Goal: Task Accomplishment & Management: Manage account settings

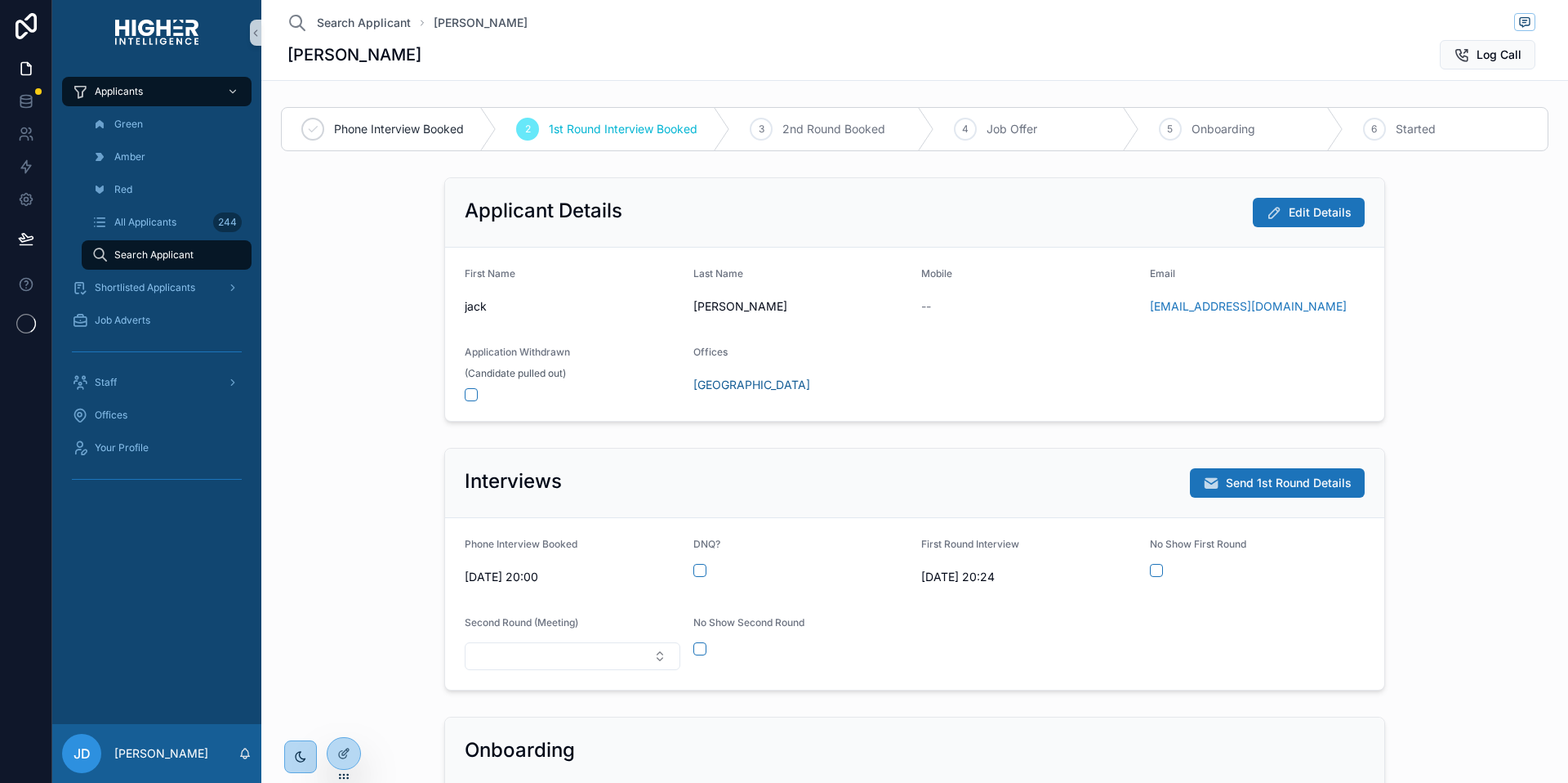
scroll to position [874, 0]
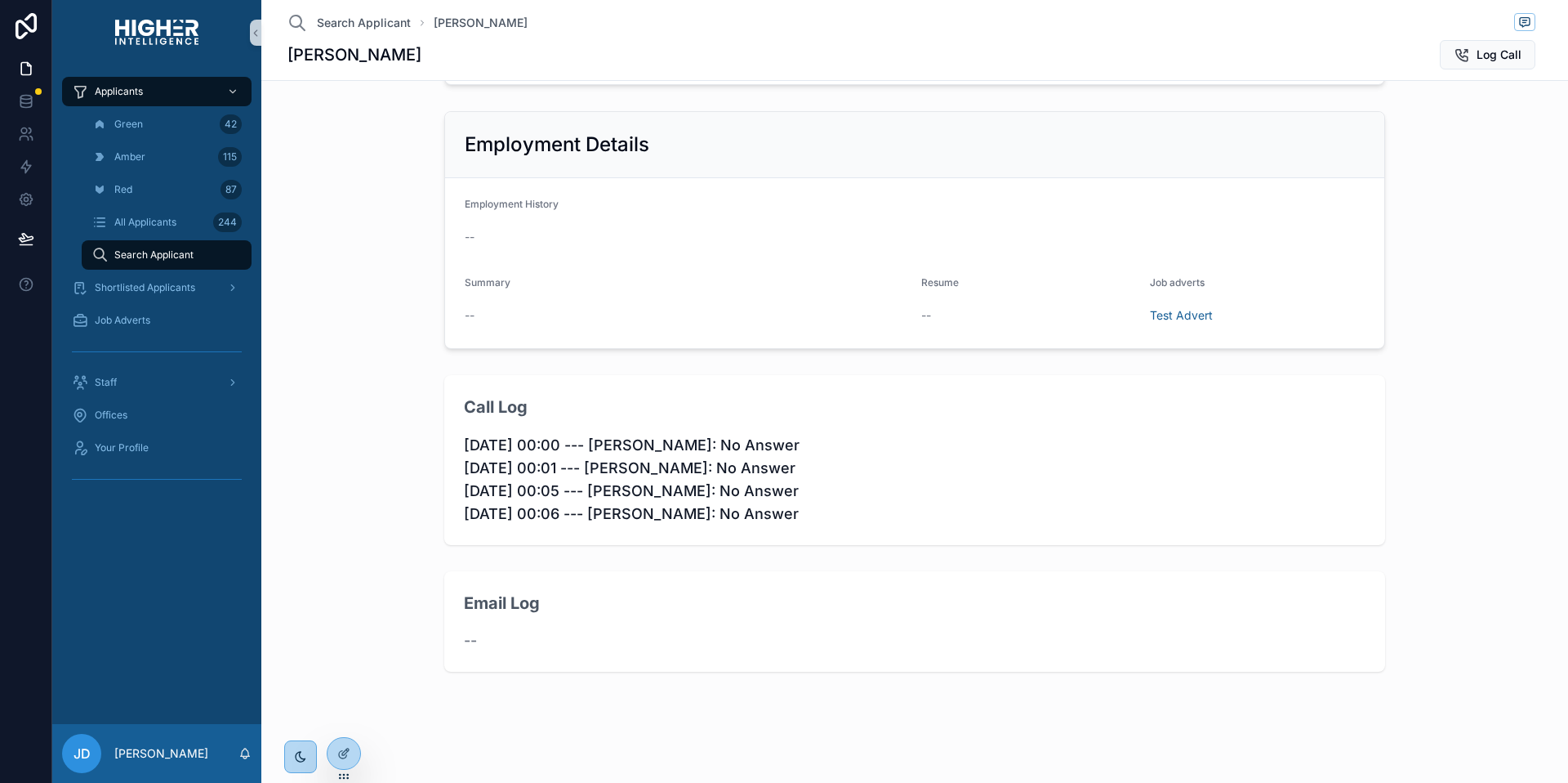
click at [319, 571] on div "Email Log --" at bounding box center [915, 623] width 1294 height 115
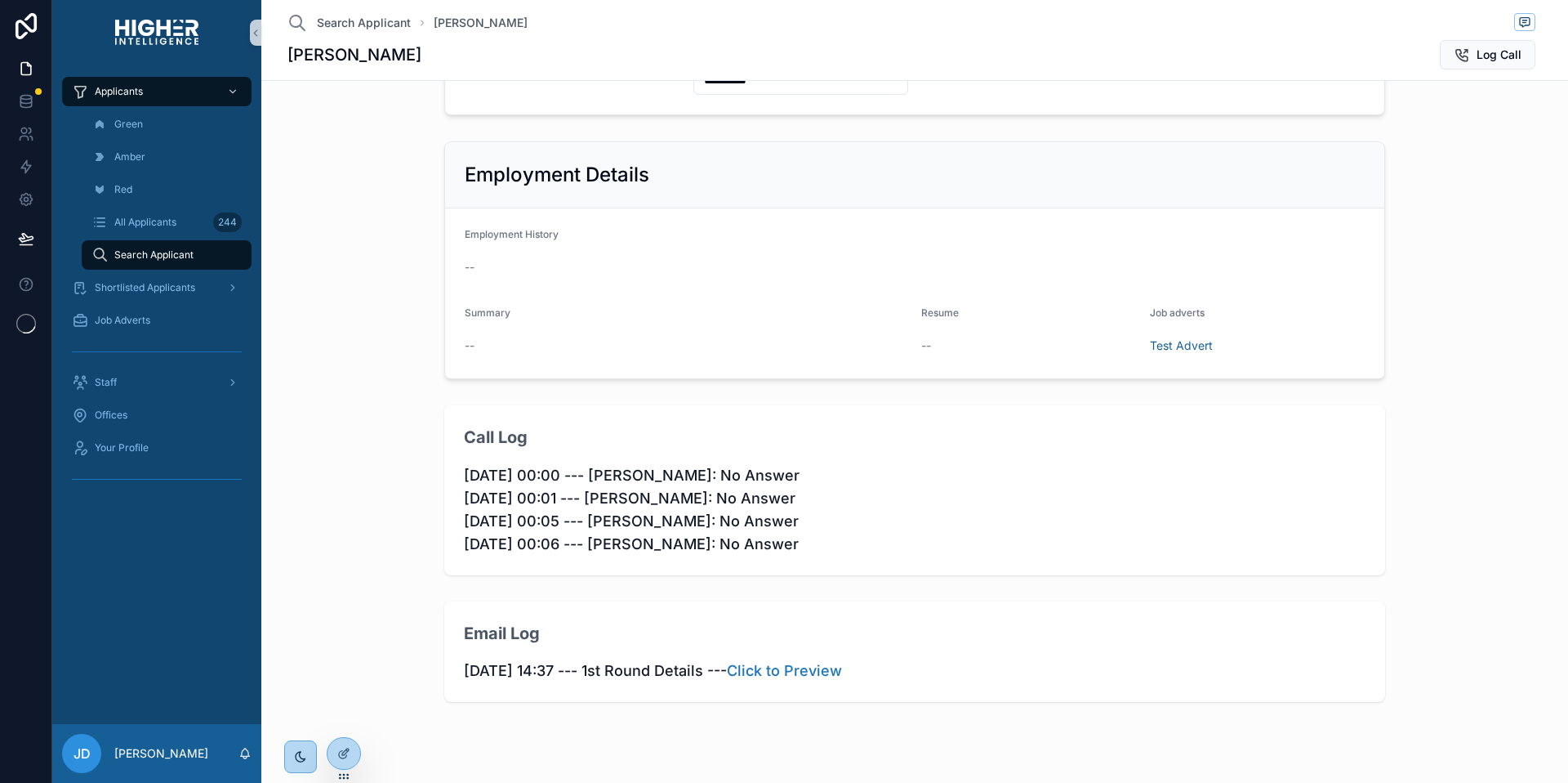
scroll to position [871, 0]
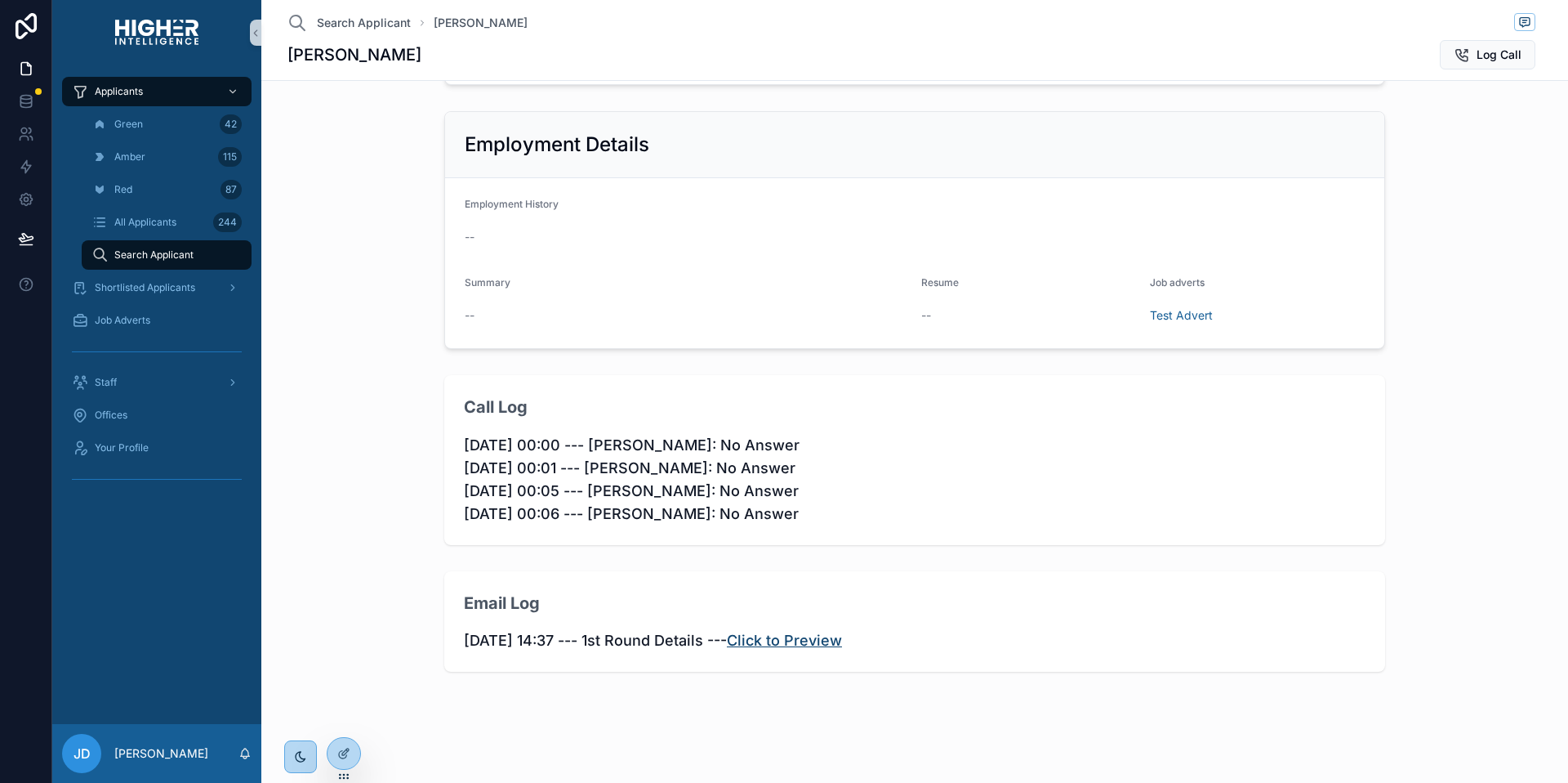
click at [816, 638] on link "Click to Preview" at bounding box center [784, 640] width 115 height 17
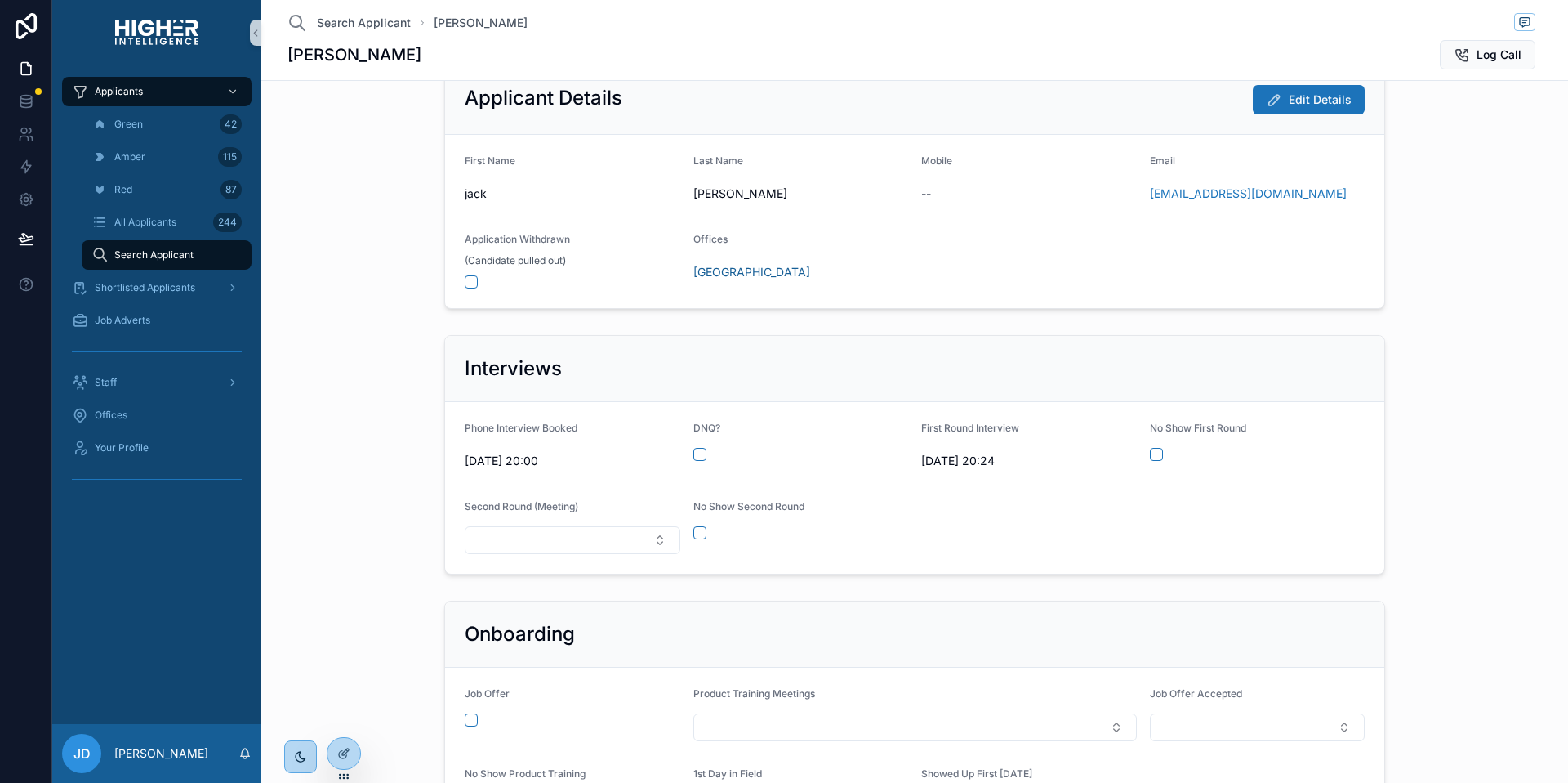
scroll to position [0, 0]
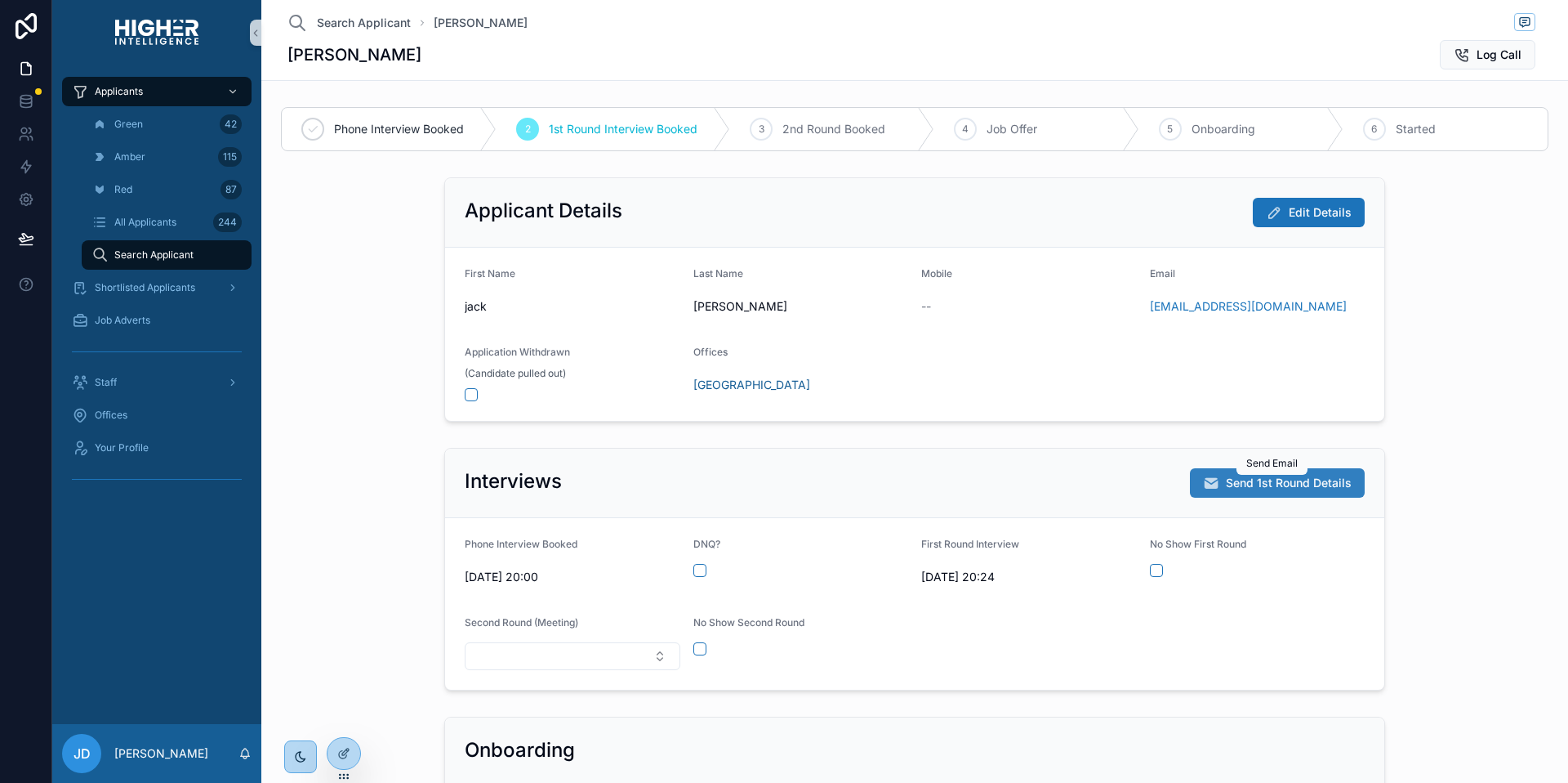
click at [1286, 485] on span "Send 1st Round Details" at bounding box center [1289, 483] width 126 height 16
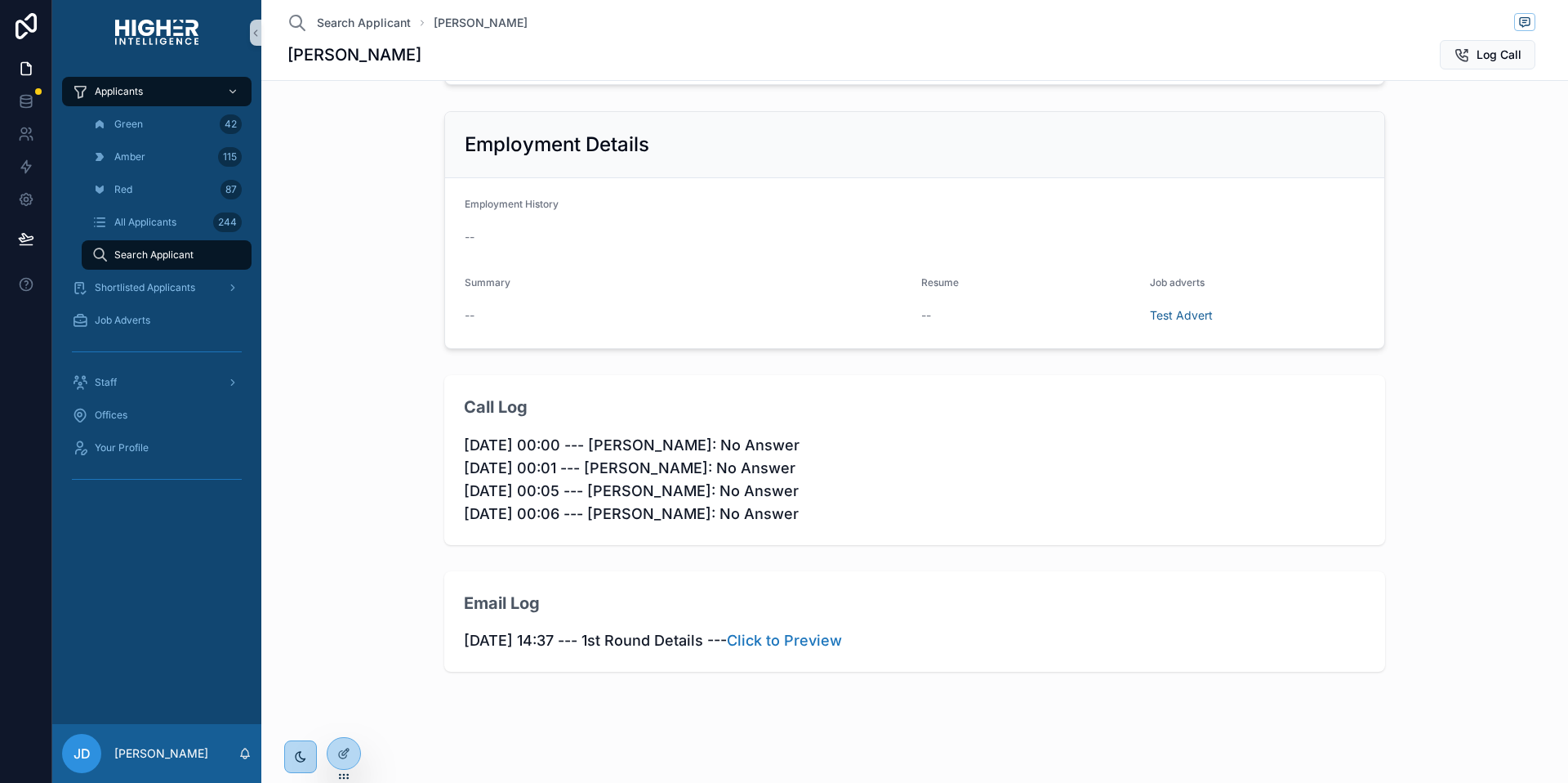
scroll to position [871, 0]
click at [959, 573] on div "Email Log 10/08/2025 14:39 --- 1st Round Details --- Click to Preview" at bounding box center [915, 622] width 941 height 101
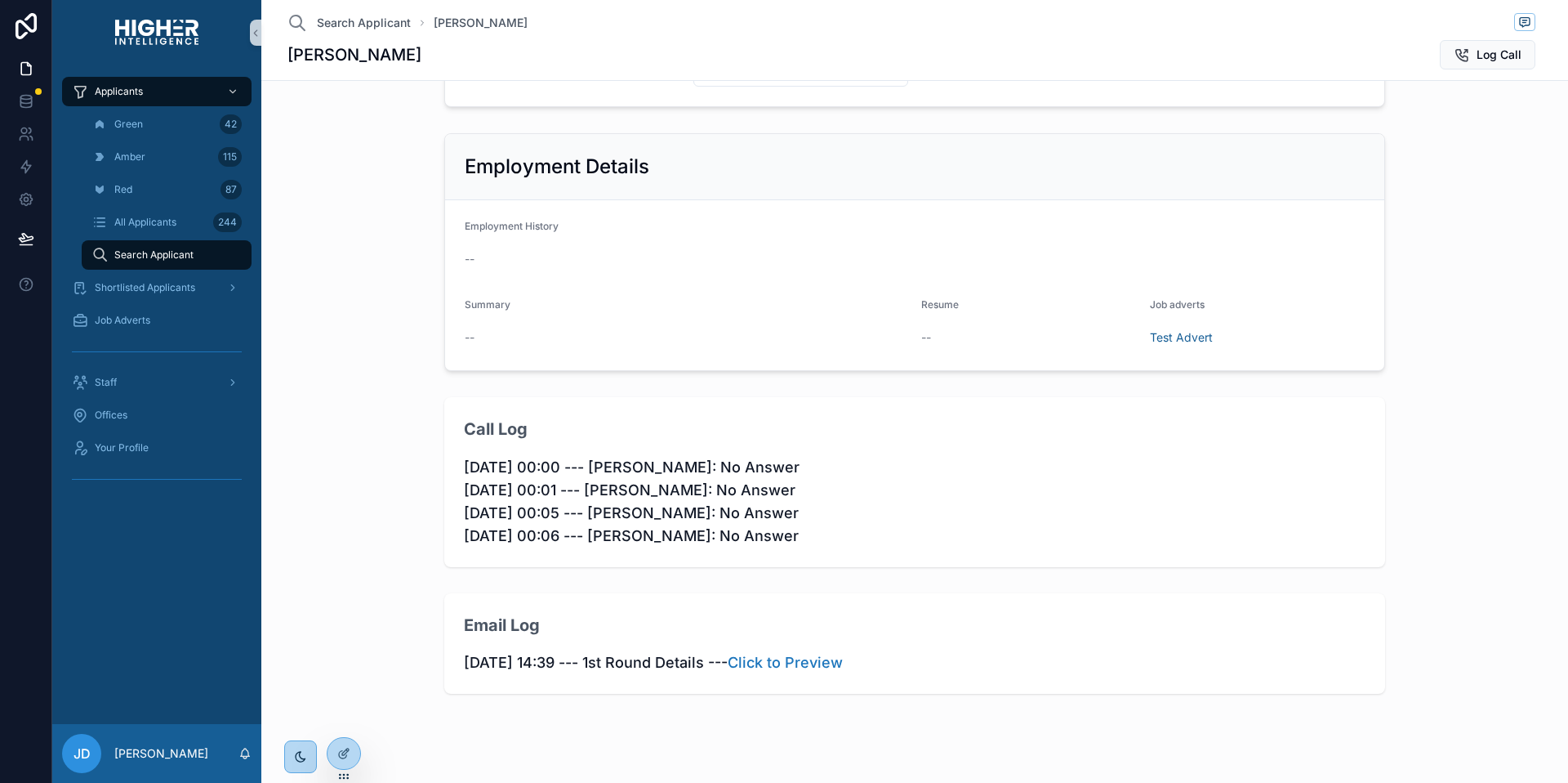
scroll to position [871, 0]
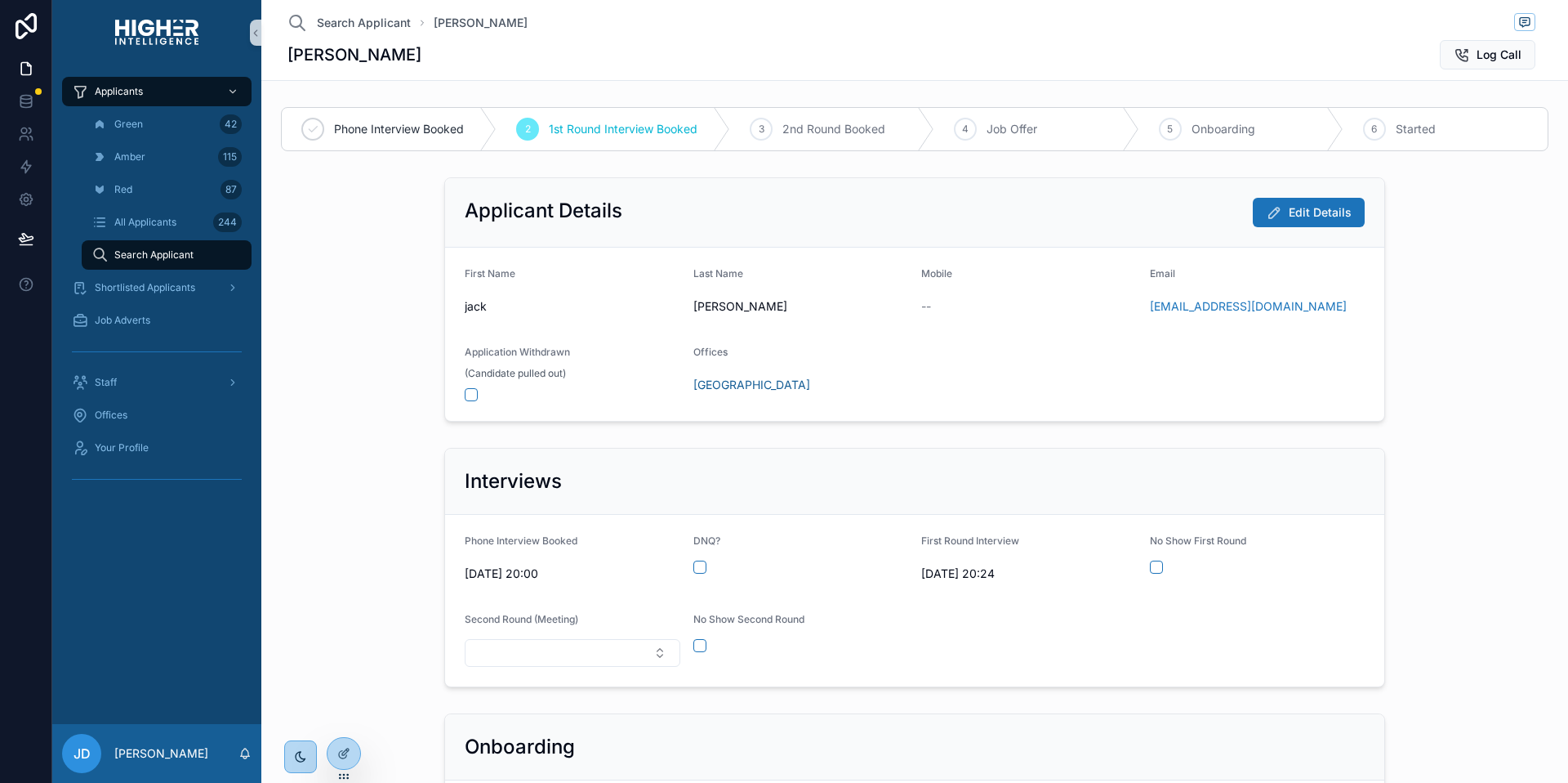
scroll to position [871, 0]
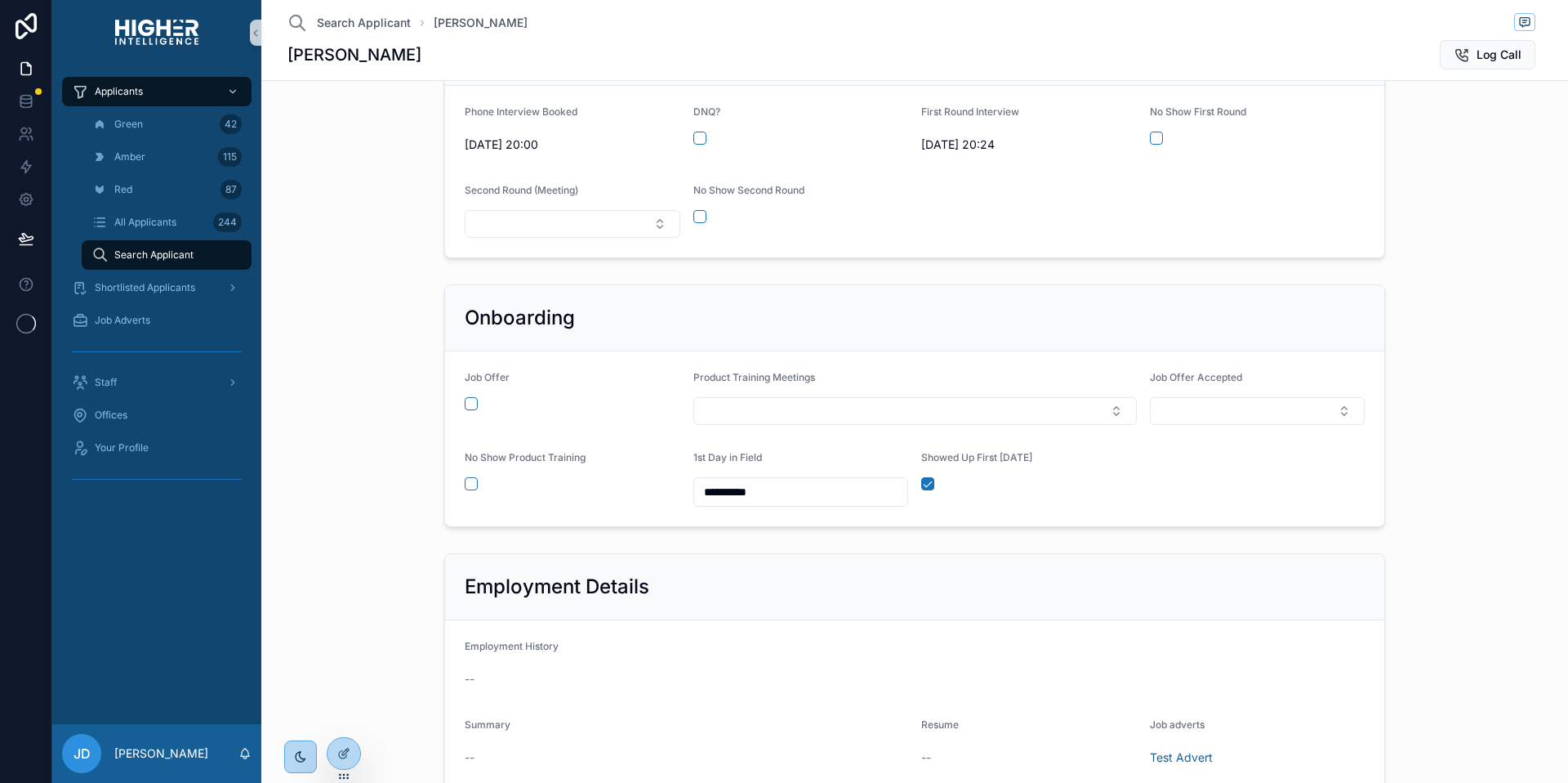
scroll to position [871, 0]
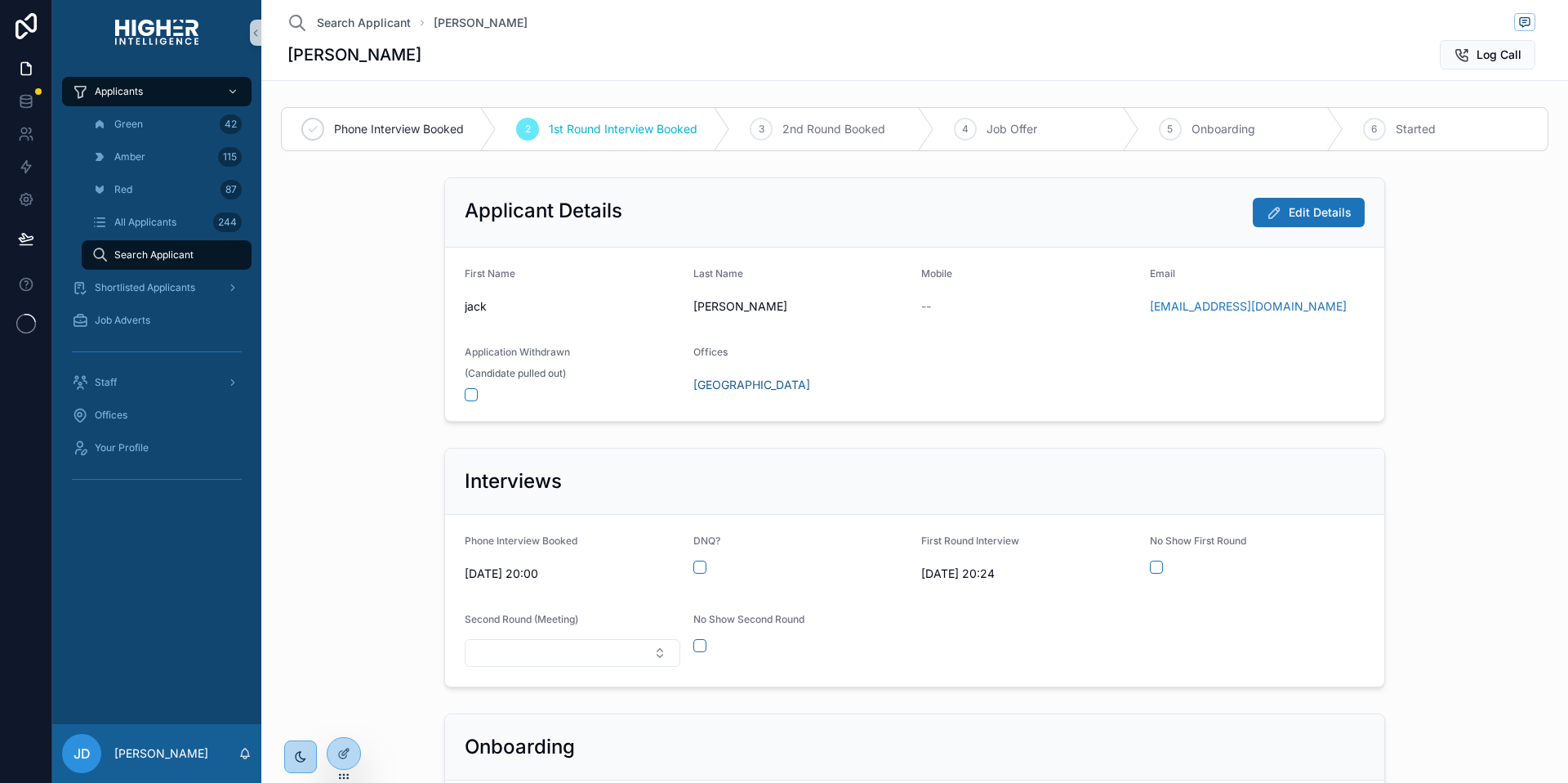
scroll to position [871, 0]
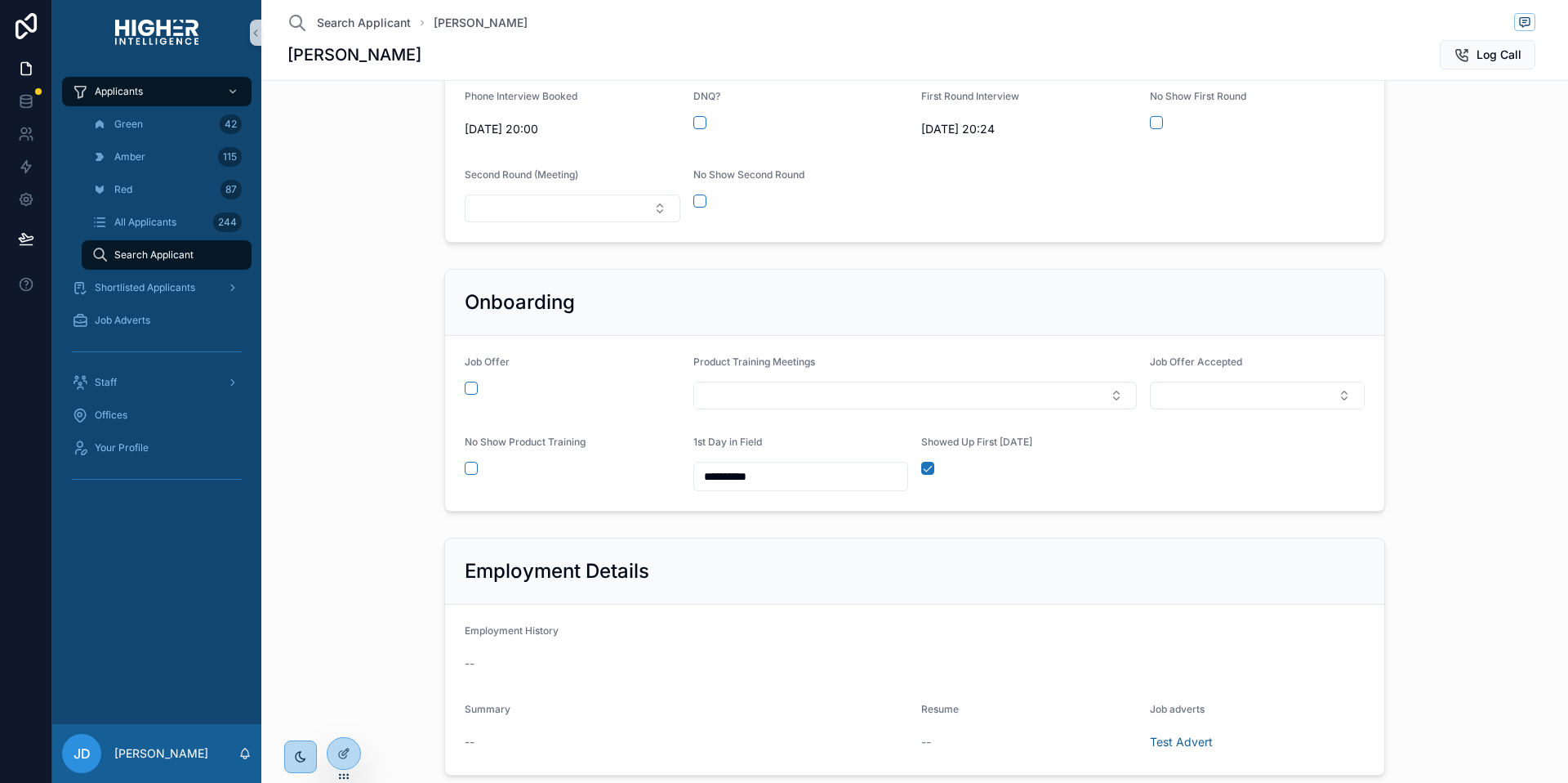
scroll to position [871, 0]
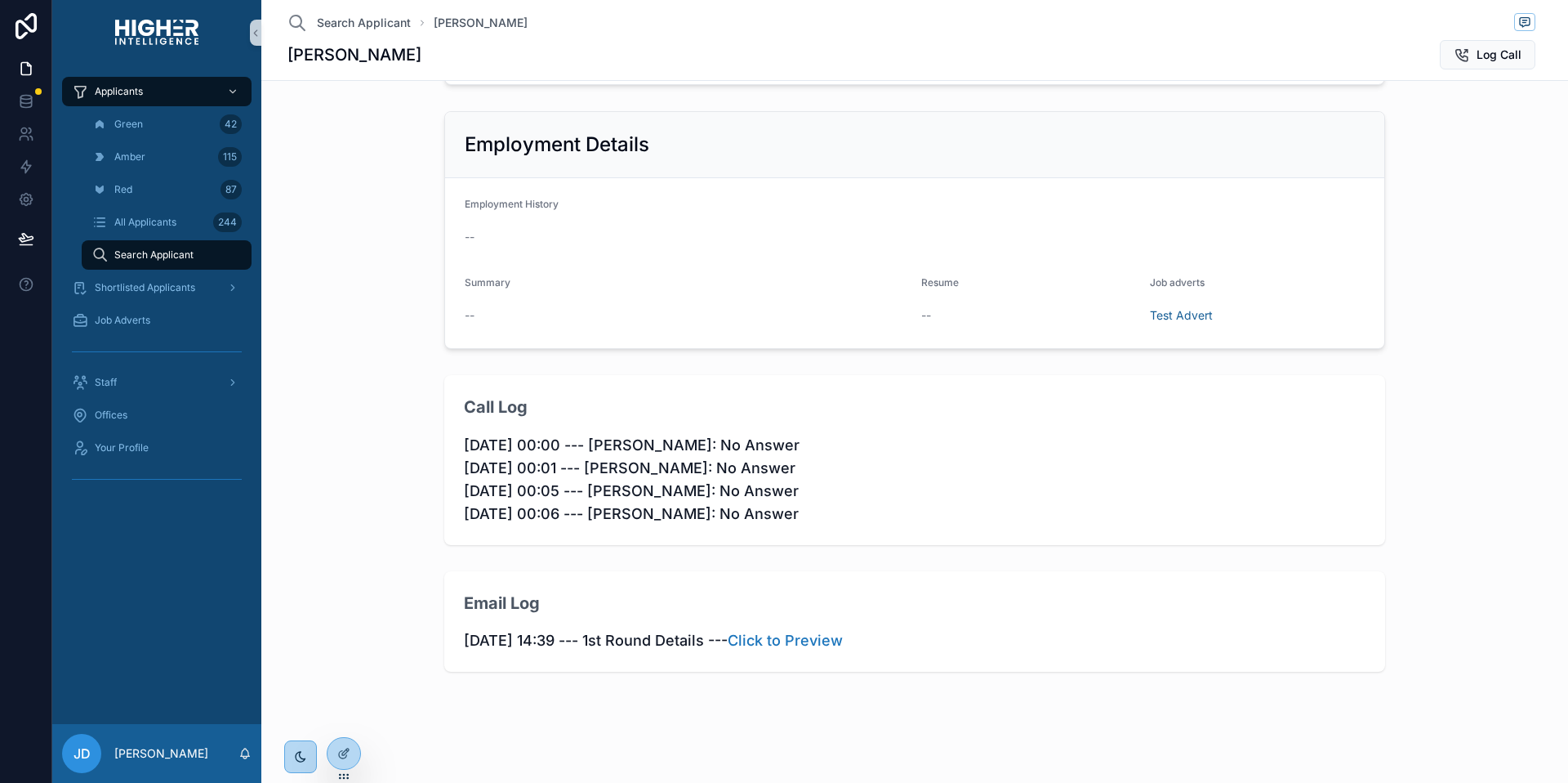
click at [445, 605] on div "Email Log 10/08/2025 14:39 --- 1st Round Details --- Click to Preview" at bounding box center [915, 622] width 941 height 101
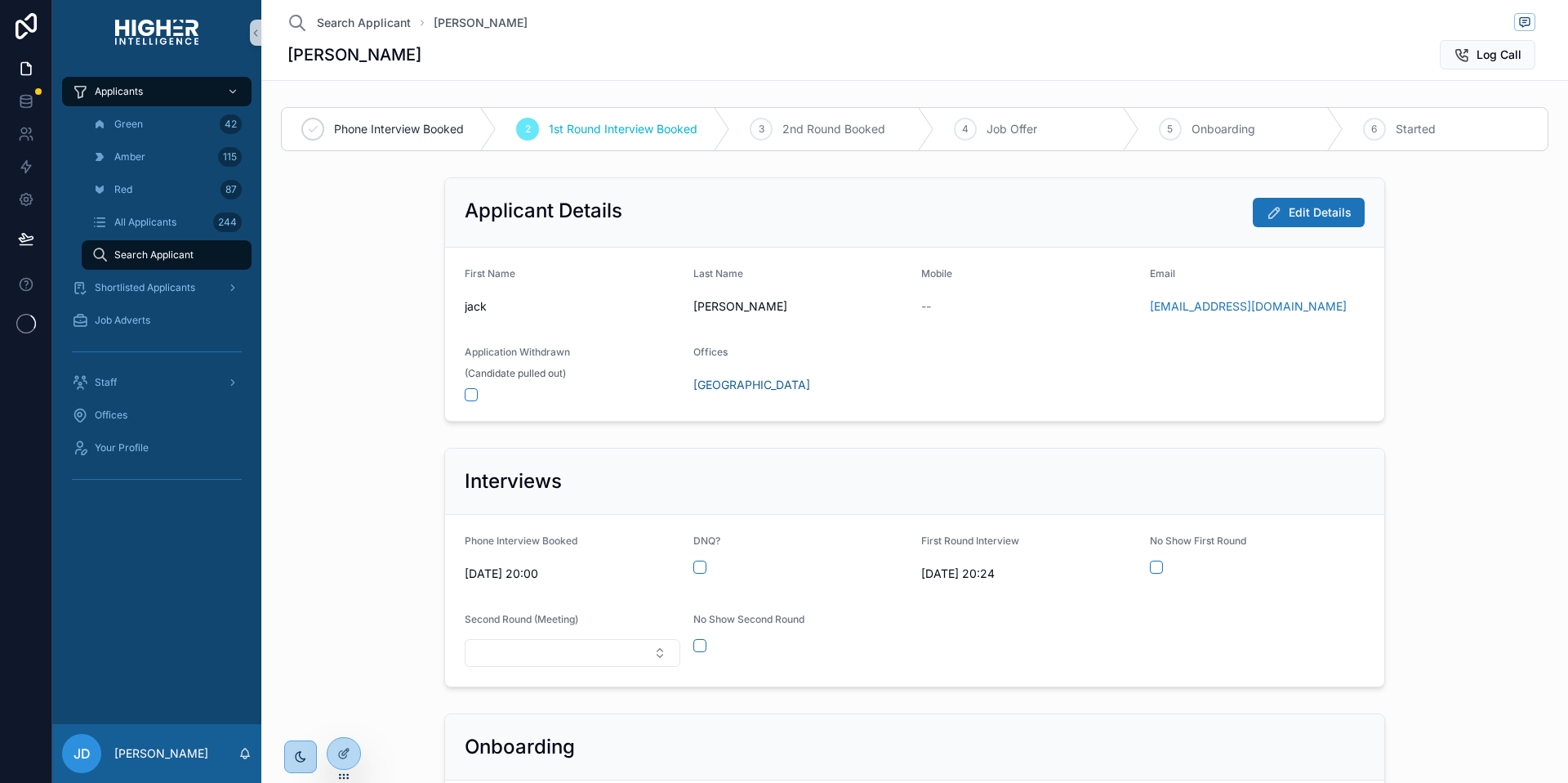
scroll to position [871, 0]
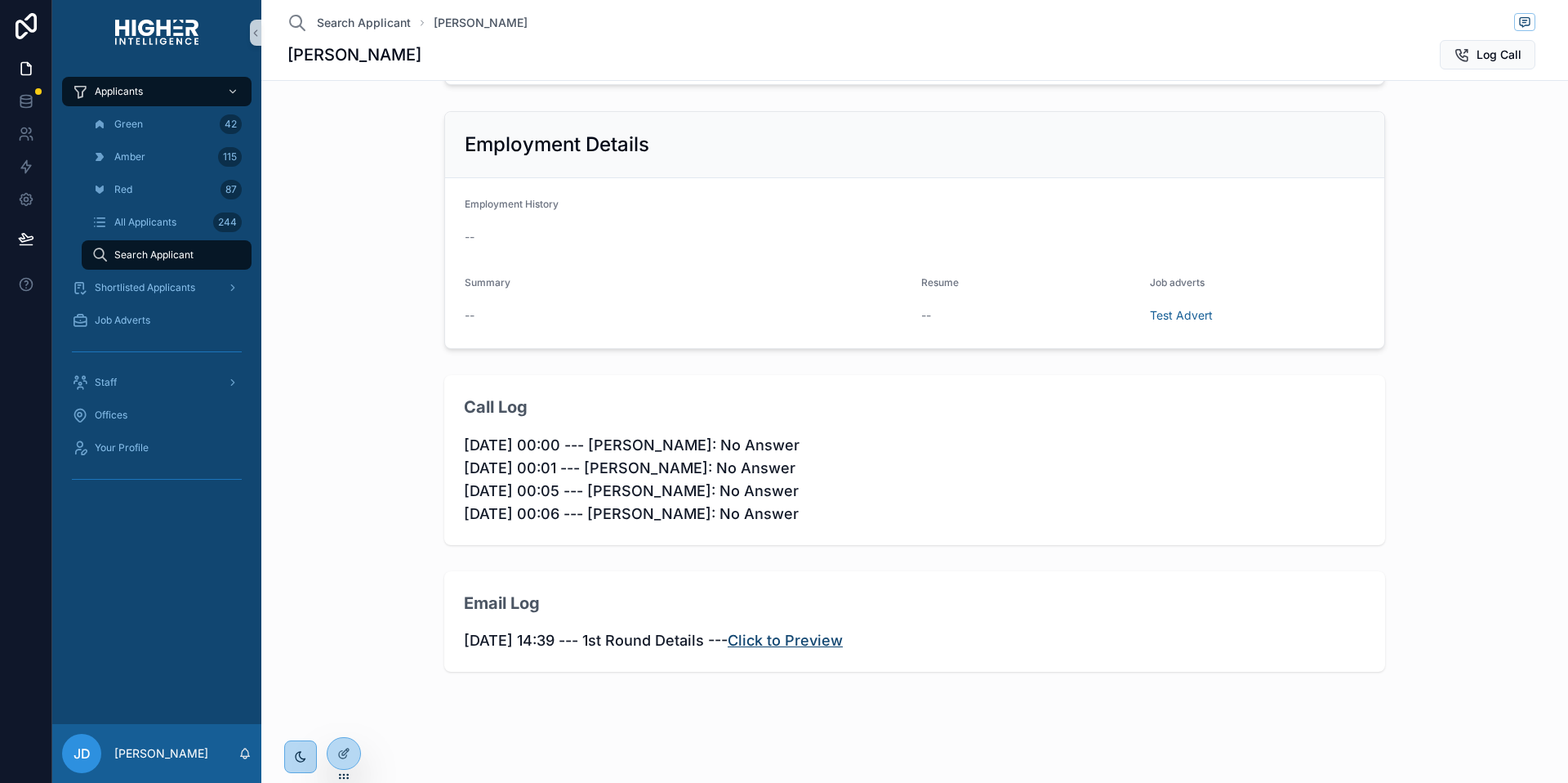
click at [842, 644] on link "Click to Preview" at bounding box center [785, 640] width 115 height 17
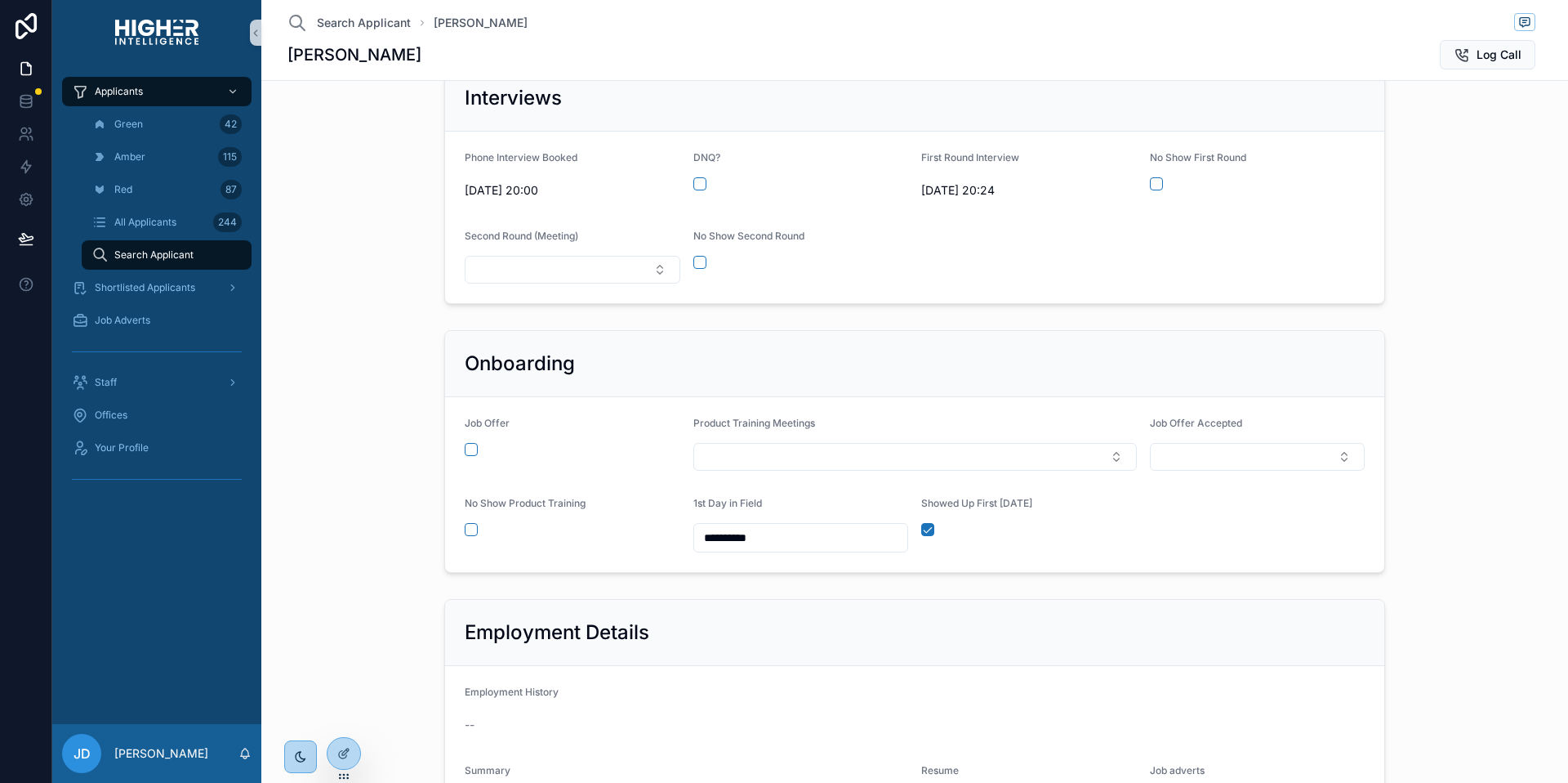
scroll to position [368, 0]
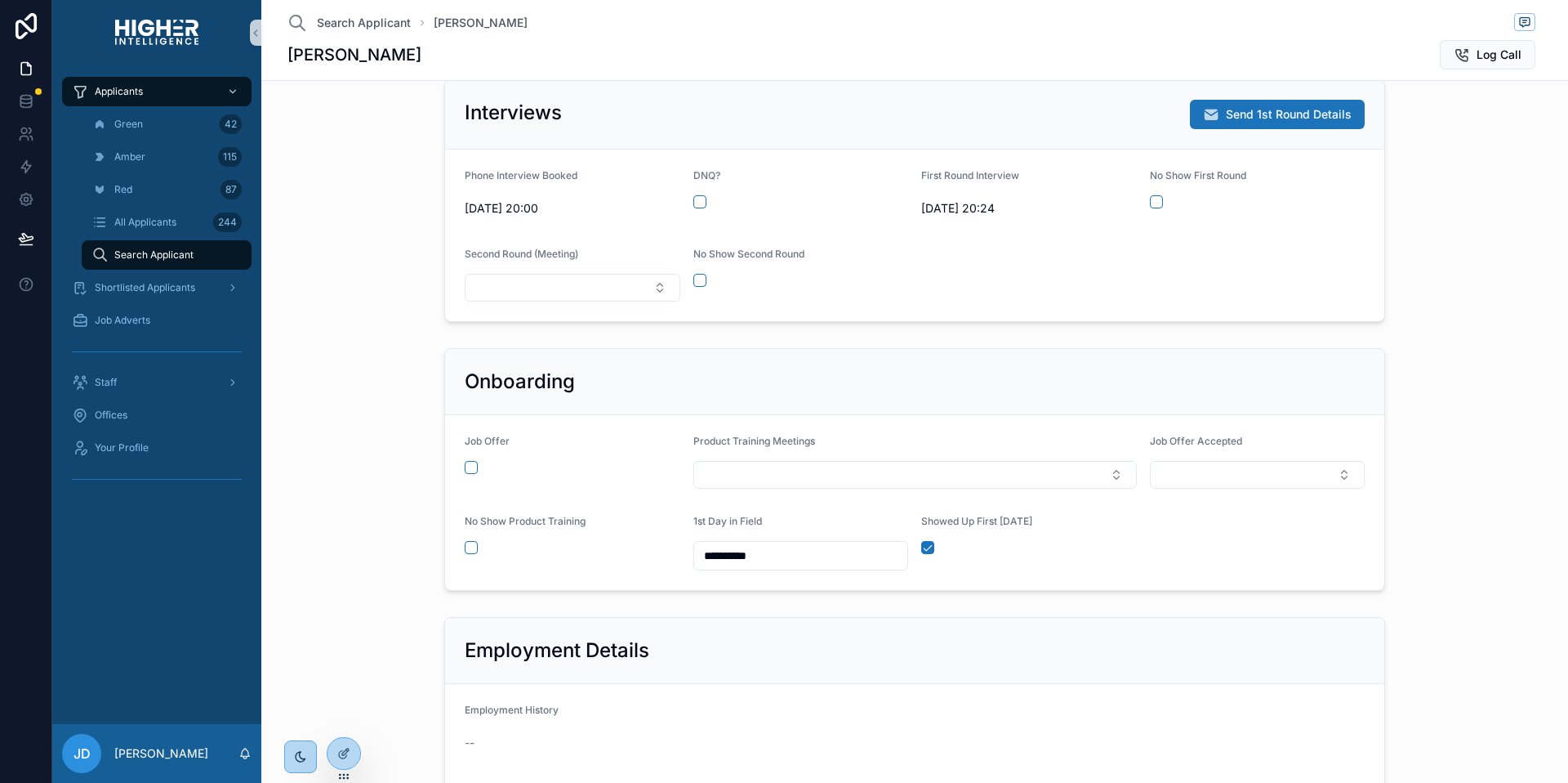
click at [1476, 288] on div "Interviews Send 1st Round Details Phone Interview Booked 13/08/2025 20:00 DNQ? …" at bounding box center [915, 201] width 1294 height 256
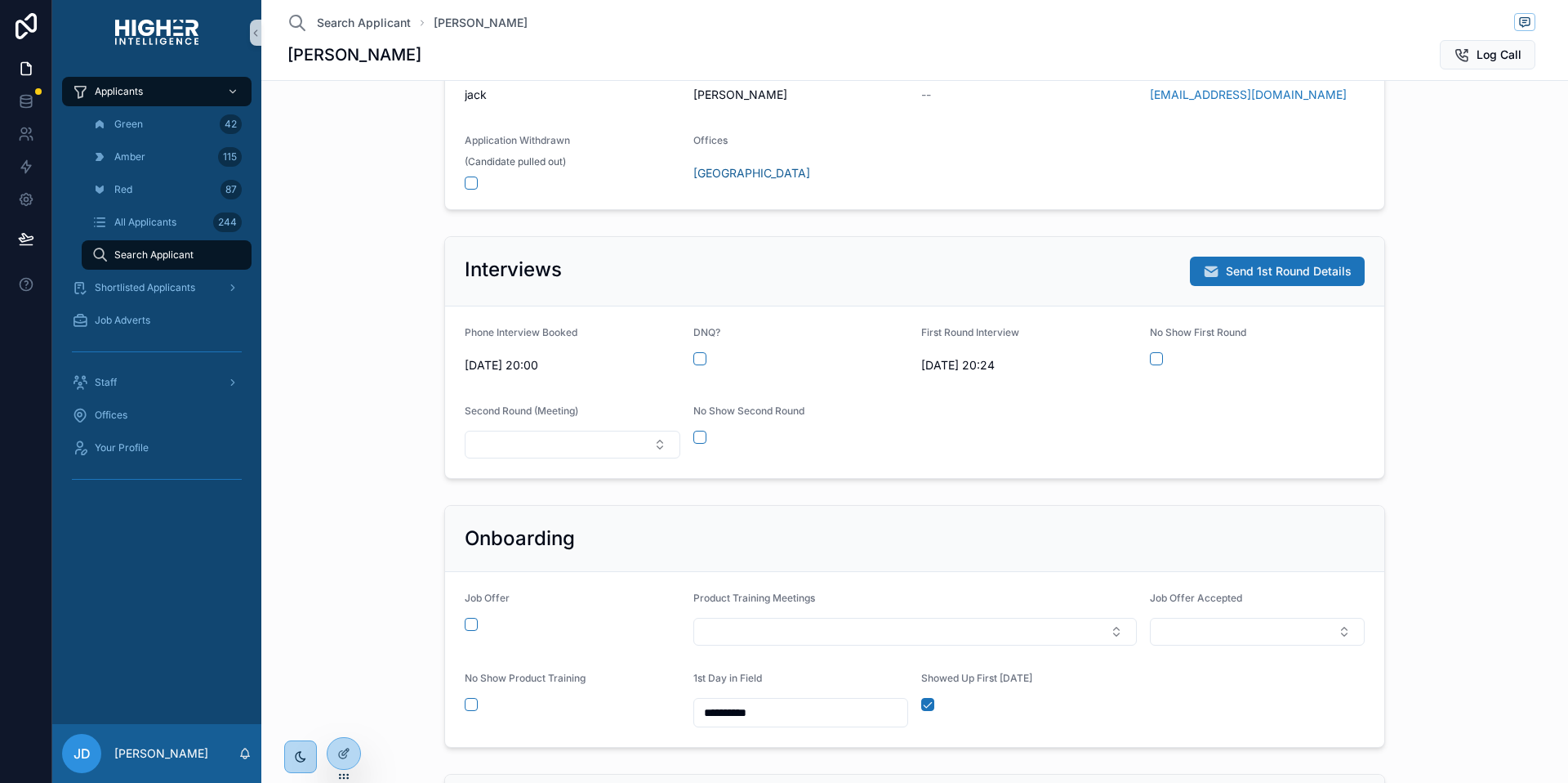
scroll to position [208, 0]
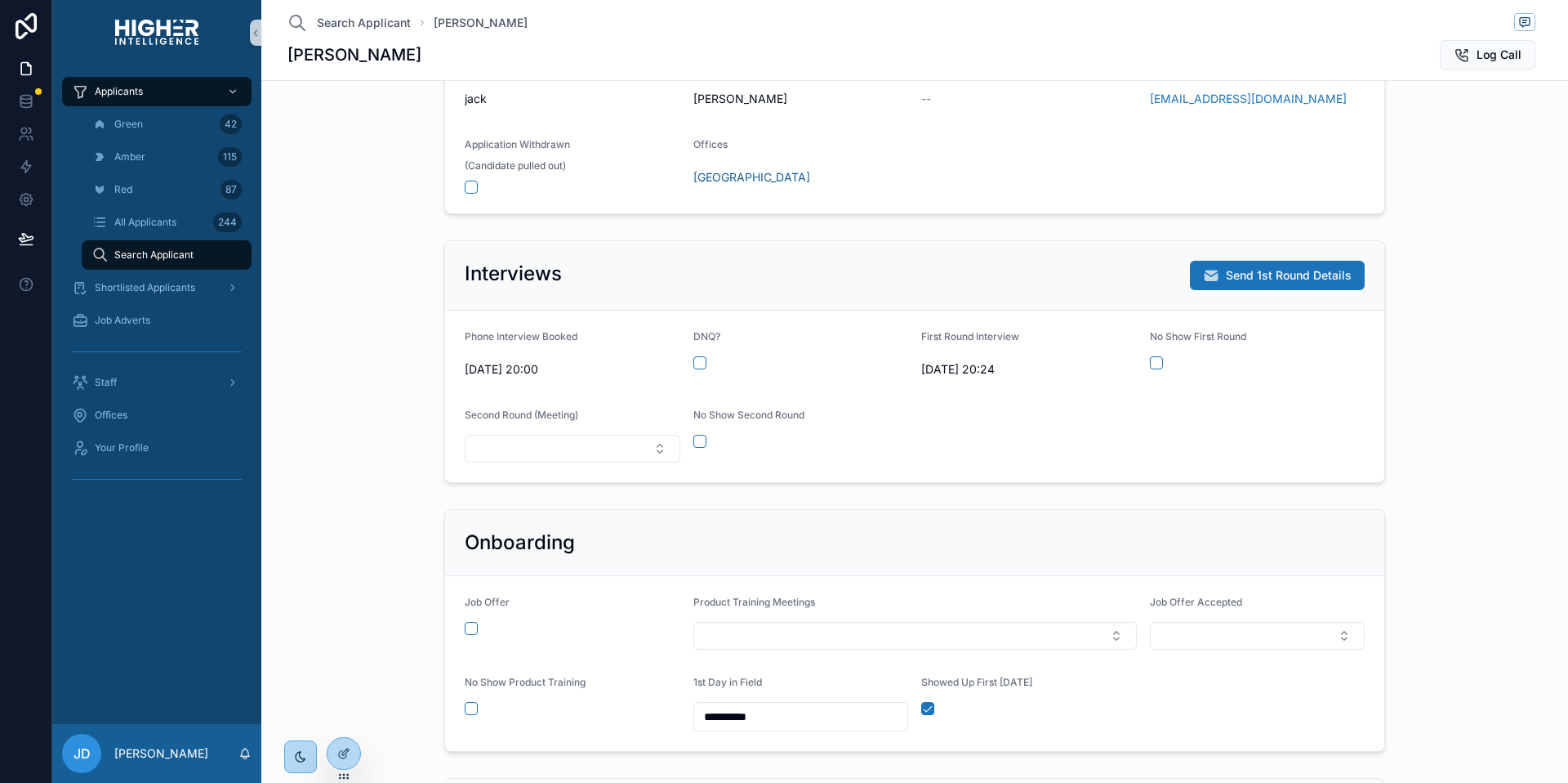
click at [947, 367] on span "19/08/2025 20:24" at bounding box center [1029, 369] width 216 height 16
click at [966, 370] on span "19/08/2025 20:24" at bounding box center [1029, 369] width 216 height 16
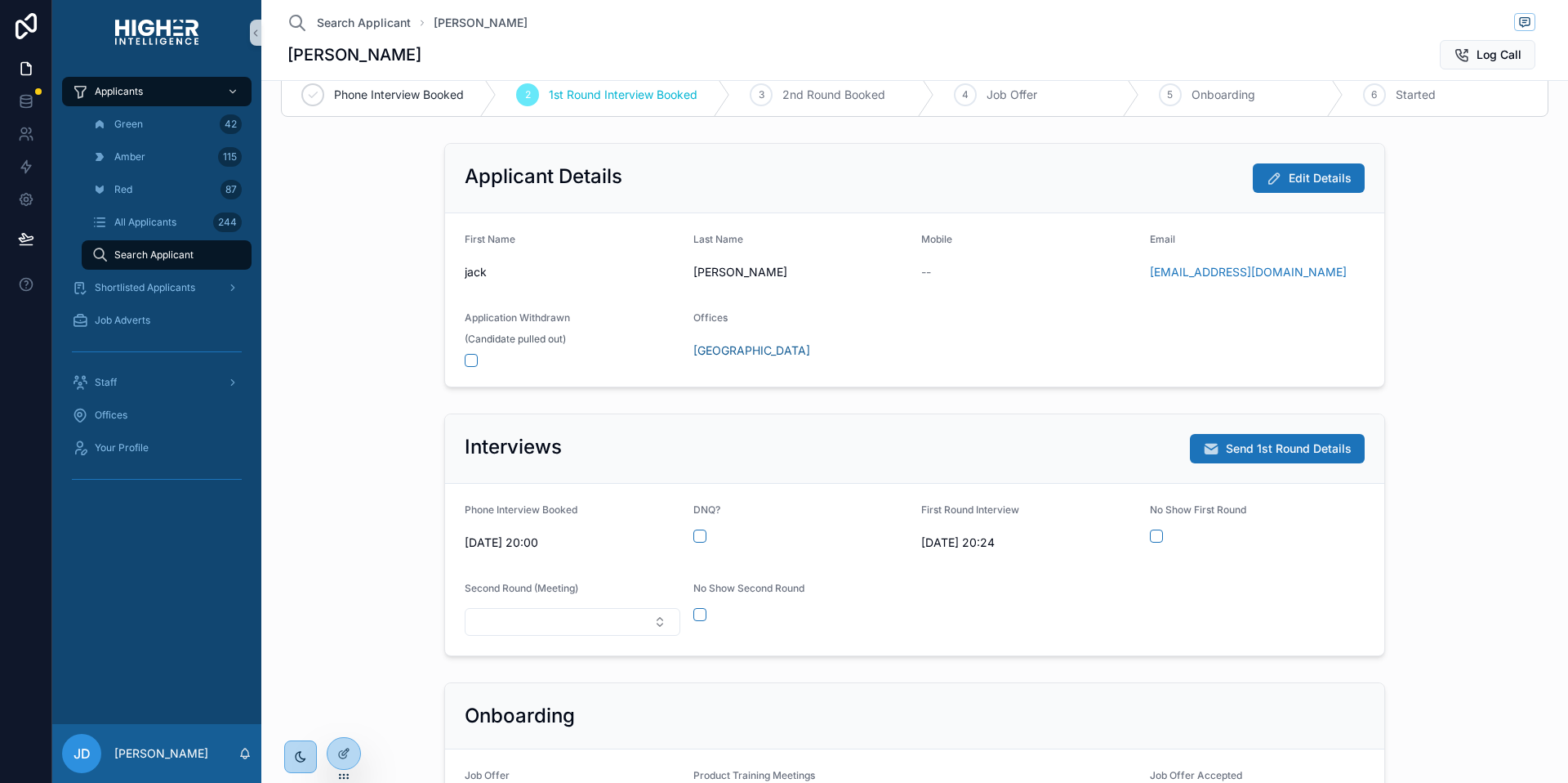
scroll to position [0, 0]
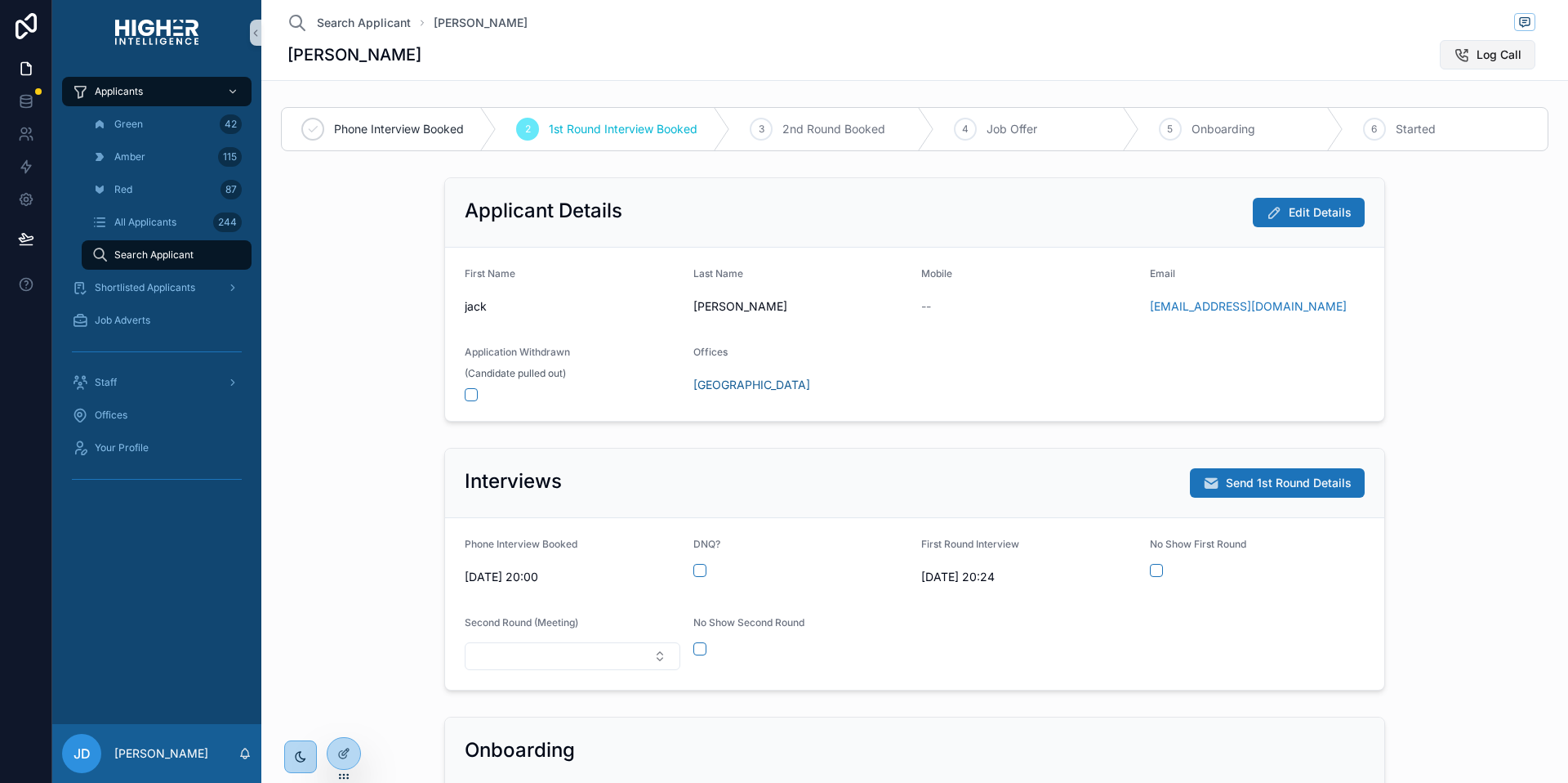
click at [1491, 44] on button "Log Call" at bounding box center [1488, 55] width 96 height 29
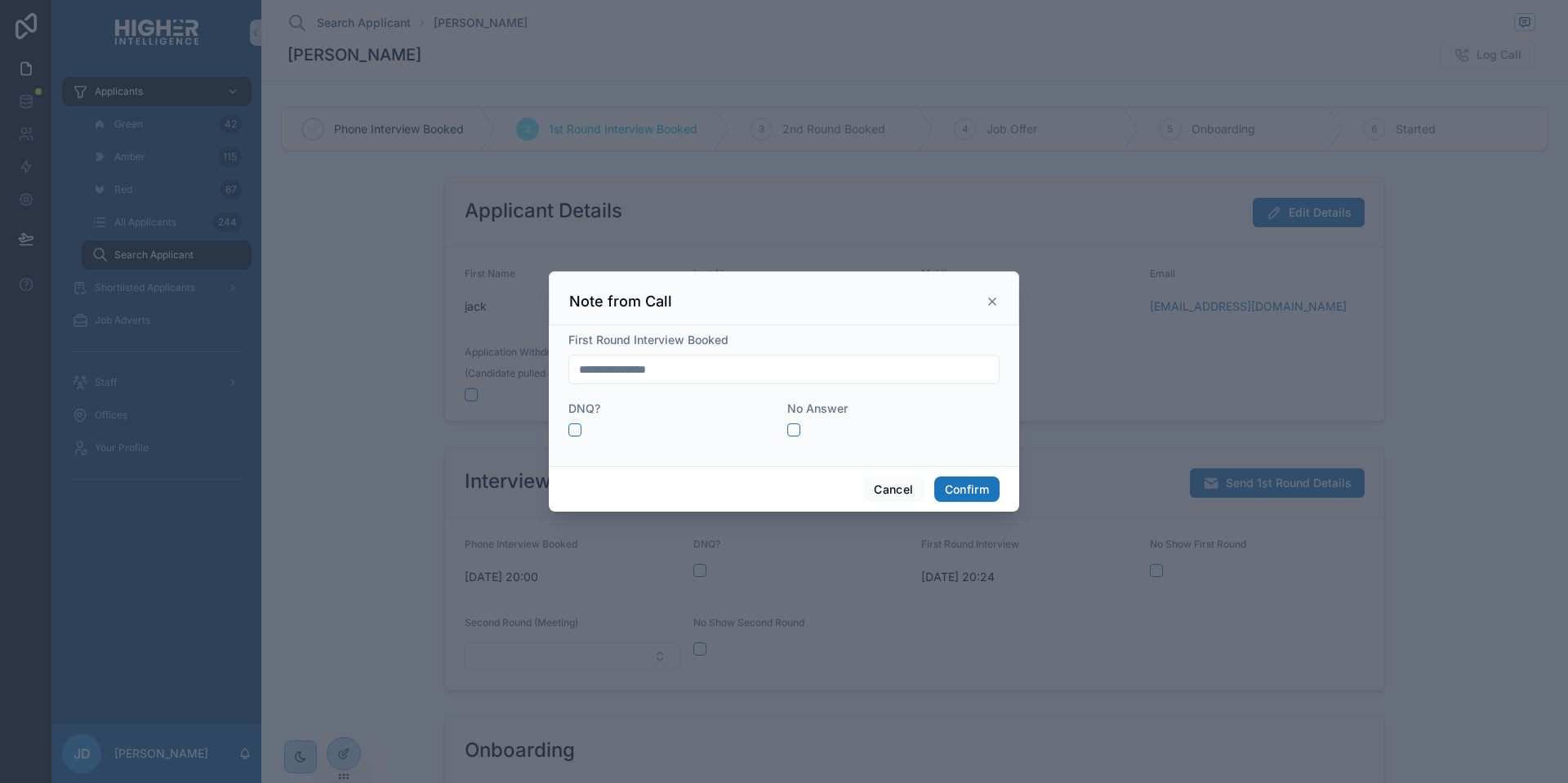
click at [778, 383] on div "**********" at bounding box center [784, 369] width 431 height 29
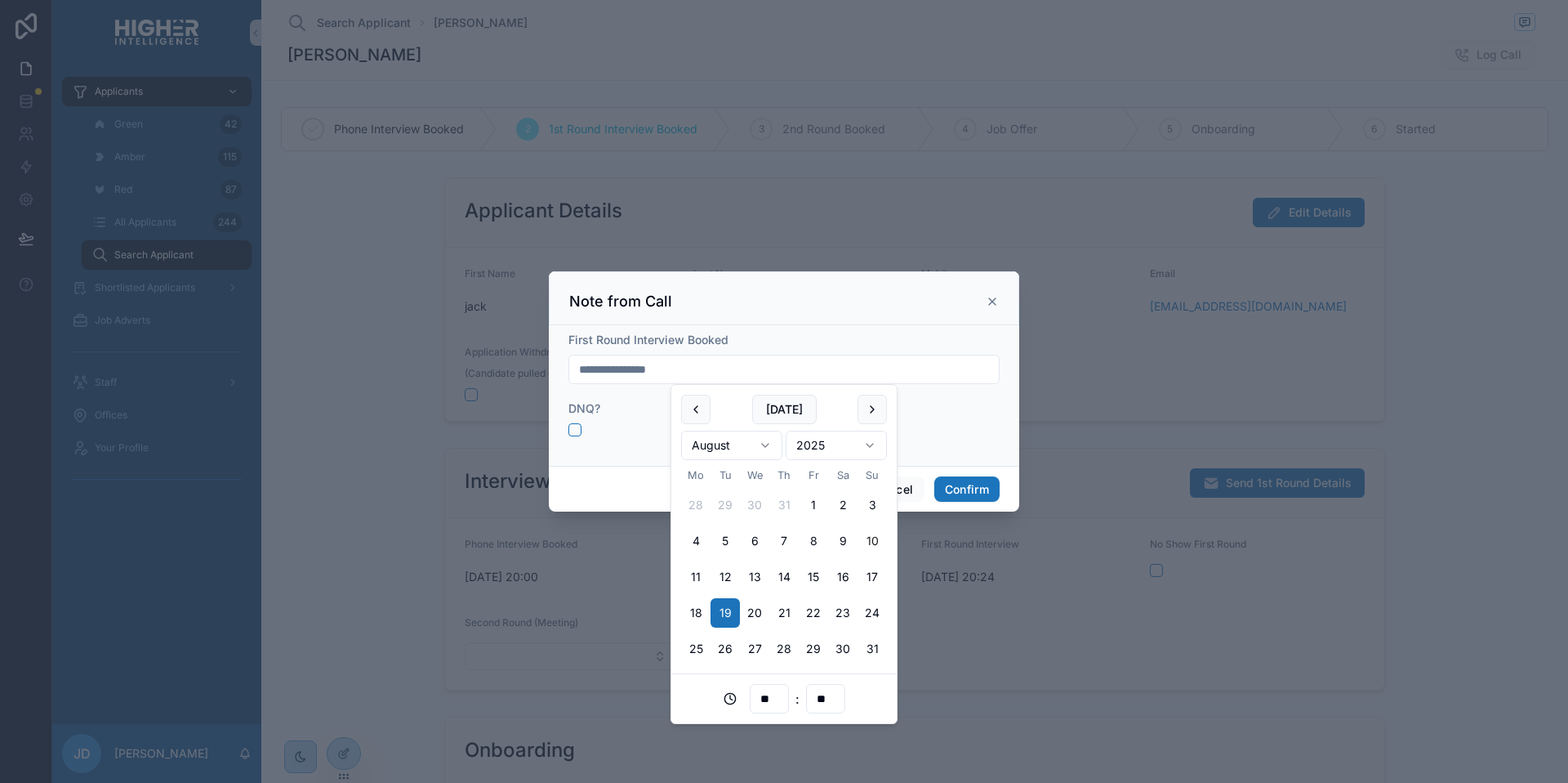
click at [775, 372] on input "**********" at bounding box center [784, 369] width 430 height 23
click at [824, 610] on button "22" at bounding box center [814, 613] width 29 height 29
type input "**********"
click at [941, 441] on form "**********" at bounding box center [784, 392] width 431 height 121
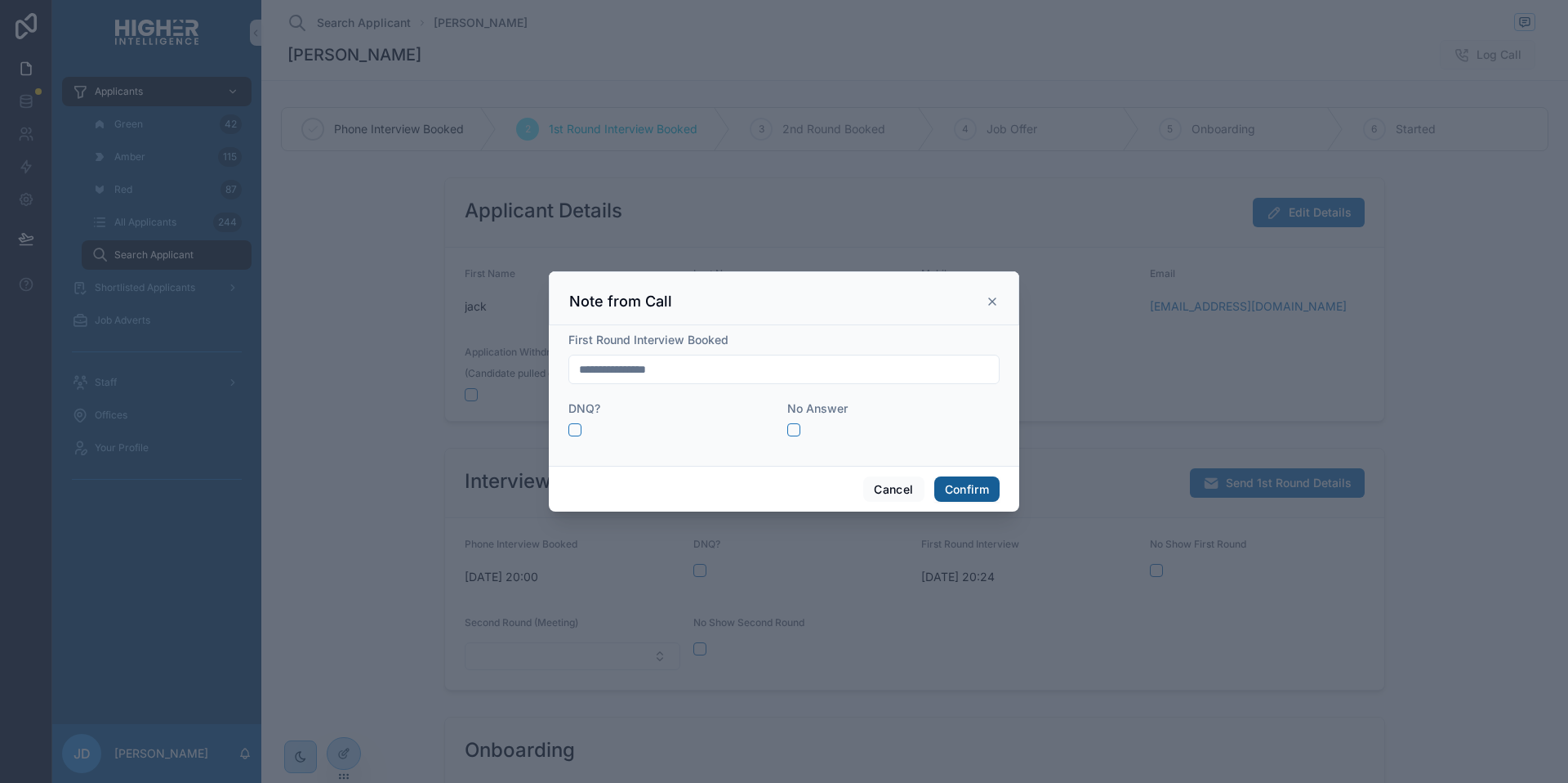
click at [977, 494] on button "Confirm" at bounding box center [968, 489] width 66 height 26
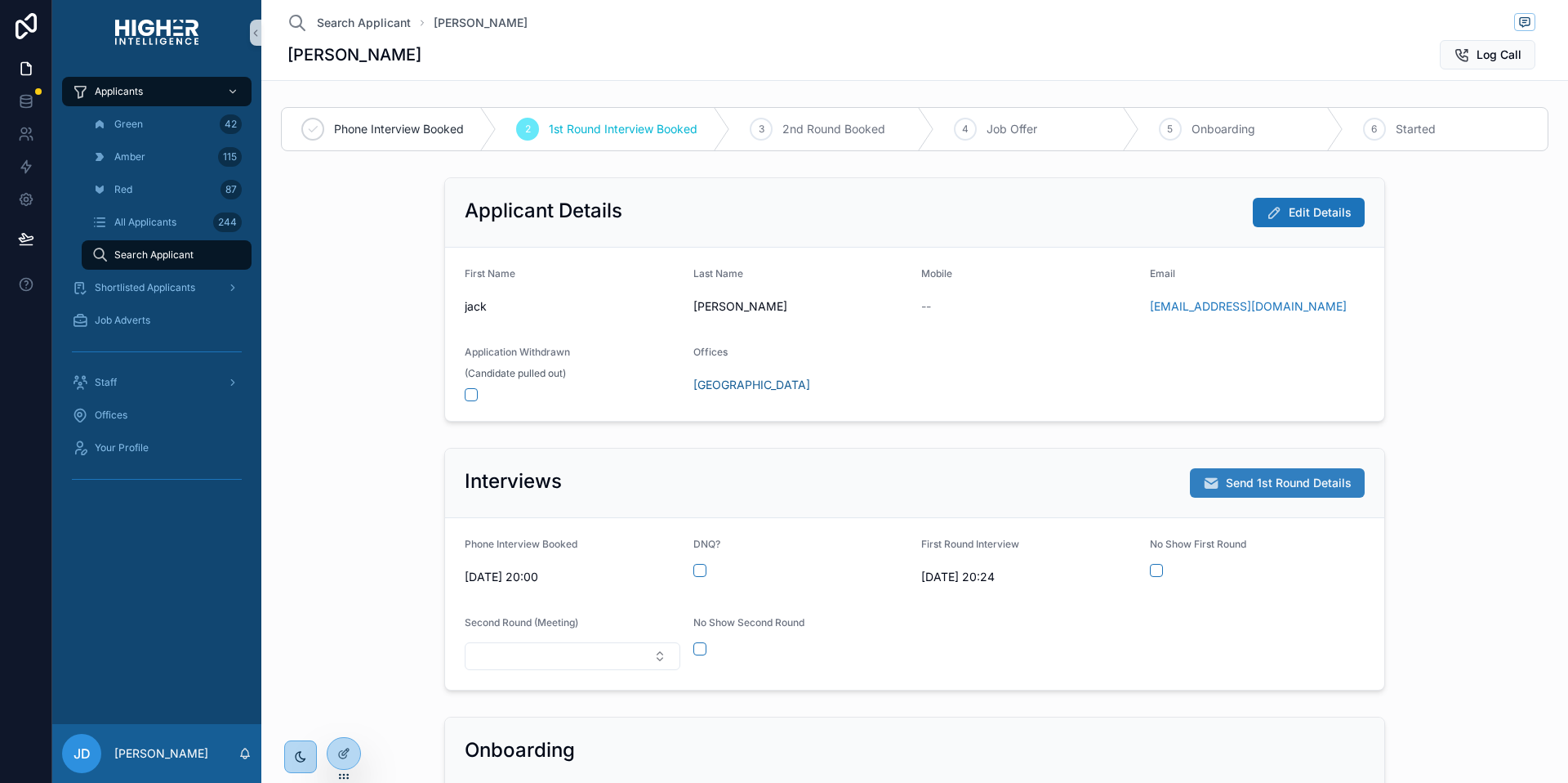
click at [1276, 478] on span "Send 1st Round Details" at bounding box center [1289, 483] width 126 height 16
click at [1291, 488] on span "Send 1st Round Details" at bounding box center [1289, 483] width 126 height 16
click at [354, 415] on div "Applicant Details Edit Details First Name jack Last Name dearman Mobile -- Emai…" at bounding box center [915, 299] width 1294 height 257
click at [1010, 491] on div "Interviews" at bounding box center [915, 481] width 900 height 26
click at [1307, 488] on span "Send 1st Round Details" at bounding box center [1289, 483] width 126 height 16
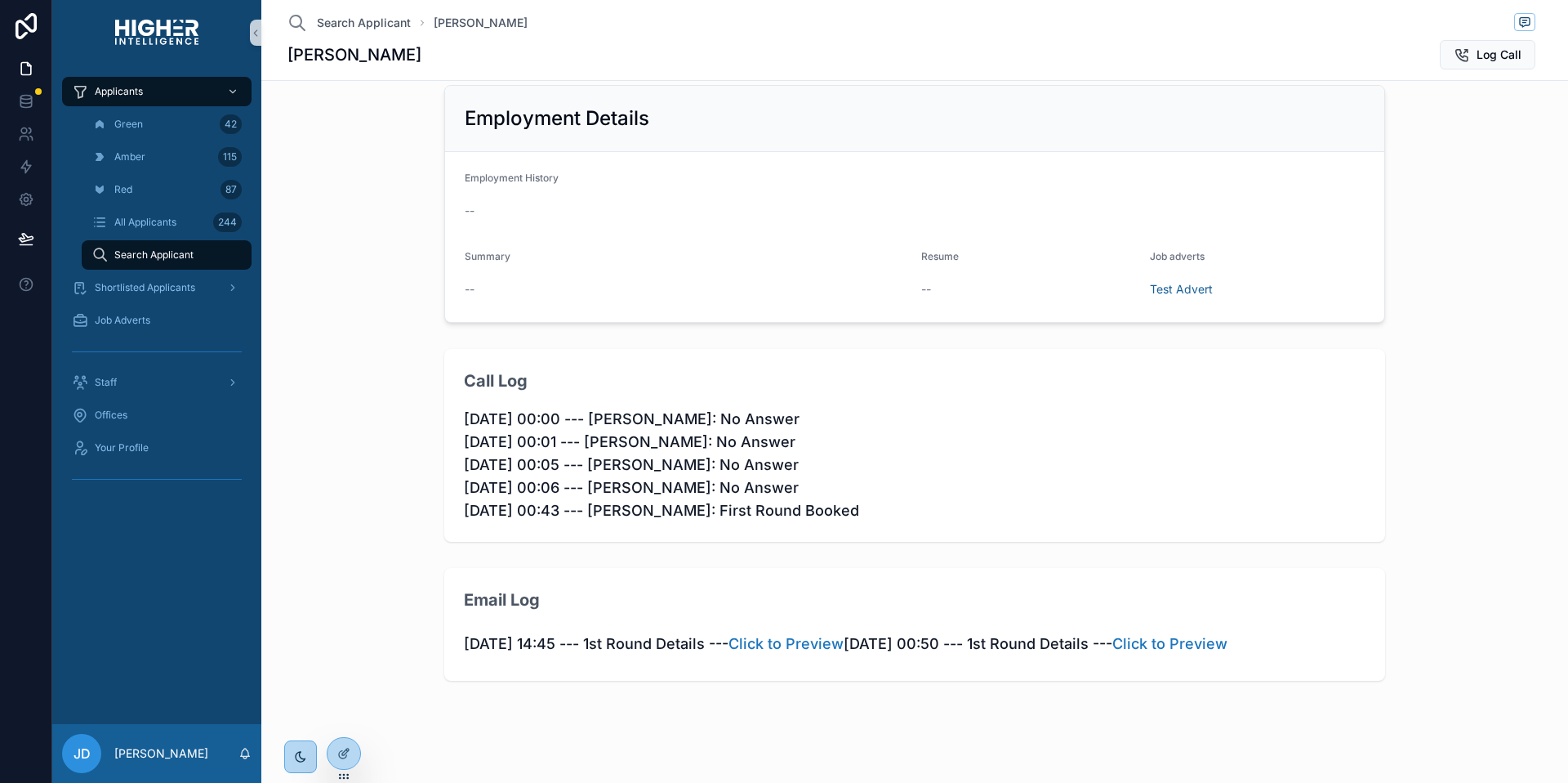
scroll to position [894, 0]
click at [1112, 655] on link "Click to Preview" at bounding box center [1170, 646] width 115 height 17
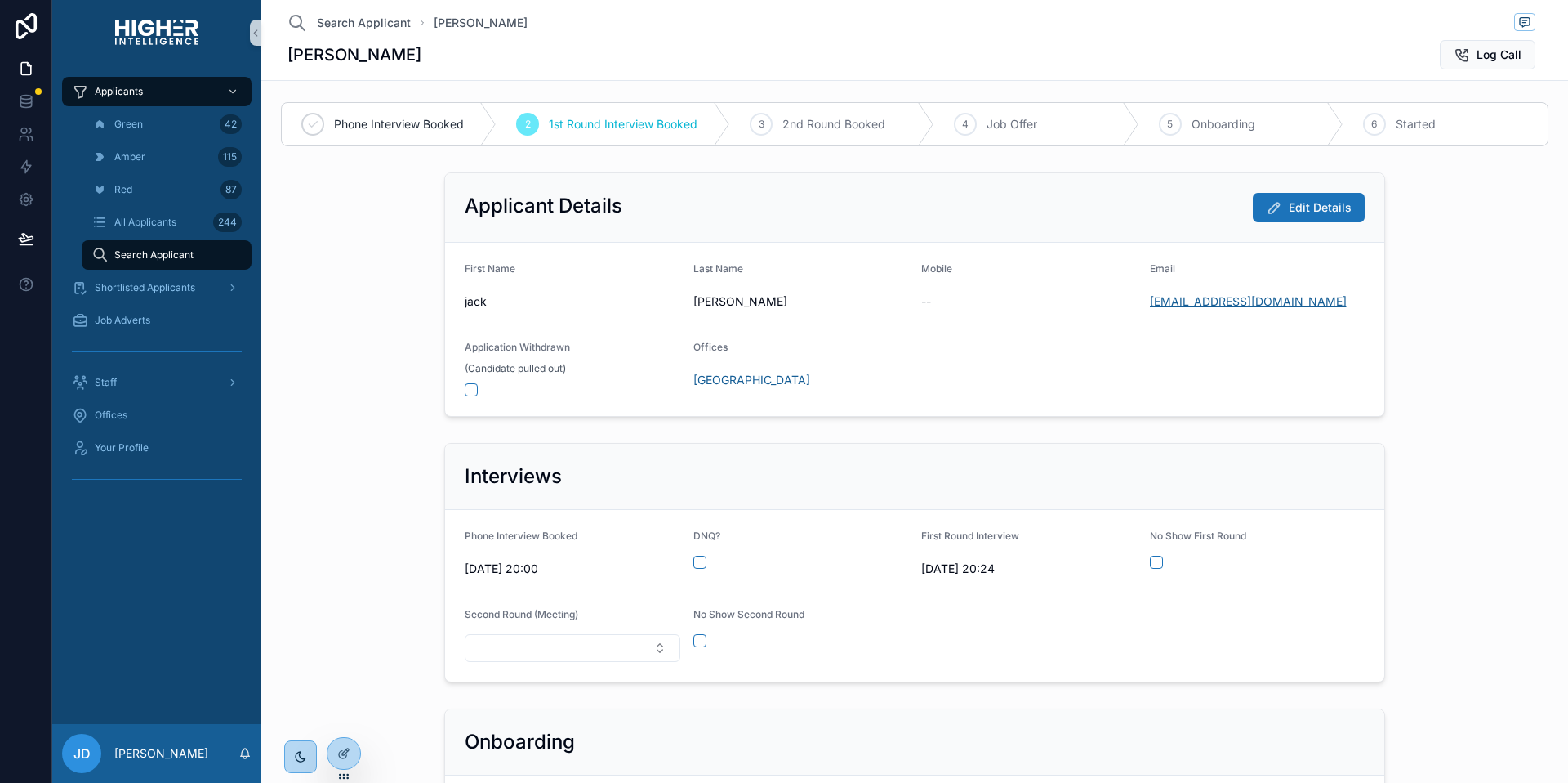
scroll to position [0, 0]
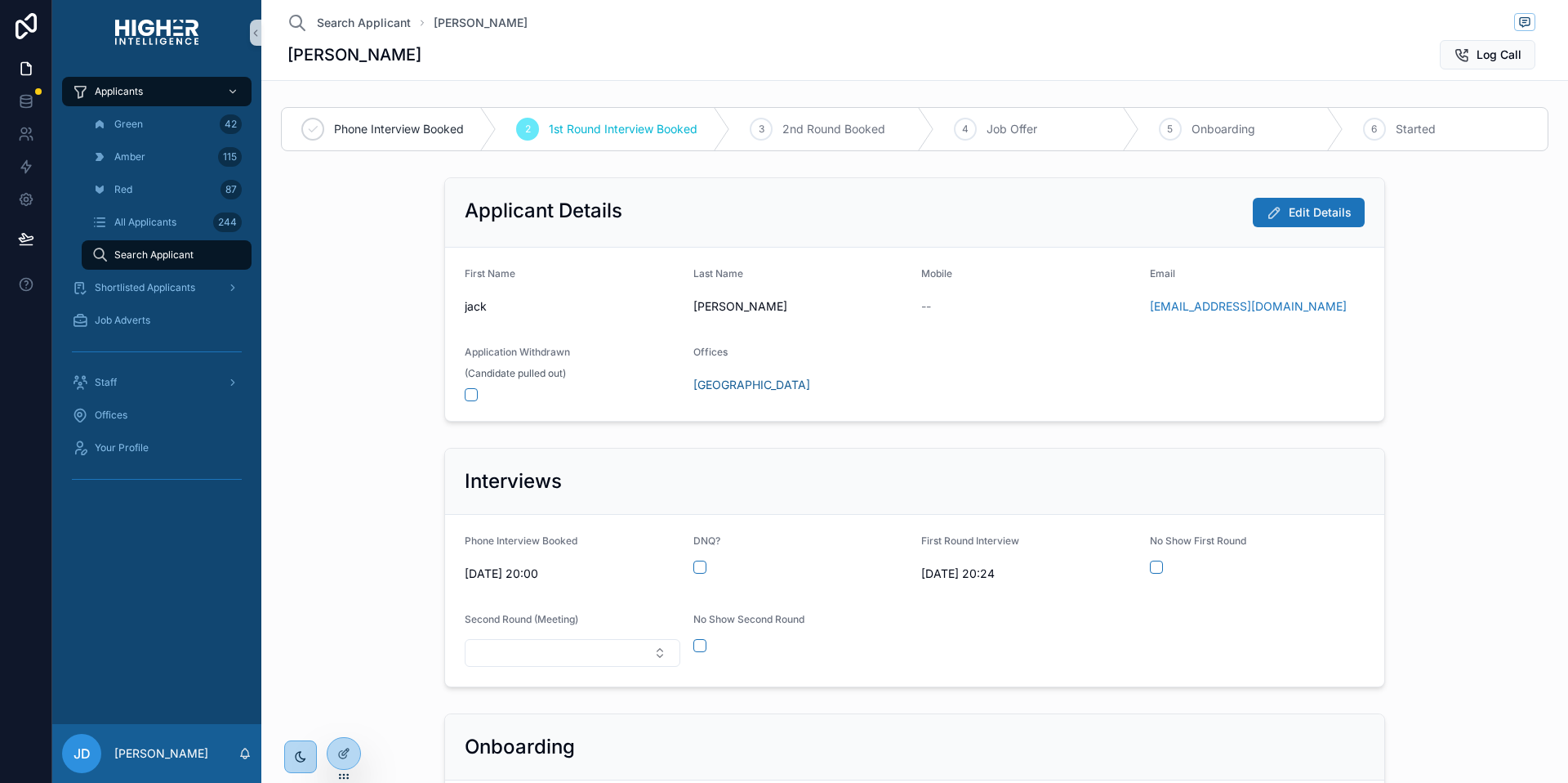
click at [1497, 550] on div "Interviews Phone Interview Booked 13/08/2025 20:00 DNQ? First Round Interview 2…" at bounding box center [915, 567] width 1294 height 252
click at [1276, 479] on div "**********" at bounding box center [810, 391] width 1516 height 783
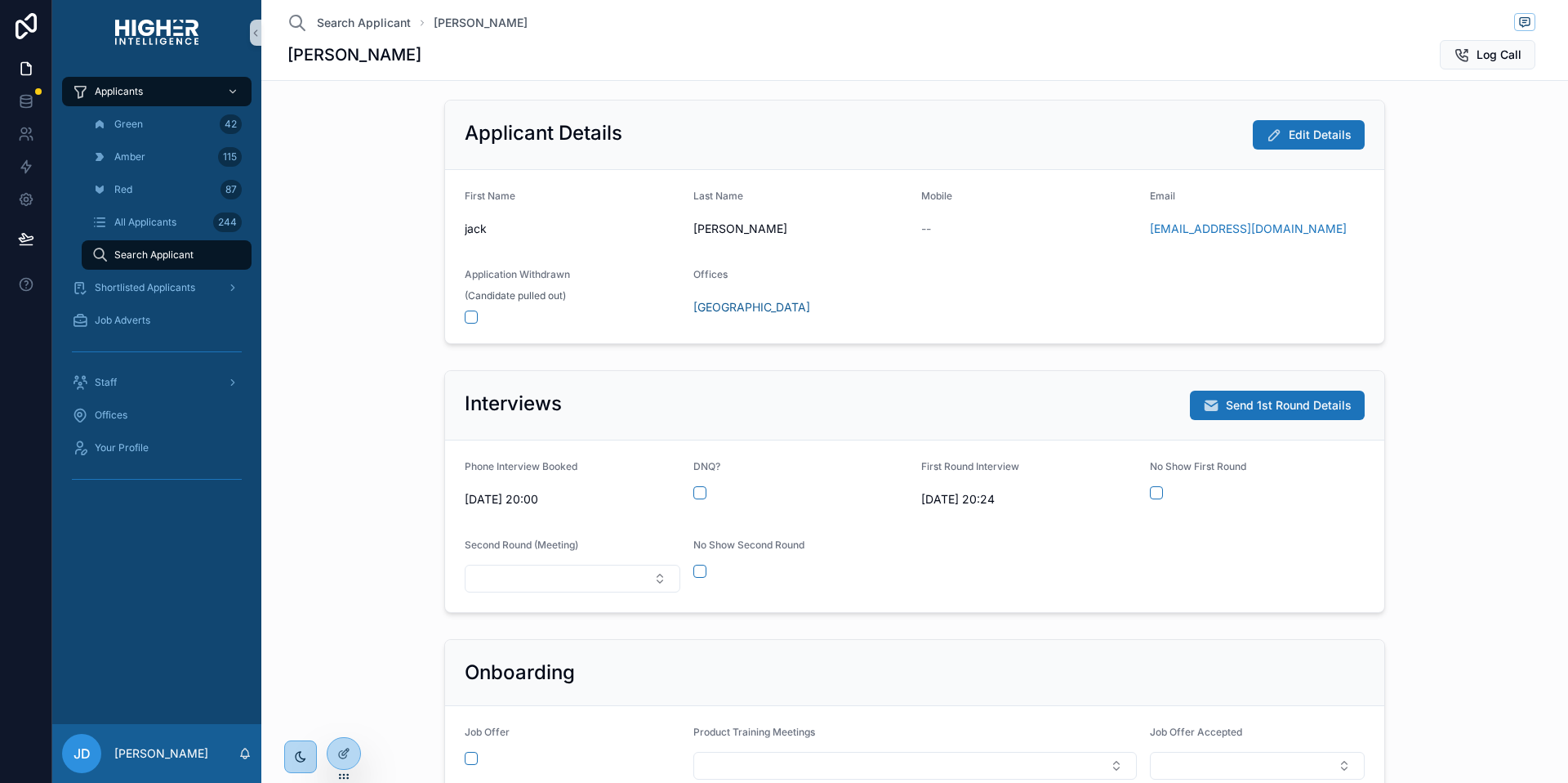
scroll to position [169, 0]
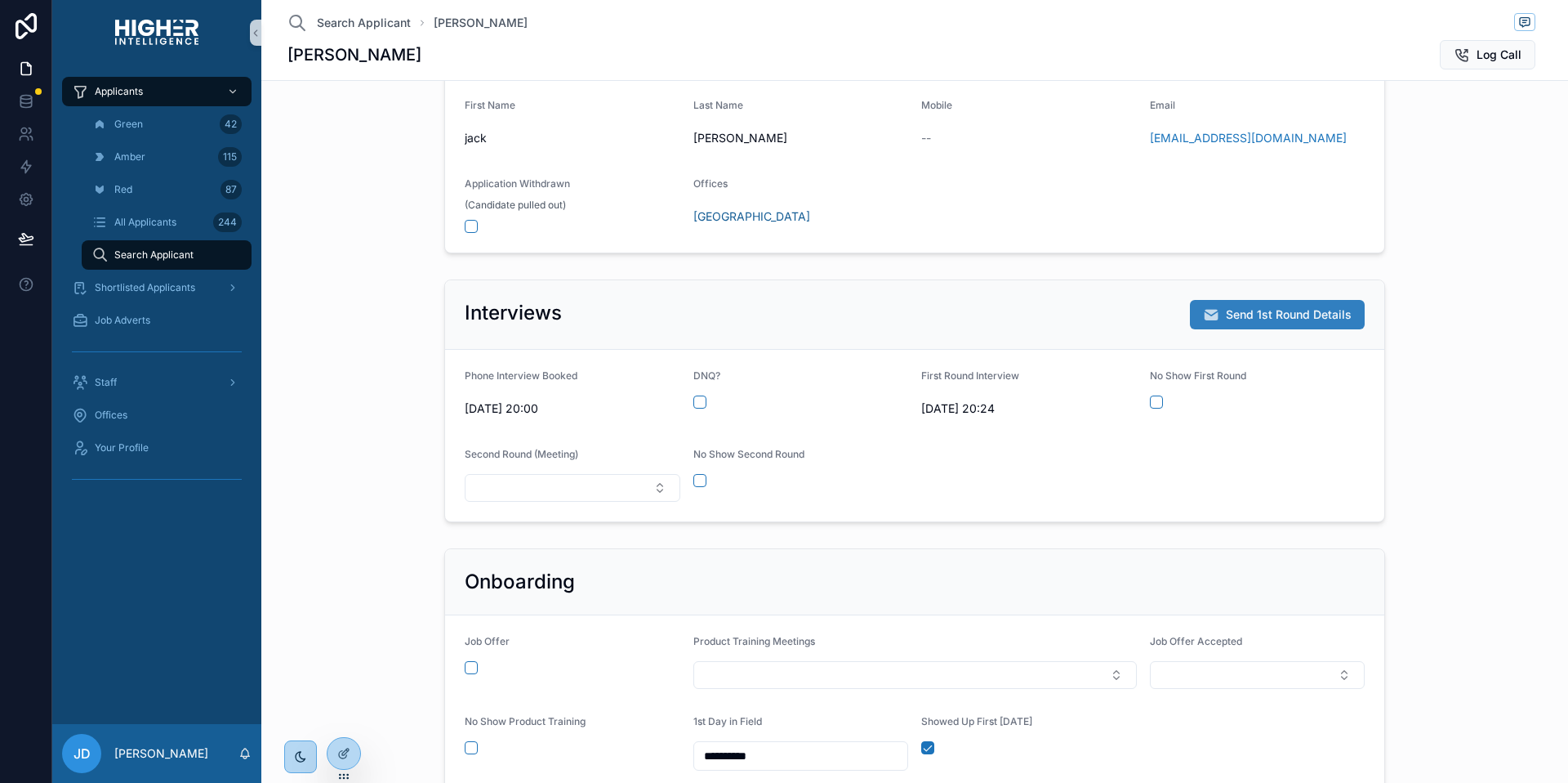
click at [1226, 311] on span "Send 1st Round Details" at bounding box center [1289, 314] width 126 height 16
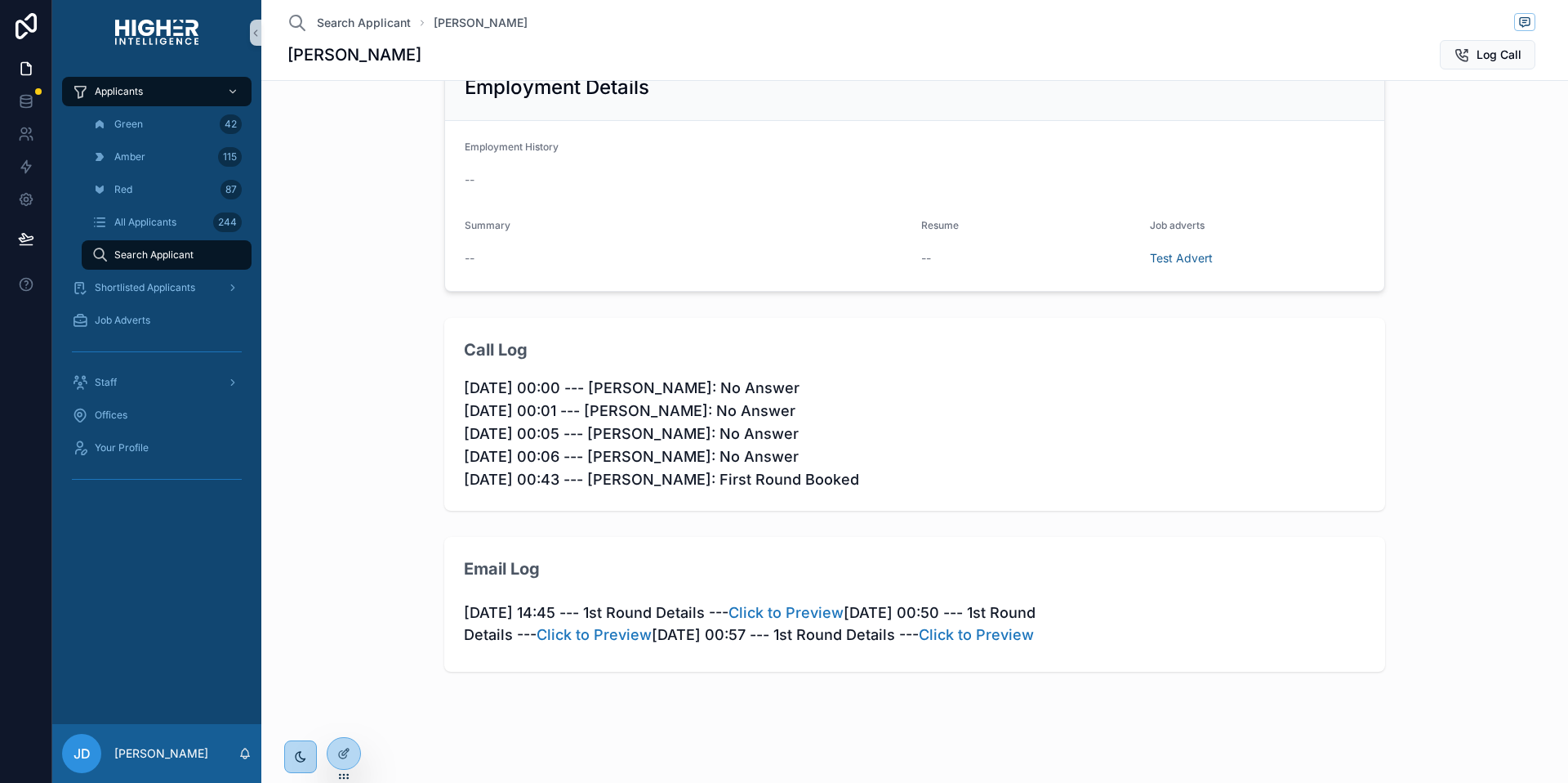
scroll to position [929, 0]
click at [919, 644] on link "Click to Preview" at bounding box center [977, 634] width 115 height 17
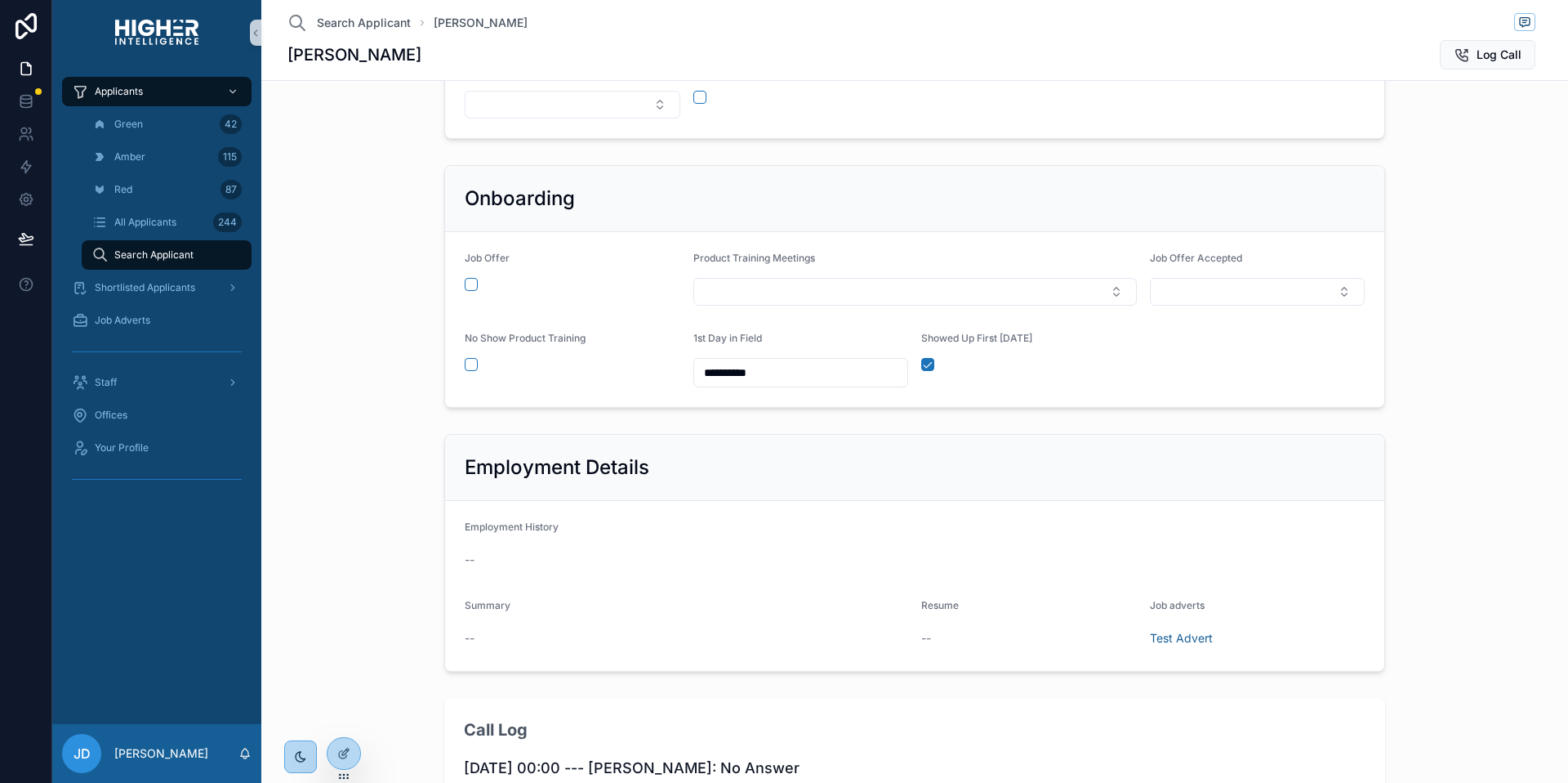
scroll to position [0, 0]
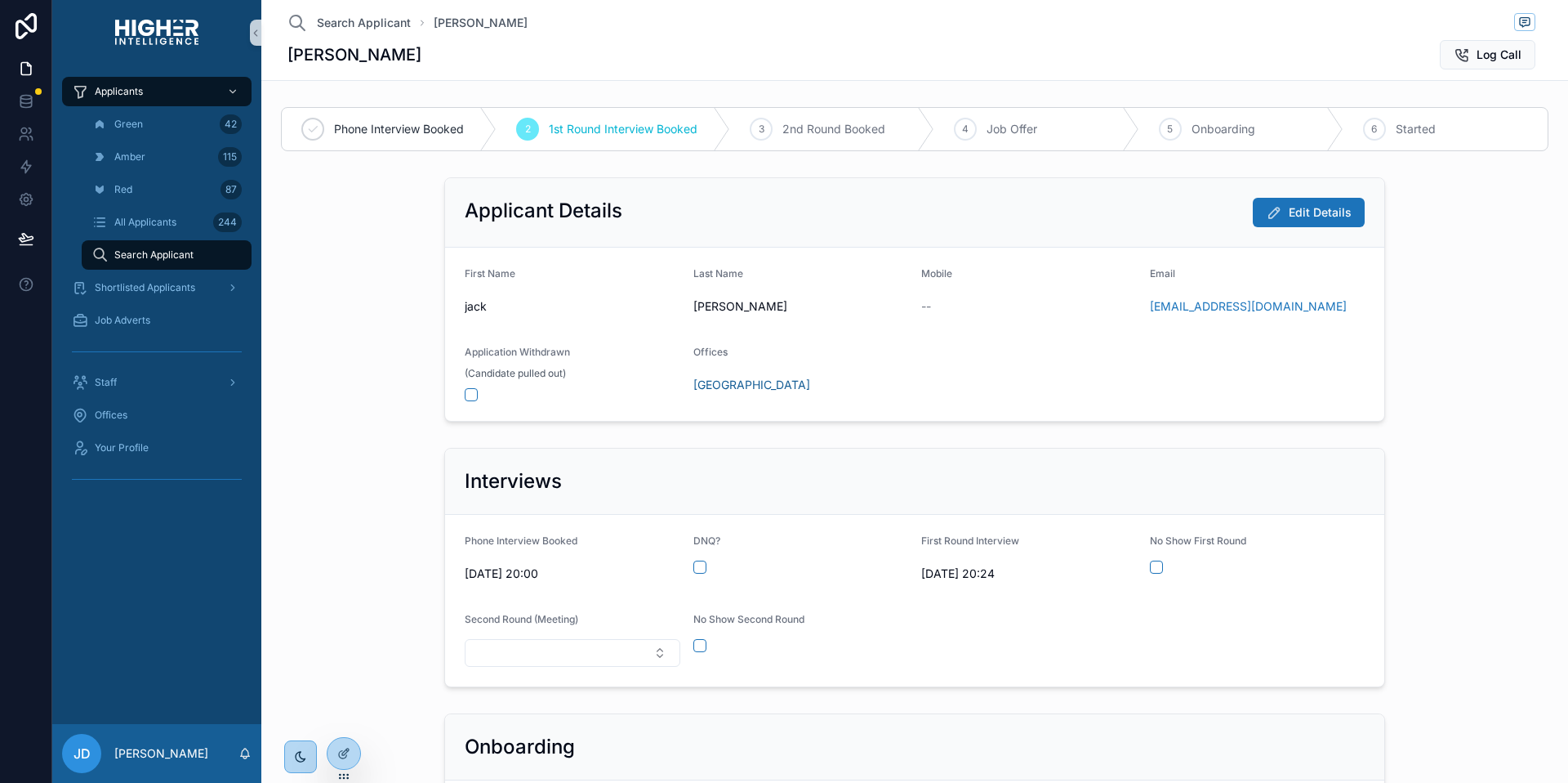
click at [1444, 447] on div "Interviews Phone Interview Booked 13/08/2025 20:00 DNQ? First Round Interview 2…" at bounding box center [915, 567] width 1294 height 252
click at [1322, 487] on span "Send 1st Round Details" at bounding box center [1289, 483] width 126 height 16
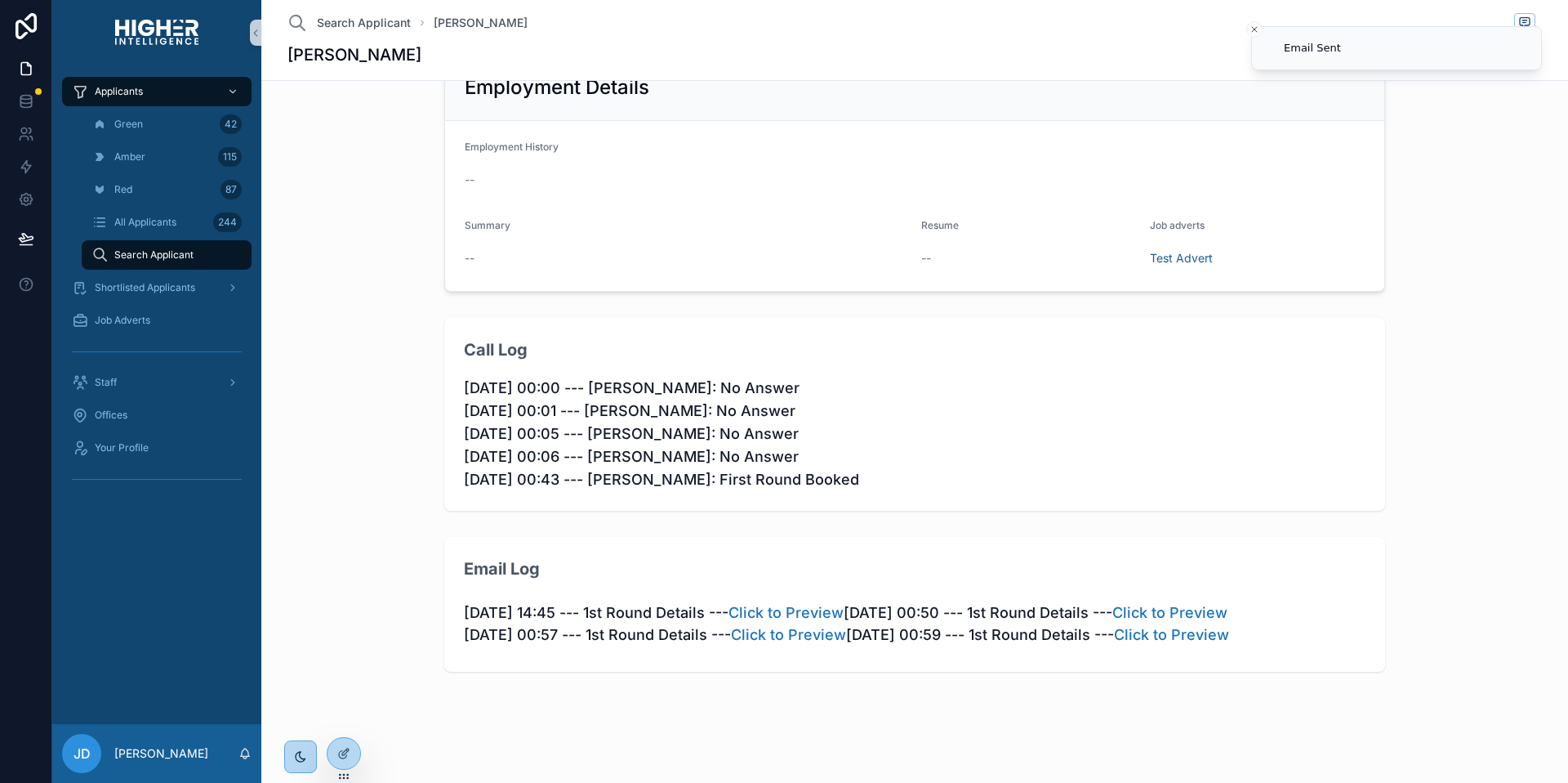
scroll to position [951, 0]
click at [1114, 644] on link "Click to Preview" at bounding box center [1172, 634] width 115 height 17
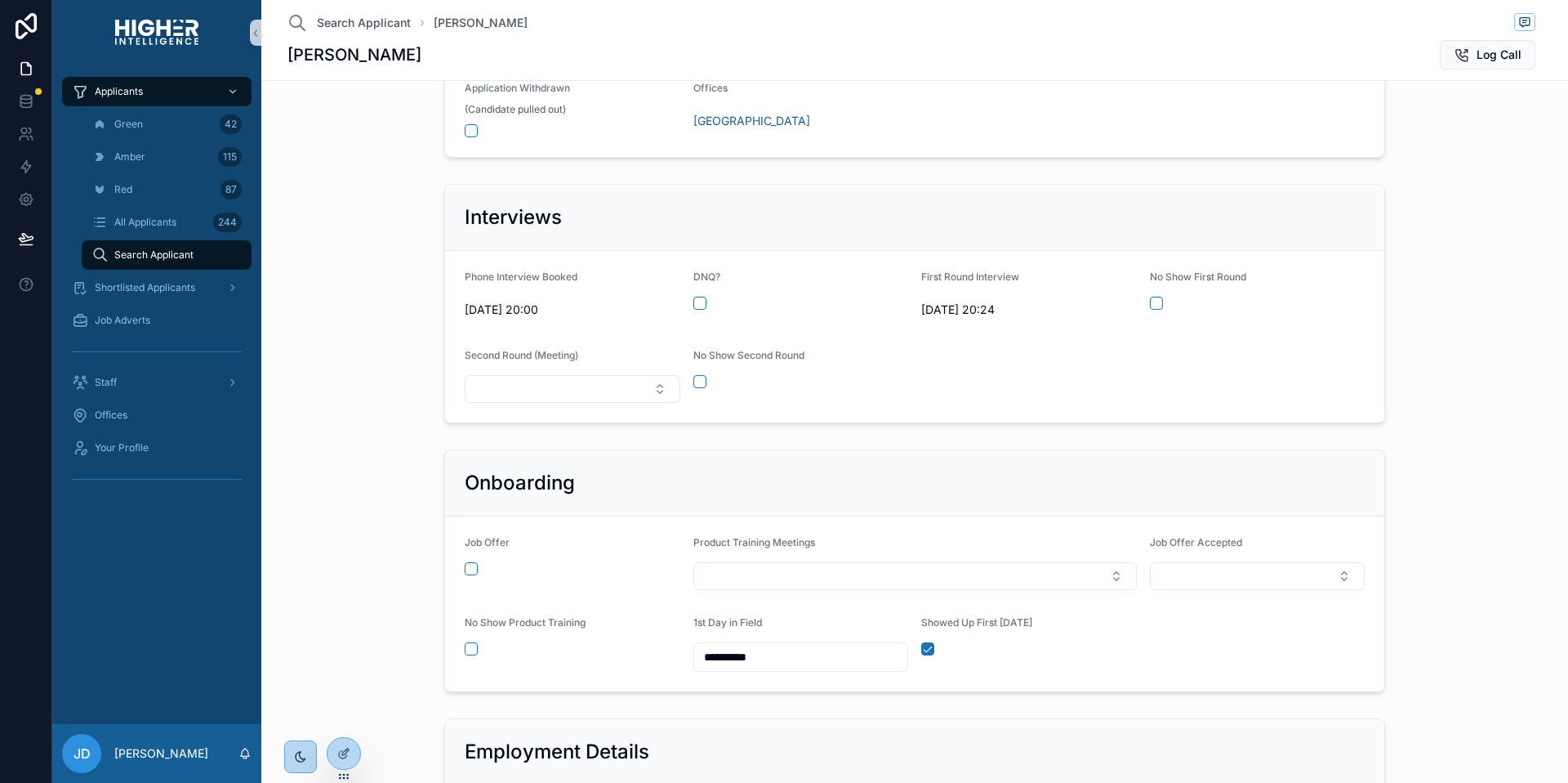
scroll to position [0, 0]
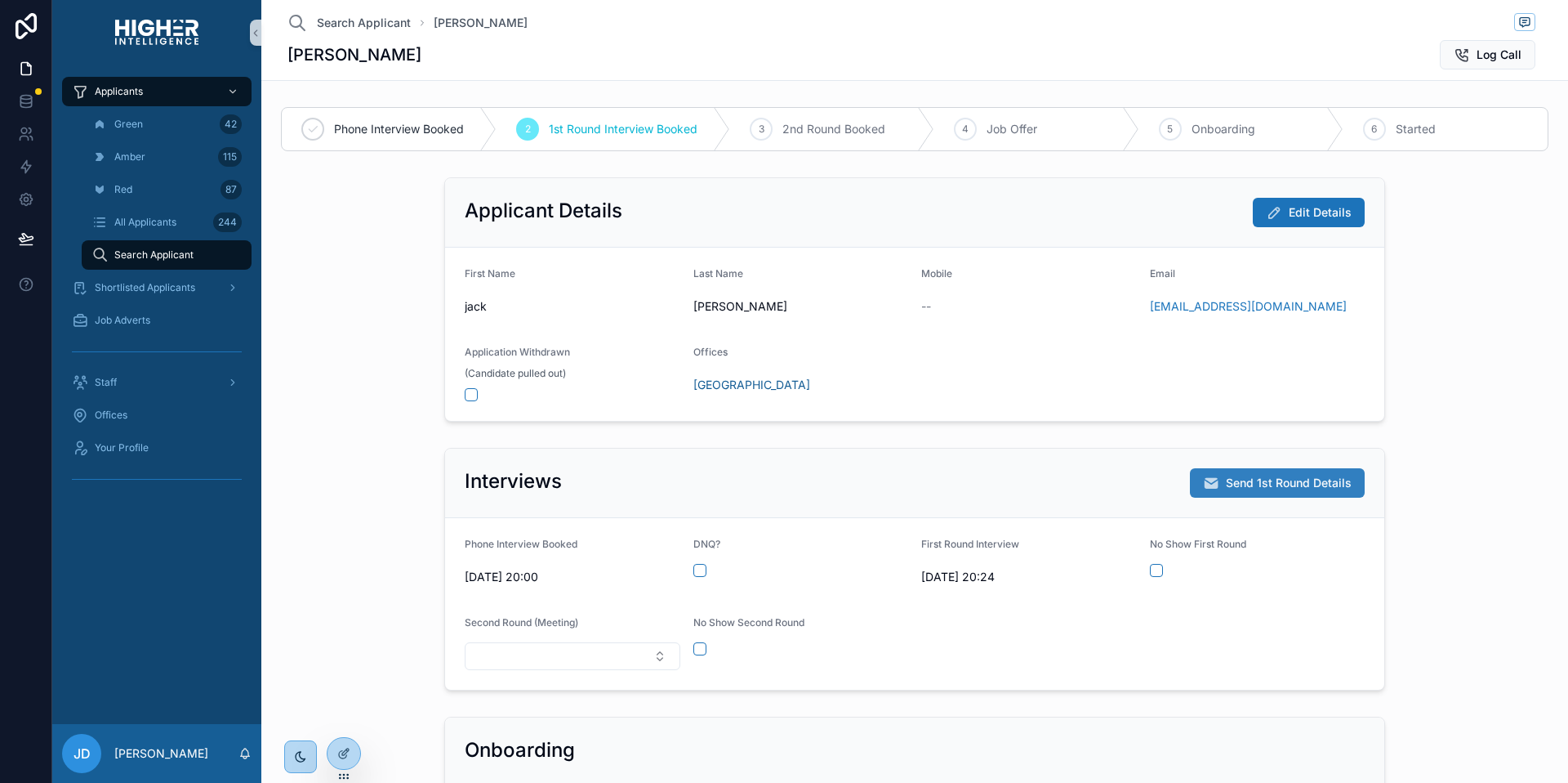
click at [1298, 485] on span "Send 1st Round Details" at bounding box center [1289, 483] width 126 height 16
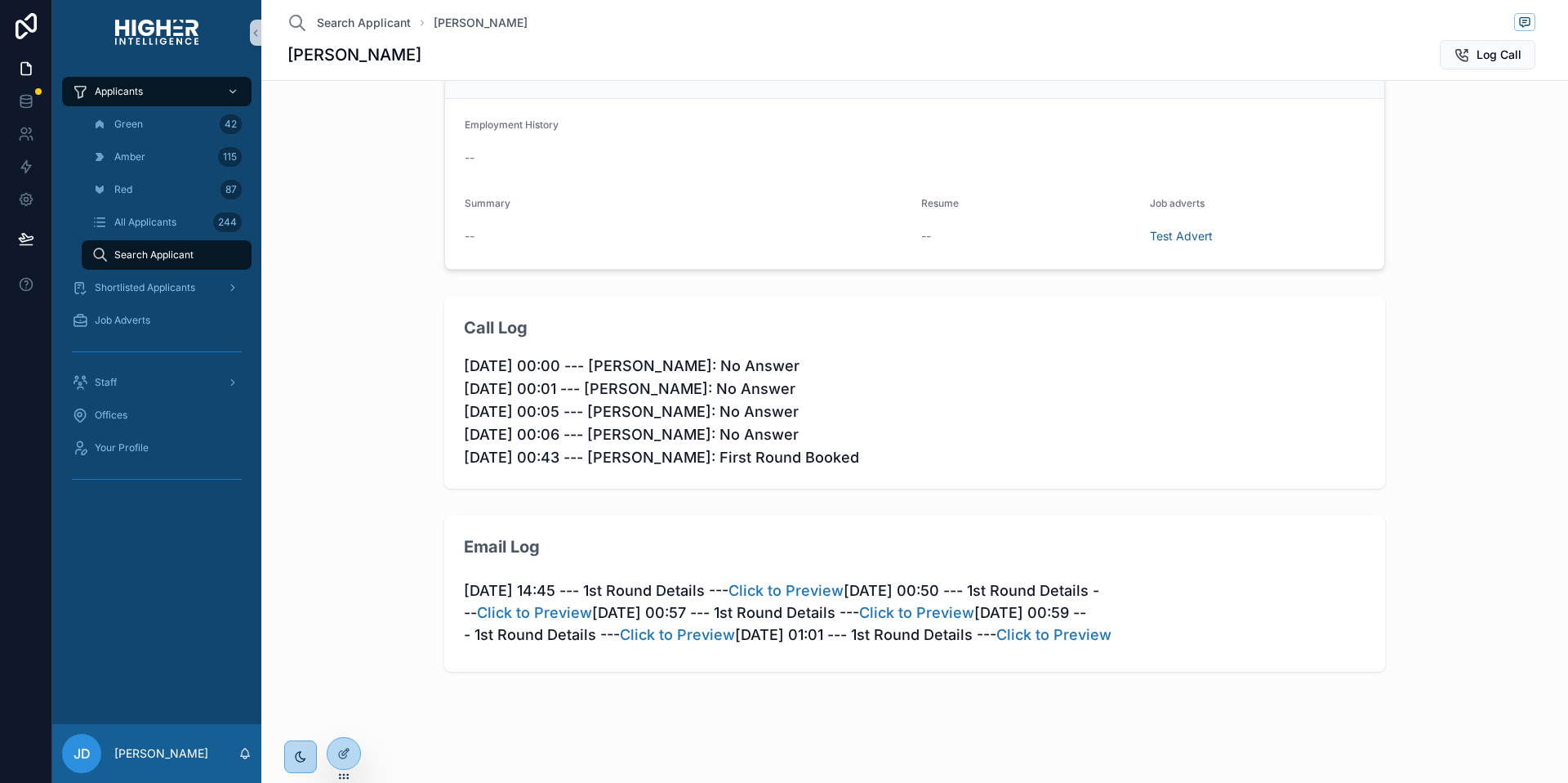
scroll to position [973, 0]
click at [997, 644] on link "Click to Preview" at bounding box center [1054, 634] width 115 height 17
click at [971, 416] on span "[DATE] 00:00 --- [PERSON_NAME]: No Answer [DATE] 00:01 --- [PERSON_NAME]: No An…" at bounding box center [915, 412] width 902 height 115
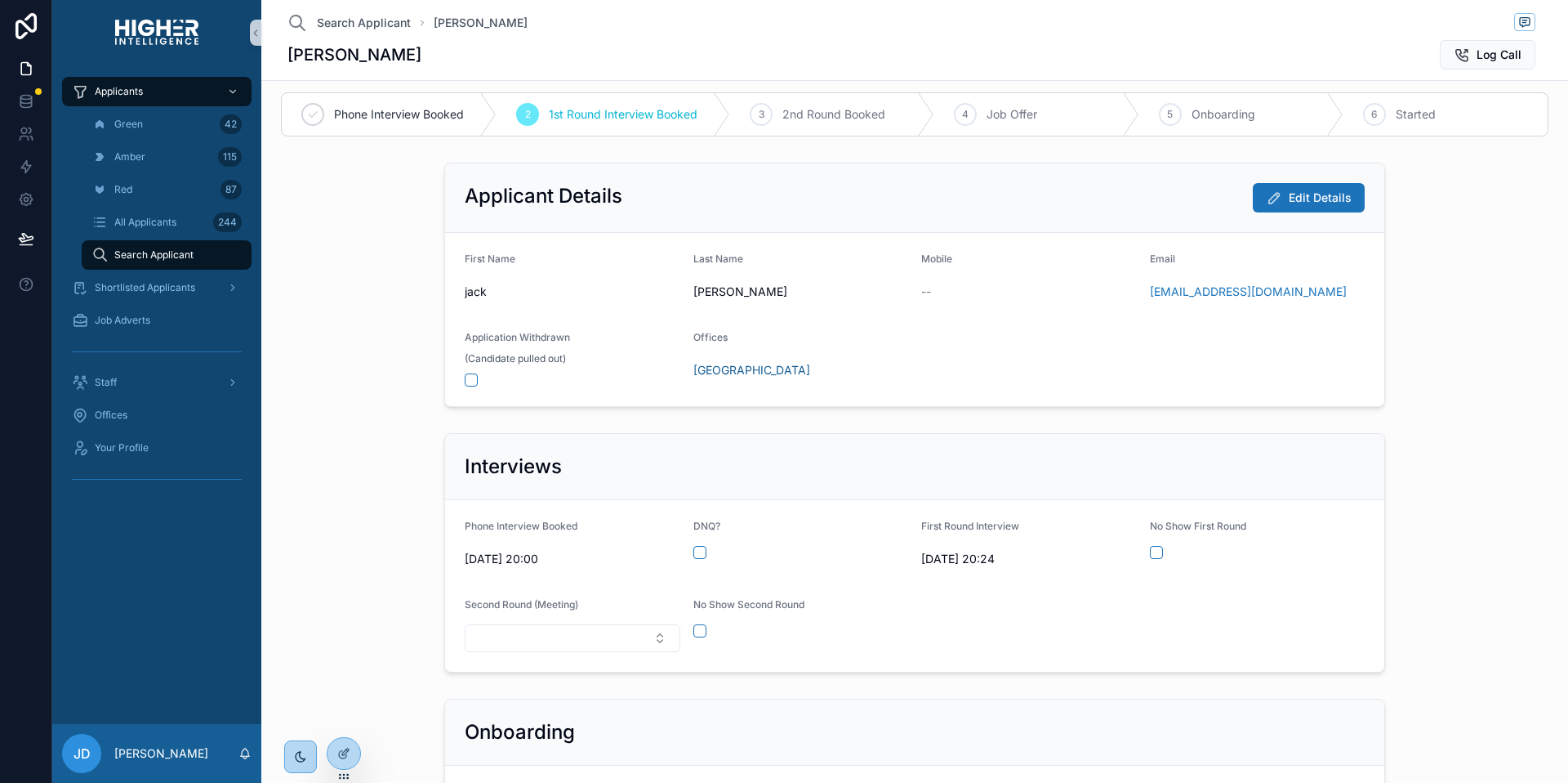
scroll to position [0, 0]
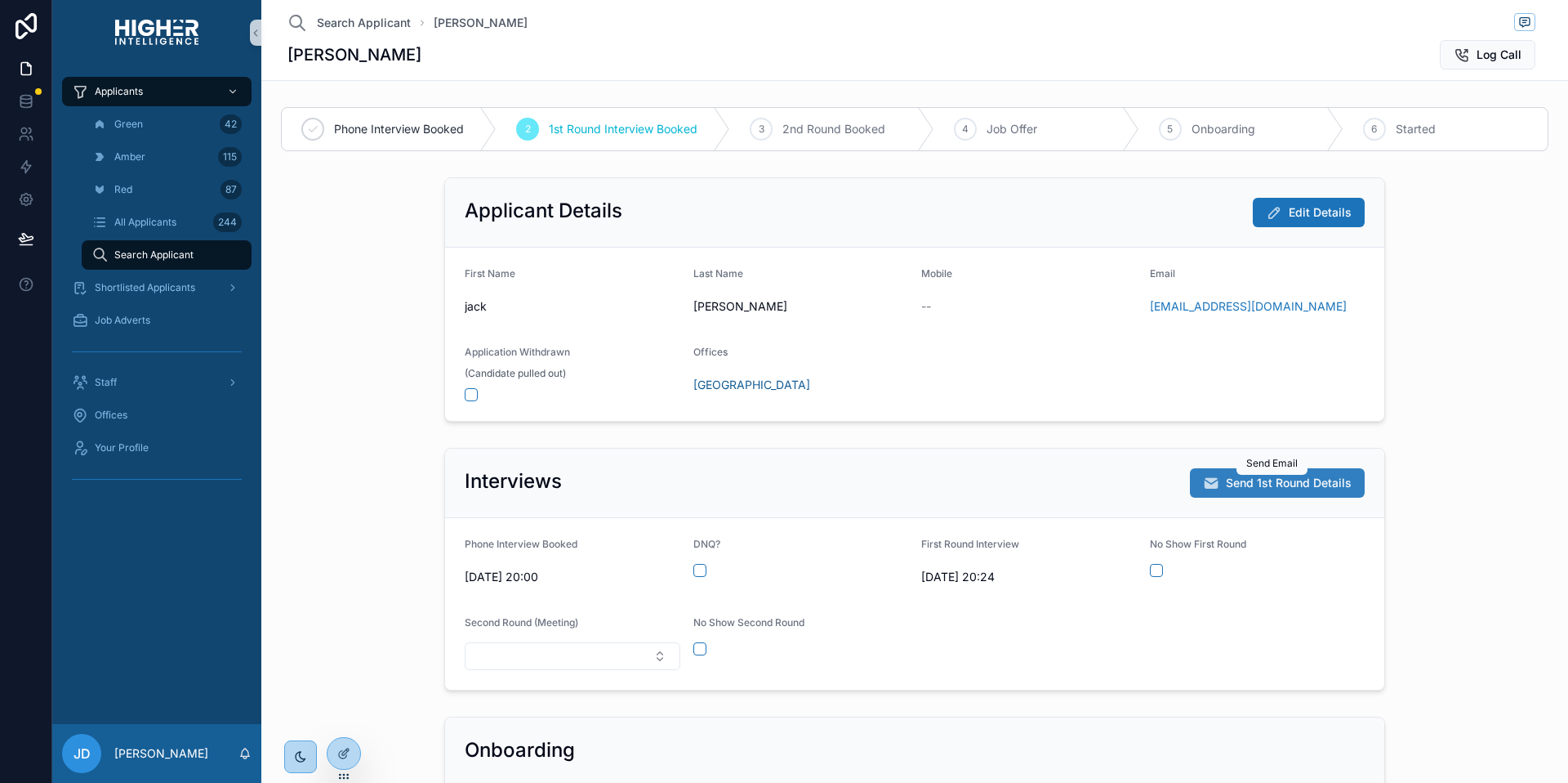
click at [1282, 486] on span "Send 1st Round Details" at bounding box center [1289, 483] width 126 height 16
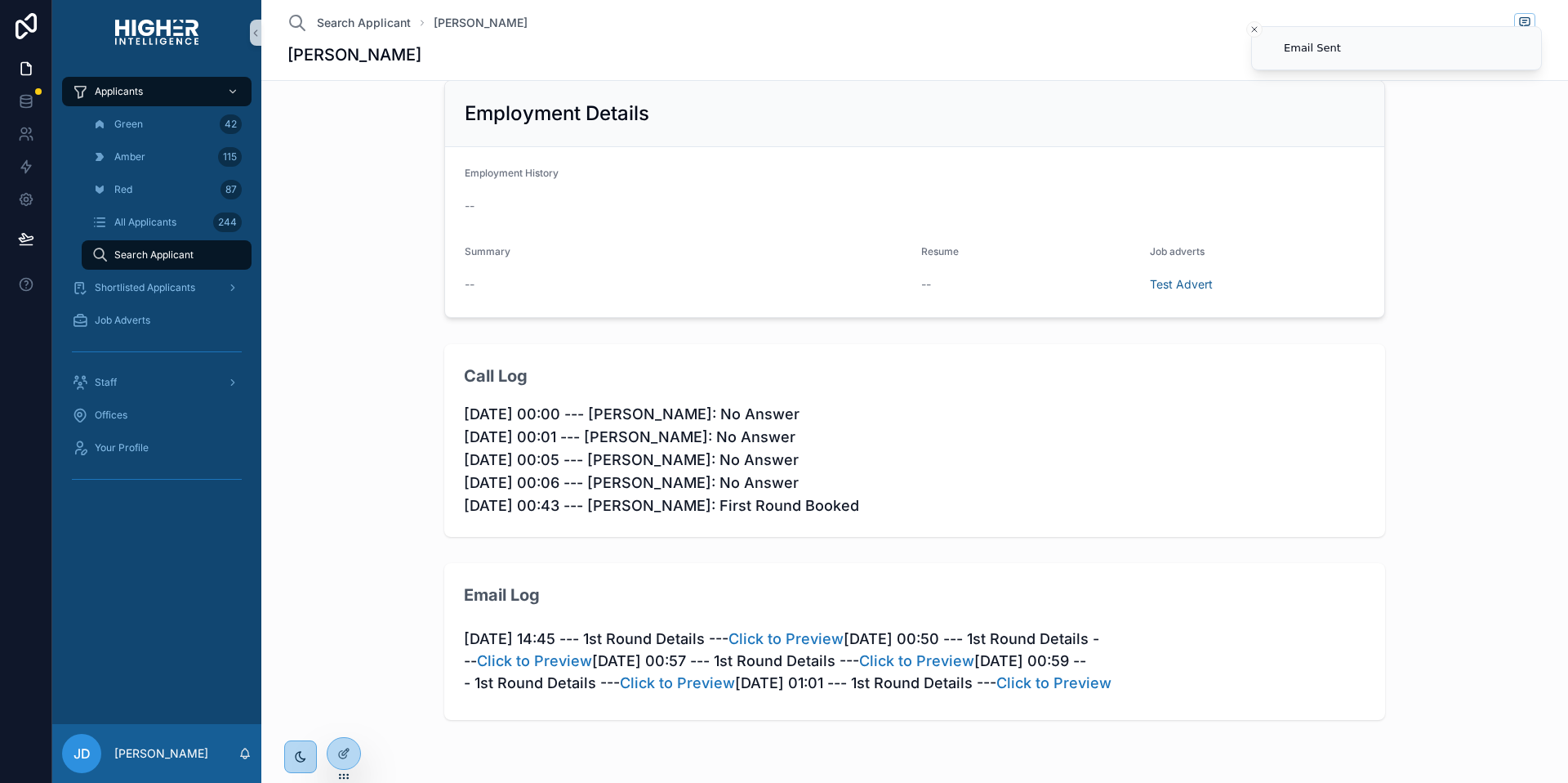
scroll to position [998, 0]
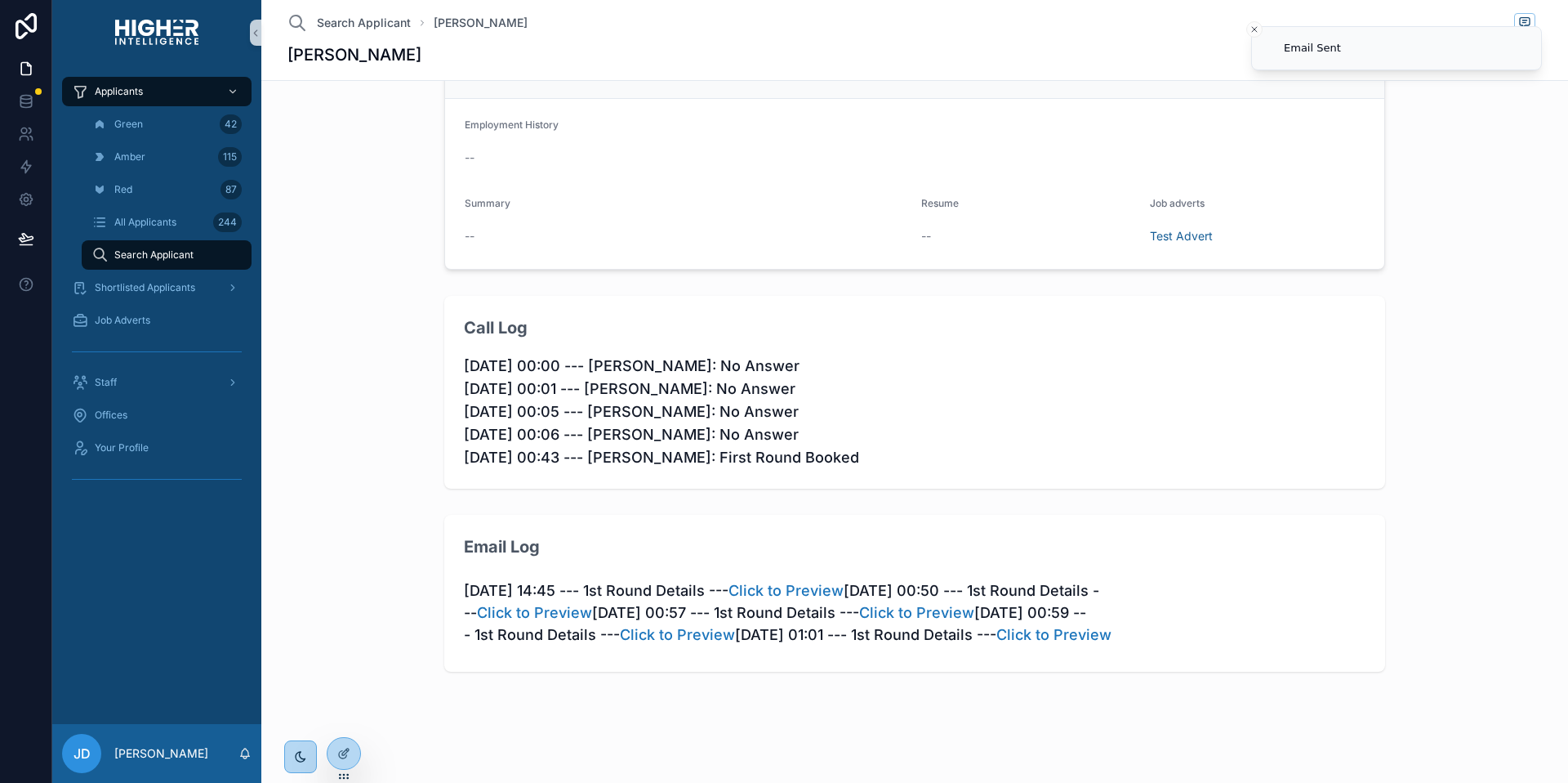
click at [986, 675] on div "Email Log 10/08/2025 14:45 --- 1st Round Details --- Click to Preview 11/08/202…" at bounding box center [915, 593] width 1294 height 170
click at [1051, 594] on p "10/08/2025 14:45 --- 1st Round Details --- Click to Preview 11/08/2025 00:50 --…" at bounding box center [915, 613] width 902 height 67
click at [1050, 592] on p "10/08/2025 14:45 --- 1st Round Details --- Click to Preview 11/08/2025 00:50 --…" at bounding box center [915, 613] width 902 height 67
click at [1095, 654] on div "Email Log 10/08/2025 14:45 --- 1st Round Details --- Click to Preview 11/08/202…" at bounding box center [915, 593] width 941 height 158
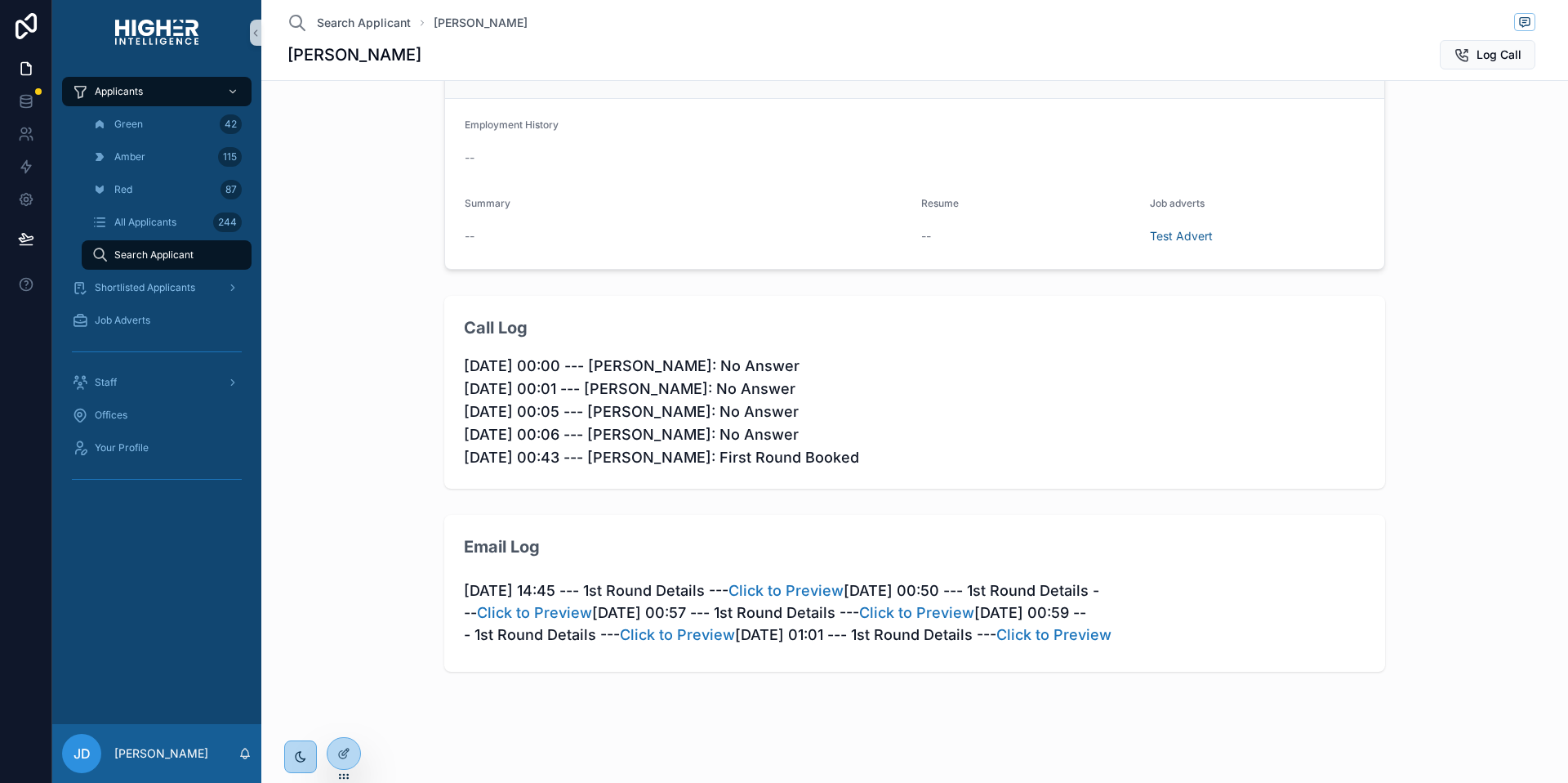
click at [943, 625] on p "10/08/2025 14:45 --- 1st Round Details --- Click to Preview 11/08/2025 00:50 --…" at bounding box center [915, 613] width 902 height 67
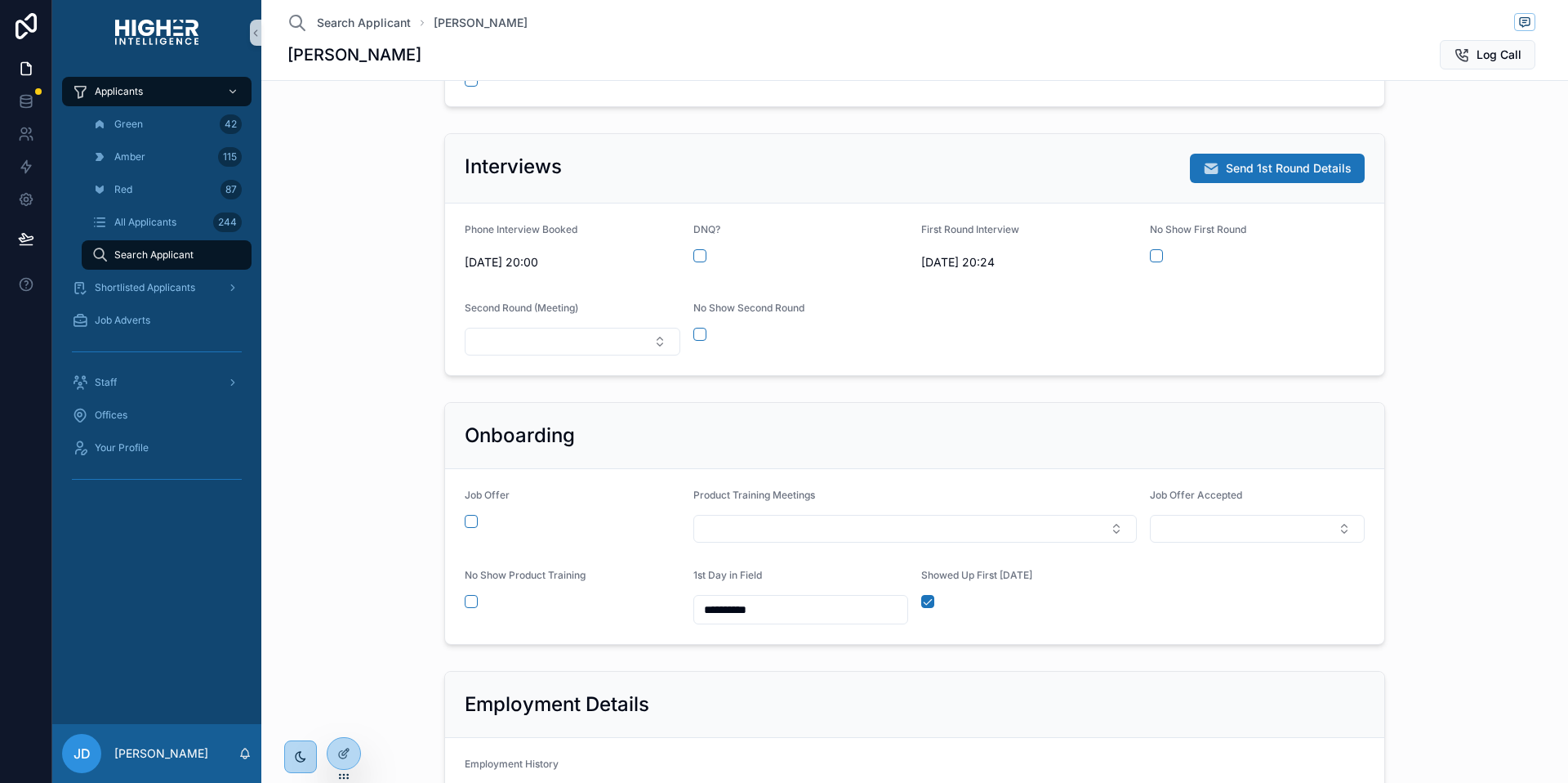
scroll to position [132, 0]
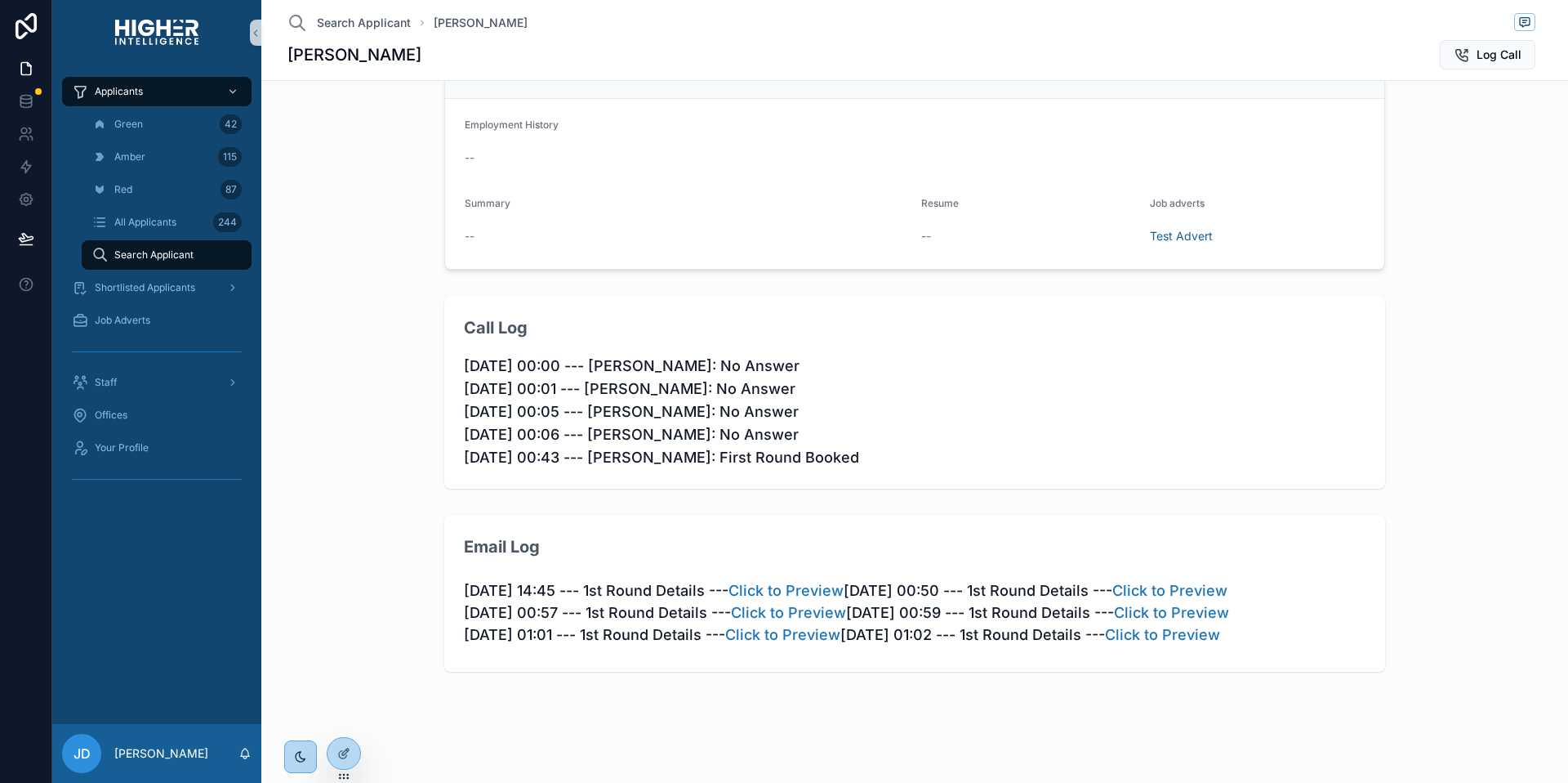
scroll to position [1016, 0]
click at [1105, 643] on link "Click to Preview" at bounding box center [1163, 634] width 115 height 17
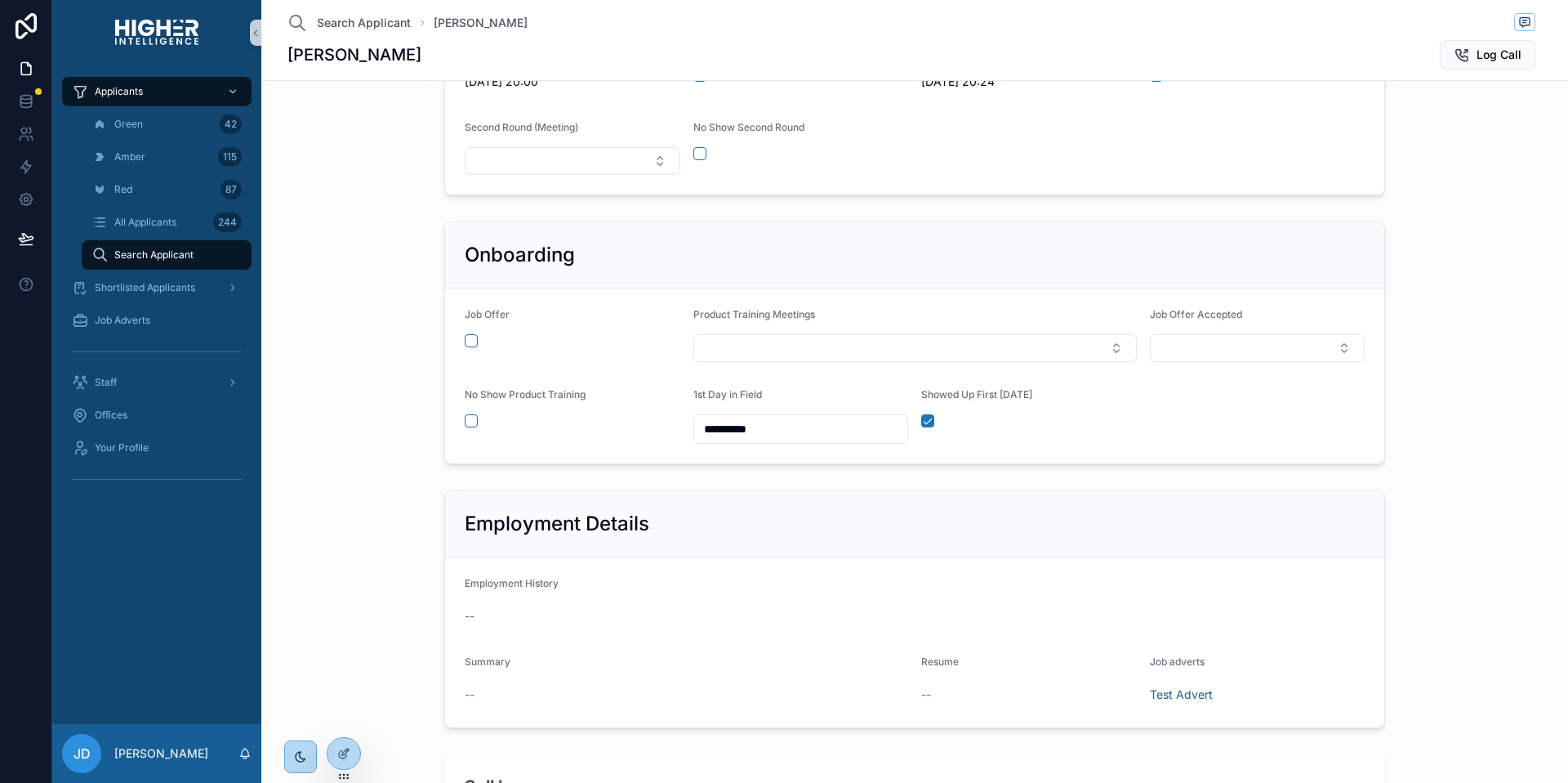
scroll to position [491, 0]
click at [854, 430] on input "**********" at bounding box center [801, 429] width 214 height 23
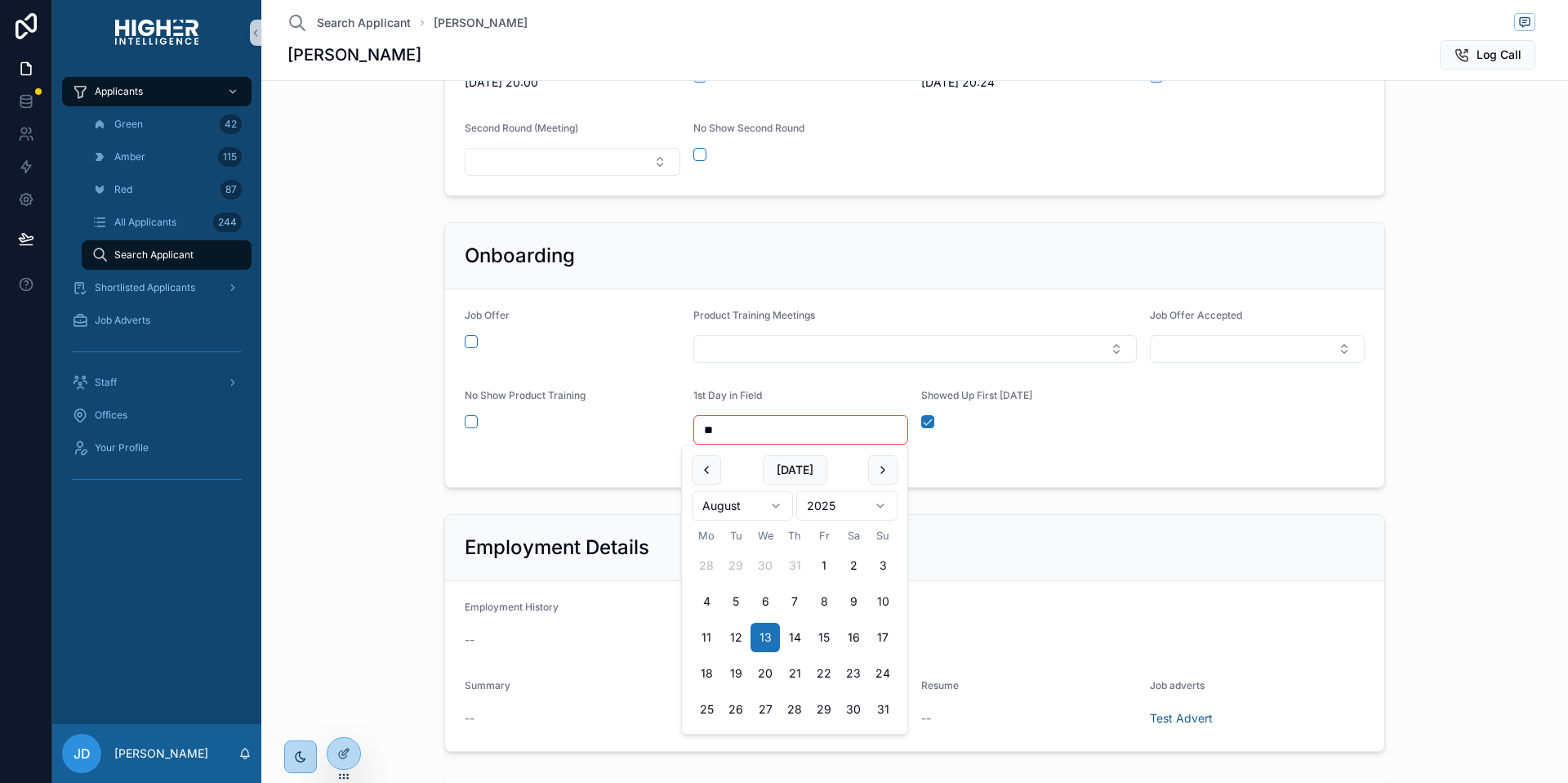
type input "*"
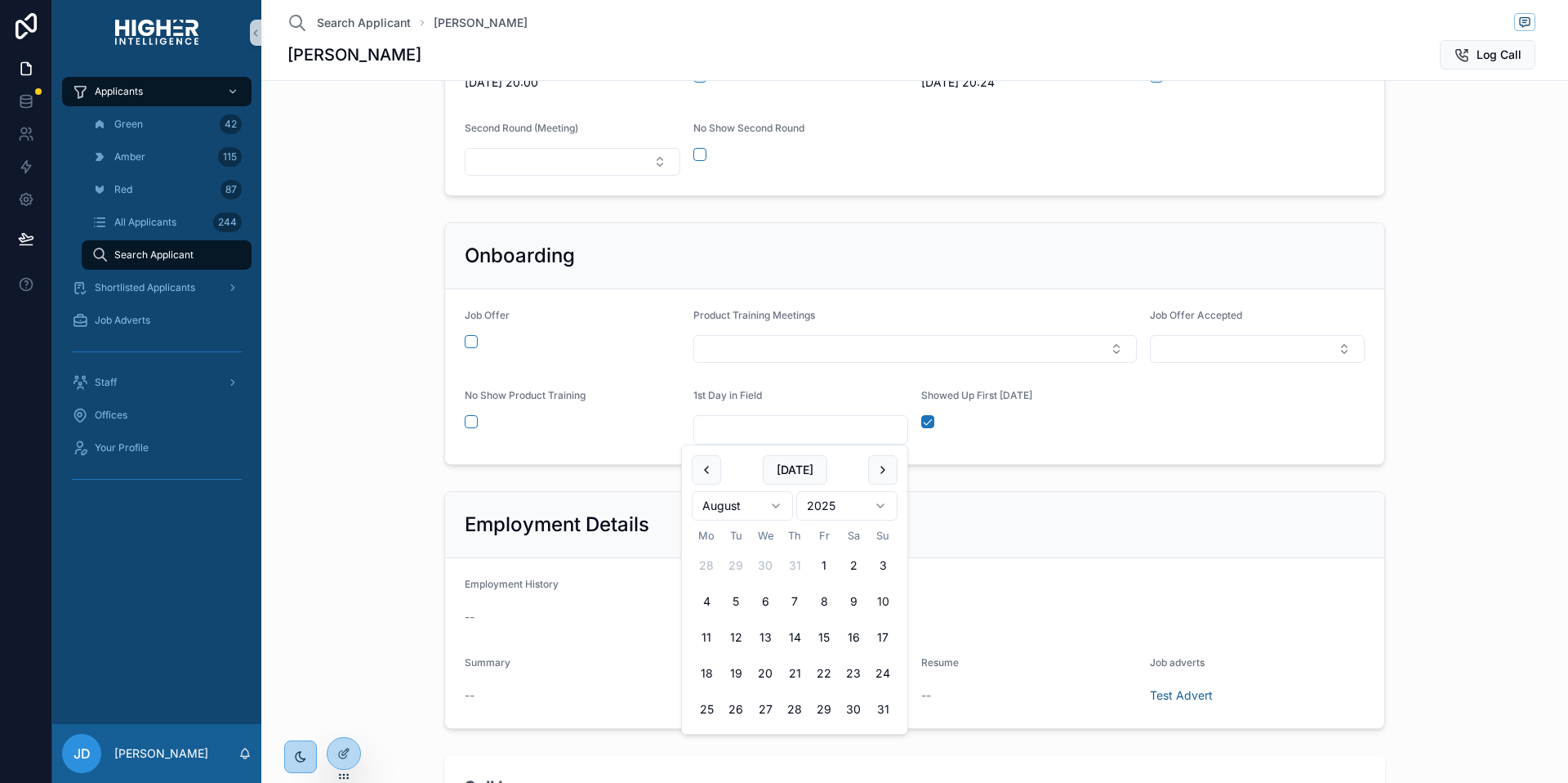
click at [1081, 453] on form "Job Offer Product Training Meetings Job Offer Accepted No Show Product Training…" at bounding box center [915, 376] width 939 height 175
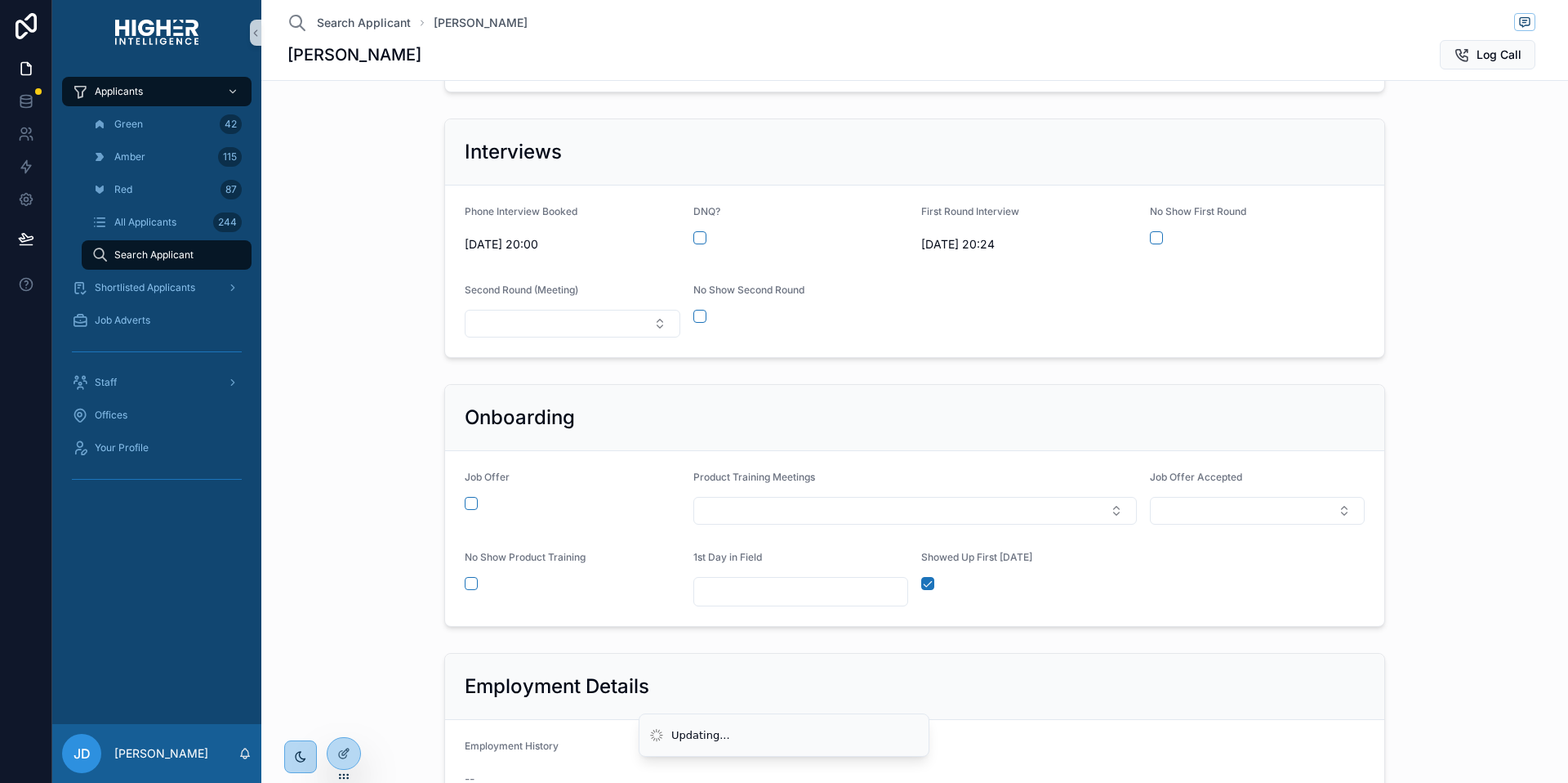
scroll to position [281, 0]
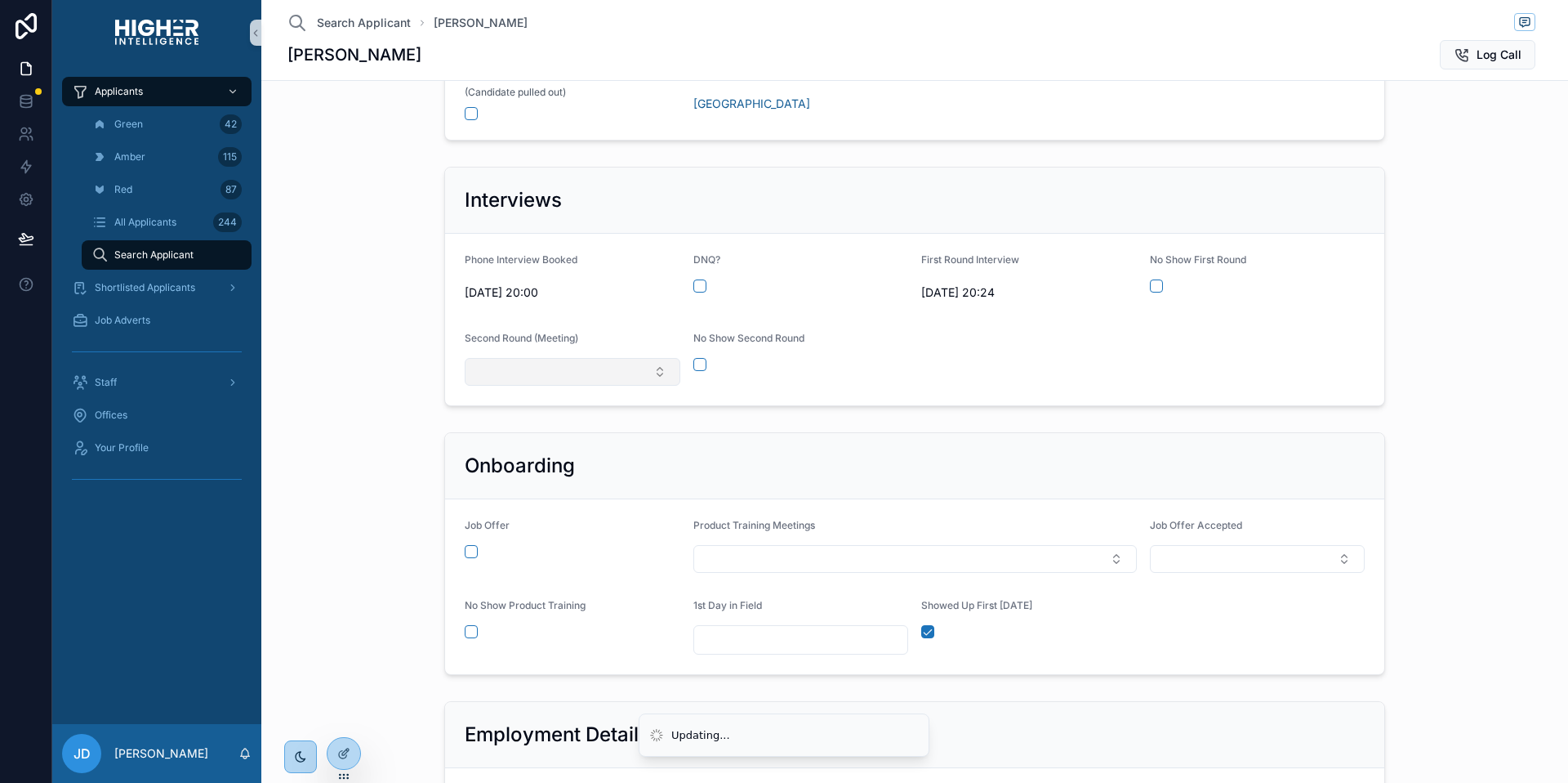
click at [528, 376] on button "Select Button" at bounding box center [572, 372] width 216 height 27
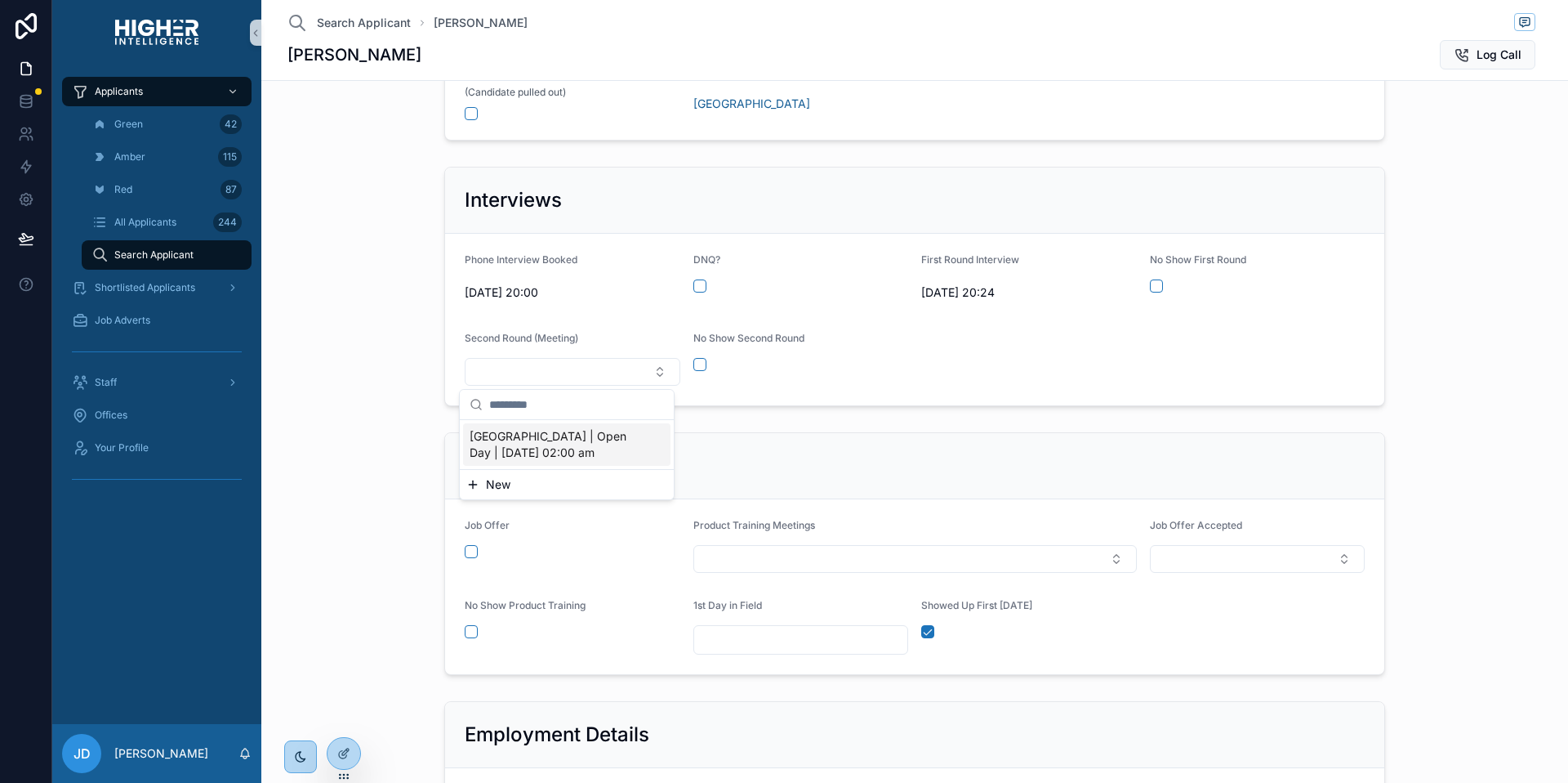
click at [524, 438] on span "[GEOGRAPHIC_DATA] | Open Day | [DATE] 02:00 am" at bounding box center [558, 445] width 175 height 33
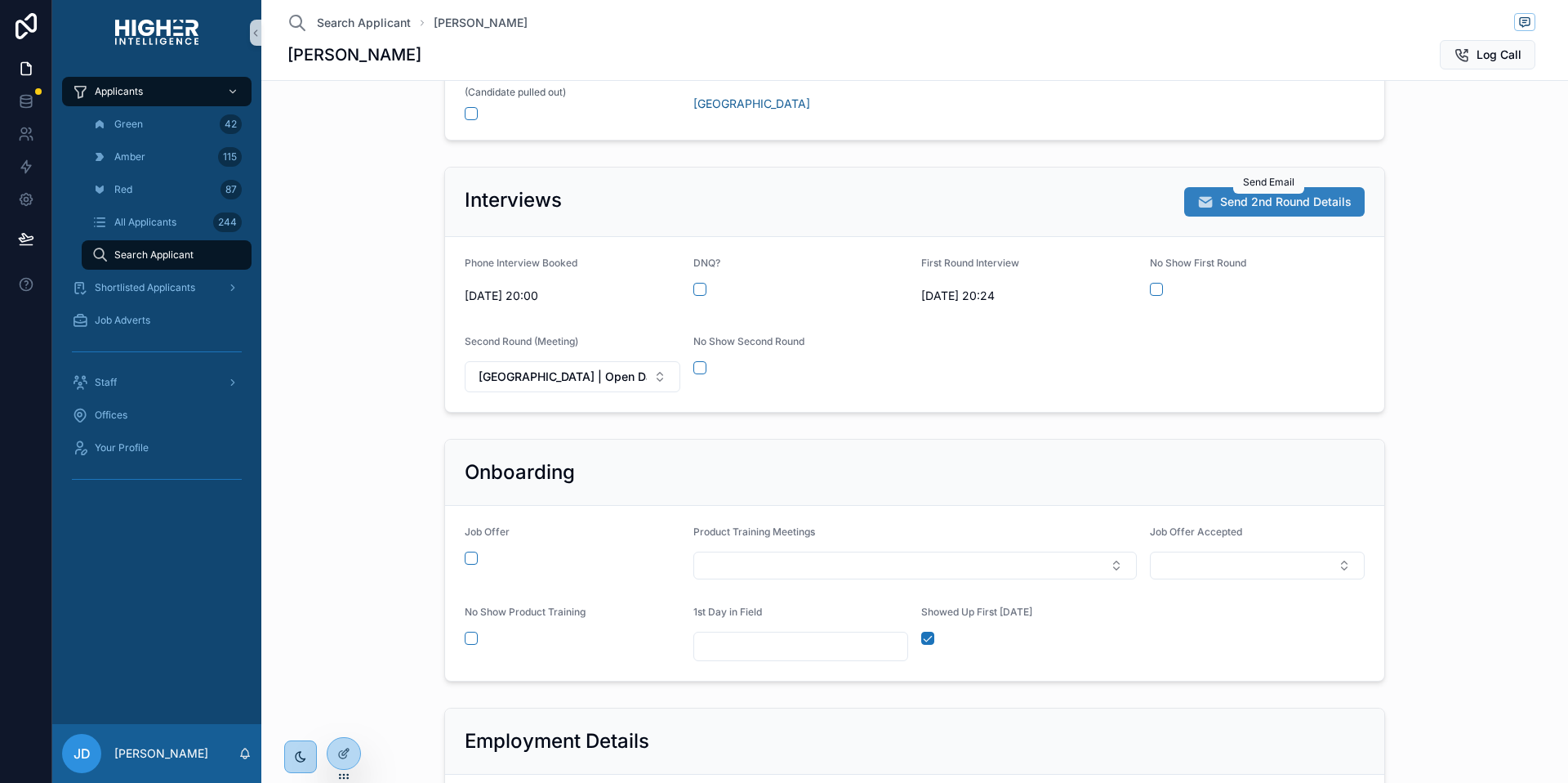
click at [1252, 201] on span "Send 2nd Round Details" at bounding box center [1286, 201] width 131 height 16
click at [392, 536] on div "Onboarding Job Offer Product Training Meetings Job Offer Accepted No Show Produ…" at bounding box center [915, 560] width 1294 height 256
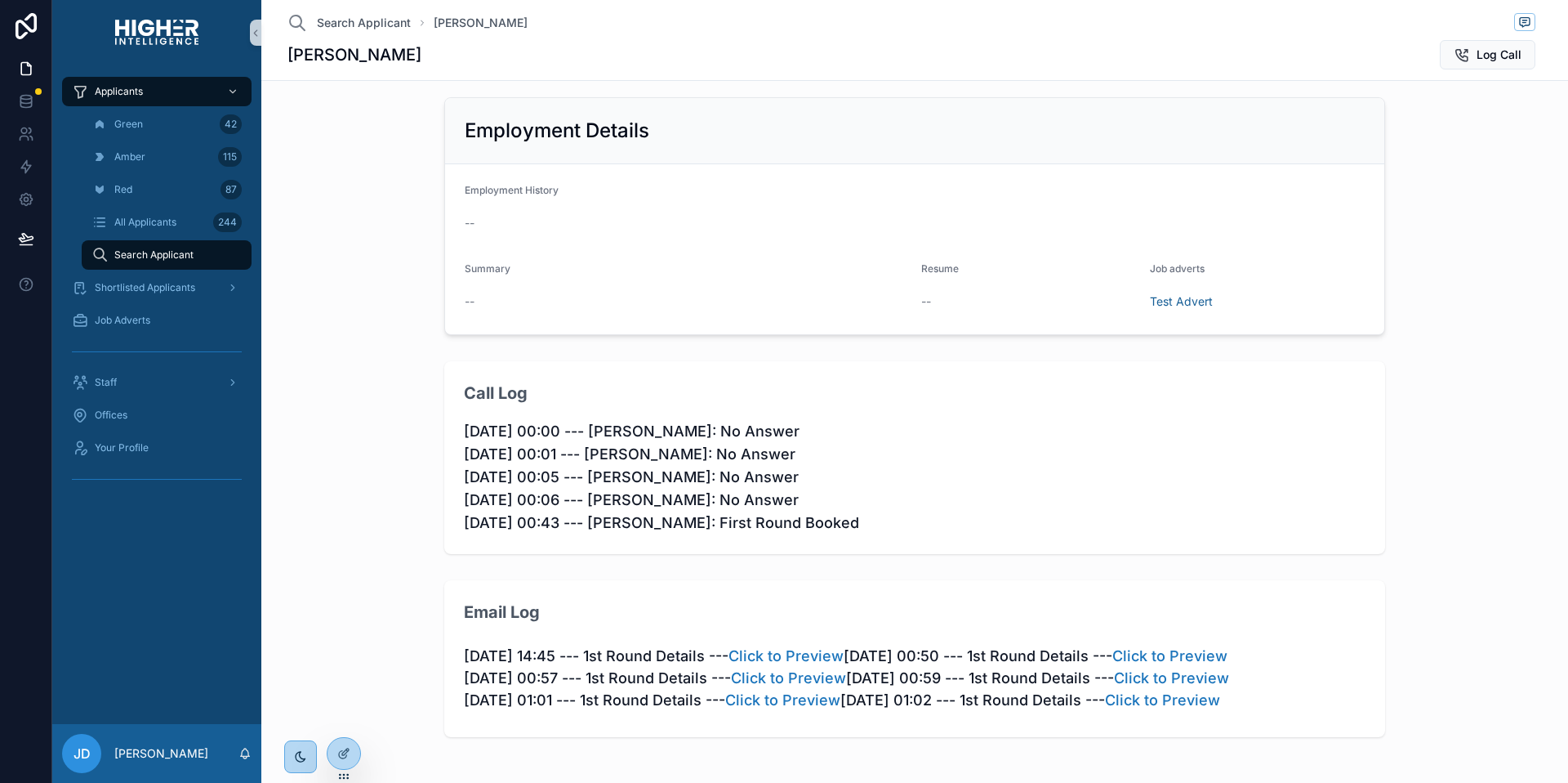
scroll to position [1020, 0]
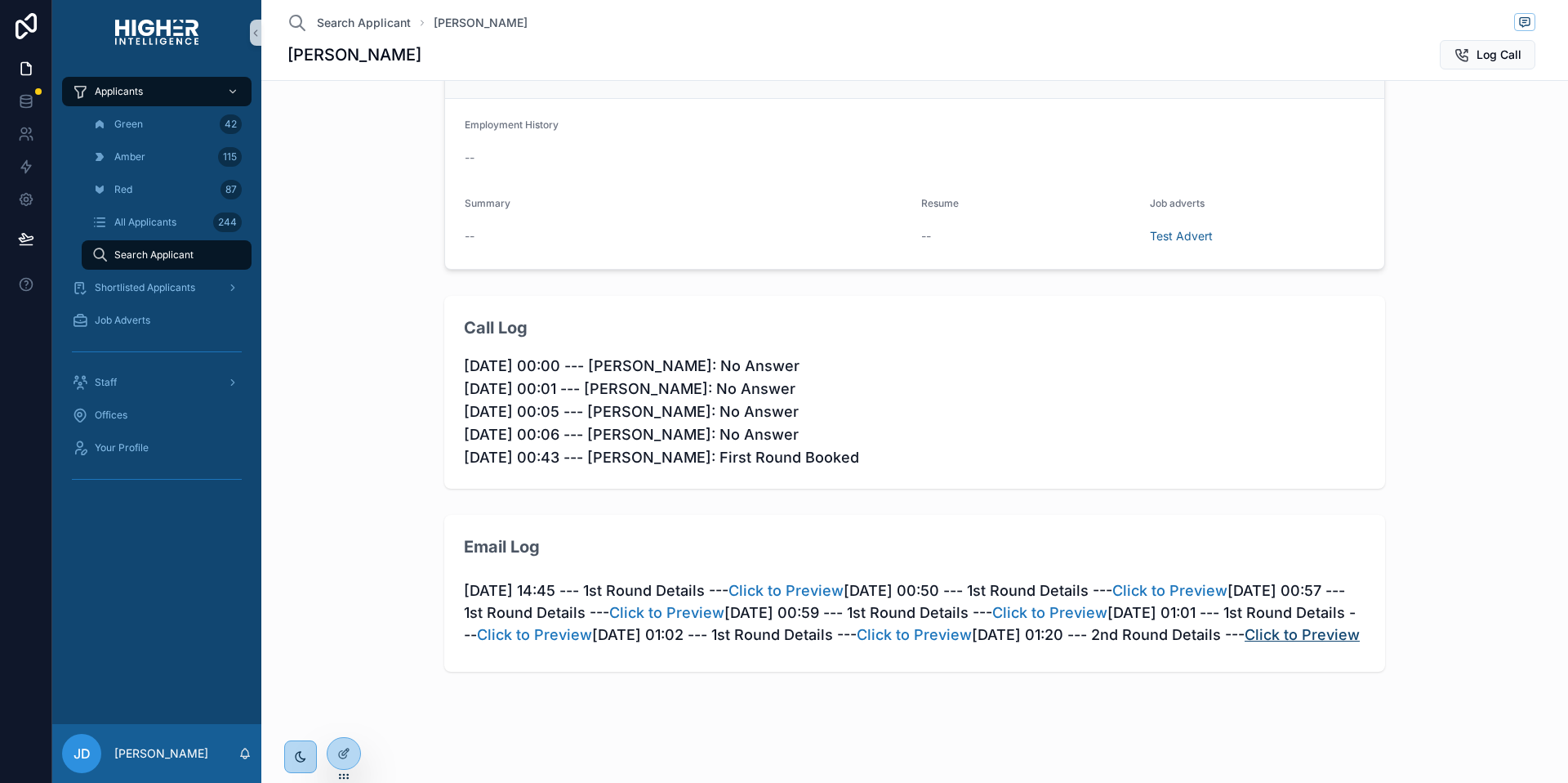
click at [1245, 644] on link "Click to Preview" at bounding box center [1302, 634] width 115 height 17
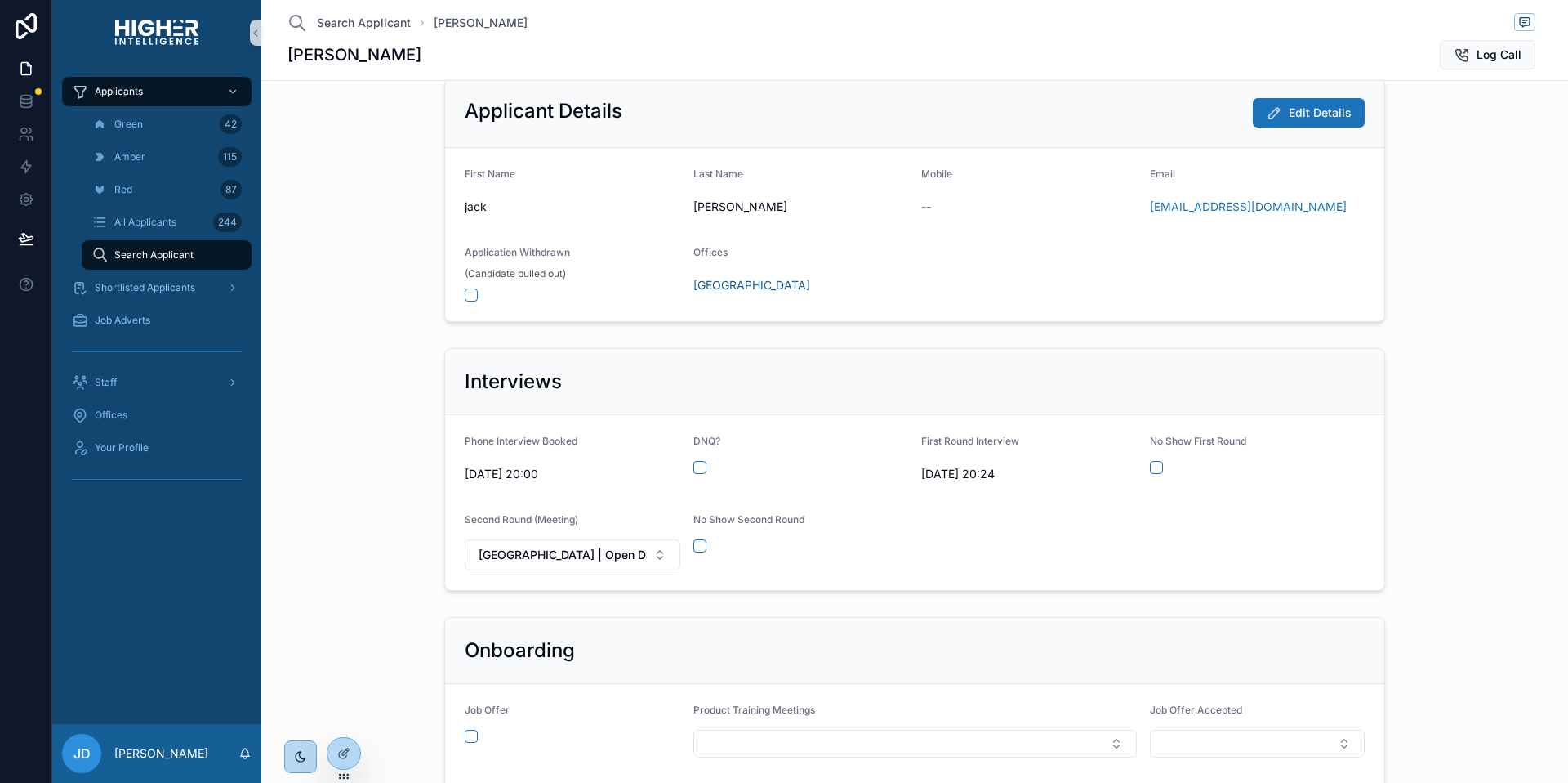
scroll to position [0, 0]
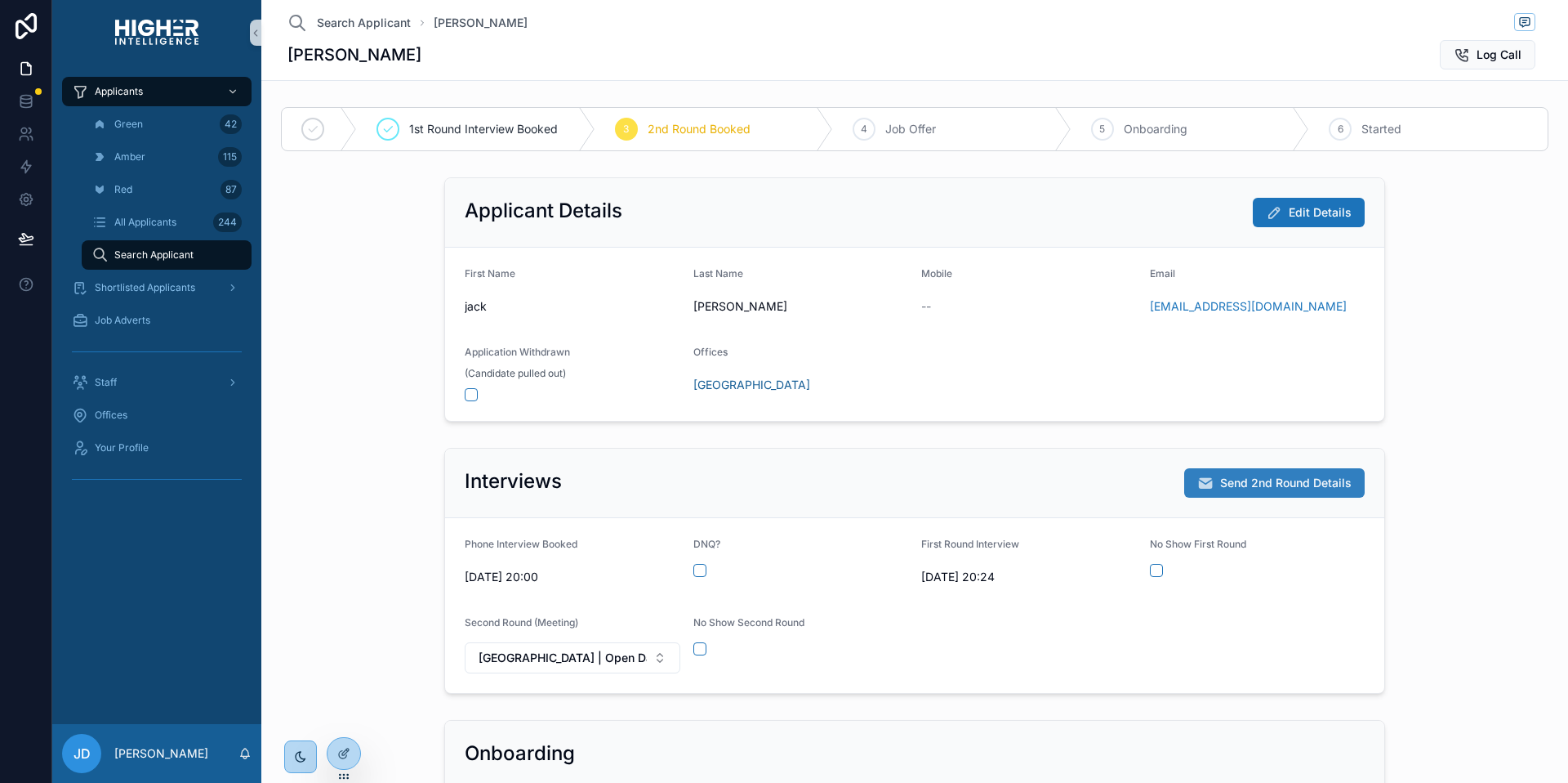
click at [1228, 489] on span "Send 2nd Round Details" at bounding box center [1286, 483] width 131 height 16
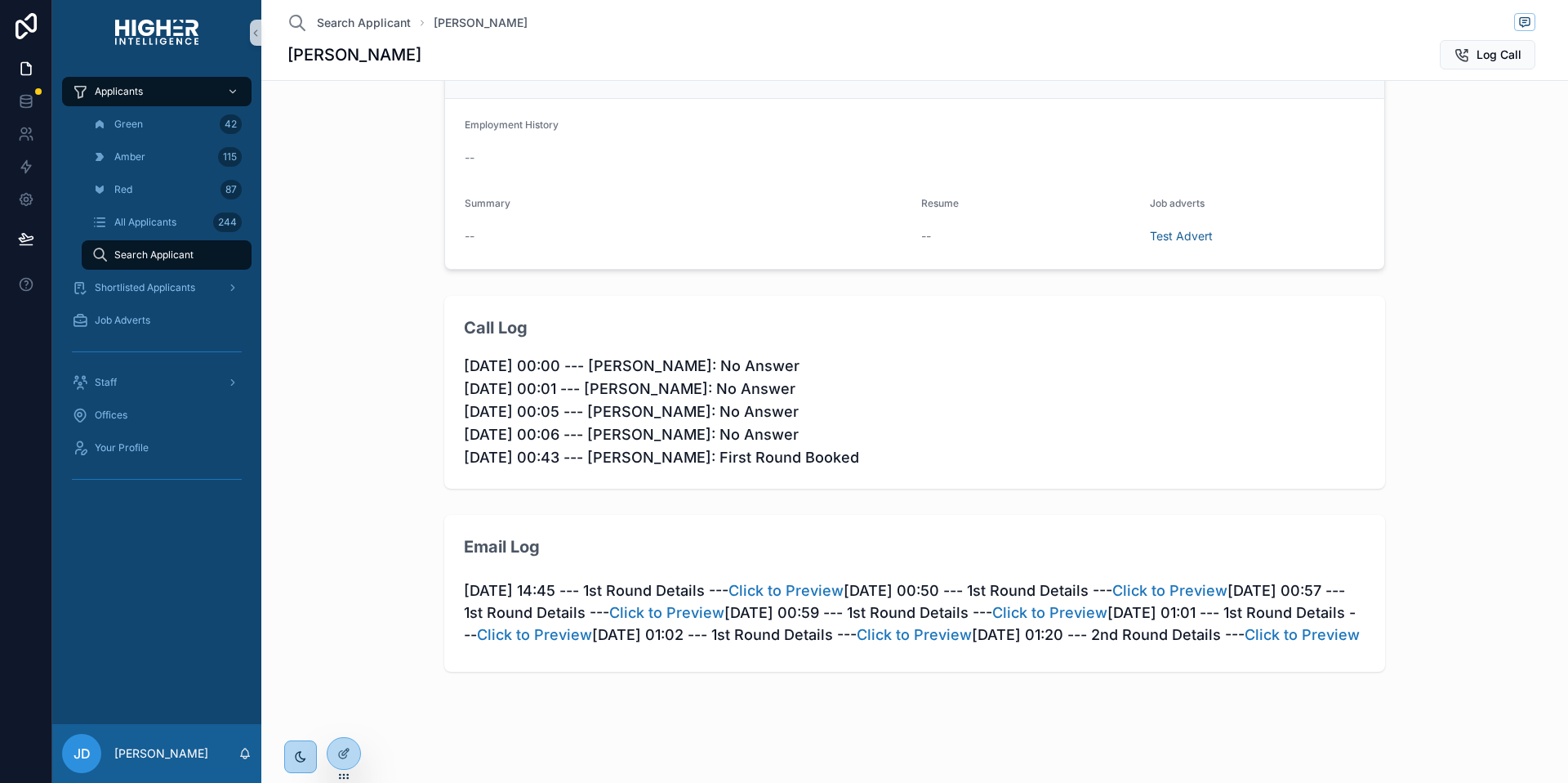
scroll to position [1046, 0]
click at [937, 647] on span "10/08/2025 14:45 --- 1st Round Details --- Click to Preview 11/08/2025 00:50 --…" at bounding box center [915, 613] width 902 height 79
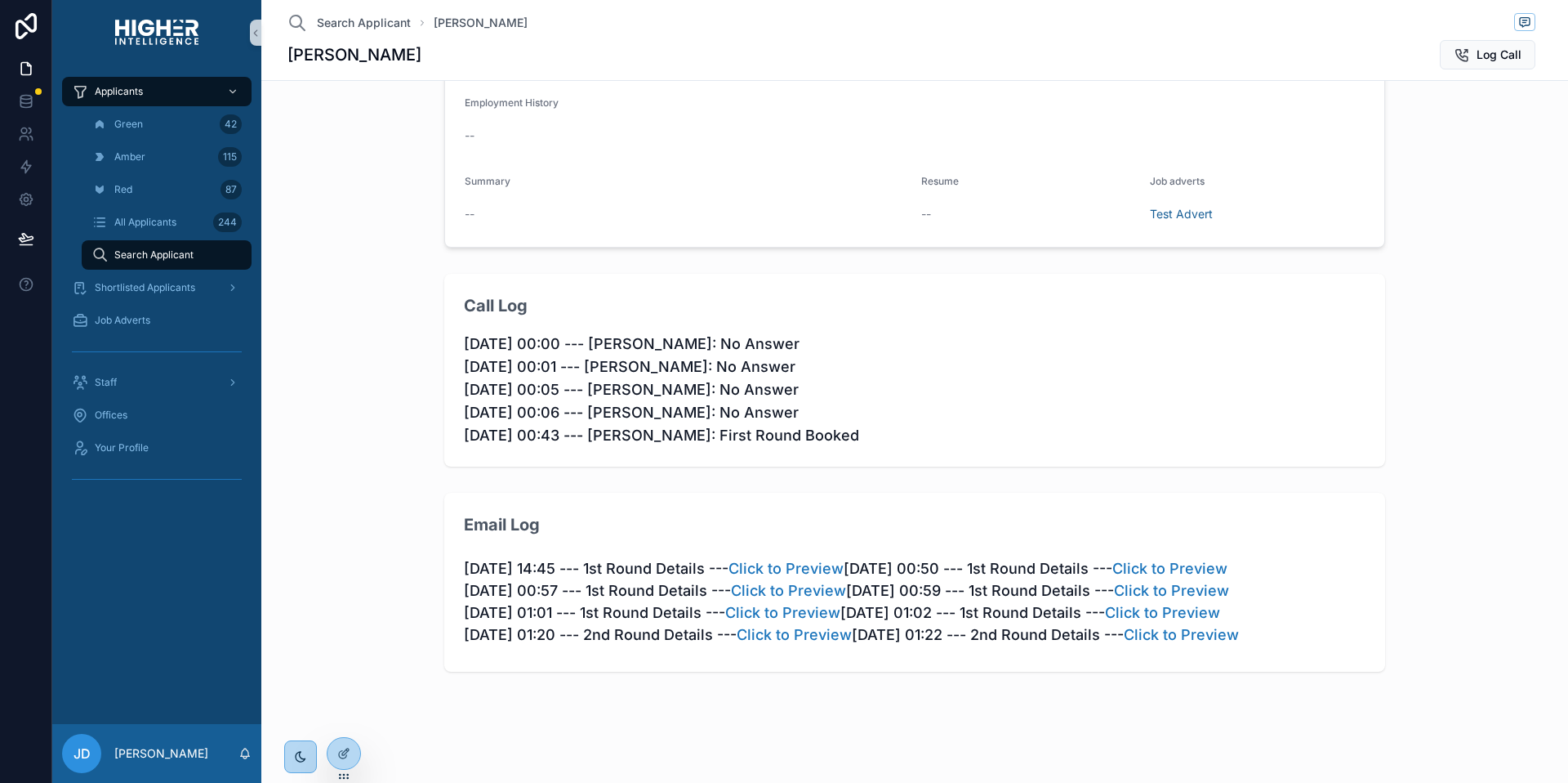
scroll to position [1042, 0]
click at [1124, 644] on link "Click to Preview" at bounding box center [1182, 634] width 115 height 17
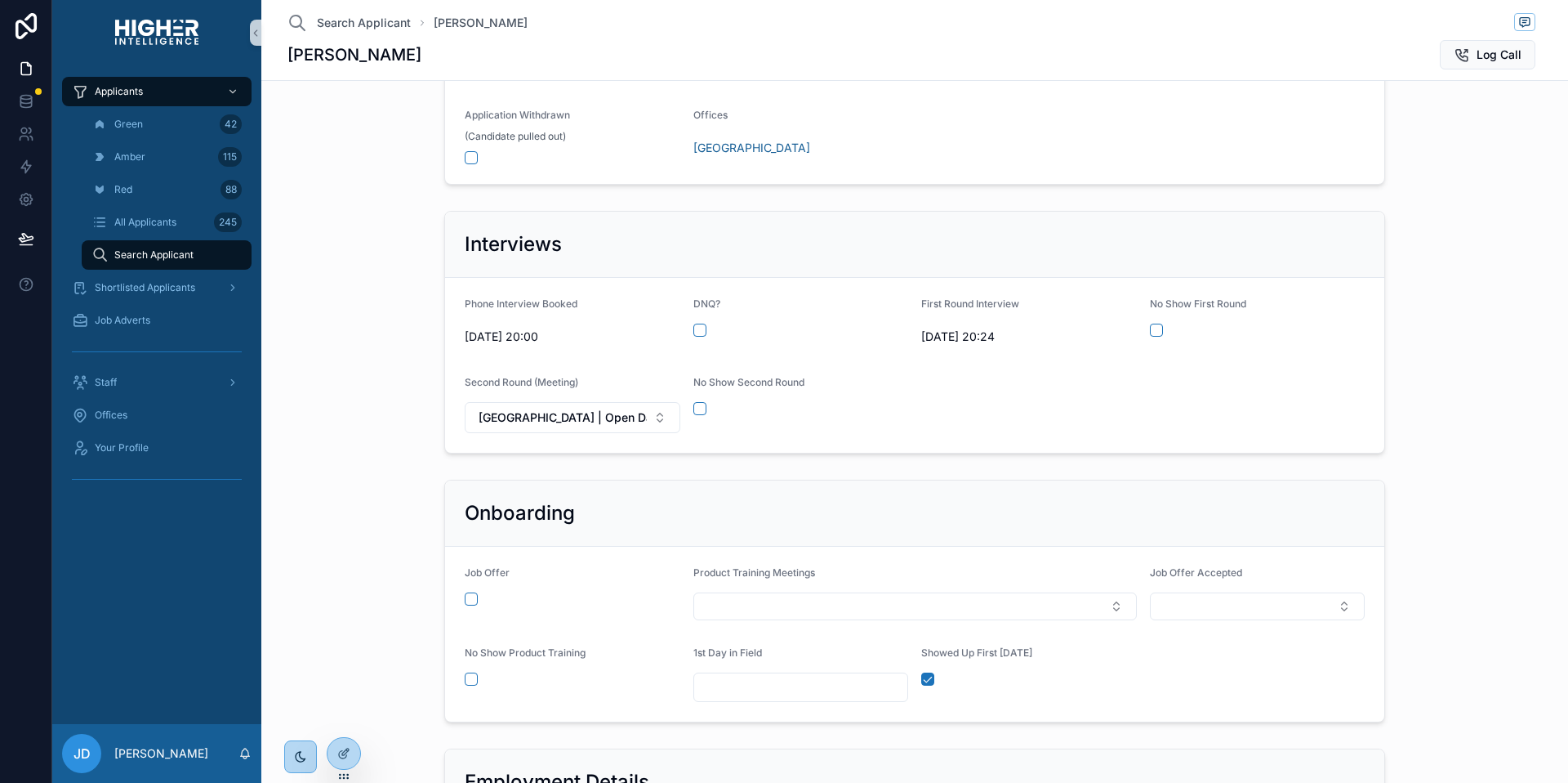
scroll to position [248, 0]
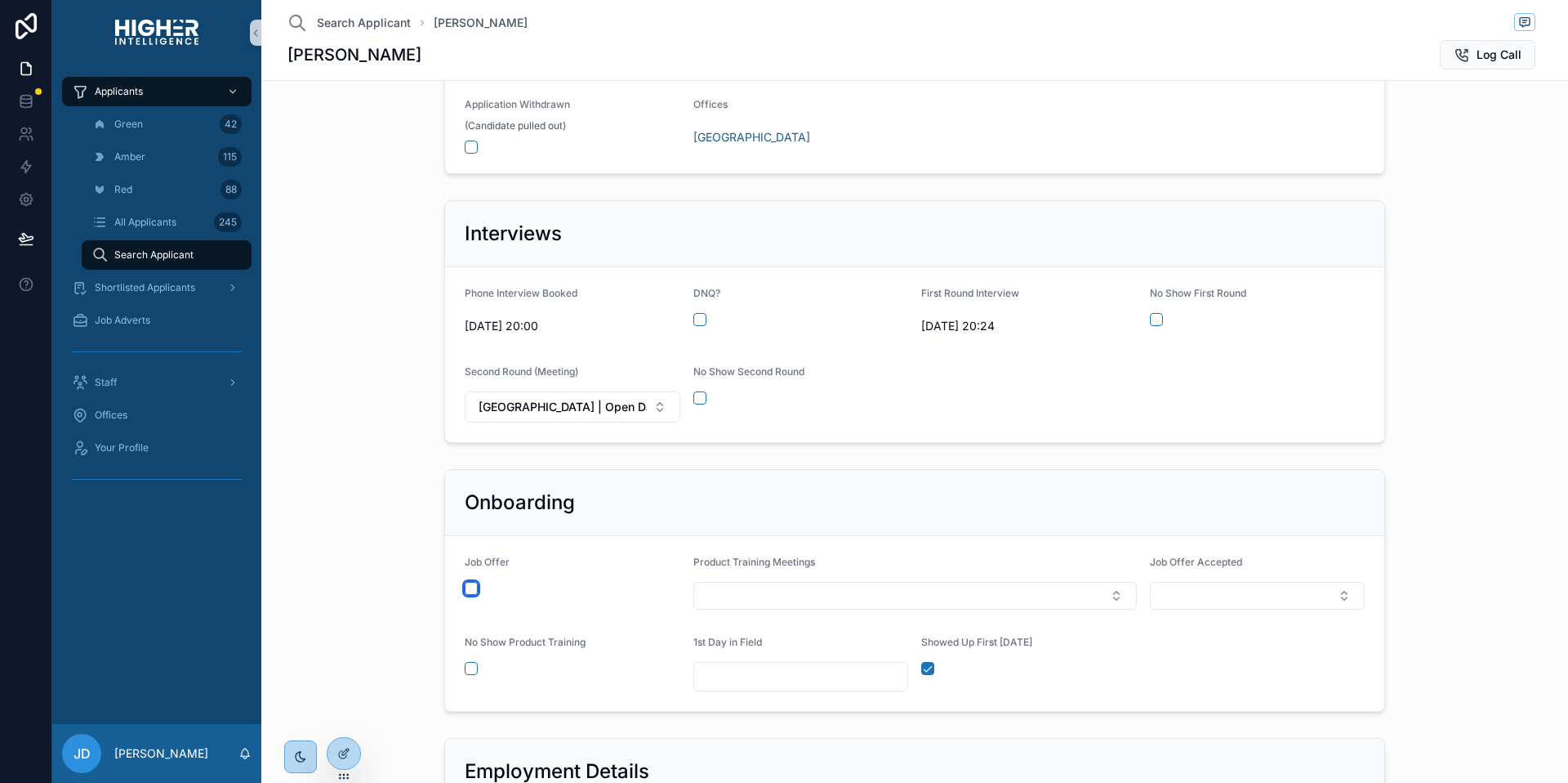
click at [465, 584] on button "scrollable content" at bounding box center [471, 588] width 13 height 13
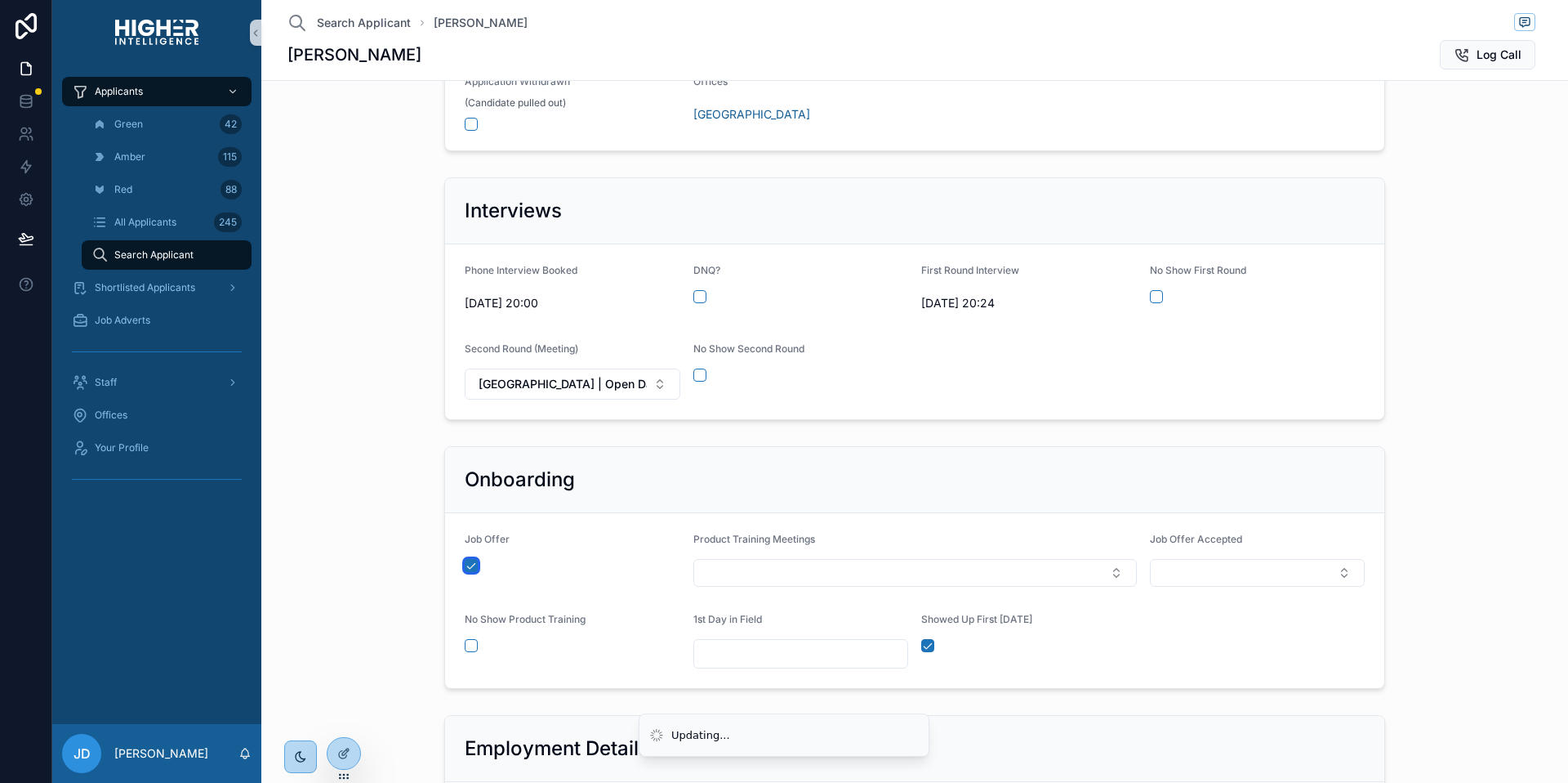
scroll to position [404, 0]
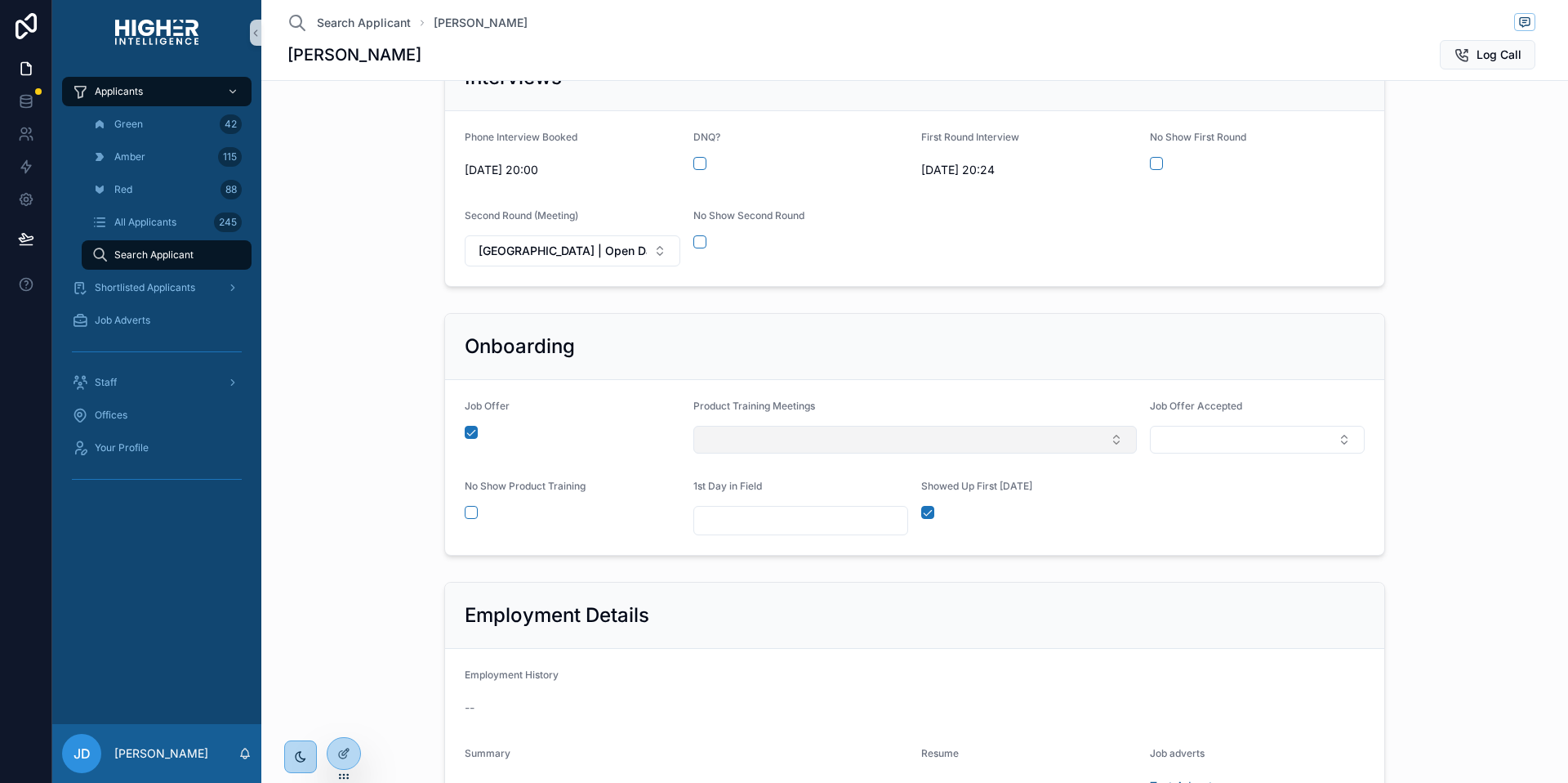
click at [786, 441] on button "Select Button" at bounding box center [915, 439] width 444 height 27
click at [749, 506] on span "[GEOGRAPHIC_DATA] | Product Training | [DATE] 02:00 am" at bounding box center [857, 504] width 320 height 16
click at [924, 517] on button "scrollable content" at bounding box center [927, 516] width 13 height 13
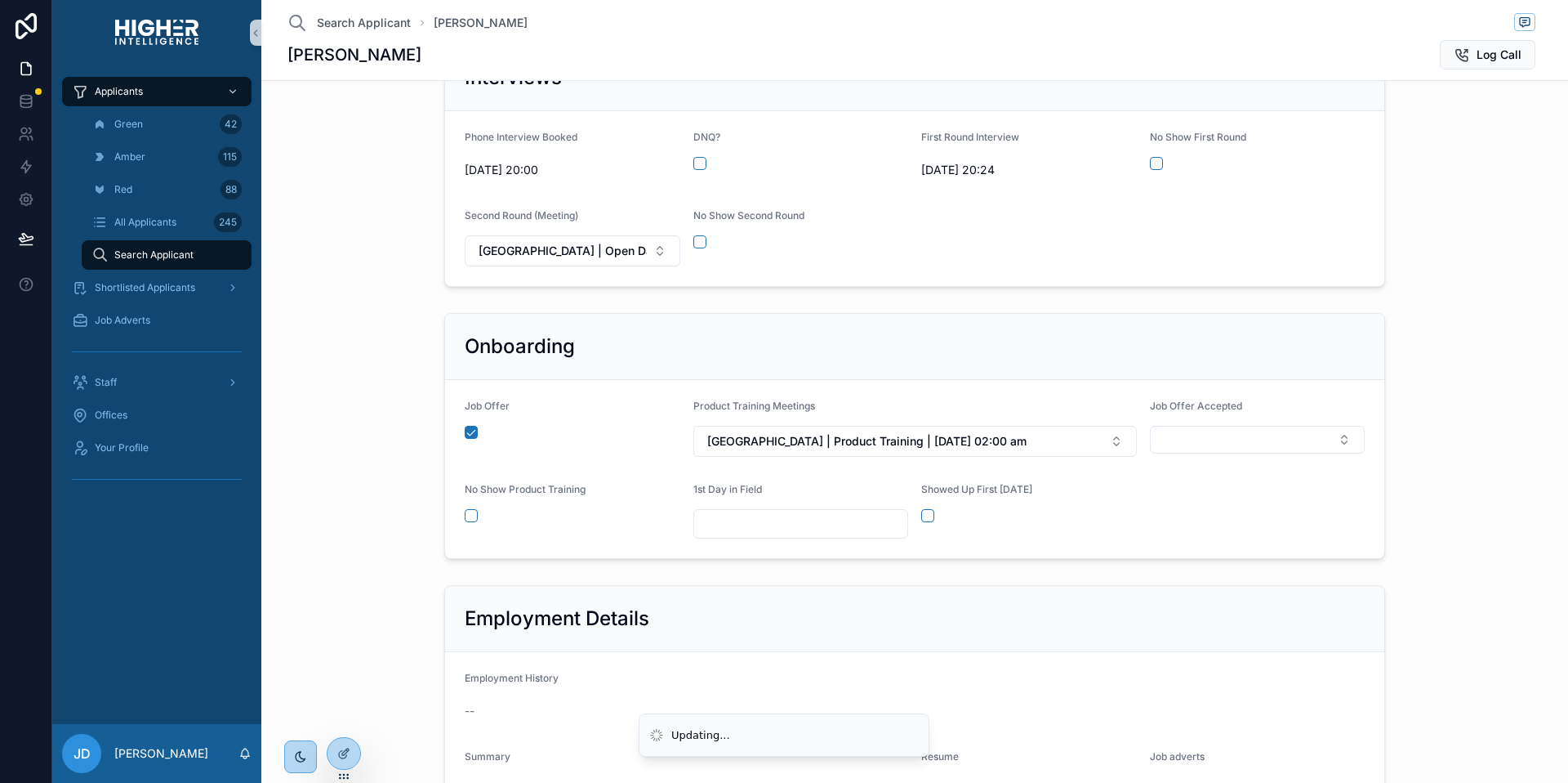
click at [397, 544] on div "Onboarding Job Offer Product Training Meetings Brisbane | Product Training | 12…" at bounding box center [915, 436] width 1294 height 259
click at [348, 752] on icon at bounding box center [343, 753] width 13 height 13
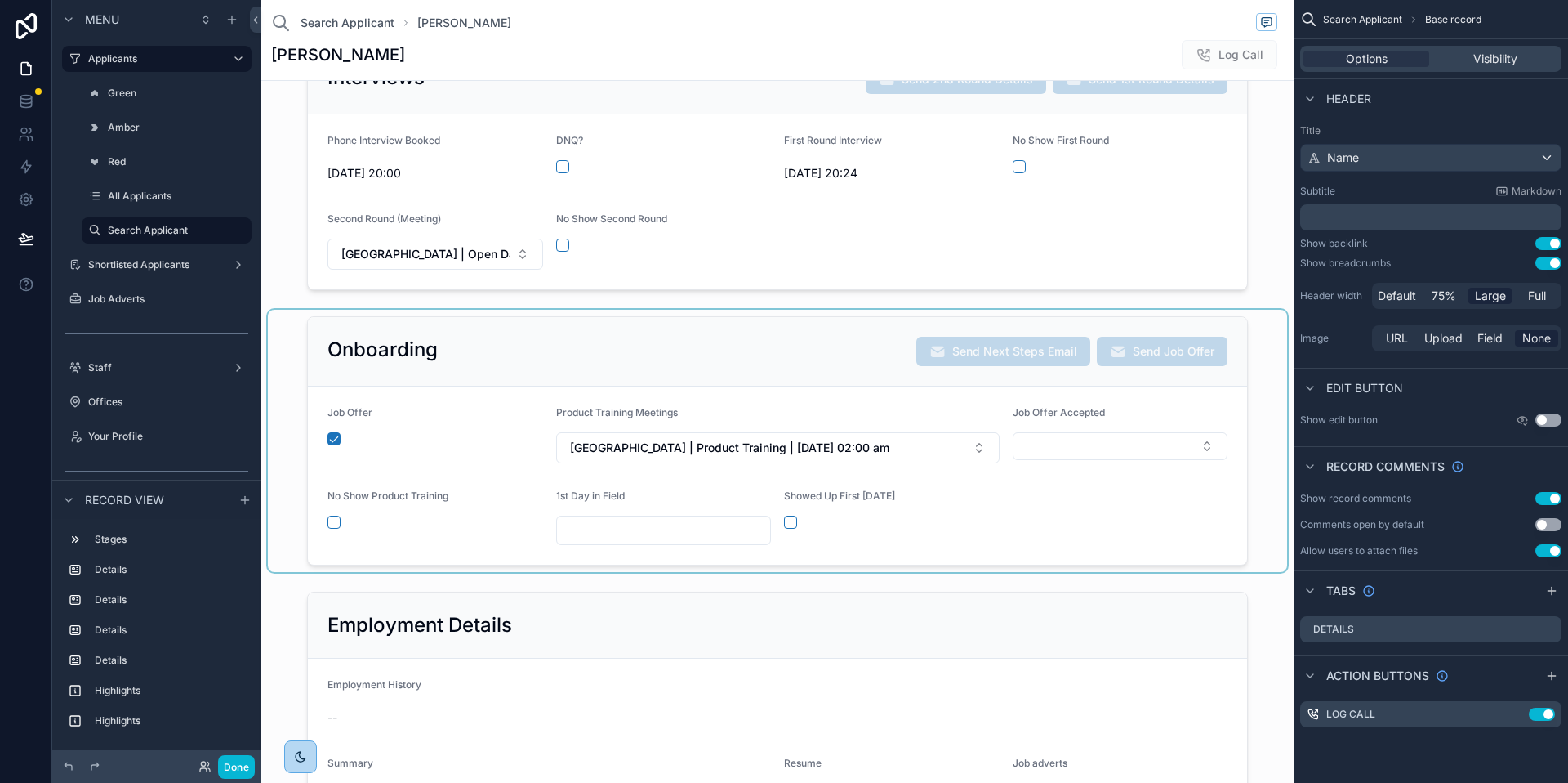
click at [883, 367] on div "scrollable content" at bounding box center [777, 441] width 1020 height 263
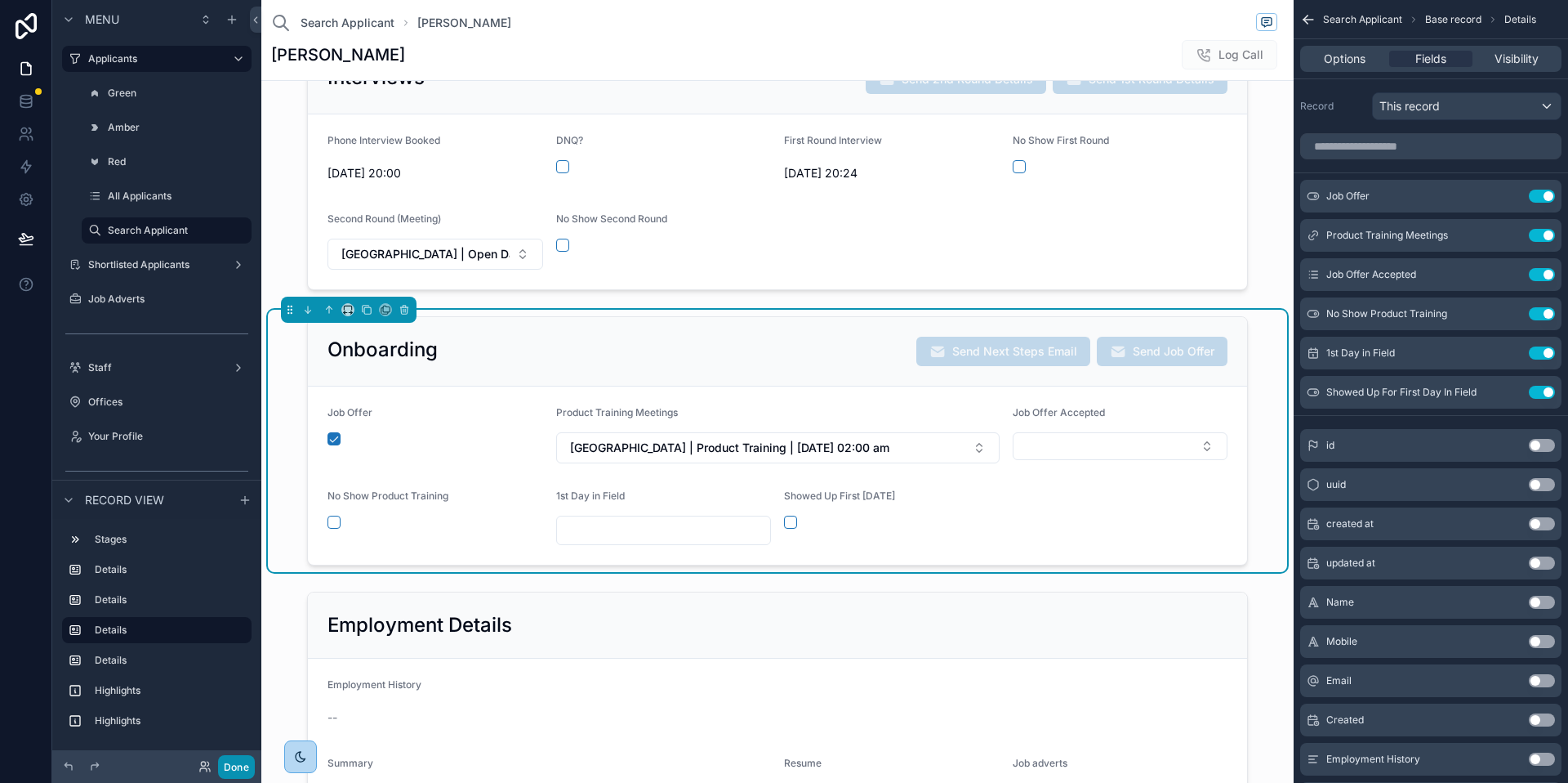
click at [236, 768] on button "Done" at bounding box center [236, 767] width 36 height 24
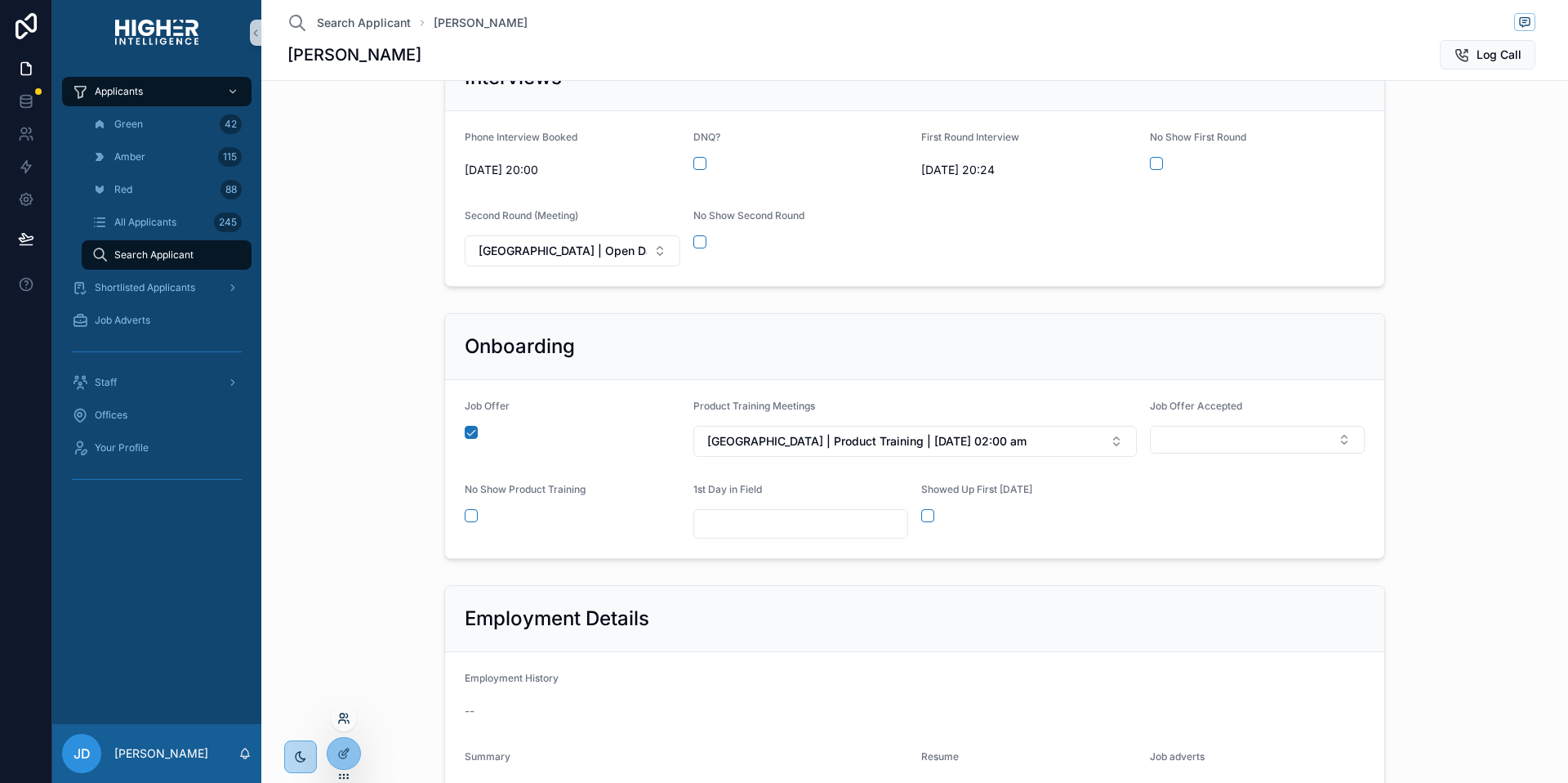
click at [347, 721] on icon at bounding box center [343, 718] width 13 height 13
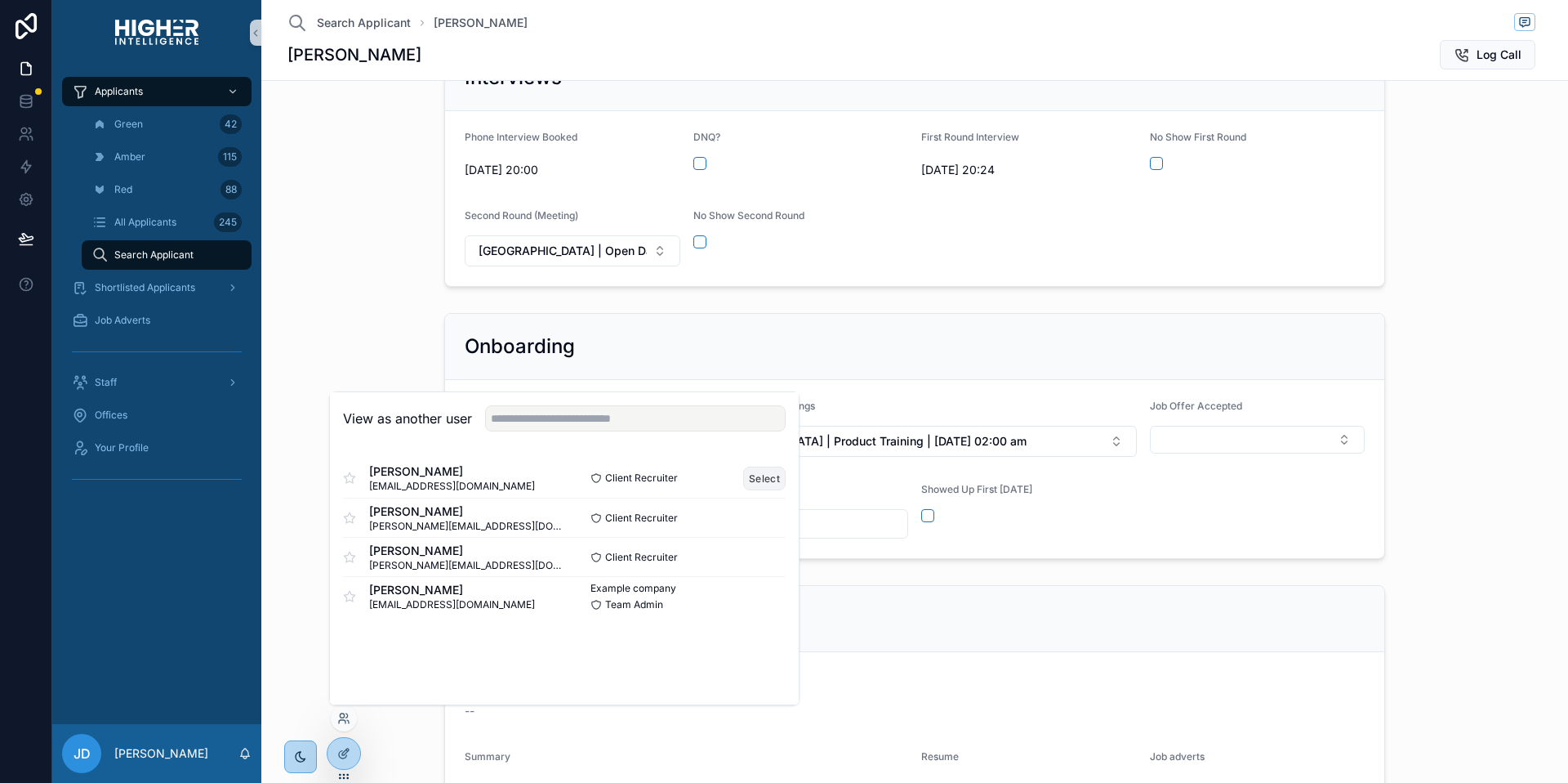
click at [778, 477] on button "Select" at bounding box center [764, 479] width 43 height 24
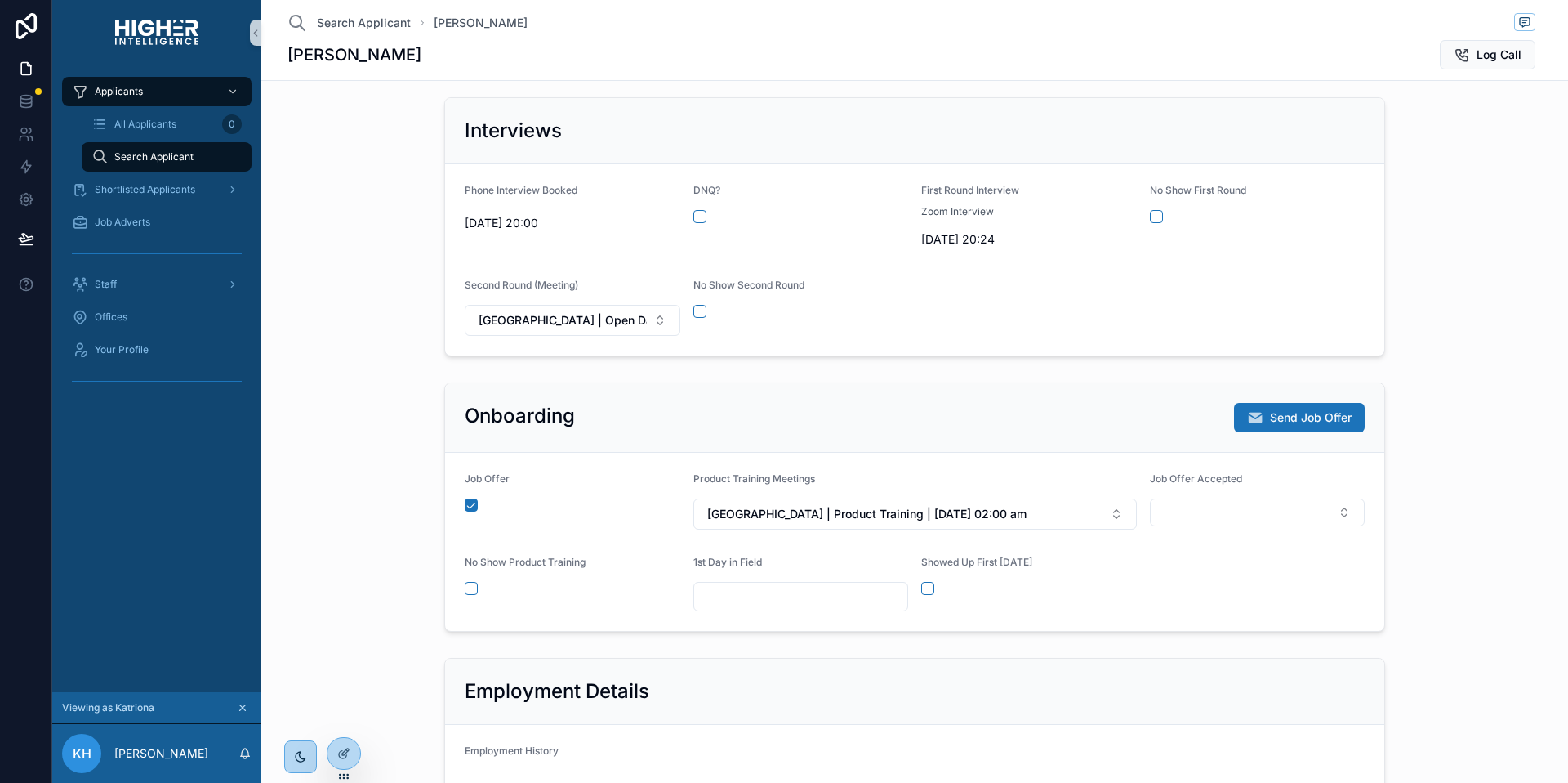
scroll to position [352, 0]
click at [343, 747] on icon at bounding box center [343, 753] width 13 height 13
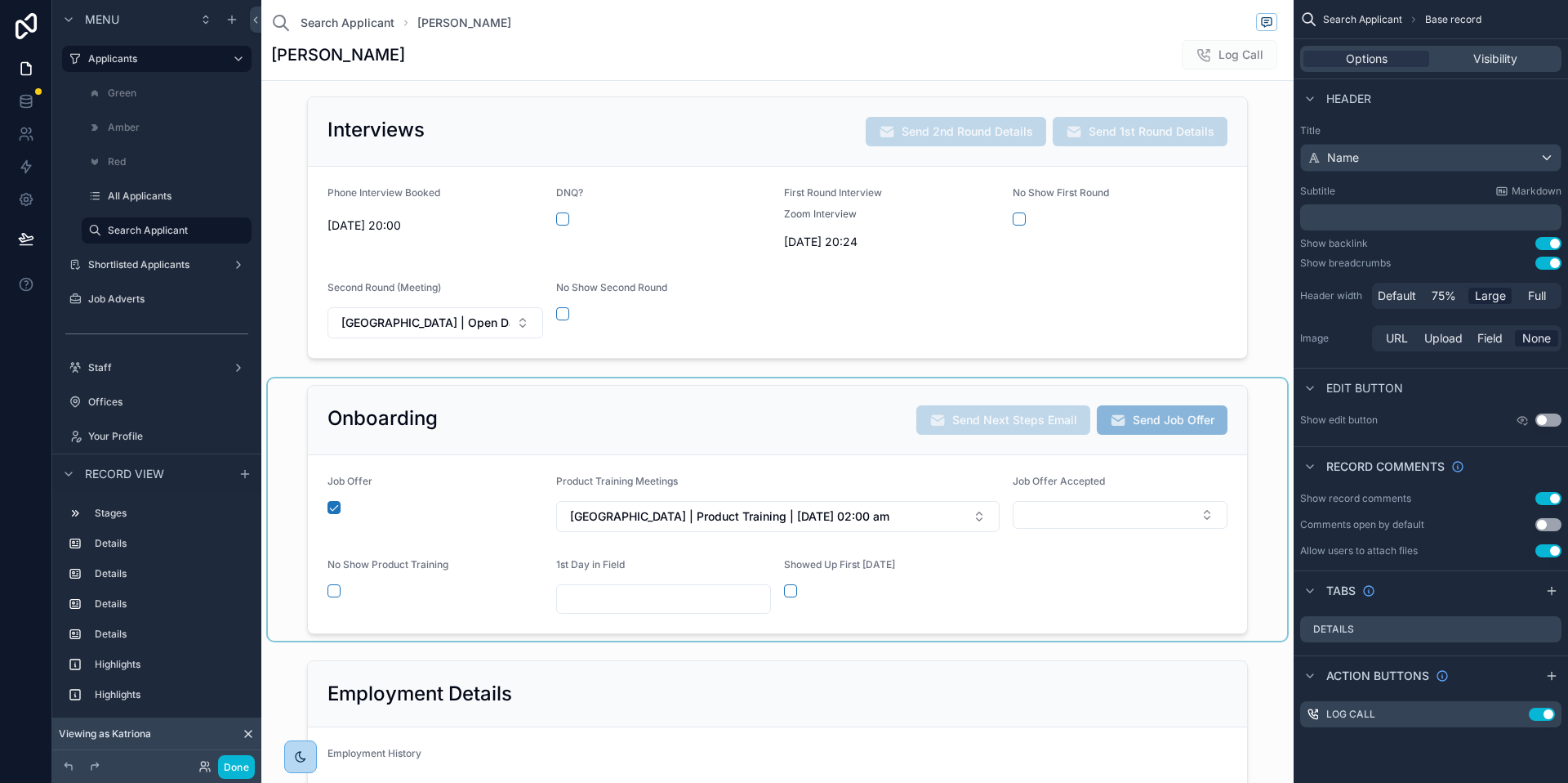
click at [1018, 500] on div "scrollable content" at bounding box center [777, 510] width 1020 height 263
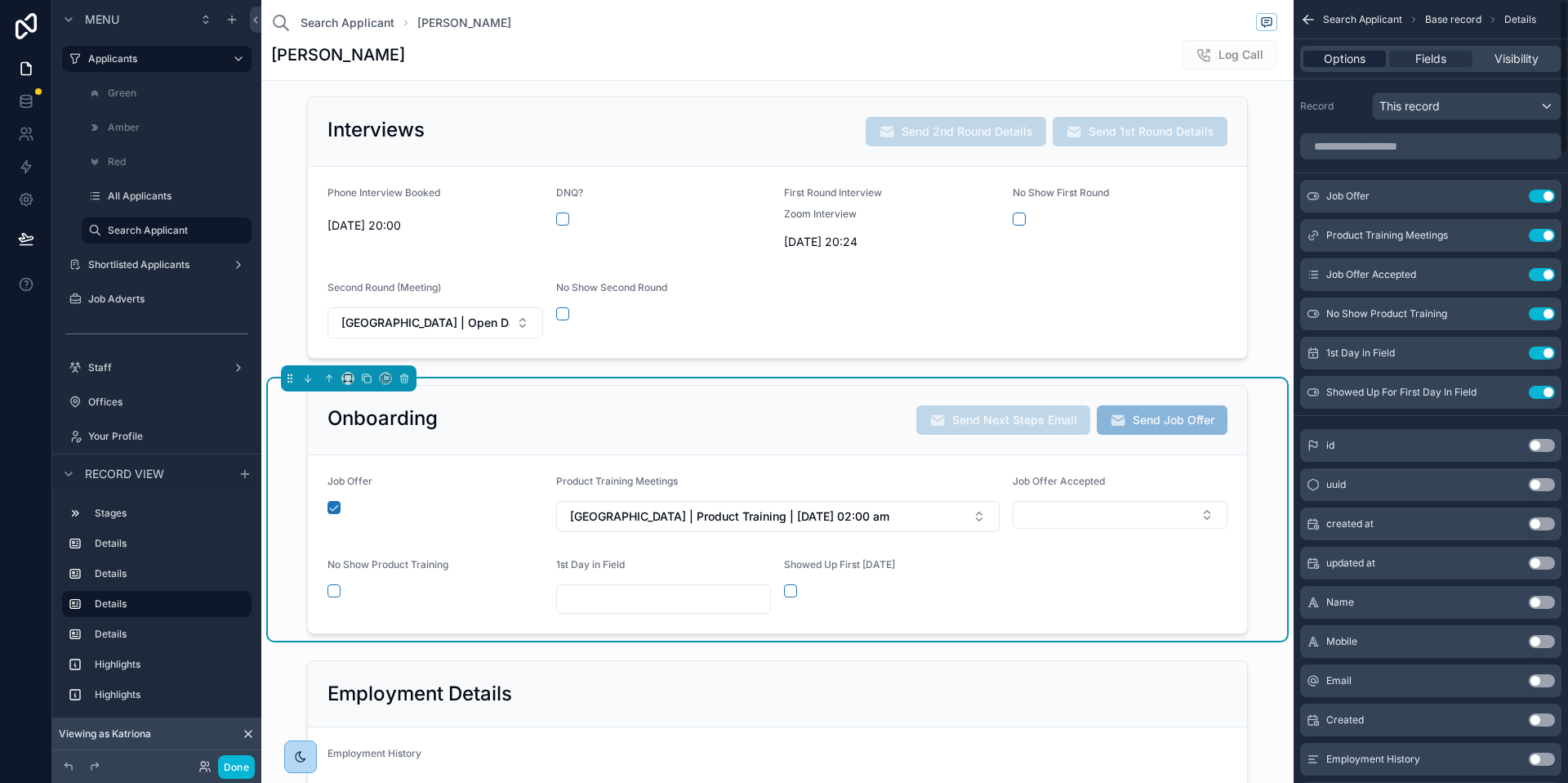
click at [1358, 56] on span "Options" at bounding box center [1345, 59] width 42 height 16
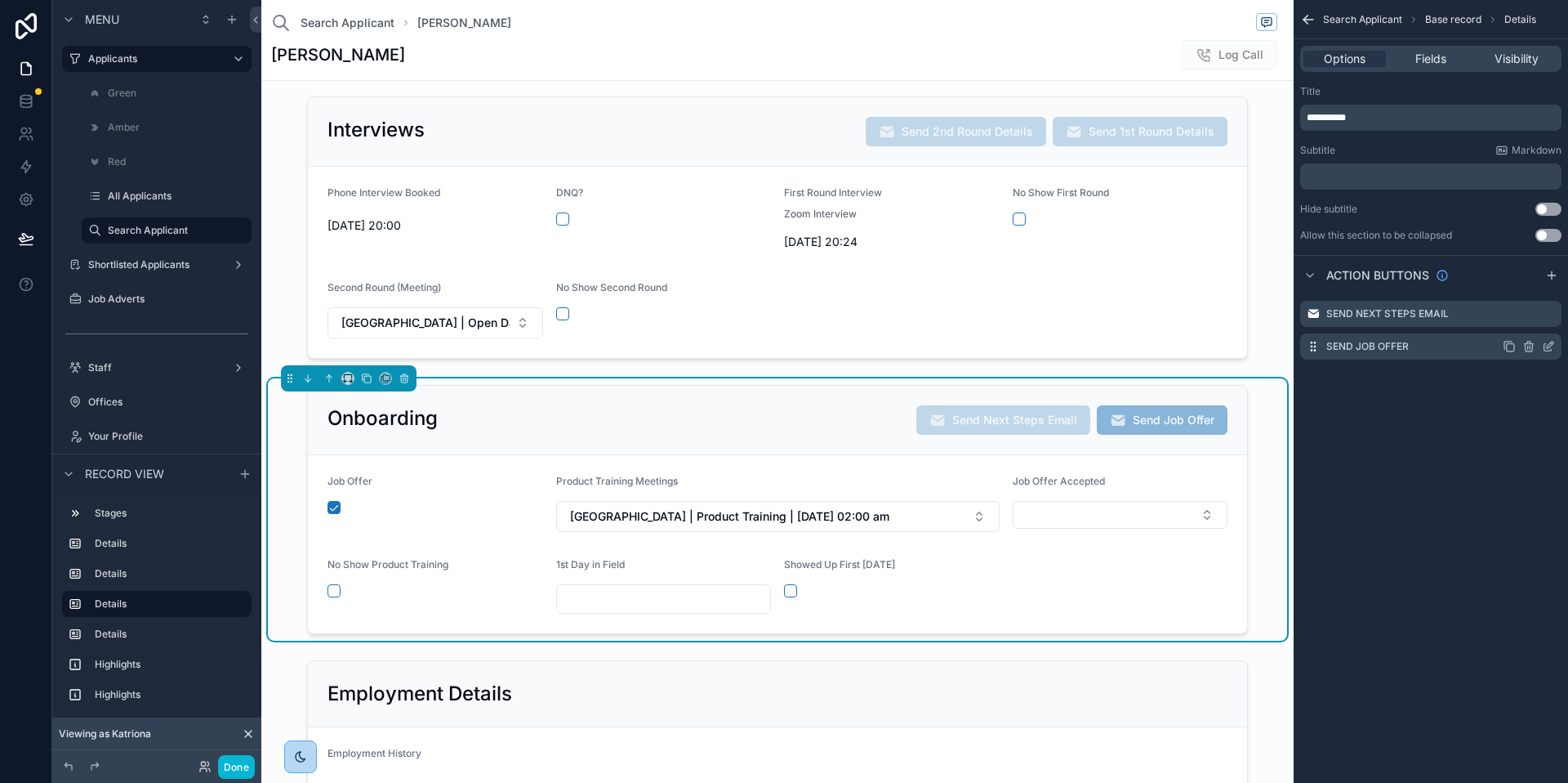
click at [1547, 347] on icon "scrollable content" at bounding box center [1549, 346] width 13 height 13
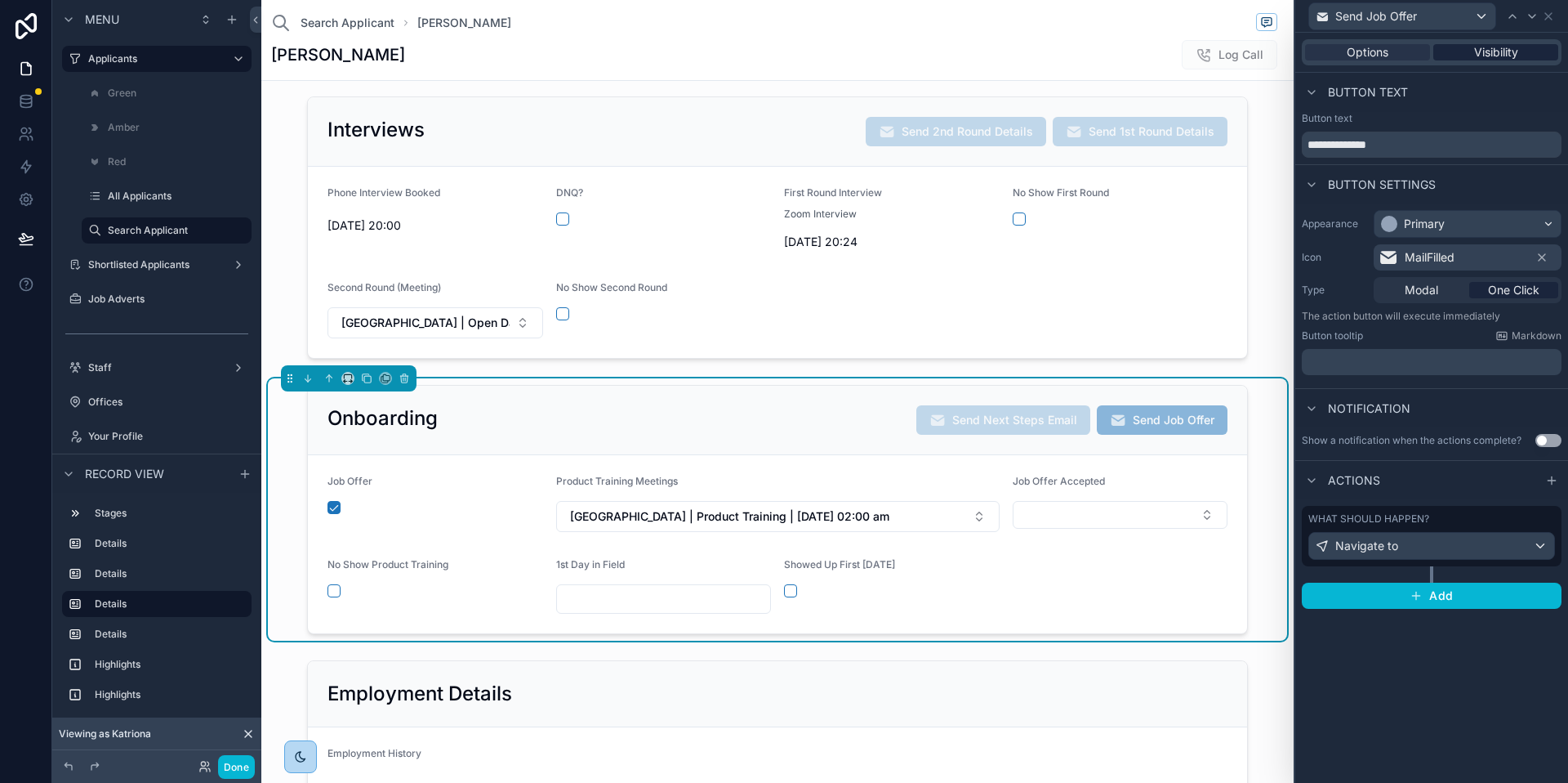
click at [1495, 44] on div "Options Visibility" at bounding box center [1431, 52] width 260 height 26
click at [1497, 53] on span "Visibility" at bounding box center [1496, 52] width 44 height 16
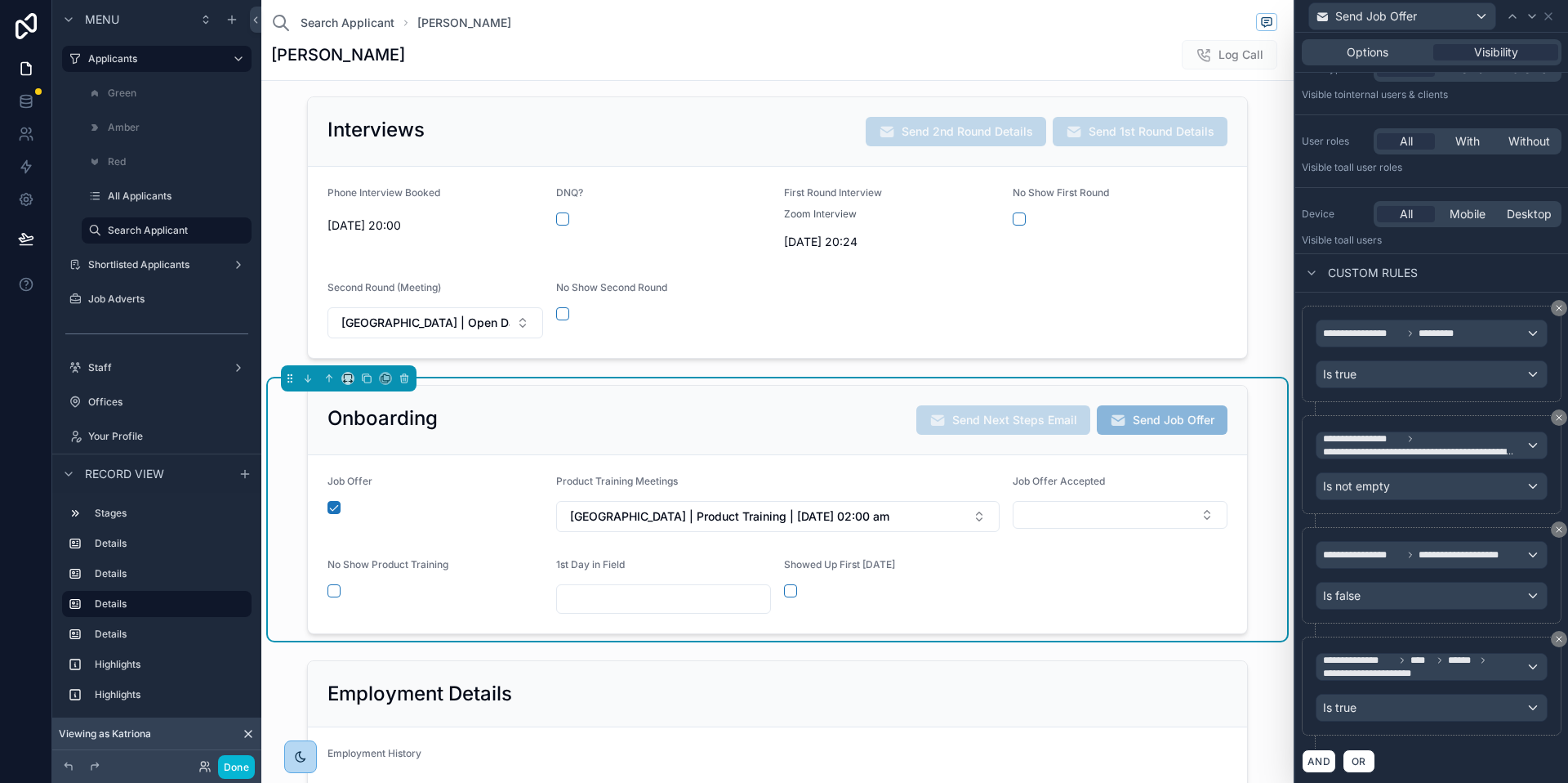
scroll to position [71, 0]
click at [1501, 707] on div "Is true" at bounding box center [1431, 706] width 231 height 26
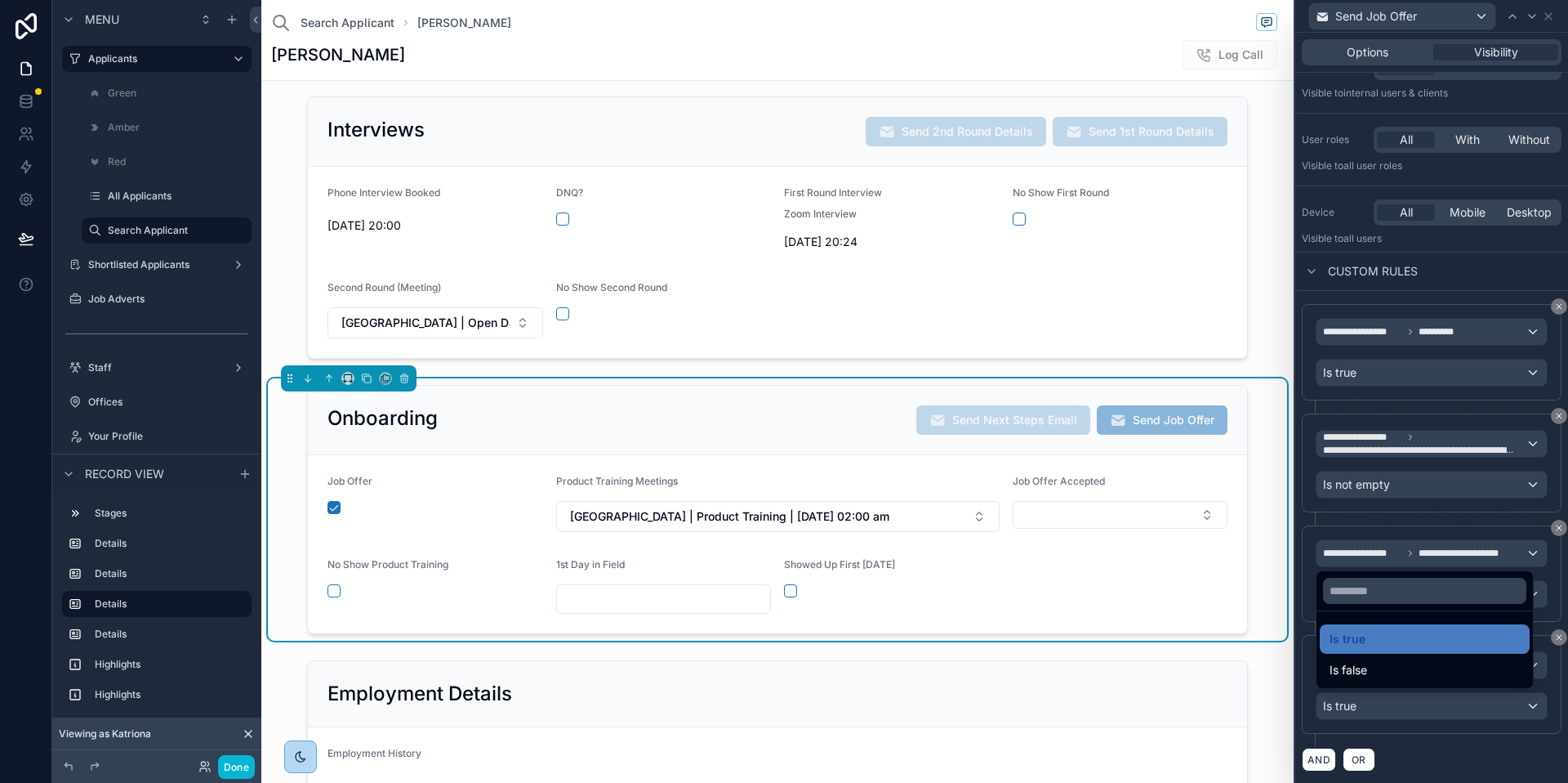
click at [1501, 752] on div at bounding box center [1431, 391] width 272 height 783
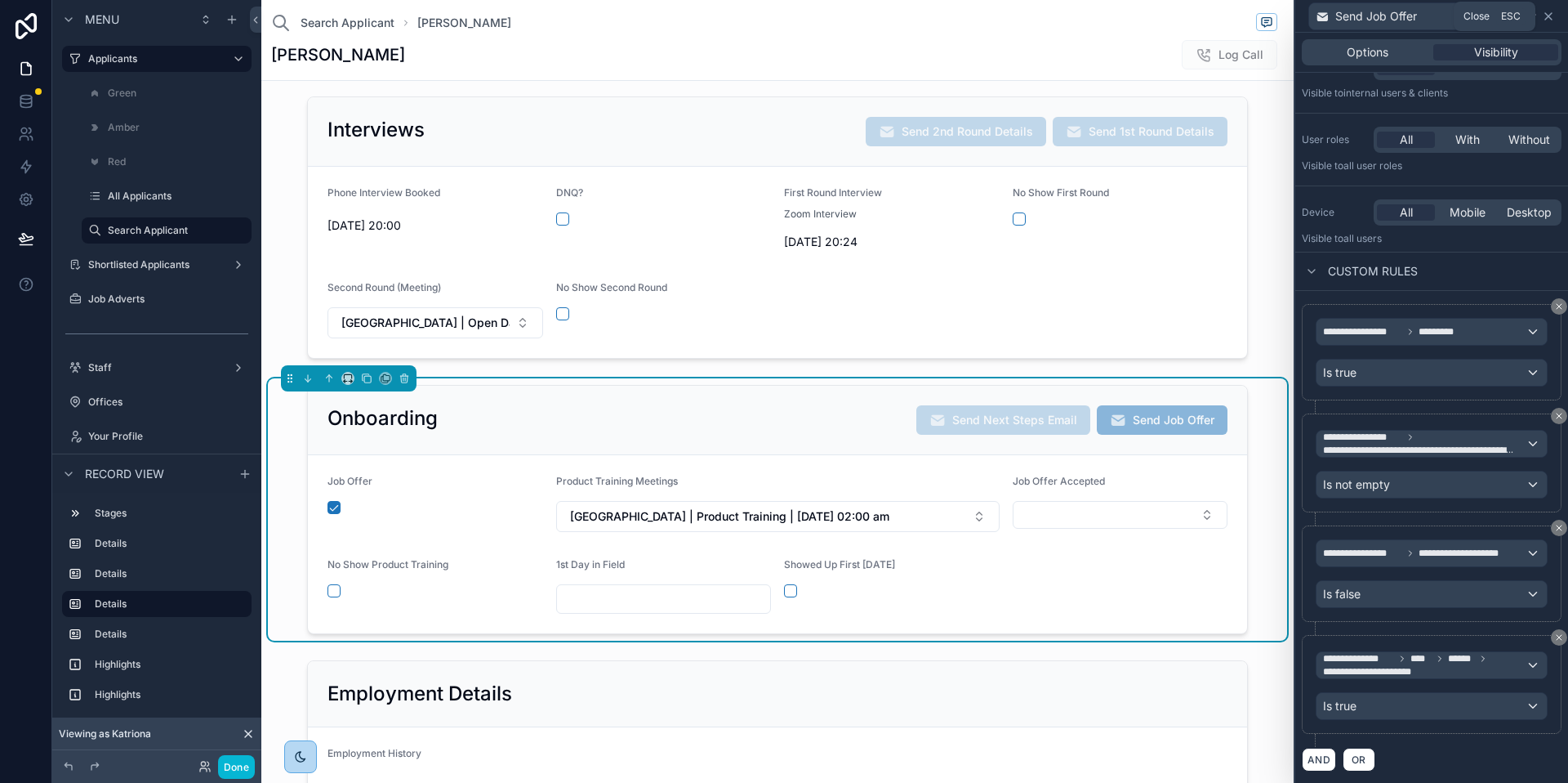
click at [1549, 19] on icon at bounding box center [1549, 16] width 13 height 13
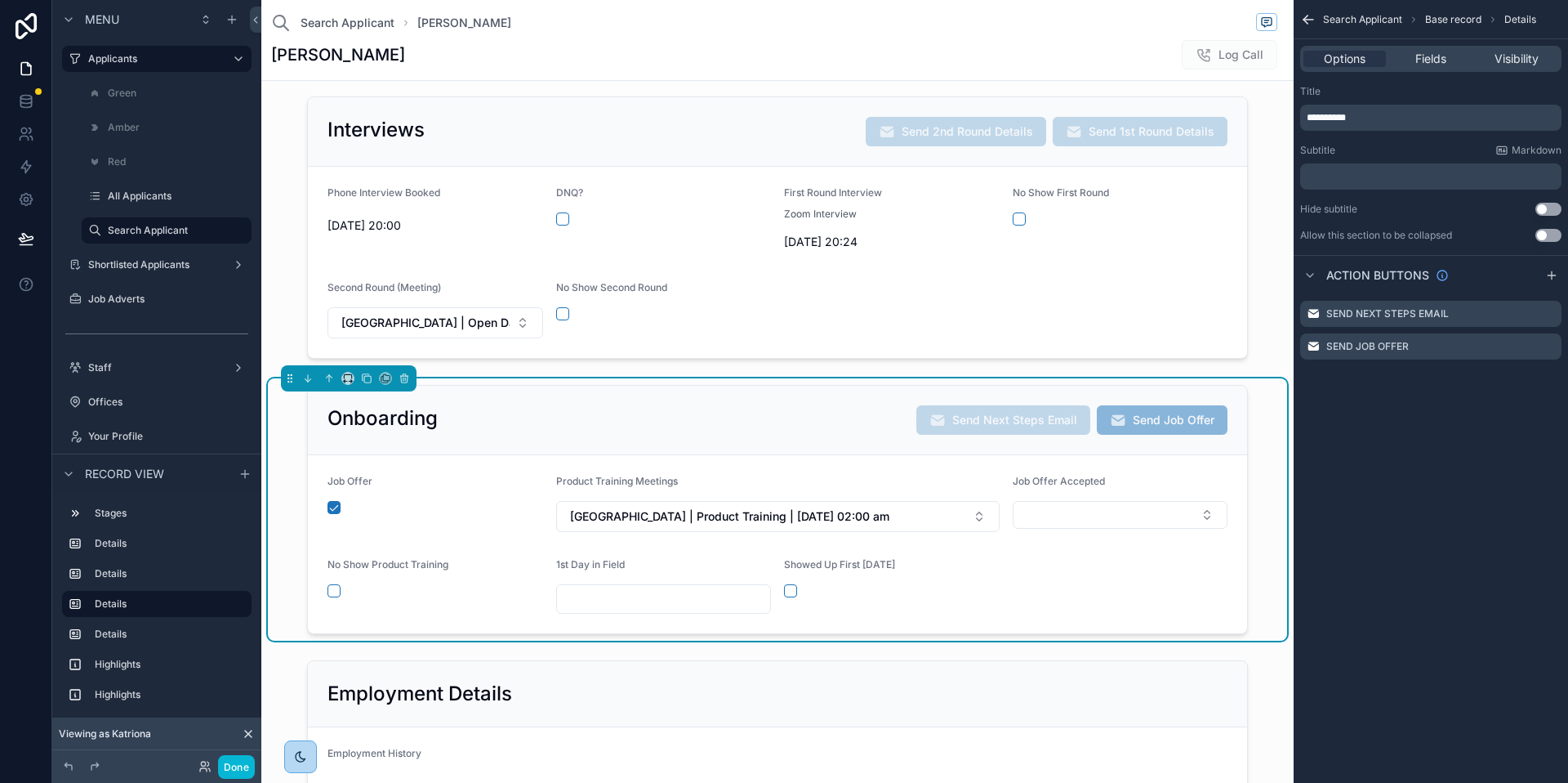
click at [1568, 366] on div "Send Next Steps Email Send Job Offer" at bounding box center [1430, 334] width 274 height 78
click at [1544, 345] on icon "scrollable content" at bounding box center [1548, 347] width 7 height 7
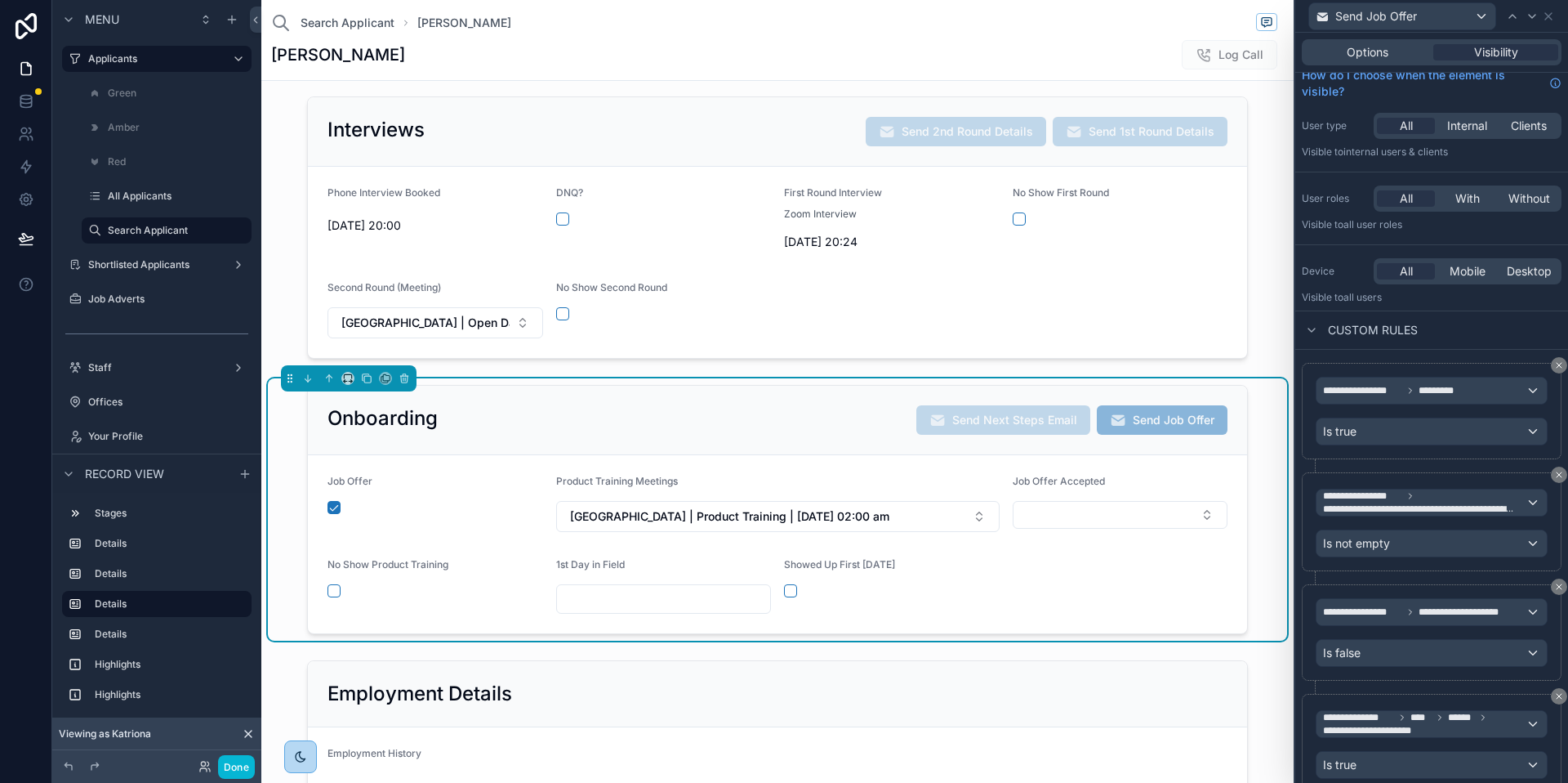
scroll to position [0, 0]
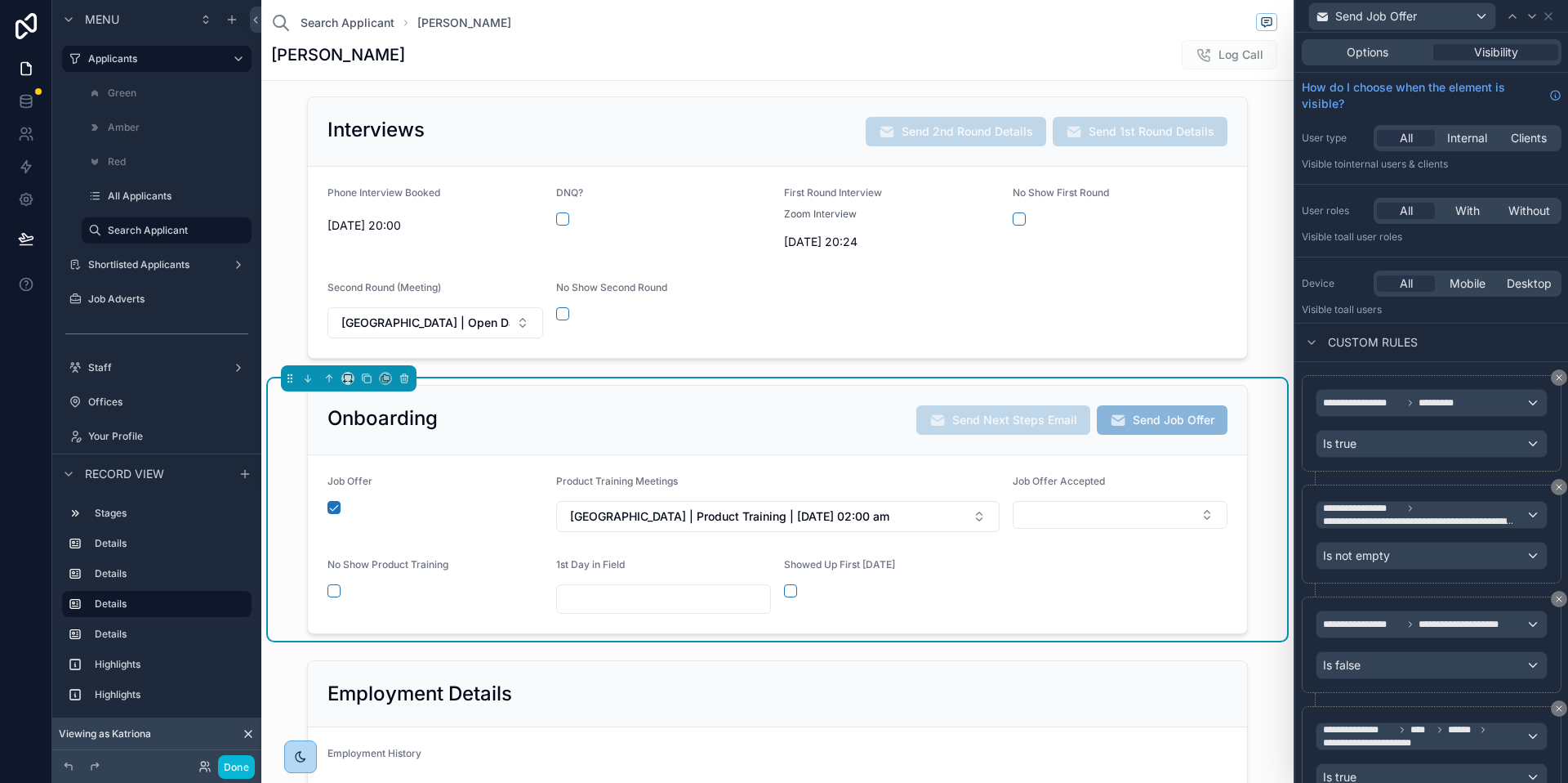
click at [1364, 60] on div "Options Visibility" at bounding box center [1431, 52] width 260 height 26
click at [1368, 50] on span "Options" at bounding box center [1368, 52] width 42 height 16
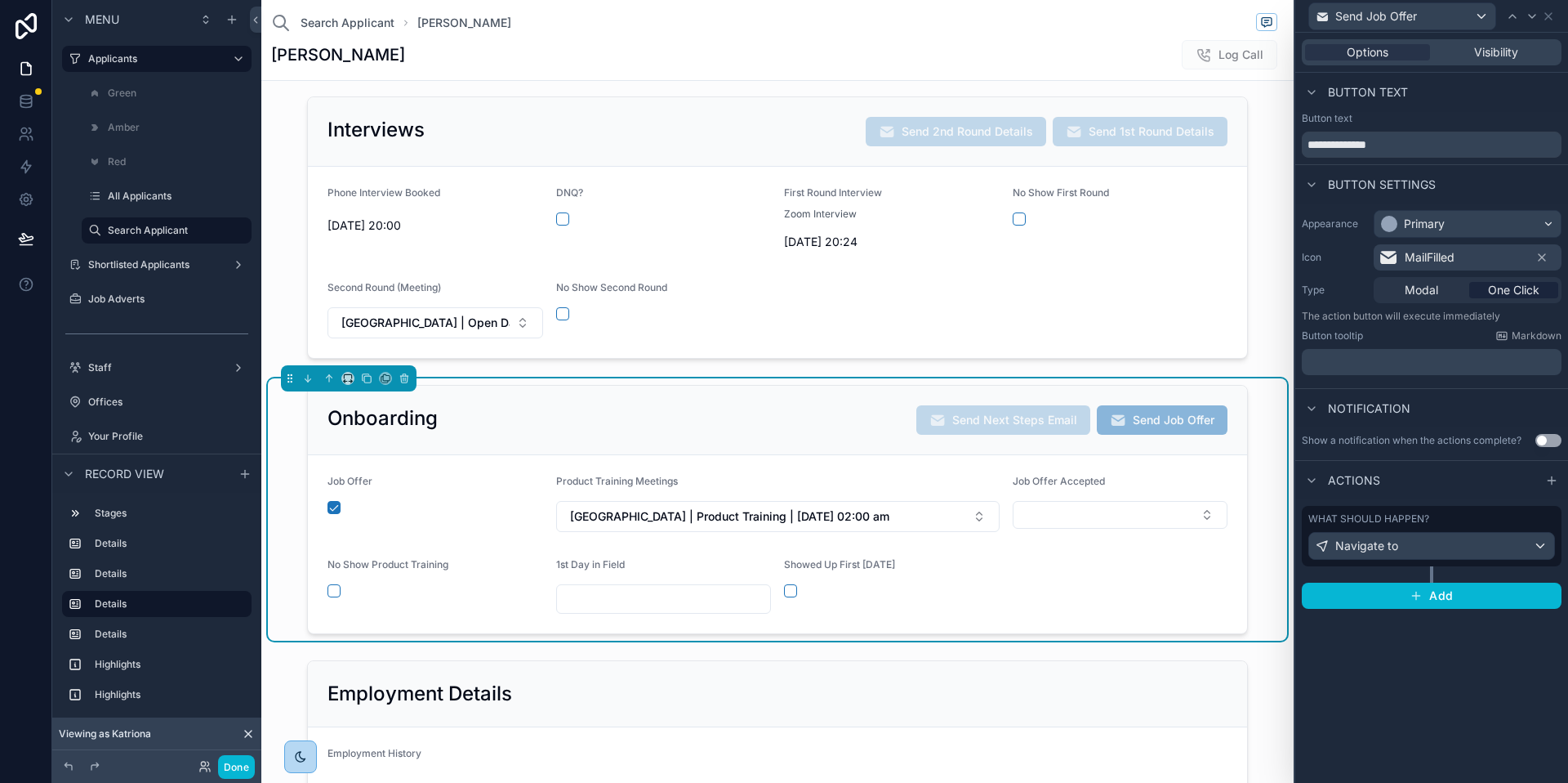
click at [1511, 519] on div "What should happen?" at bounding box center [1431, 519] width 247 height 13
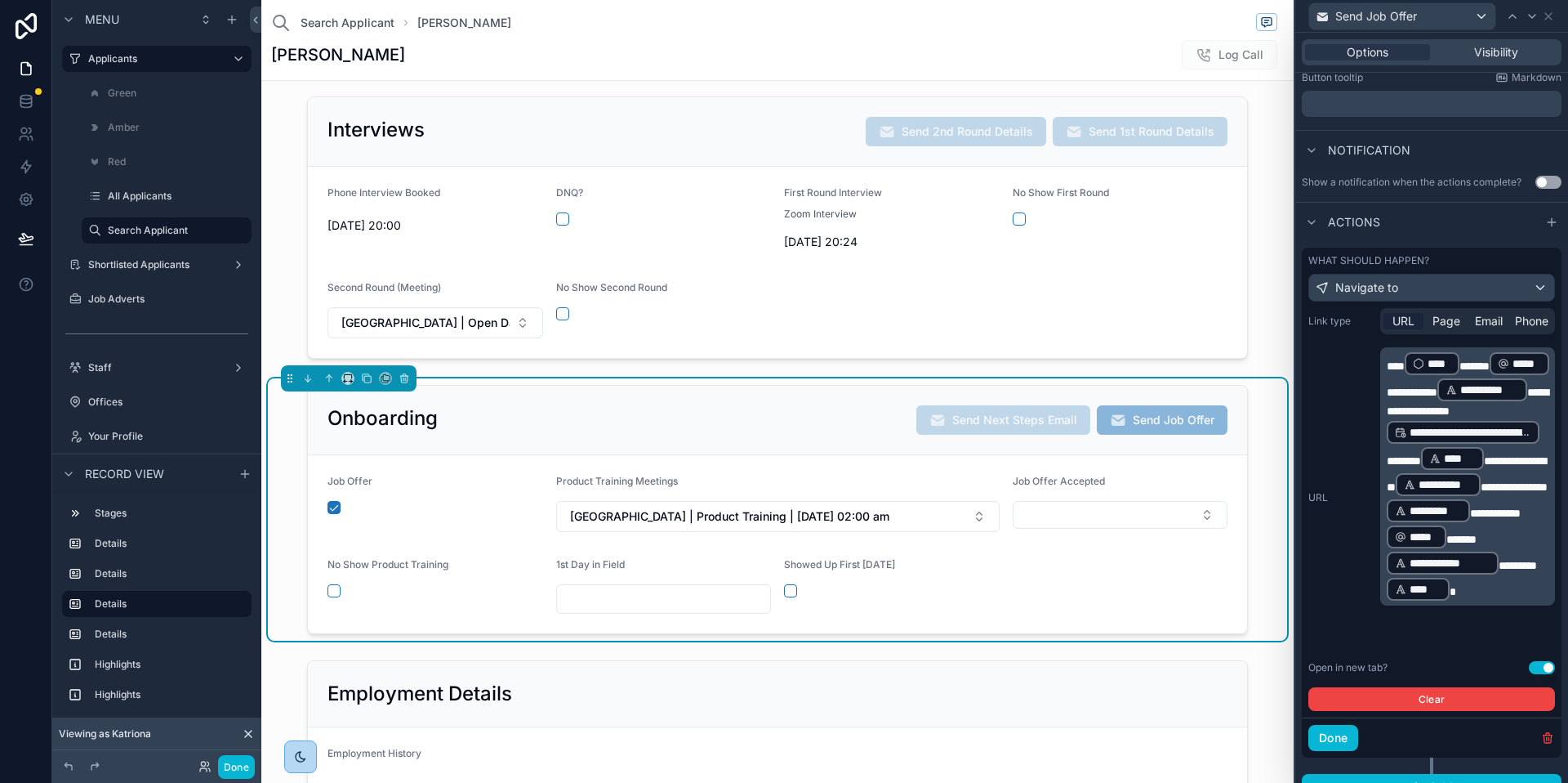
scroll to position [281, 0]
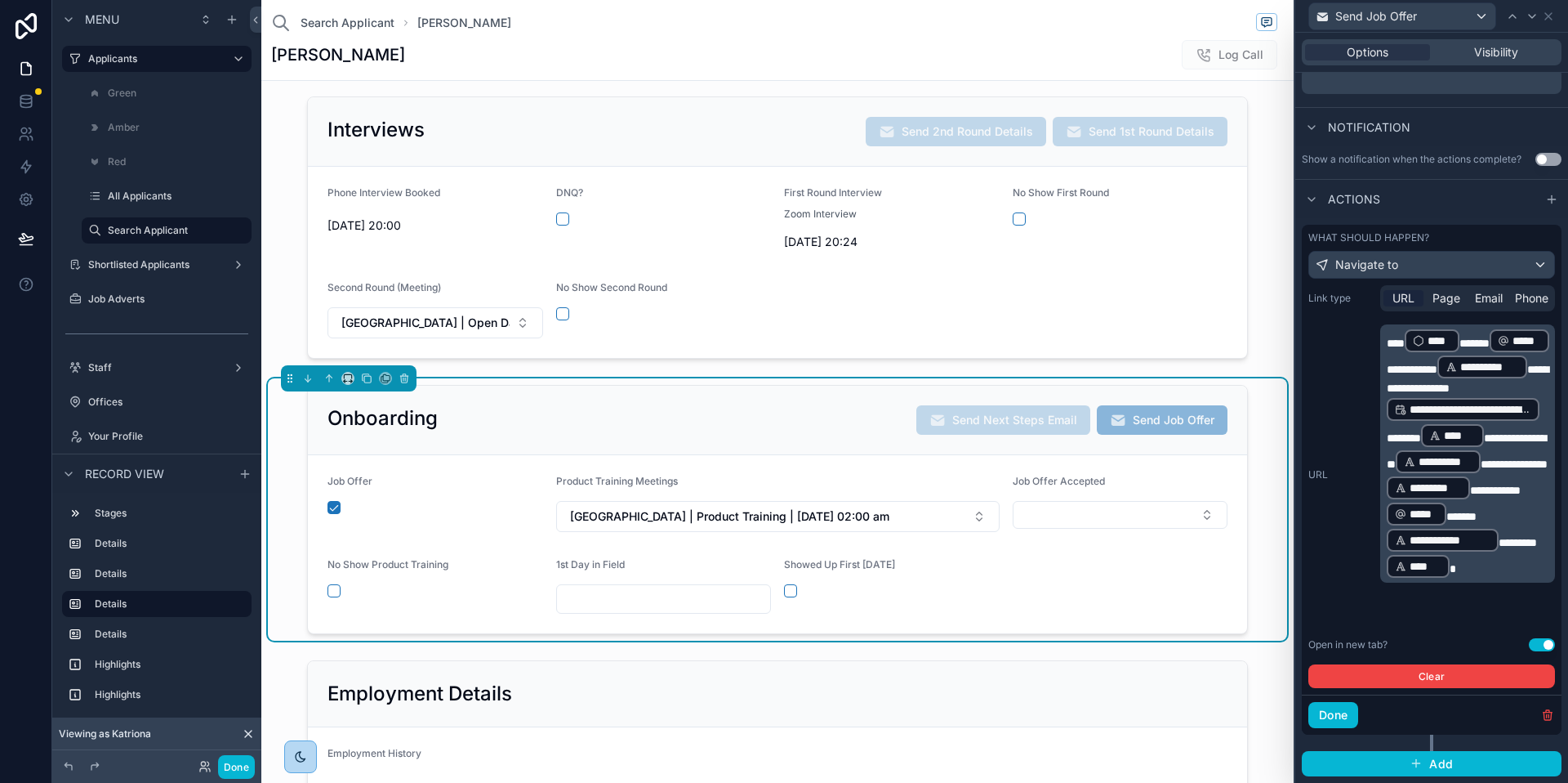
click at [1386, 342] on div "**********" at bounding box center [1468, 453] width 175 height 258
click at [1389, 345] on span "****" at bounding box center [1396, 343] width 18 height 12
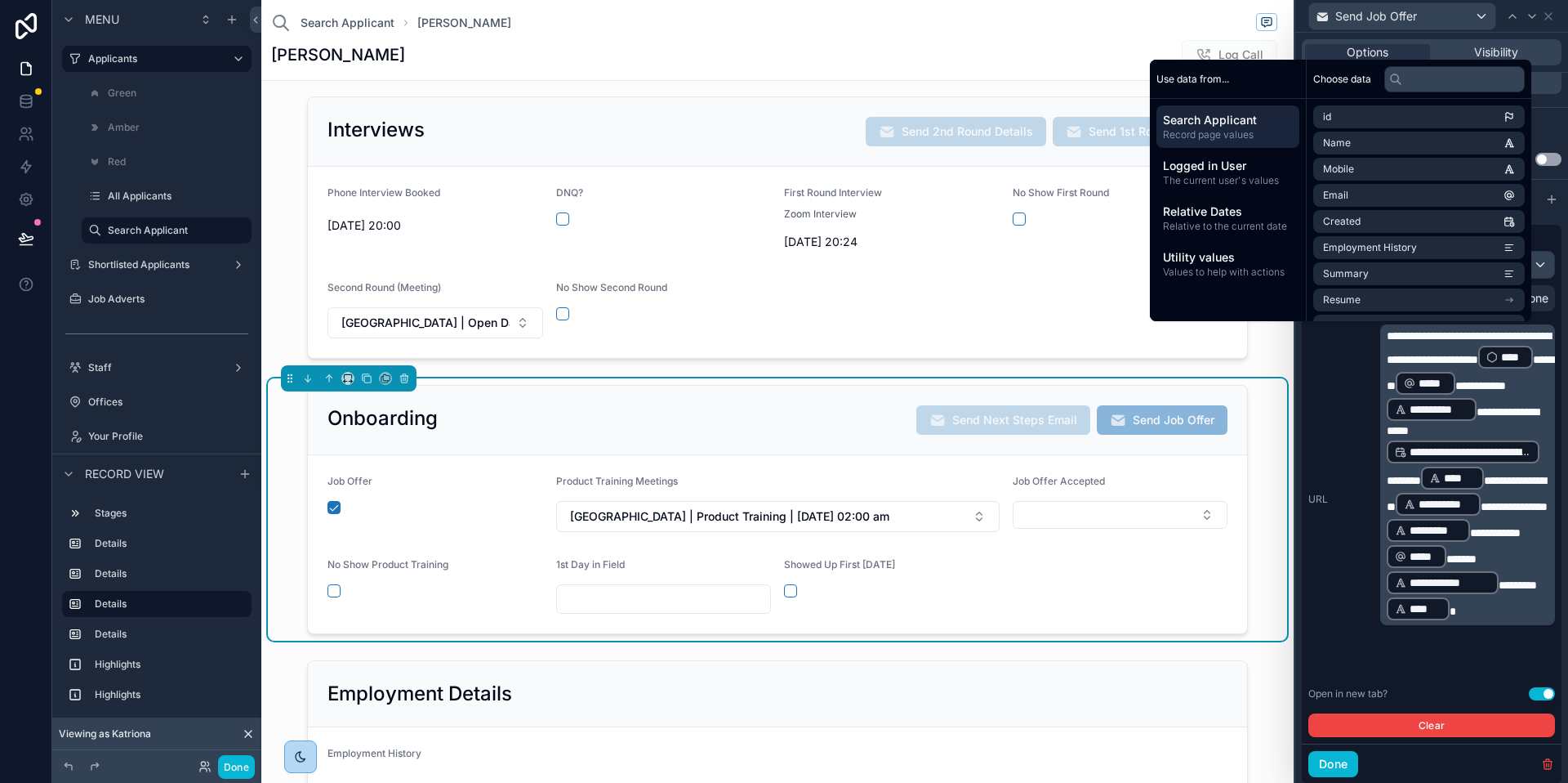
click at [1358, 484] on div "**********" at bounding box center [1431, 500] width 247 height 350
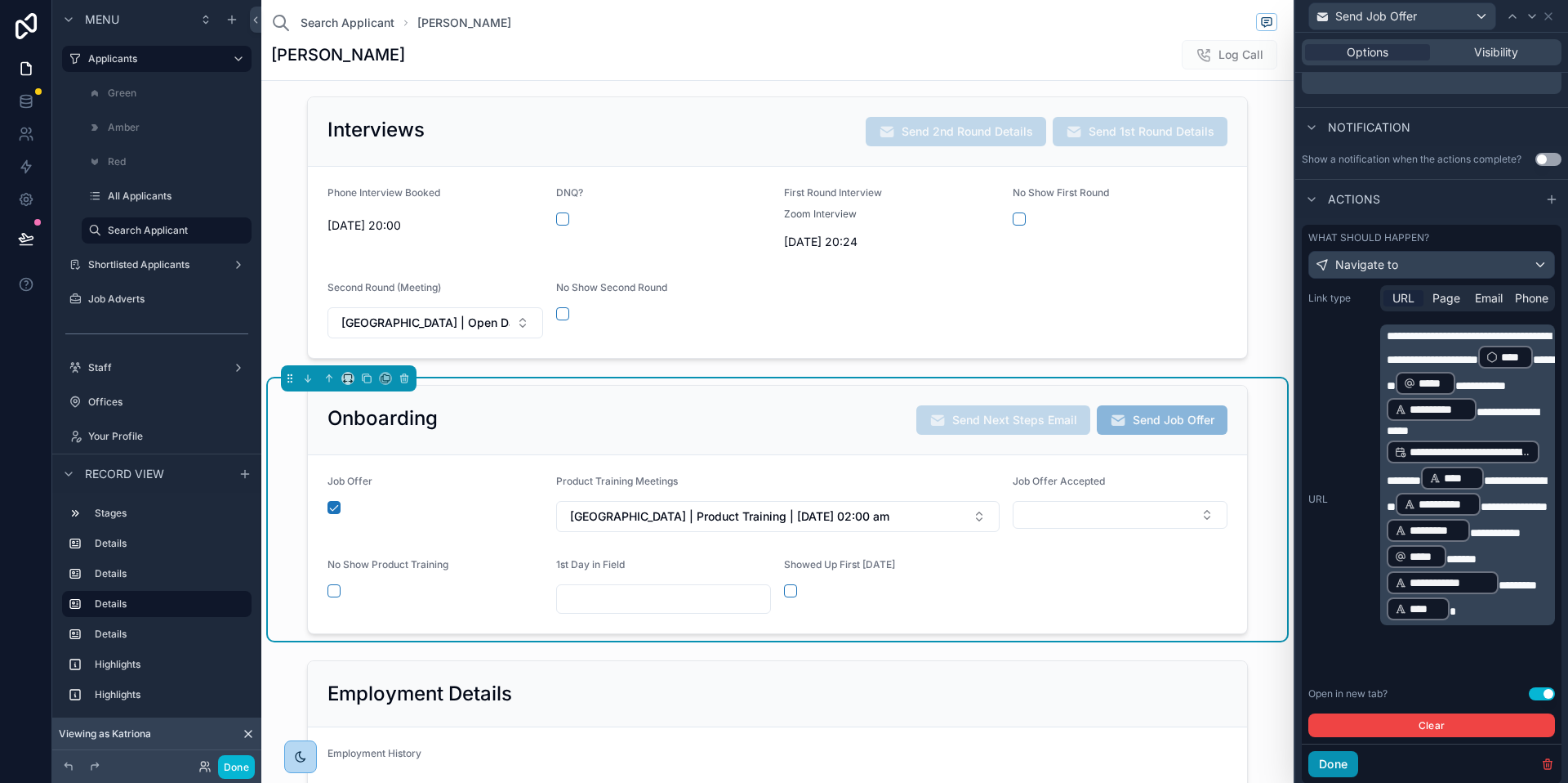
click at [1341, 770] on button "Done" at bounding box center [1333, 764] width 50 height 26
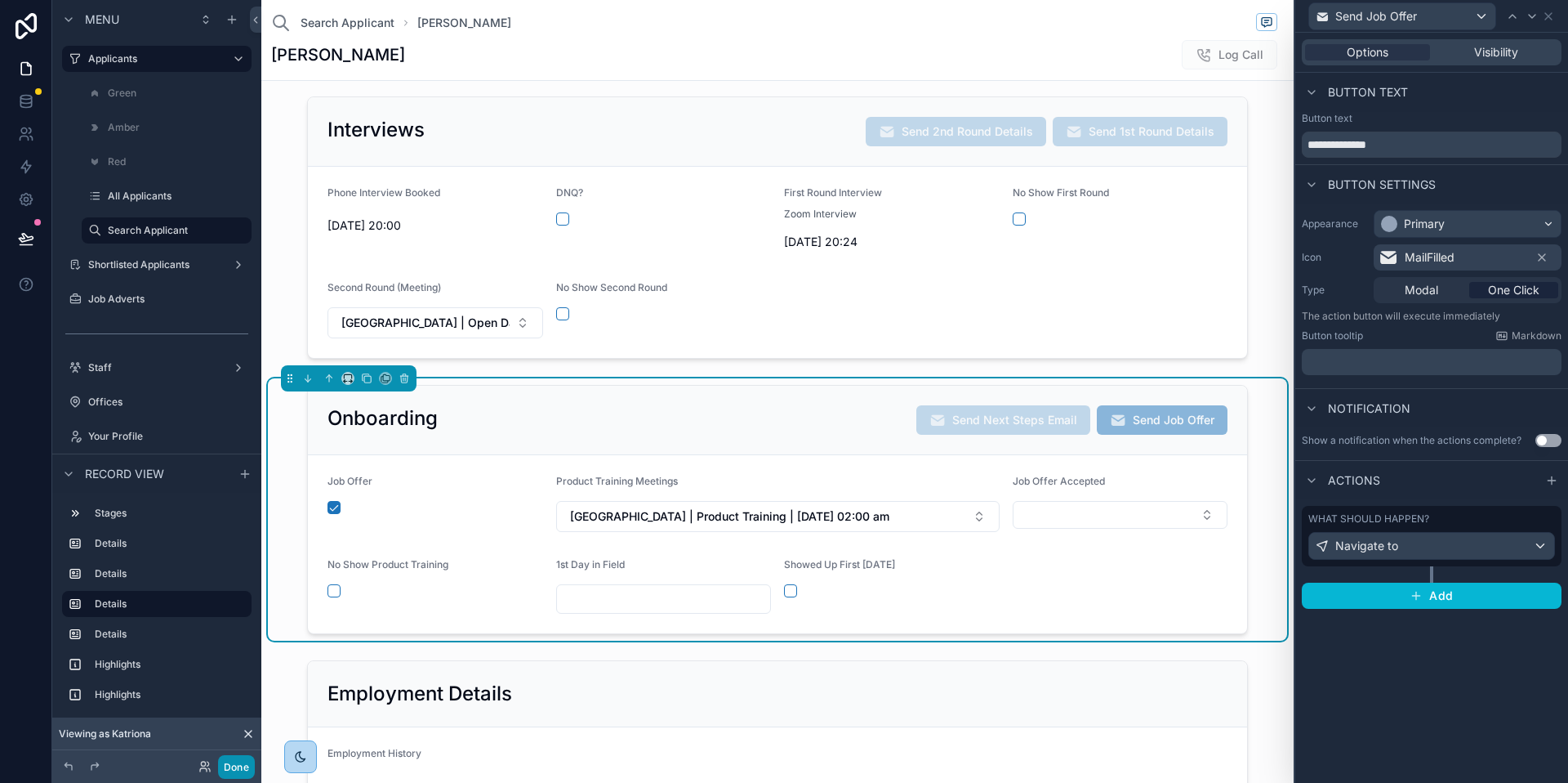
click at [233, 764] on button "Done" at bounding box center [236, 767] width 36 height 24
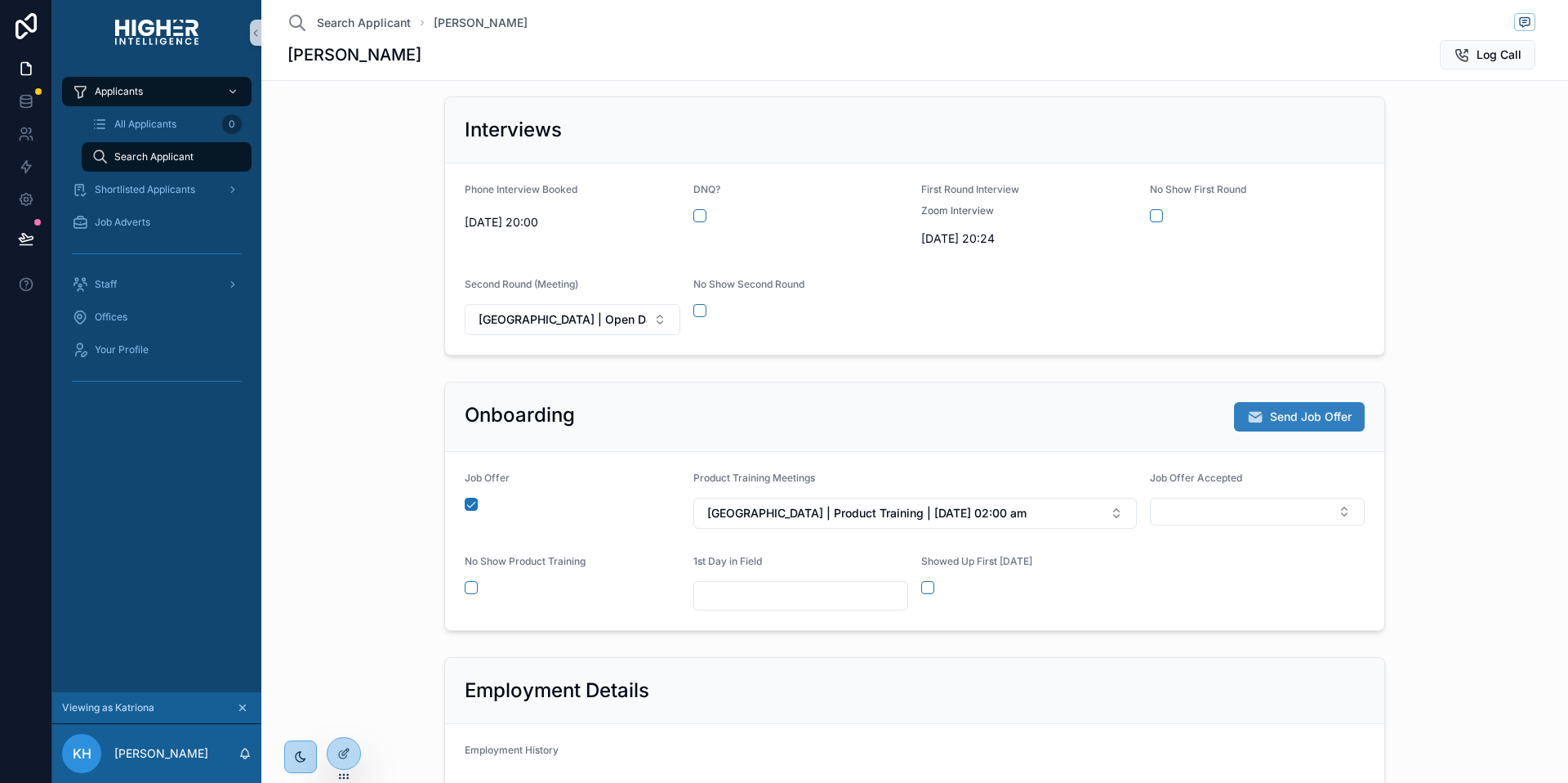
click at [1318, 412] on span "Send Job Offer" at bounding box center [1311, 417] width 82 height 16
click at [346, 746] on div at bounding box center [344, 754] width 33 height 31
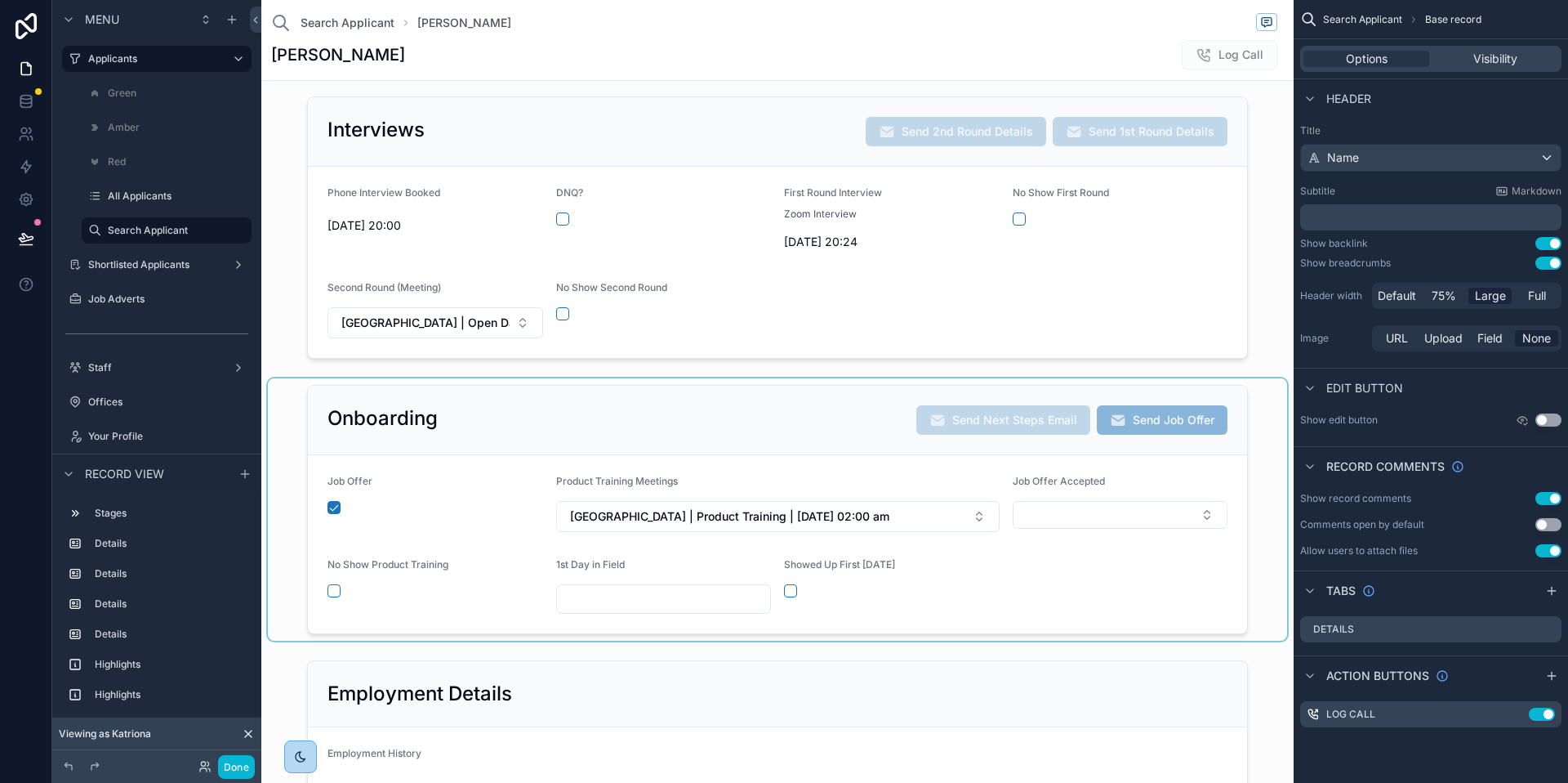
click at [796, 435] on div "scrollable content" at bounding box center [777, 510] width 1020 height 263
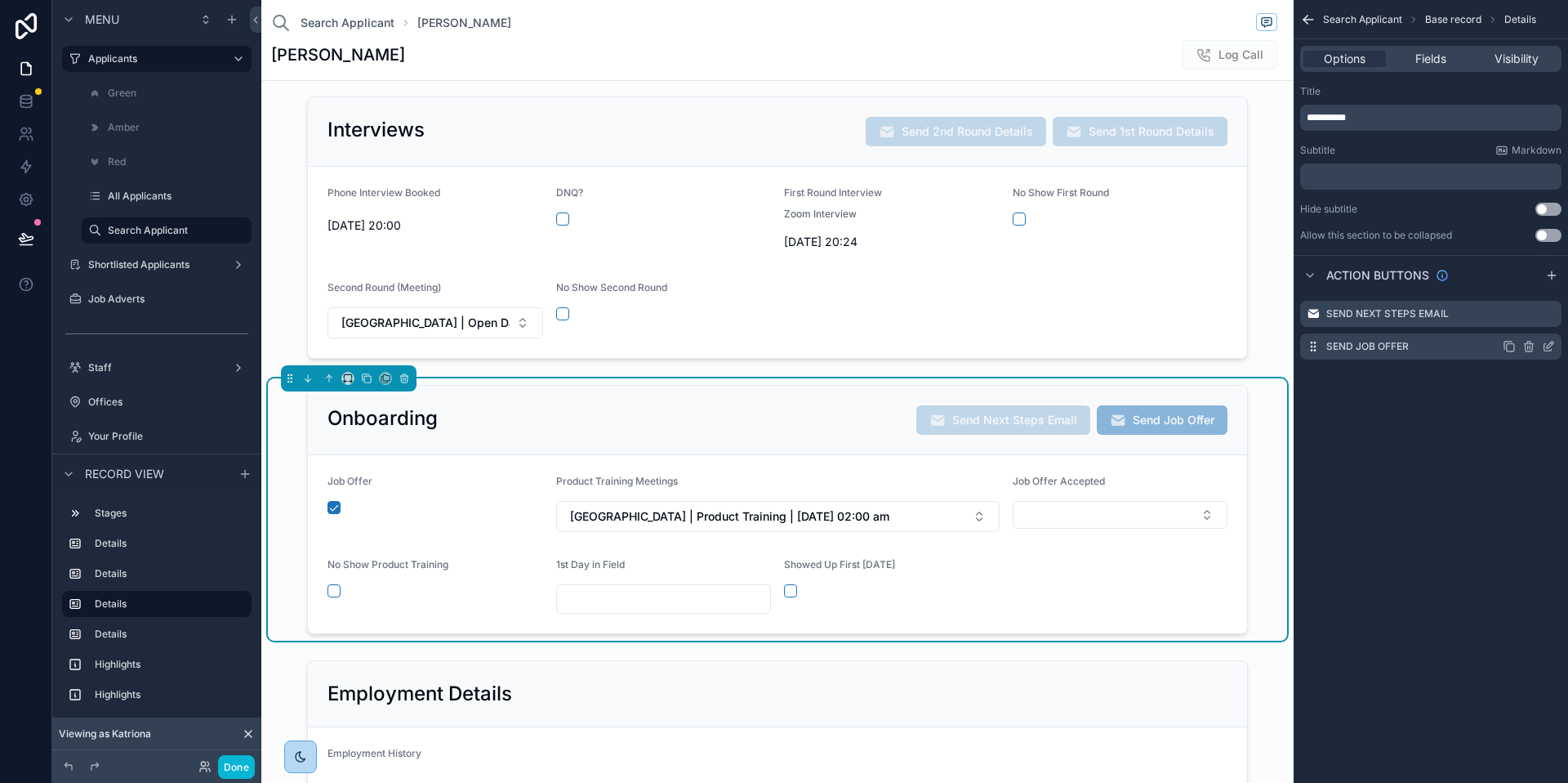
click at [1548, 344] on icon "scrollable content" at bounding box center [1550, 345] width 6 height 6
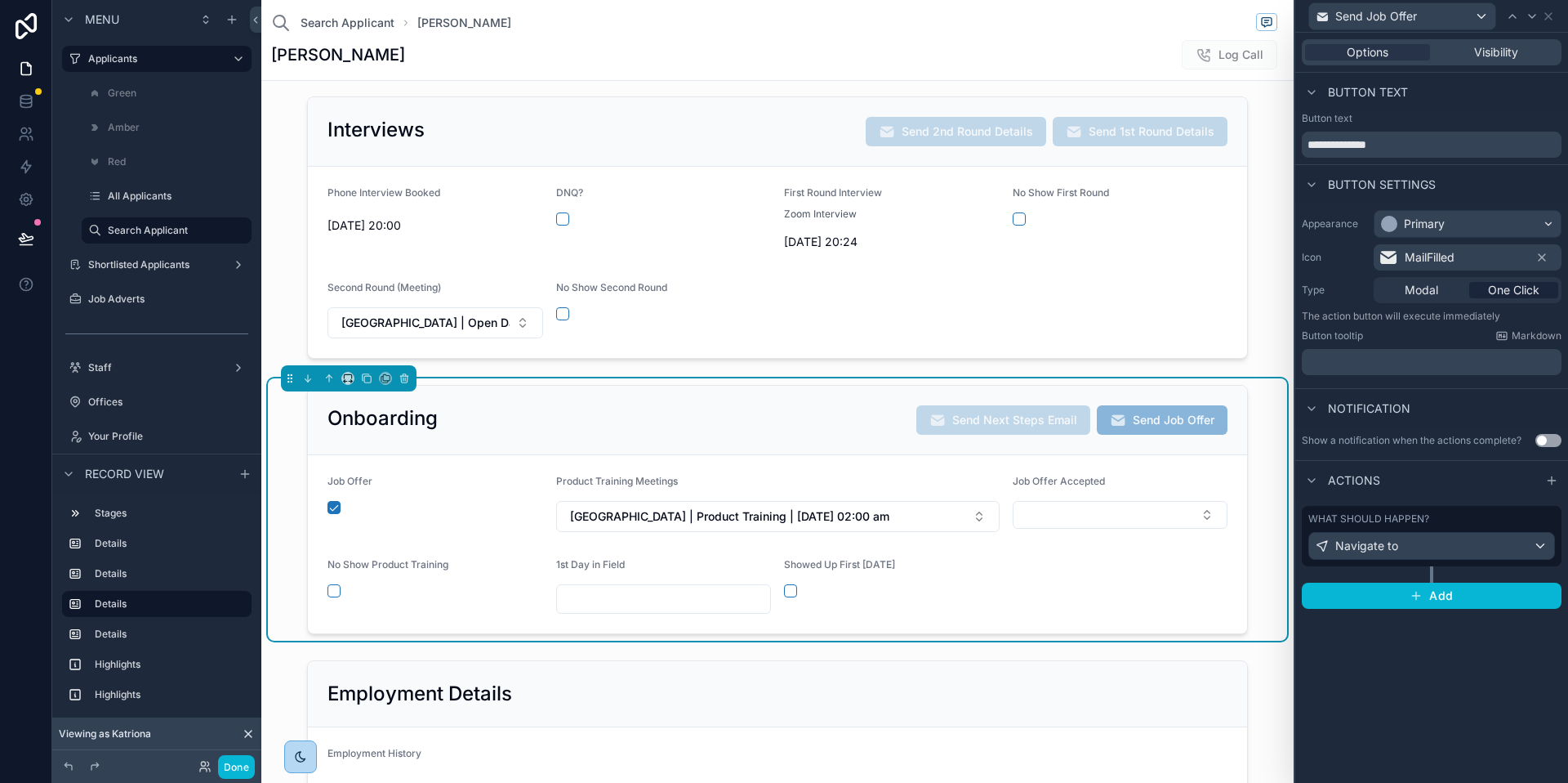
click at [1504, 518] on div "What should happen?" at bounding box center [1431, 519] width 247 height 13
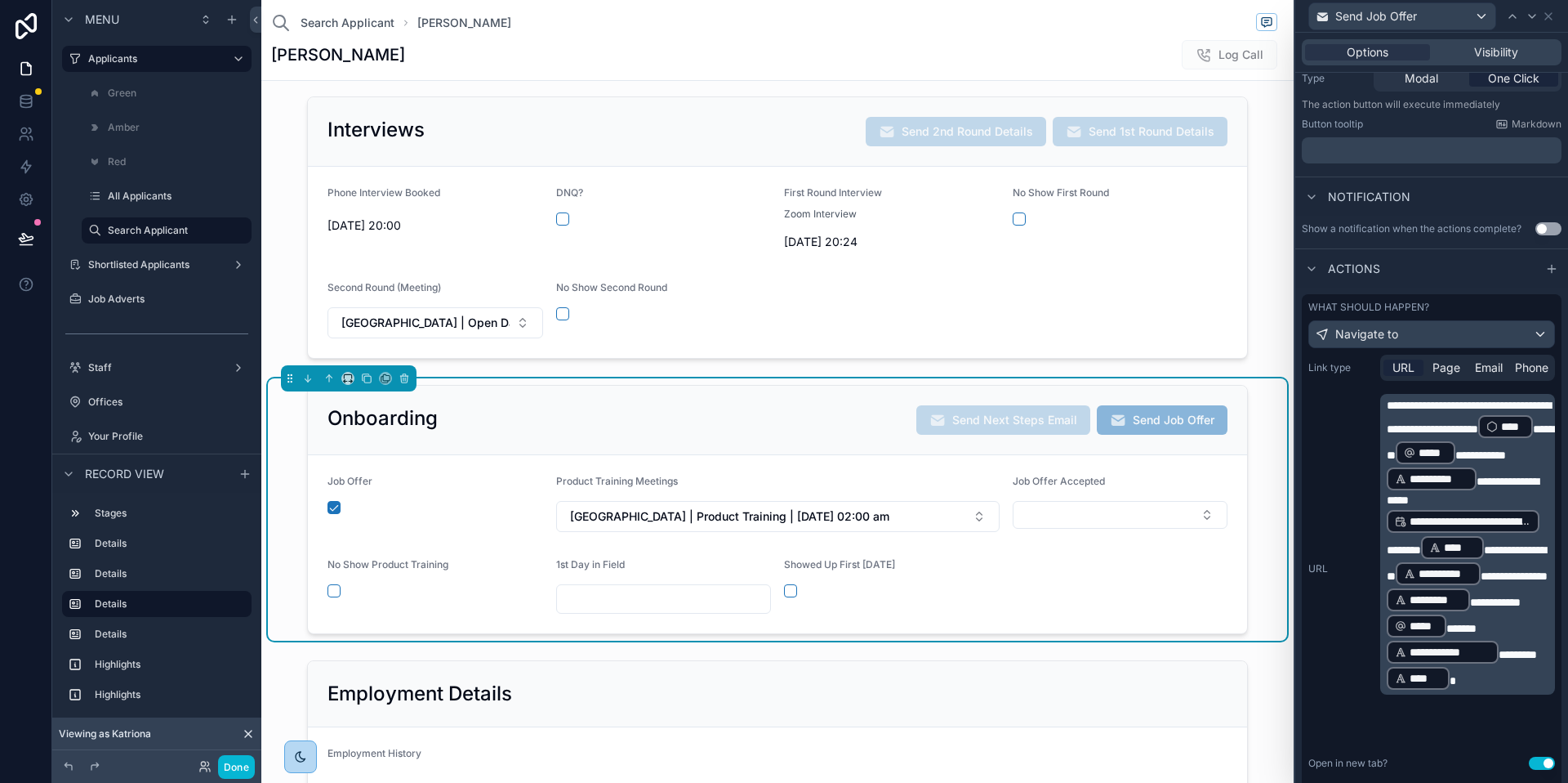
scroll to position [284, 0]
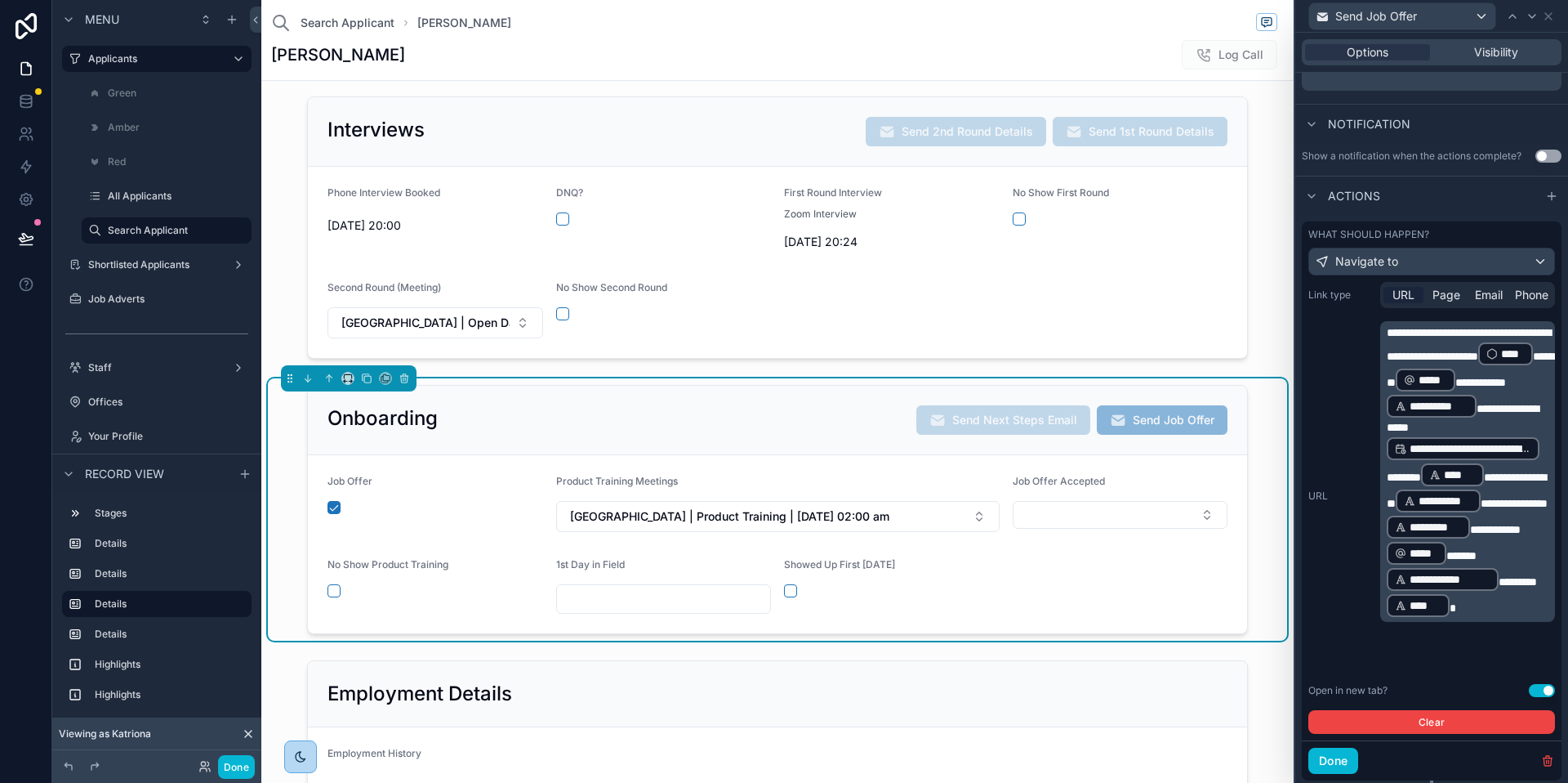
click at [1088, 619] on form "Job Offer Product Training Meetings Brisbane | Product Training | 12/08/2025 02…" at bounding box center [777, 543] width 939 height 178
click at [1062, 541] on form "Job Offer Product Training Meetings Brisbane | Product Training | 12/08/2025 02…" at bounding box center [777, 543] width 939 height 178
click at [1553, 12] on icon at bounding box center [1549, 16] width 13 height 13
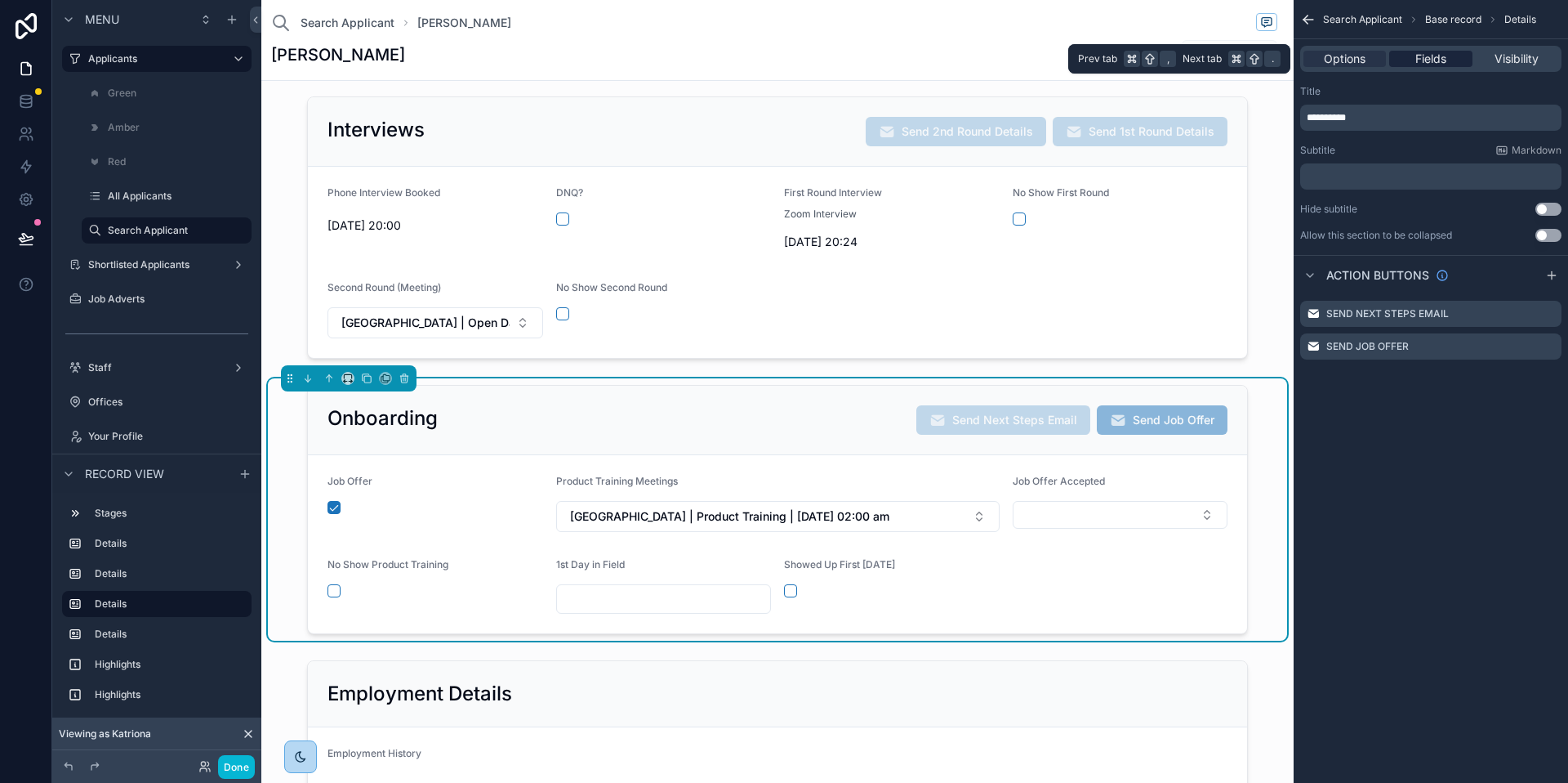
click at [1440, 55] on span "Fields" at bounding box center [1431, 59] width 31 height 16
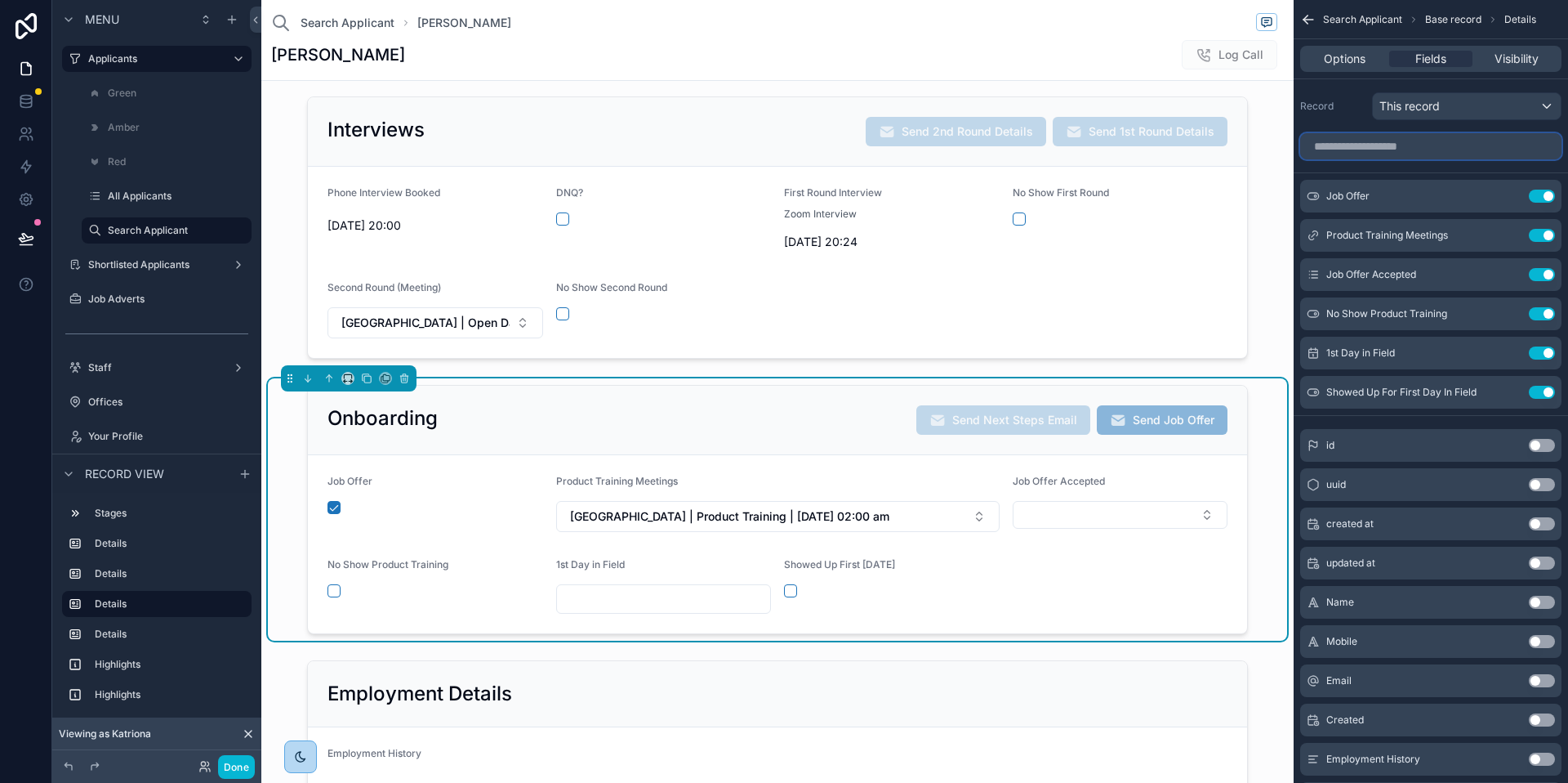
click at [1384, 143] on input "scrollable content" at bounding box center [1430, 146] width 261 height 26
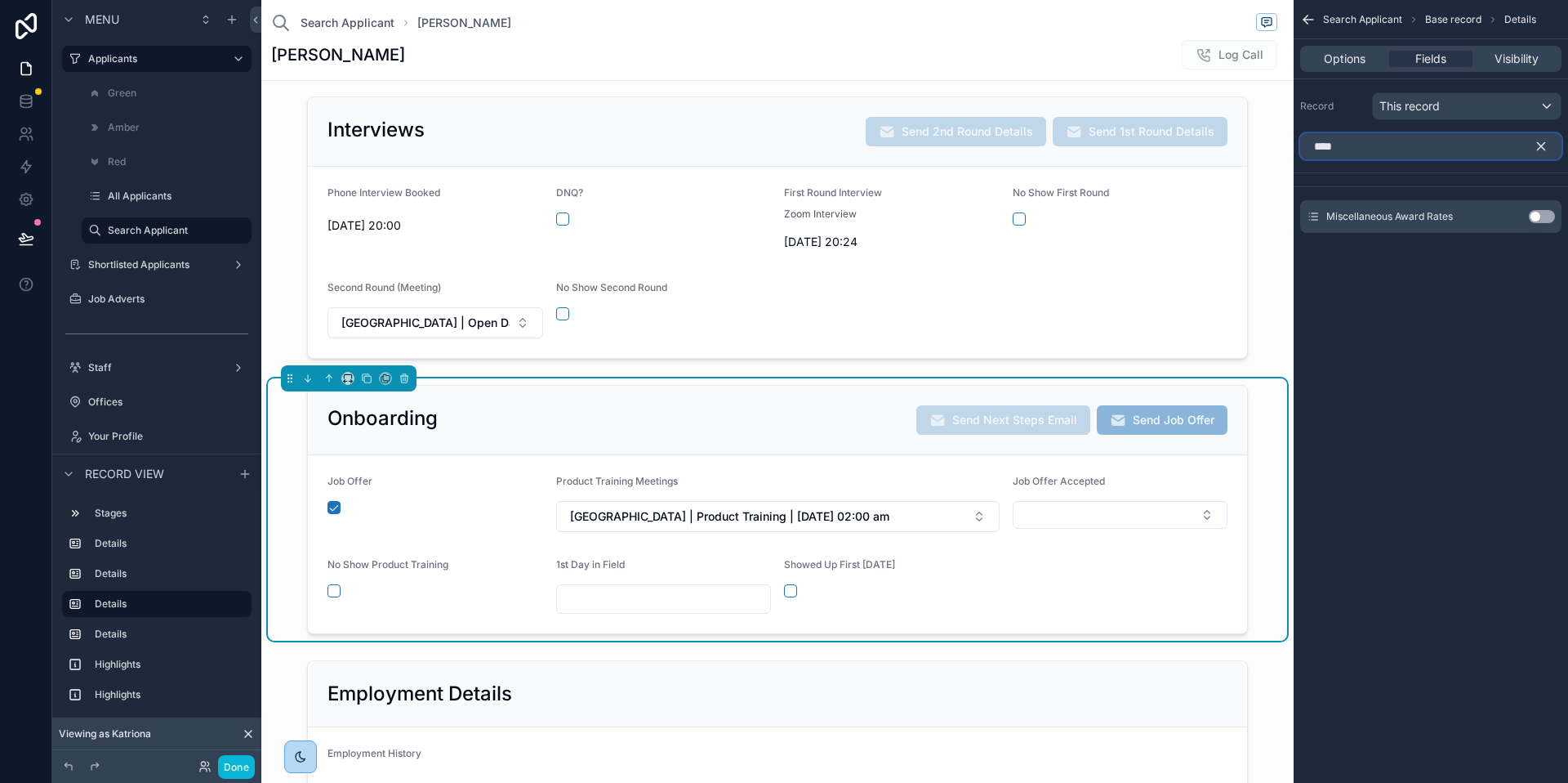
type input "****"
click at [1037, 589] on form "Job Offer Product Training Meetings Brisbane | Product Training | 12/08/2025 02…" at bounding box center [777, 543] width 939 height 178
click at [1543, 214] on button "Use setting" at bounding box center [1542, 216] width 26 height 13
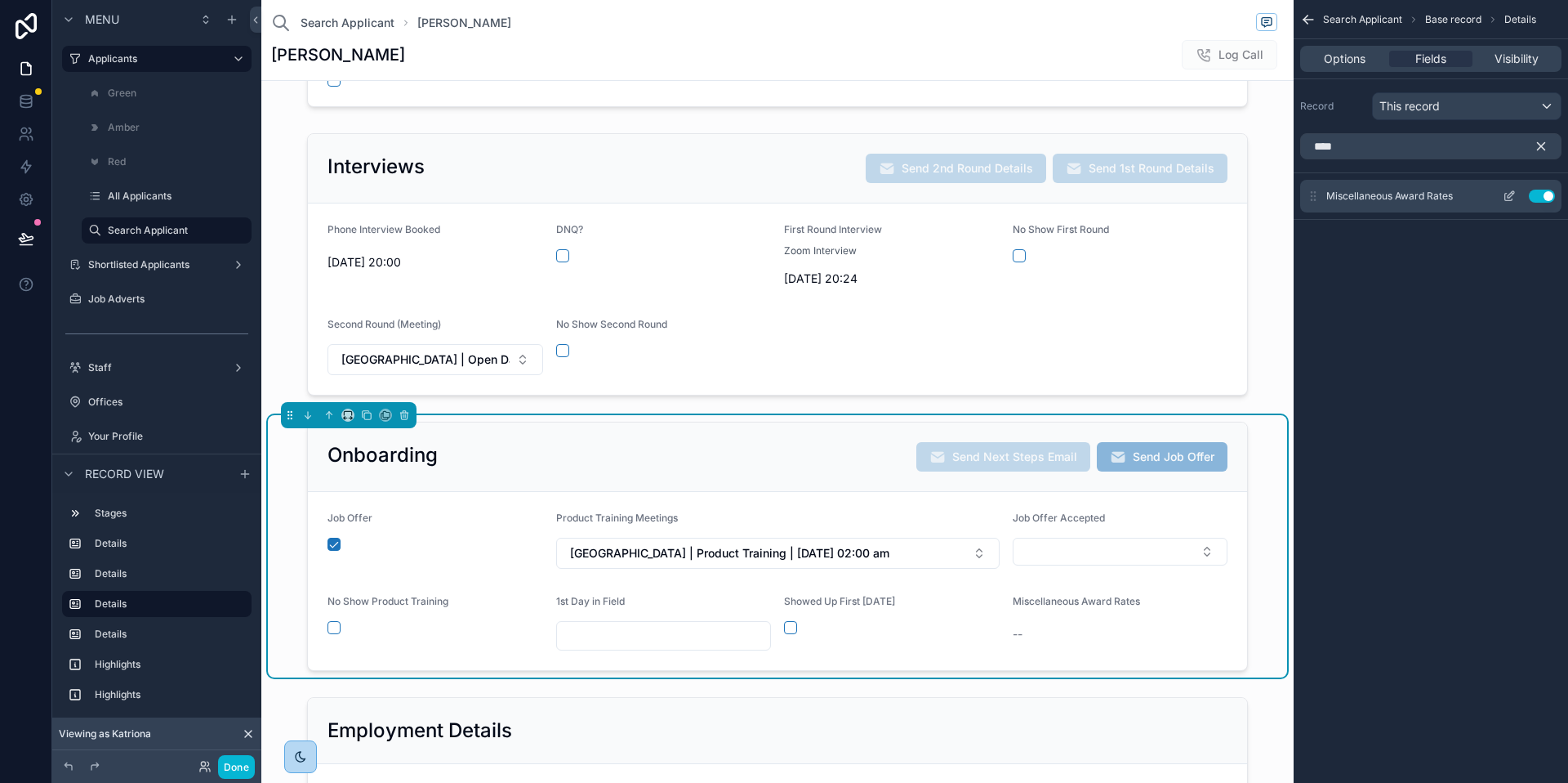
scroll to position [352, 0]
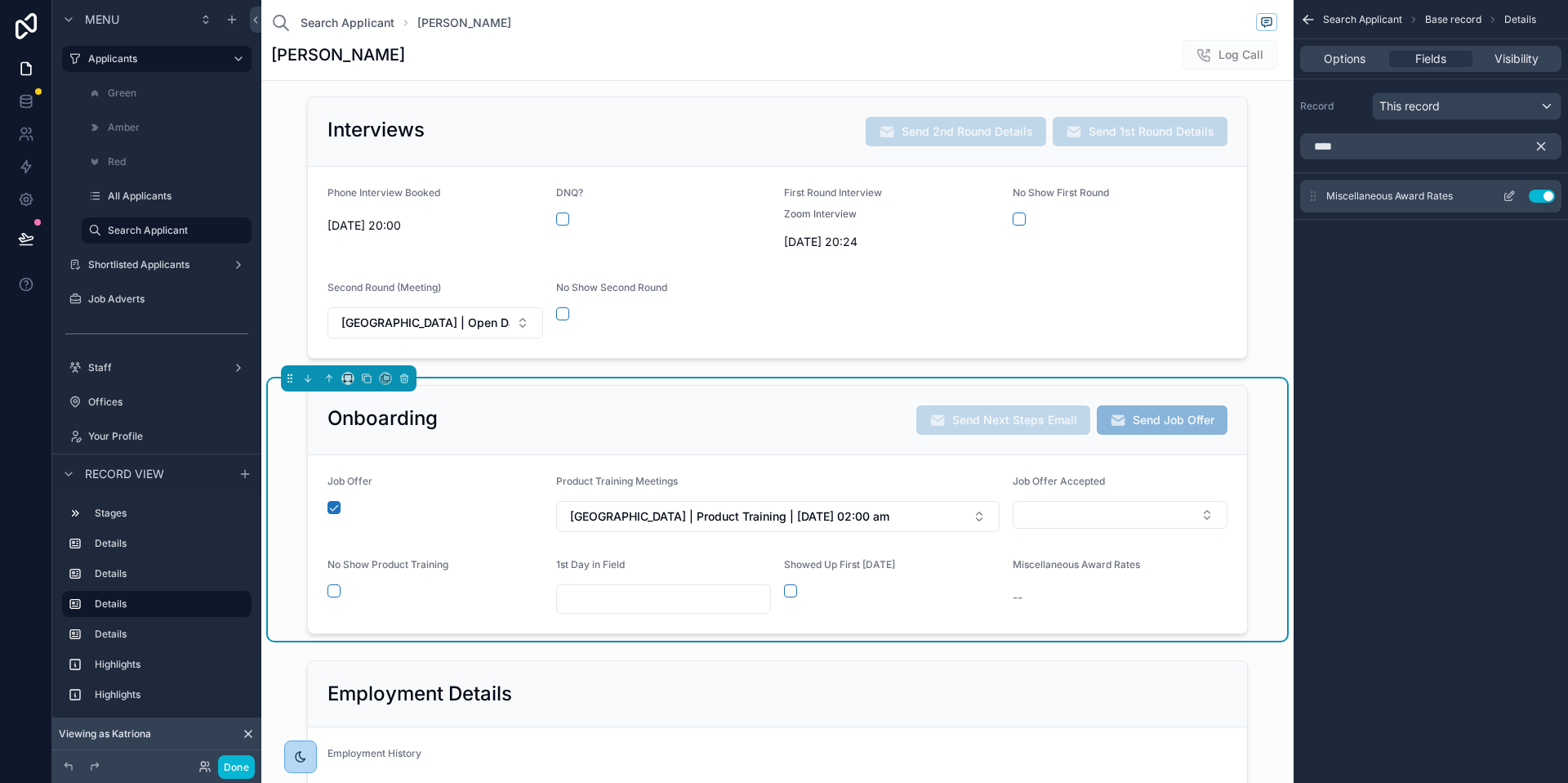
click at [1503, 201] on icon "scrollable content" at bounding box center [1510, 196] width 13 height 13
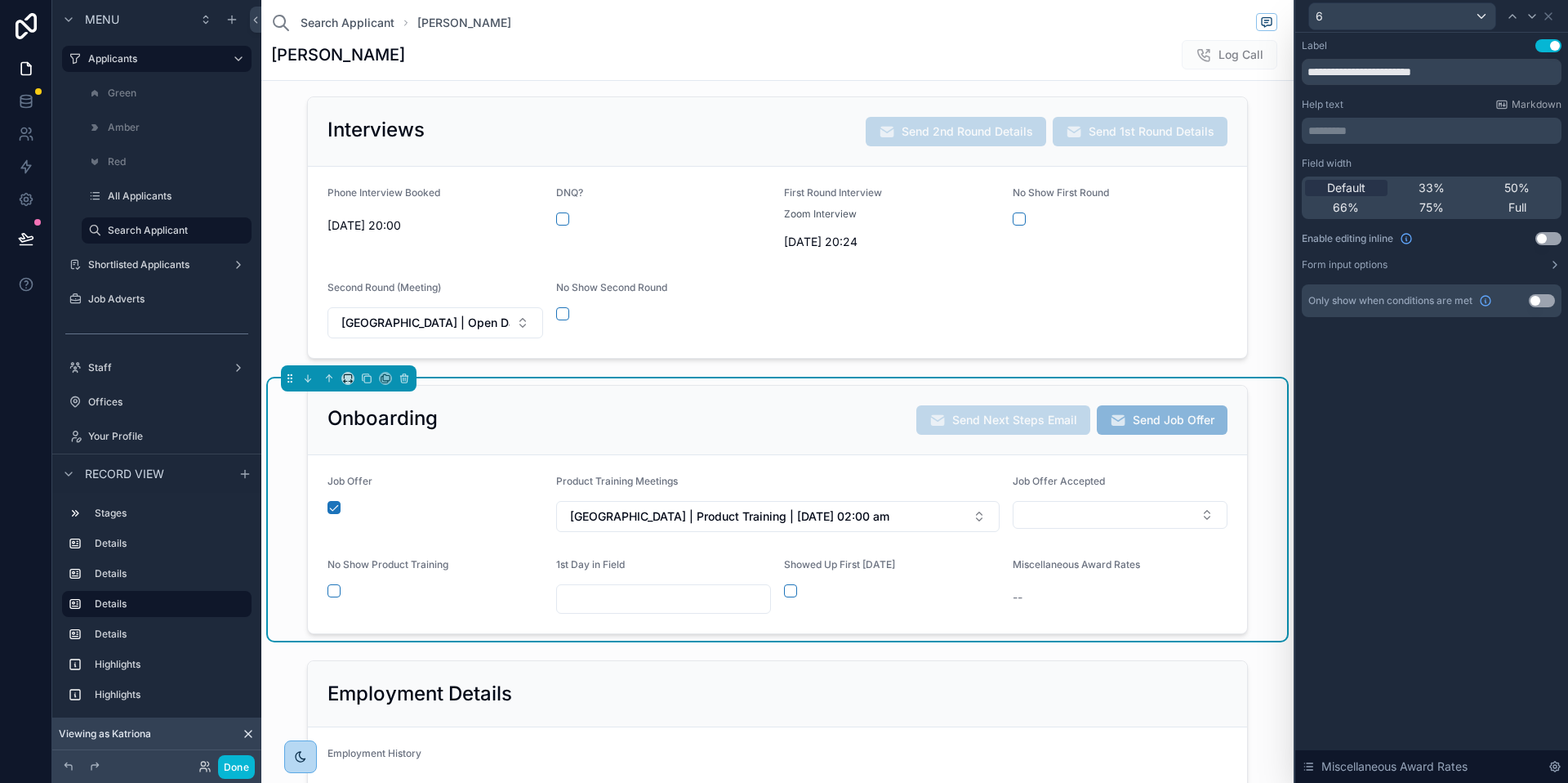
click at [1548, 244] on button "Use setting" at bounding box center [1549, 239] width 26 height 13
click at [1539, 297] on button "Use setting" at bounding box center [1542, 301] width 26 height 13
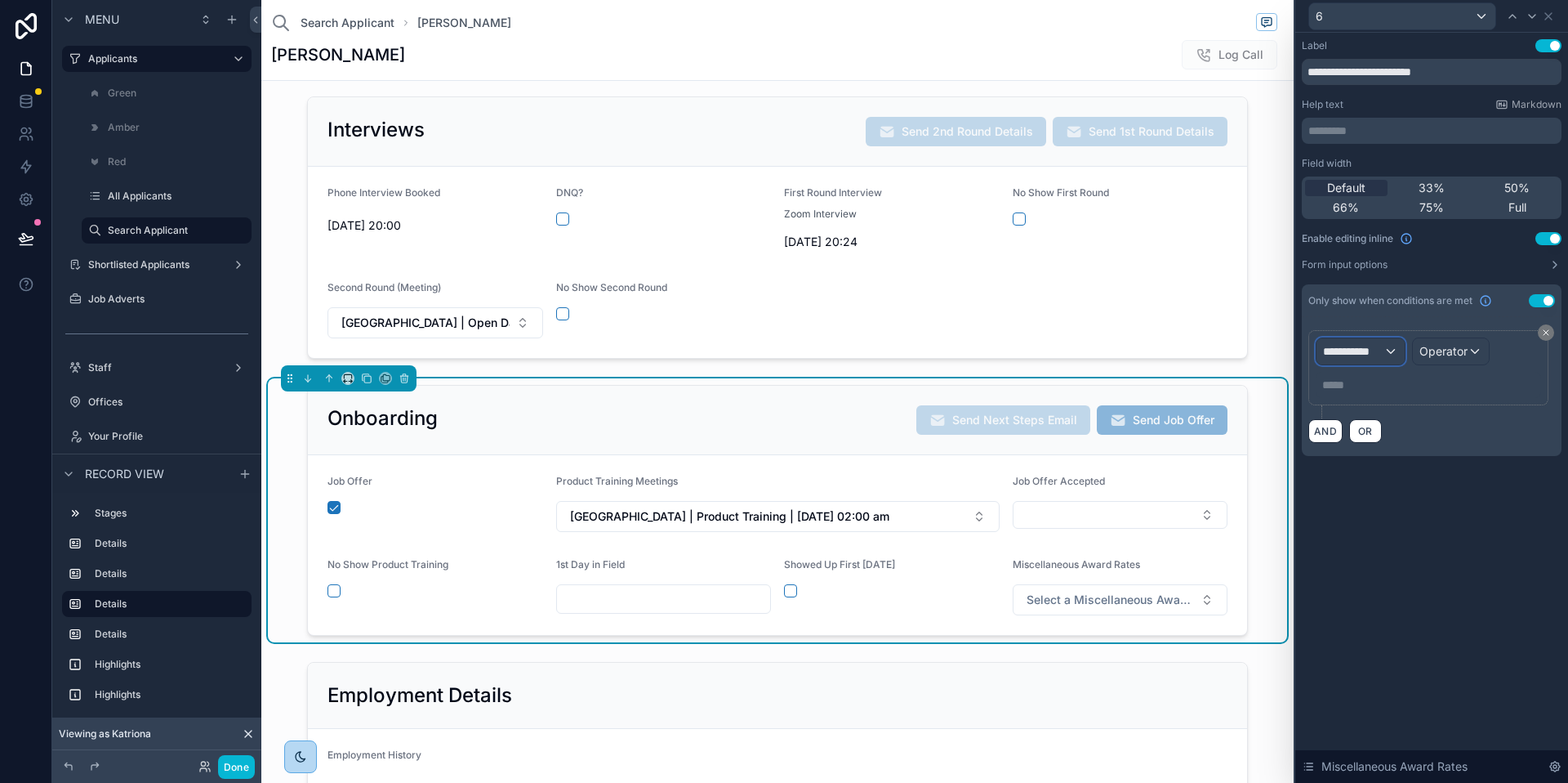
click at [1365, 355] on span "**********" at bounding box center [1353, 352] width 60 height 16
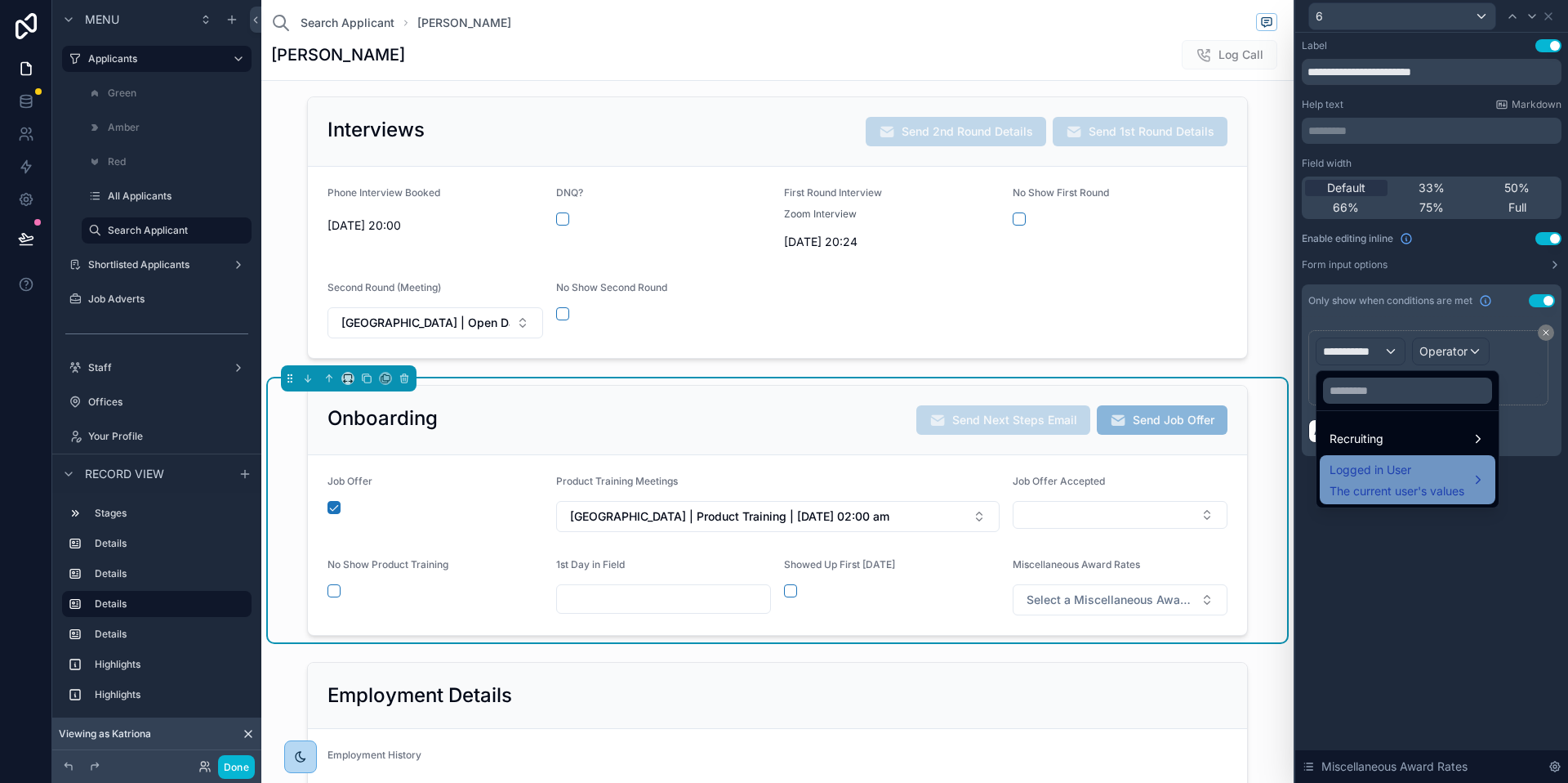
click at [1379, 486] on span "The current user's values" at bounding box center [1398, 491] width 135 height 16
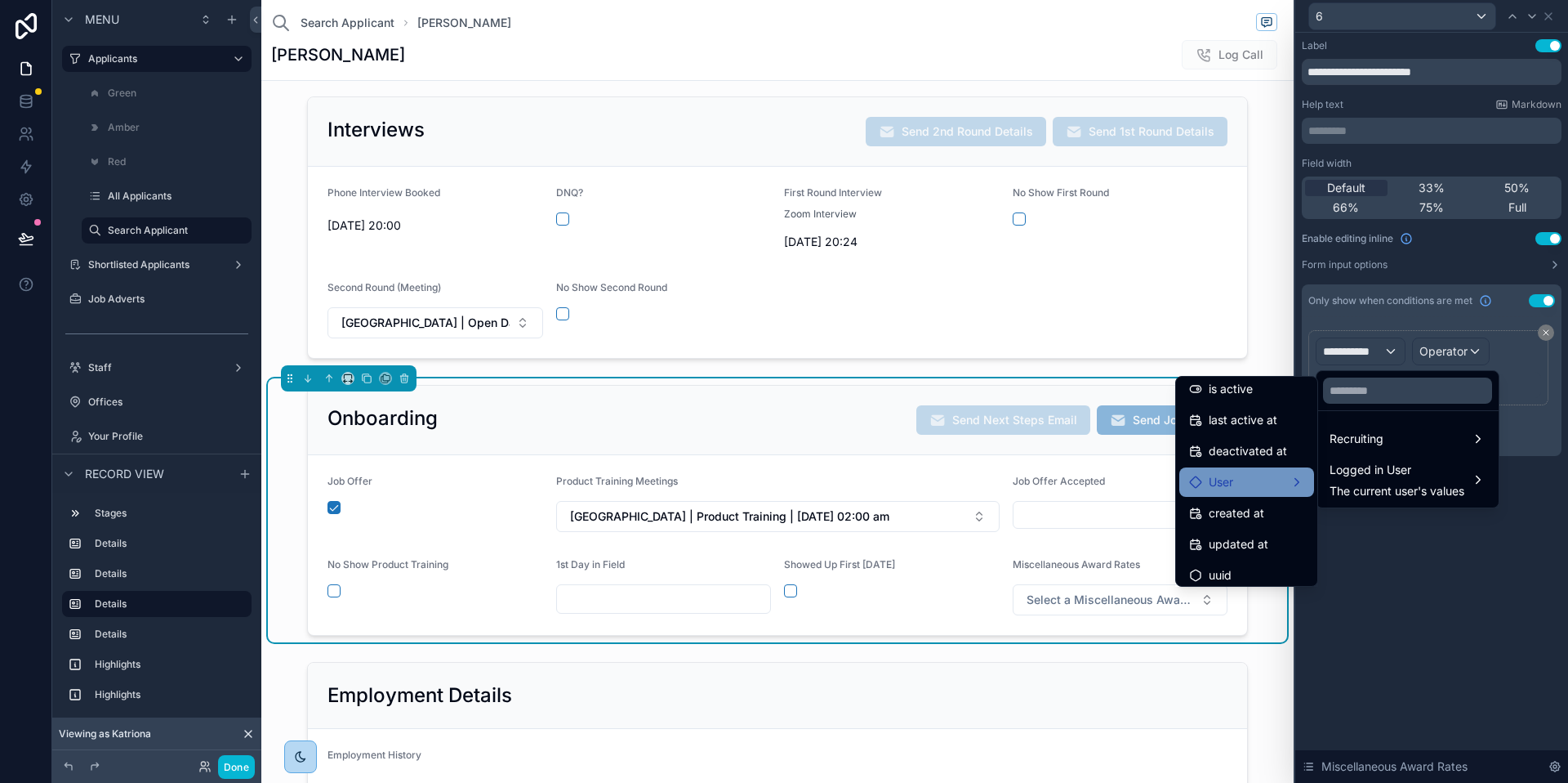
scroll to position [293, 0]
click at [1237, 479] on div "User" at bounding box center [1246, 475] width 115 height 20
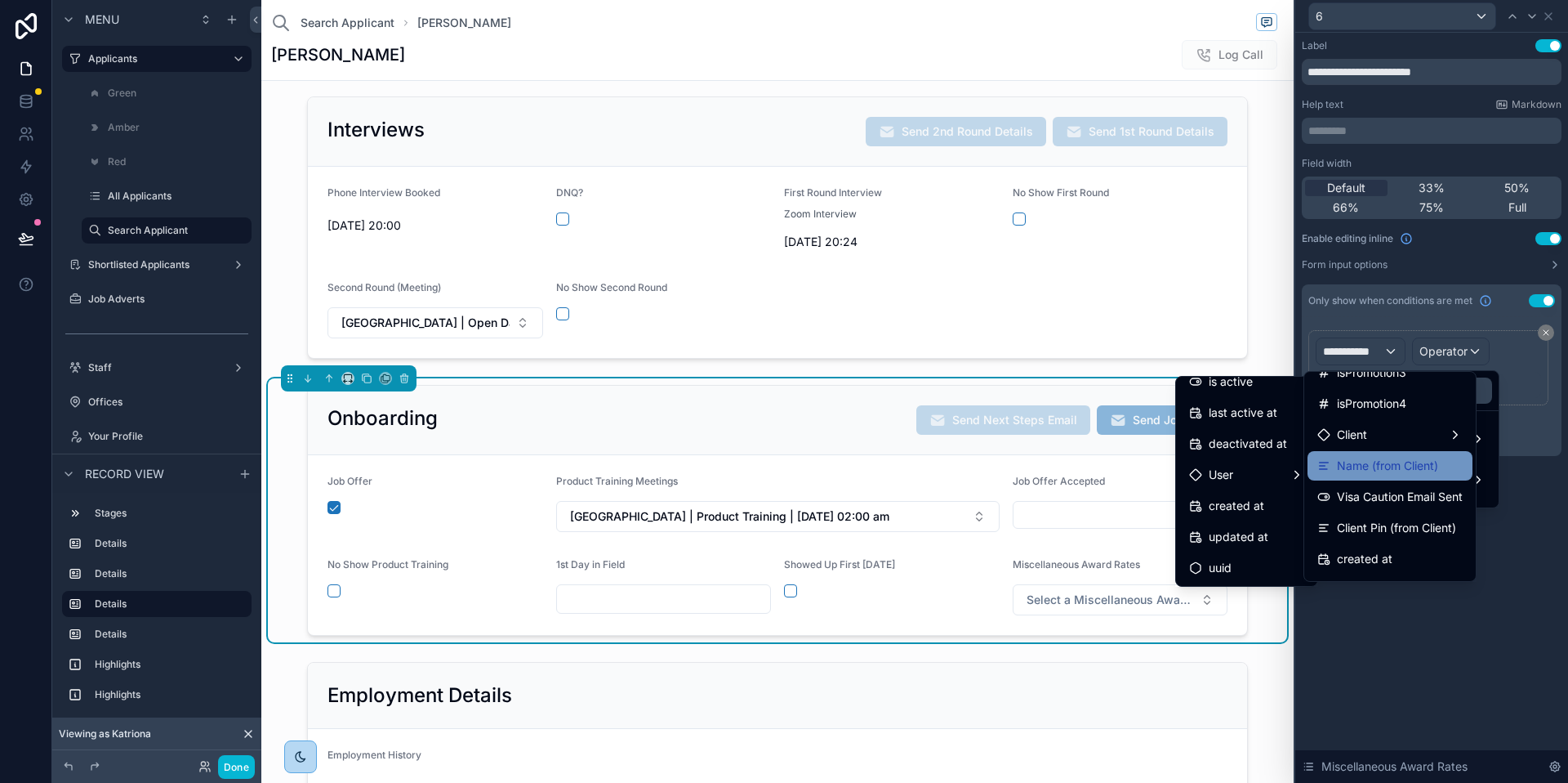
scroll to position [952, 0]
click at [1374, 437] on div "Client" at bounding box center [1390, 433] width 146 height 20
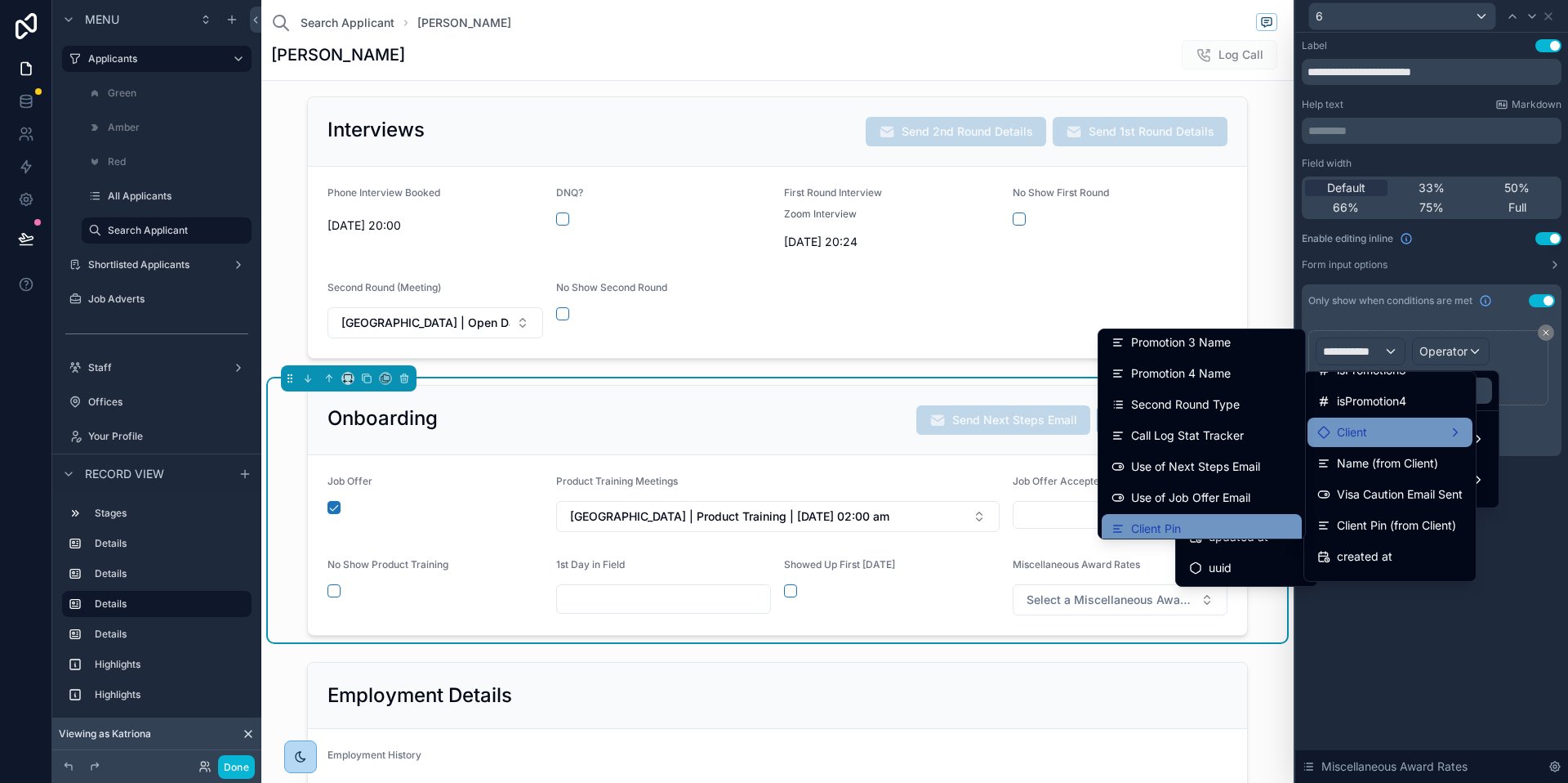
scroll to position [296, 0]
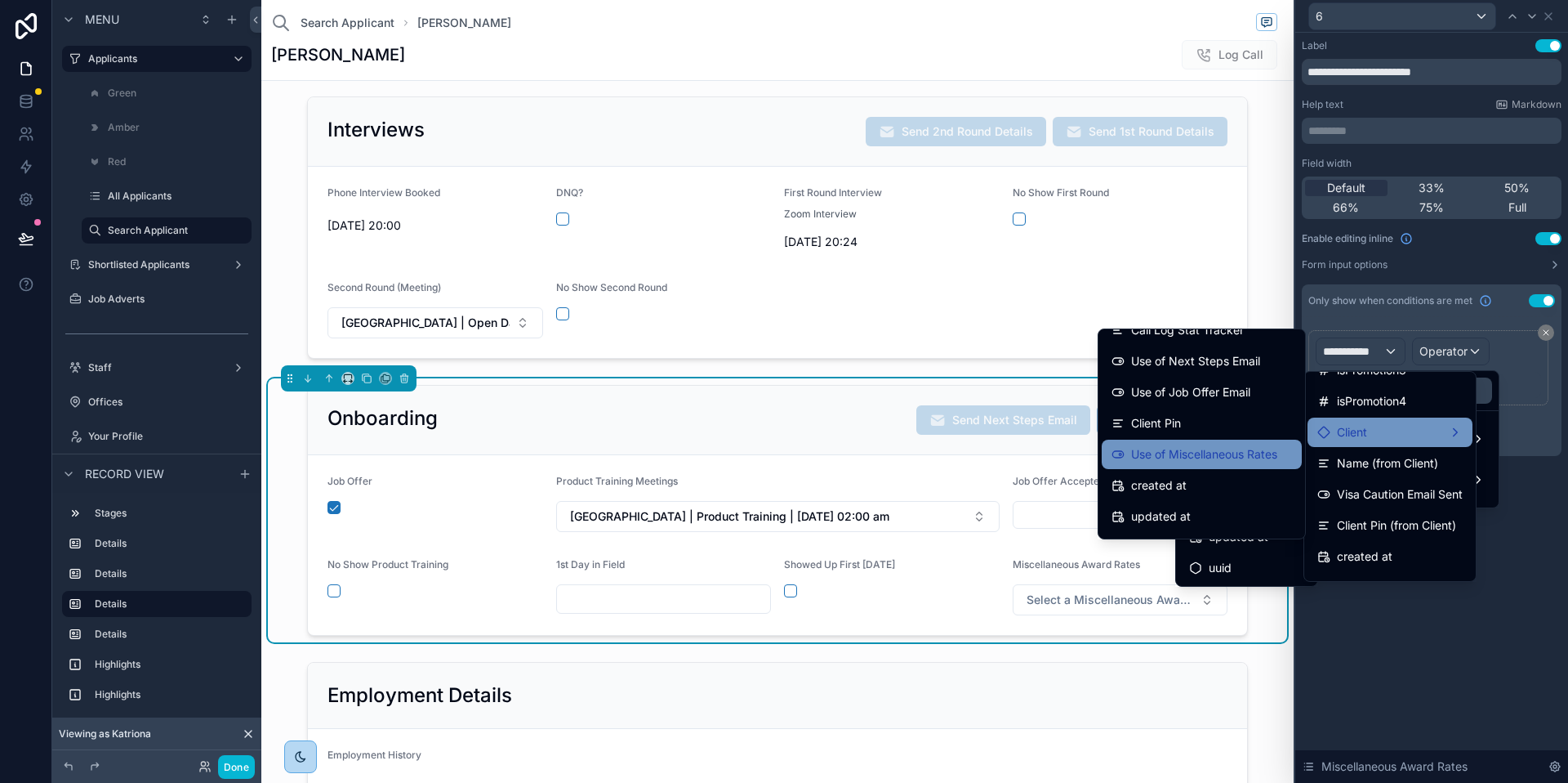
click at [1178, 458] on span "Use of Miscellaneous Rates" at bounding box center [1204, 455] width 146 height 20
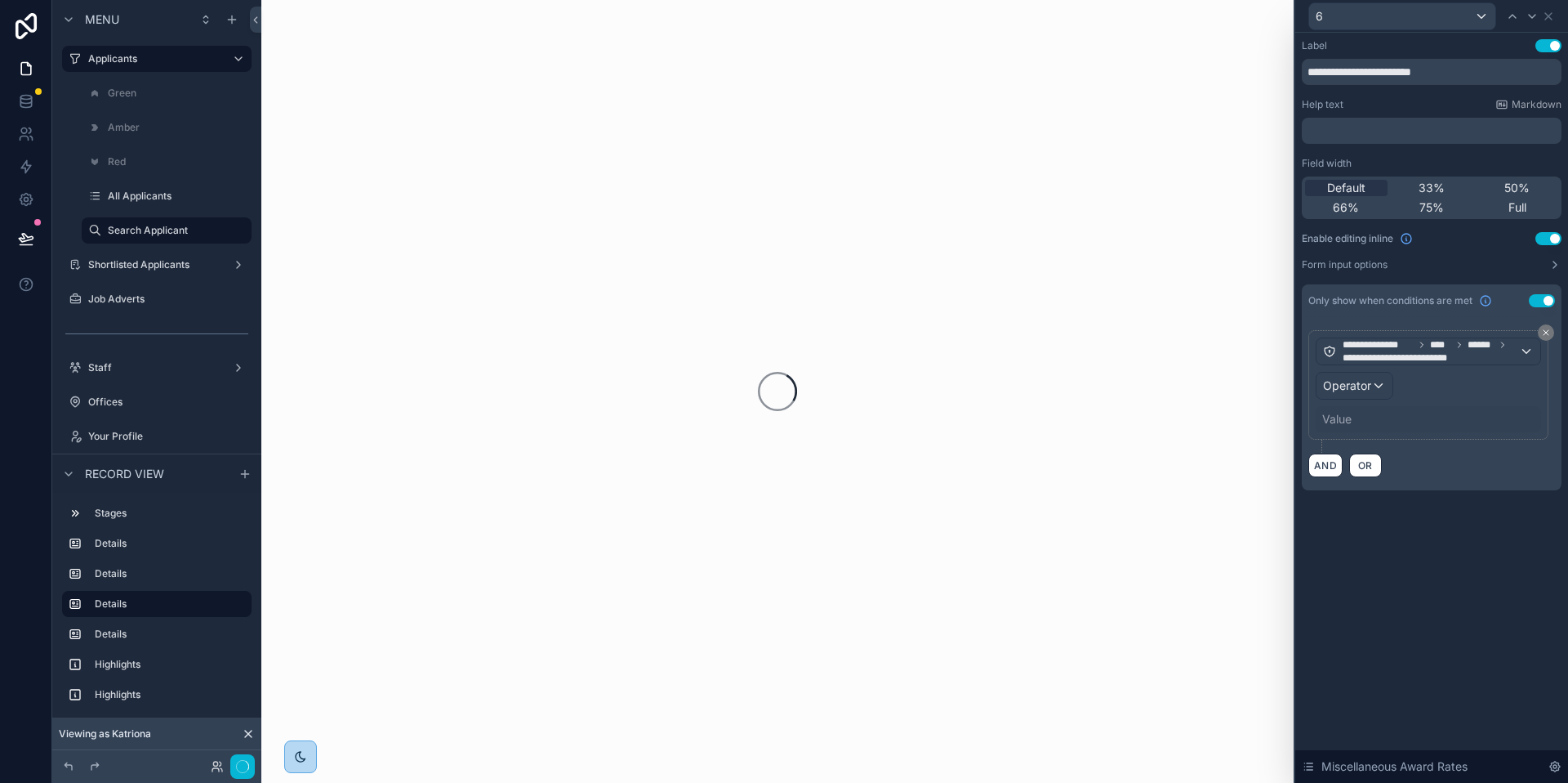
scroll to position [0, 0]
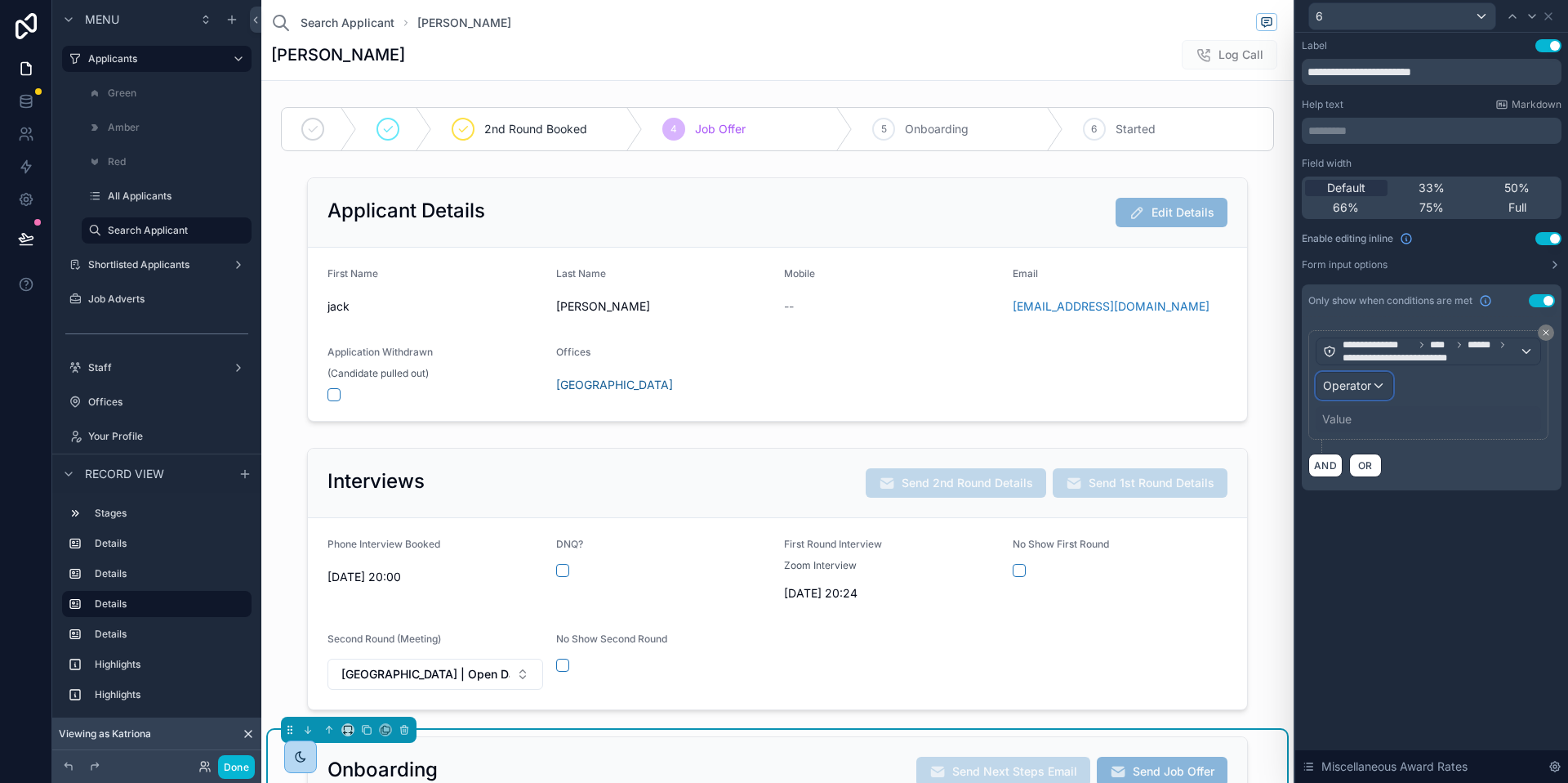
click at [1384, 386] on div "Operator" at bounding box center [1354, 386] width 76 height 26
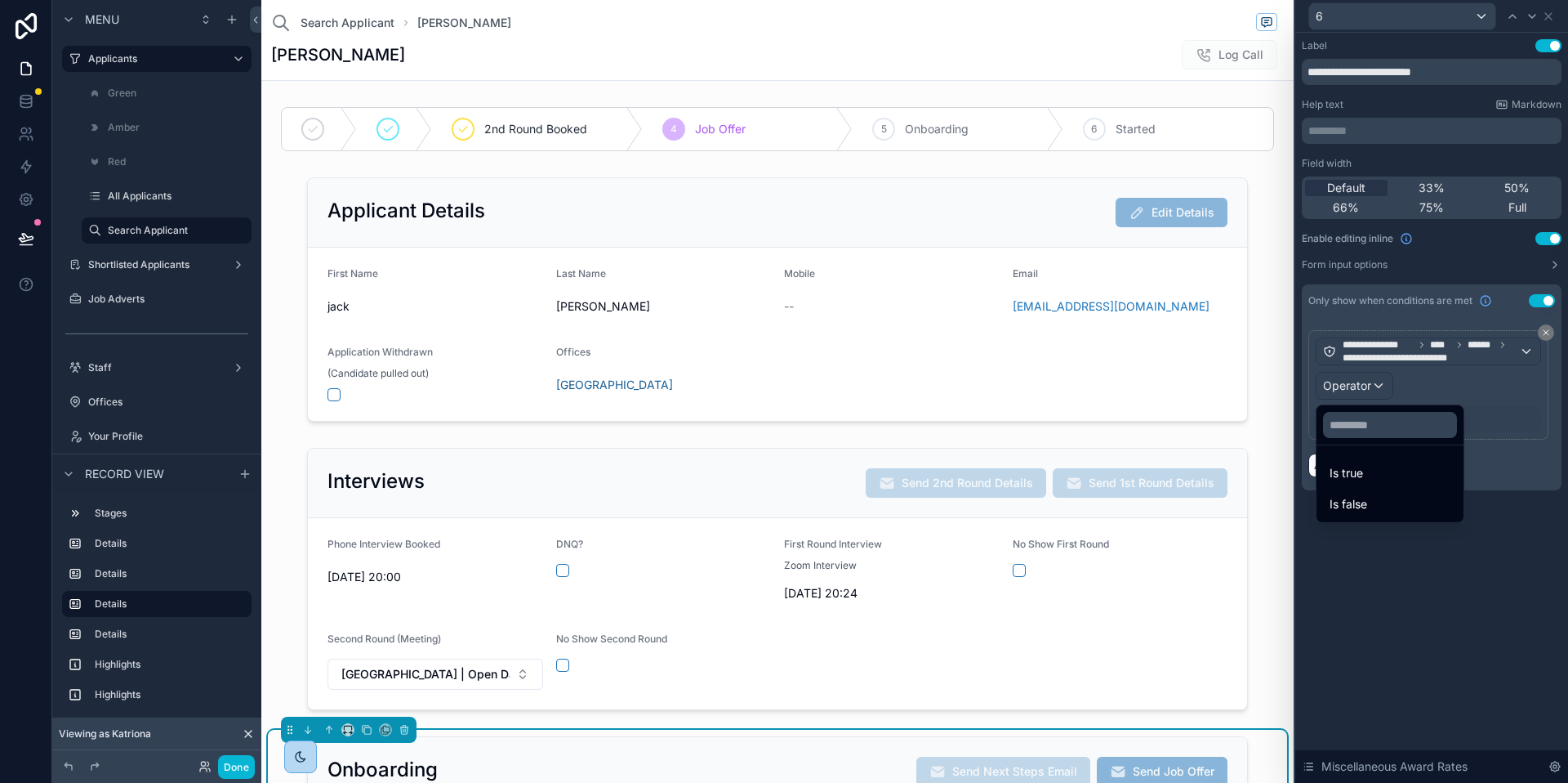
click at [1358, 471] on span "Is true" at bounding box center [1347, 473] width 34 height 20
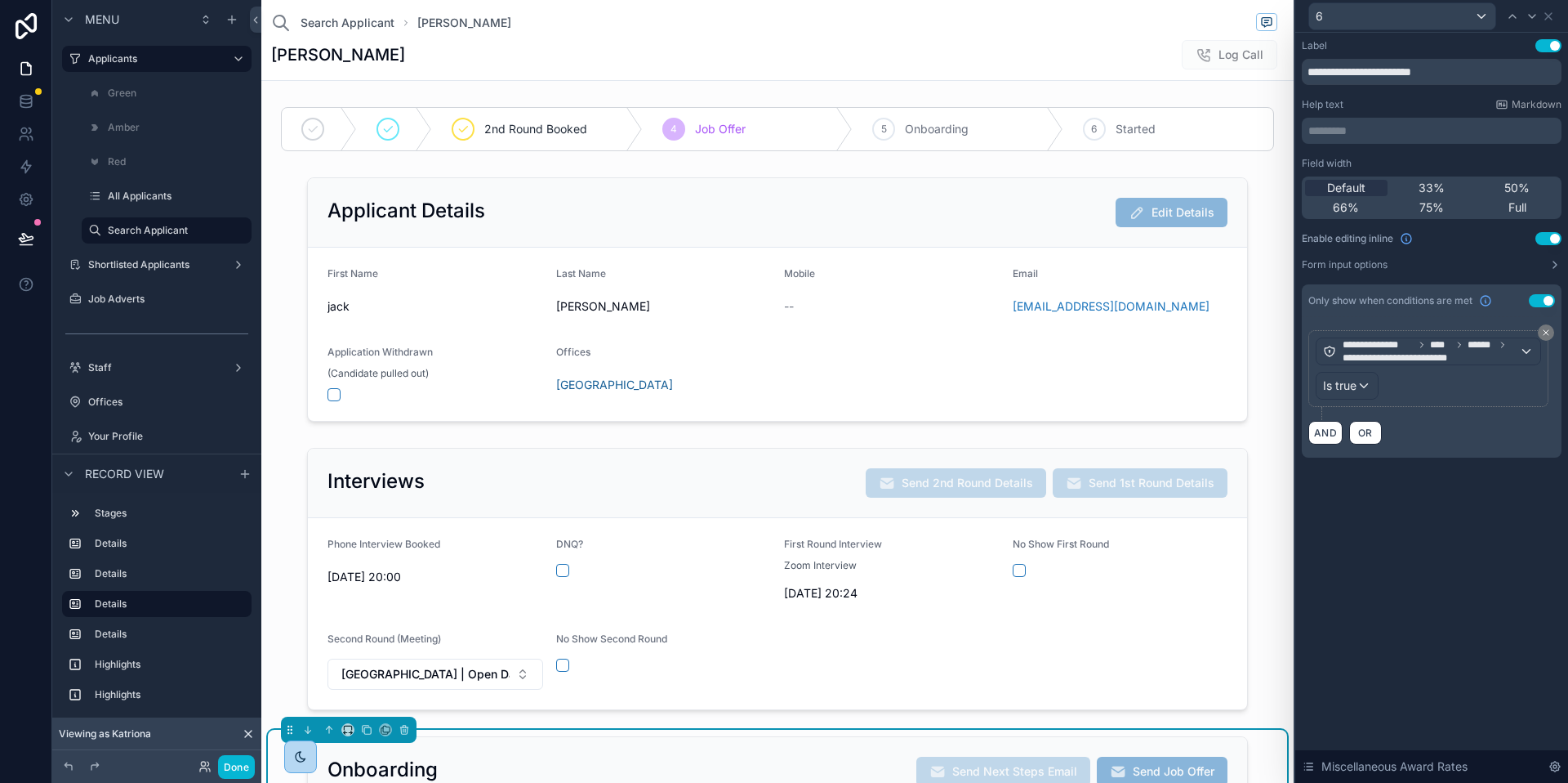
click at [1414, 533] on div "**********" at bounding box center [1431, 407] width 272 height 750
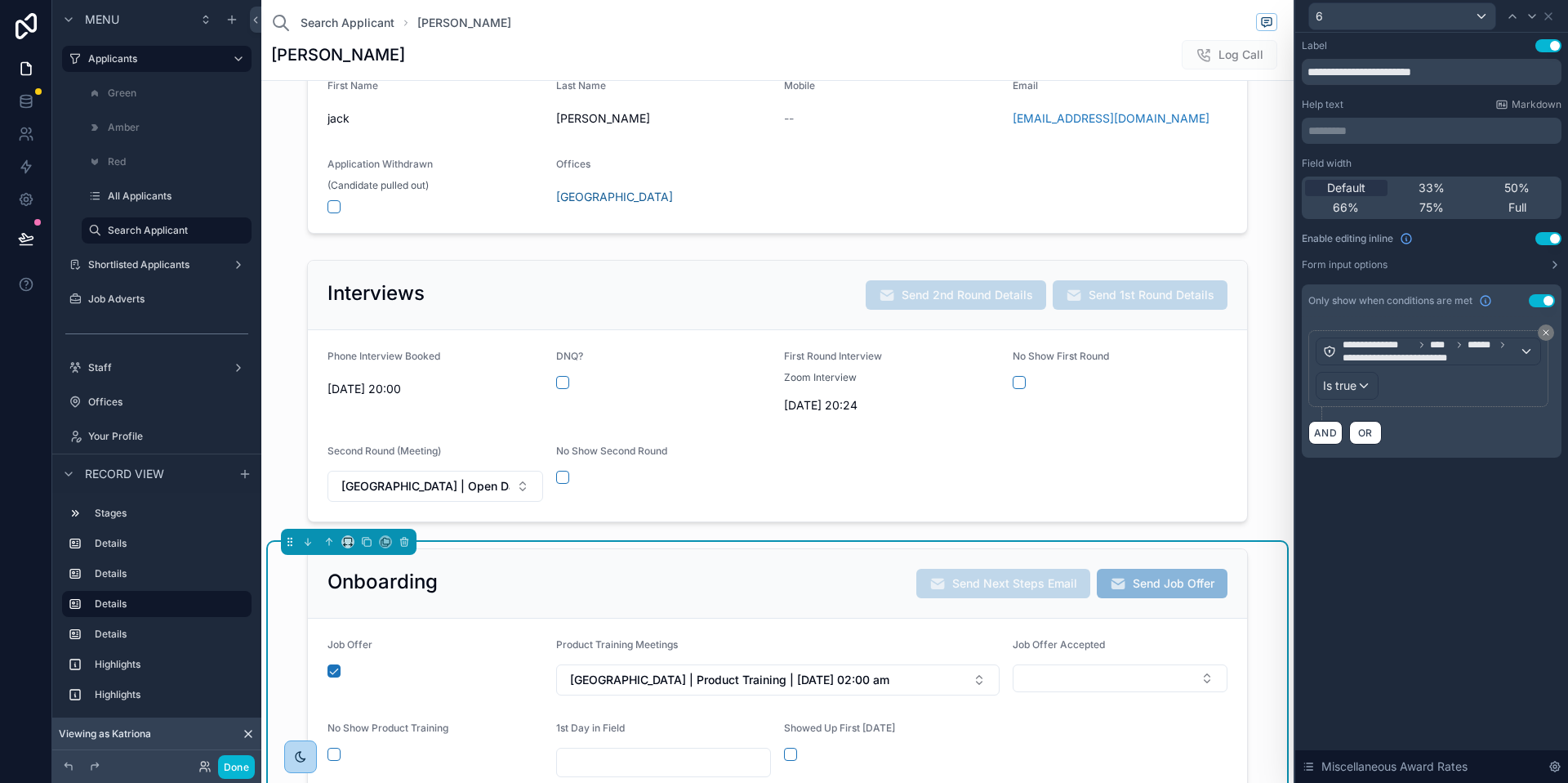
scroll to position [283, 0]
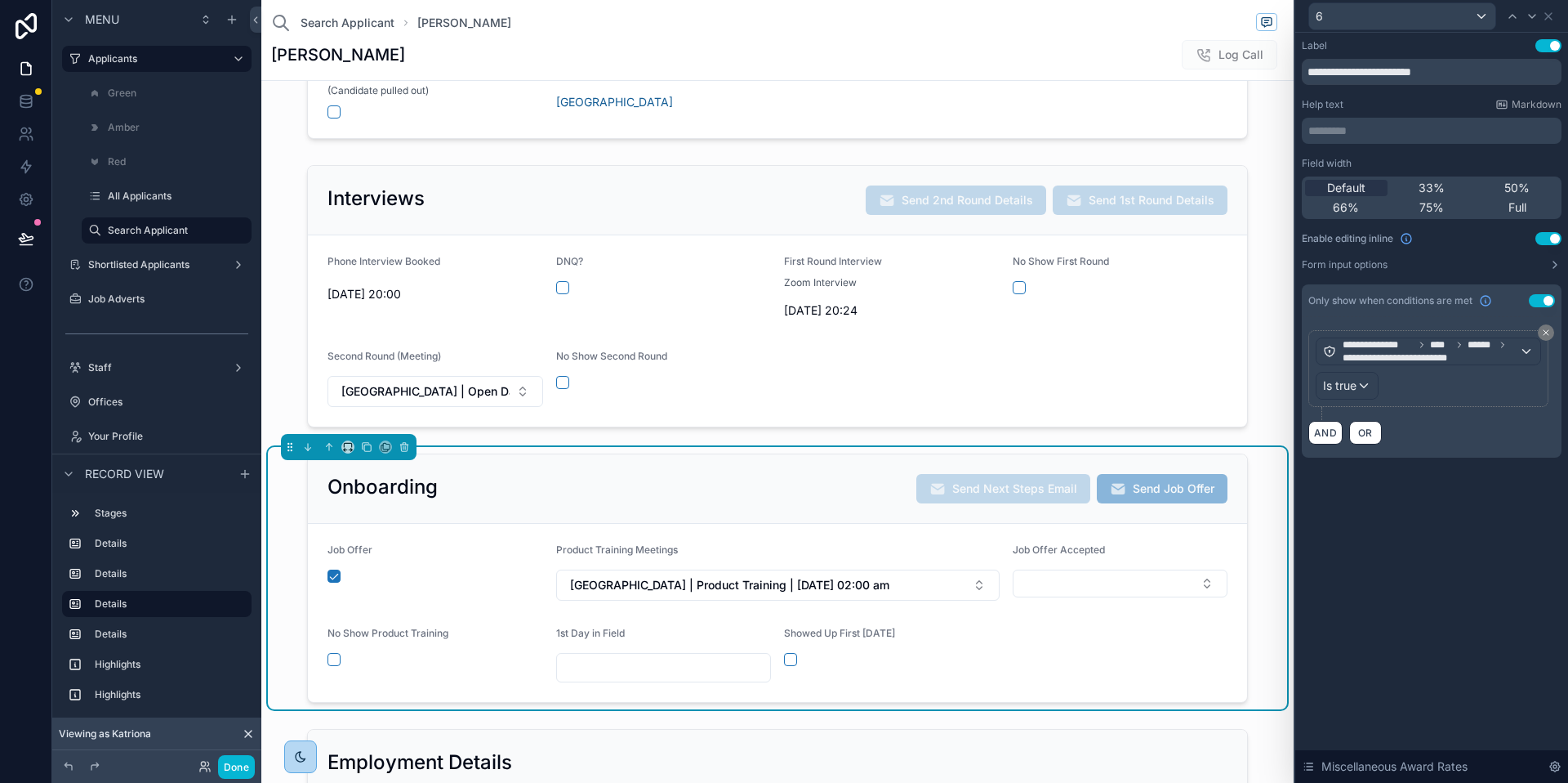
click at [1122, 646] on form "Job Offer Product Training Meetings Brisbane | Product Training | 12/08/2025 02…" at bounding box center [777, 613] width 939 height 178
click at [231, 768] on button "Done" at bounding box center [236, 767] width 36 height 24
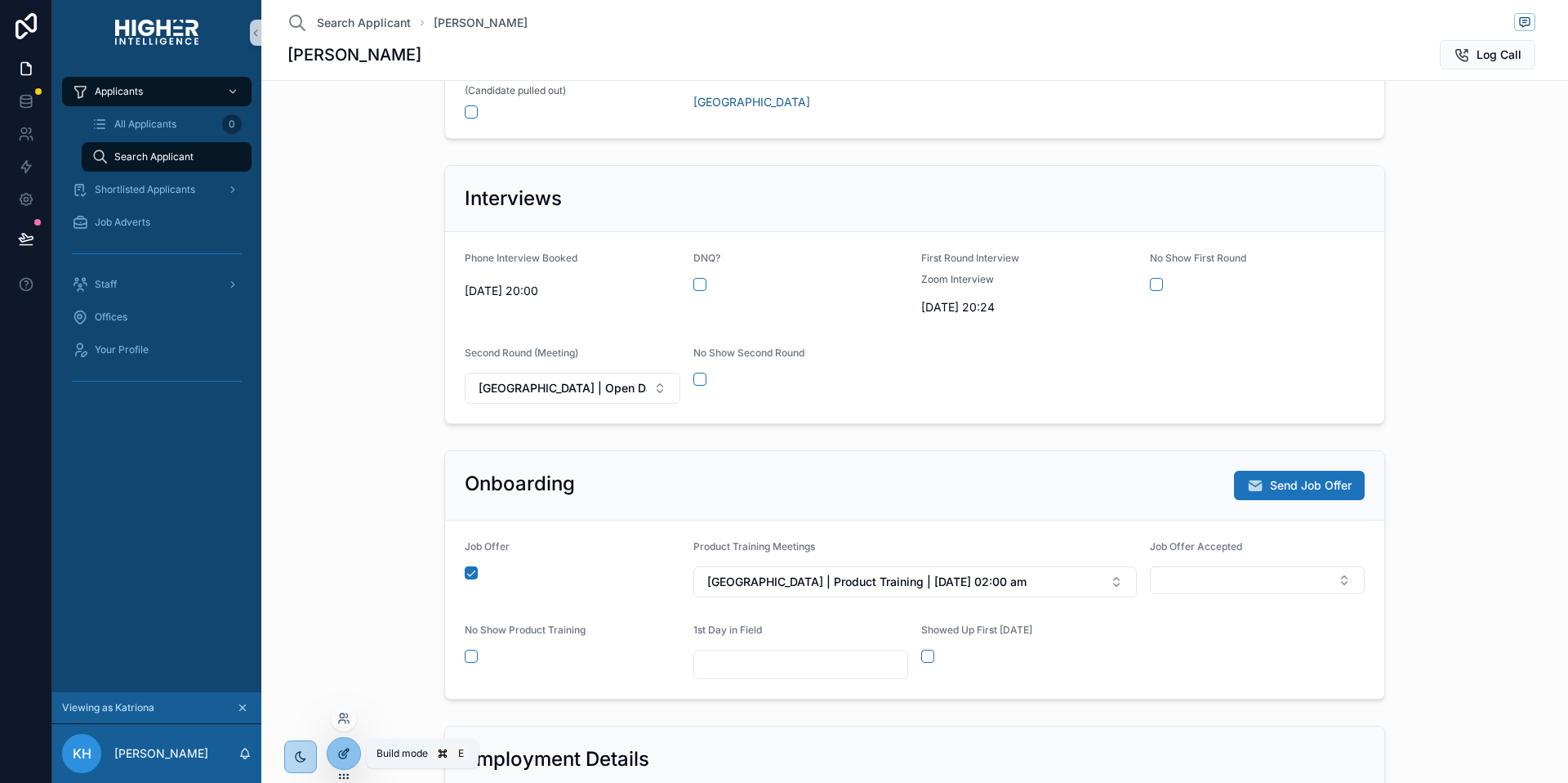
click at [341, 753] on icon at bounding box center [343, 753] width 13 height 13
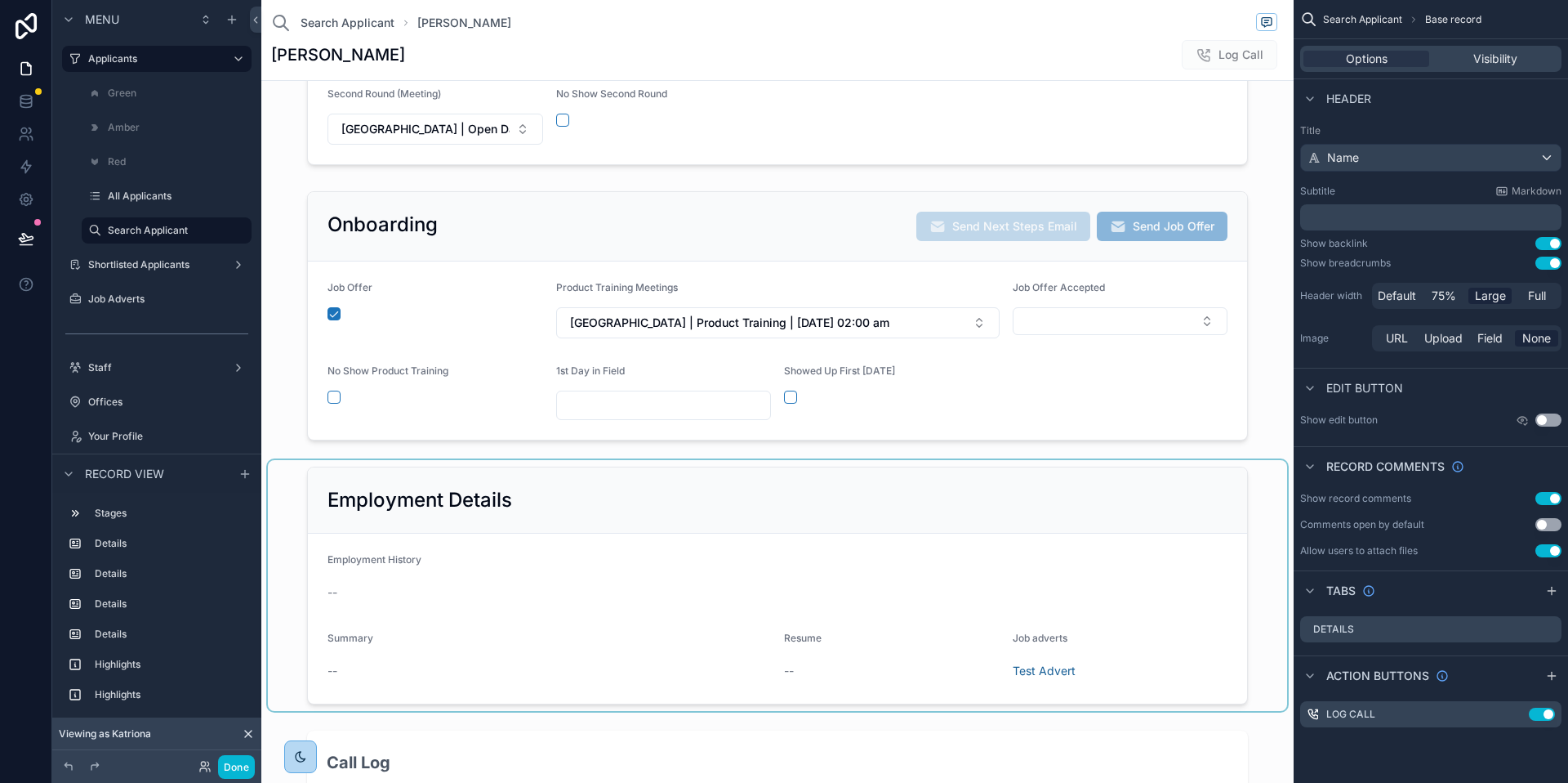
scroll to position [616, 0]
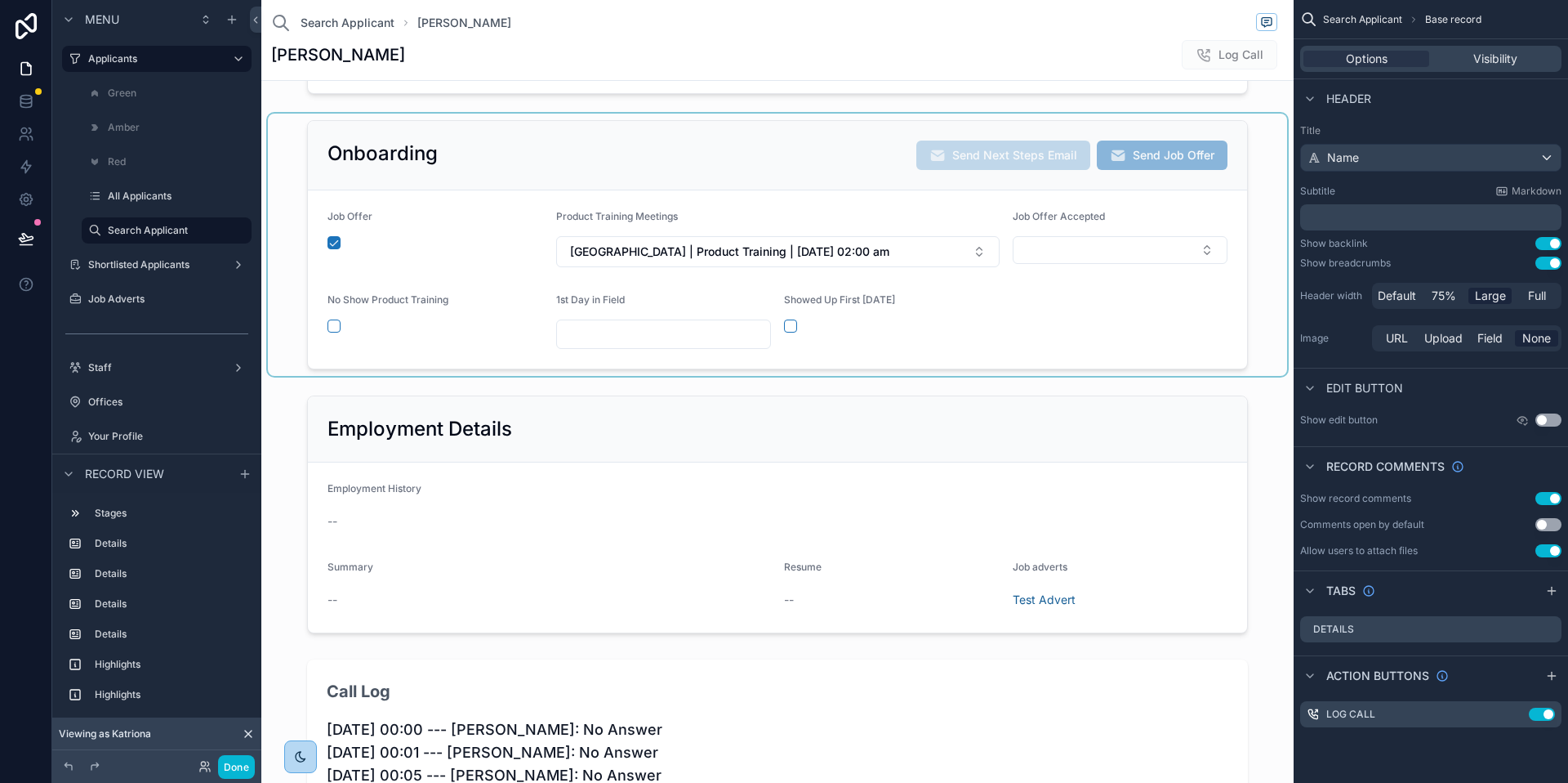
click at [1085, 345] on div "scrollable content" at bounding box center [777, 245] width 1020 height 263
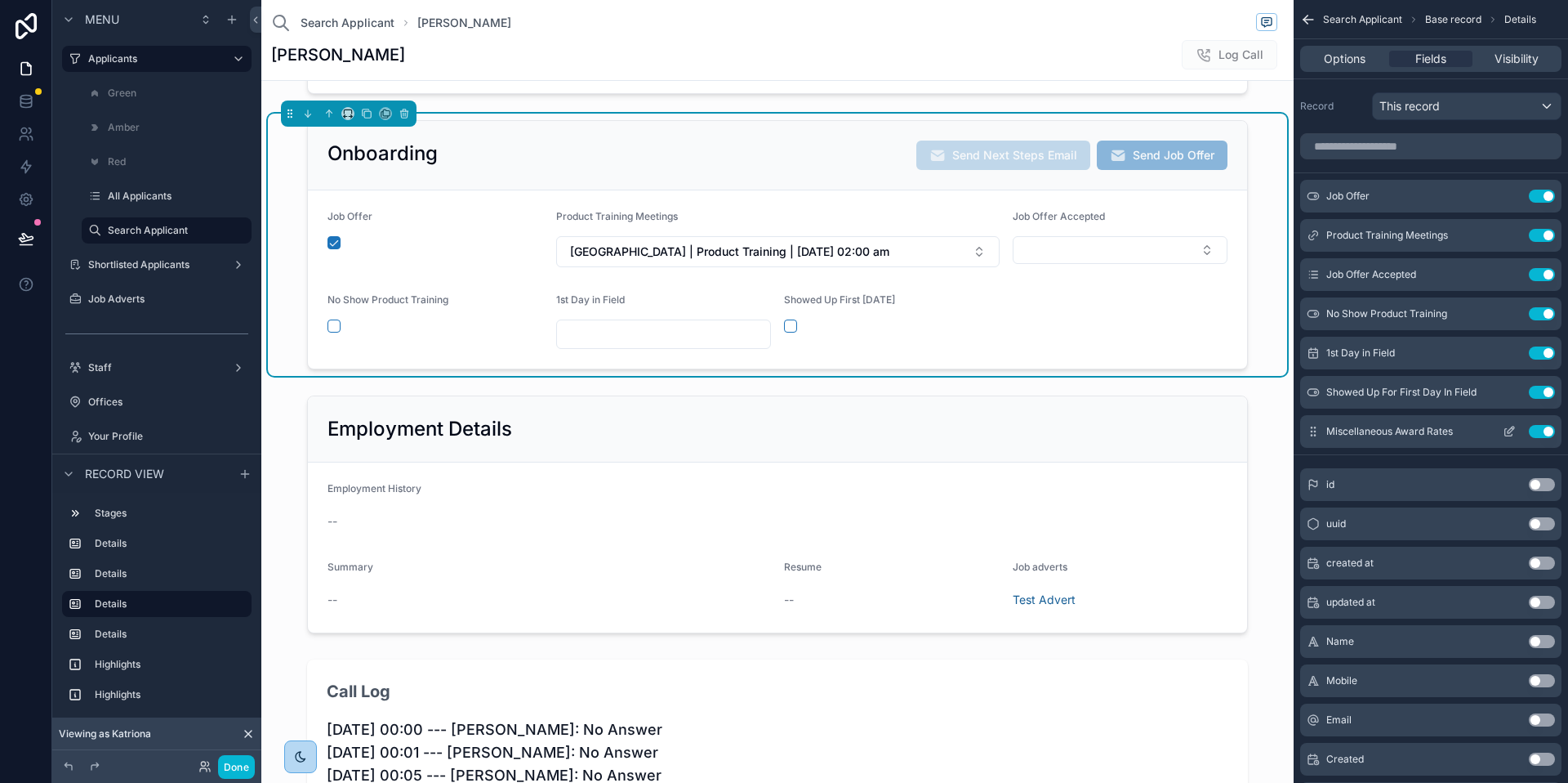
click at [1510, 430] on icon "scrollable content" at bounding box center [1510, 431] width 13 height 13
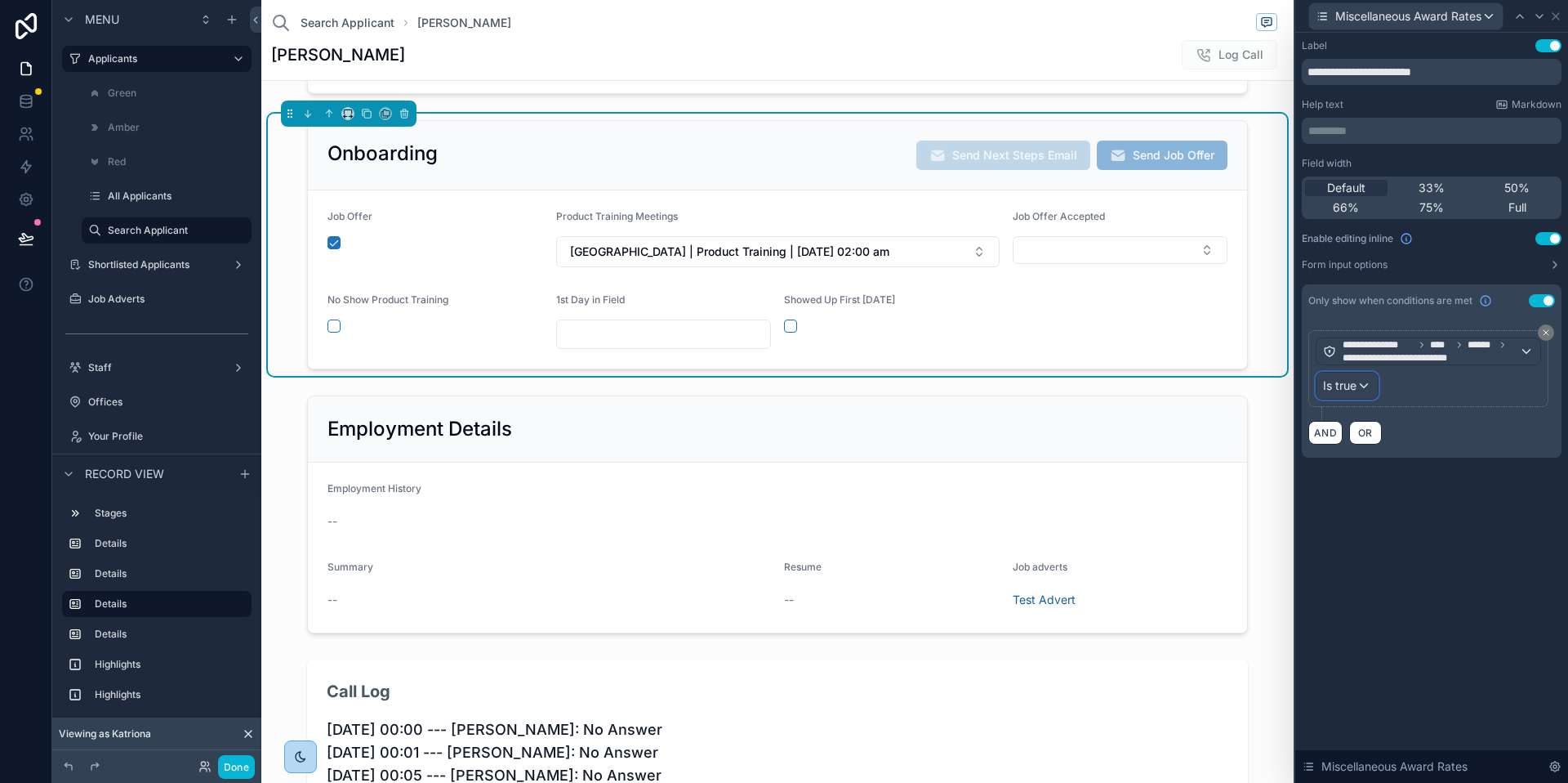
click at [1369, 386] on div "Is true" at bounding box center [1347, 386] width 61 height 26
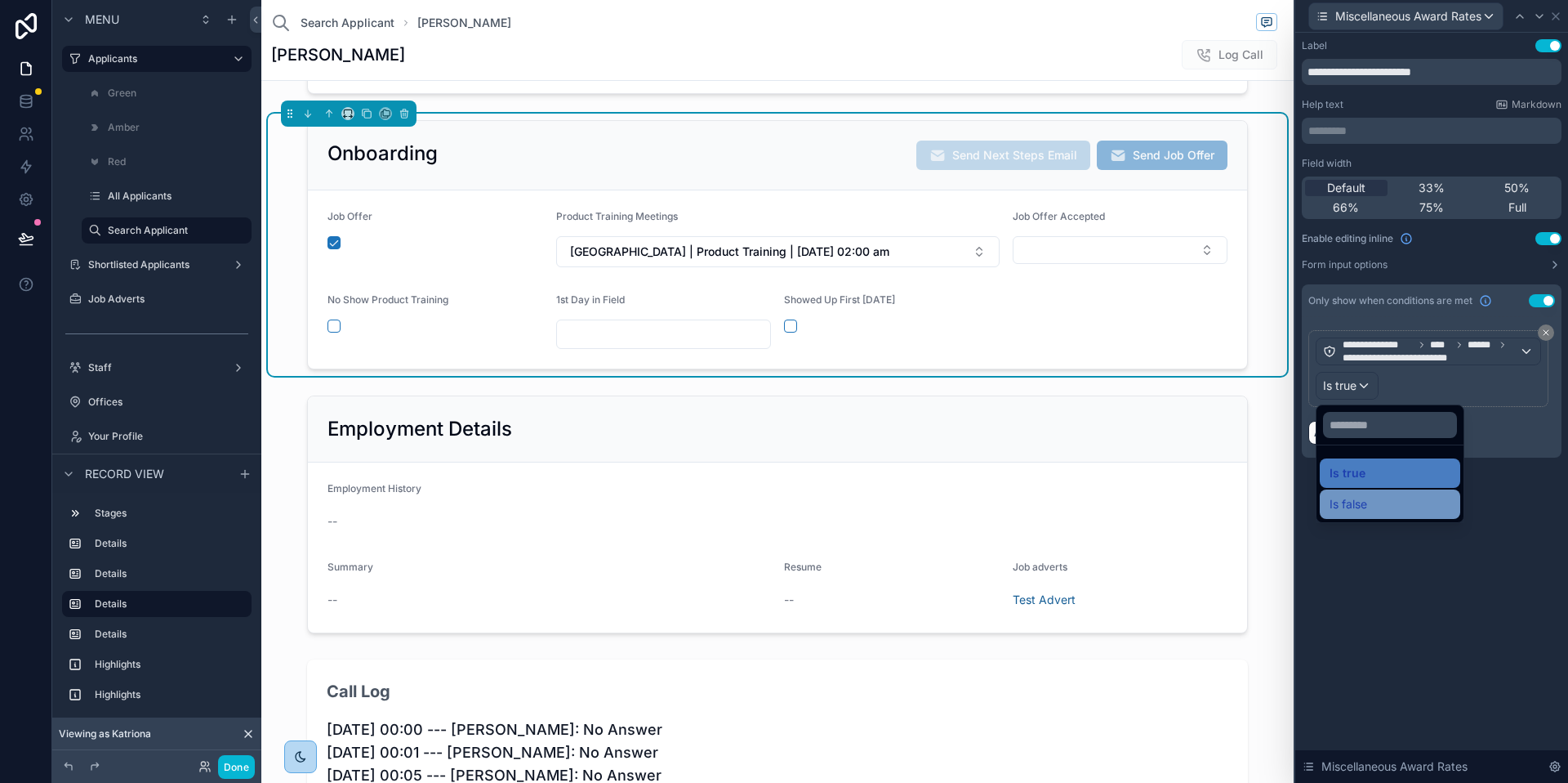
click at [1361, 496] on span "Is false" at bounding box center [1348, 504] width 37 height 20
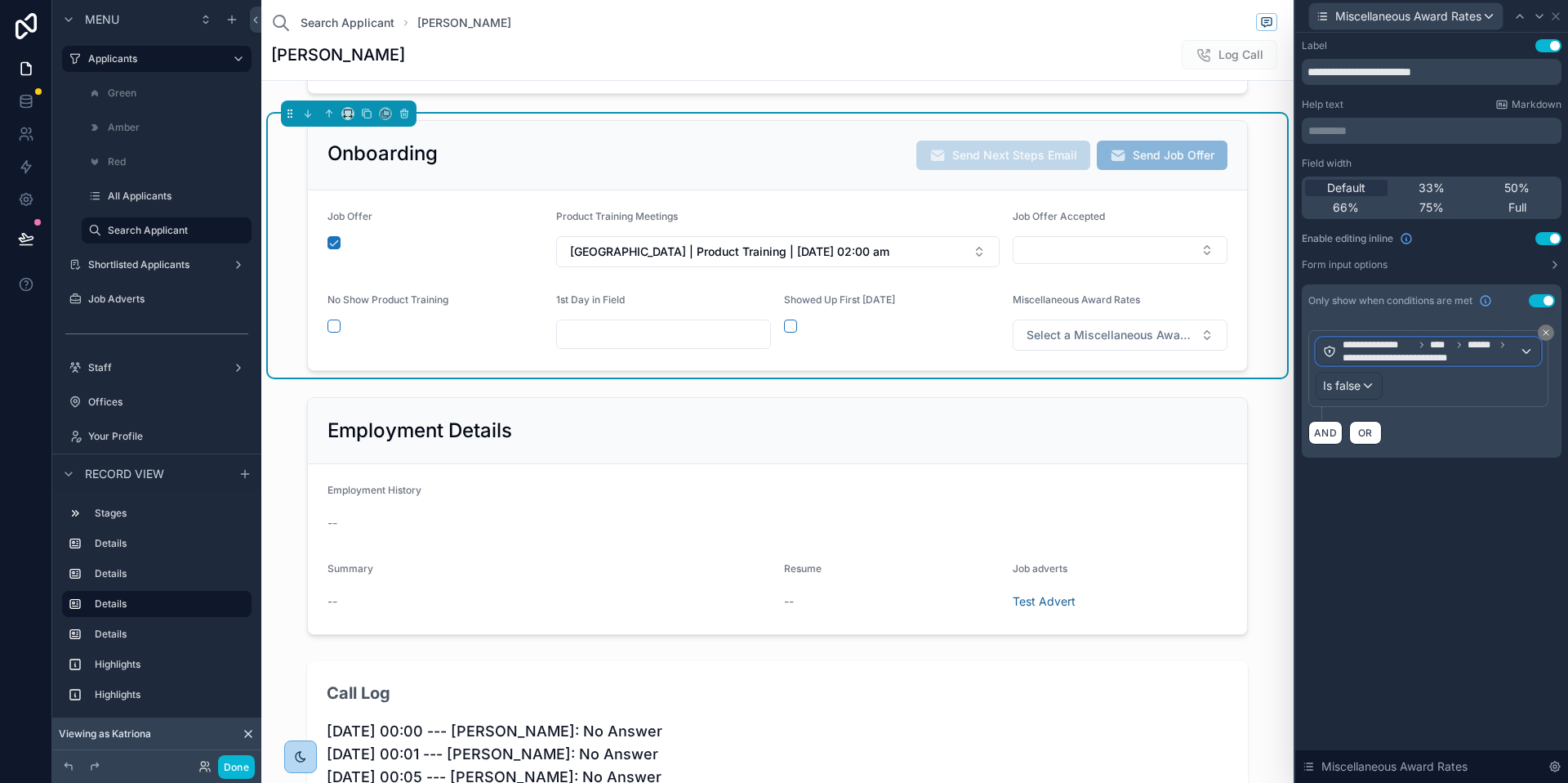
click at [1514, 356] on span "**********" at bounding box center [1431, 351] width 177 height 26
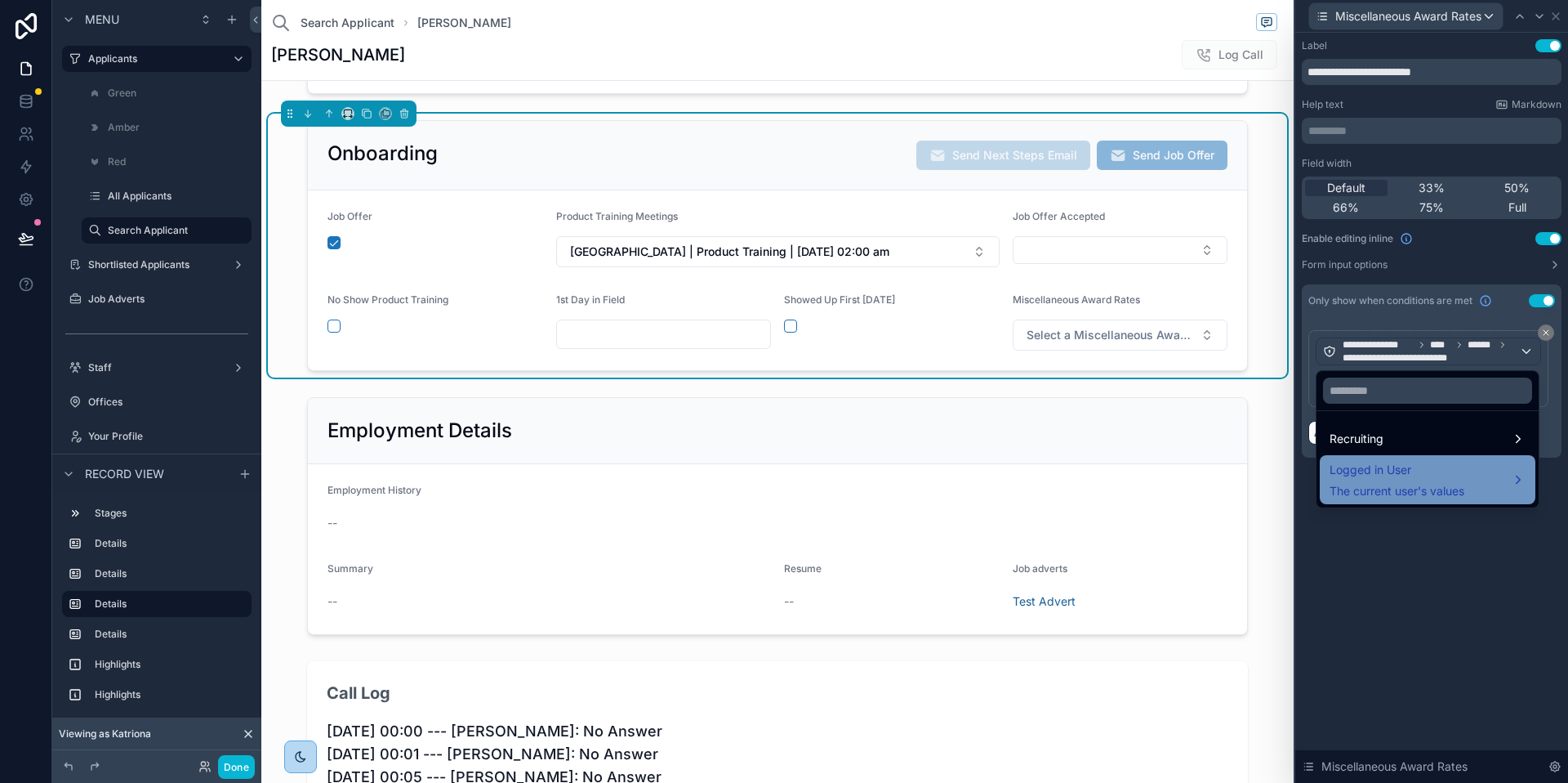
click at [1402, 476] on span "Logged in User" at bounding box center [1398, 470] width 135 height 20
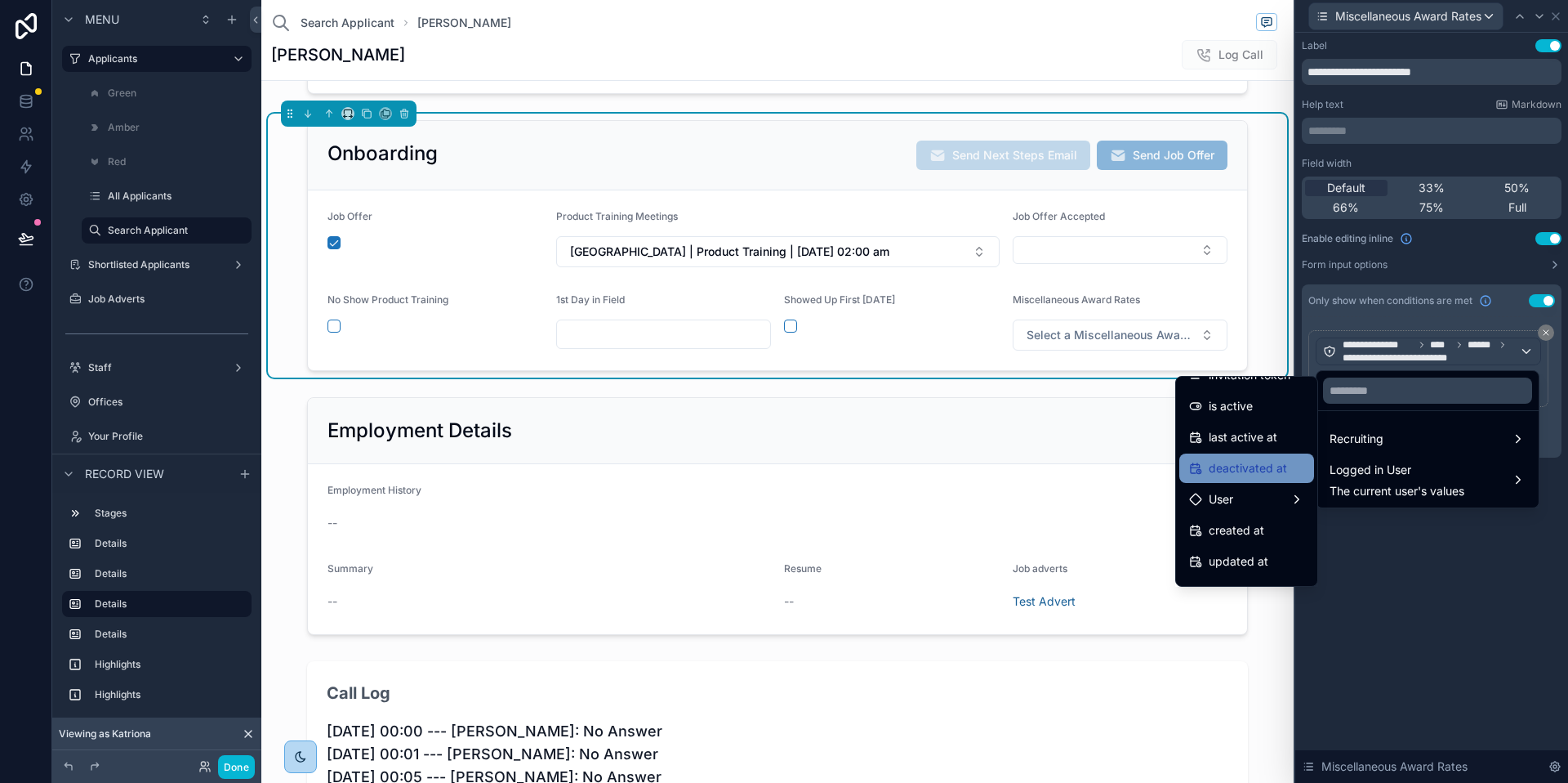
scroll to position [293, 0]
click at [1245, 479] on div "User" at bounding box center [1246, 475] width 115 height 20
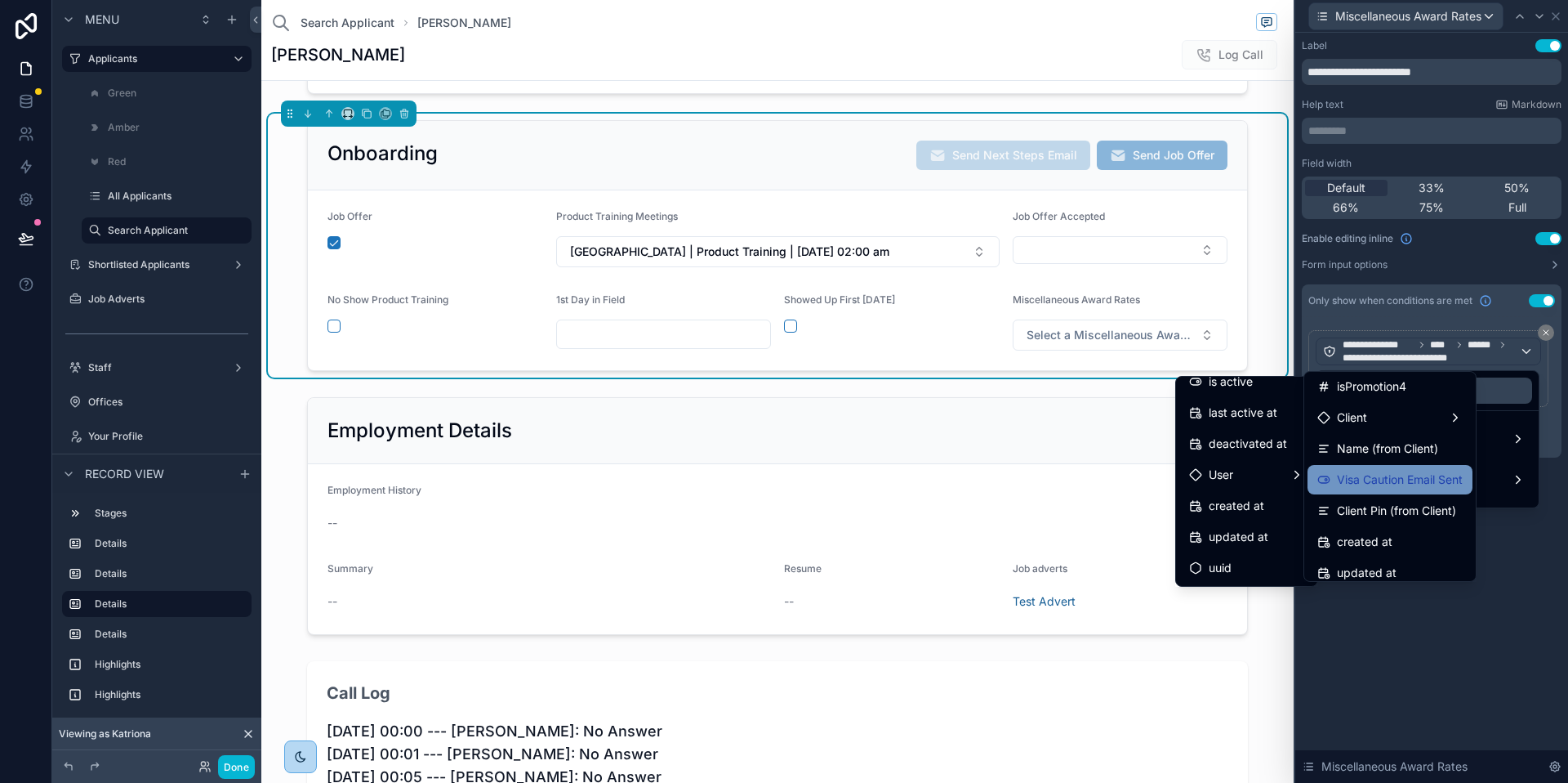
scroll to position [948, 0]
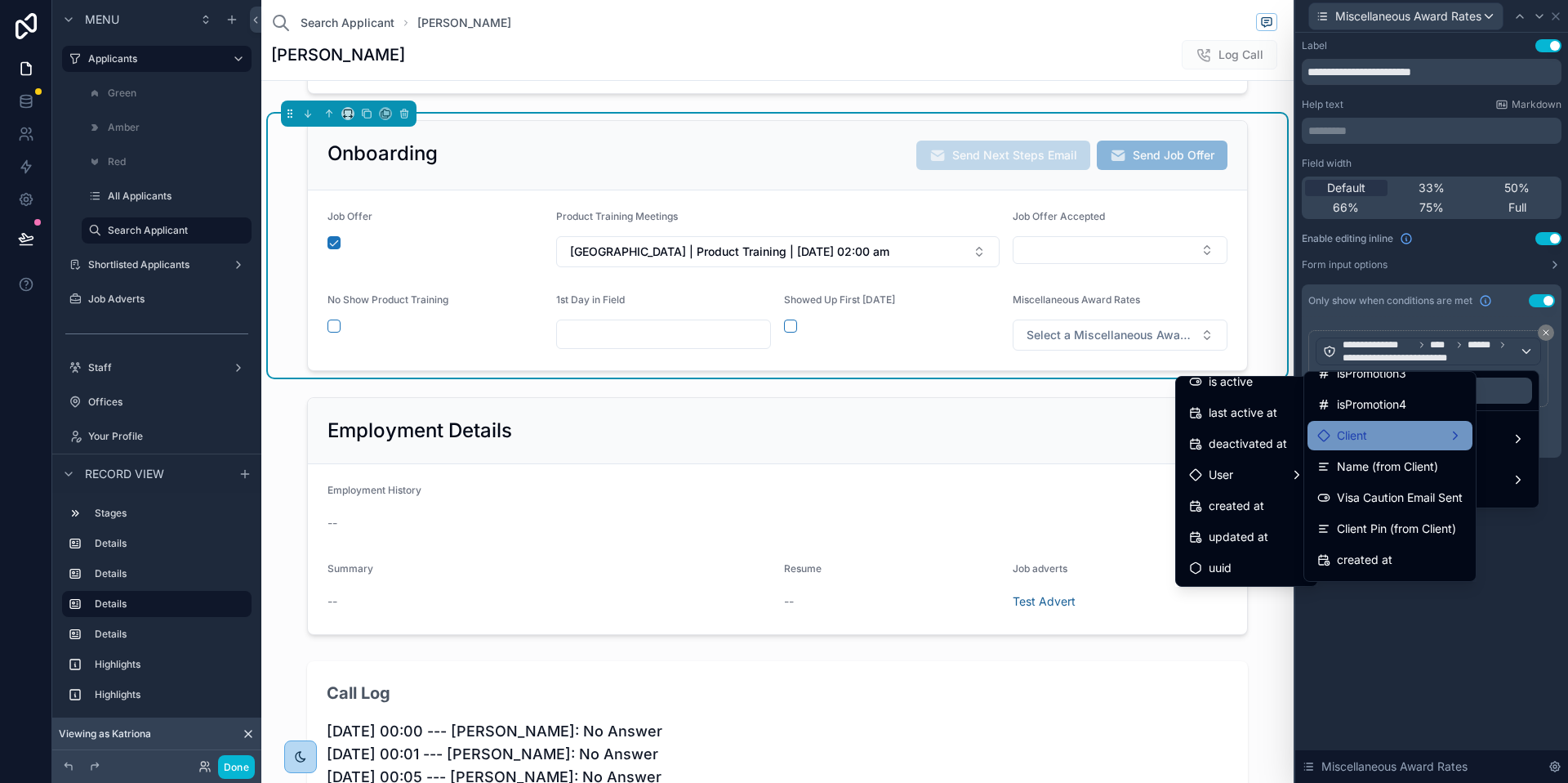
click at [1371, 443] on div "Client" at bounding box center [1390, 436] width 146 height 20
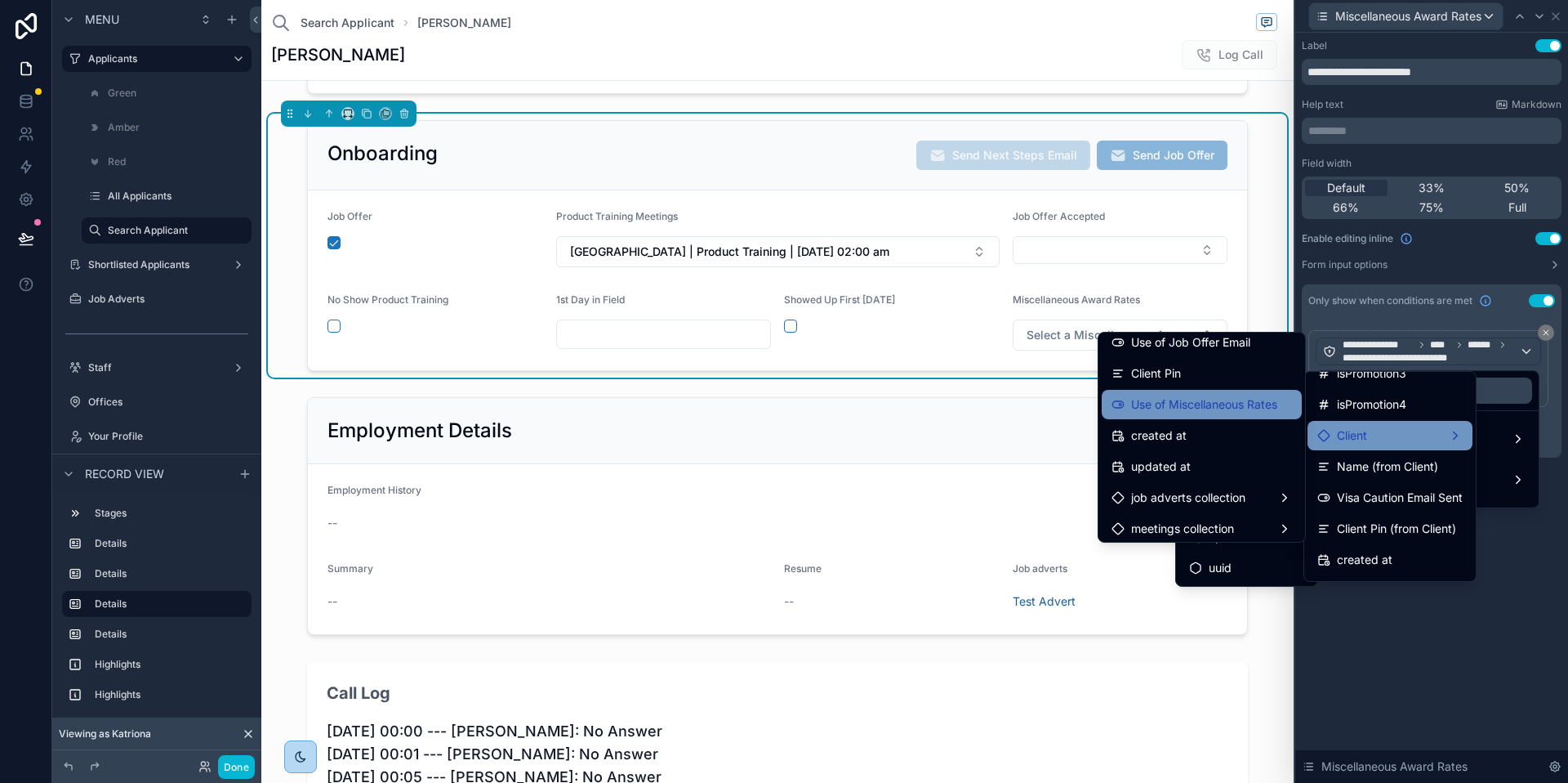
scroll to position [347, 0]
click at [1169, 400] on span "Use of Miscellaneous Rates" at bounding box center [1204, 407] width 146 height 20
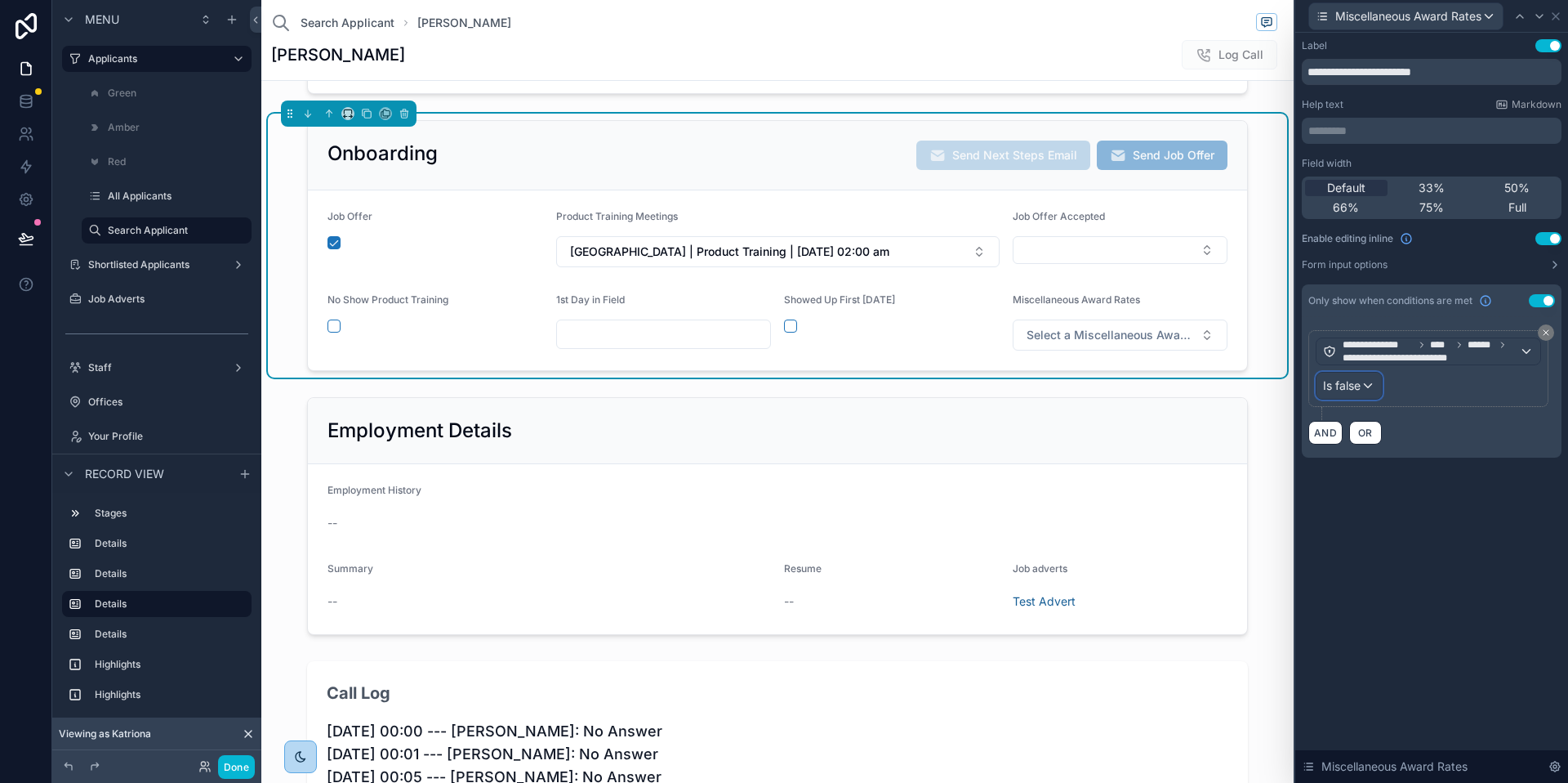
click at [1358, 390] on span "Is false" at bounding box center [1341, 386] width 37 height 16
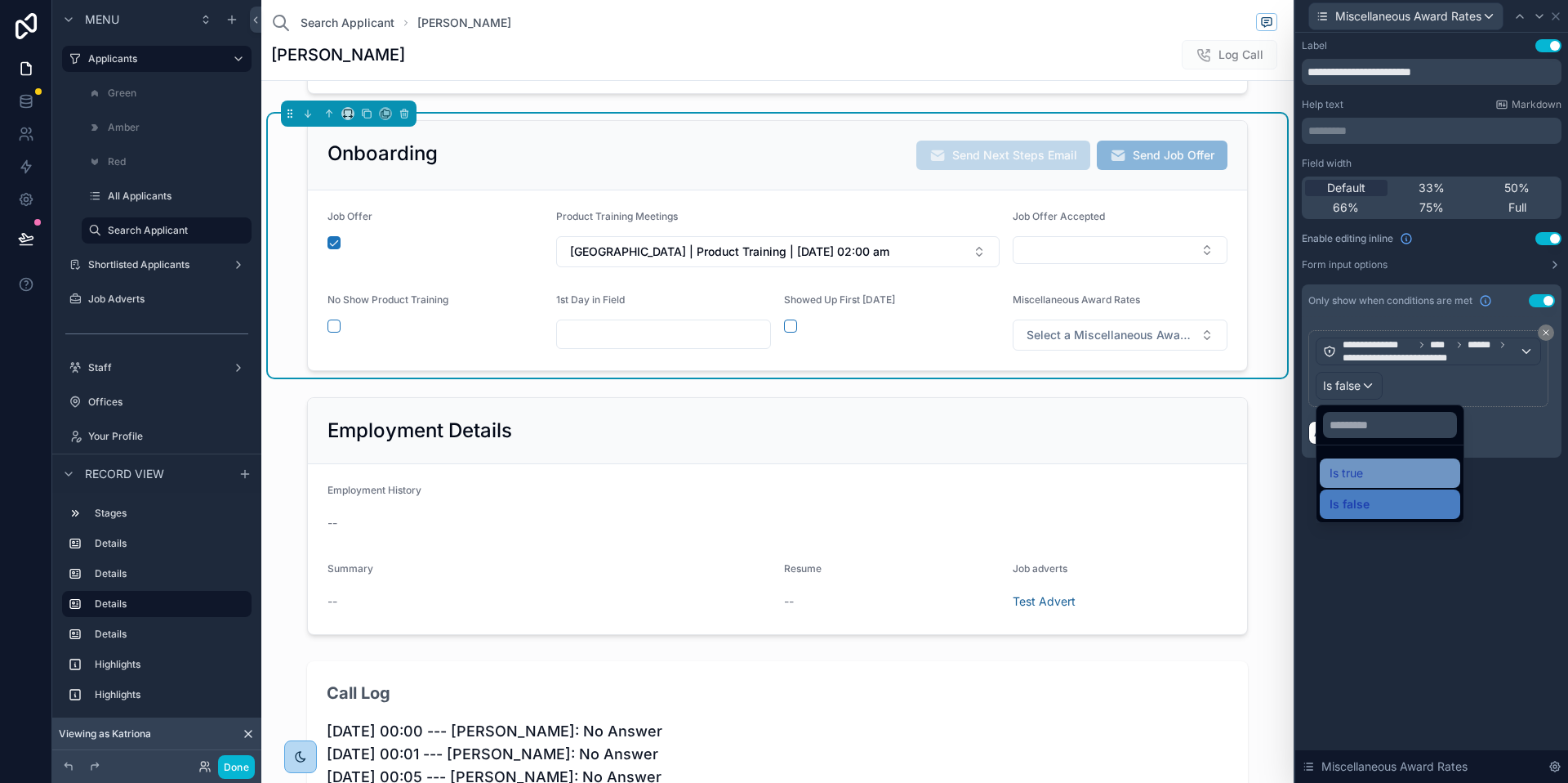
click at [1351, 472] on span "Is true" at bounding box center [1347, 473] width 34 height 20
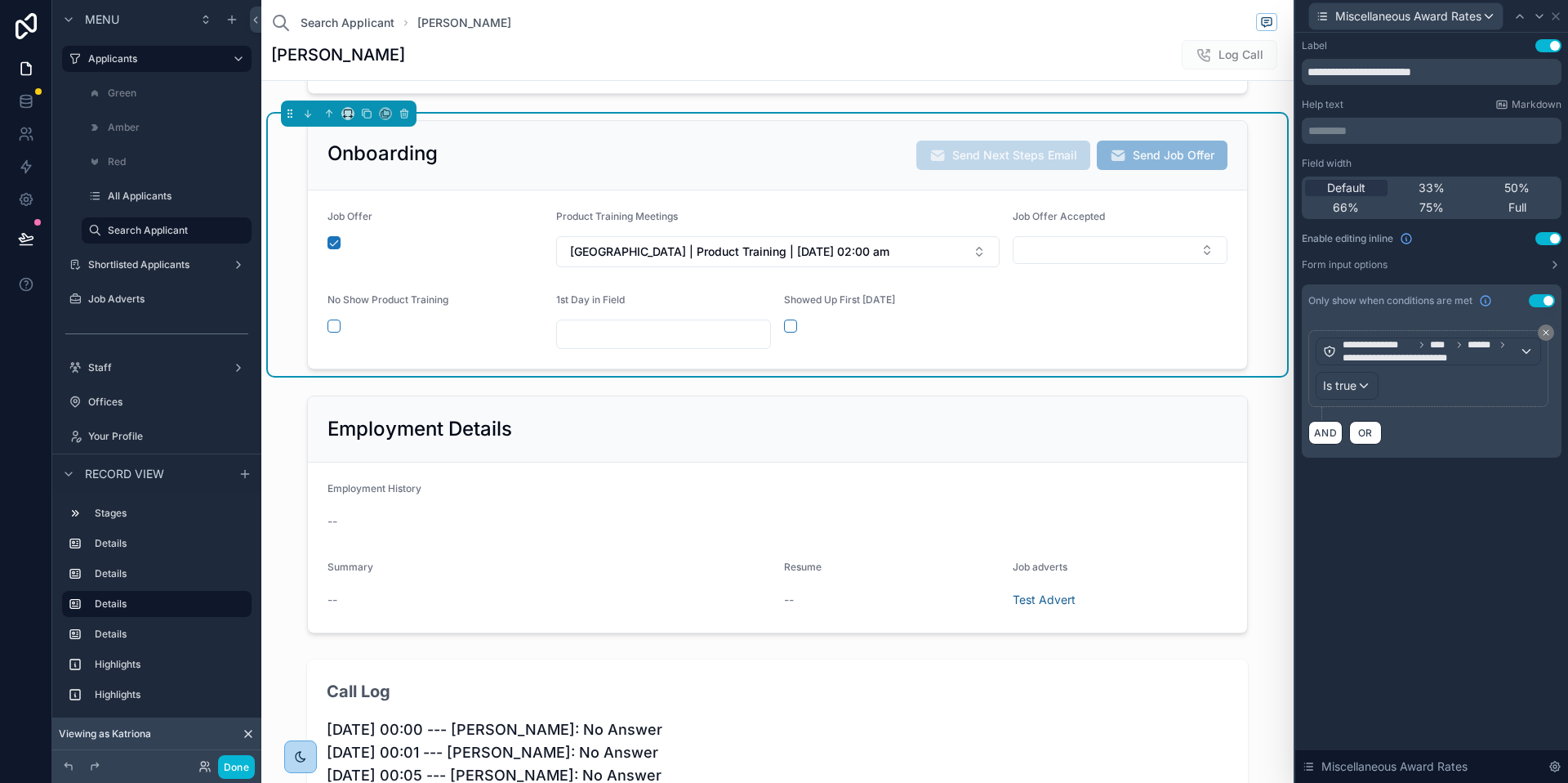
click at [1414, 591] on div "**********" at bounding box center [1431, 407] width 272 height 750
click at [235, 766] on button "Done" at bounding box center [236, 767] width 36 height 24
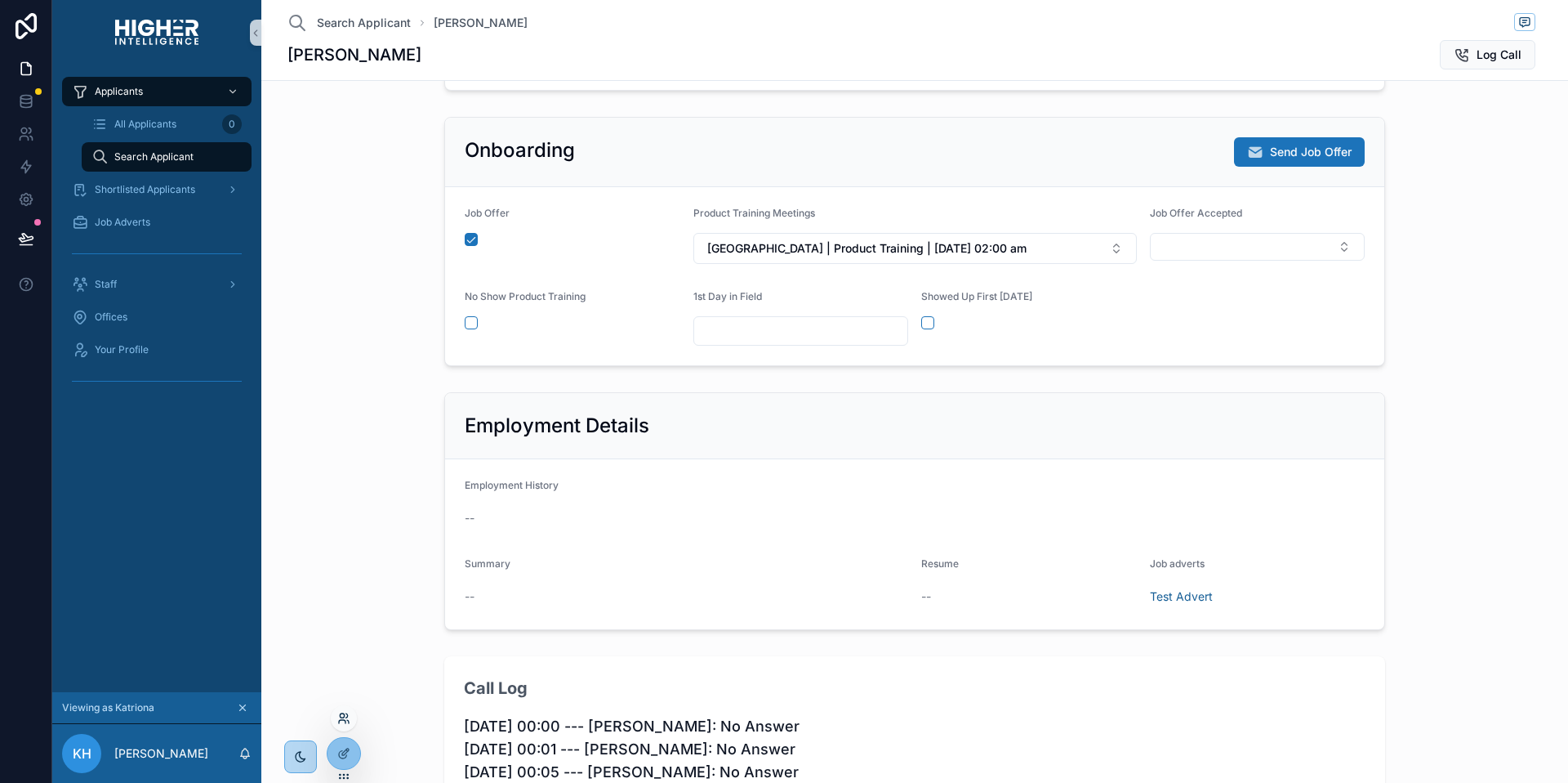
click at [343, 723] on icon at bounding box center [343, 718] width 13 height 13
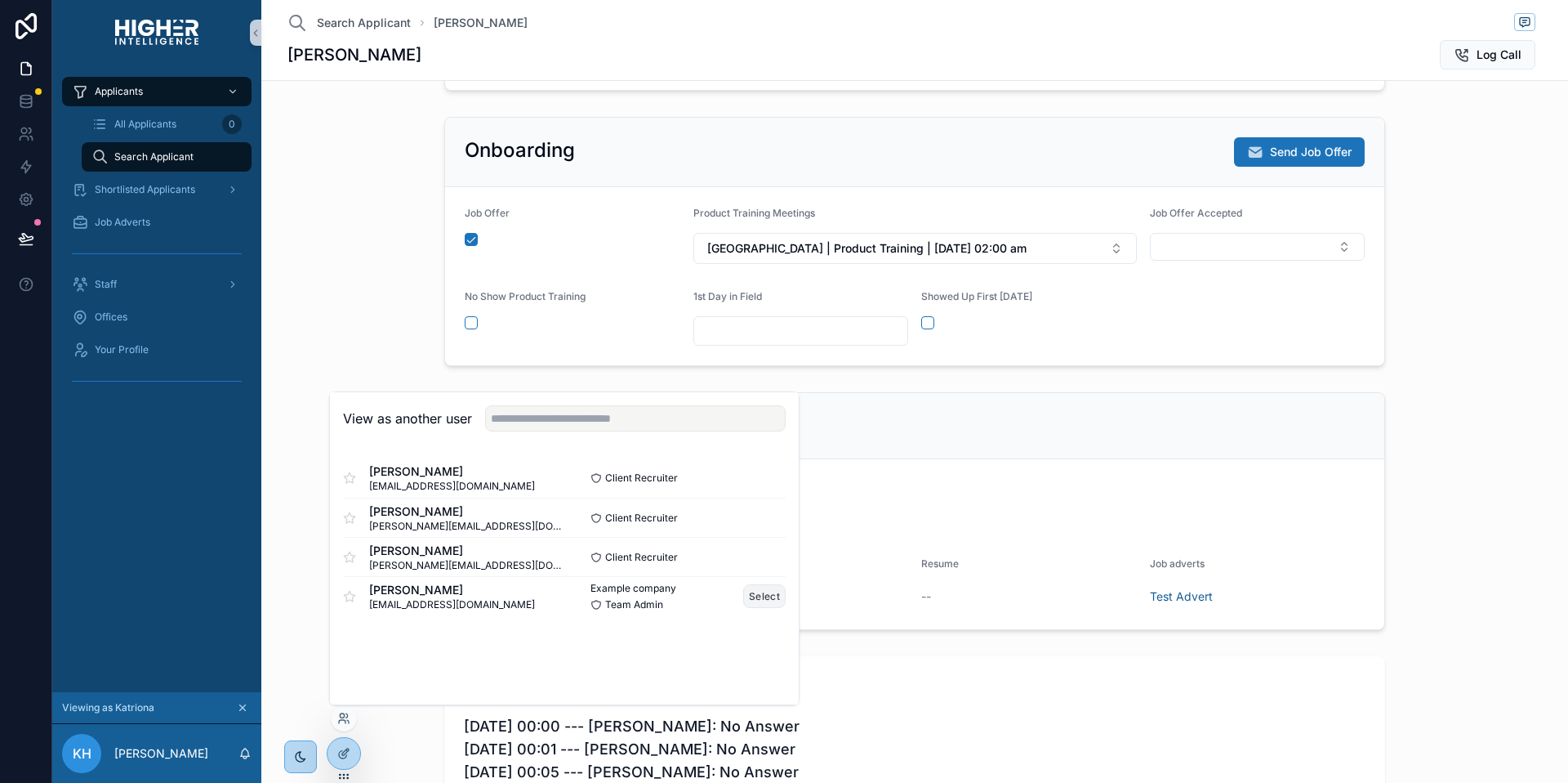
click at [756, 593] on button "Select" at bounding box center [764, 596] width 43 height 24
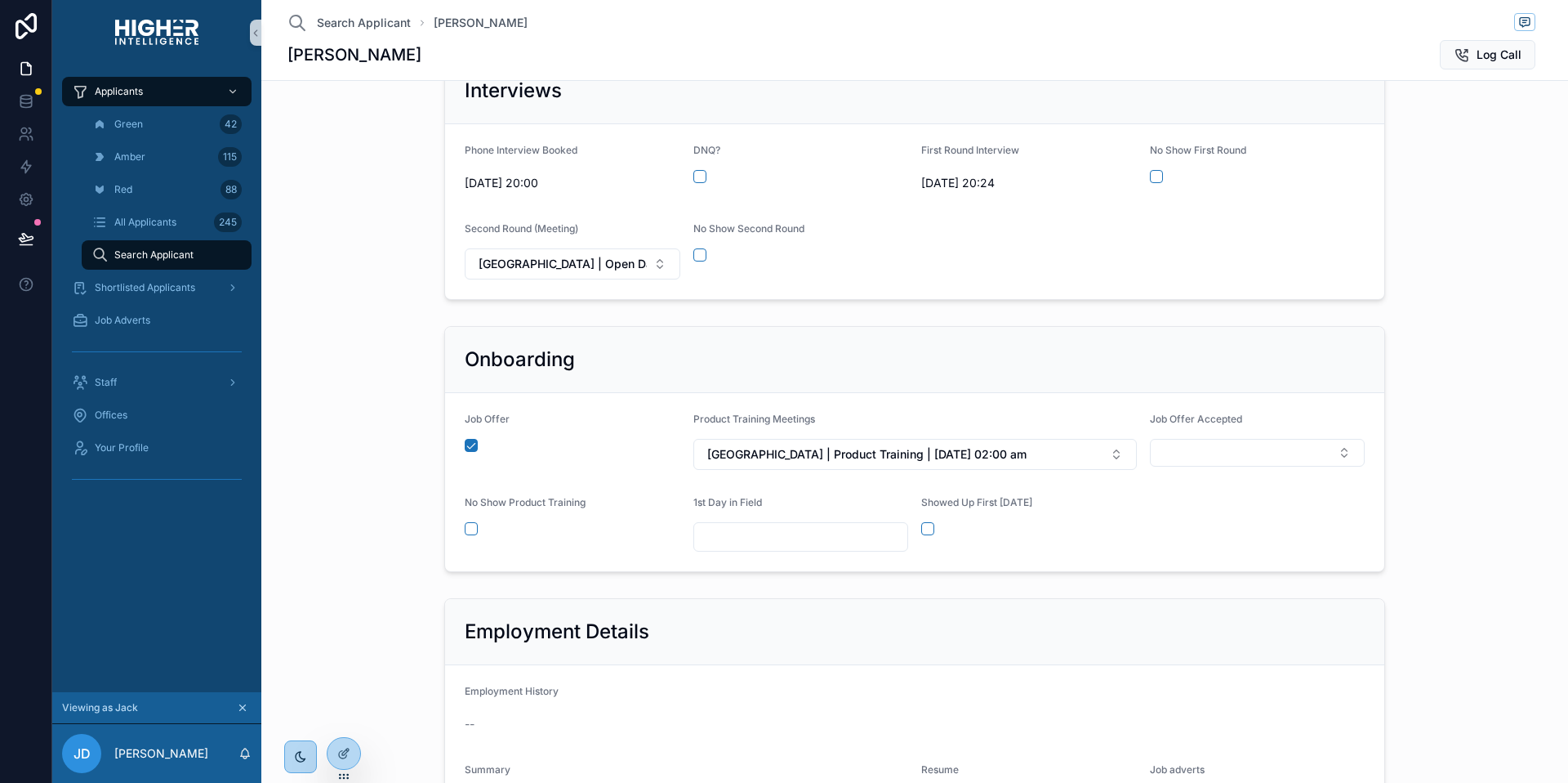
scroll to position [395, 0]
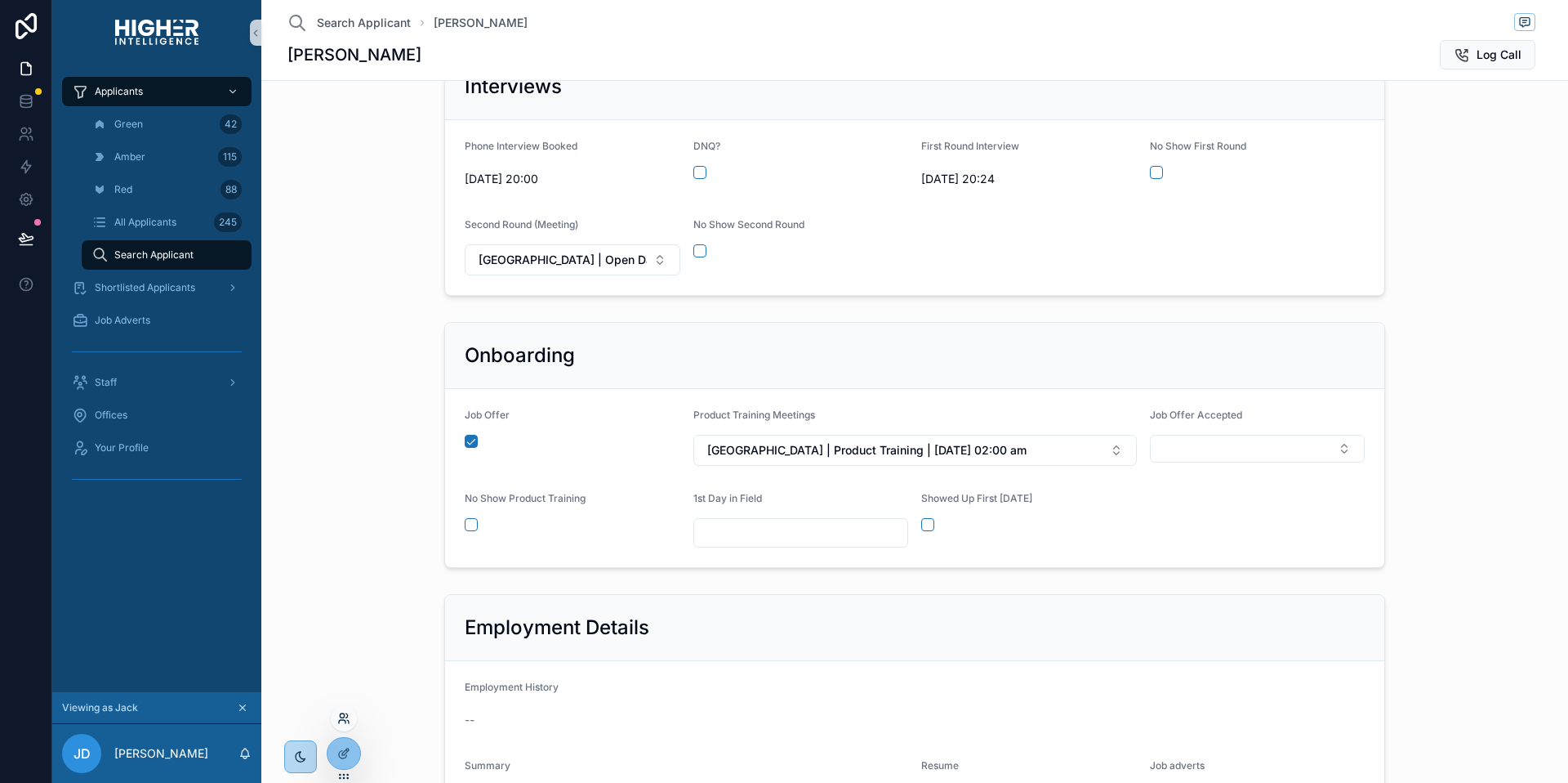
click at [348, 720] on icon at bounding box center [348, 722] width 2 height 4
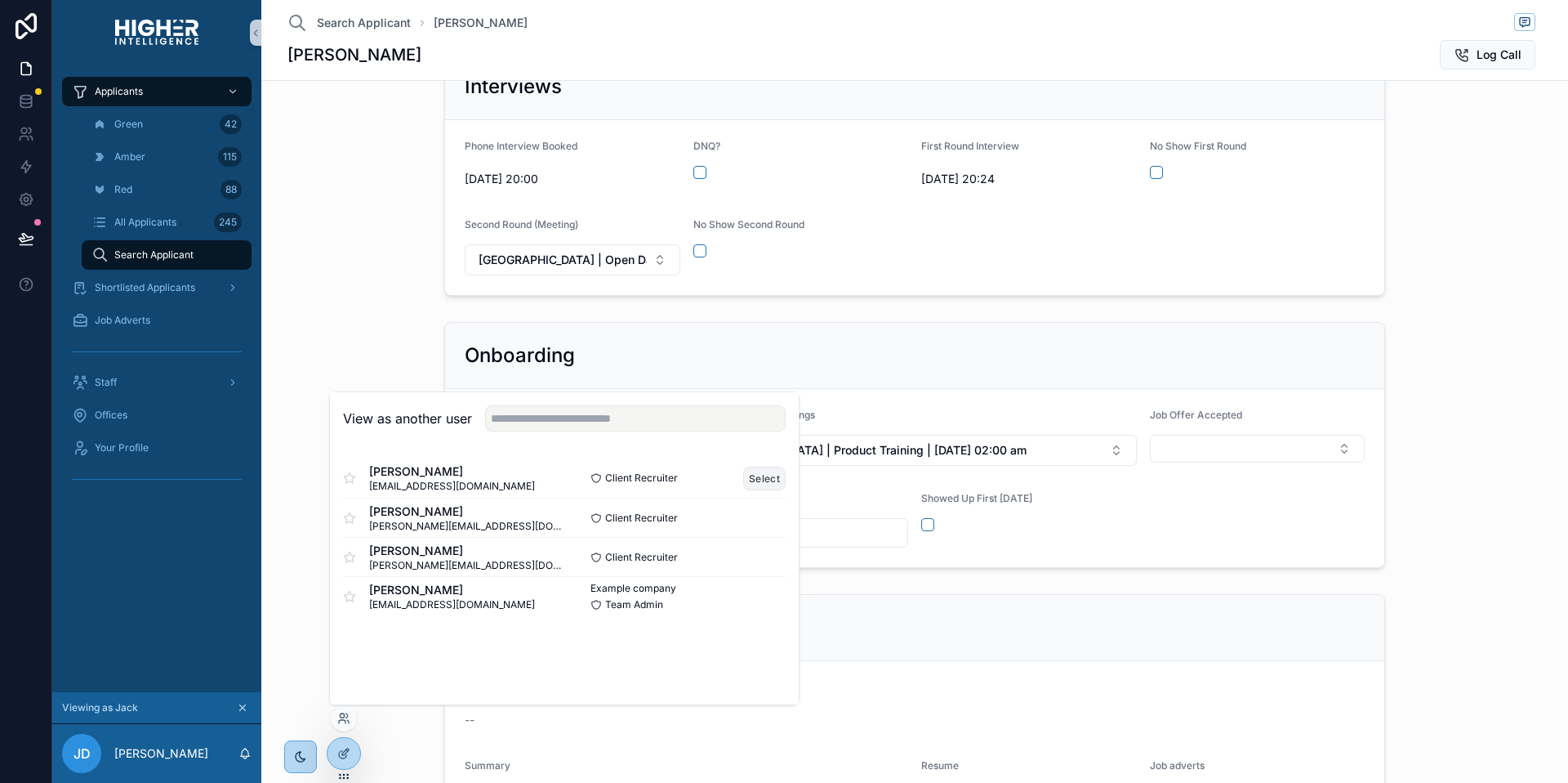
click at [759, 483] on button "Select" at bounding box center [764, 479] width 43 height 24
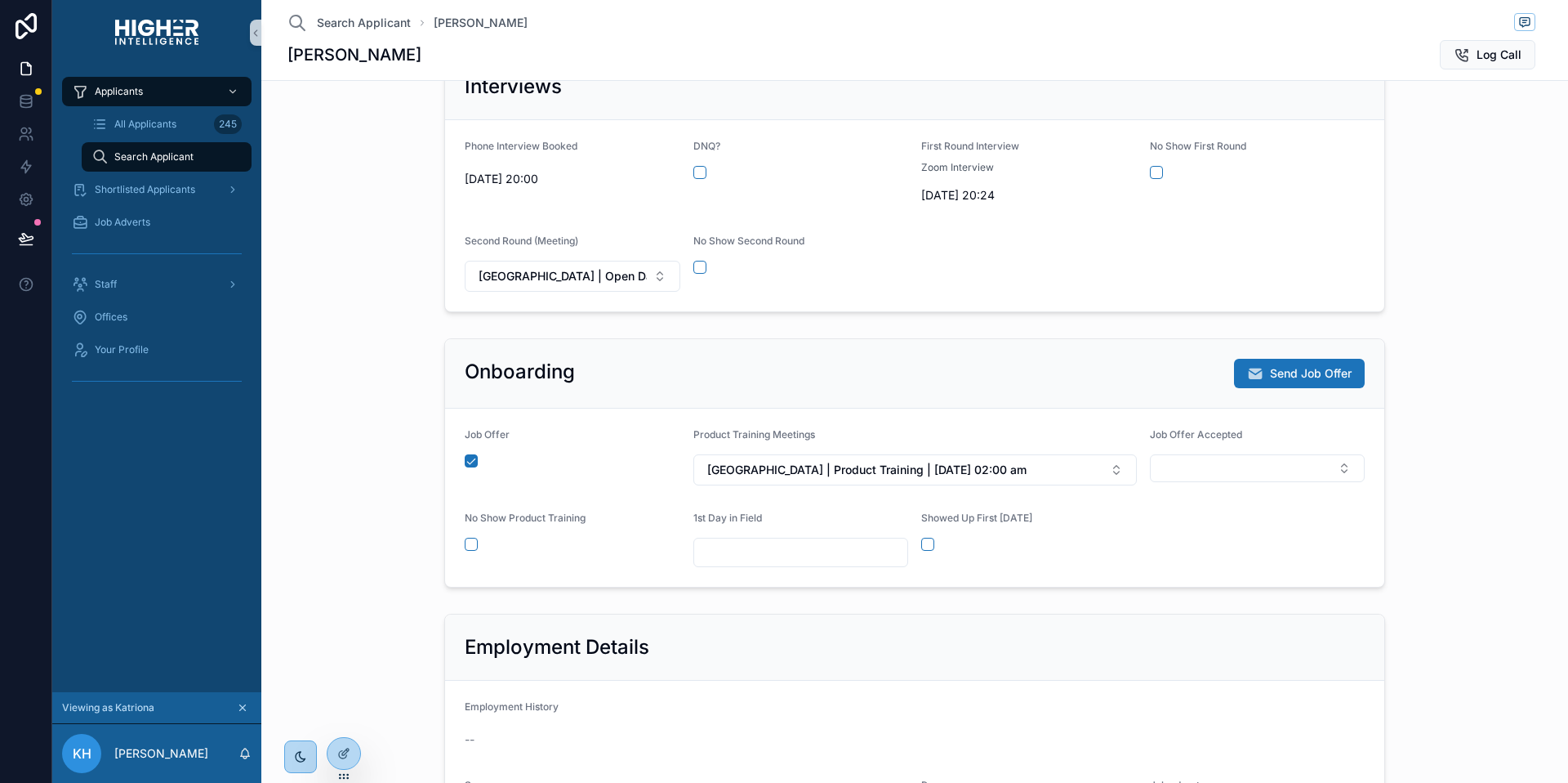
click at [371, 342] on div "Onboarding Send Job Offer Job Offer Product Training Meetings [GEOGRAPHIC_DATA]…" at bounding box center [915, 463] width 1294 height 263
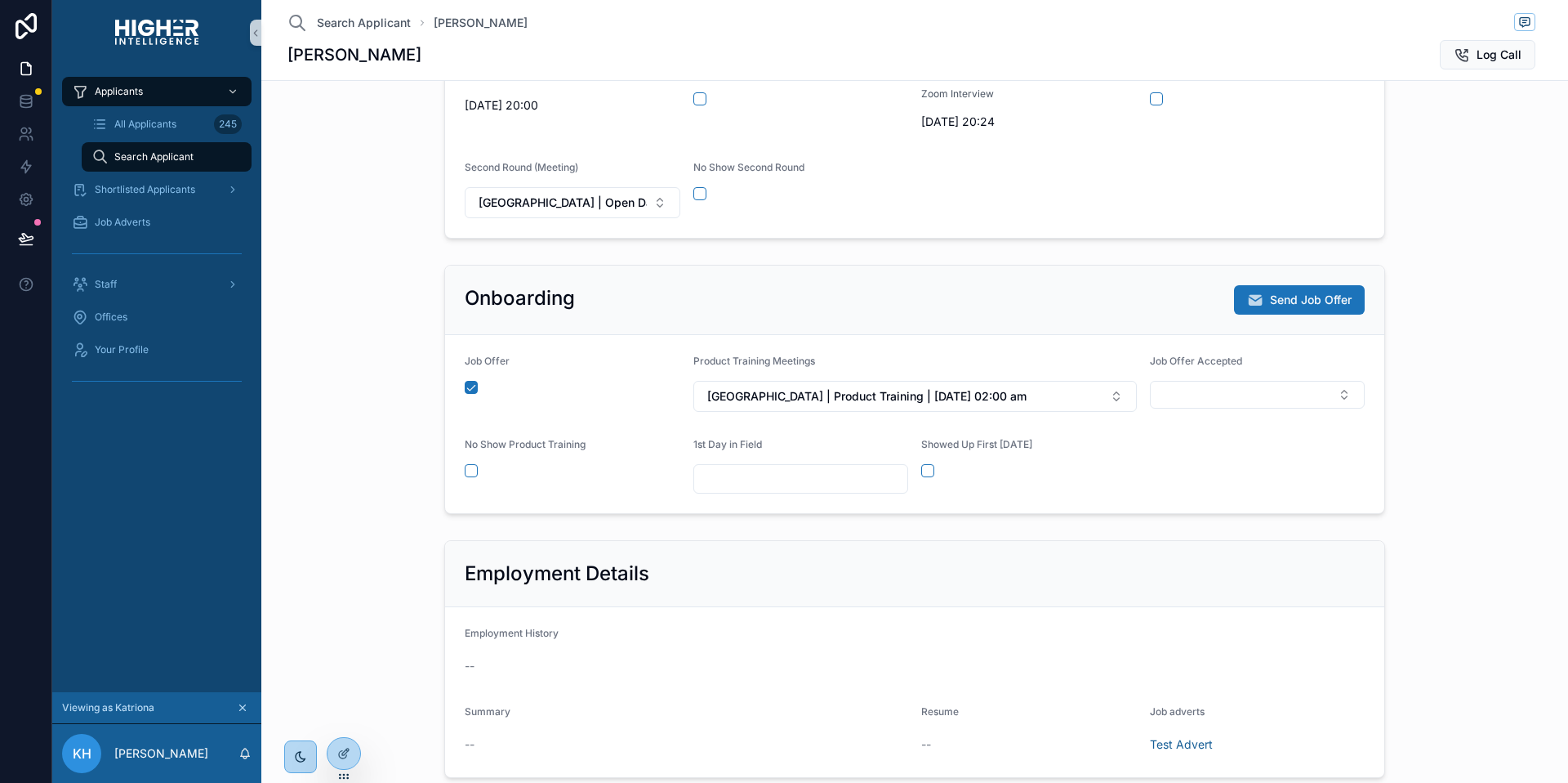
scroll to position [504, 0]
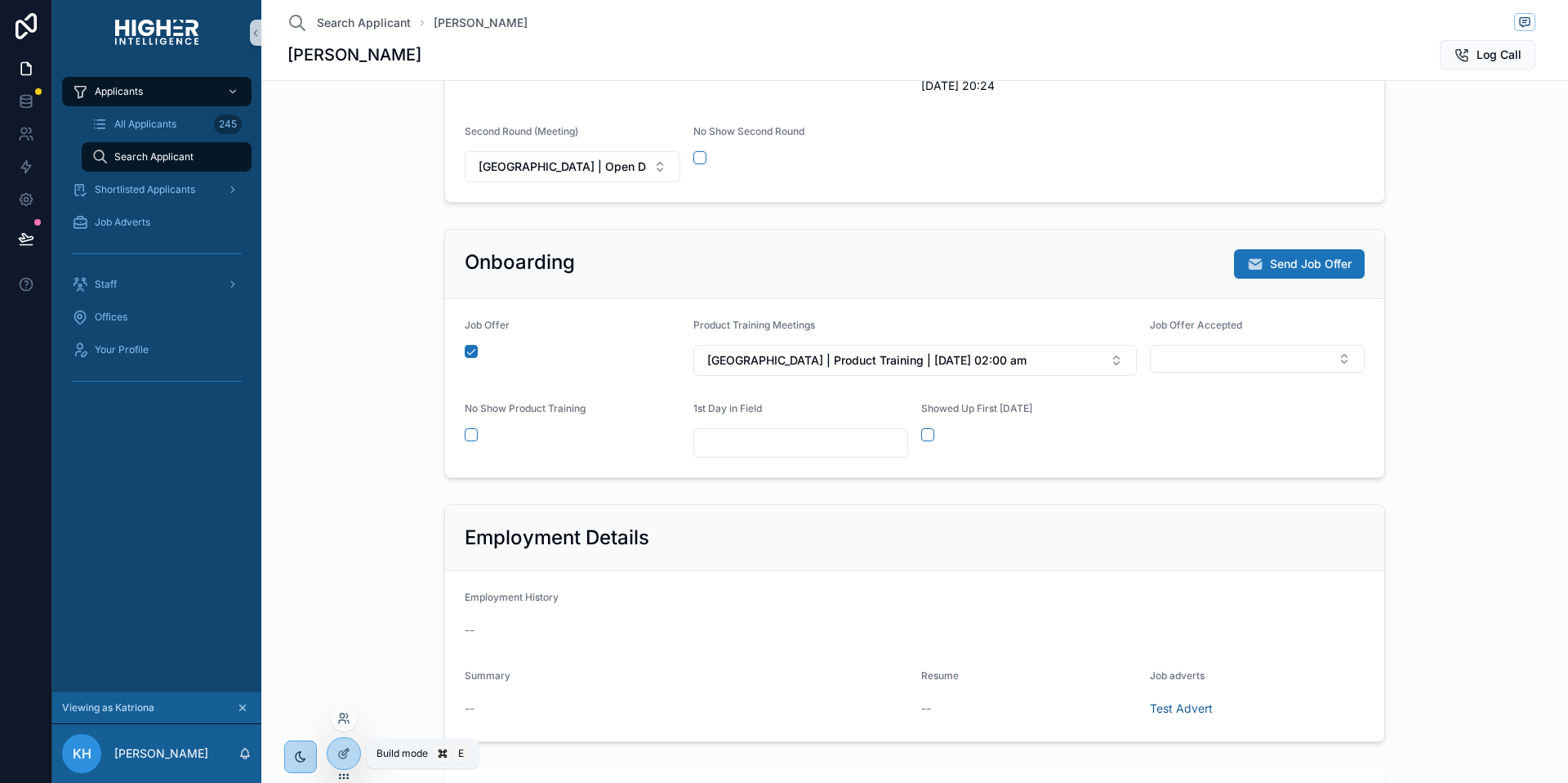
drag, startPoint x: 345, startPoint y: 758, endPoint x: 351, endPoint y: 768, distance: 11.7
click at [344, 758] on icon at bounding box center [343, 753] width 13 height 13
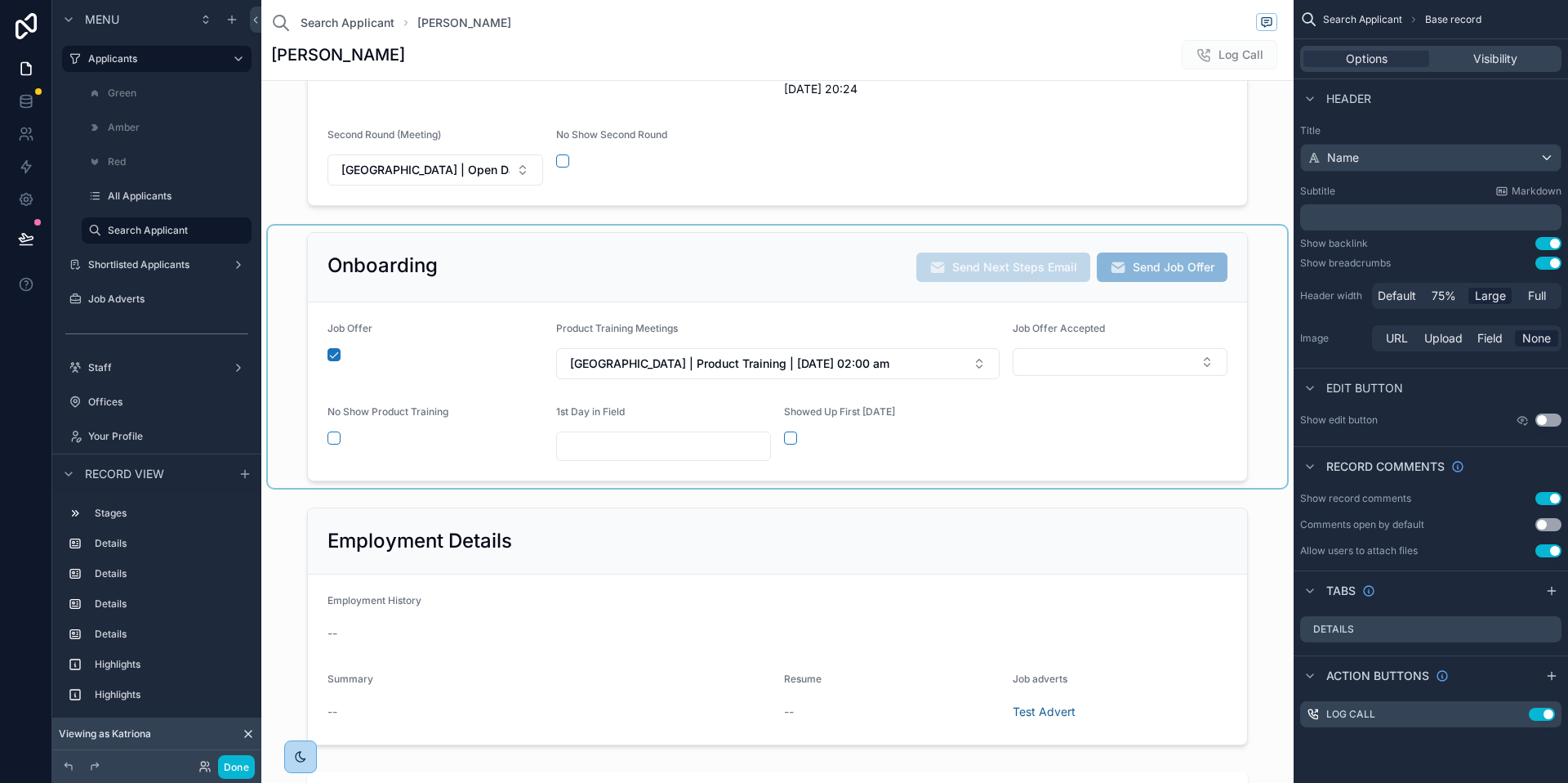
click at [1133, 383] on div "scrollable content" at bounding box center [777, 356] width 1020 height 263
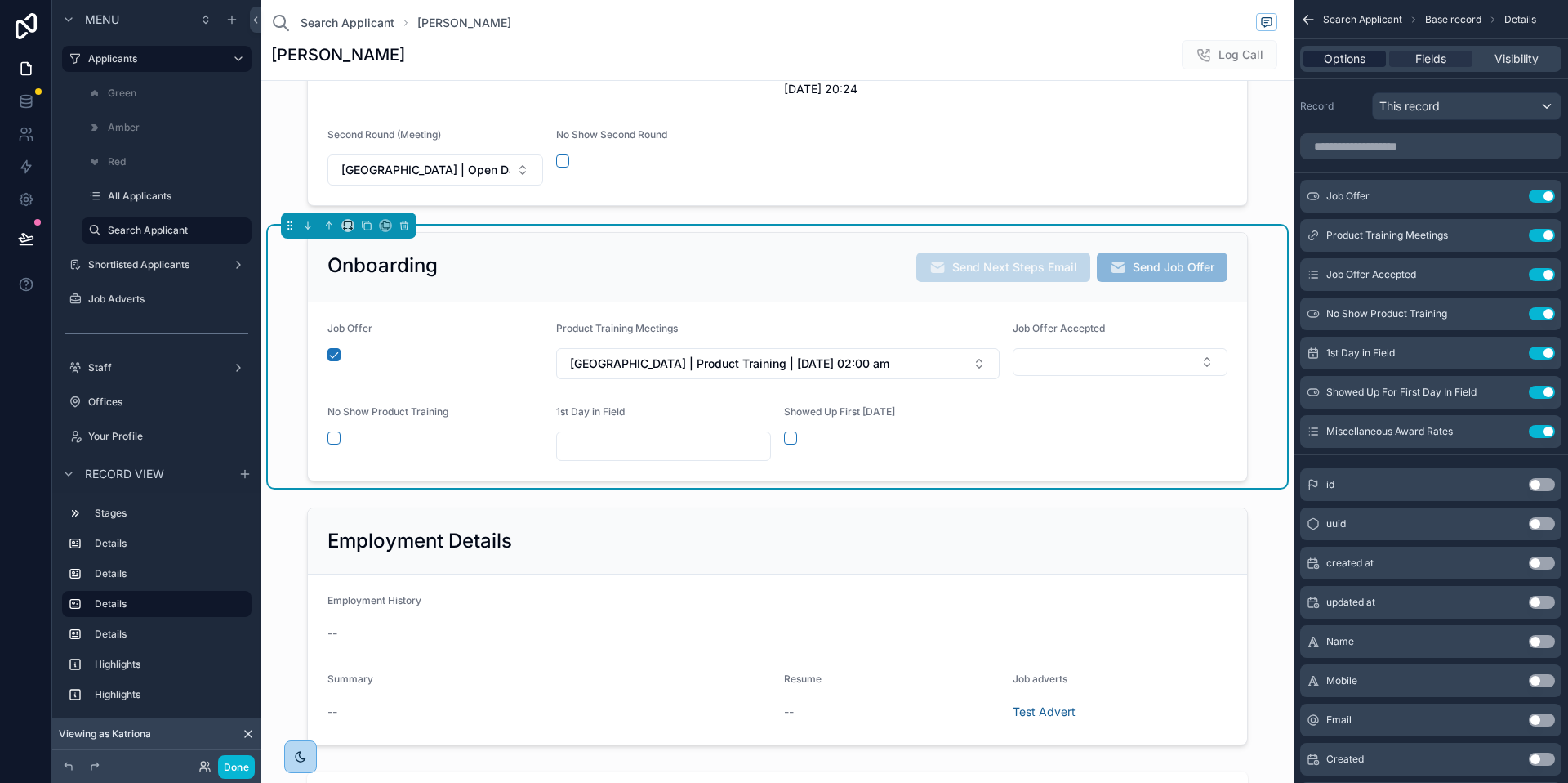
click at [1356, 62] on span "Options" at bounding box center [1345, 59] width 42 height 16
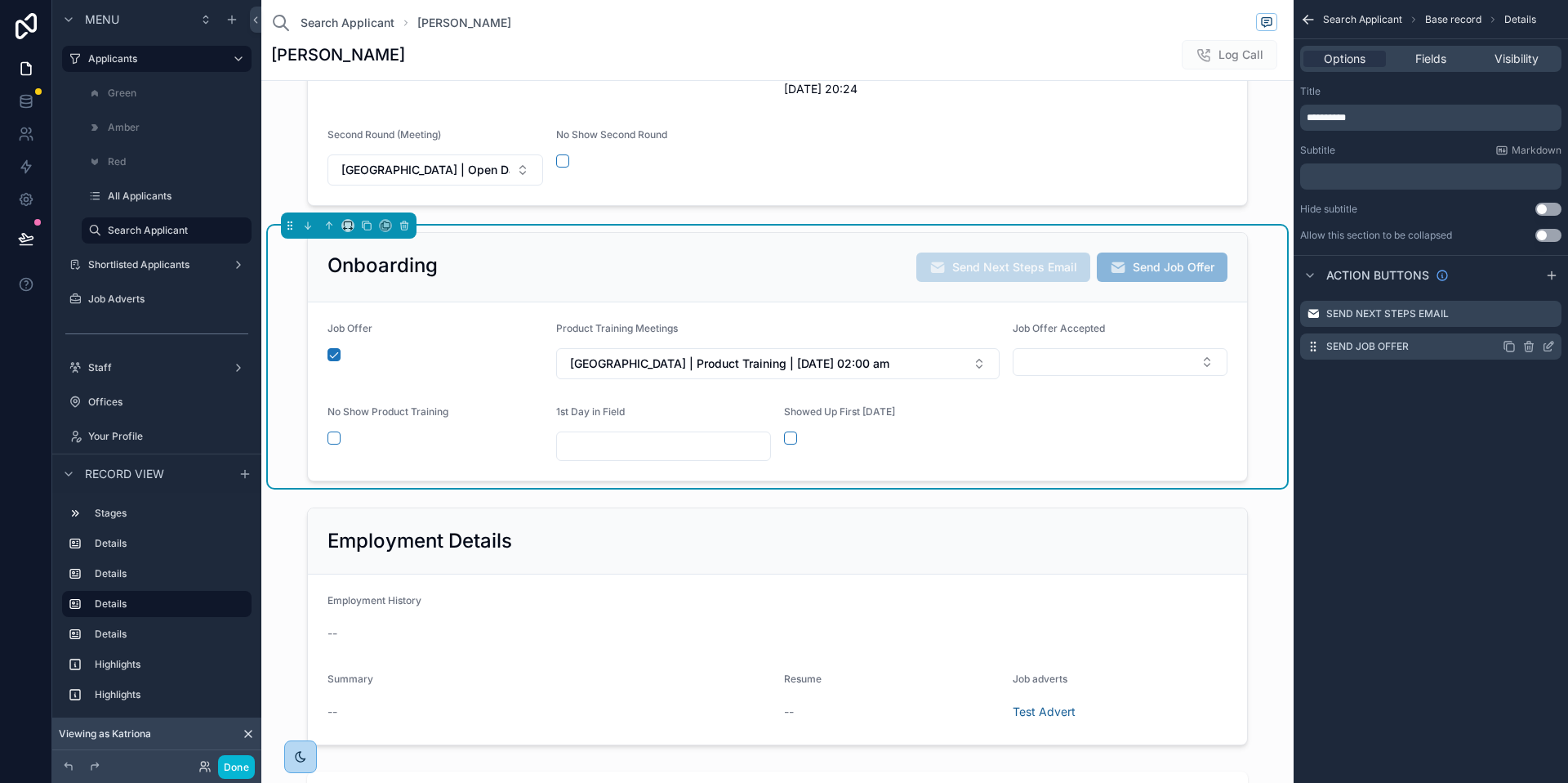
click at [1545, 344] on icon "scrollable content" at bounding box center [1548, 347] width 7 height 7
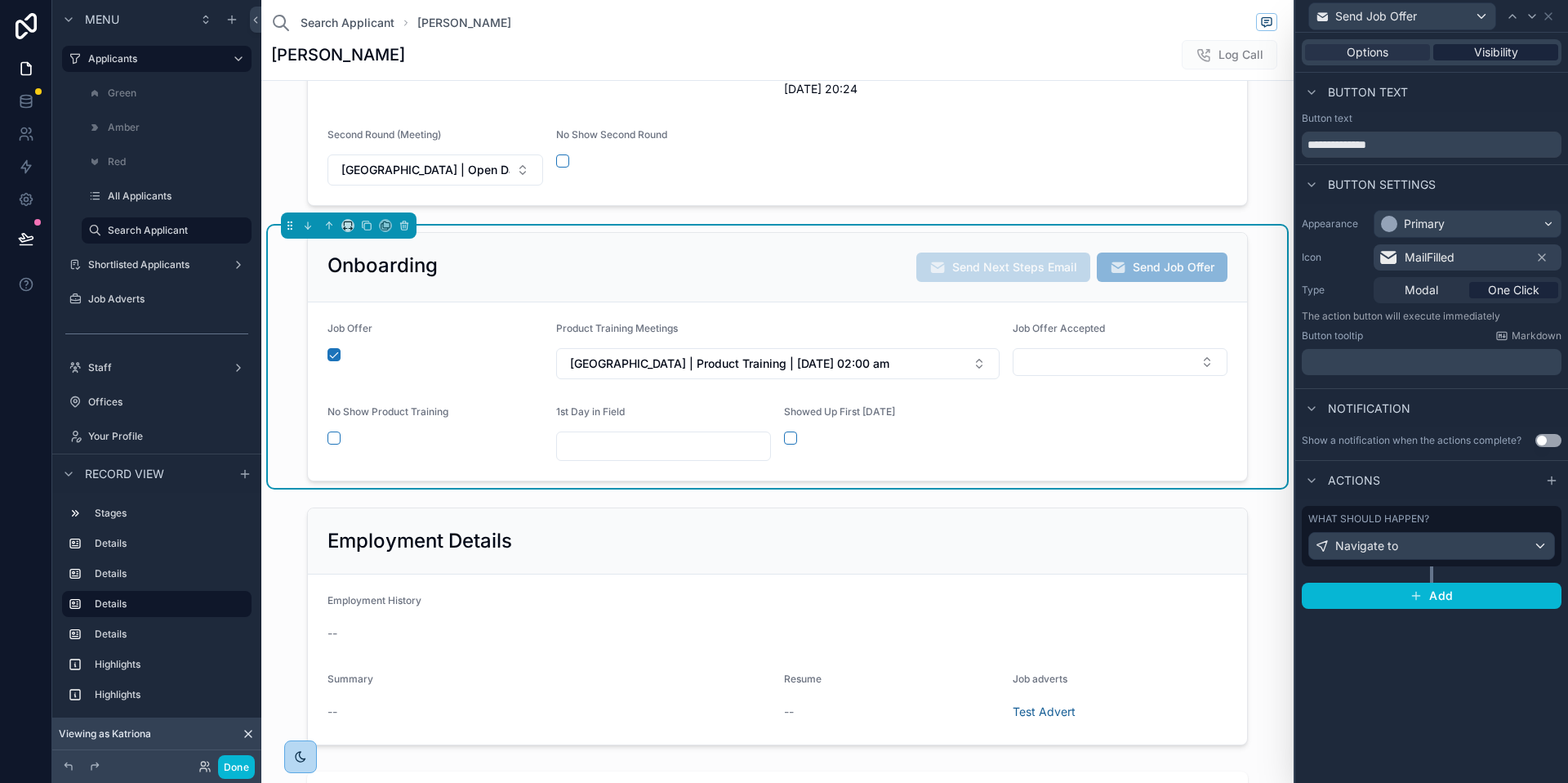
click at [1500, 51] on span "Visibility" at bounding box center [1496, 52] width 44 height 16
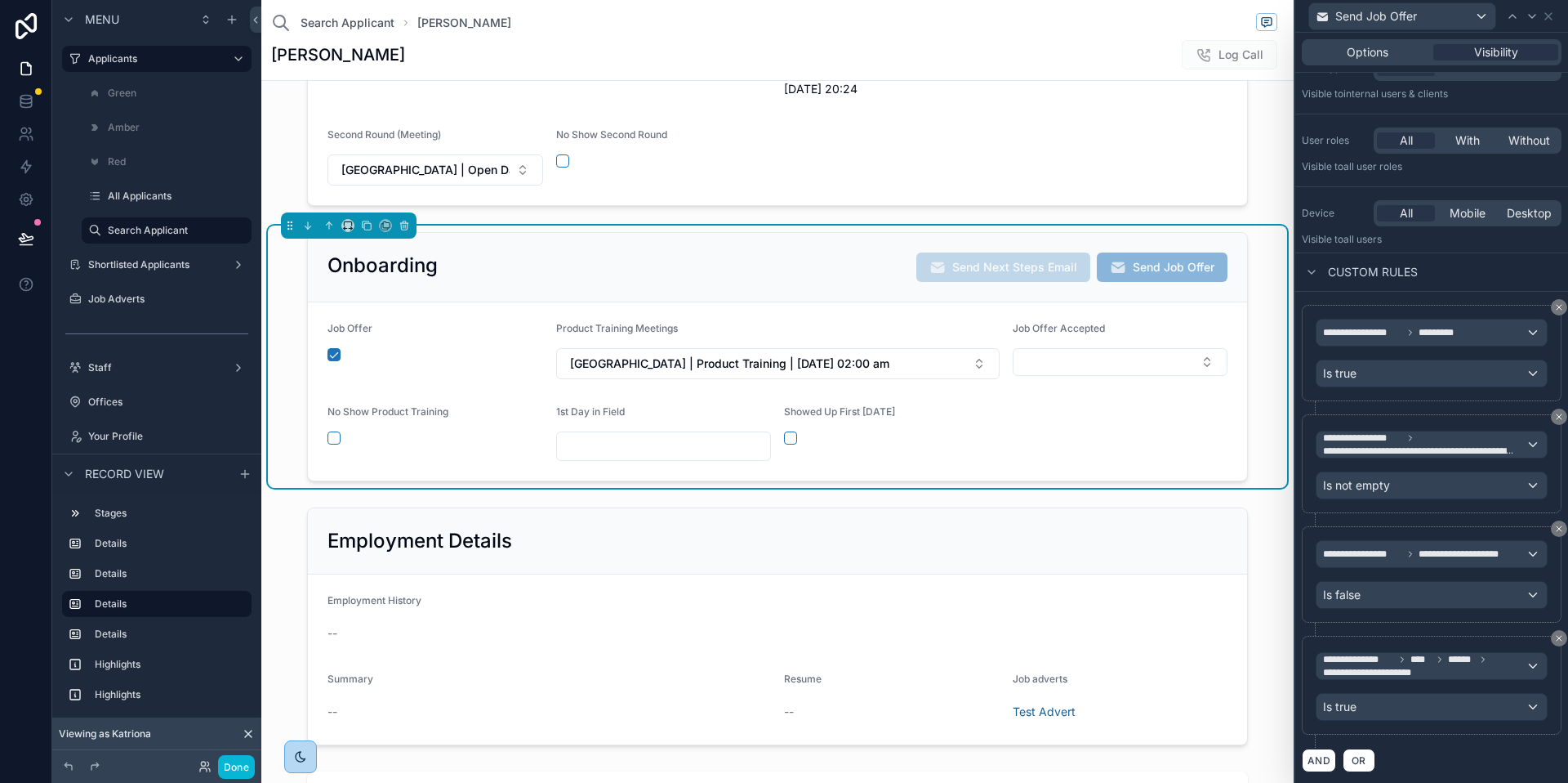
scroll to position [71, 0]
click at [1547, 21] on icon at bounding box center [1549, 16] width 13 height 13
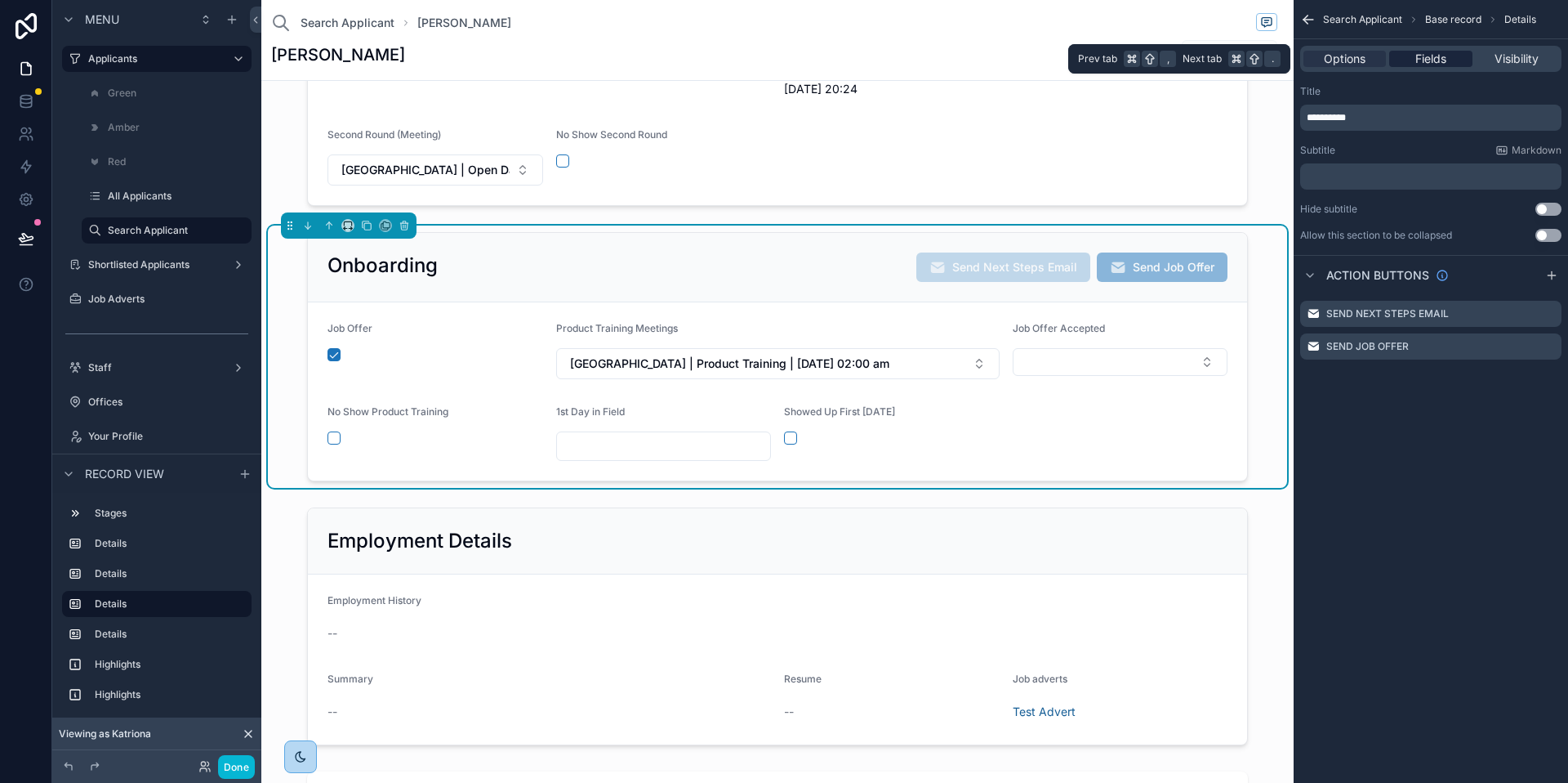
click at [1451, 57] on div "Fields" at bounding box center [1430, 59] width 83 height 16
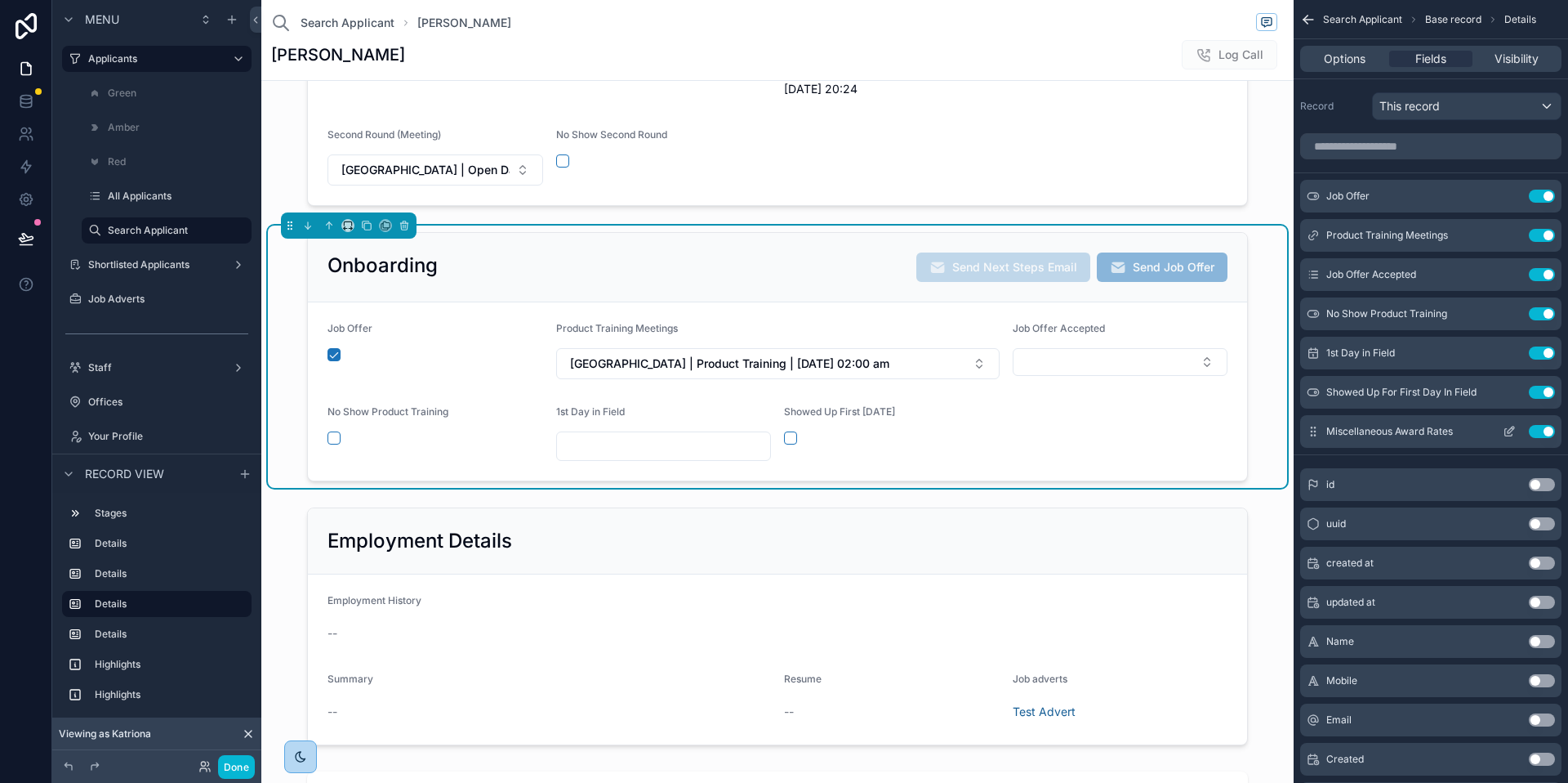
click at [1504, 428] on icon "scrollable content" at bounding box center [1510, 431] width 13 height 13
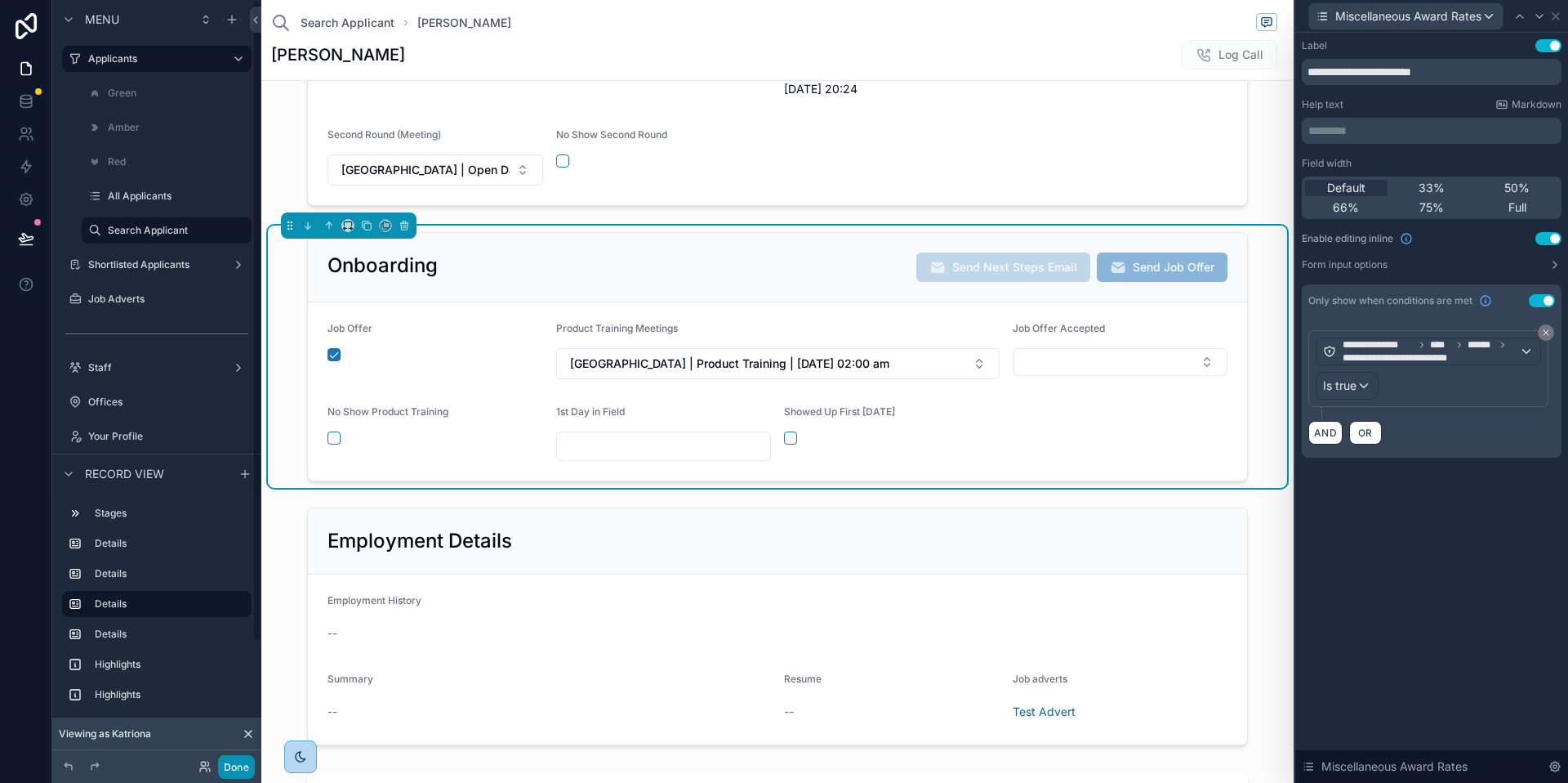
click at [246, 770] on button "Done" at bounding box center [236, 767] width 36 height 24
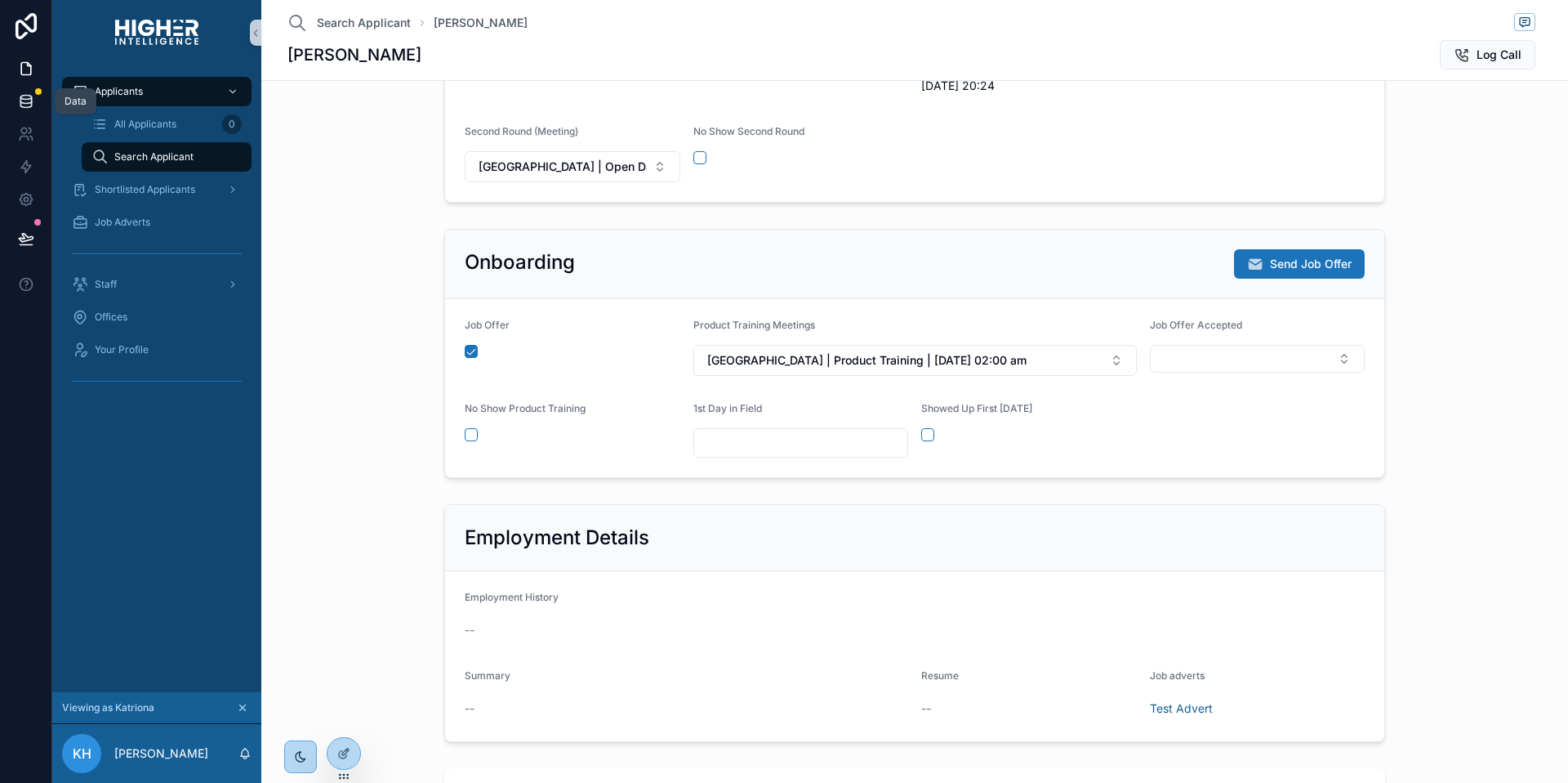
click at [32, 102] on icon at bounding box center [26, 101] width 16 height 16
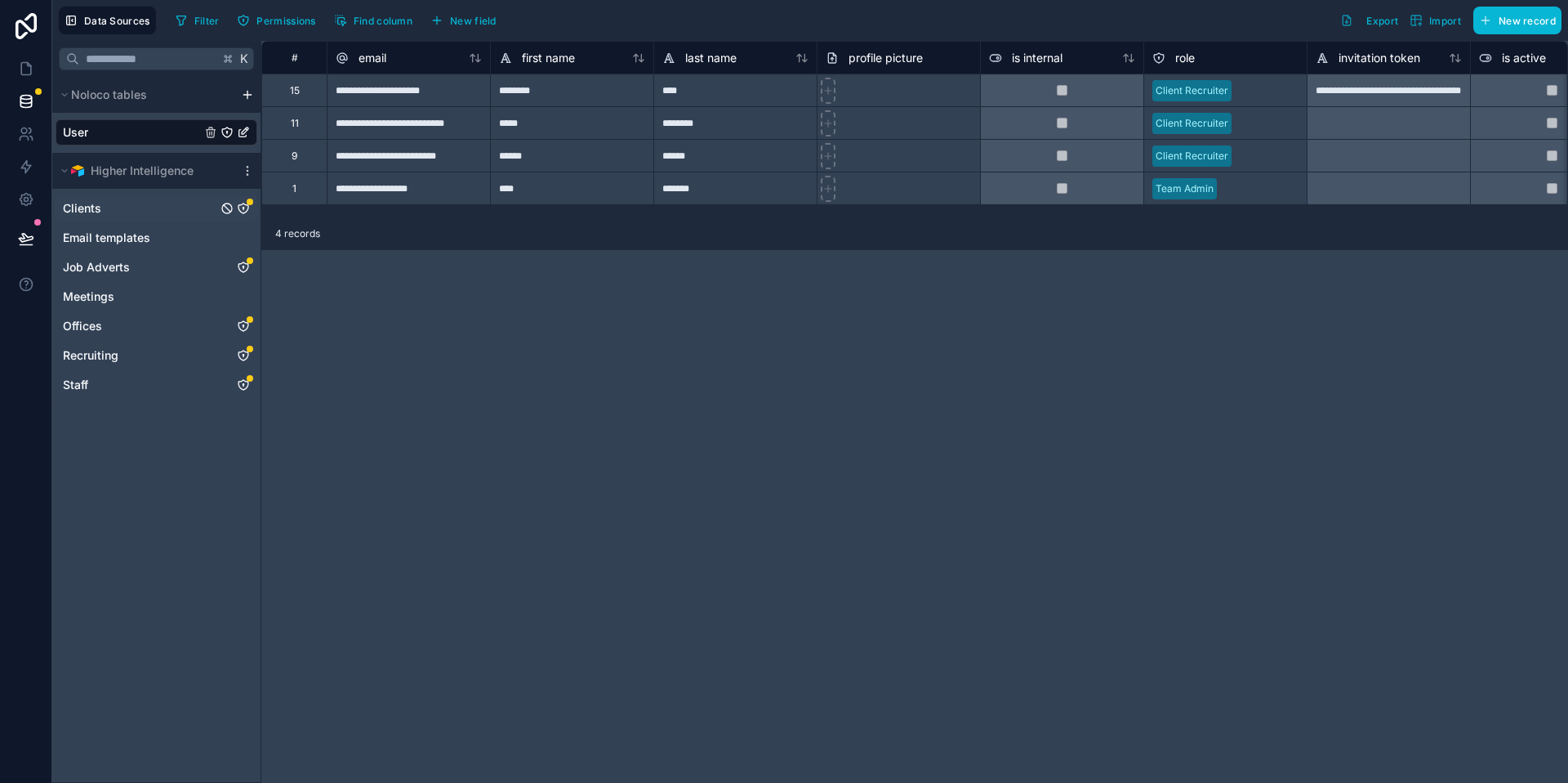
click at [240, 210] on icon "Clients" at bounding box center [243, 208] width 13 height 13
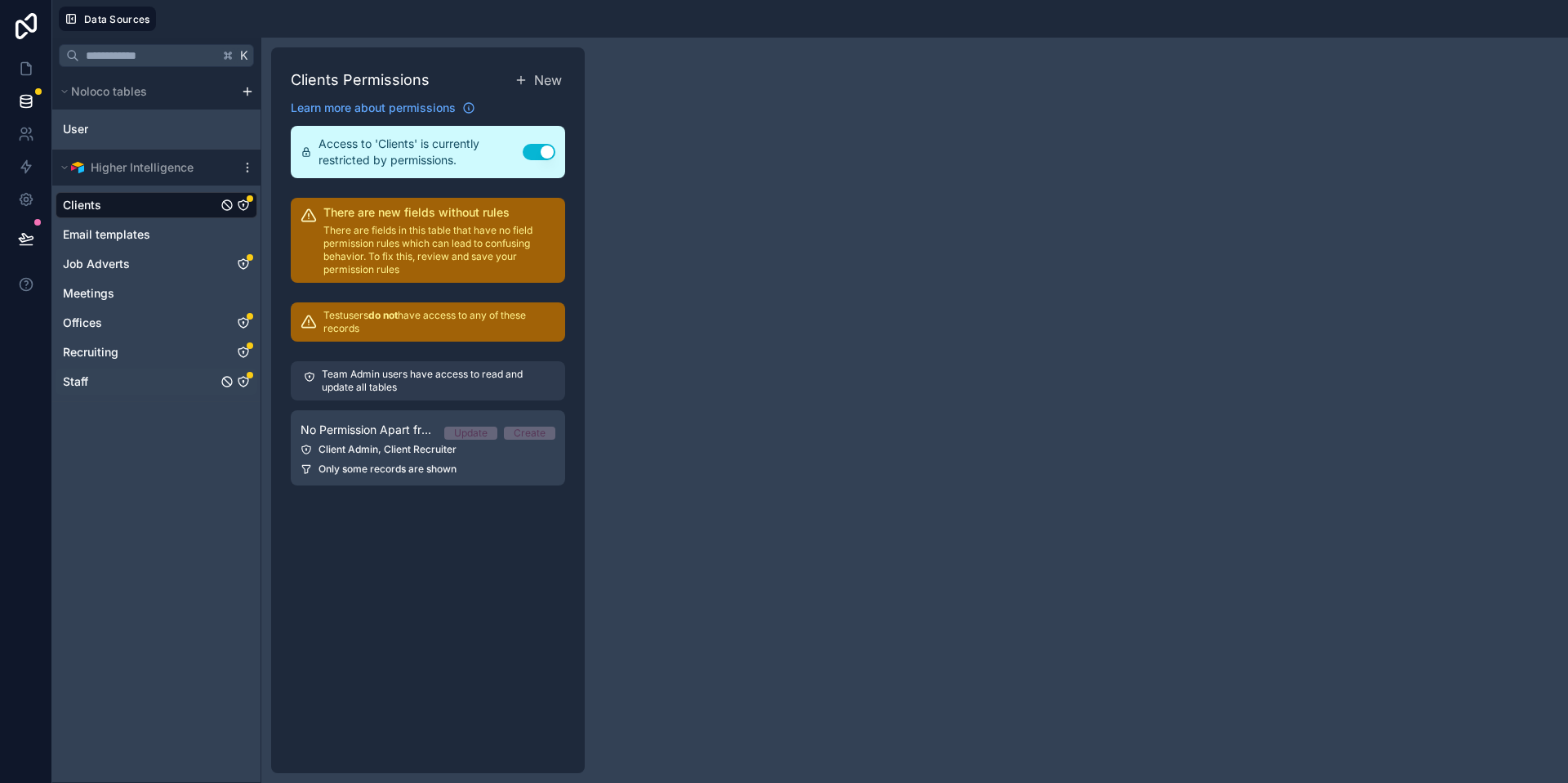
click at [243, 385] on icon "Staff" at bounding box center [243, 382] width 13 height 13
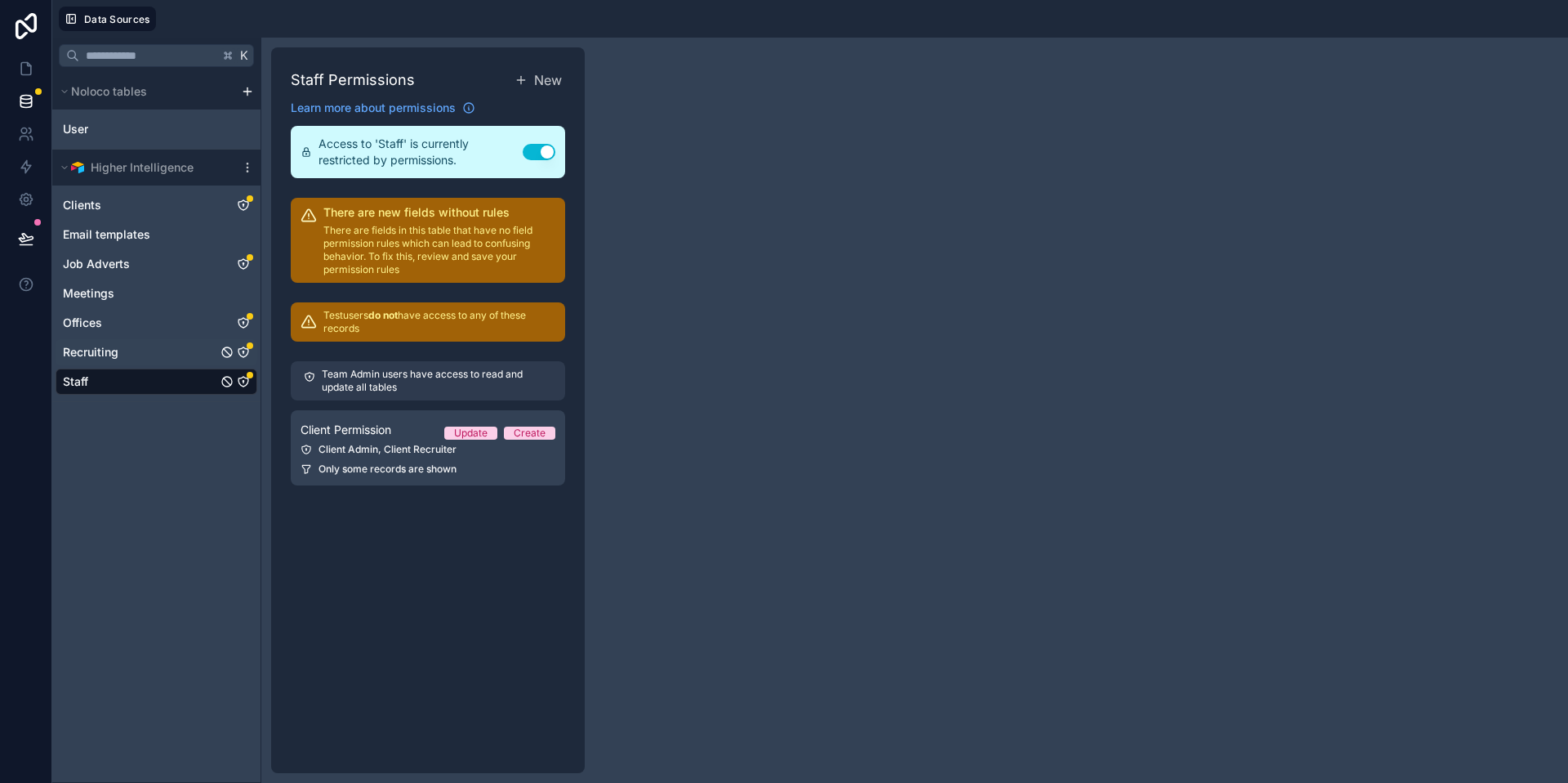
click at [245, 351] on icon "Recruiting" at bounding box center [243, 352] width 13 height 13
click at [470, 234] on p "There are fields in this table that have no field permission rules which can le…" at bounding box center [439, 250] width 232 height 52
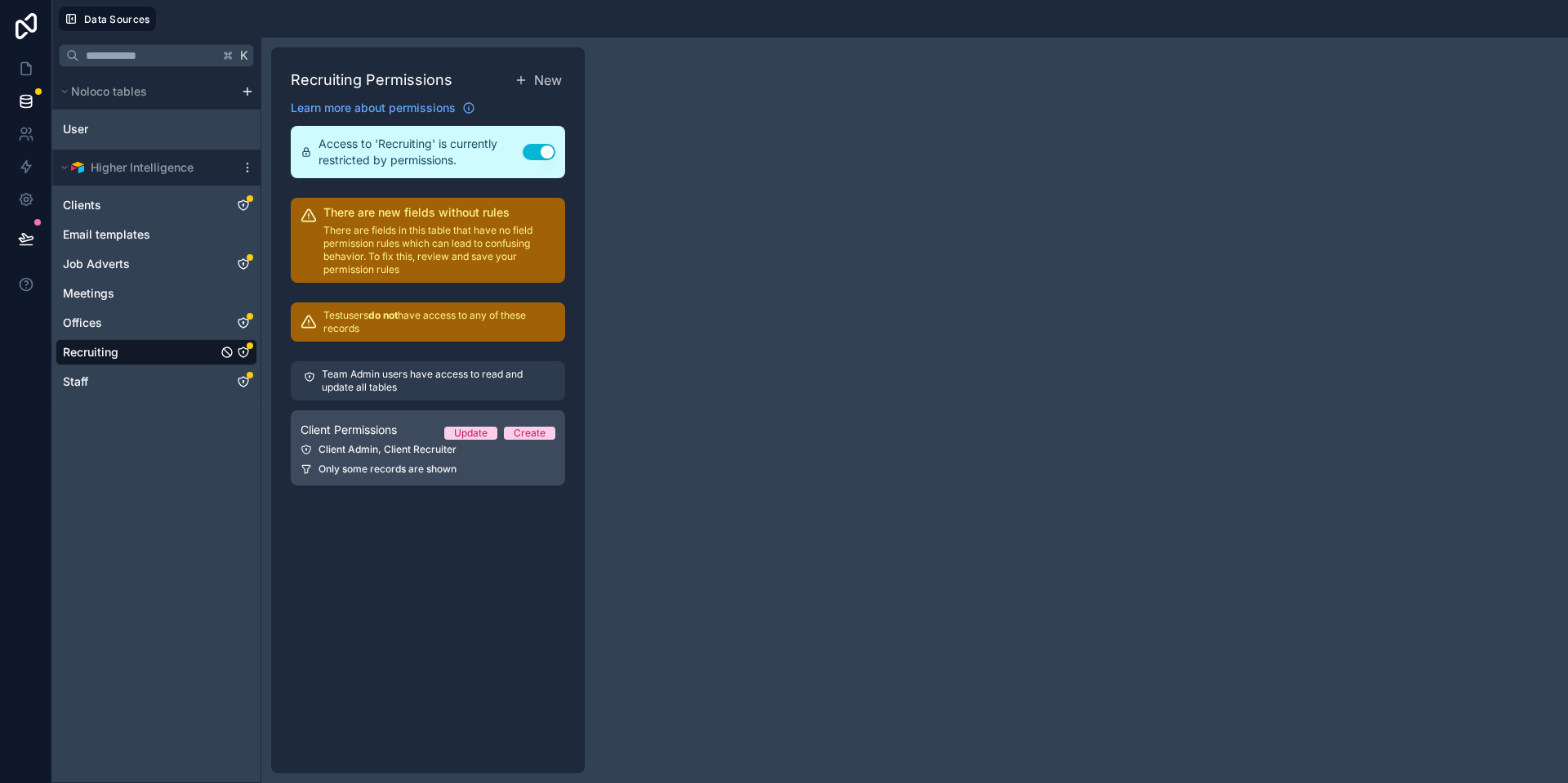
click at [475, 444] on div "Client Admin, Client Recruiter" at bounding box center [428, 449] width 255 height 13
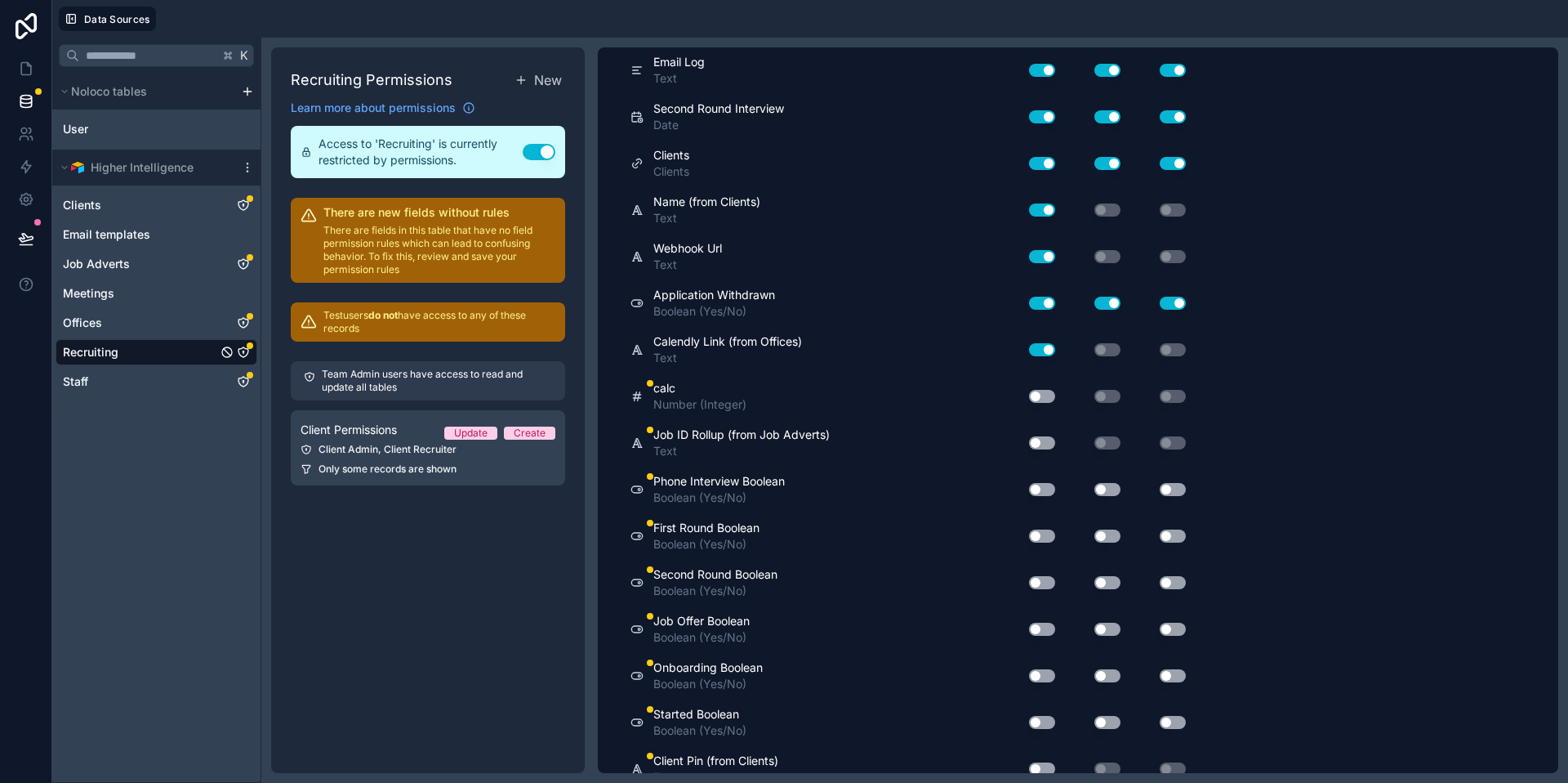
scroll to position [3942, 0]
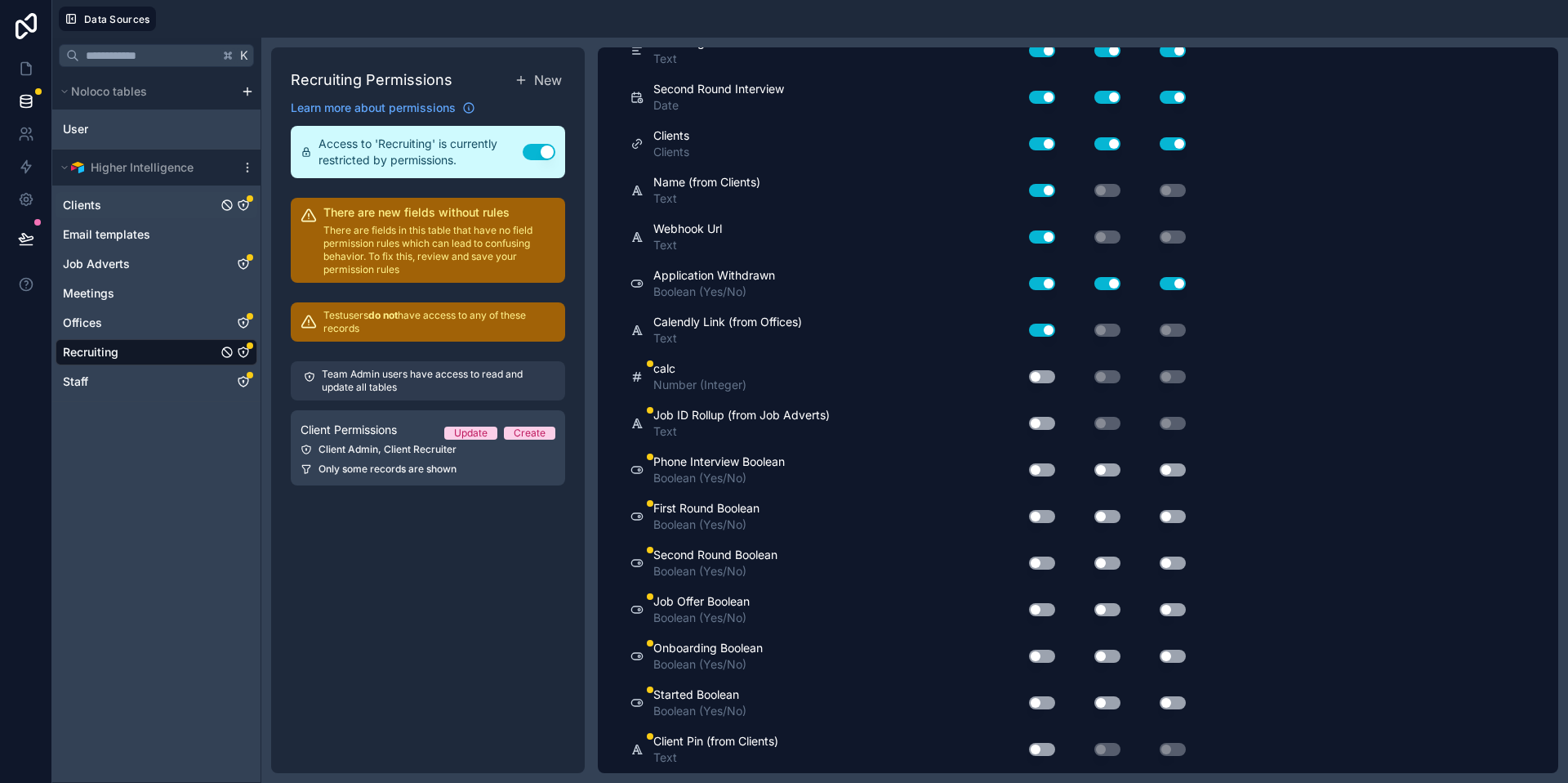
click at [128, 202] on div "Clients" at bounding box center [156, 205] width 201 height 26
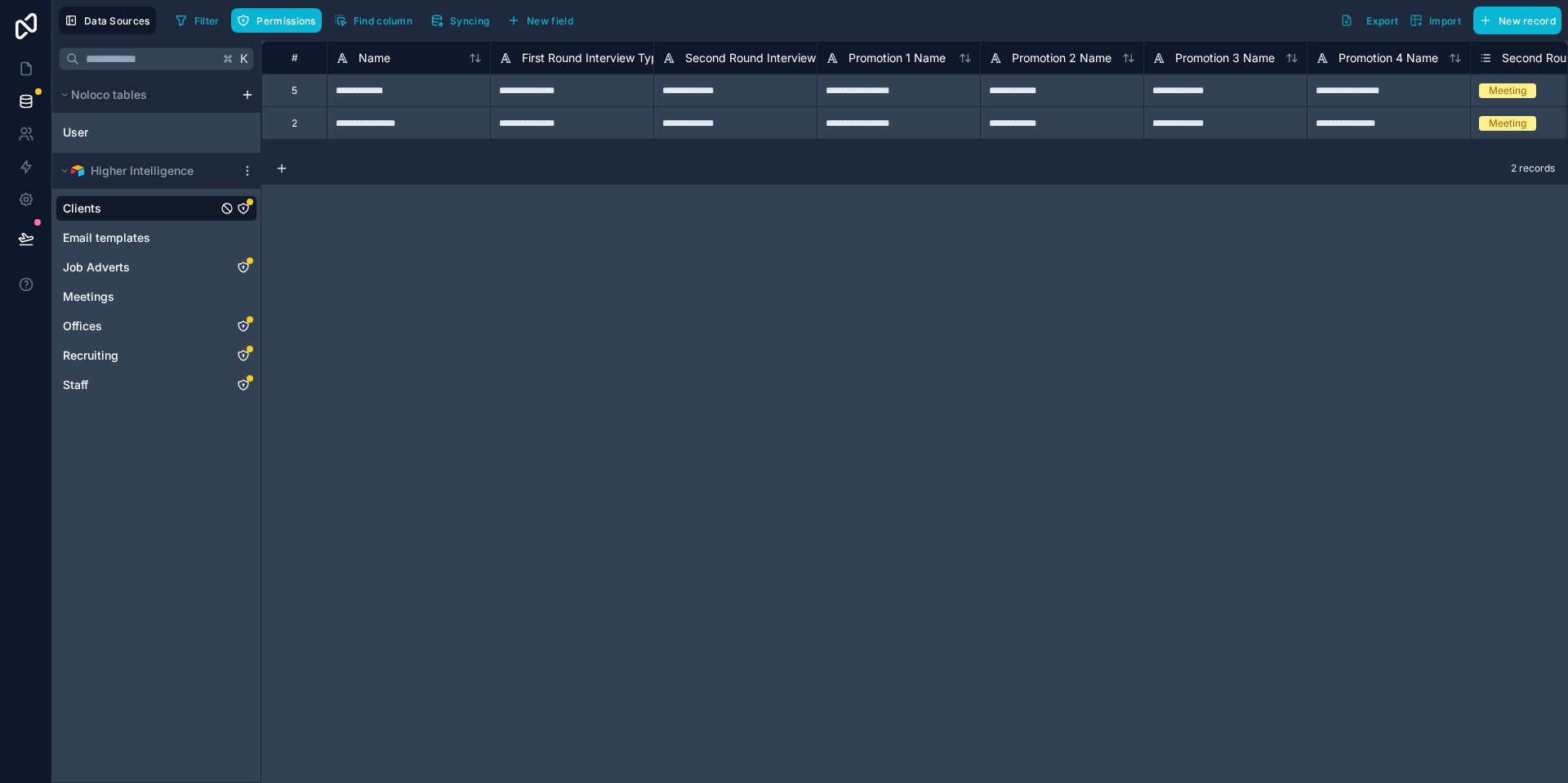
click at [246, 211] on icon "Clients" at bounding box center [243, 208] width 10 height 10
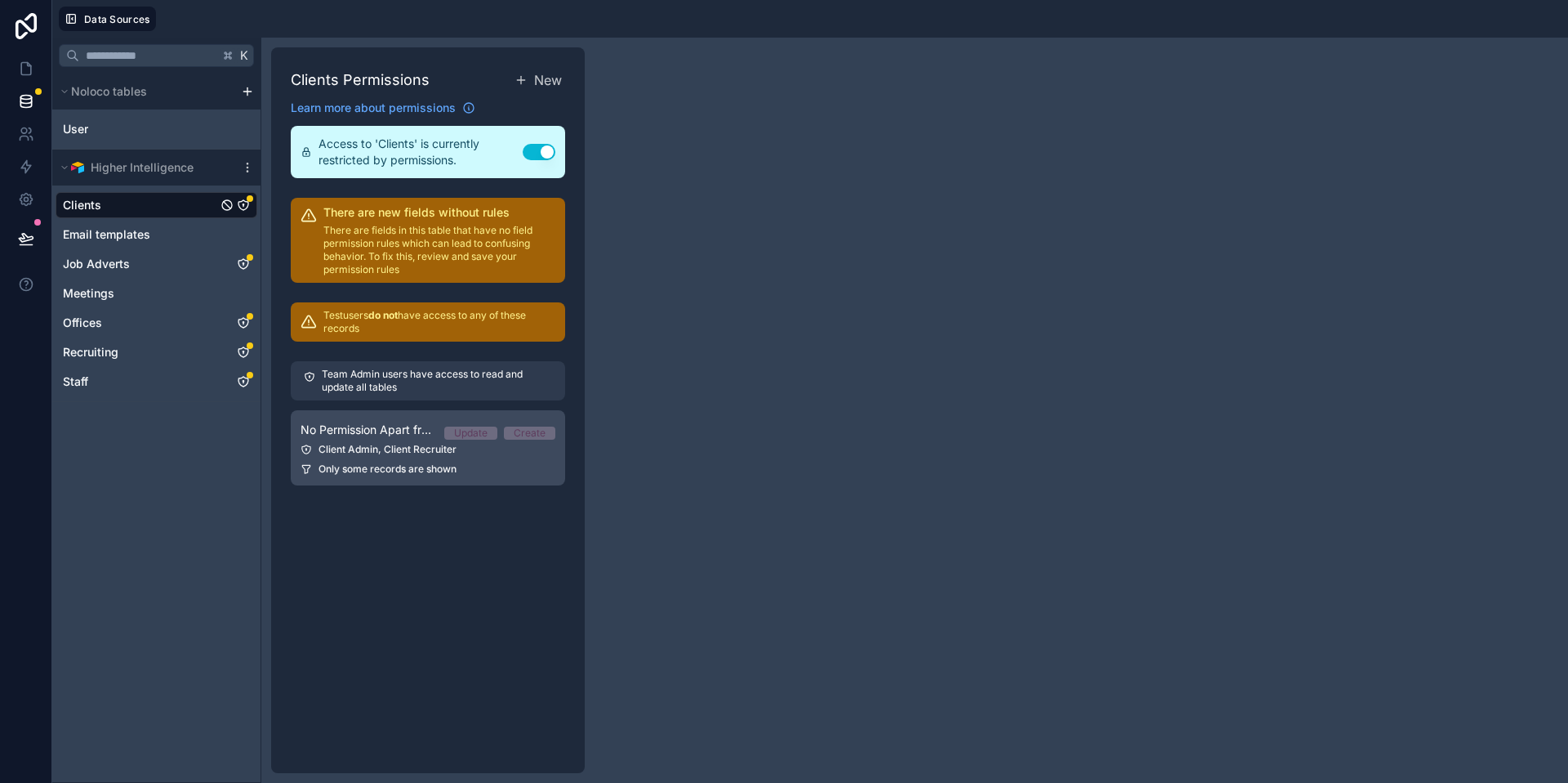
click at [430, 436] on span "No Permission Apart from Team" at bounding box center [365, 430] width 130 height 16
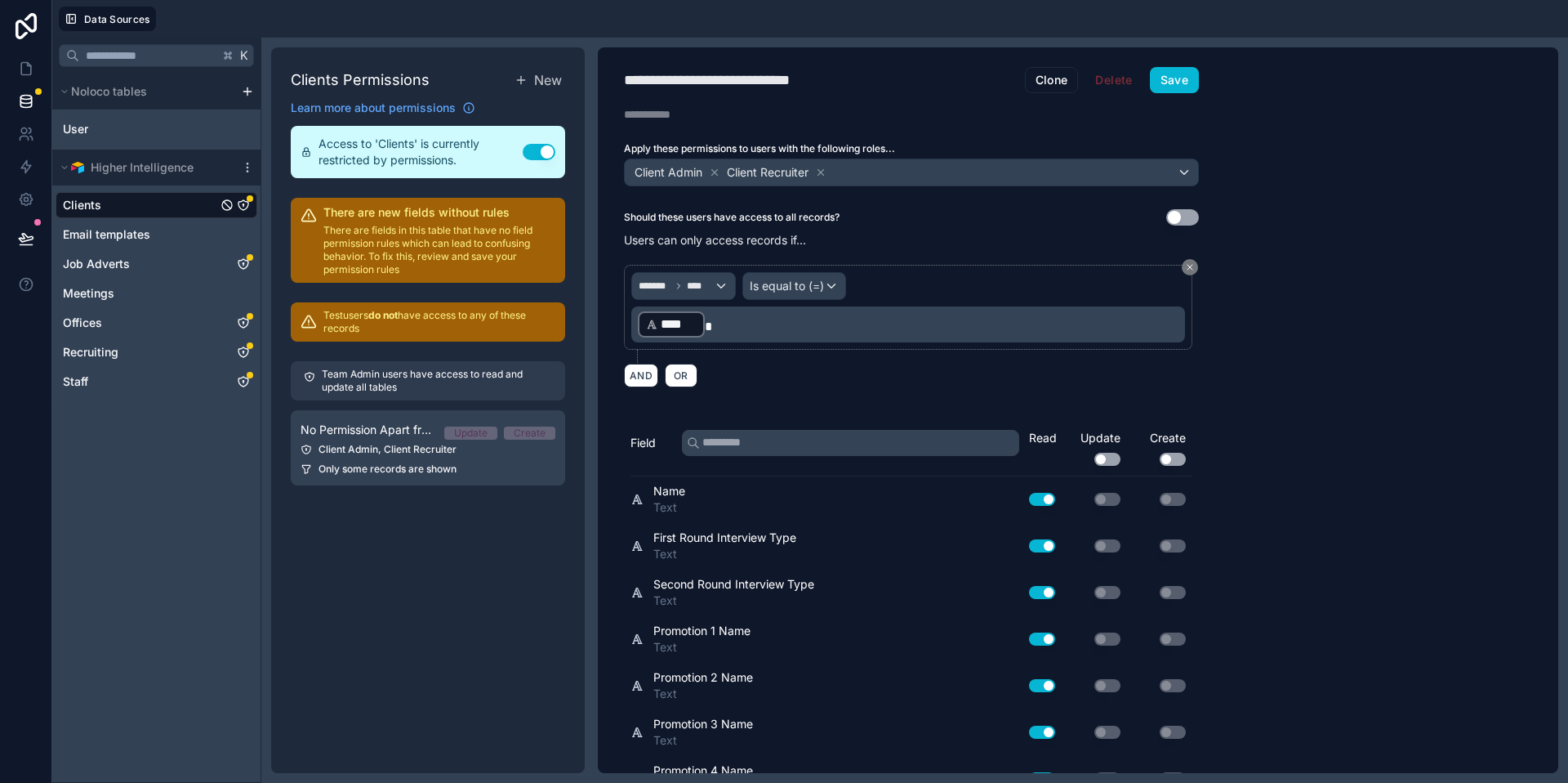
scroll to position [589, 0]
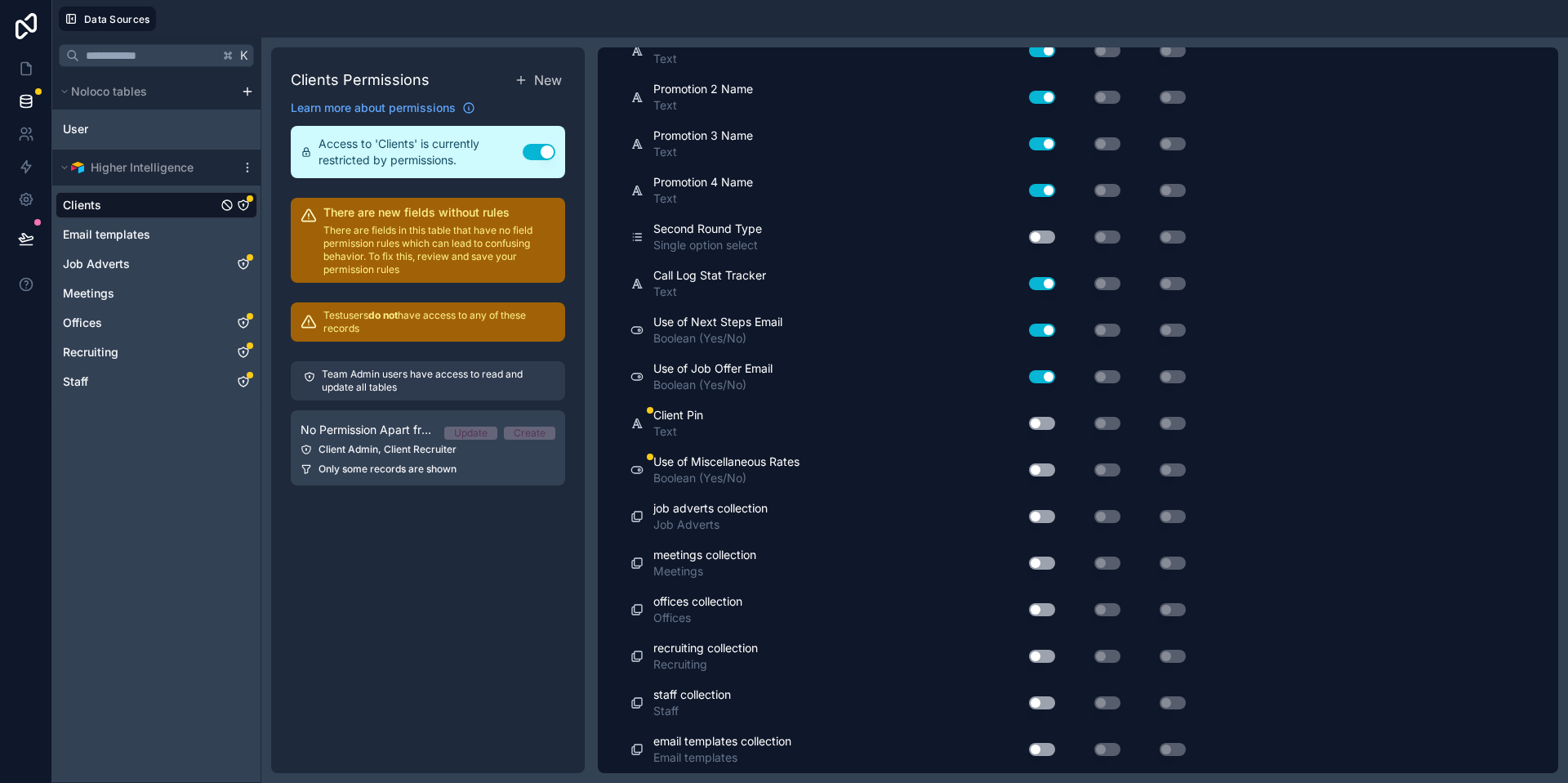
click at [1033, 472] on button "Use setting" at bounding box center [1042, 469] width 26 height 13
click at [1040, 423] on button "Use setting" at bounding box center [1042, 423] width 26 height 13
click at [1049, 374] on button "Use setting" at bounding box center [1042, 376] width 26 height 13
click at [1044, 375] on button "Use setting" at bounding box center [1042, 376] width 26 height 13
click at [1048, 429] on button "Use setting" at bounding box center [1042, 423] width 26 height 13
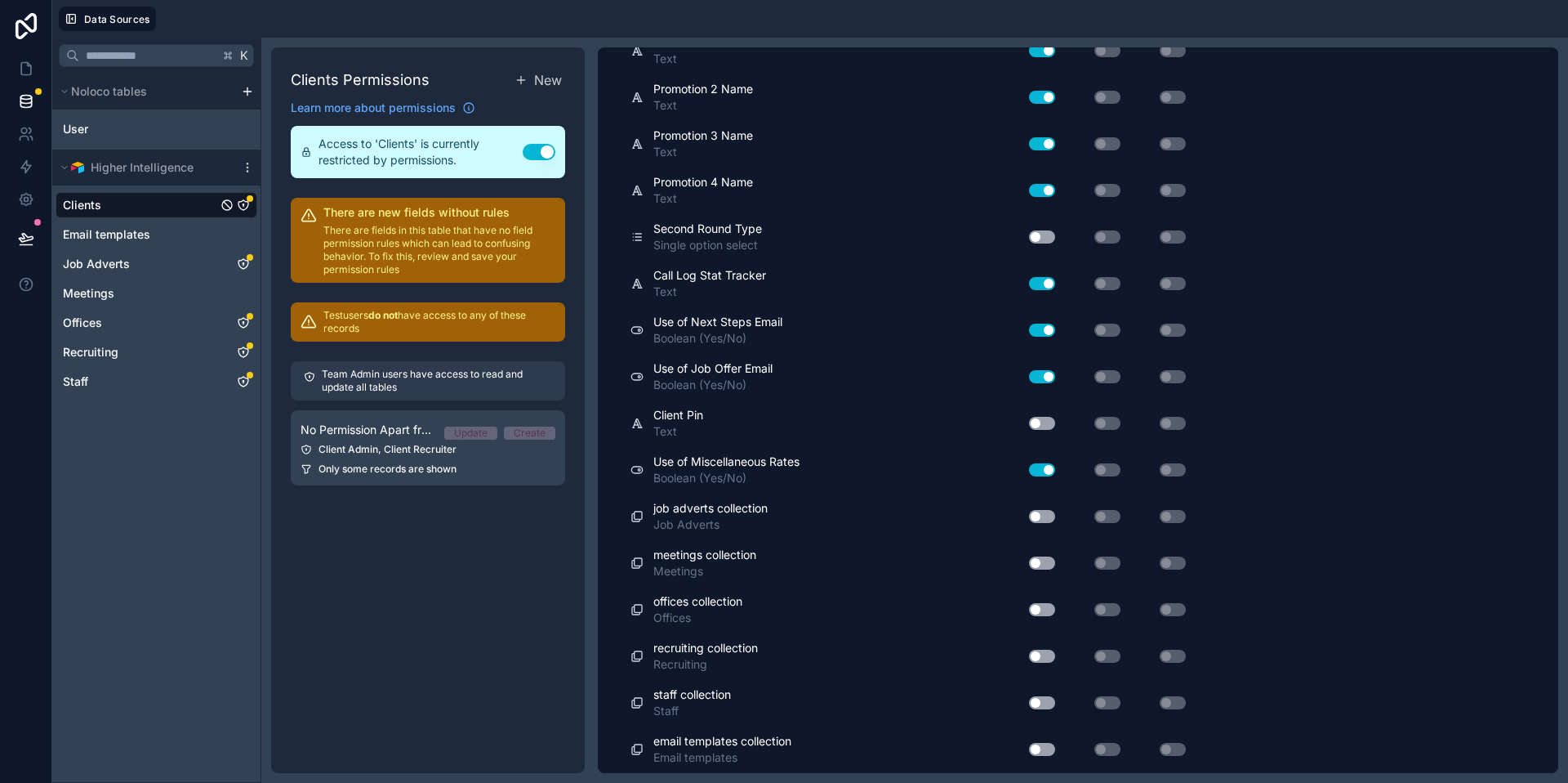
click at [923, 452] on div "Use of Miscellaneous Rates Boolean (Yes/No)" at bounding box center [820, 469] width 379 height 46
click at [123, 266] on span "Job Adverts" at bounding box center [97, 264] width 67 height 16
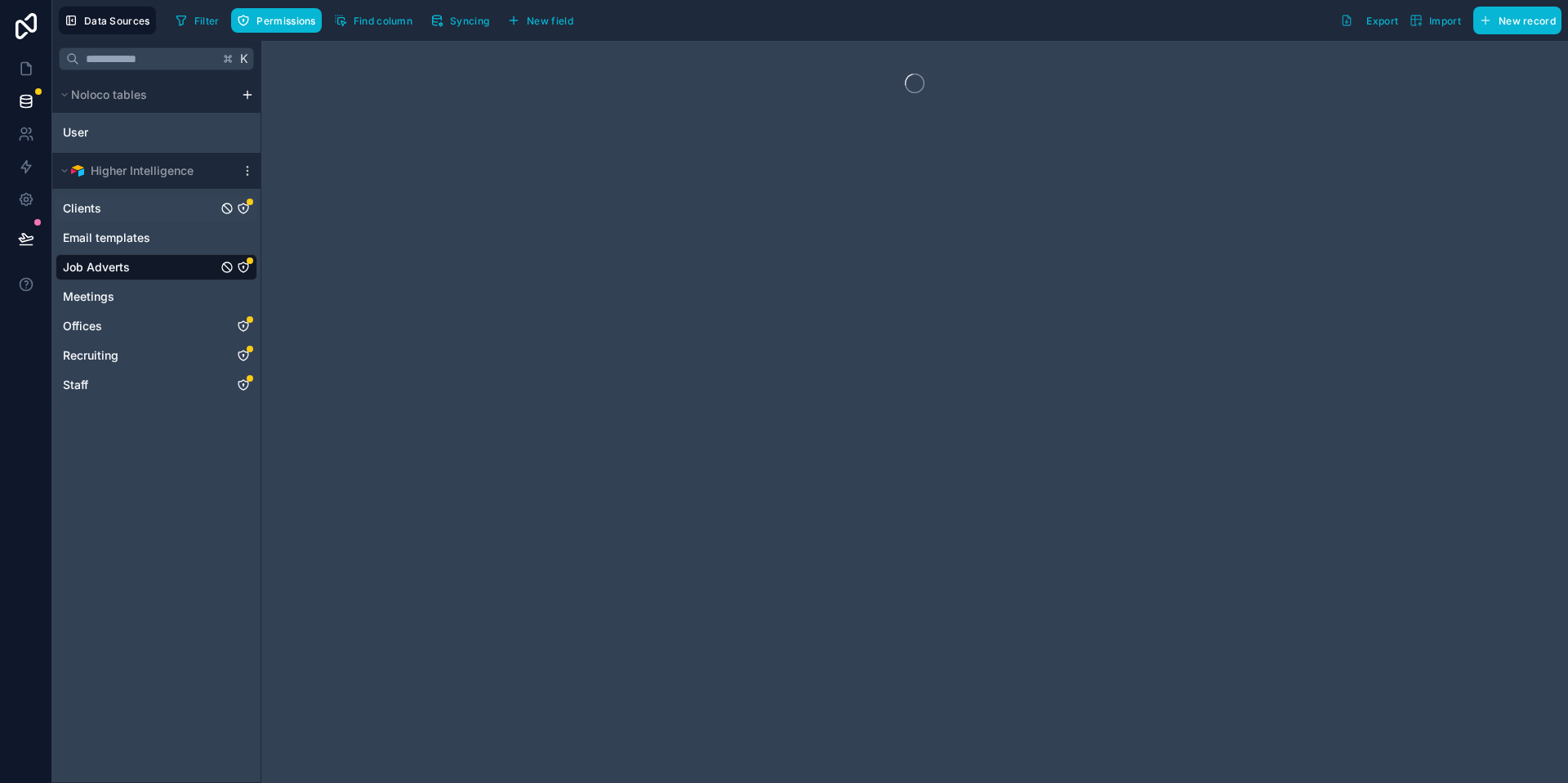
click at [246, 212] on icon "Clients" at bounding box center [243, 208] width 13 height 13
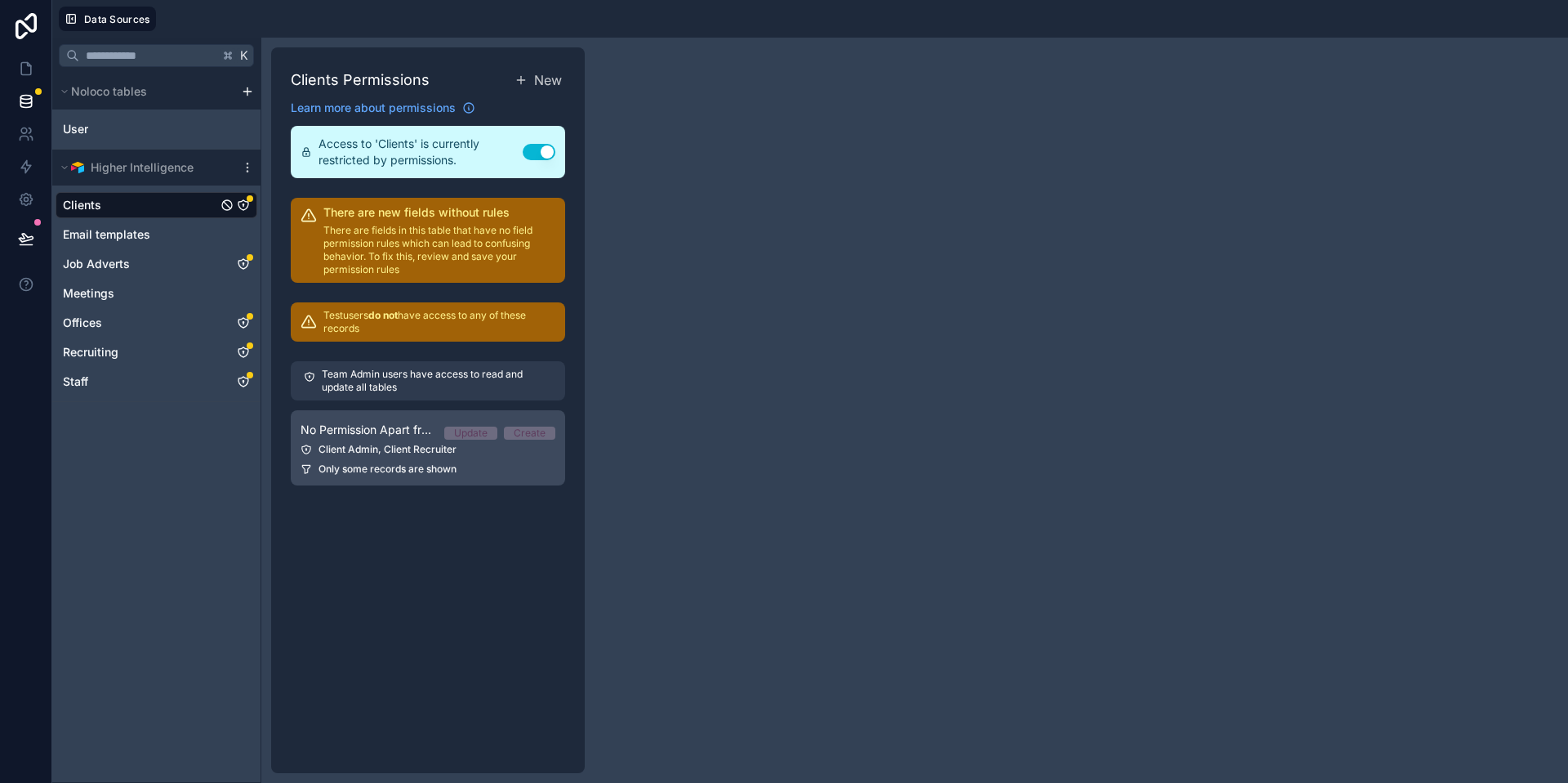
click at [373, 427] on span "No Permission Apart from Team" at bounding box center [365, 430] width 130 height 16
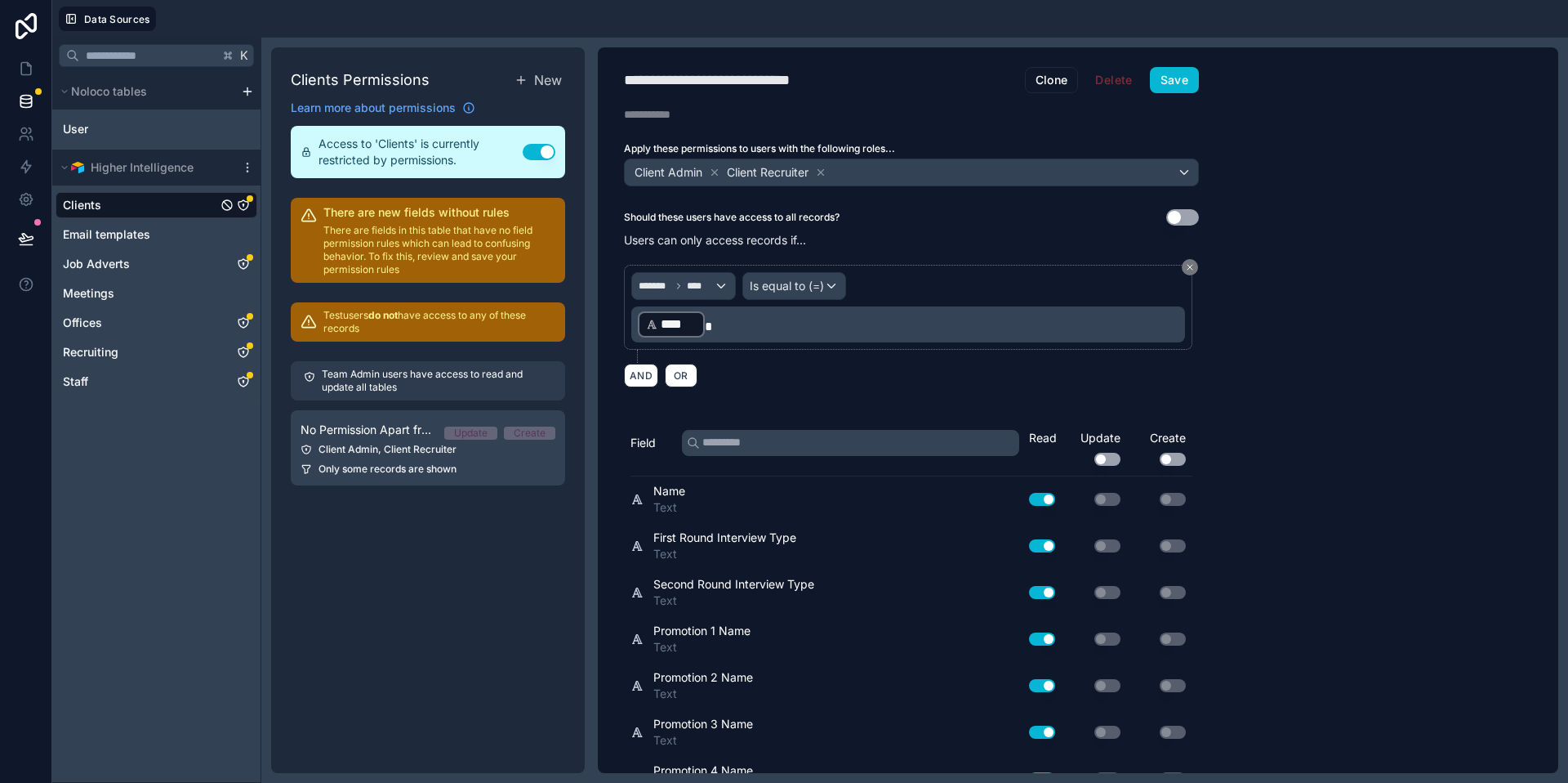
click at [731, 329] on p "﻿ **** ﻿" at bounding box center [909, 325] width 544 height 29
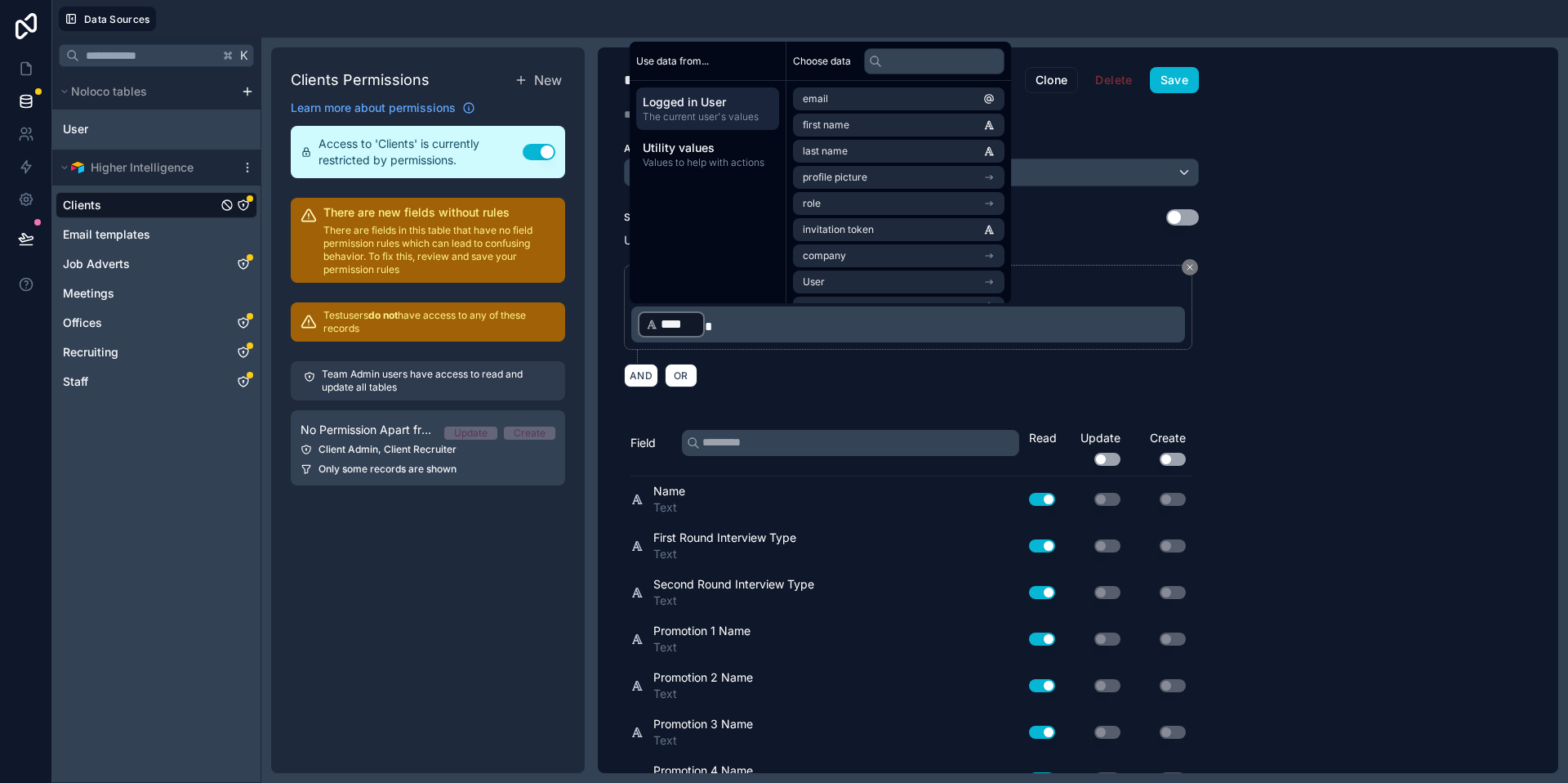
click at [789, 391] on div "******* **** Is equal to (=) ﻿ **** ﻿ AND OR" at bounding box center [911, 326] width 575 height 142
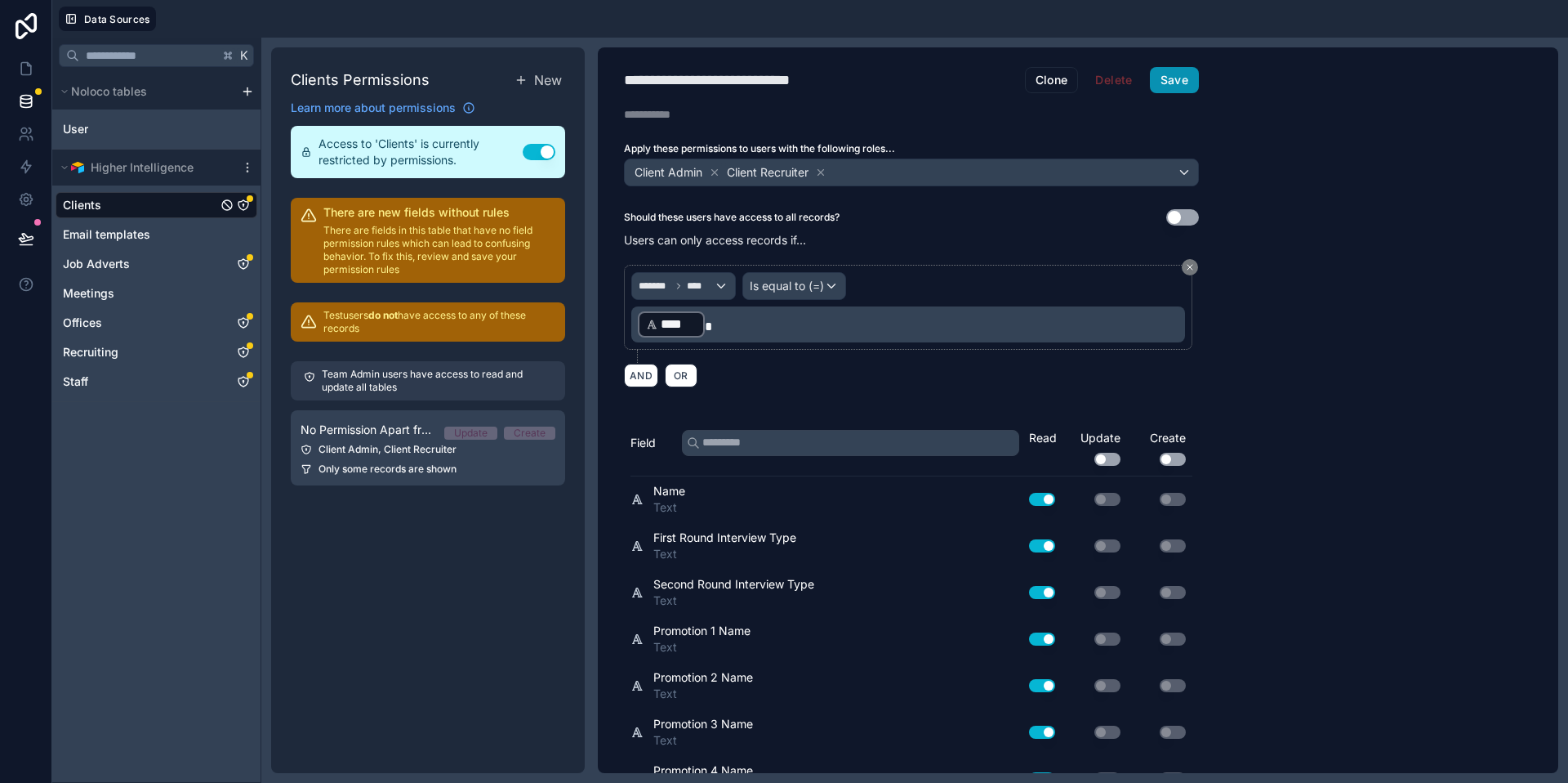
click at [1178, 77] on button "Save" at bounding box center [1174, 80] width 49 height 26
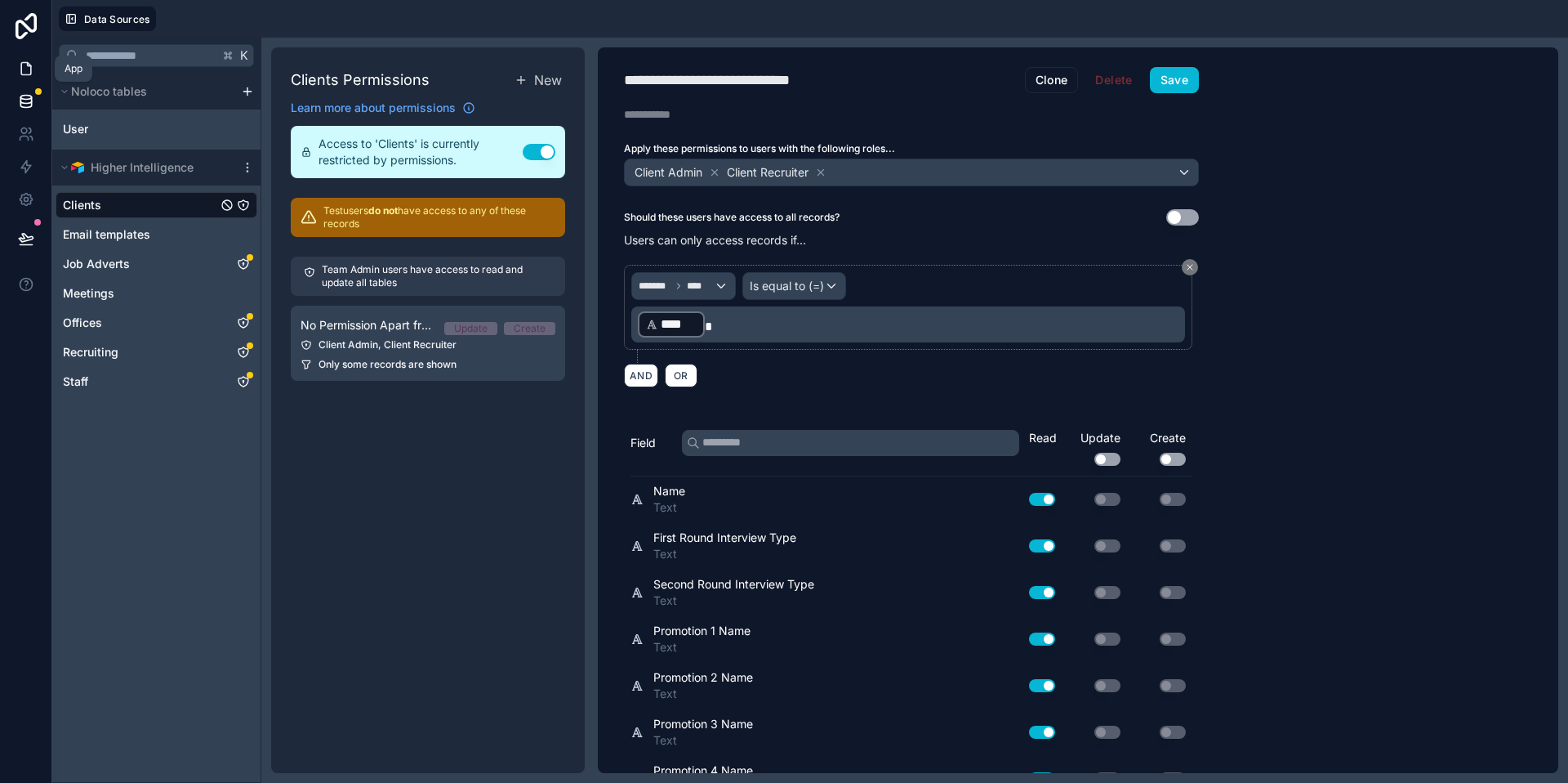
click at [27, 67] on icon at bounding box center [26, 68] width 16 height 16
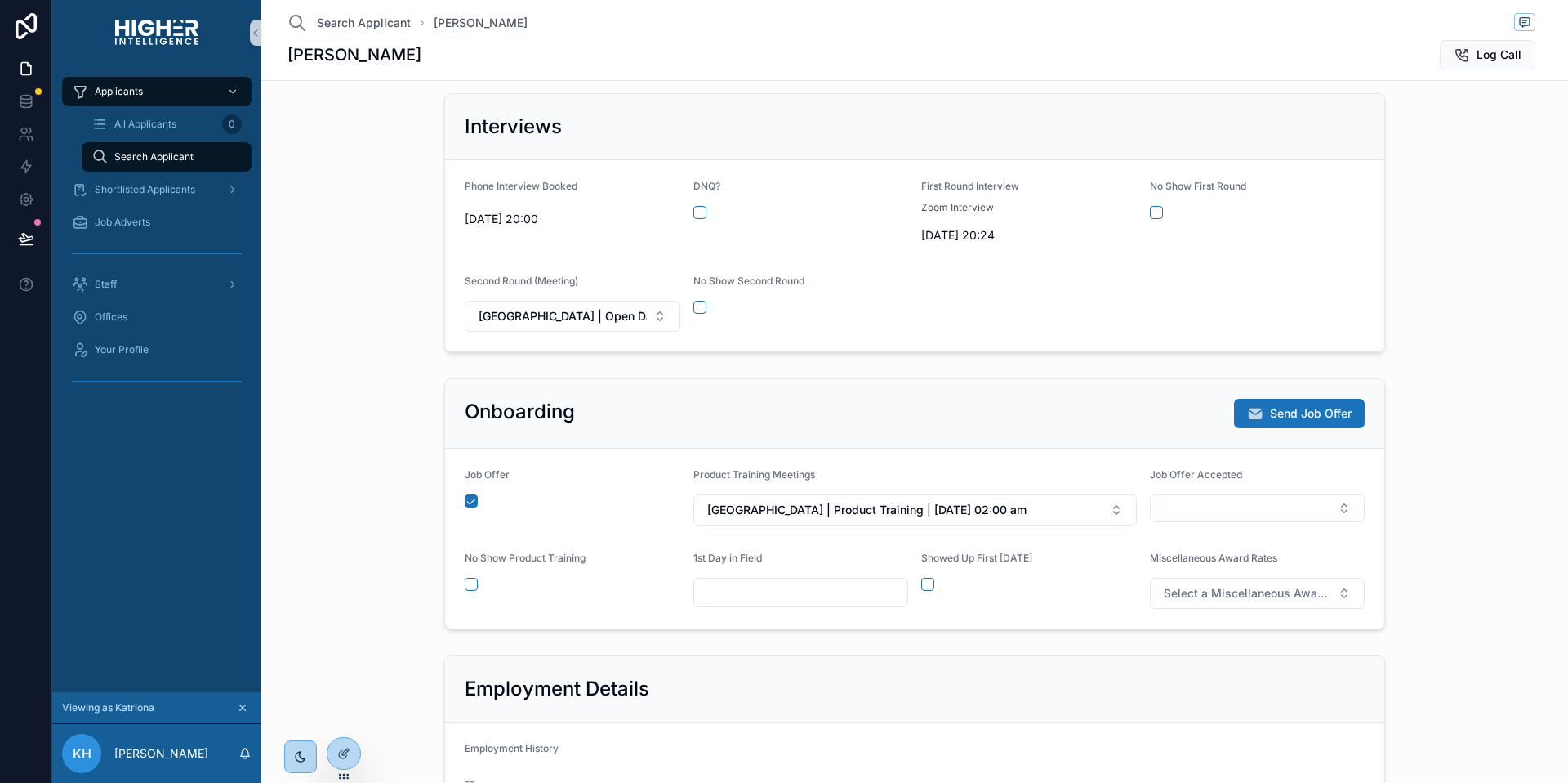
scroll to position [506, 0]
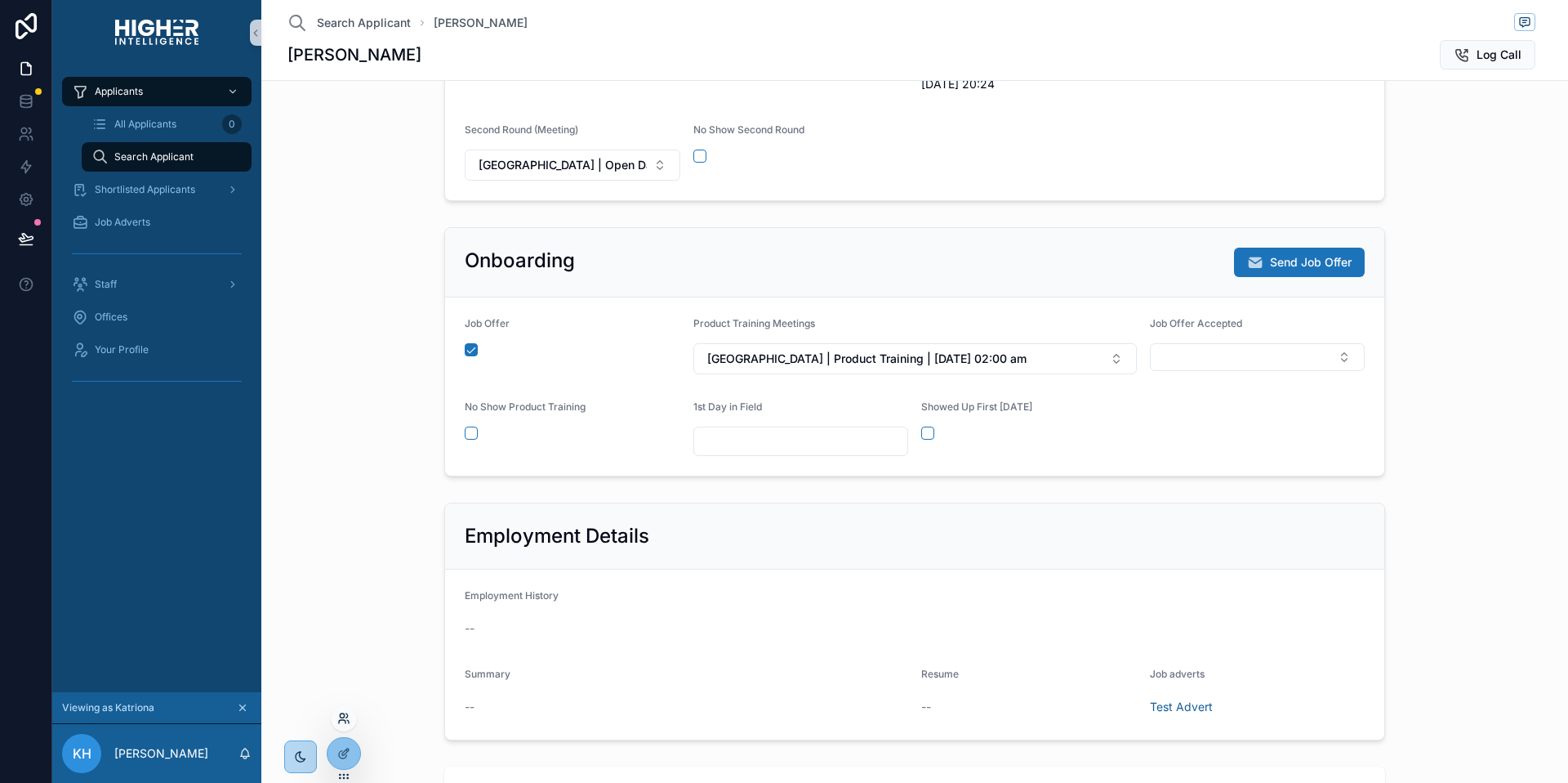
click at [343, 723] on icon at bounding box center [343, 718] width 13 height 13
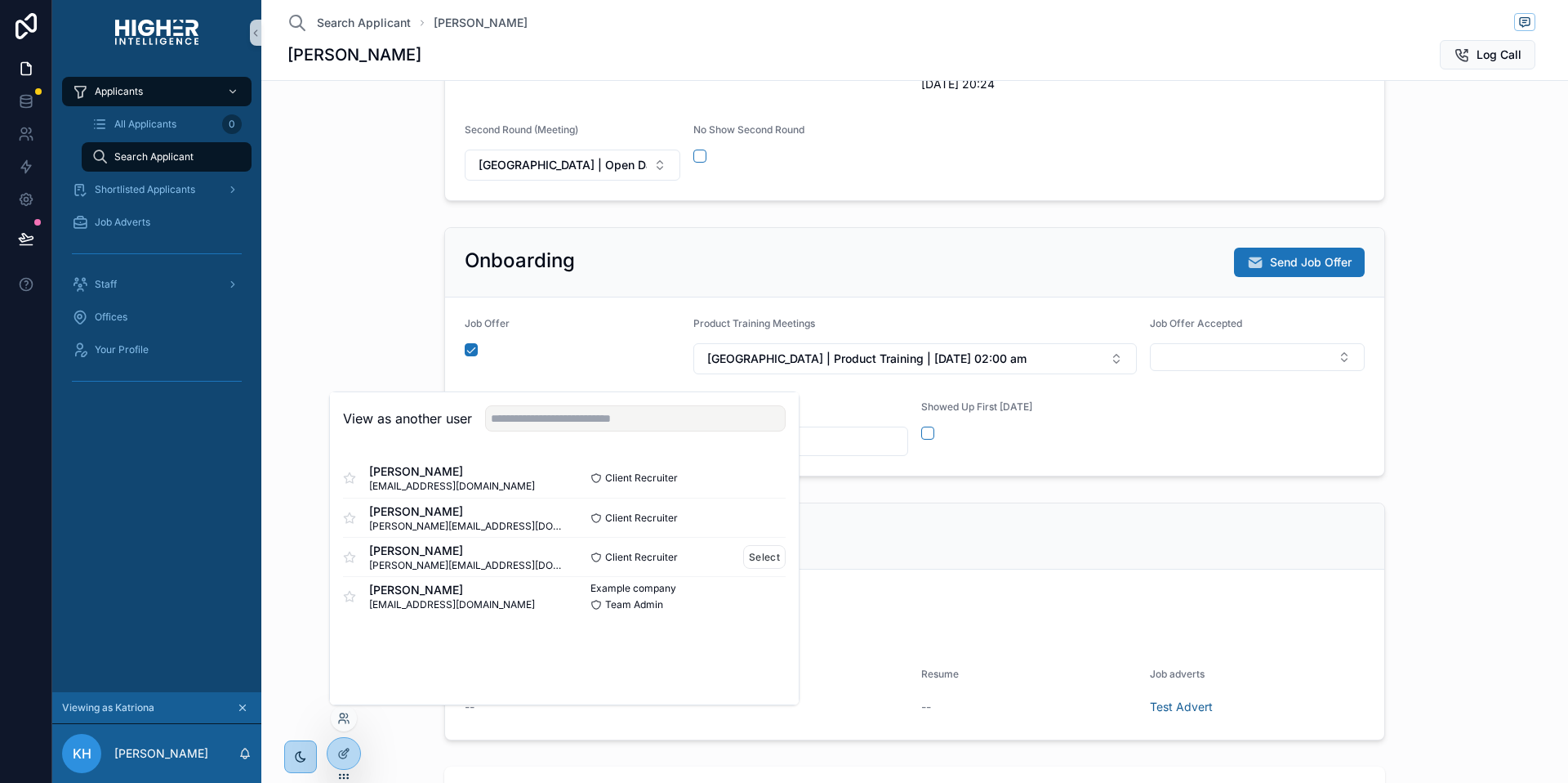
click at [413, 556] on span "Thomas Gimple" at bounding box center [466, 551] width 195 height 16
click at [257, 585] on div "Applicants All Applicants 0 Search Applicant Shortlisted Applicants Job Adverts…" at bounding box center [157, 379] width 210 height 627
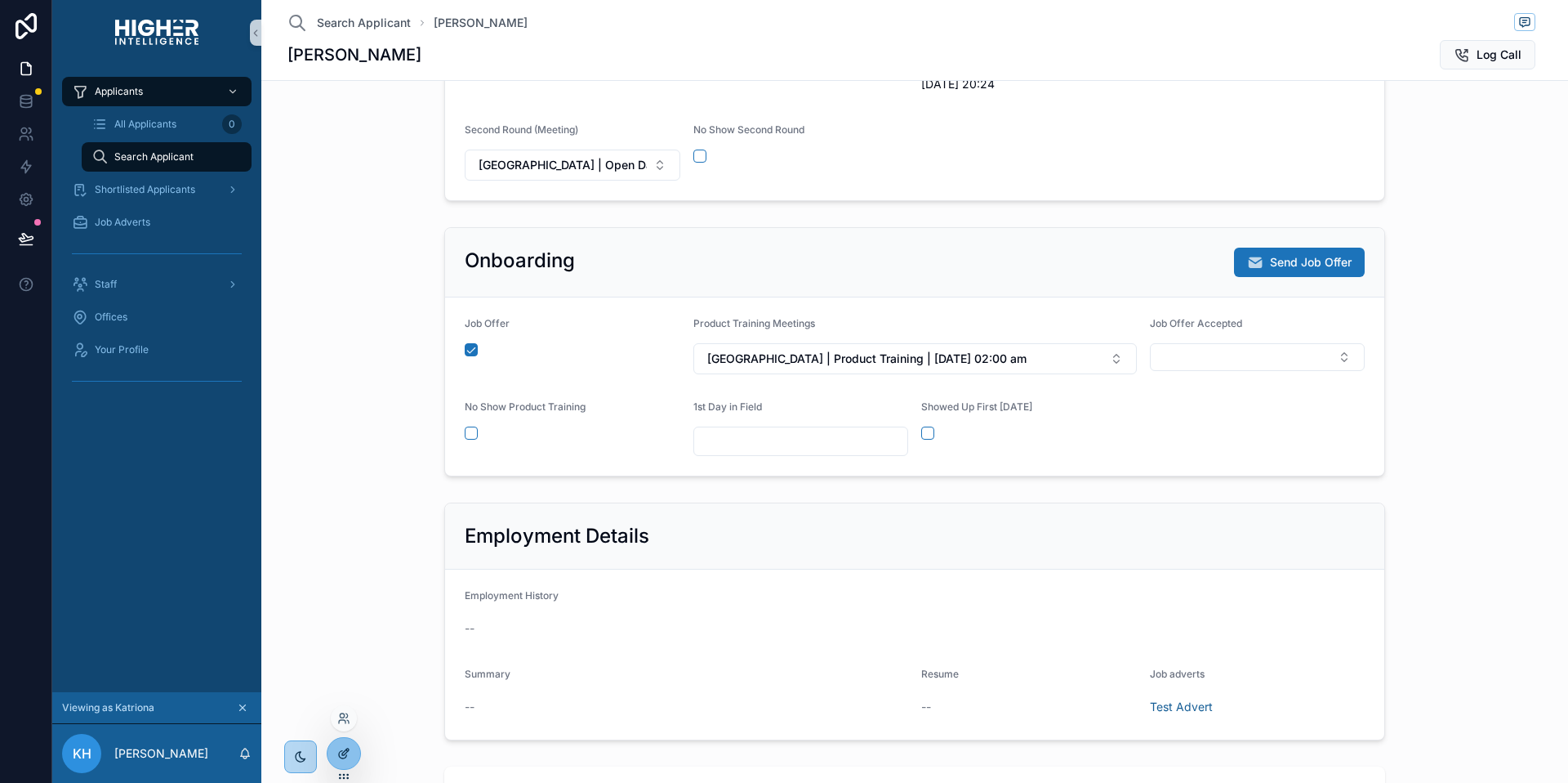
click at [337, 748] on icon at bounding box center [343, 753] width 13 height 13
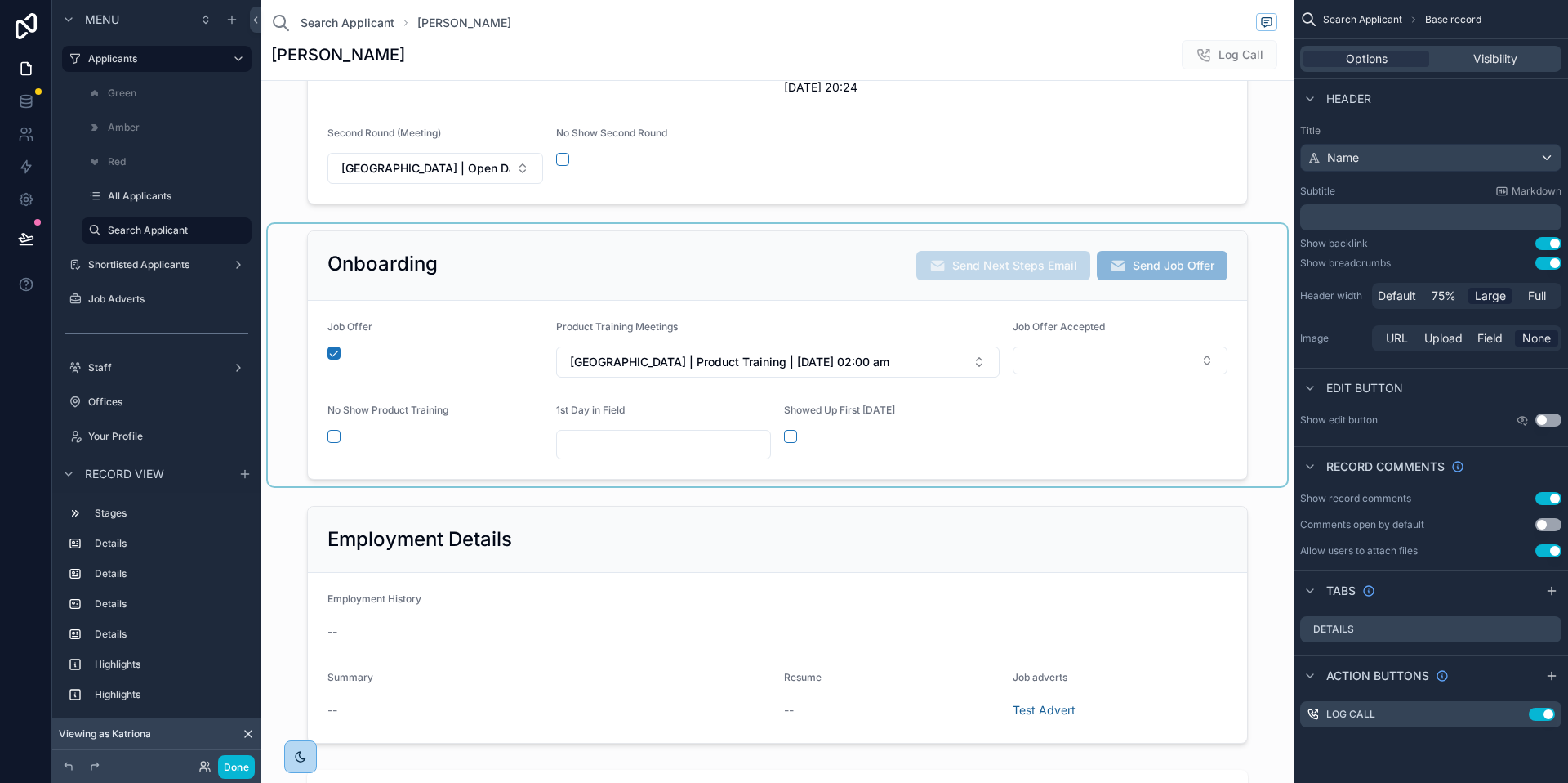
click at [998, 433] on div "scrollable content" at bounding box center [777, 355] width 1020 height 263
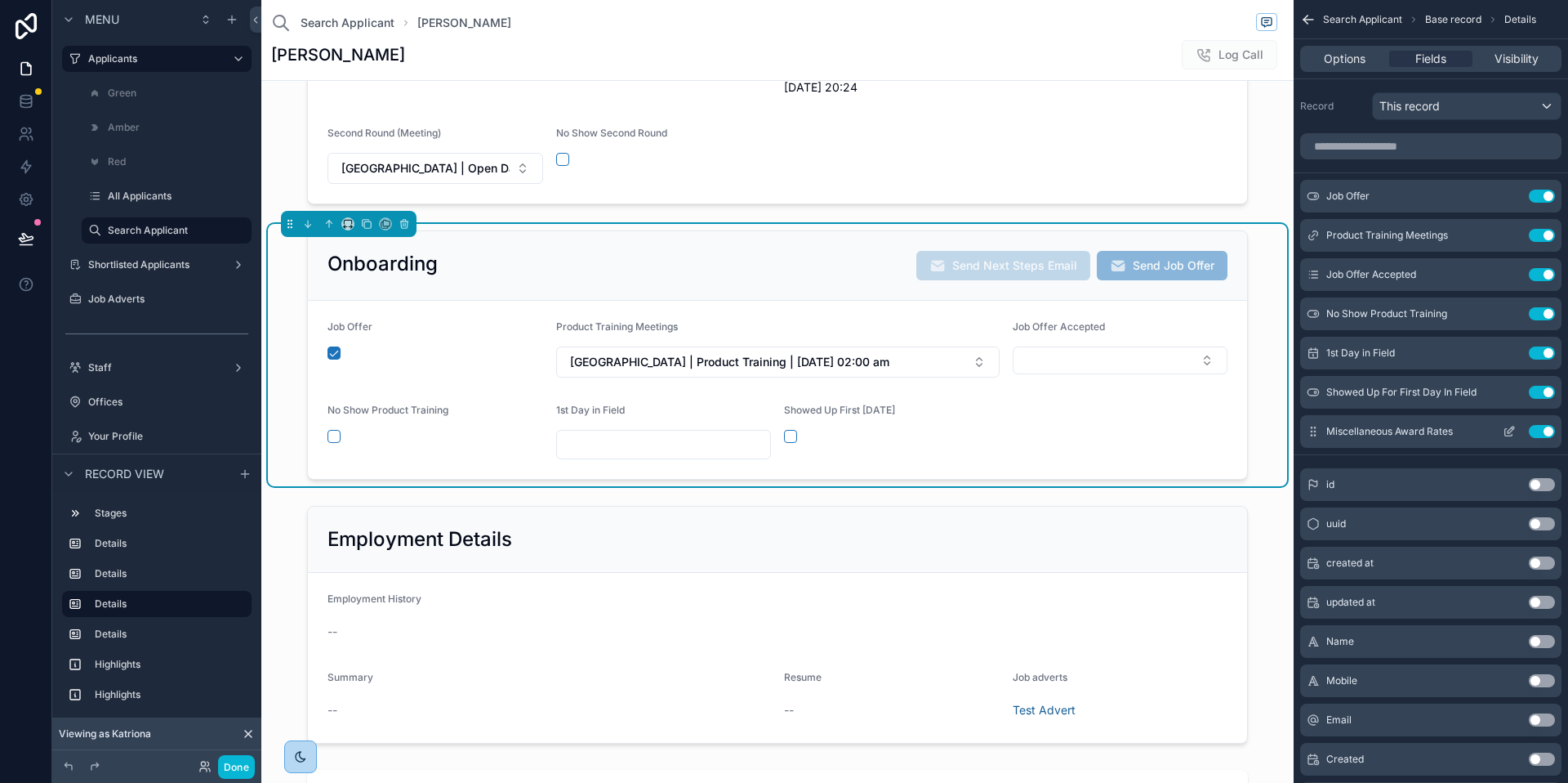
click at [1508, 430] on icon "scrollable content" at bounding box center [1511, 429] width 6 height 6
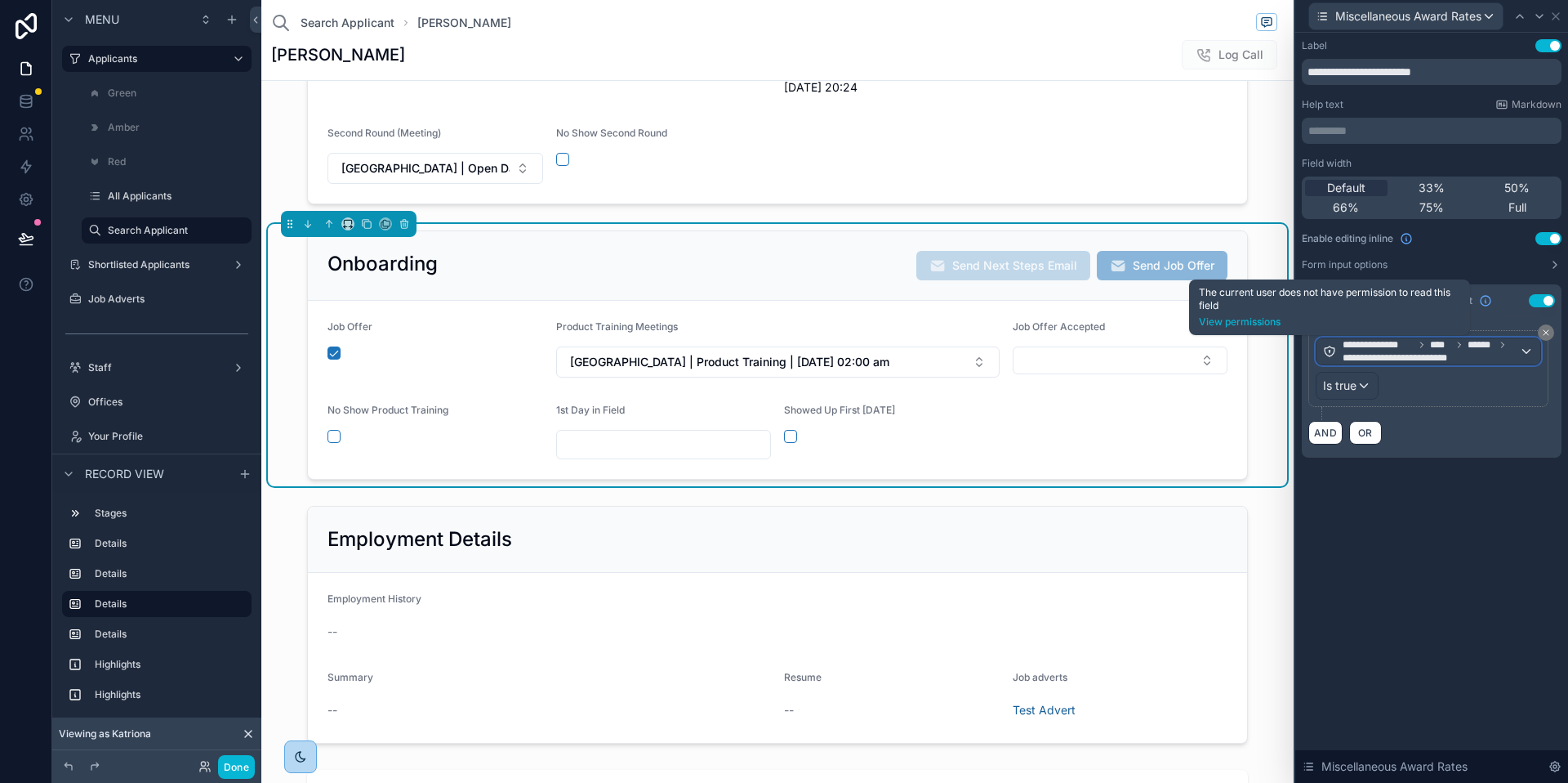
click at [1332, 351] on icon at bounding box center [1329, 351] width 13 height 13
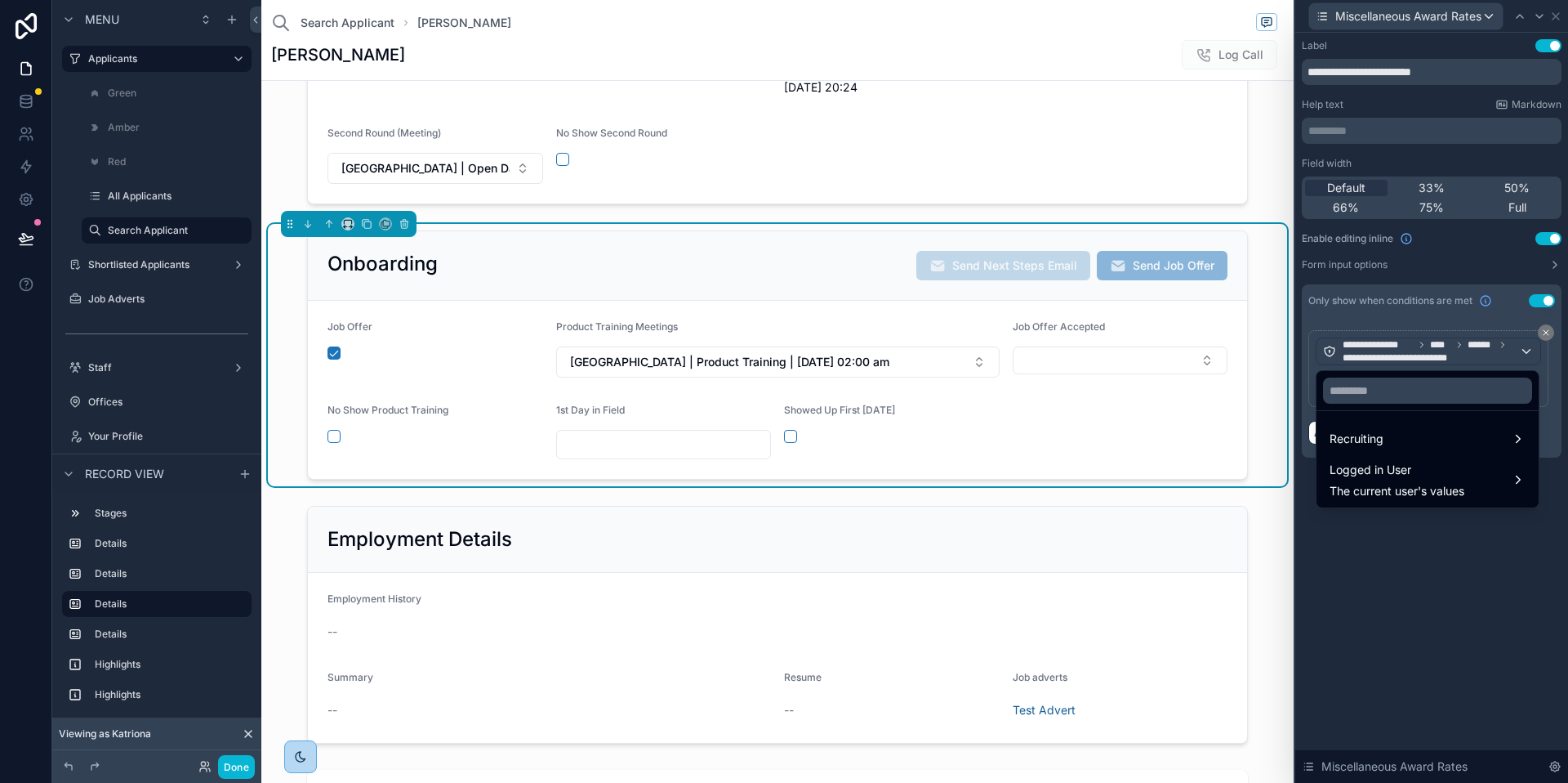
click at [1304, 577] on div at bounding box center [1431, 391] width 272 height 783
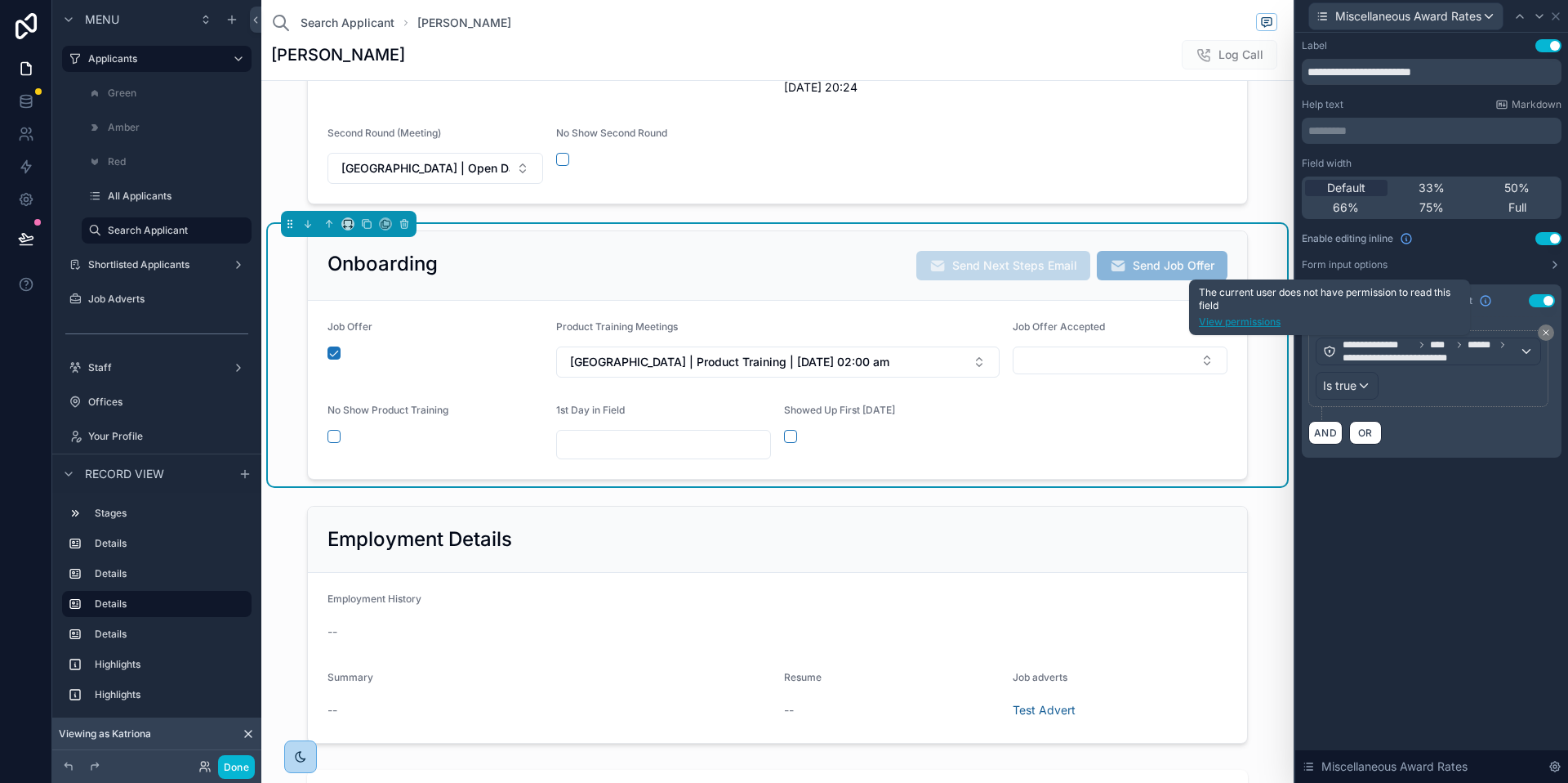
click at [1270, 322] on link "View permissions" at bounding box center [1329, 322] width 261 height 13
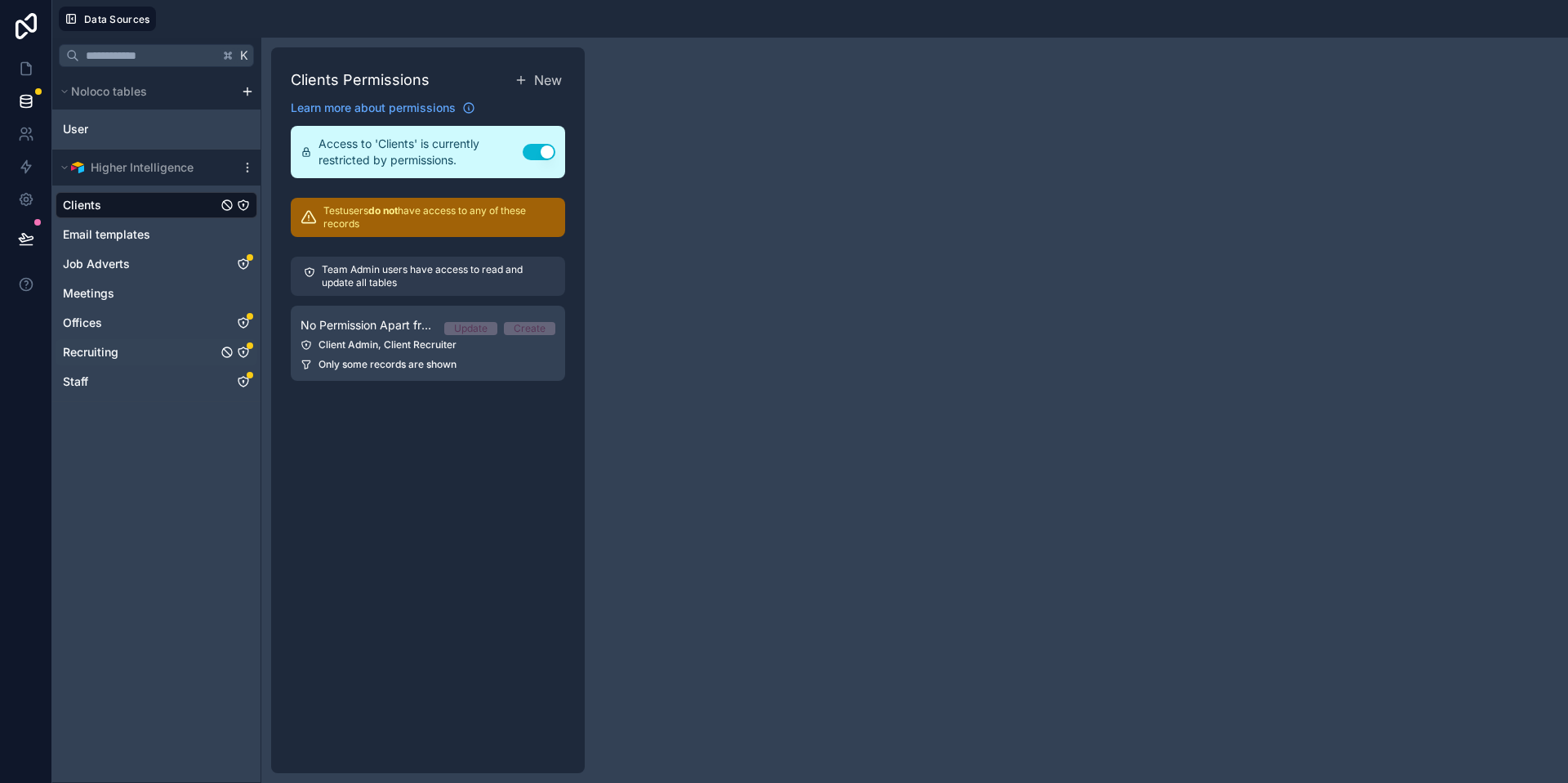
click at [113, 349] on span "Recruiting" at bounding box center [90, 352] width 56 height 16
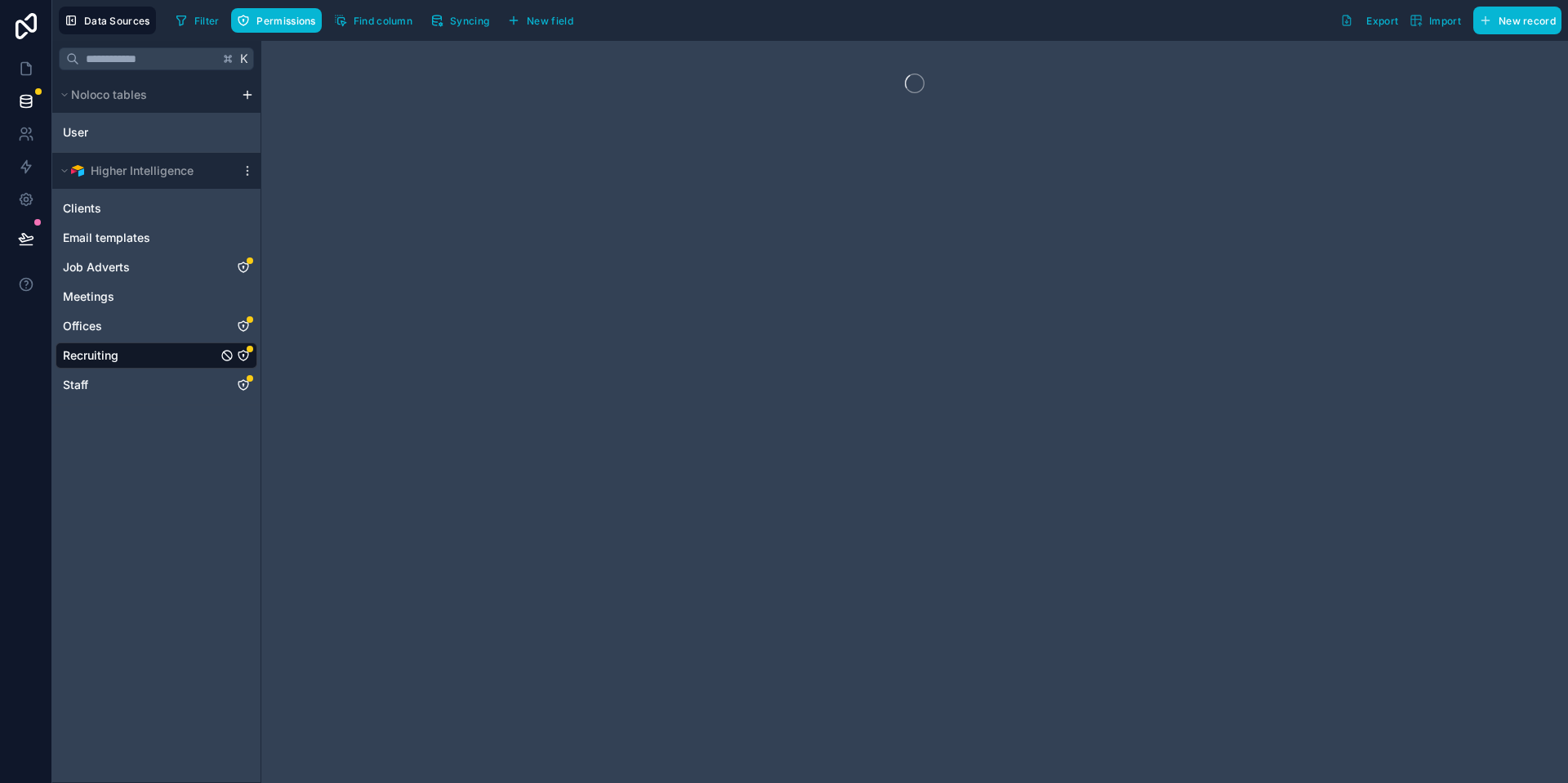
click at [241, 349] on icon "Recruiting" at bounding box center [243, 355] width 13 height 13
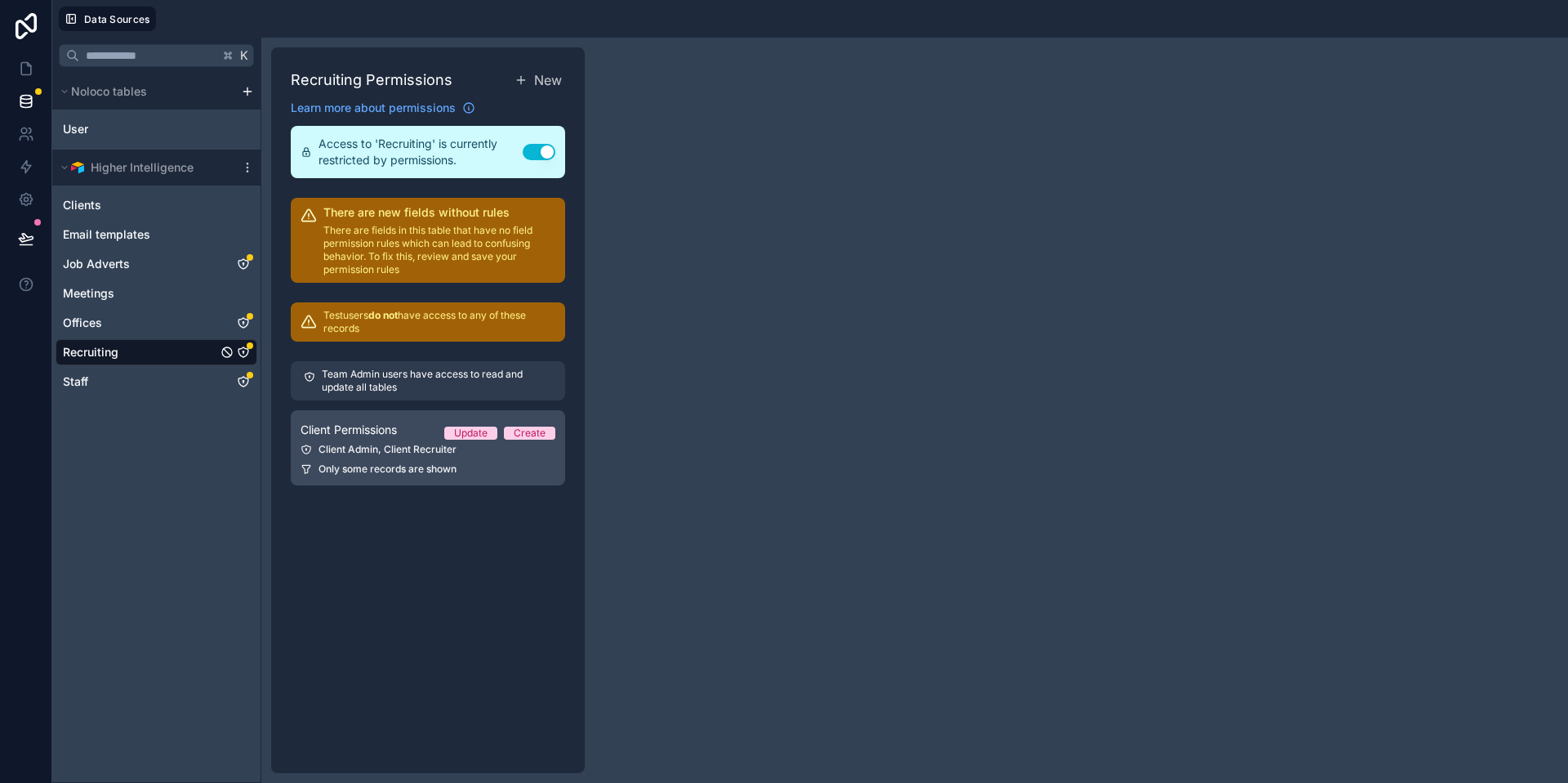
click at [392, 430] on span "Client Permissions" at bounding box center [349, 430] width 97 height 16
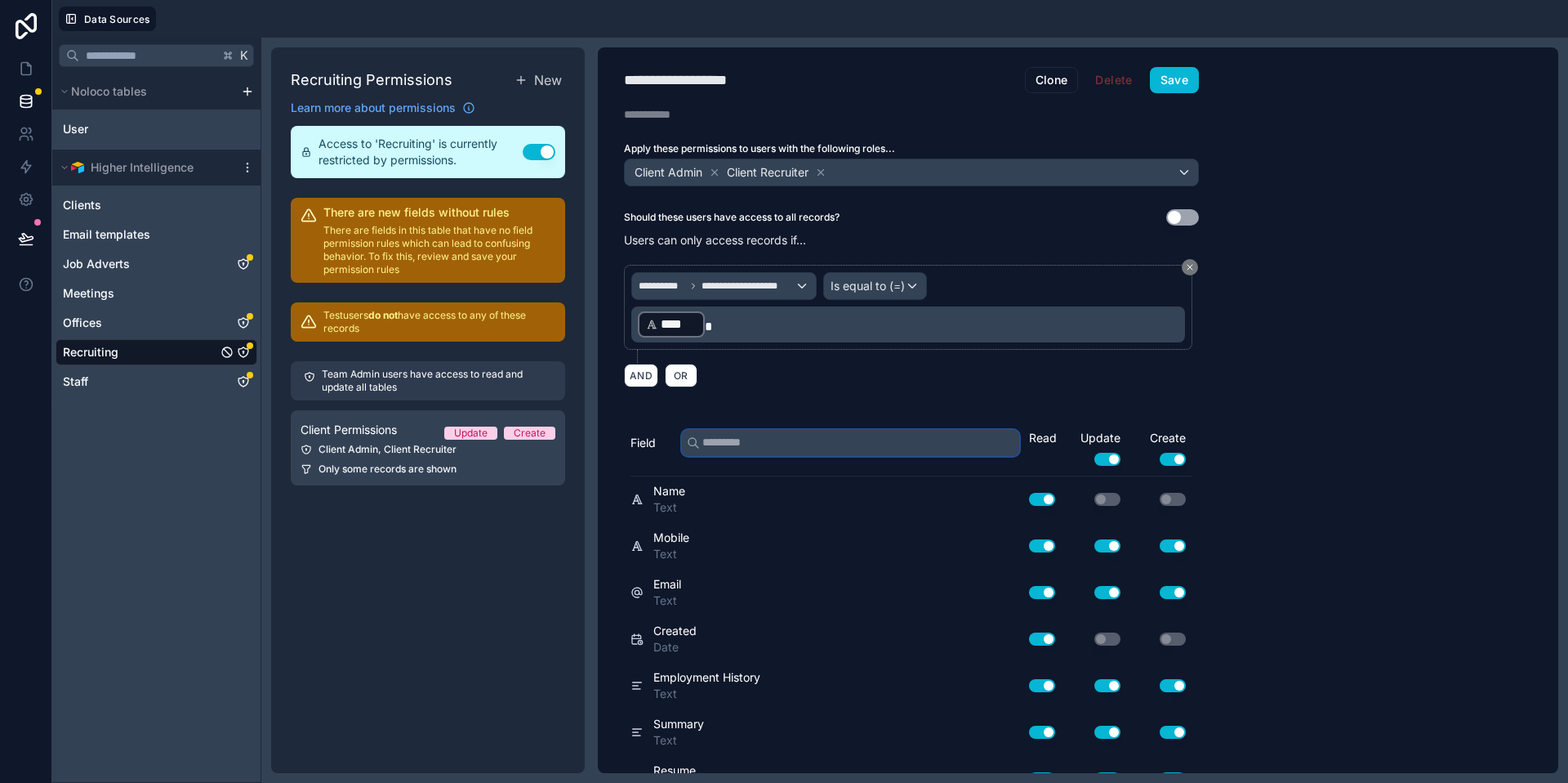
click at [782, 447] on input "text" at bounding box center [851, 443] width 337 height 26
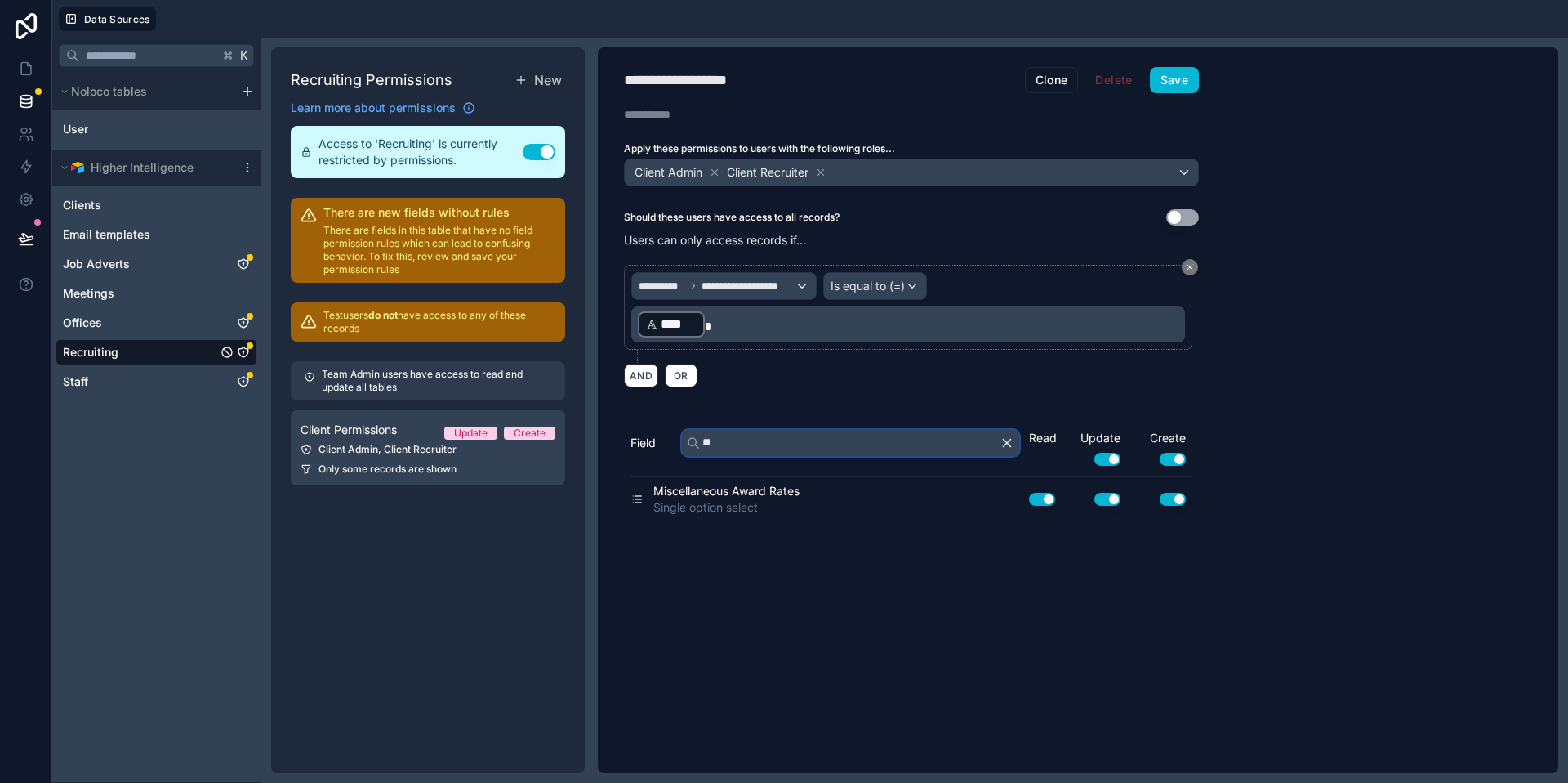
type input "**"
click at [1005, 440] on icon "button" at bounding box center [1008, 442] width 7 height 7
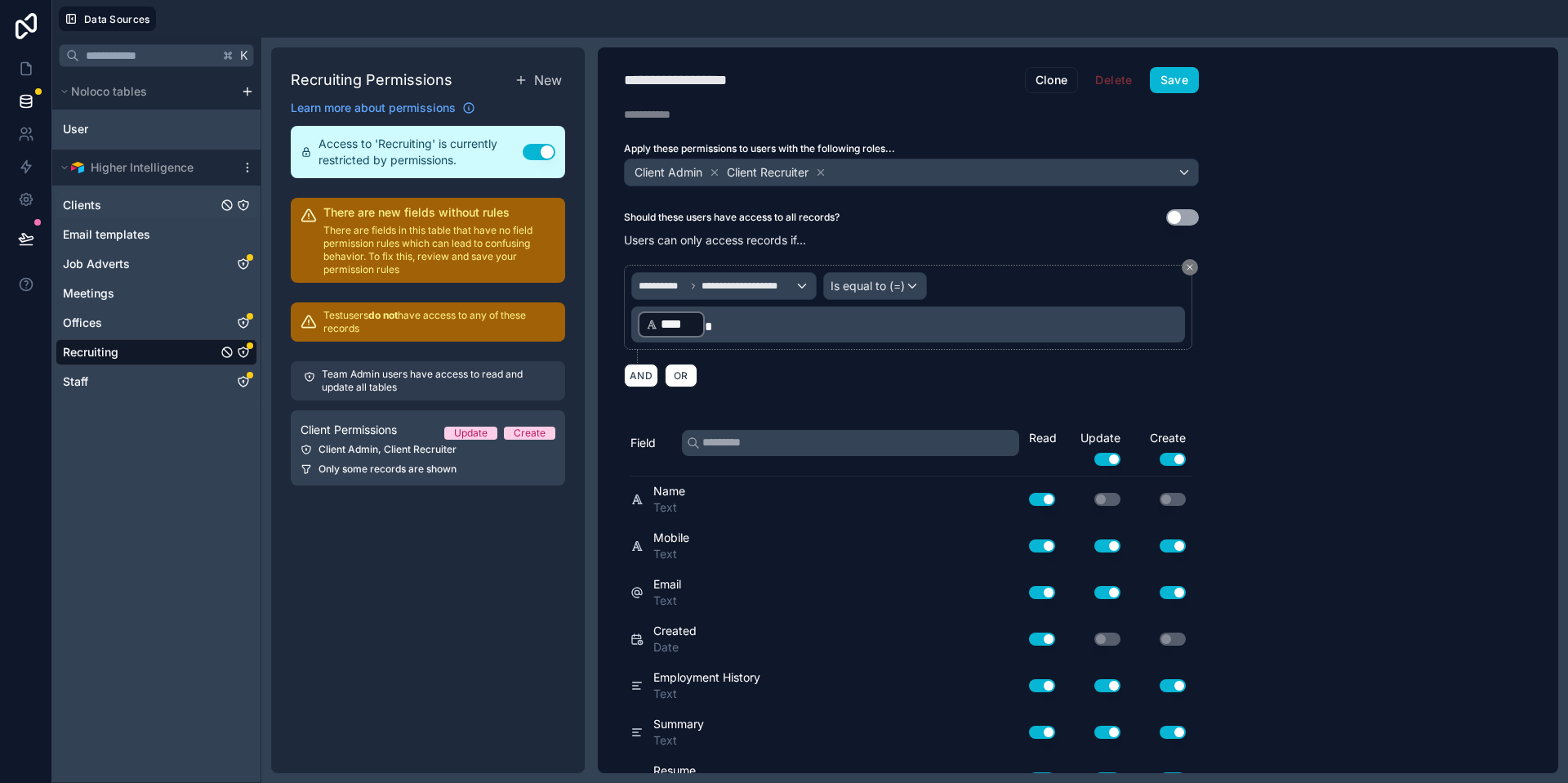
click at [113, 206] on div "Clients" at bounding box center [156, 205] width 201 height 26
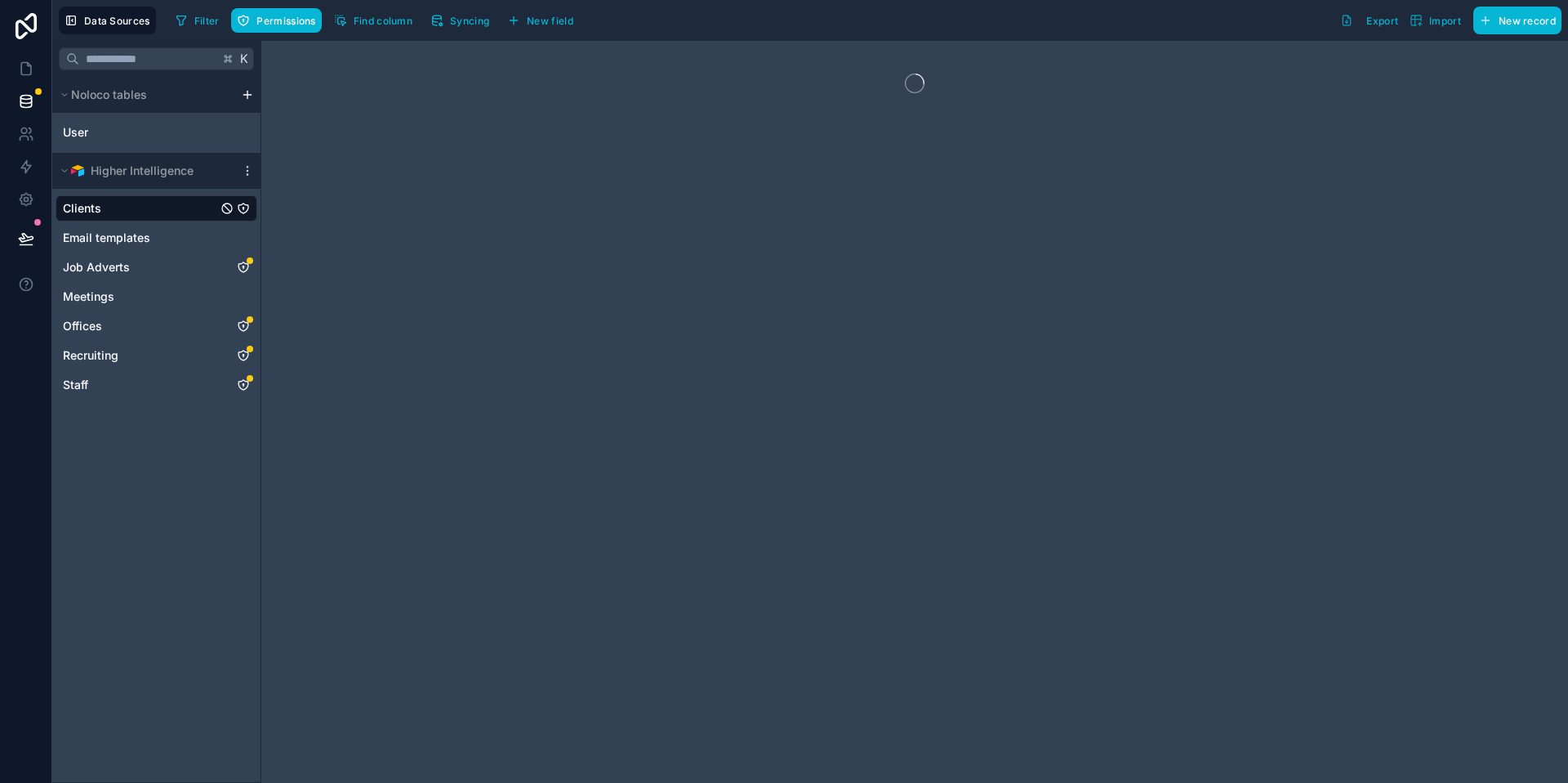
click at [241, 207] on icon "Clients" at bounding box center [243, 208] width 13 height 13
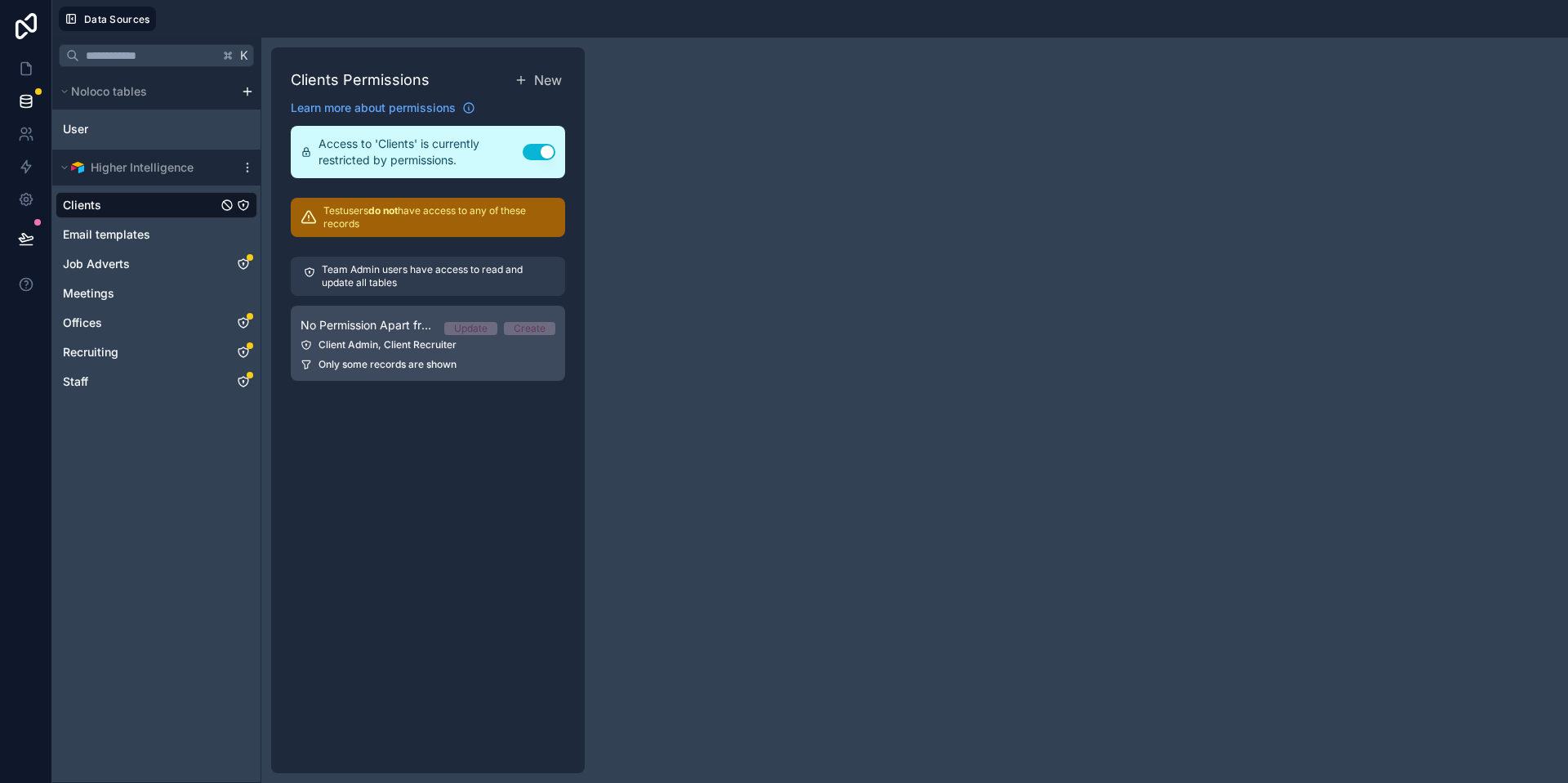
click at [438, 330] on div "No Permission Apart from Team Update Create" at bounding box center [428, 325] width 255 height 20
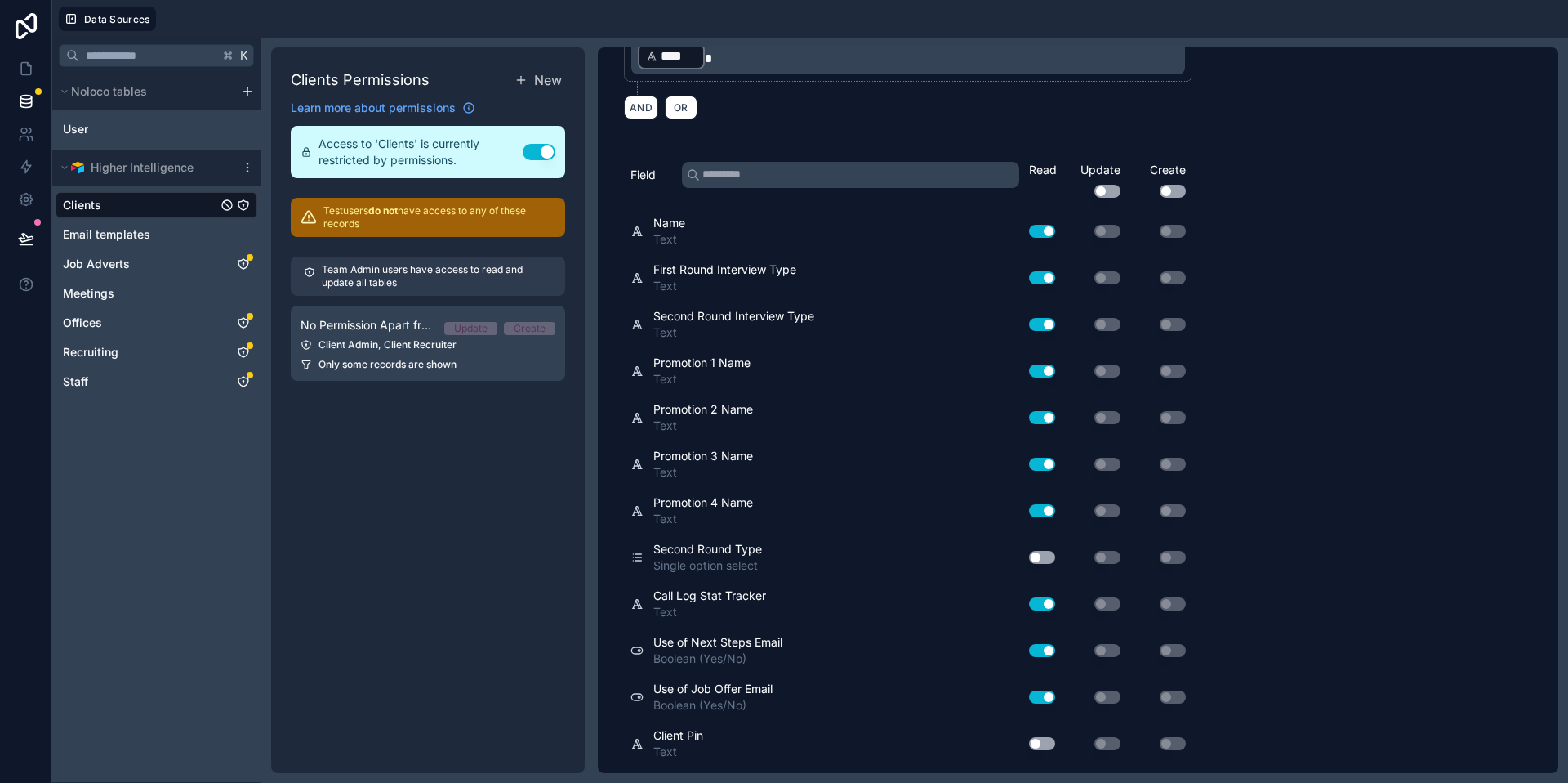
scroll to position [269, 0]
click at [746, 180] on input "text" at bounding box center [851, 174] width 337 height 26
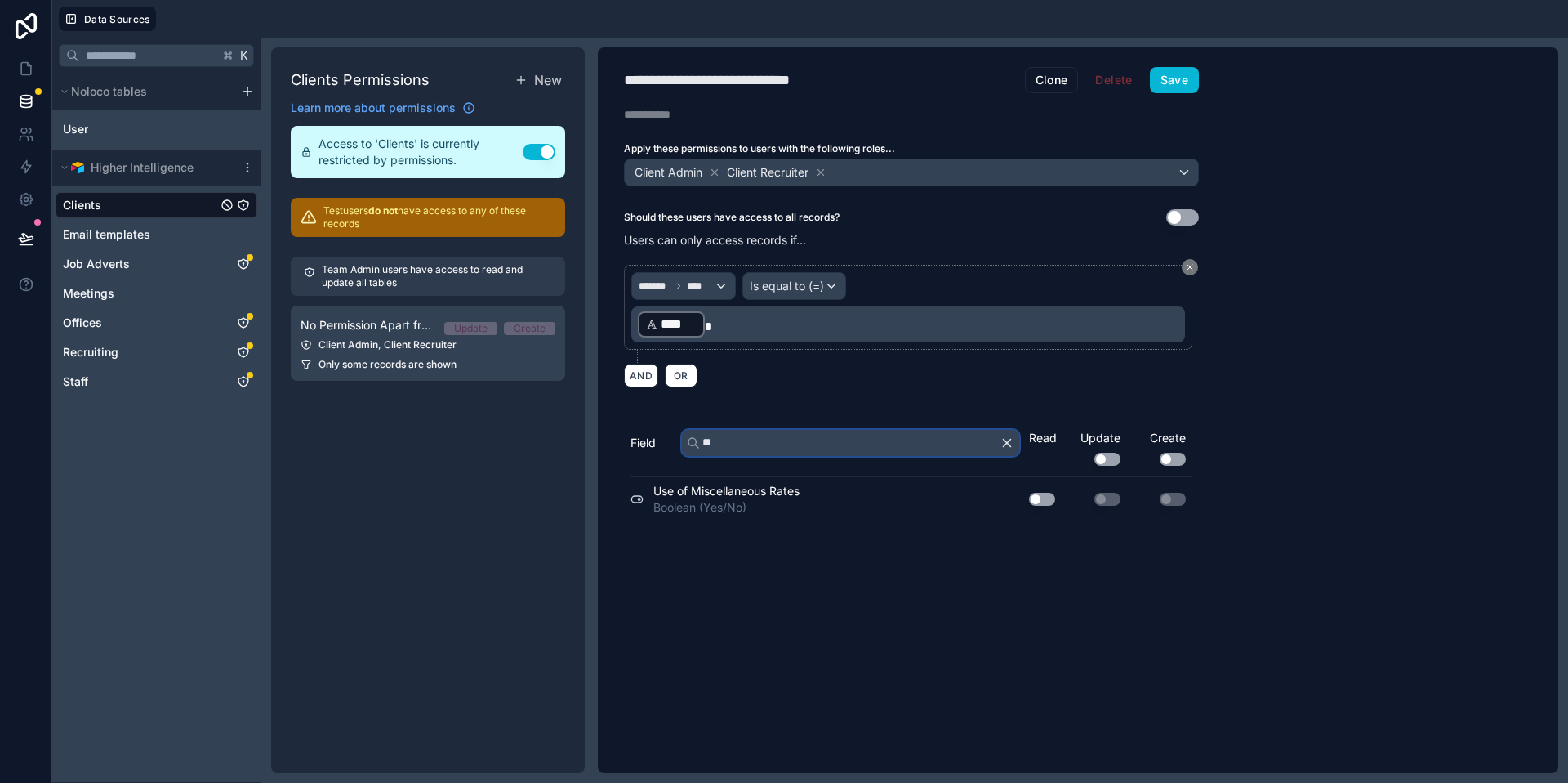
scroll to position [0, 0]
type input "**"
click at [1043, 499] on button "Use setting" at bounding box center [1042, 500] width 26 height 13
click at [1030, 646] on div "**********" at bounding box center [911, 410] width 628 height 726
click at [1163, 84] on button "Save" at bounding box center [1174, 80] width 49 height 26
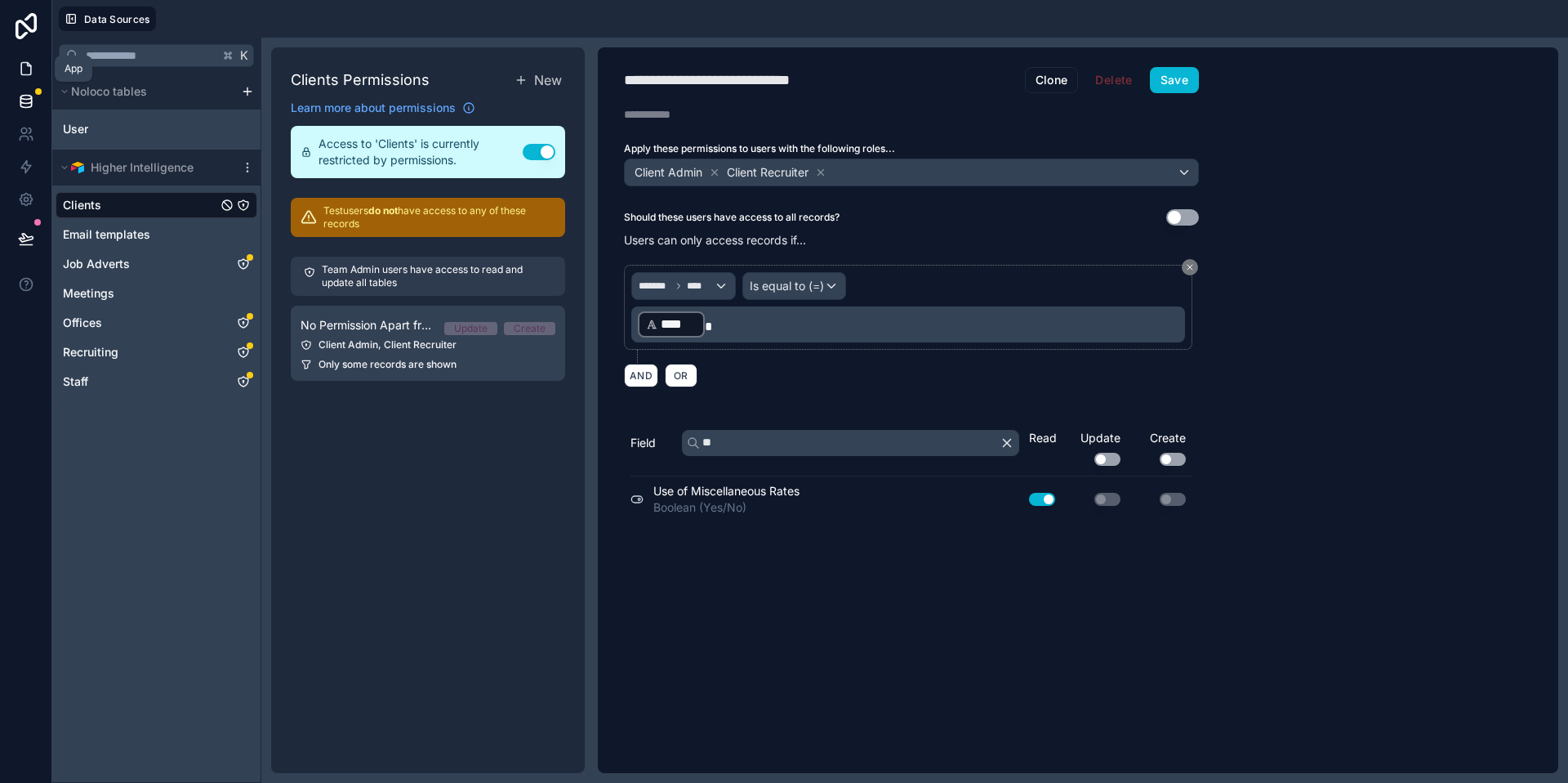
click at [32, 67] on icon at bounding box center [26, 68] width 16 height 16
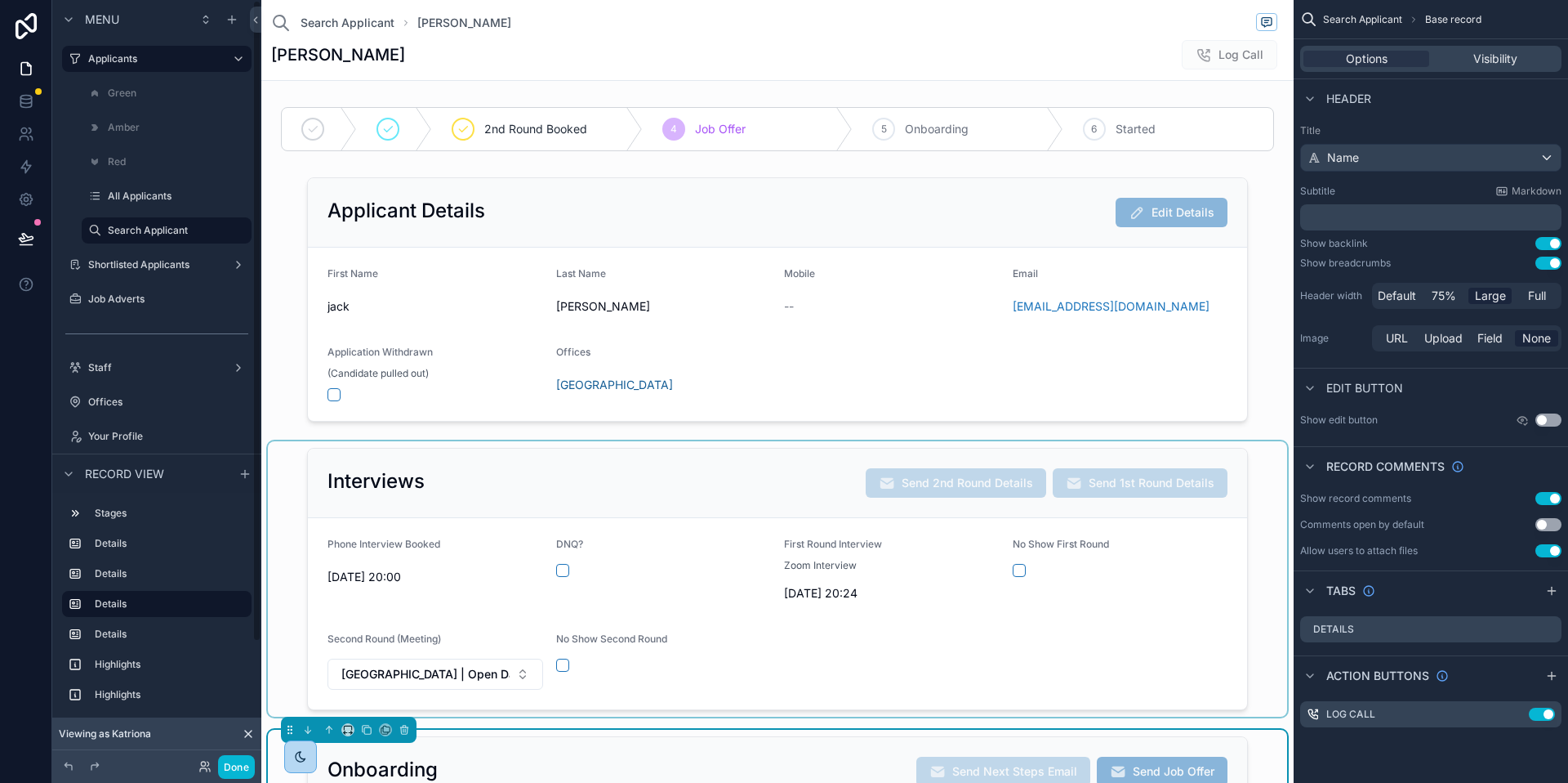
click at [1055, 616] on div "scrollable content" at bounding box center [777, 579] width 1020 height 275
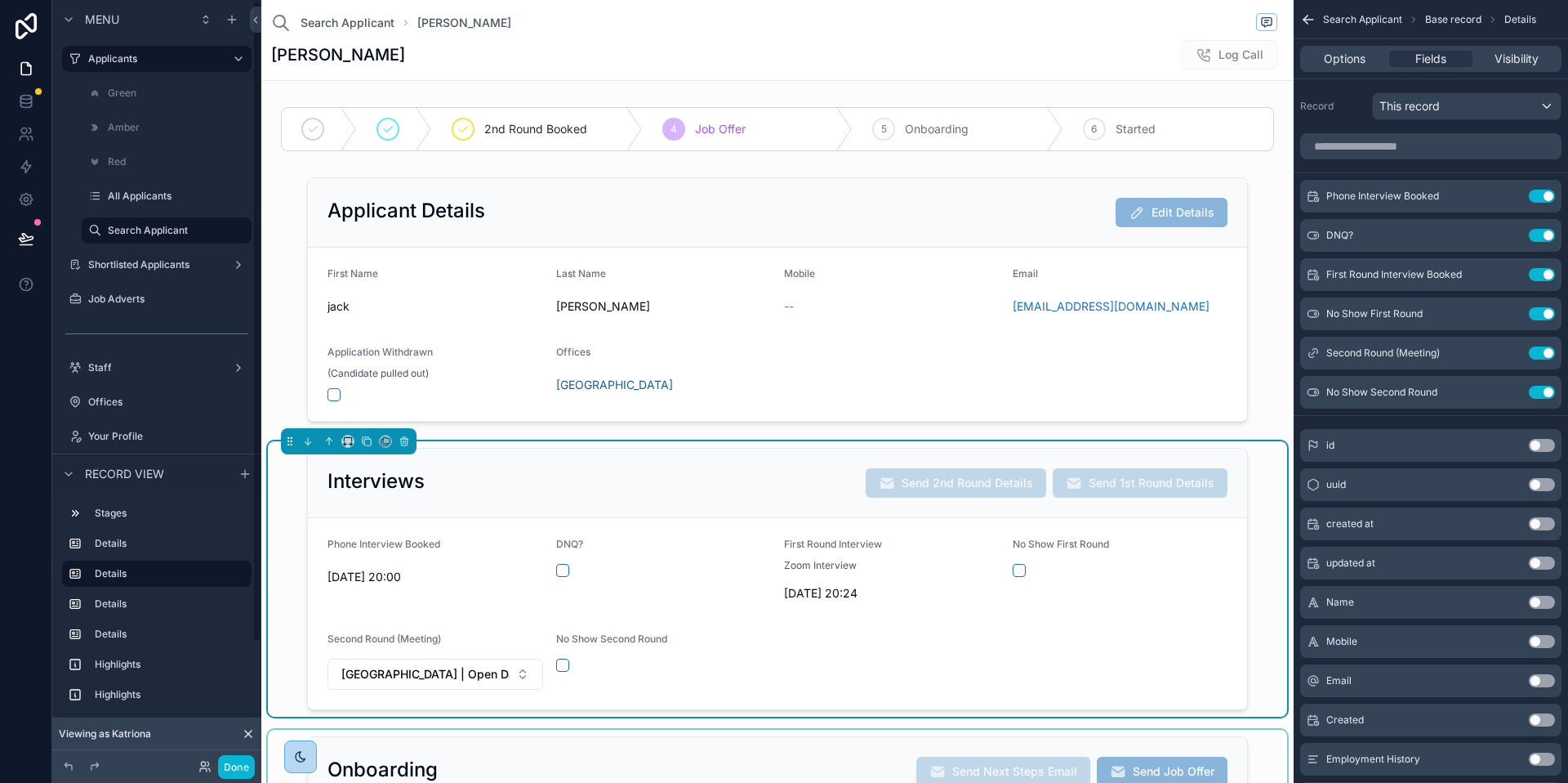
scroll to position [354, 0]
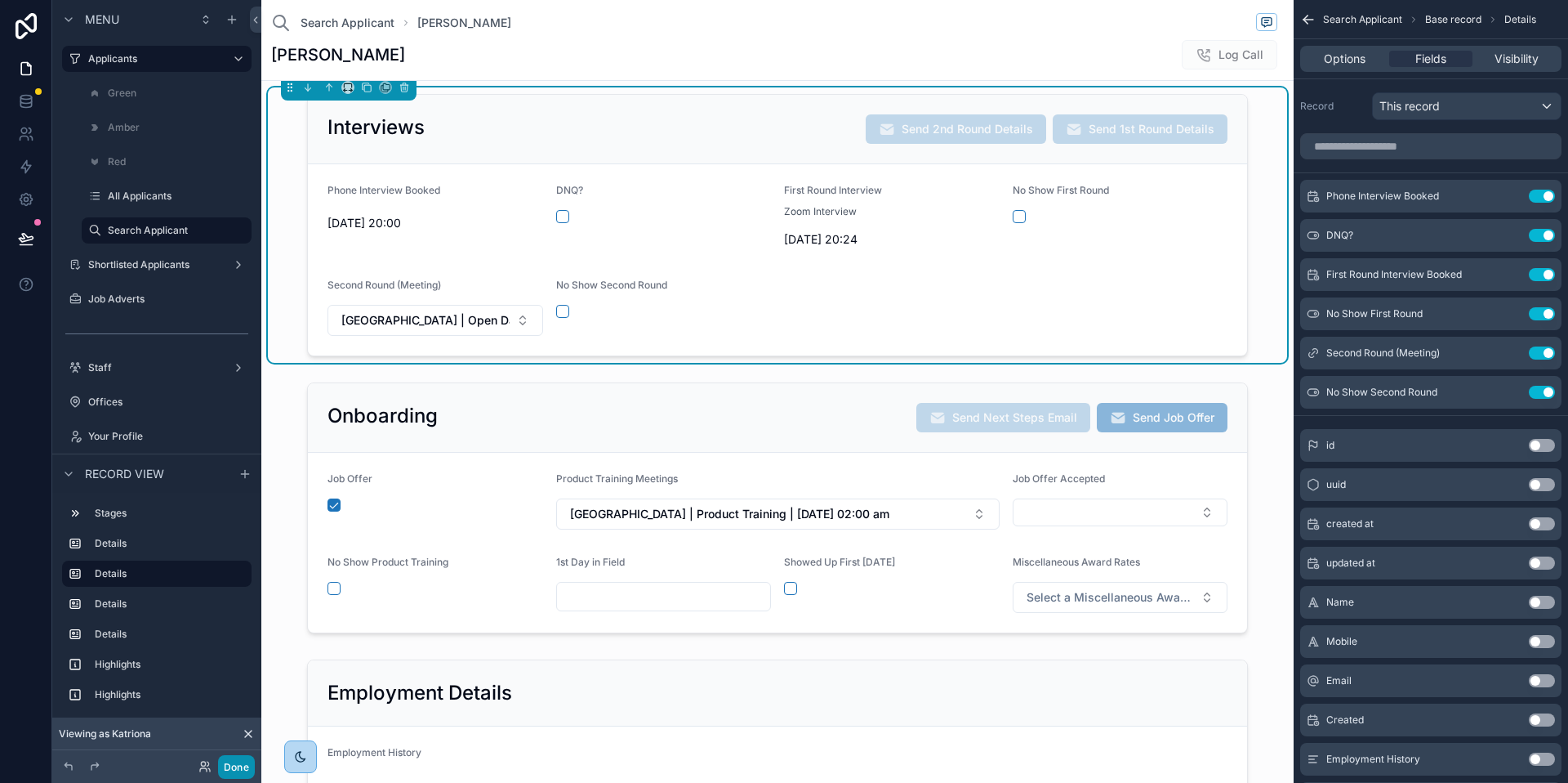
click at [230, 778] on button "Done" at bounding box center [236, 767] width 36 height 24
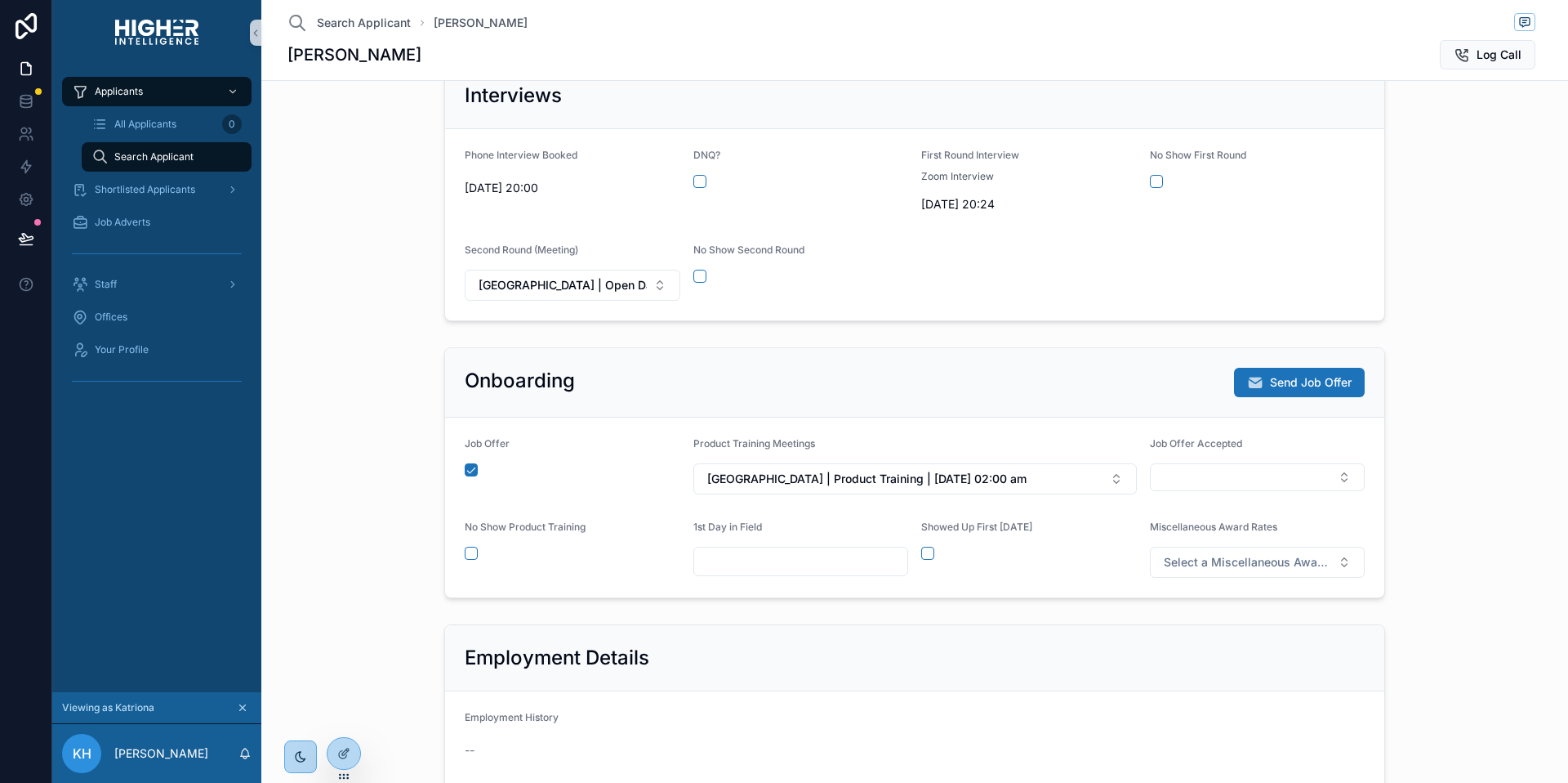
scroll to position [419, 0]
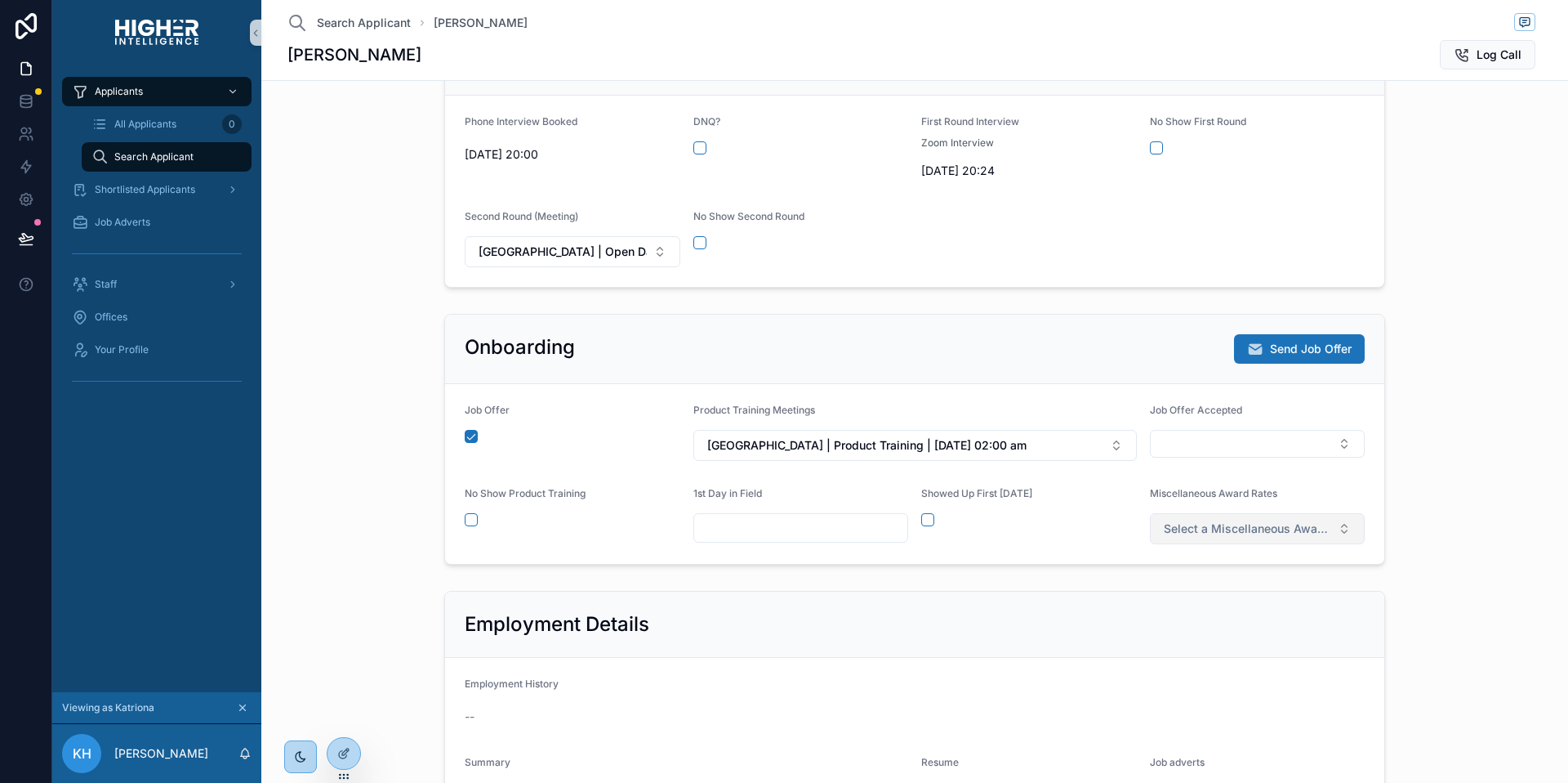
click at [1329, 528] on button "Select a Miscellaneous Award Rates" at bounding box center [1257, 529] width 216 height 31
click at [1194, 623] on div "Level 2" at bounding box center [1181, 619] width 34 height 15
click at [1213, 521] on button "Level 2" at bounding box center [1257, 529] width 216 height 31
click at [1184, 596] on div "None" at bounding box center [1176, 594] width 25 height 15
click at [1213, 448] on button "Select Button" at bounding box center [1257, 444] width 216 height 27
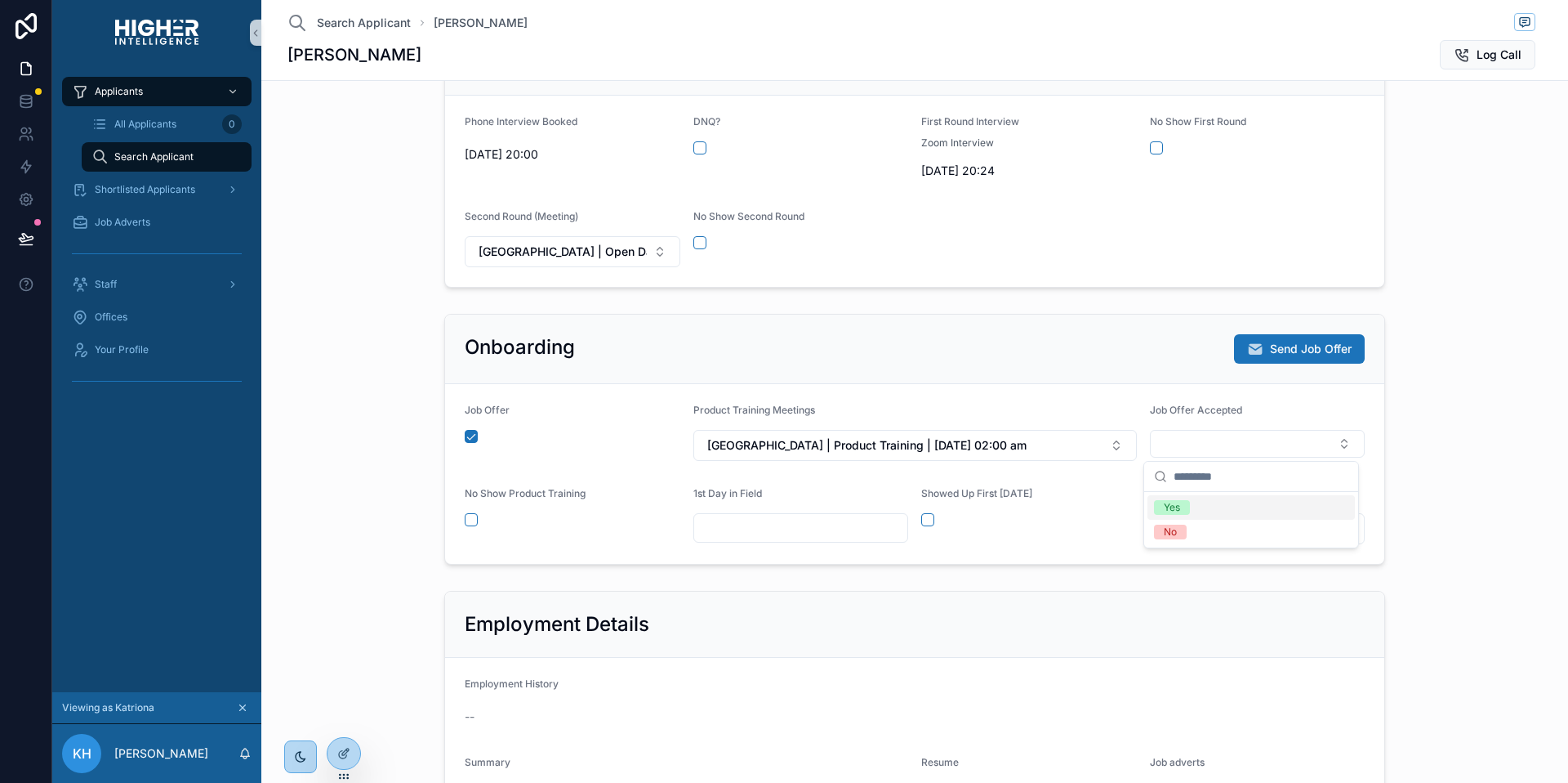
click at [1176, 511] on div "Yes" at bounding box center [1173, 508] width 16 height 15
click at [952, 366] on div "Onboarding Send Next Steps Email Send Job Offer" at bounding box center [915, 349] width 939 height 69
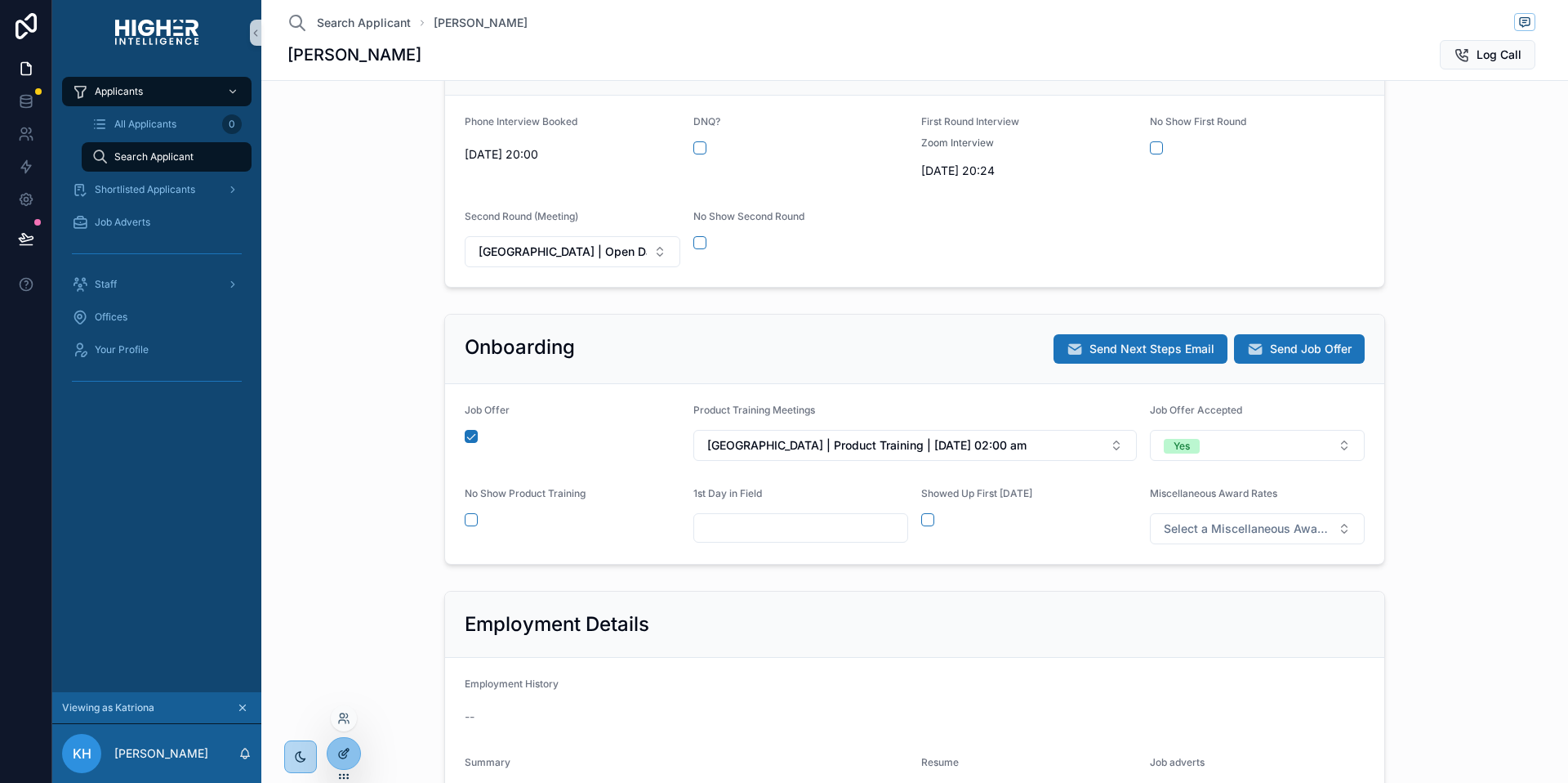
click at [349, 749] on icon at bounding box center [345, 751] width 6 height 6
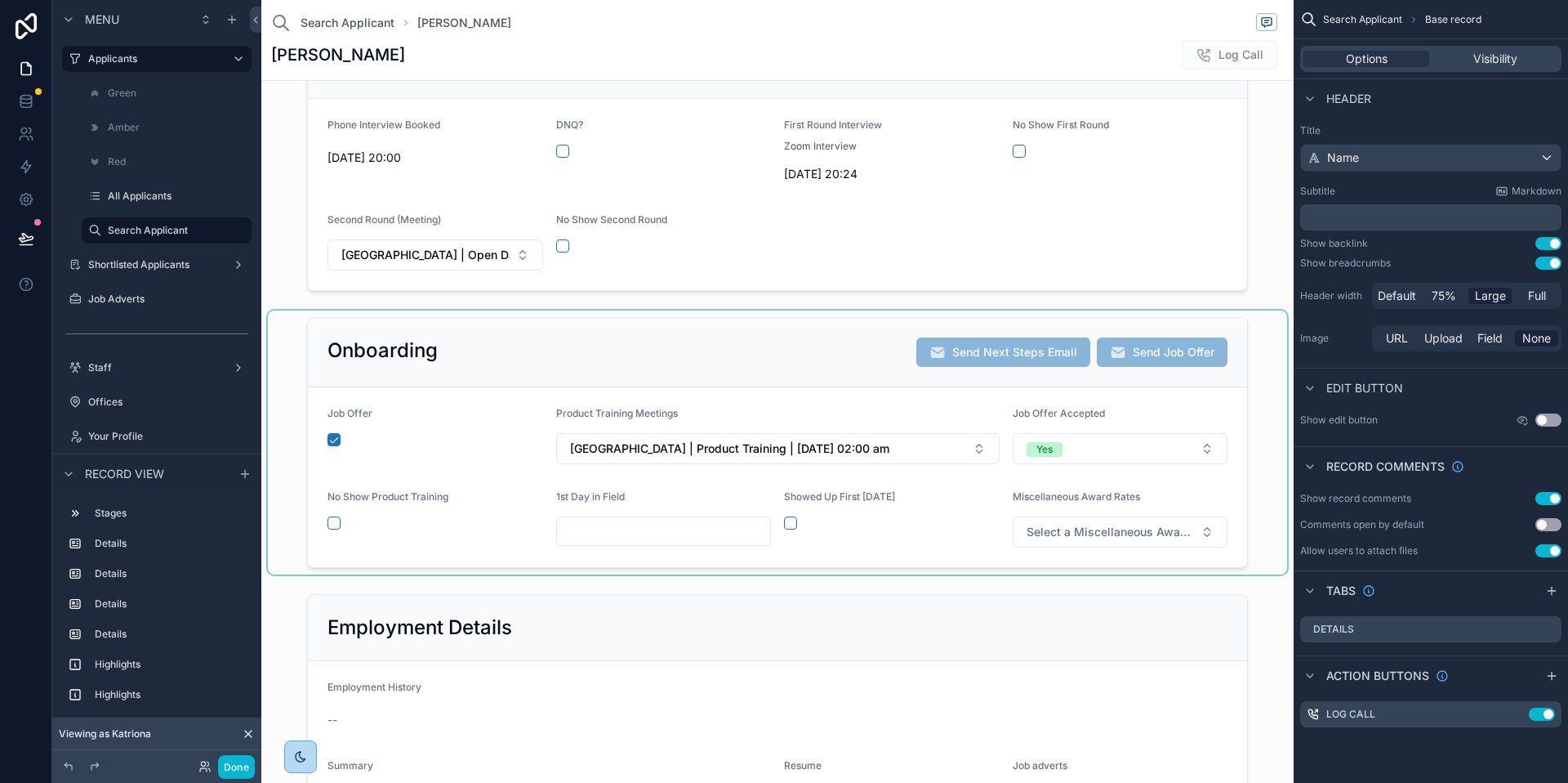
click at [860, 376] on div "scrollable content" at bounding box center [777, 443] width 1020 height 264
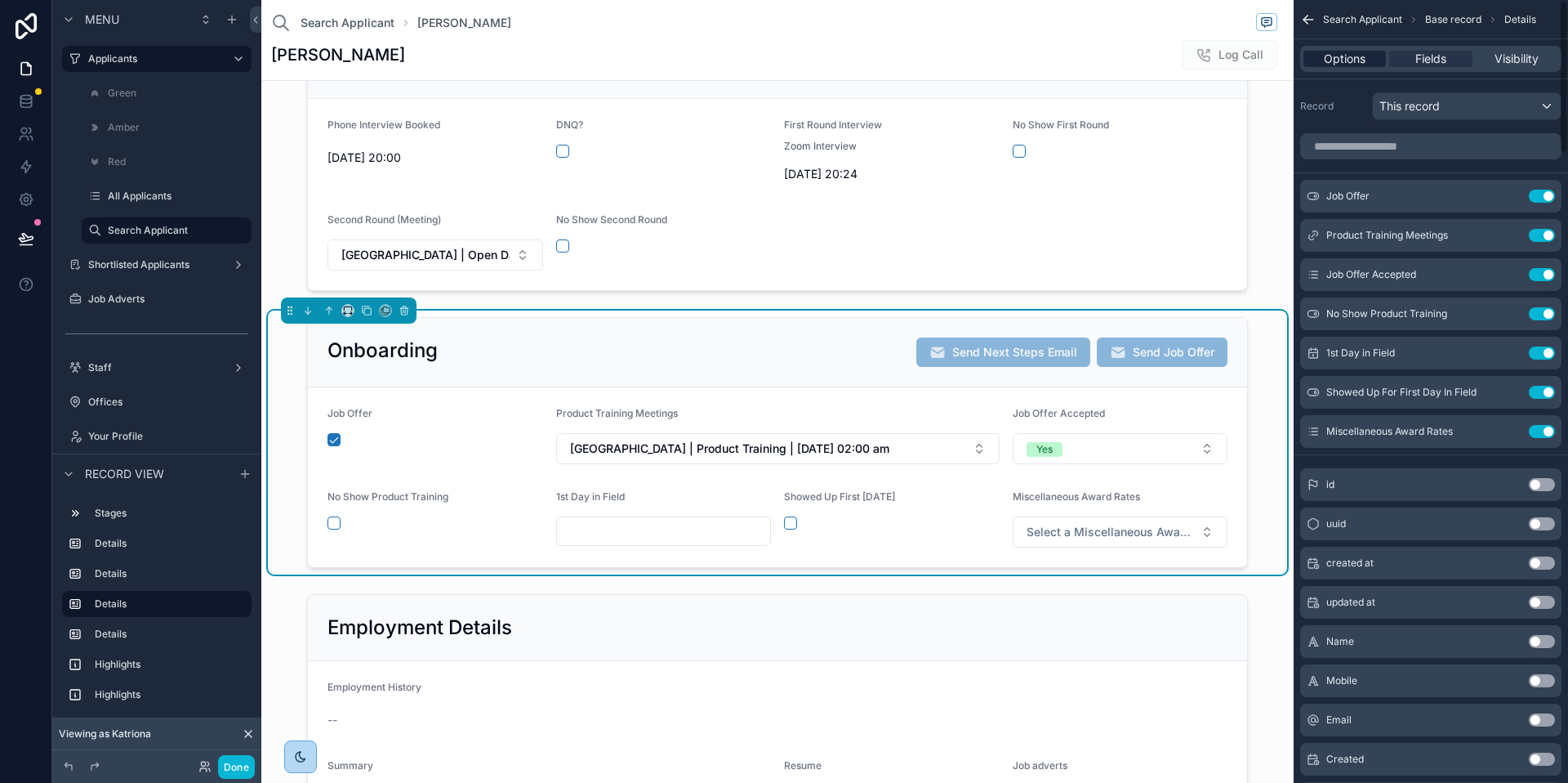
click at [1346, 53] on span "Options" at bounding box center [1345, 59] width 42 height 16
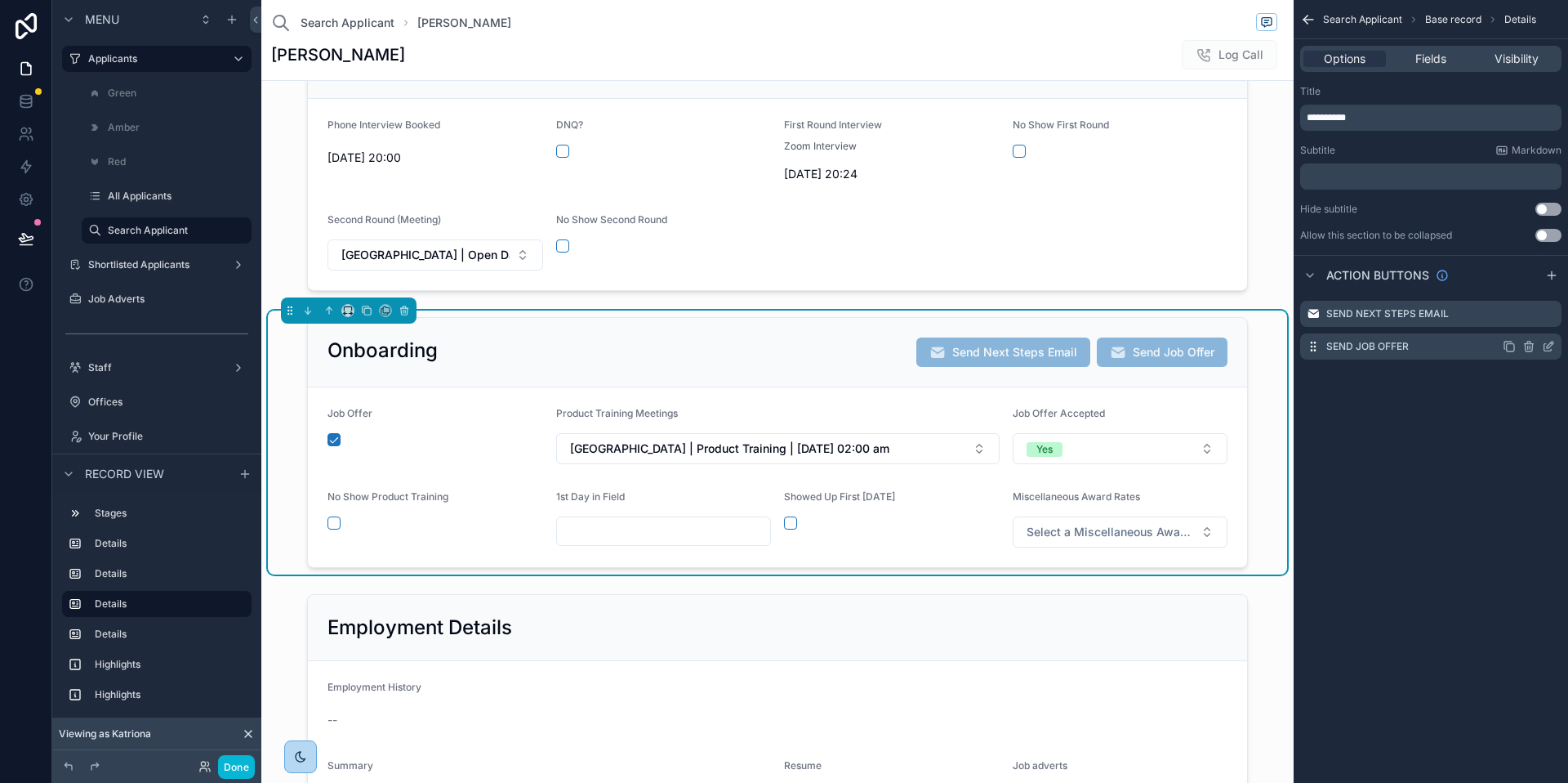
click at [1545, 347] on icon "scrollable content" at bounding box center [1549, 346] width 13 height 13
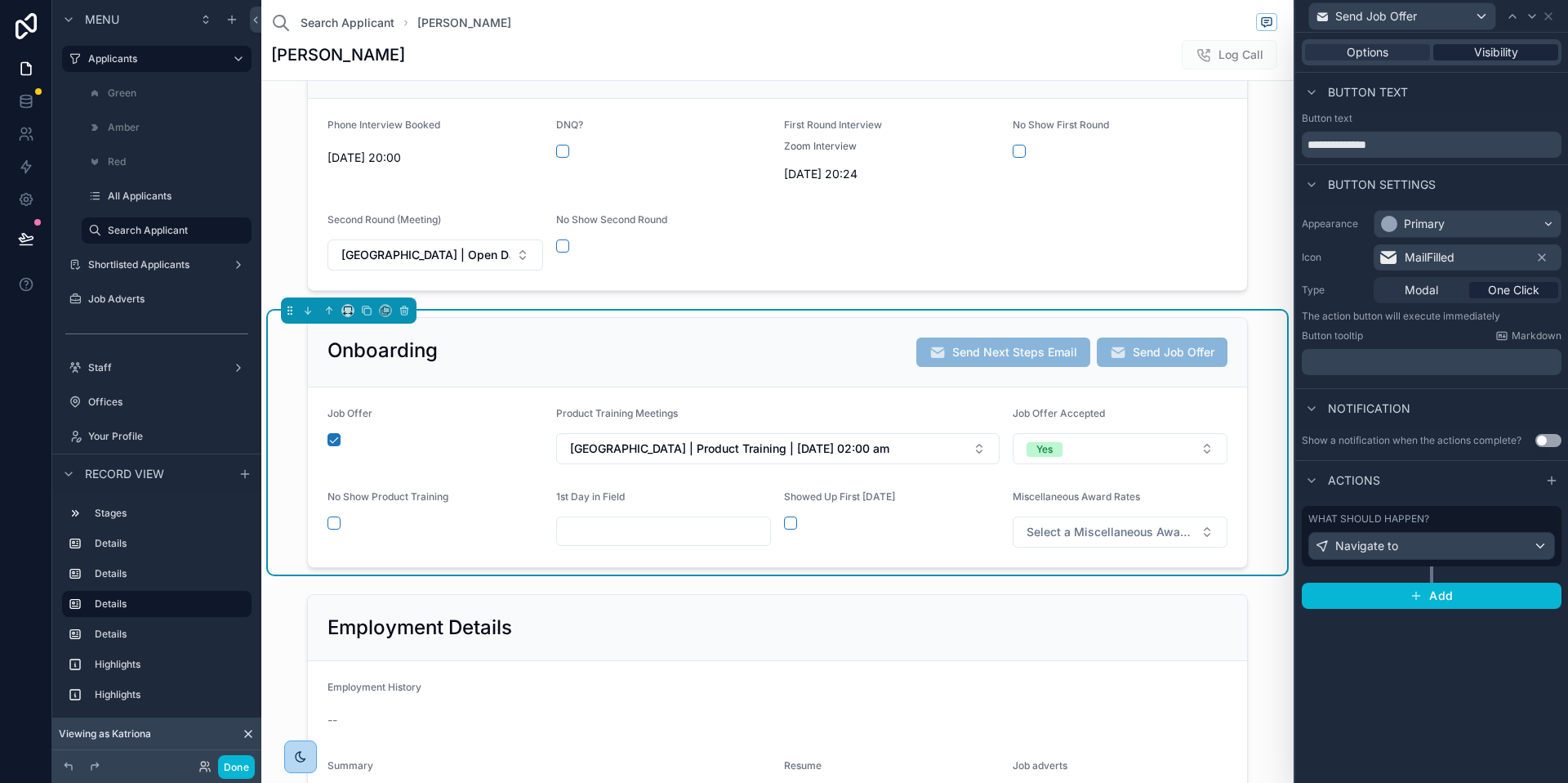
click at [1500, 51] on span "Visibility" at bounding box center [1496, 52] width 44 height 16
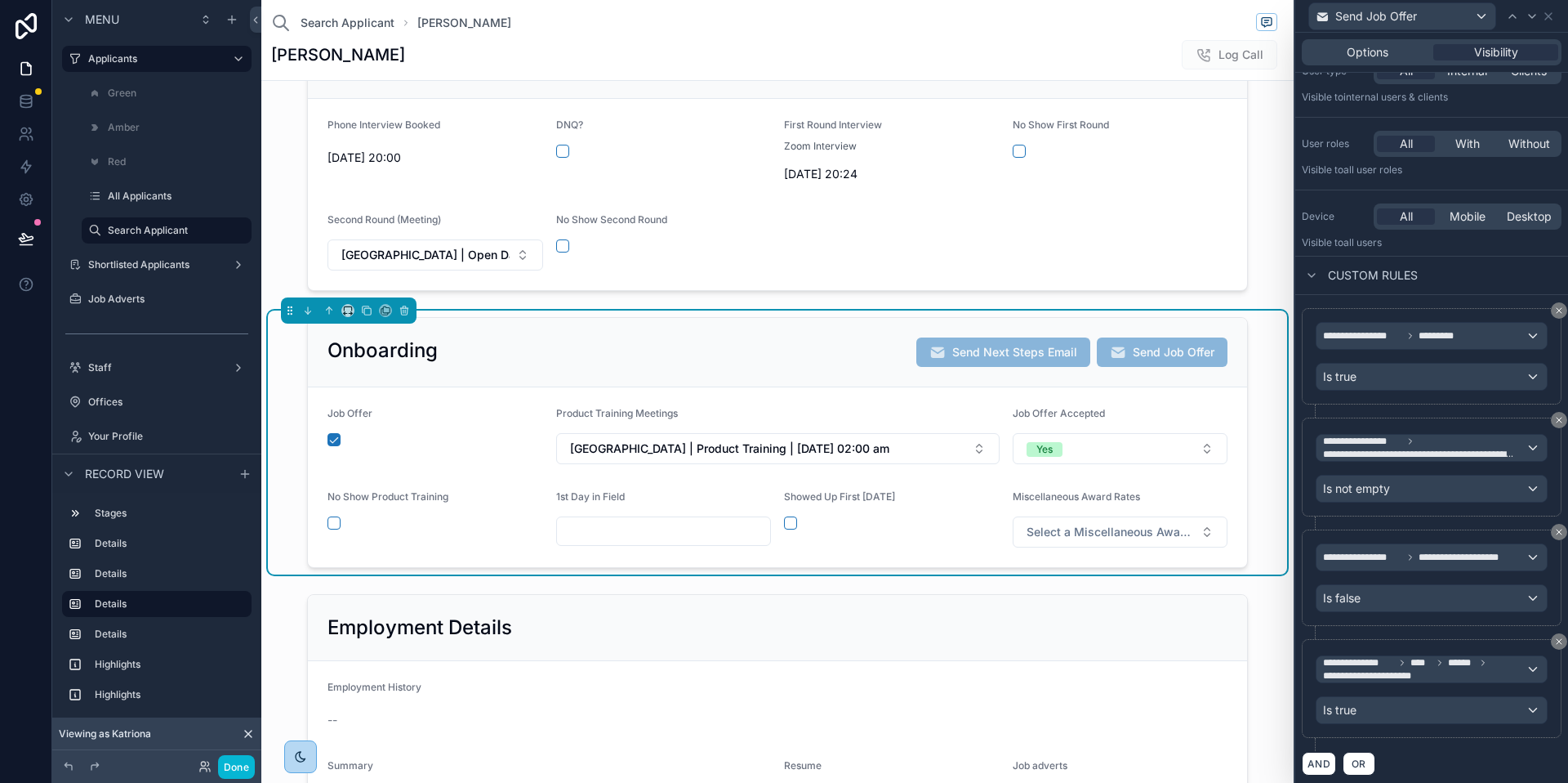
scroll to position [71, 0]
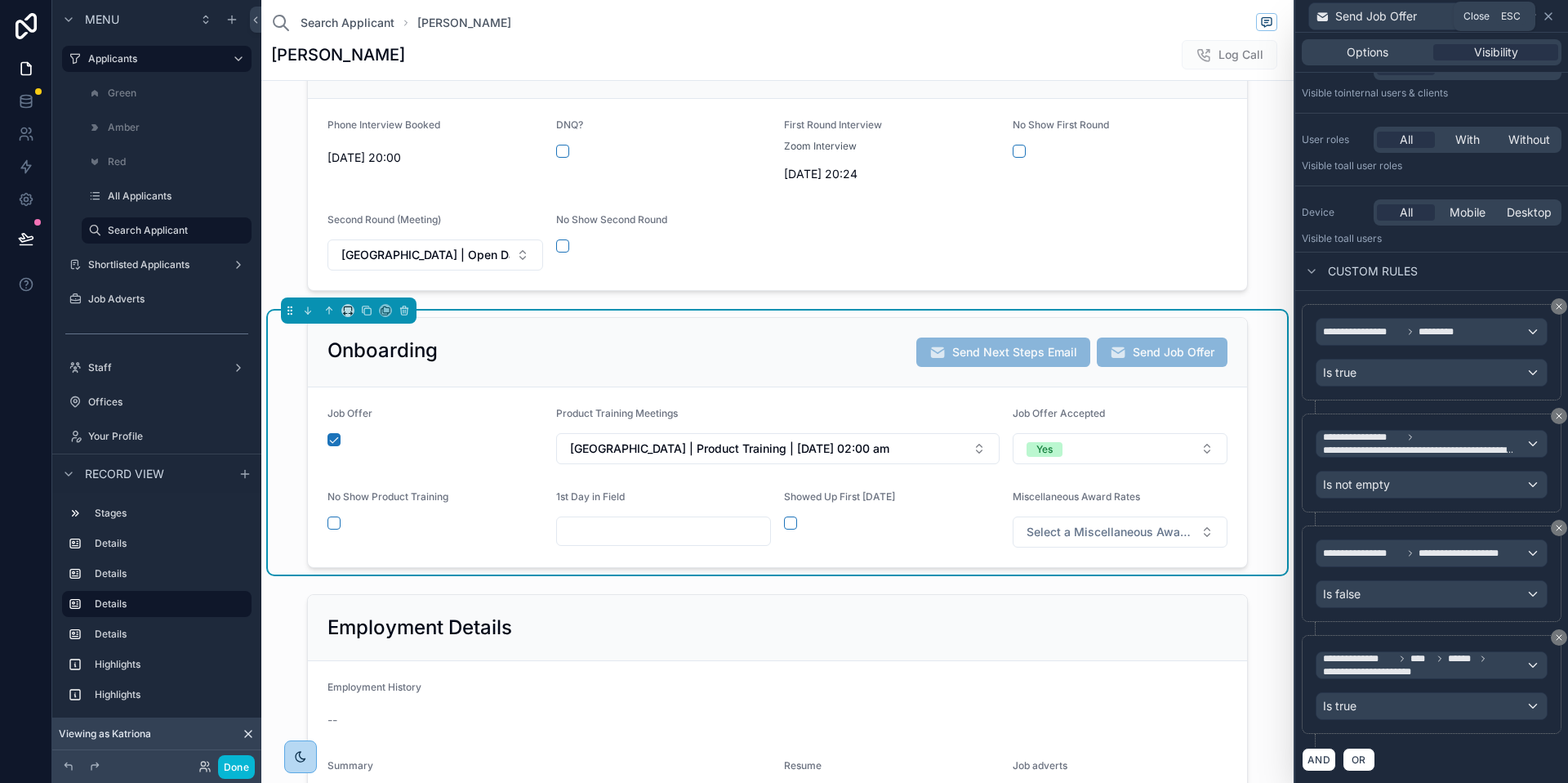
click at [1552, 17] on icon at bounding box center [1548, 15] width 6 height 6
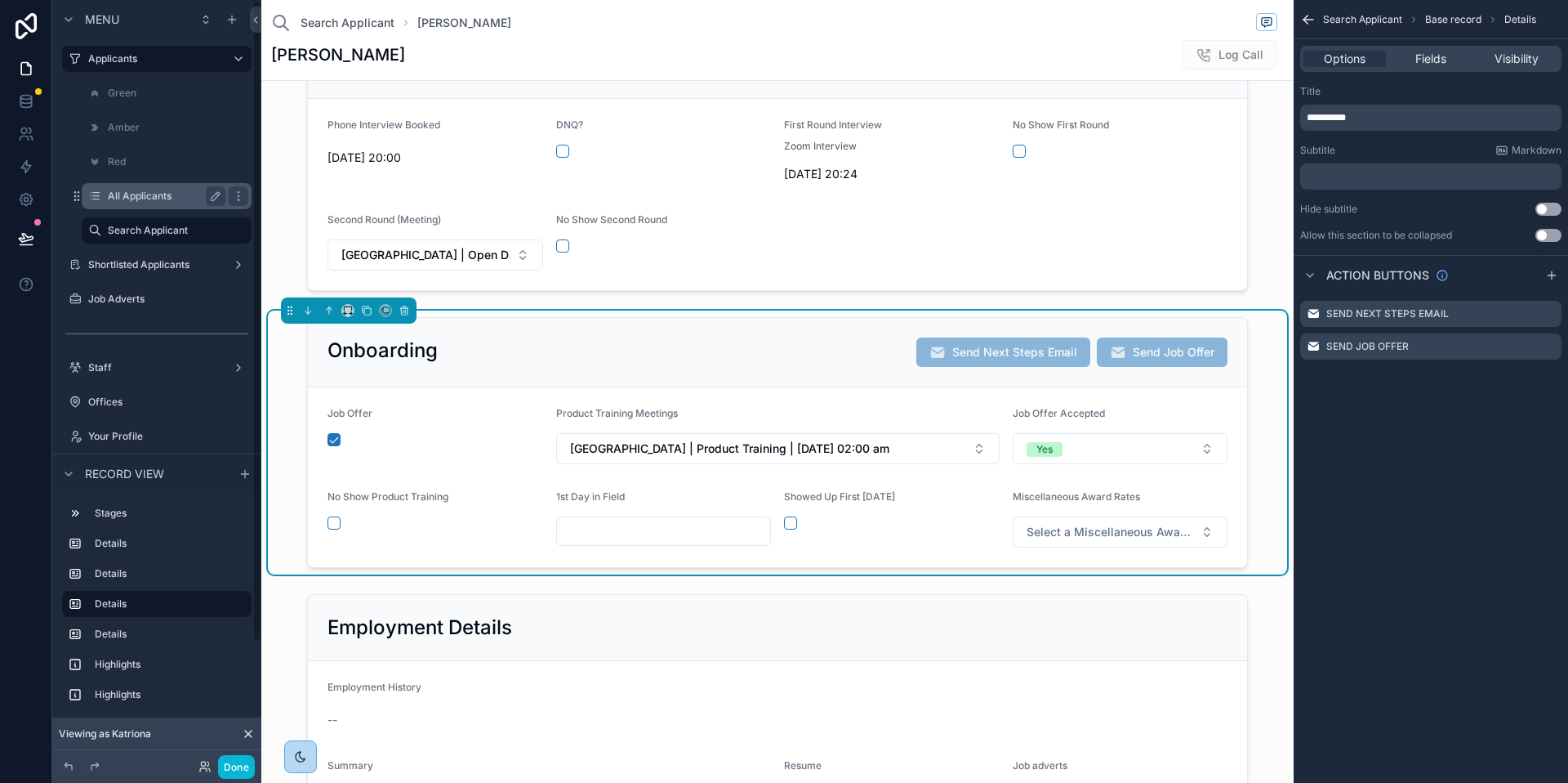
click at [155, 183] on div "All Applicants" at bounding box center [166, 196] width 163 height 26
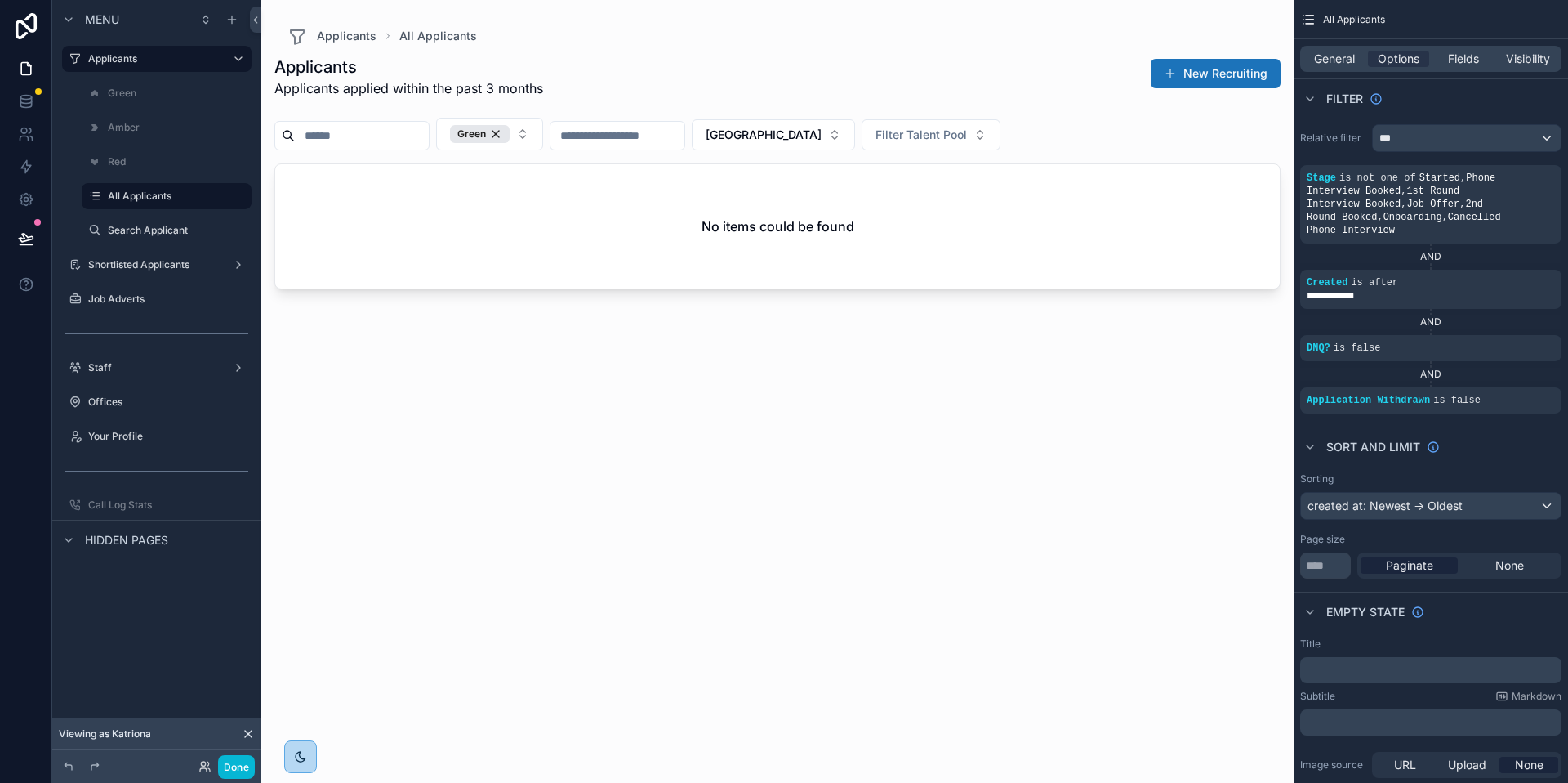
click at [607, 361] on div "scrollable content" at bounding box center [777, 381] width 1032 height 763
click at [139, 234] on label "Search Applicant" at bounding box center [163, 231] width 111 height 13
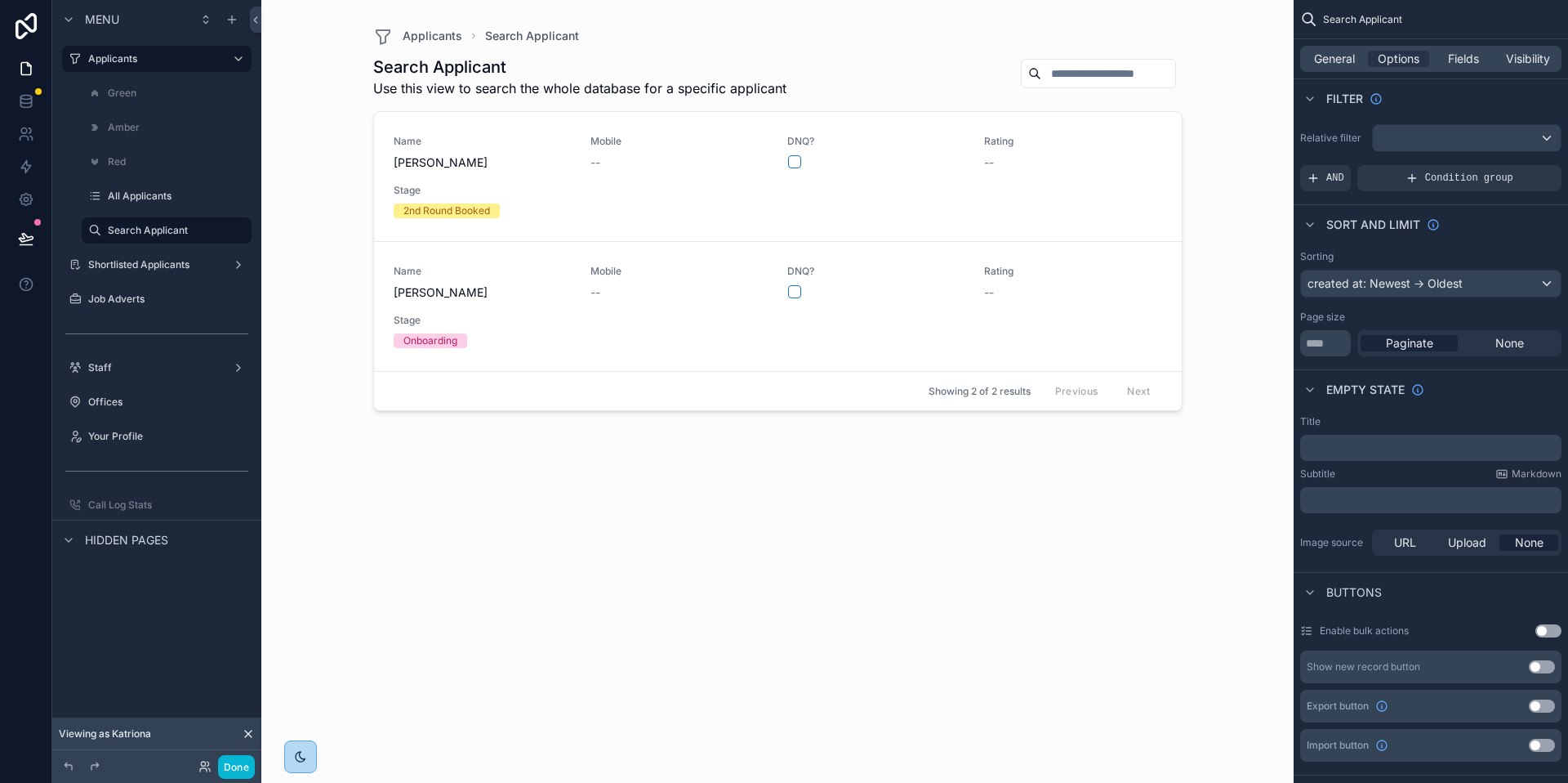
click at [509, 296] on div "scrollable content" at bounding box center [777, 381] width 835 height 763
click at [467, 294] on span "[PERSON_NAME]" at bounding box center [482, 293] width 178 height 16
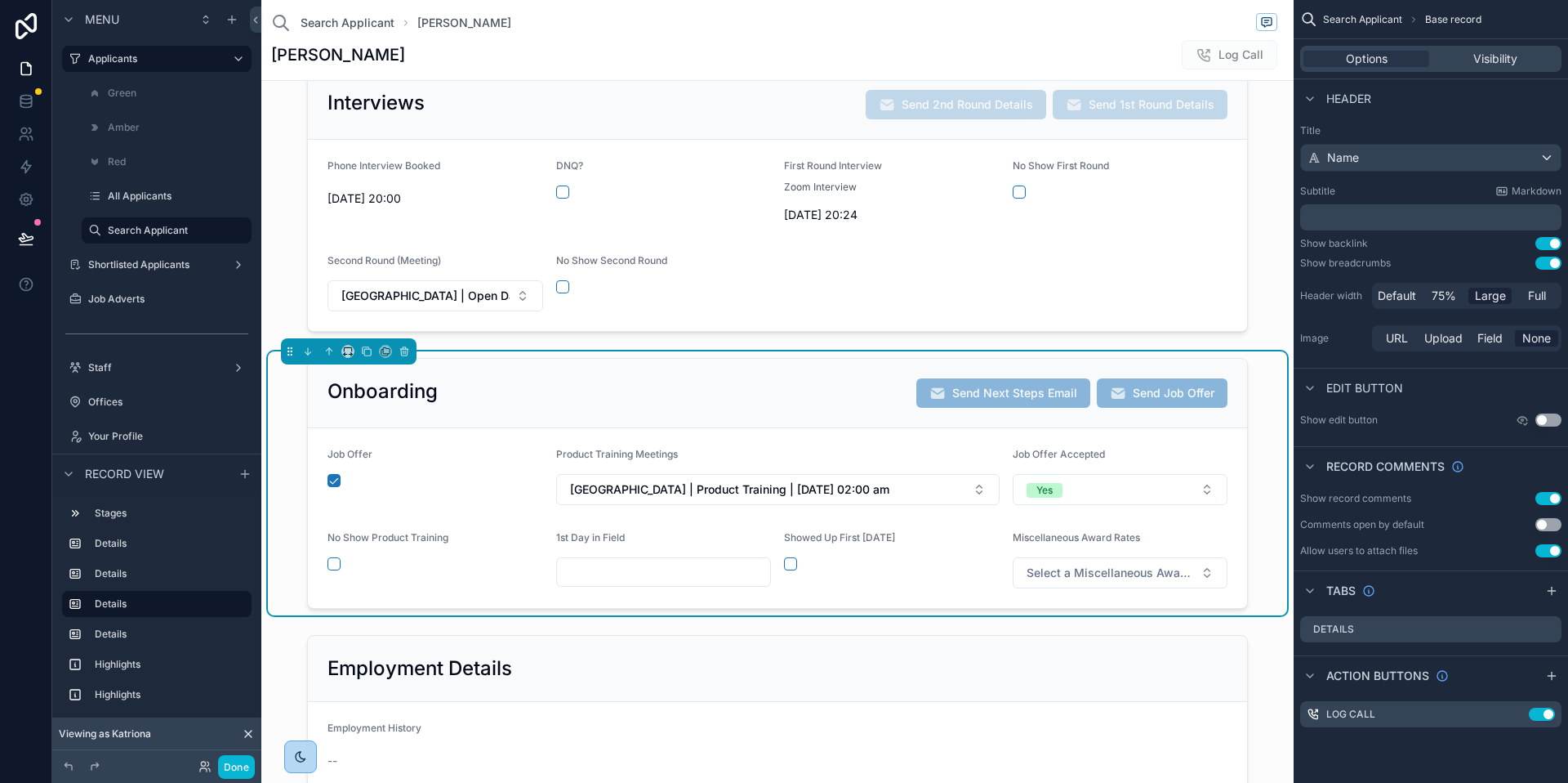
scroll to position [403, 0]
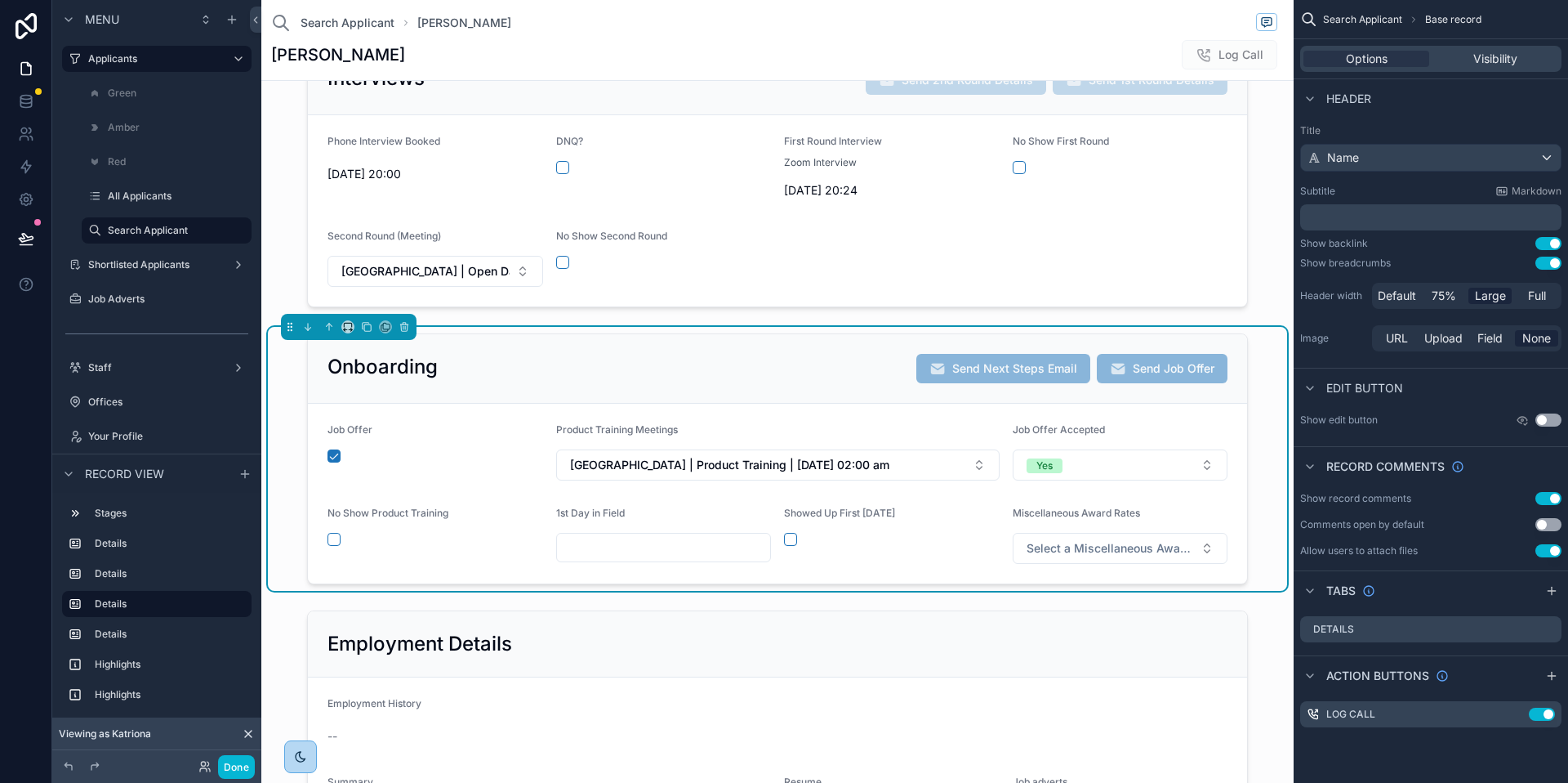
click at [839, 370] on div "Onboarding Send Next Steps Email Send Job Offer" at bounding box center [778, 368] width 900 height 29
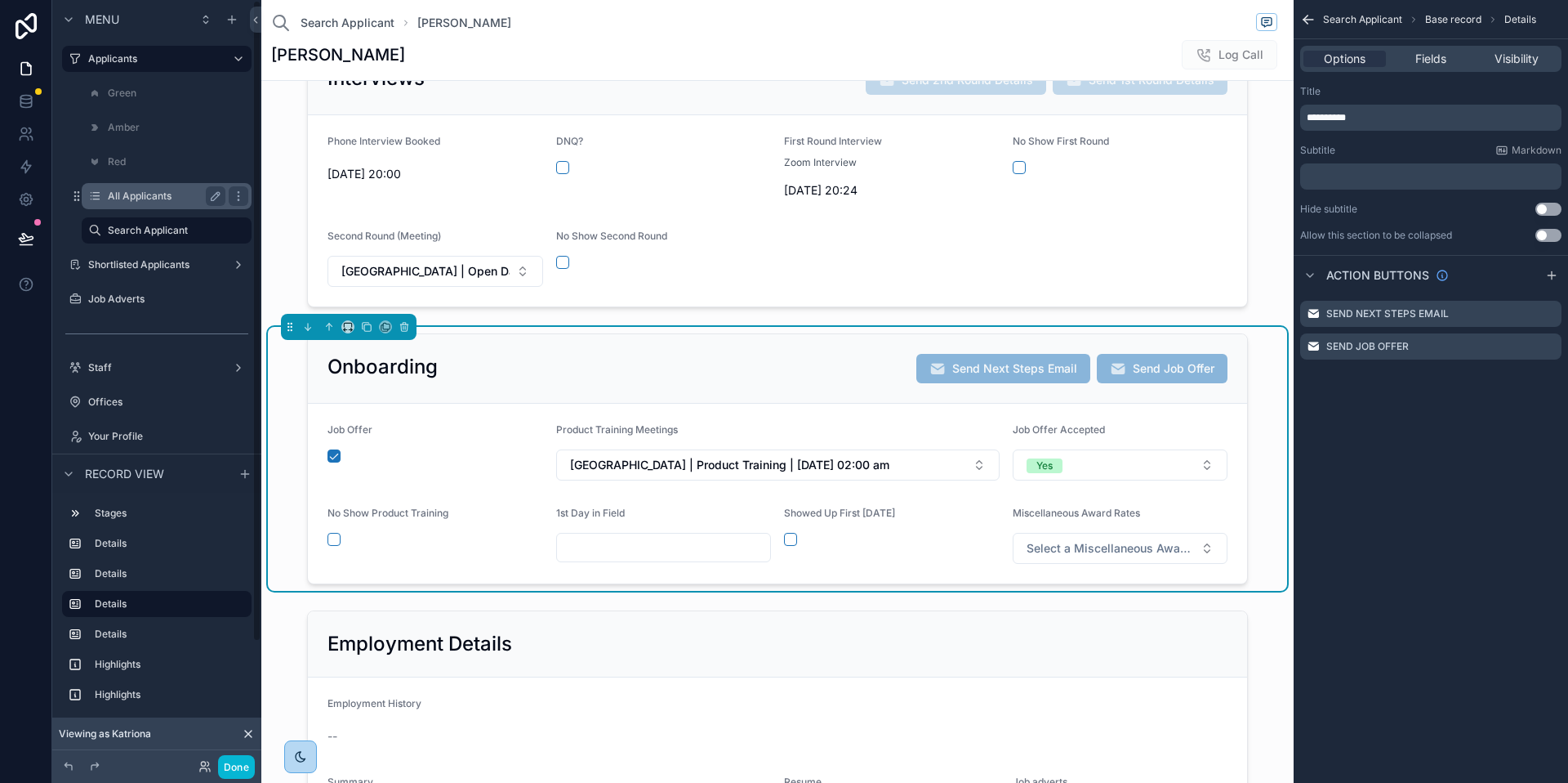
click at [153, 204] on div "All Applicants" at bounding box center [166, 196] width 118 height 20
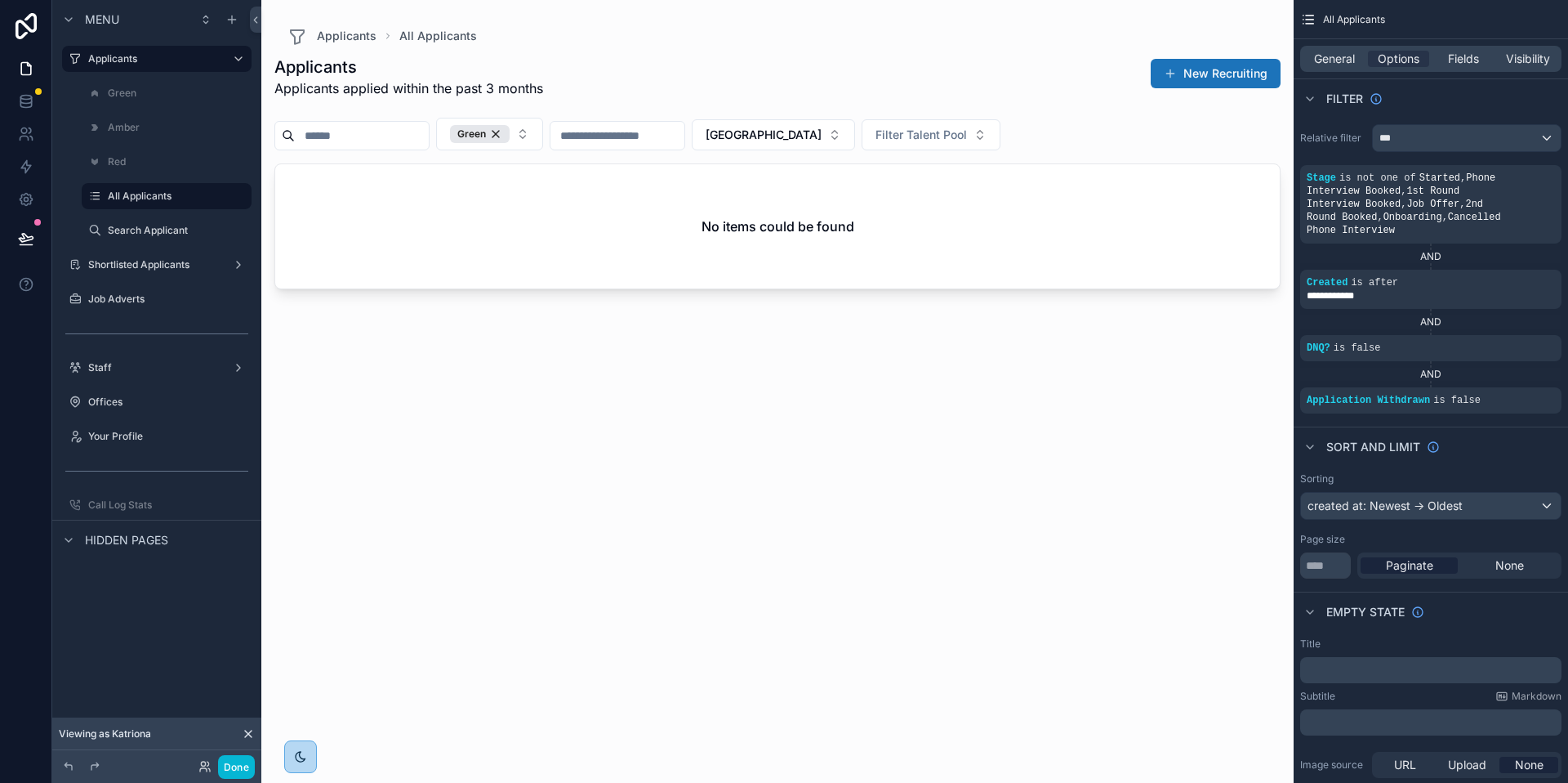
click at [987, 255] on div "scrollable content" at bounding box center [777, 381] width 1032 height 763
click at [788, 225] on h2 "No items could be found" at bounding box center [778, 227] width 153 height 20
click at [619, 423] on div "Applicants Applicants applied within the past 3 months New Recruiting Green Bri…" at bounding box center [777, 404] width 1007 height 717
click at [543, 130] on button "Green" at bounding box center [489, 134] width 107 height 33
click at [454, 199] on div "Red" at bounding box center [511, 201] width 196 height 26
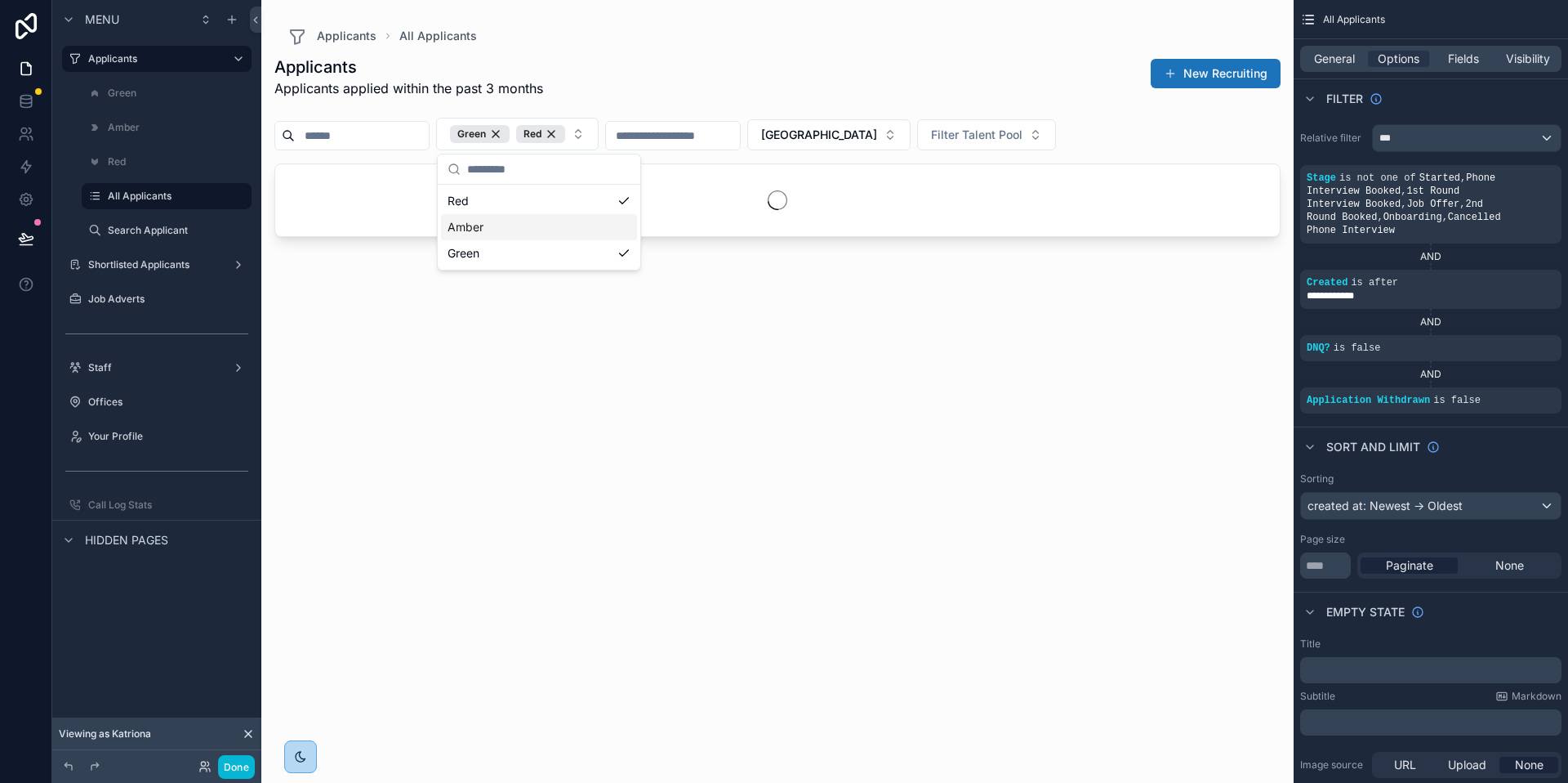
click at [465, 223] on div "Amber" at bounding box center [538, 227] width 196 height 26
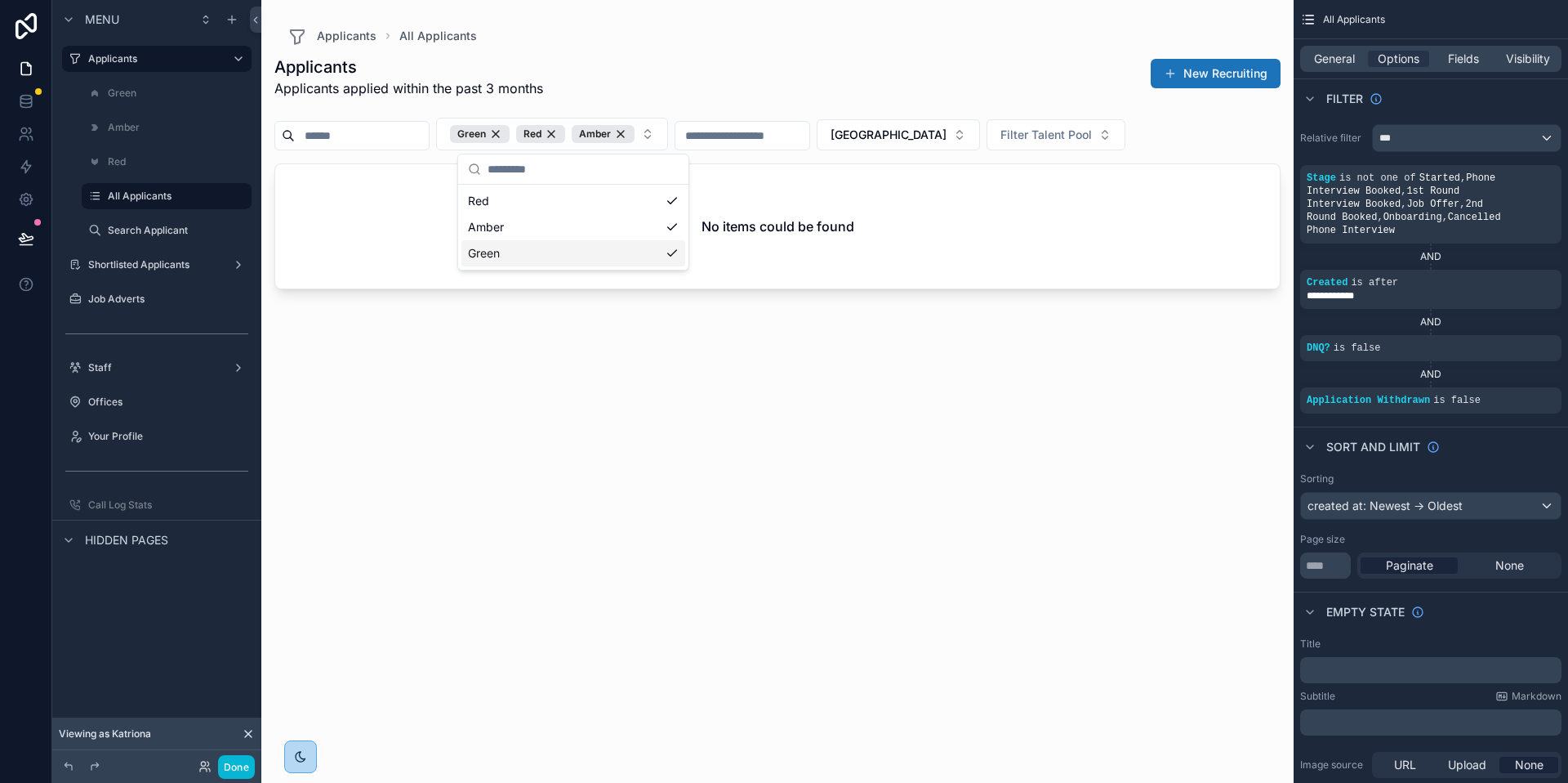
click at [489, 512] on div "Applicants Applicants applied within the past 3 months New Recruiting Green Red…" at bounding box center [777, 404] width 1007 height 717
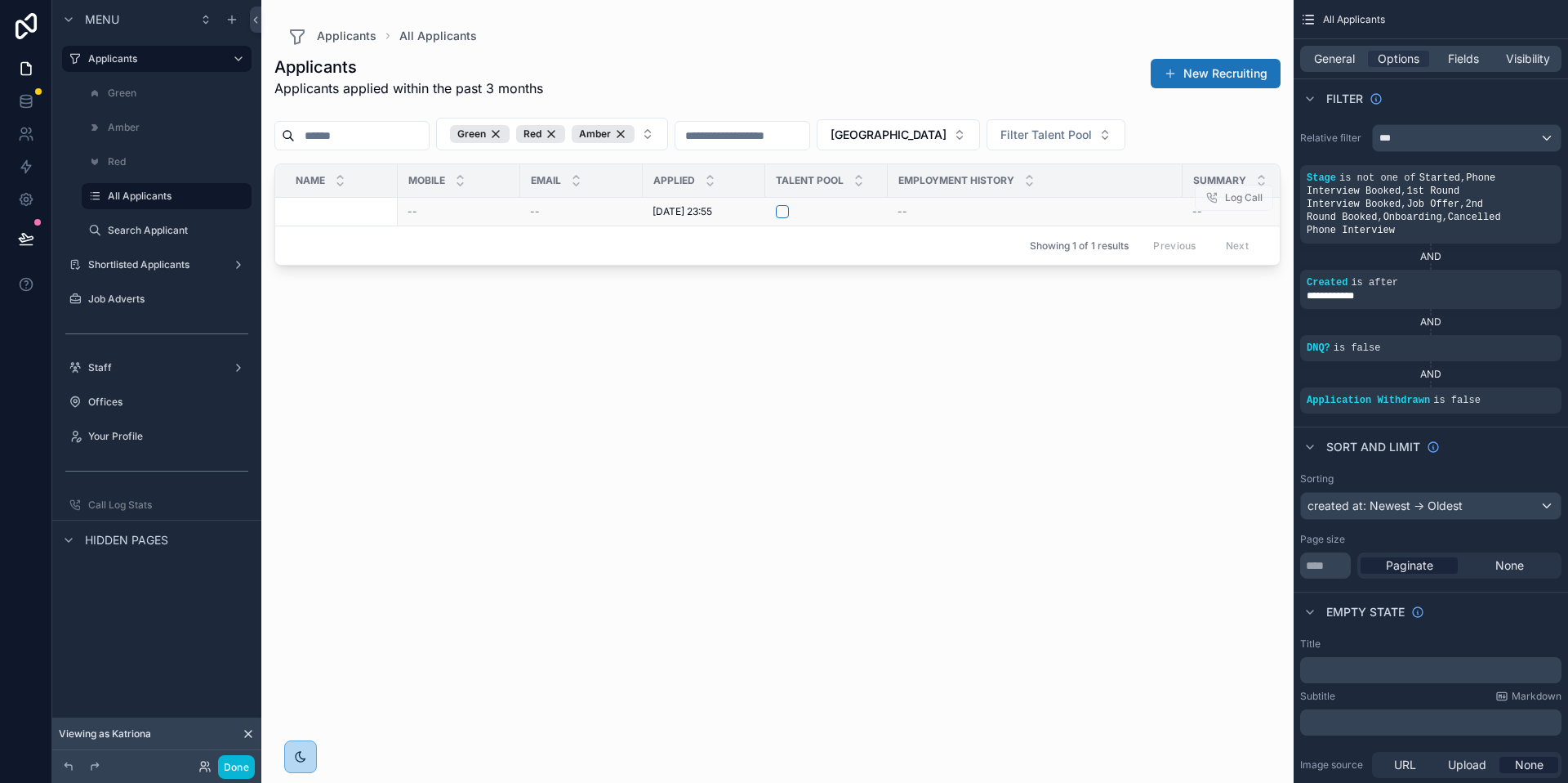
click at [407, 214] on span "--" at bounding box center [412, 211] width 10 height 13
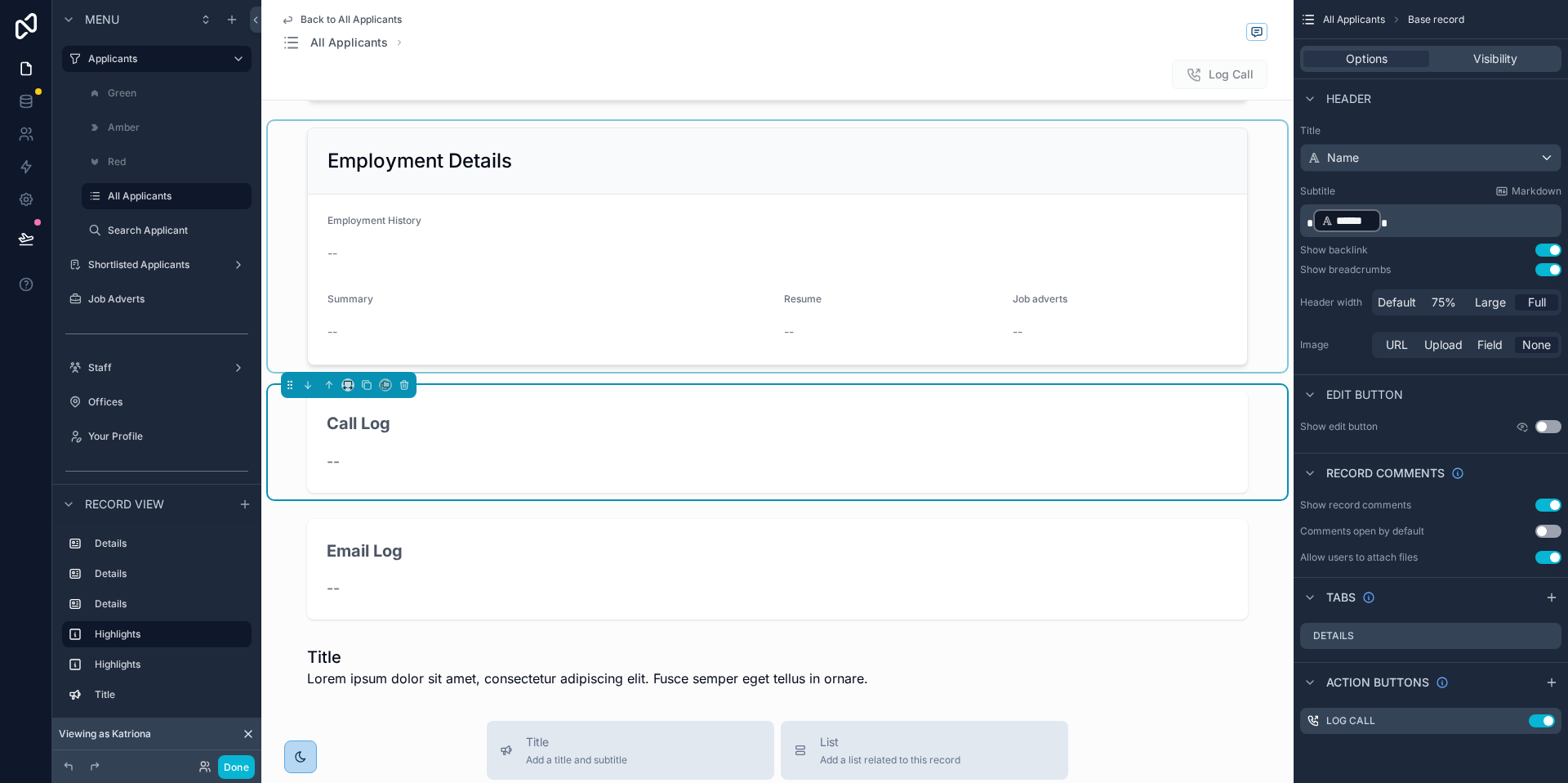
scroll to position [557, 0]
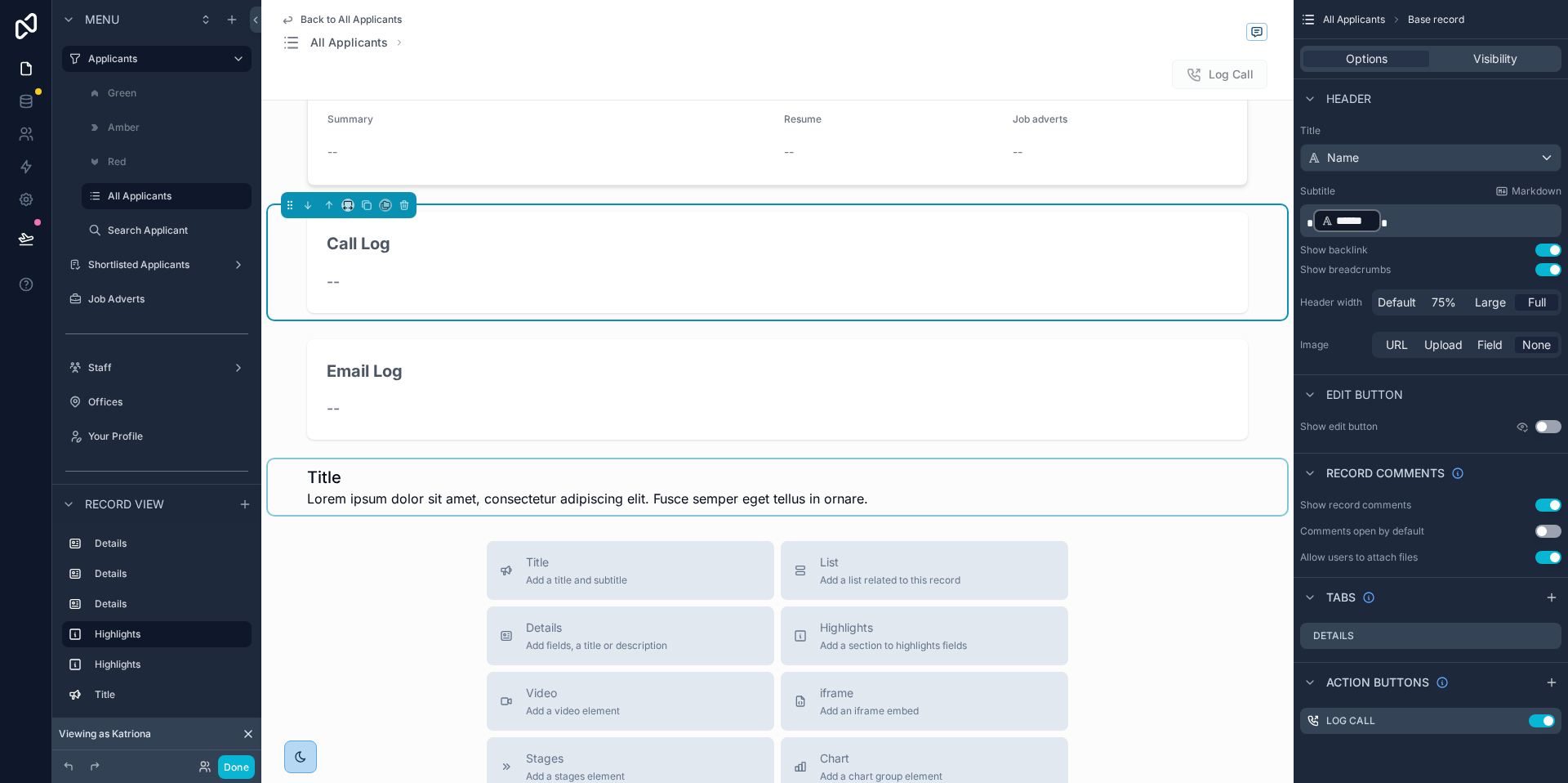
click at [474, 492] on div "scrollable content" at bounding box center [777, 487] width 1020 height 56
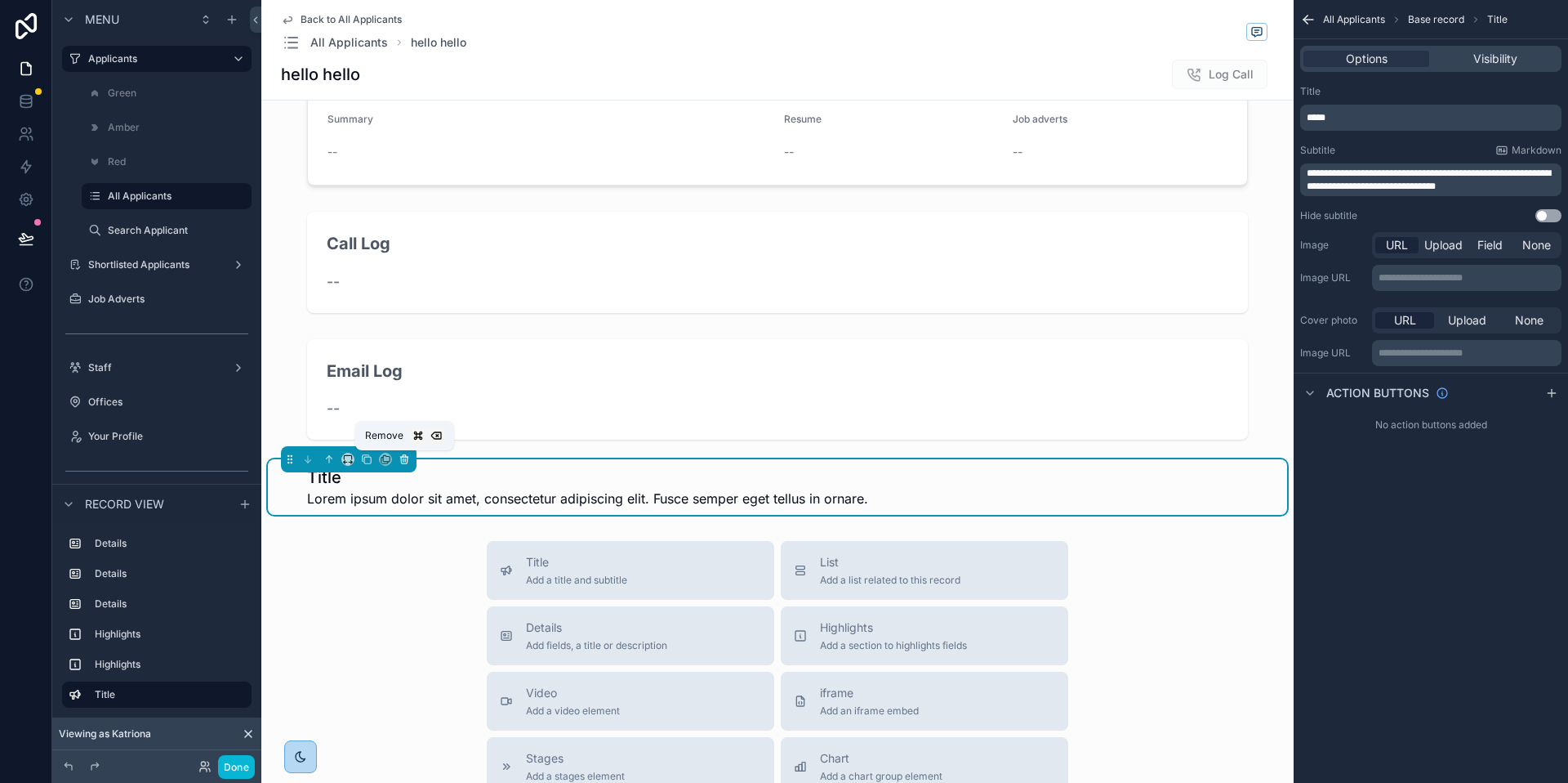
click at [410, 461] on button "scrollable content" at bounding box center [405, 459] width 18 height 18
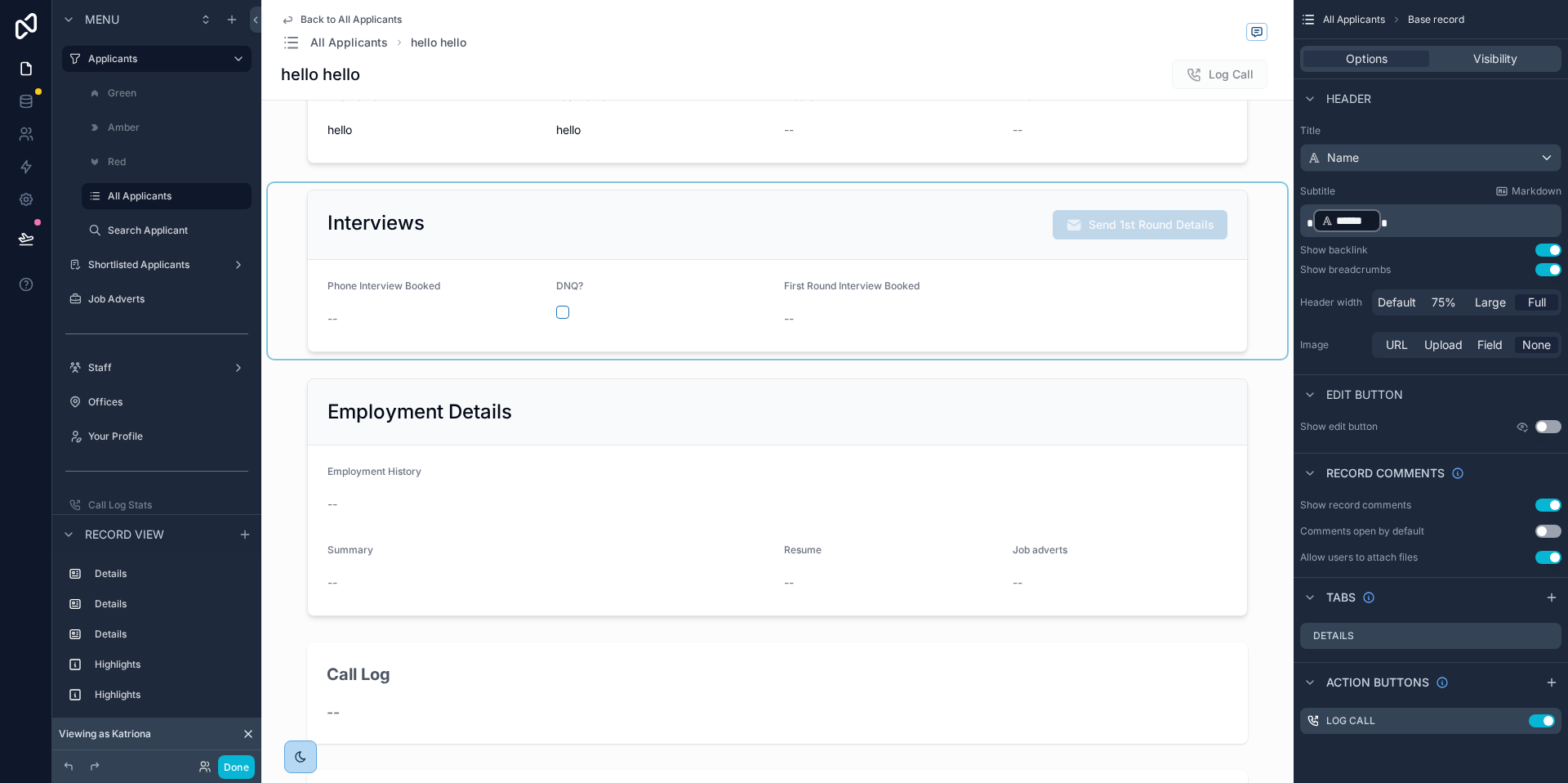
scroll to position [0, 0]
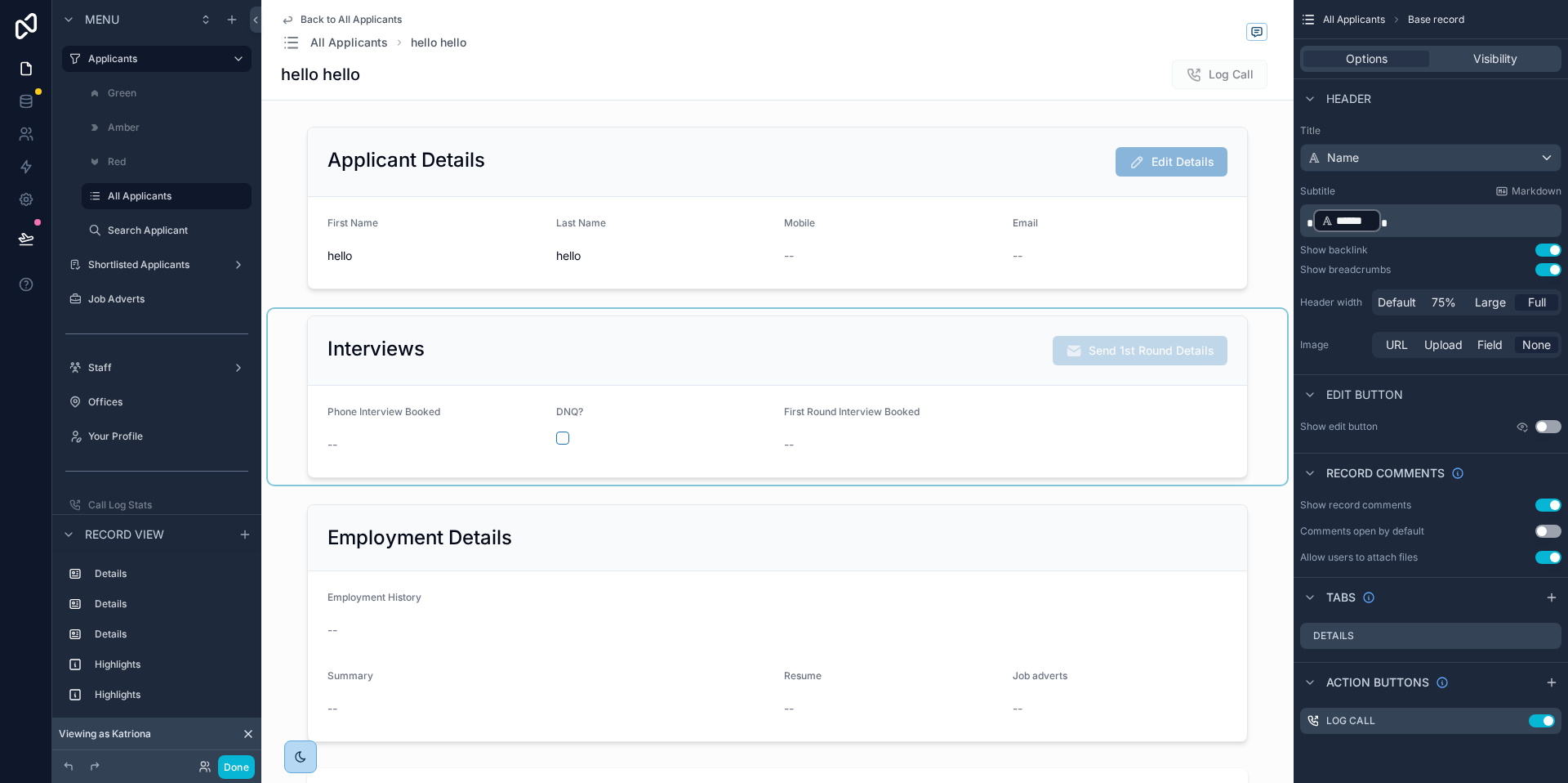
click at [813, 394] on div "scrollable content" at bounding box center [777, 397] width 1020 height 176
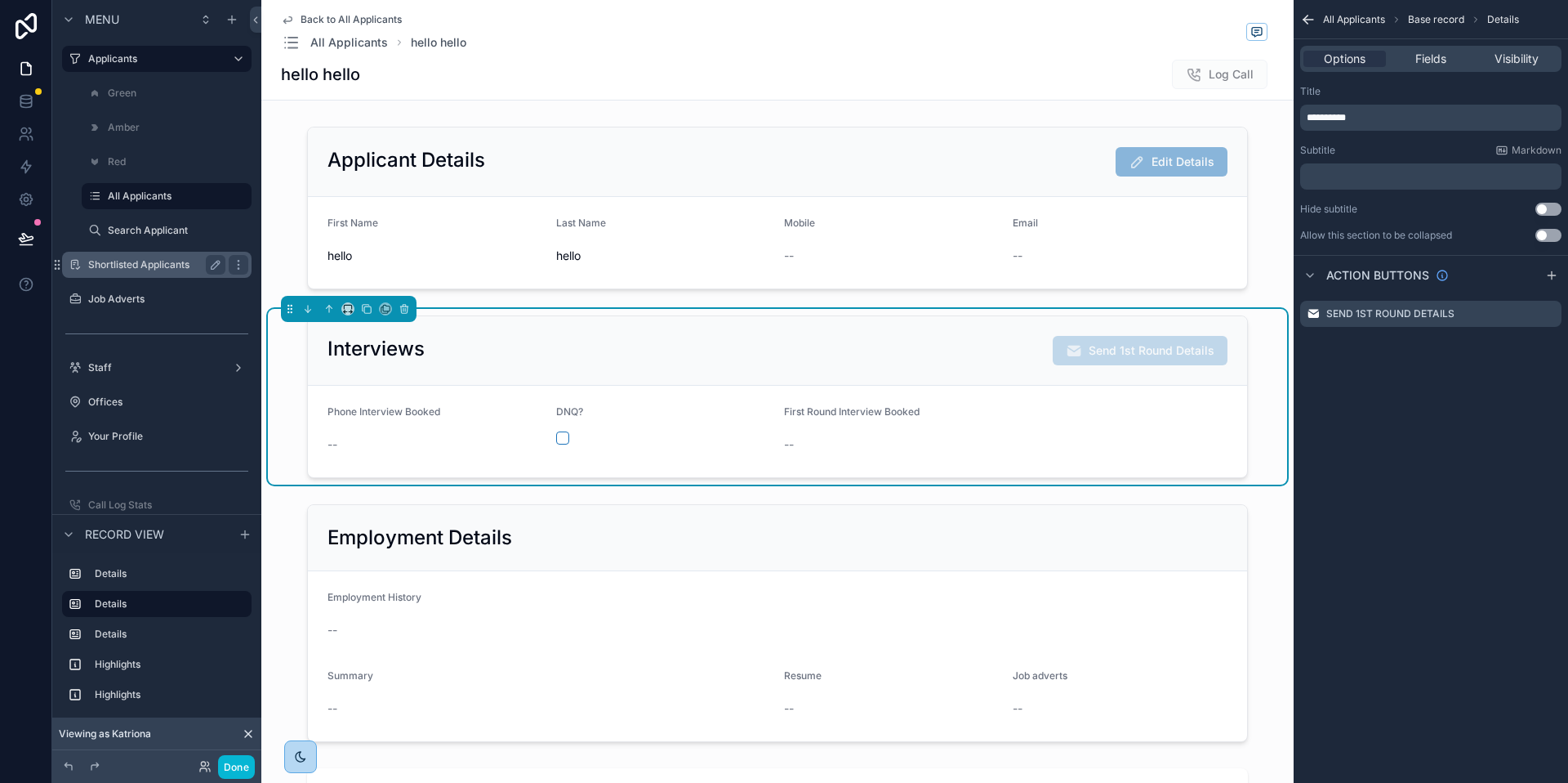
click at [125, 257] on div "Shortlisted Applicants" at bounding box center [157, 265] width 138 height 20
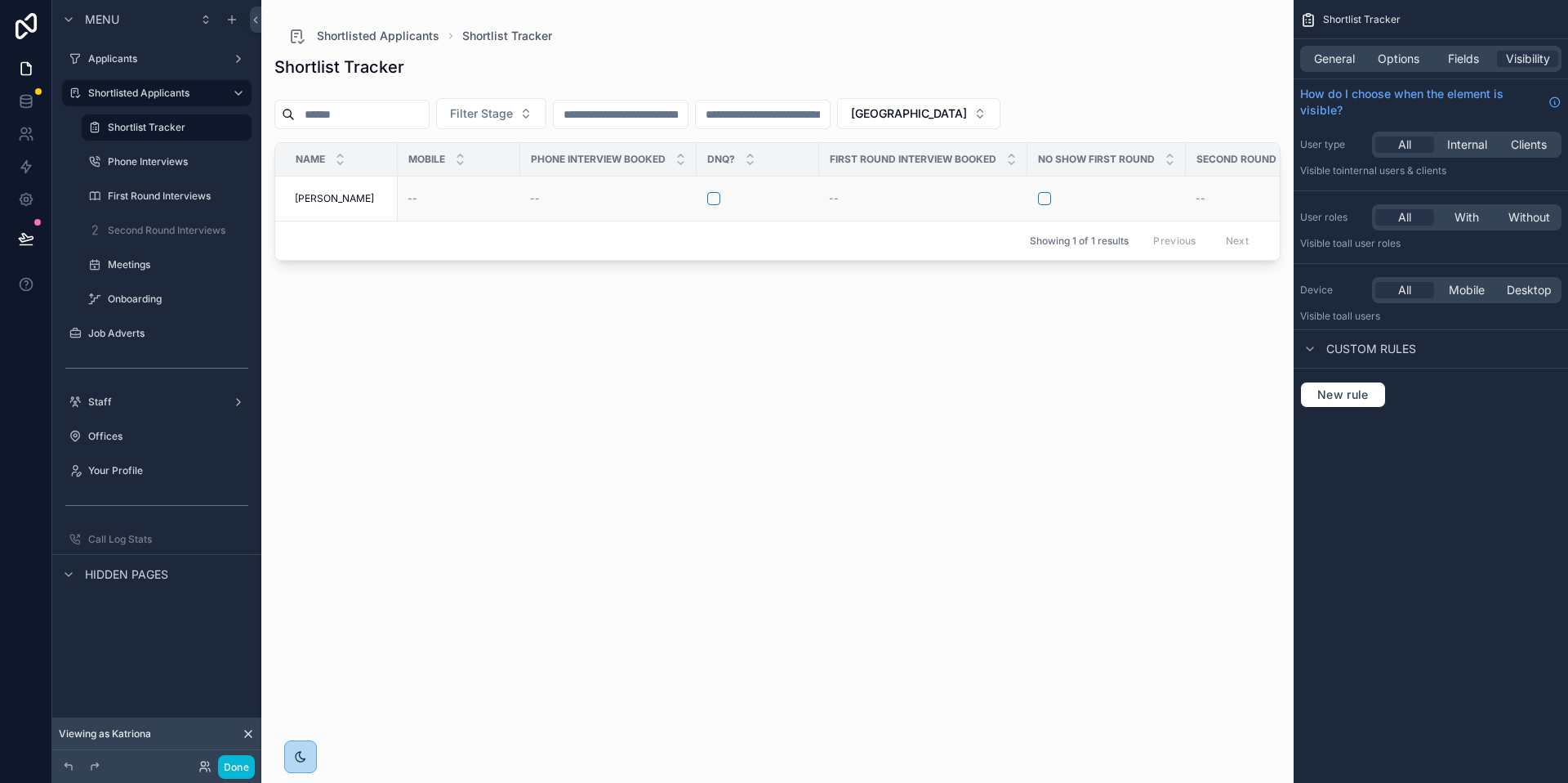
click at [329, 210] on td "Steve Peters Steve Peters" at bounding box center [336, 199] width 122 height 45
click at [326, 197] on span "[PERSON_NAME]" at bounding box center [334, 199] width 79 height 13
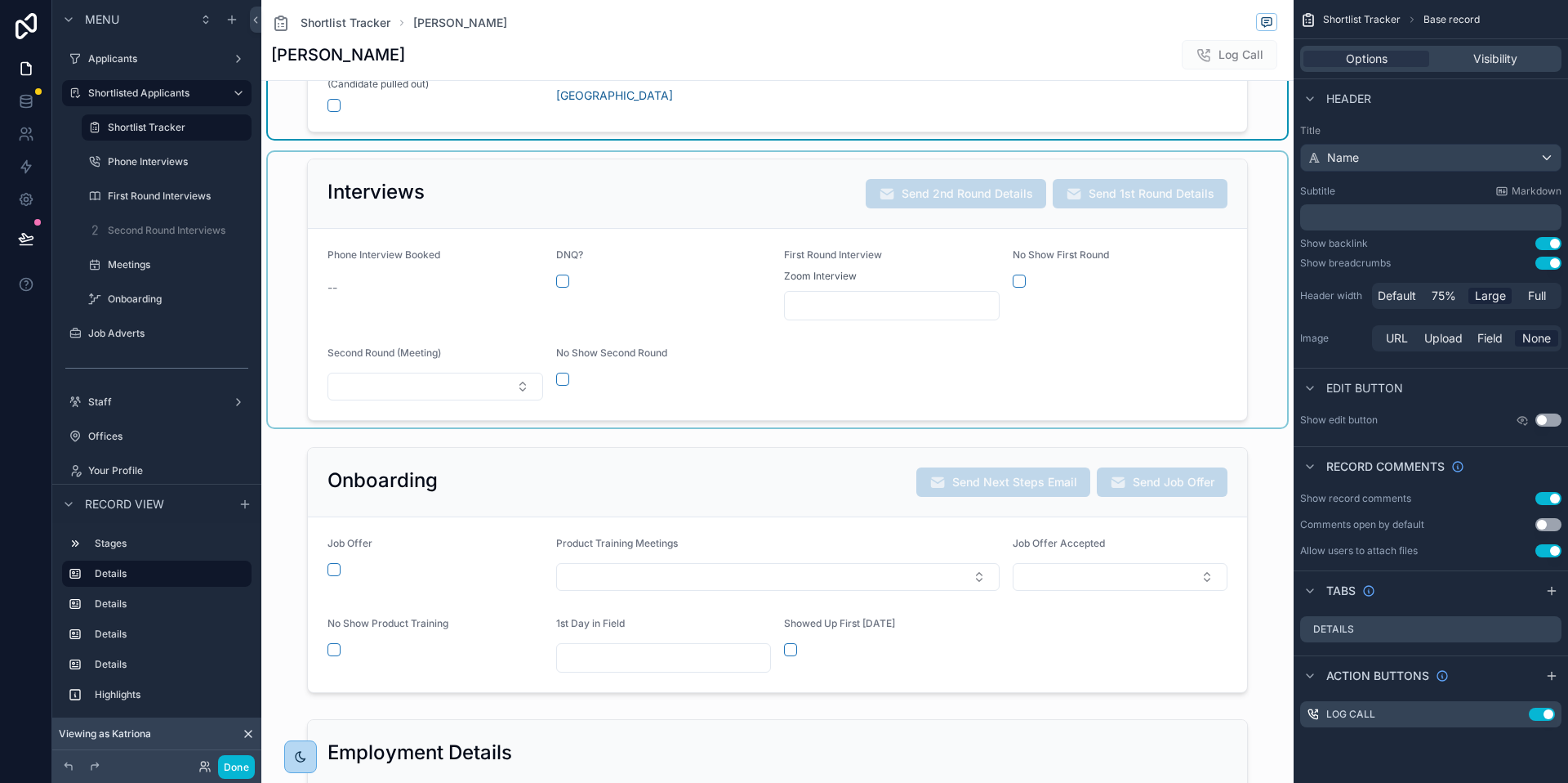
scroll to position [290, 0]
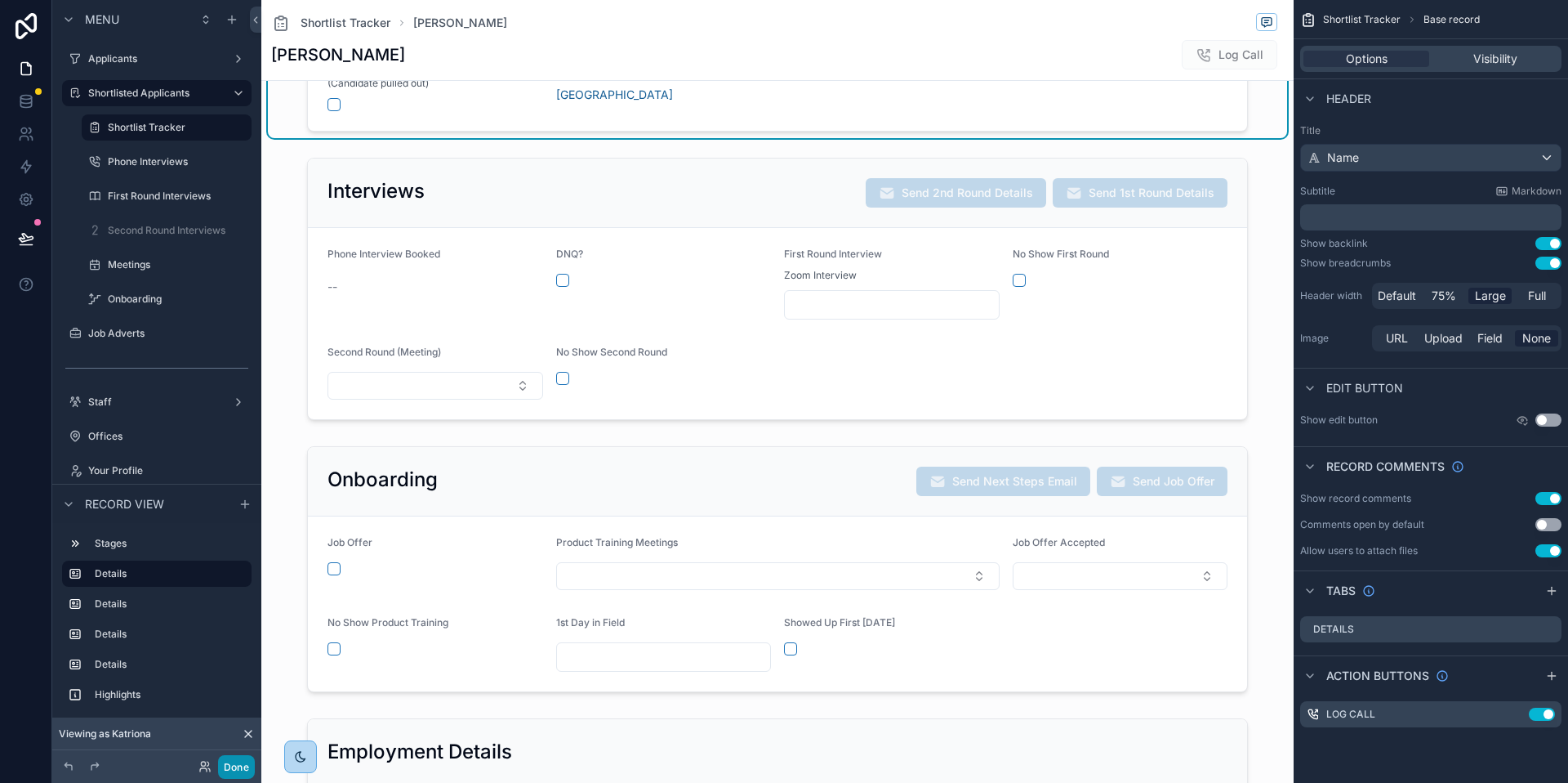
click at [230, 765] on button "Done" at bounding box center [236, 767] width 36 height 24
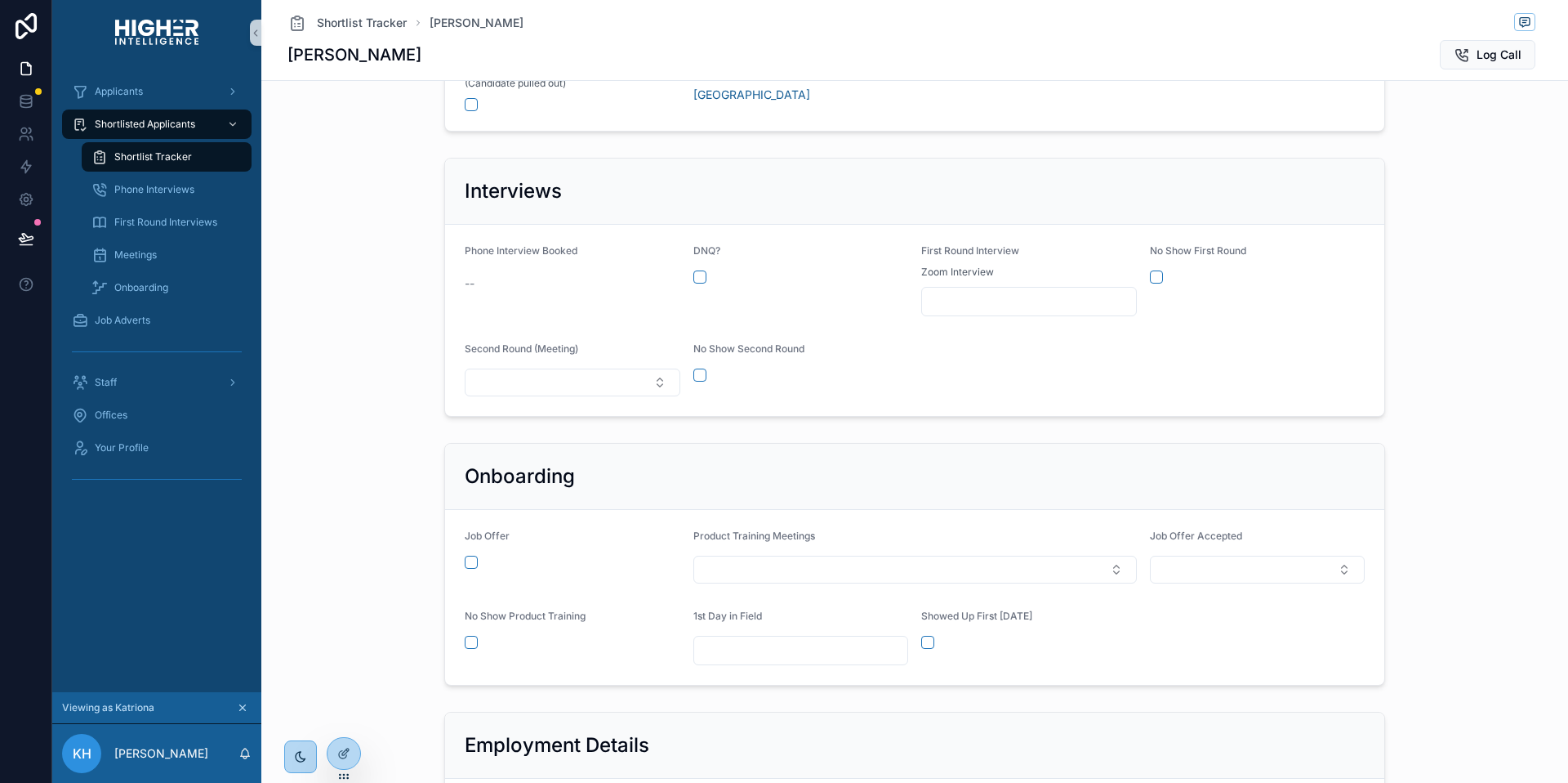
click at [169, 154] on span "Shortlist Tracker" at bounding box center [153, 157] width 77 height 13
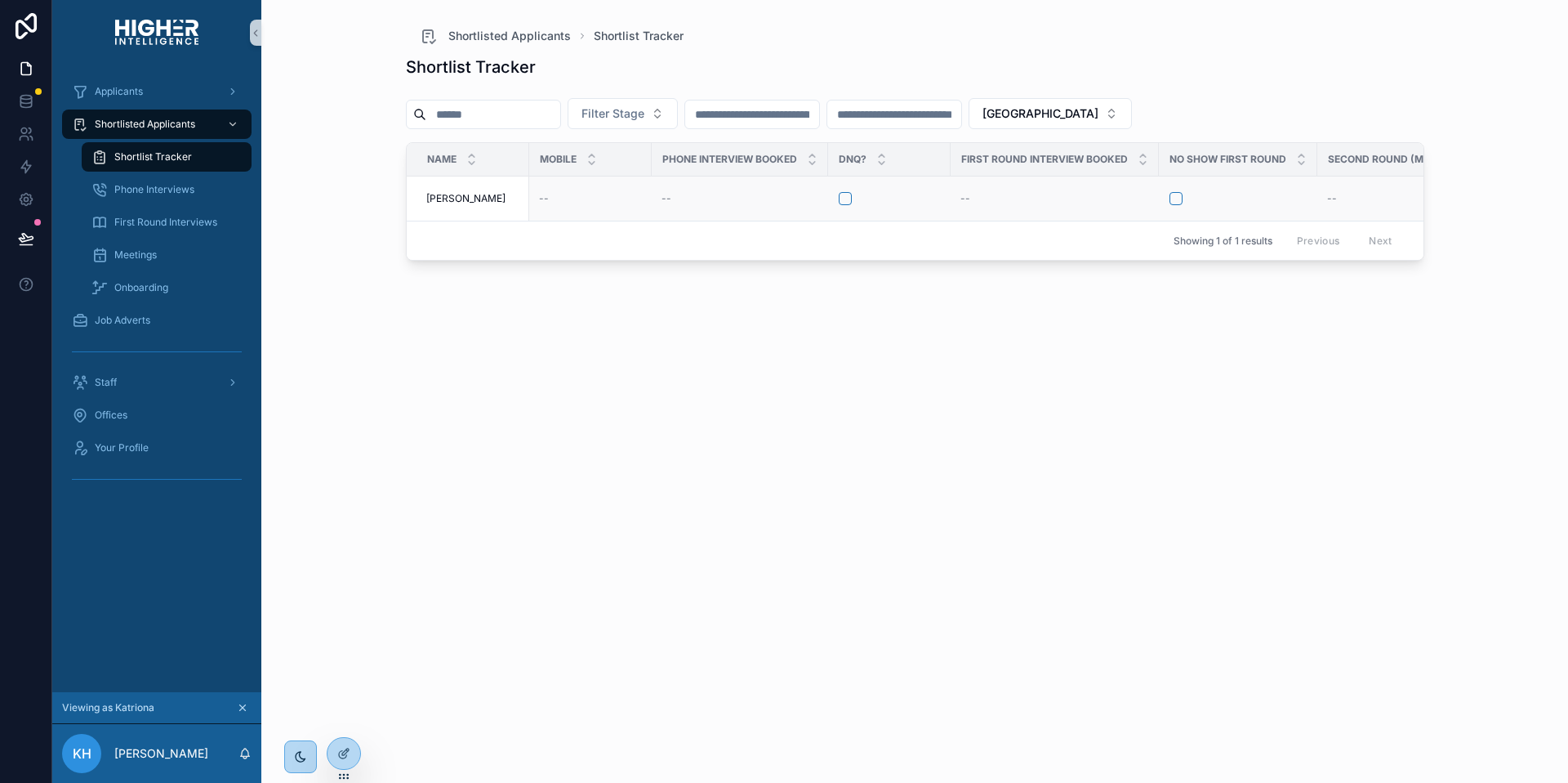
click at [507, 193] on div "Steve Peters Steve Peters" at bounding box center [473, 199] width 93 height 13
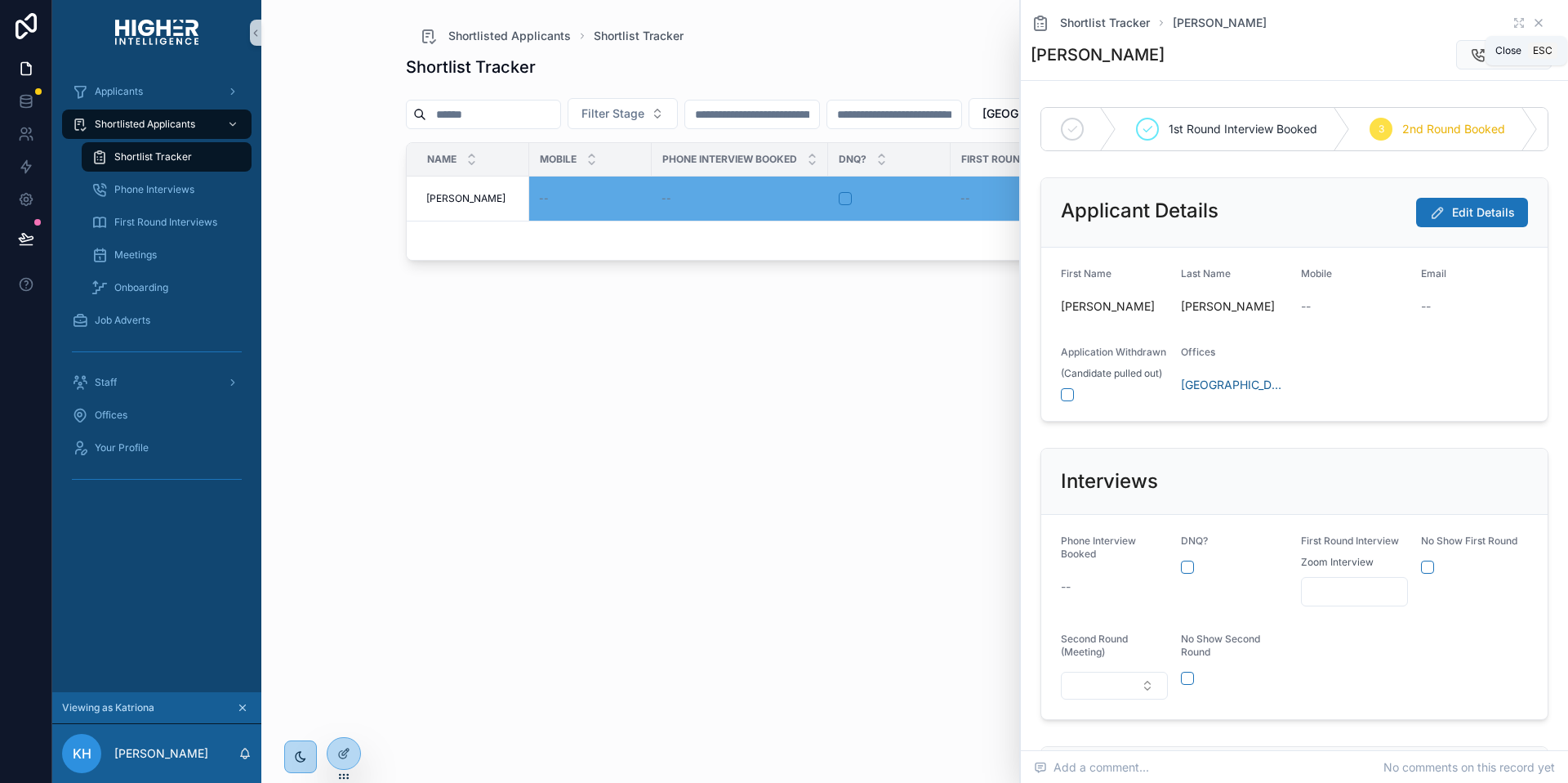
click at [1536, 26] on icon "scrollable content" at bounding box center [1539, 23] width 6 height 6
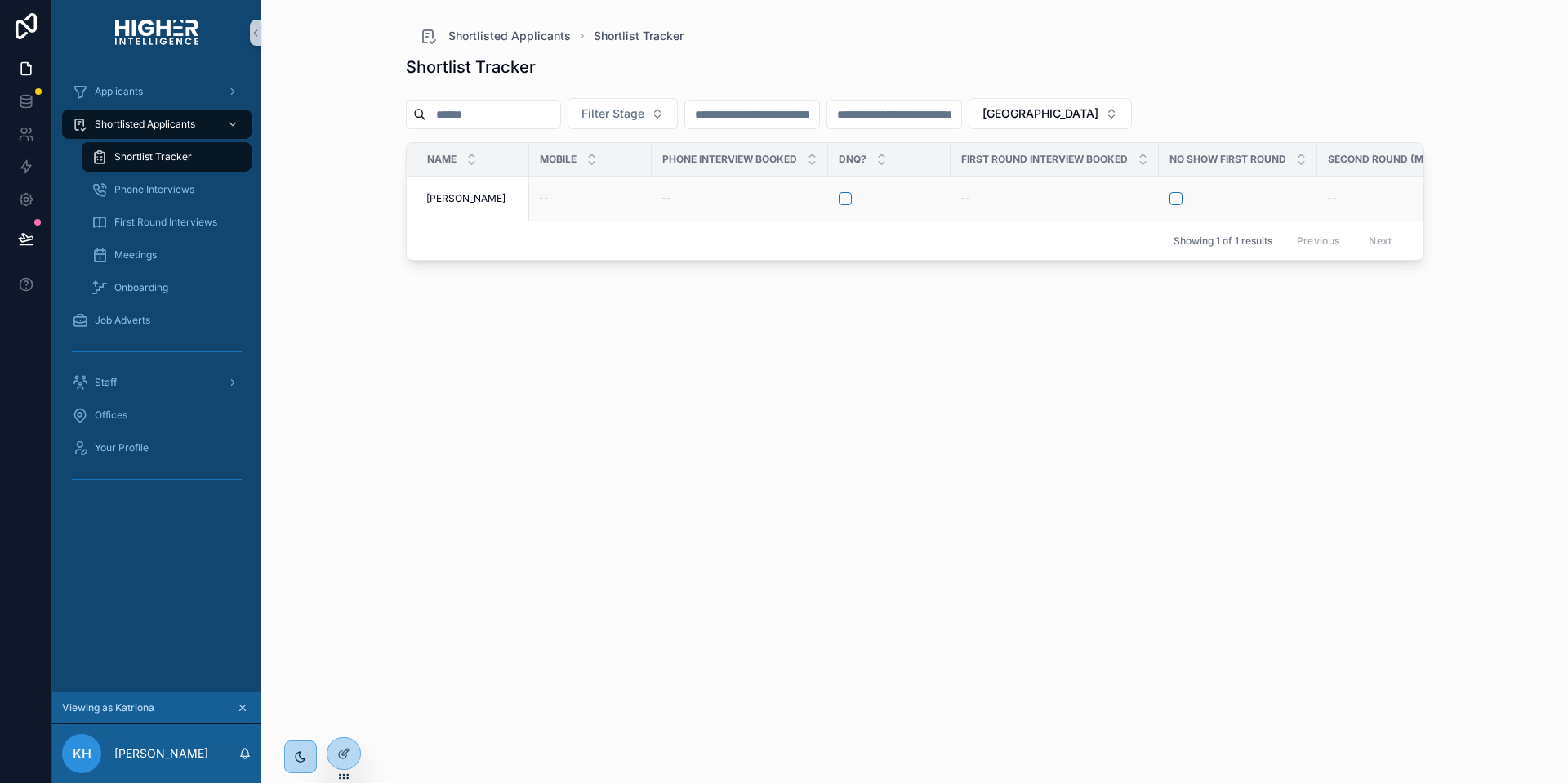
click at [459, 199] on span "[PERSON_NAME]" at bounding box center [466, 199] width 79 height 13
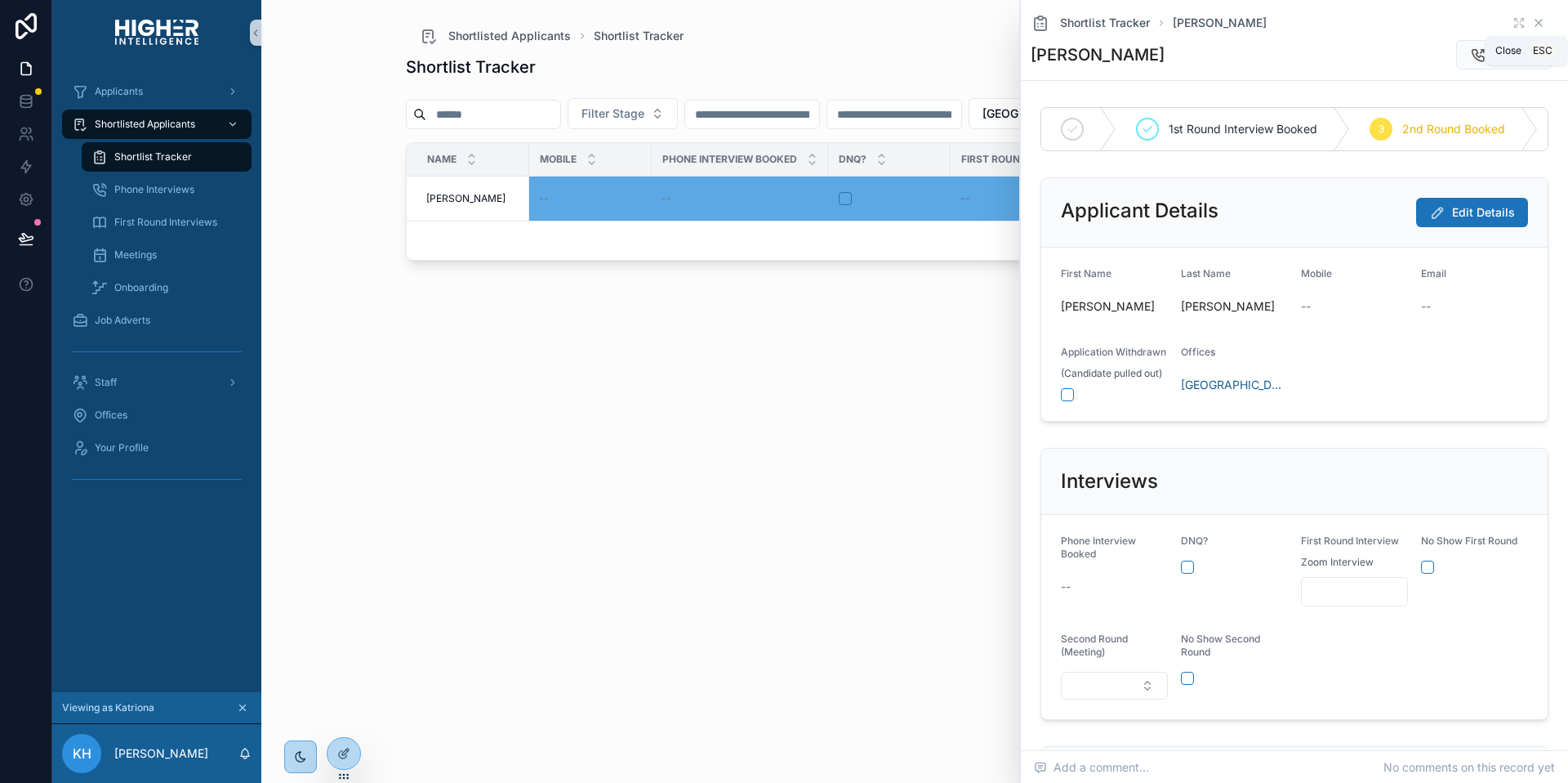
click at [1532, 21] on icon "scrollable content" at bounding box center [1539, 23] width 13 height 13
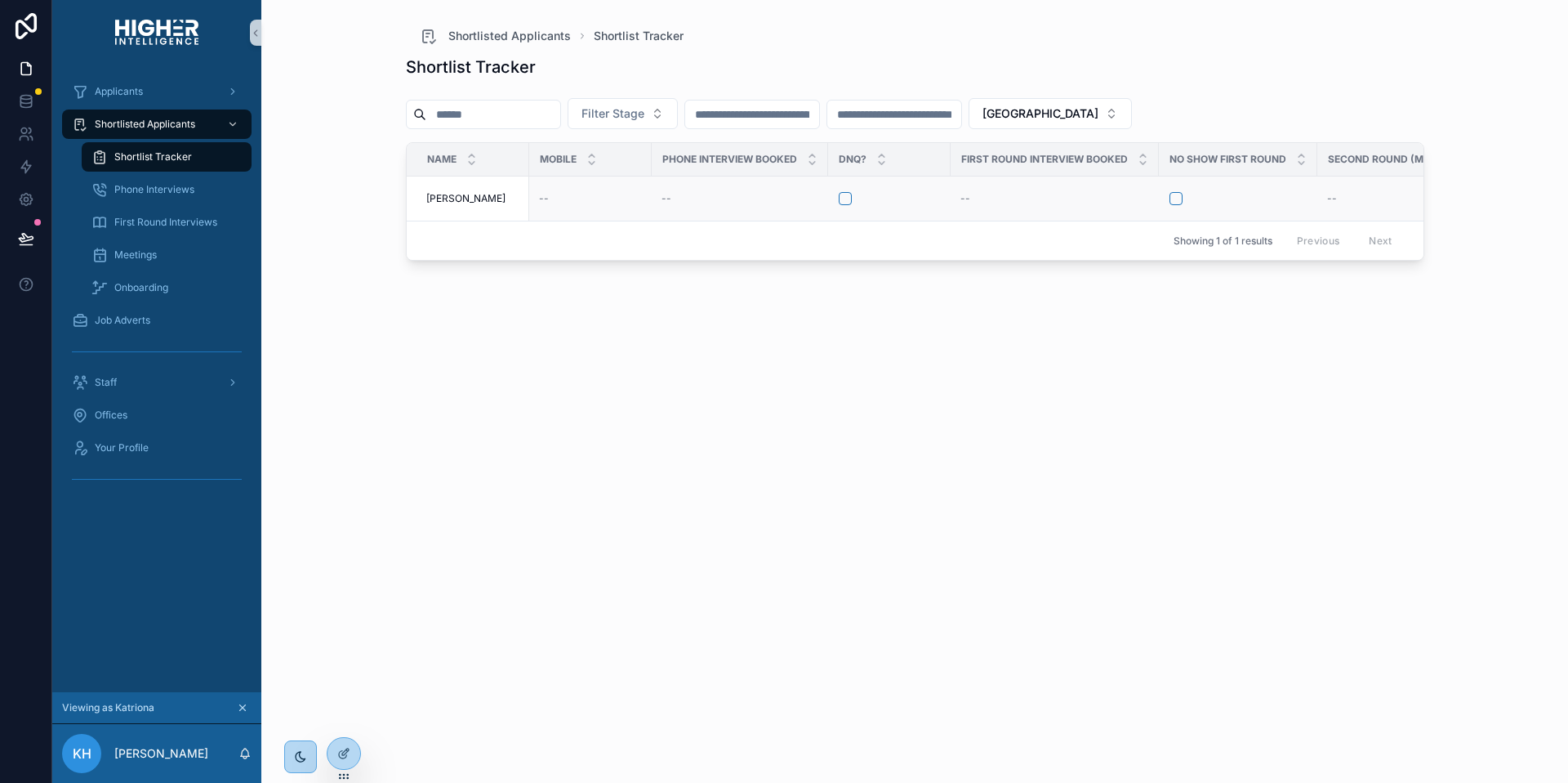
click at [477, 197] on span "[PERSON_NAME]" at bounding box center [466, 199] width 79 height 13
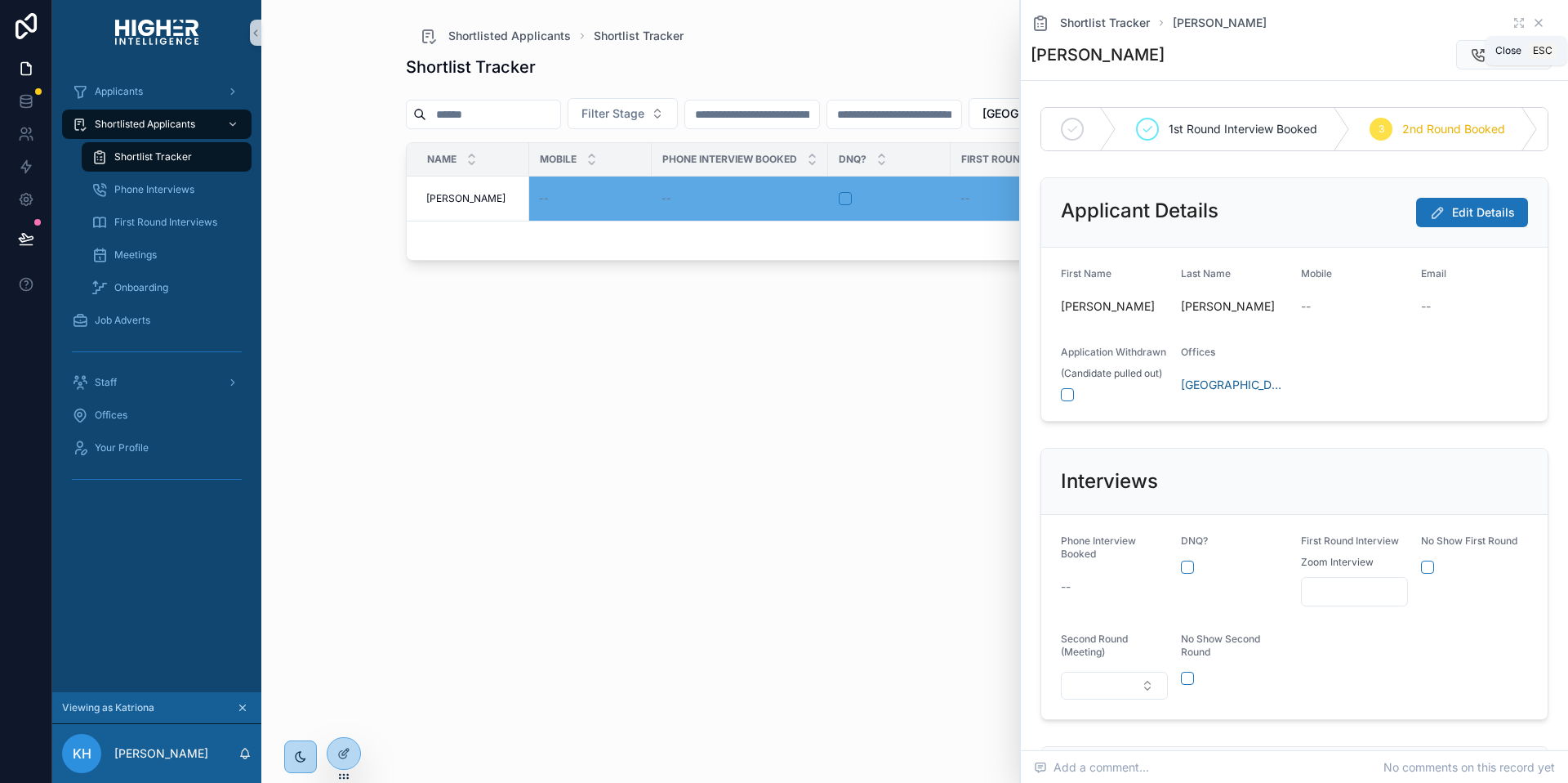
click at [1532, 20] on icon "scrollable content" at bounding box center [1539, 23] width 13 height 13
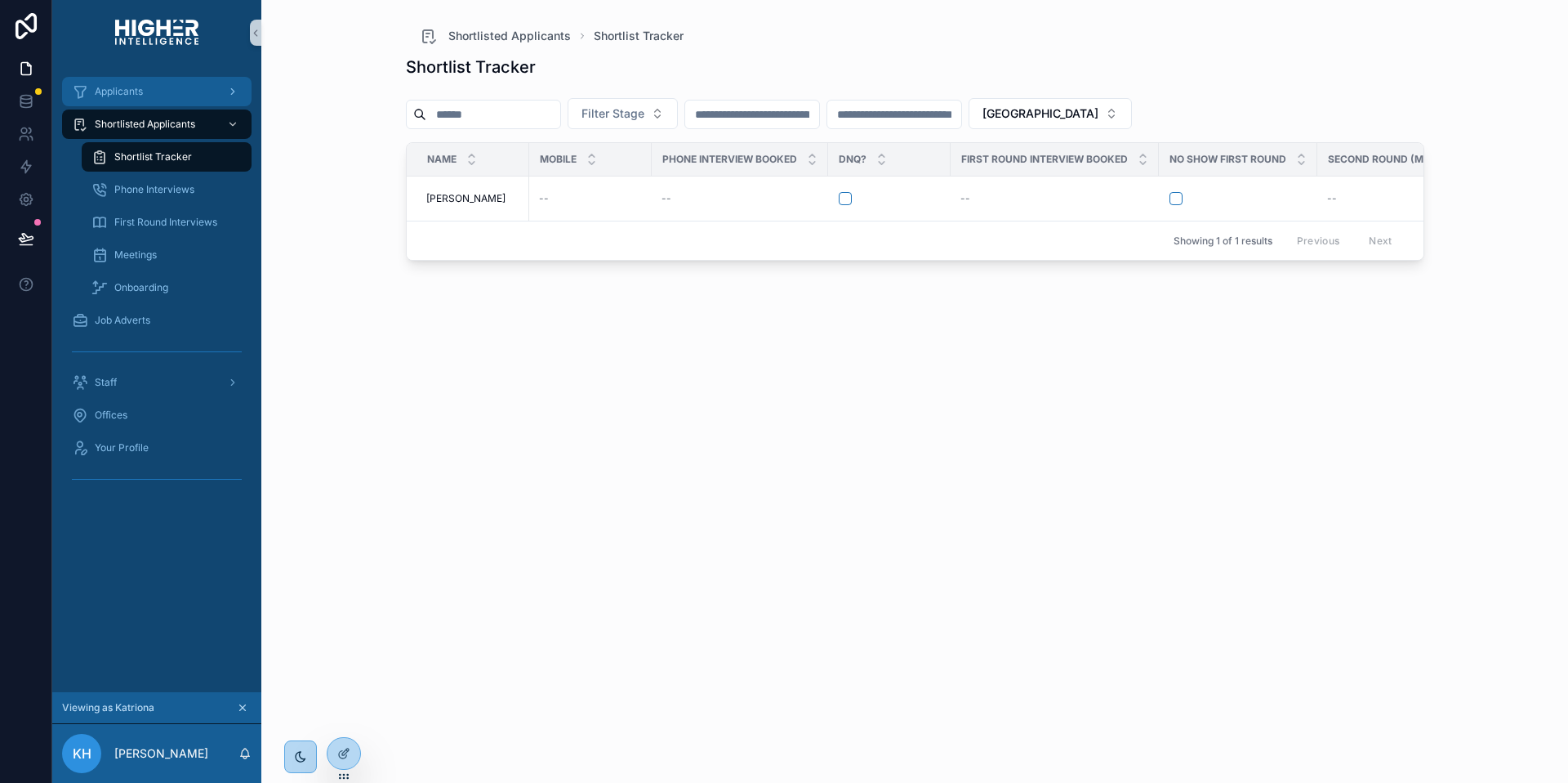
click at [128, 87] on span "Applicants" at bounding box center [118, 91] width 48 height 13
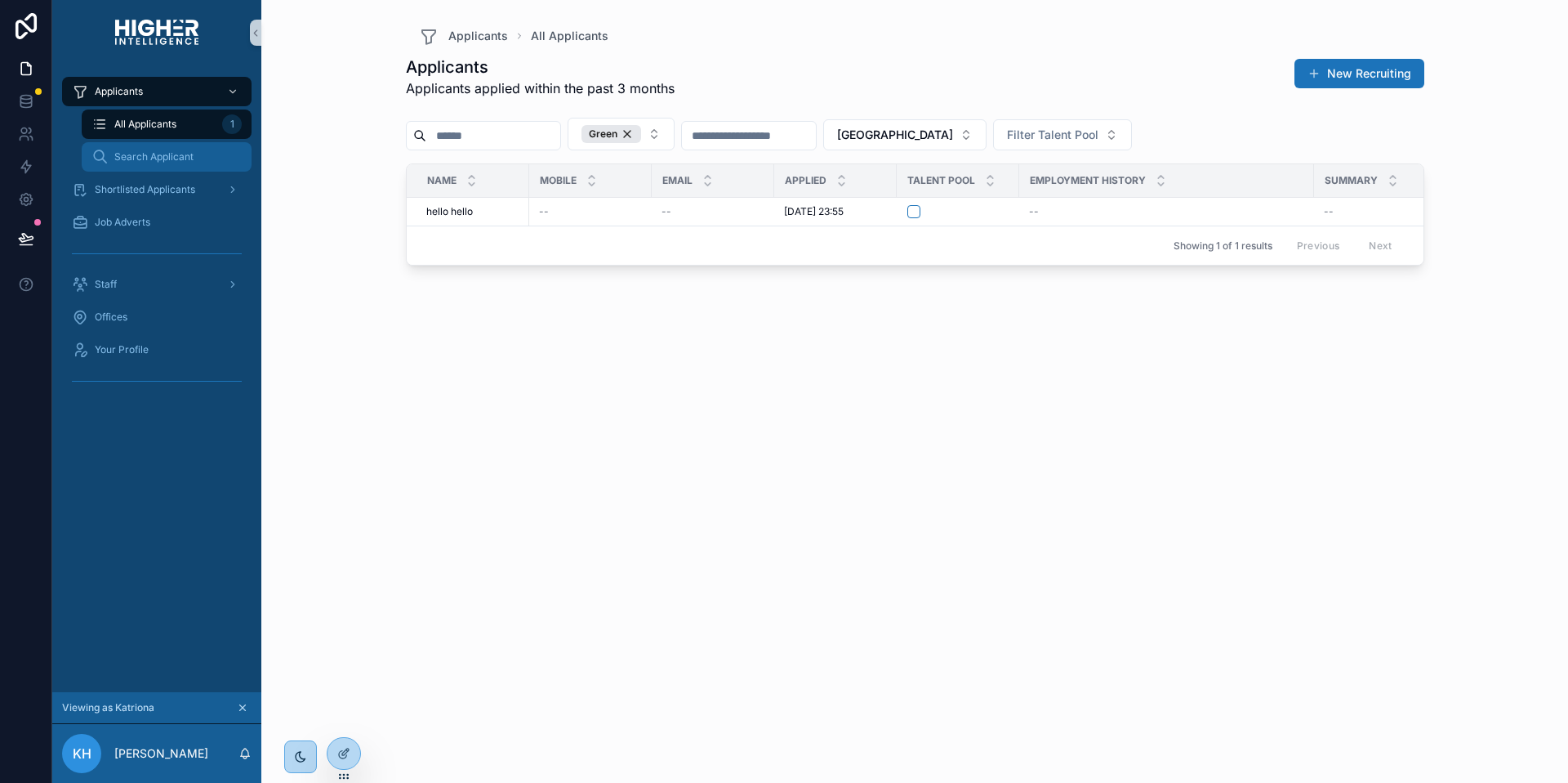
click at [154, 153] on span "Search Applicant" at bounding box center [154, 157] width 79 height 13
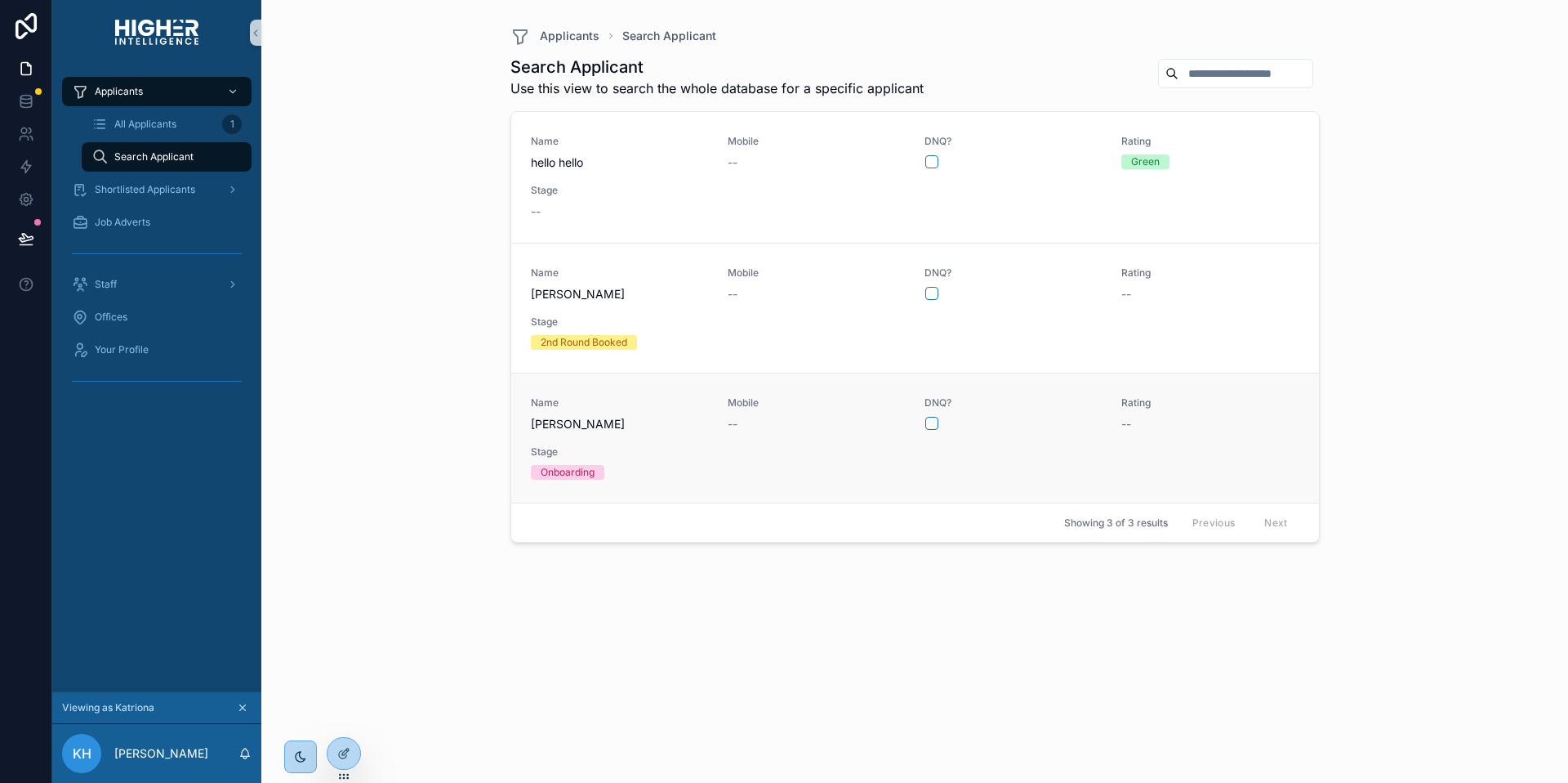
click at [602, 430] on span "[PERSON_NAME]" at bounding box center [620, 424] width 178 height 16
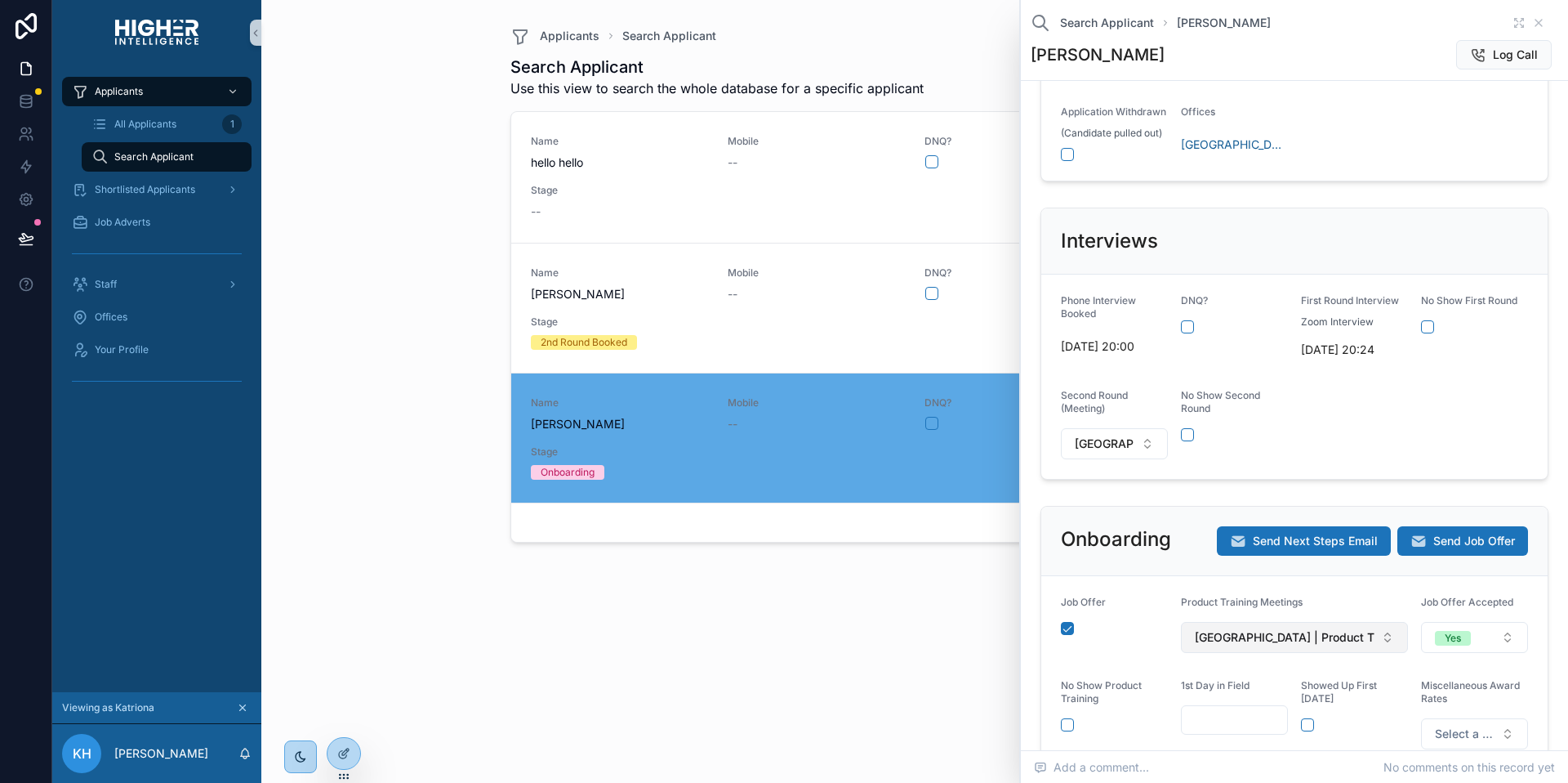
scroll to position [354, 0]
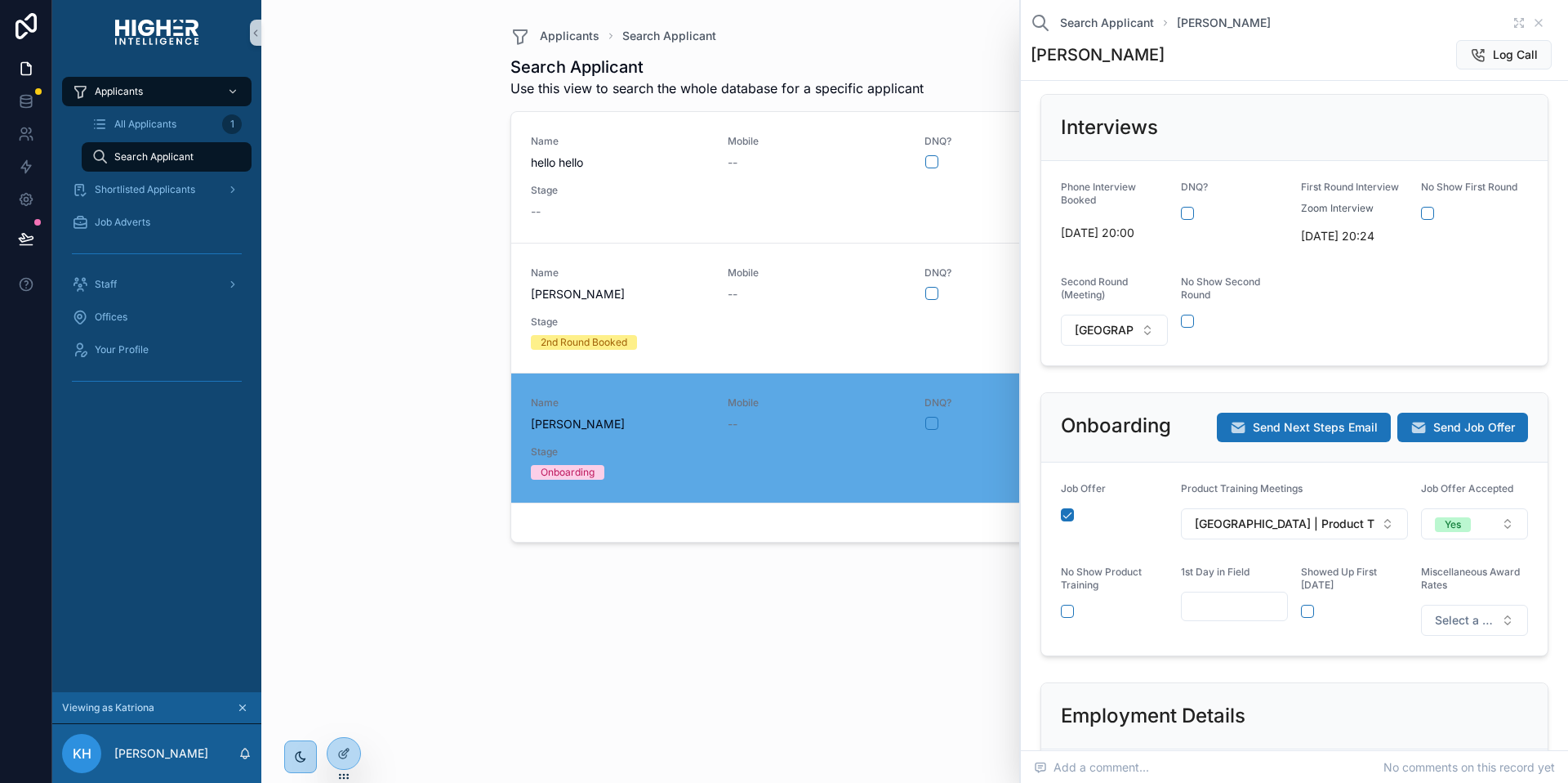
click at [648, 402] on span "Name" at bounding box center [620, 403] width 178 height 13
click at [335, 748] on div at bounding box center [344, 754] width 33 height 31
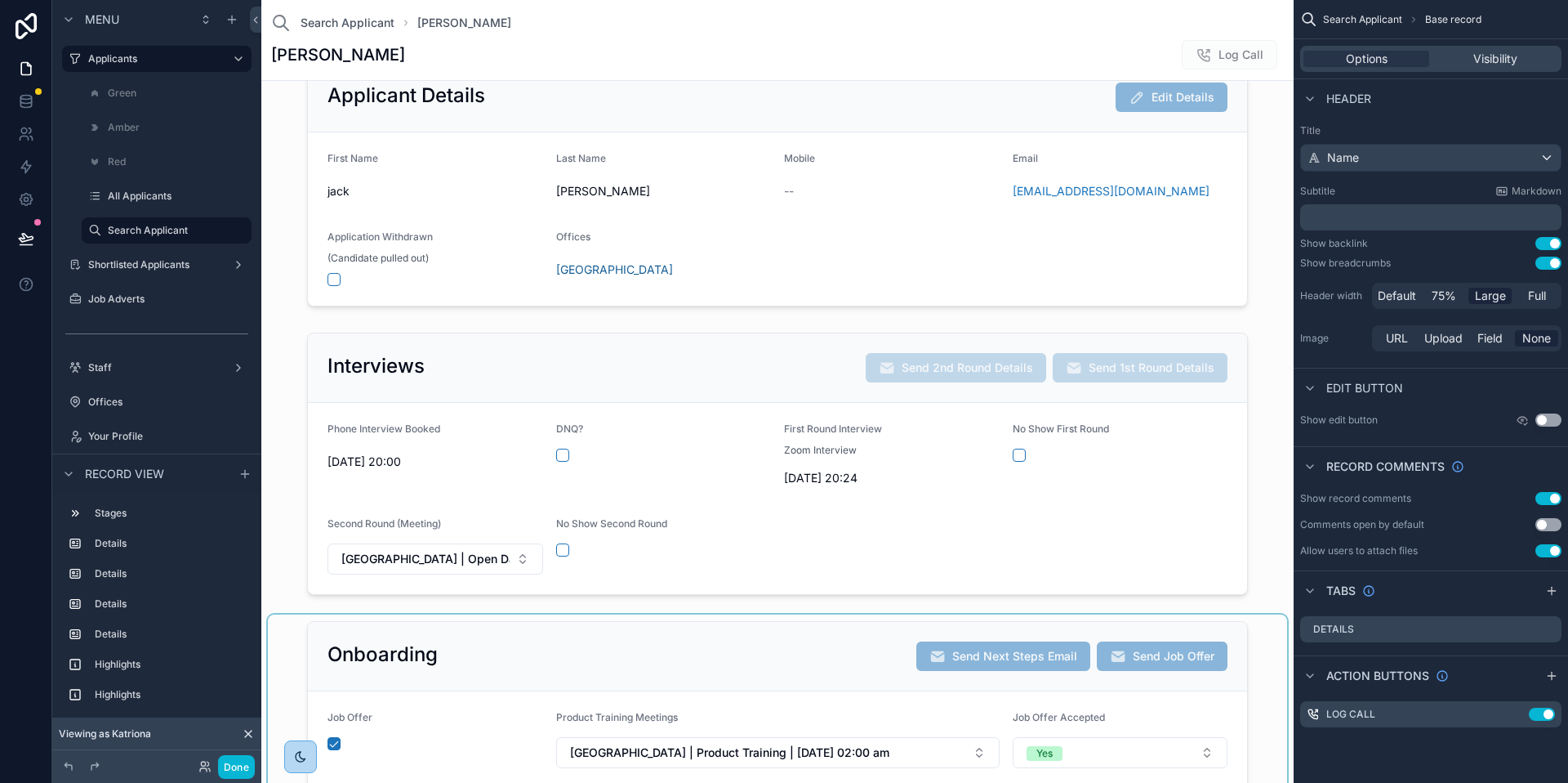
scroll to position [338, 0]
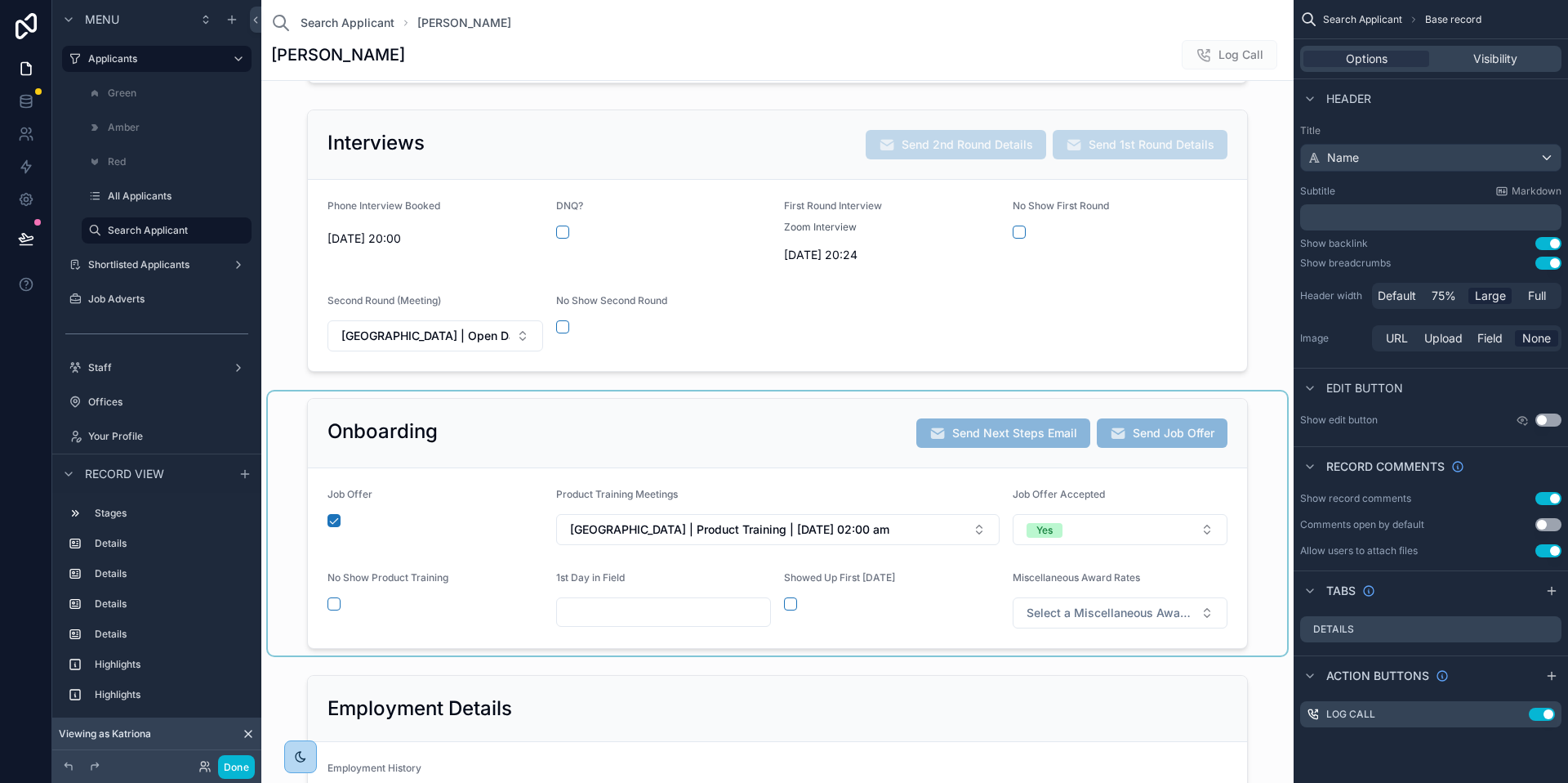
click at [800, 426] on div "scrollable content" at bounding box center [777, 523] width 1020 height 264
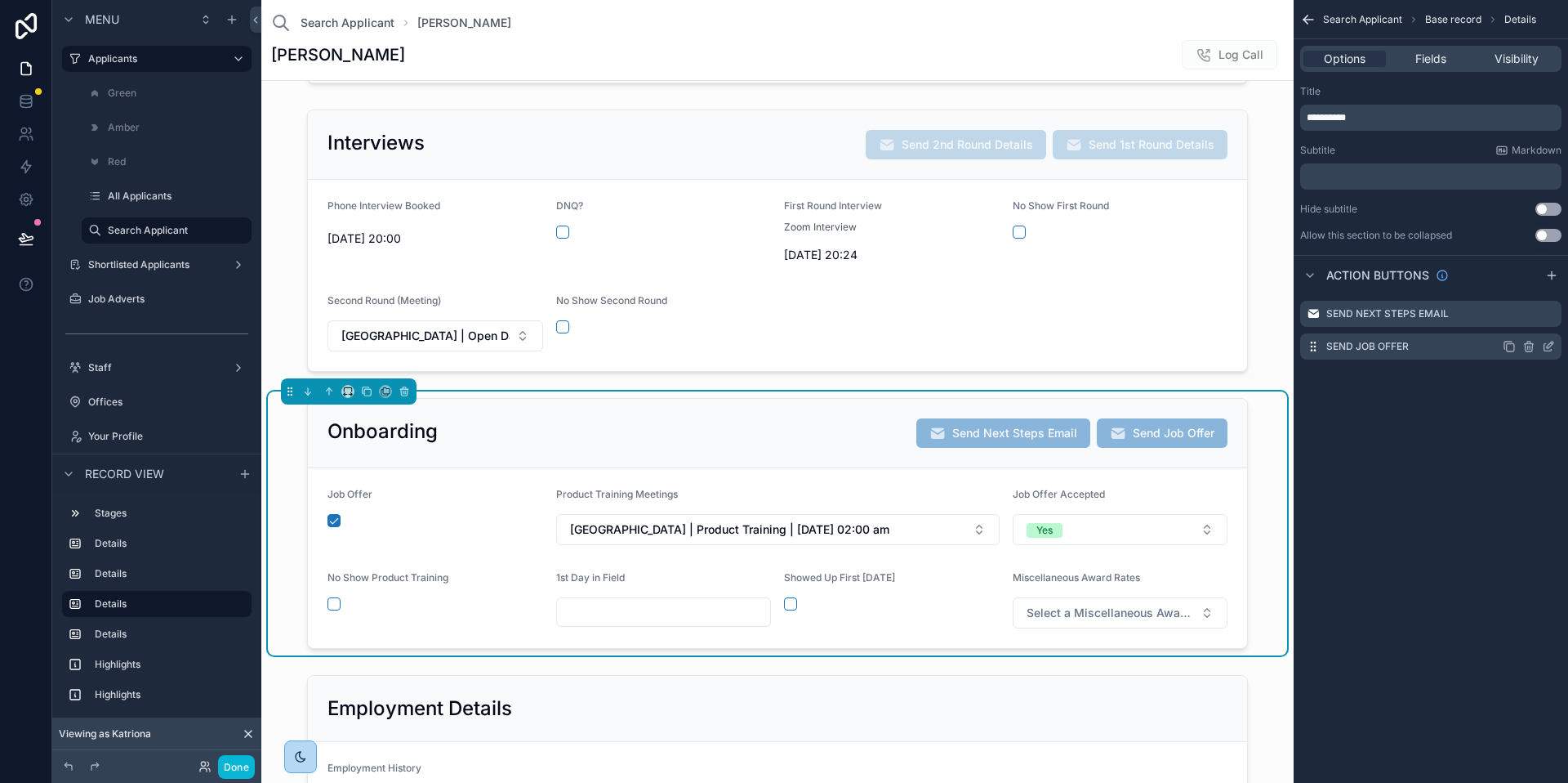
click at [1551, 349] on icon "scrollable content" at bounding box center [1549, 346] width 13 height 13
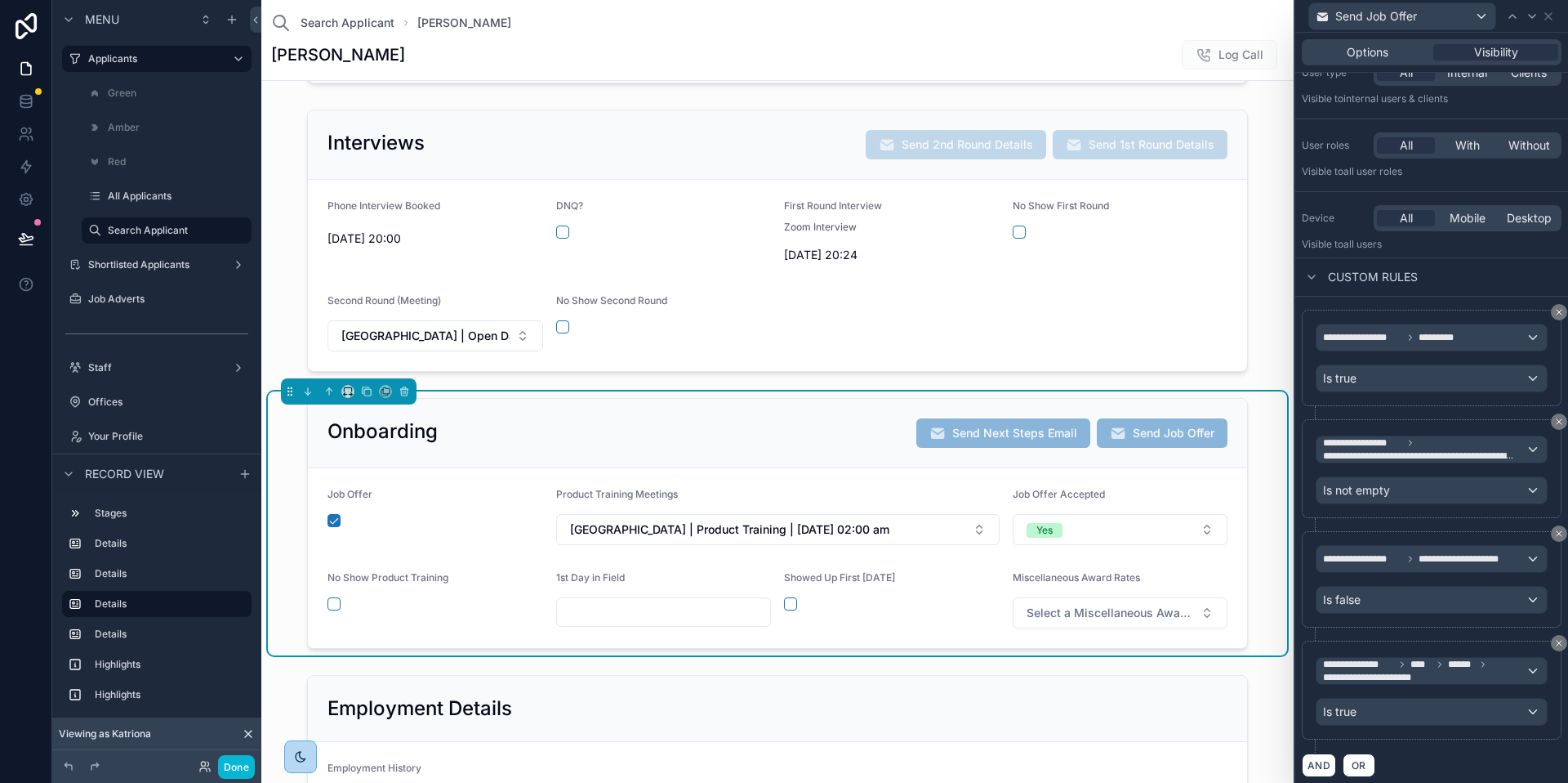
scroll to position [71, 0]
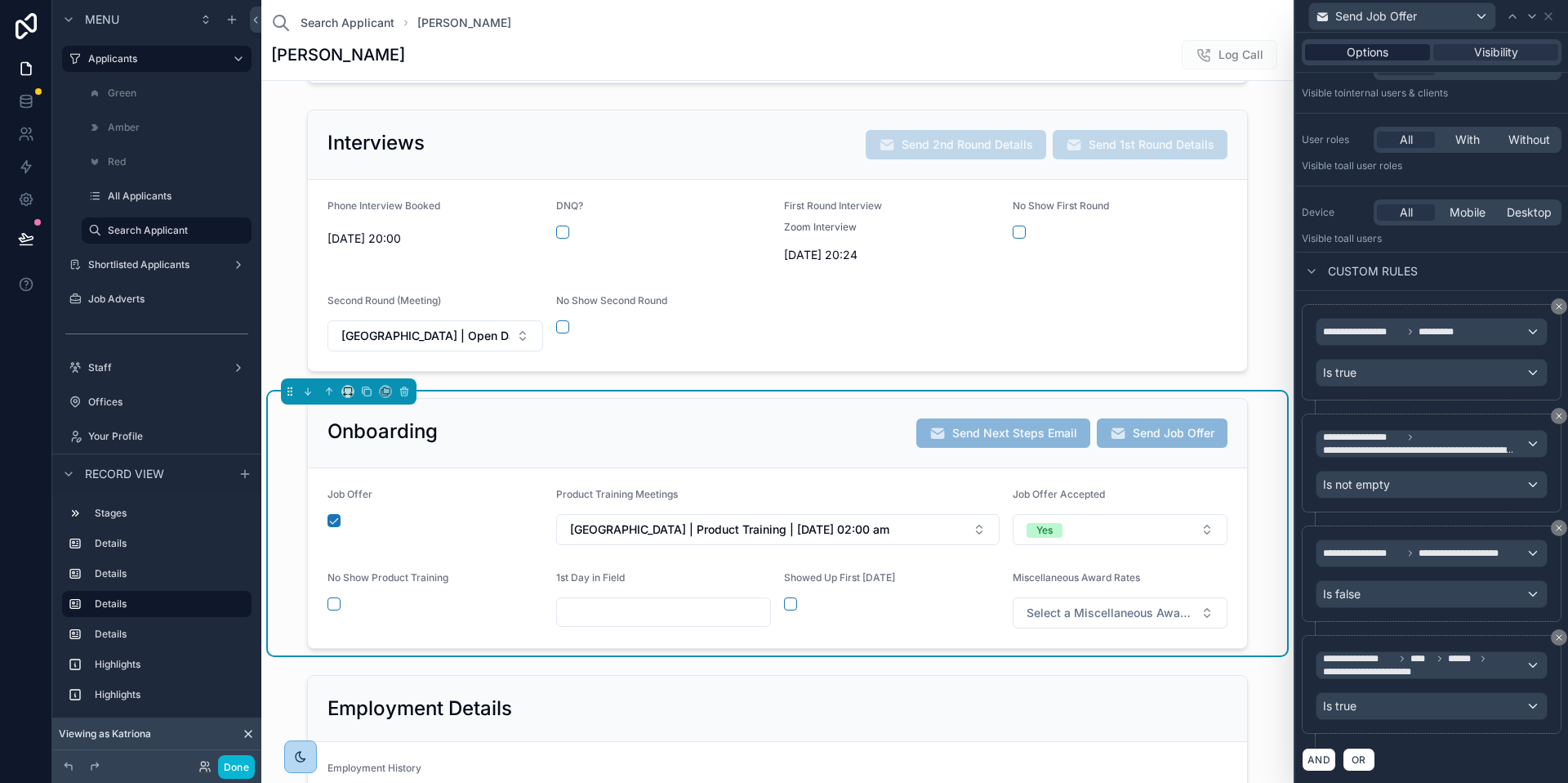
click at [1376, 55] on span "Options" at bounding box center [1368, 52] width 42 height 16
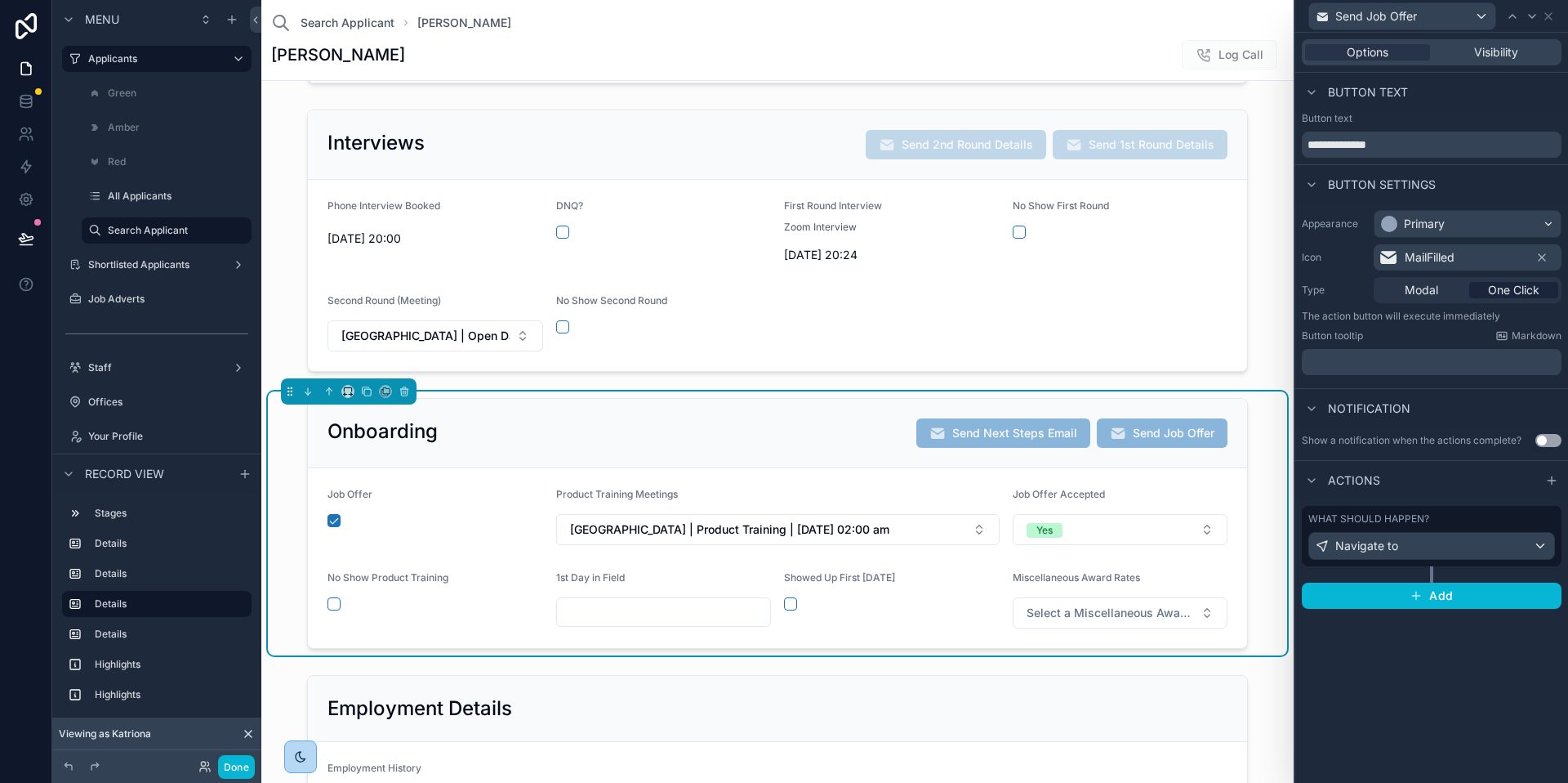
click at [1515, 526] on div "What should happen? Navigate to" at bounding box center [1431, 536] width 247 height 47
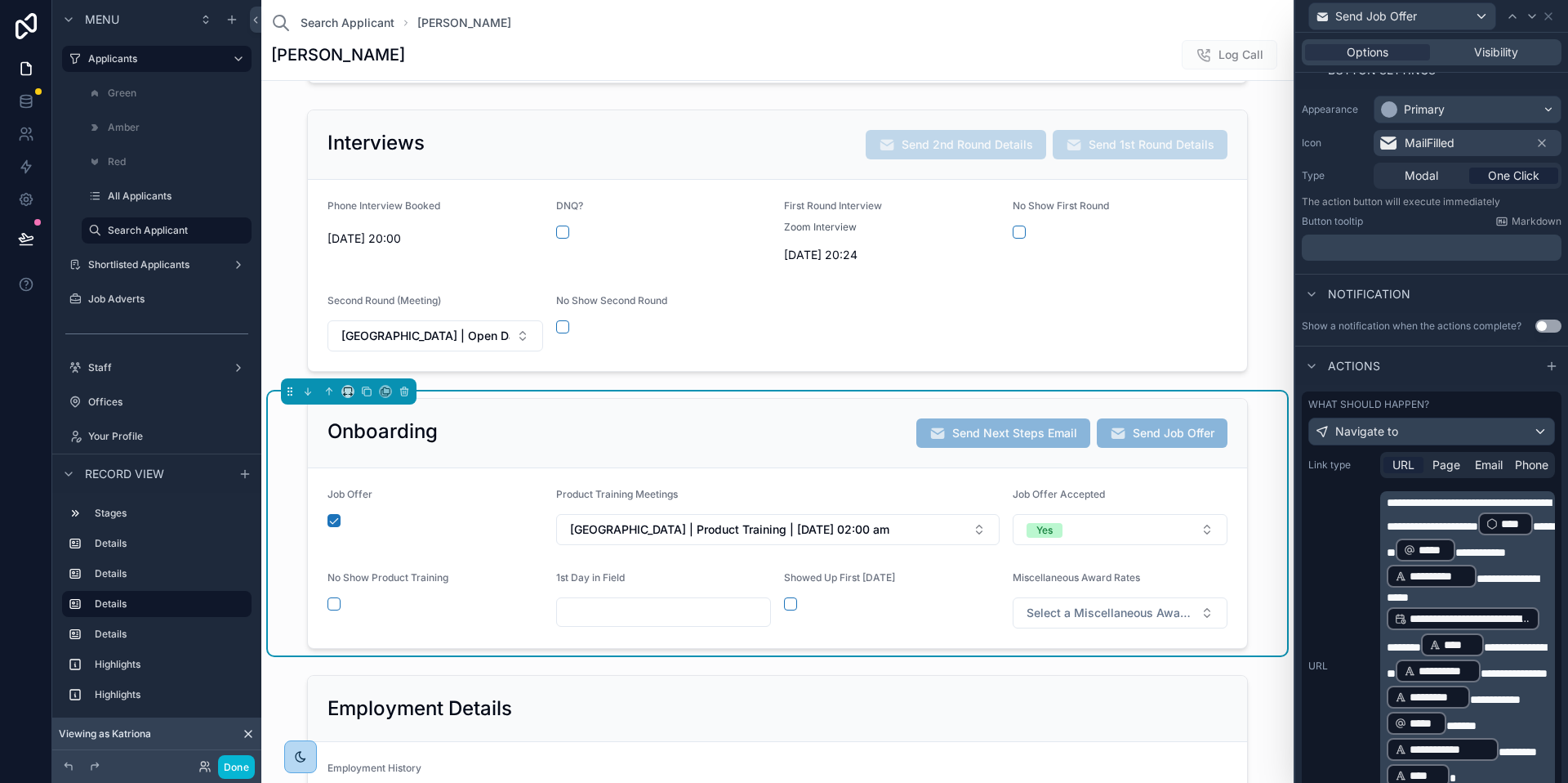
scroll to position [132, 0]
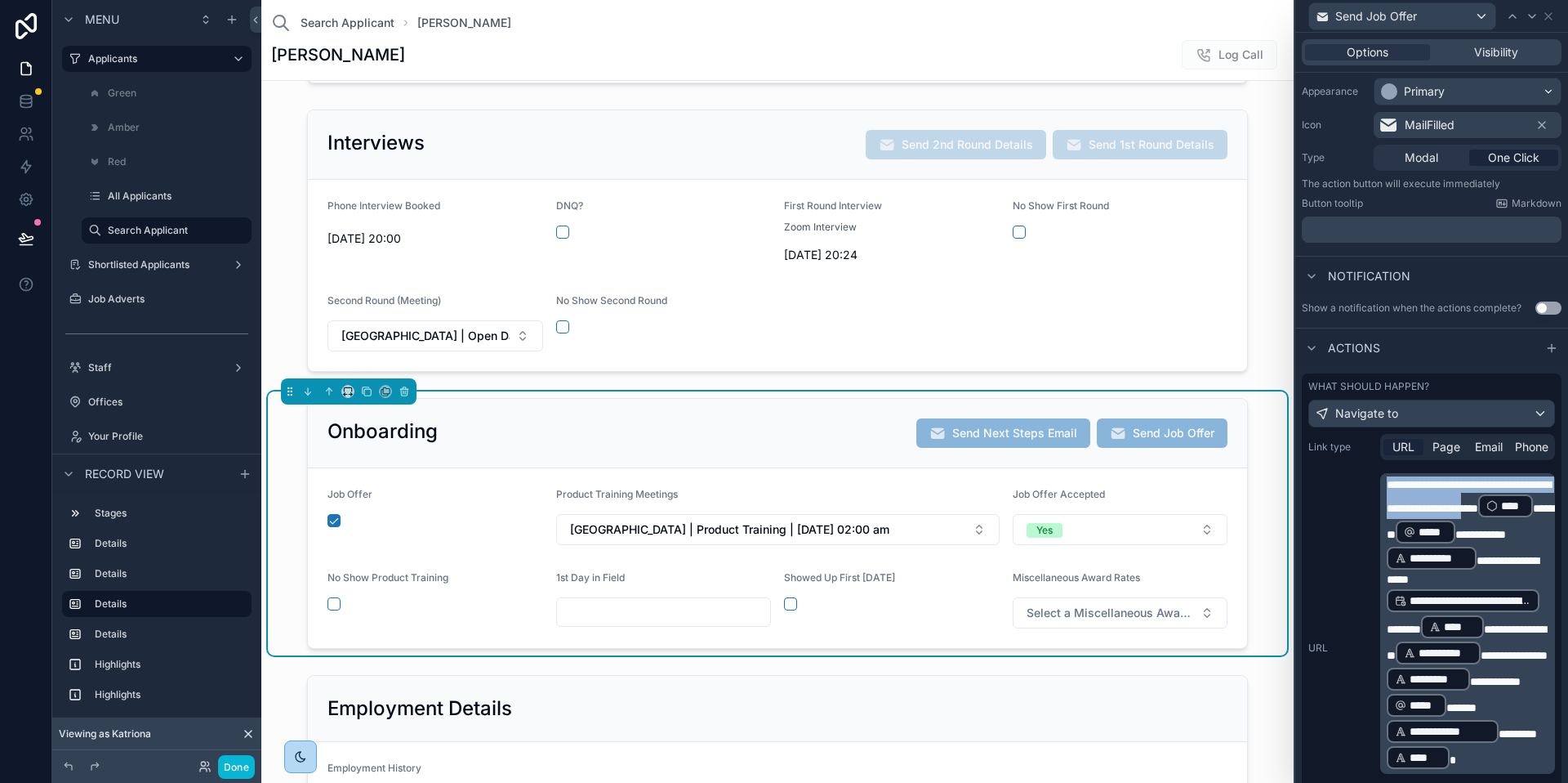
drag, startPoint x: 1450, startPoint y: 522, endPoint x: 1371, endPoint y: 481, distance: 89.0
click at [1371, 481] on div "**********" at bounding box center [1431, 648] width 247 height 350
copy span "**********"
click at [149, 260] on label "Shortlisted Applicants" at bounding box center [153, 264] width 130 height 13
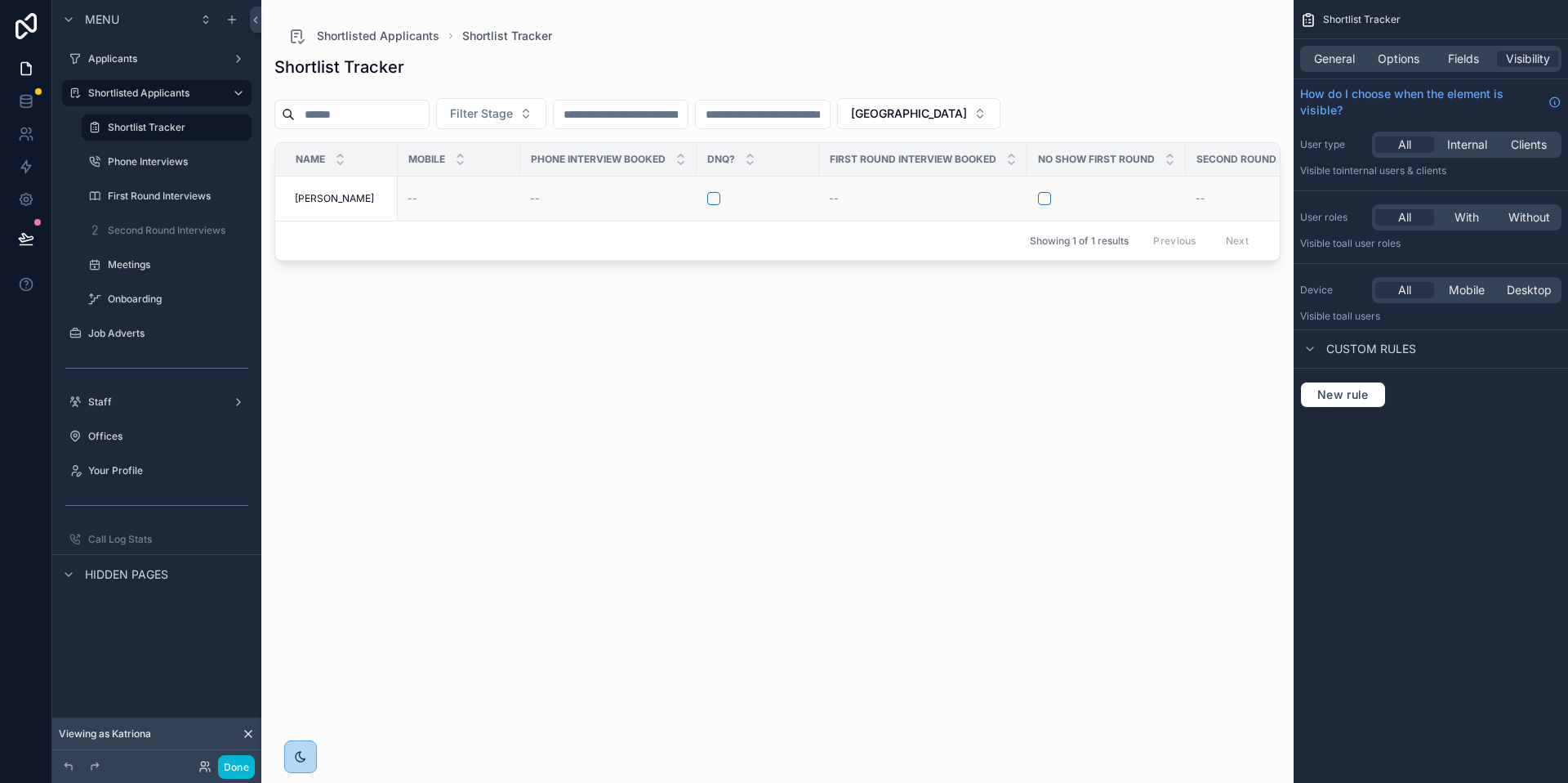
click at [332, 200] on span "[PERSON_NAME]" at bounding box center [334, 199] width 79 height 13
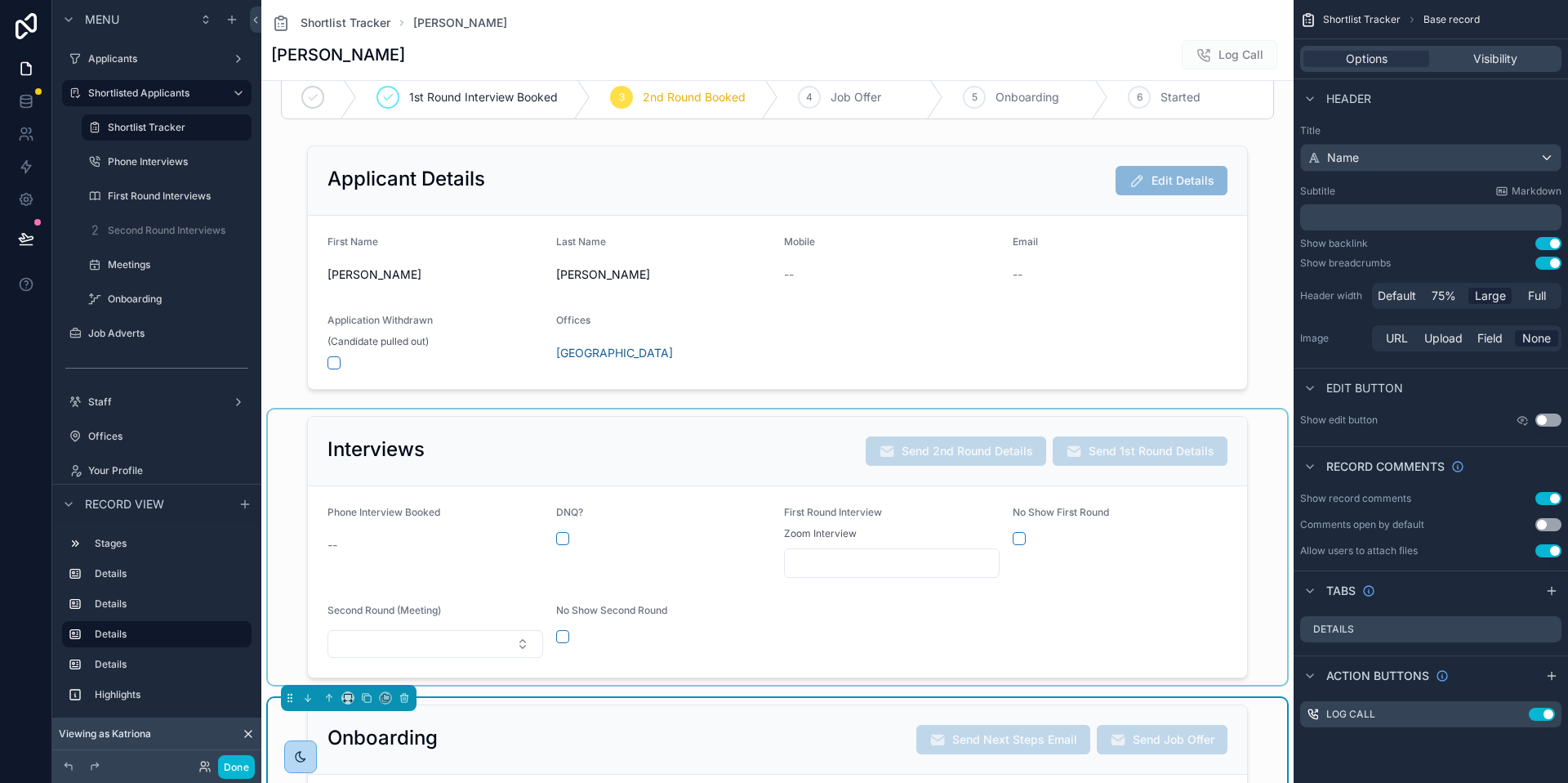
scroll to position [151, 0]
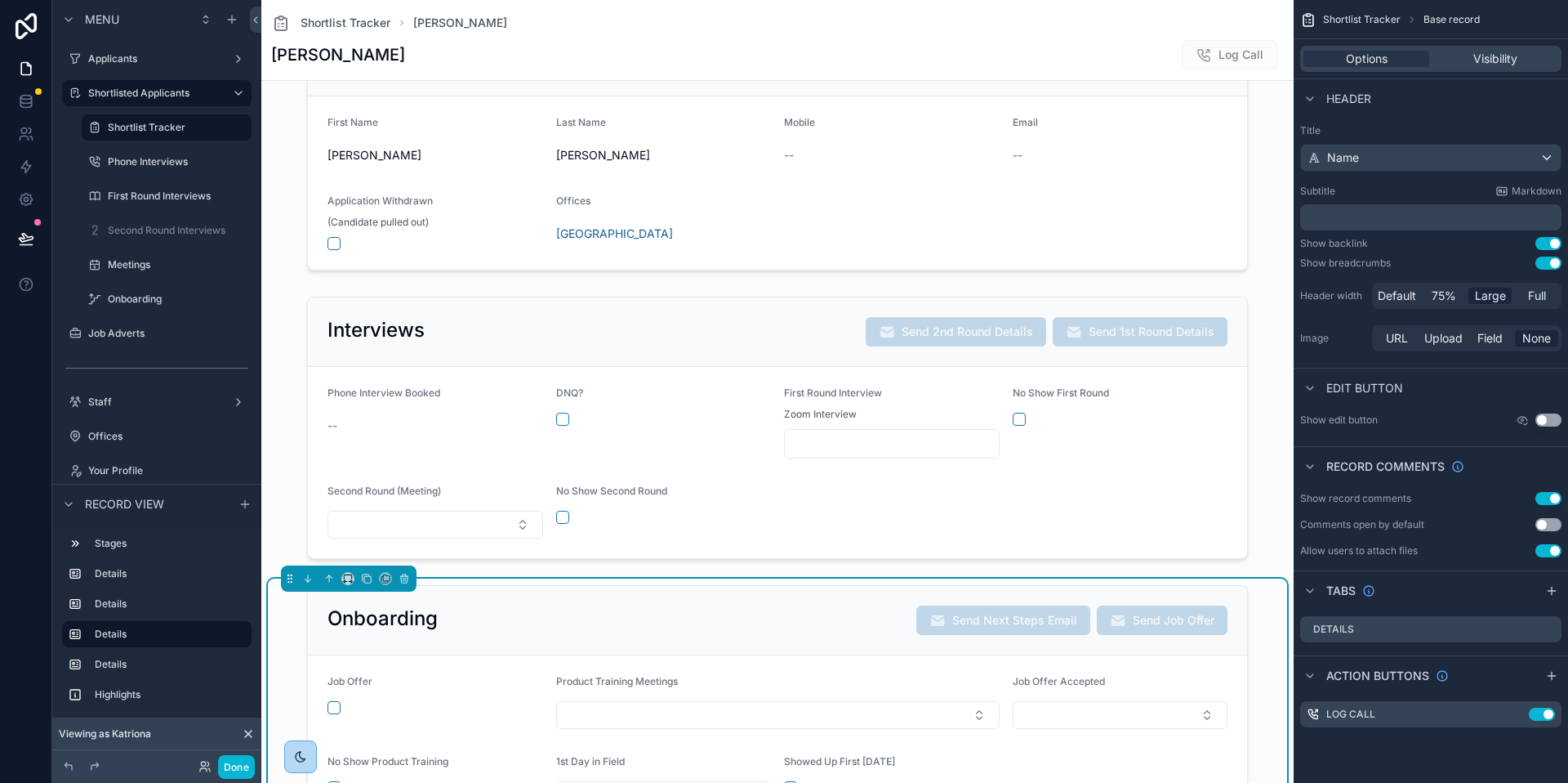
click at [854, 596] on div "Onboarding Send Next Steps Email Send Job Offer" at bounding box center [777, 621] width 939 height 69
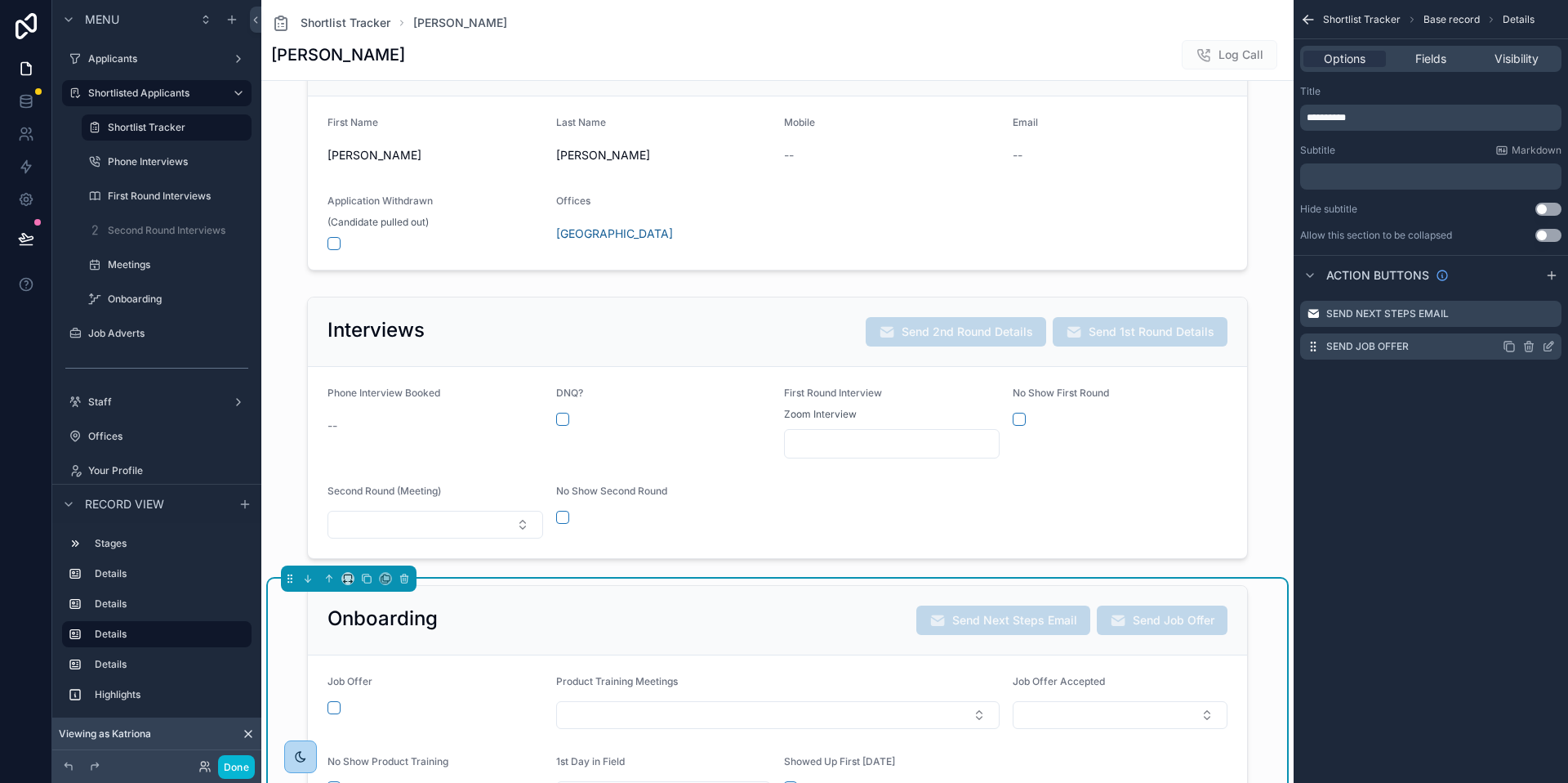
click at [1544, 346] on icon "scrollable content" at bounding box center [1548, 347] width 7 height 7
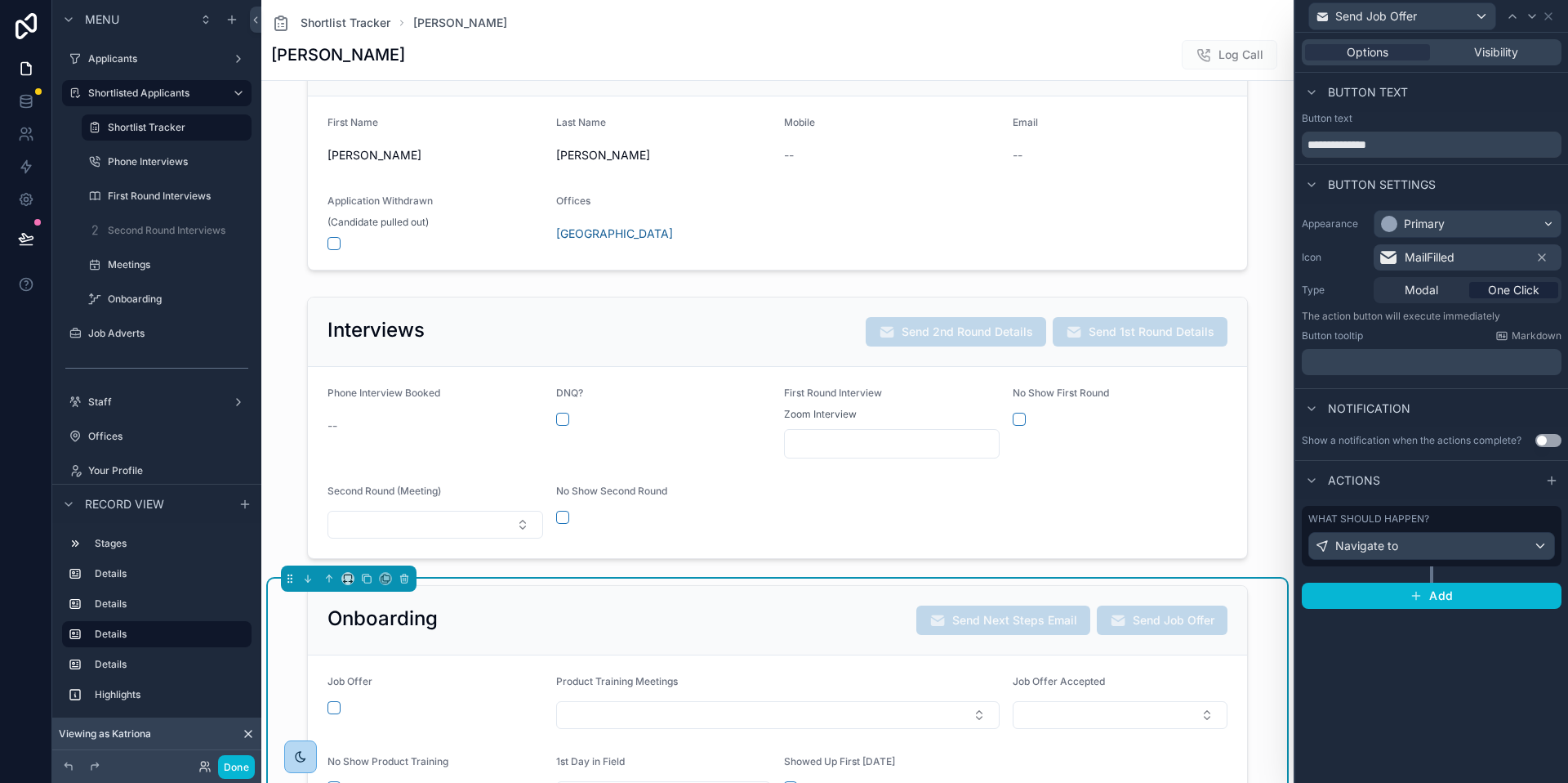
click at [1490, 514] on div "What should happen?" at bounding box center [1431, 519] width 247 height 13
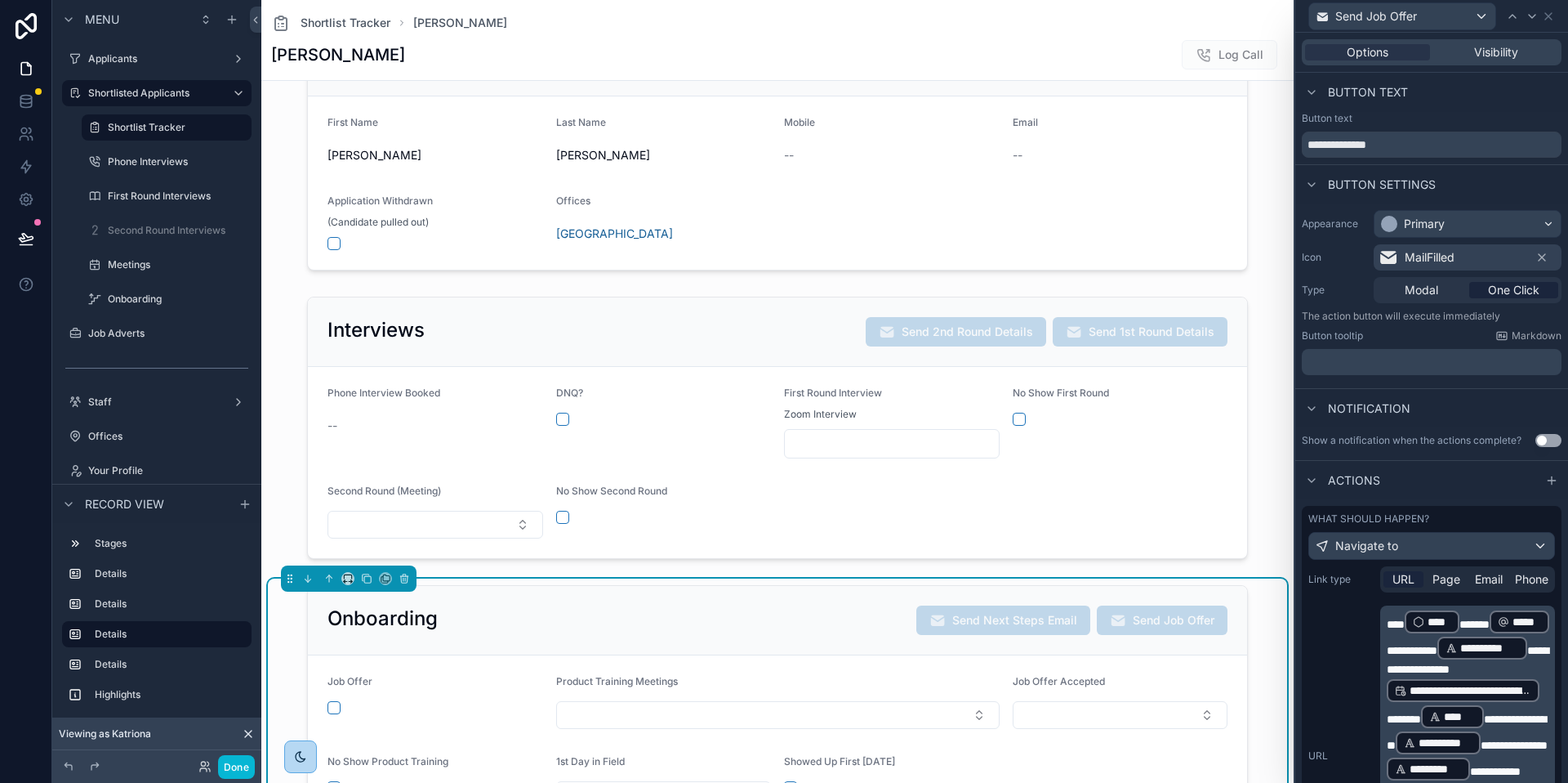
click at [1388, 621] on span "****" at bounding box center [1396, 624] width 18 height 12
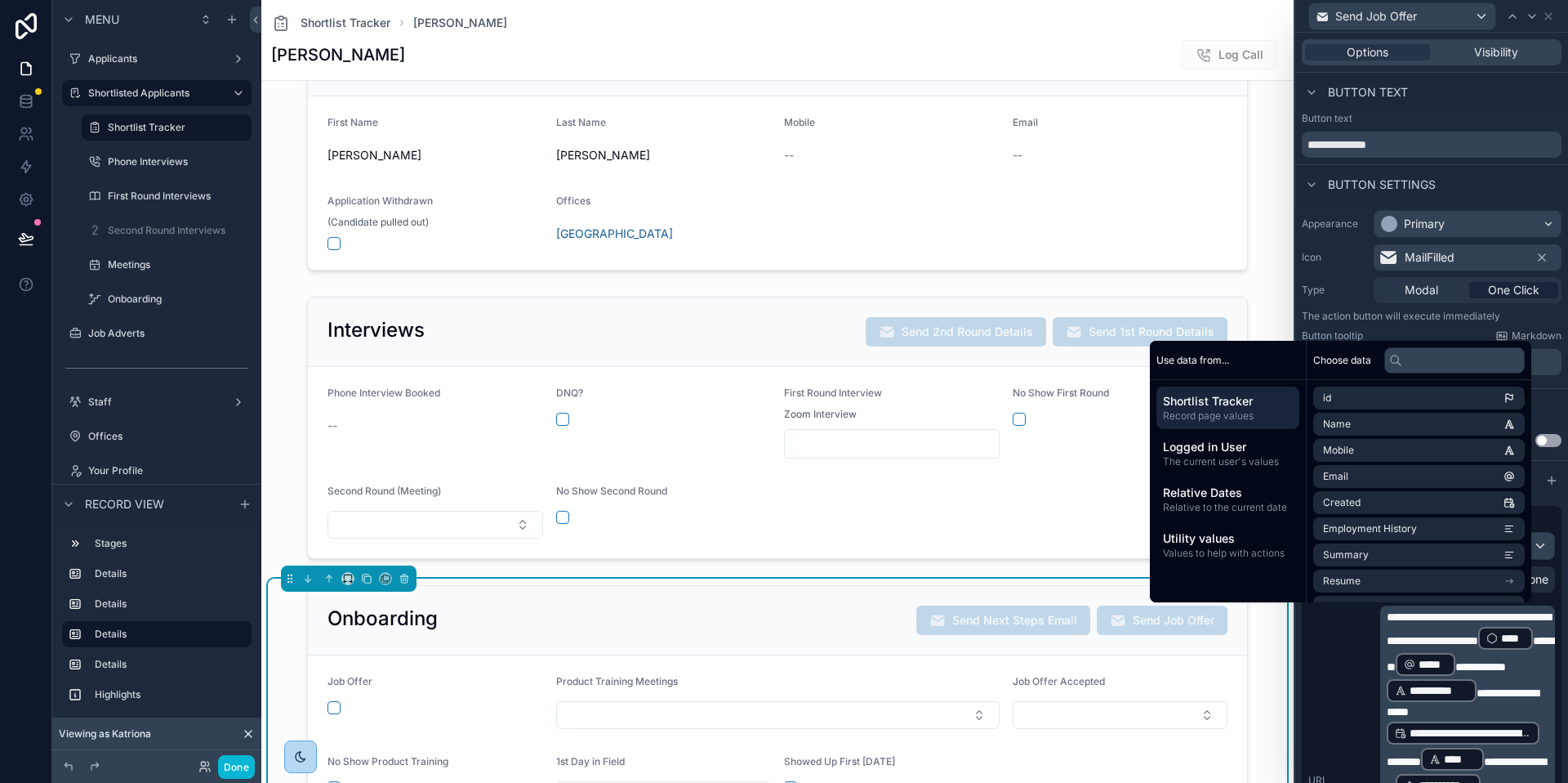
click at [1359, 693] on div "**********" at bounding box center [1431, 780] width 247 height 350
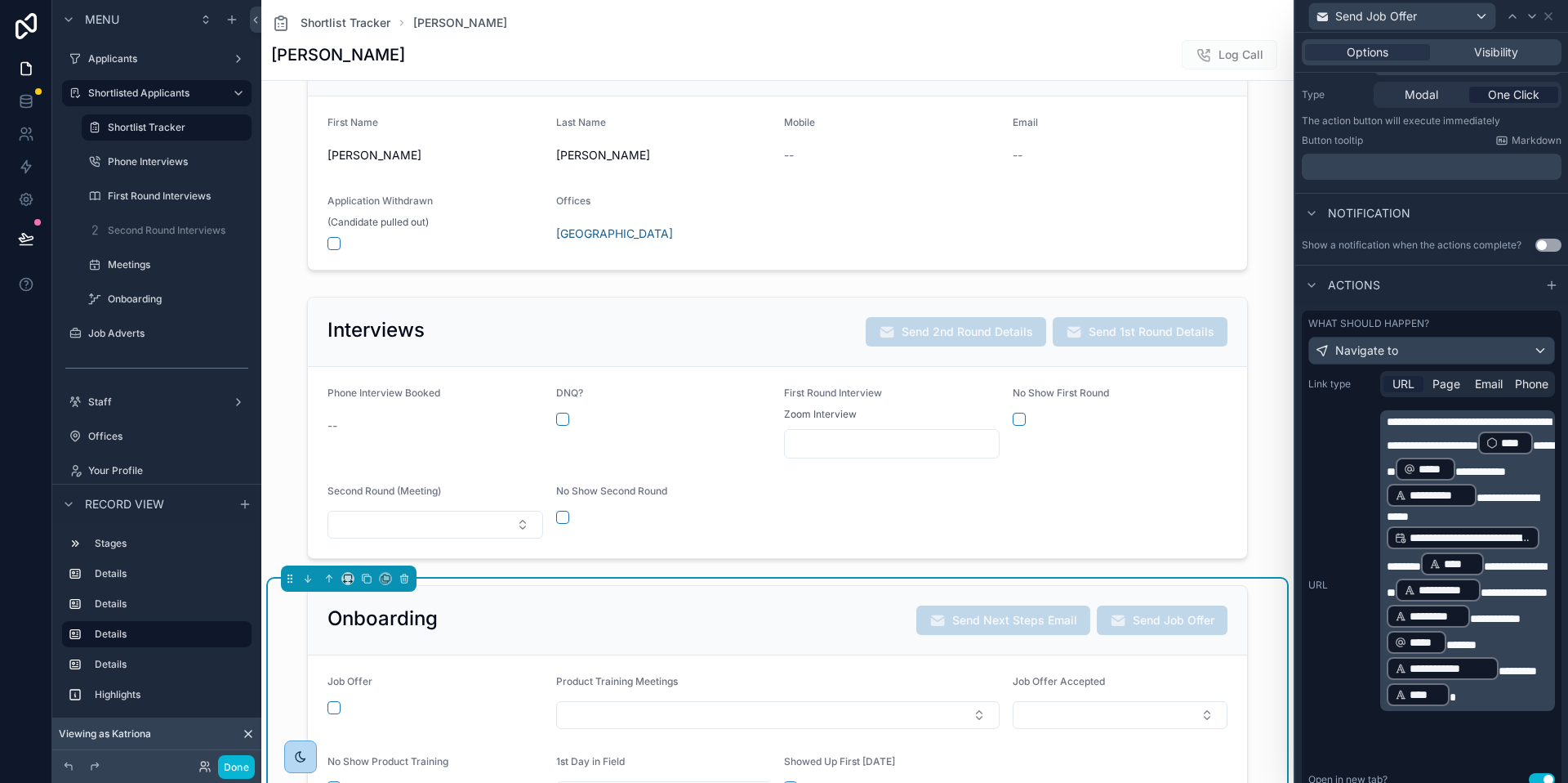
scroll to position [284, 0]
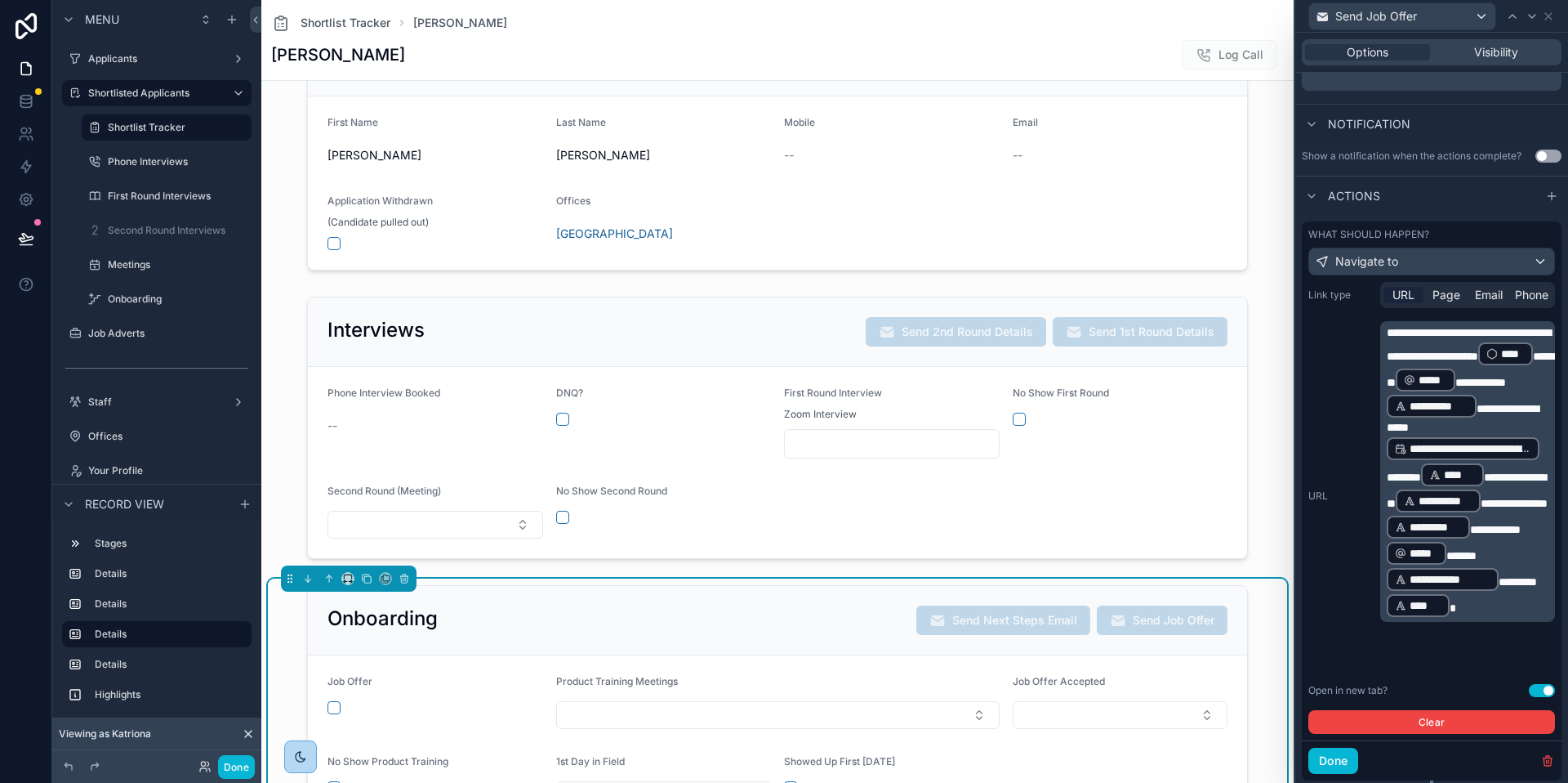
click at [699, 639] on div "Onboarding Send Next Steps Email Send Job Offer" at bounding box center [777, 621] width 939 height 69
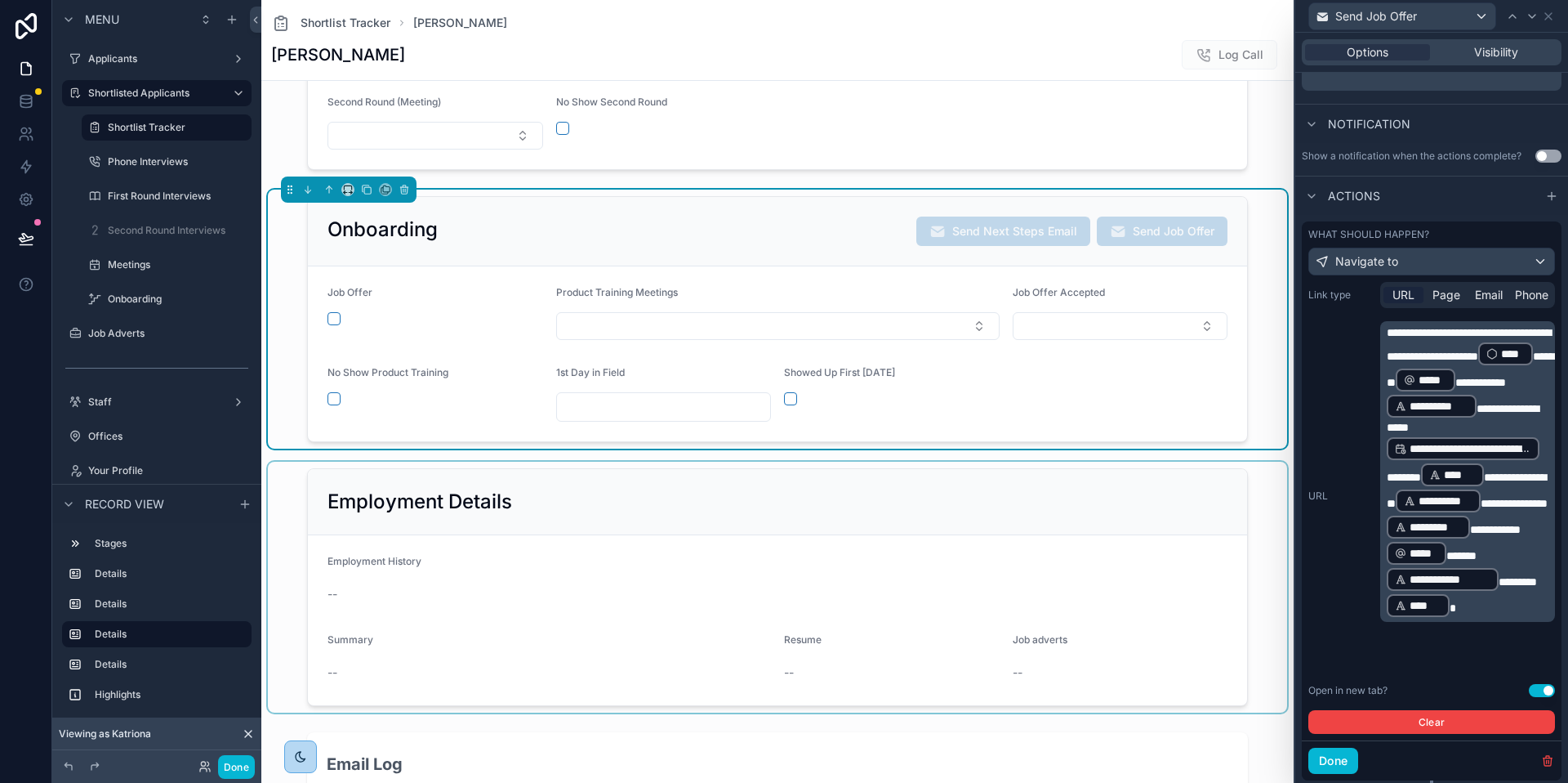
scroll to position [541, 0]
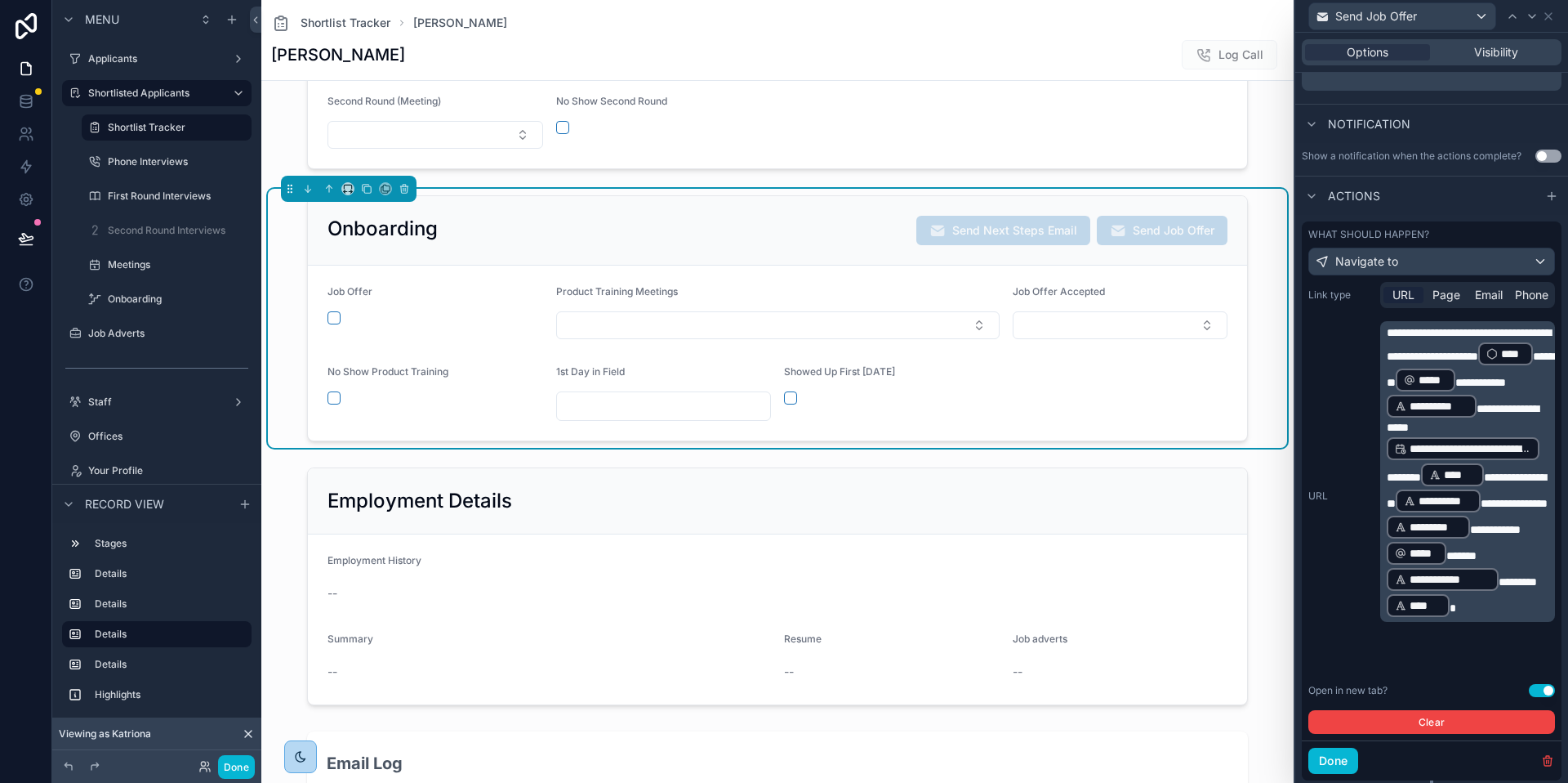
click at [1071, 366] on form "Job Offer Product Training Meetings Job Offer Accepted No Show Product Training…" at bounding box center [777, 353] width 939 height 175
click at [1348, 764] on button "Done" at bounding box center [1333, 760] width 50 height 26
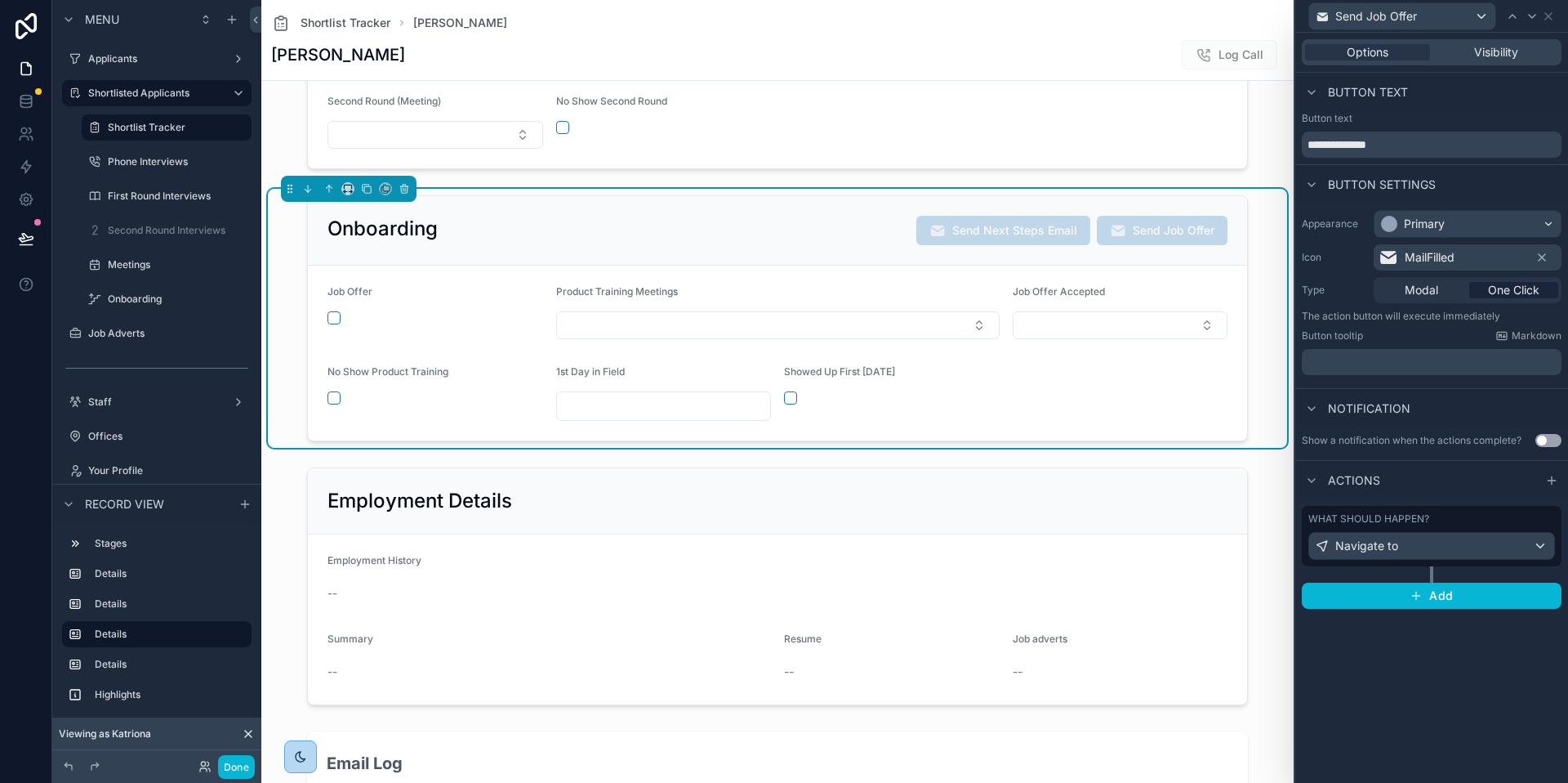
scroll to position [0, 0]
click at [1519, 46] on div "Visibility" at bounding box center [1495, 52] width 125 height 16
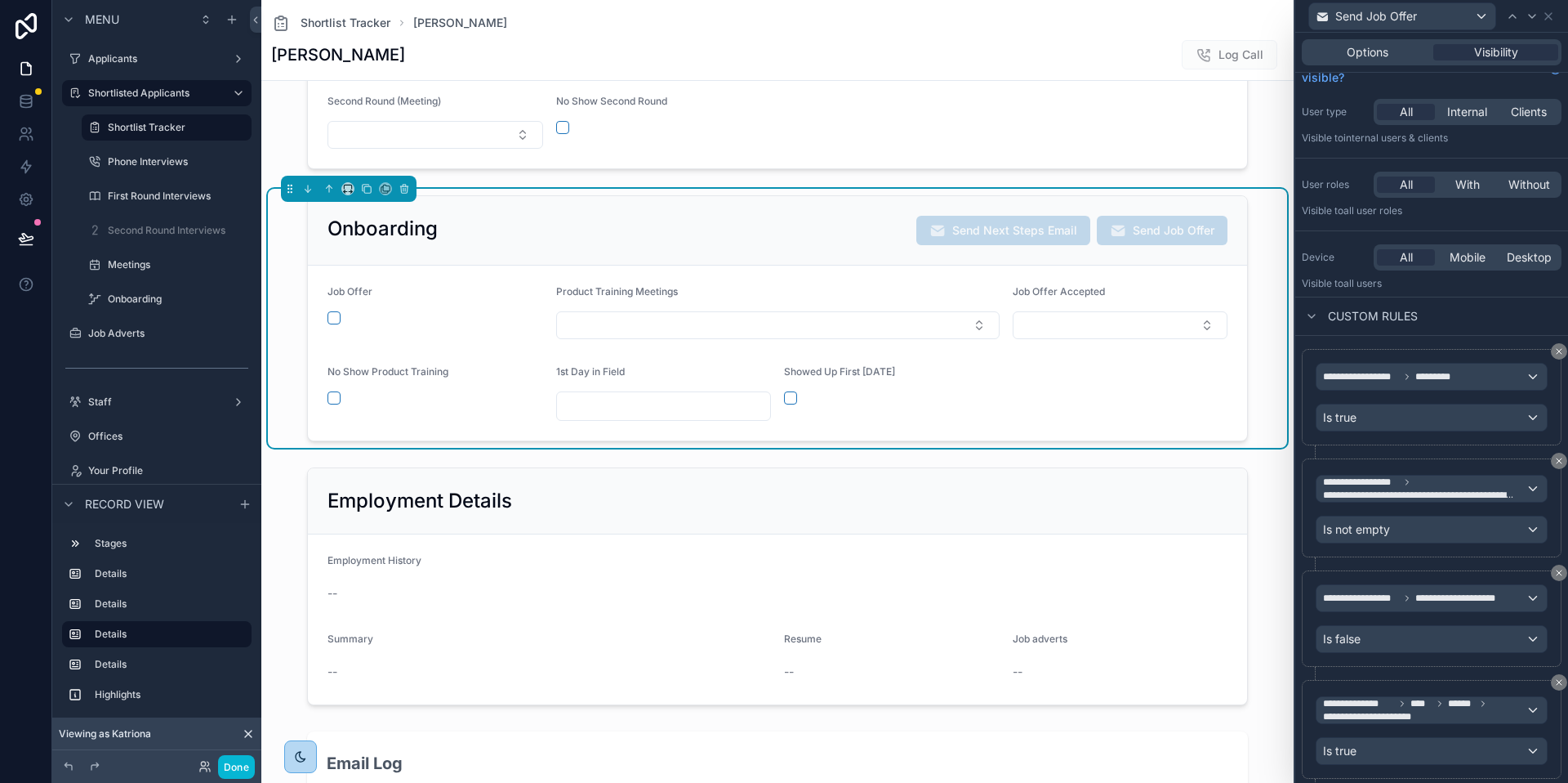
scroll to position [71, 0]
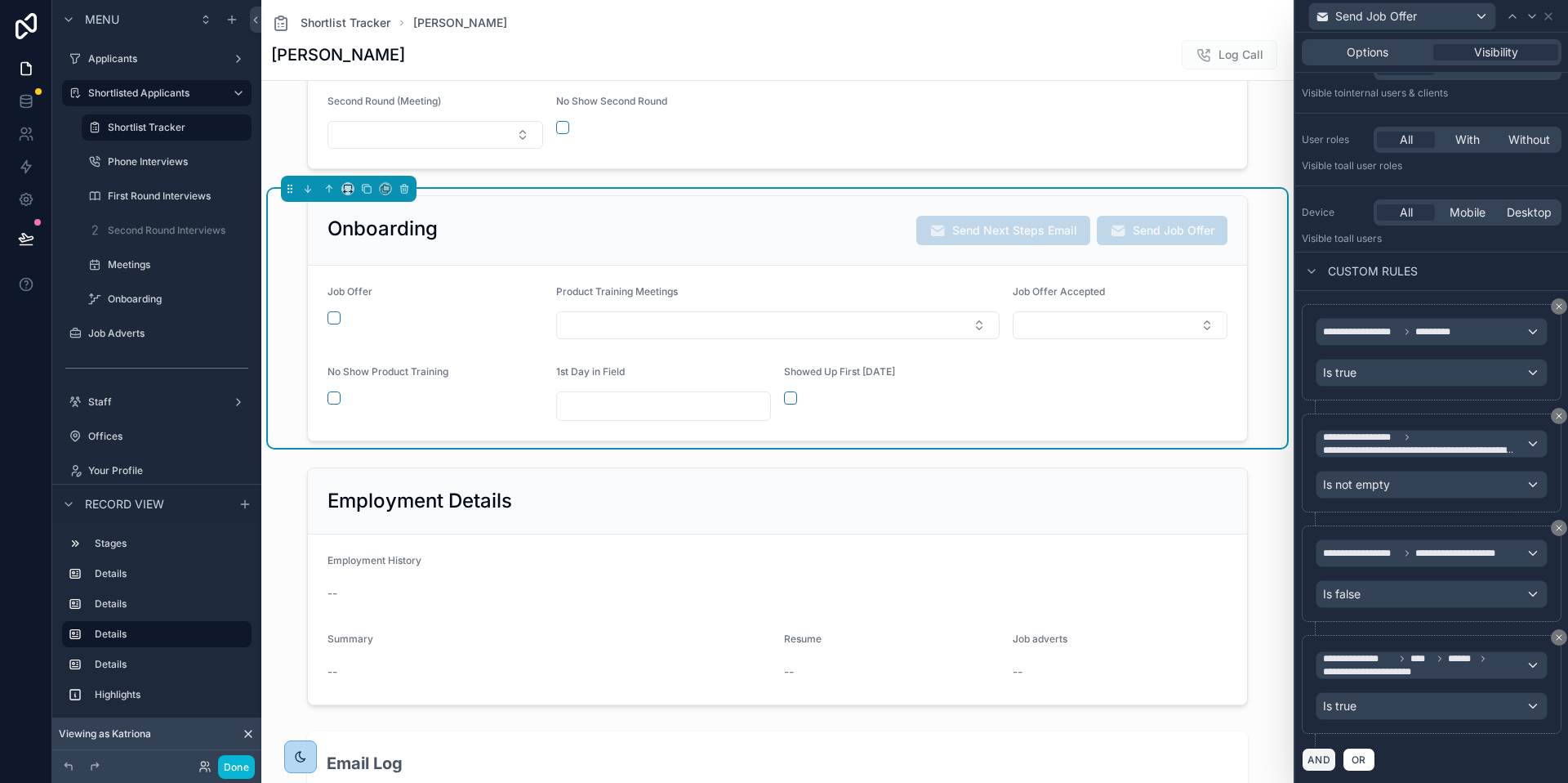
click at [1327, 757] on button "AND" at bounding box center [1319, 759] width 35 height 24
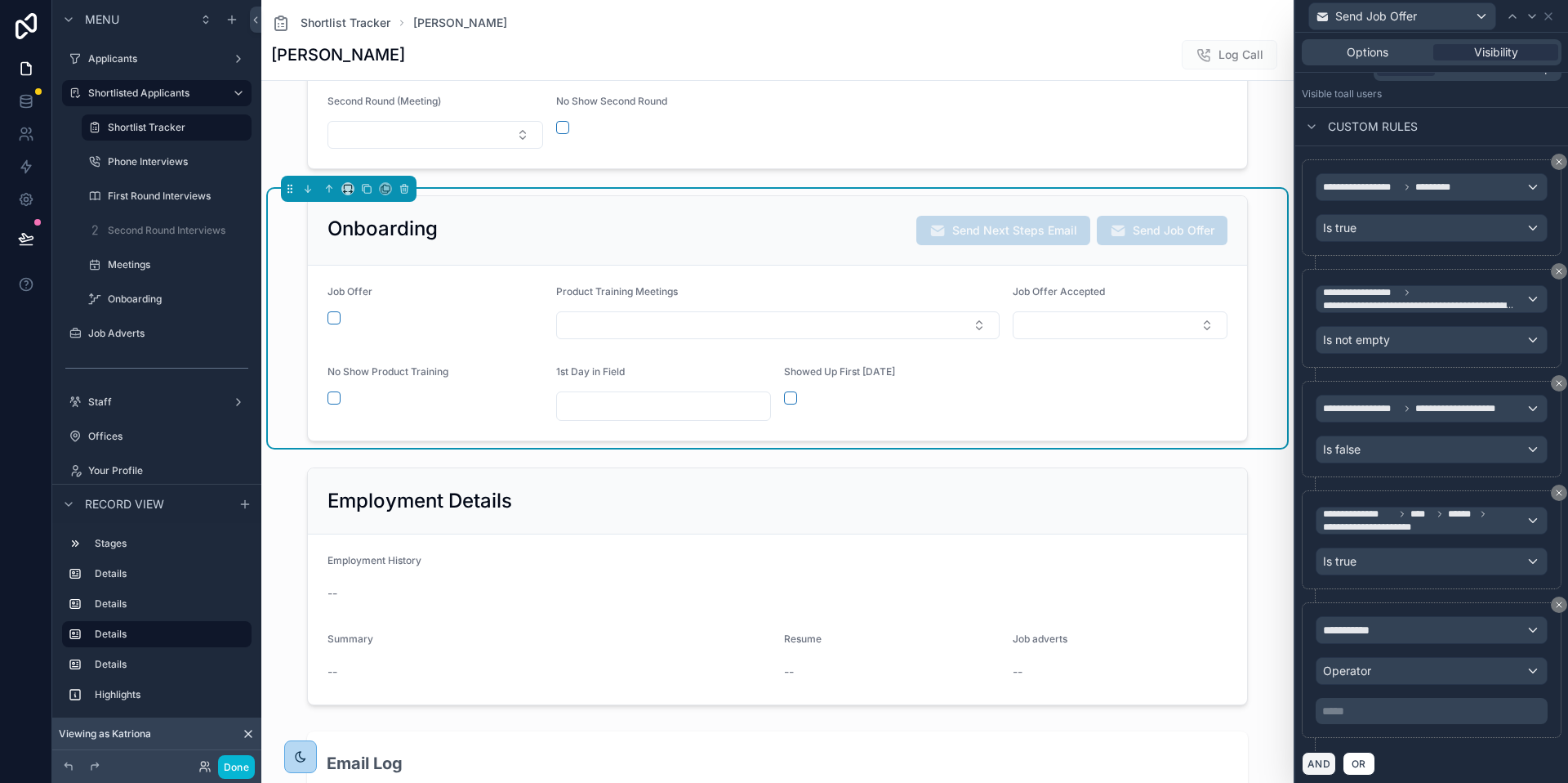
scroll to position [220, 0]
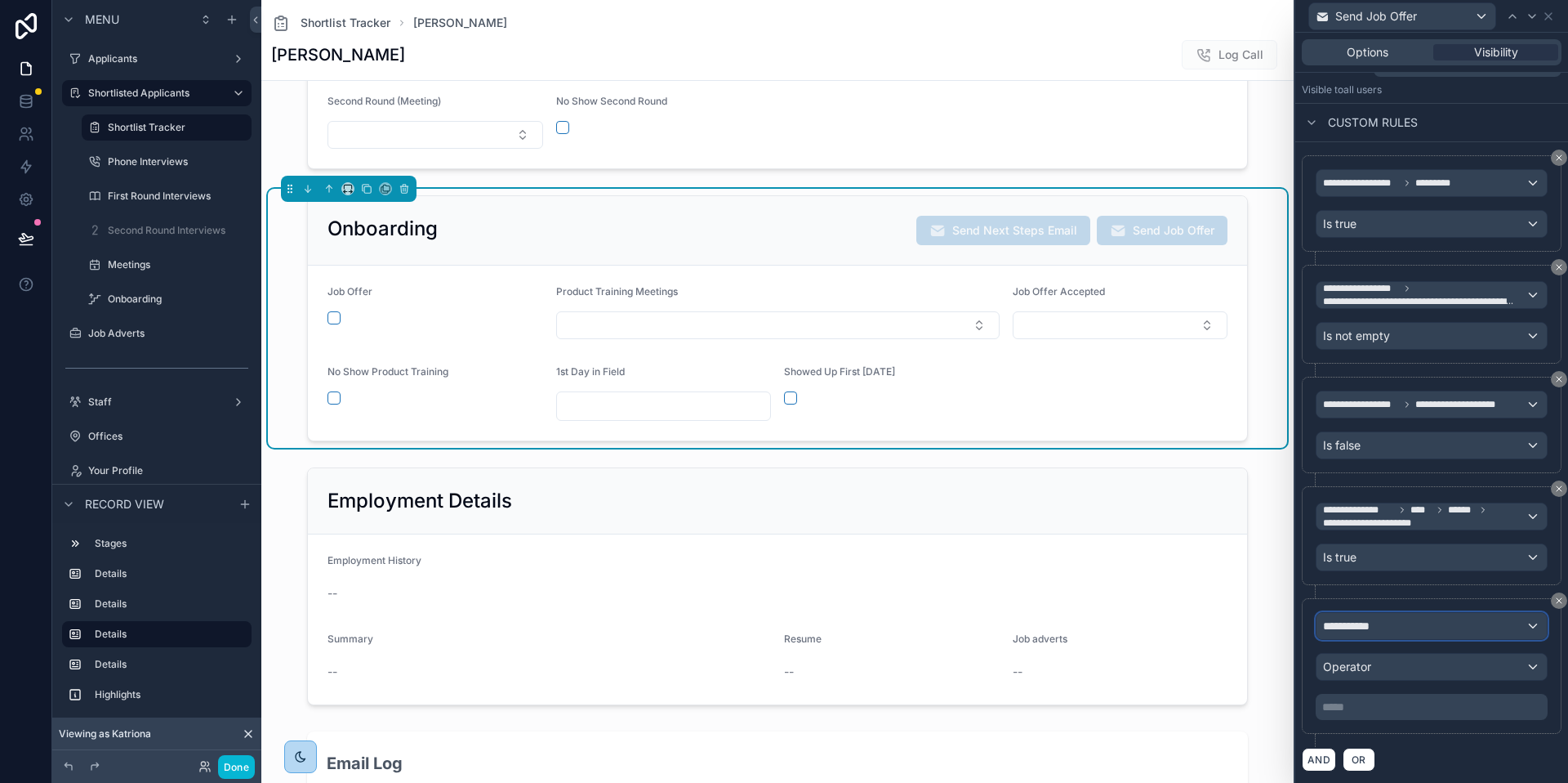
click at [1406, 630] on div "**********" at bounding box center [1431, 625] width 231 height 26
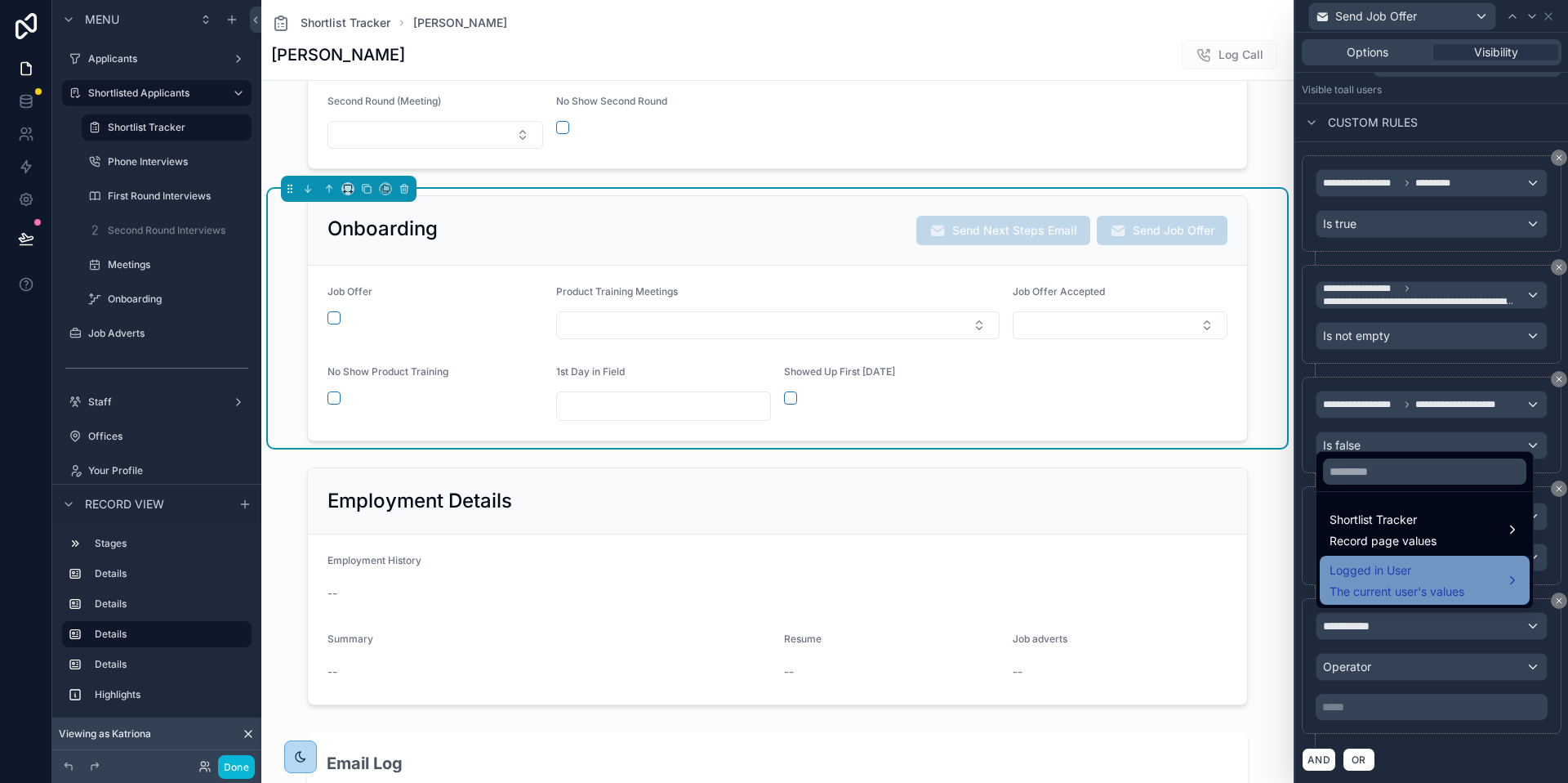
click at [1383, 575] on span "Logged in User" at bounding box center [1398, 571] width 135 height 20
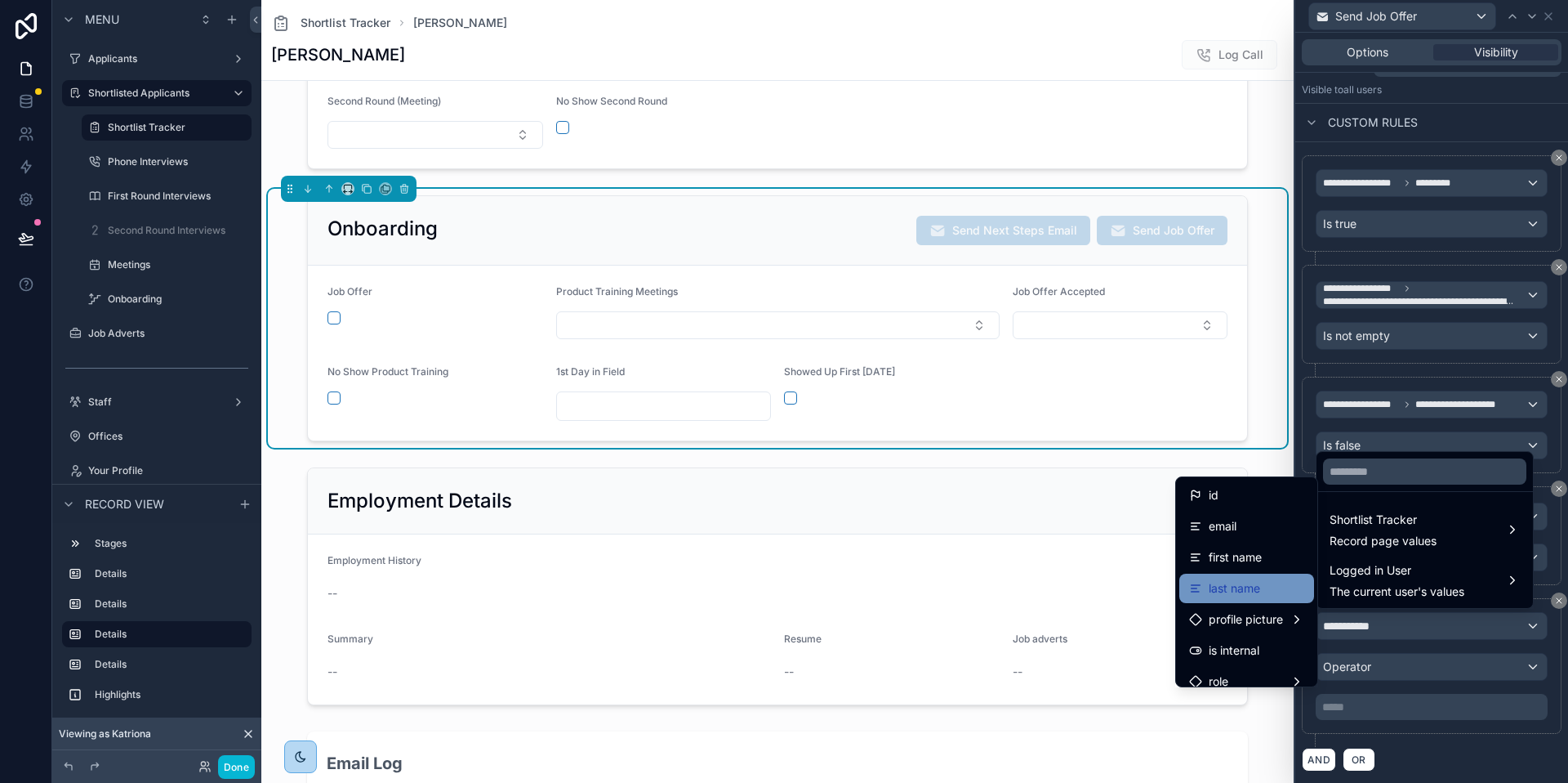
scroll to position [293, 0]
click at [886, 376] on span "Showed Up First [DATE]" at bounding box center [840, 371] width 111 height 12
click at [1550, 18] on div at bounding box center [1431, 391] width 272 height 783
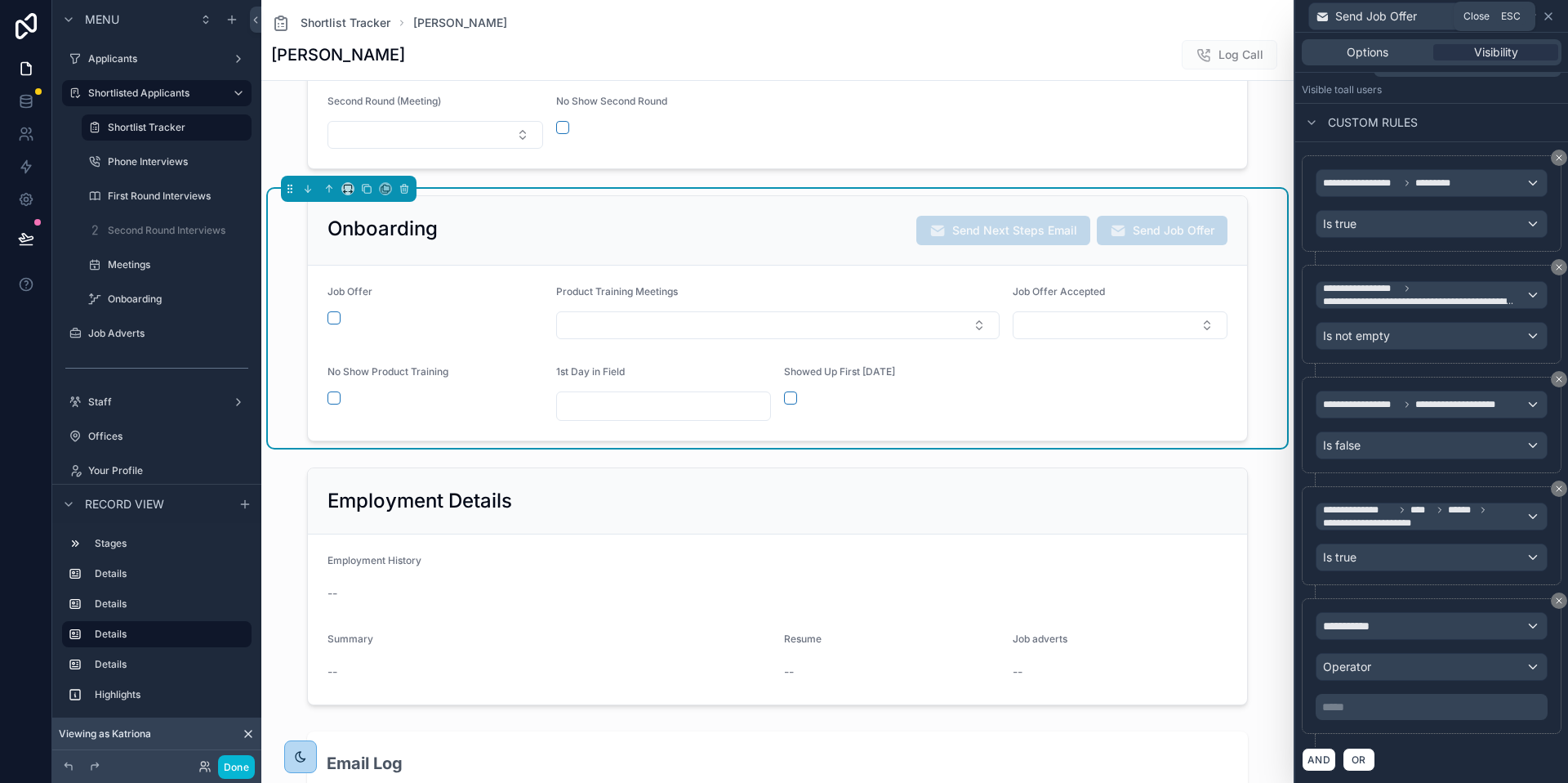
click at [1552, 15] on icon at bounding box center [1549, 16] width 13 height 13
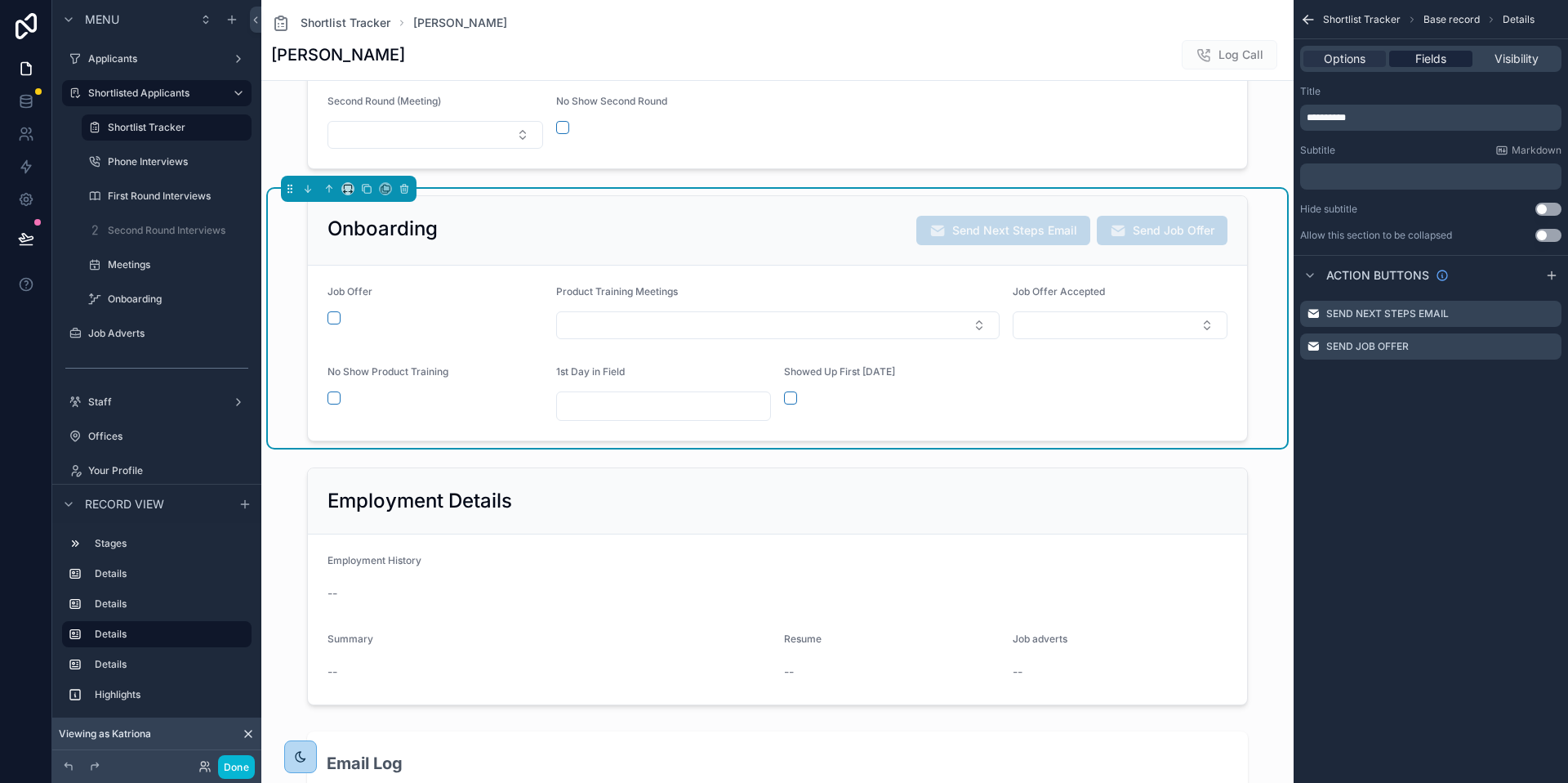
click at [1431, 52] on span "Fields" at bounding box center [1431, 59] width 31 height 16
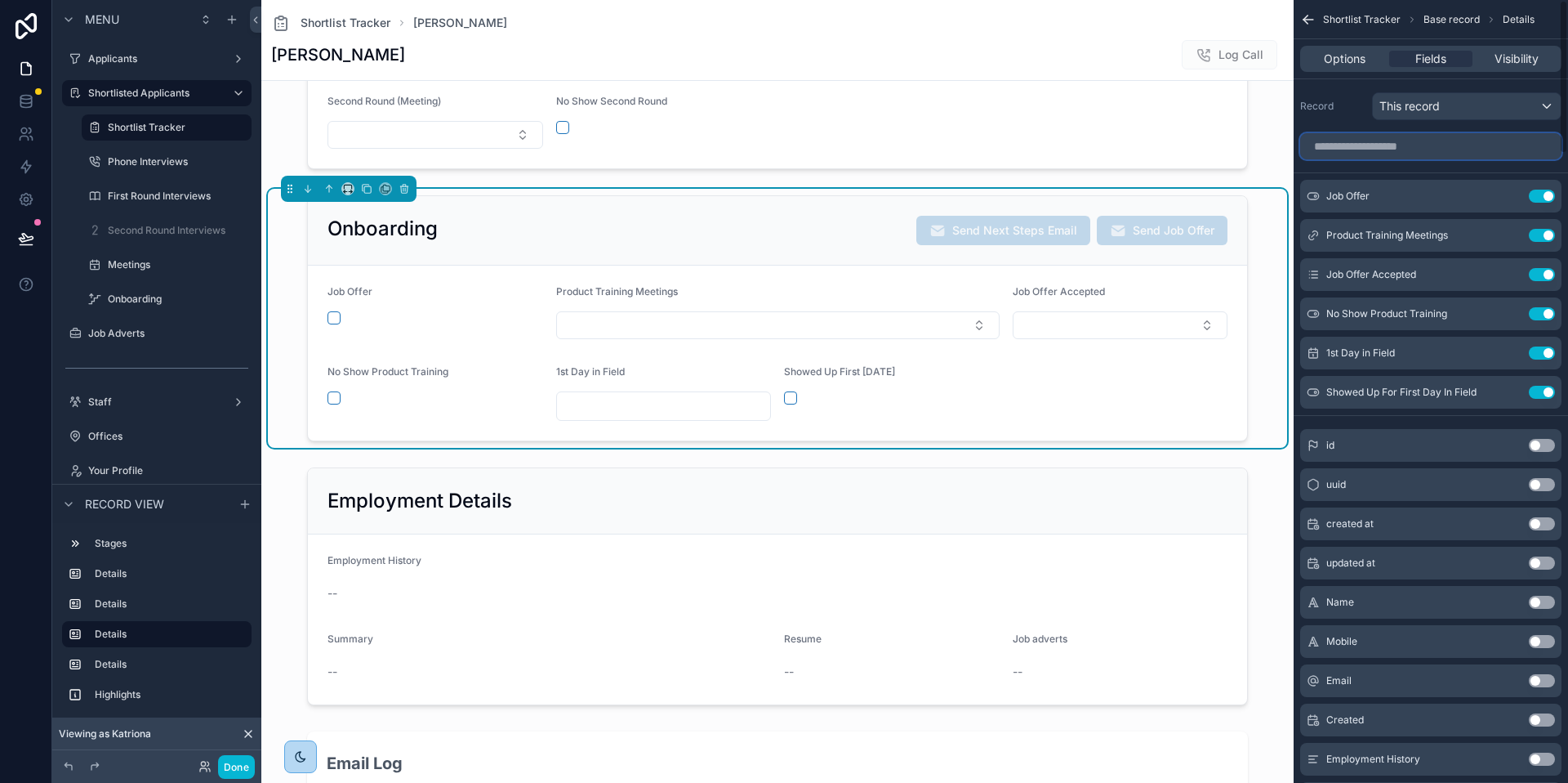
click at [1409, 145] on input "scrollable content" at bounding box center [1430, 146] width 261 height 26
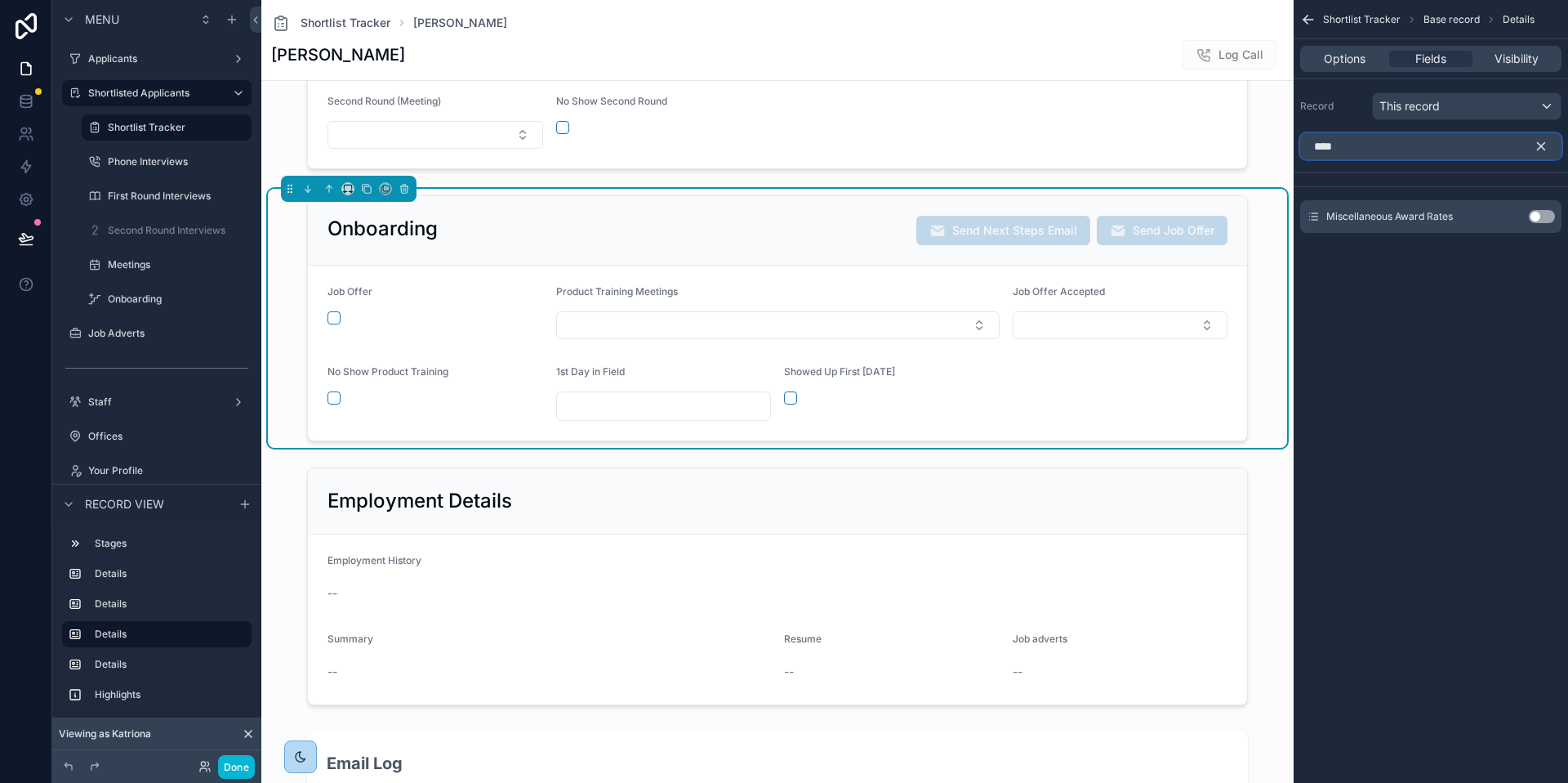
type input "****"
click at [1534, 218] on button "Use setting" at bounding box center [1542, 216] width 26 height 13
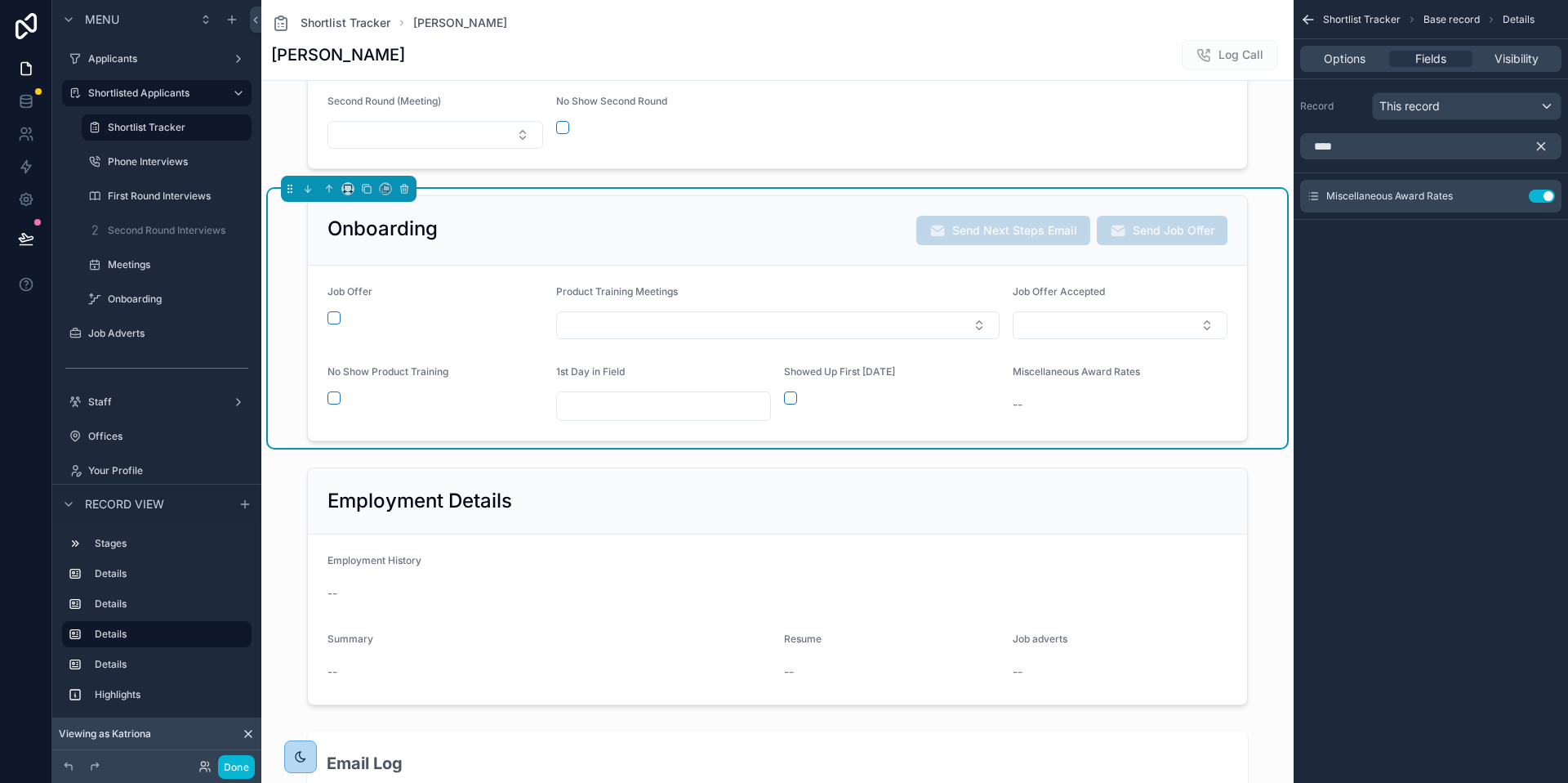
click at [1549, 146] on button "scrollable content" at bounding box center [1548, 146] width 27 height 26
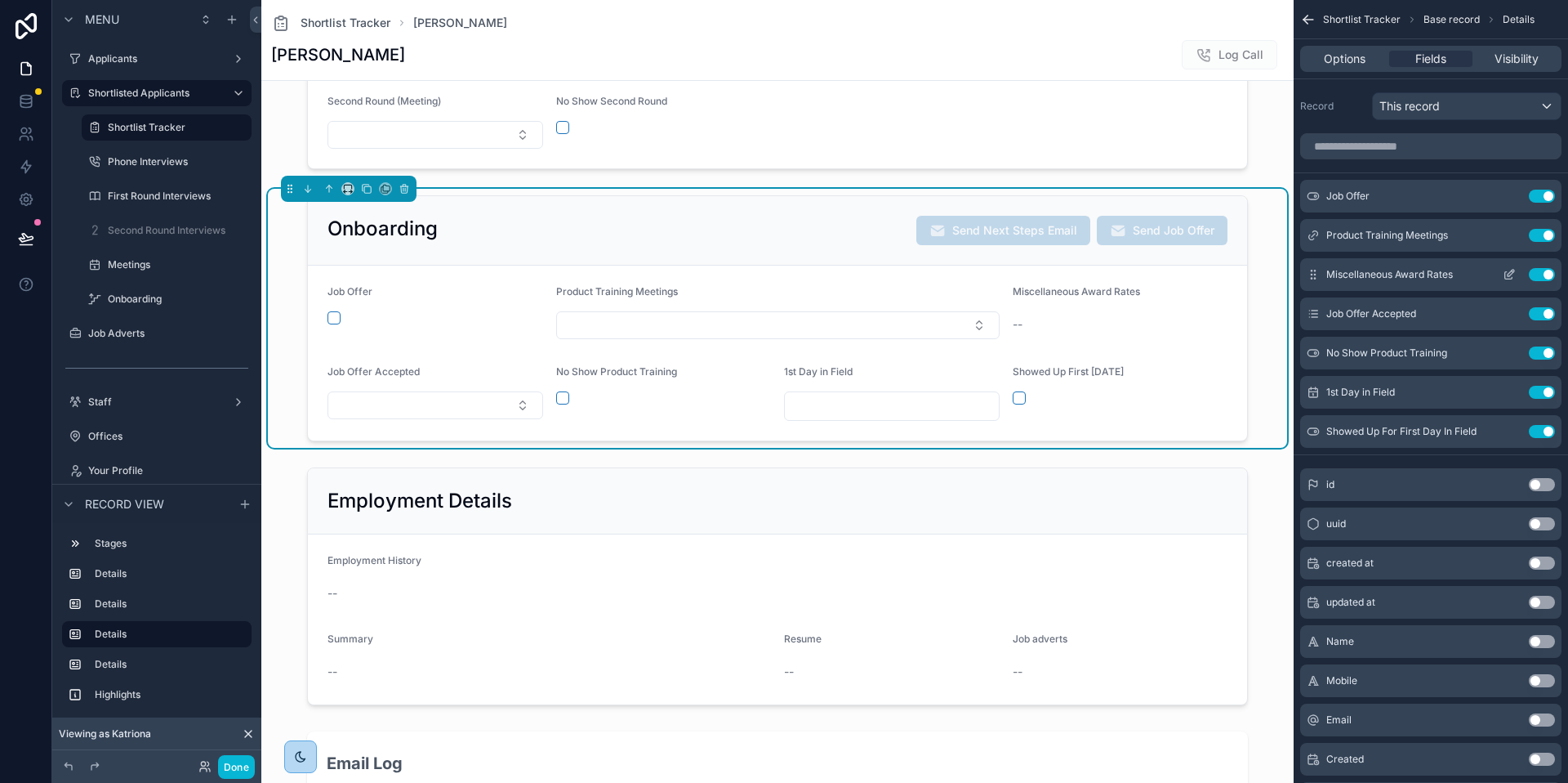
click at [1509, 274] on icon "scrollable content" at bounding box center [1510, 274] width 13 height 13
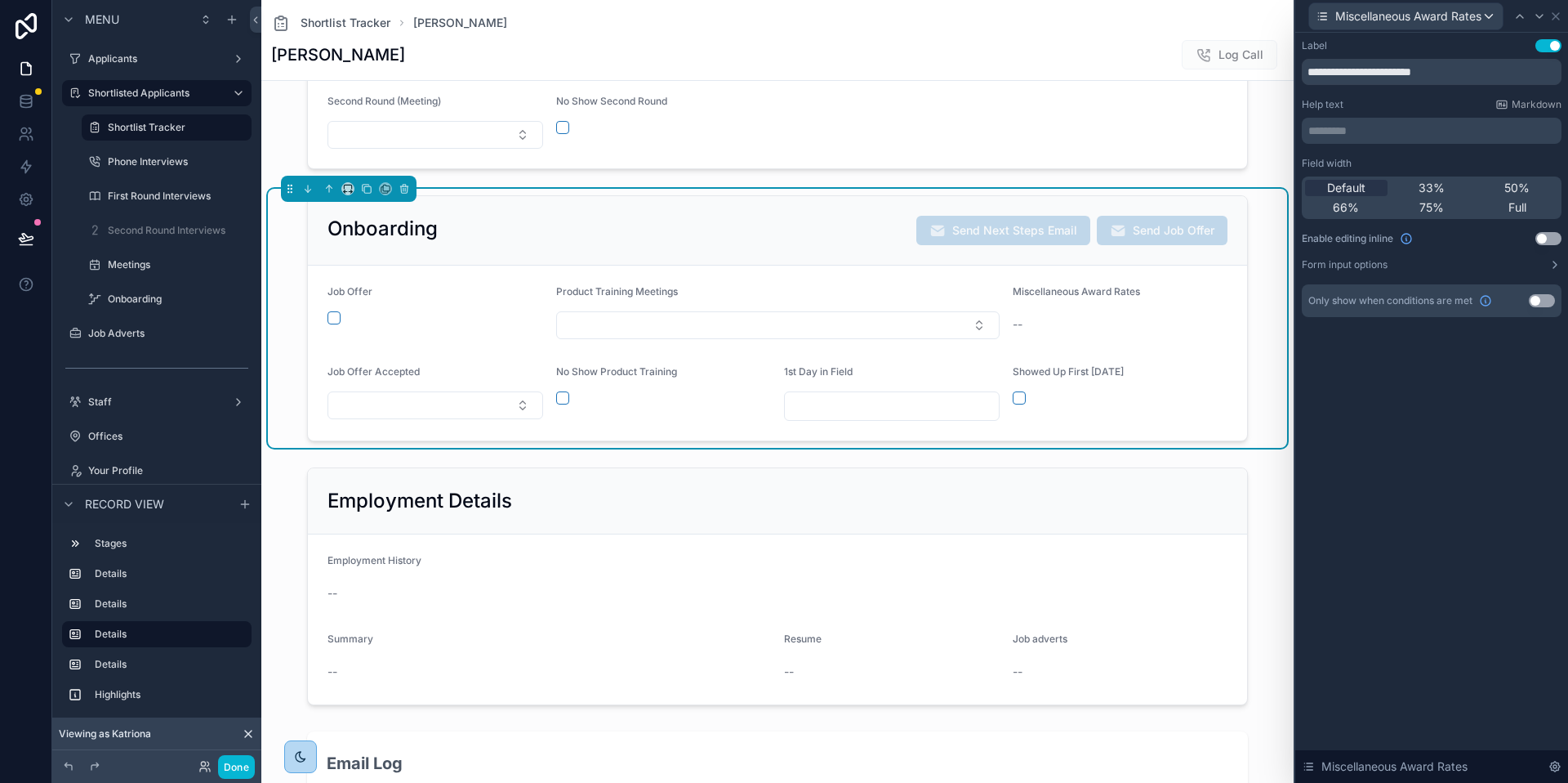
click at [1544, 233] on button "Use setting" at bounding box center [1549, 239] width 26 height 13
click at [1533, 302] on button "Use setting" at bounding box center [1542, 301] width 26 height 13
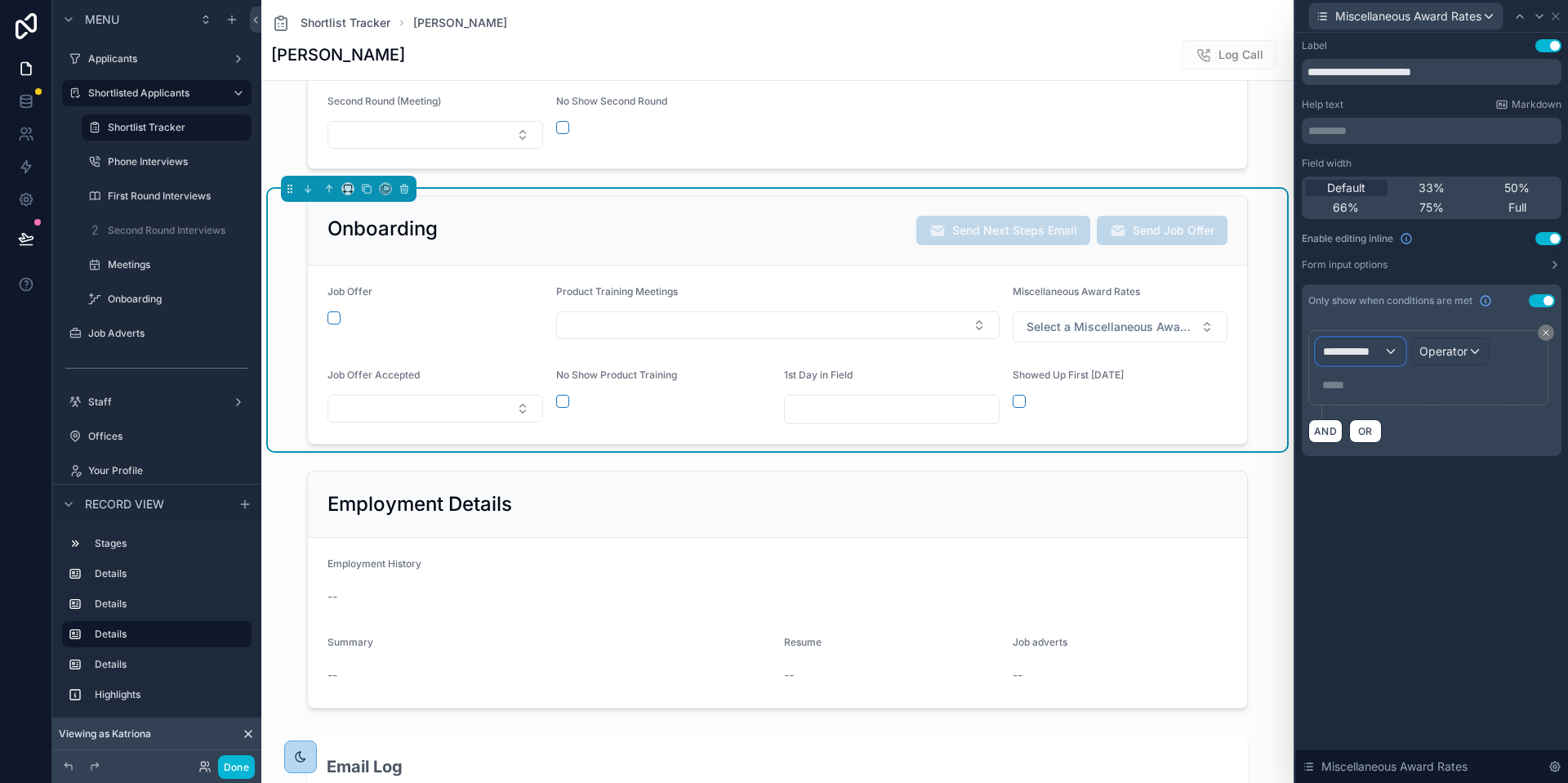
click at [1390, 351] on div "**********" at bounding box center [1360, 351] width 88 height 26
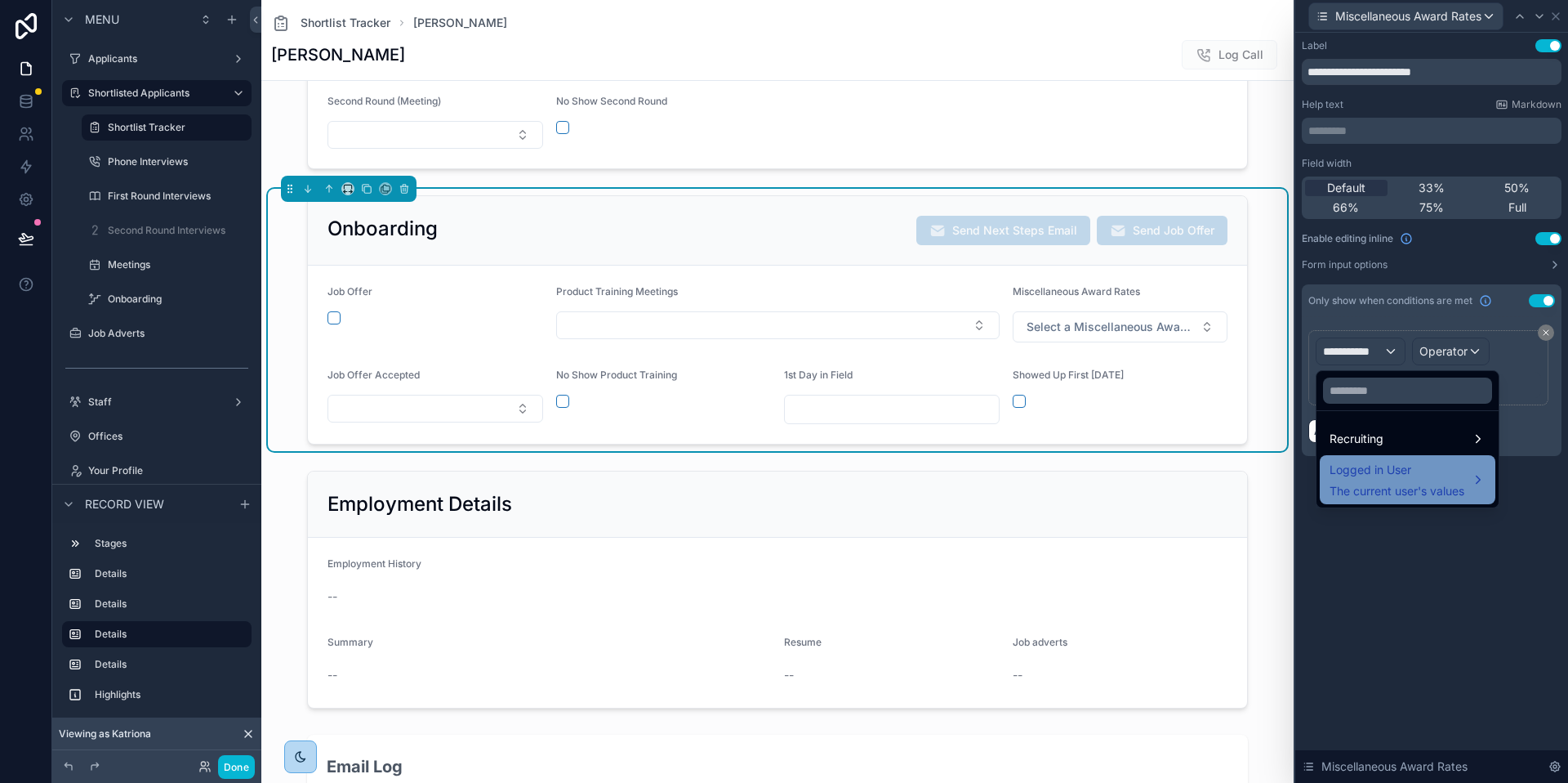
click at [1381, 474] on span "Logged in User" at bounding box center [1398, 470] width 135 height 20
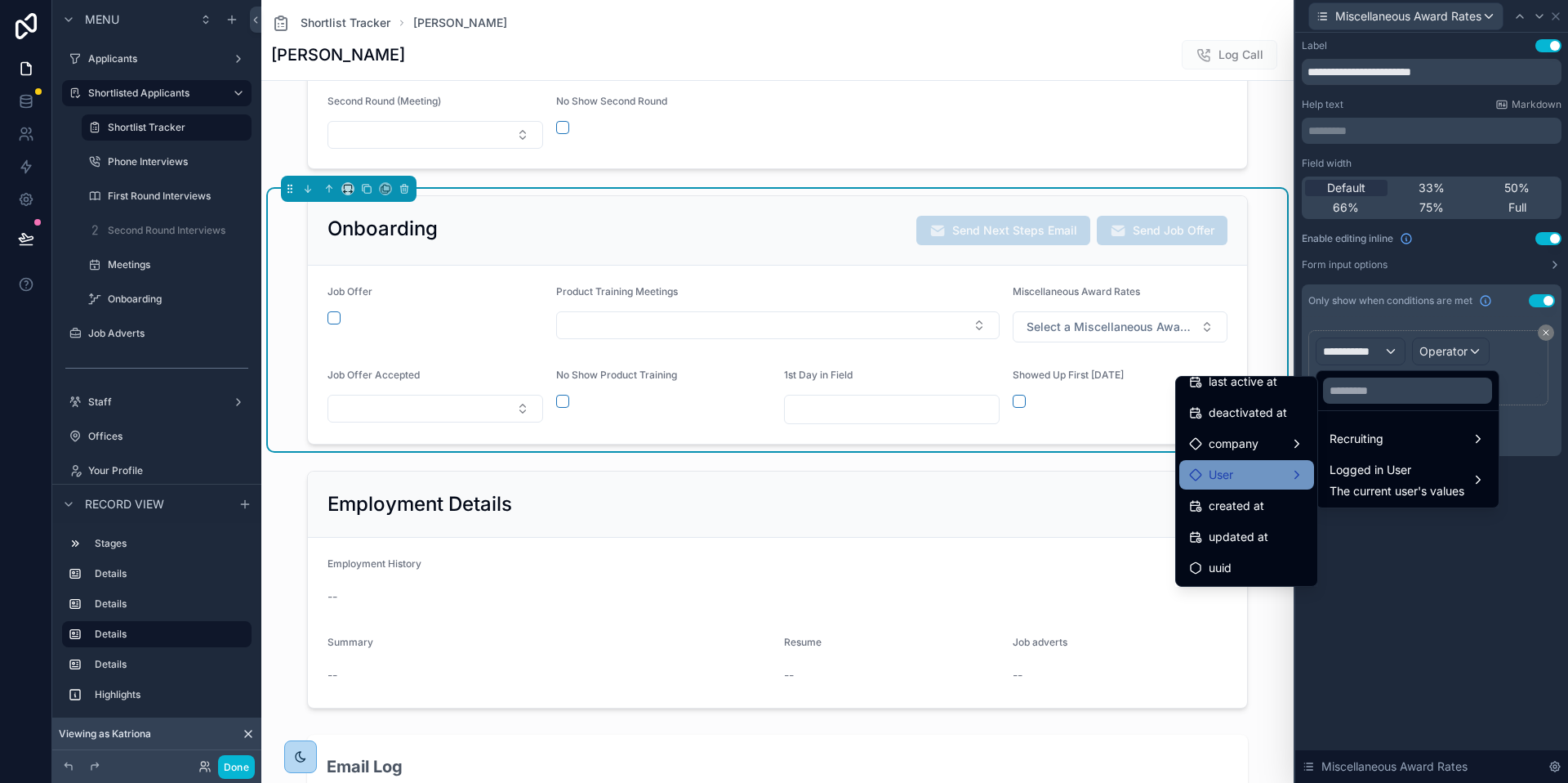
click at [1245, 474] on div "User" at bounding box center [1246, 475] width 115 height 20
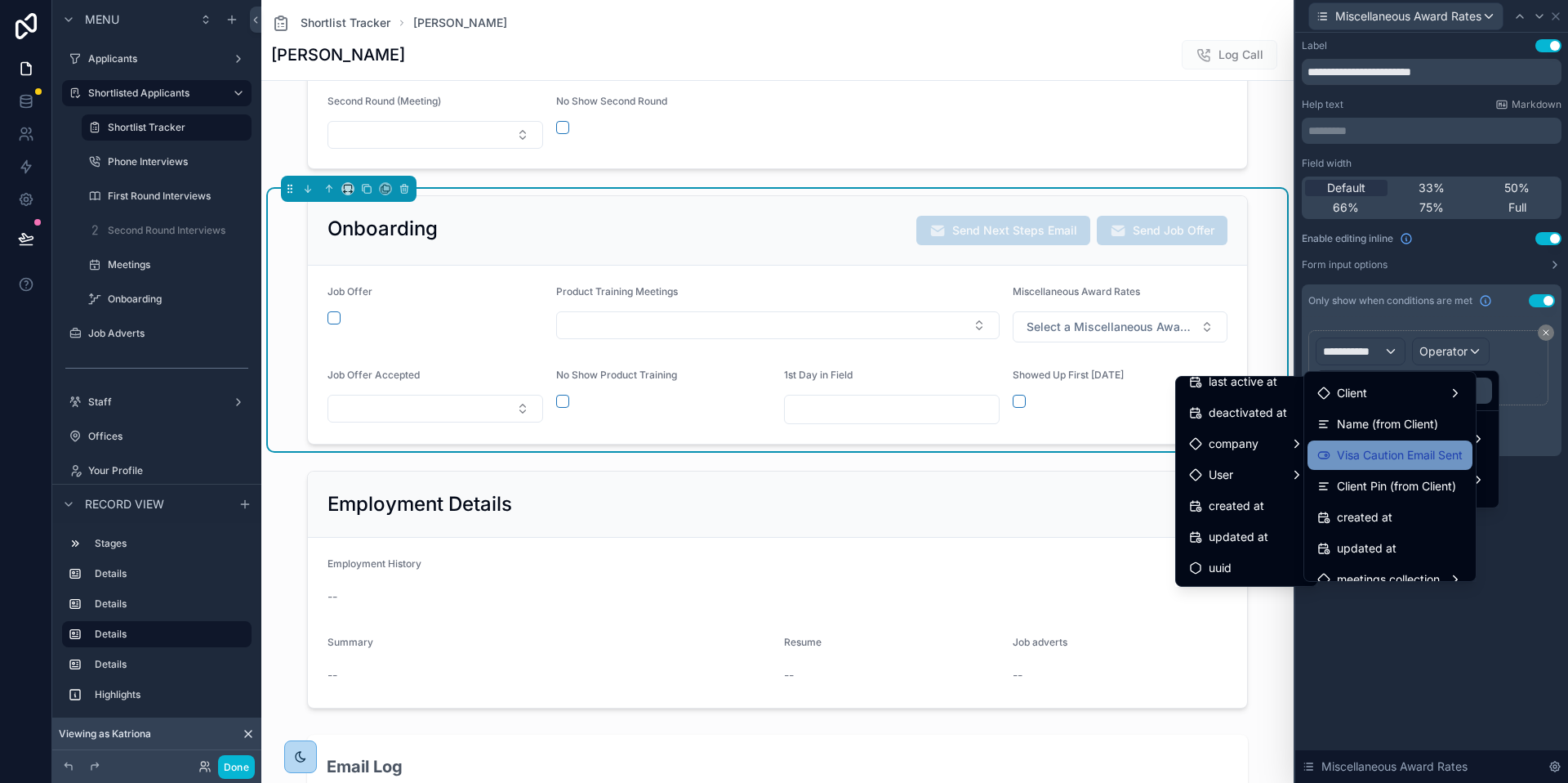
scroll to position [995, 0]
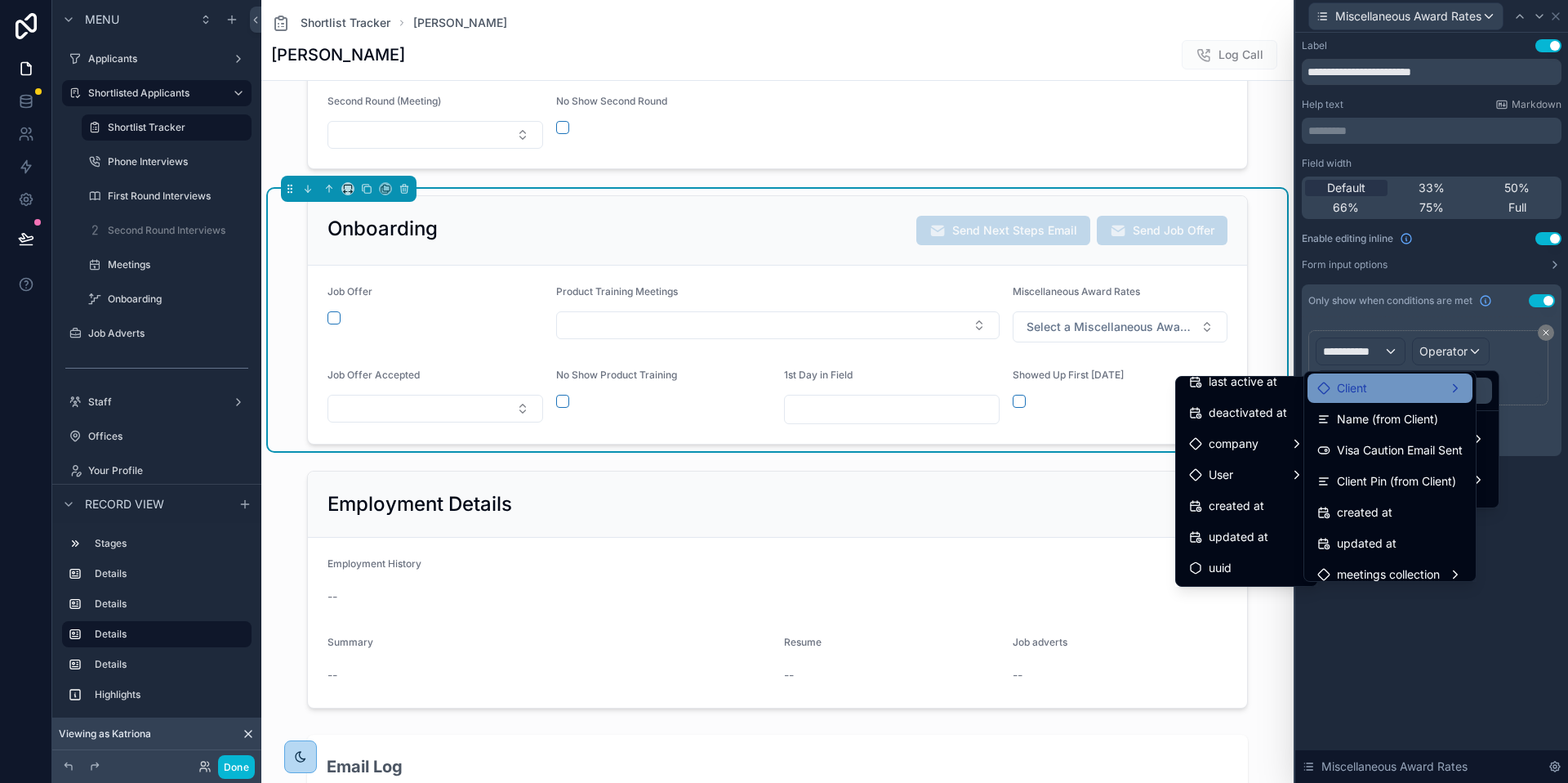
click at [1356, 391] on span "Client" at bounding box center [1352, 388] width 30 height 20
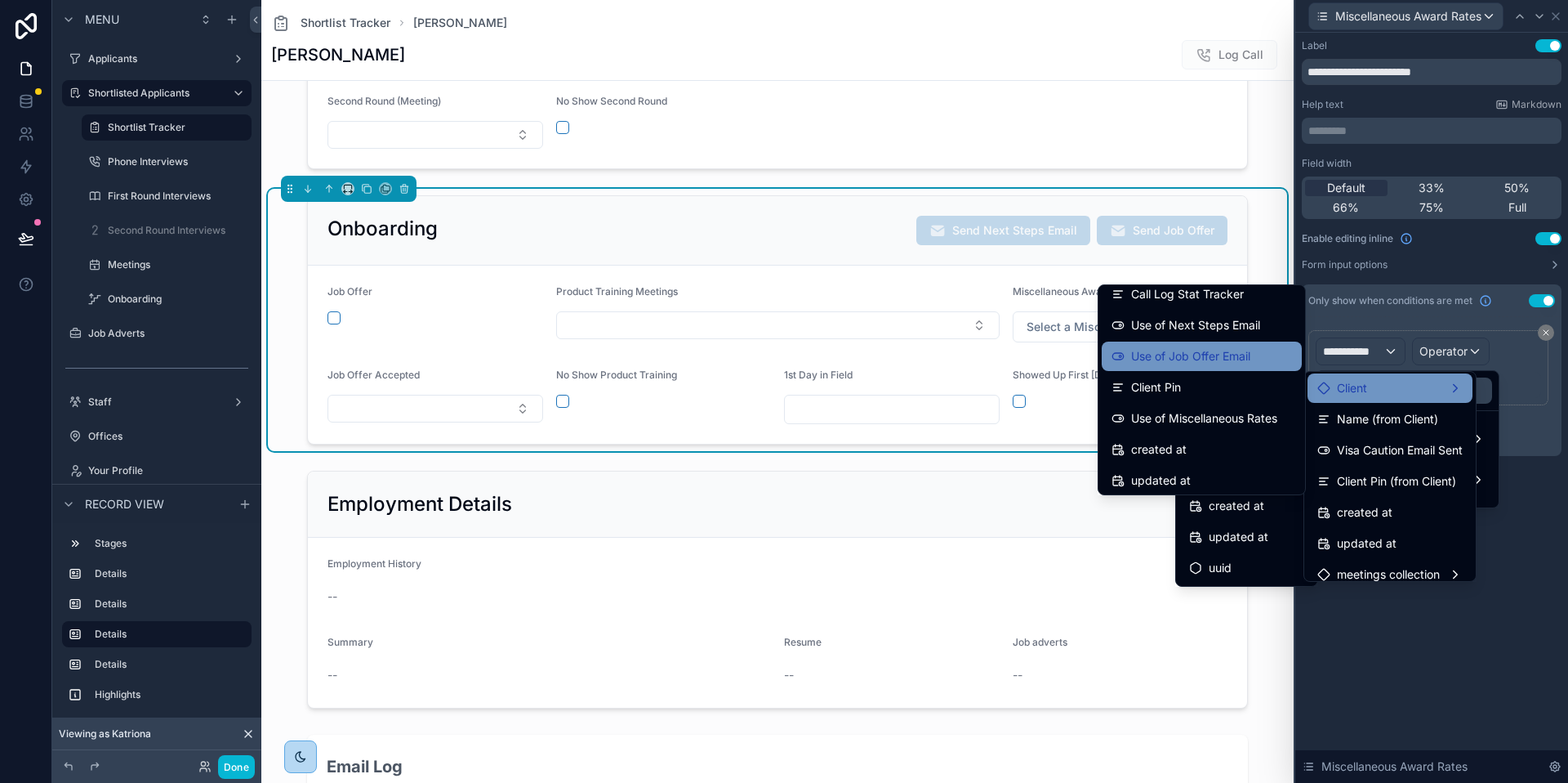
scroll to position [345, 0]
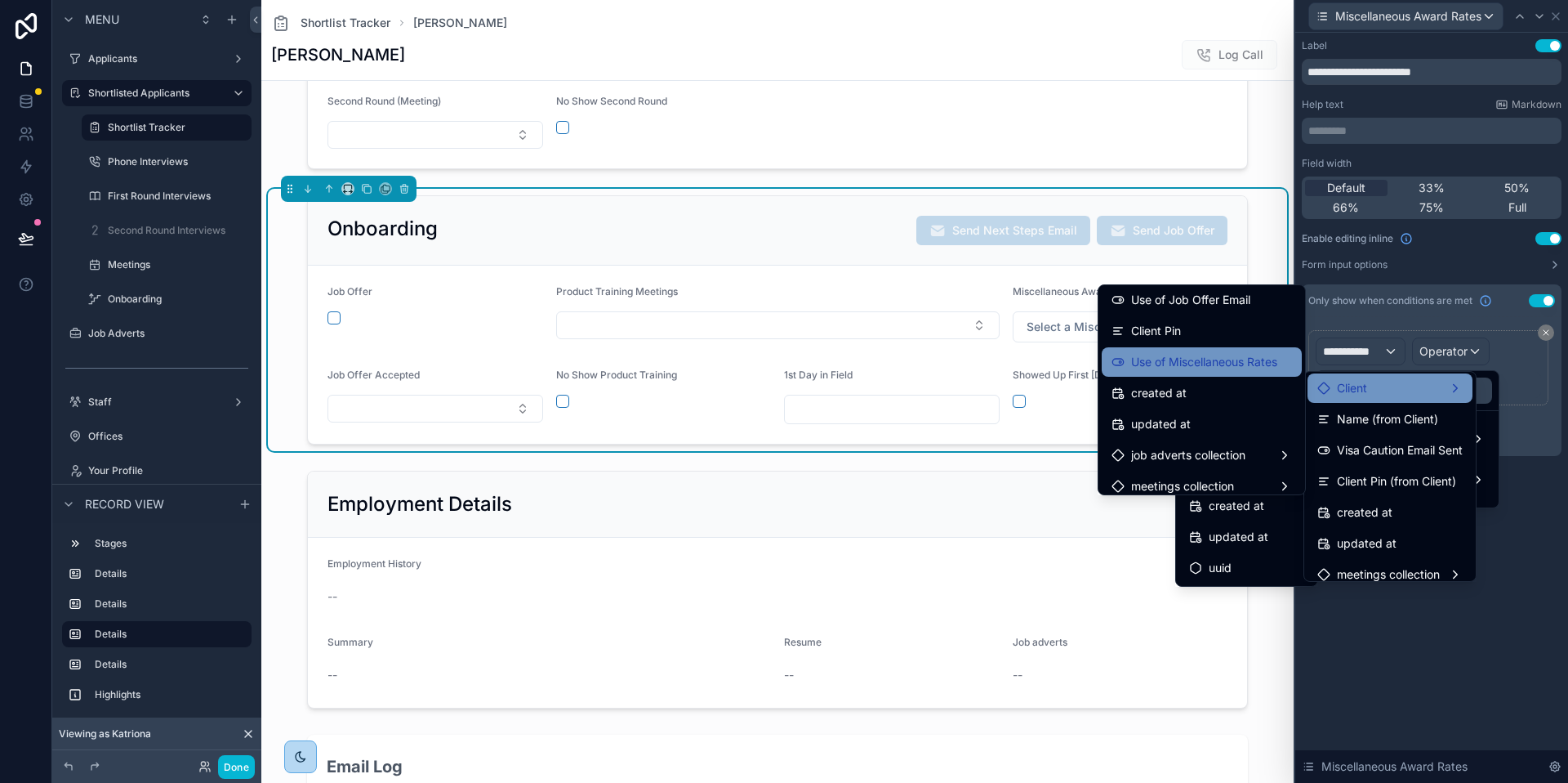
click at [1196, 367] on span "Use of Miscellaneous Rates" at bounding box center [1204, 362] width 146 height 20
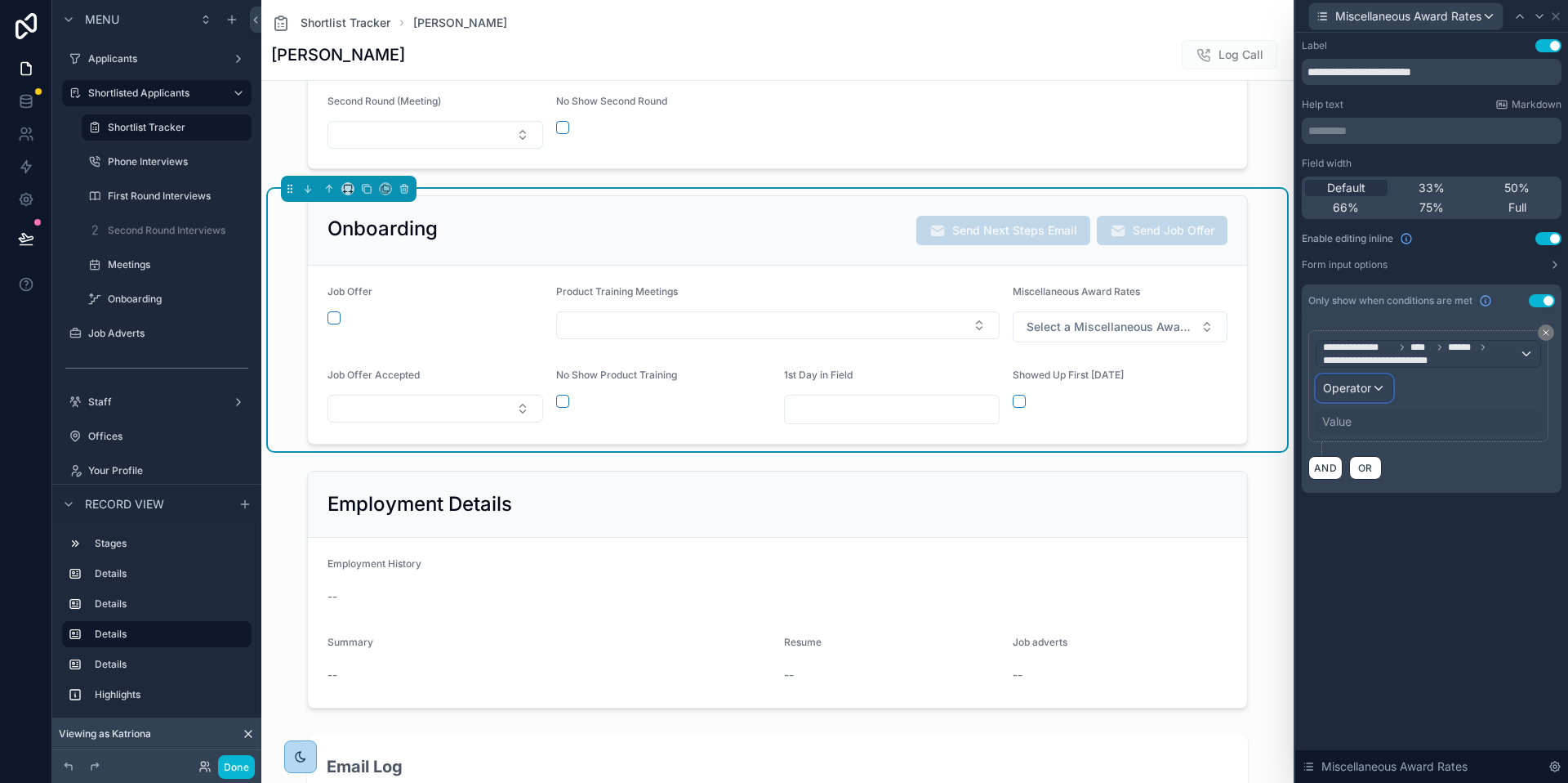
click at [1368, 394] on span "Operator" at bounding box center [1347, 388] width 48 height 16
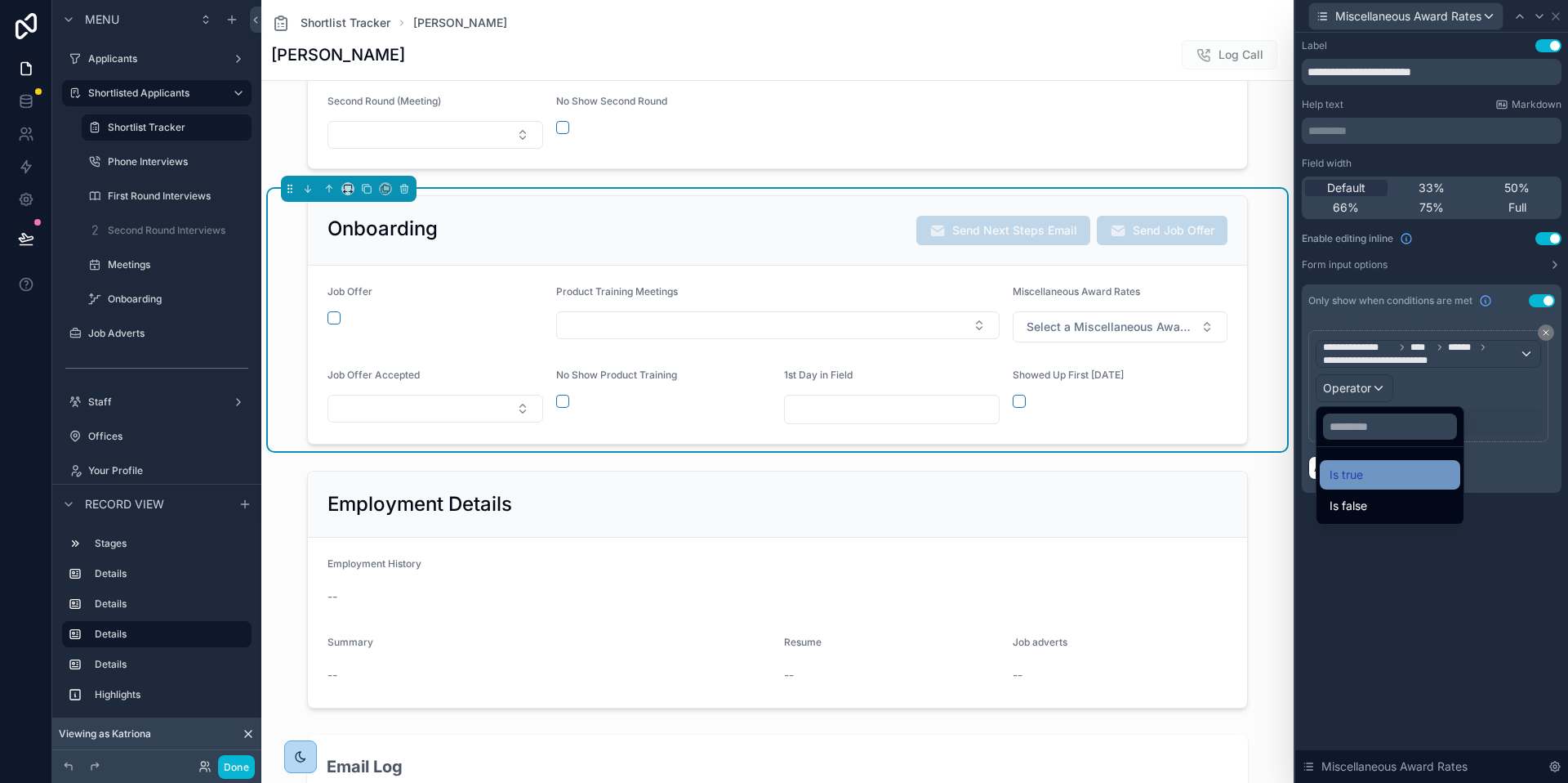
click at [1355, 474] on span "Is true" at bounding box center [1347, 475] width 34 height 20
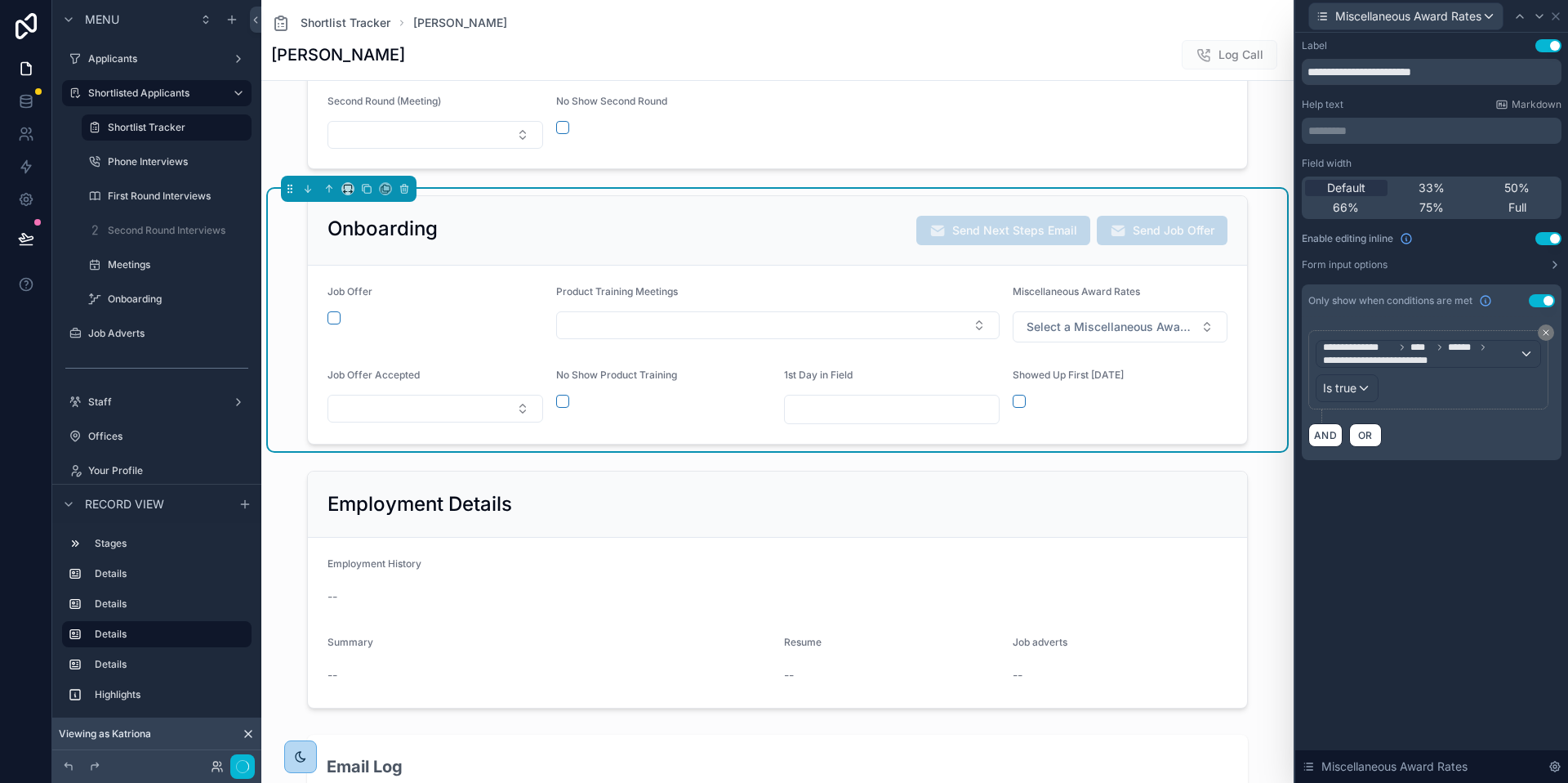
click at [1399, 600] on div "**********" at bounding box center [1431, 407] width 272 height 750
click at [1560, 16] on icon at bounding box center [1556, 16] width 13 height 13
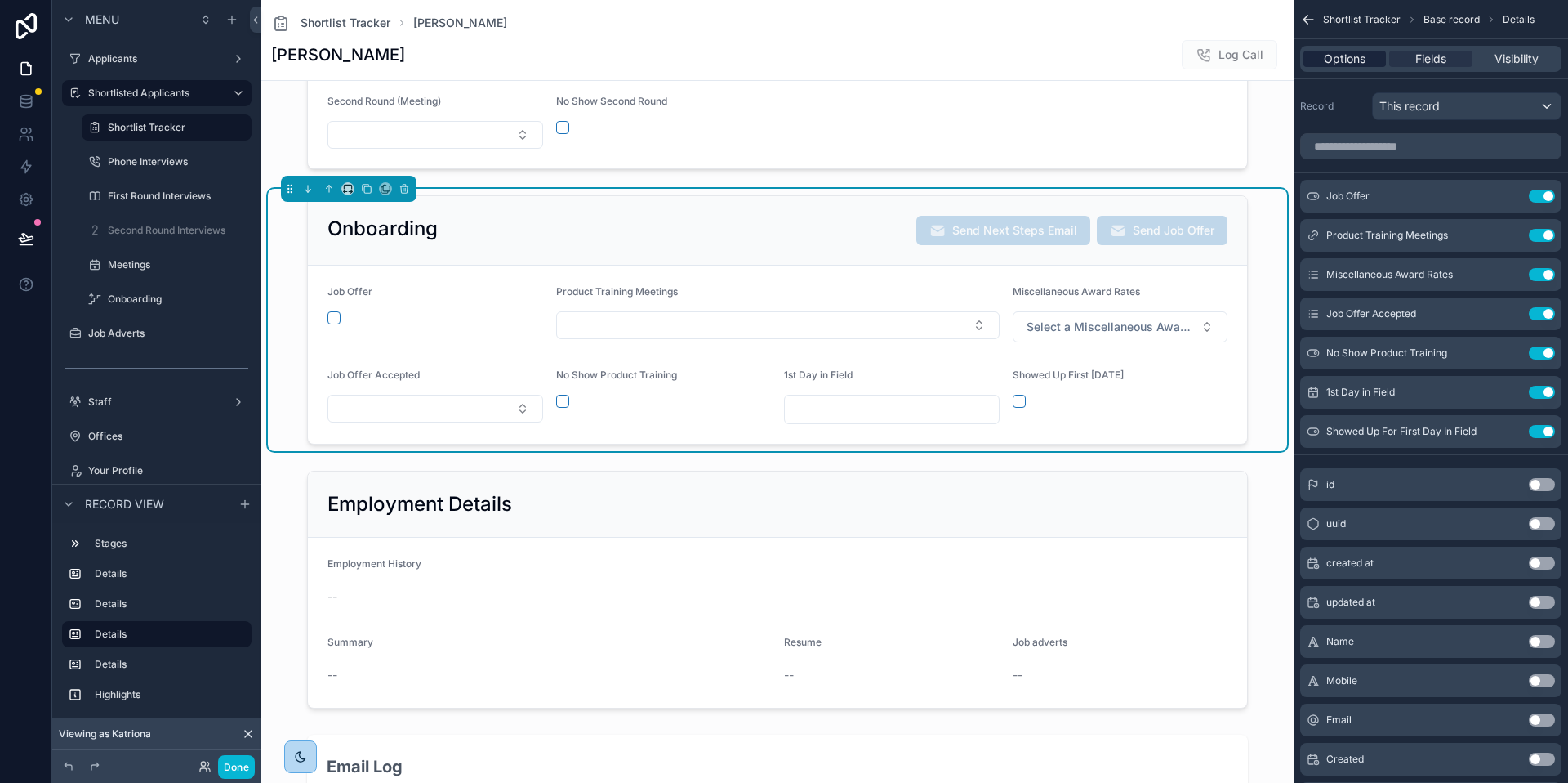
click at [1352, 61] on span "Options" at bounding box center [1345, 59] width 42 height 16
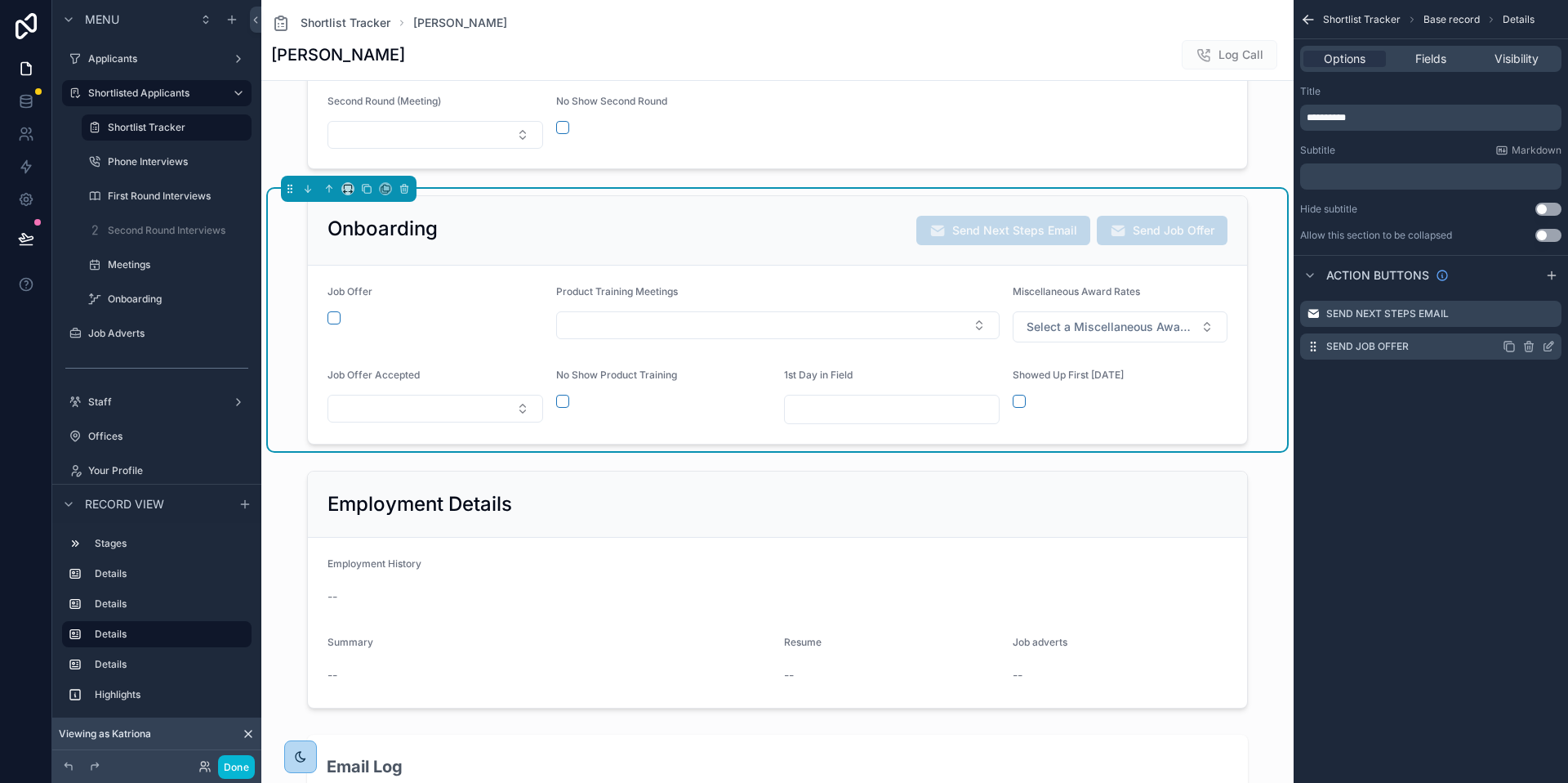
click at [1552, 350] on icon "scrollable content" at bounding box center [1548, 347] width 7 height 7
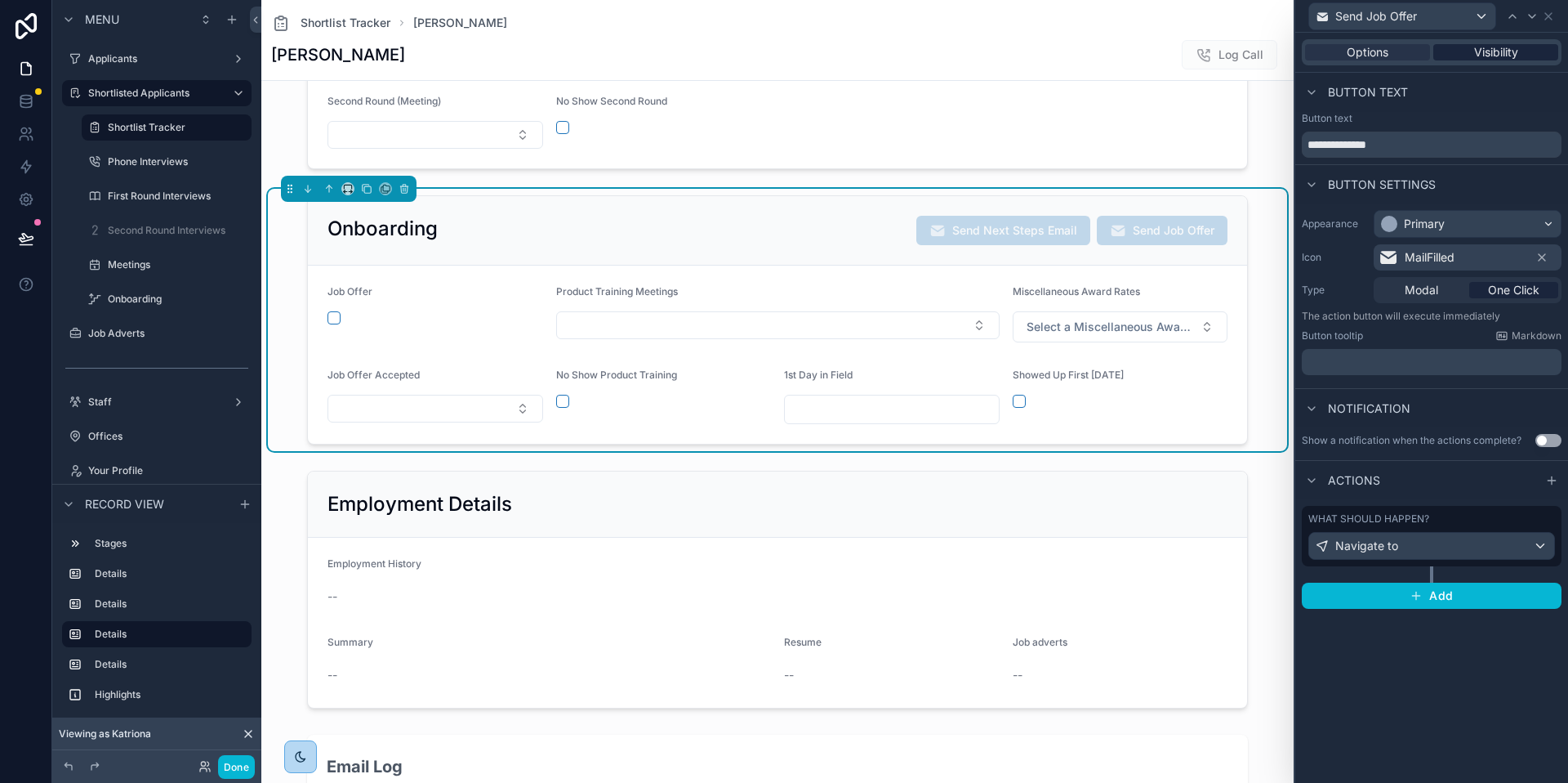
click at [1502, 48] on span "Visibility" at bounding box center [1496, 52] width 44 height 16
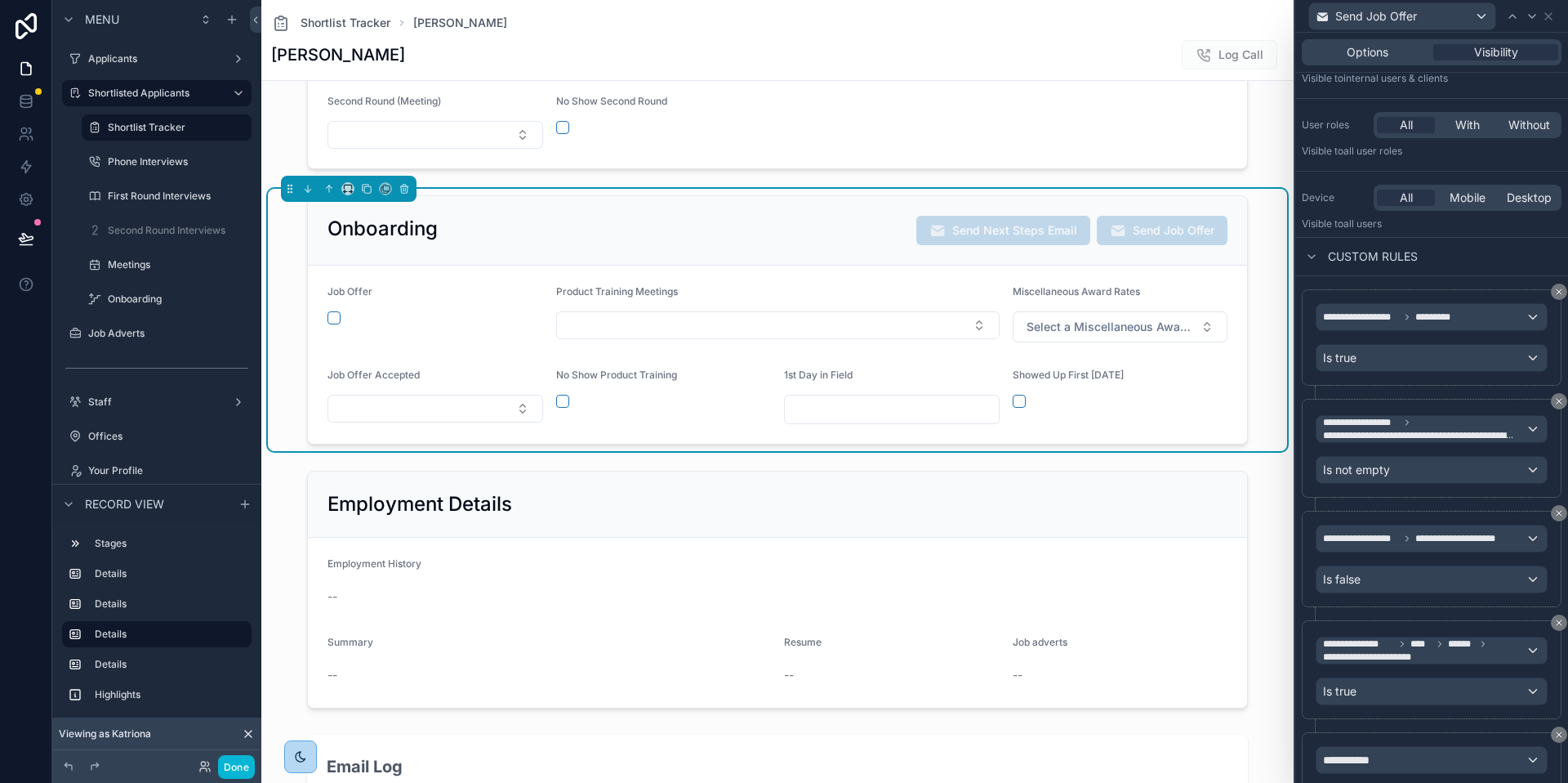
scroll to position [220, 0]
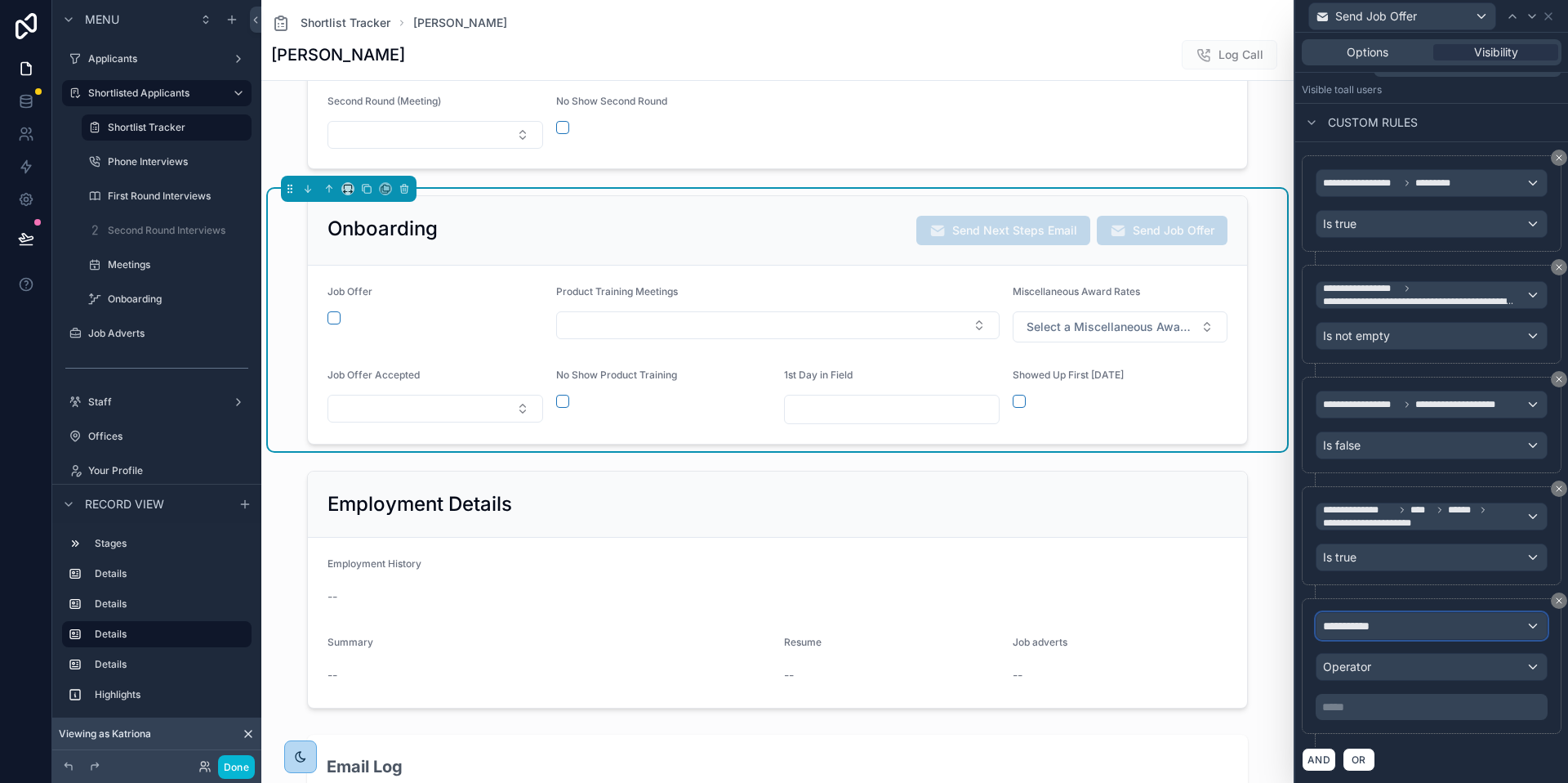
click at [1393, 619] on div "**********" at bounding box center [1431, 625] width 231 height 26
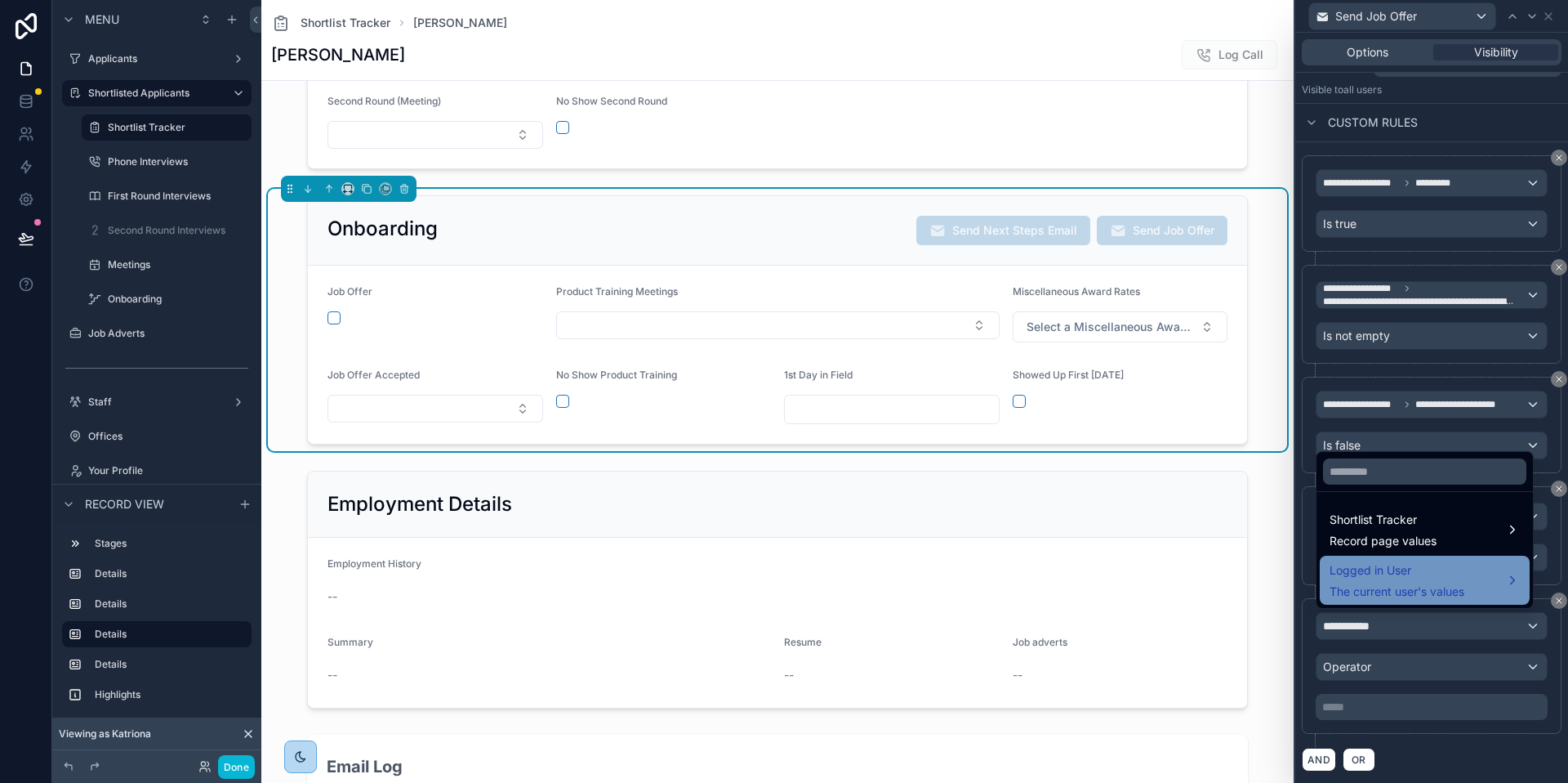
click at [1404, 572] on span "Logged in User" at bounding box center [1398, 571] width 135 height 20
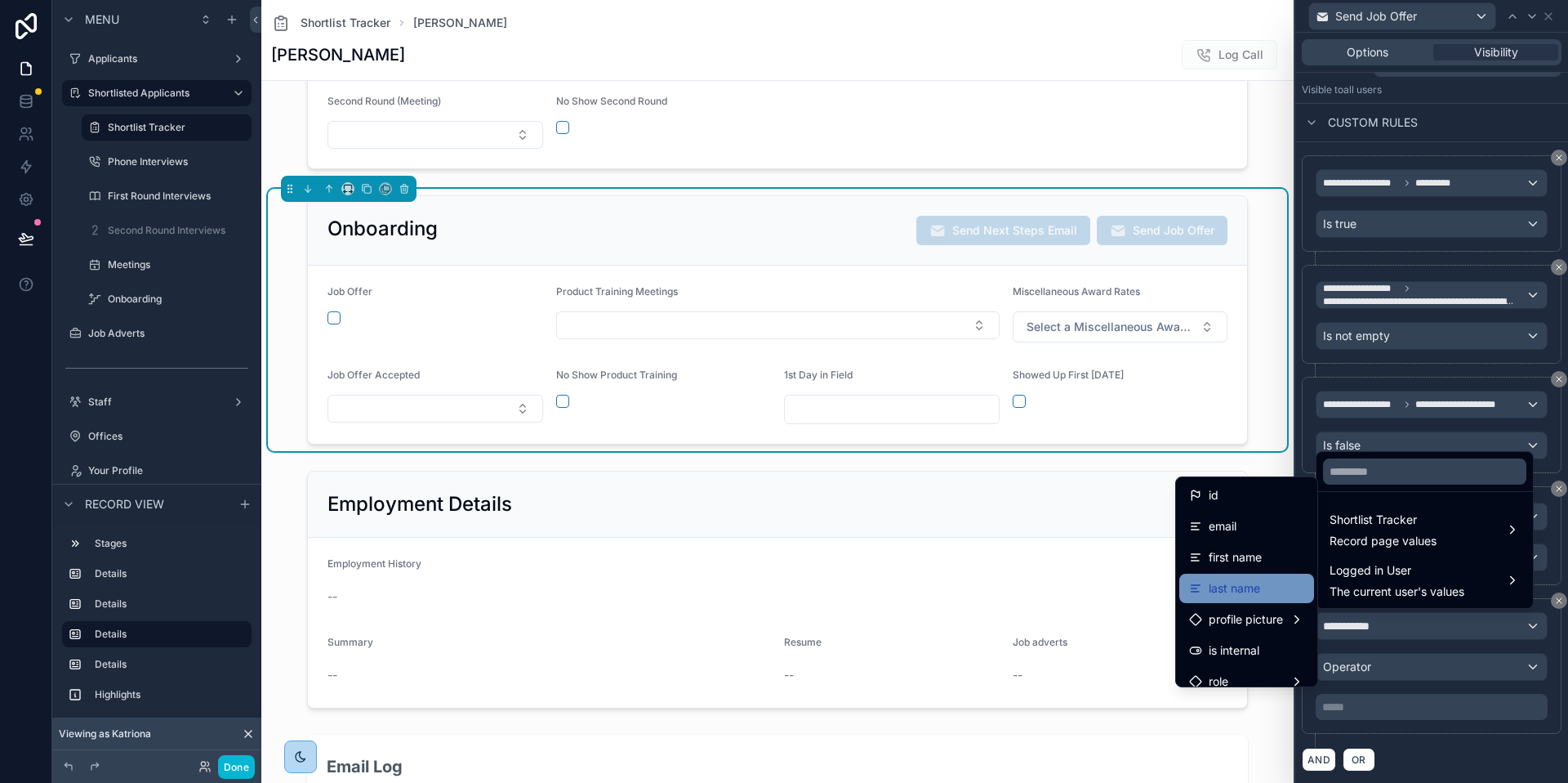
scroll to position [293, 0]
click at [1246, 579] on div "User" at bounding box center [1246, 575] width 115 height 20
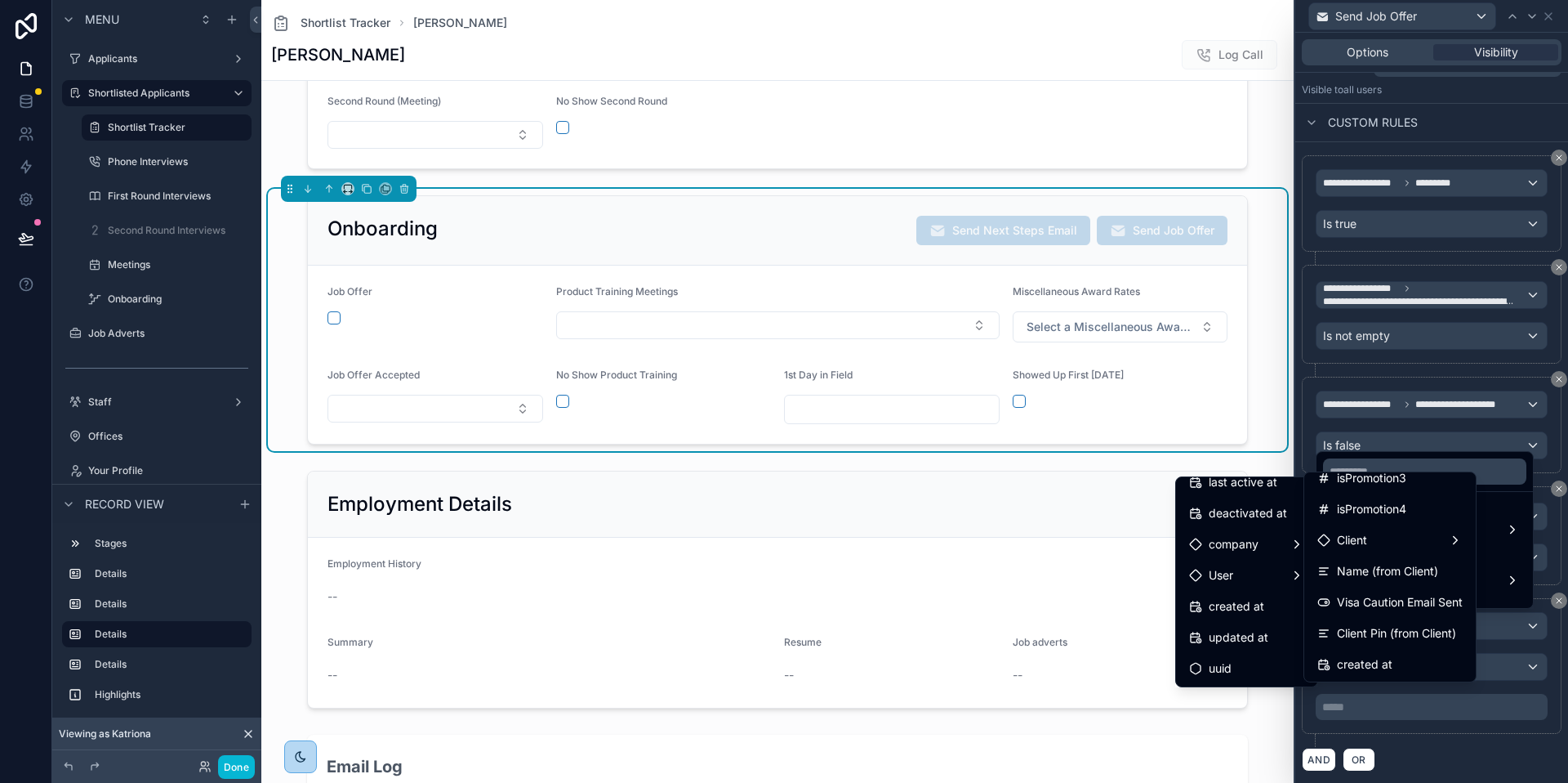
scroll to position [947, 0]
click at [1367, 547] on div "Client" at bounding box center [1389, 537] width 165 height 29
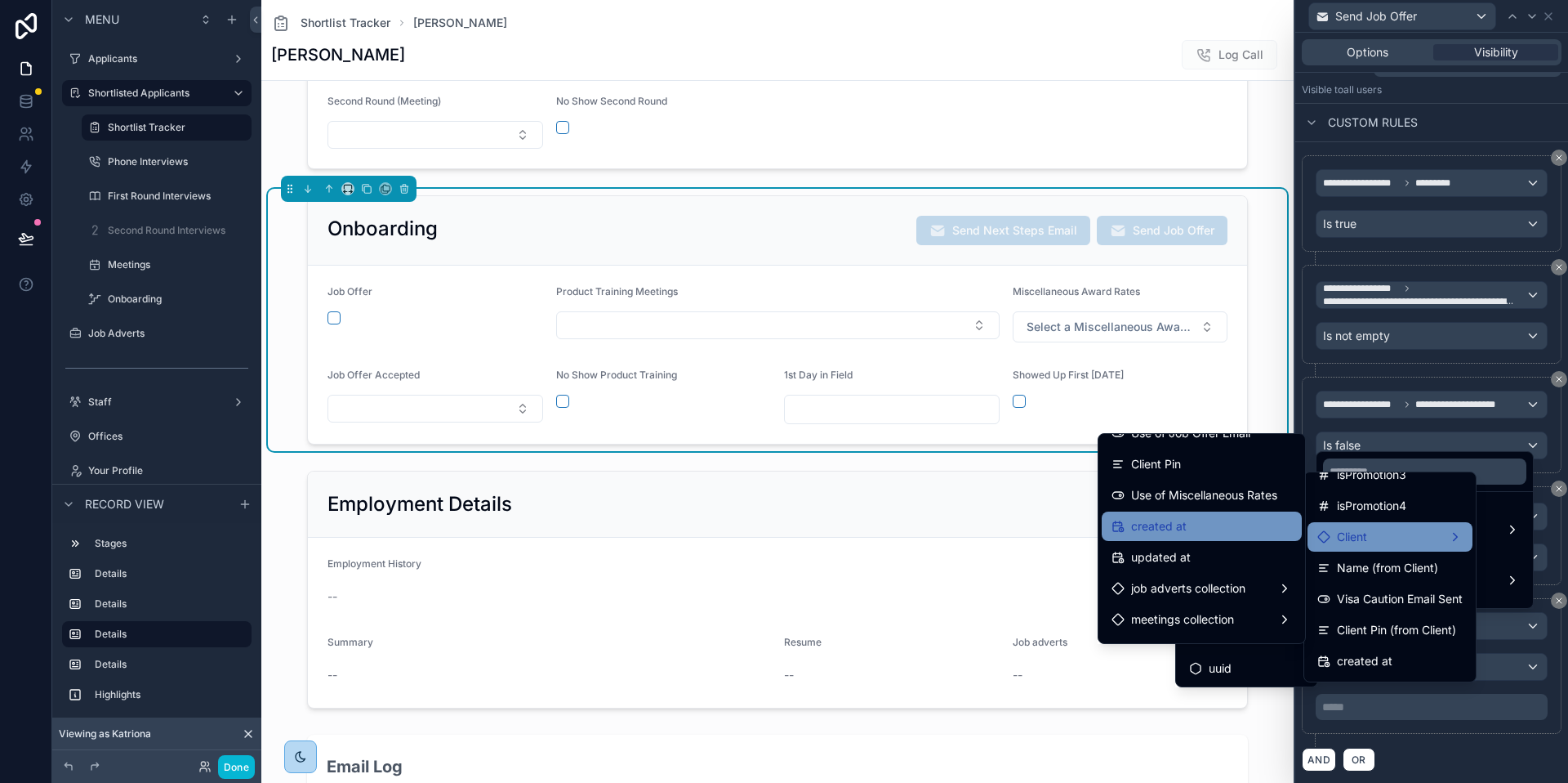
scroll to position [359, 0]
click at [1220, 503] on span "Use of Miscellaneous Rates" at bounding box center [1204, 497] width 146 height 20
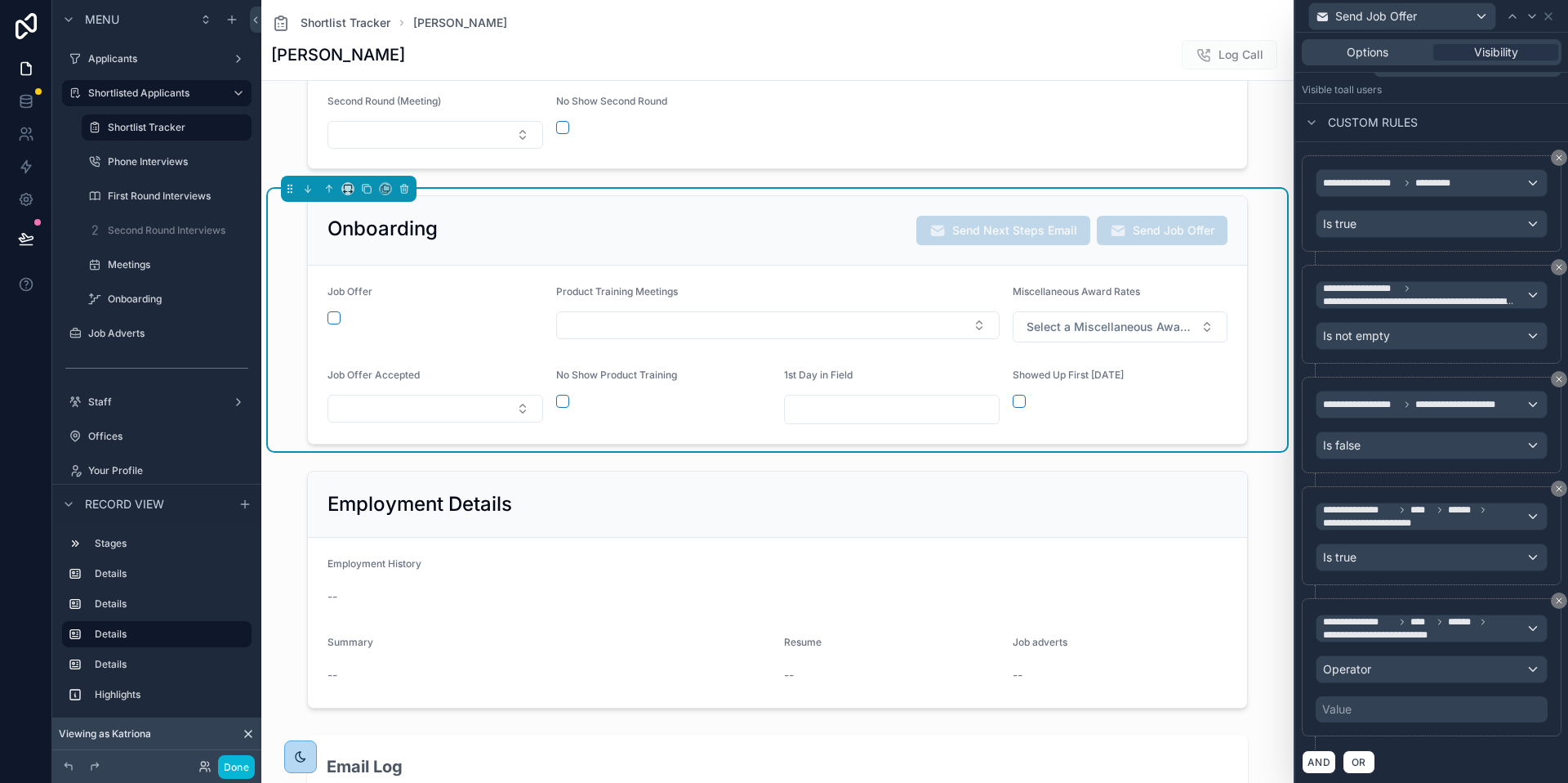
click at [1375, 706] on div "Value" at bounding box center [1431, 709] width 232 height 26
click at [1524, 663] on div "Operator" at bounding box center [1431, 669] width 231 height 26
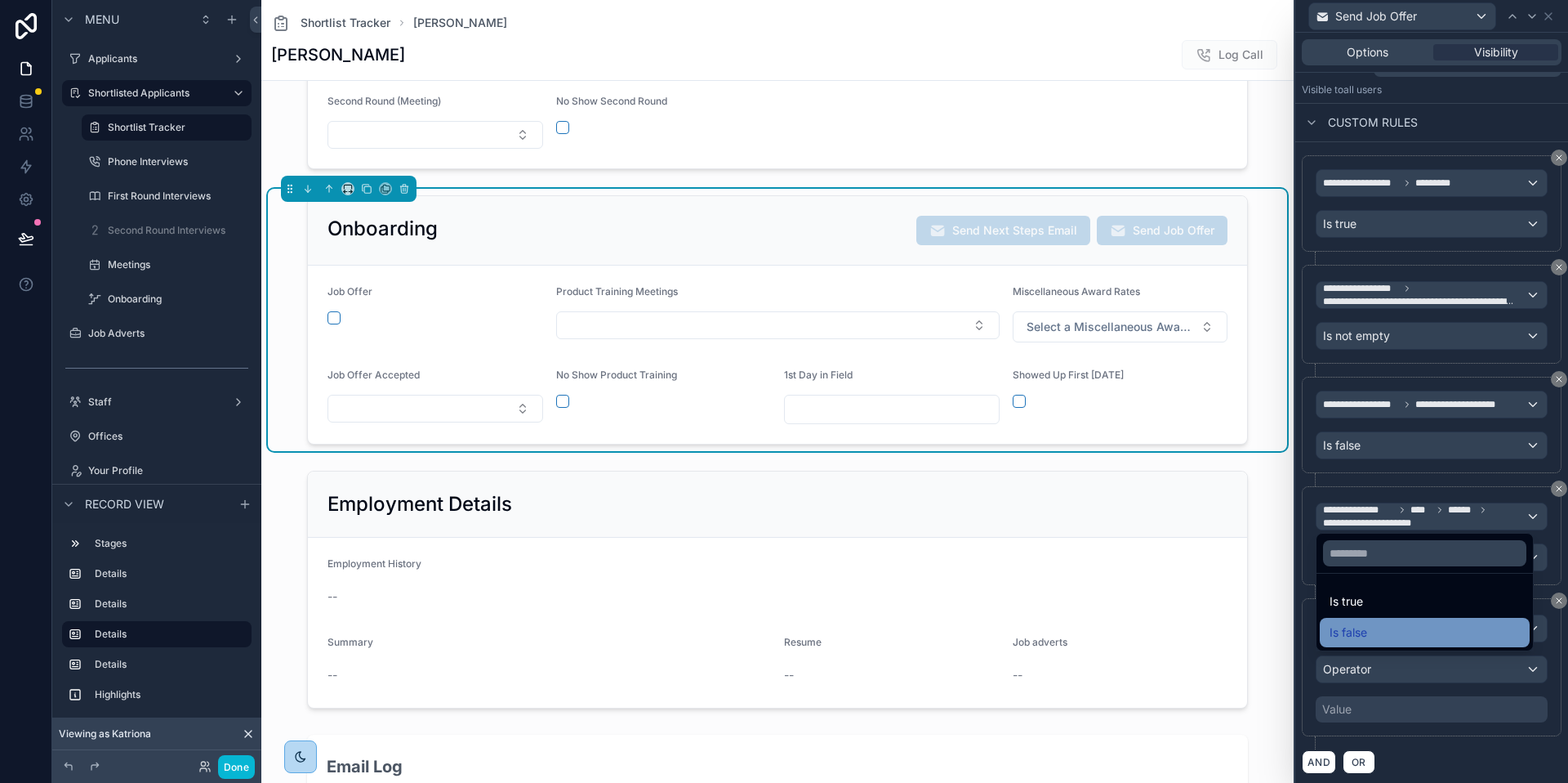
click at [1385, 627] on div "Is false" at bounding box center [1425, 633] width 190 height 20
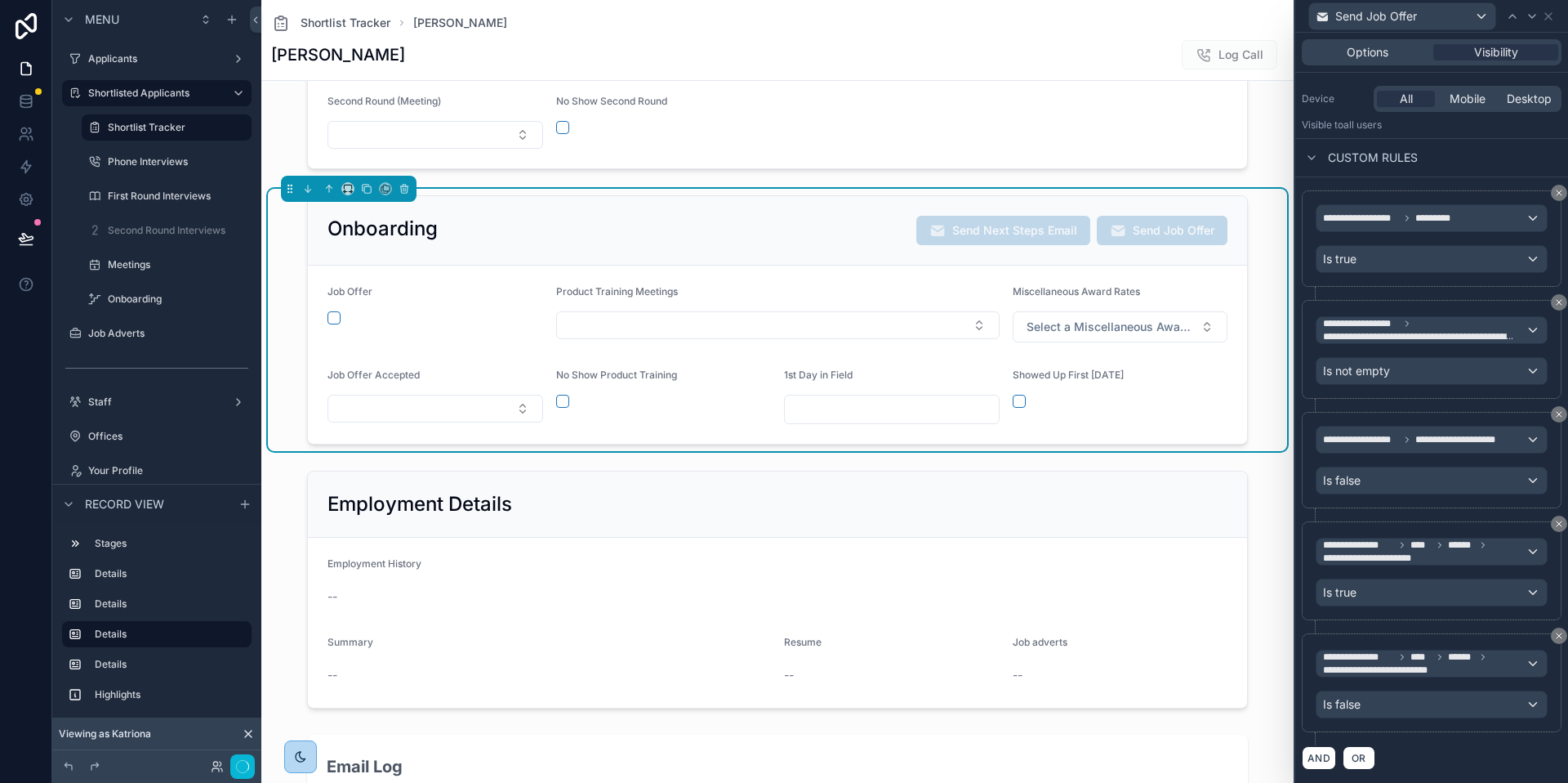
scroll to position [182, 0]
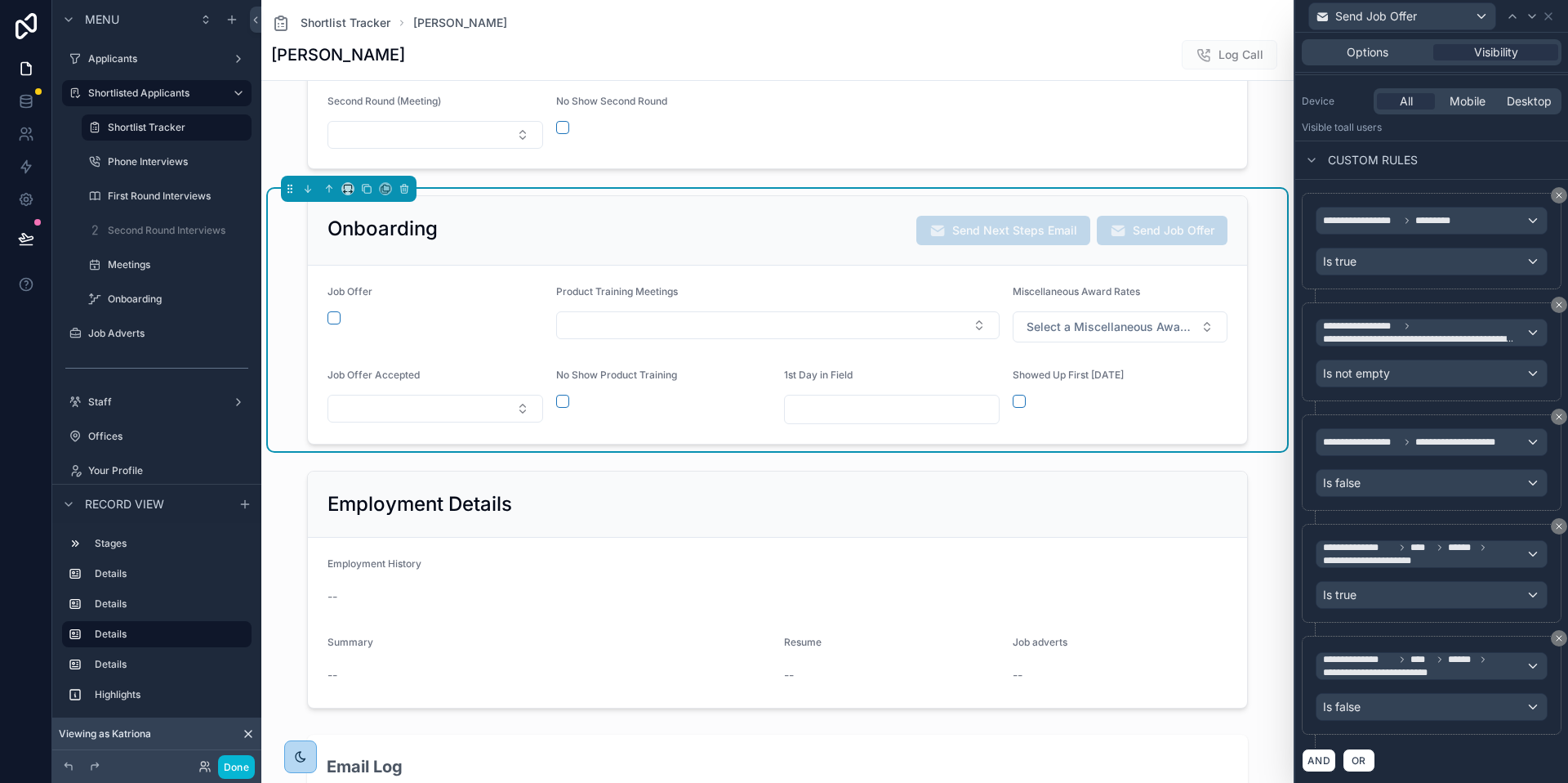
click at [1474, 747] on div "AND OR" at bounding box center [1431, 759] width 260 height 25
click at [1361, 763] on span "OR" at bounding box center [1358, 760] width 21 height 12
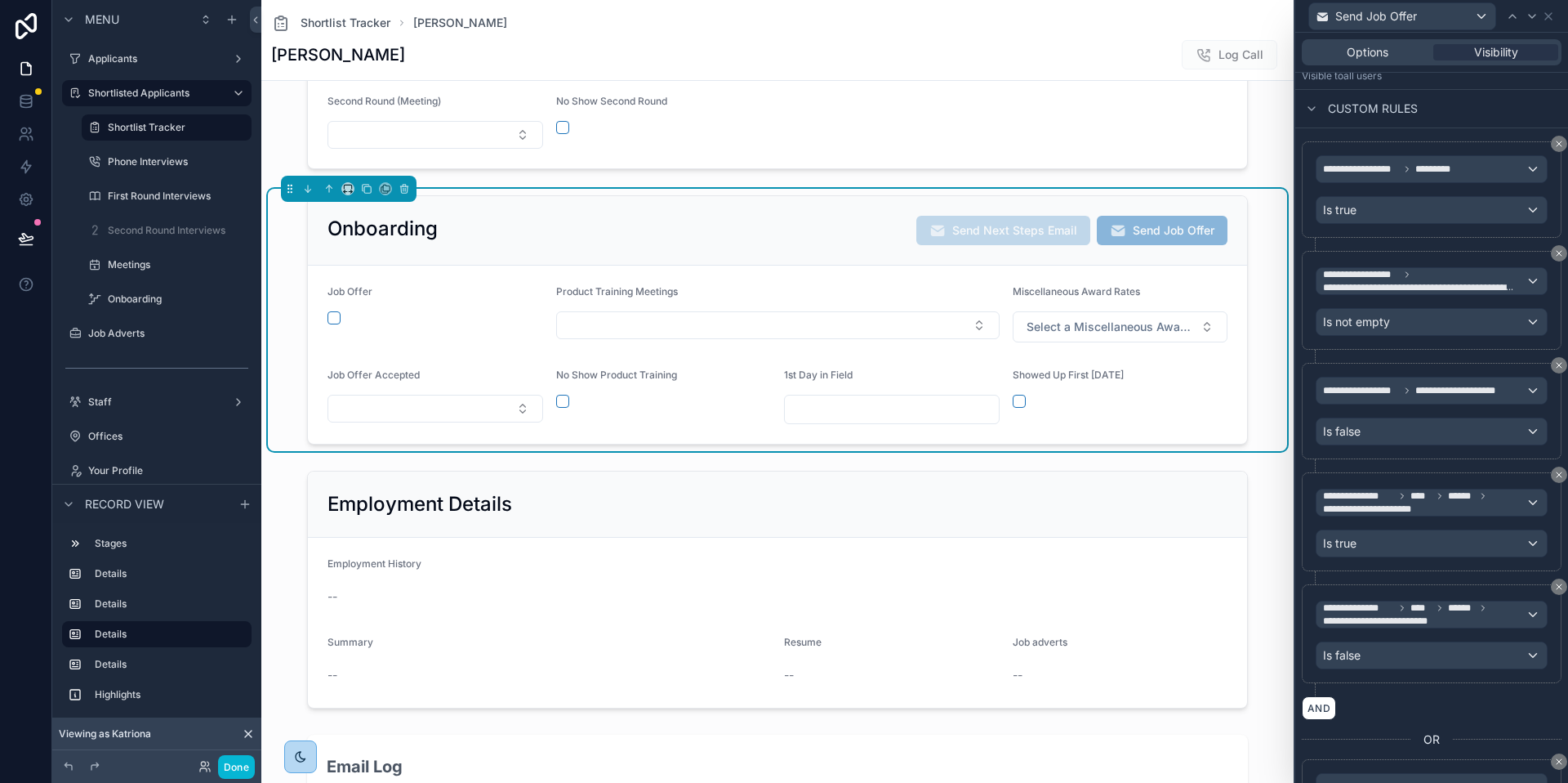
scroll to position [394, 0]
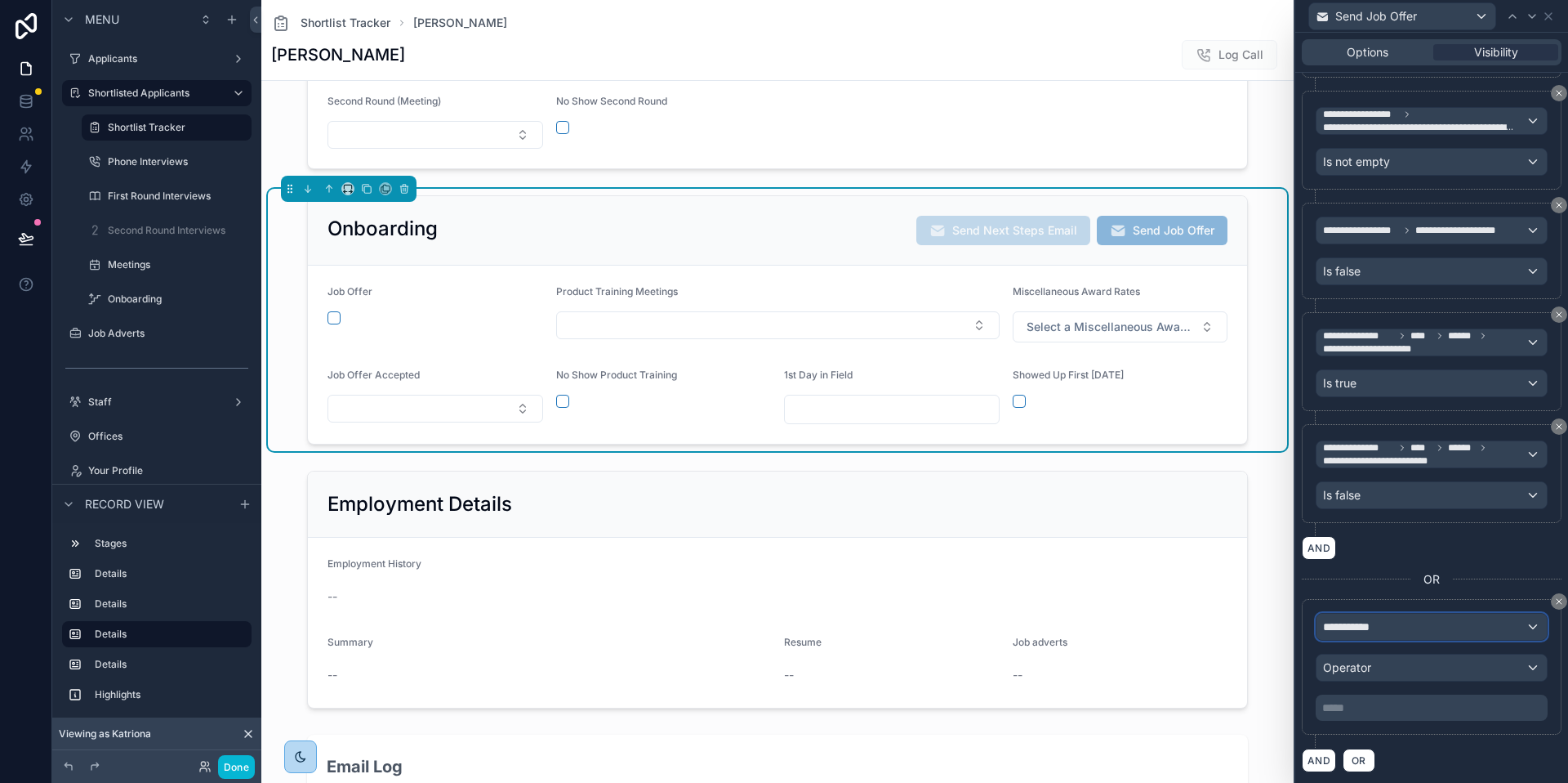
click at [1474, 633] on div "**********" at bounding box center [1431, 626] width 231 height 26
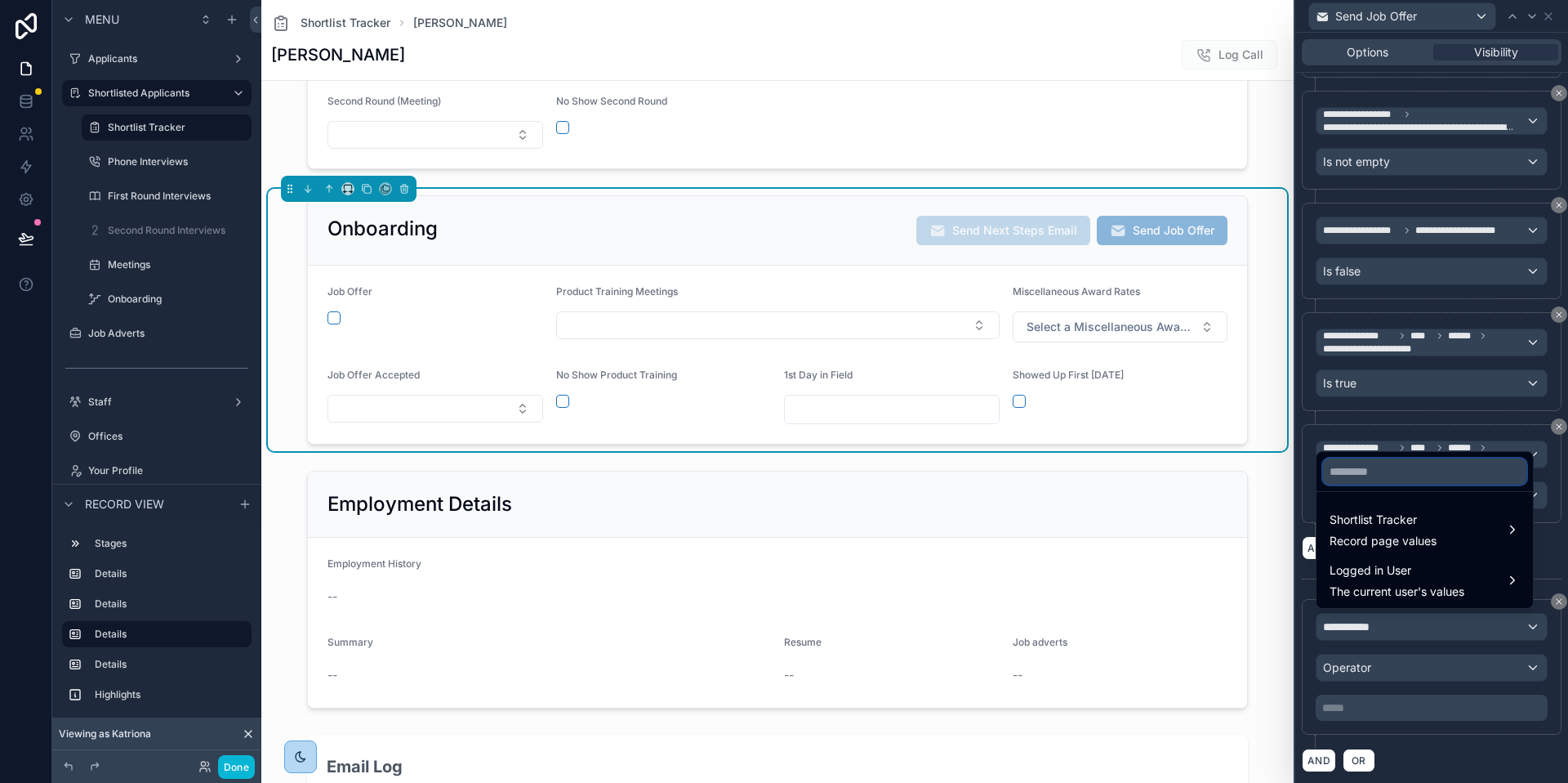
click at [1414, 478] on input "text" at bounding box center [1424, 471] width 203 height 26
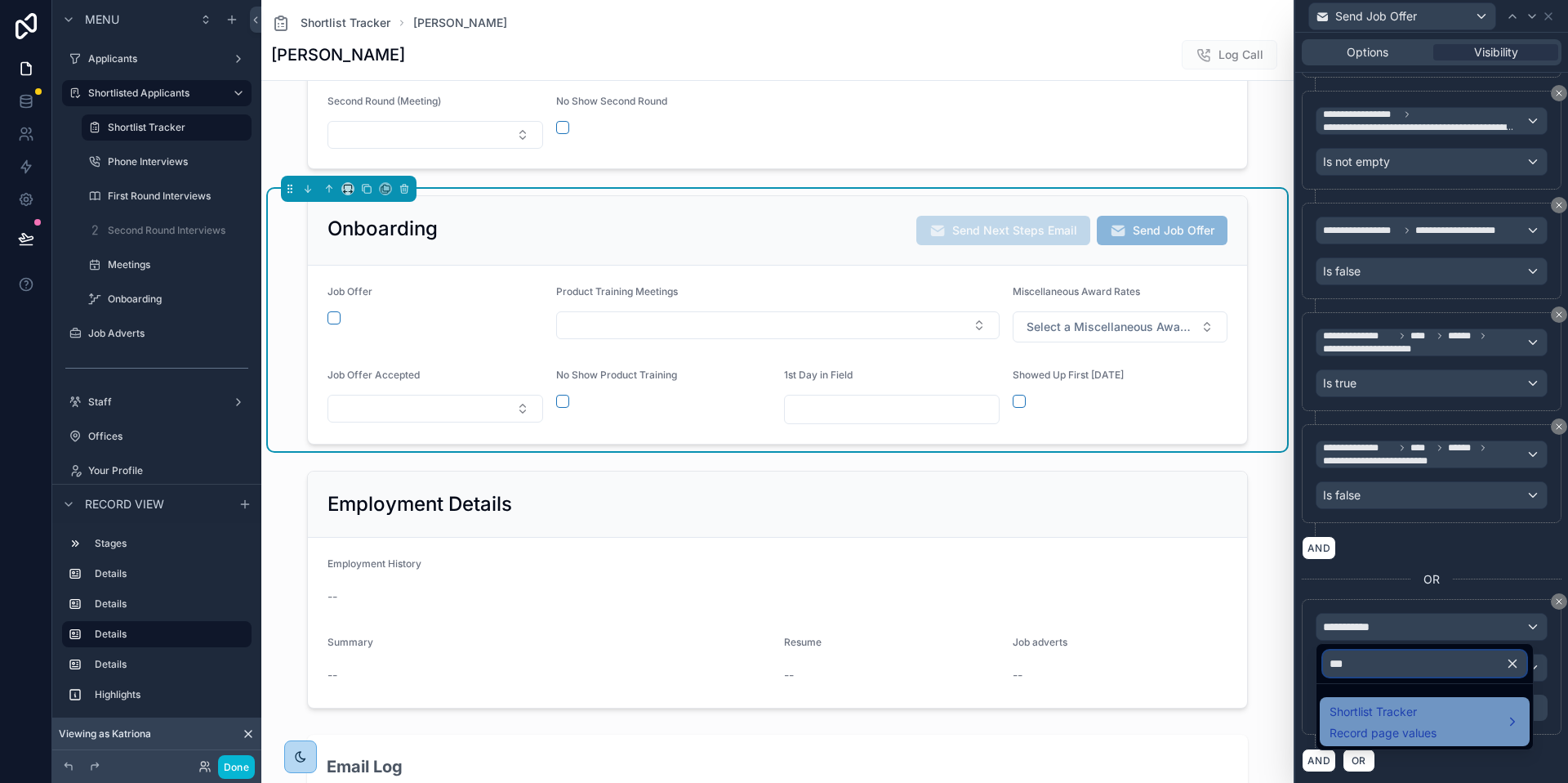
type input "***"
click at [1392, 726] on span "Record page values" at bounding box center [1383, 733] width 107 height 16
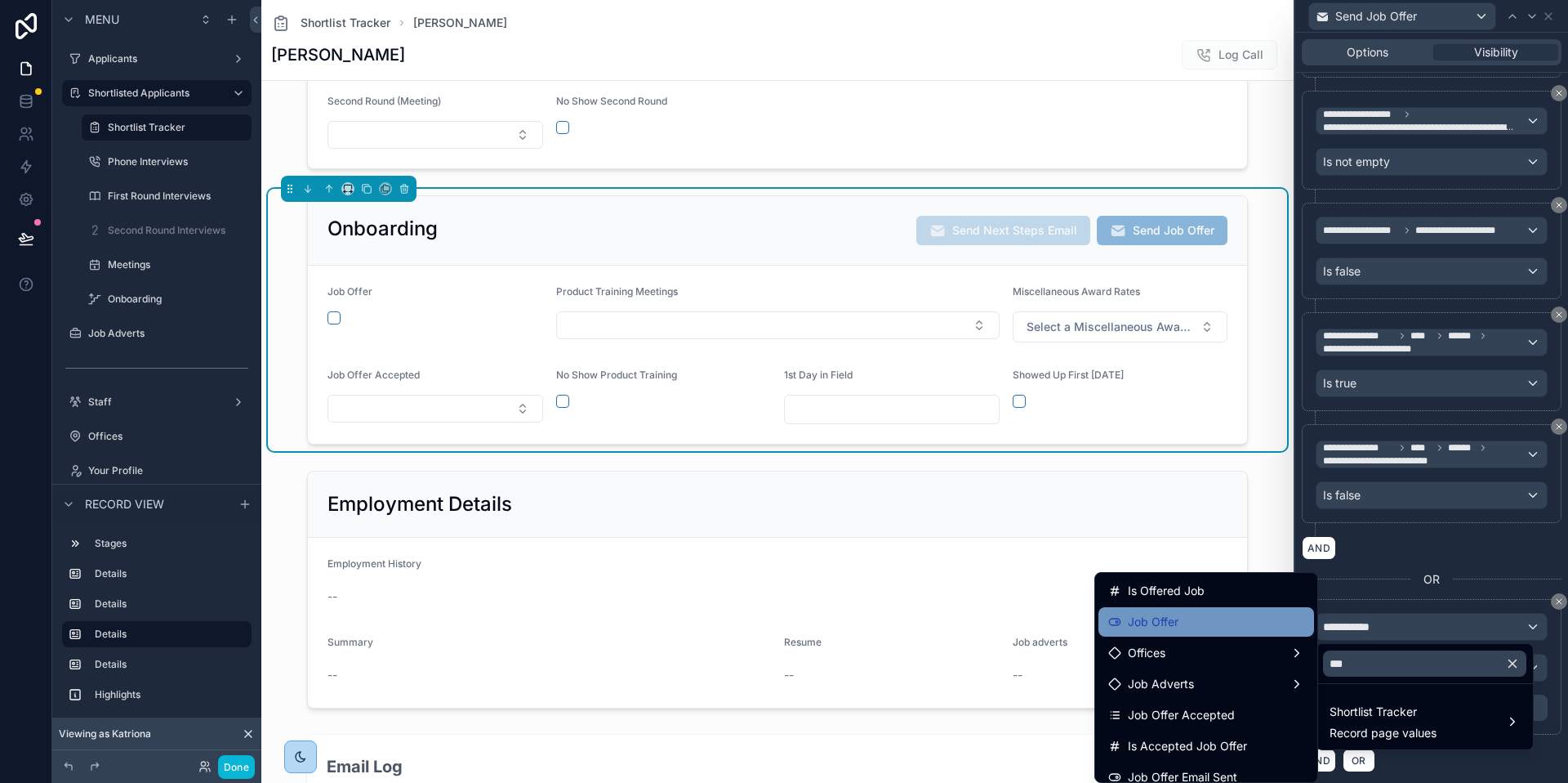
click at [1203, 623] on div "Job Offer" at bounding box center [1206, 623] width 196 height 20
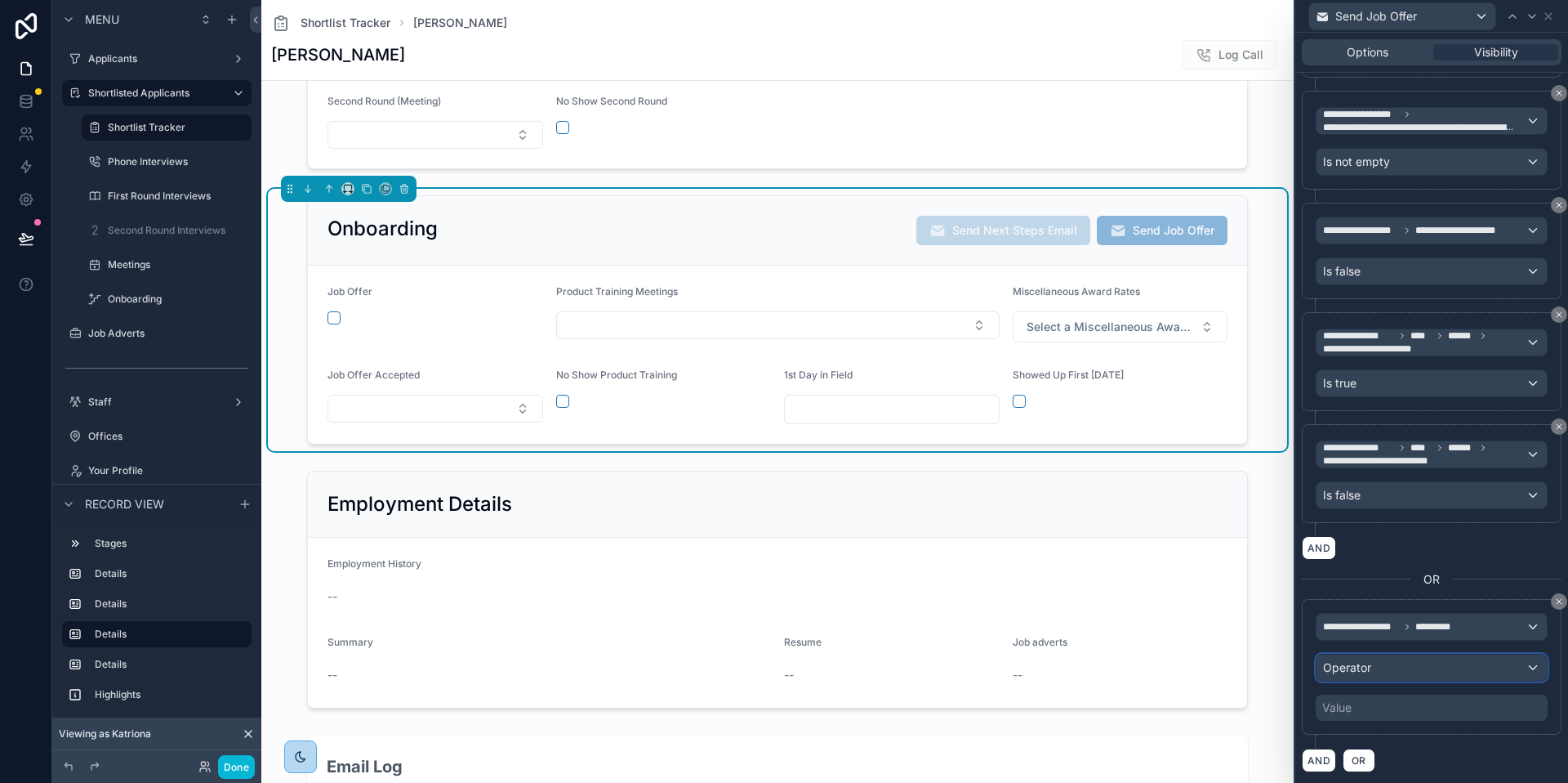
click at [1424, 675] on div "Operator" at bounding box center [1431, 667] width 231 height 26
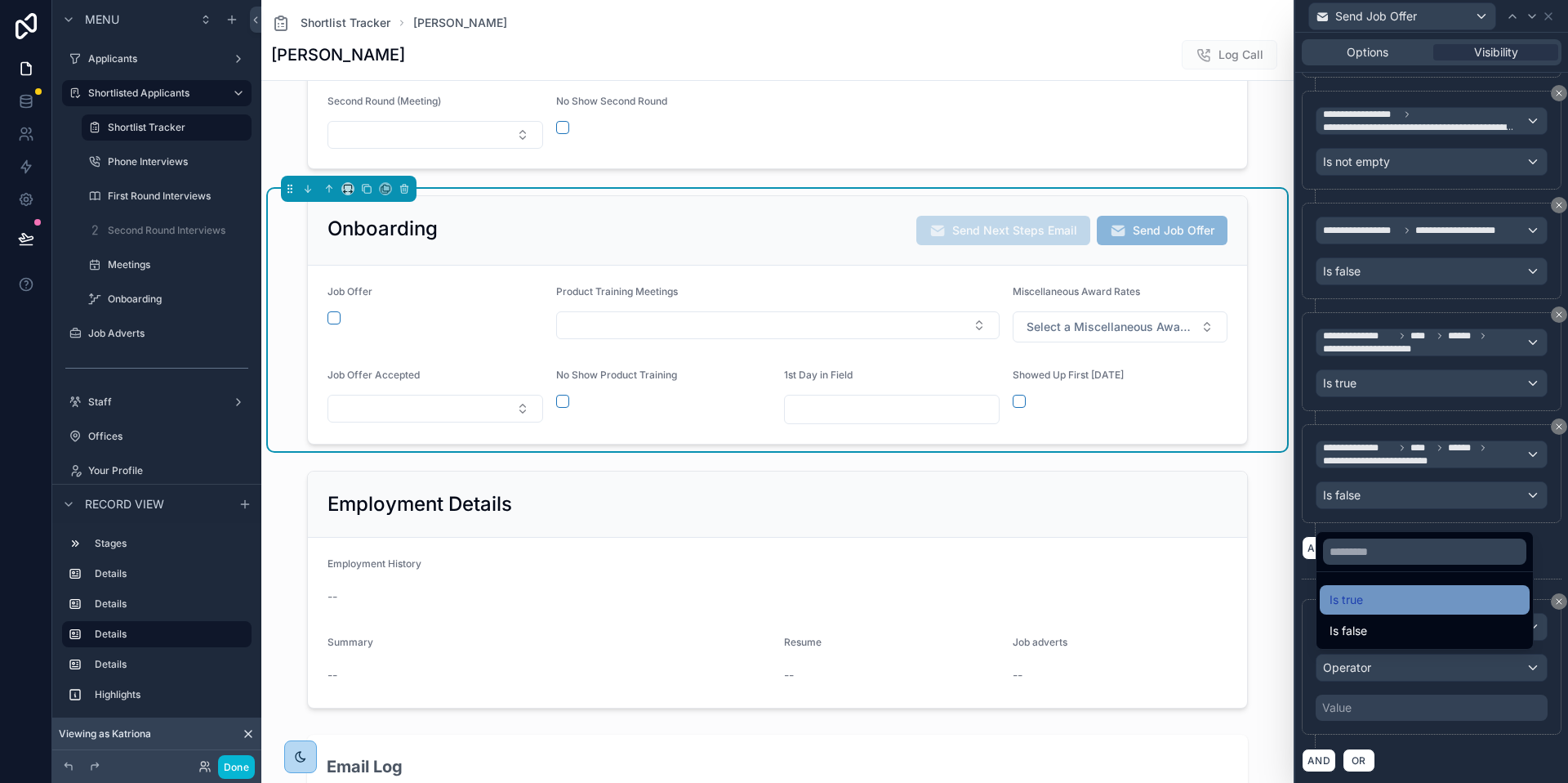
click at [1357, 596] on span "Is true" at bounding box center [1347, 600] width 34 height 20
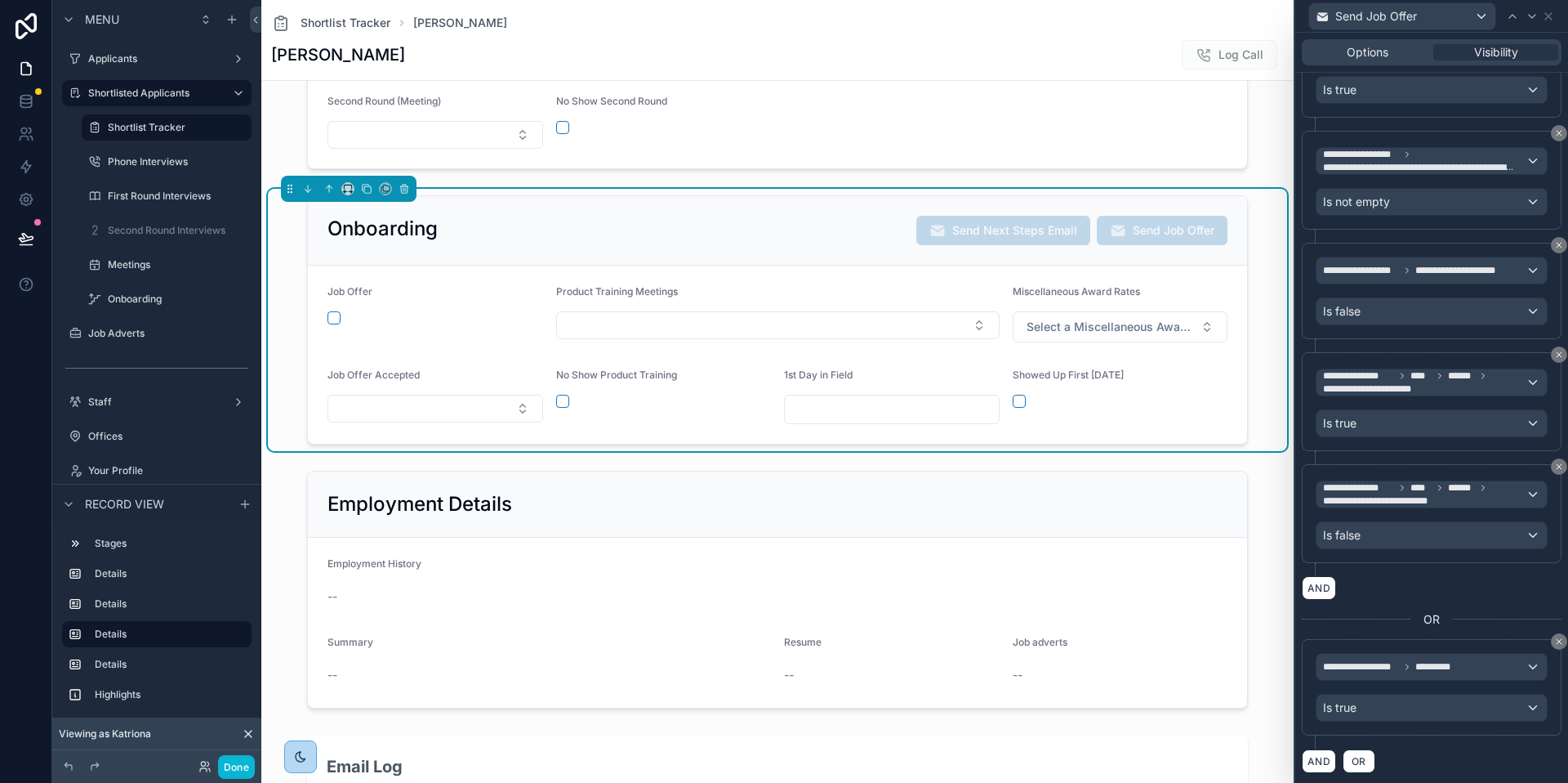
scroll to position [355, 0]
click at [1333, 754] on button "AND" at bounding box center [1319, 760] width 35 height 24
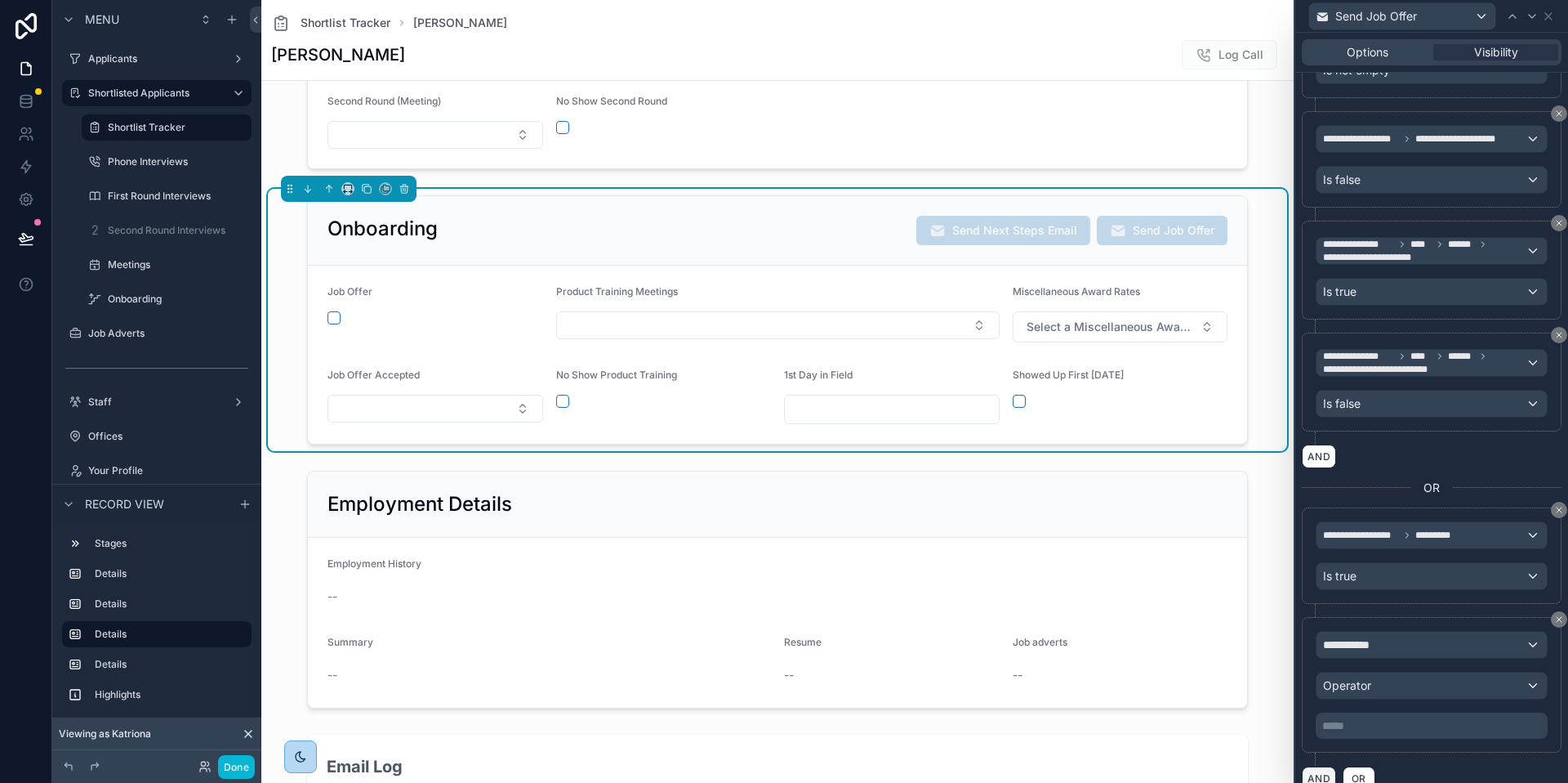
scroll to position [500, 0]
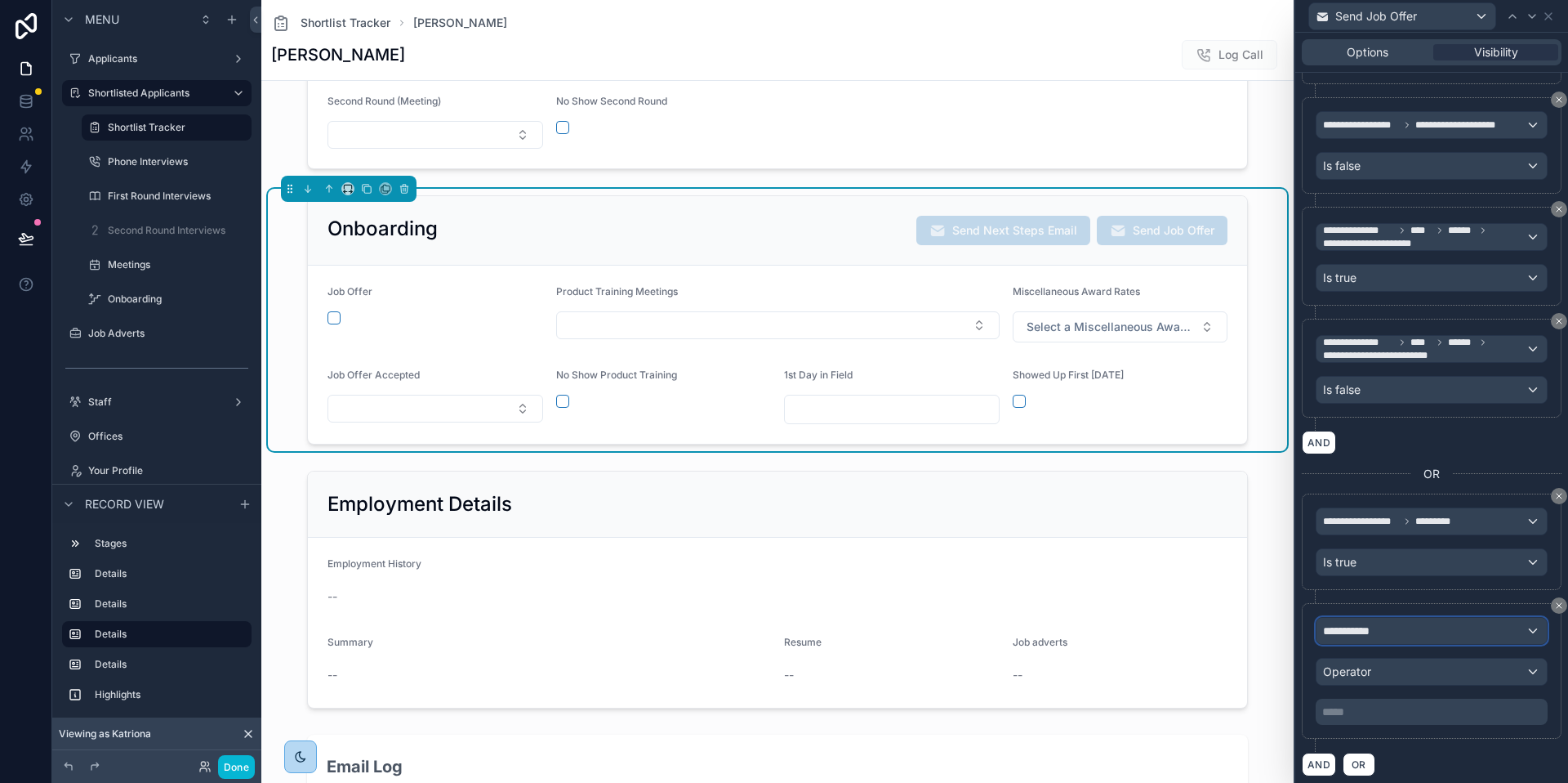
click at [1447, 621] on div "**********" at bounding box center [1431, 631] width 231 height 26
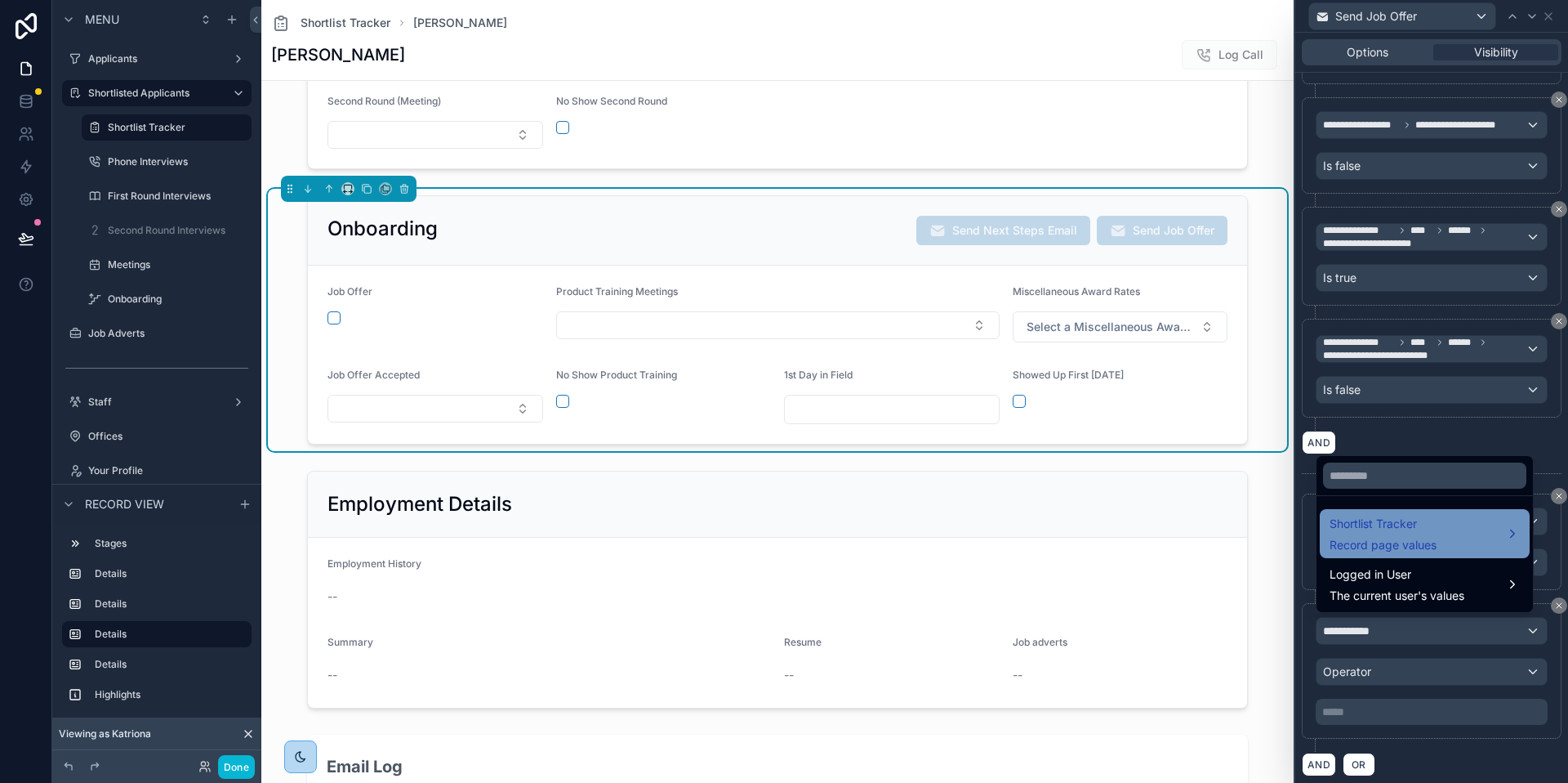
click at [1383, 527] on span "Shortlist Tracker" at bounding box center [1383, 524] width 107 height 20
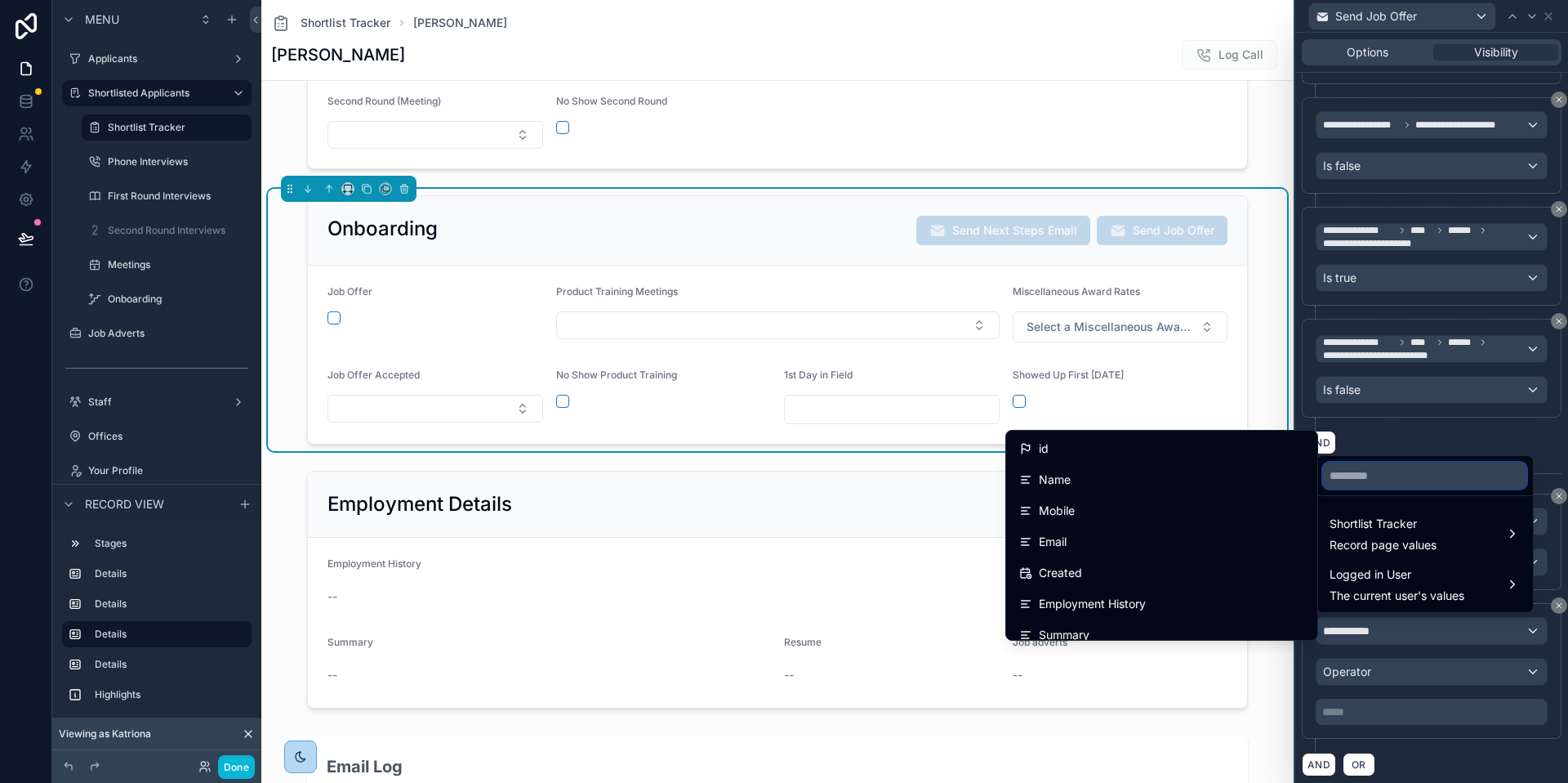
click at [1494, 476] on input "text" at bounding box center [1424, 475] width 203 height 26
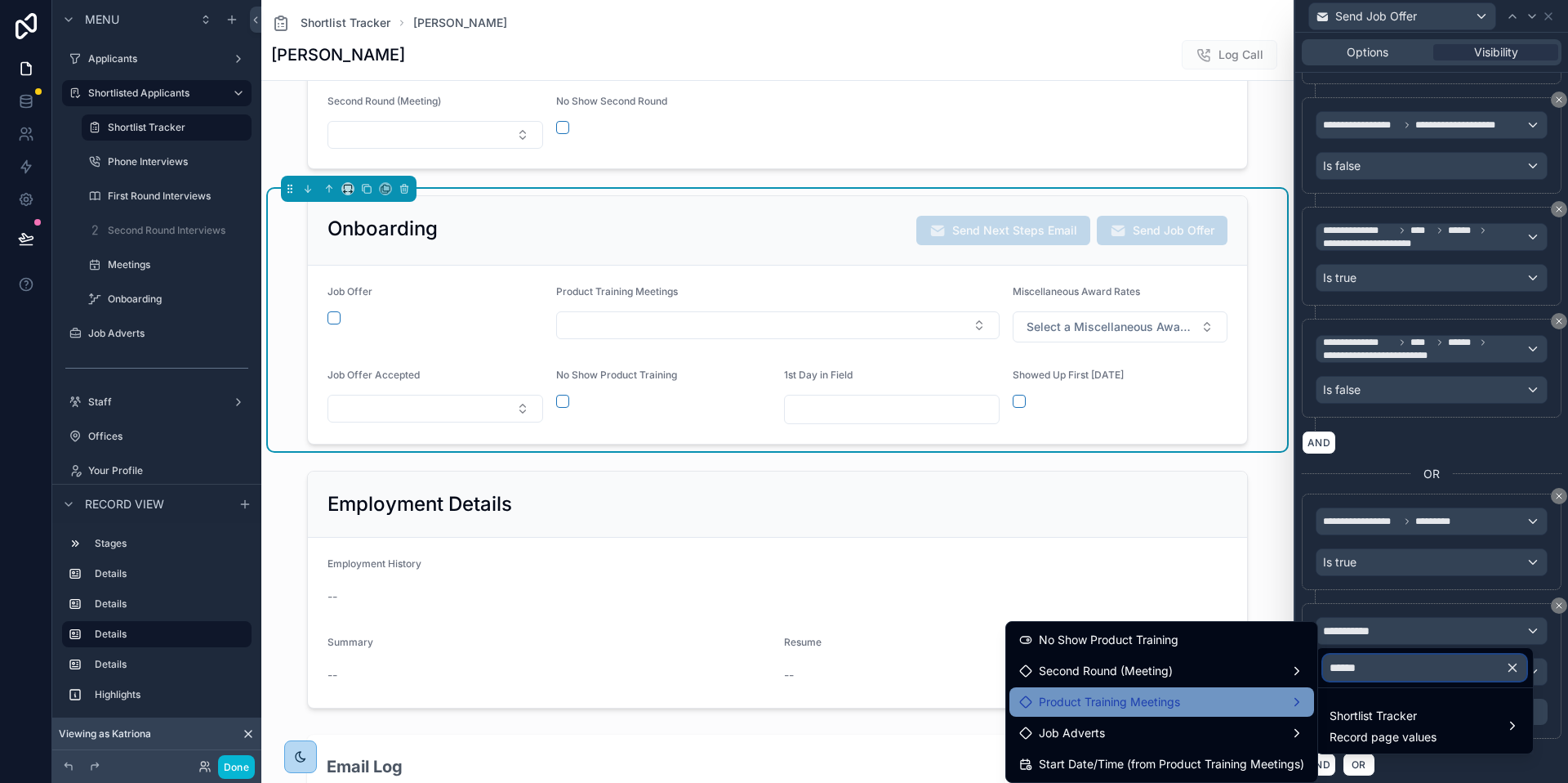
type input "******"
click at [1186, 699] on div "Product Training Meetings" at bounding box center [1162, 702] width 285 height 20
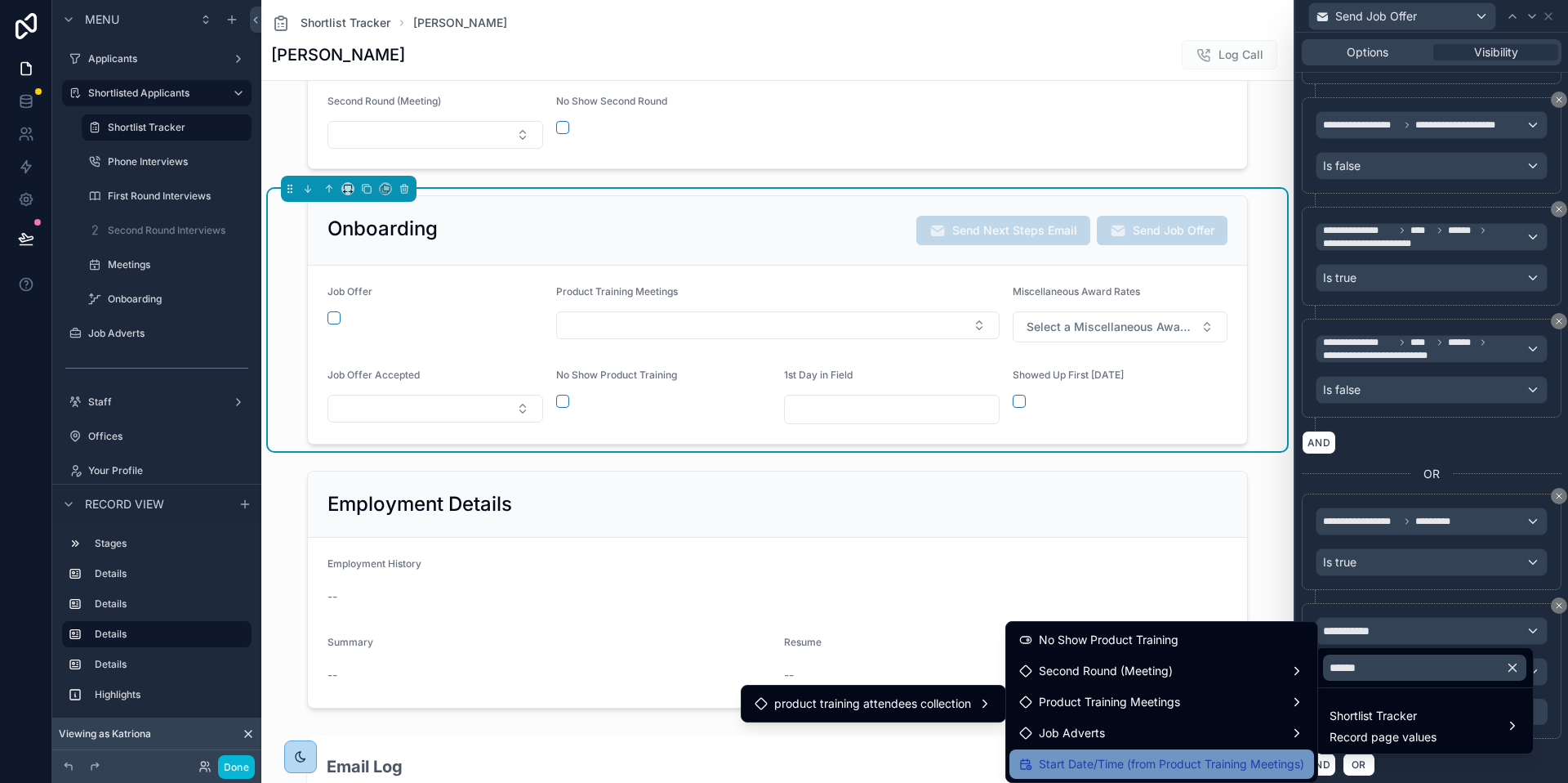
click at [1214, 763] on span "Start Date/Time (from Product Training Meetings)" at bounding box center [1171, 765] width 265 height 20
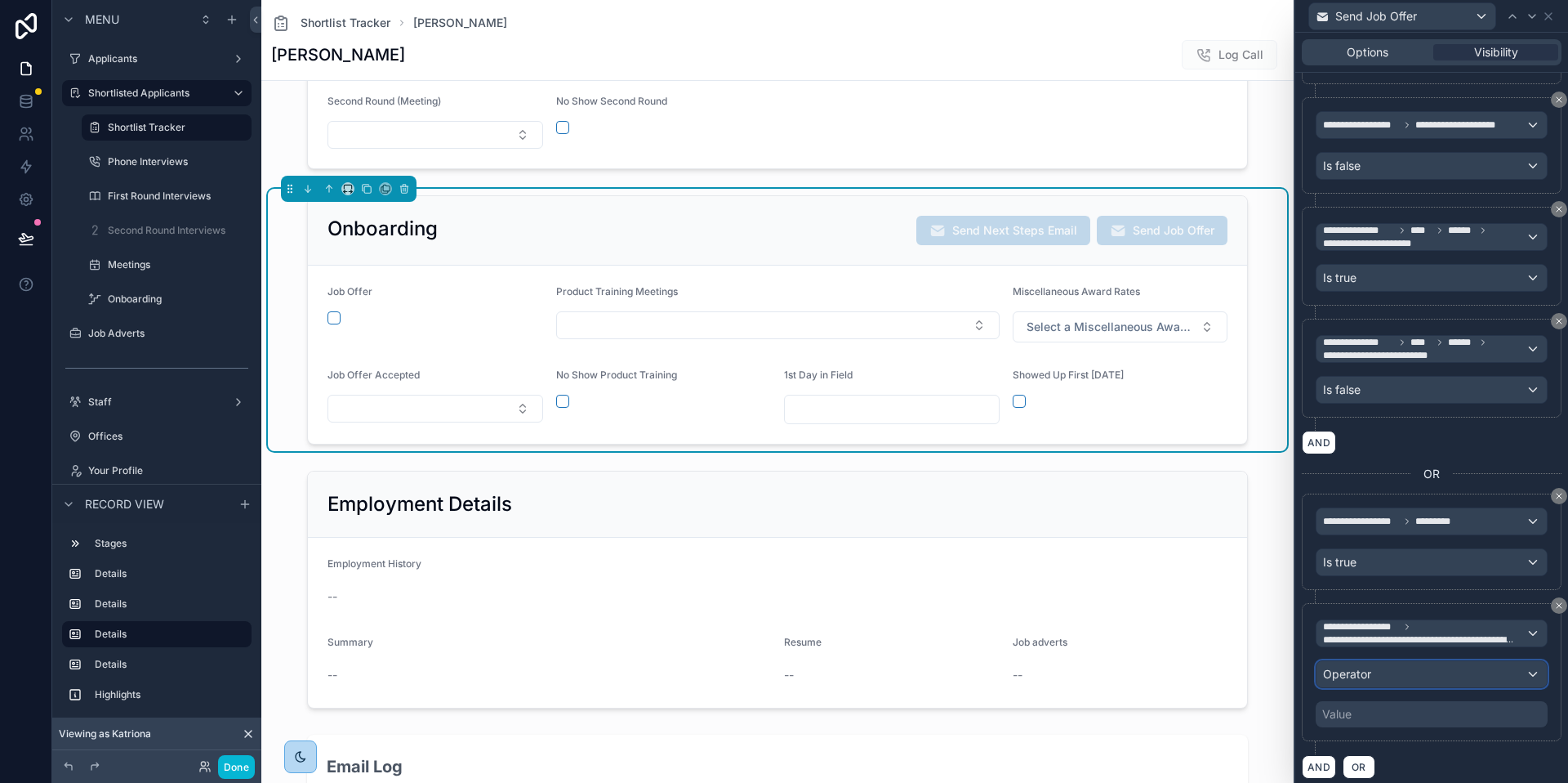
click at [1368, 678] on span "Operator" at bounding box center [1347, 675] width 48 height 16
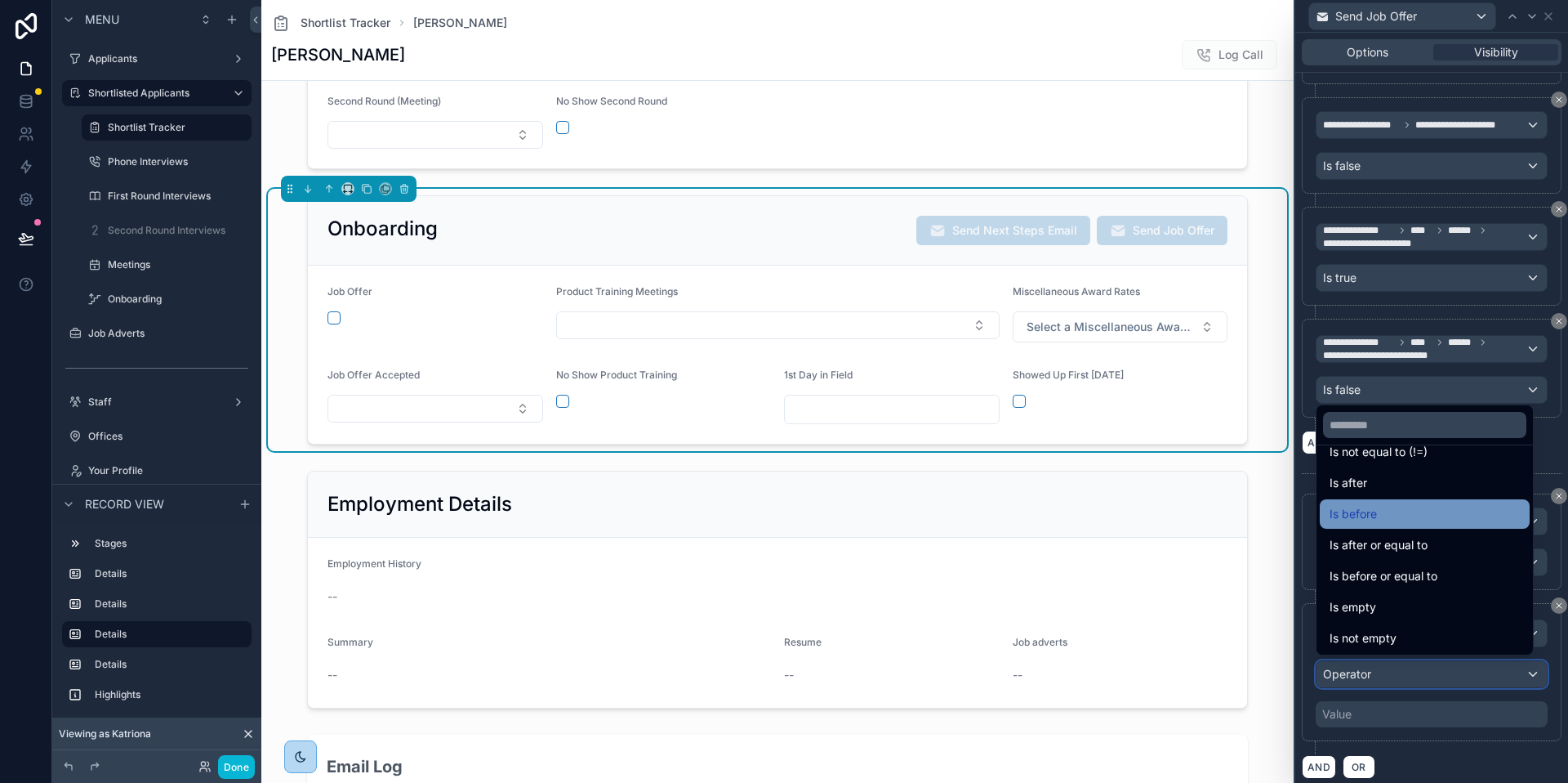
scroll to position [54, 0]
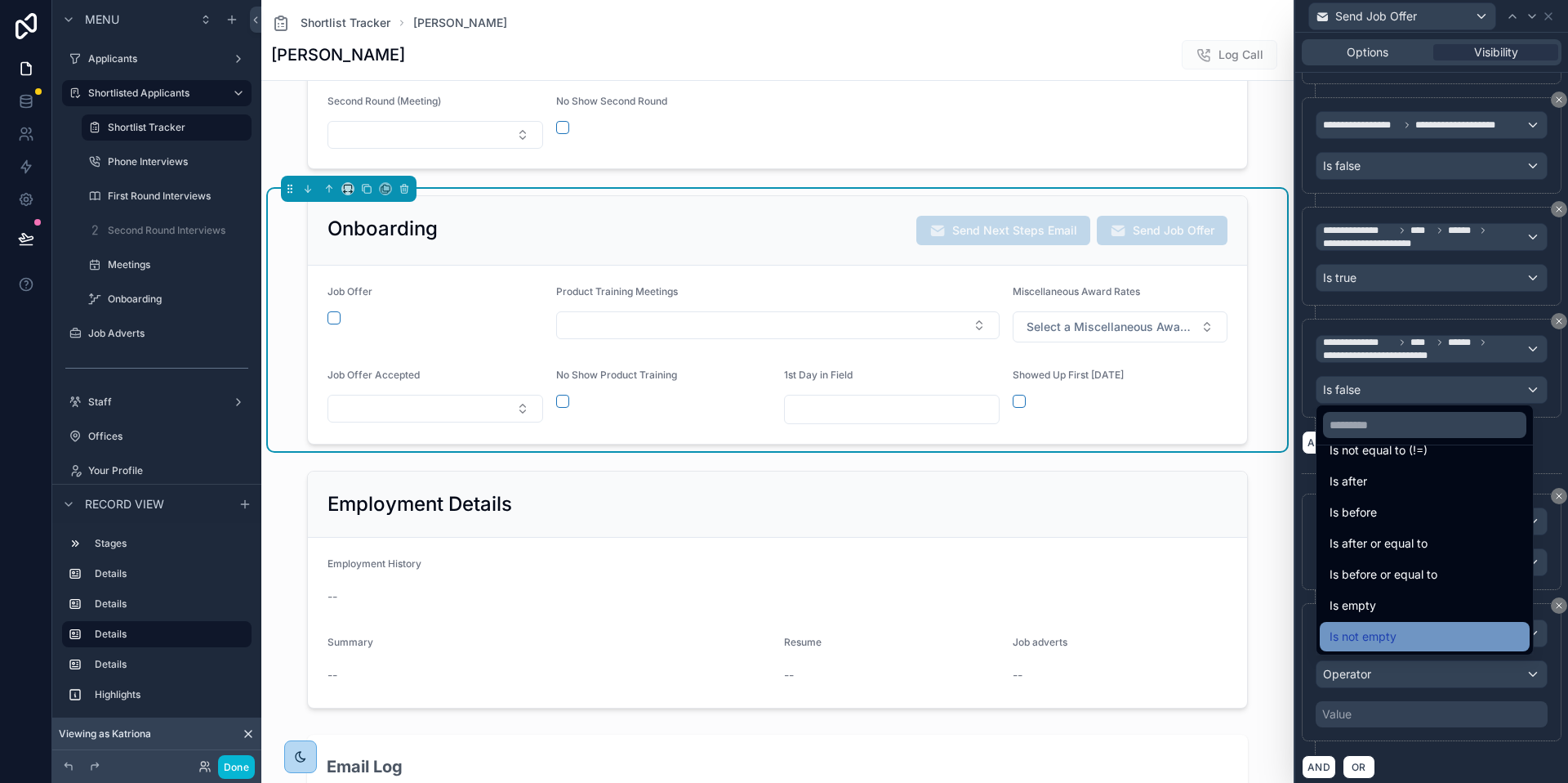
click at [1378, 637] on span "Is not empty" at bounding box center [1364, 637] width 67 height 20
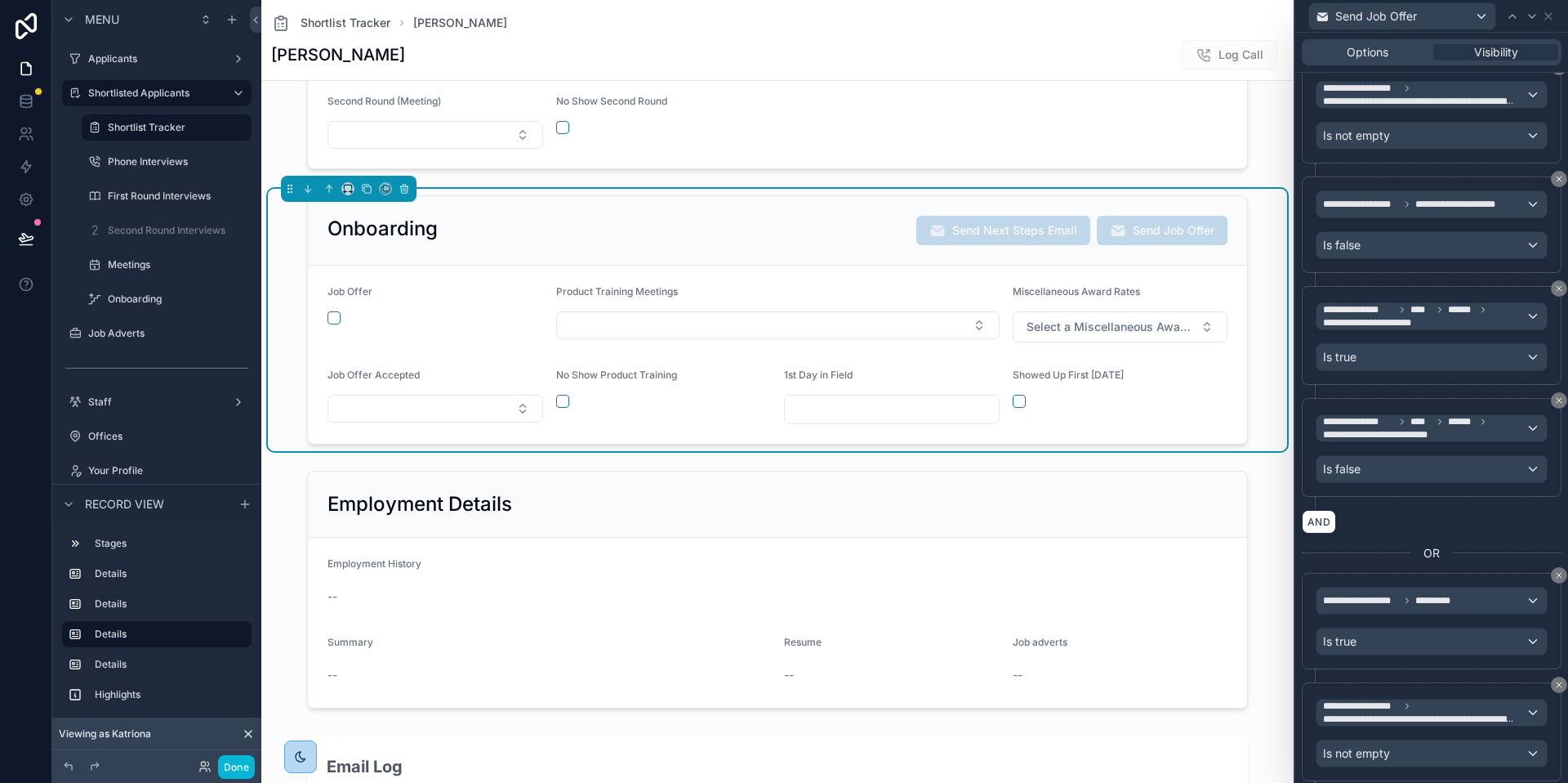
scroll to position [466, 0]
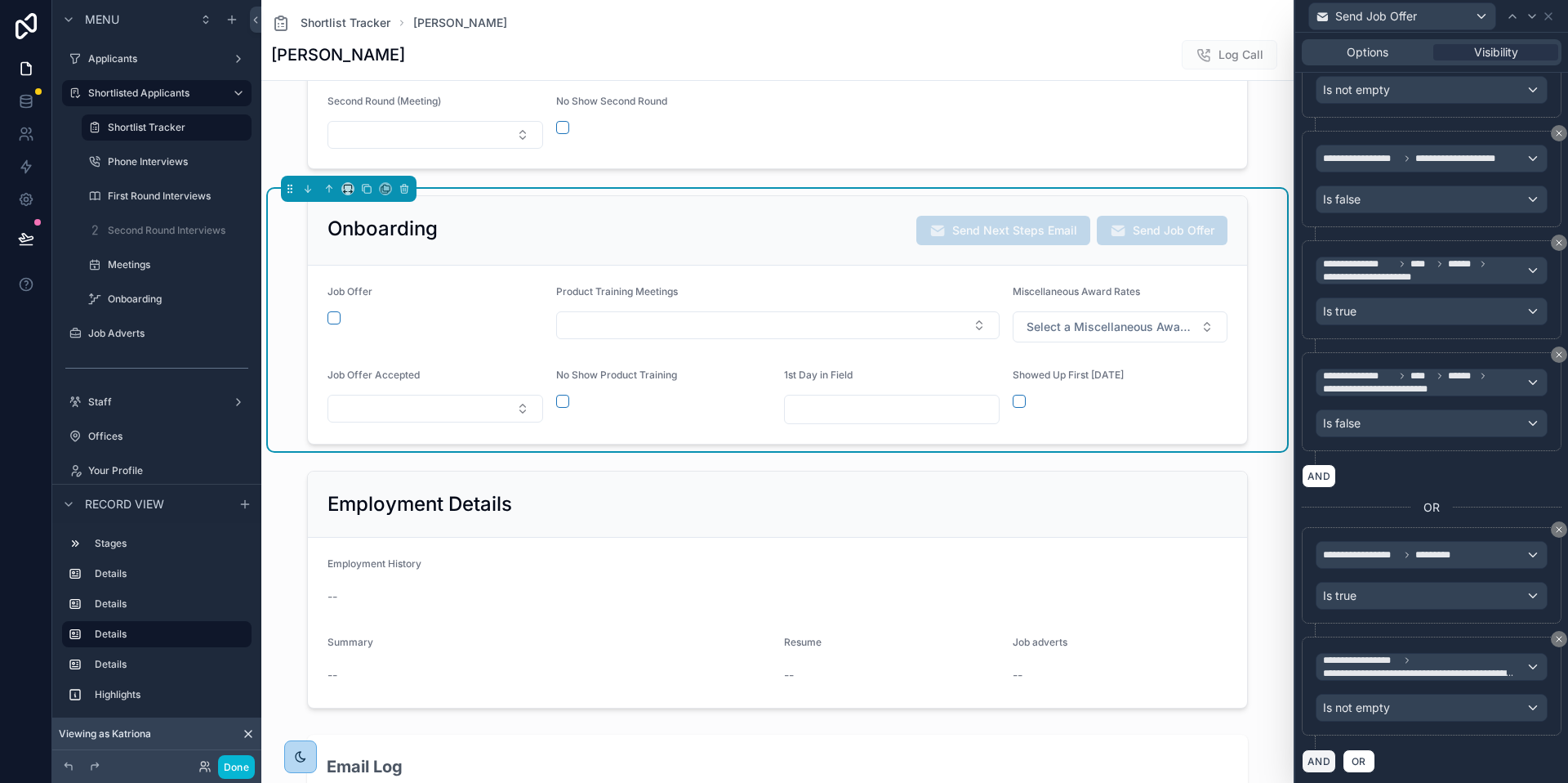
click at [1318, 757] on button "AND" at bounding box center [1319, 761] width 35 height 24
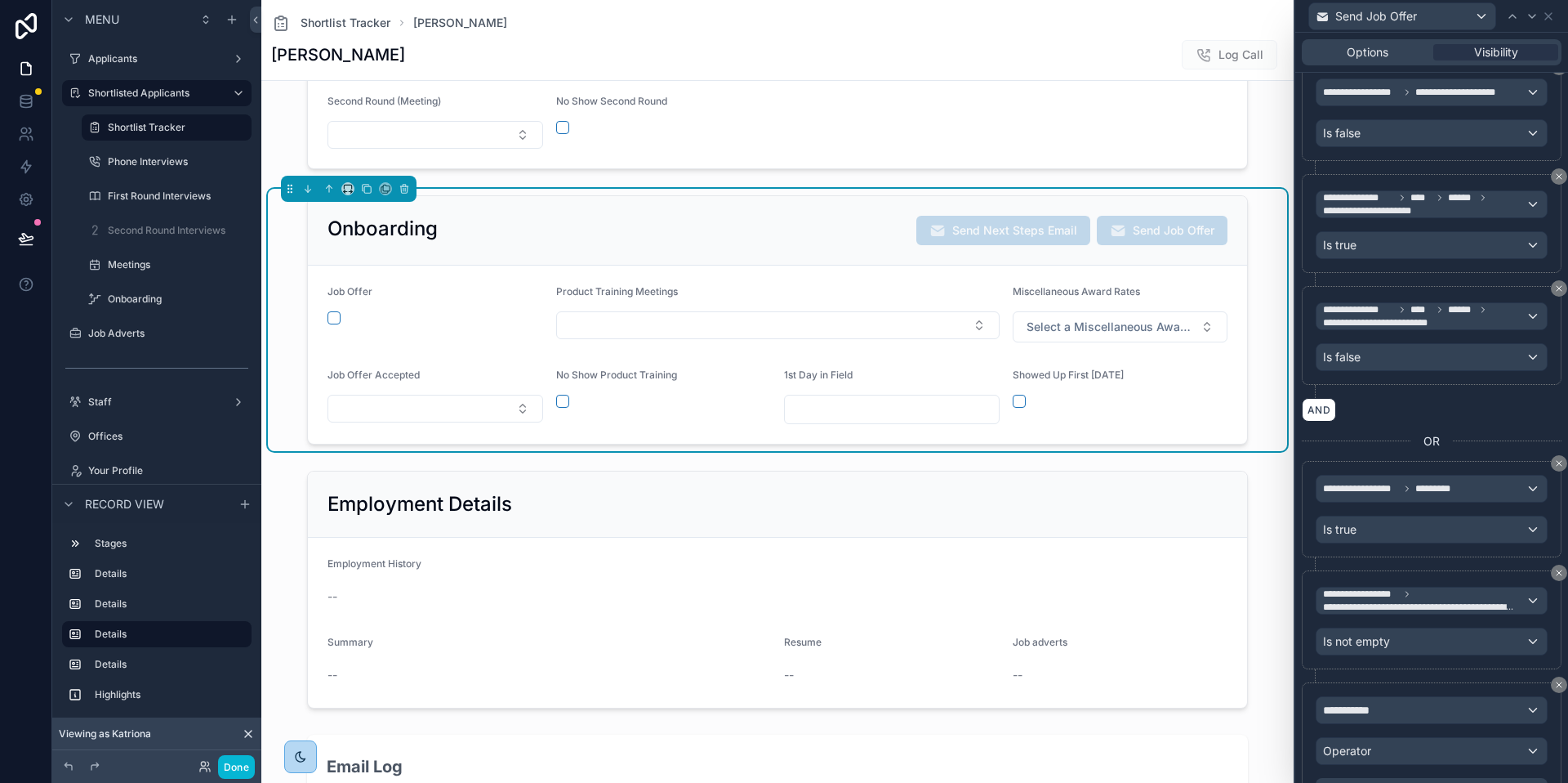
scroll to position [614, 0]
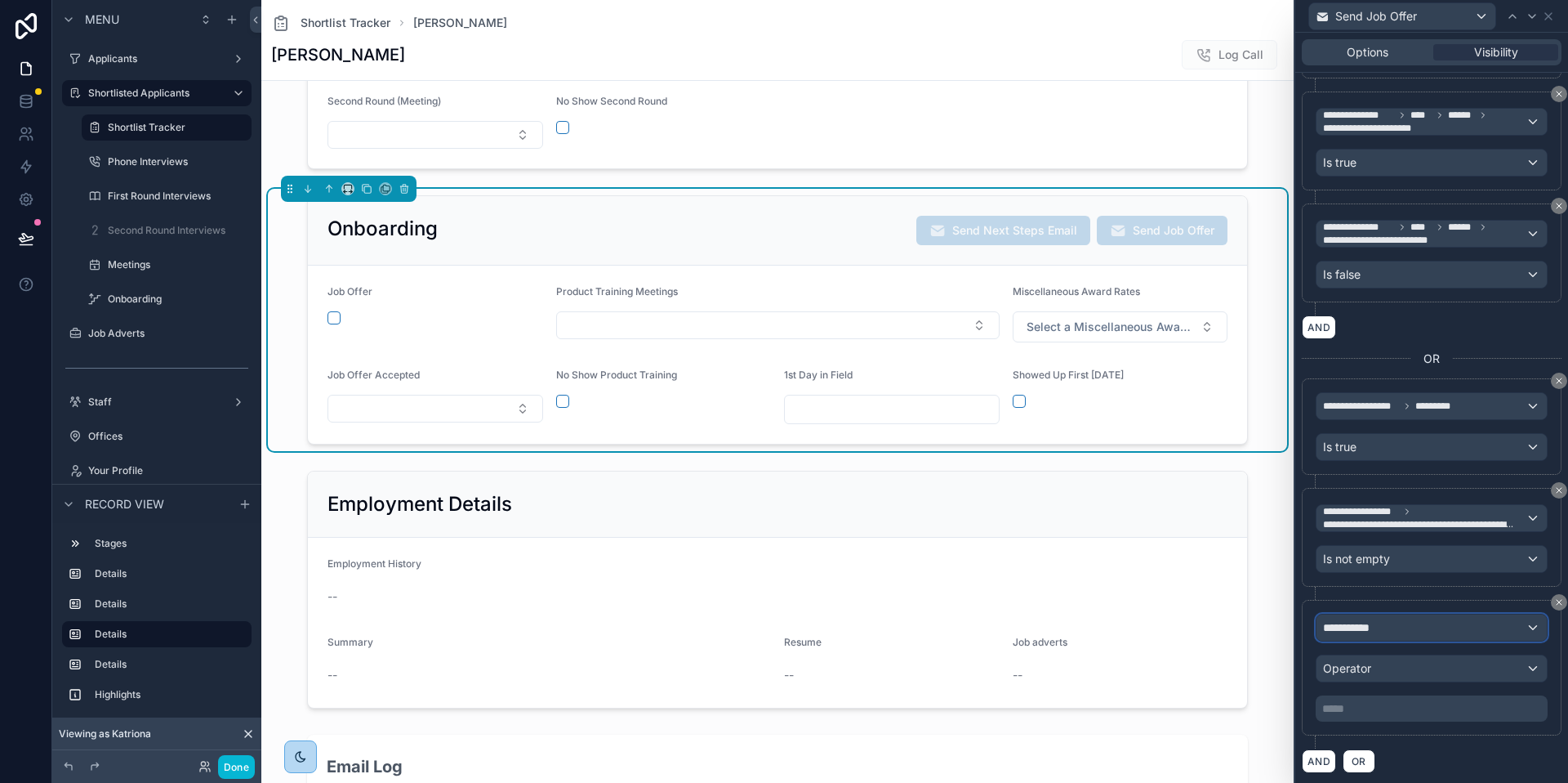
click at [1444, 627] on div "**********" at bounding box center [1431, 627] width 231 height 26
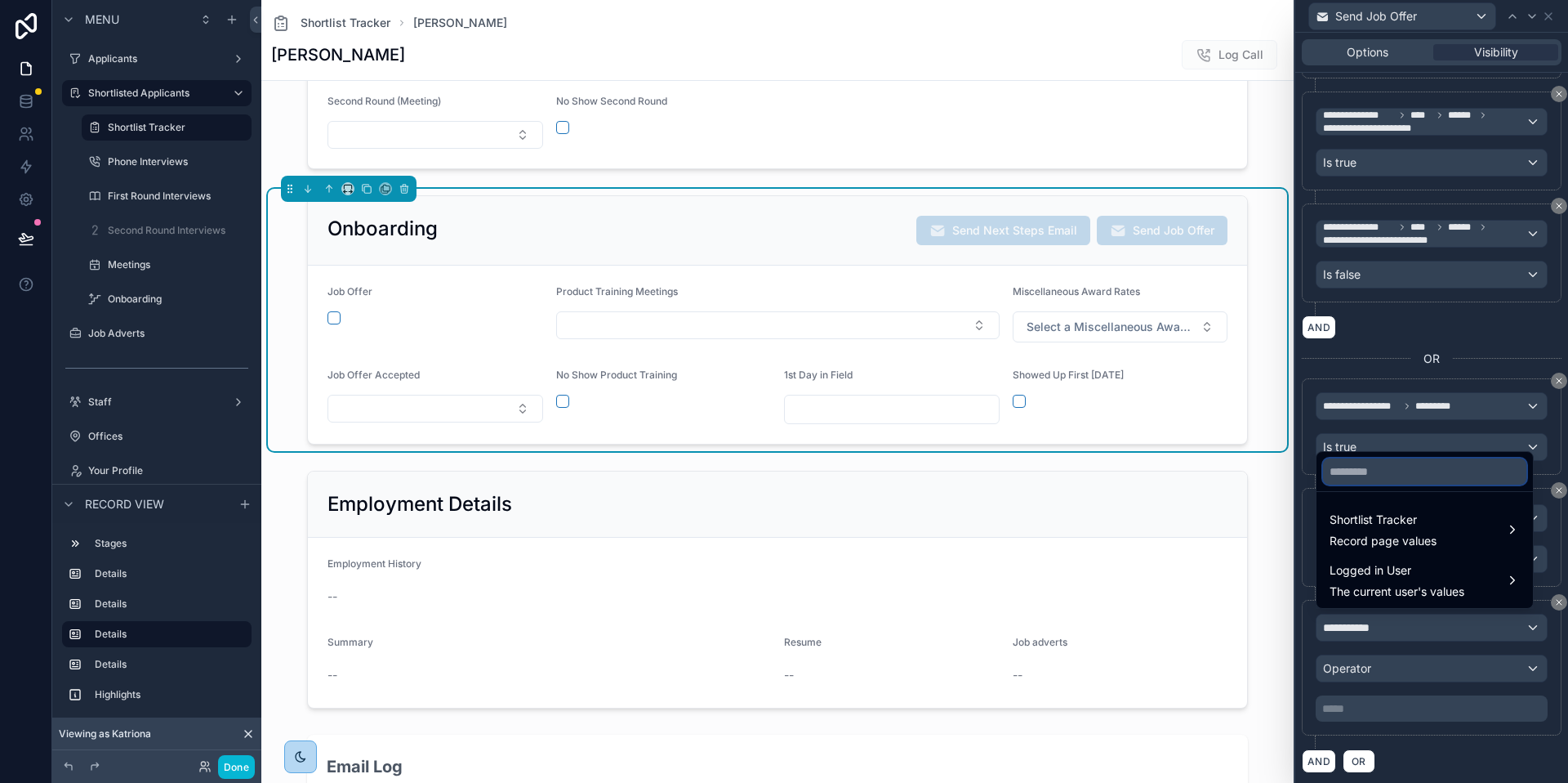
click at [1418, 474] on input "text" at bounding box center [1424, 471] width 203 height 26
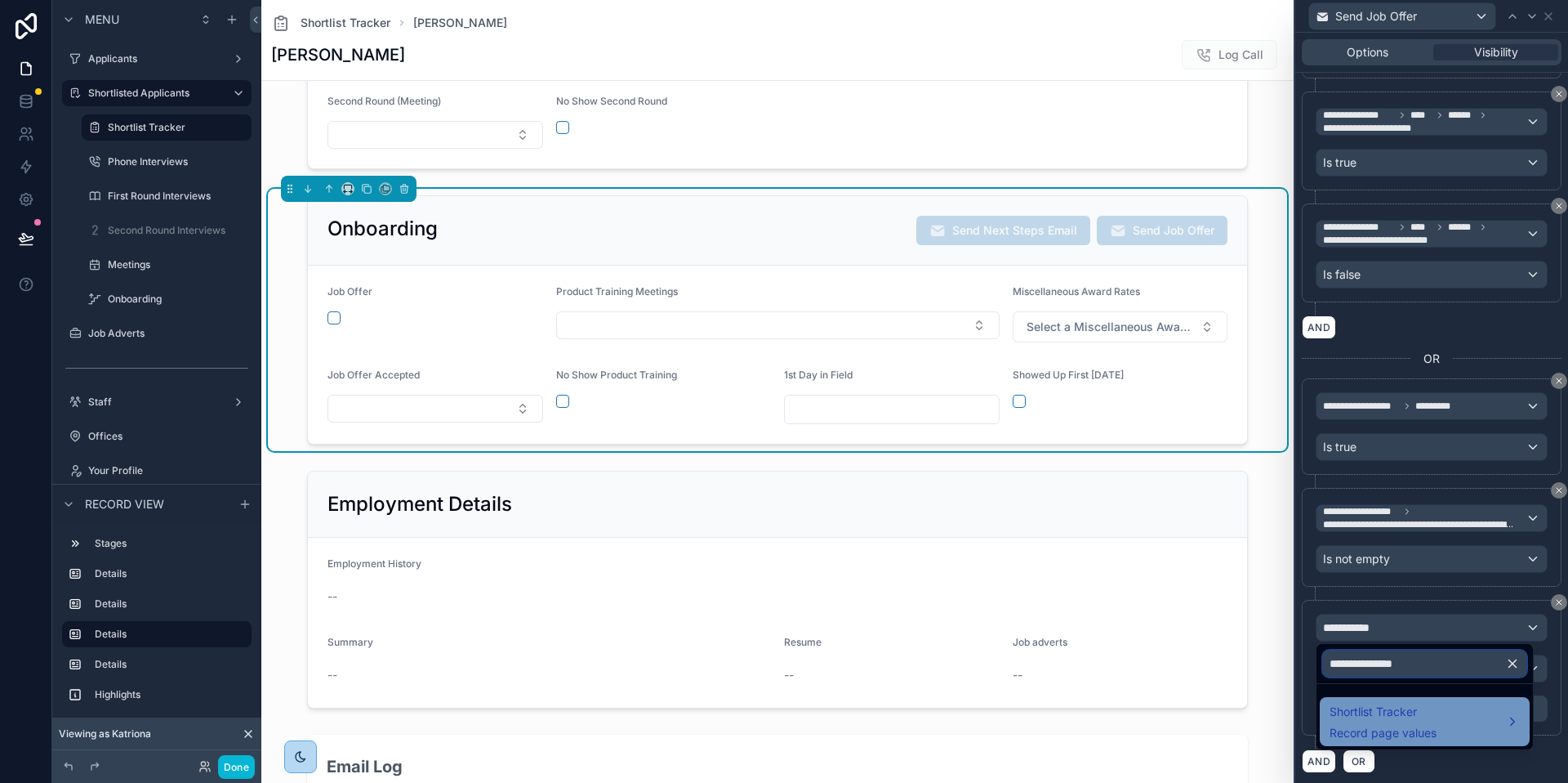
type input "**********"
click at [1419, 733] on span "Record page values" at bounding box center [1383, 733] width 107 height 16
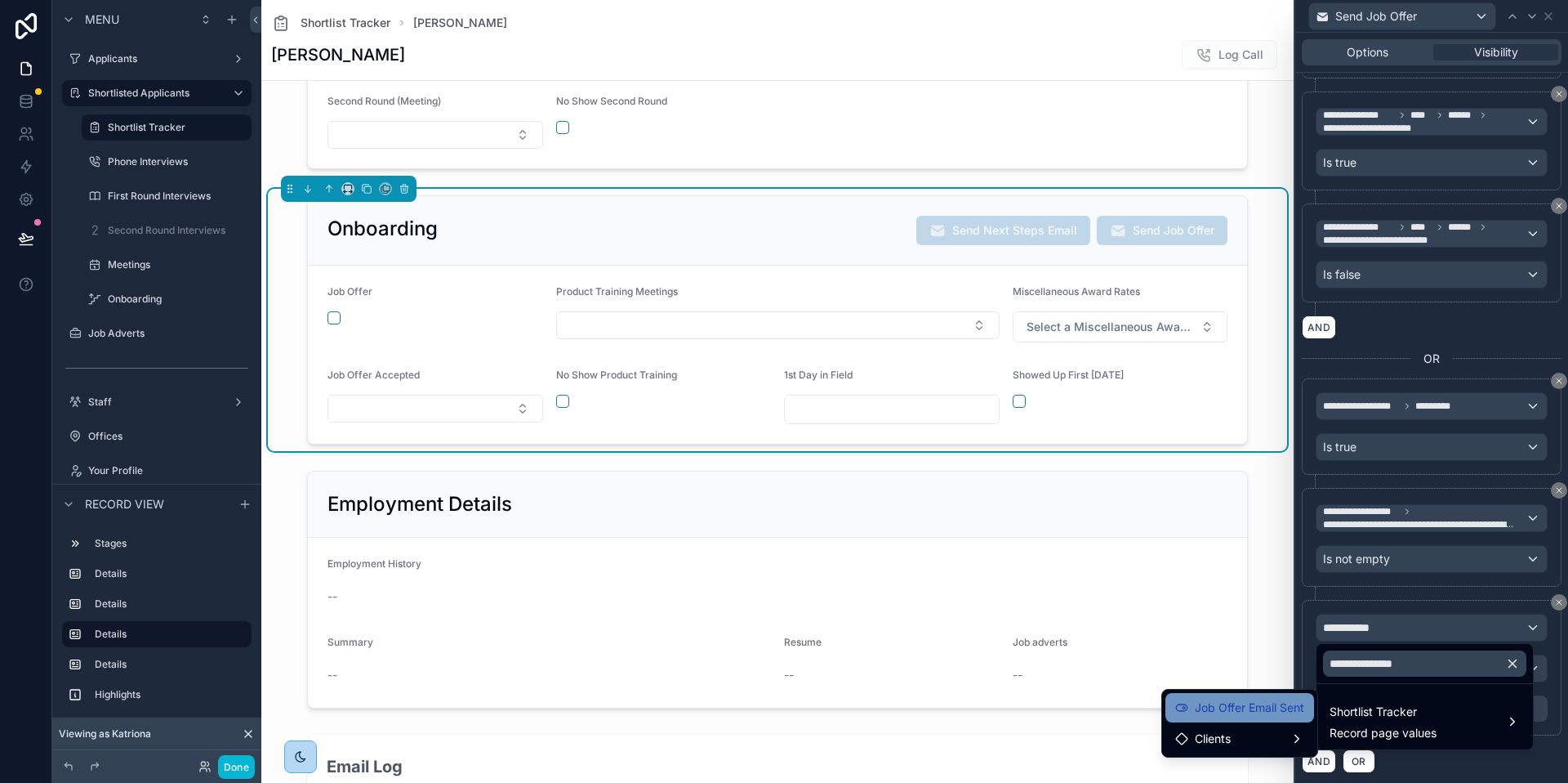
click at [1233, 716] on div "Job Offer Email Sent" at bounding box center [1239, 707] width 149 height 29
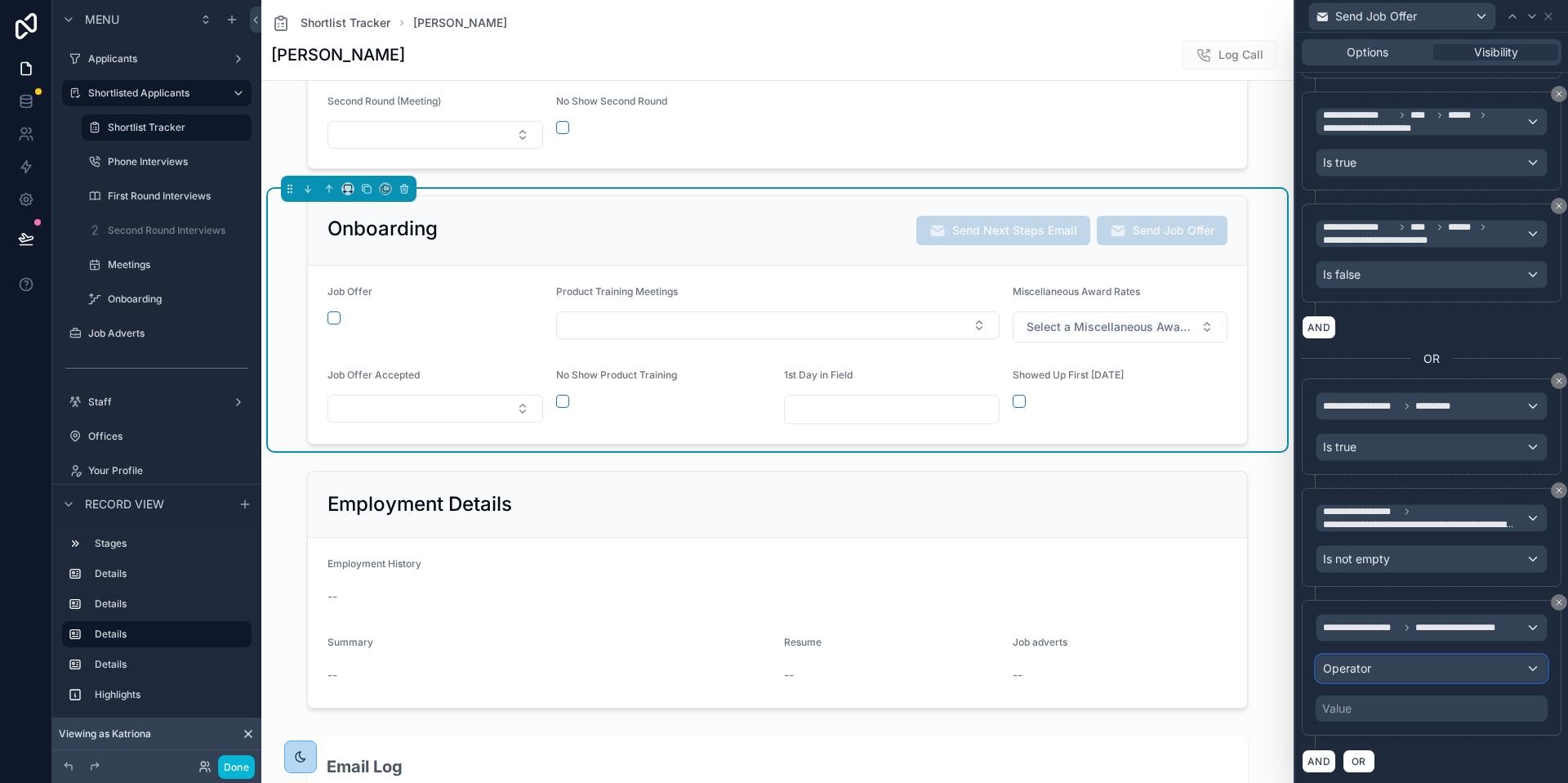
click at [1370, 670] on span "Operator" at bounding box center [1347, 667] width 48 height 14
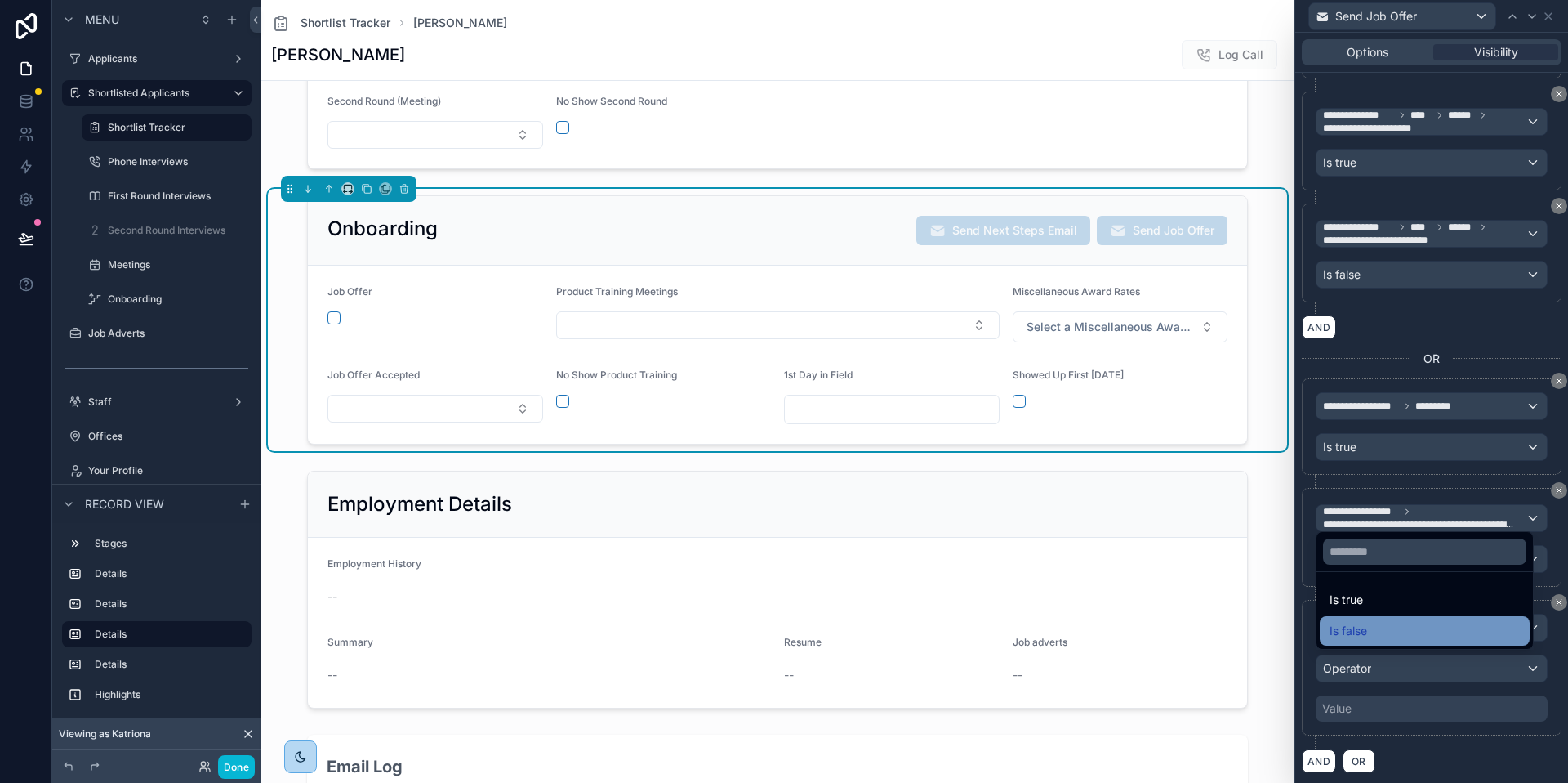
click at [1368, 632] on div "Is false" at bounding box center [1425, 631] width 190 height 20
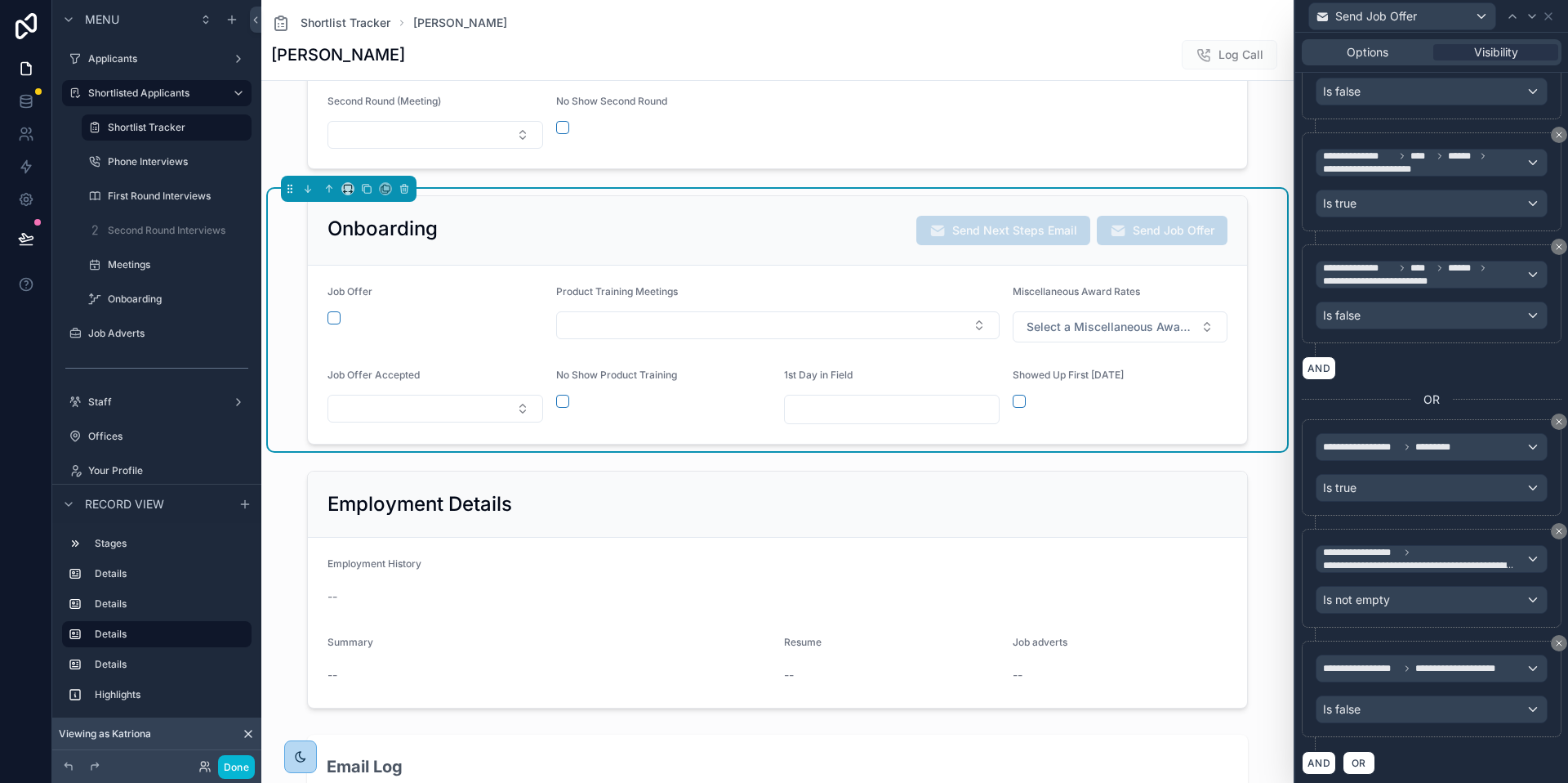
scroll to position [575, 0]
click at [1327, 757] on button "AND" at bounding box center [1319, 761] width 35 height 24
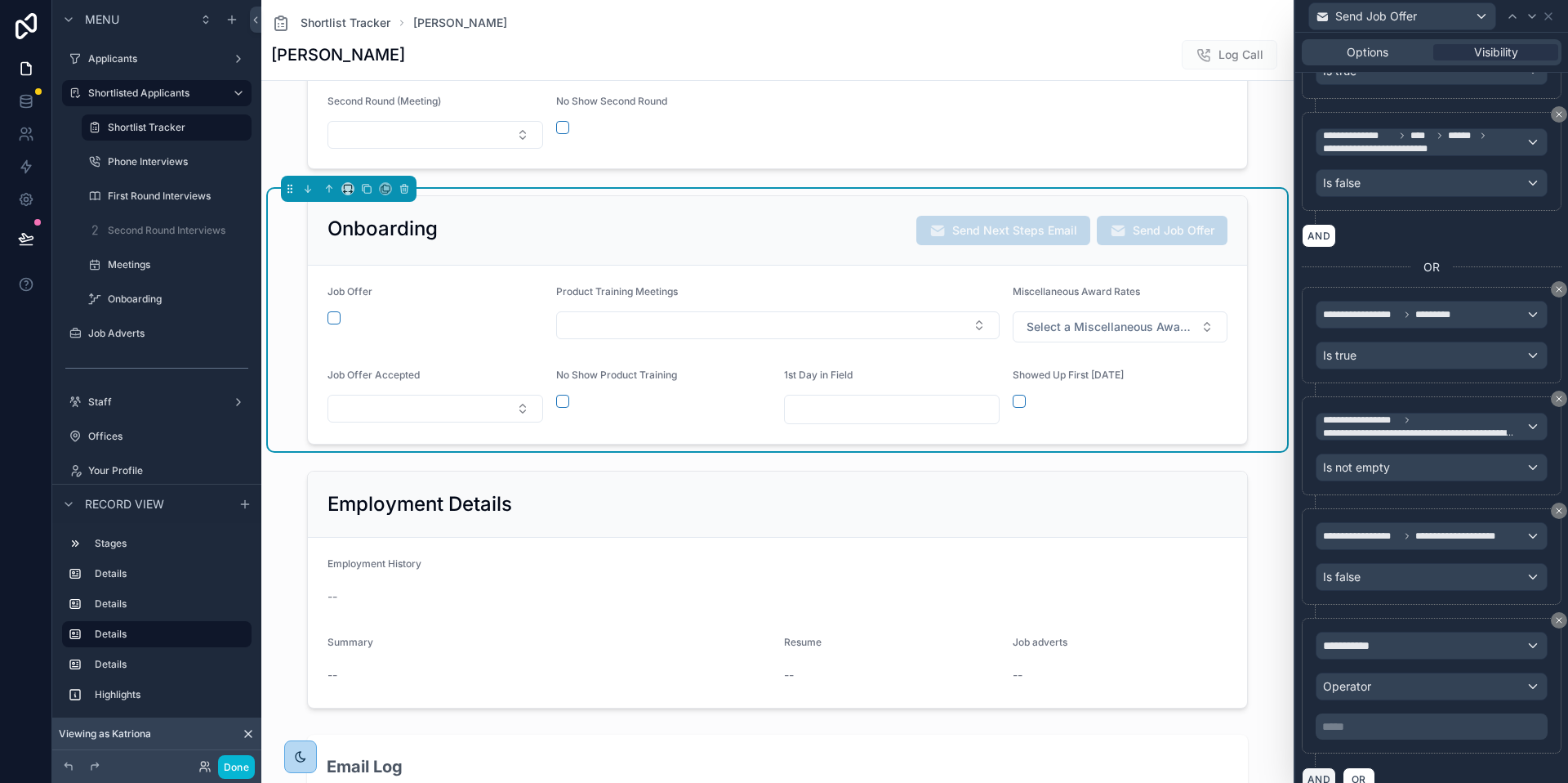
scroll to position [724, 0]
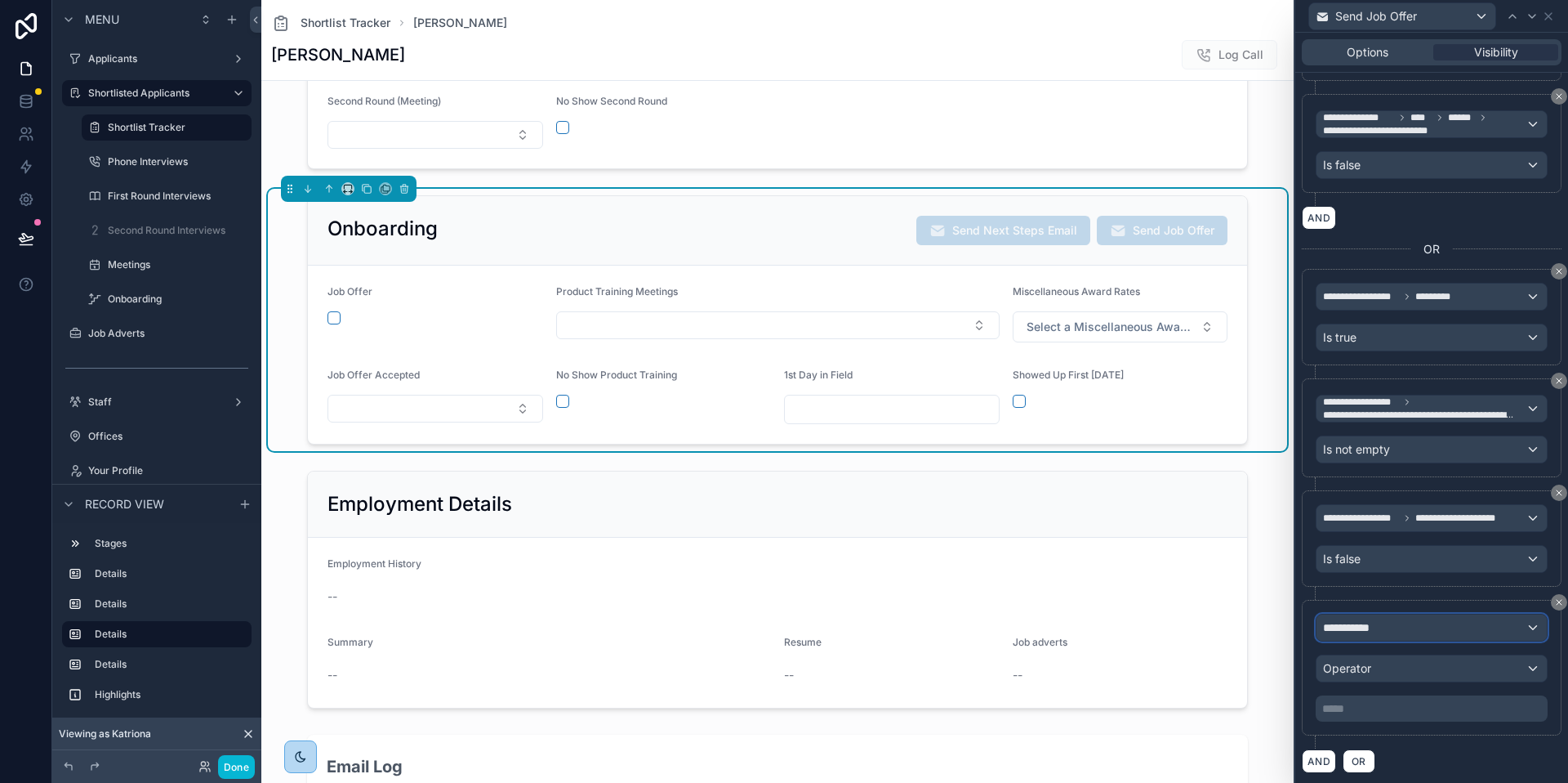
click at [1399, 633] on div "**********" at bounding box center [1431, 627] width 231 height 26
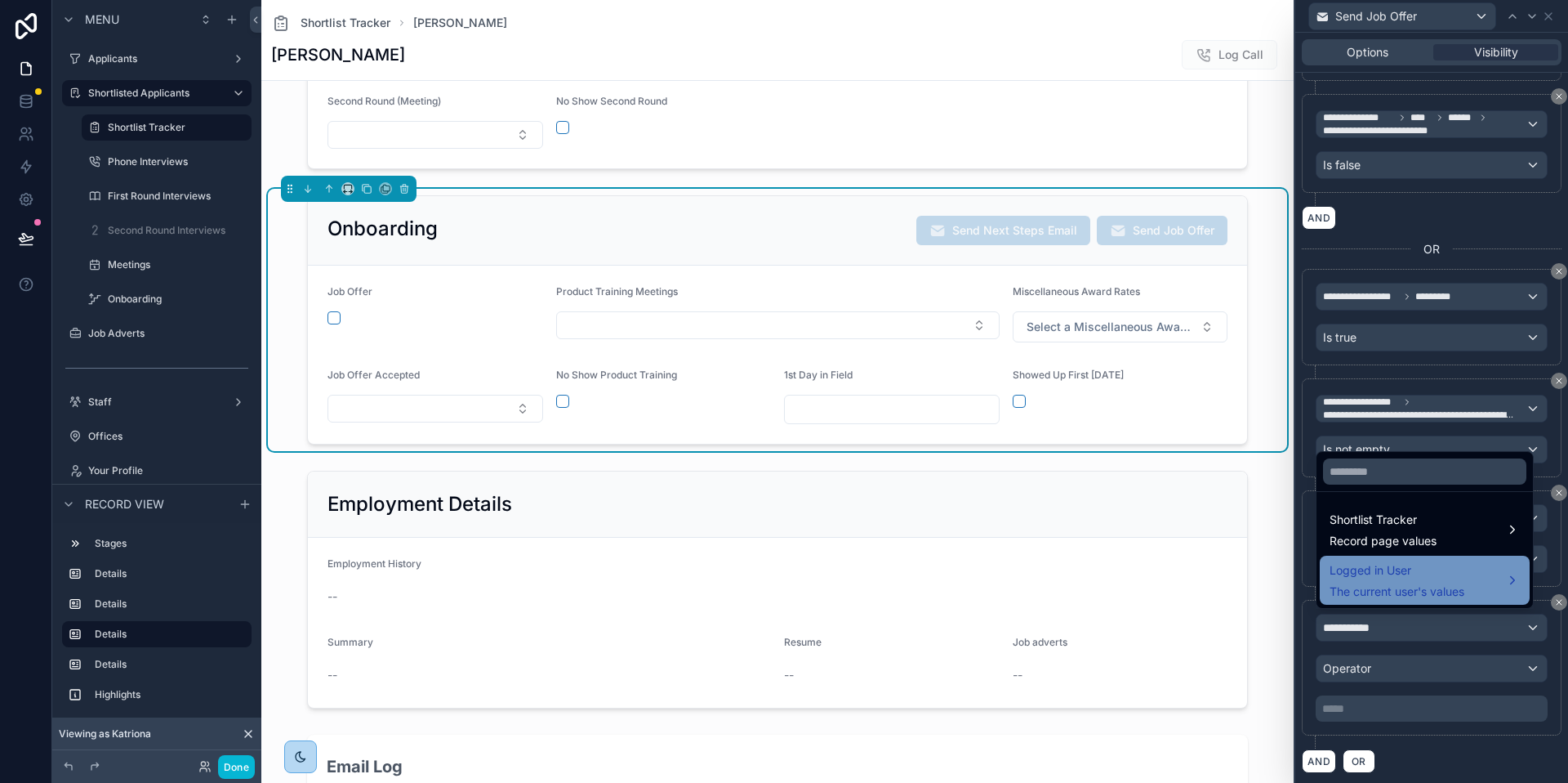
click at [1382, 593] on span "The current user's values" at bounding box center [1398, 592] width 135 height 16
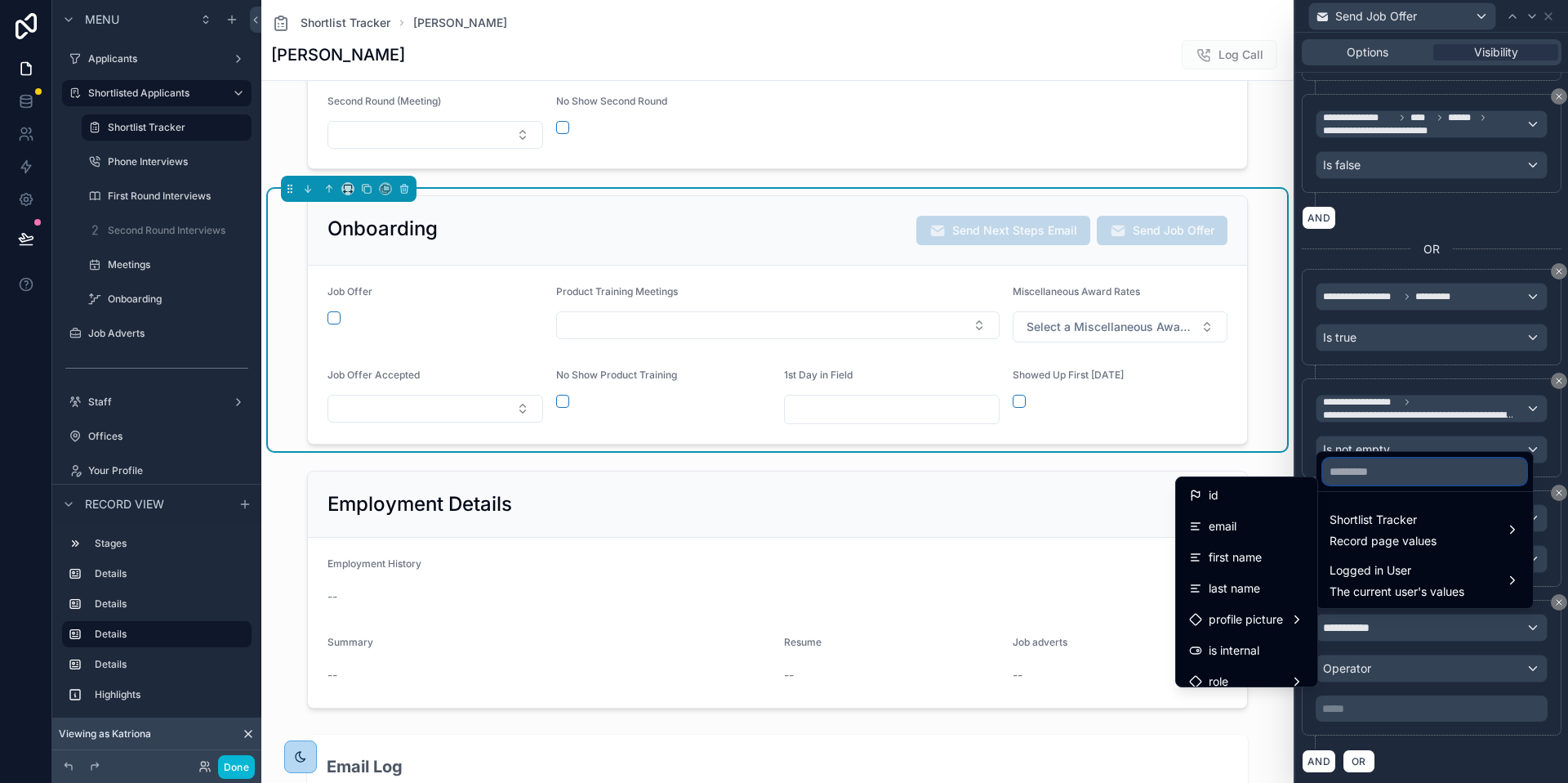
click at [1384, 467] on input "text" at bounding box center [1424, 471] width 203 height 26
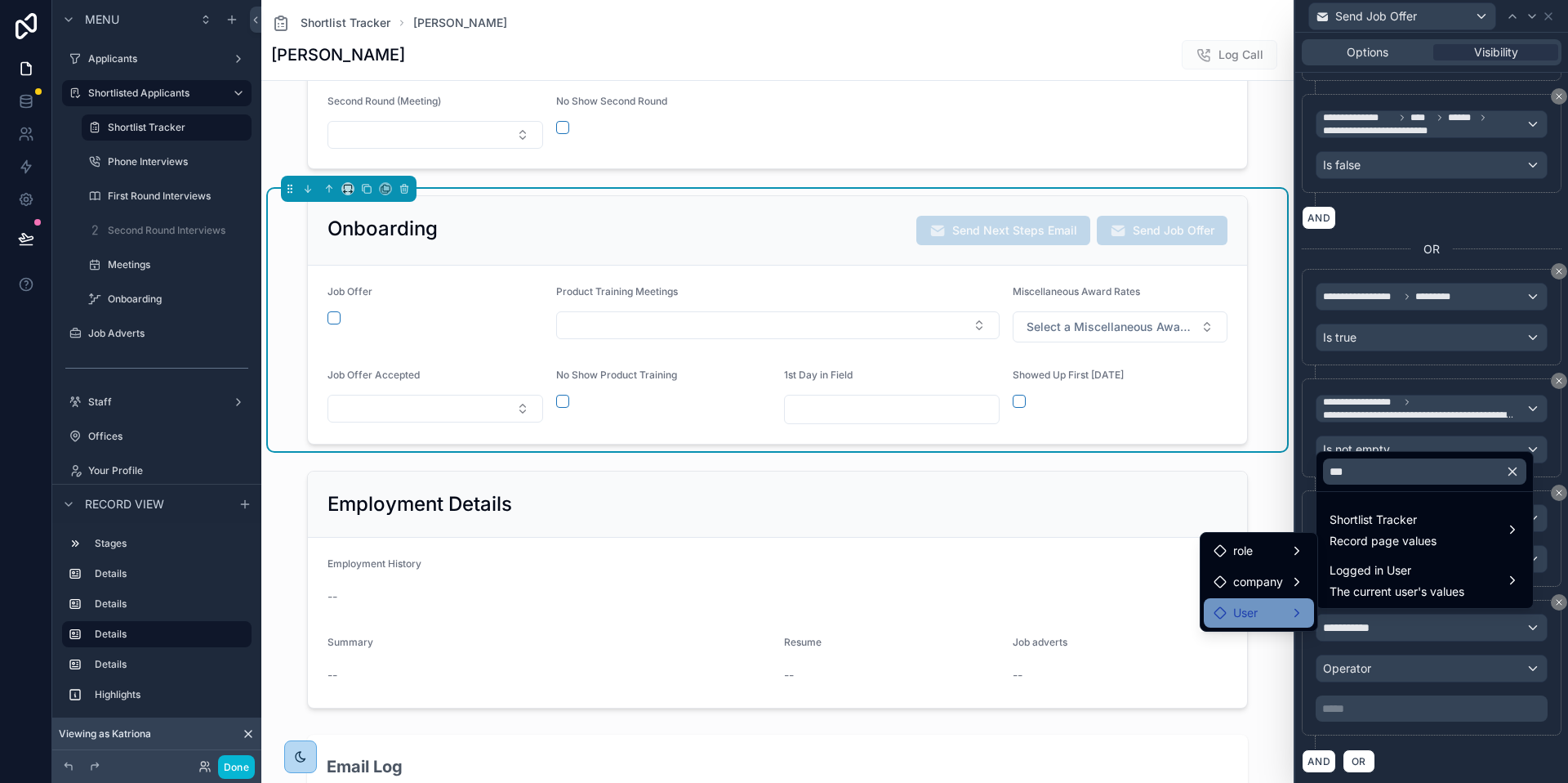
drag, startPoint x: 1276, startPoint y: 624, endPoint x: 1291, endPoint y: 618, distance: 16.2
click at [1276, 624] on div "User" at bounding box center [1259, 613] width 110 height 29
click at [1424, 632] on span "user (from user)" at bounding box center [1391, 631] width 85 height 20
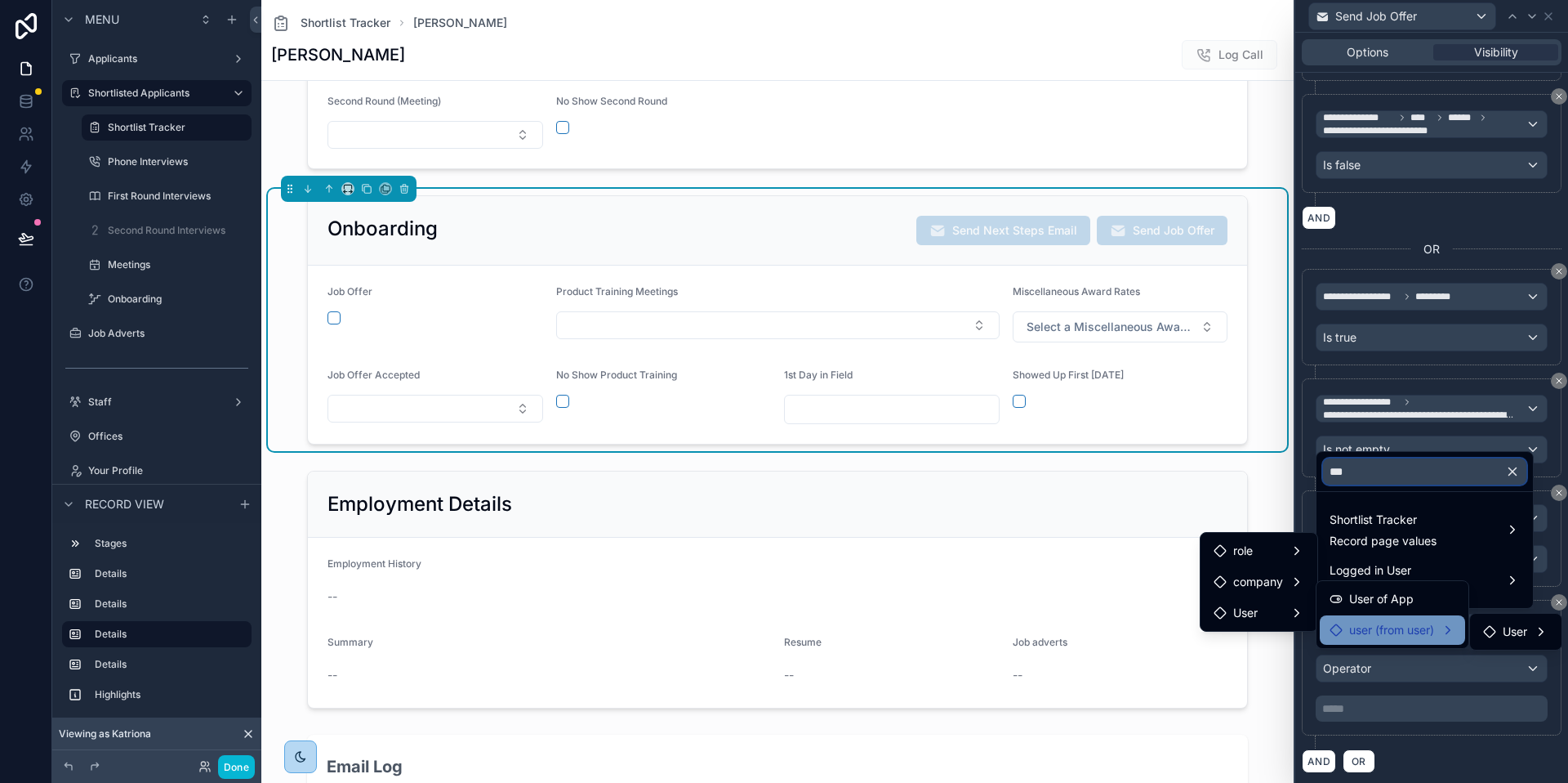
click at [1394, 474] on input "***" at bounding box center [1424, 471] width 203 height 26
type input "*"
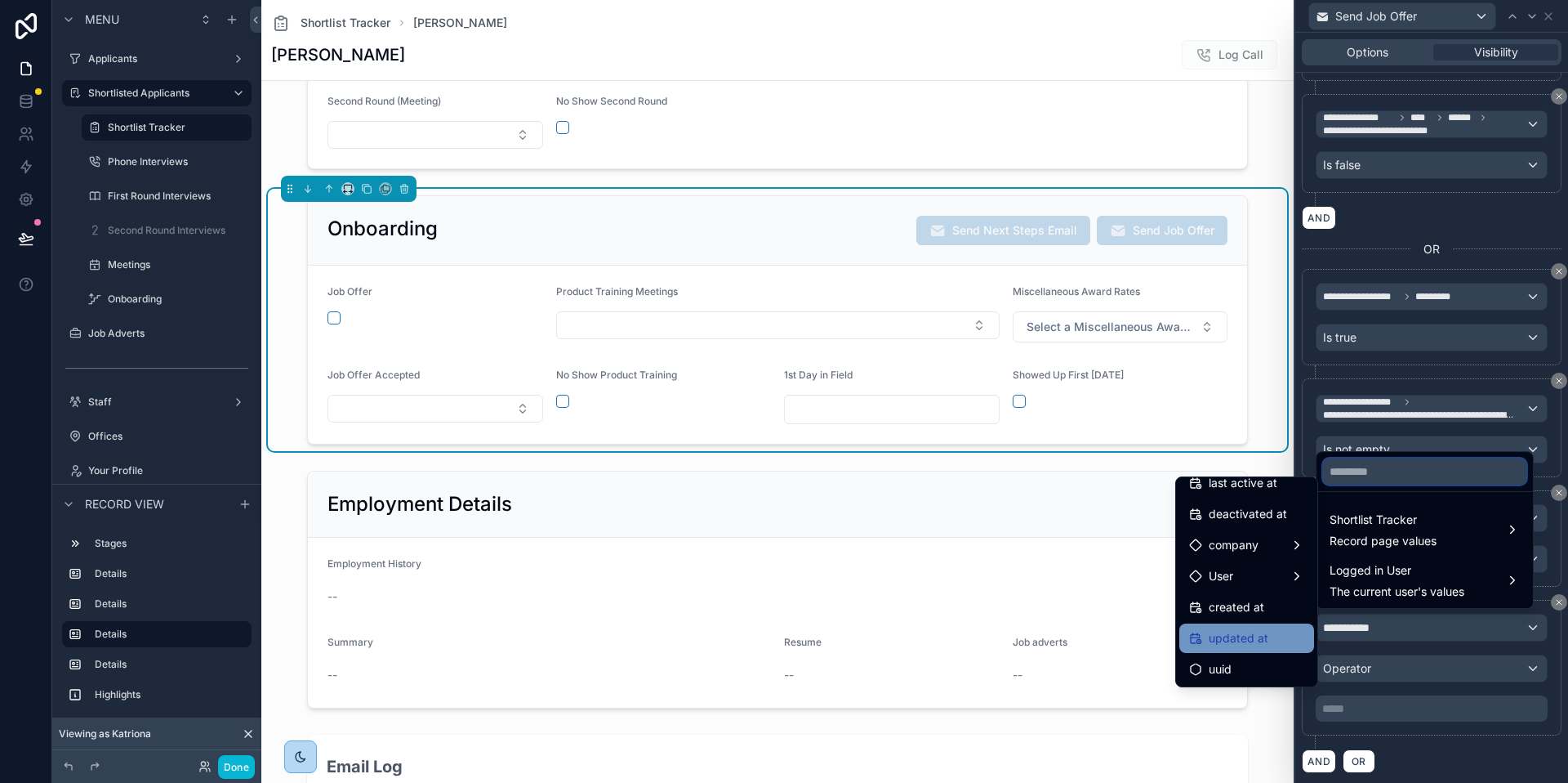
scroll to position [293, 0]
click at [1242, 579] on div "User" at bounding box center [1246, 575] width 115 height 20
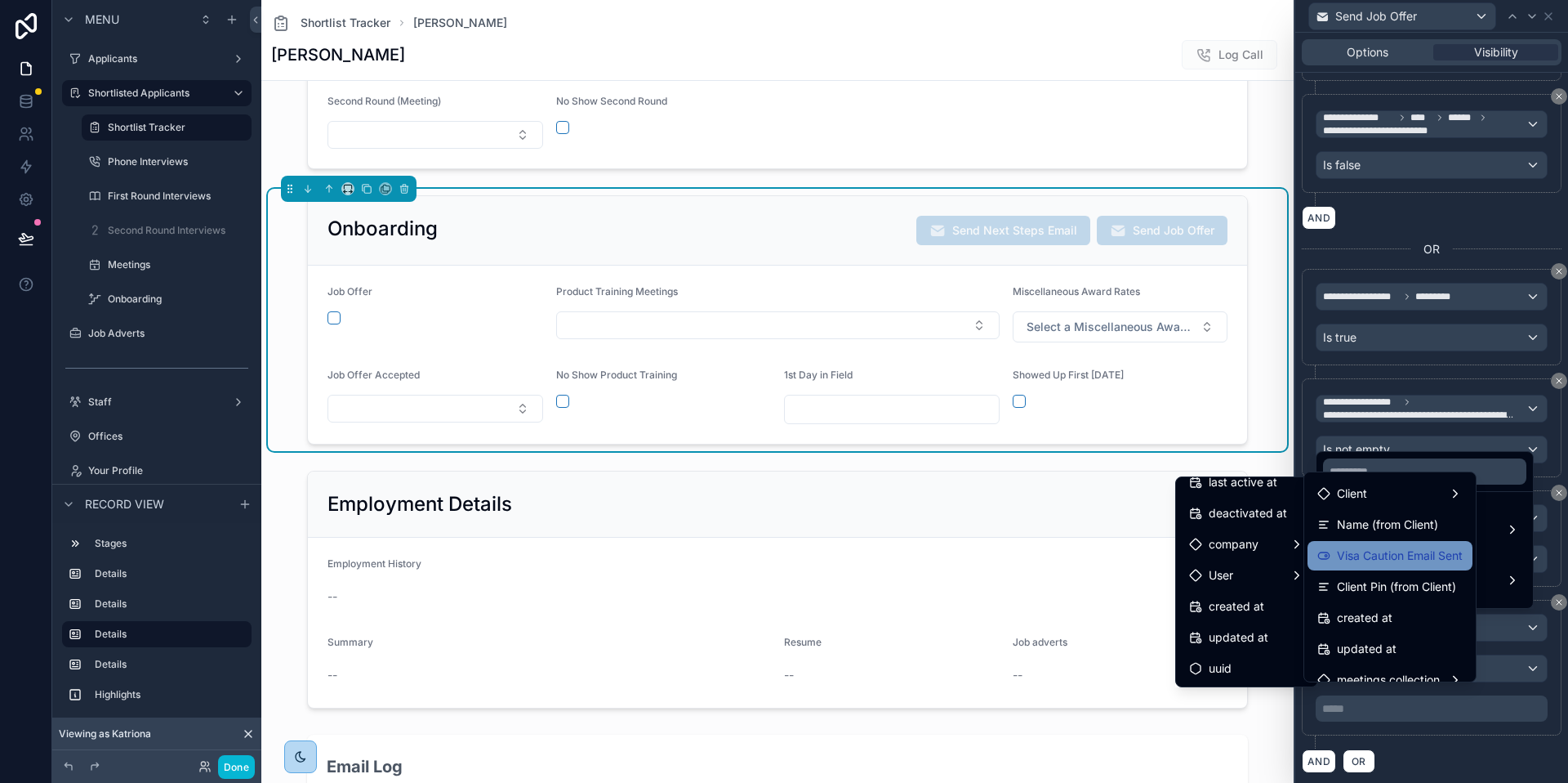
scroll to position [990, 0]
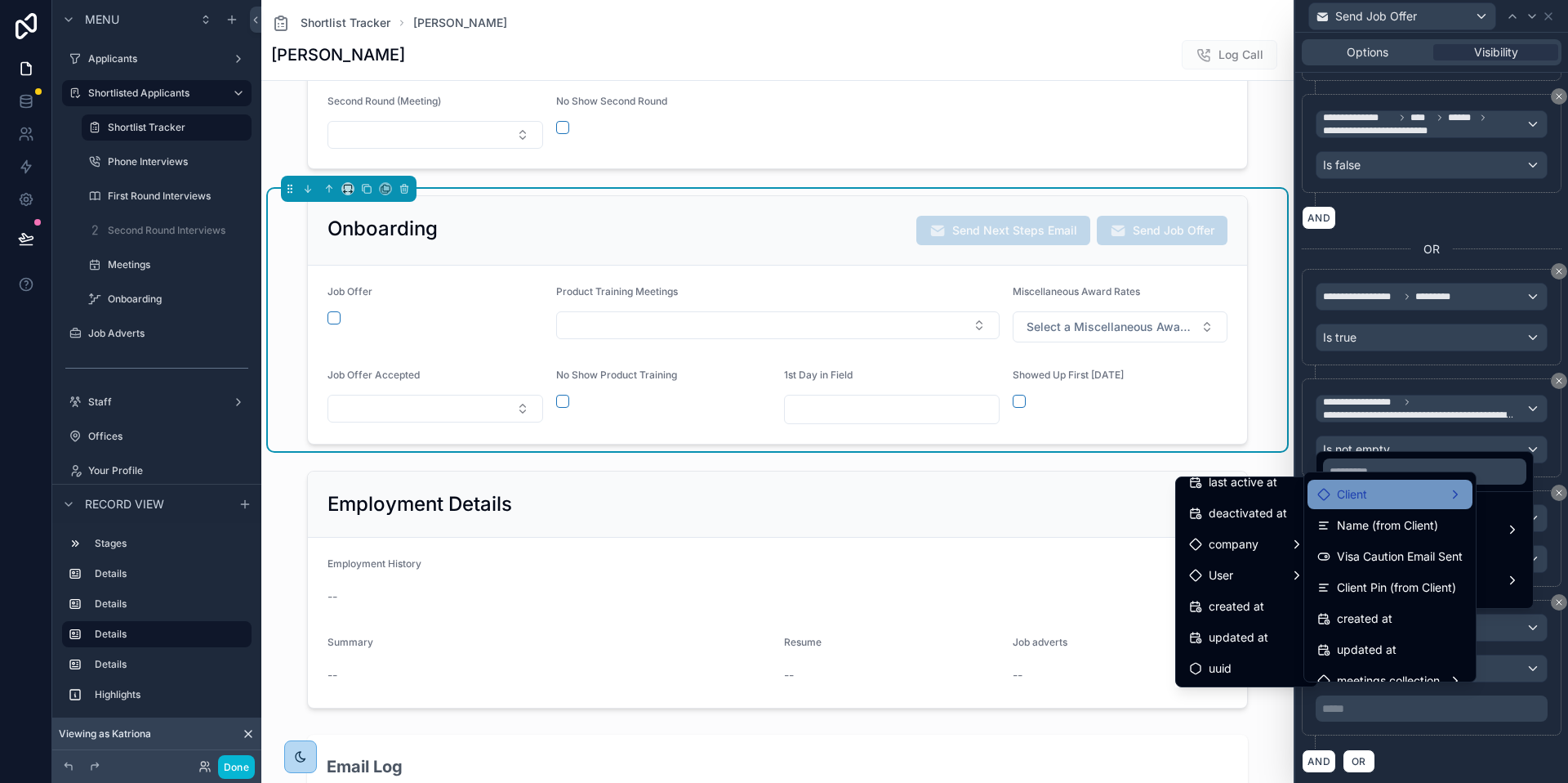
click at [1378, 505] on div "Client" at bounding box center [1389, 494] width 165 height 29
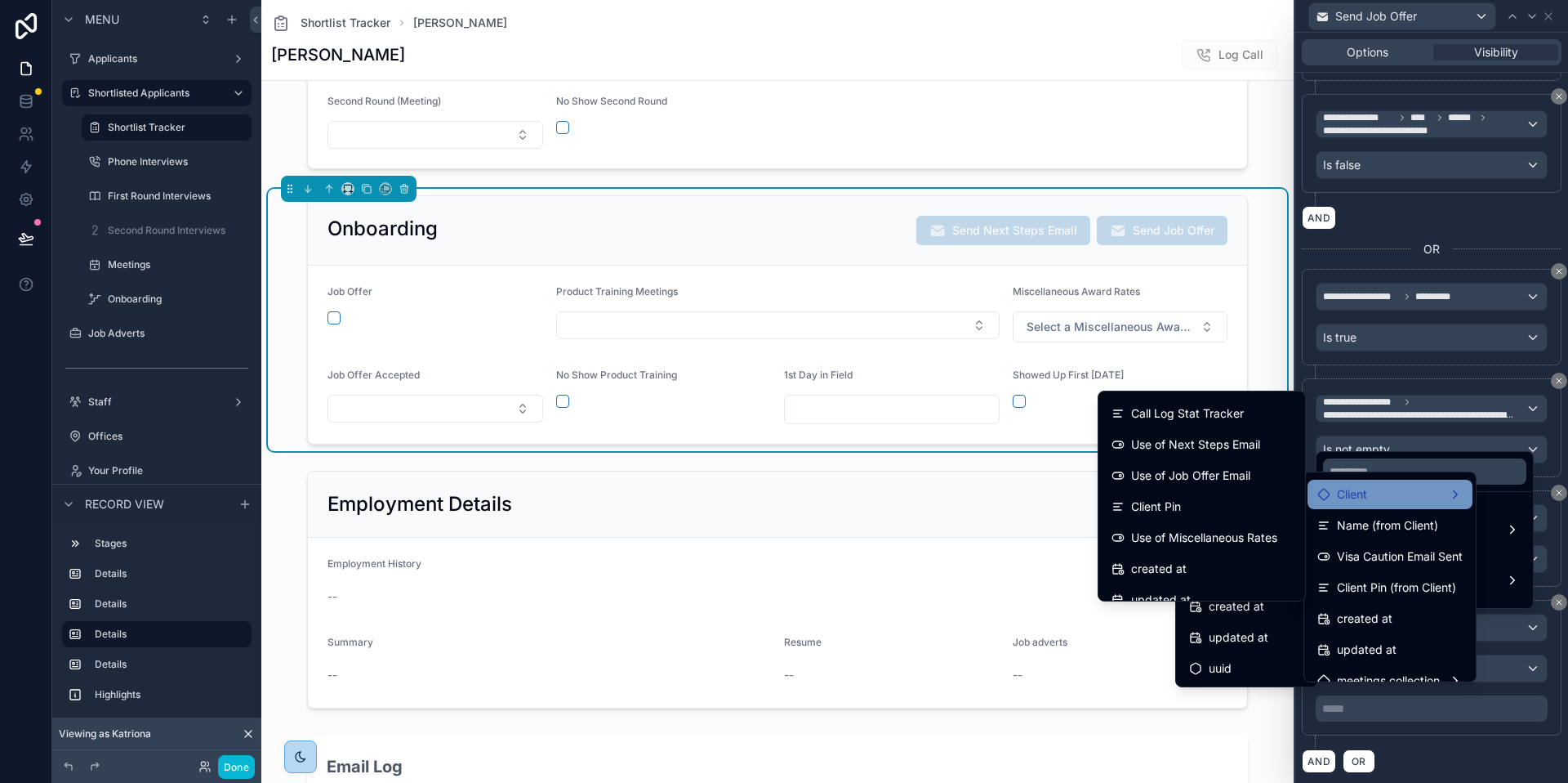
scroll to position [185, 0]
click at [1166, 559] on span "Use of Job Offer Email" at bounding box center [1191, 567] width 119 height 20
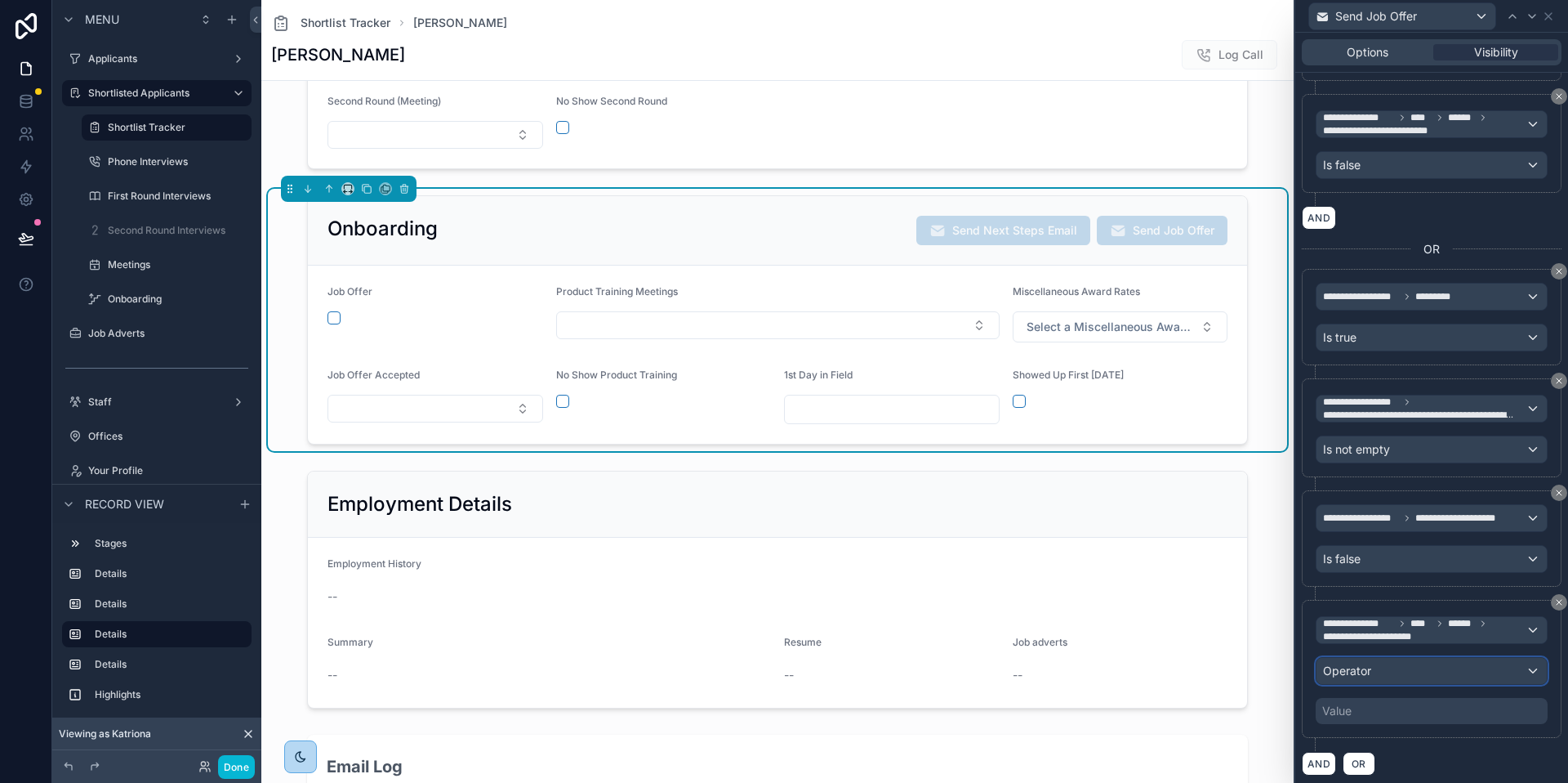
click at [1369, 677] on div "Operator" at bounding box center [1431, 671] width 231 height 26
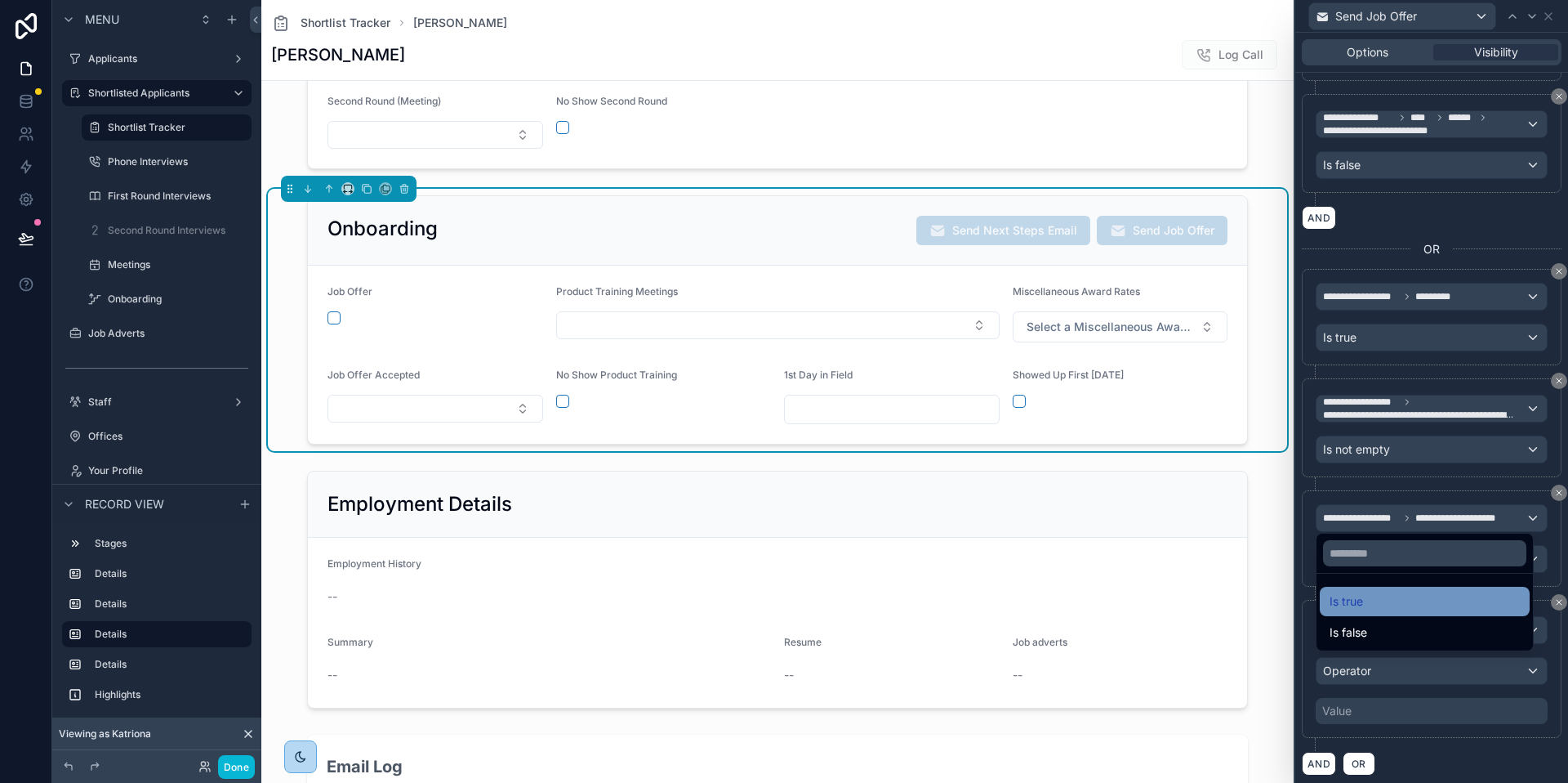
click at [1360, 600] on span "Is true" at bounding box center [1347, 602] width 34 height 20
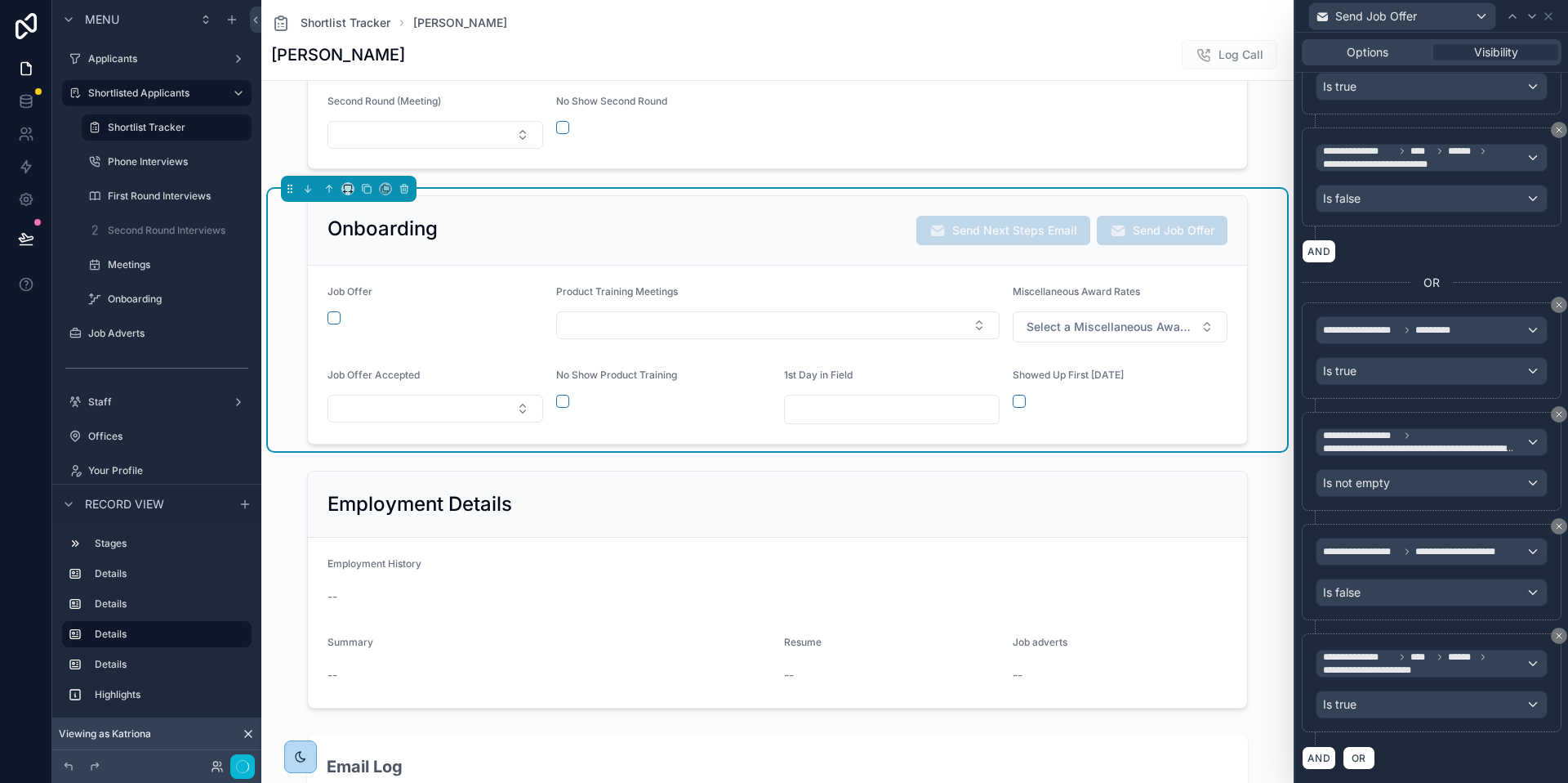
scroll to position [686, 0]
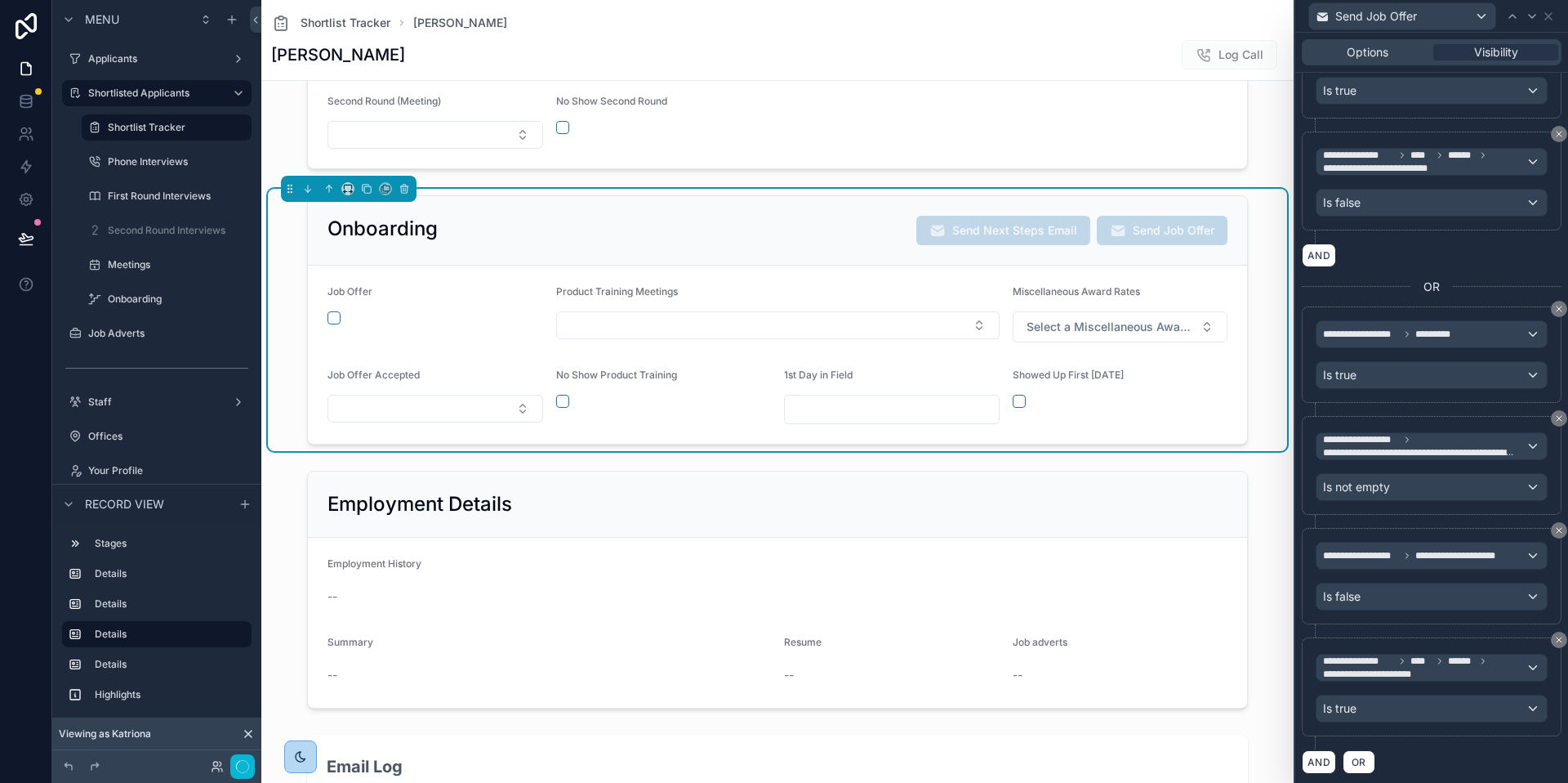
click at [1440, 749] on div "AND OR" at bounding box center [1431, 761] width 260 height 25
click at [1320, 763] on button "AND" at bounding box center [1319, 762] width 35 height 24
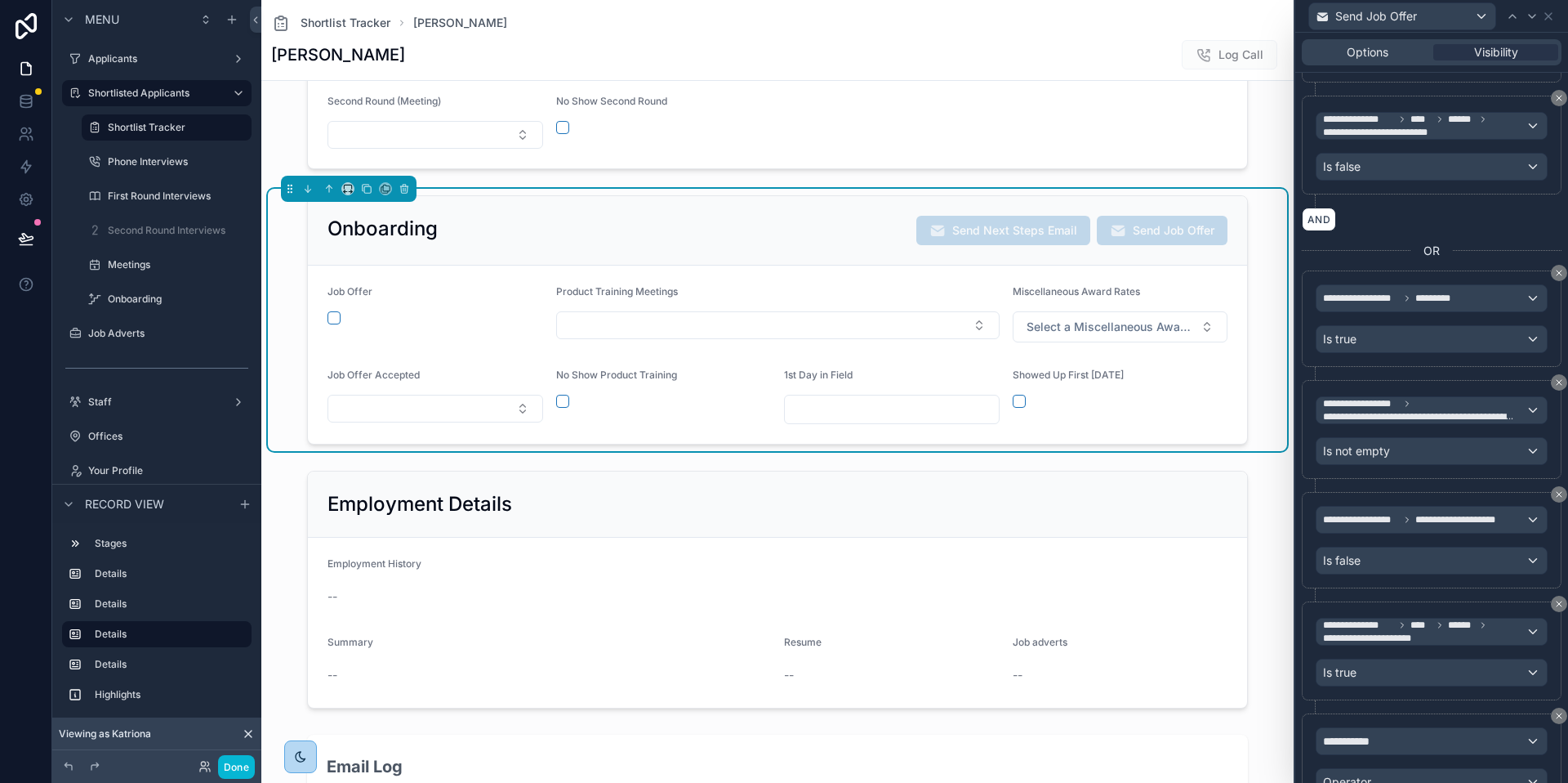
scroll to position [835, 0]
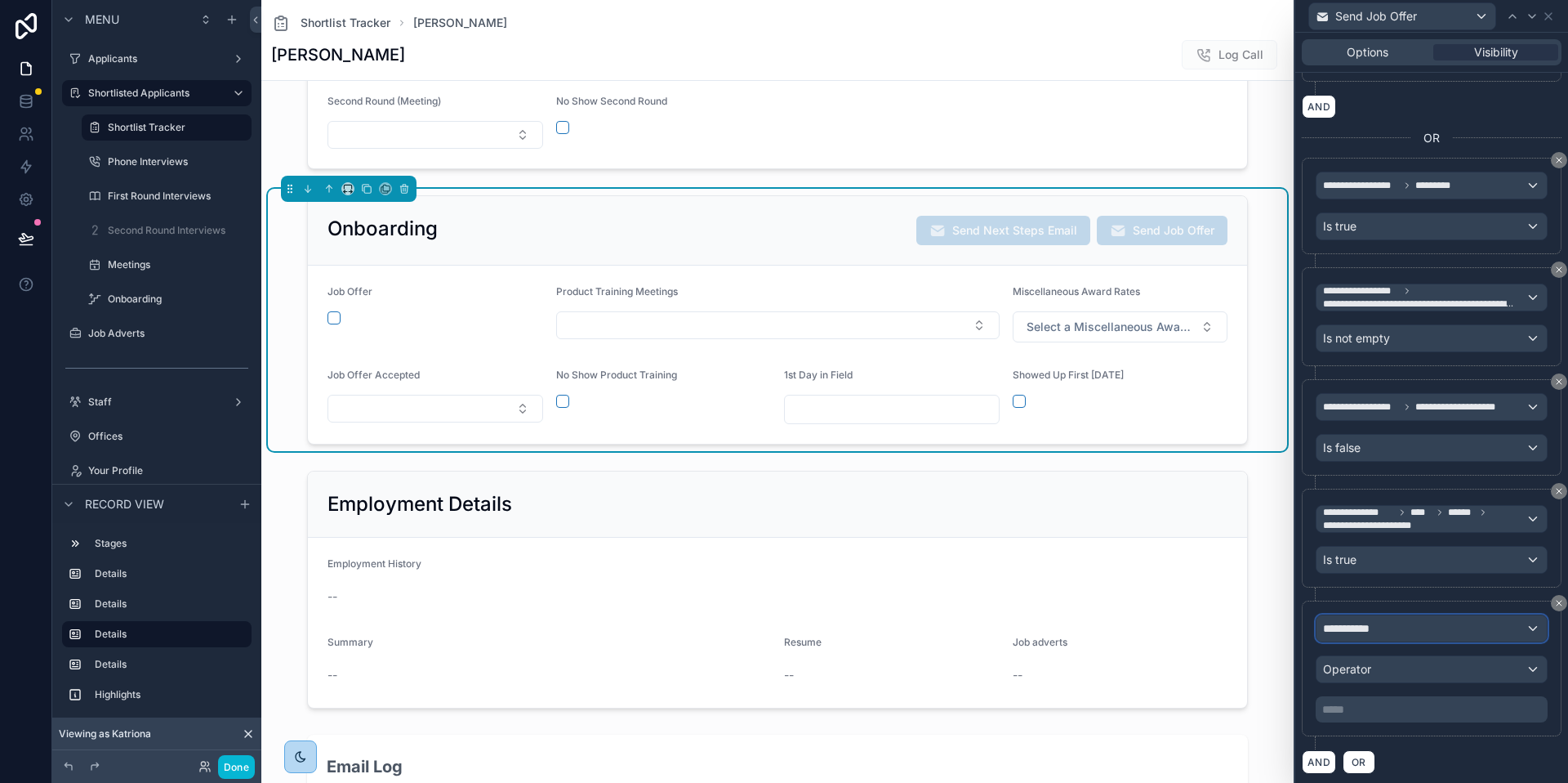
click at [1408, 629] on div "**********" at bounding box center [1431, 628] width 231 height 26
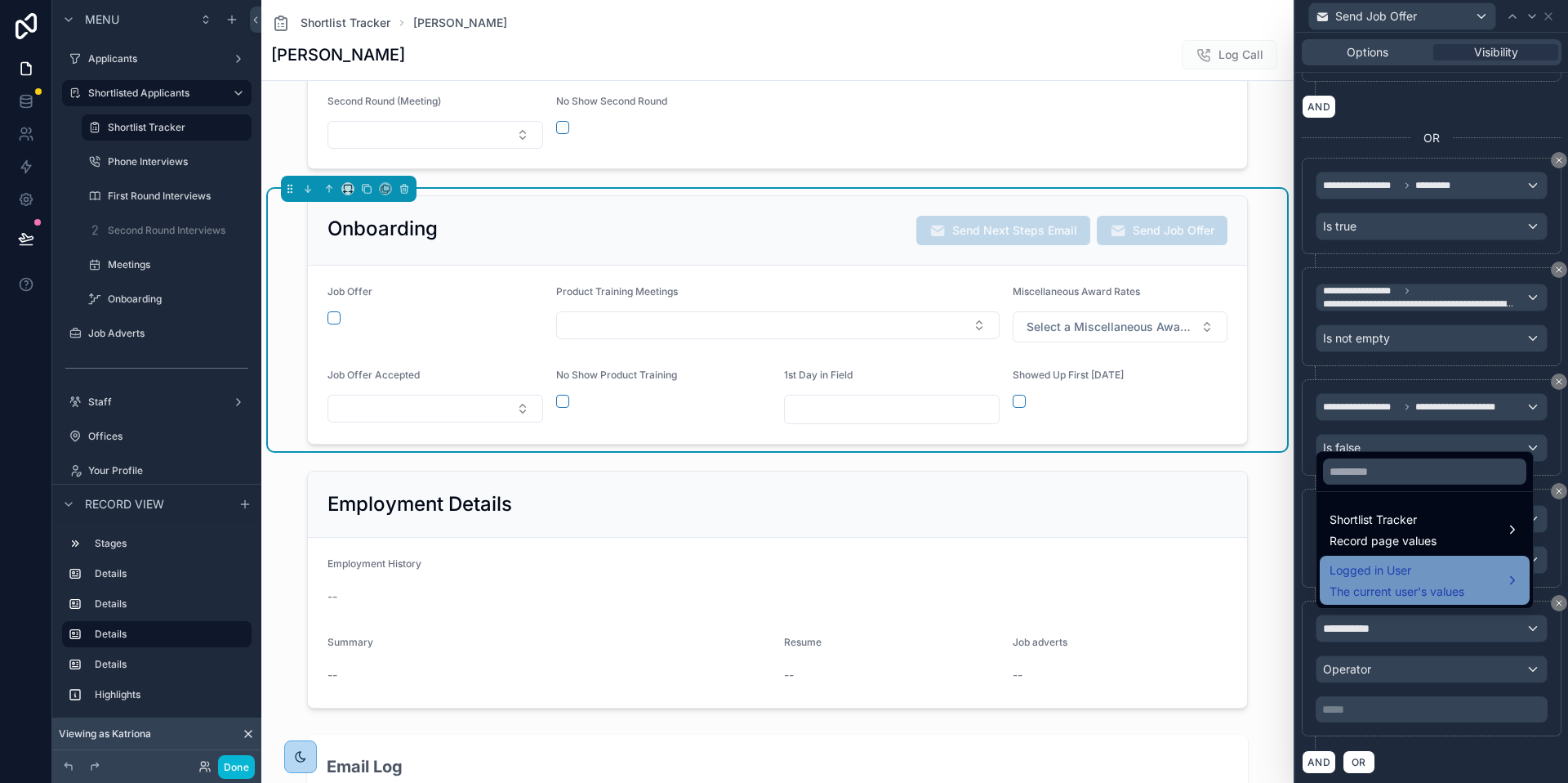
click at [1380, 590] on span "The current user's values" at bounding box center [1398, 592] width 135 height 16
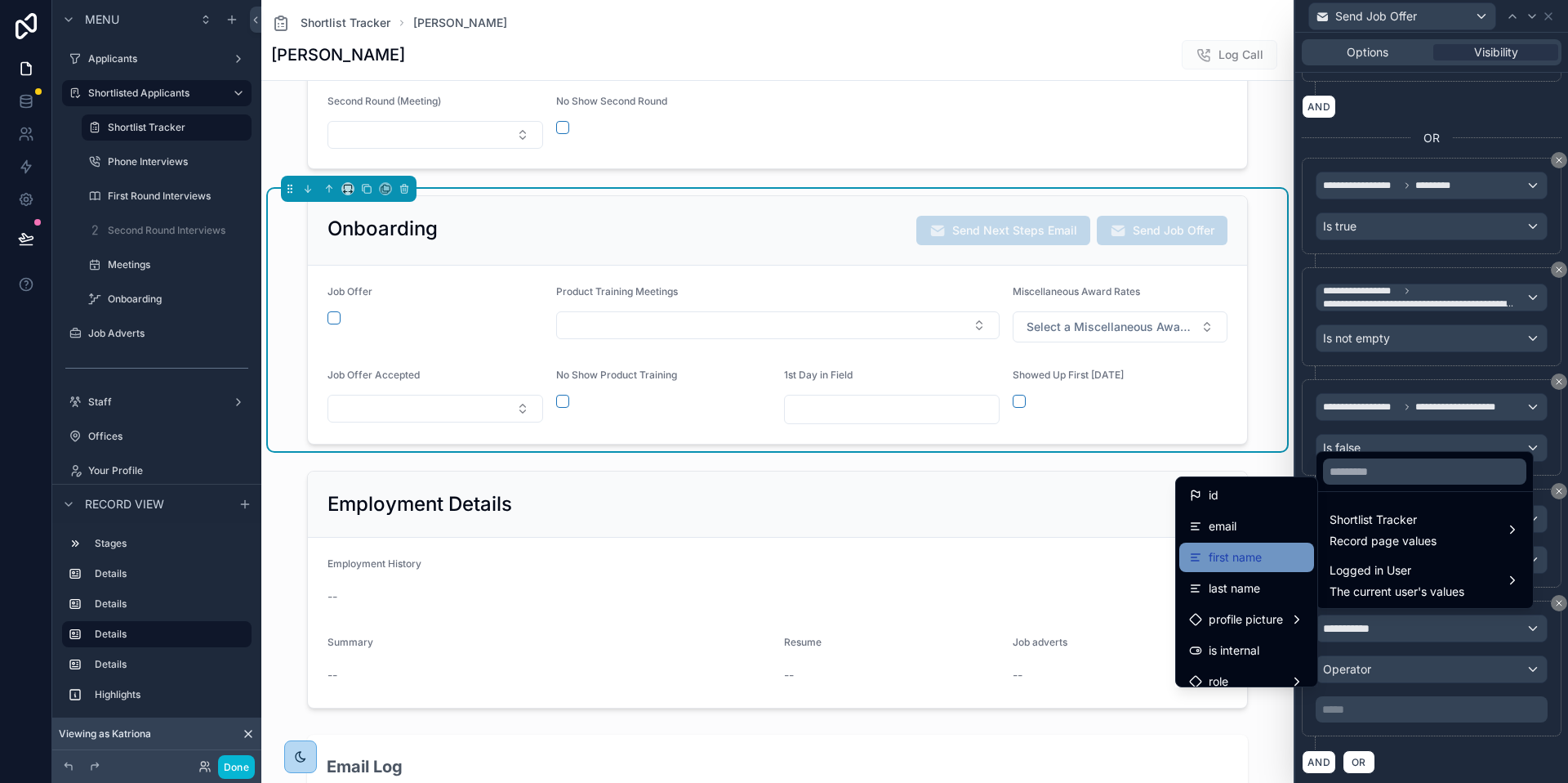
scroll to position [293, 0]
click at [1233, 573] on div "User" at bounding box center [1246, 575] width 115 height 20
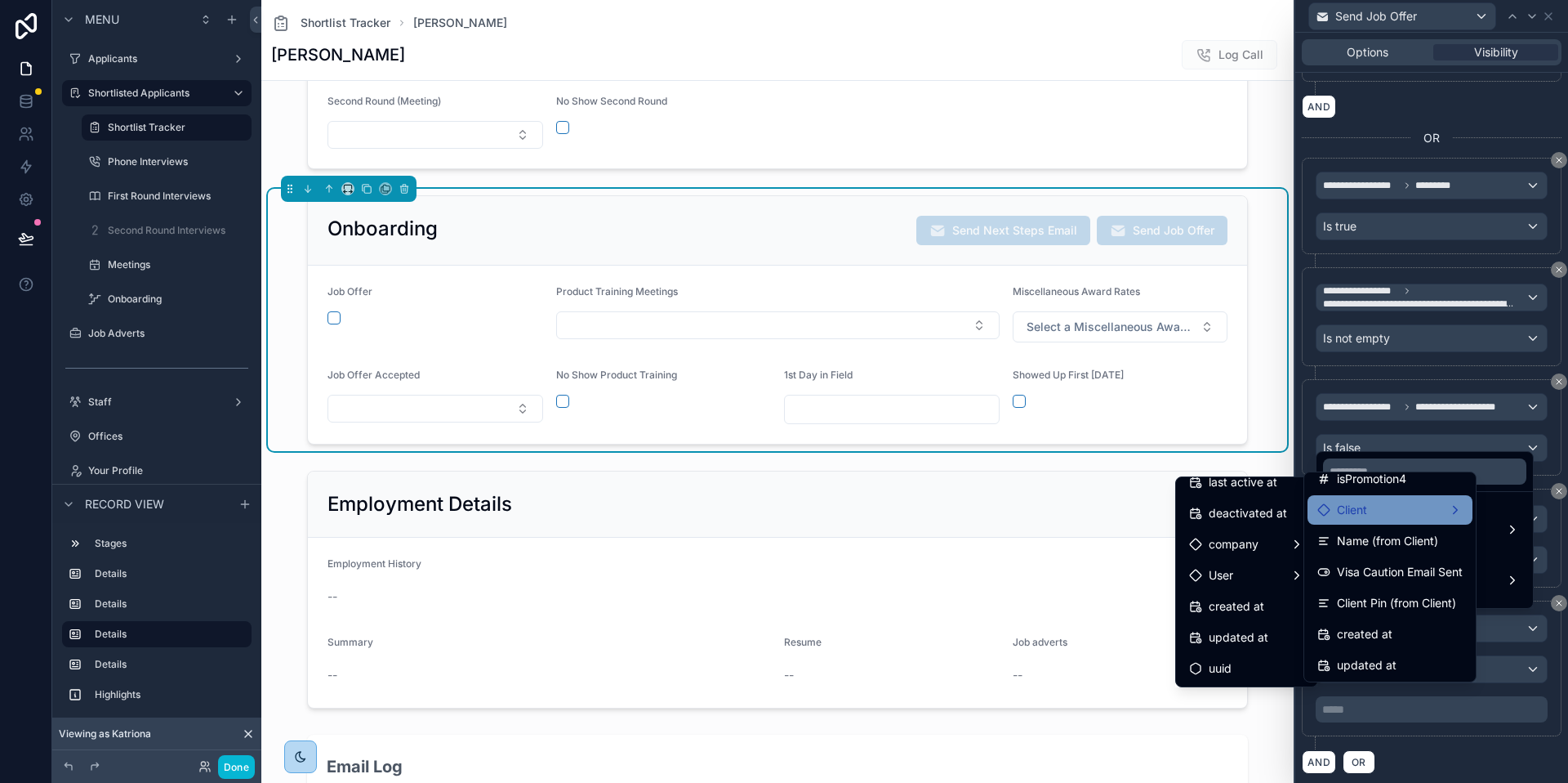
scroll to position [973, 0]
click at [1408, 509] on div "Client" at bounding box center [1390, 511] width 146 height 20
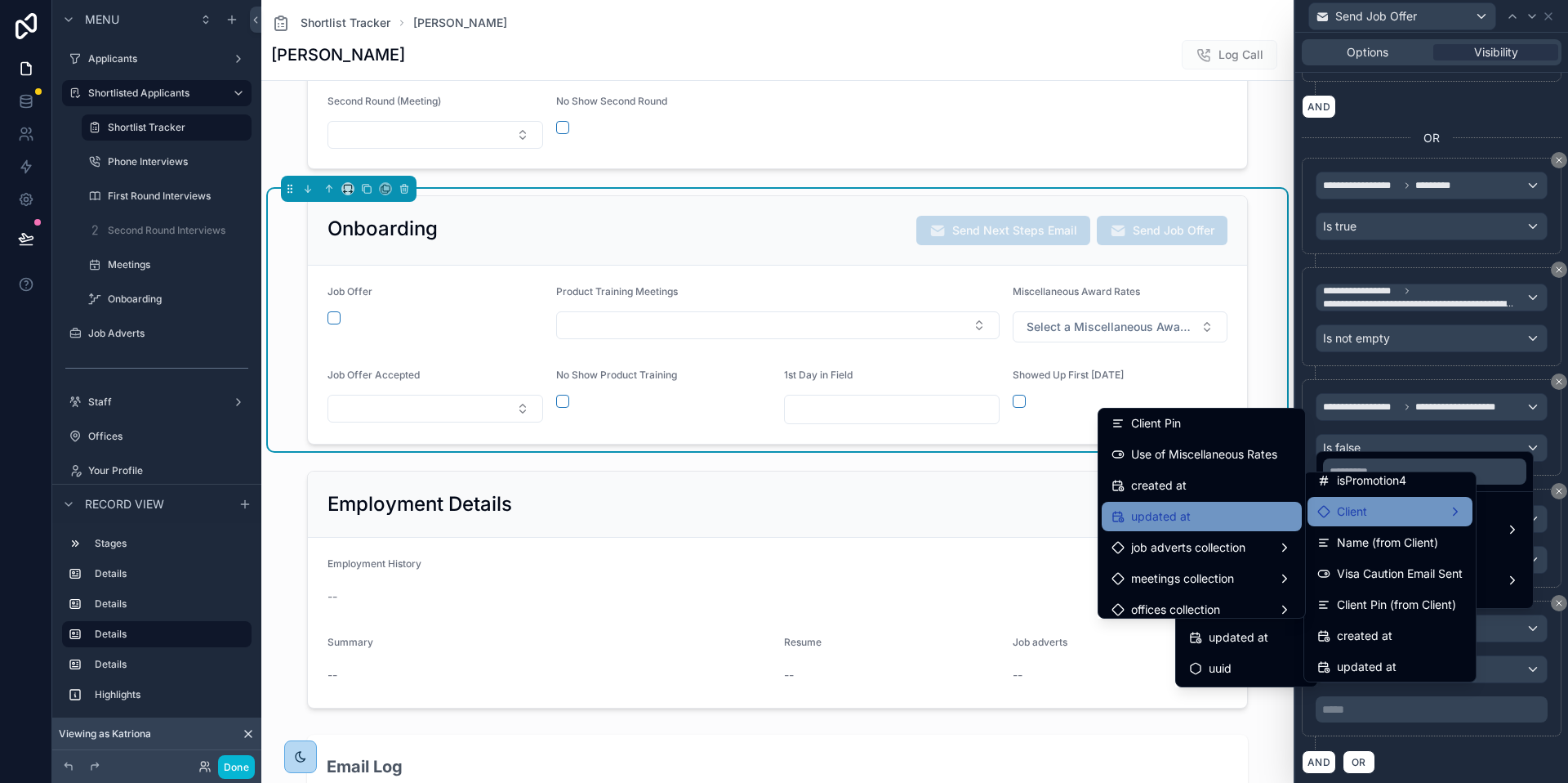
scroll to position [366, 0]
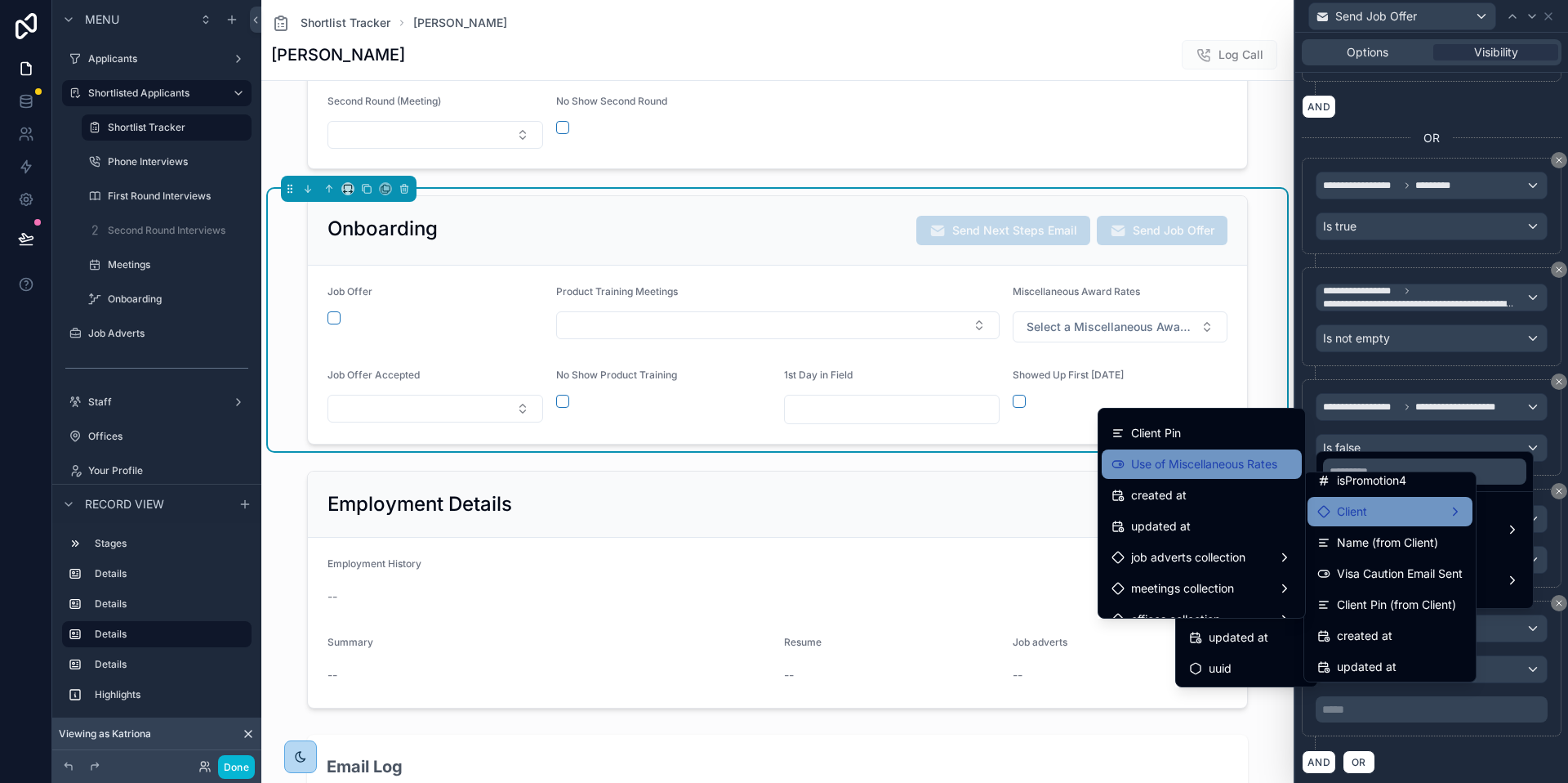
click at [1210, 469] on span "Use of Miscellaneous Rates" at bounding box center [1204, 464] width 146 height 20
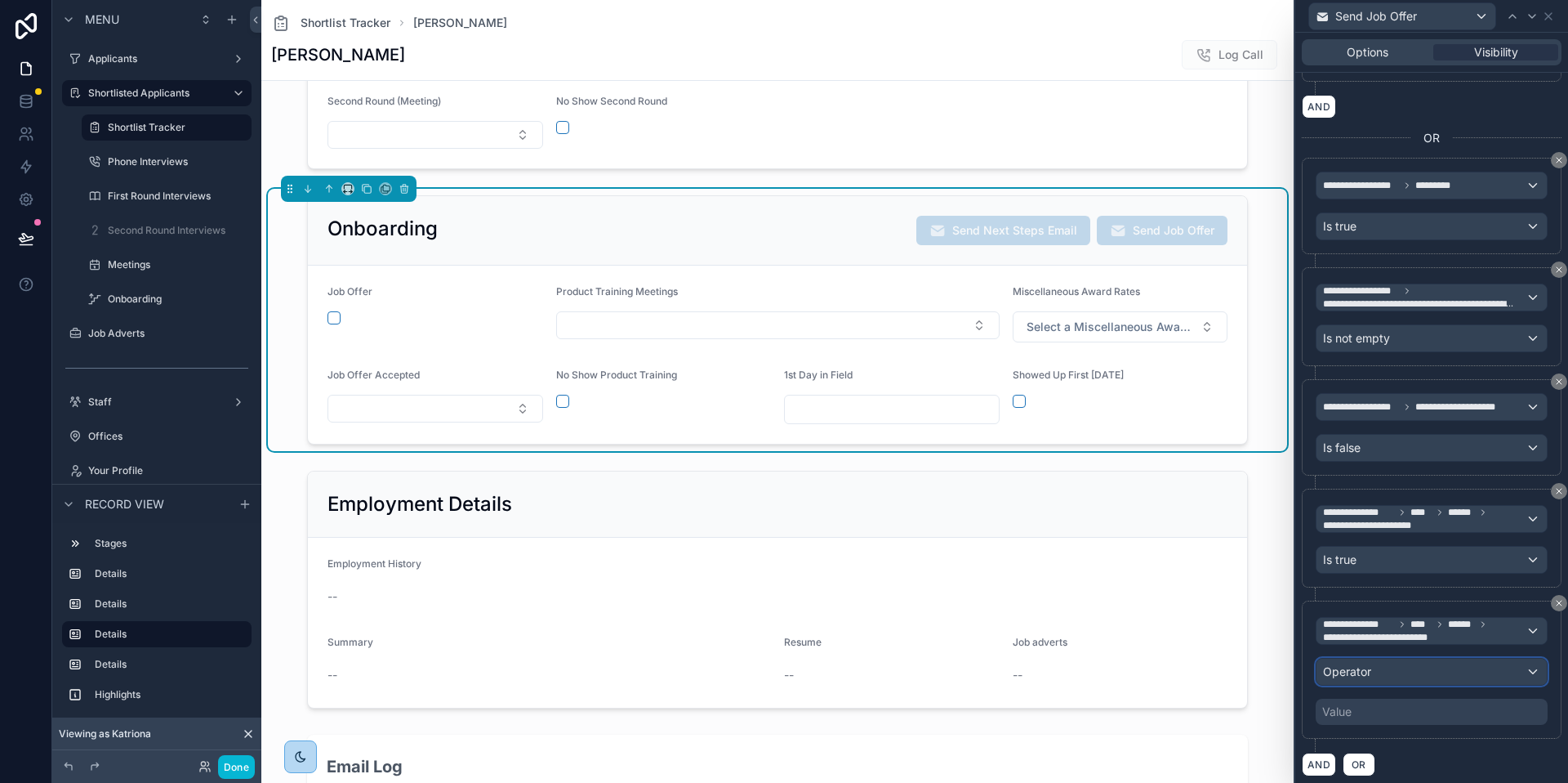
click at [1396, 670] on div "Operator" at bounding box center [1431, 672] width 231 height 26
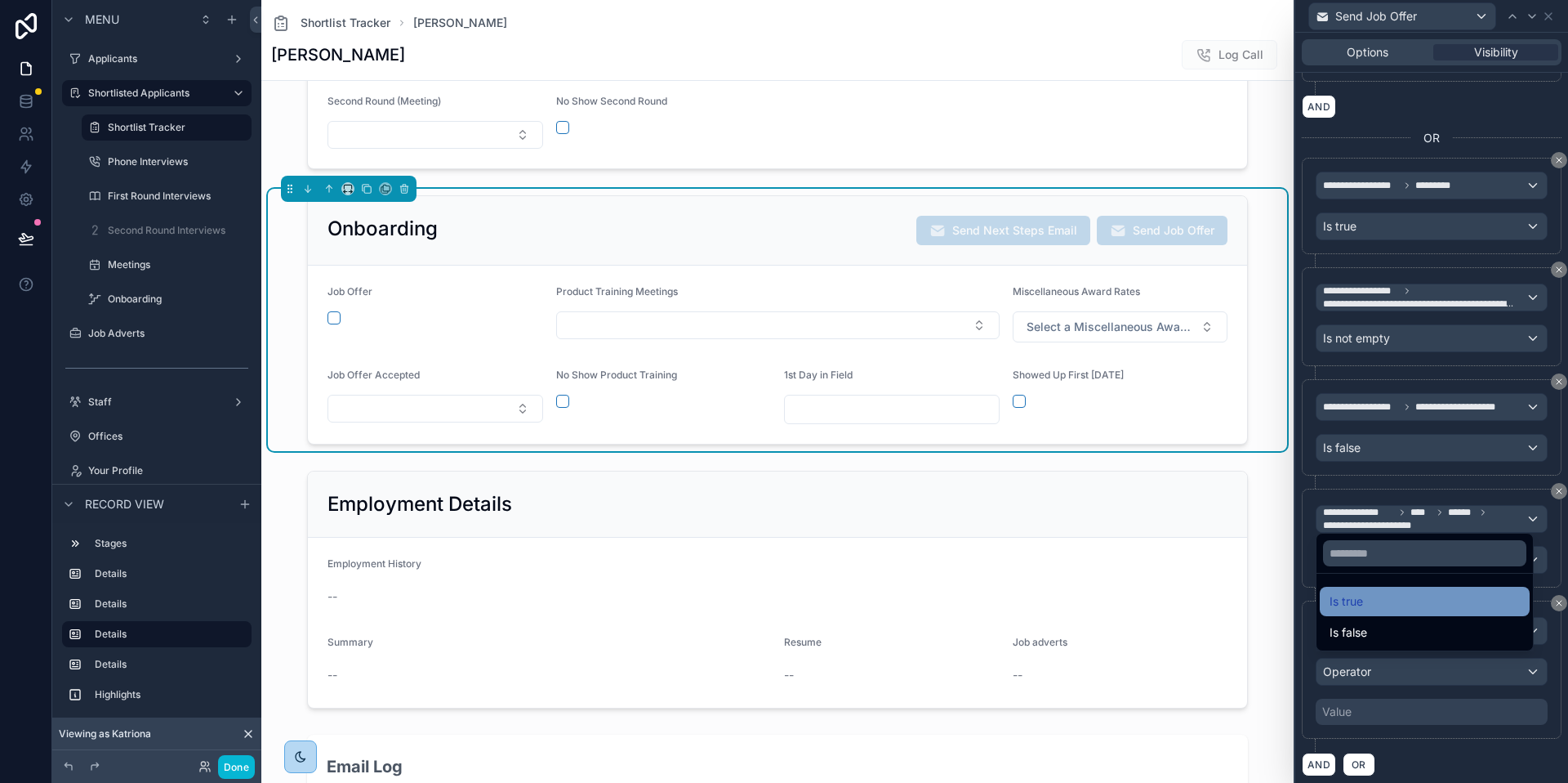
click at [1355, 603] on span "Is true" at bounding box center [1347, 602] width 34 height 20
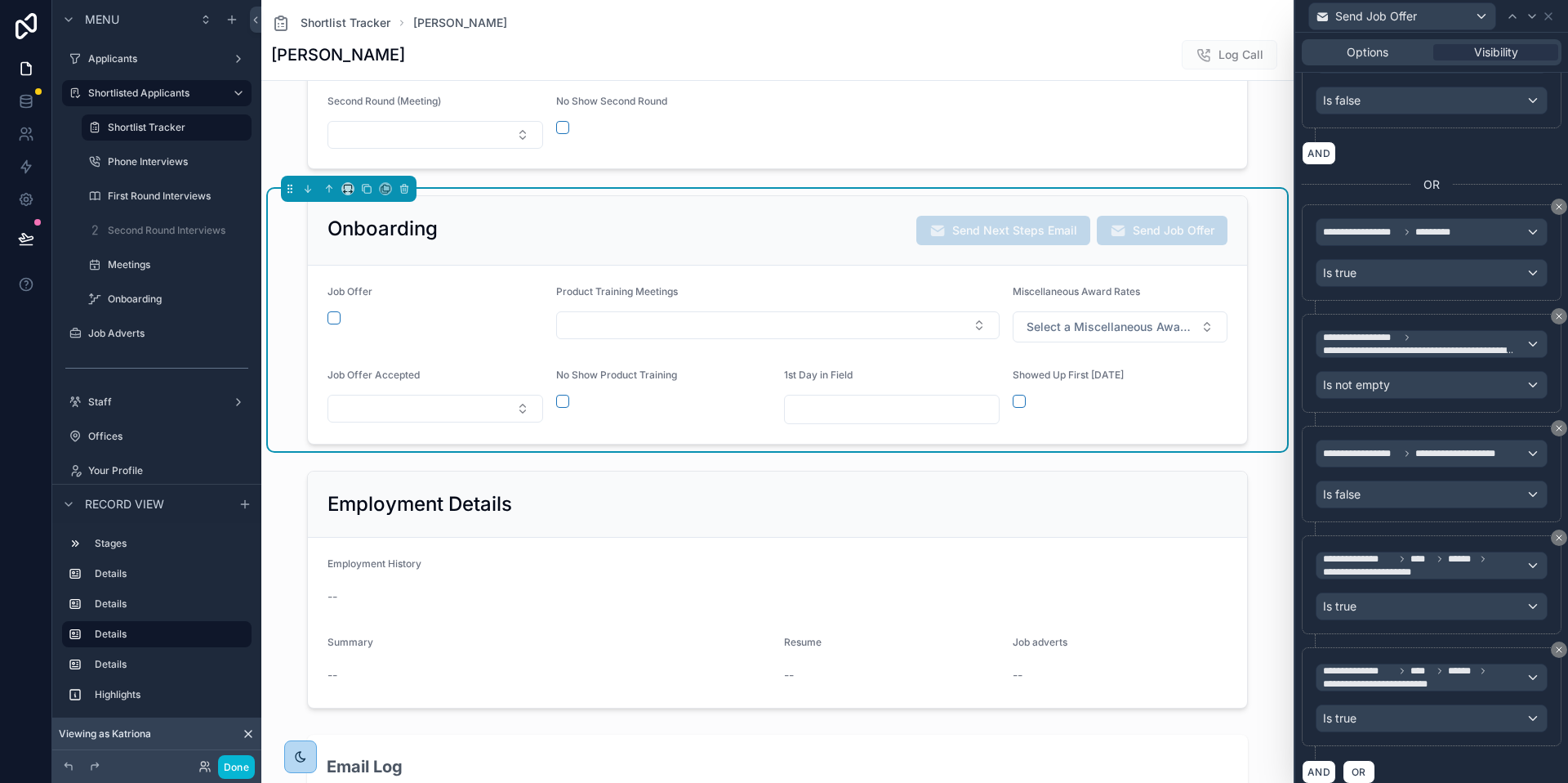
scroll to position [798, 0]
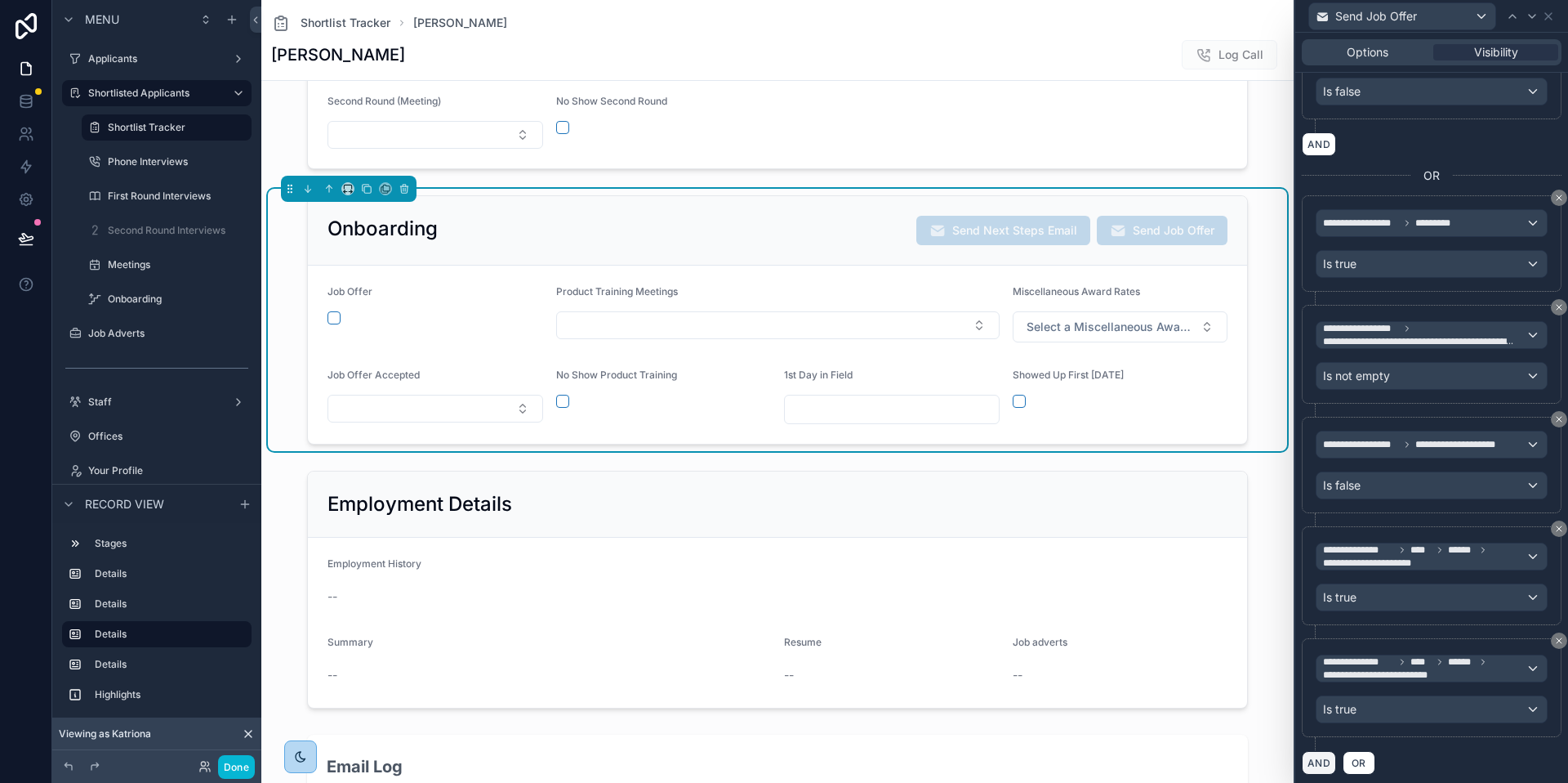
click at [1326, 759] on button "AND" at bounding box center [1319, 763] width 35 height 24
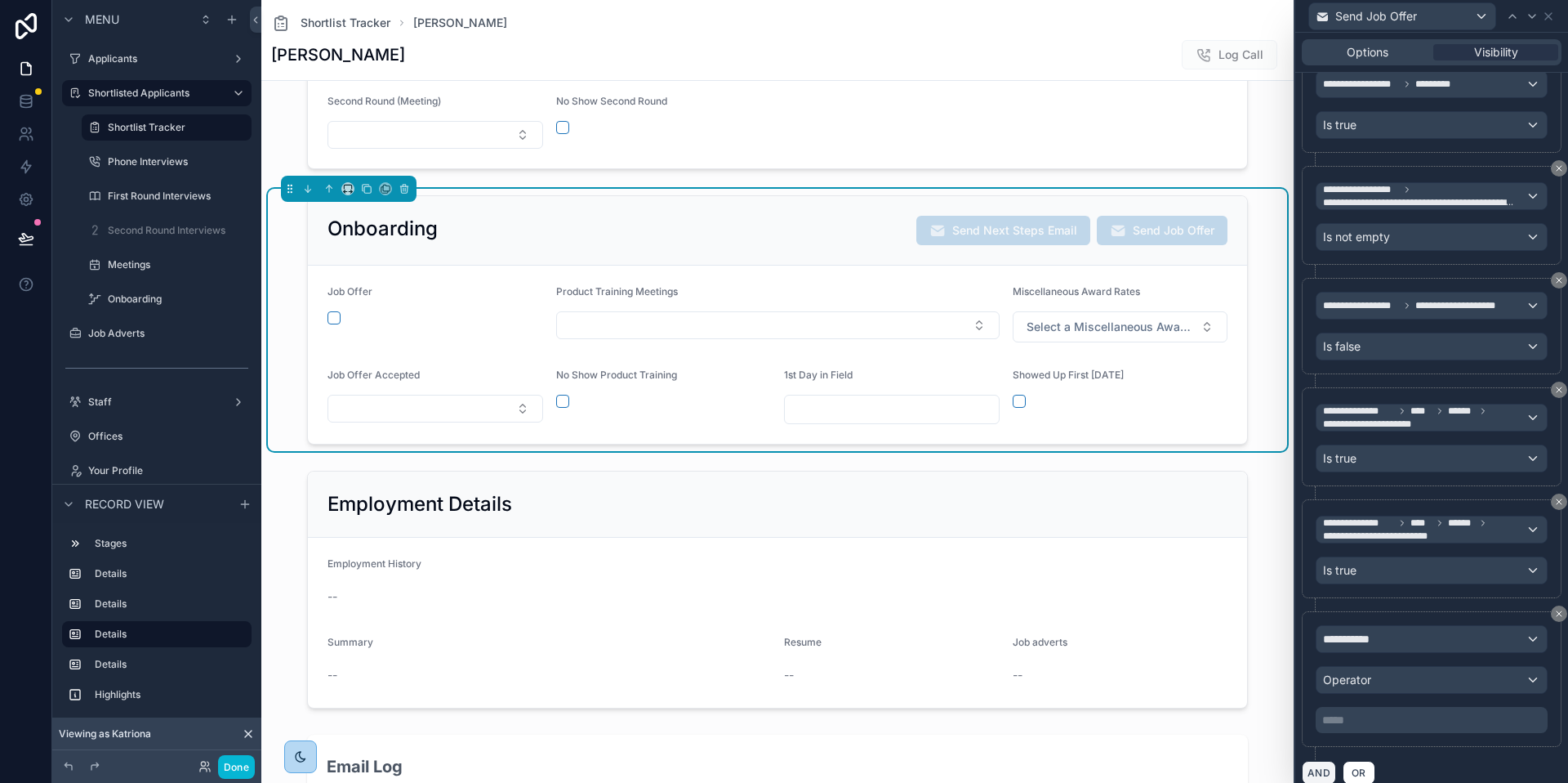
scroll to position [946, 0]
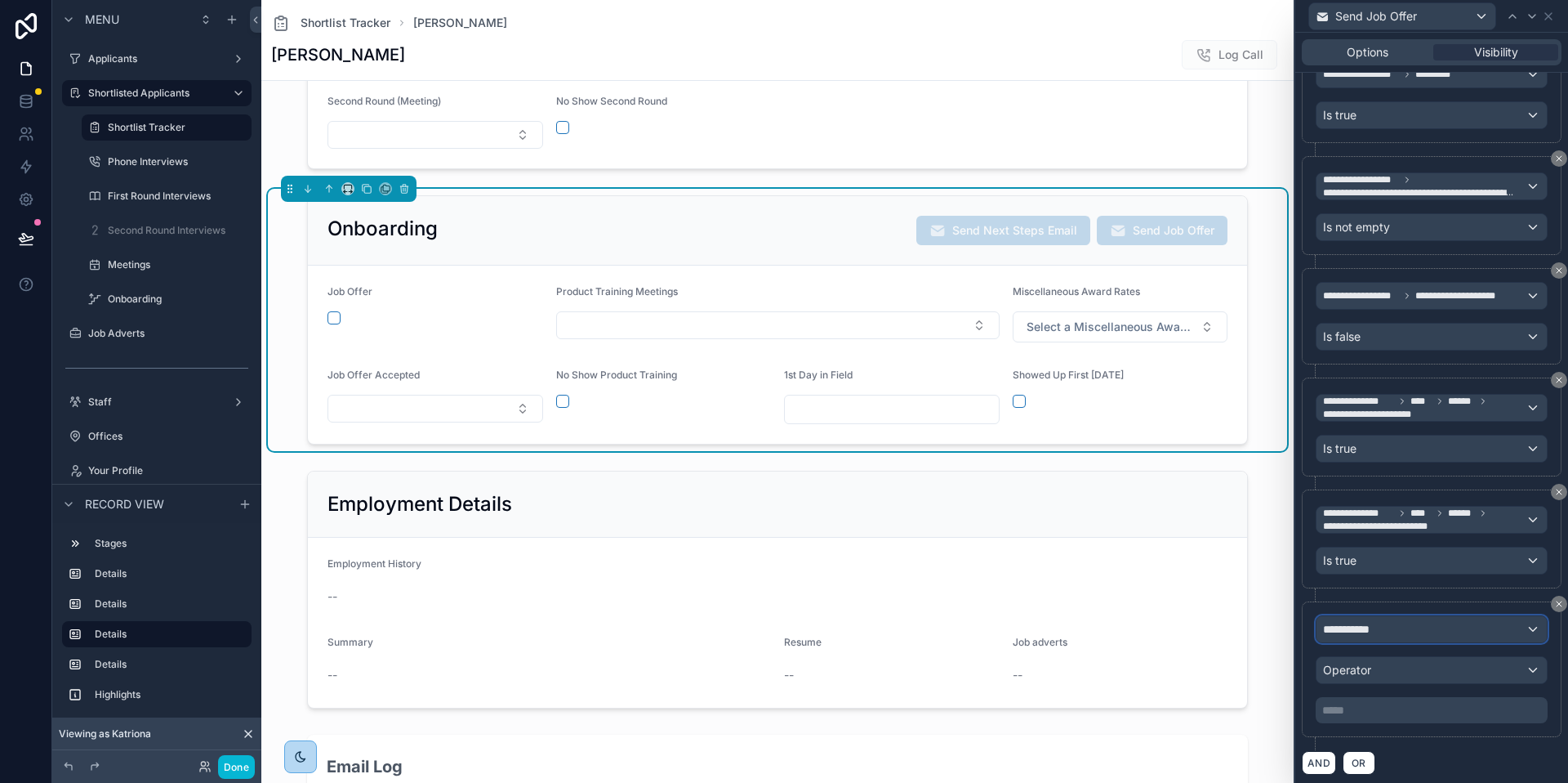
click at [1396, 628] on div "**********" at bounding box center [1431, 629] width 231 height 26
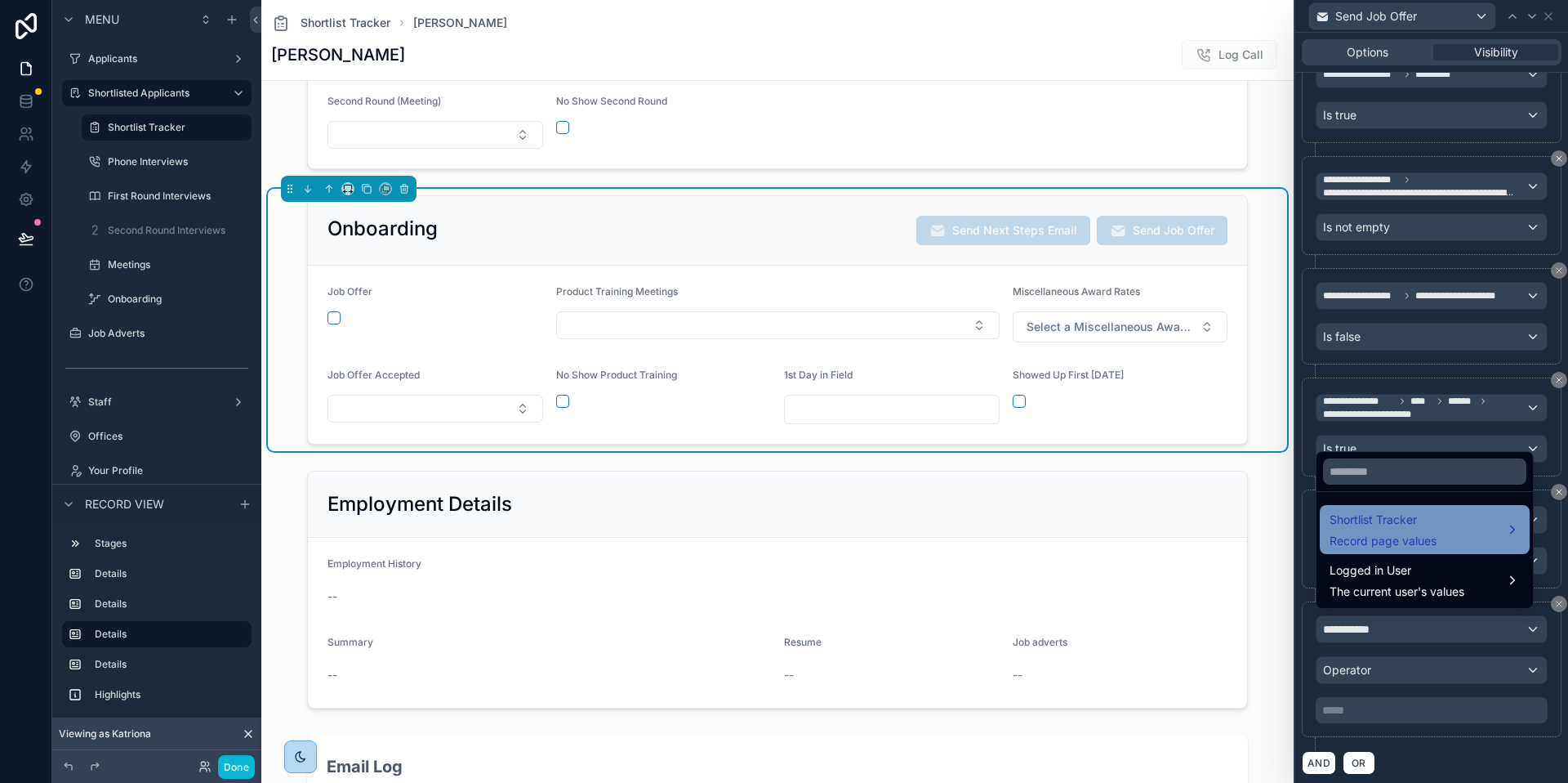
click at [1364, 533] on span "Record page values" at bounding box center [1383, 541] width 107 height 16
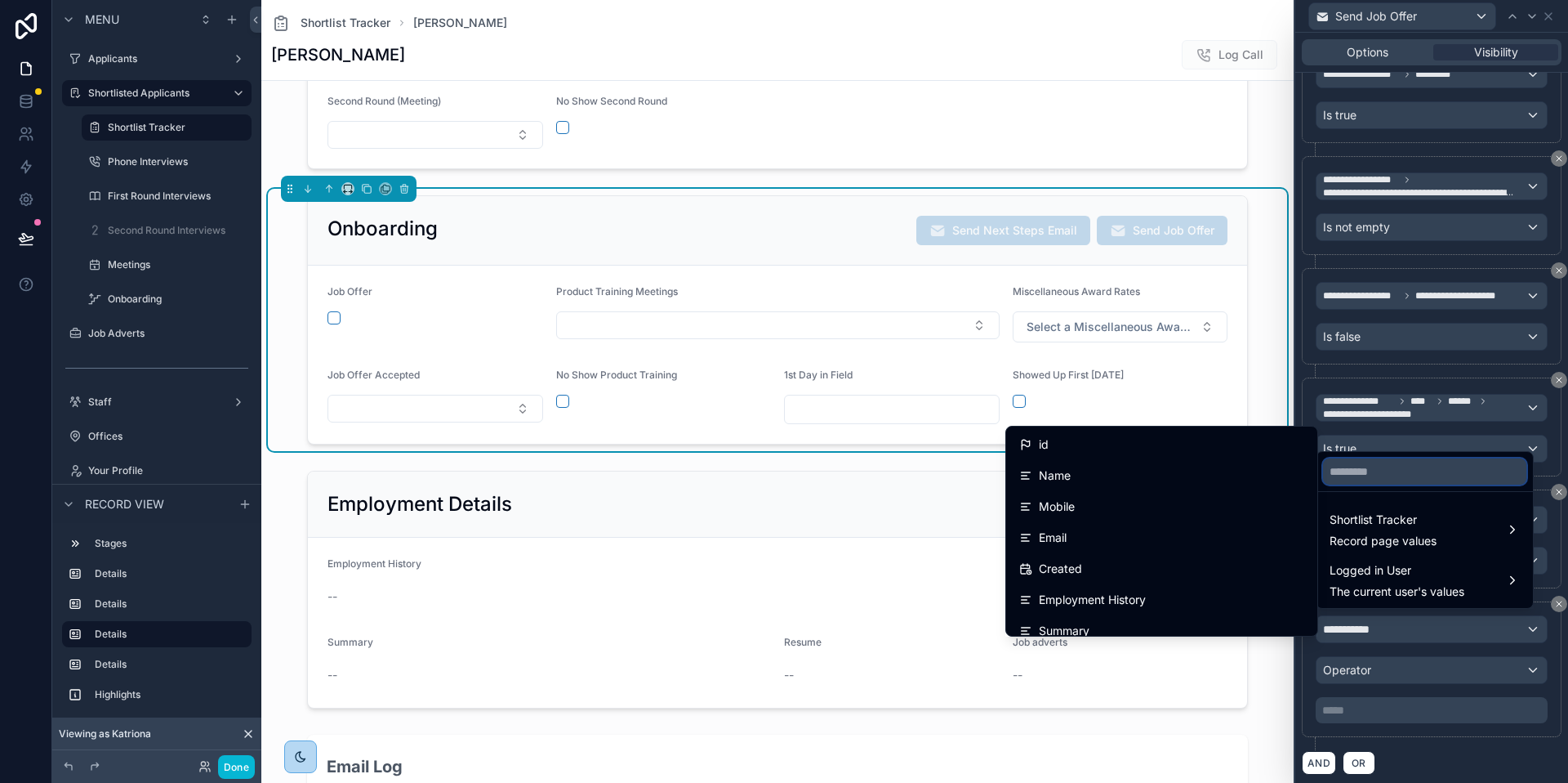
click at [1404, 477] on input "text" at bounding box center [1424, 471] width 203 height 26
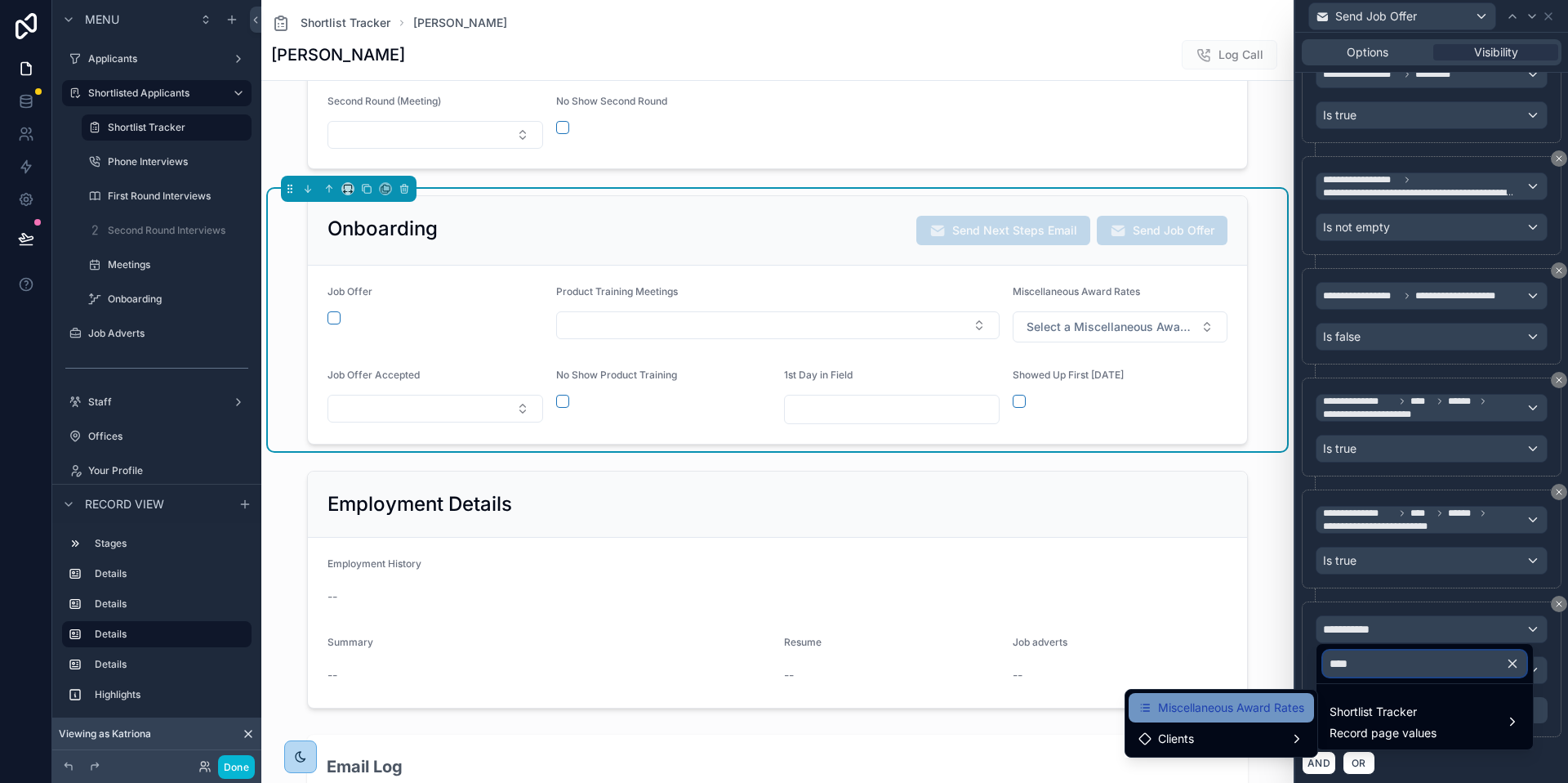
type input "****"
click at [1218, 703] on span "Miscellaneous Award Rates" at bounding box center [1231, 708] width 146 height 20
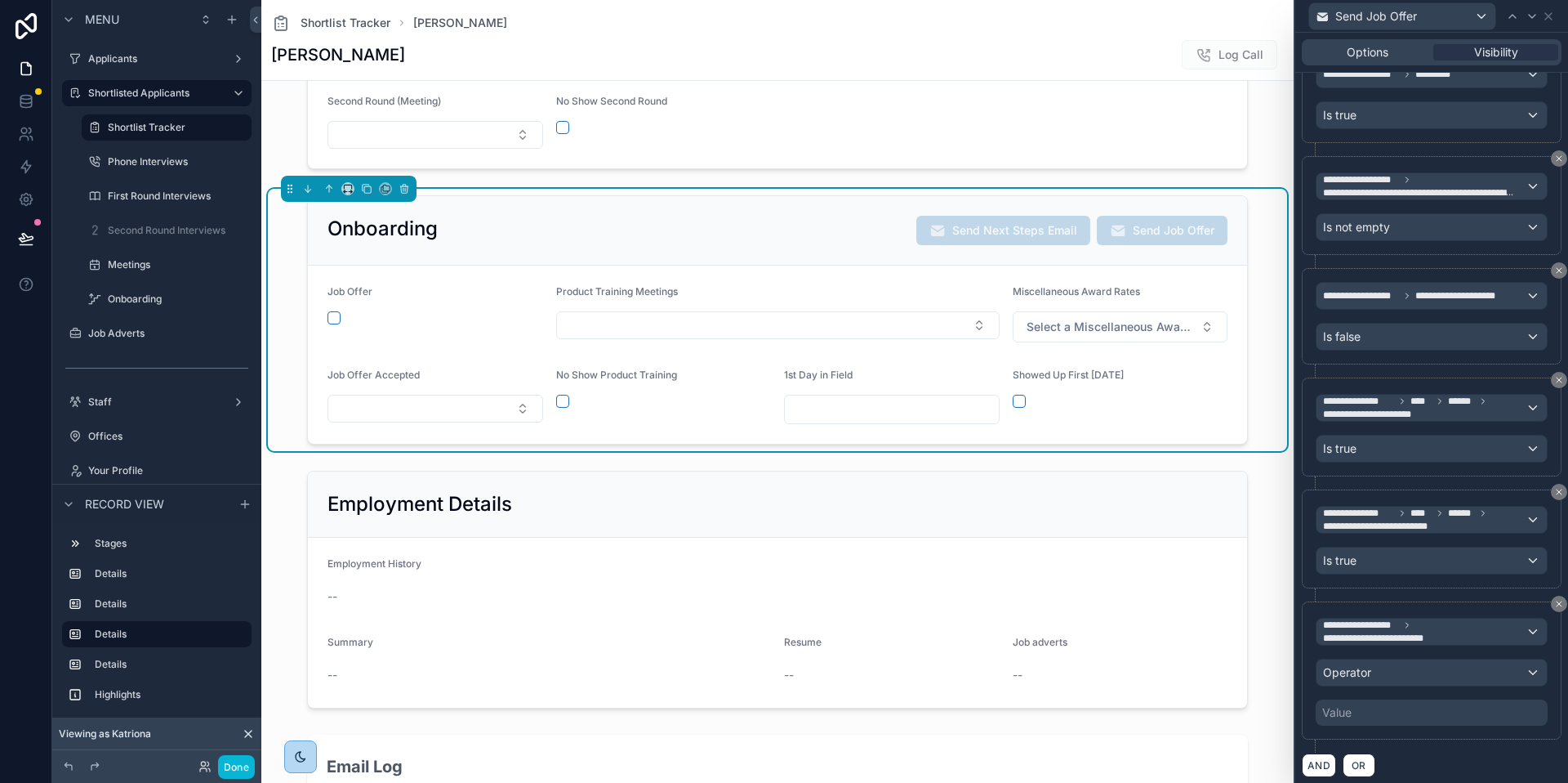
click at [1368, 681] on div "**********" at bounding box center [1431, 670] width 232 height 110
click at [1370, 675] on div "Operator" at bounding box center [1431, 673] width 231 height 26
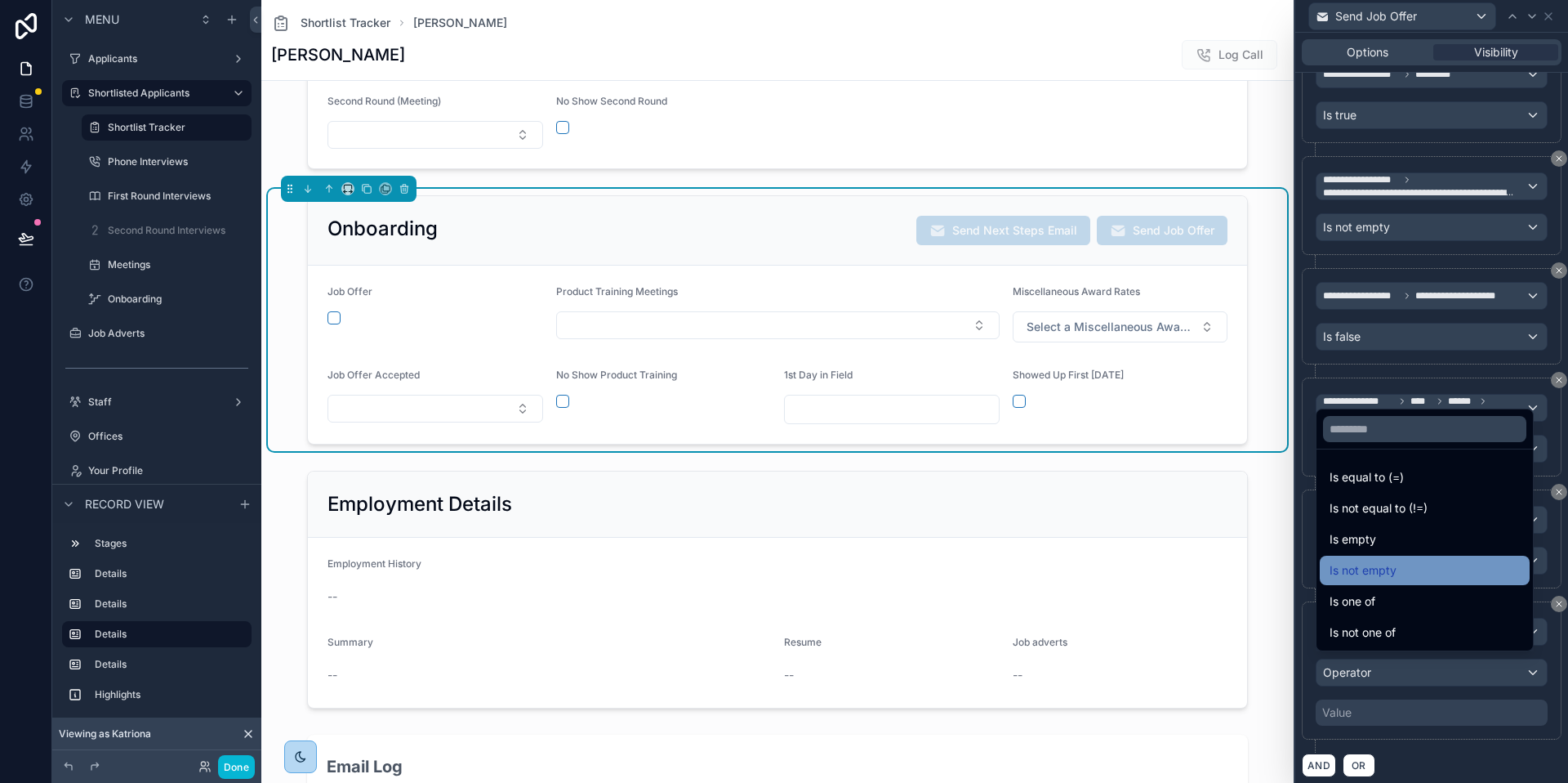
click at [1378, 577] on span "Is not empty" at bounding box center [1364, 571] width 67 height 20
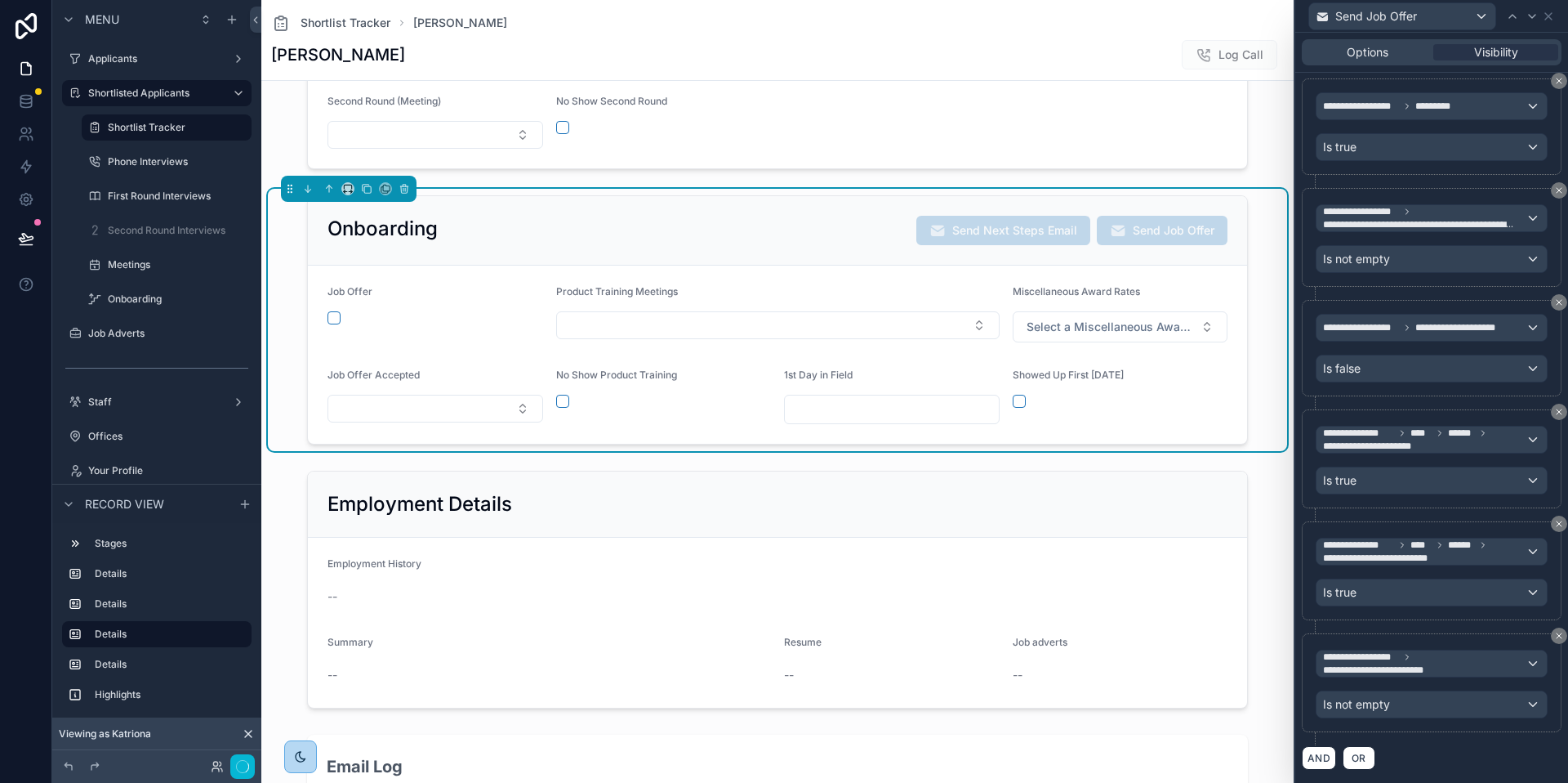
scroll to position [909, 0]
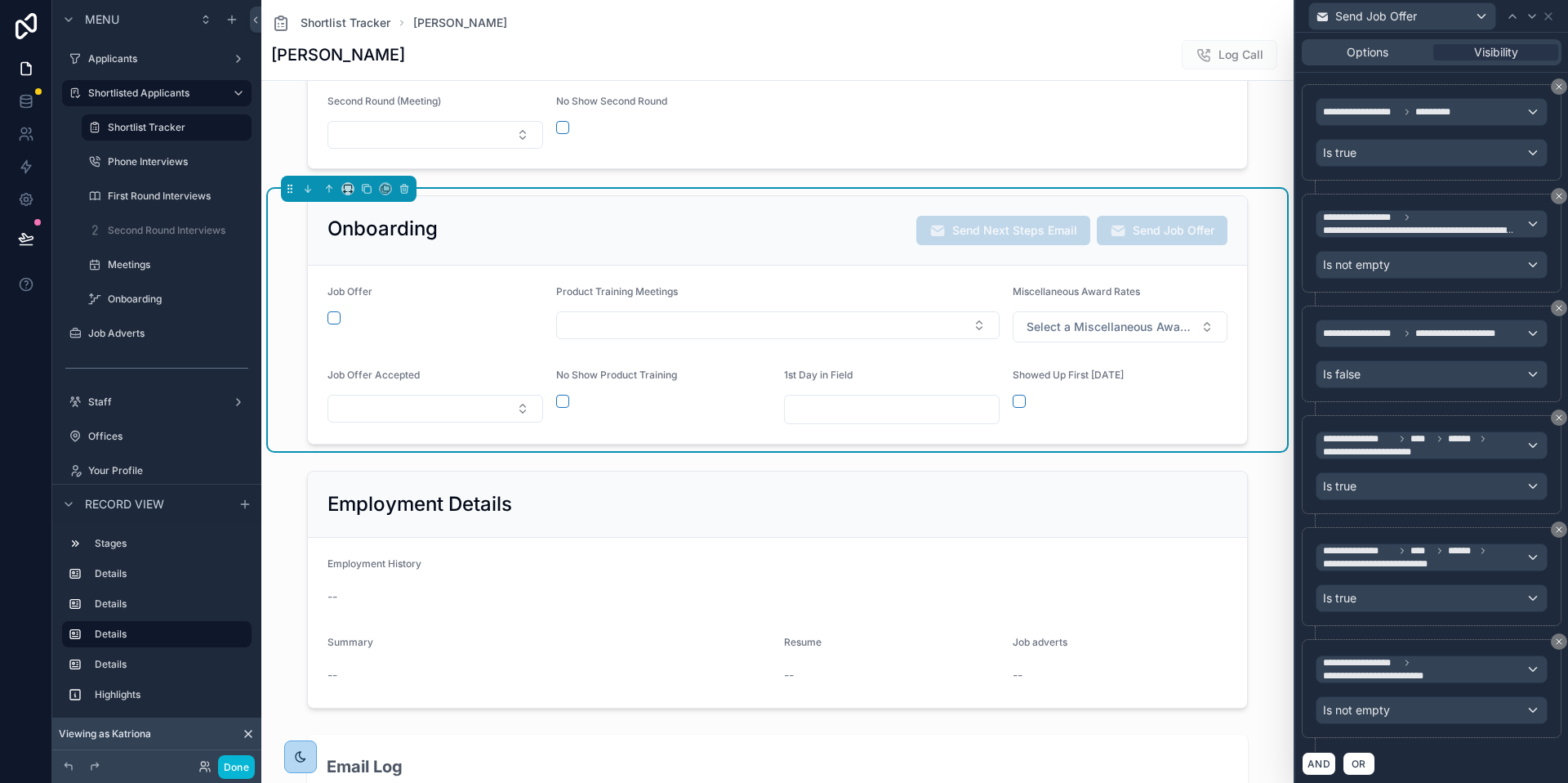
click at [1476, 762] on div "AND OR" at bounding box center [1431, 763] width 260 height 25
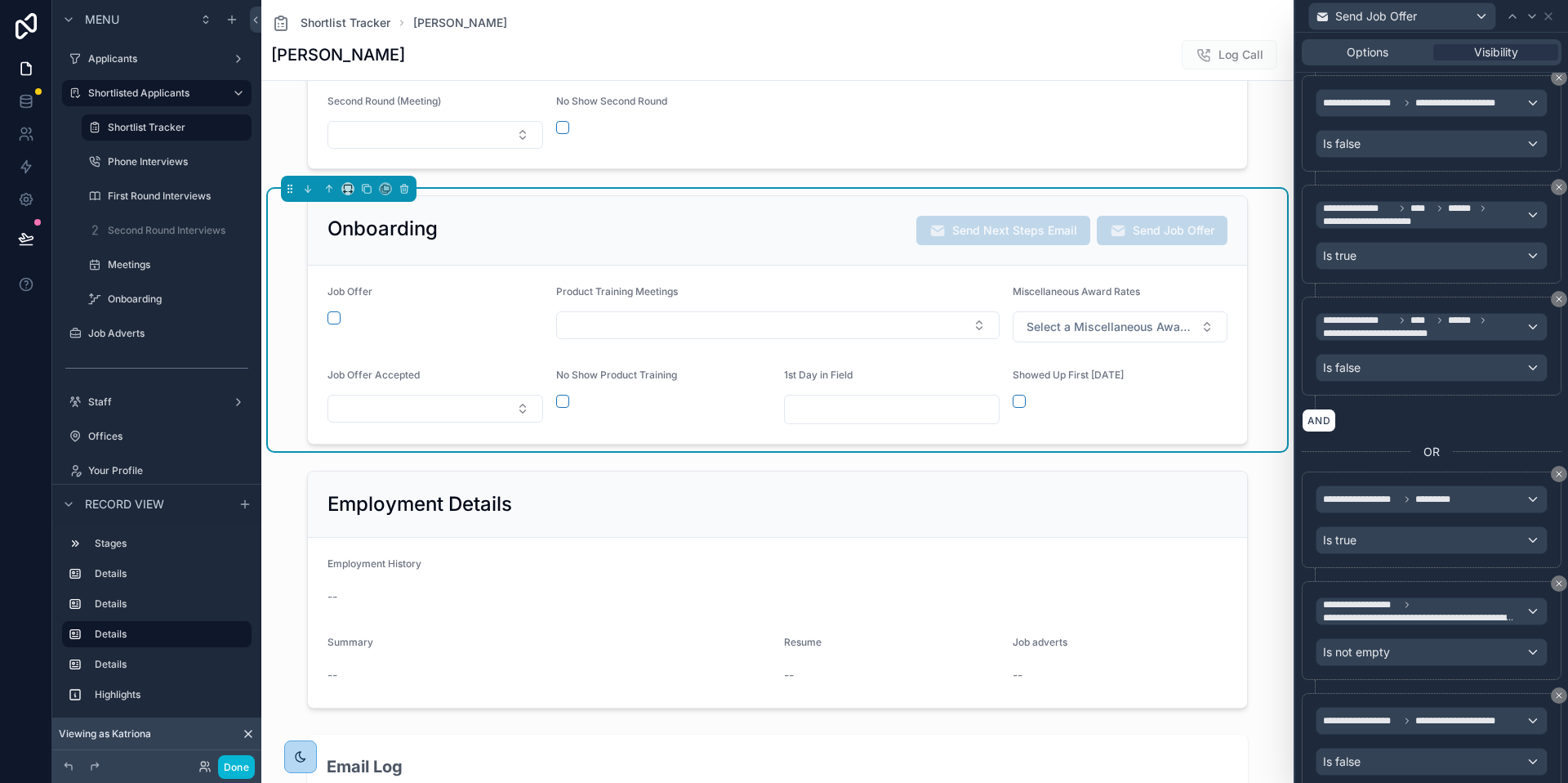
scroll to position [456, 0]
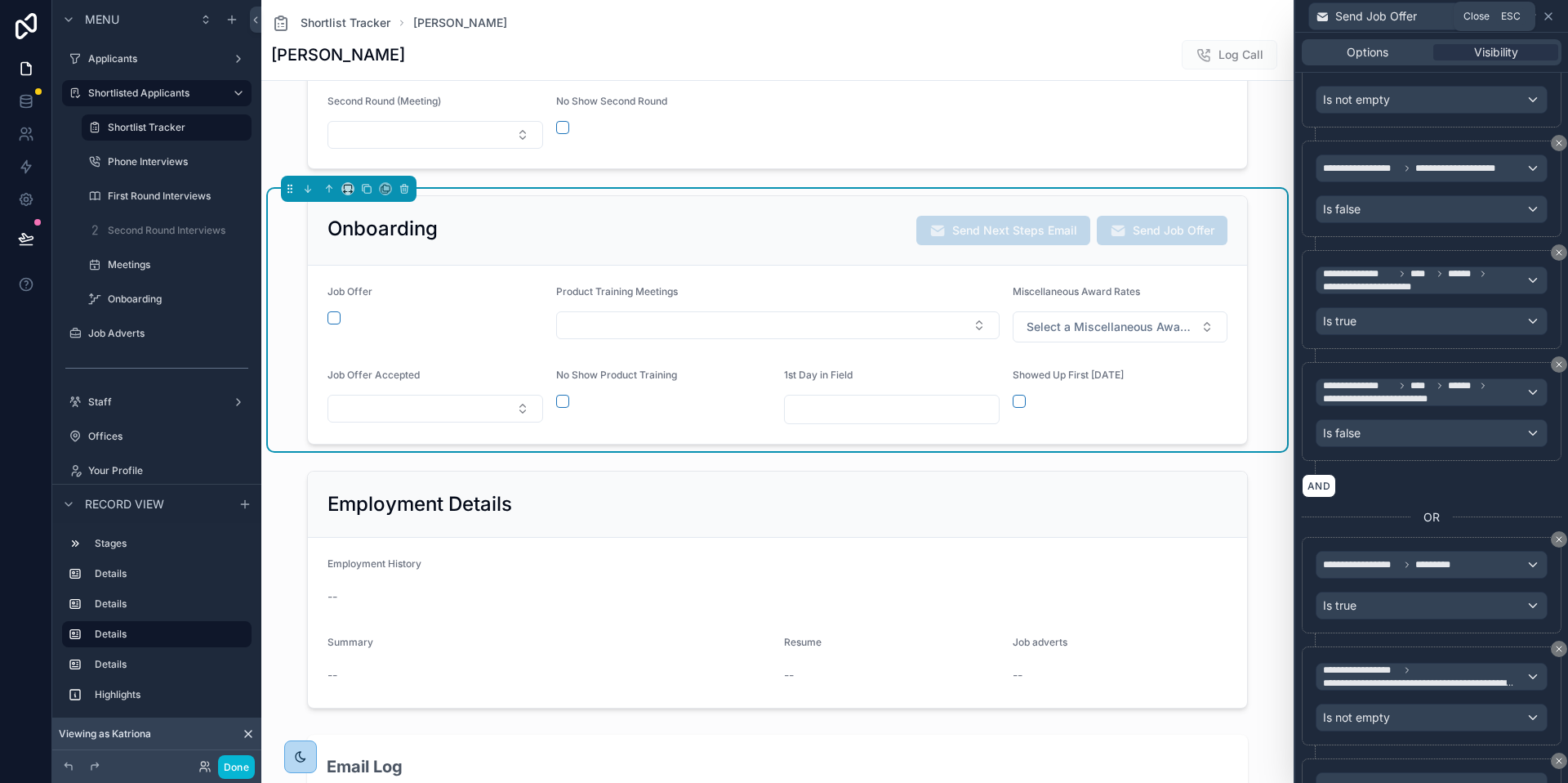
click at [1552, 15] on icon at bounding box center [1549, 16] width 13 height 13
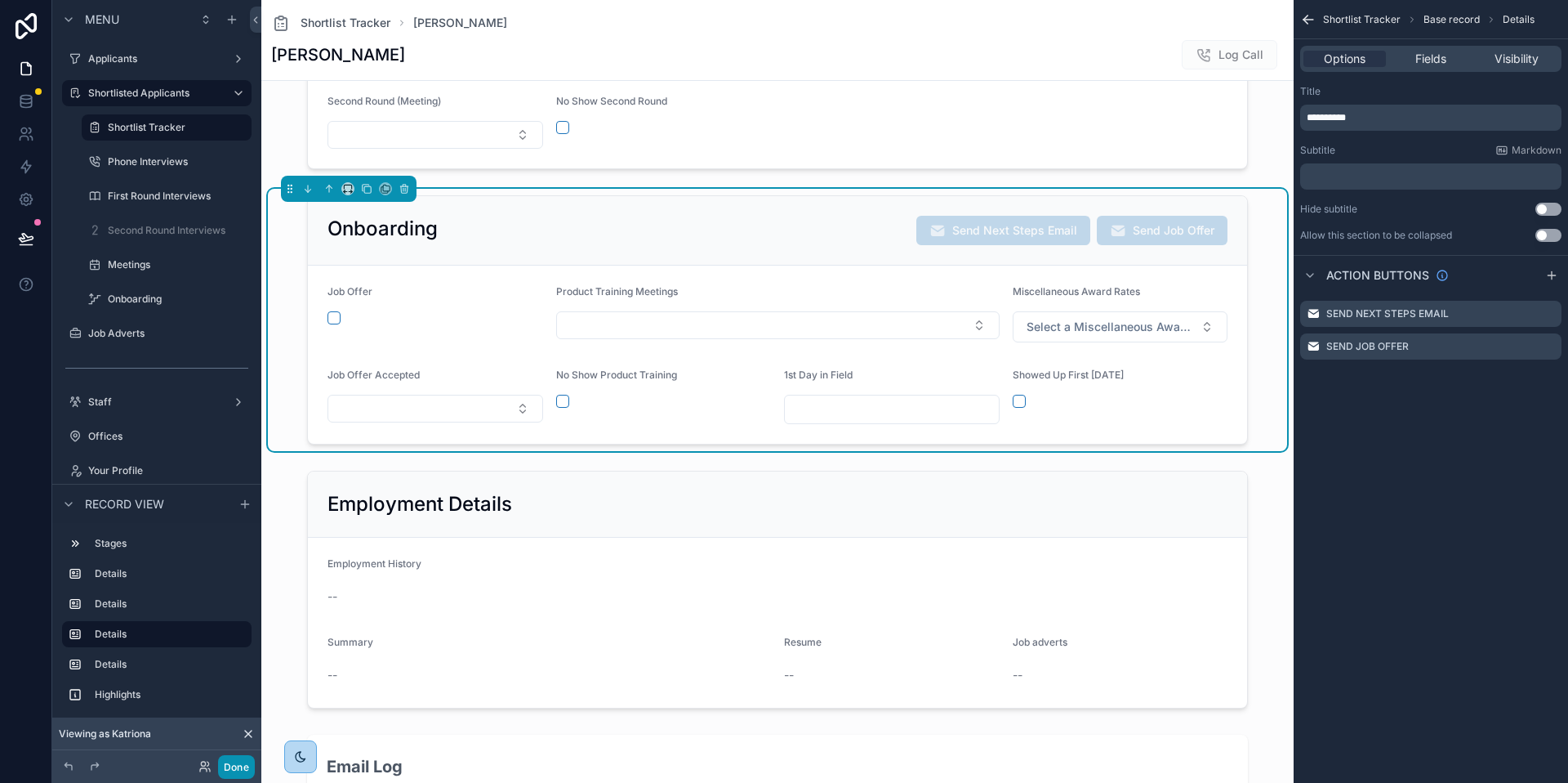
click at [228, 763] on button "Done" at bounding box center [236, 767] width 36 height 24
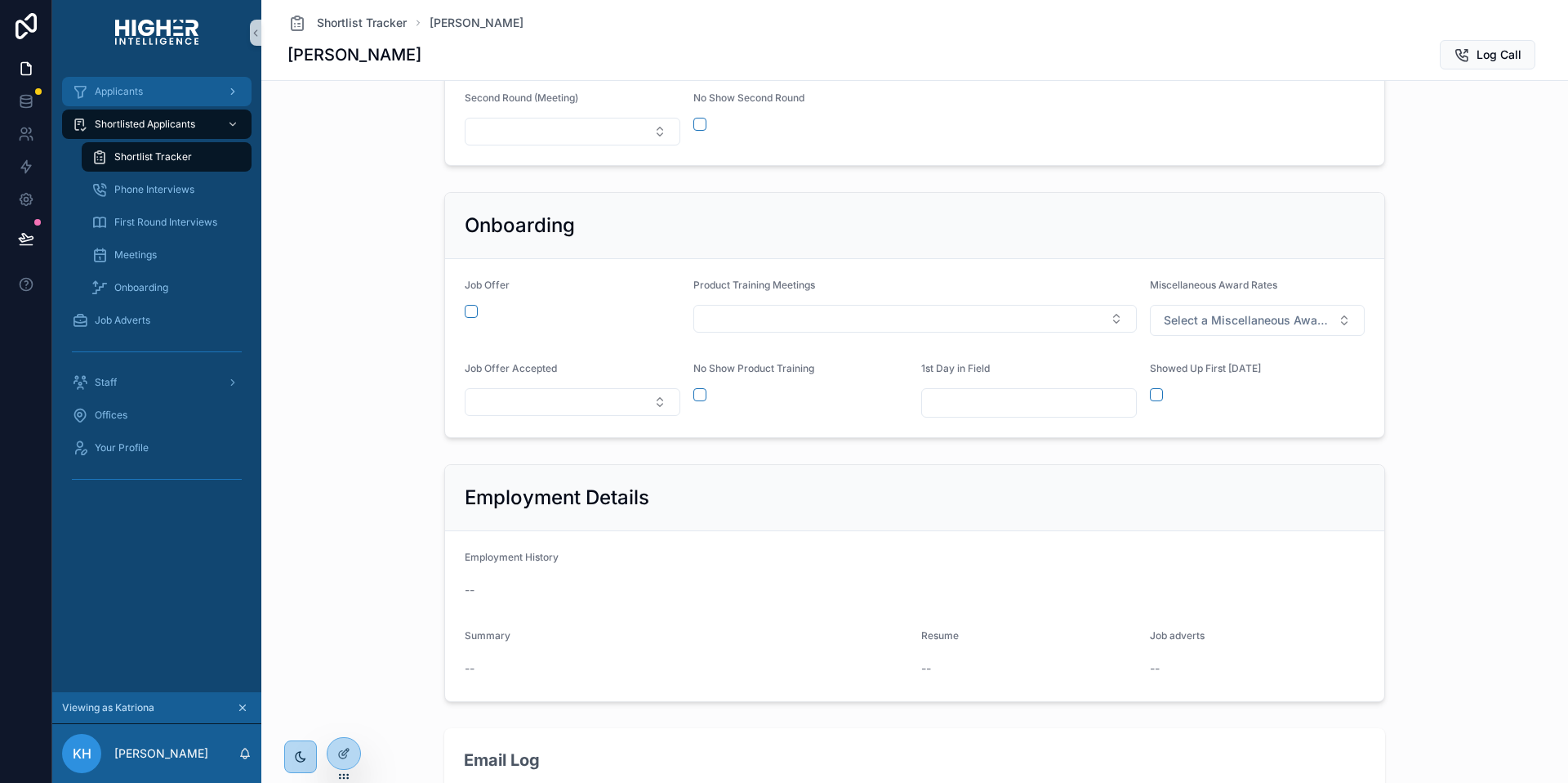
click at [118, 92] on span "Applicants" at bounding box center [118, 91] width 48 height 13
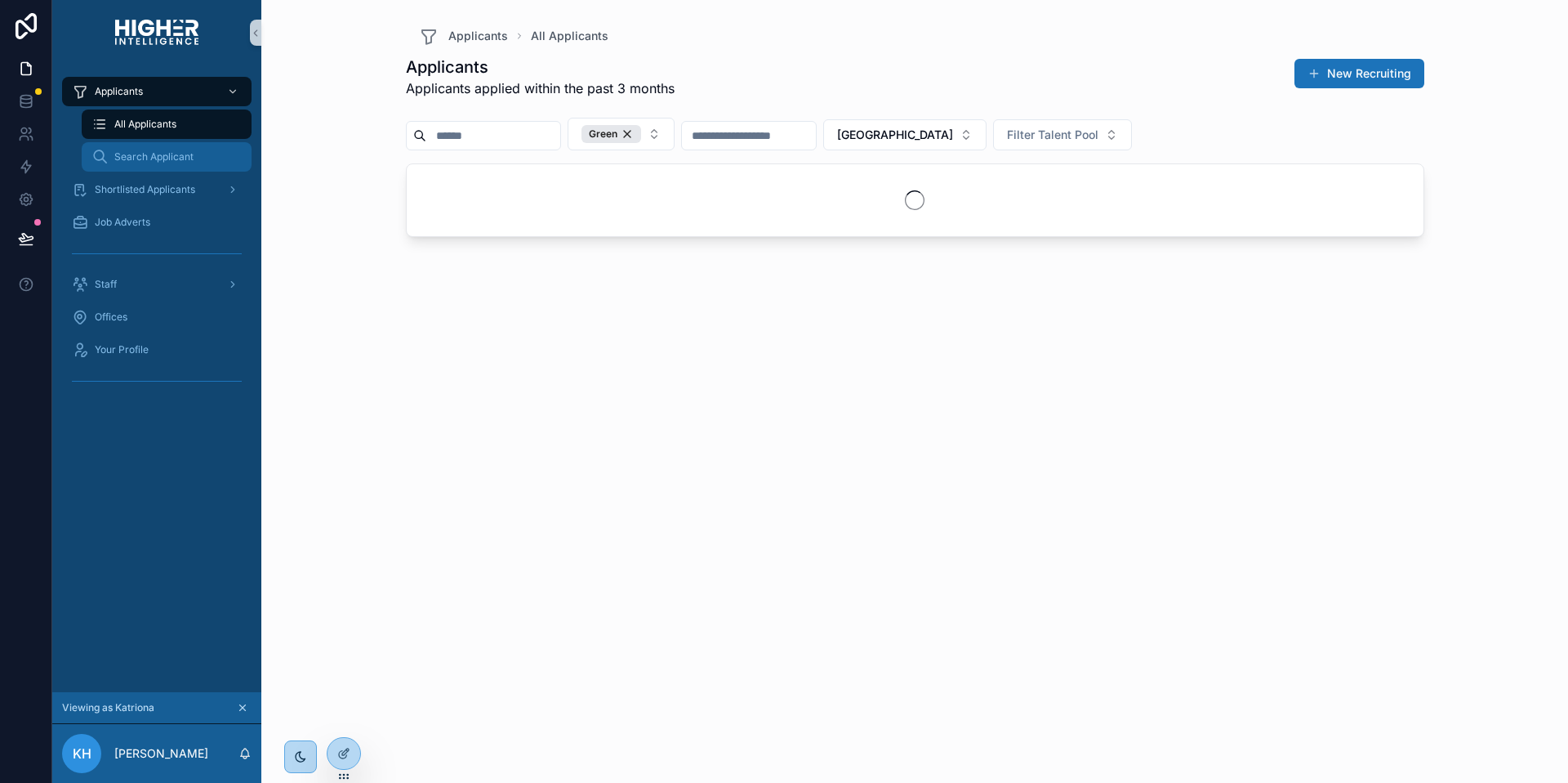
click at [176, 163] on div "Search Applicant" at bounding box center [166, 157] width 150 height 26
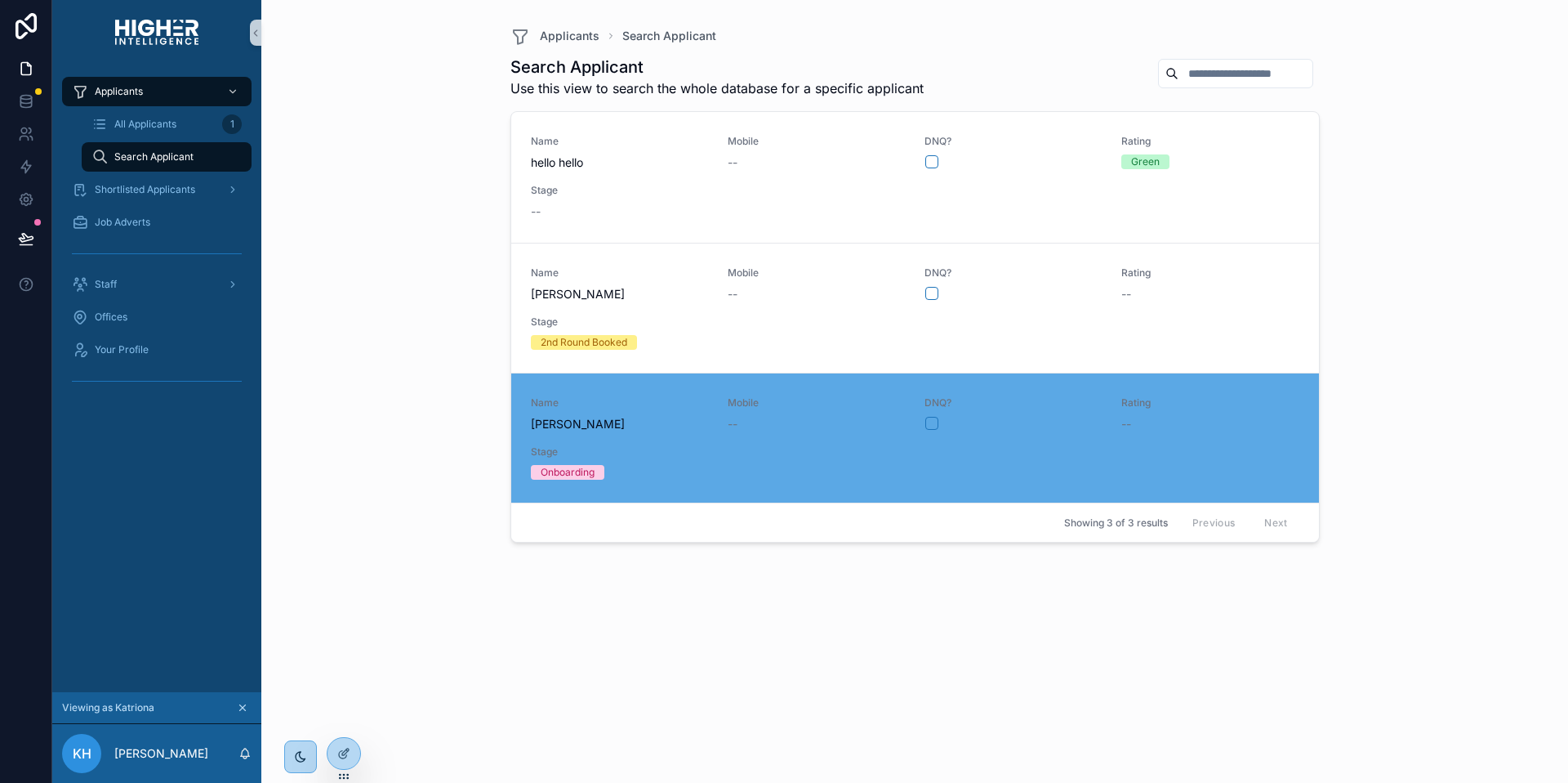
click at [856, 444] on div "Name jack dearman Mobile -- DNQ? Rating -- Stage Onboarding" at bounding box center [916, 438] width 769 height 83
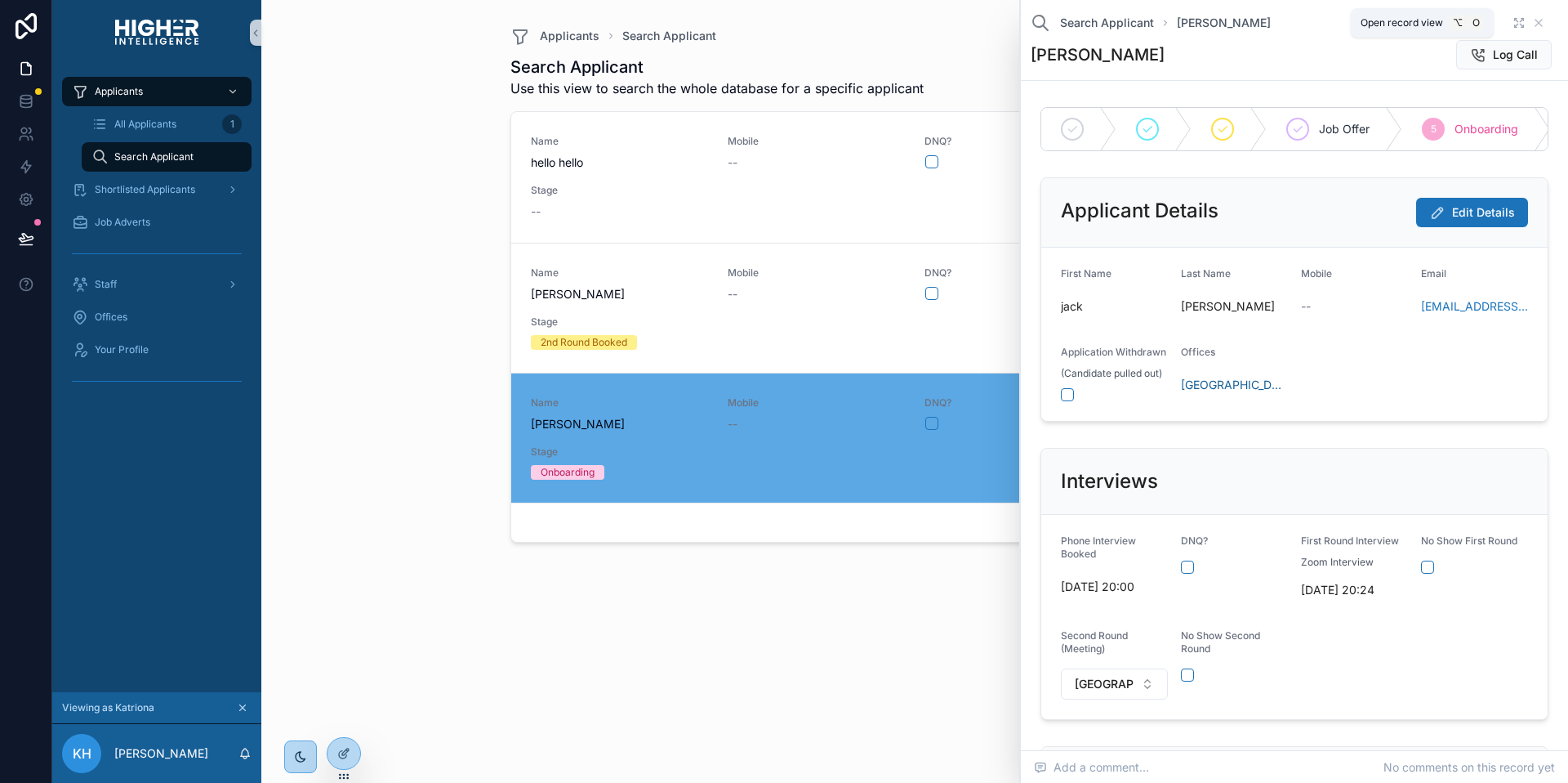
click at [1512, 19] on icon "scrollable content" at bounding box center [1519, 23] width 13 height 13
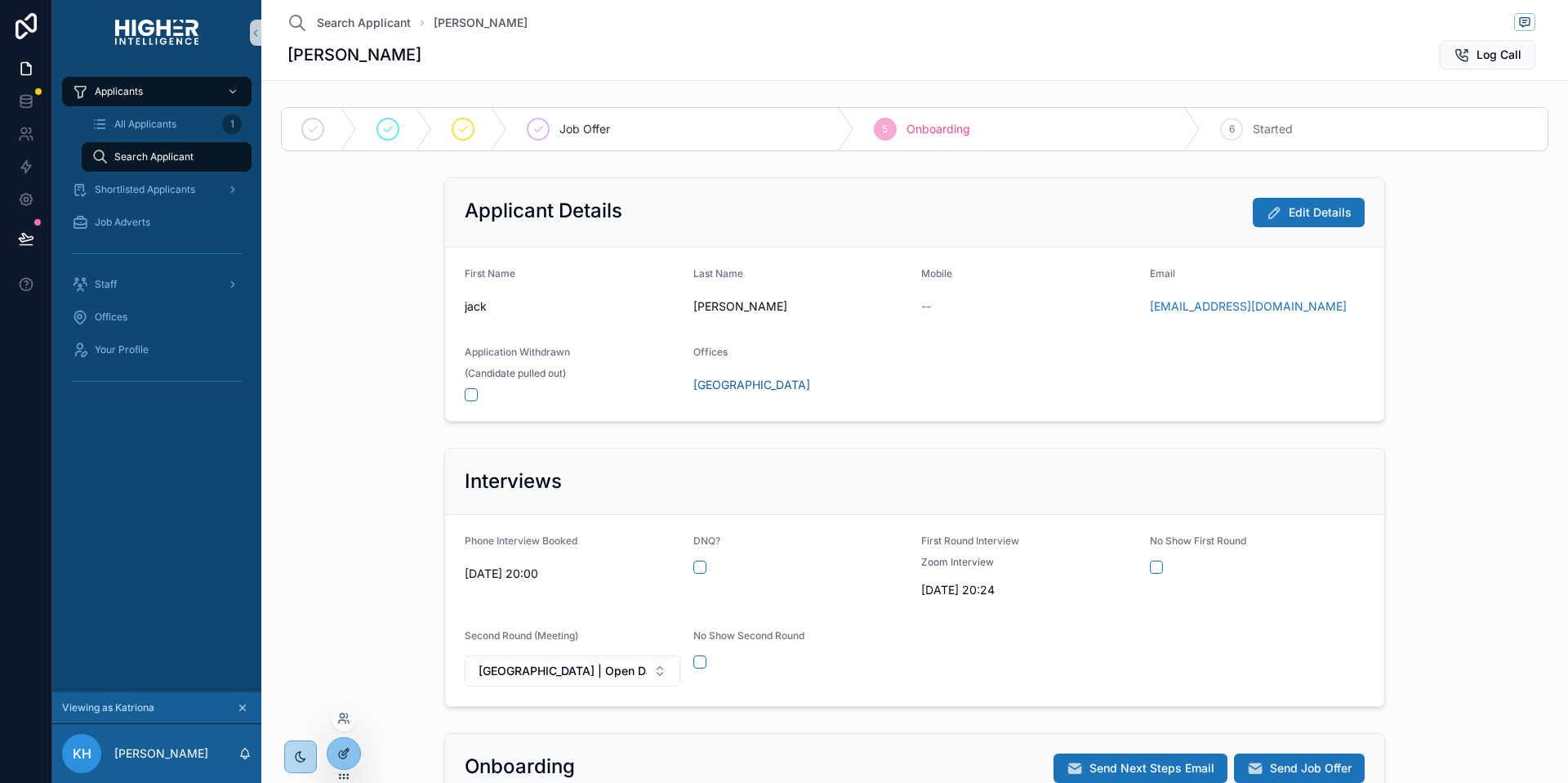
click at [348, 747] on icon at bounding box center [343, 753] width 13 height 13
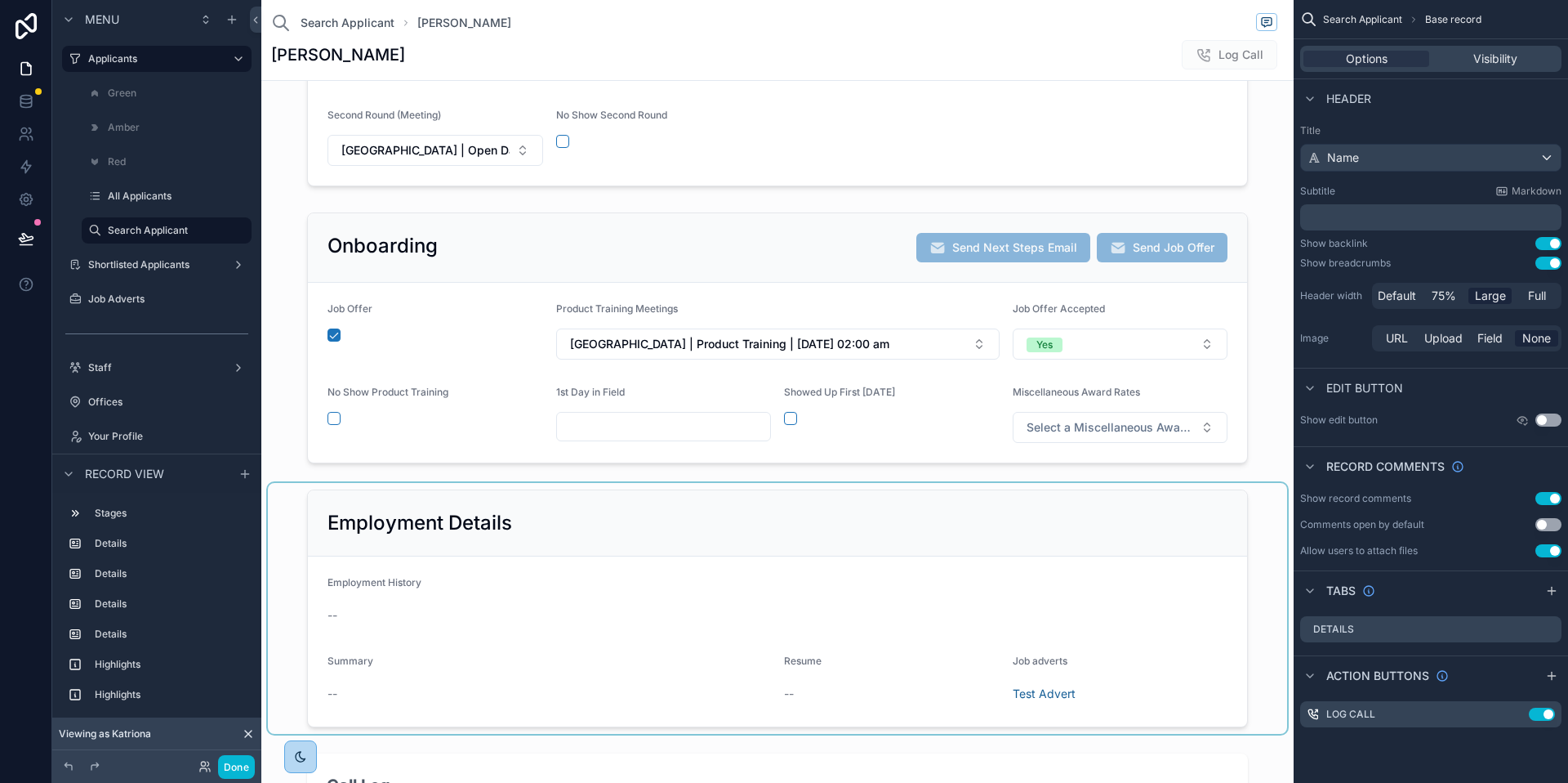
scroll to position [548, 0]
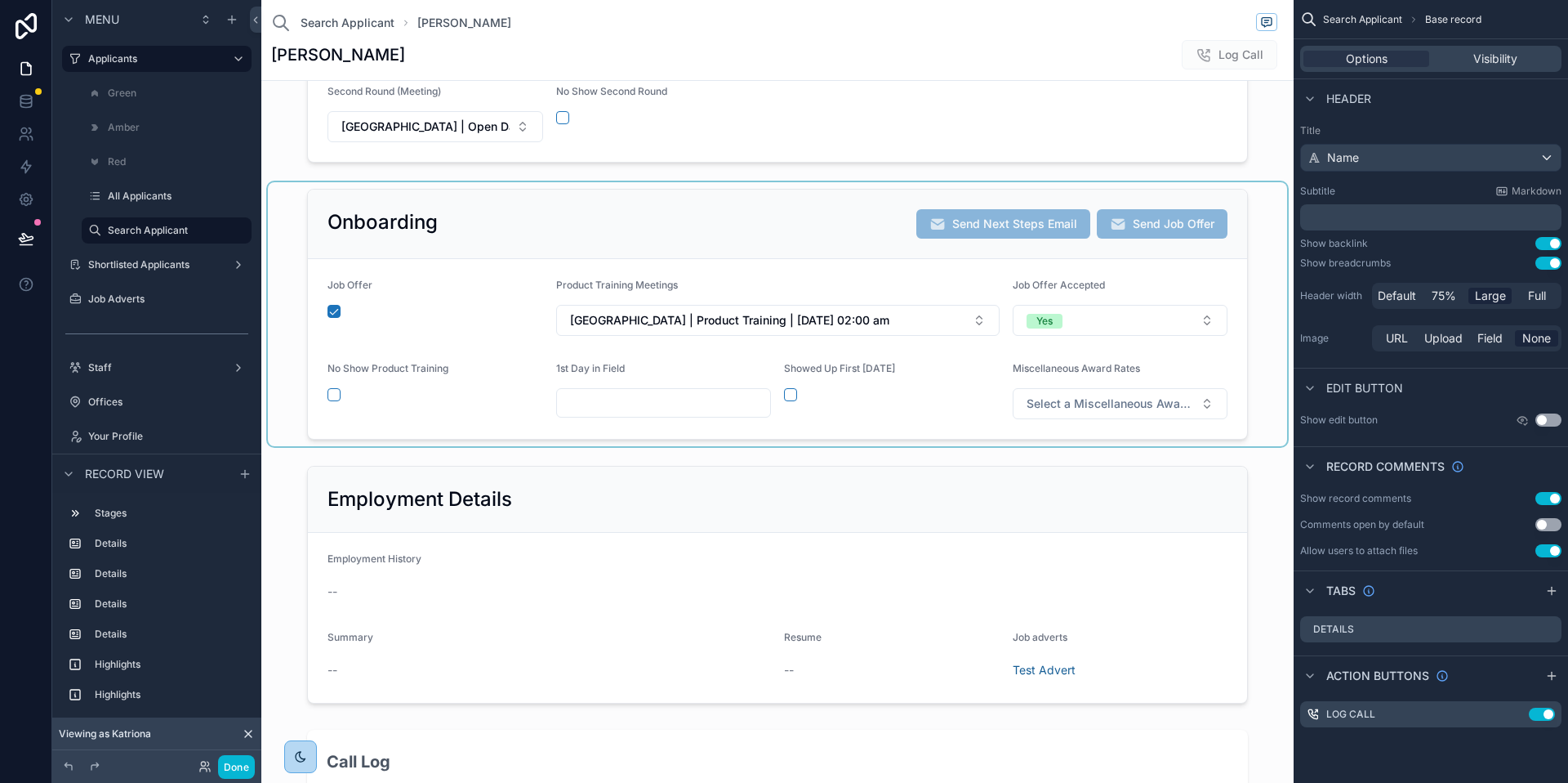
click at [830, 227] on div "scrollable content" at bounding box center [777, 314] width 1020 height 264
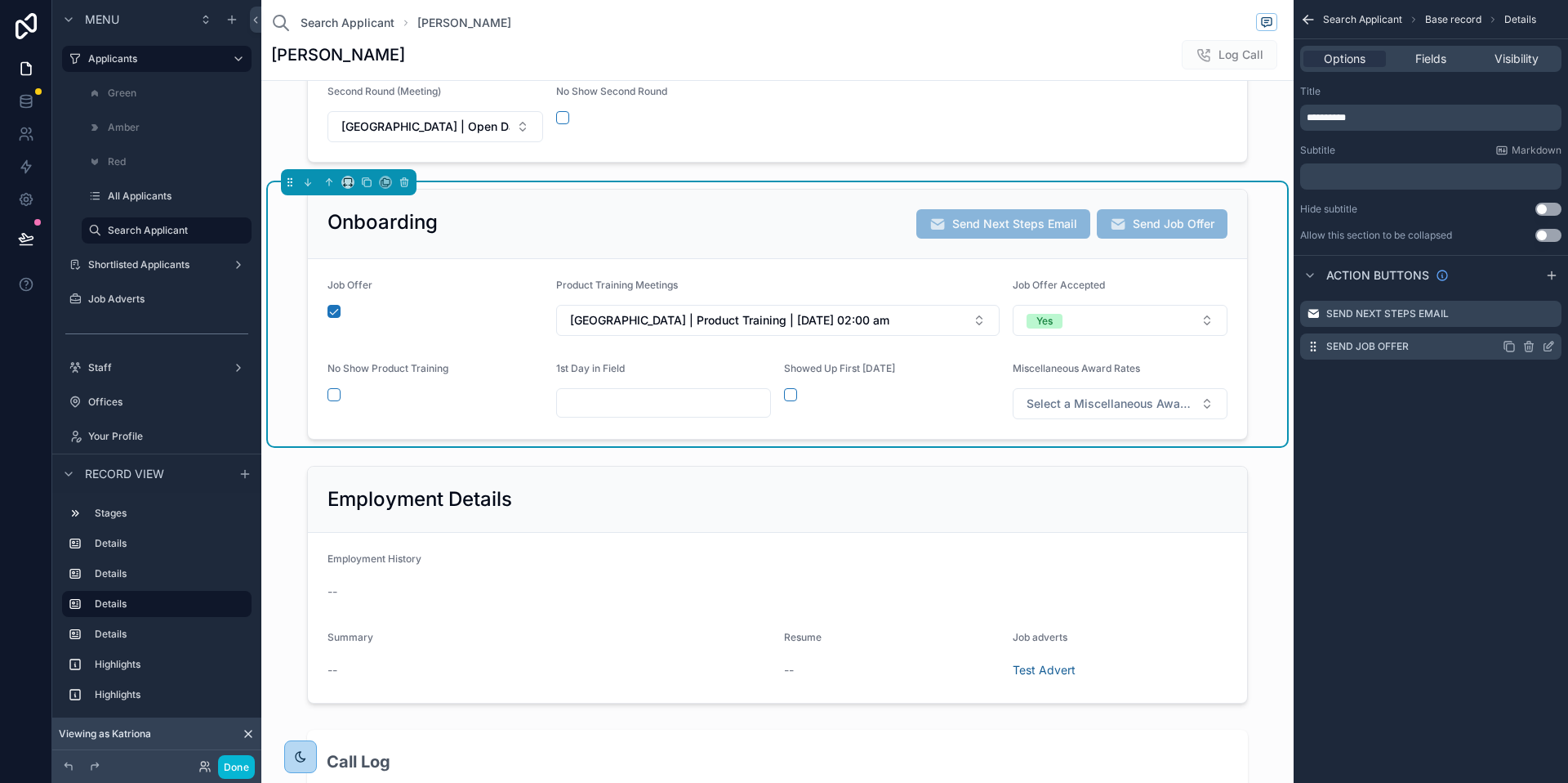
click at [1552, 345] on icon "scrollable content" at bounding box center [1550, 345] width 6 height 6
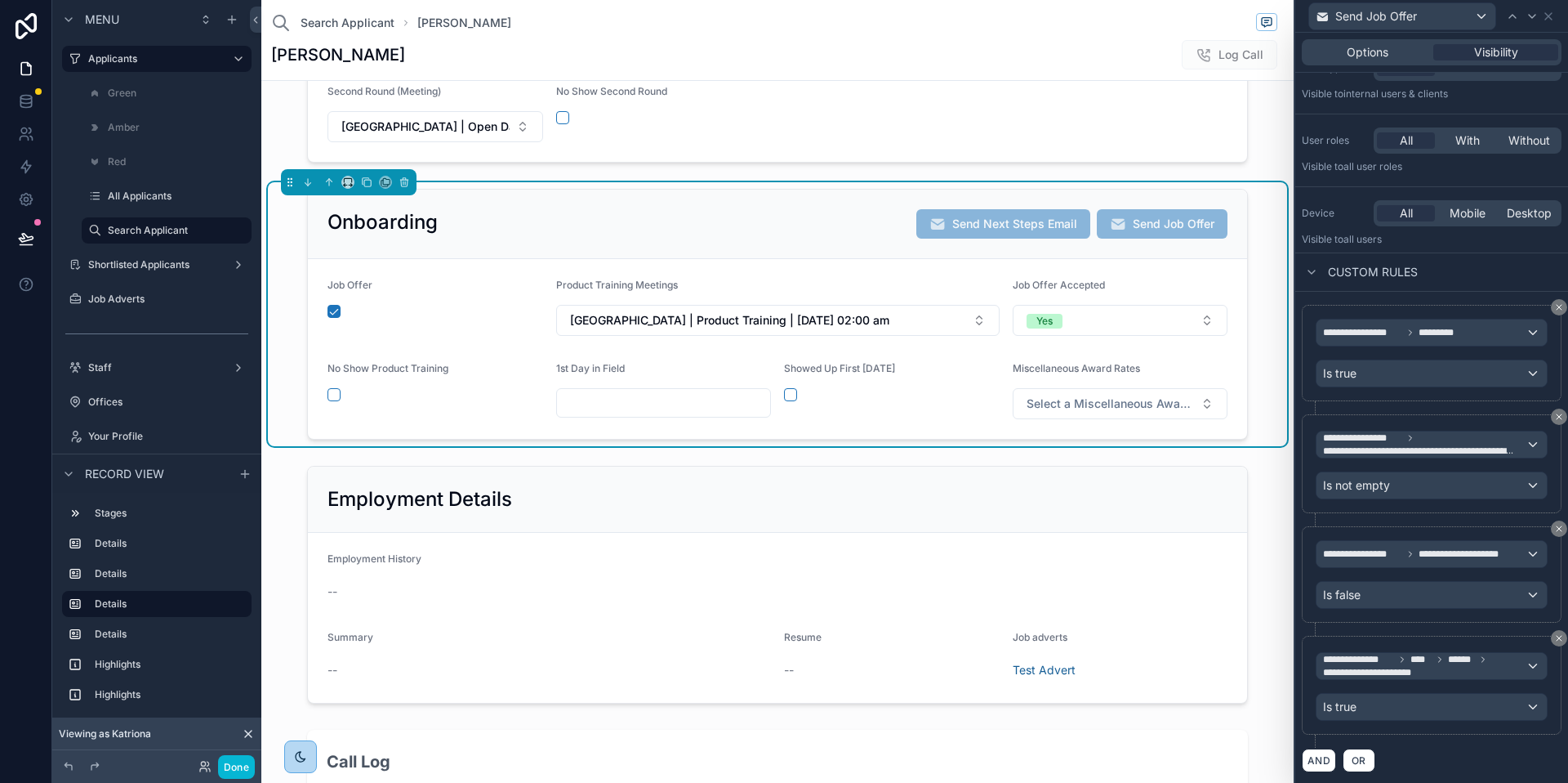
scroll to position [71, 0]
click at [1355, 756] on span "OR" at bounding box center [1358, 759] width 21 height 12
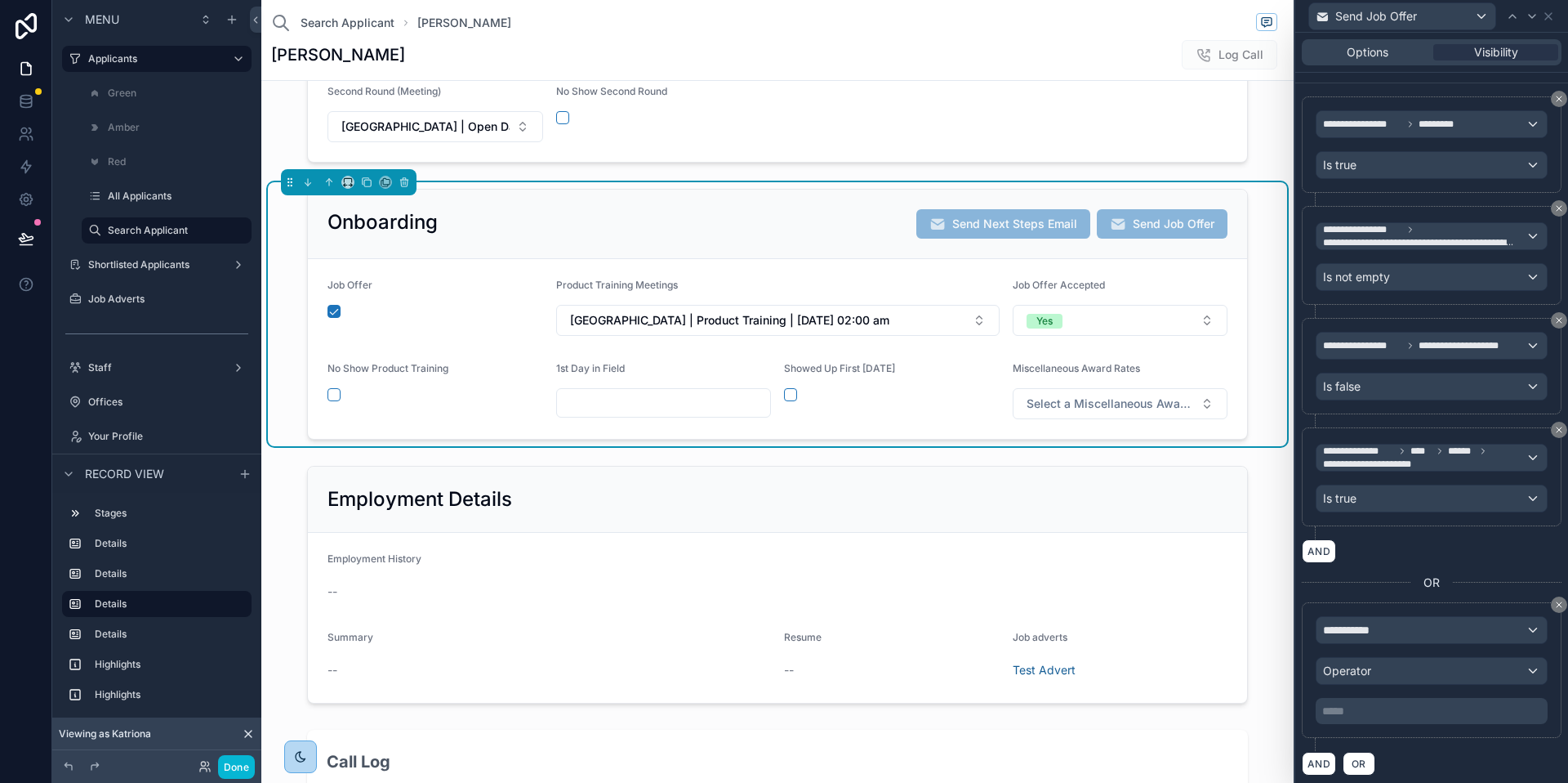
scroll to position [283, 0]
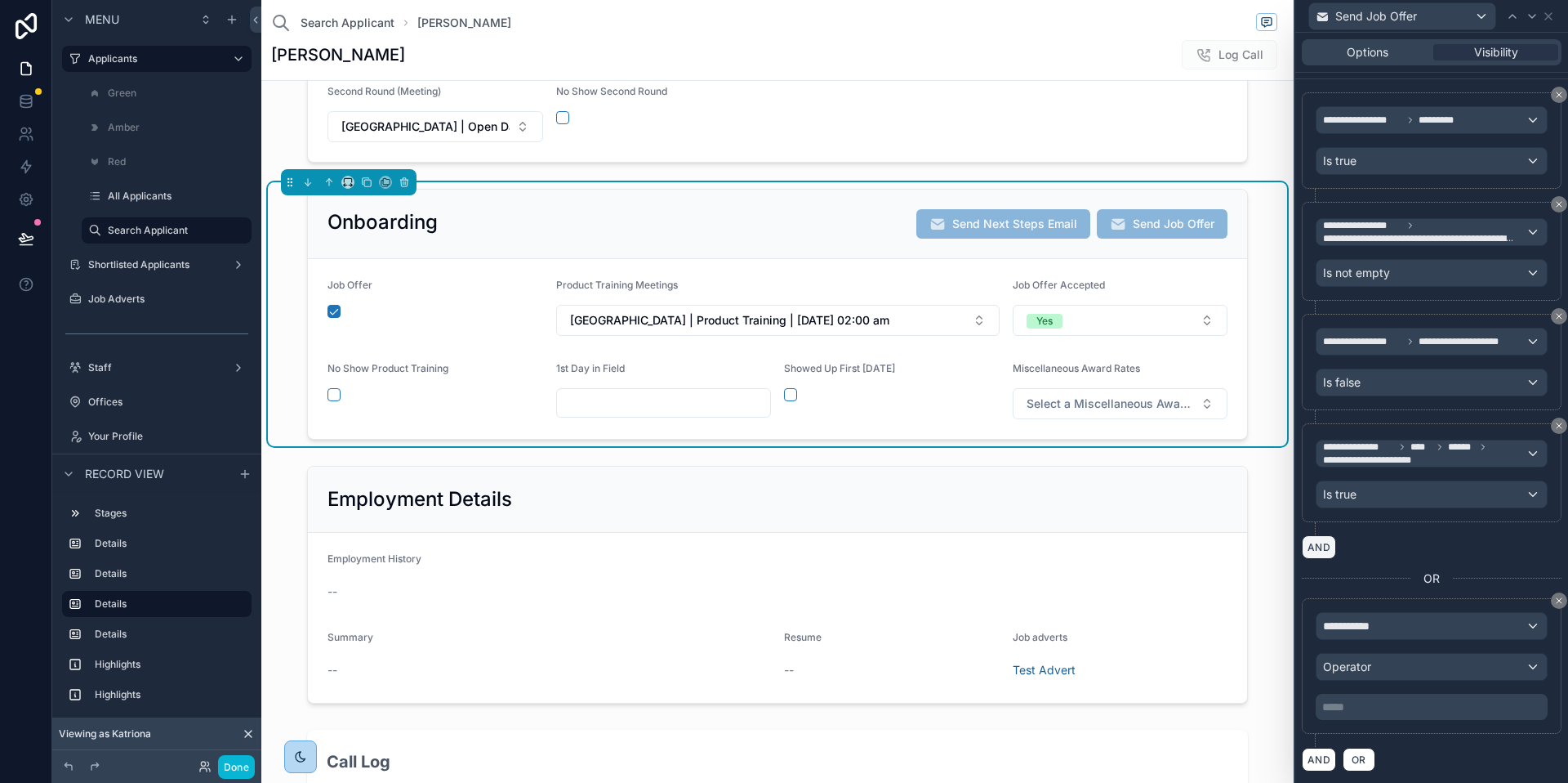
click at [1313, 543] on button "AND" at bounding box center [1319, 547] width 35 height 24
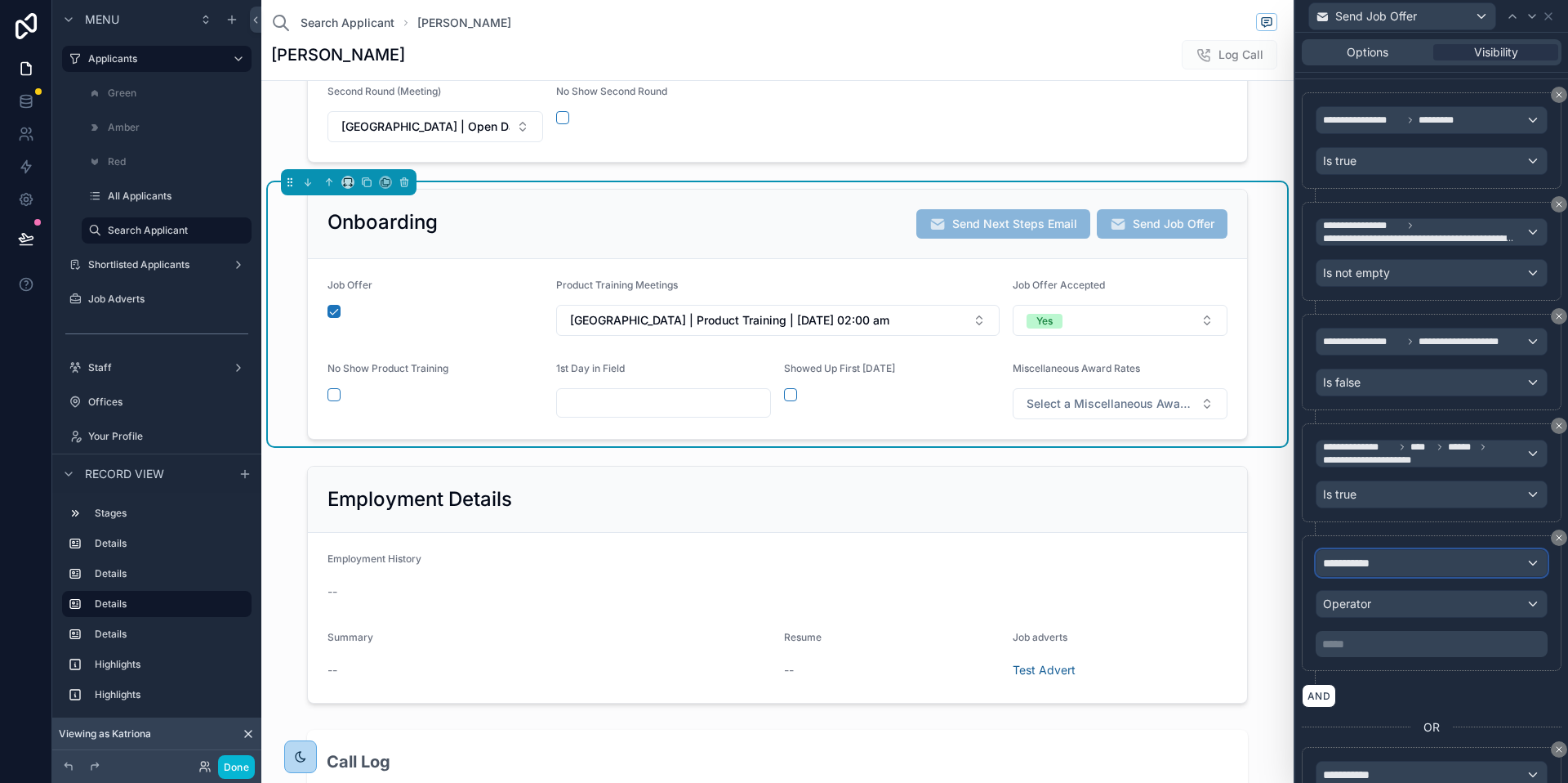
click at [1380, 568] on span "**********" at bounding box center [1353, 563] width 60 height 16
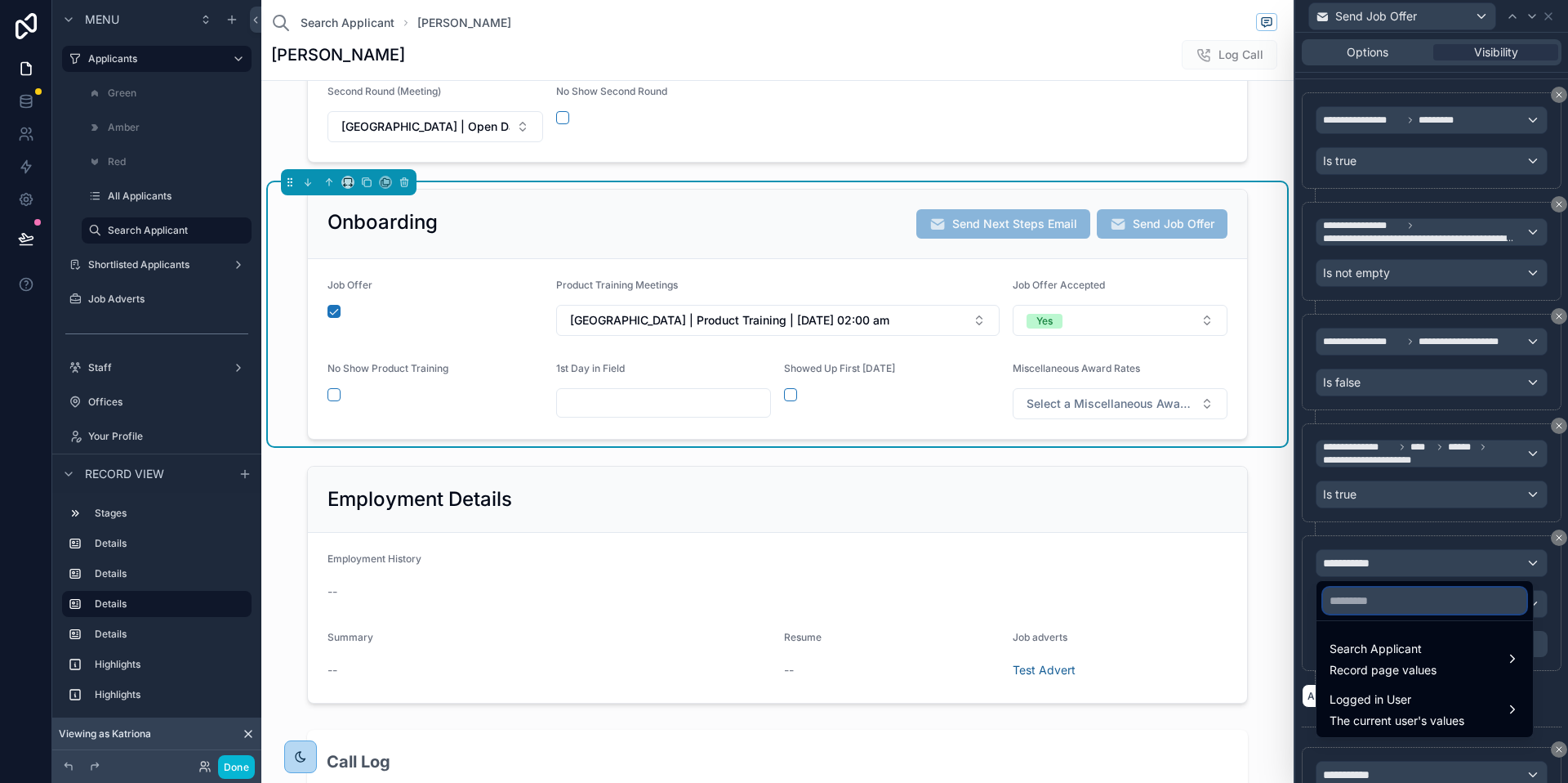
click at [1383, 589] on input "text" at bounding box center [1424, 601] width 203 height 26
type input "*"
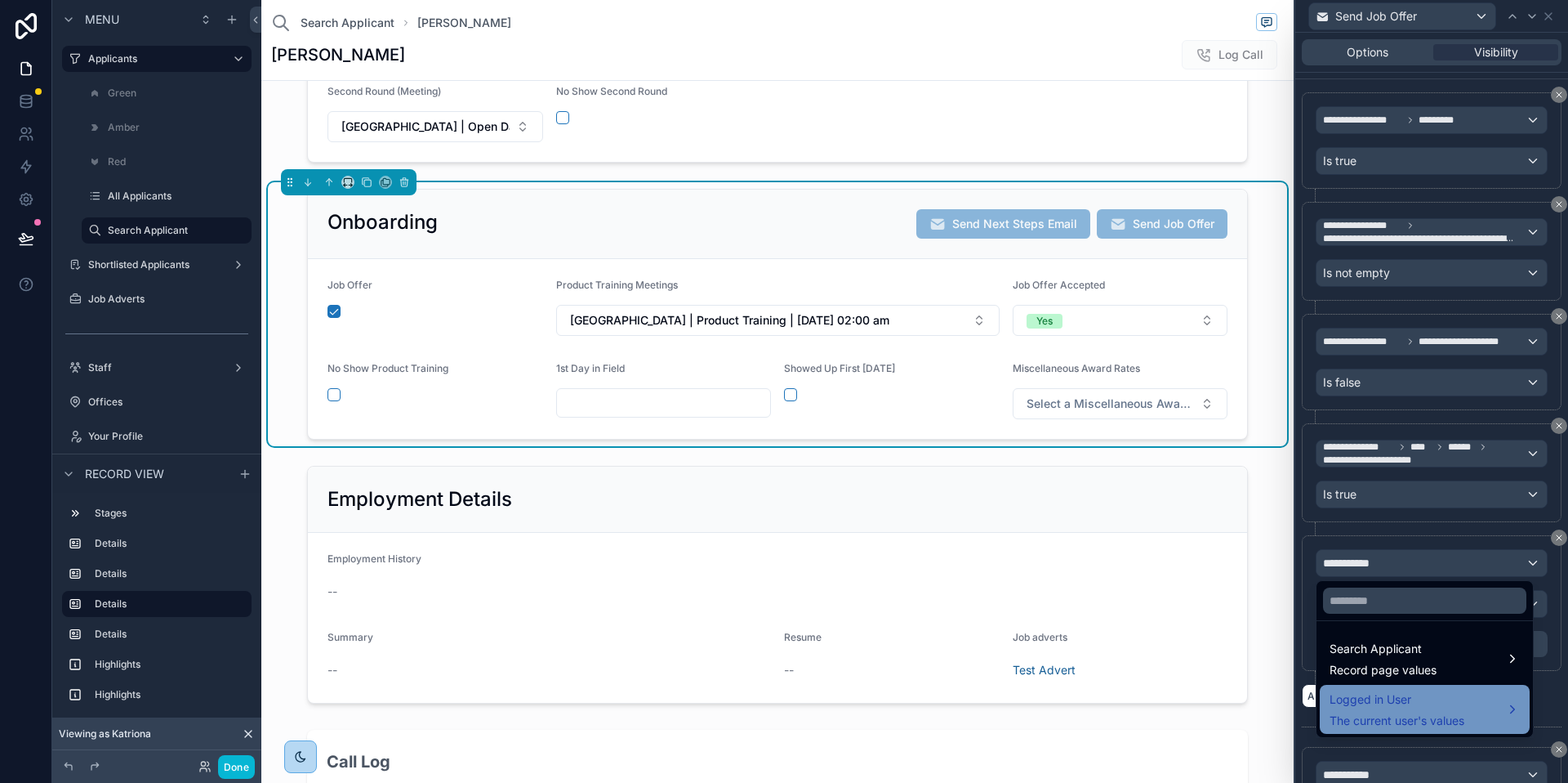
click at [1370, 715] on span "The current user's values" at bounding box center [1398, 721] width 135 height 16
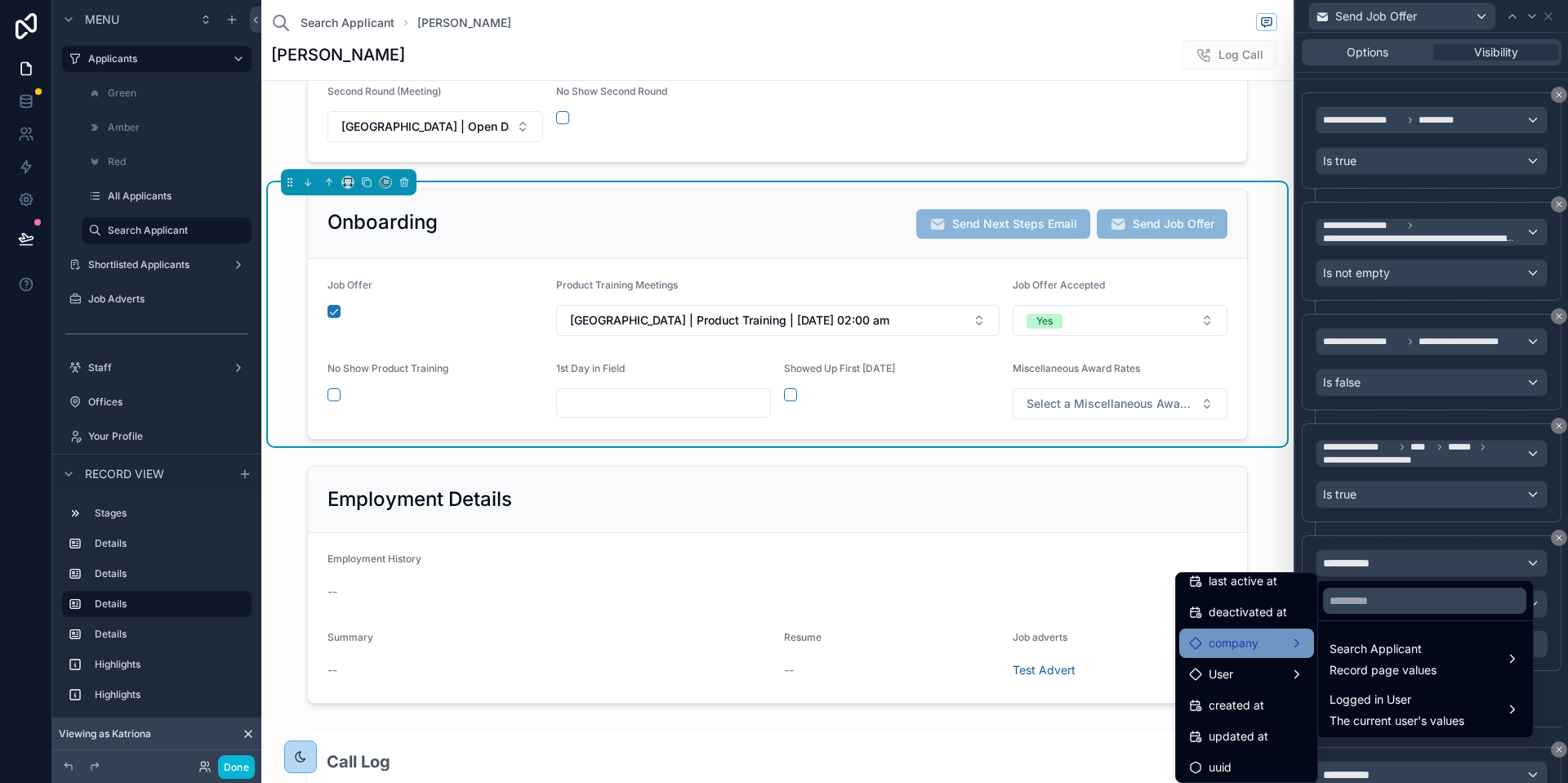
scroll to position [293, 0]
click at [1232, 667] on div "User" at bounding box center [1246, 671] width 115 height 20
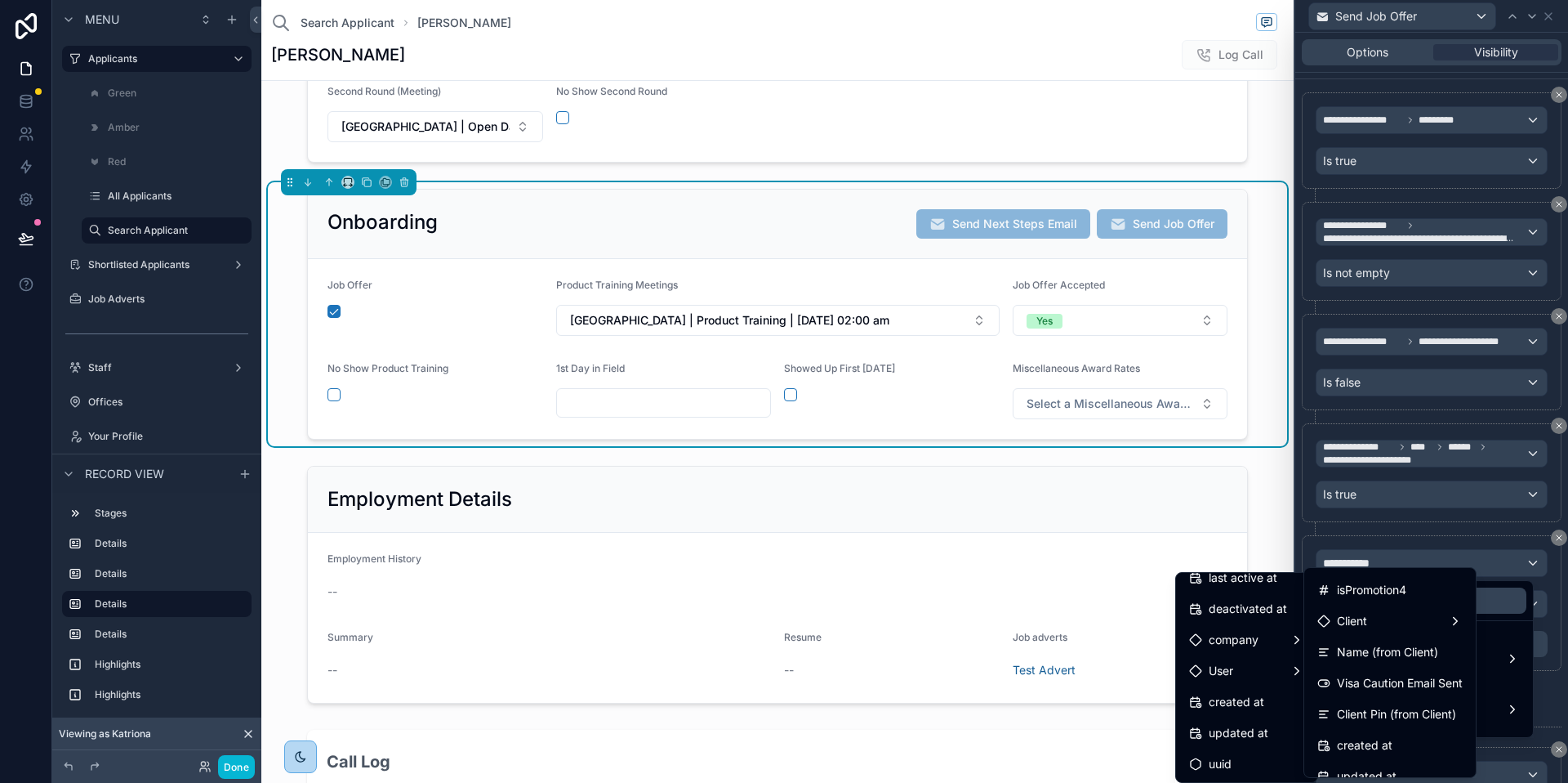
scroll to position [938, 0]
click at [1388, 642] on div "Client" at bounding box center [1390, 642] width 146 height 20
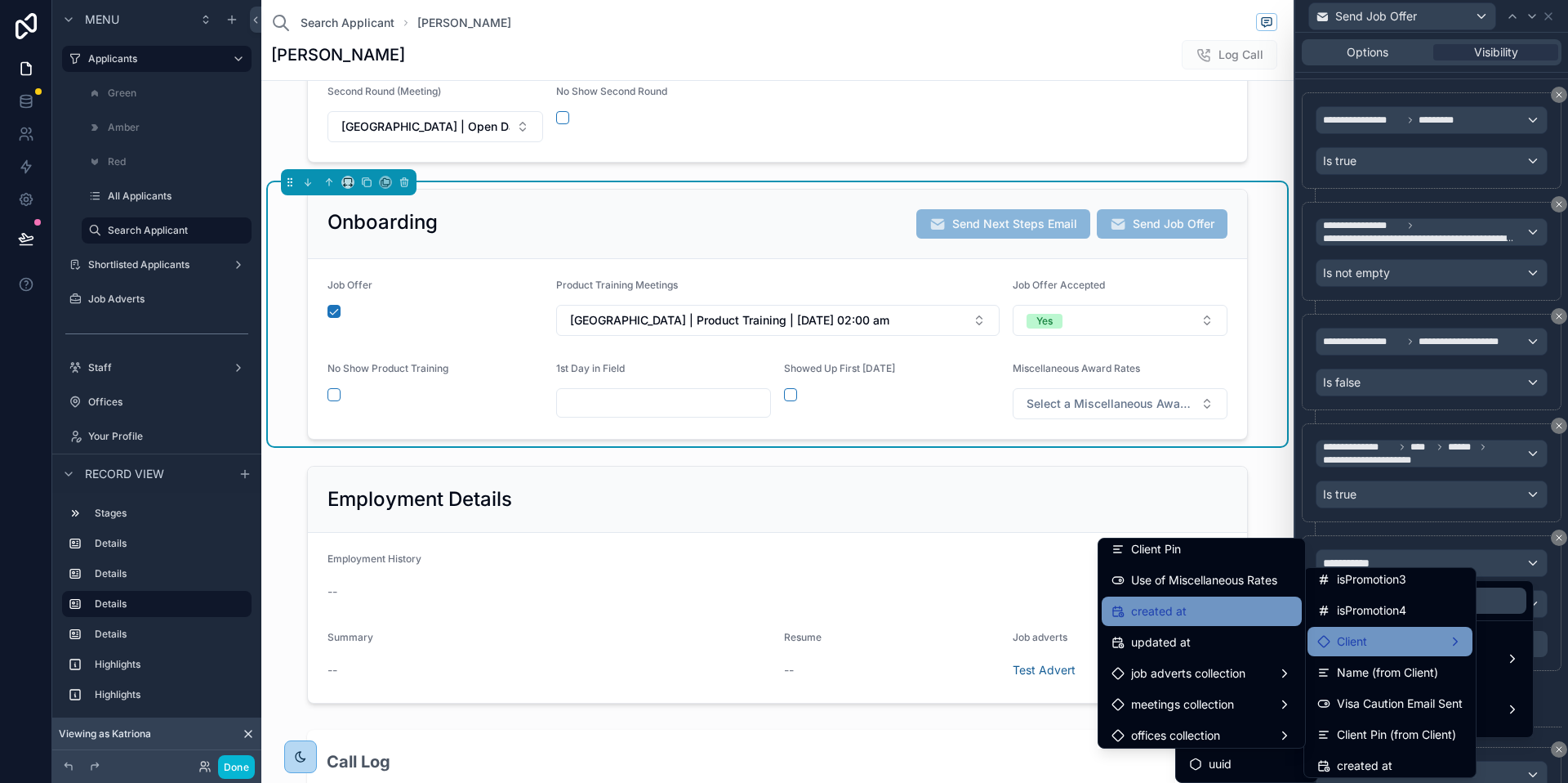
scroll to position [357, 0]
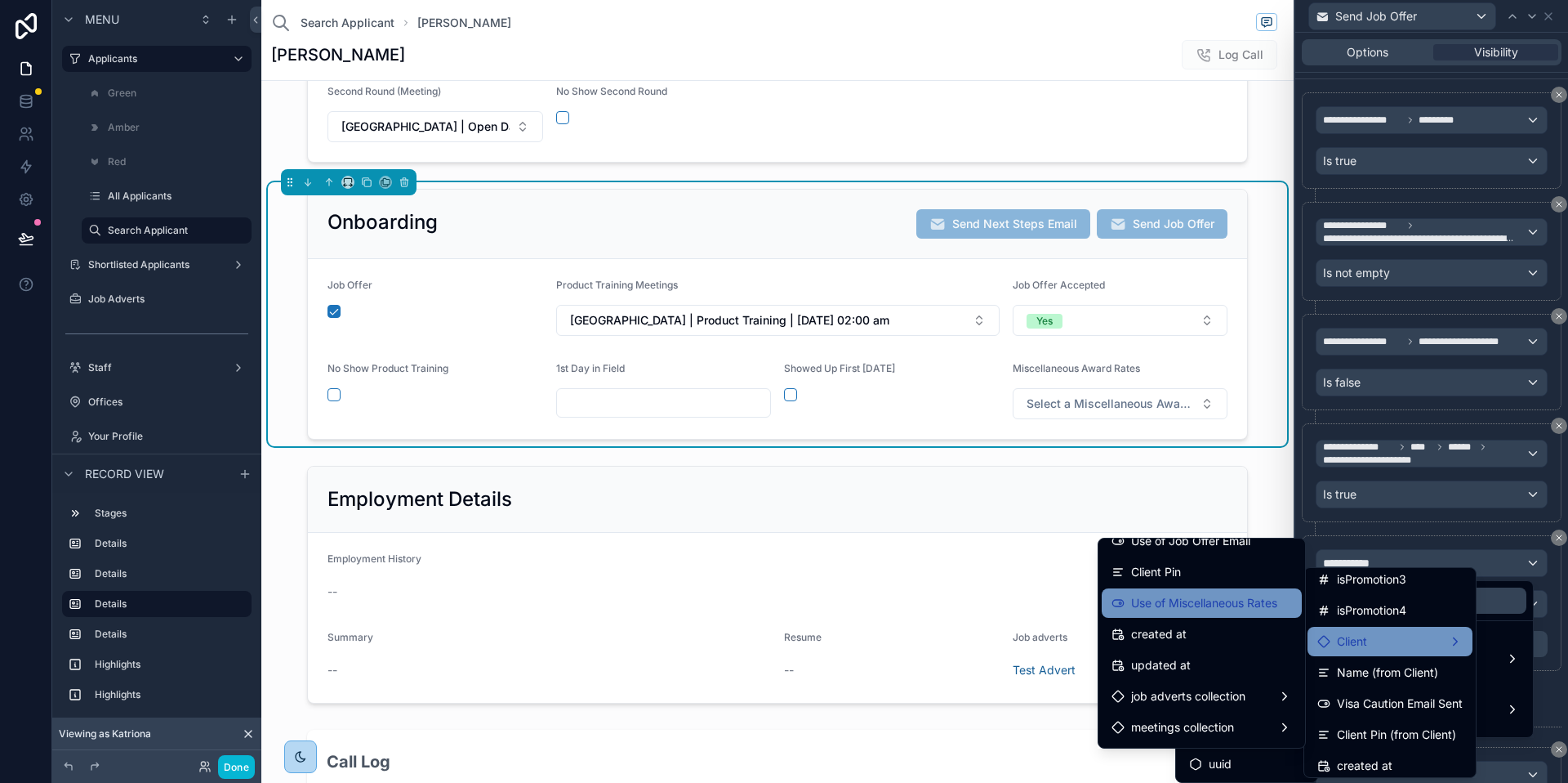
click at [1161, 604] on span "Use of Miscellaneous Rates" at bounding box center [1204, 603] width 146 height 20
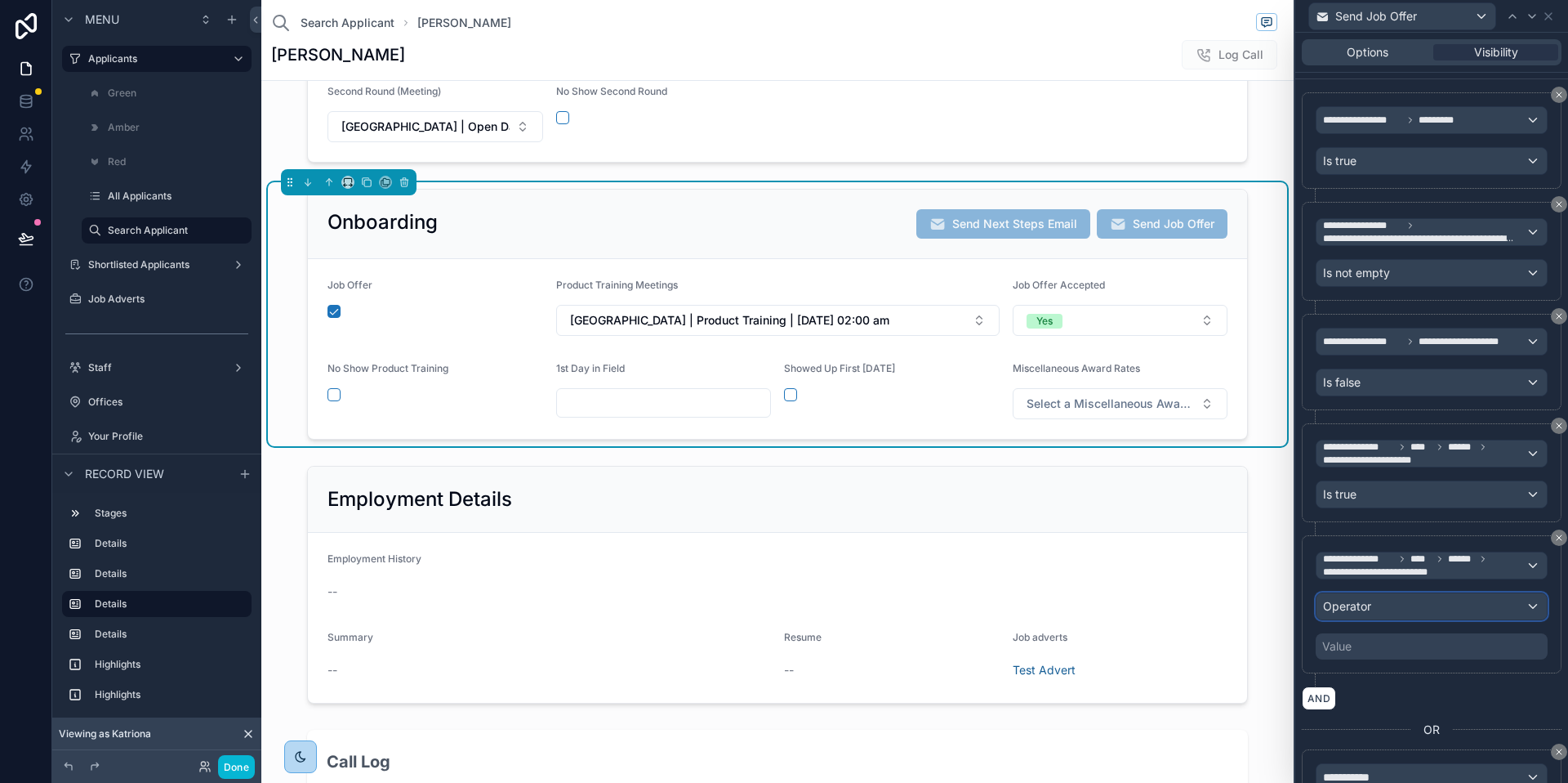
click at [1385, 602] on div "Operator" at bounding box center [1431, 606] width 231 height 26
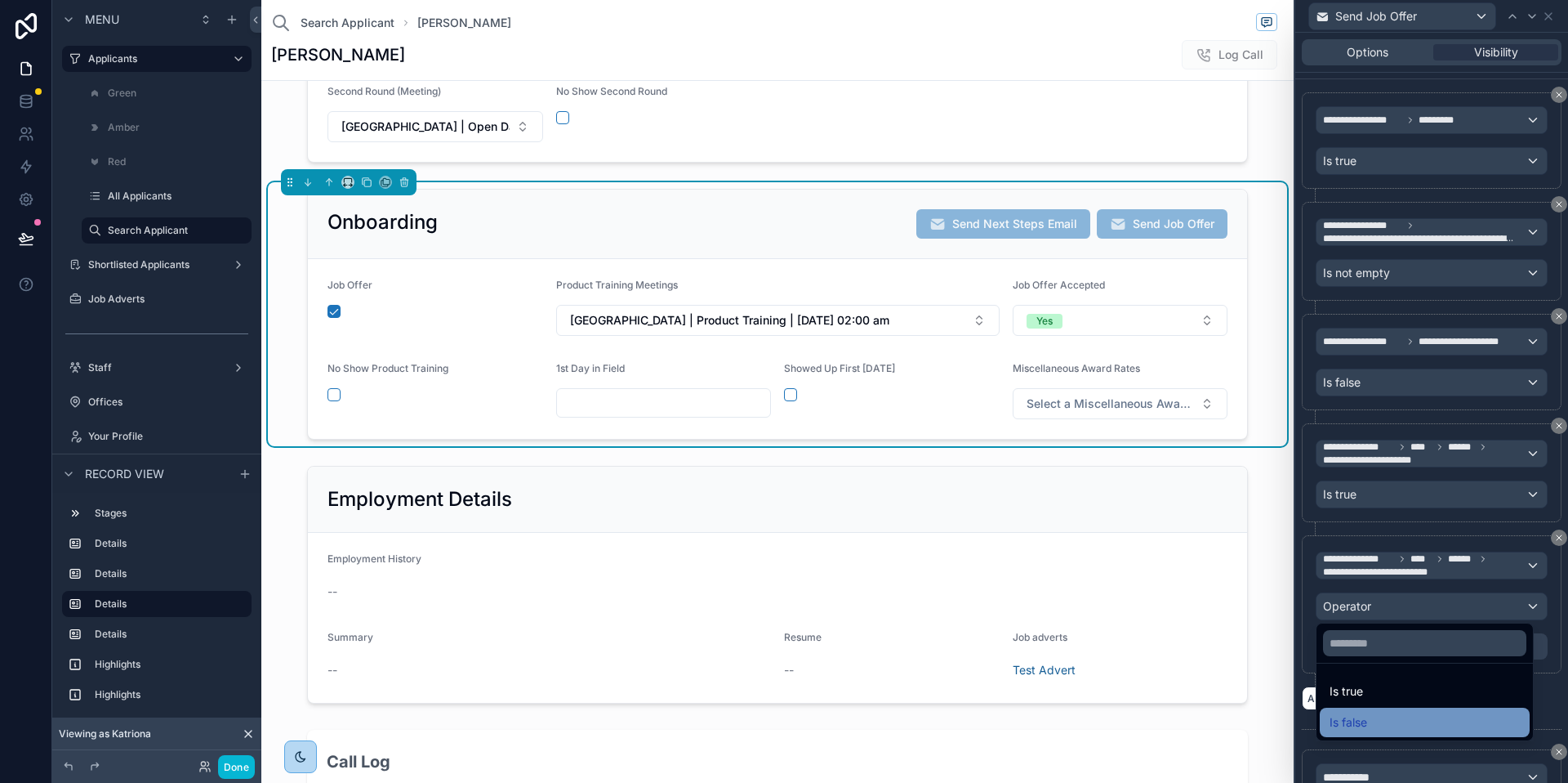
click at [1354, 723] on span "Is false" at bounding box center [1348, 723] width 37 height 20
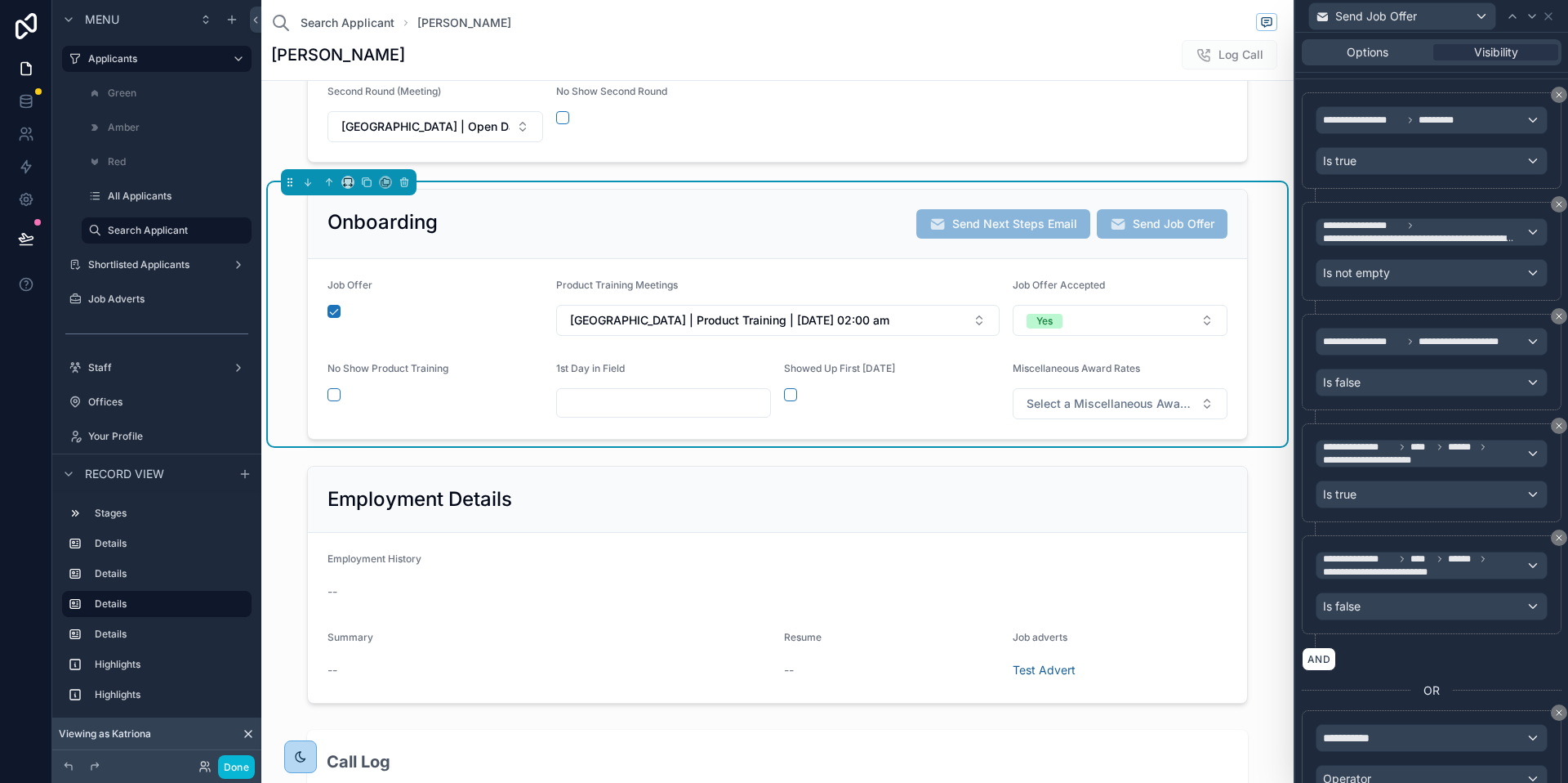
click at [1423, 665] on div "AND" at bounding box center [1431, 659] width 260 height 24
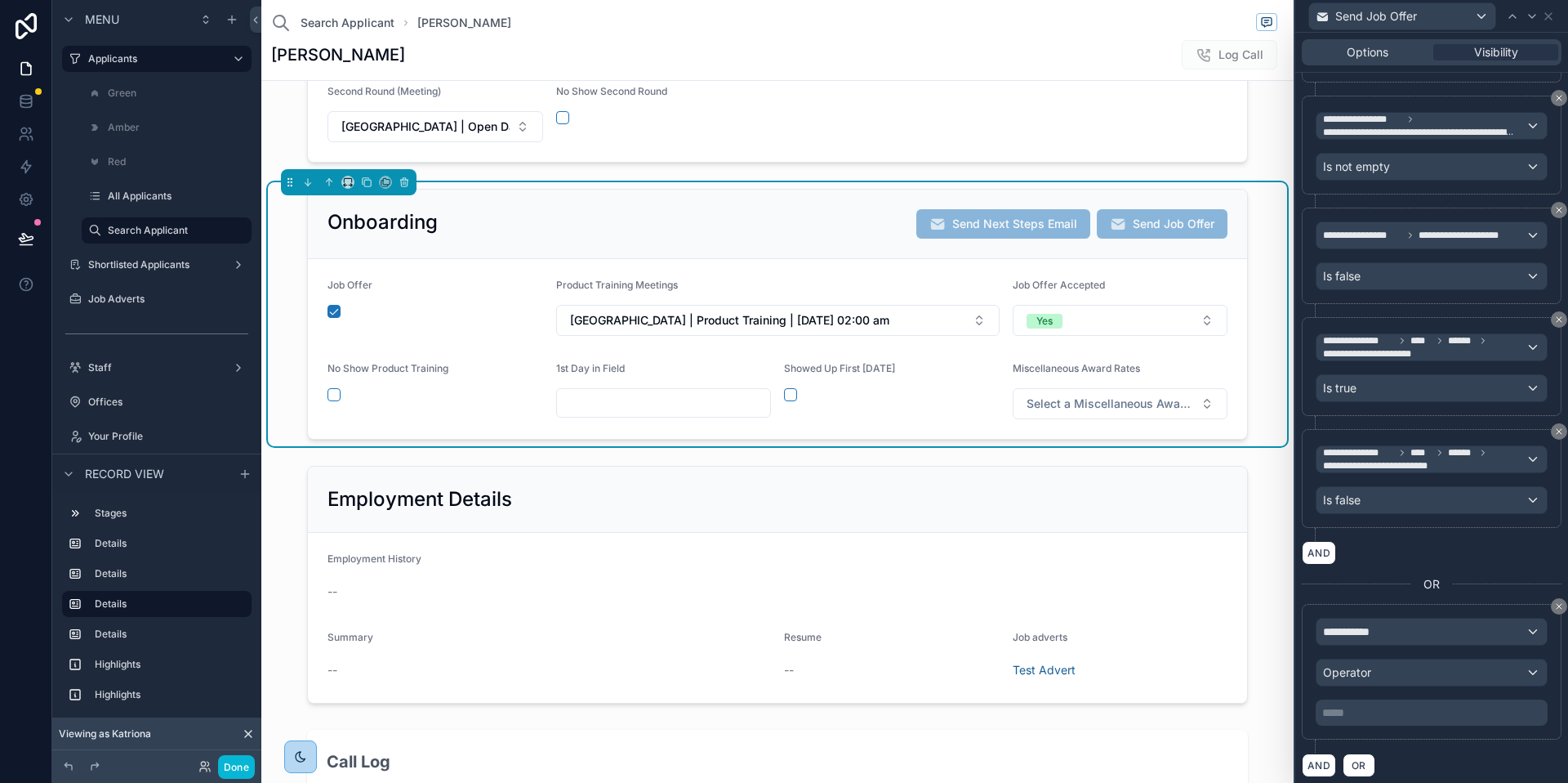
scroll to position [394, 0]
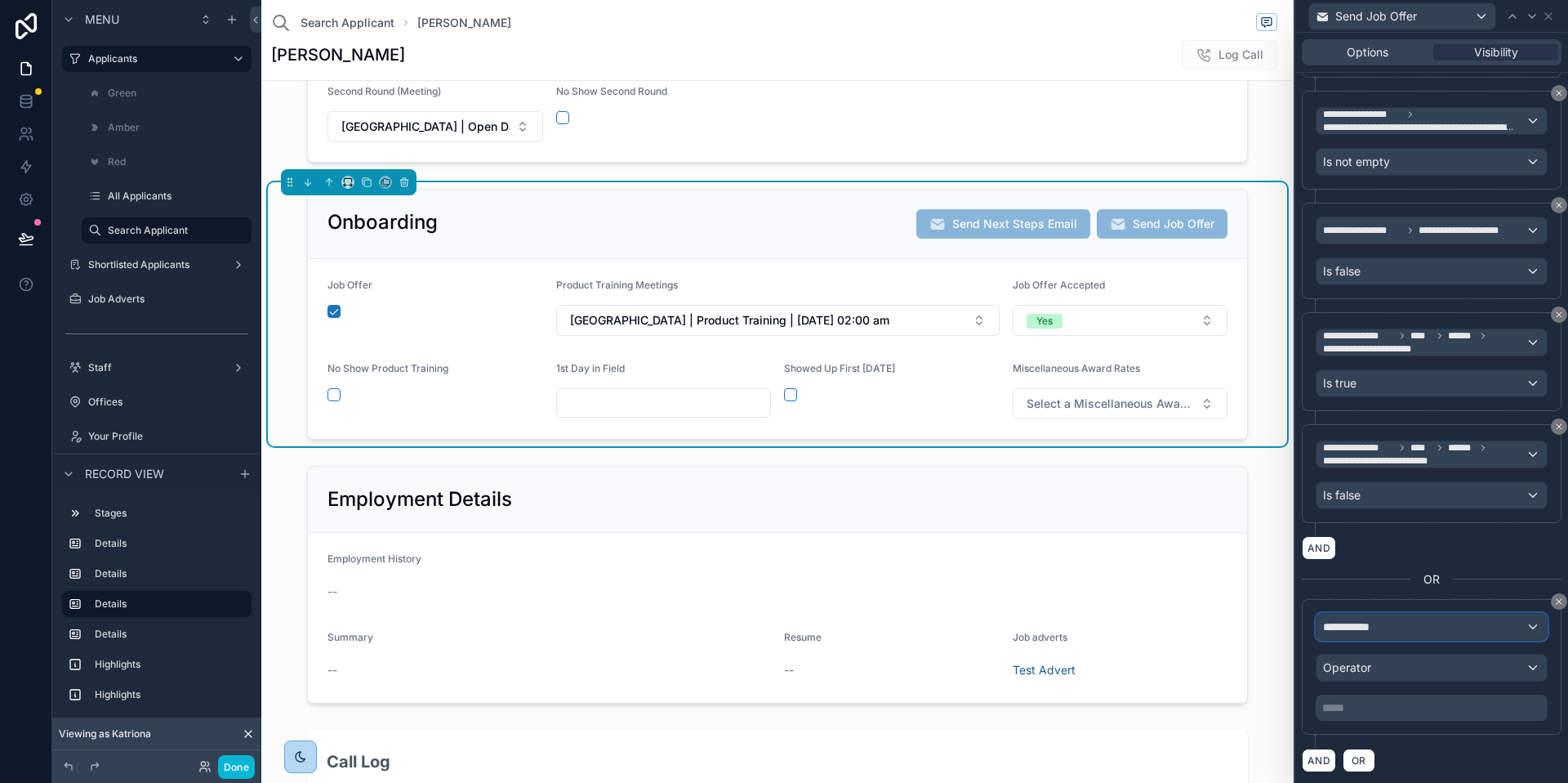
click at [1403, 634] on div "**********" at bounding box center [1431, 626] width 231 height 26
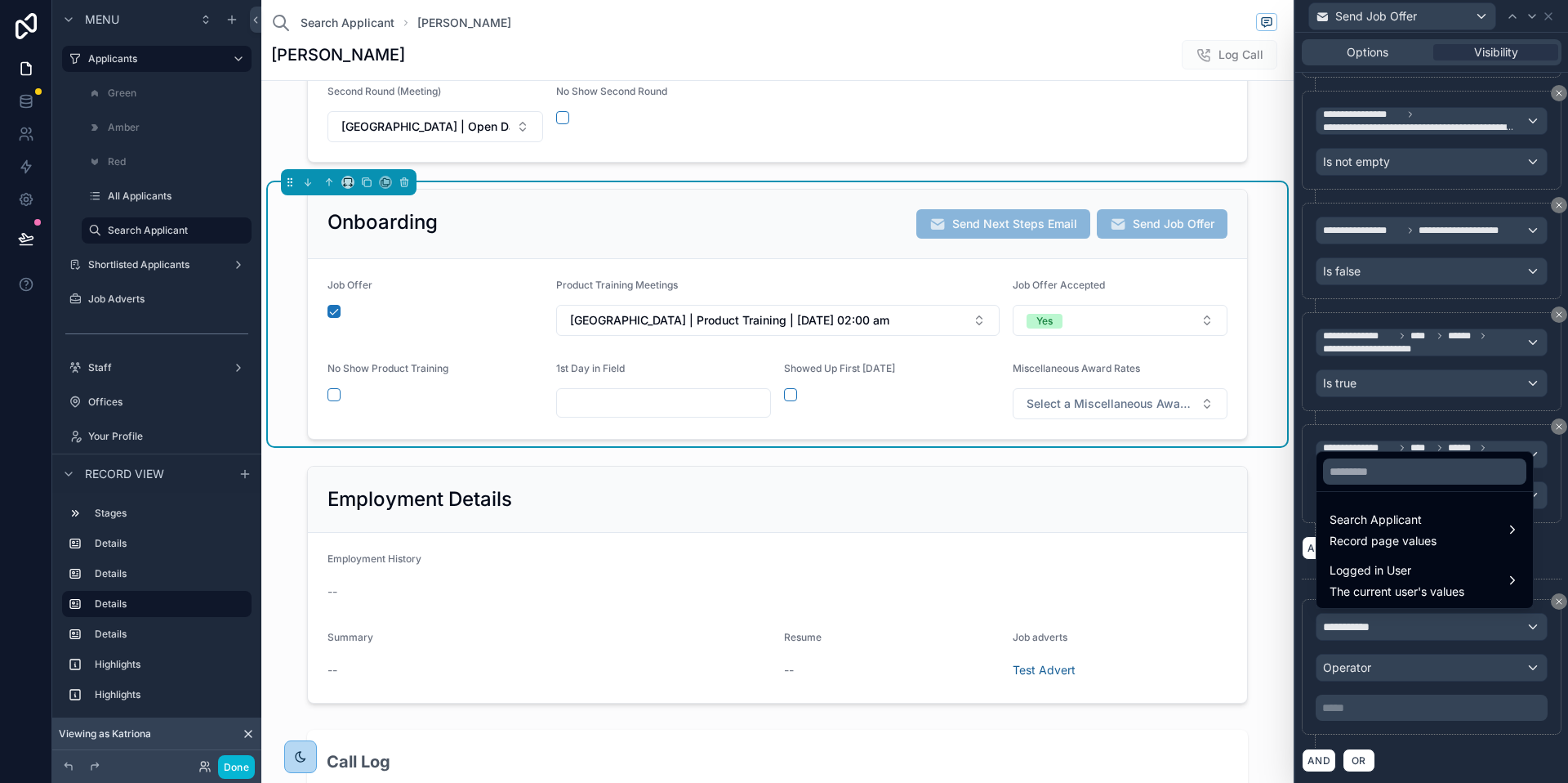
click at [1542, 529] on div at bounding box center [1431, 391] width 272 height 783
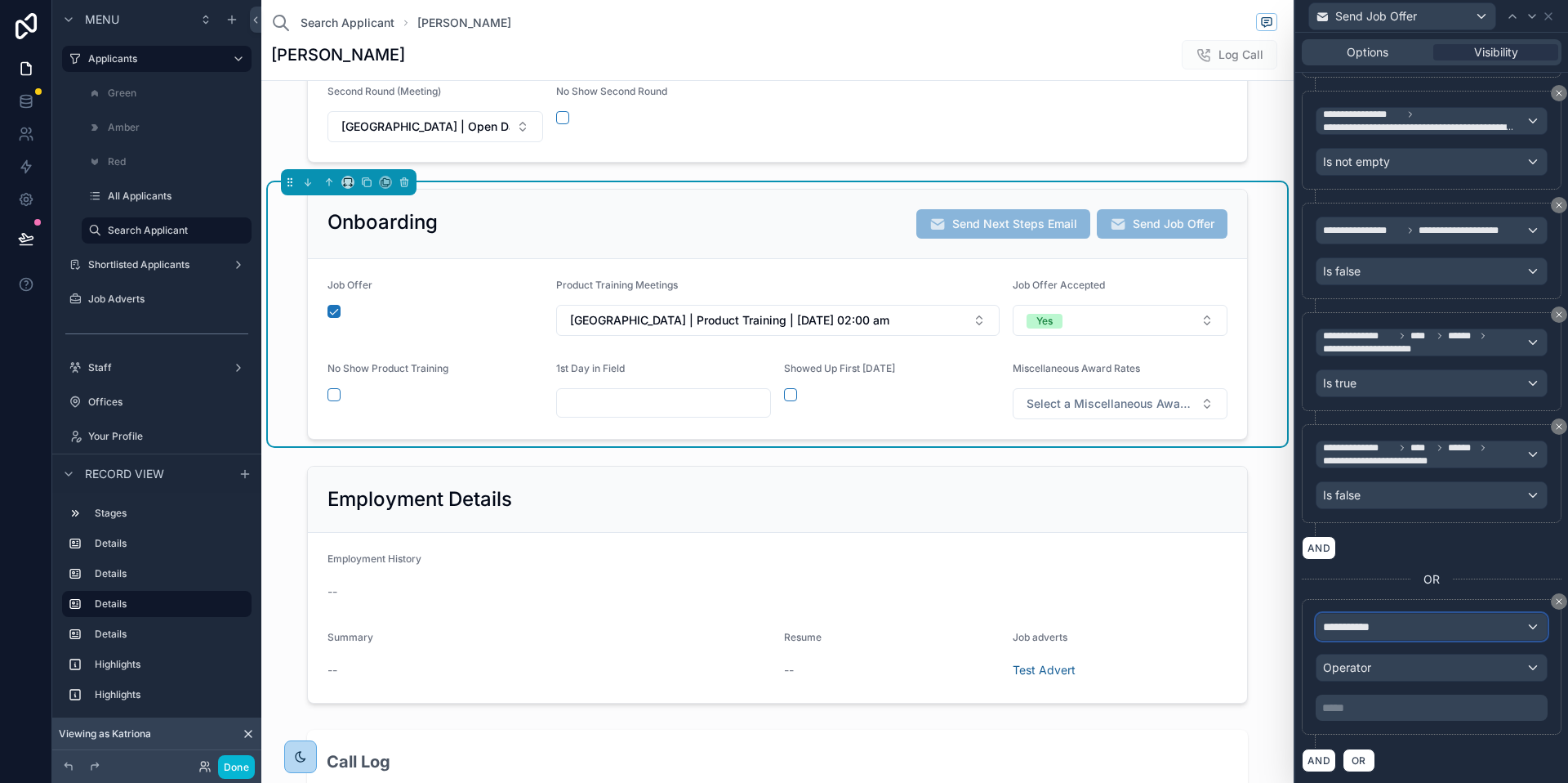
click at [1400, 613] on div "**********" at bounding box center [1431, 626] width 231 height 26
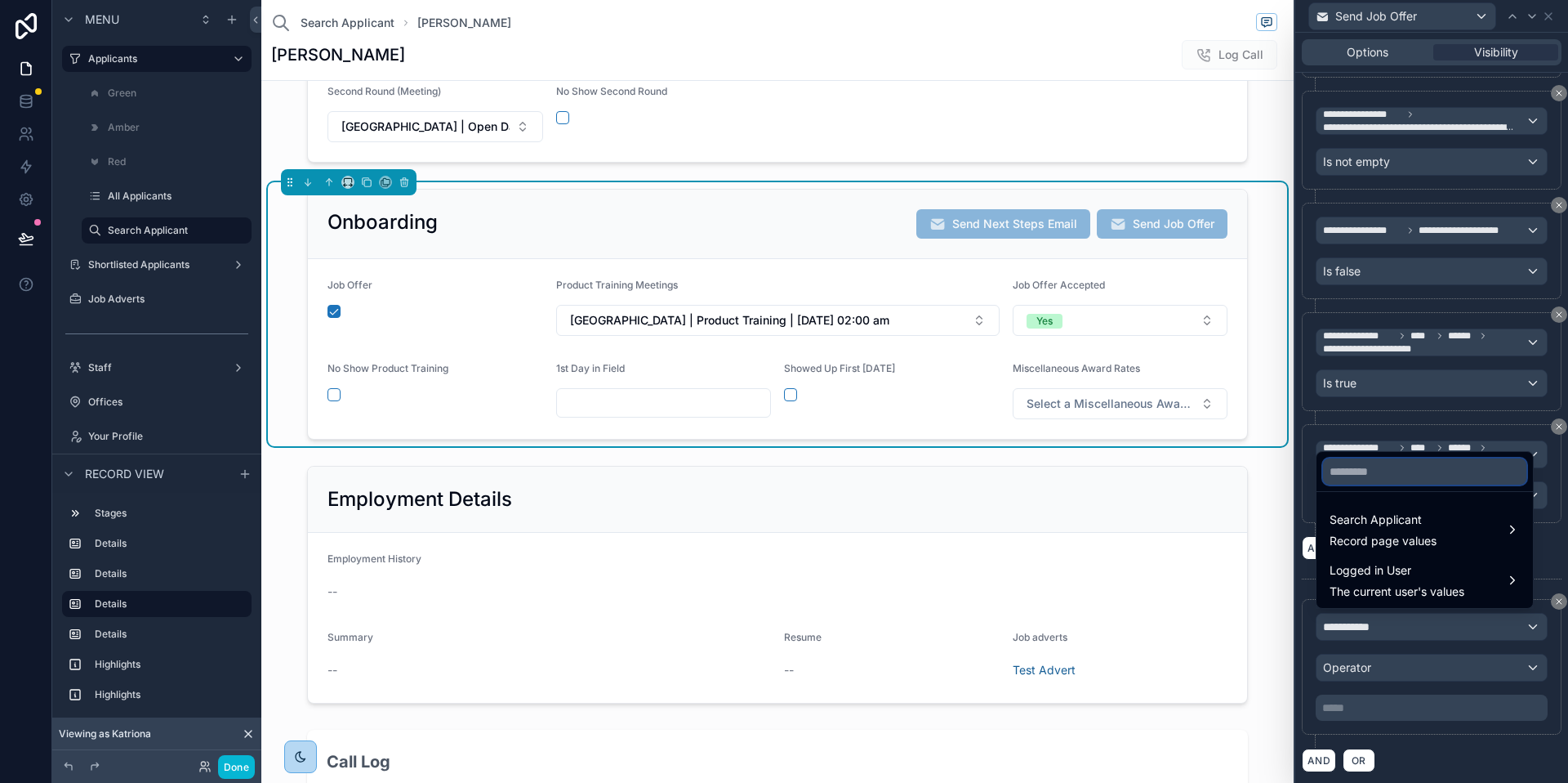
click at [1375, 463] on input "text" at bounding box center [1424, 471] width 203 height 26
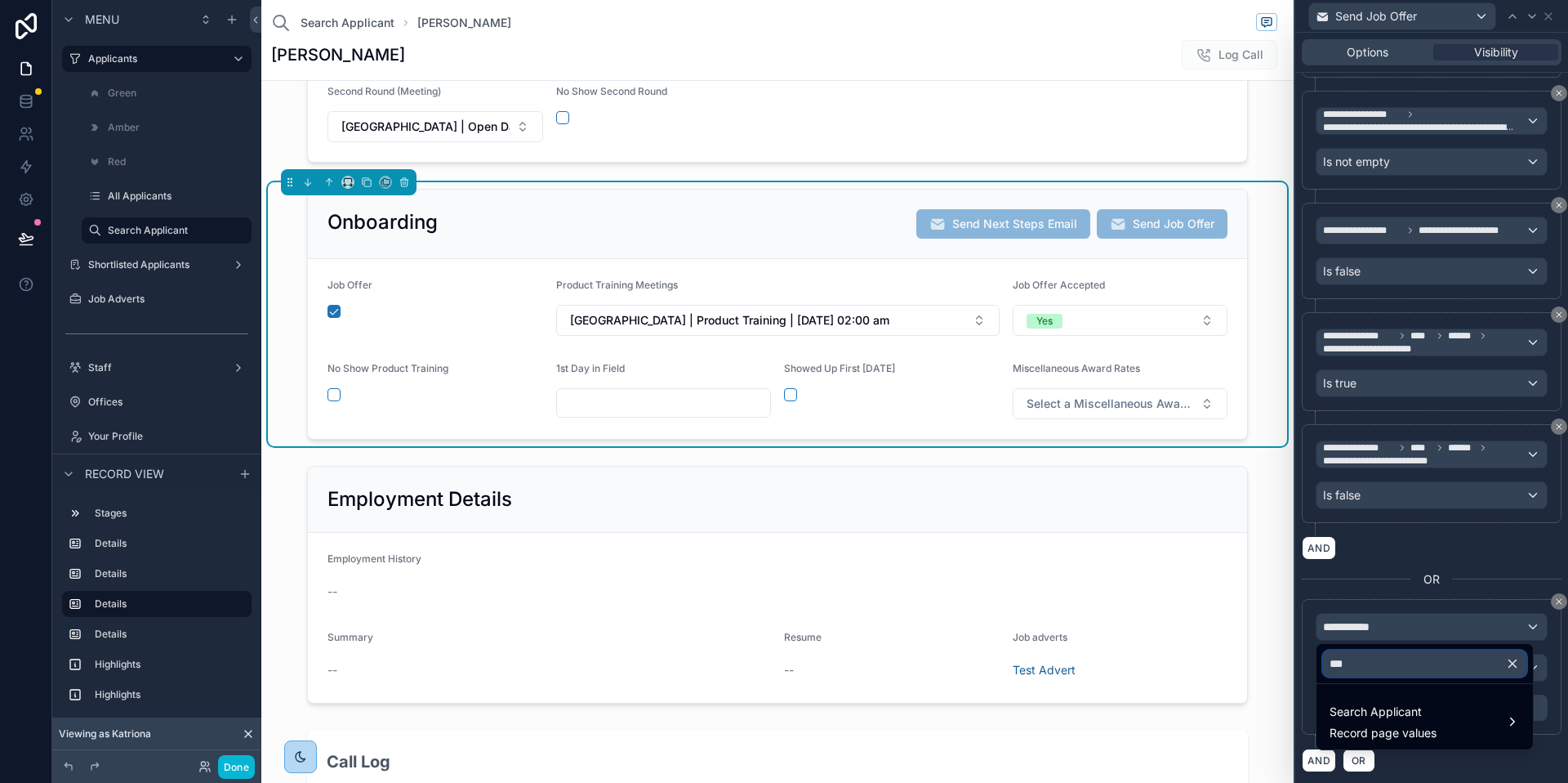
type input "***"
click at [1400, 747] on ul "Search Applicant Record page values" at bounding box center [1425, 716] width 217 height 66
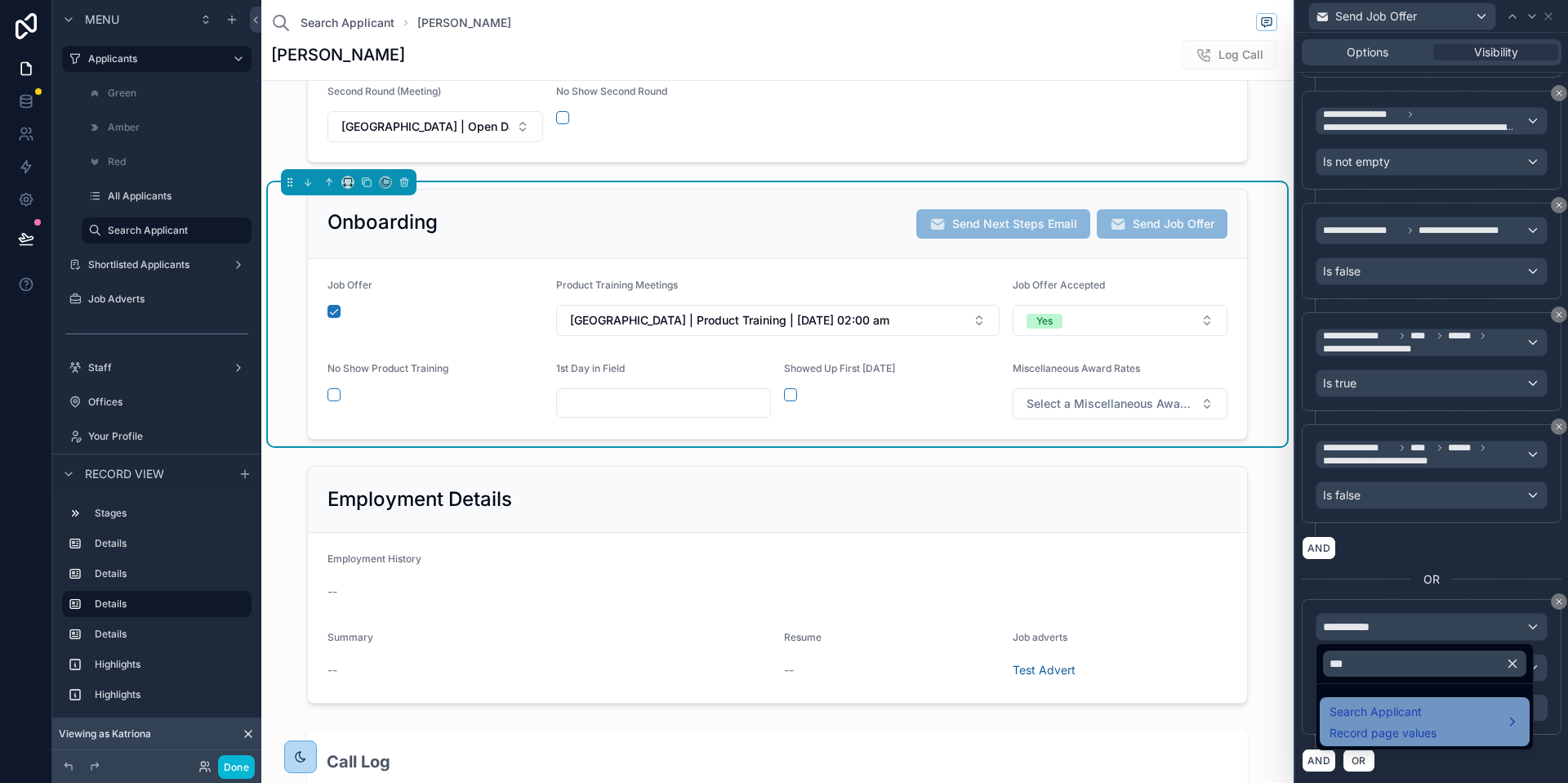
click at [1401, 731] on span "Record page values" at bounding box center [1383, 733] width 107 height 16
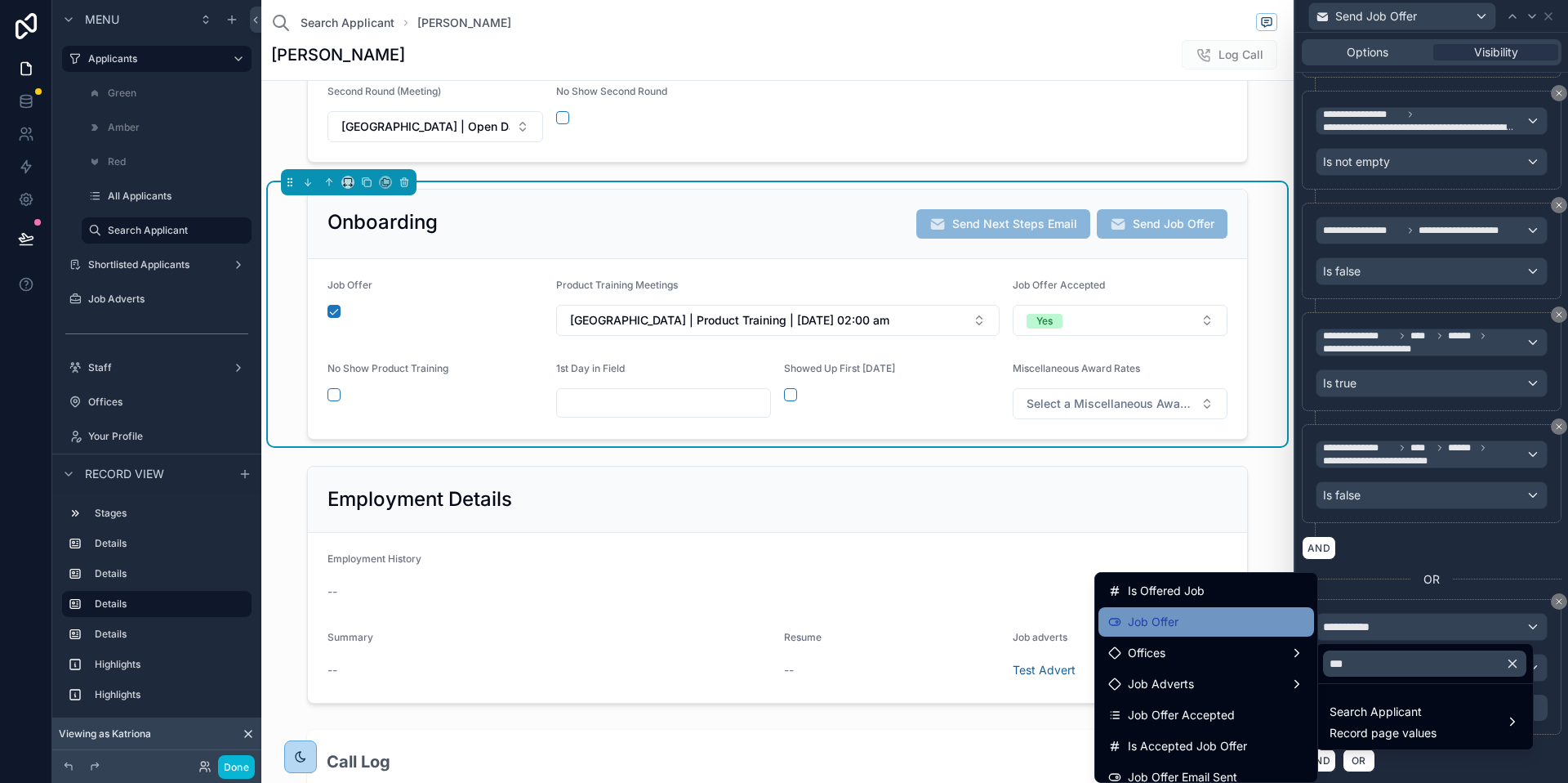
click at [1181, 626] on div "Job Offer" at bounding box center [1206, 623] width 196 height 20
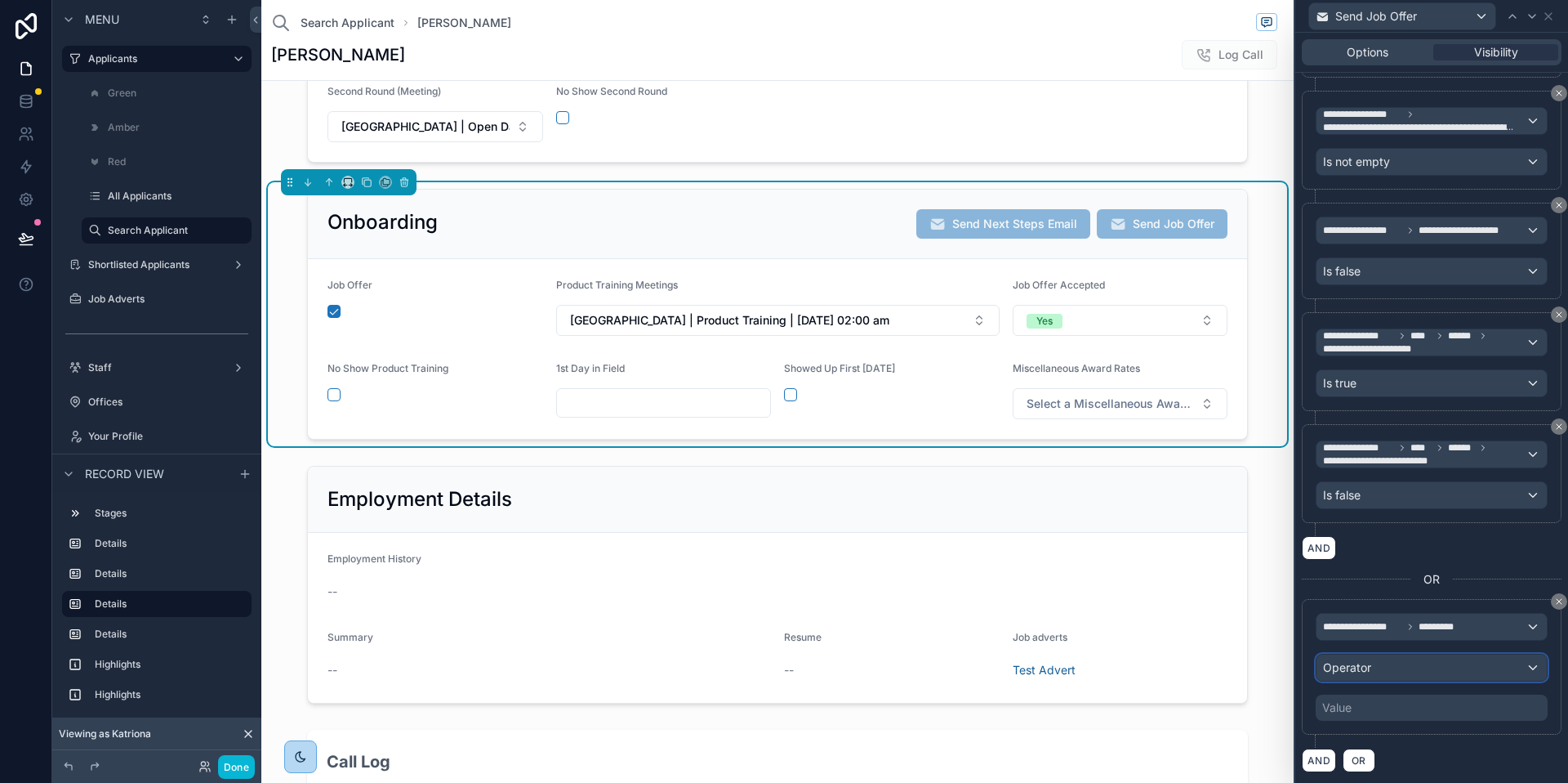
click at [1427, 661] on div "Operator" at bounding box center [1431, 667] width 231 height 26
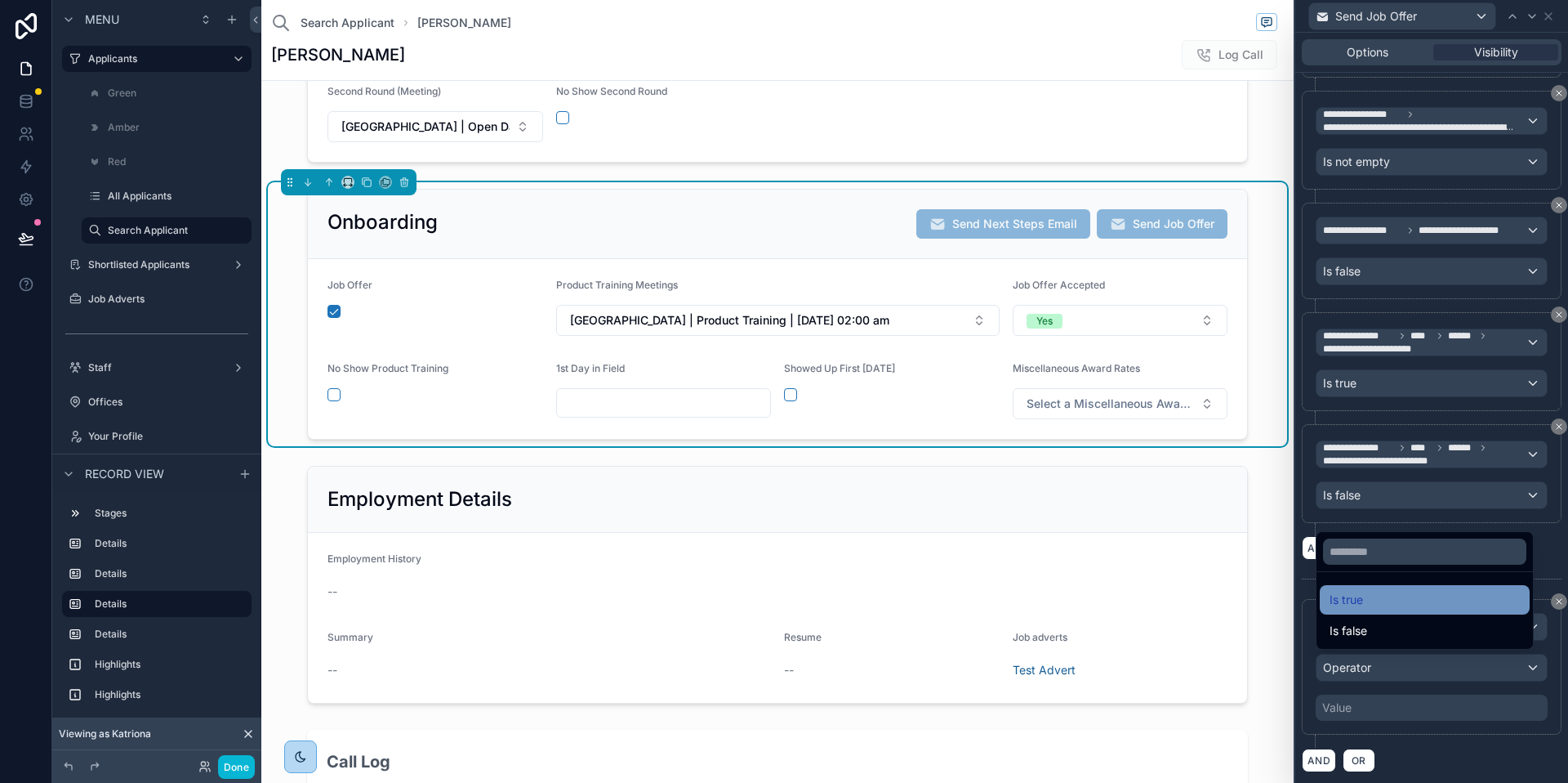
click at [1360, 608] on span "Is true" at bounding box center [1347, 600] width 34 height 20
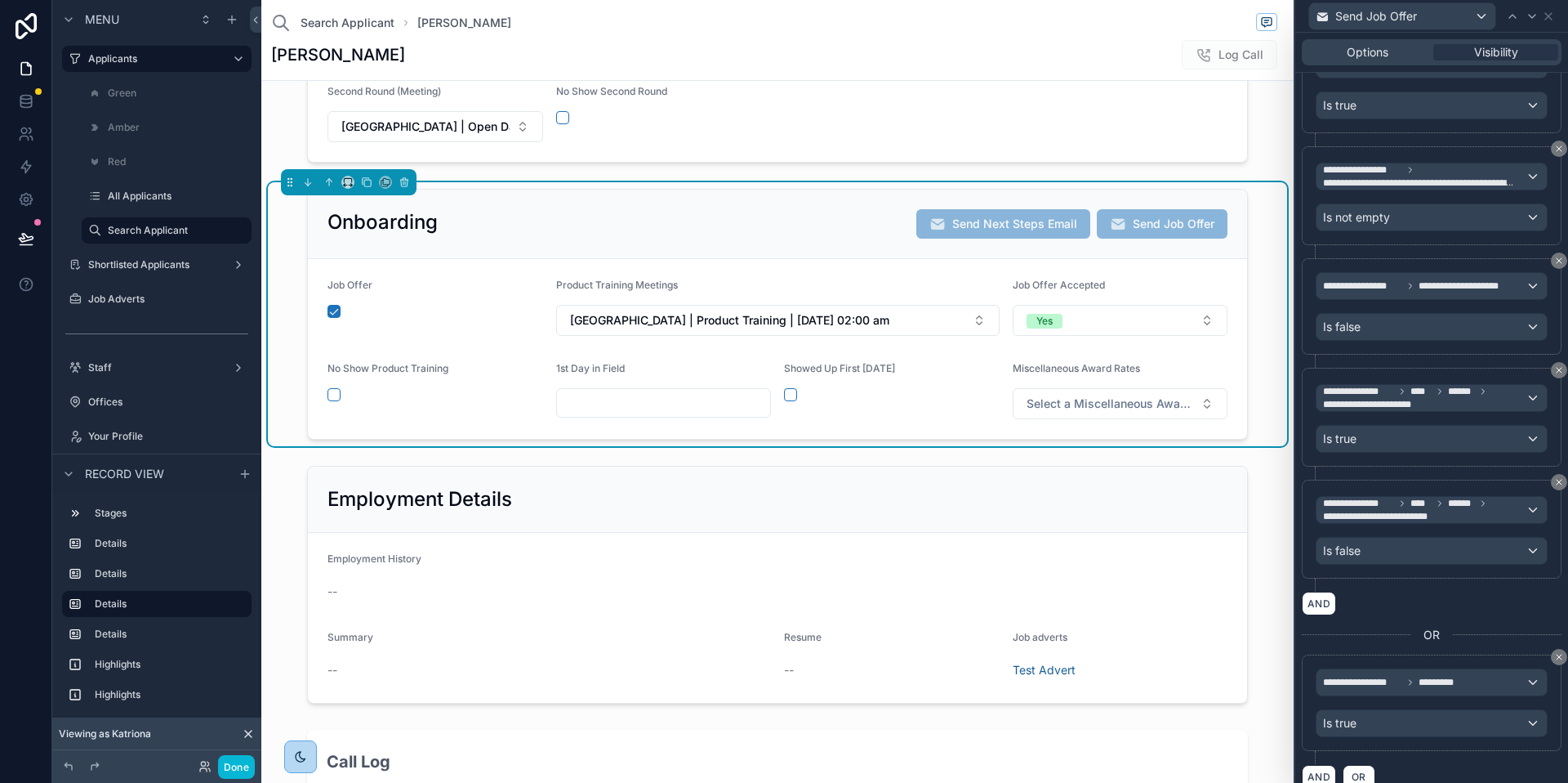
scroll to position [355, 0]
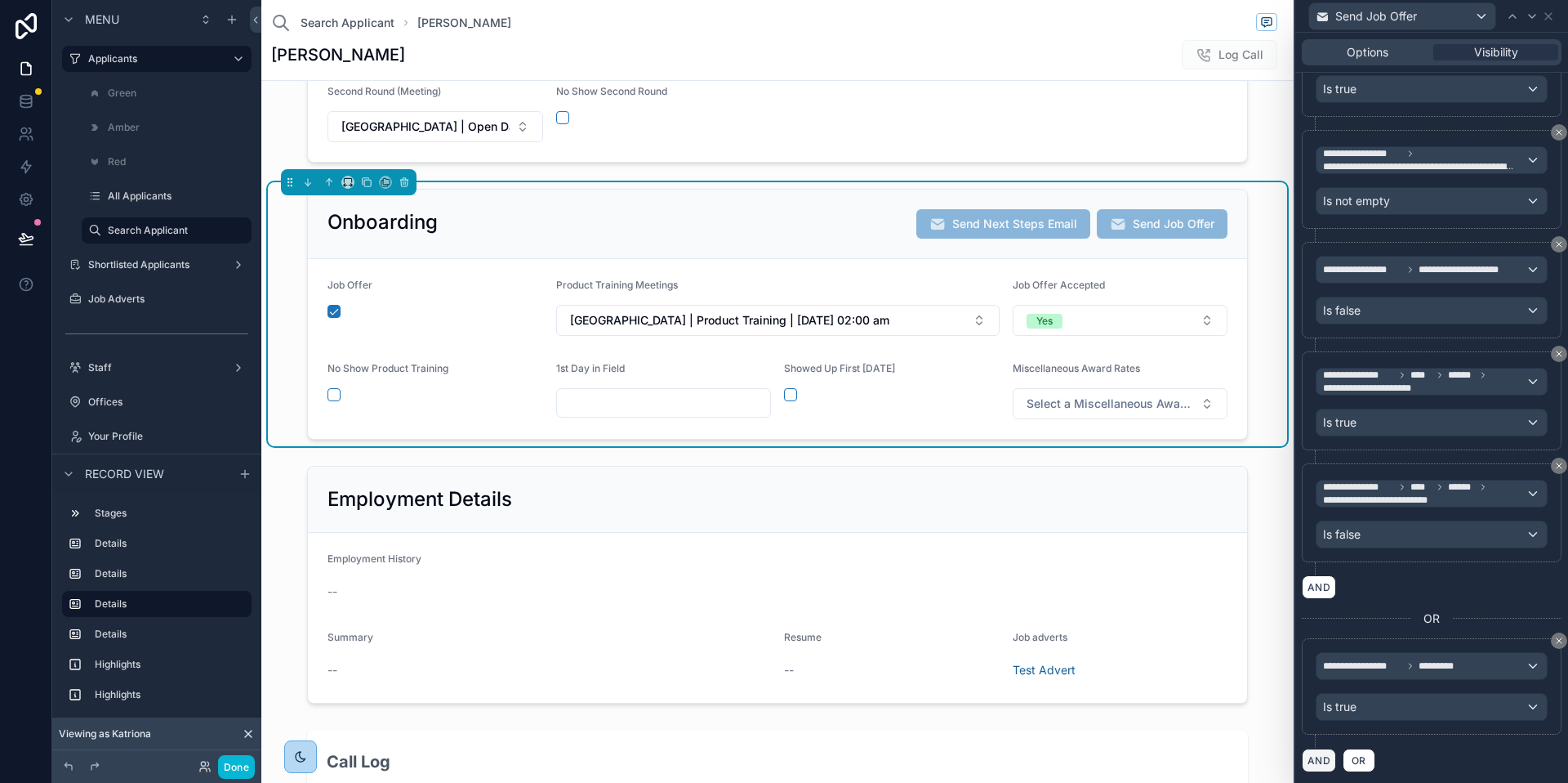
click at [1322, 760] on button "AND" at bounding box center [1319, 760] width 35 height 24
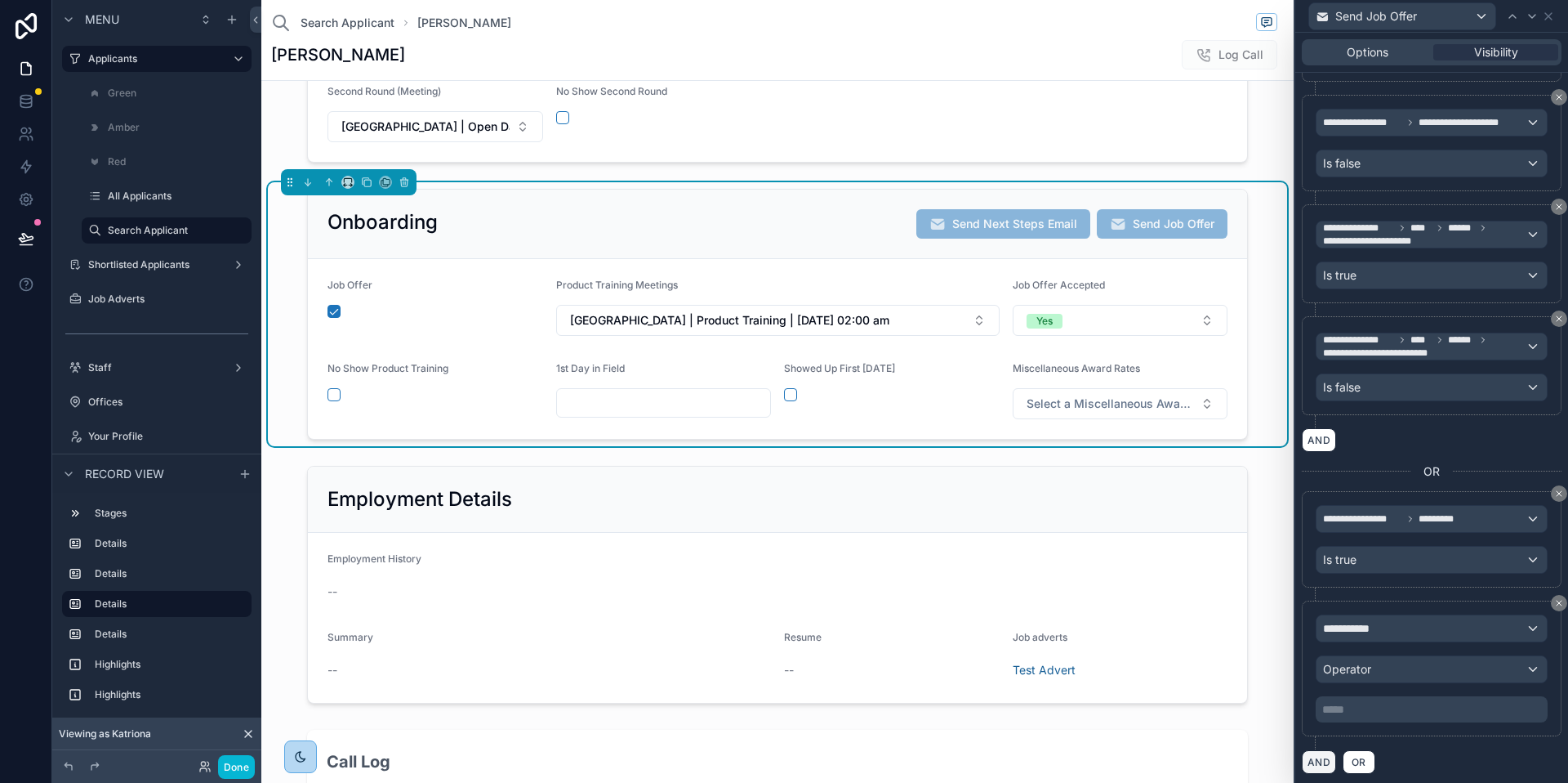
scroll to position [503, 0]
click at [1437, 639] on div "**********" at bounding box center [1431, 666] width 232 height 108
click at [1440, 626] on div "**********" at bounding box center [1431, 626] width 231 height 26
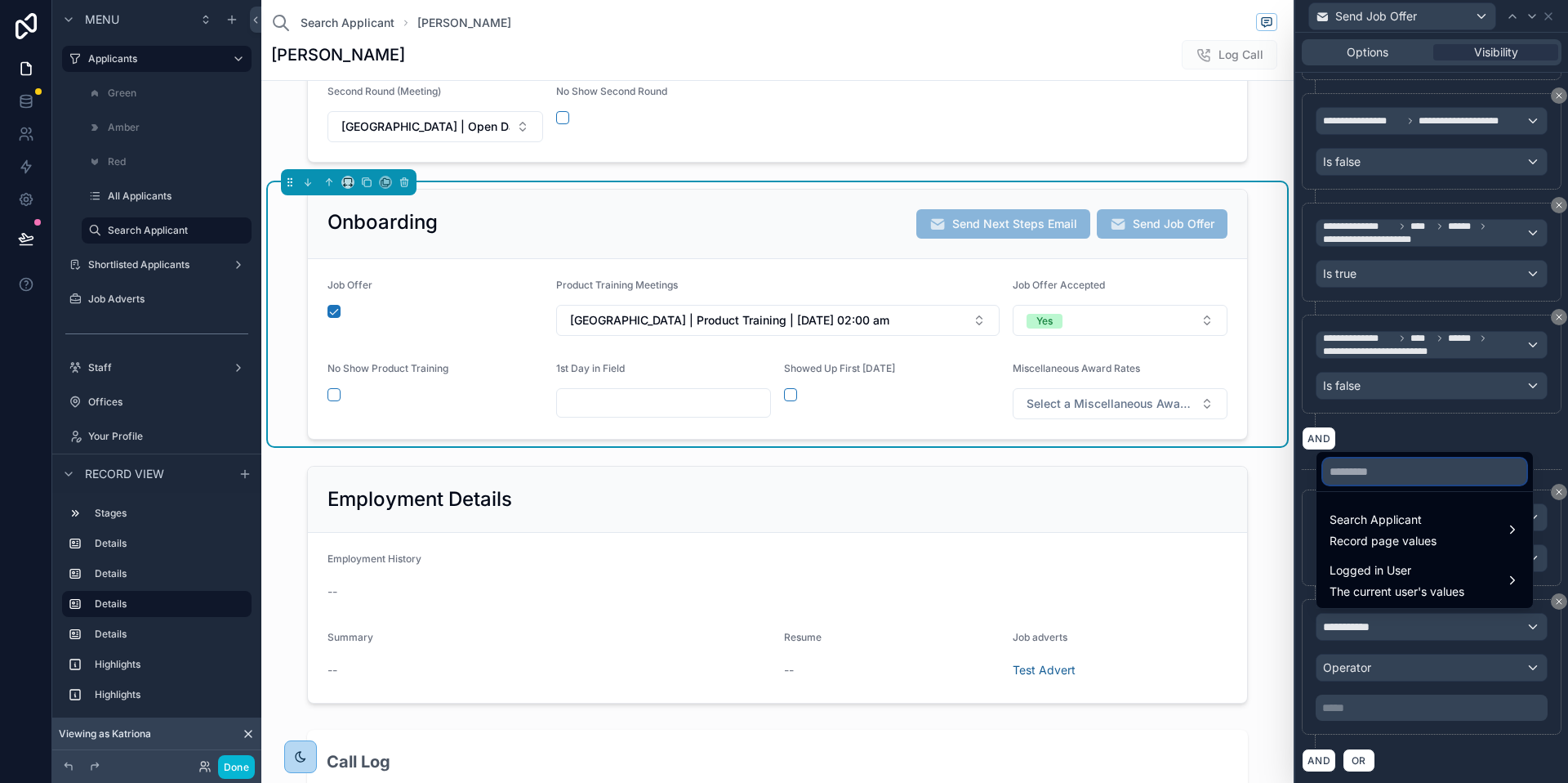
click at [1380, 473] on input "text" at bounding box center [1424, 471] width 203 height 26
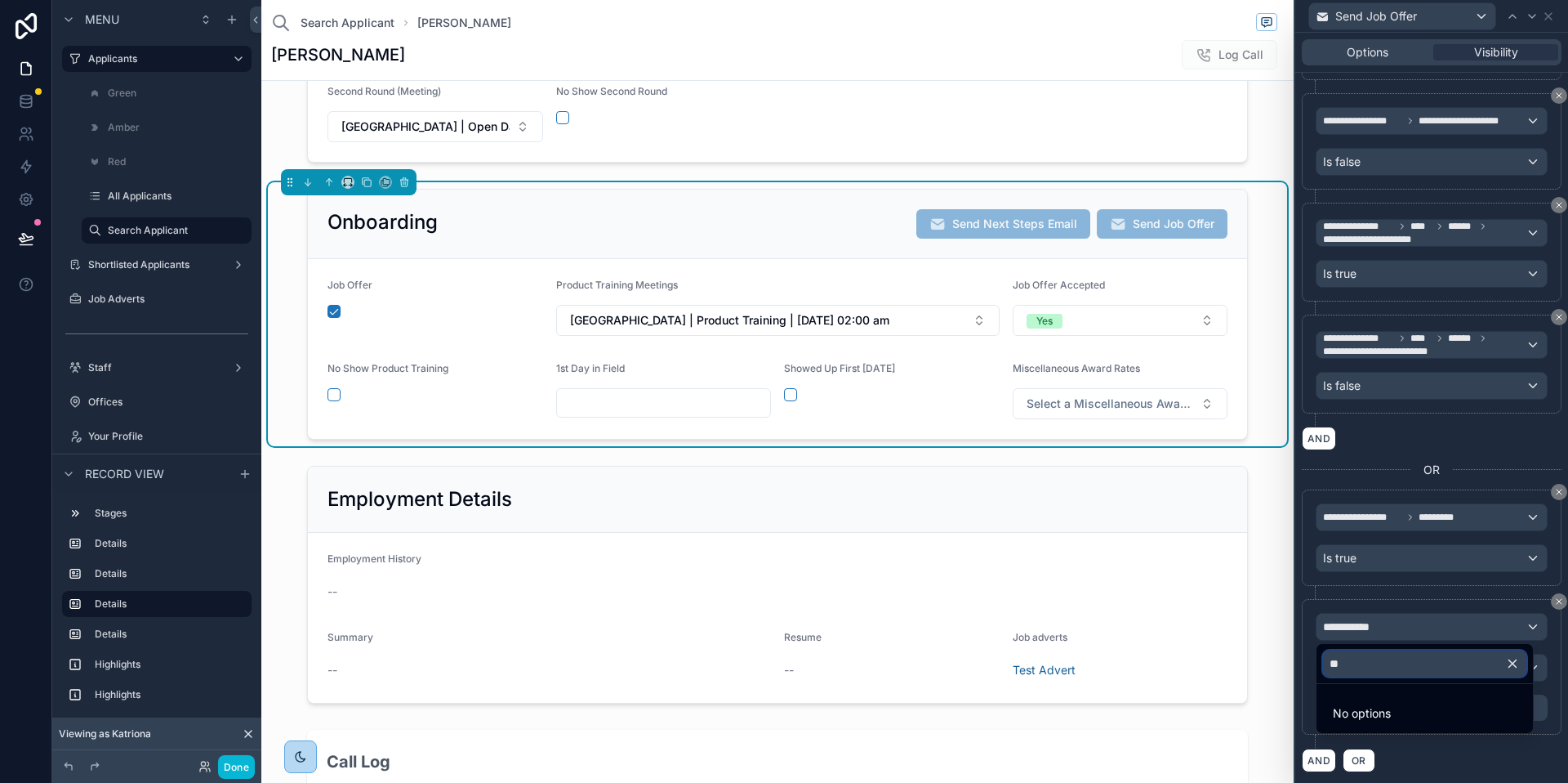
type input "*"
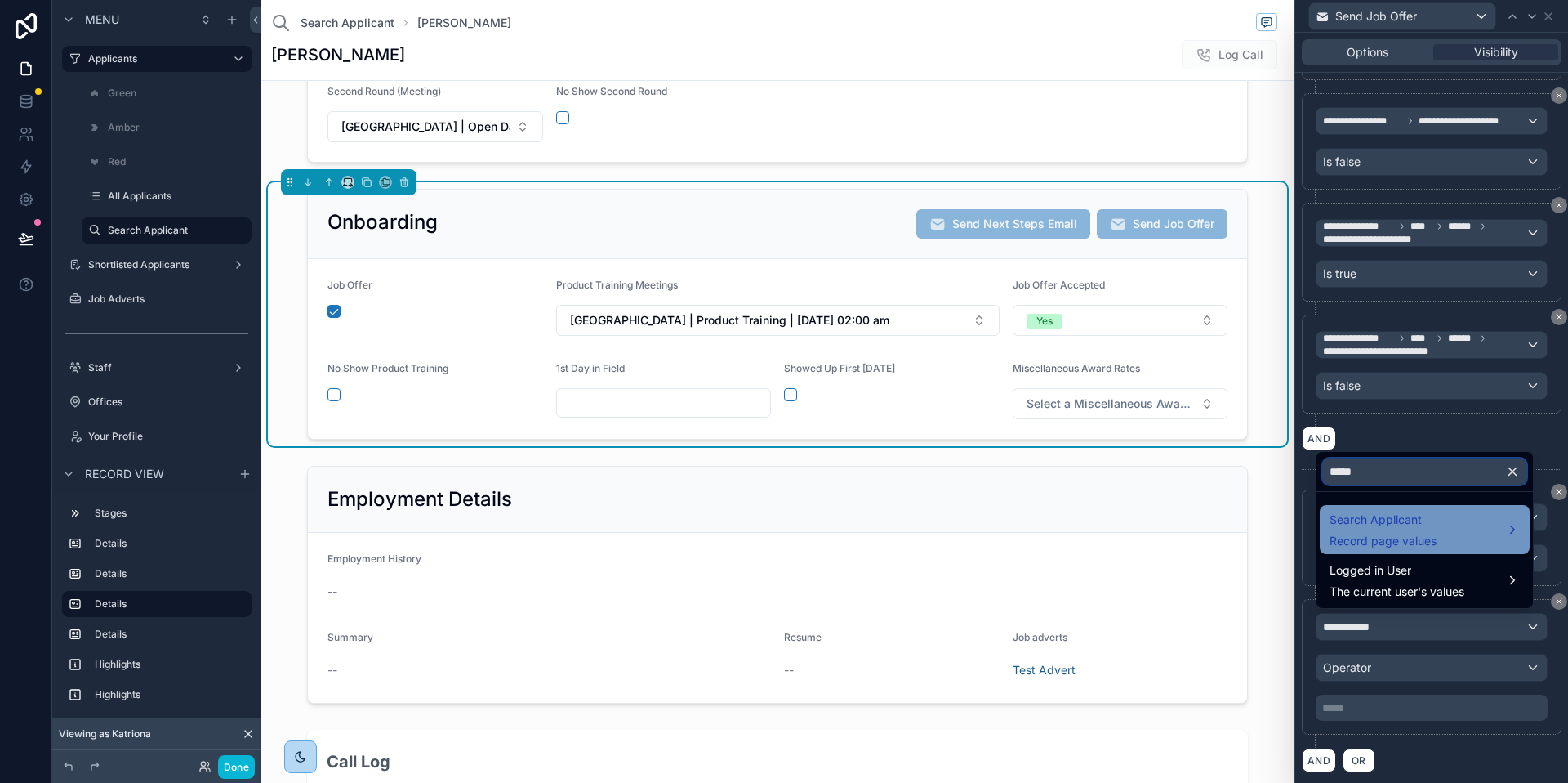
type input "*****"
click at [1378, 524] on span "Search Applicant" at bounding box center [1383, 520] width 107 height 20
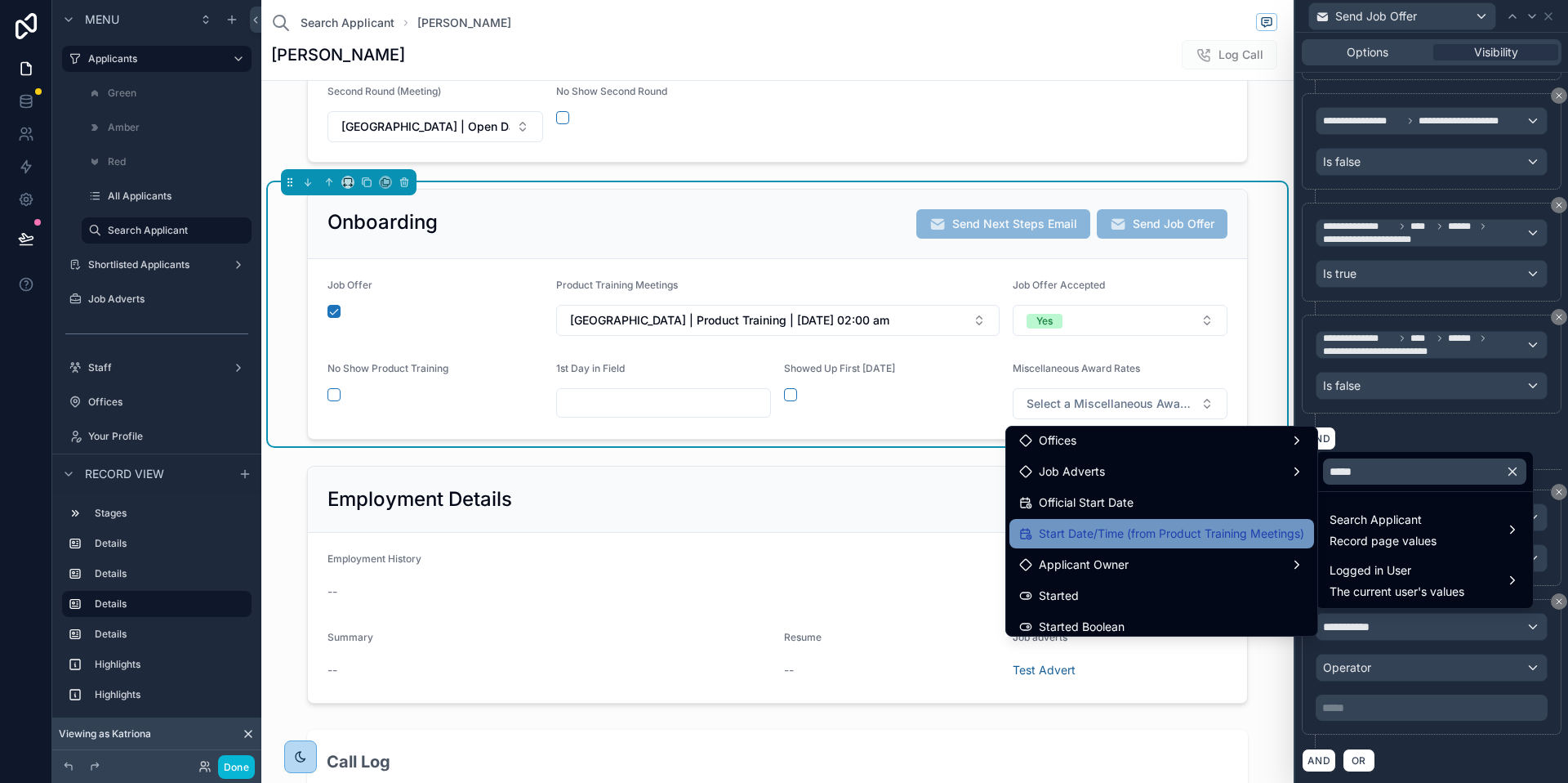
scroll to position [107, 0]
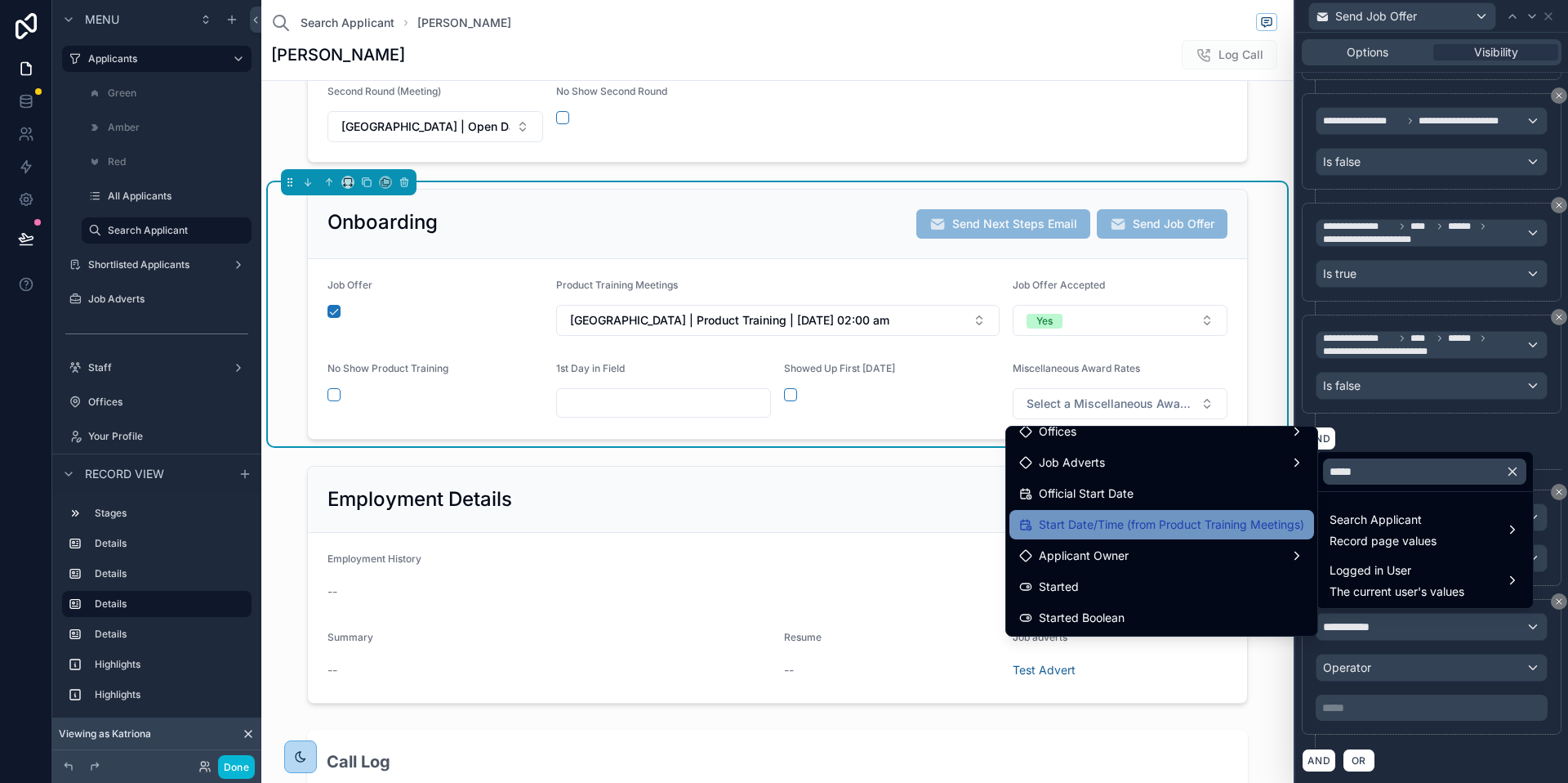
click at [1178, 526] on span "Start Date/Time (from Product Training Meetings)" at bounding box center [1171, 525] width 265 height 20
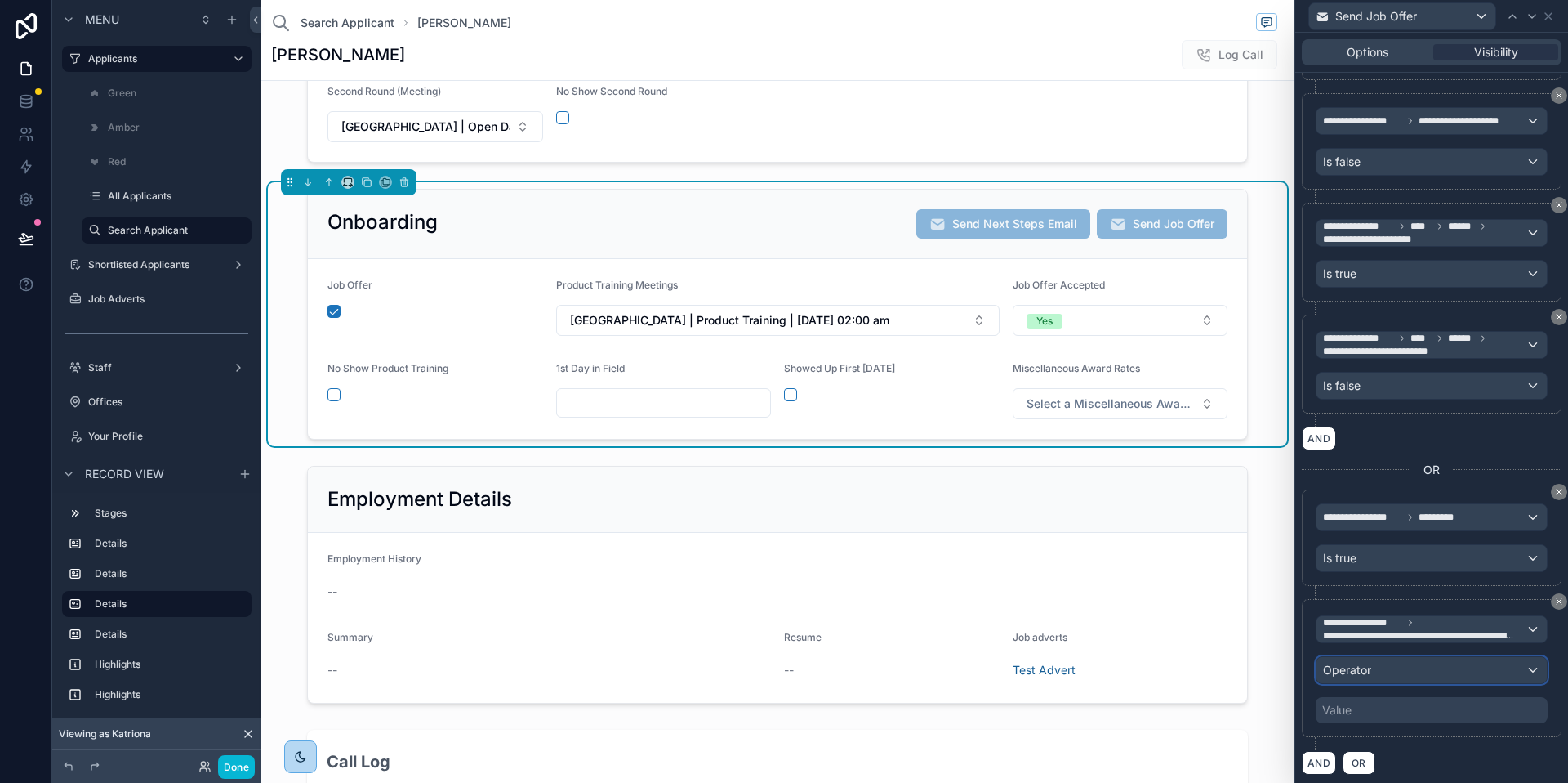
click at [1424, 675] on div "Operator" at bounding box center [1431, 670] width 231 height 26
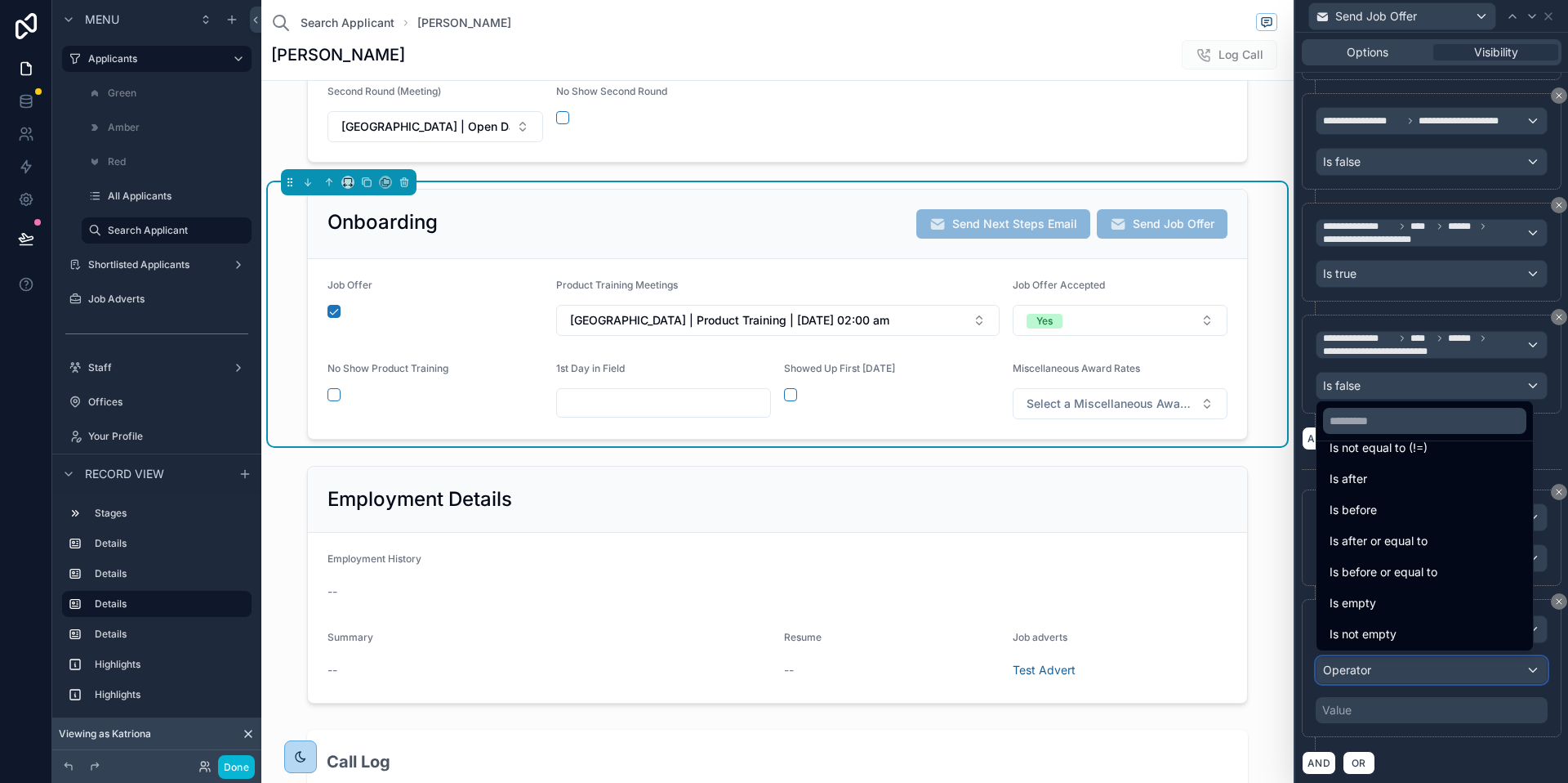
scroll to position [54, 0]
click at [1378, 641] on span "Is not empty" at bounding box center [1364, 633] width 67 height 20
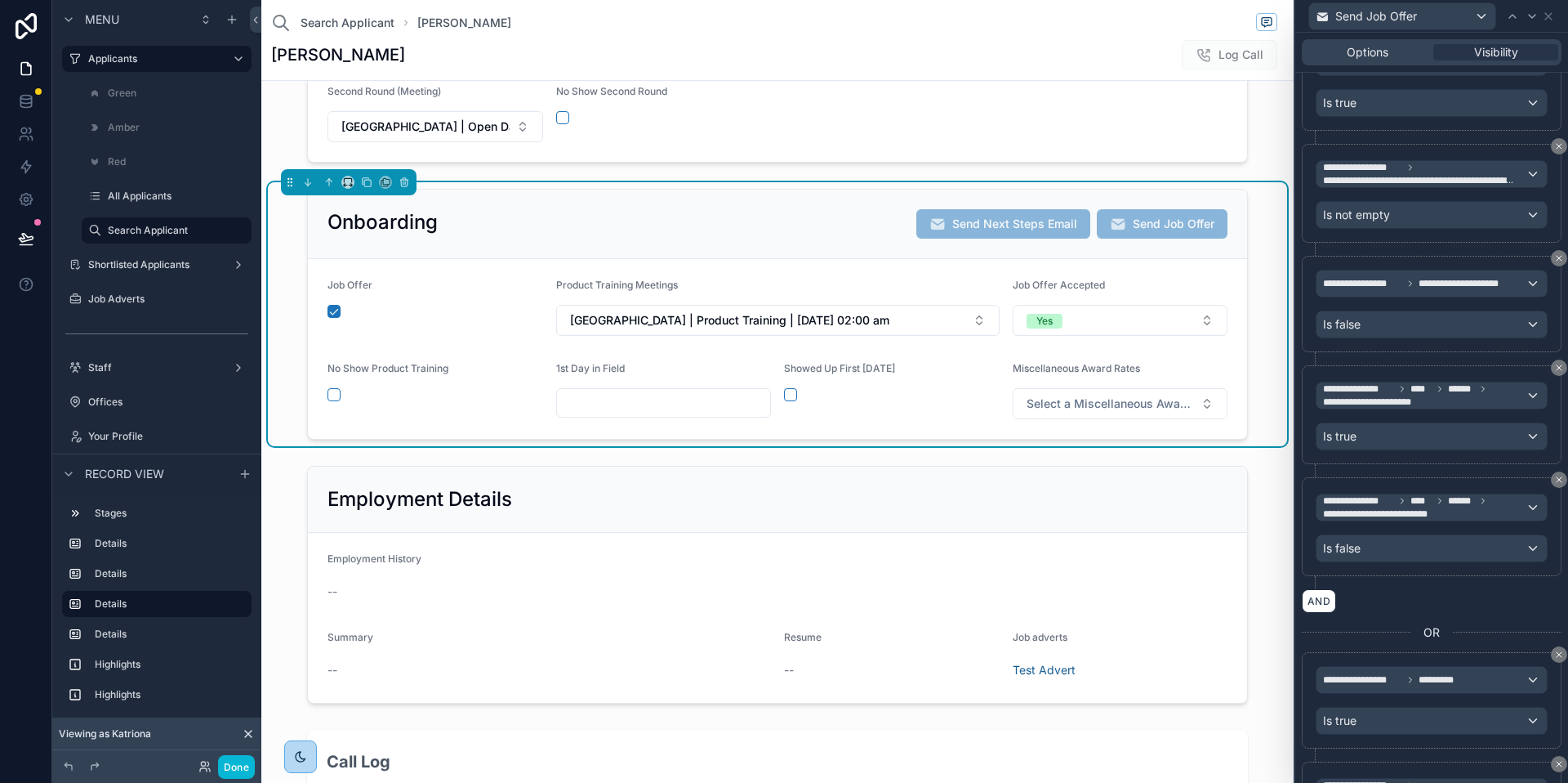
scroll to position [466, 0]
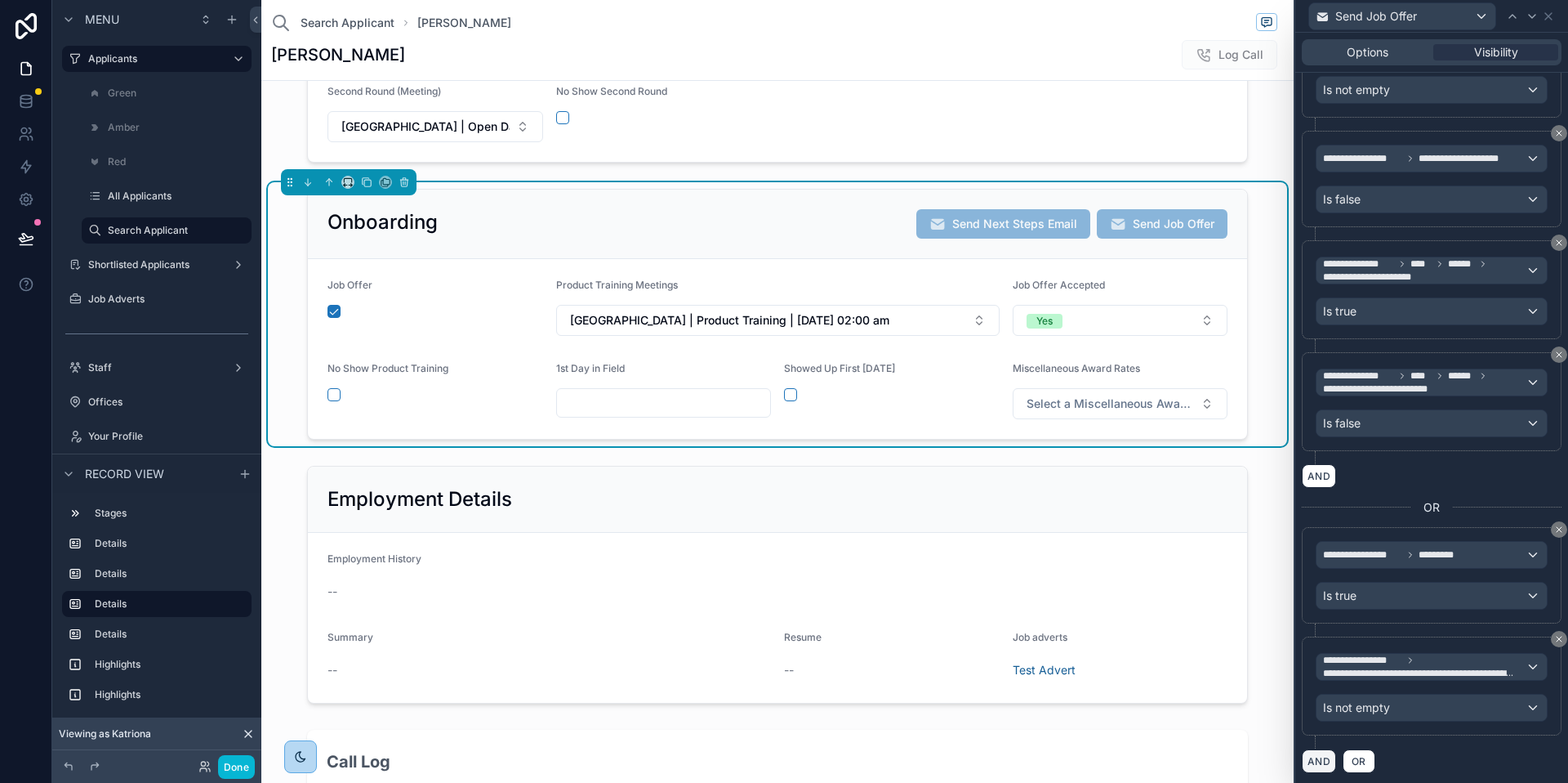
click at [1324, 761] on button "AND" at bounding box center [1319, 761] width 35 height 24
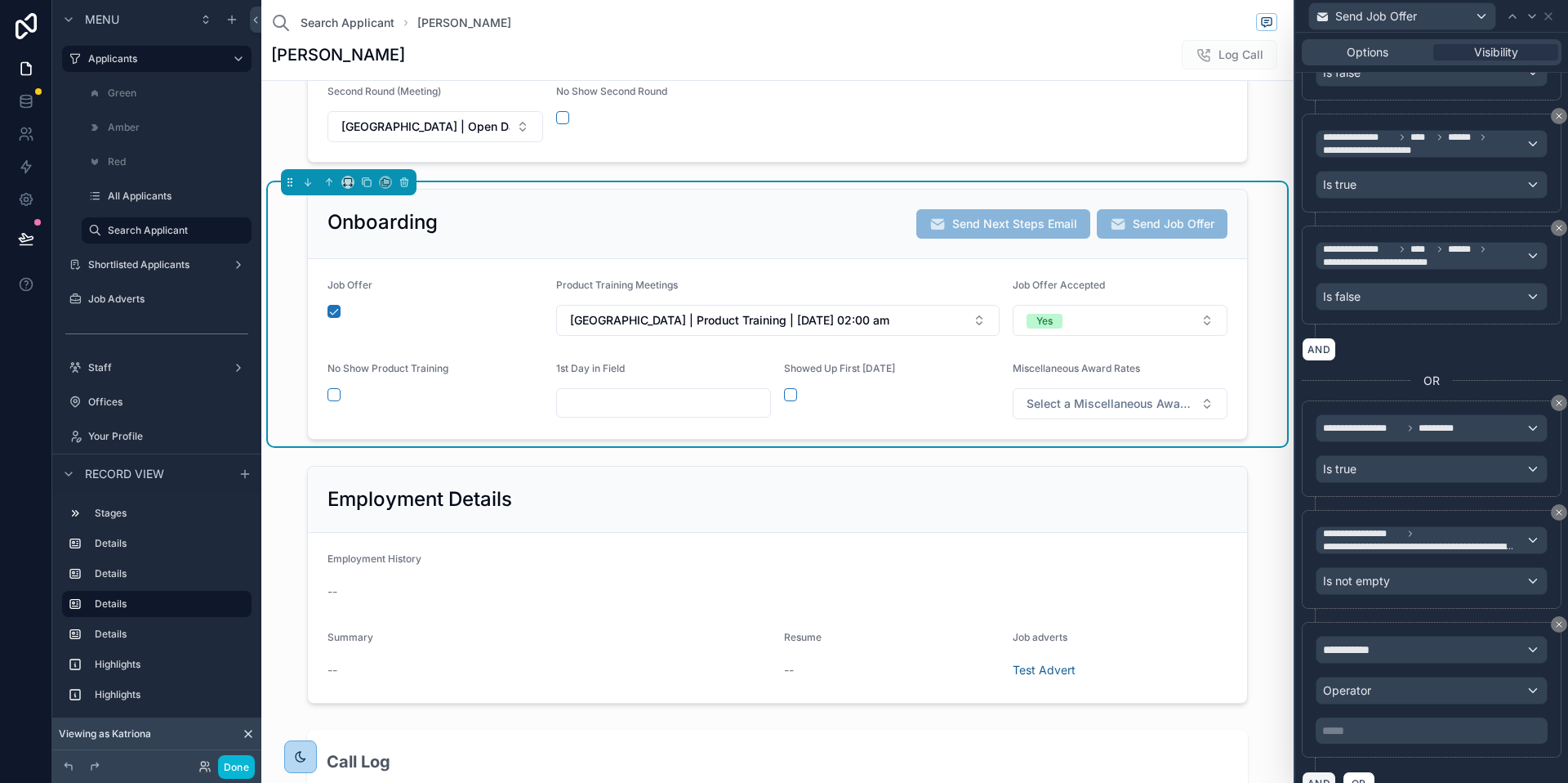
scroll to position [614, 0]
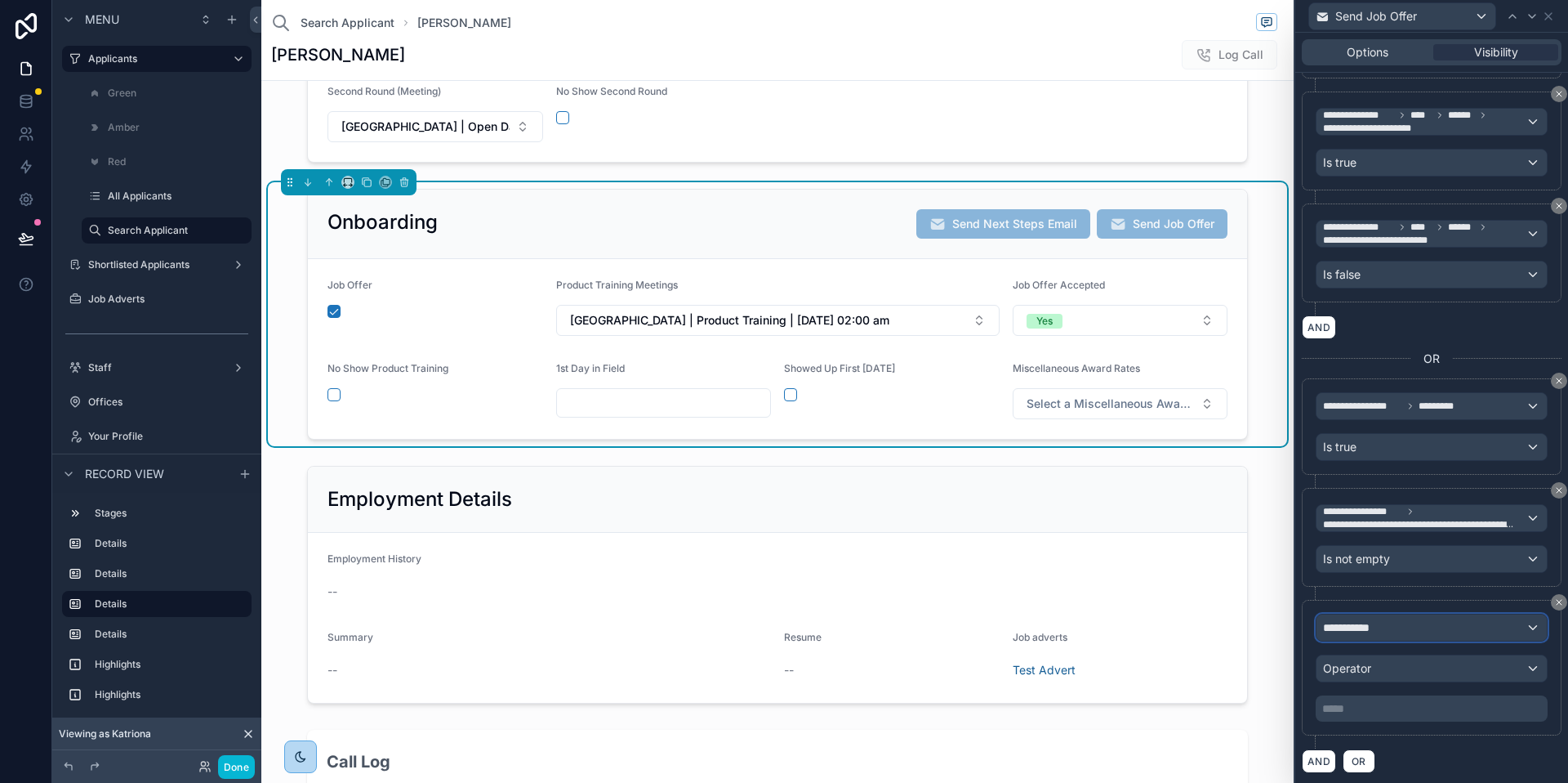
click at [1463, 633] on div "**********" at bounding box center [1431, 627] width 231 height 26
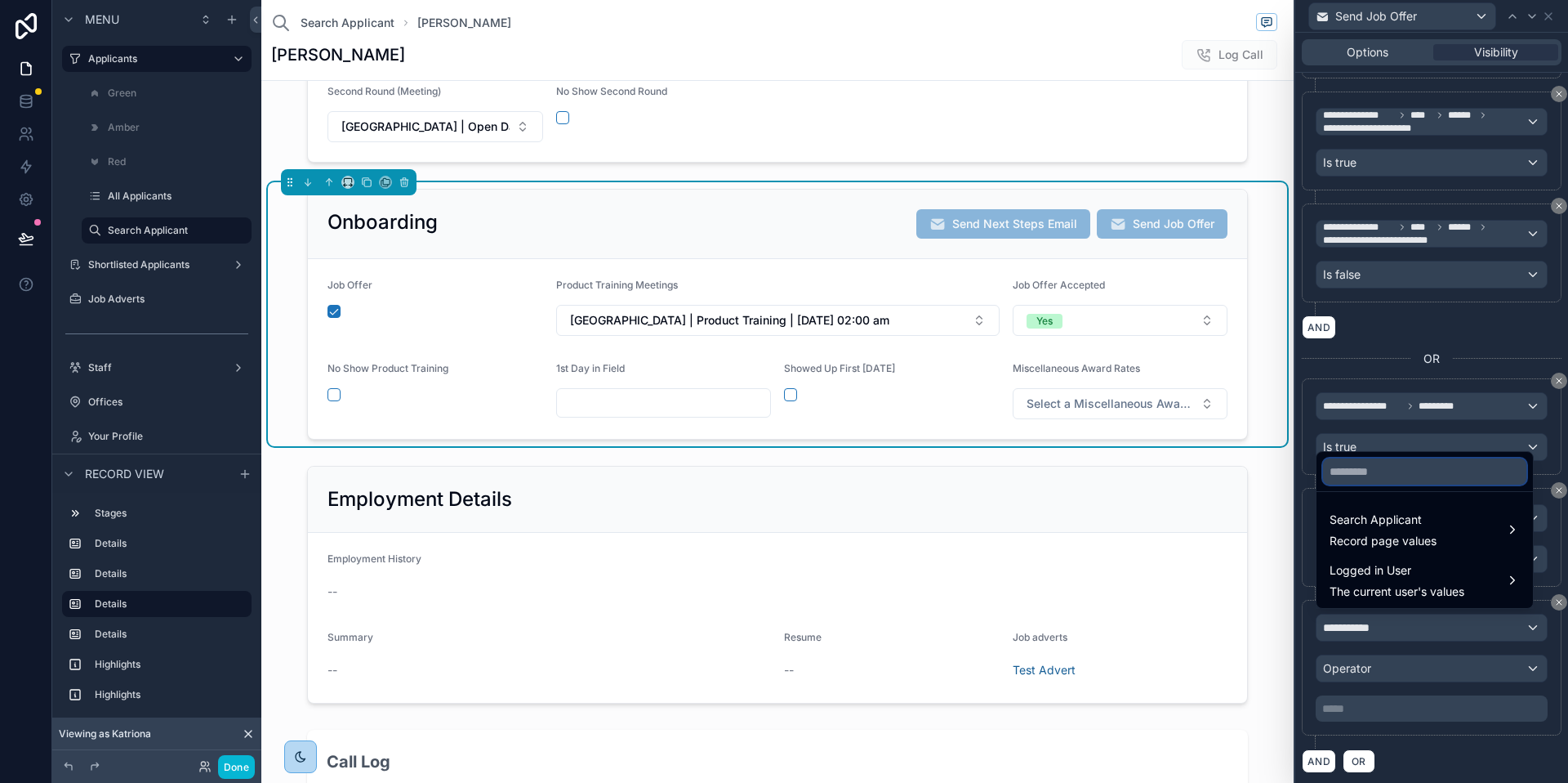
click at [1372, 472] on input "text" at bounding box center [1424, 471] width 203 height 26
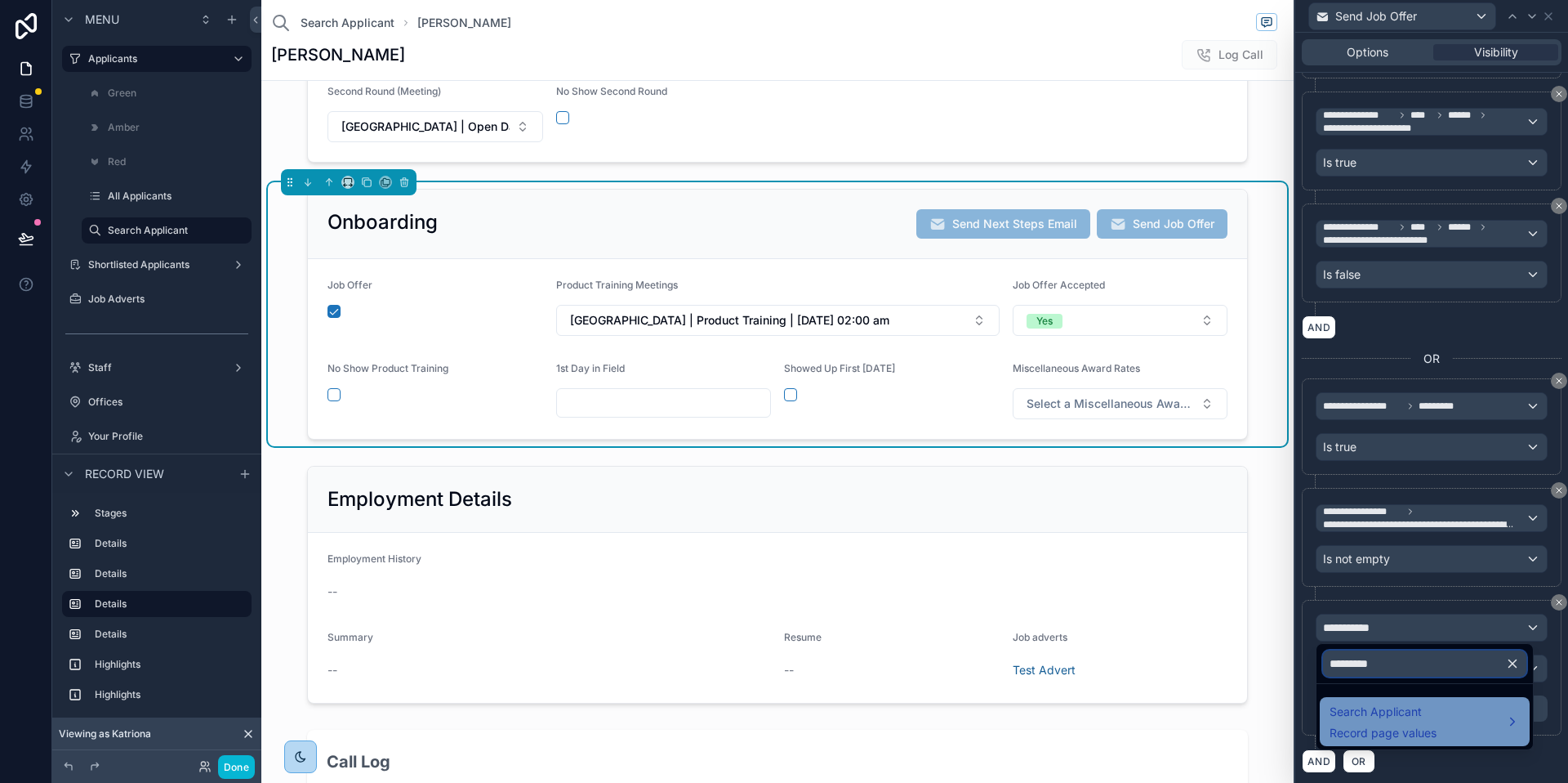
type input "*********"
click at [1378, 712] on span "Search Applicant" at bounding box center [1383, 712] width 107 height 20
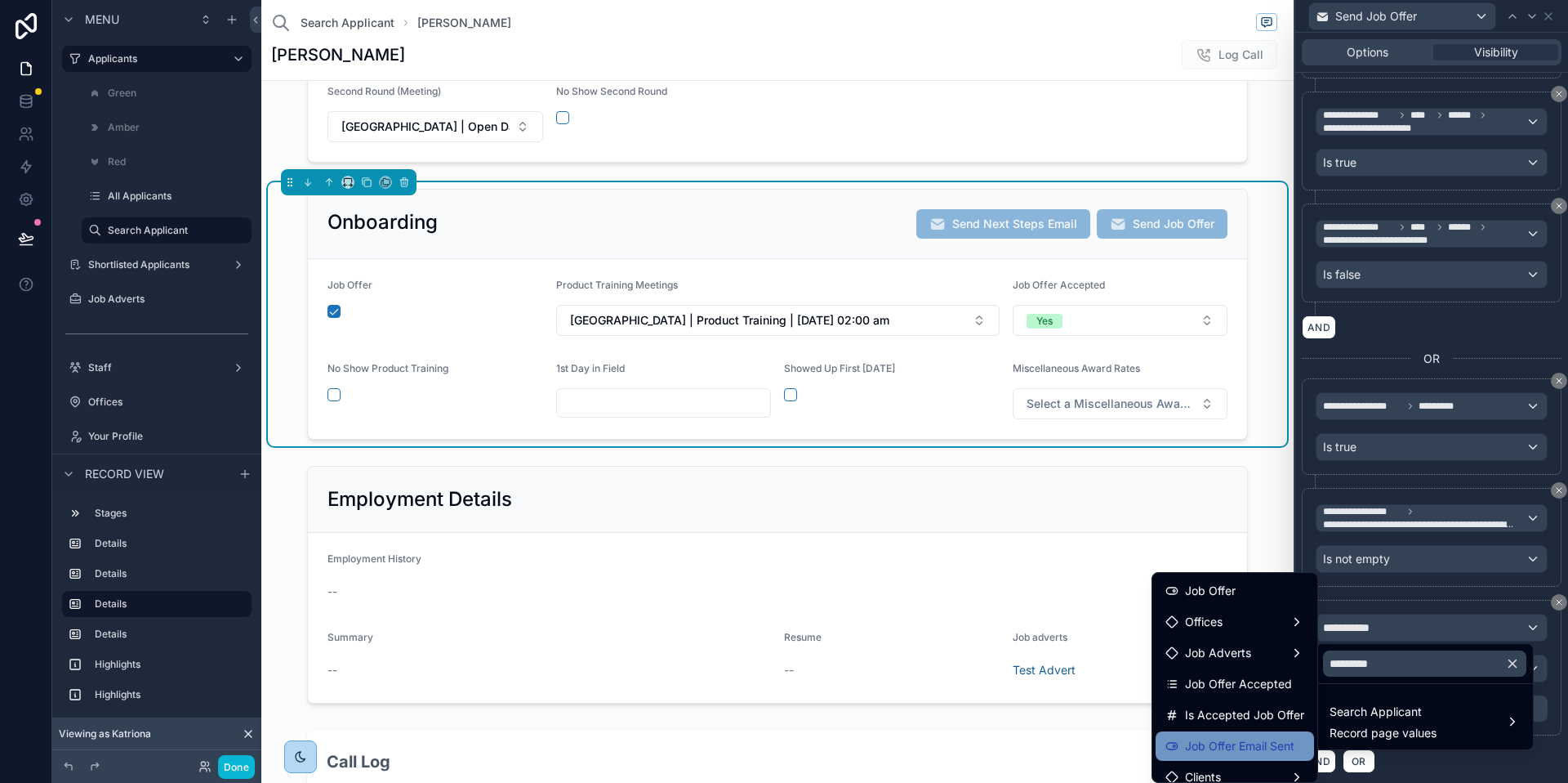
click at [1245, 742] on span "Job Offer Email Sent" at bounding box center [1240, 747] width 109 height 20
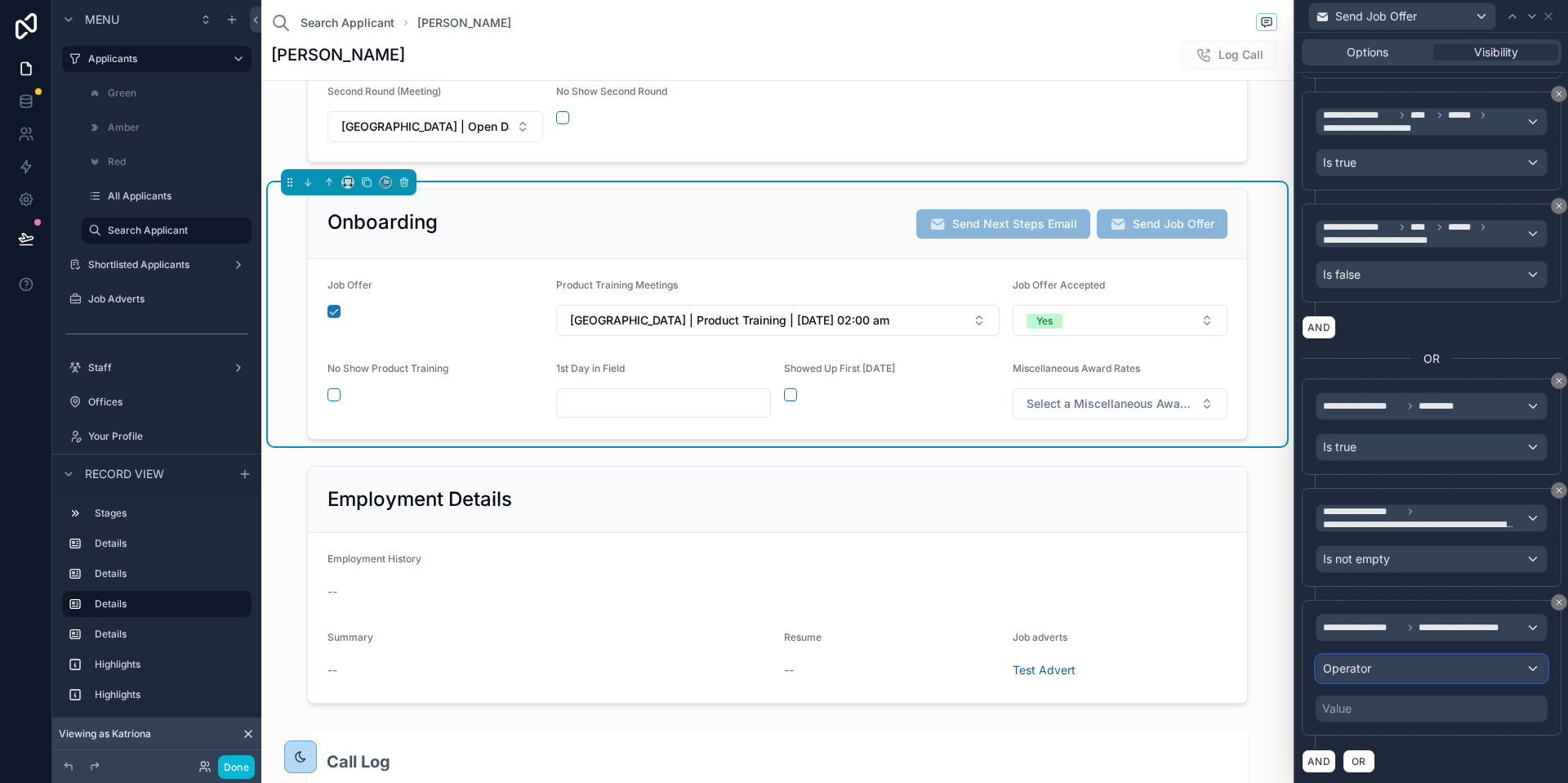
click at [1393, 667] on div "Operator" at bounding box center [1431, 668] width 231 height 26
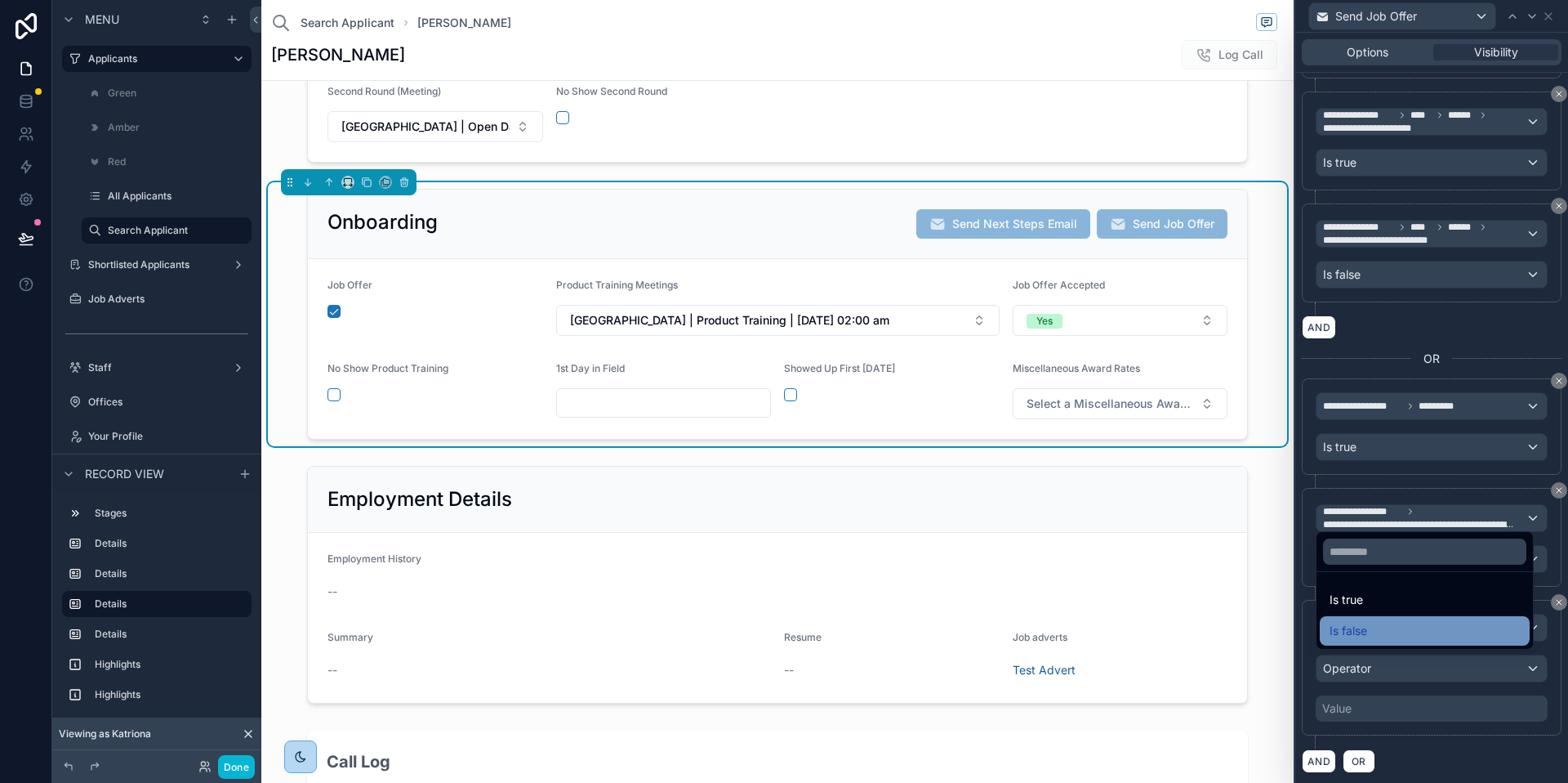
click at [1362, 624] on span "Is false" at bounding box center [1348, 631] width 37 height 20
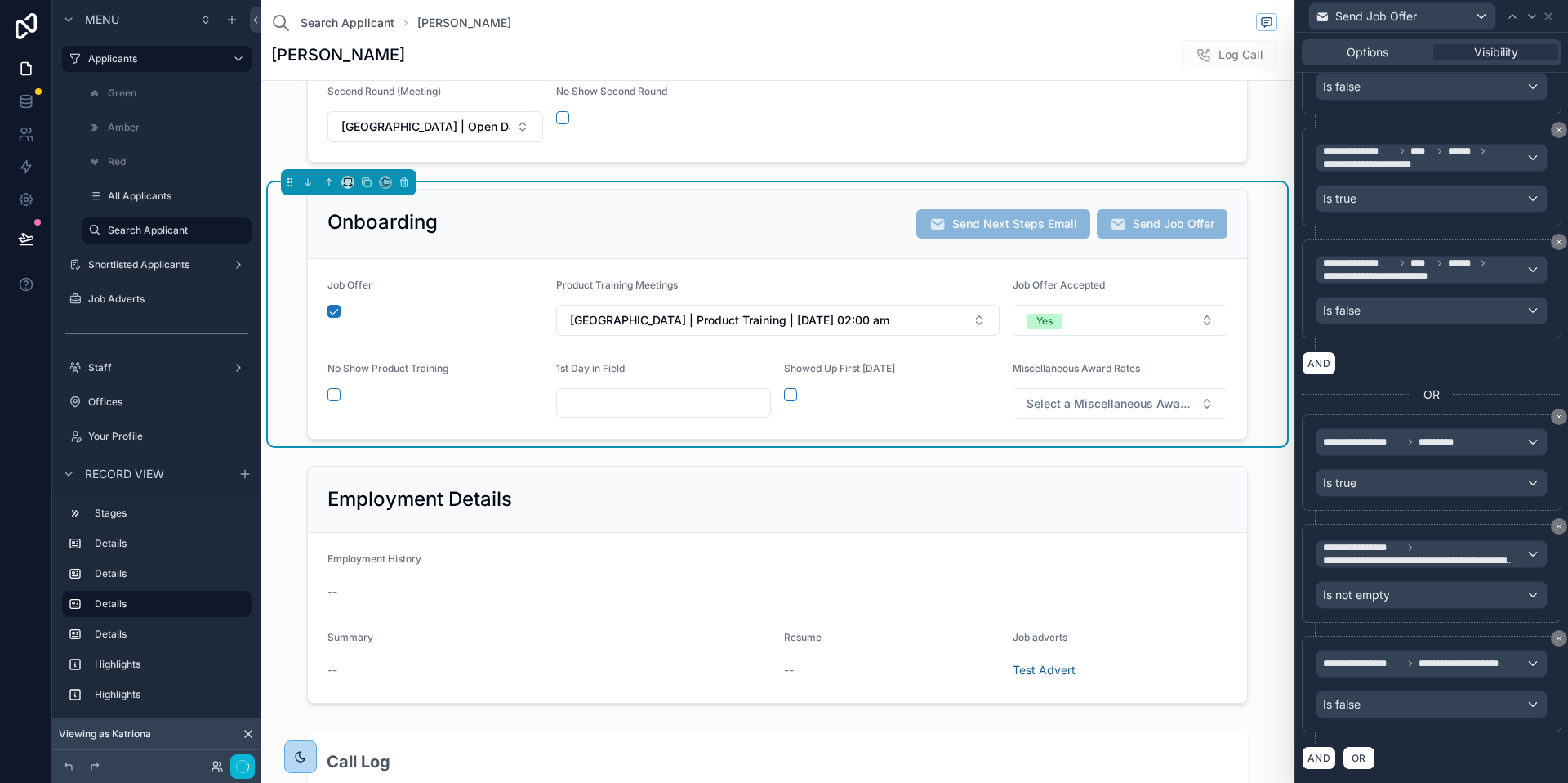
scroll to position [575, 0]
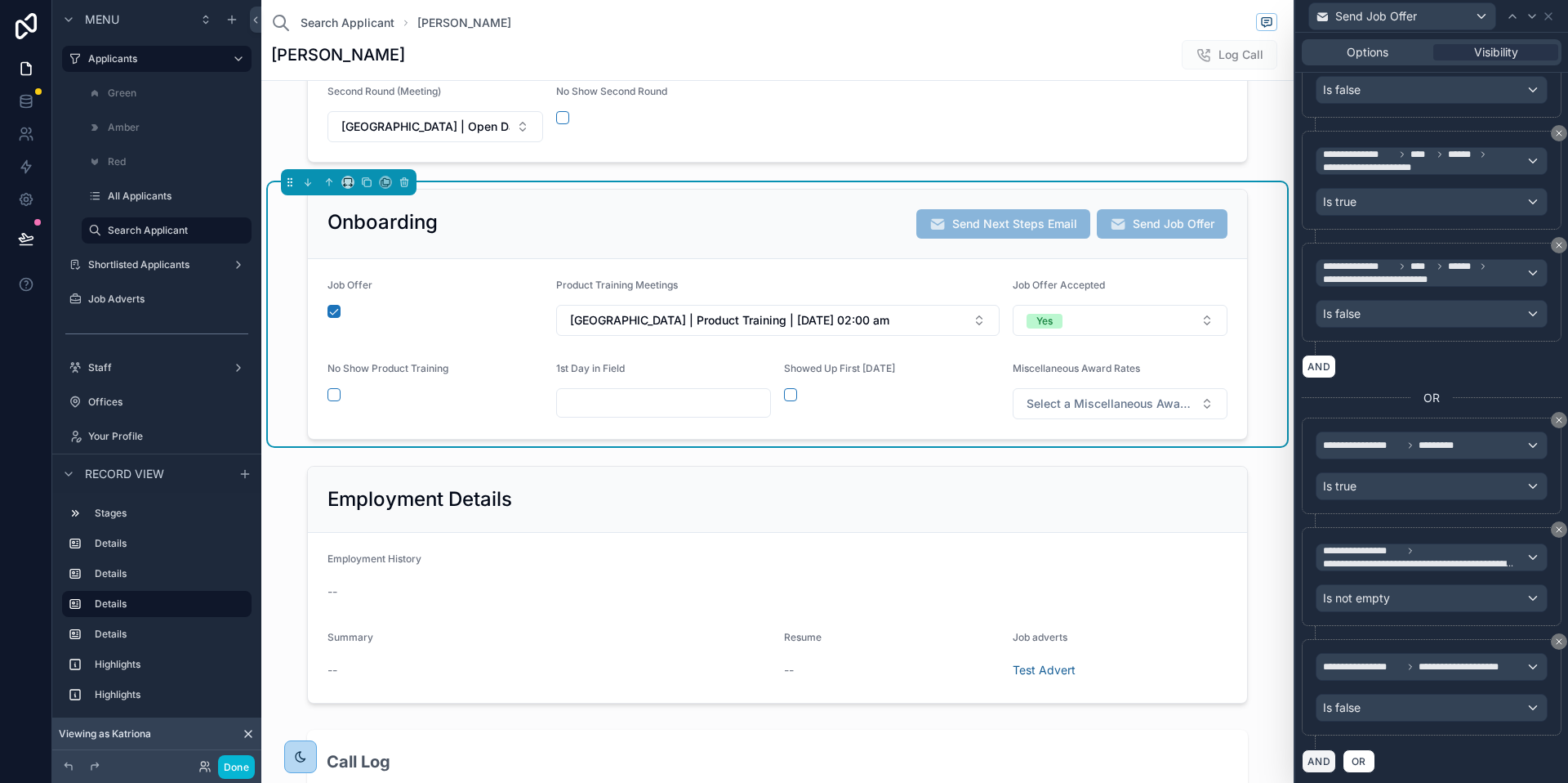
click at [1323, 761] on button "AND" at bounding box center [1319, 761] width 35 height 24
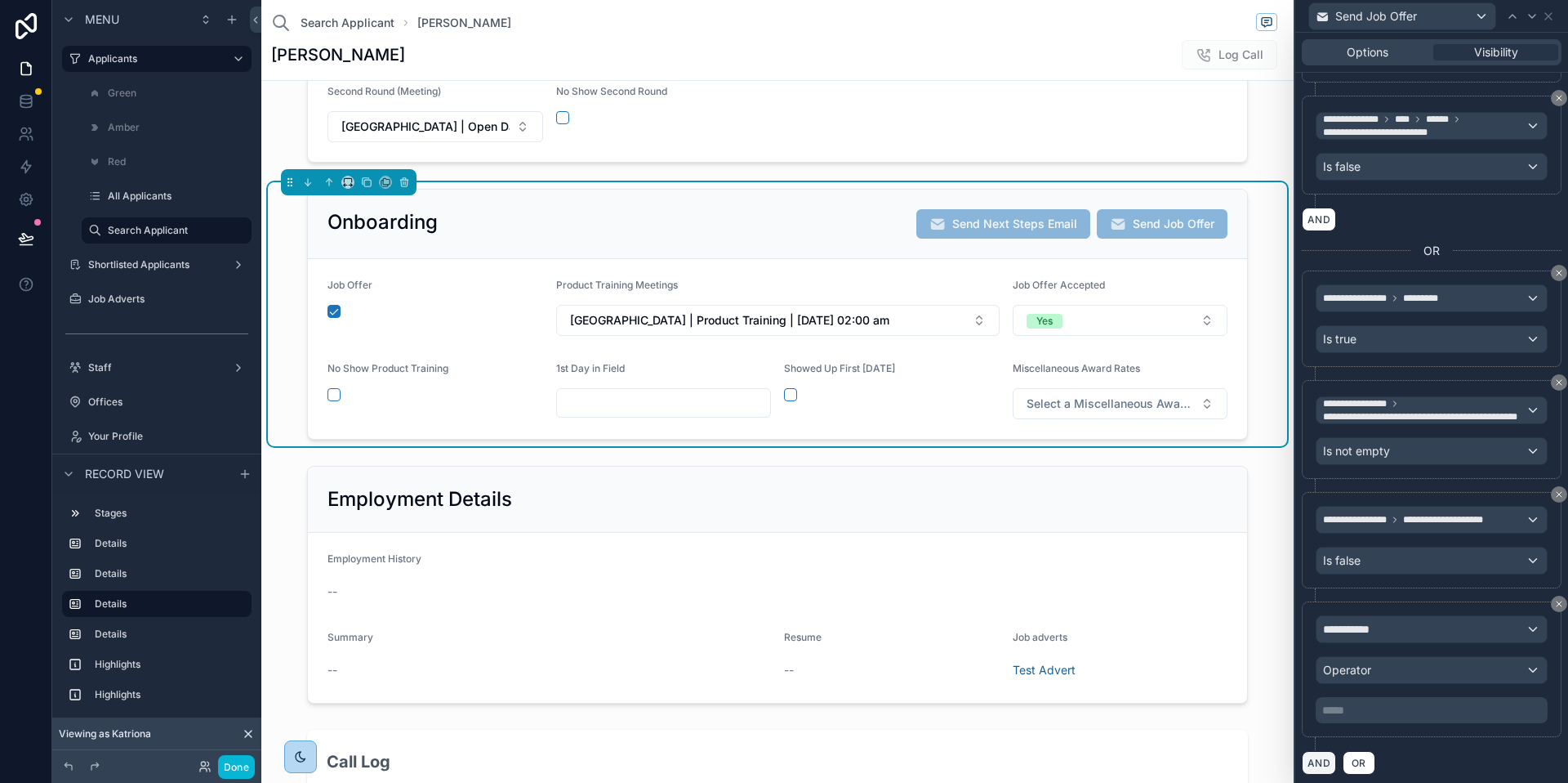
scroll to position [724, 0]
click at [1375, 630] on span "**********" at bounding box center [1353, 628] width 60 height 16
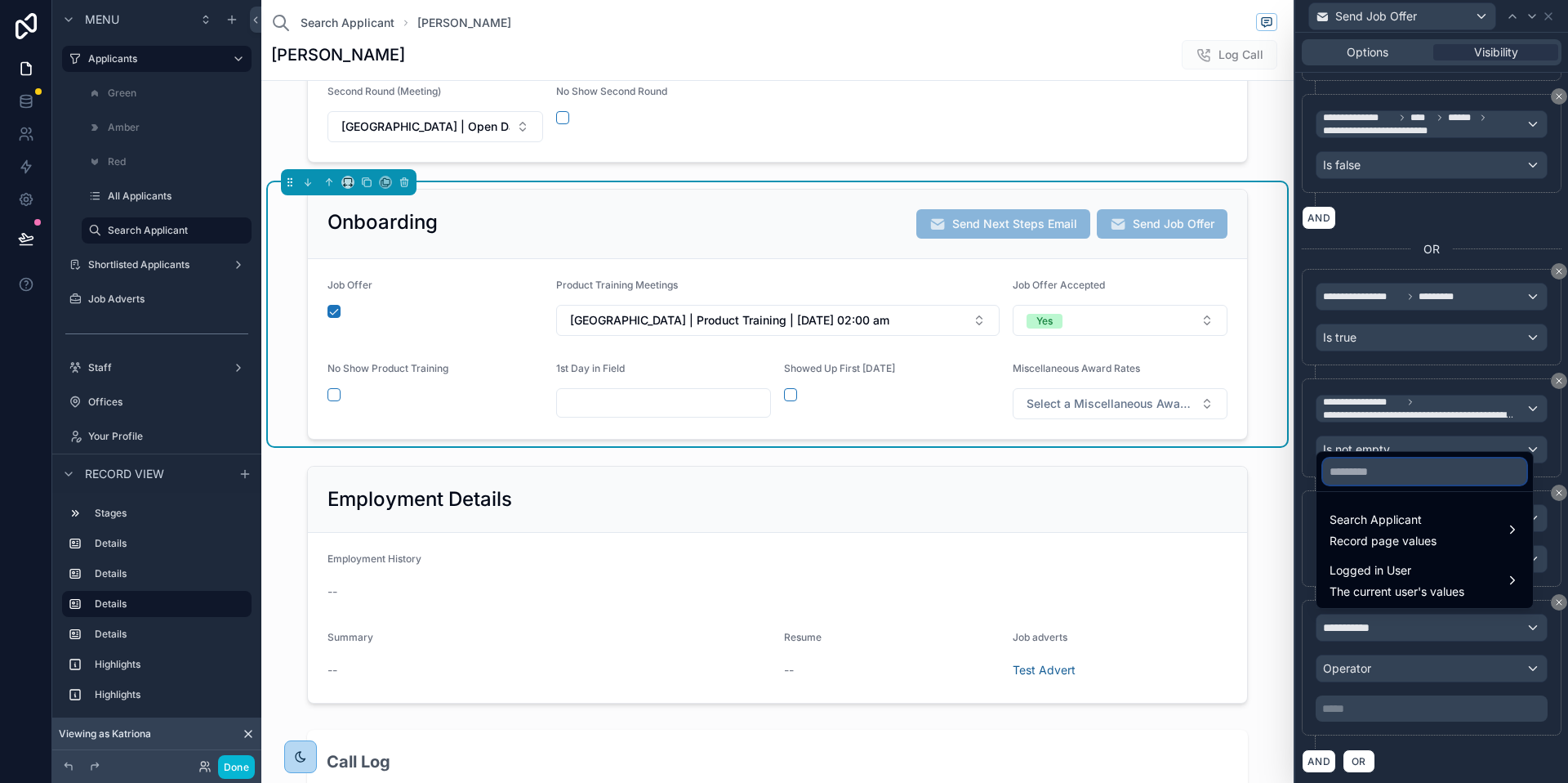
click at [1402, 463] on input "text" at bounding box center [1424, 471] width 203 height 26
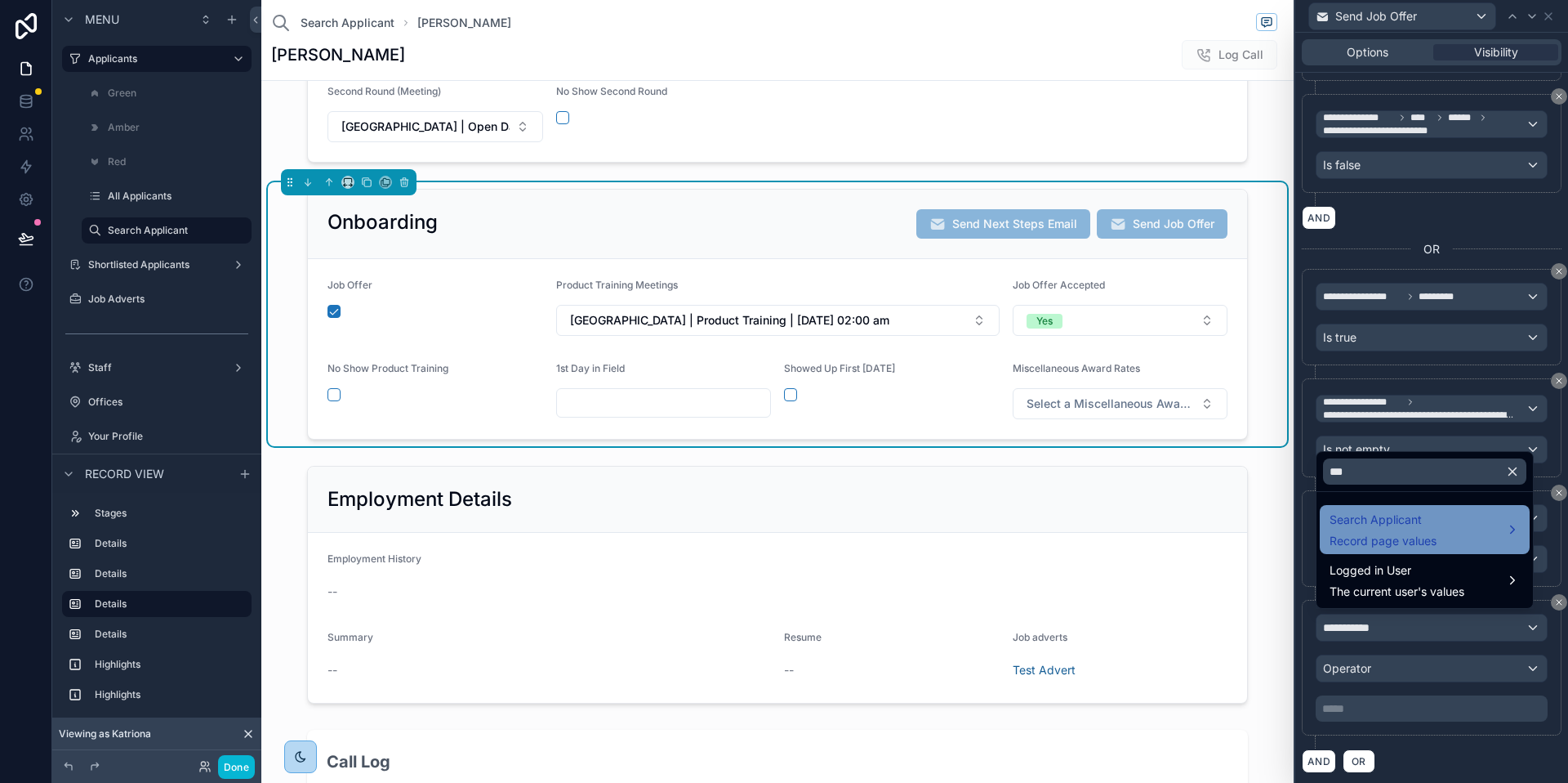
click at [1368, 537] on span "Record page values" at bounding box center [1383, 541] width 107 height 16
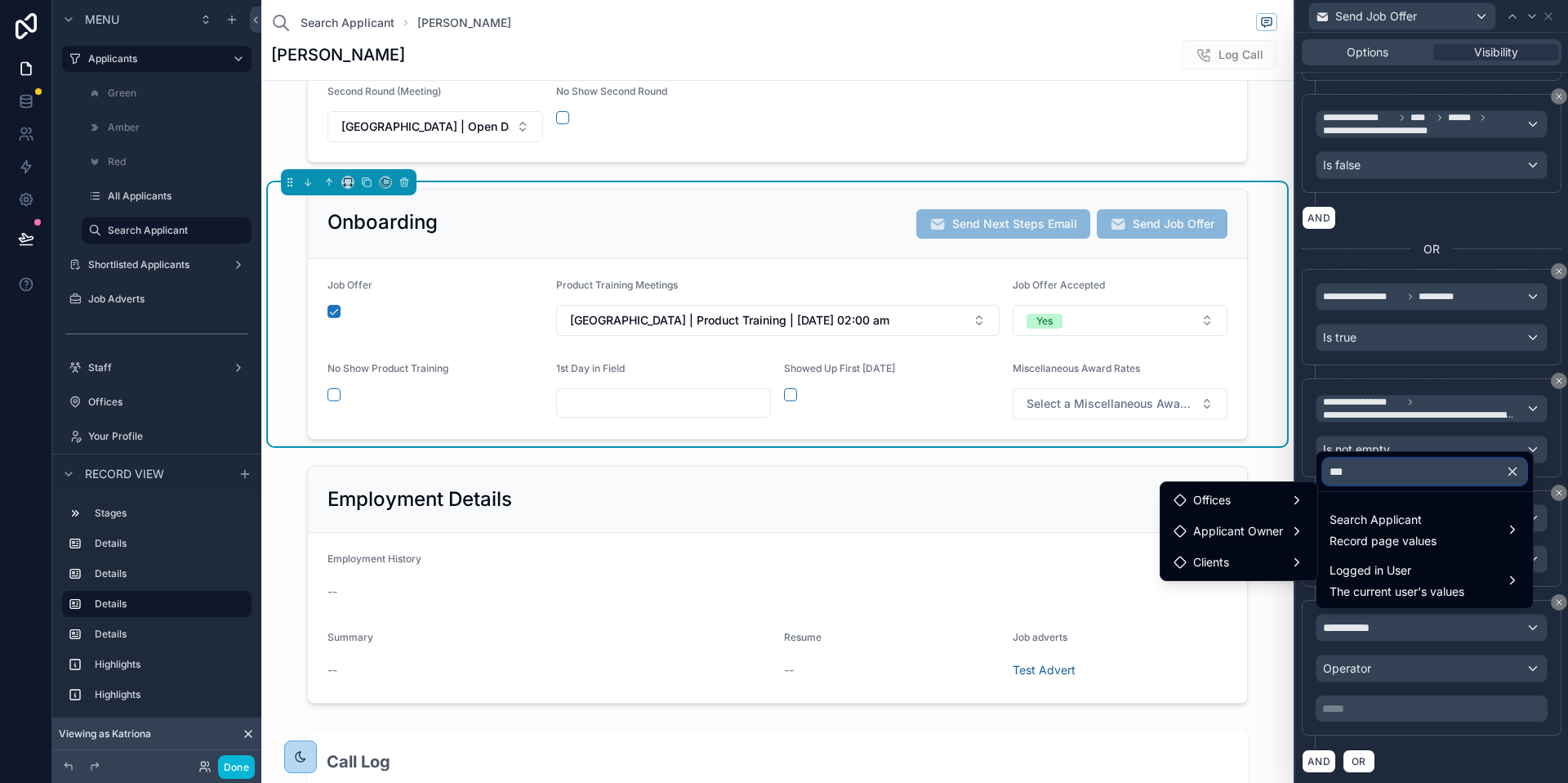
click at [1412, 478] on input "***" at bounding box center [1424, 471] width 203 height 26
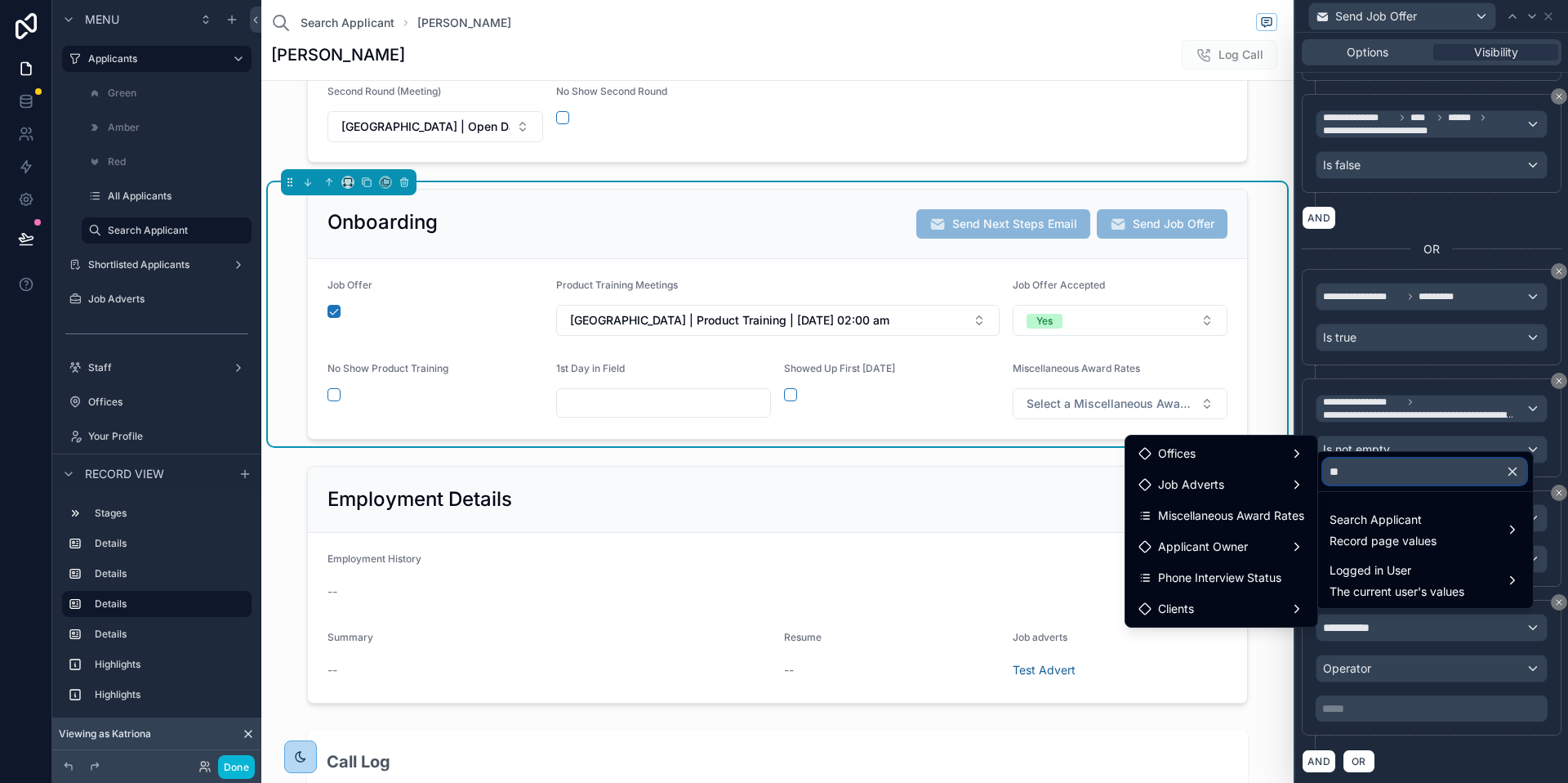
type input "*"
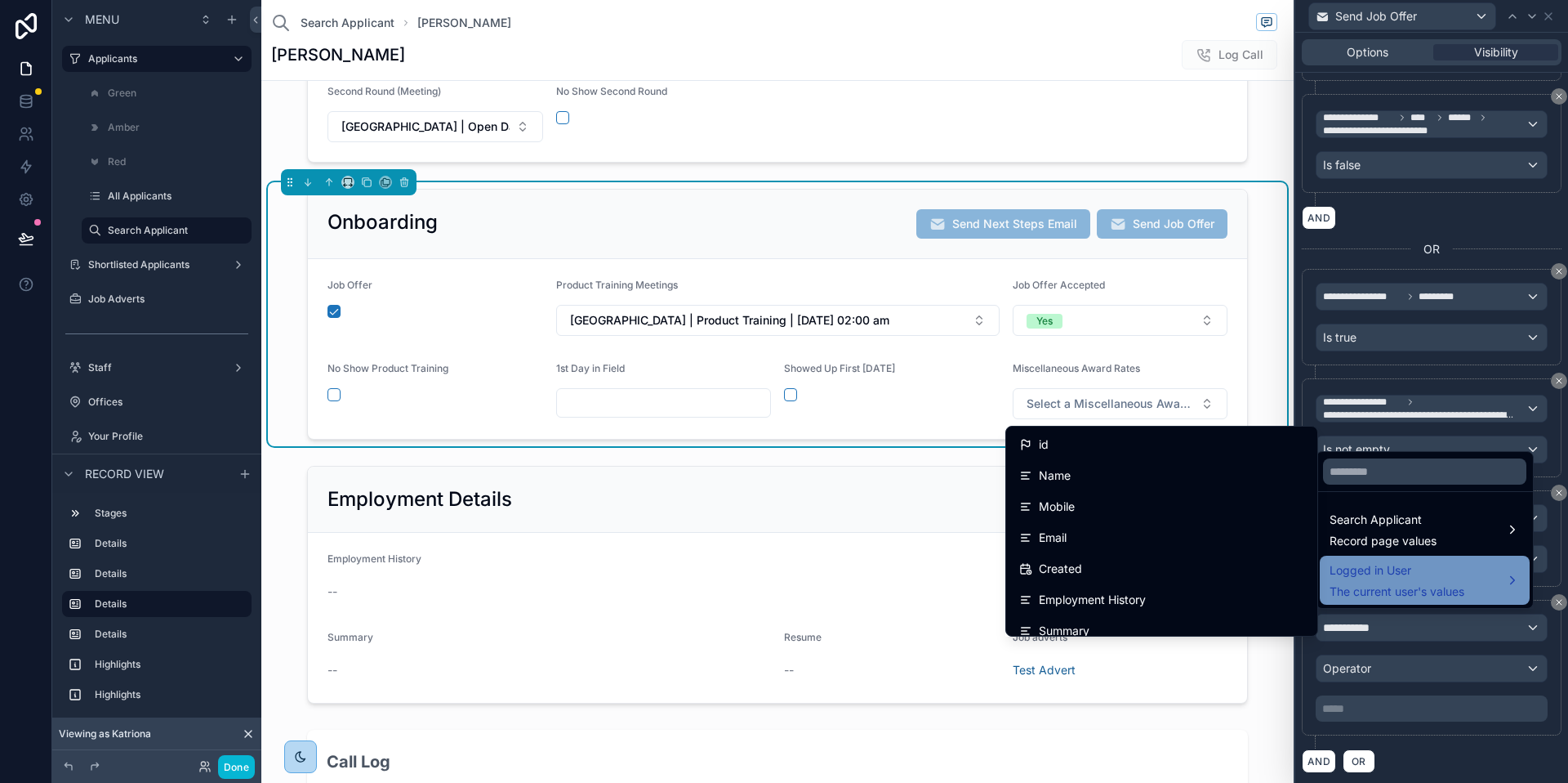
click at [1394, 585] on span "The current user's values" at bounding box center [1398, 592] width 135 height 16
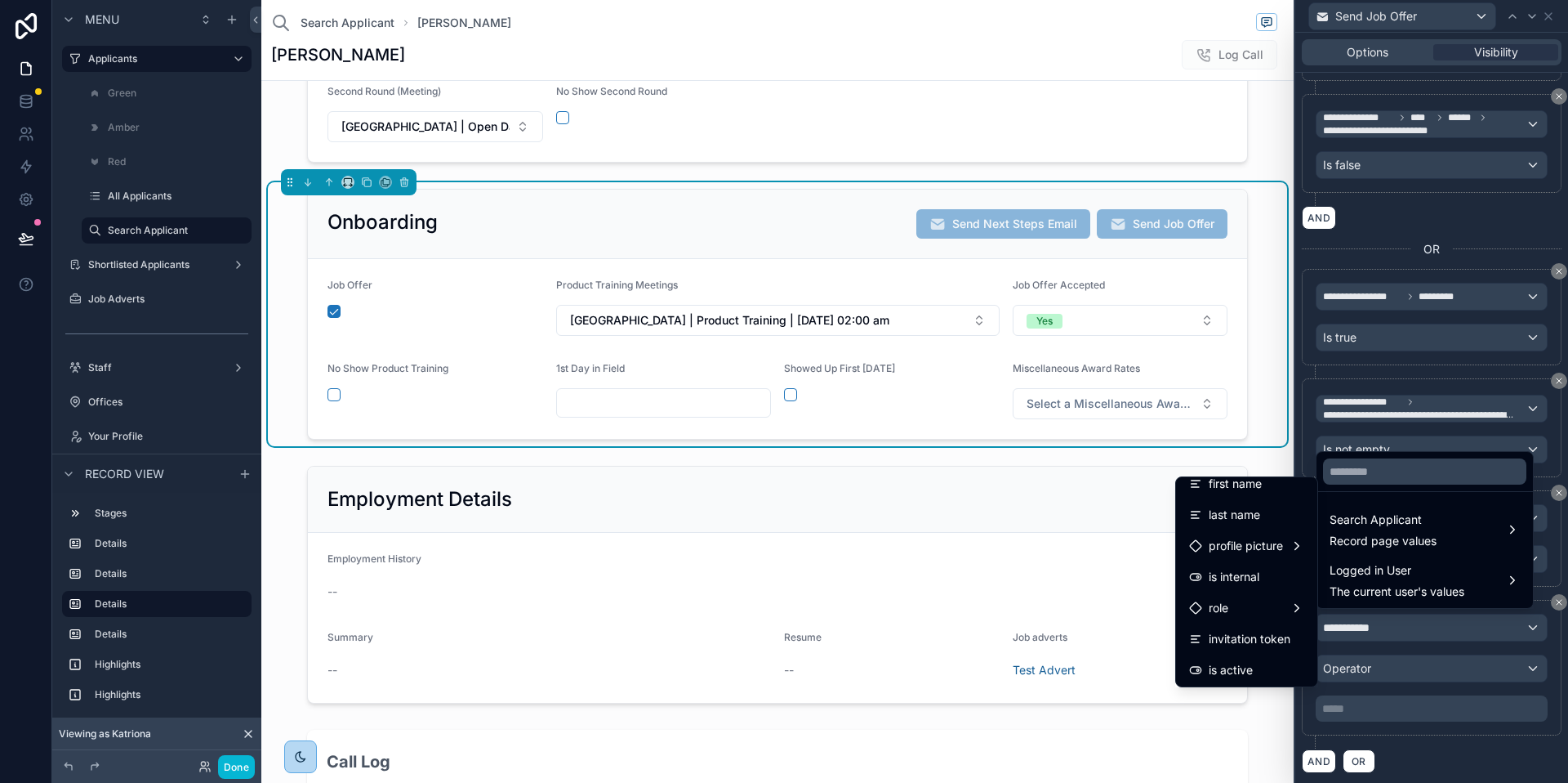
scroll to position [293, 0]
click at [1233, 581] on div "User" at bounding box center [1246, 575] width 115 height 20
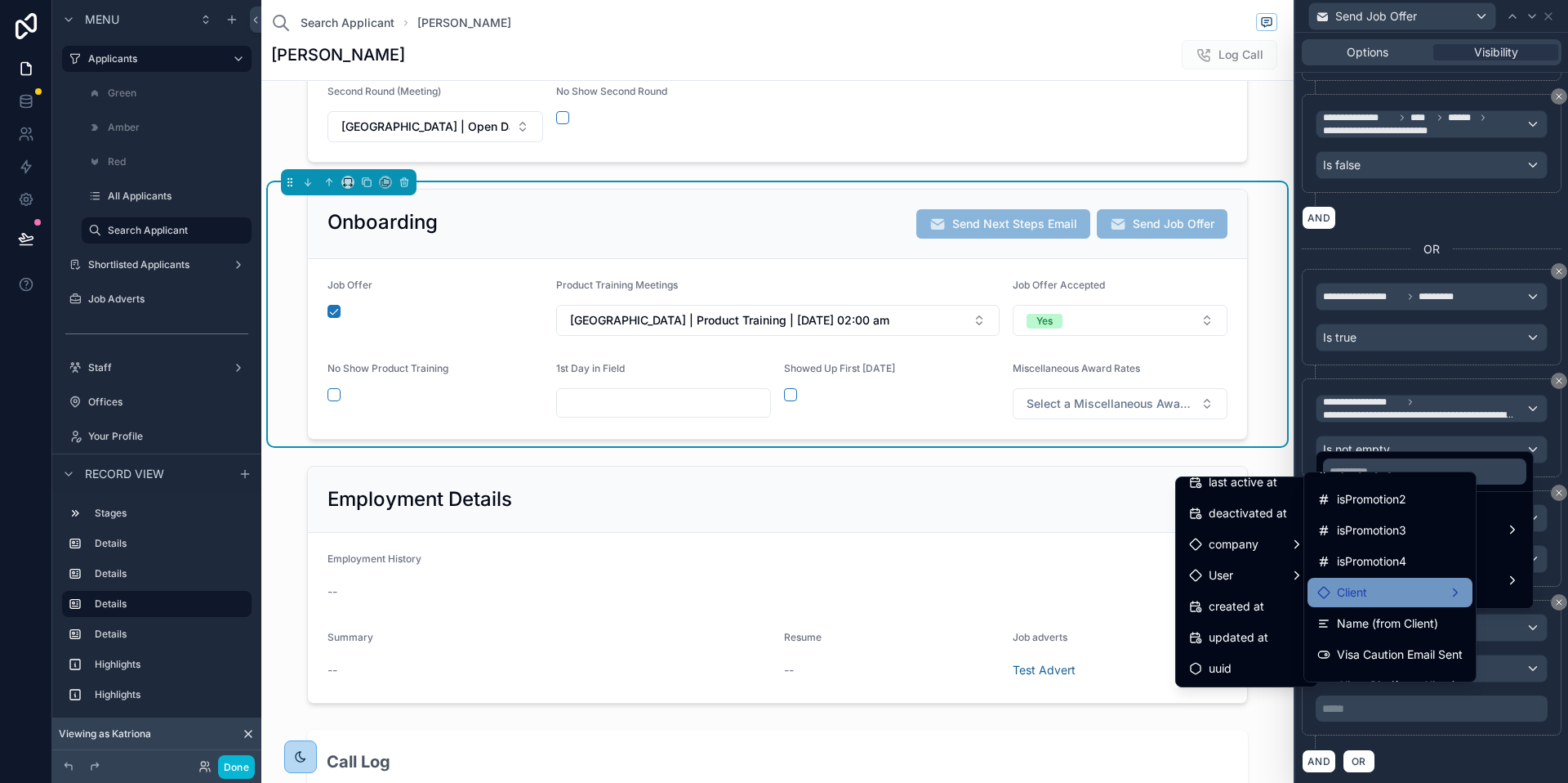
scroll to position [932, 0]
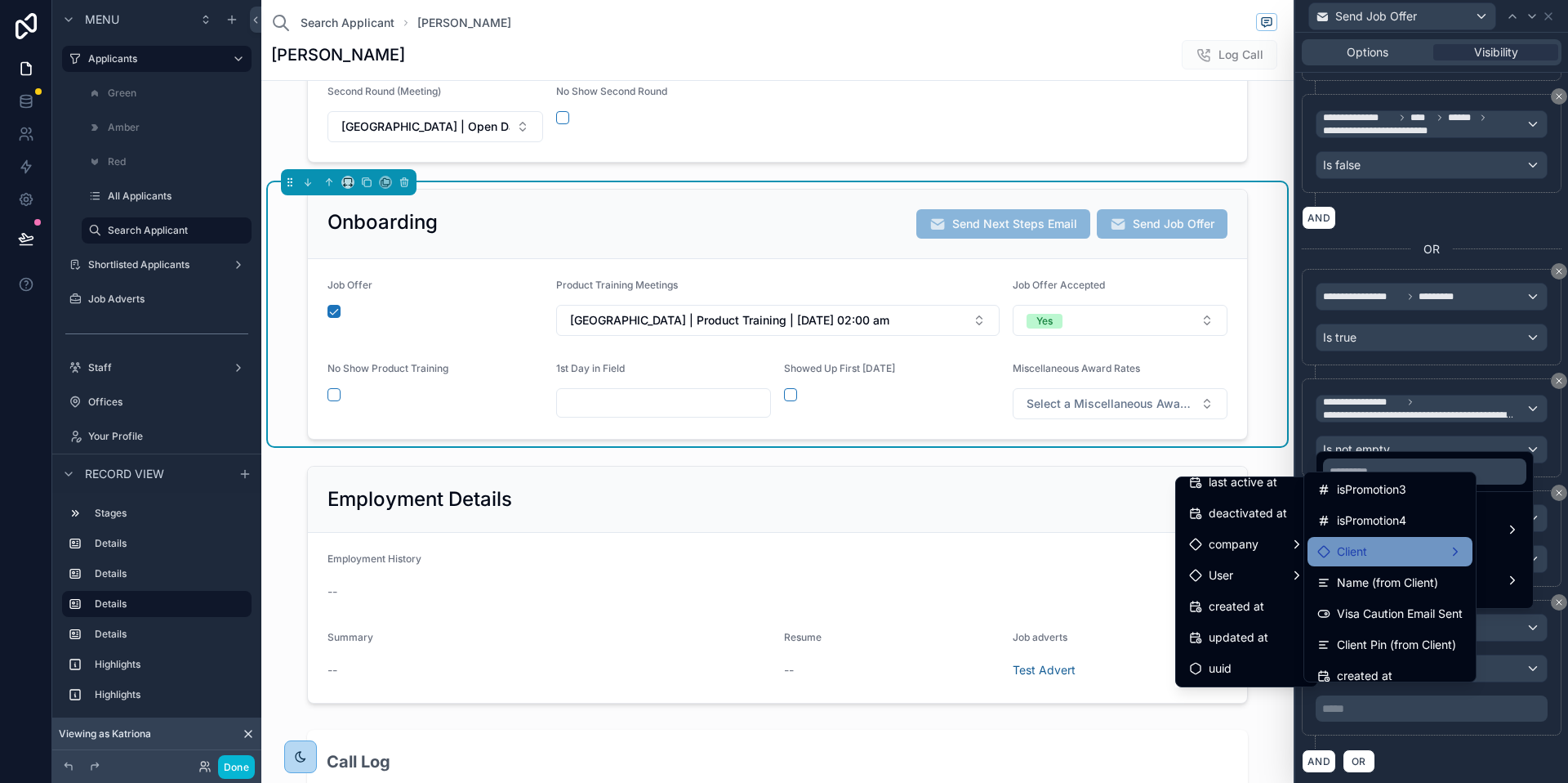
click at [1384, 565] on div "Client" at bounding box center [1389, 551] width 165 height 29
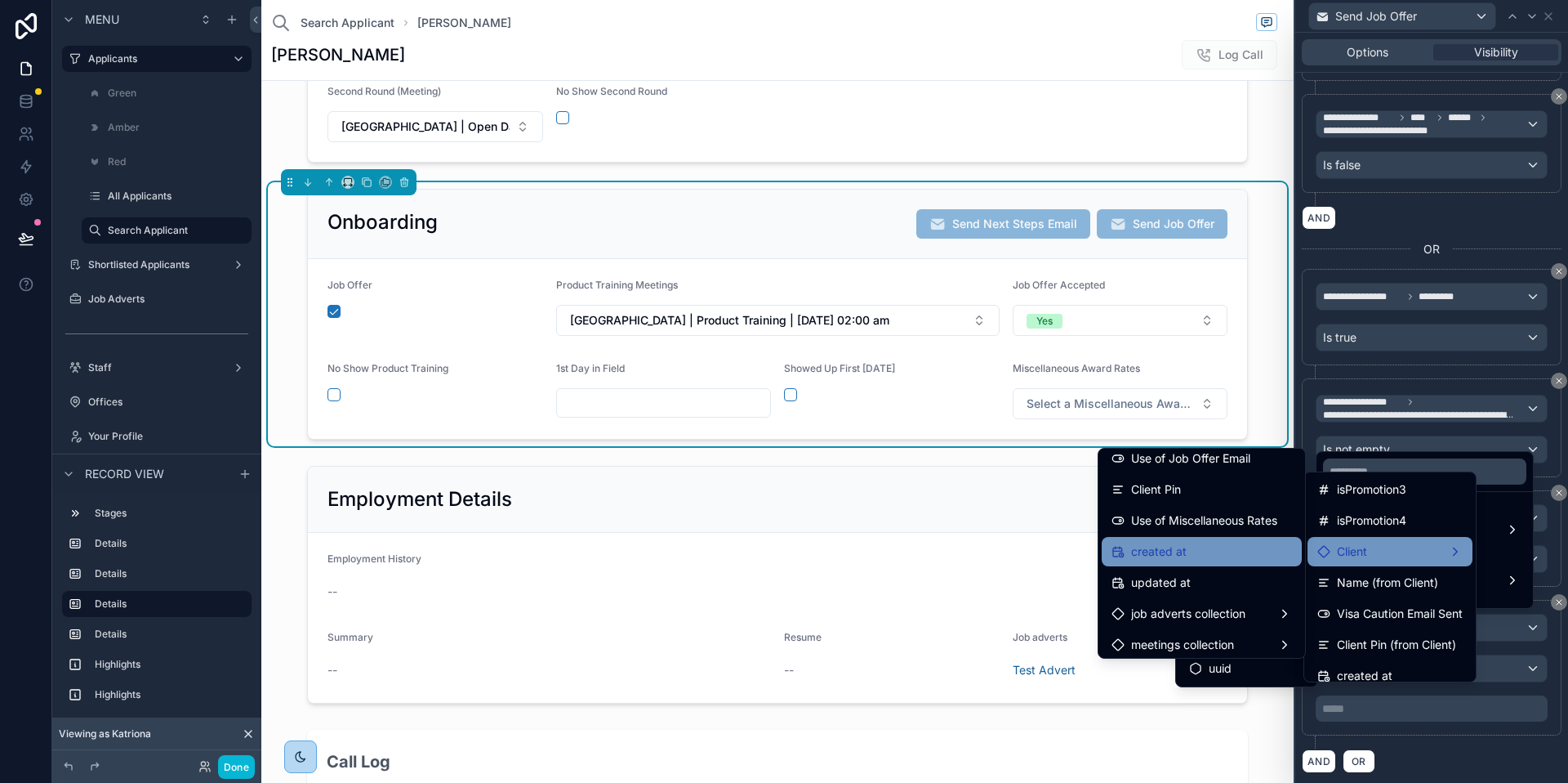
scroll to position [324, 0]
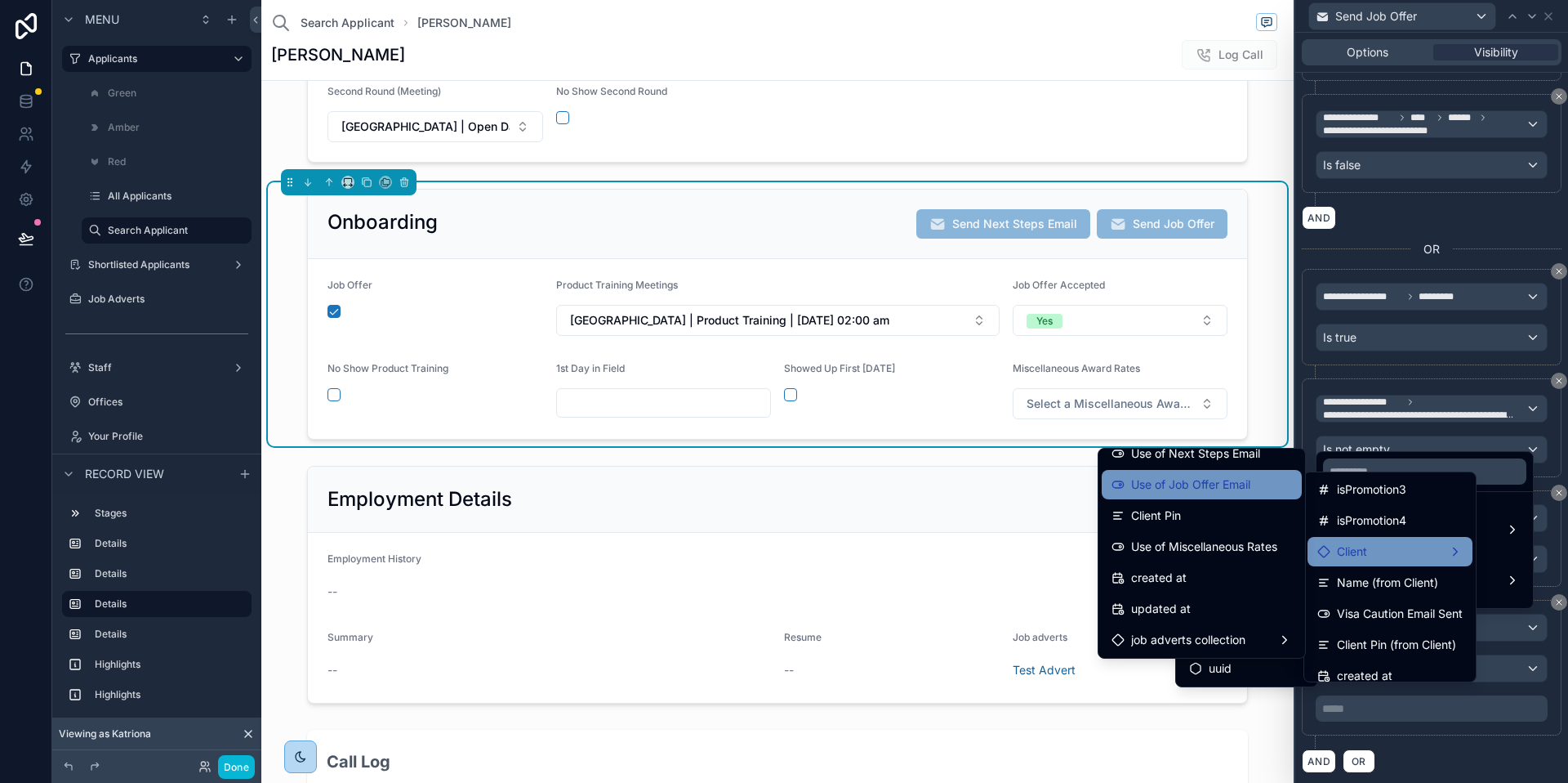
click at [1208, 488] on span "Use of Job Offer Email" at bounding box center [1191, 485] width 119 height 20
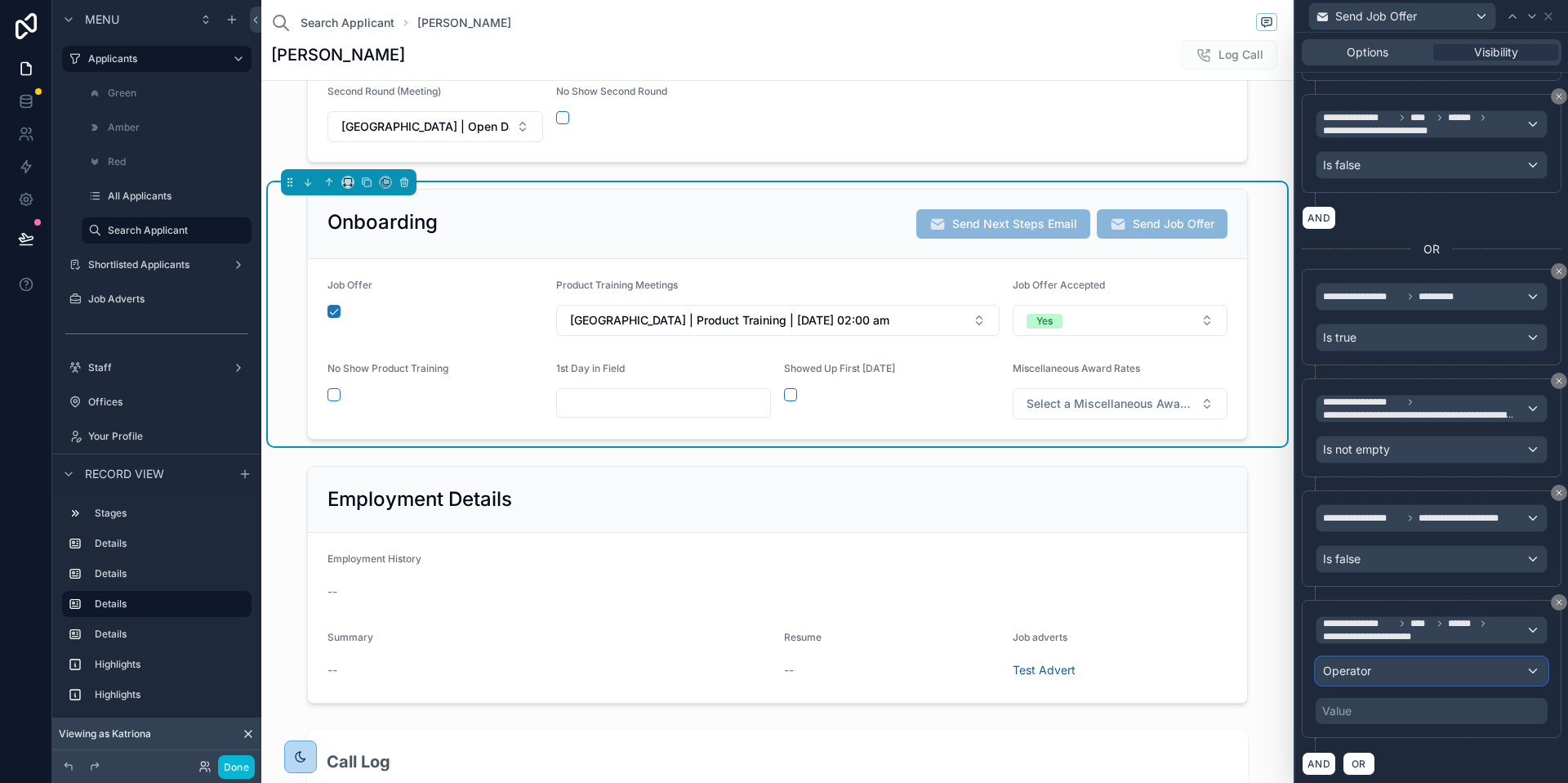
click at [1393, 658] on div "Operator" at bounding box center [1431, 671] width 231 height 26
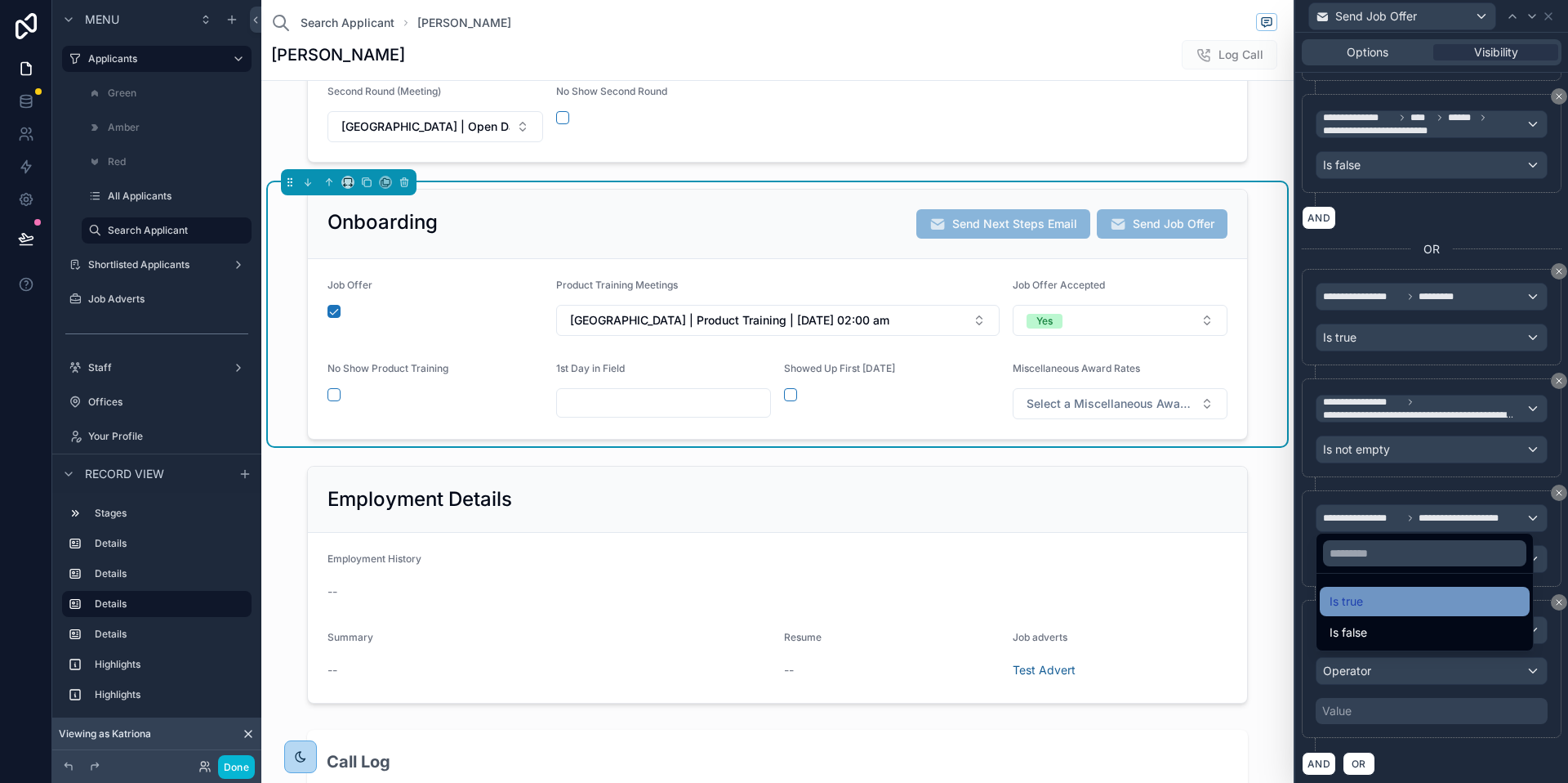
click at [1376, 598] on div "Is true" at bounding box center [1425, 602] width 190 height 20
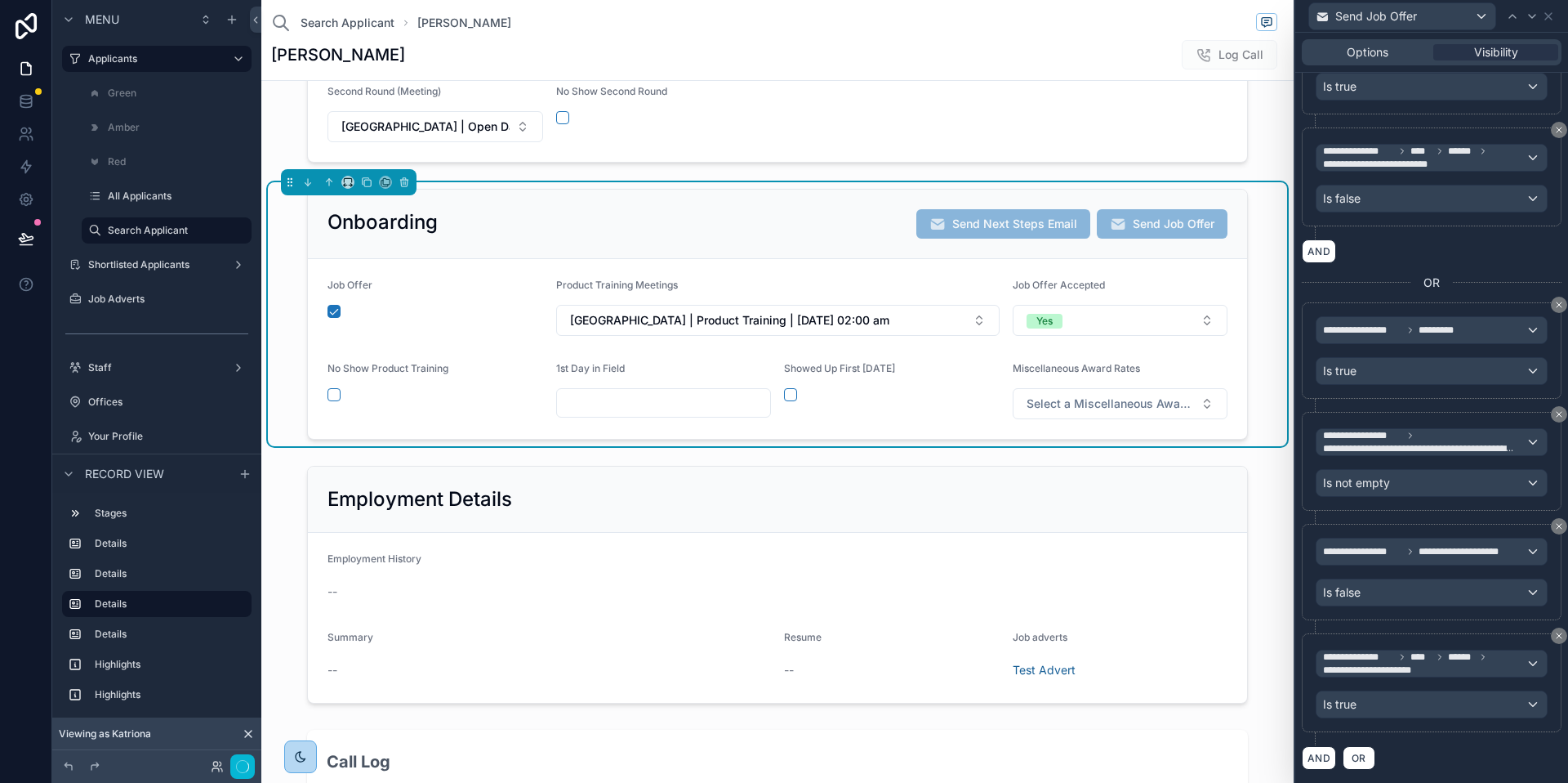
scroll to position [686, 0]
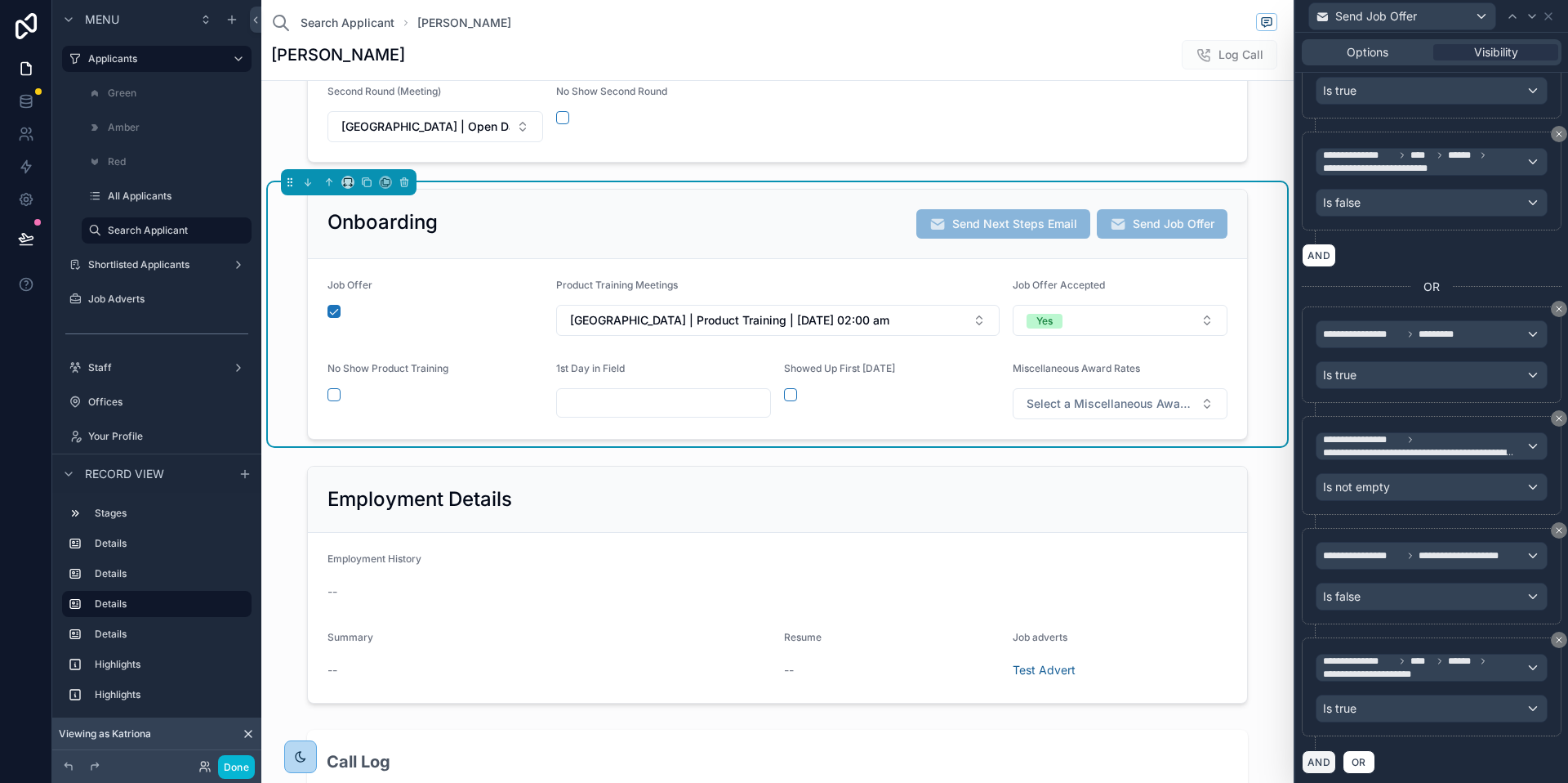
click at [1326, 764] on button "AND" at bounding box center [1319, 762] width 35 height 24
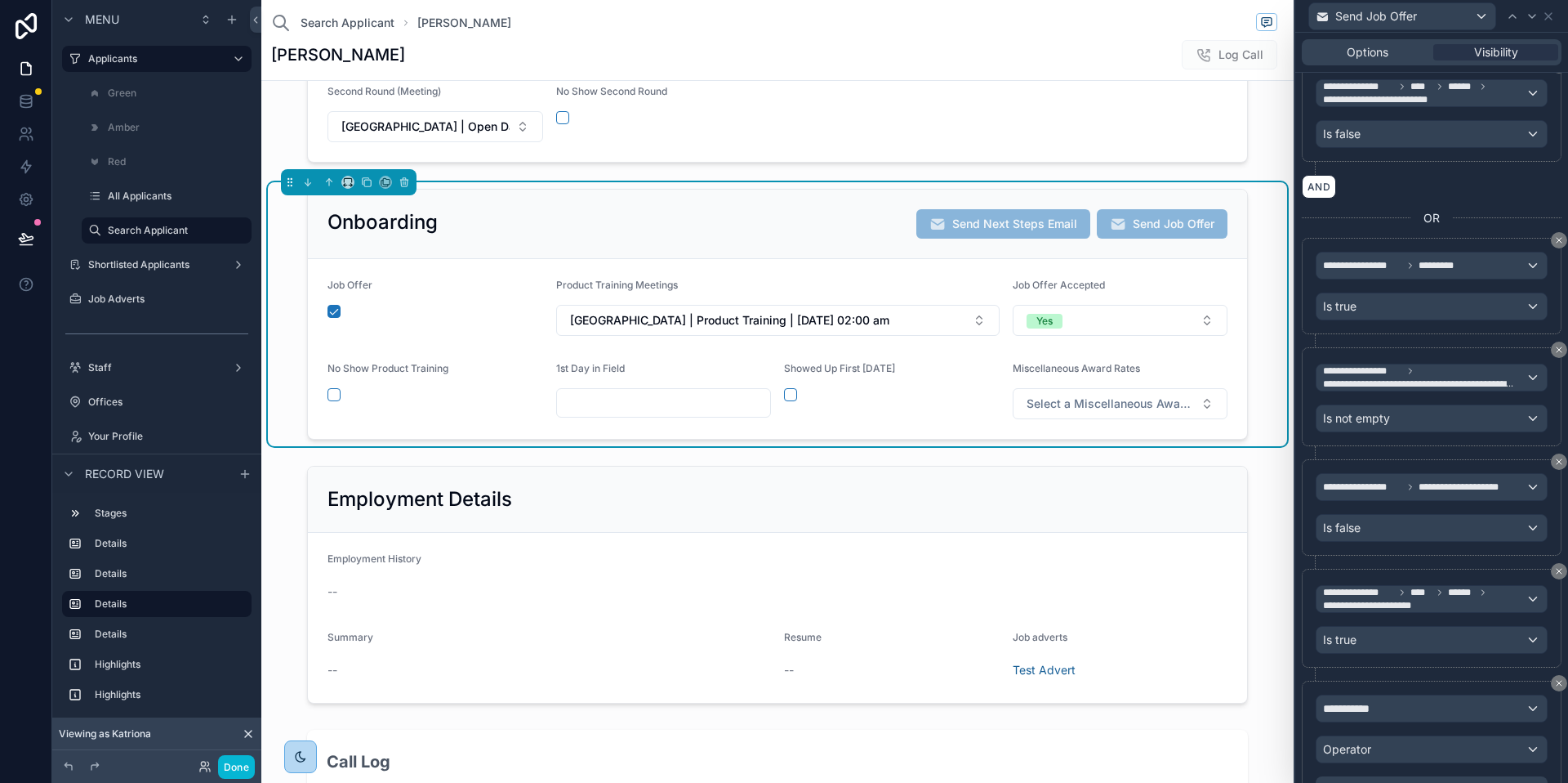
scroll to position [835, 0]
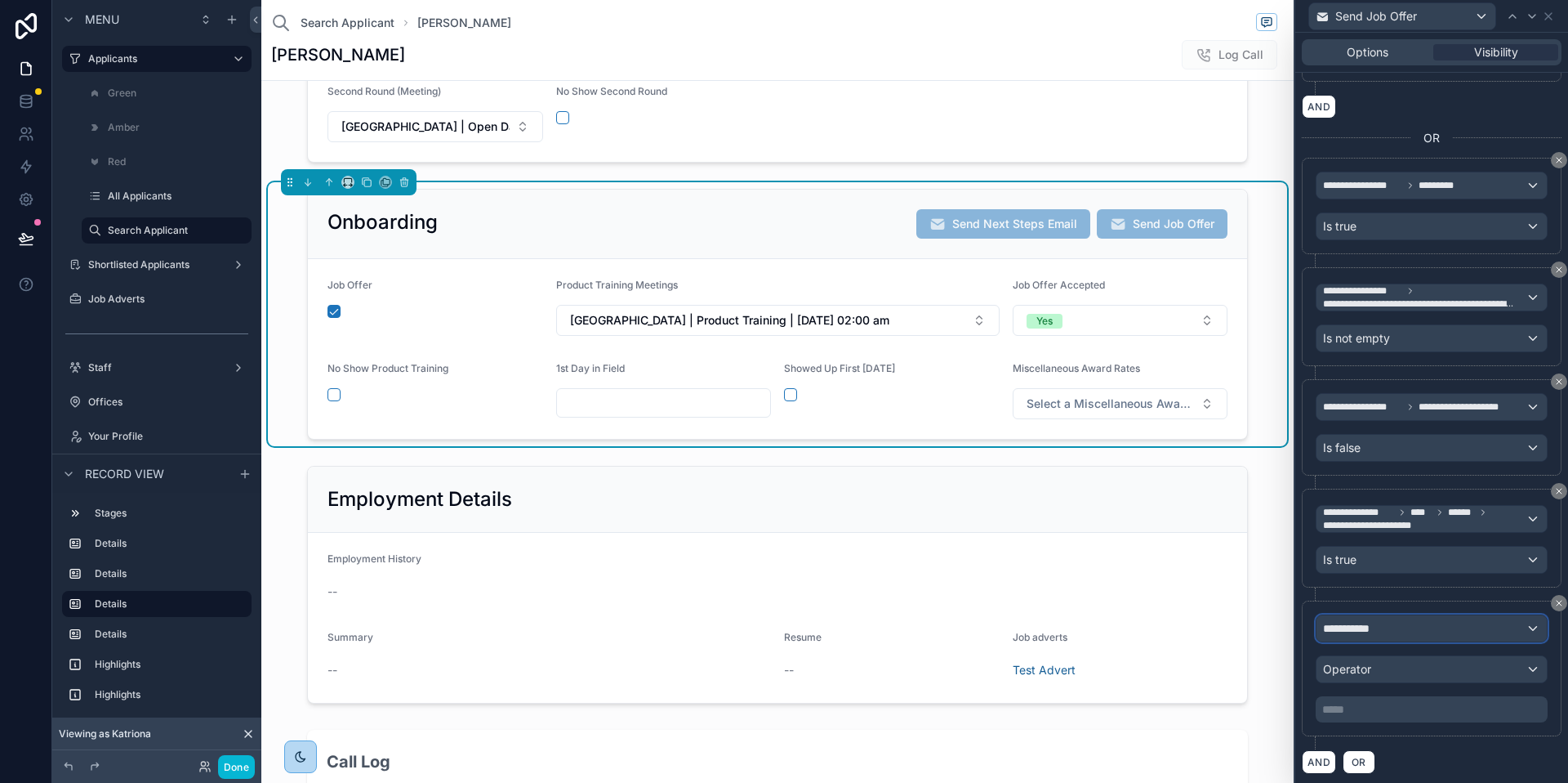
click at [1382, 622] on span "**********" at bounding box center [1353, 629] width 60 height 16
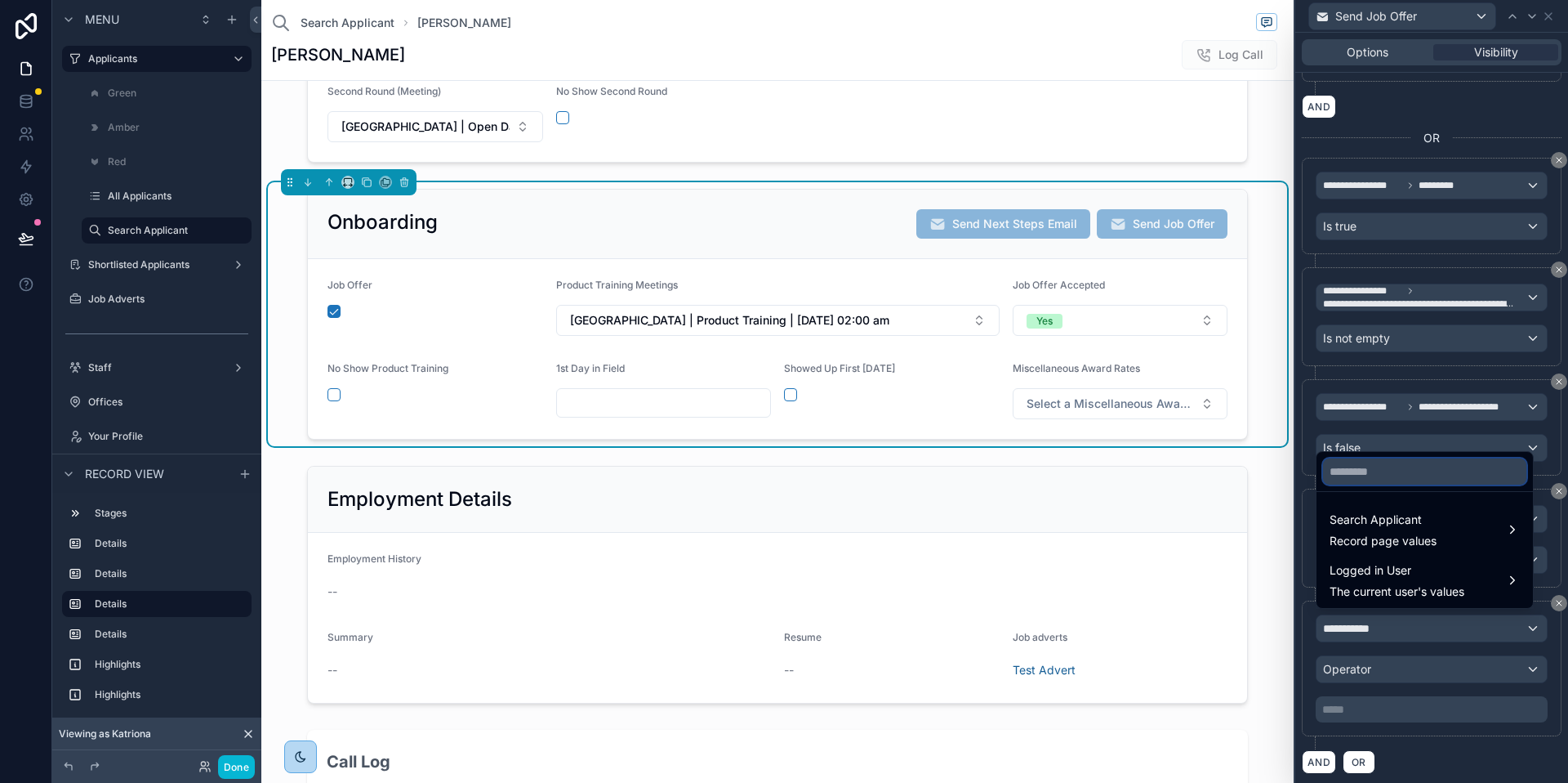
click at [1378, 471] on input "text" at bounding box center [1424, 471] width 203 height 26
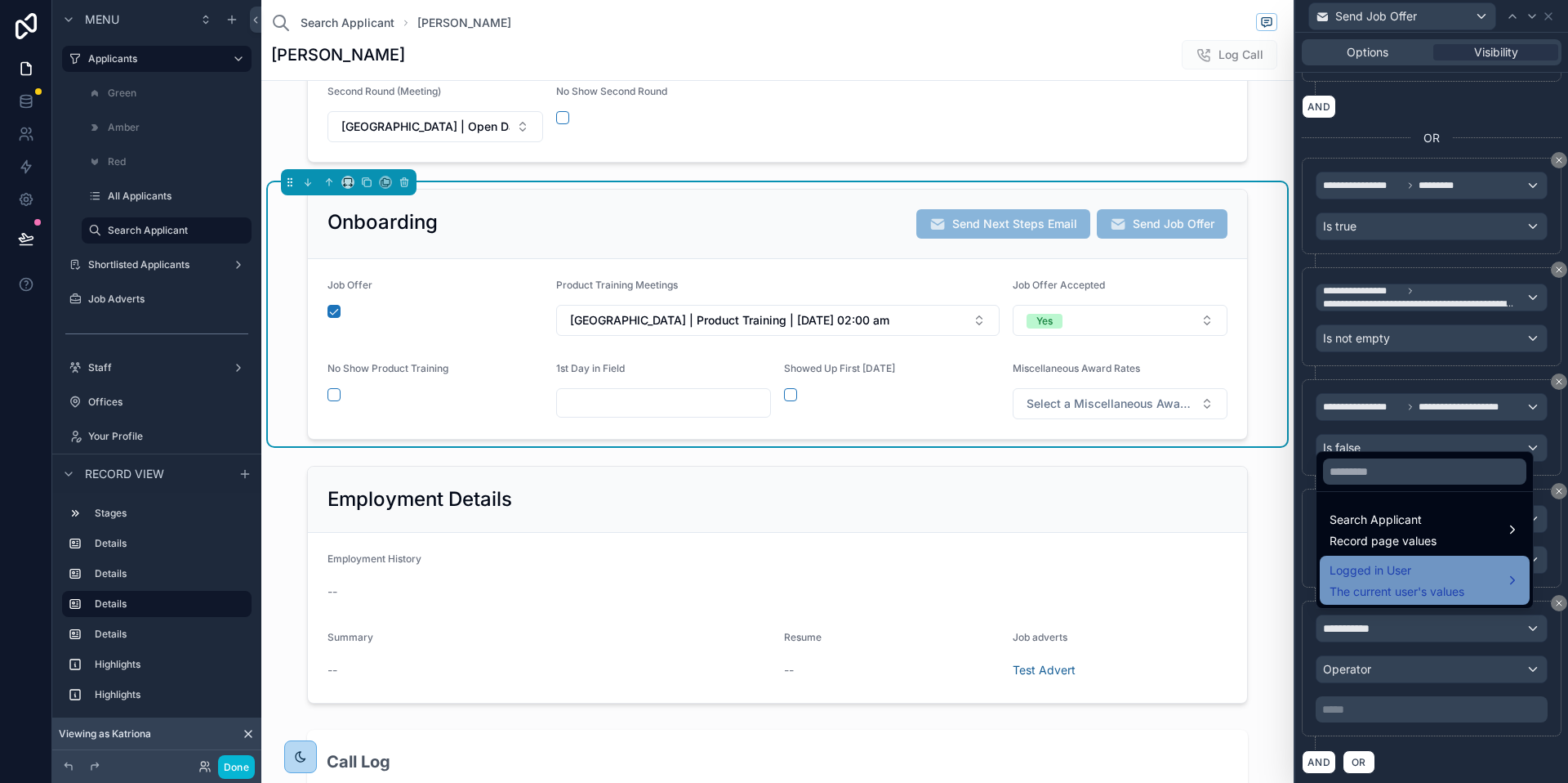
click at [1399, 575] on span "Logged in User" at bounding box center [1398, 571] width 135 height 20
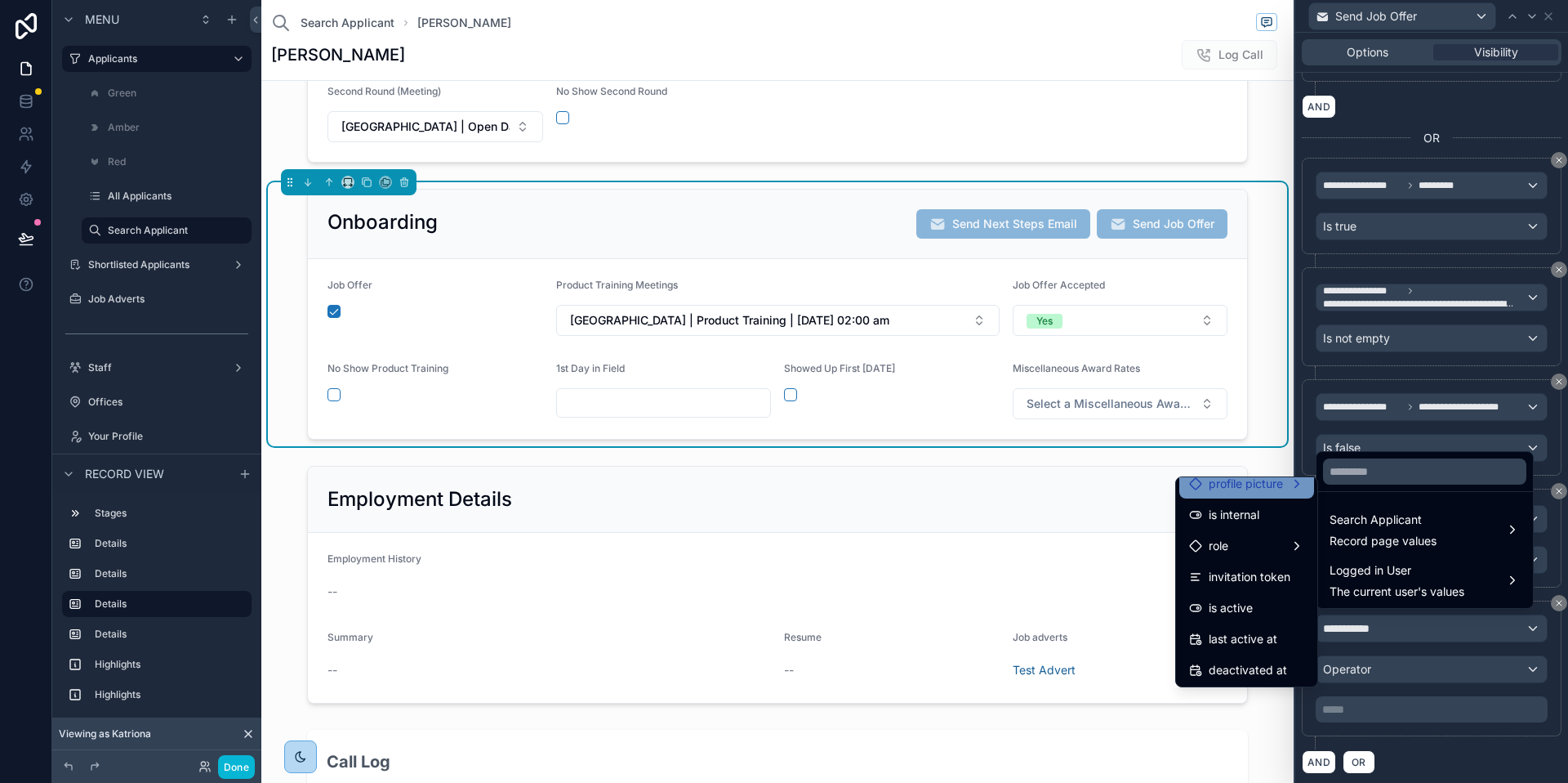
scroll to position [293, 0]
click at [1225, 578] on div "User" at bounding box center [1246, 575] width 115 height 20
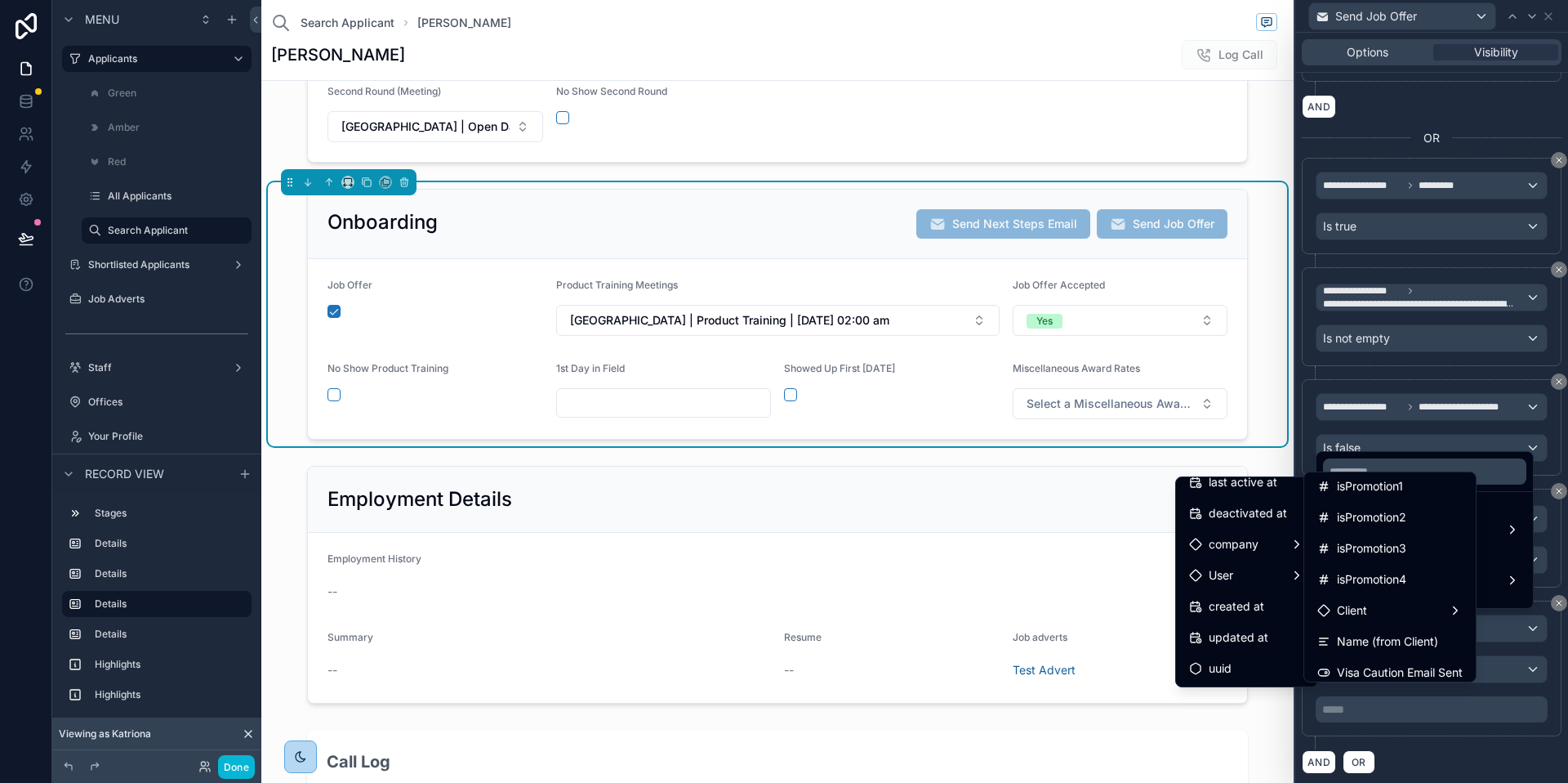
scroll to position [877, 0]
click at [1374, 604] on div "Client" at bounding box center [1390, 607] width 146 height 20
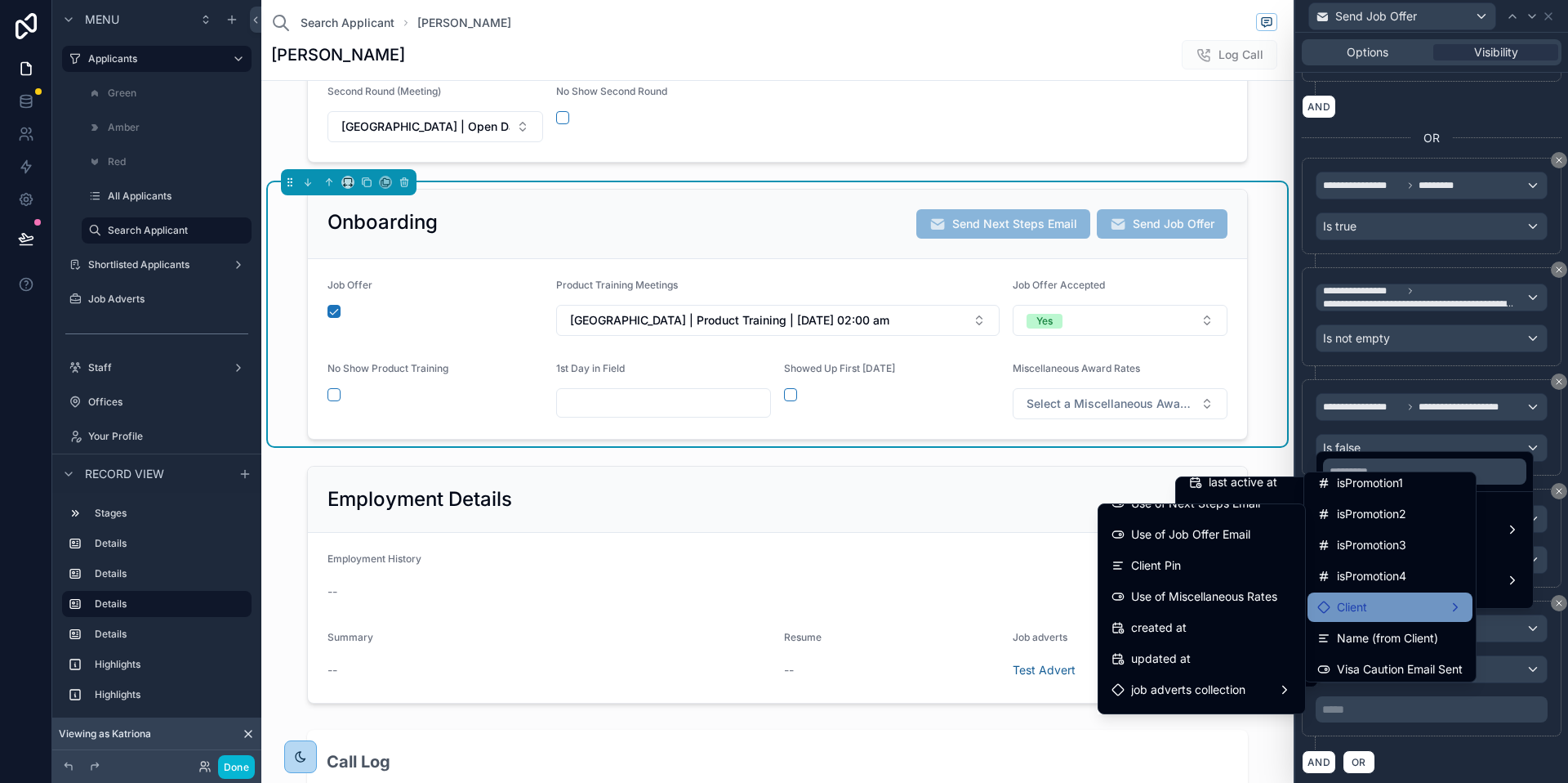
scroll to position [328, 0]
click at [1184, 598] on span "Use of Miscellaneous Rates" at bounding box center [1204, 599] width 146 height 20
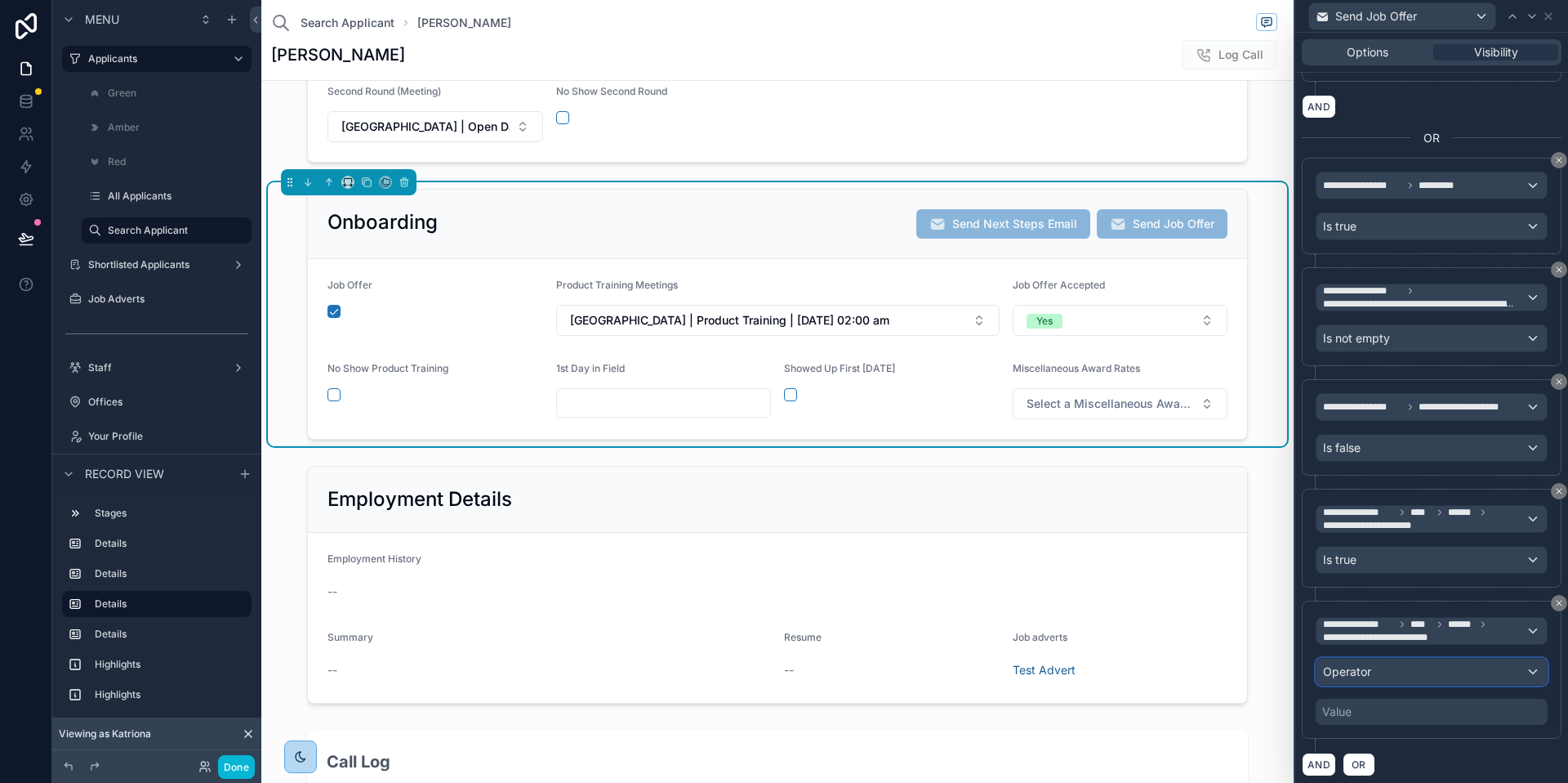
click at [1419, 671] on div "Operator" at bounding box center [1431, 672] width 231 height 26
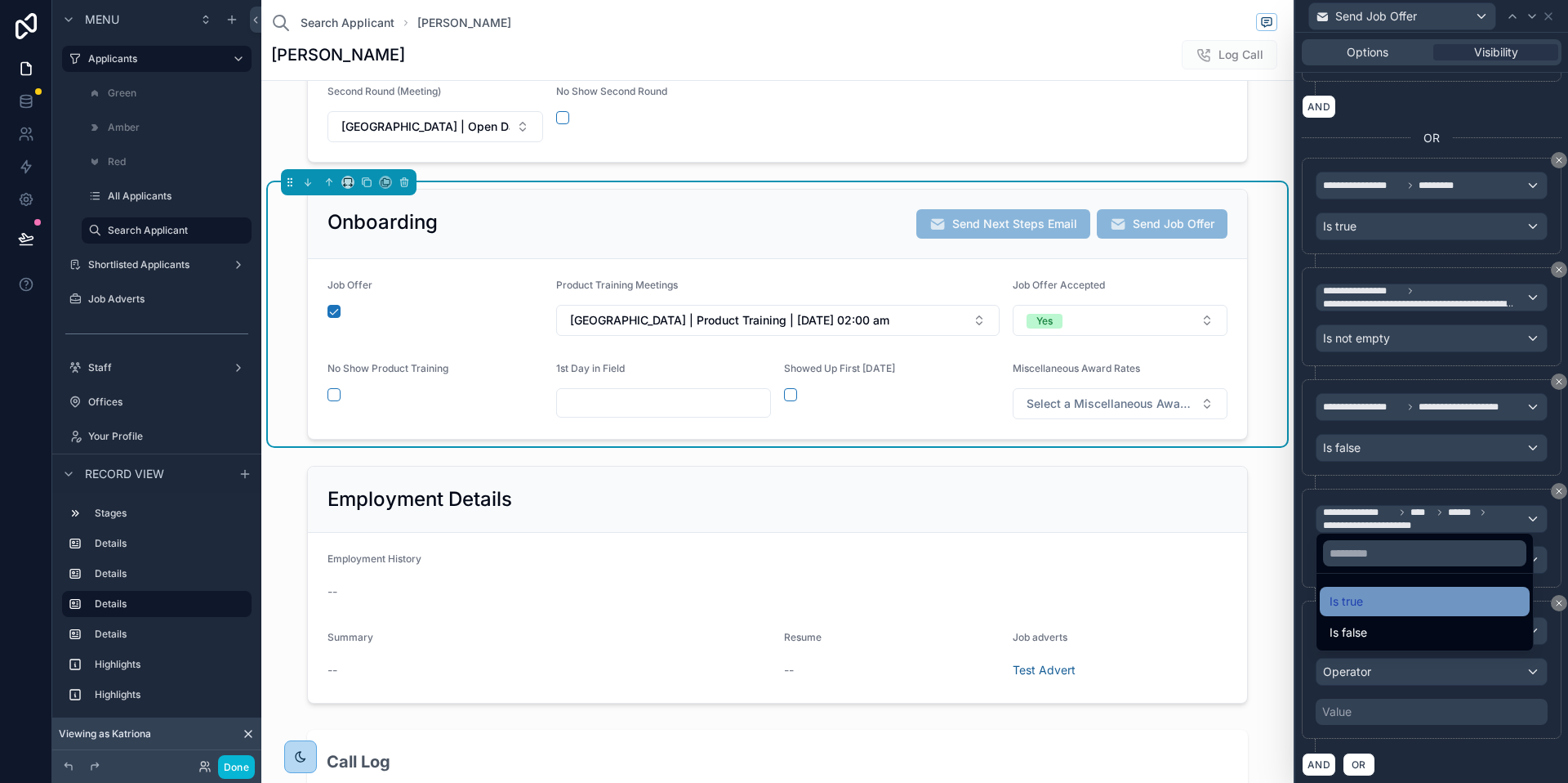
drag, startPoint x: 1364, startPoint y: 635, endPoint x: 1367, endPoint y: 606, distance: 29.2
click at [1367, 606] on ul "Is true Is false" at bounding box center [1425, 612] width 217 height 77
click at [1367, 606] on div "Is true" at bounding box center [1425, 602] width 190 height 20
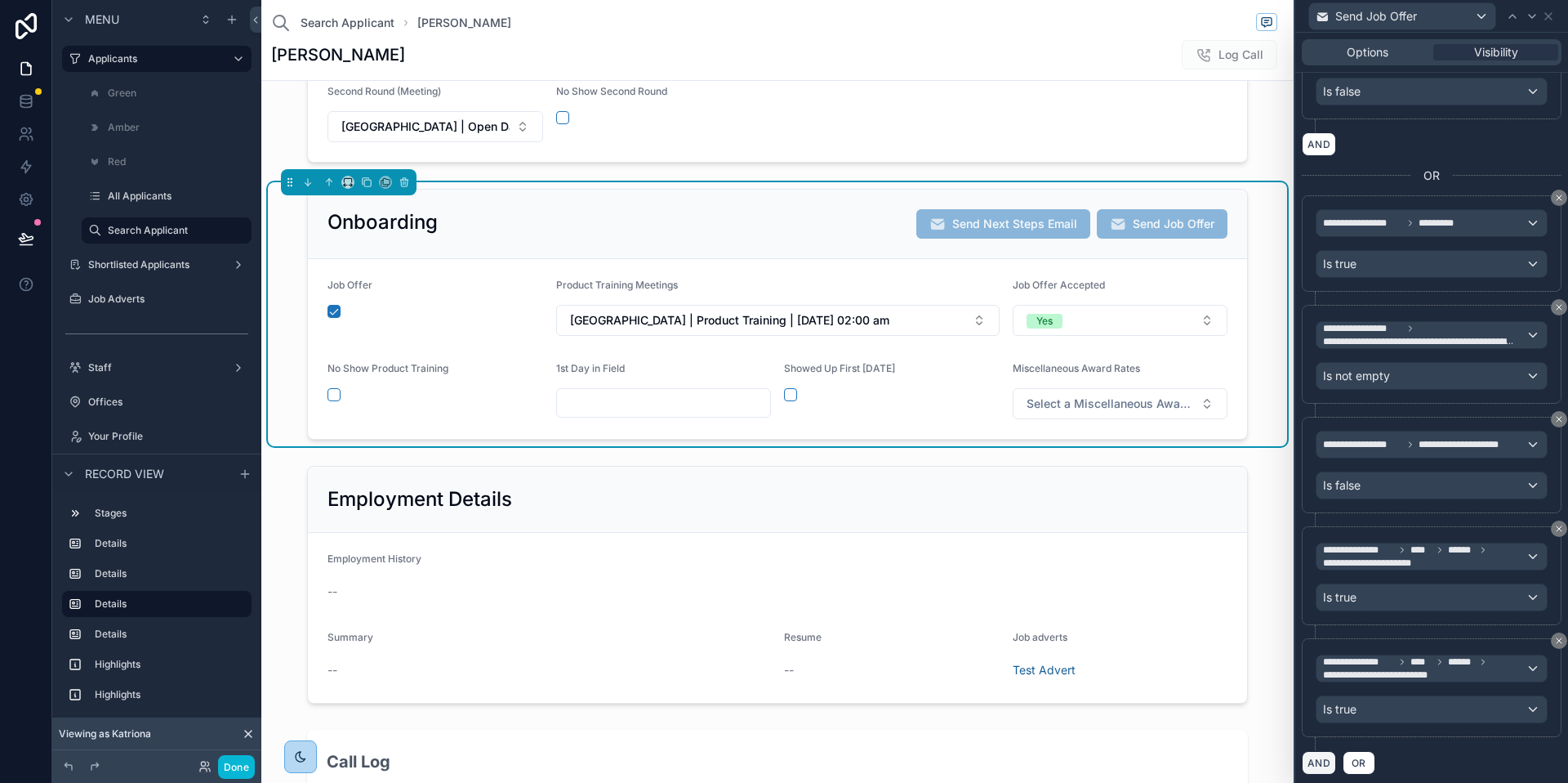
click at [1323, 755] on button "AND" at bounding box center [1319, 763] width 35 height 24
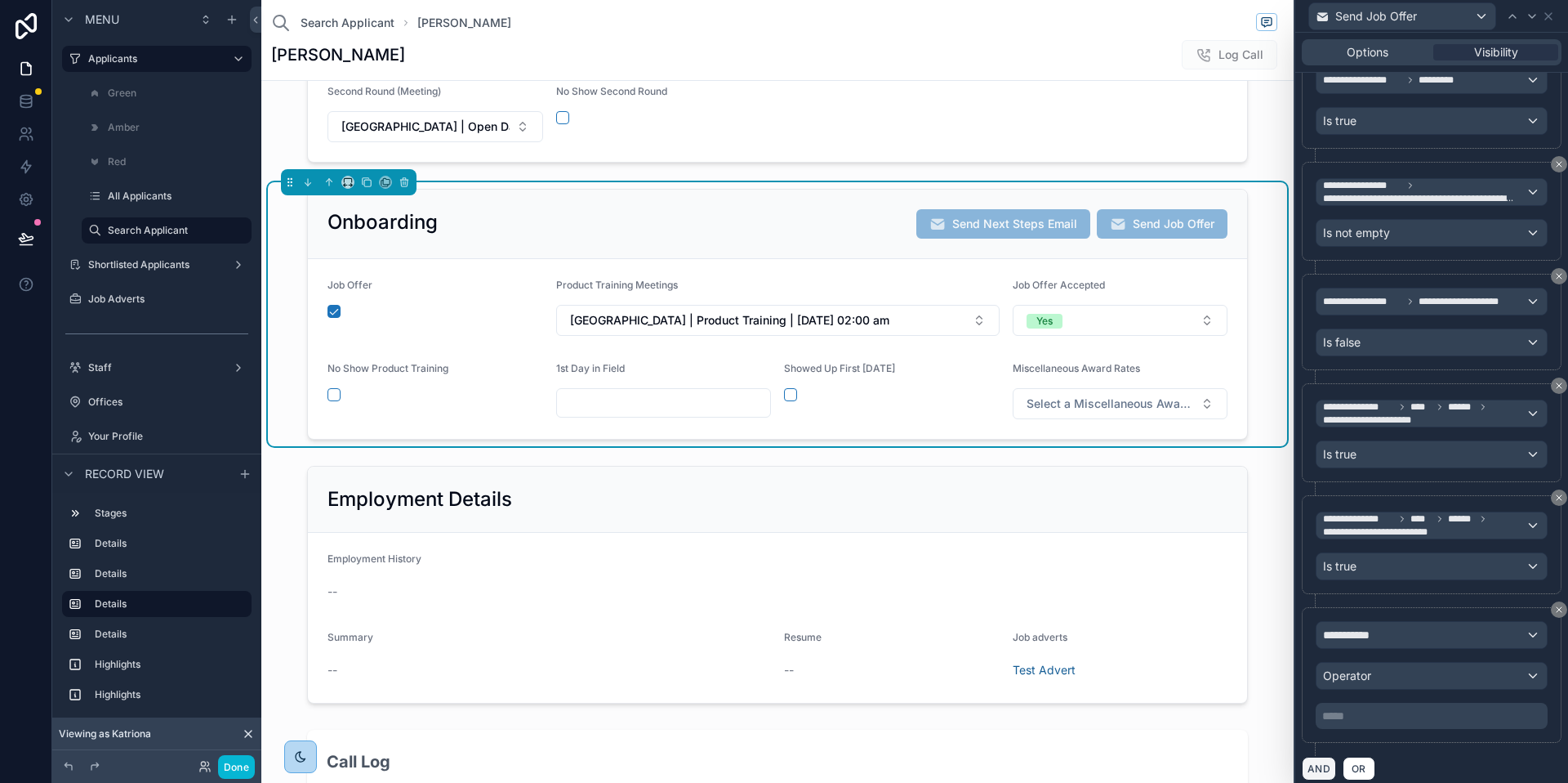
scroll to position [942, 0]
click at [1400, 637] on div "**********" at bounding box center [1431, 634] width 231 height 26
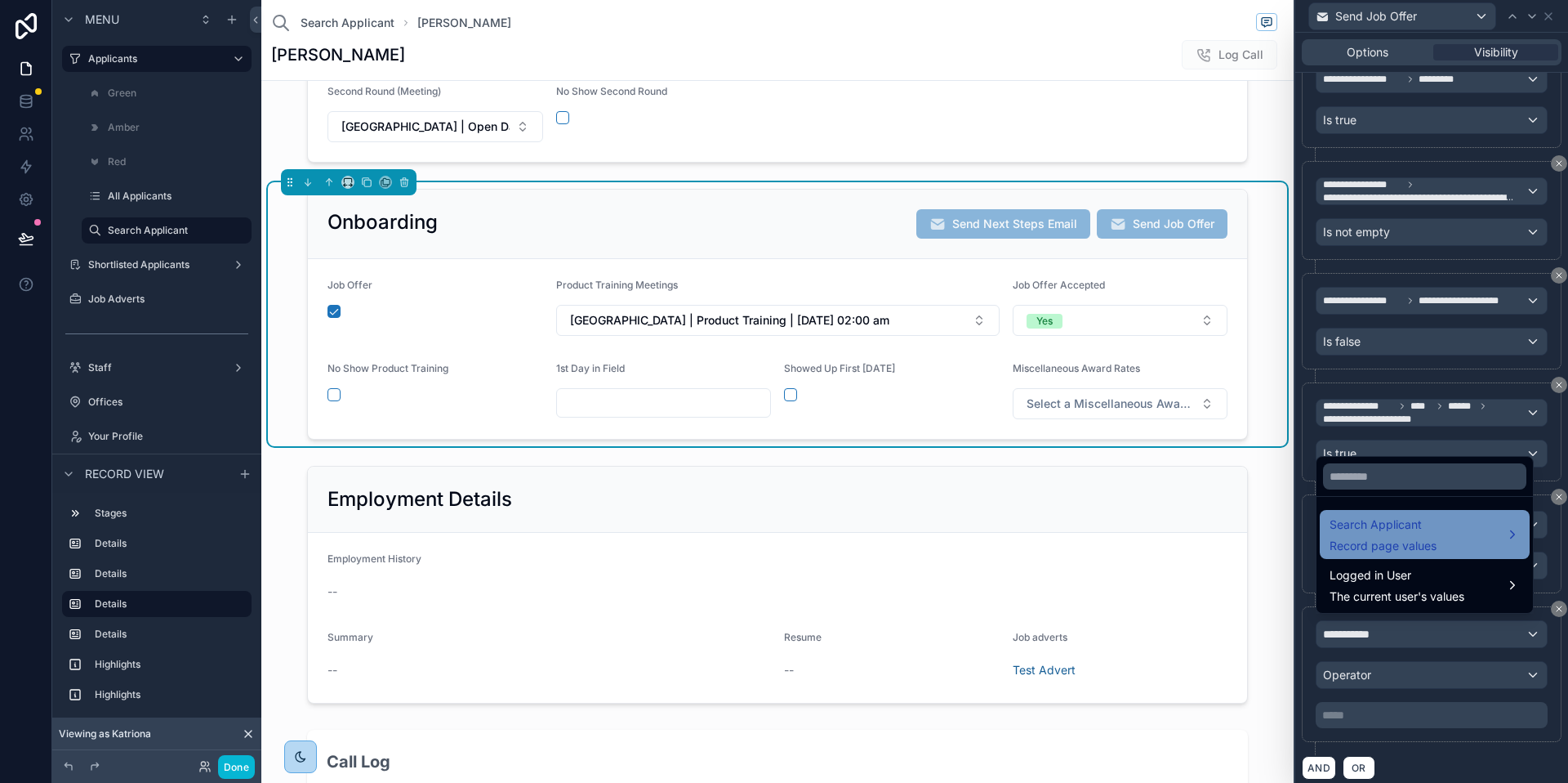
click at [1385, 533] on span "Search Applicant" at bounding box center [1383, 525] width 107 height 20
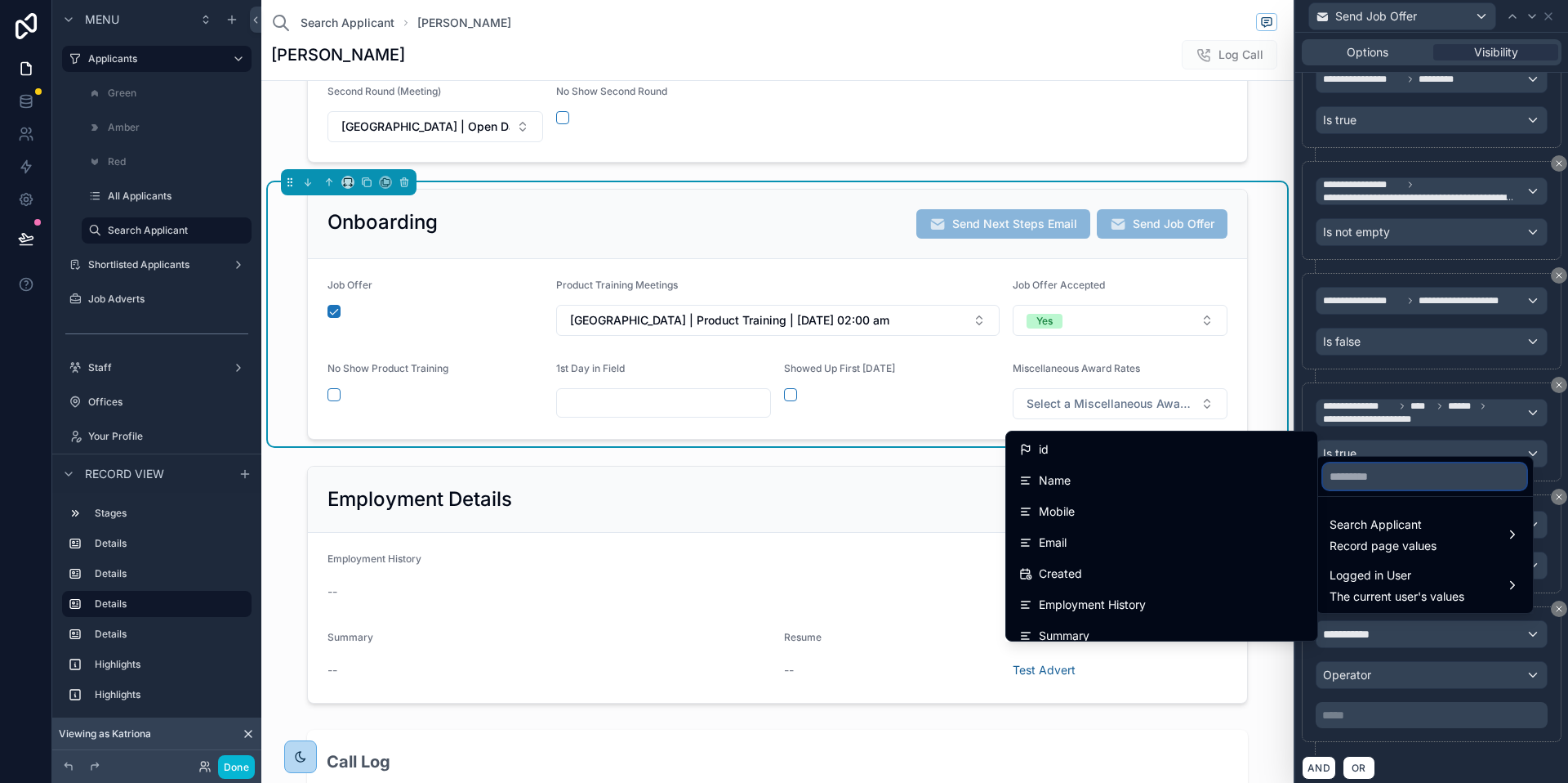
click at [1401, 476] on input "text" at bounding box center [1424, 476] width 203 height 26
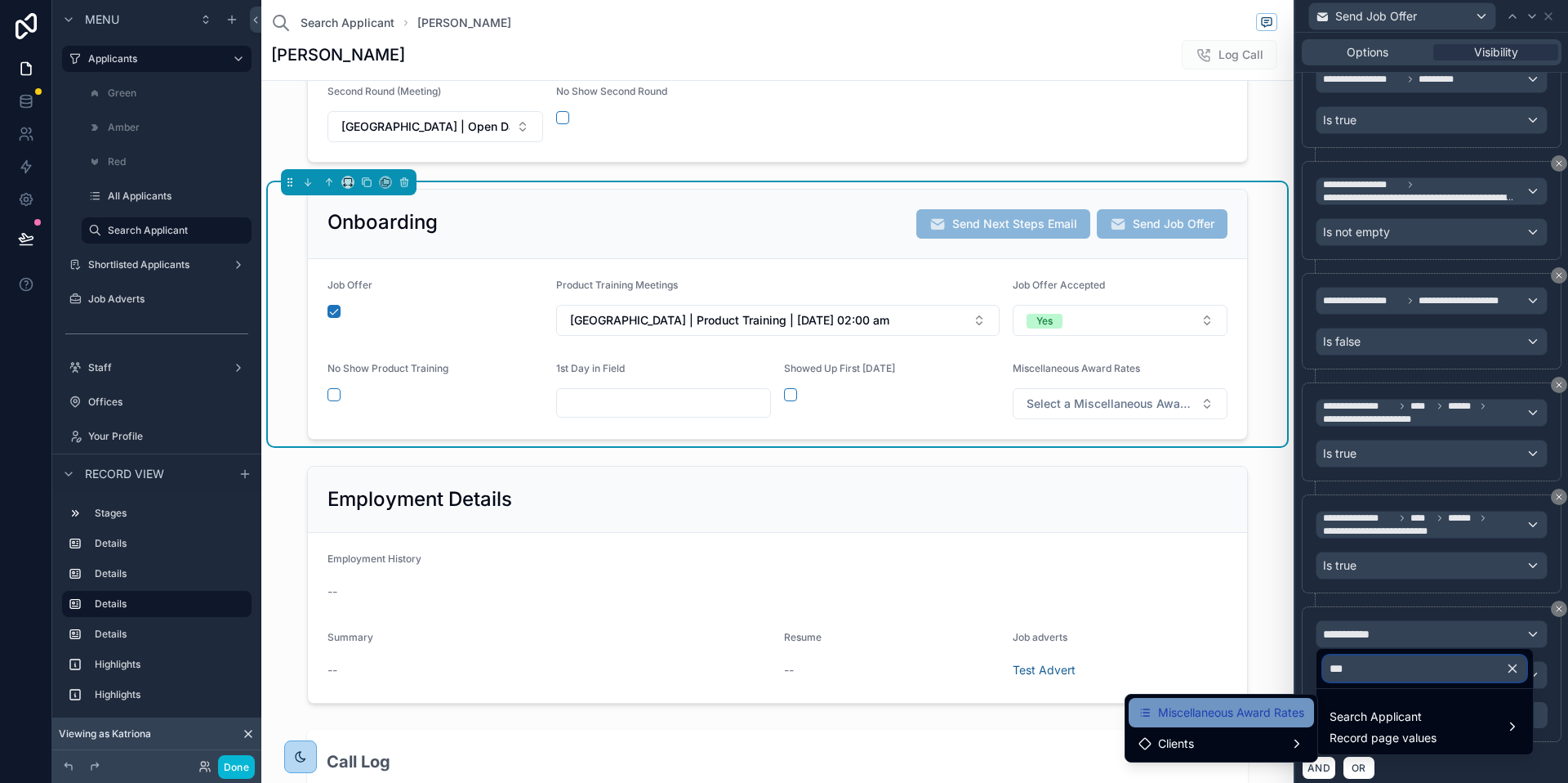
type input "***"
click at [1250, 708] on span "Miscellaneous Award Rates" at bounding box center [1231, 713] width 146 height 20
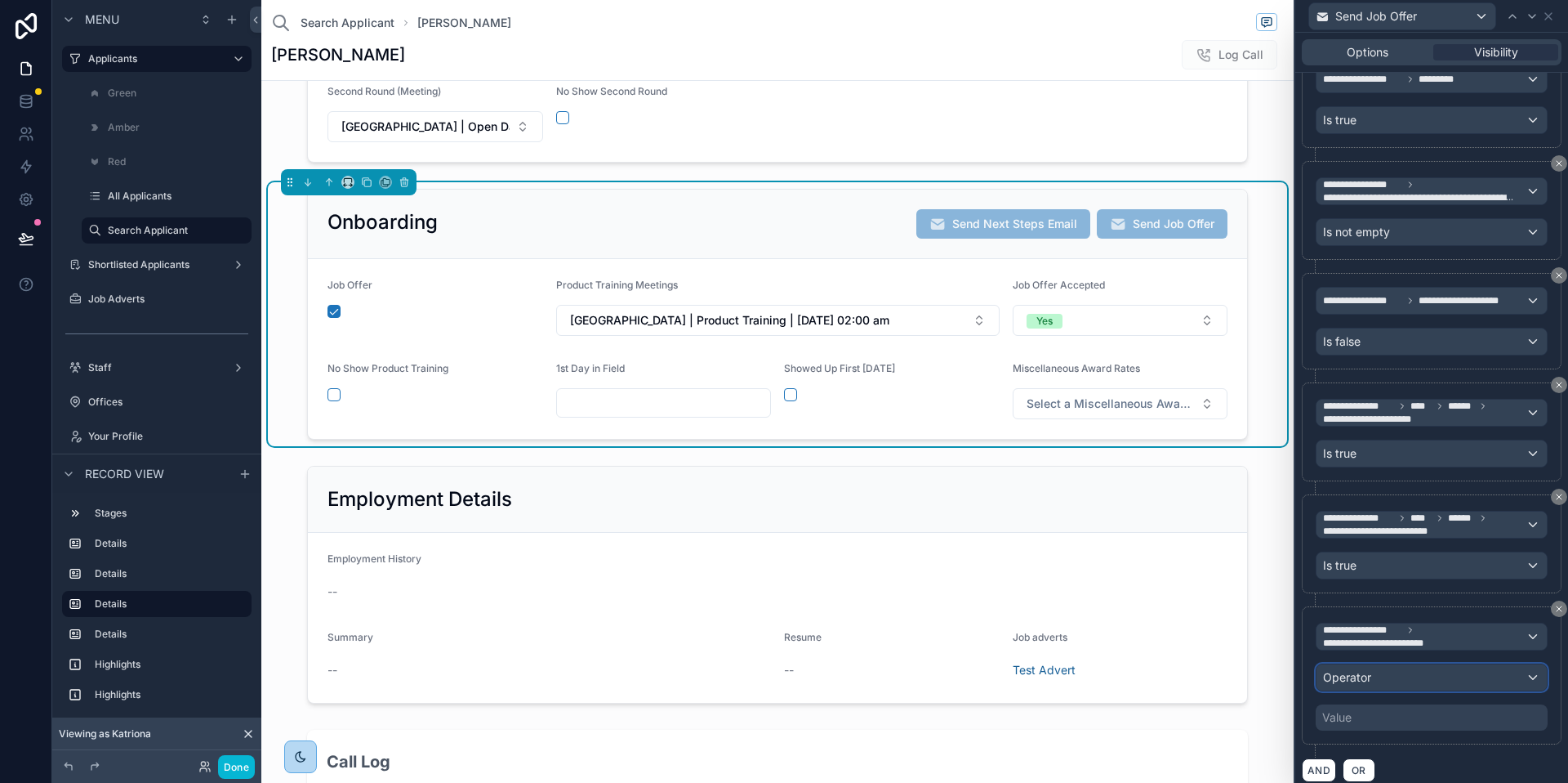
click at [1376, 679] on div "Operator" at bounding box center [1431, 677] width 231 height 26
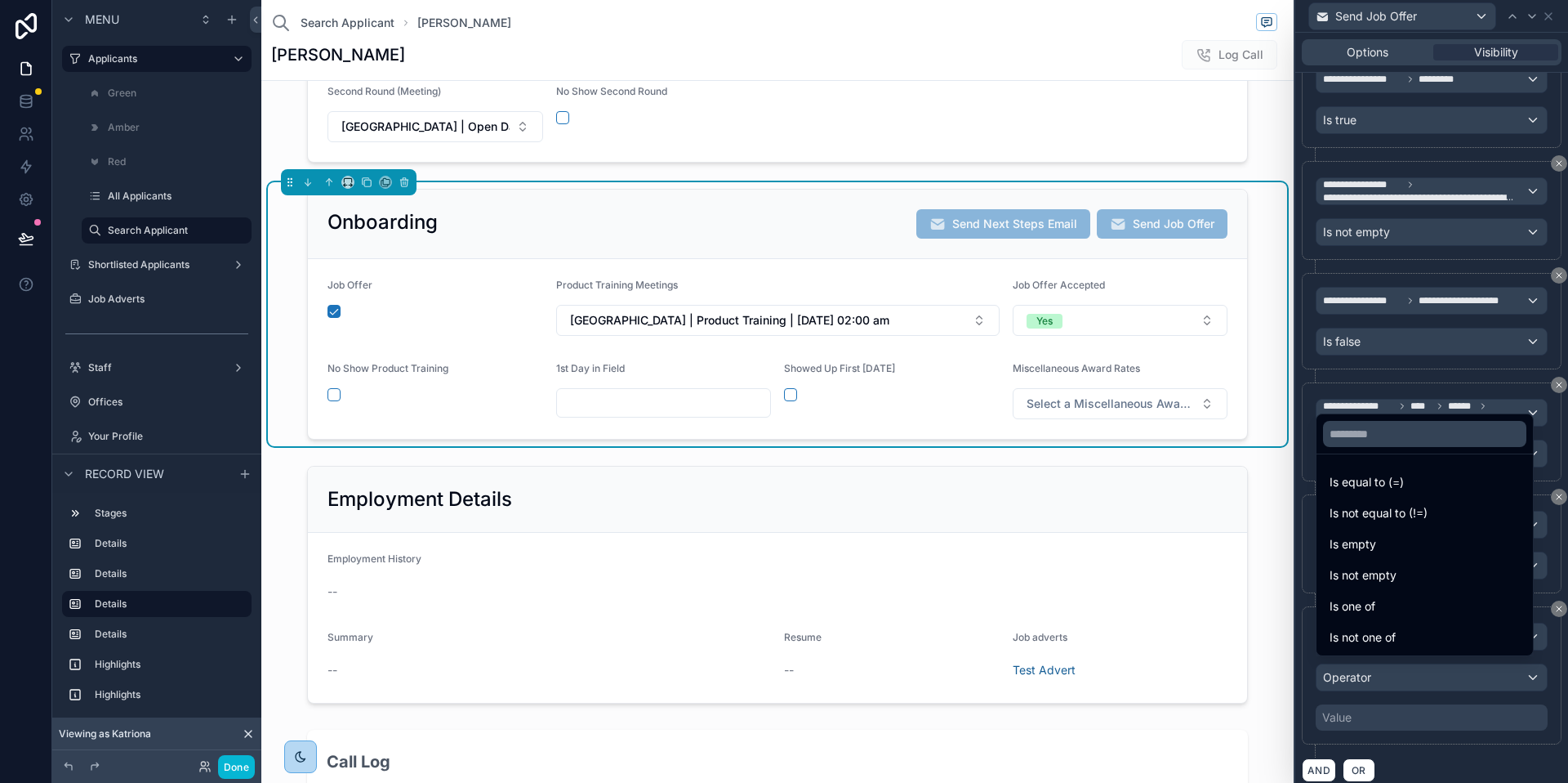
click at [1441, 692] on div at bounding box center [1431, 391] width 272 height 783
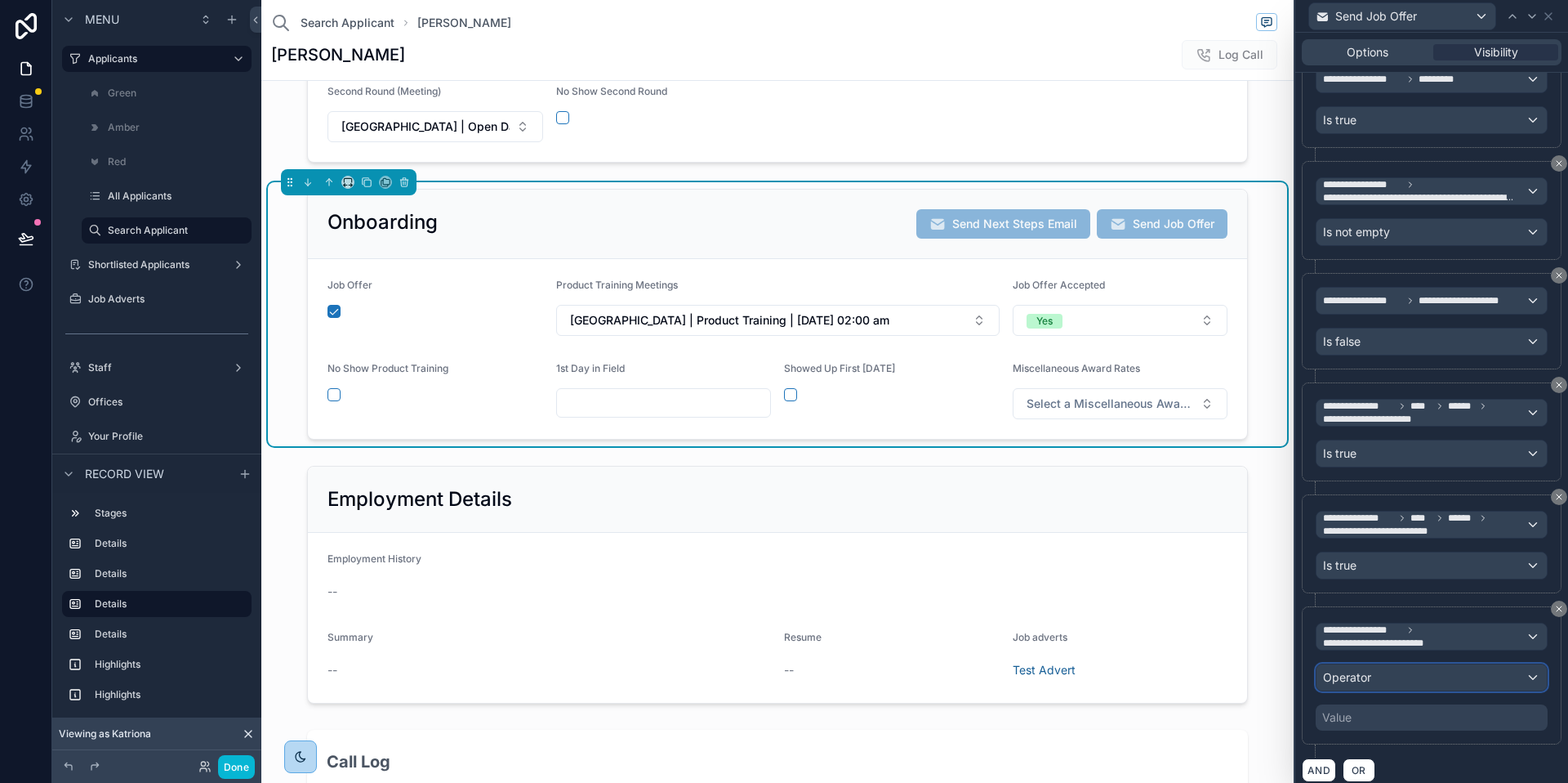
click at [1441, 678] on div "Operator" at bounding box center [1431, 677] width 231 height 26
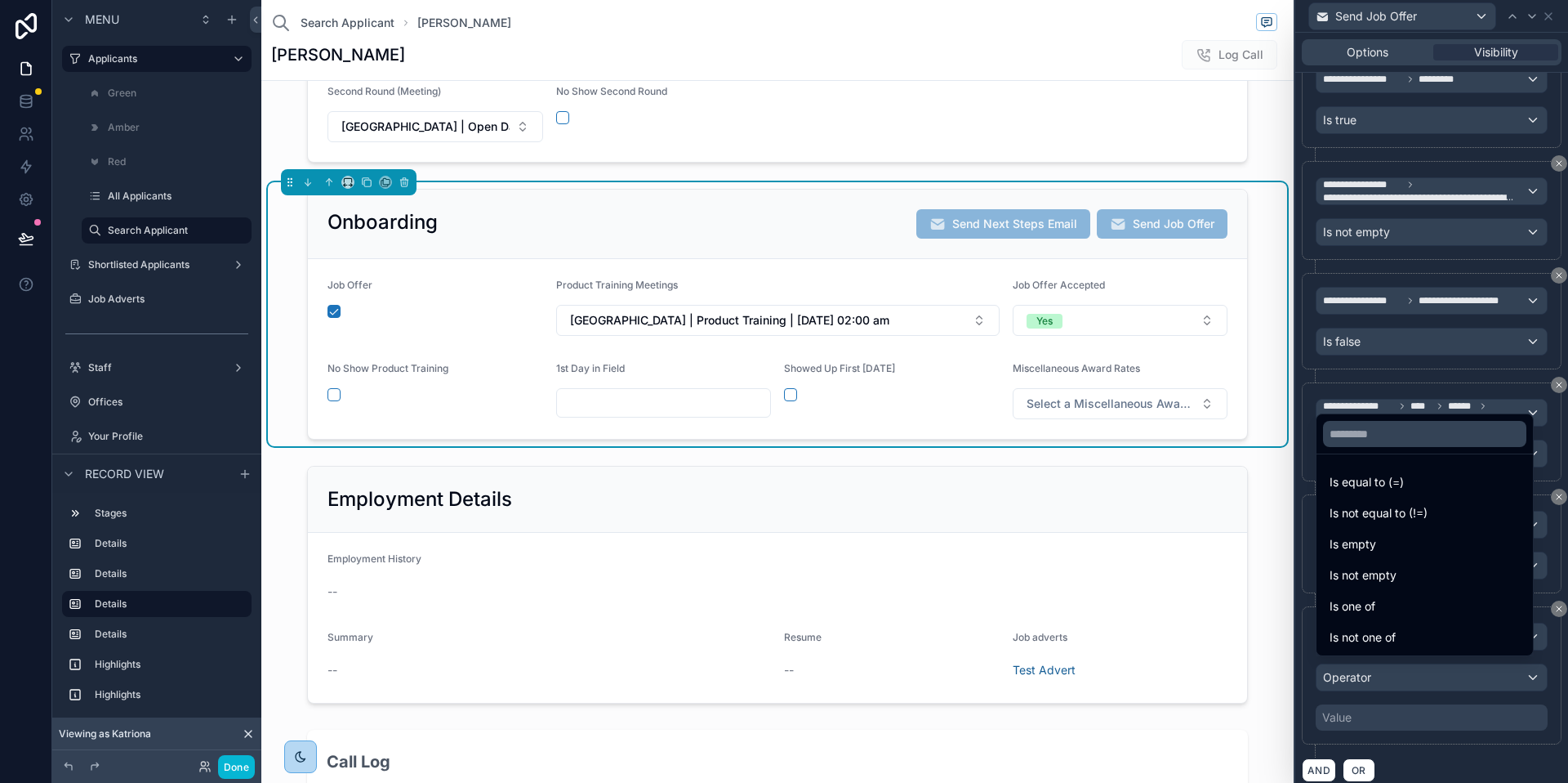
click at [1417, 695] on div at bounding box center [1431, 391] width 272 height 783
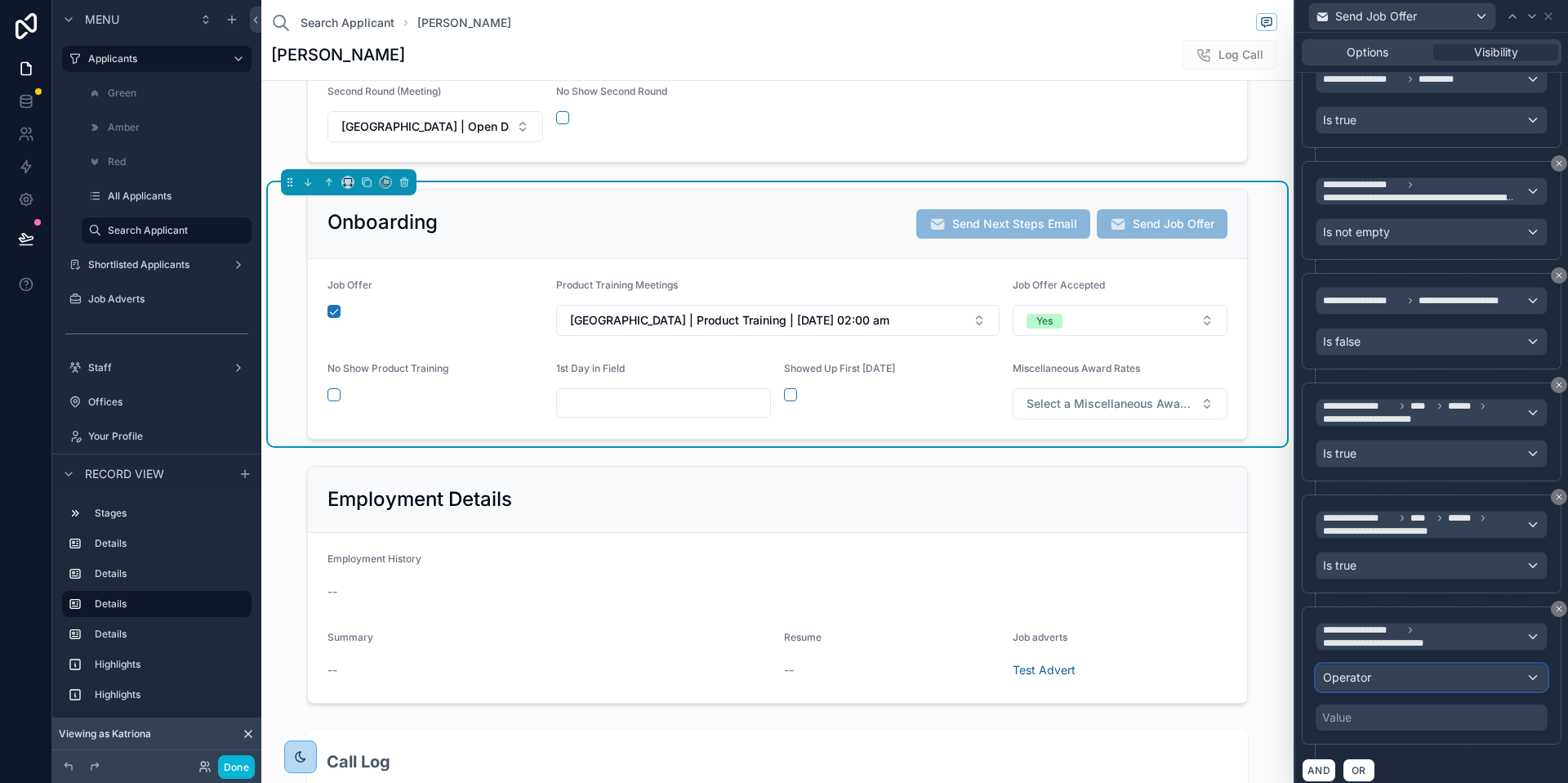
click at [1520, 671] on div "Operator" at bounding box center [1431, 677] width 231 height 26
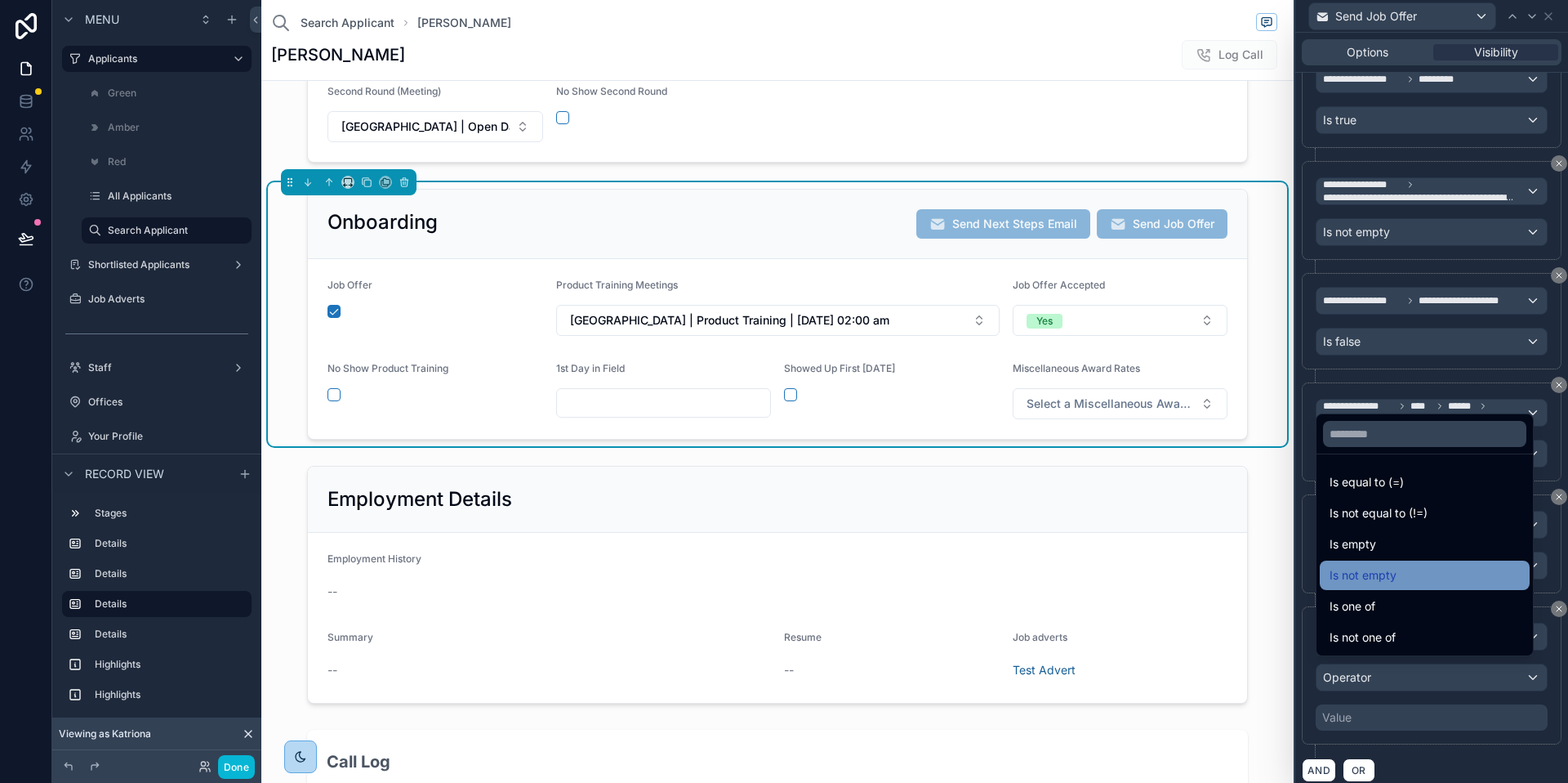
click at [1372, 576] on span "Is not empty" at bounding box center [1364, 575] width 67 height 20
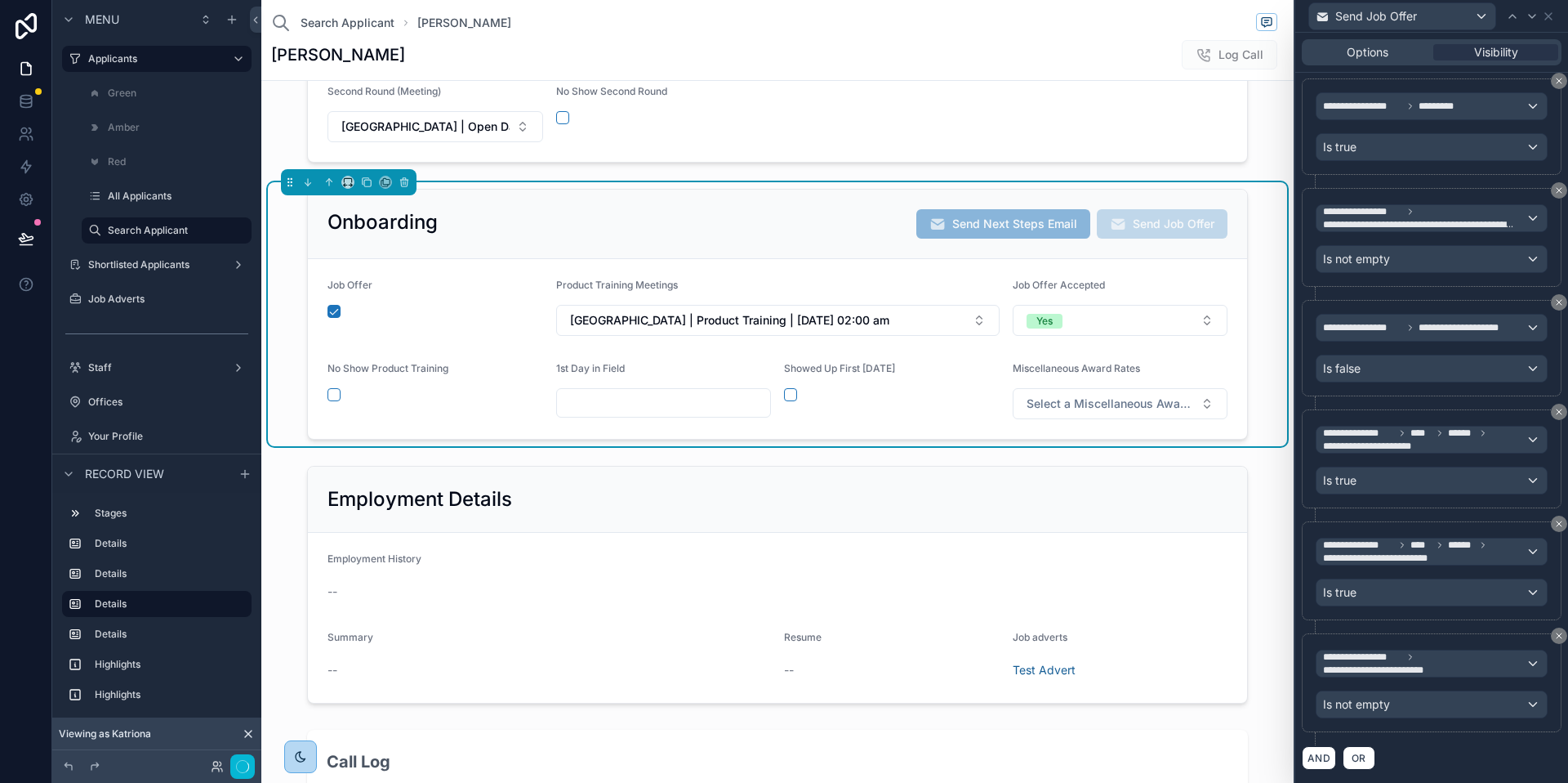
scroll to position [909, 0]
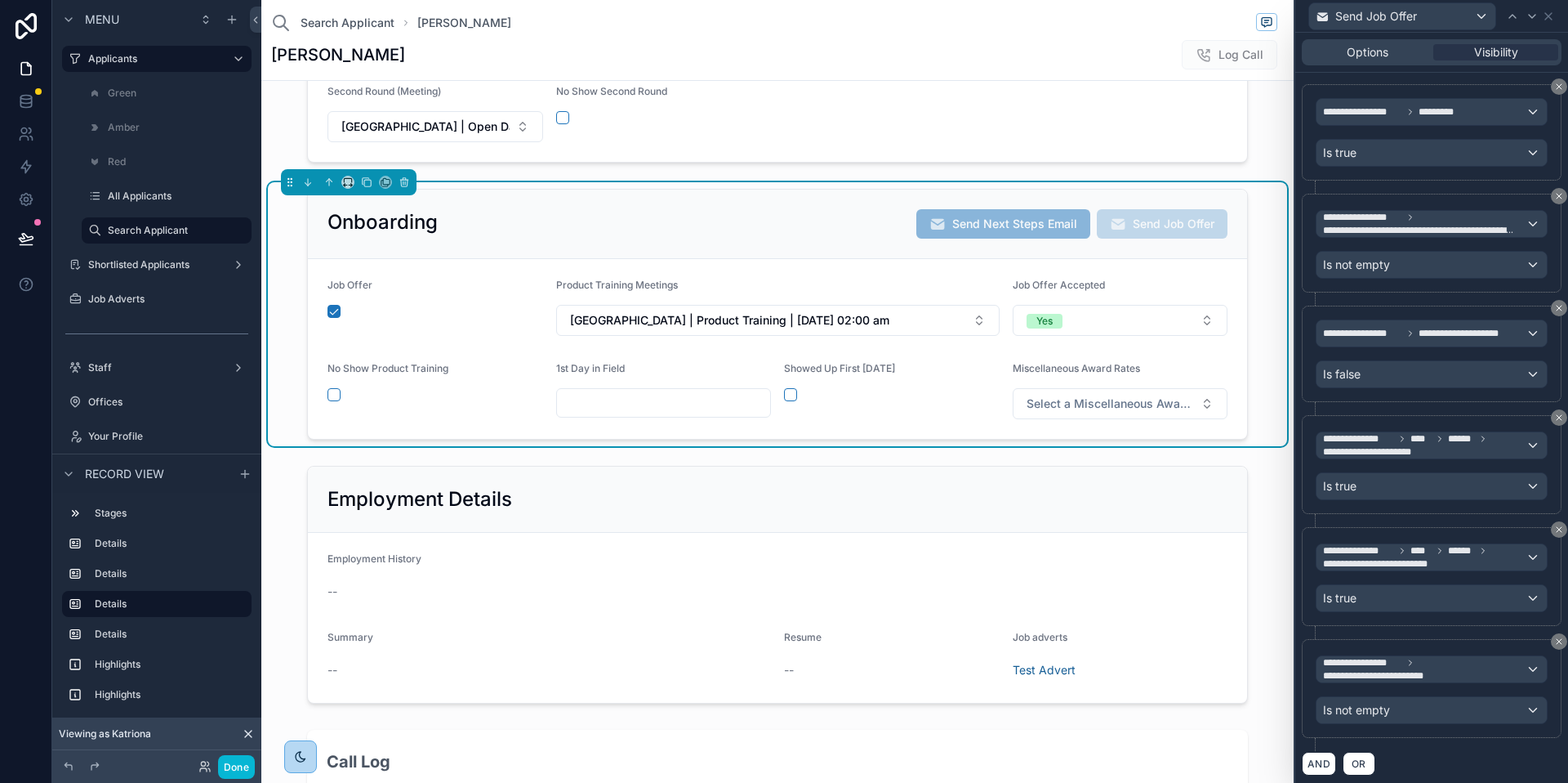
click at [1464, 743] on div "**********" at bounding box center [1431, 695] width 260 height 112
click at [1552, 19] on icon at bounding box center [1549, 16] width 13 height 13
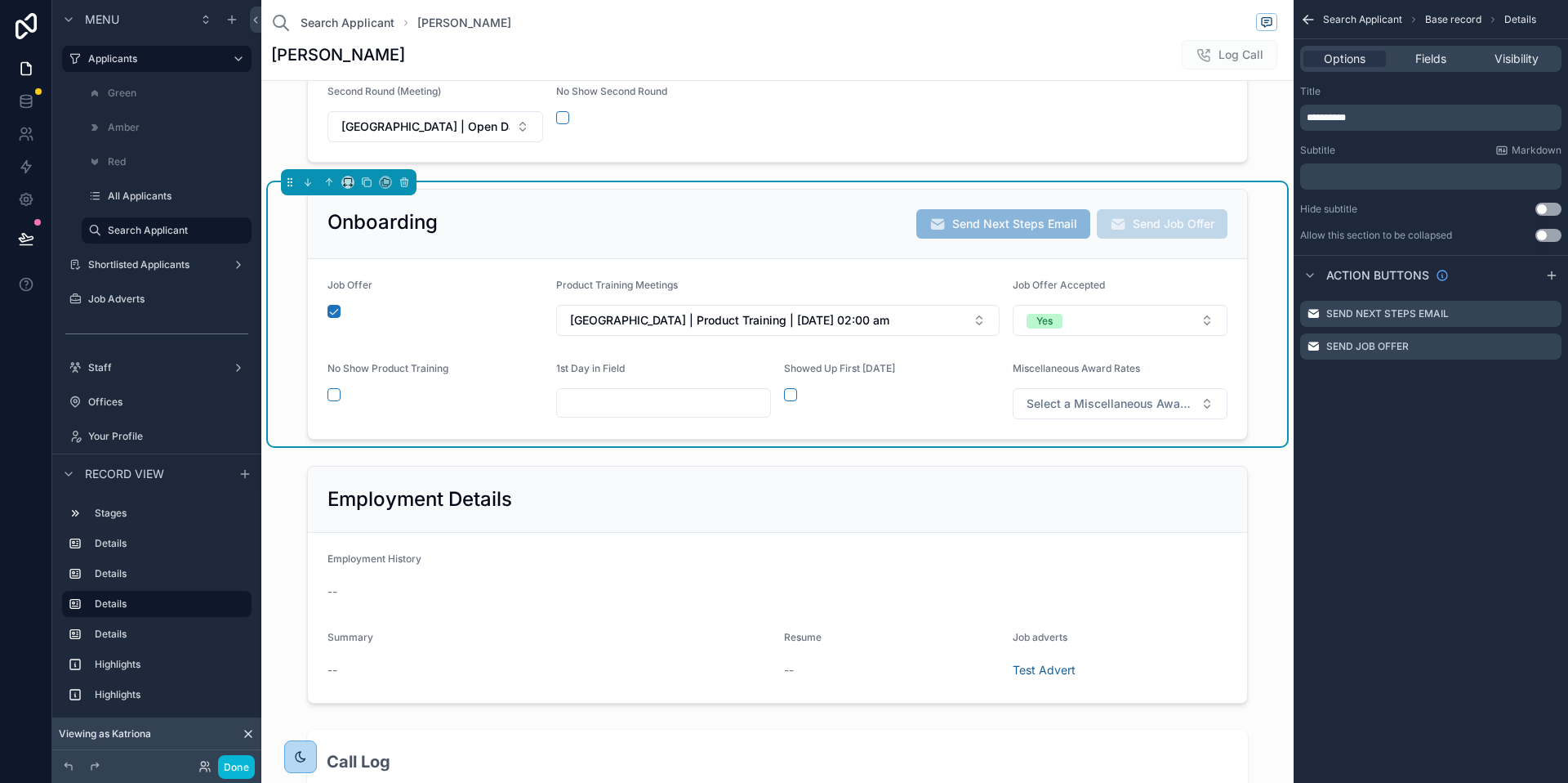
click at [926, 390] on div "scrollable content" at bounding box center [892, 395] width 216 height 13
click at [249, 764] on button "Done" at bounding box center [236, 767] width 36 height 24
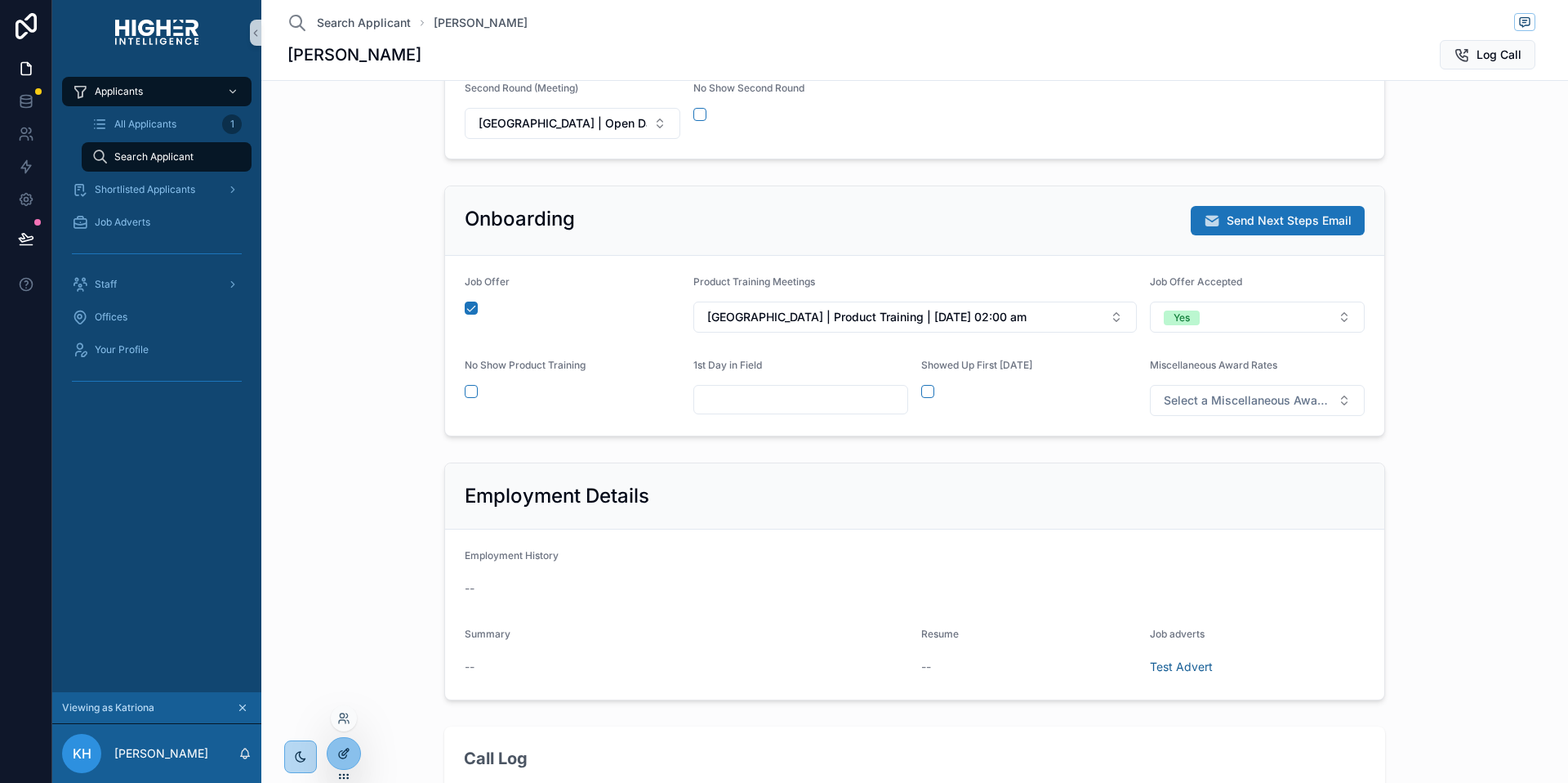
click at [341, 747] on icon at bounding box center [343, 753] width 13 height 13
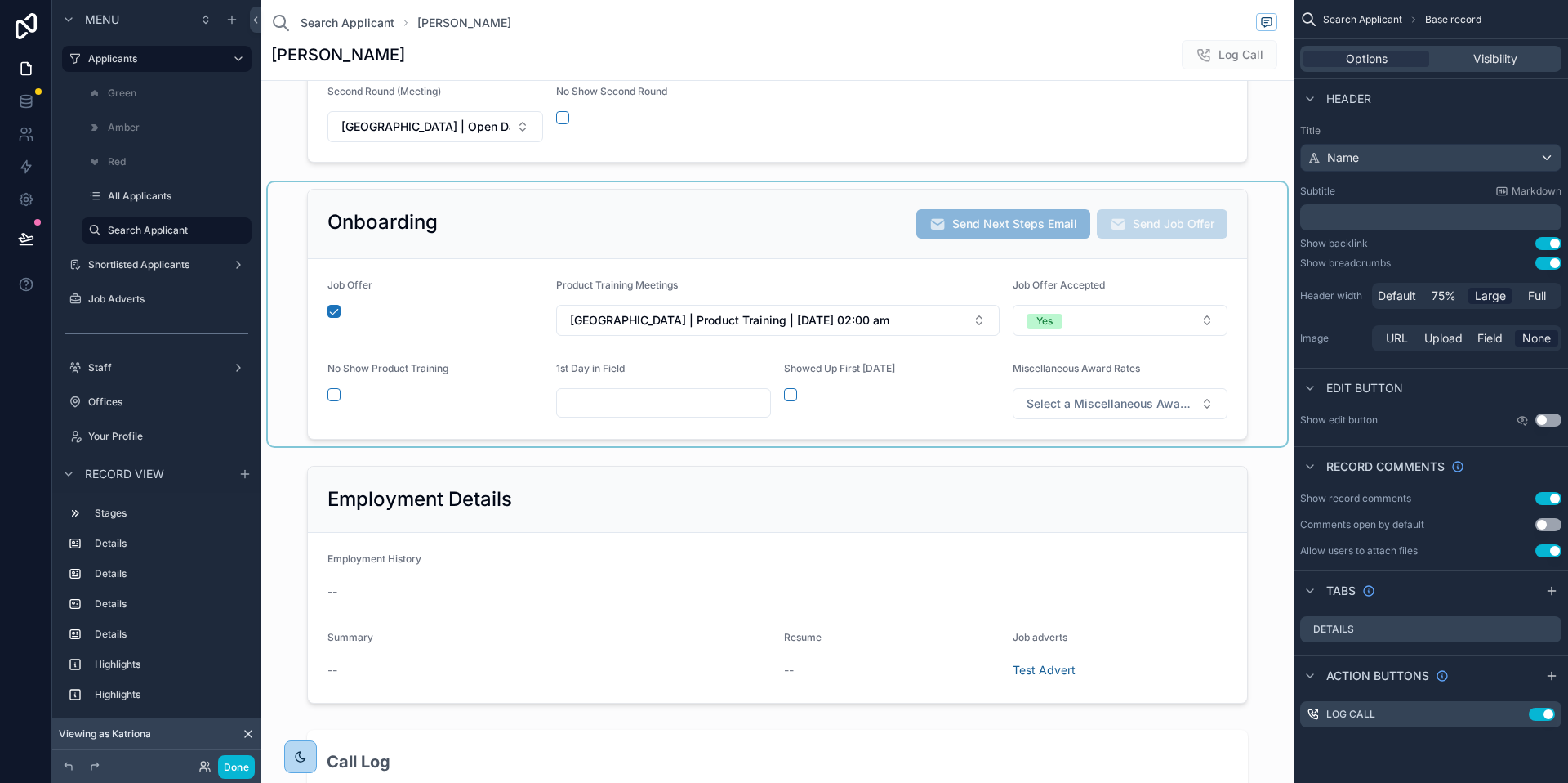
click at [1172, 277] on div "scrollable content" at bounding box center [777, 314] width 1020 height 264
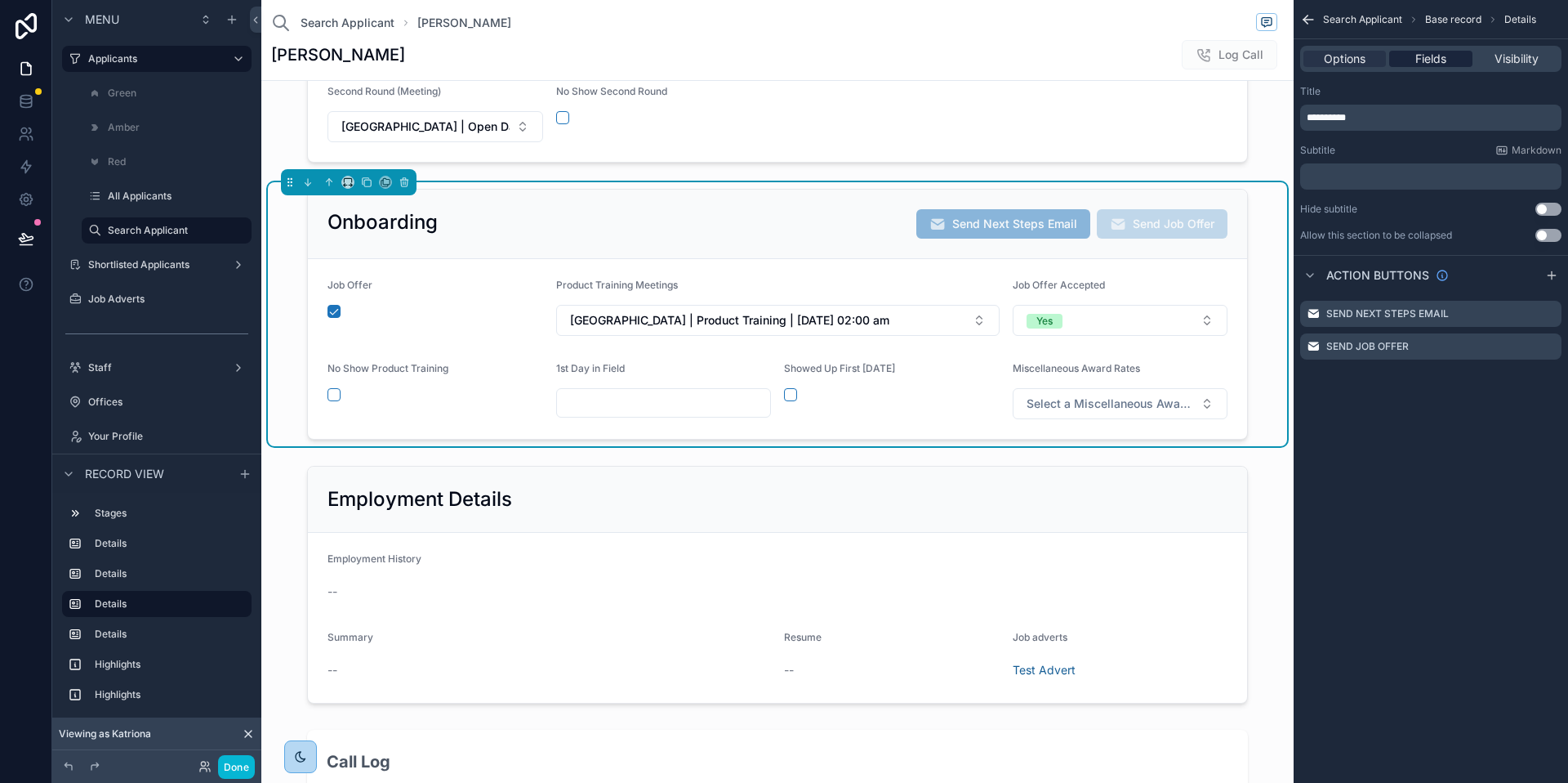
click at [1425, 59] on span "Fields" at bounding box center [1431, 59] width 31 height 16
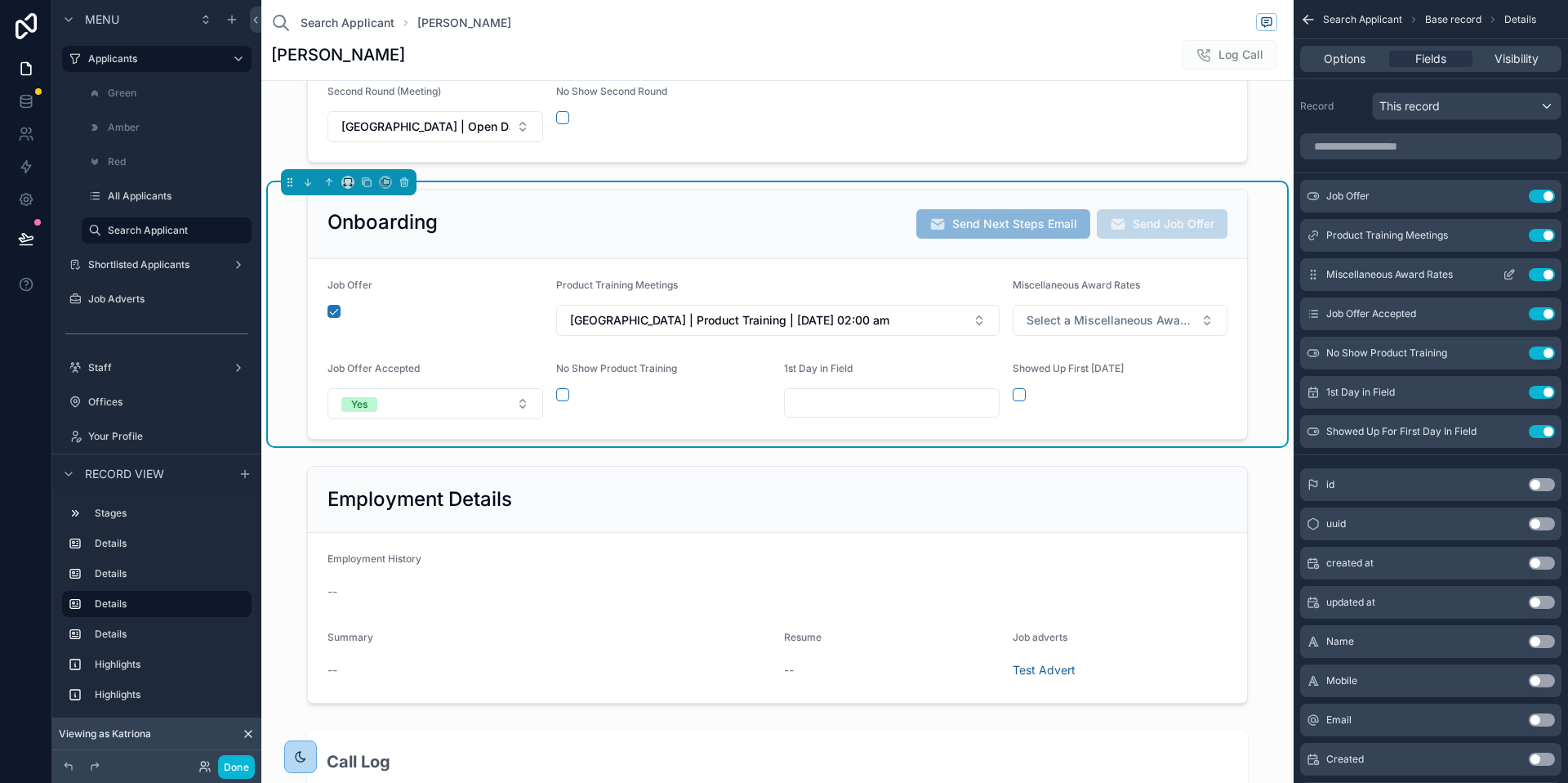
drag, startPoint x: 1507, startPoint y: 276, endPoint x: 1507, endPoint y: 264, distance: 12.0
click at [1506, 276] on icon "scrollable content" at bounding box center [1510, 274] width 13 height 13
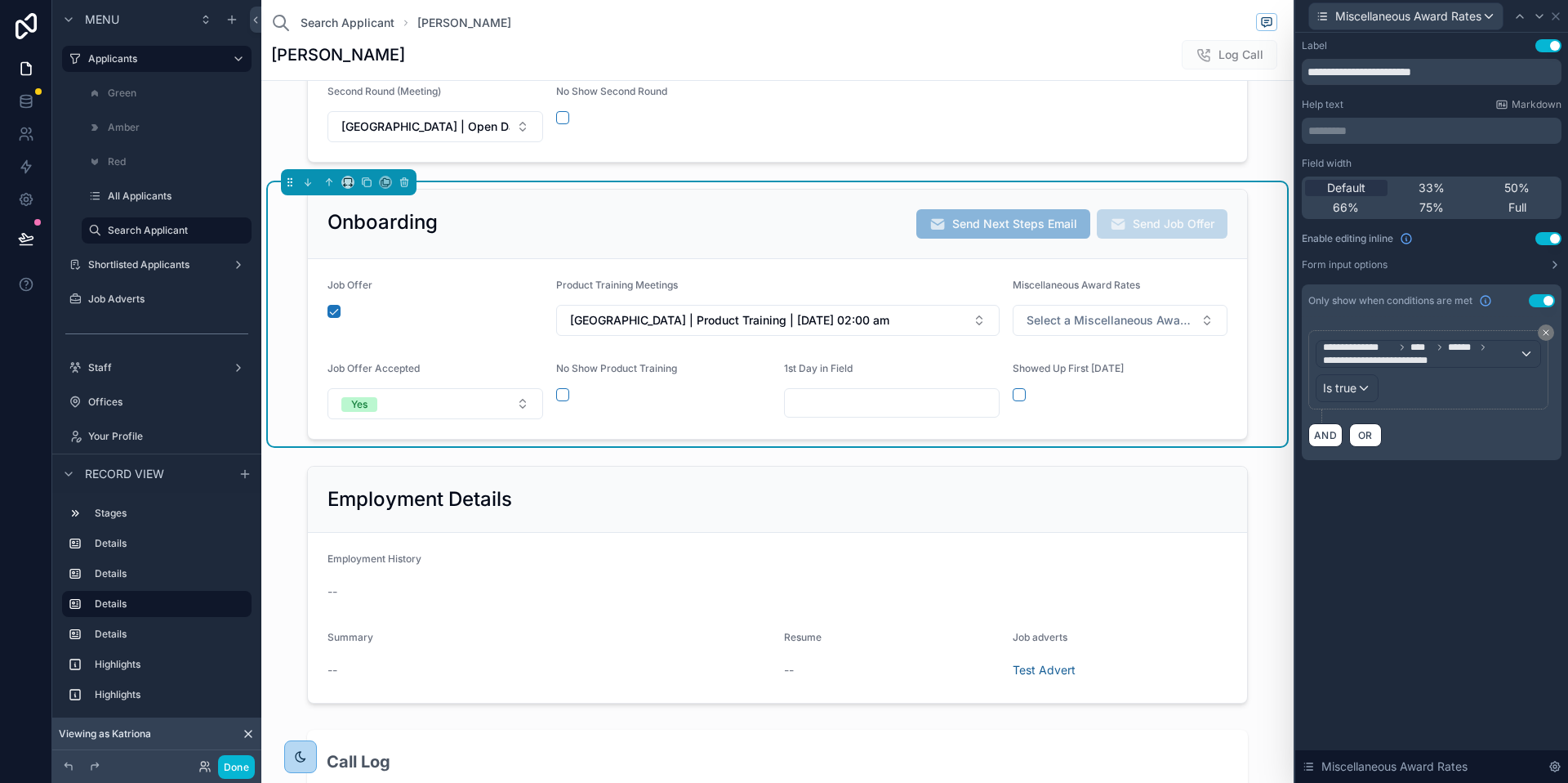
click at [1418, 627] on div "**********" at bounding box center [1431, 407] width 272 height 750
click at [1556, 17] on icon at bounding box center [1556, 16] width 13 height 13
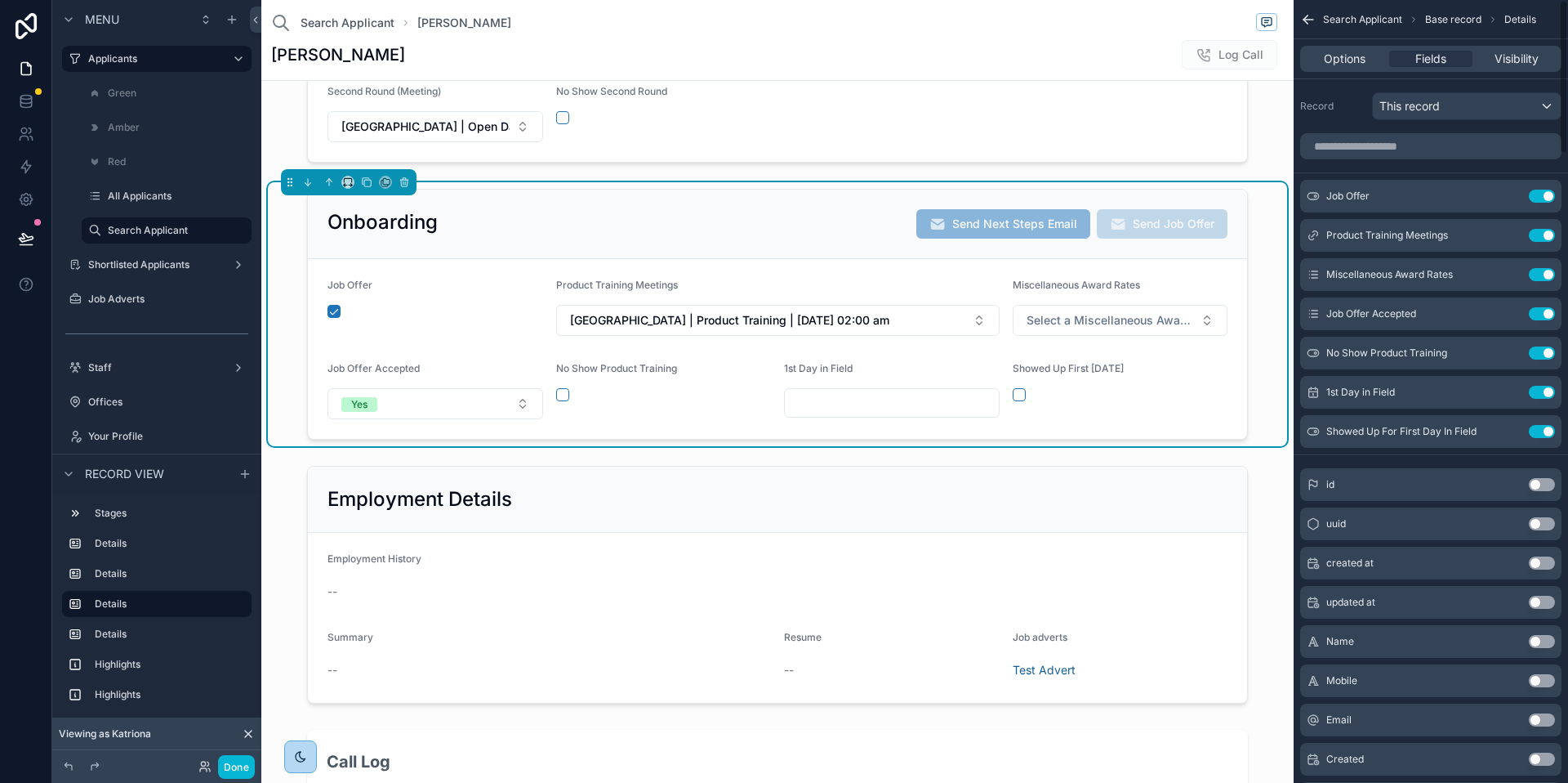
click at [1050, 279] on span "Miscellaneous Award Rates" at bounding box center [1077, 284] width 128 height 12
click at [1086, 262] on form "Job Offer Product Training Meetings Brisbane | Product Training | 12/08/2025 02…" at bounding box center [777, 348] width 939 height 180
click at [1372, 51] on div "Options" at bounding box center [1345, 59] width 83 height 16
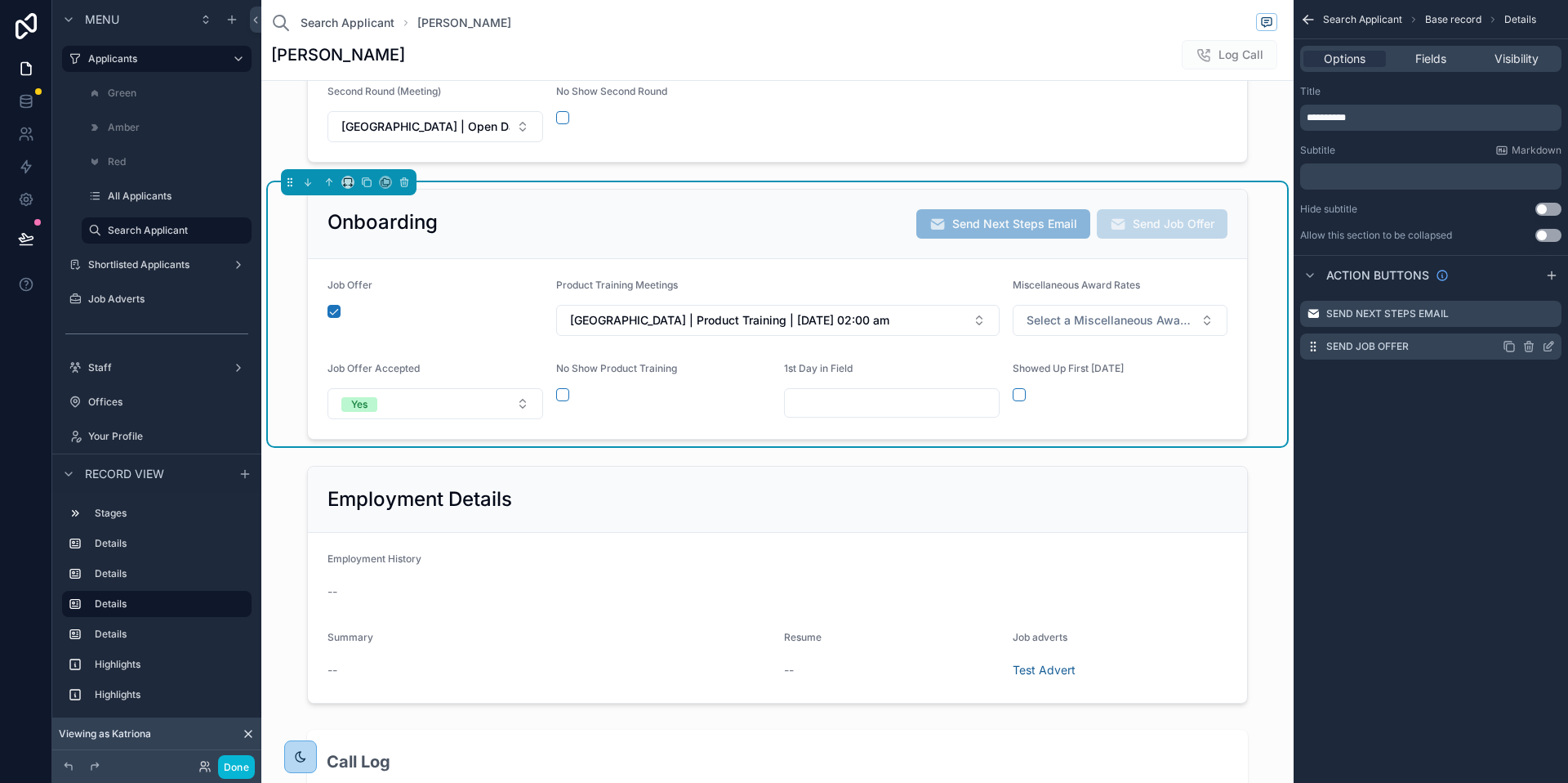
click at [1548, 347] on icon "scrollable content" at bounding box center [1549, 346] width 13 height 13
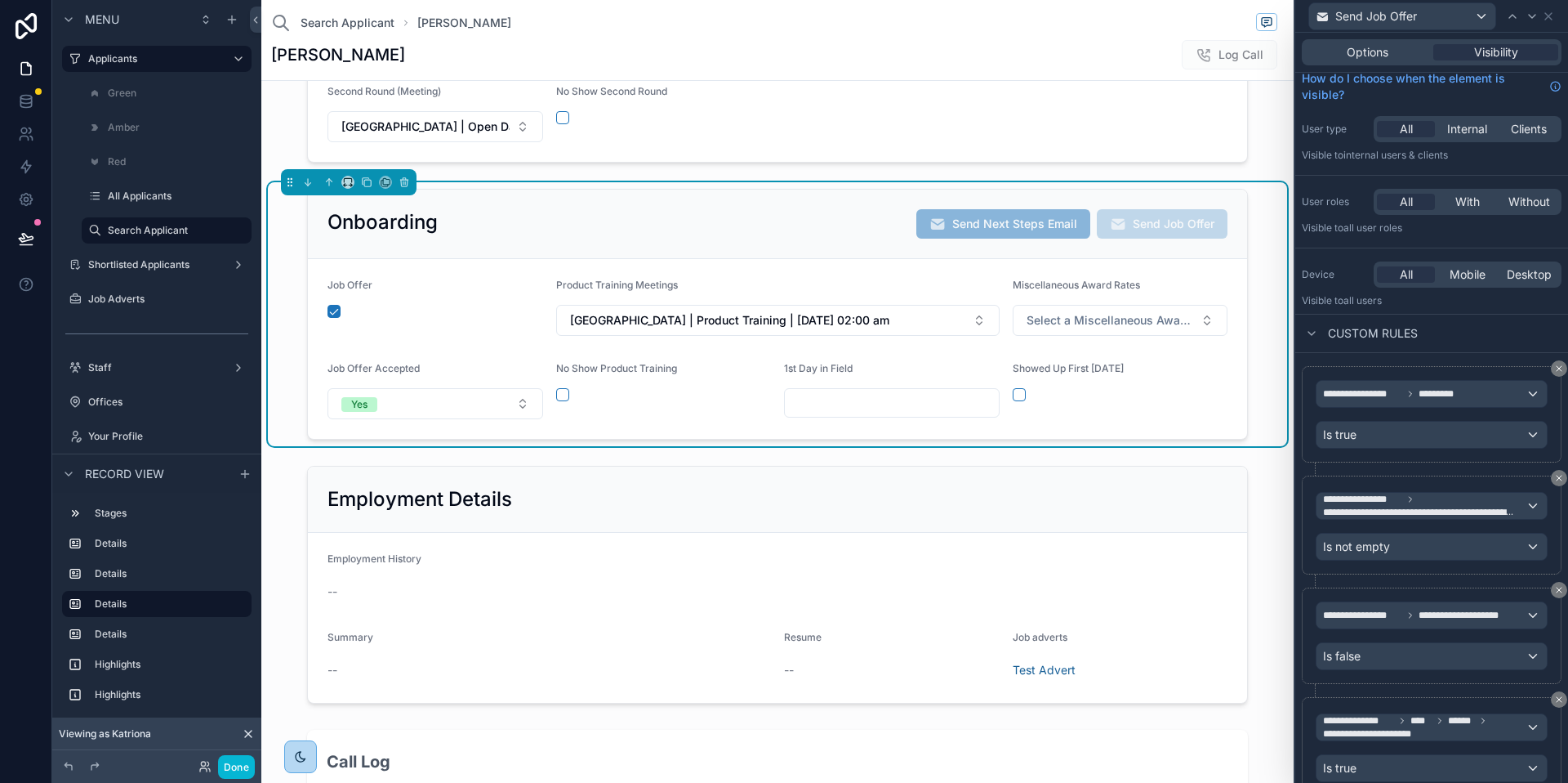
scroll to position [0, 0]
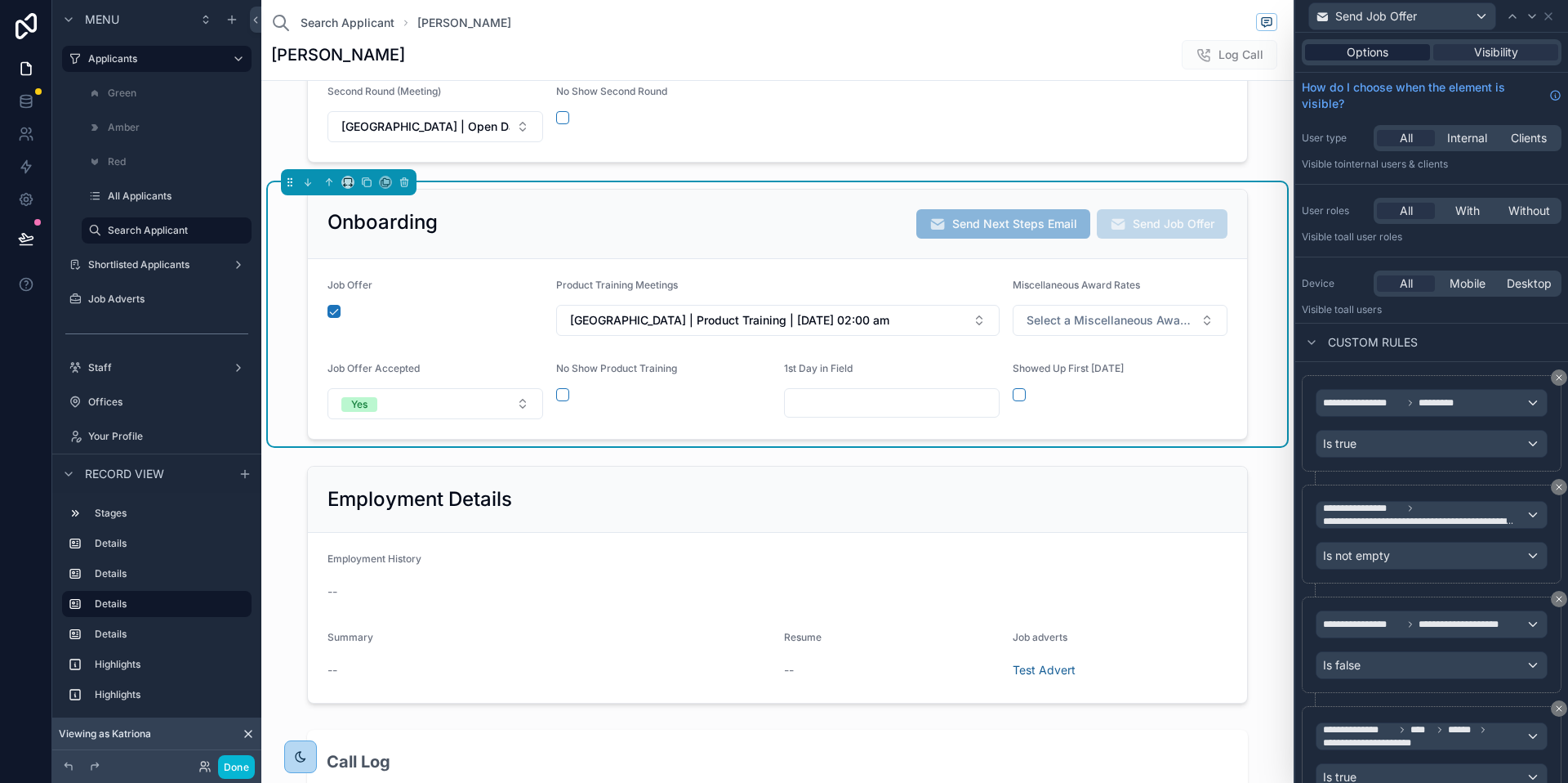
click at [1371, 45] on span "Options" at bounding box center [1368, 52] width 42 height 16
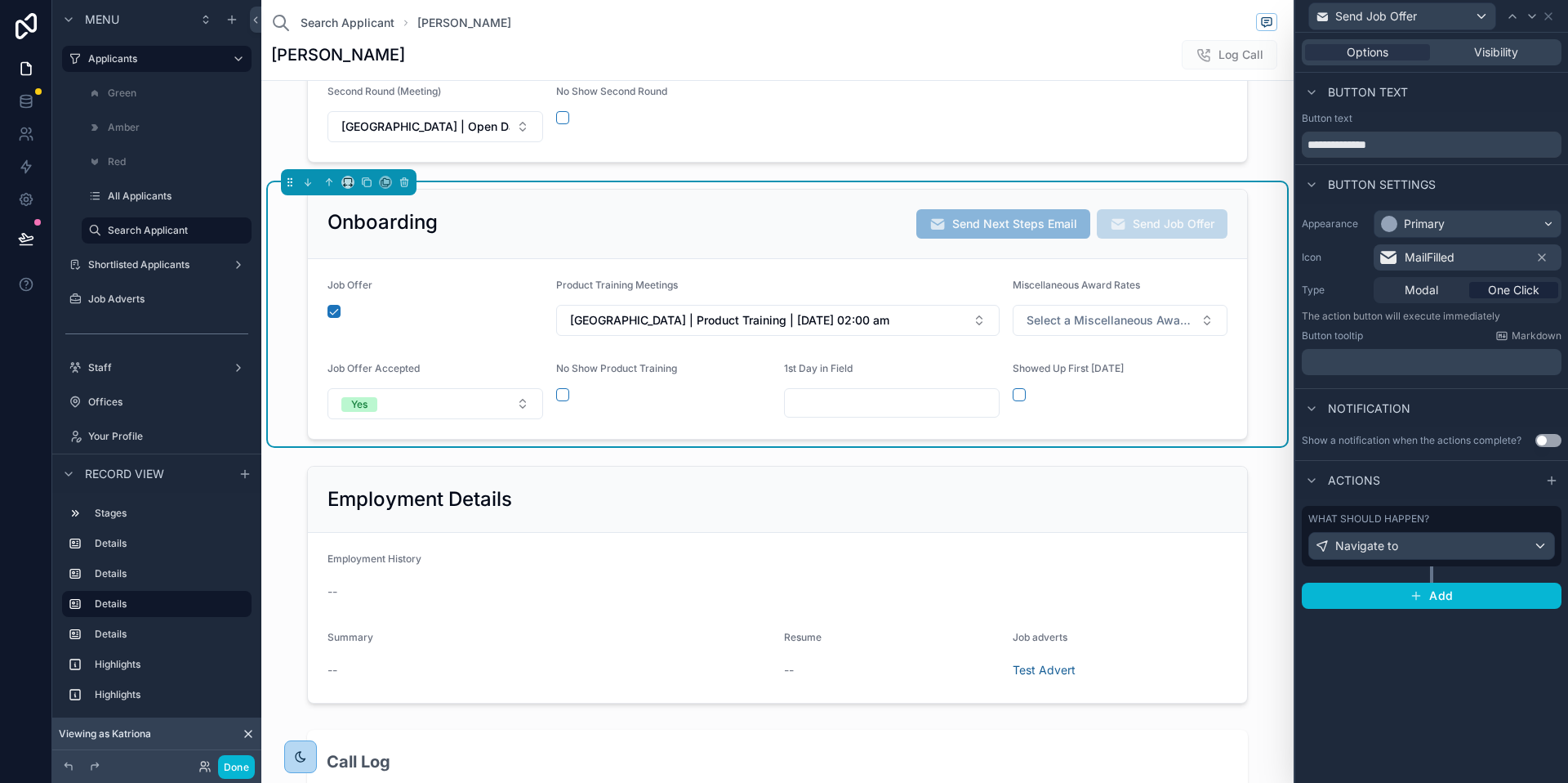
click at [1482, 519] on div "What should happen?" at bounding box center [1431, 519] width 247 height 13
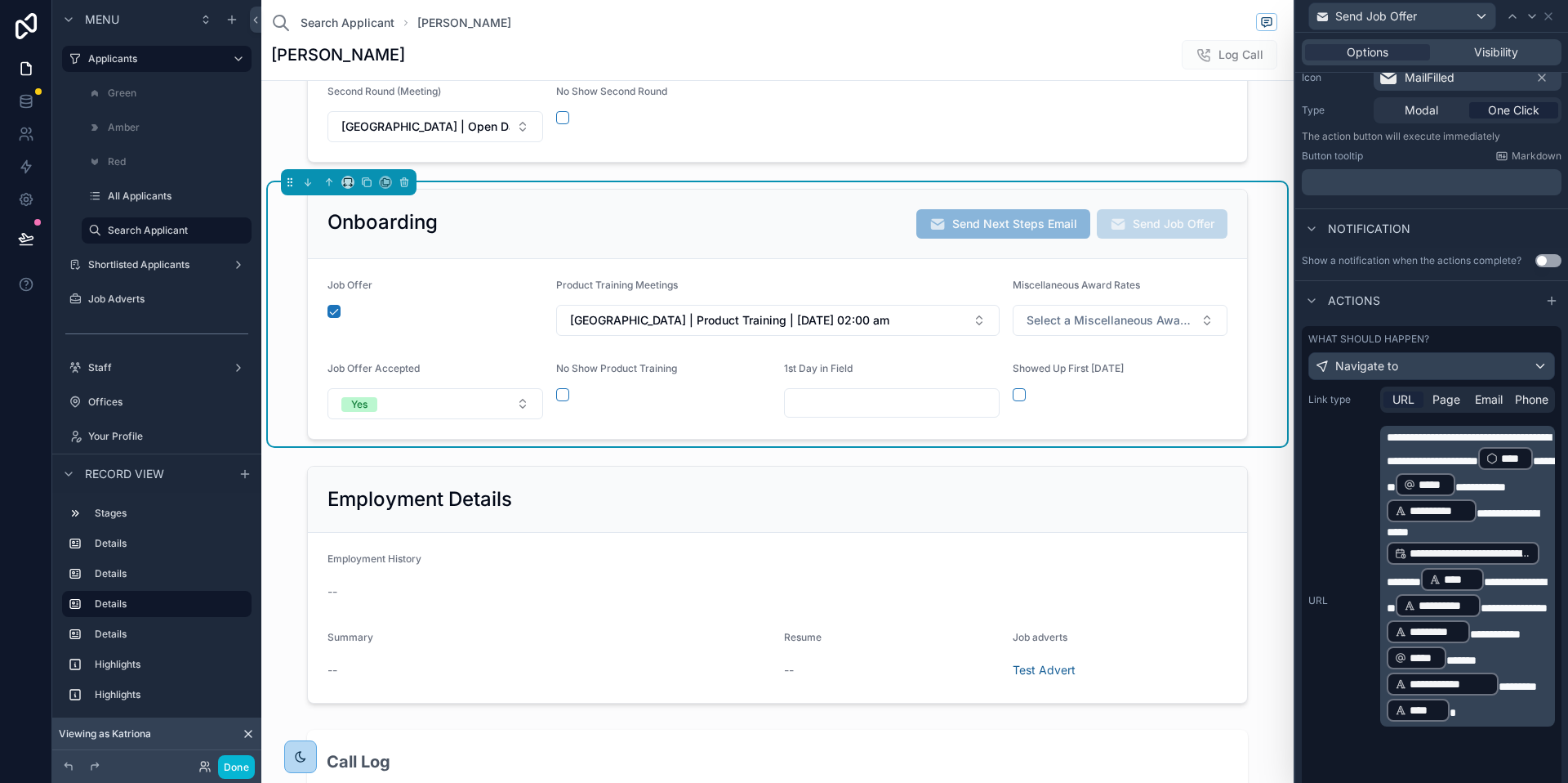
scroll to position [330, 0]
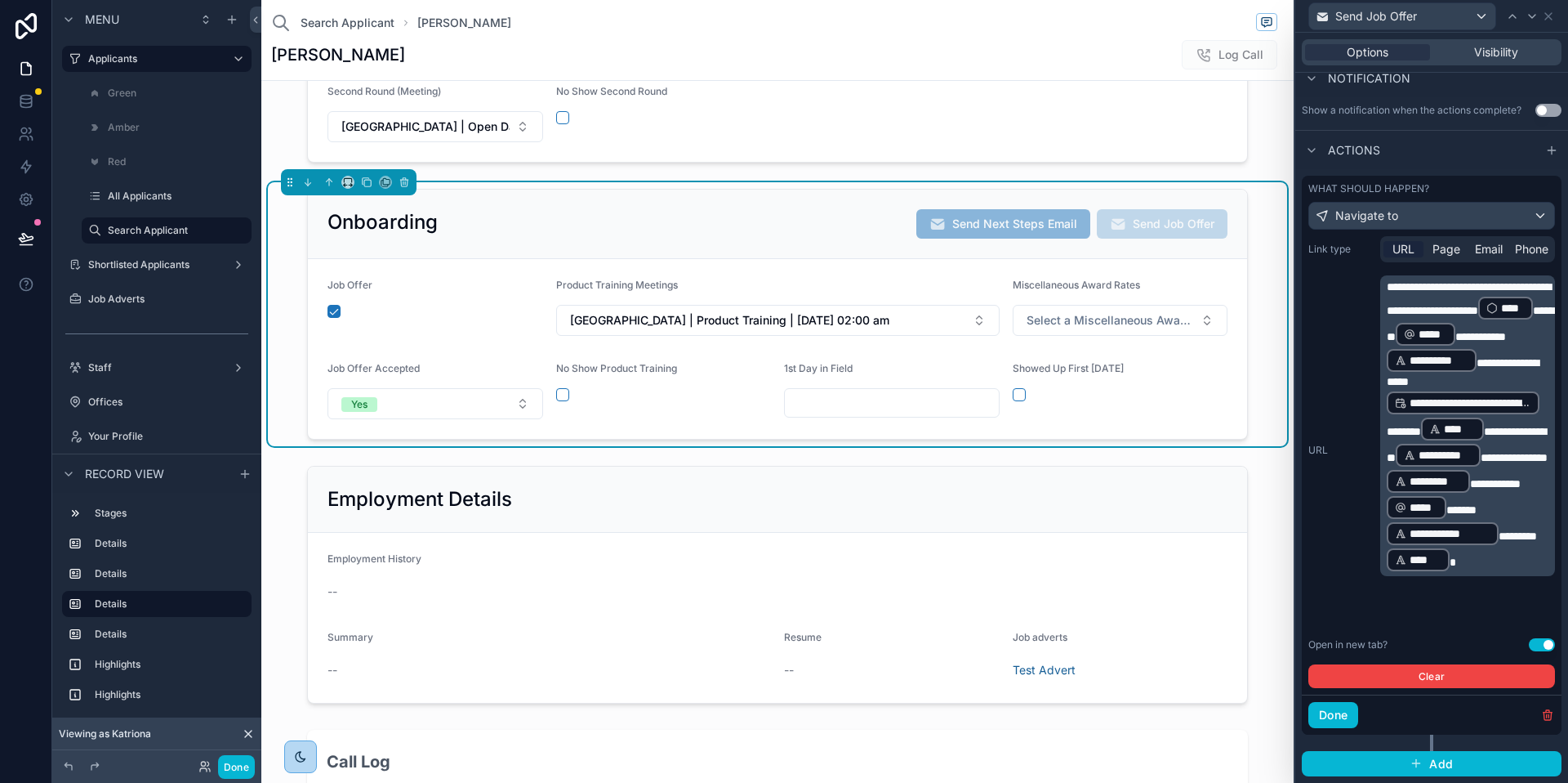
click at [1457, 568] on span "scrollable content" at bounding box center [1452, 562] width 6 height 12
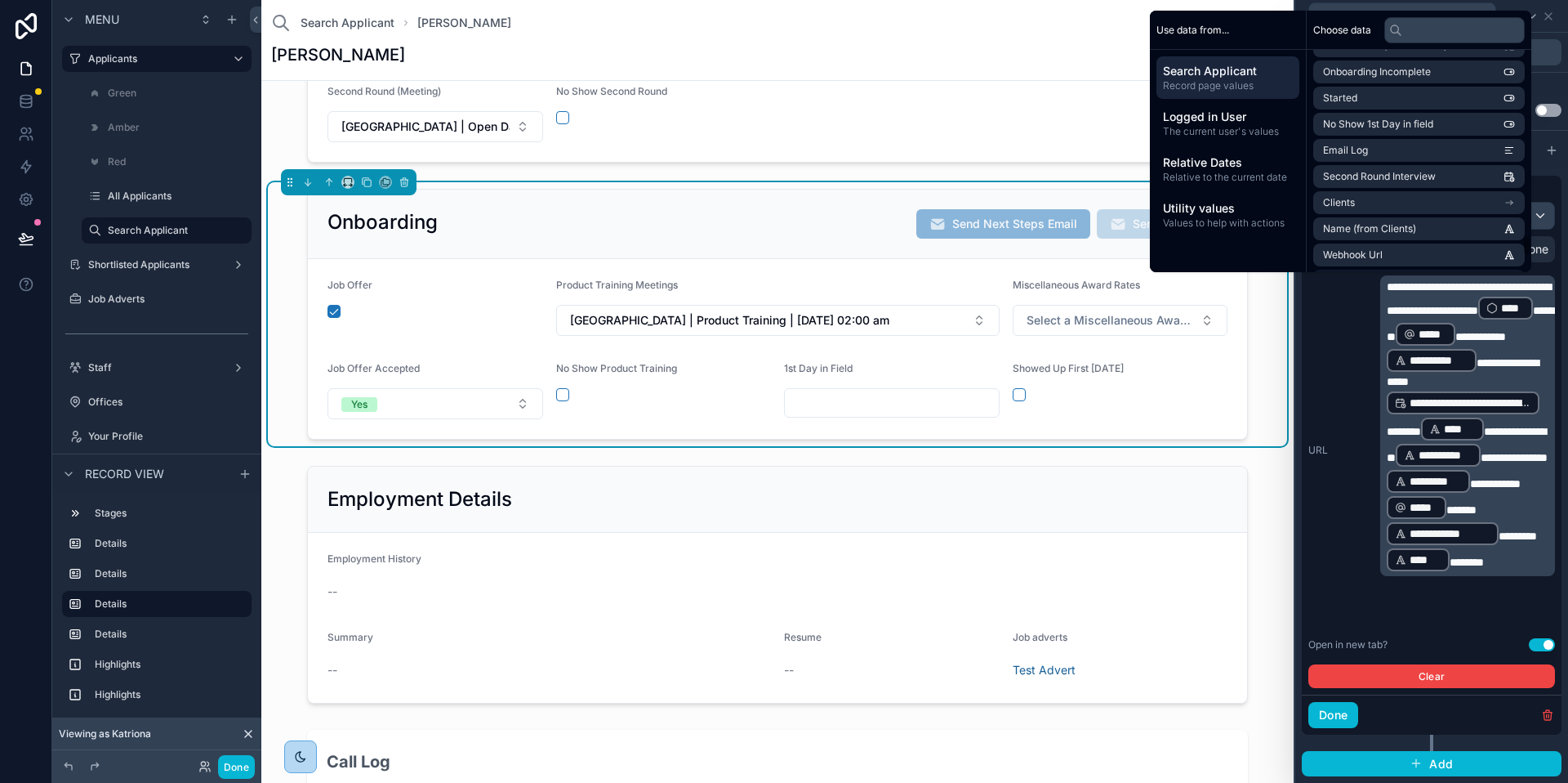
scroll to position [2098, 0]
click at [1418, 27] on input "text" at bounding box center [1455, 30] width 140 height 26
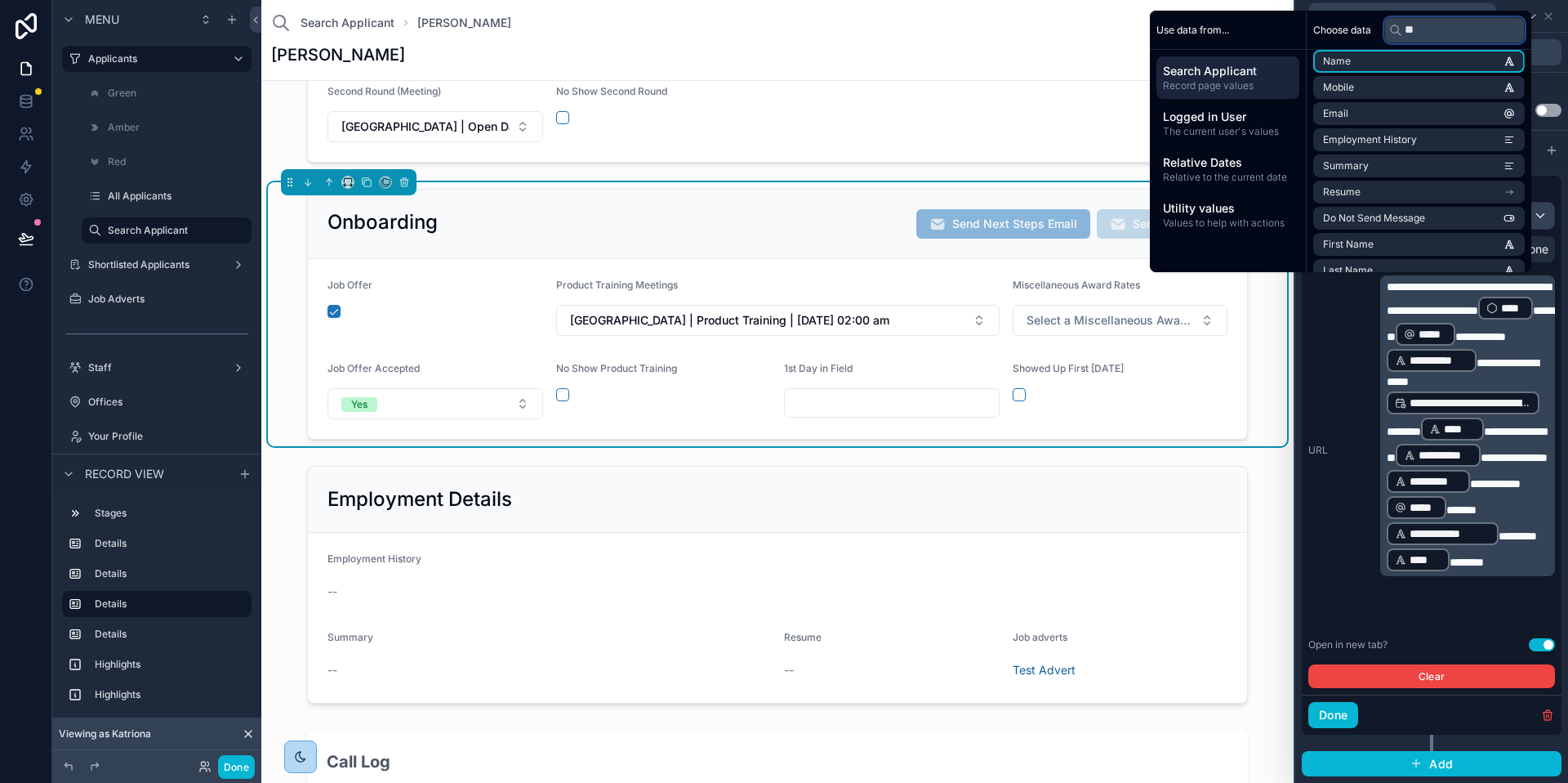
scroll to position [0, 0]
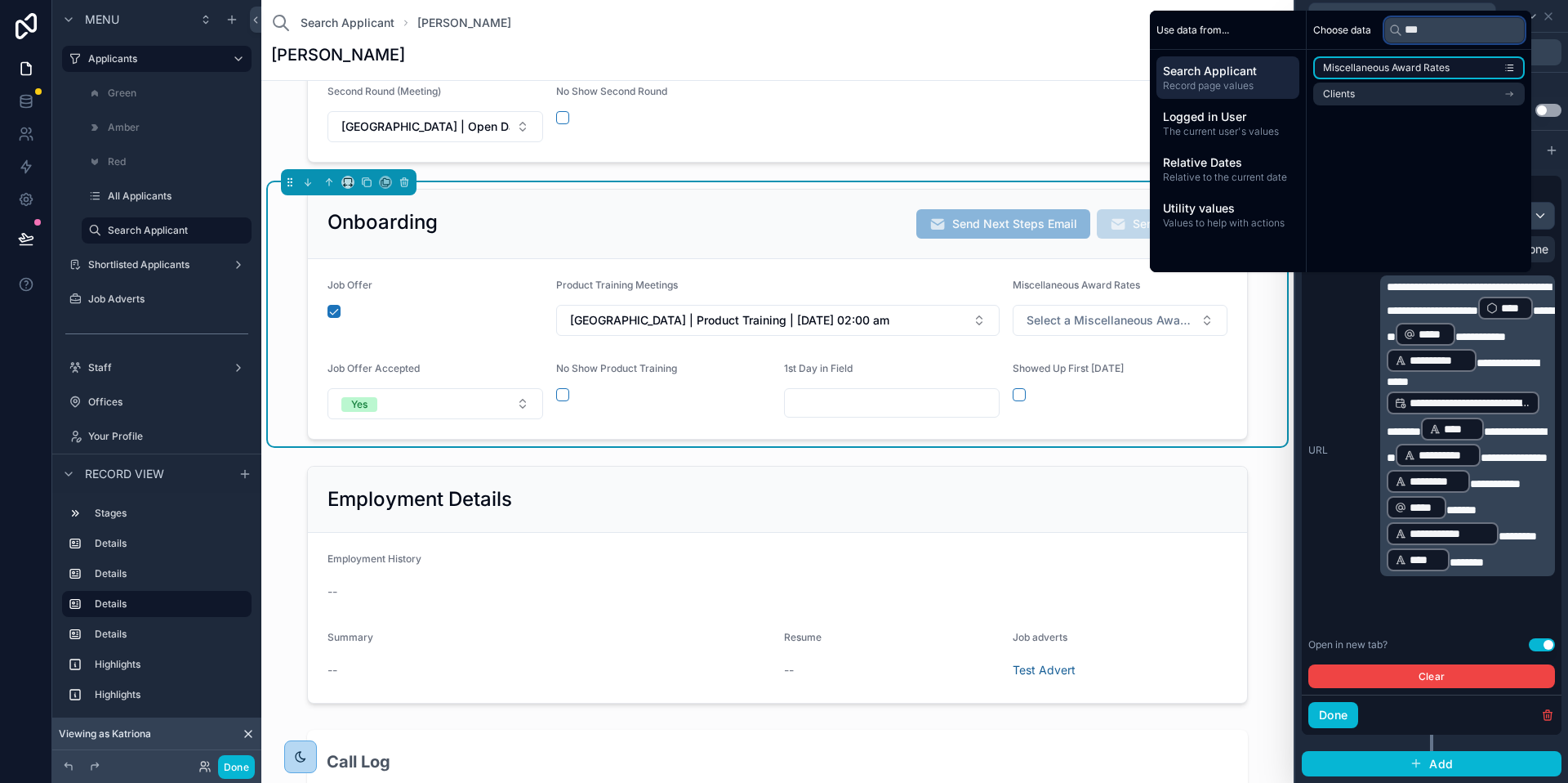
type input "***"
click at [1400, 68] on span "Miscellaneous Award Rates" at bounding box center [1386, 67] width 127 height 13
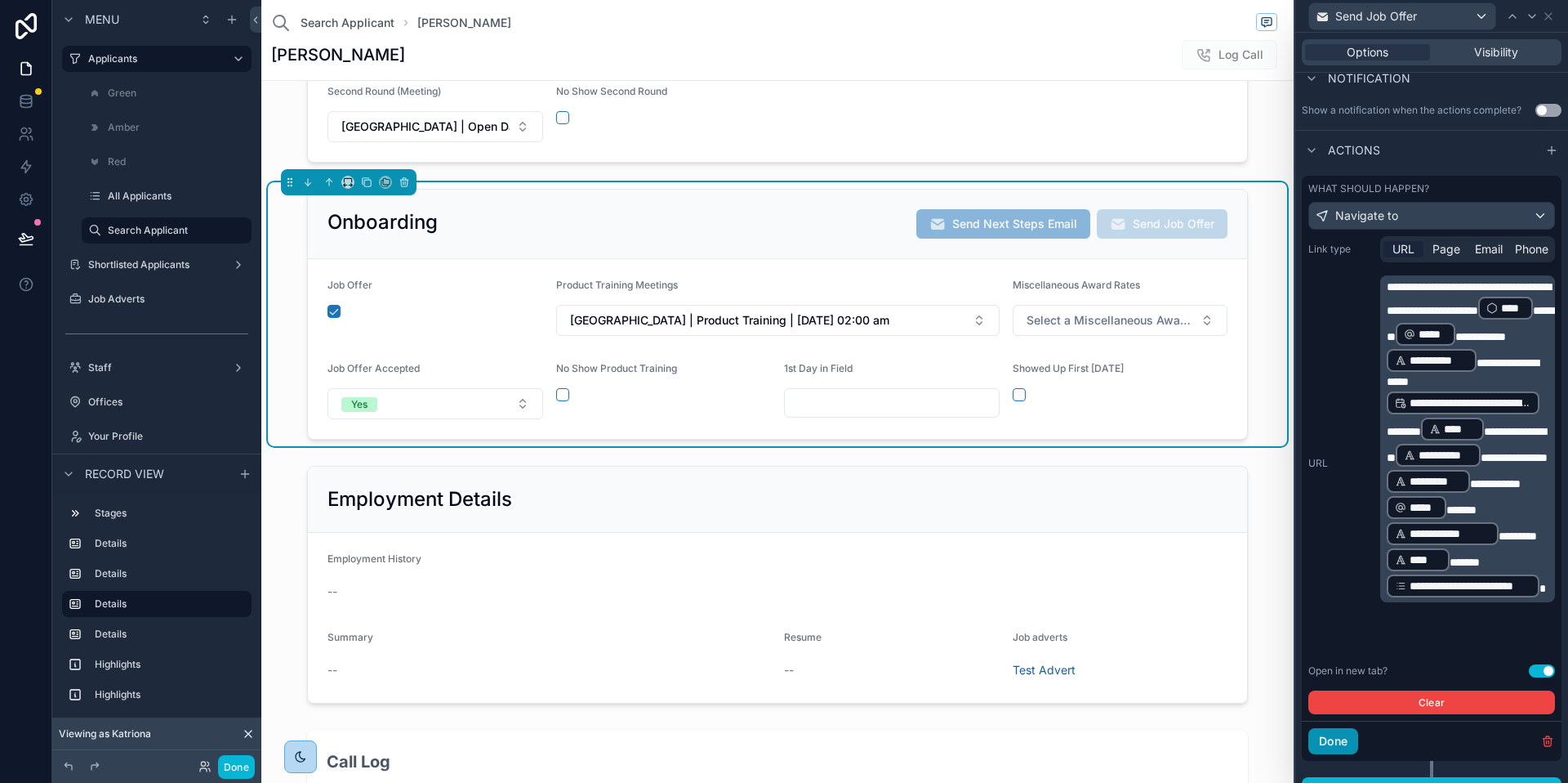
click at [1331, 739] on button "Done" at bounding box center [1333, 741] width 50 height 26
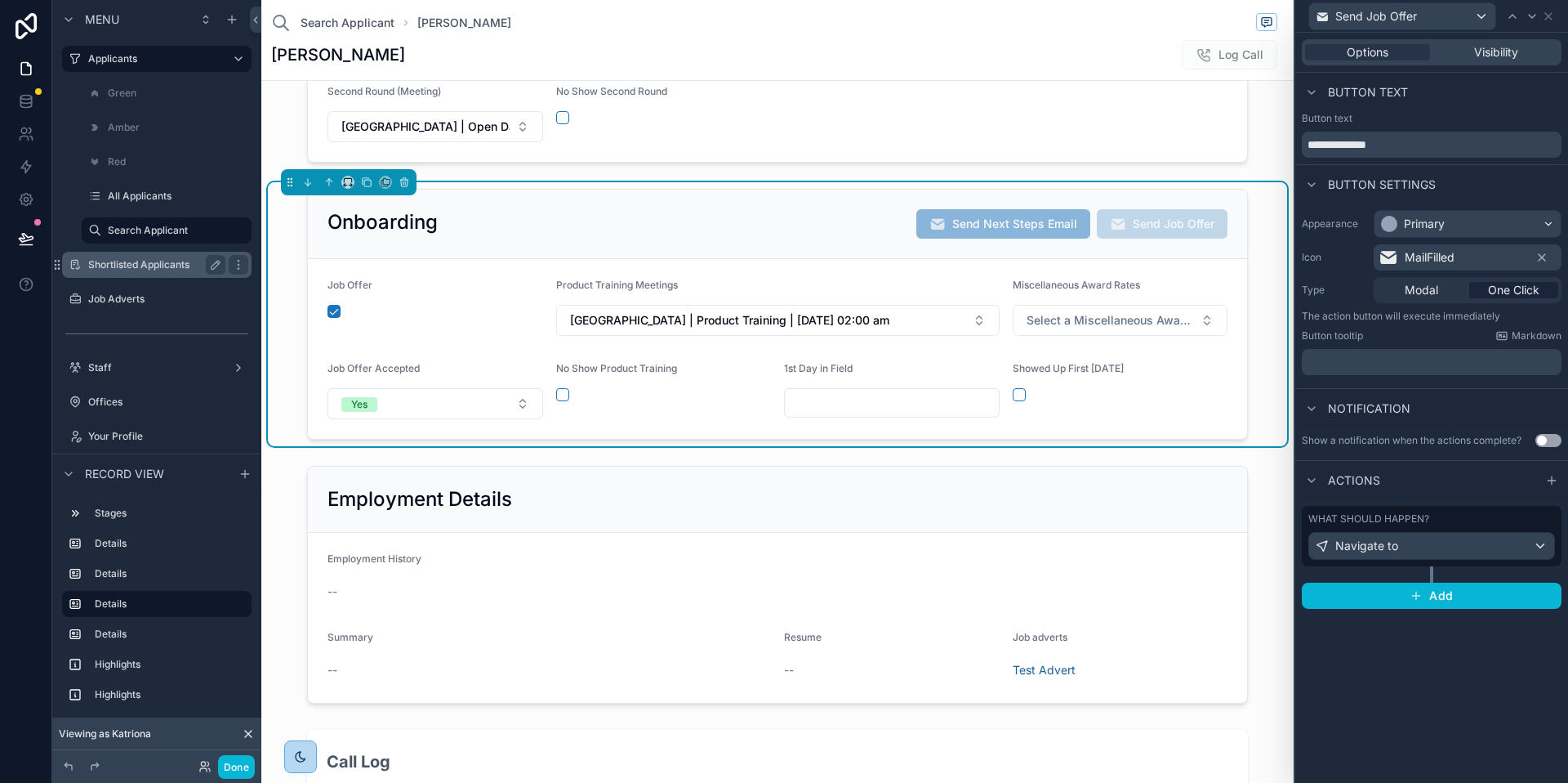
click at [152, 259] on label "Shortlisted Applicants" at bounding box center [153, 264] width 130 height 13
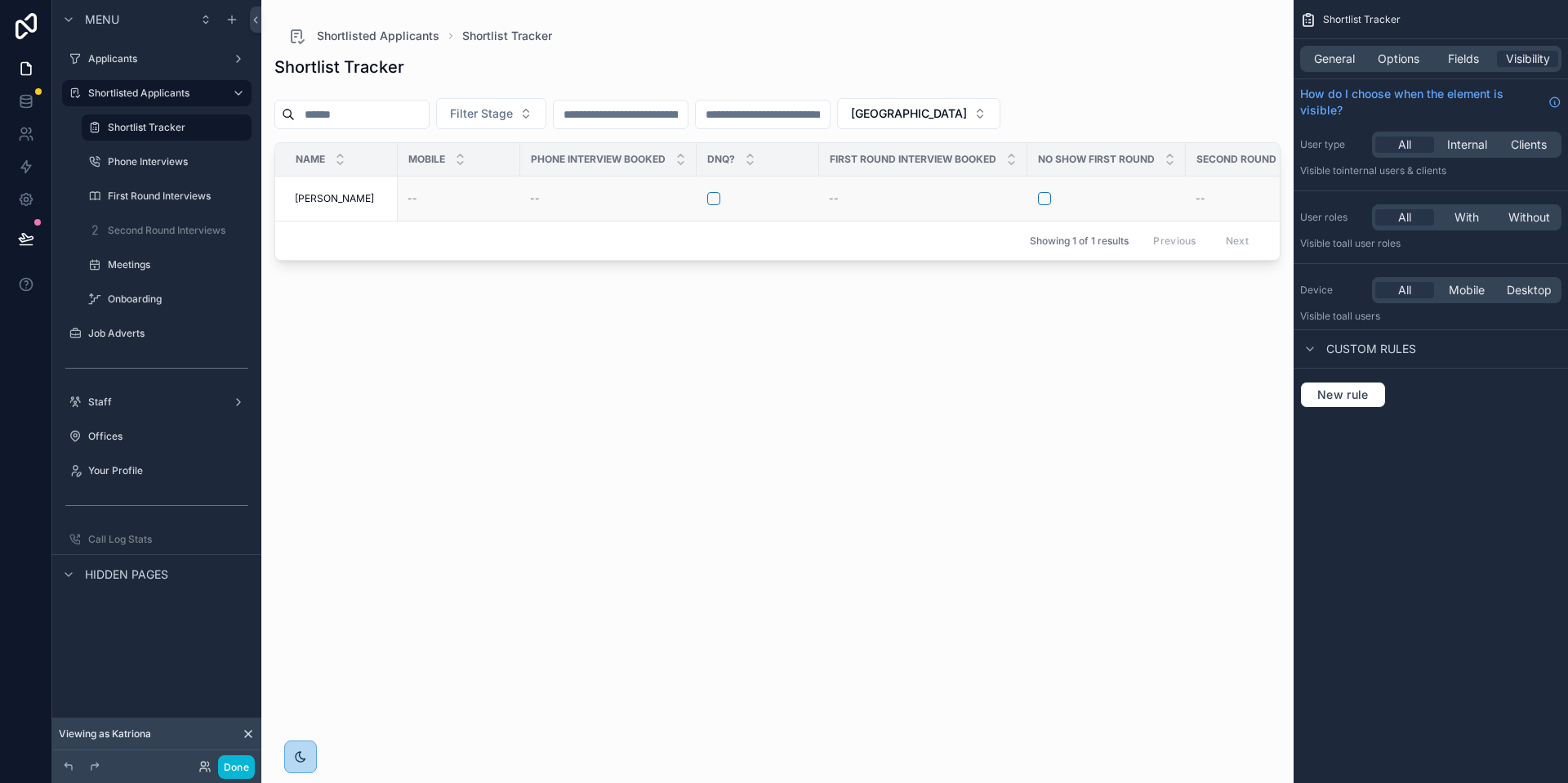
click at [352, 204] on span "[PERSON_NAME]" at bounding box center [334, 199] width 79 height 13
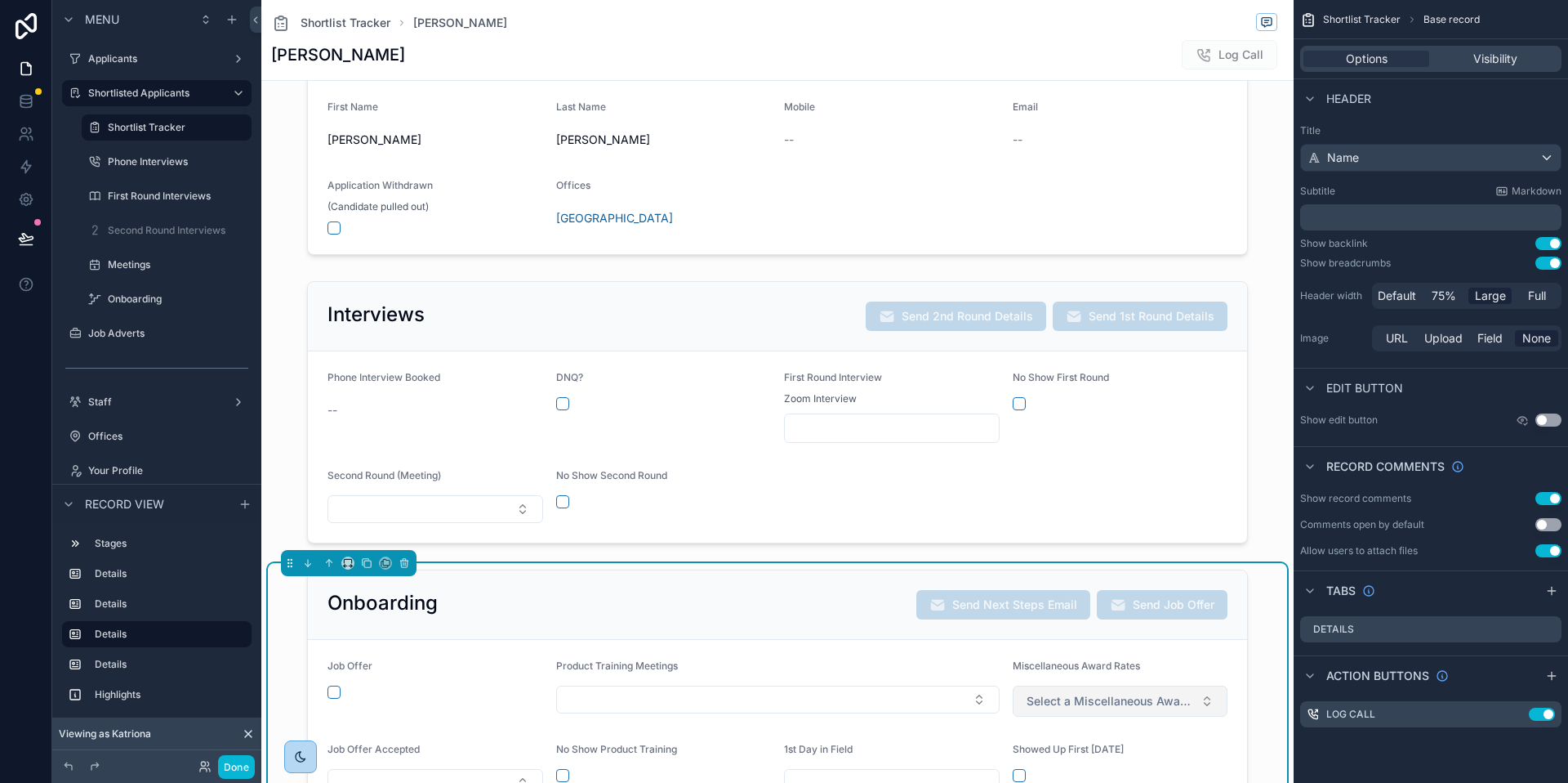
scroll to position [348, 0]
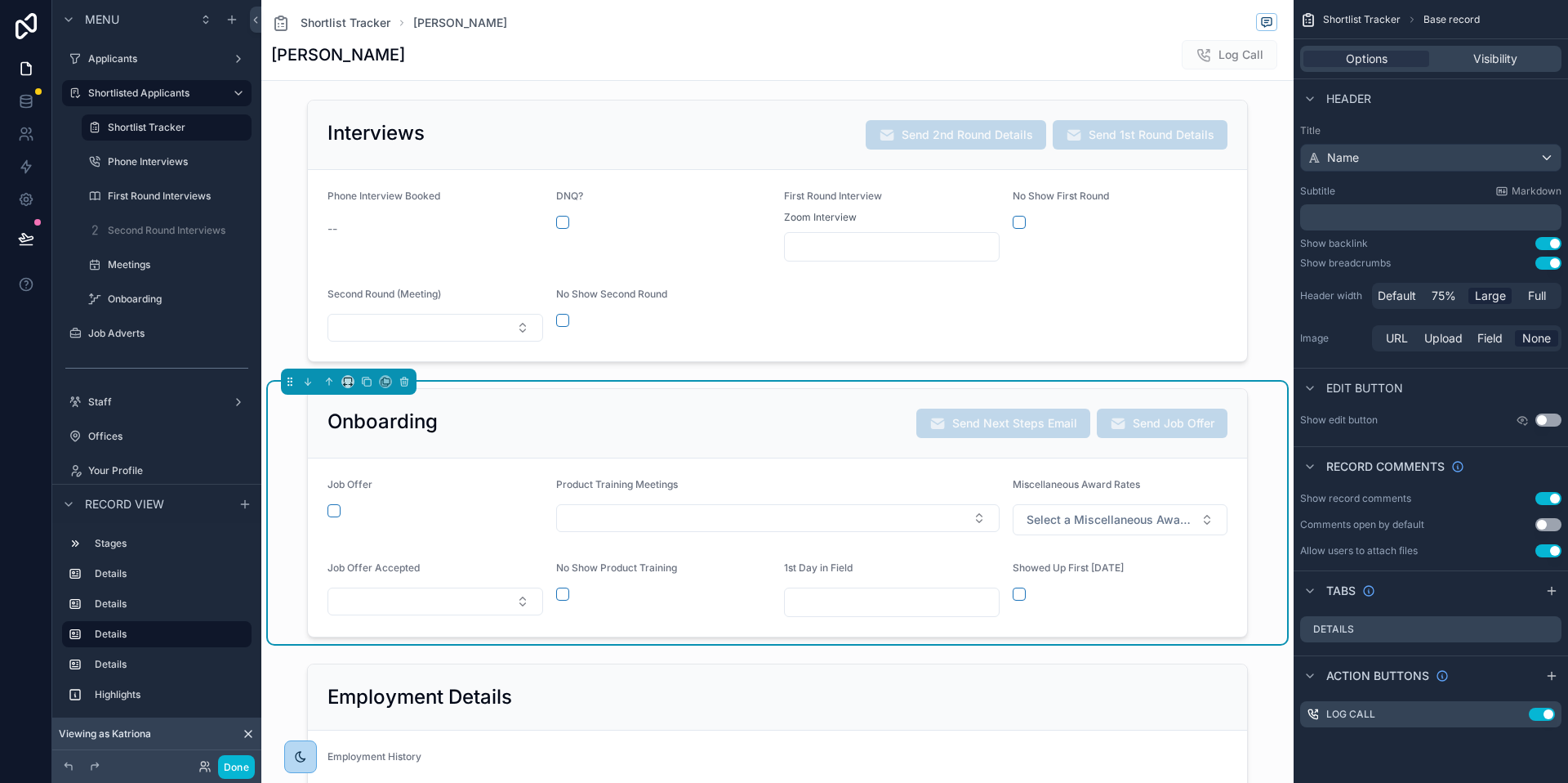
click at [763, 405] on div "Onboarding Send Next Steps Email Send Job Offer" at bounding box center [777, 424] width 939 height 69
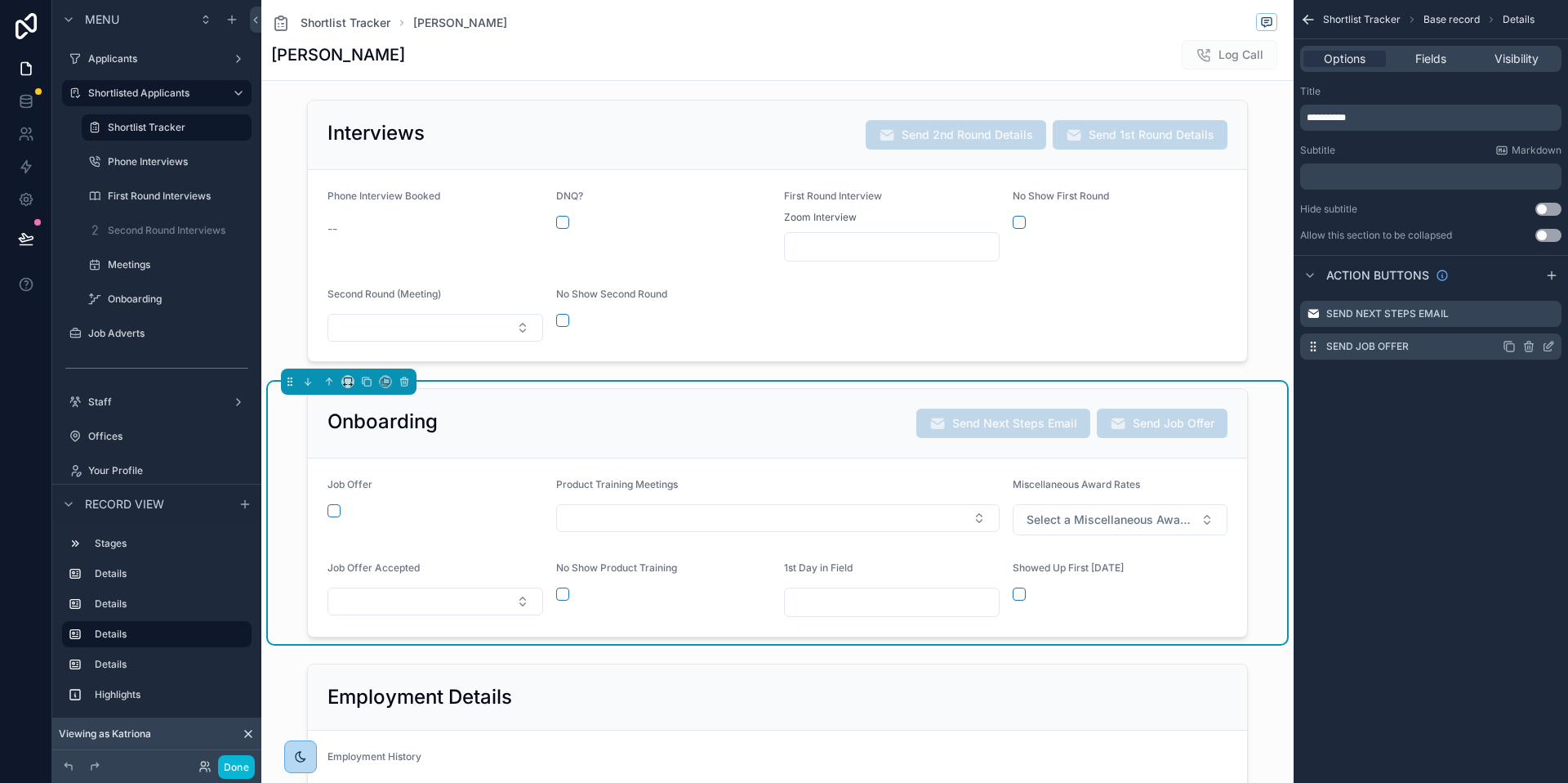
click at [1552, 346] on icon "scrollable content" at bounding box center [1549, 346] width 13 height 13
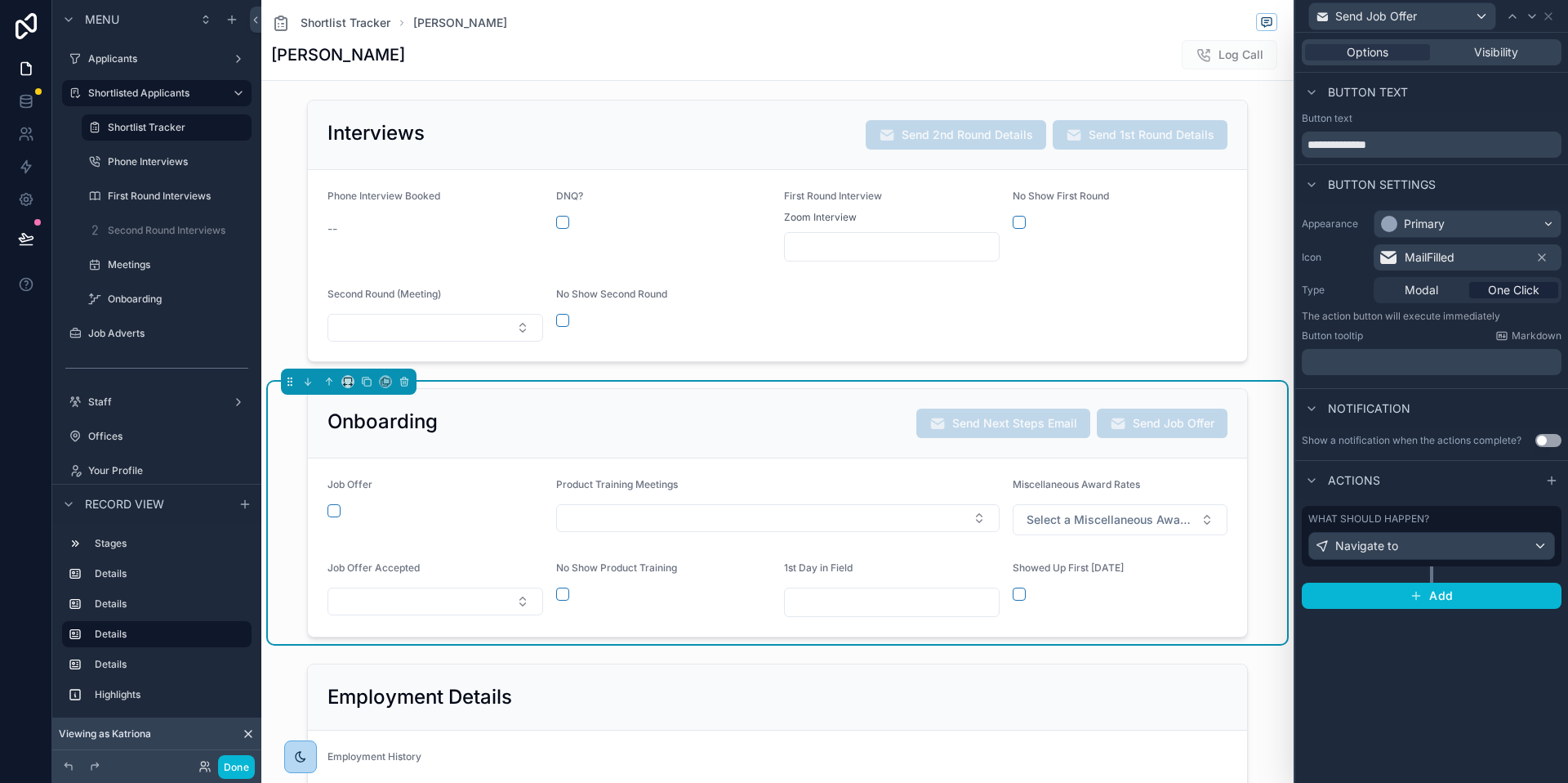
click at [1468, 520] on div "What should happen?" at bounding box center [1431, 519] width 247 height 13
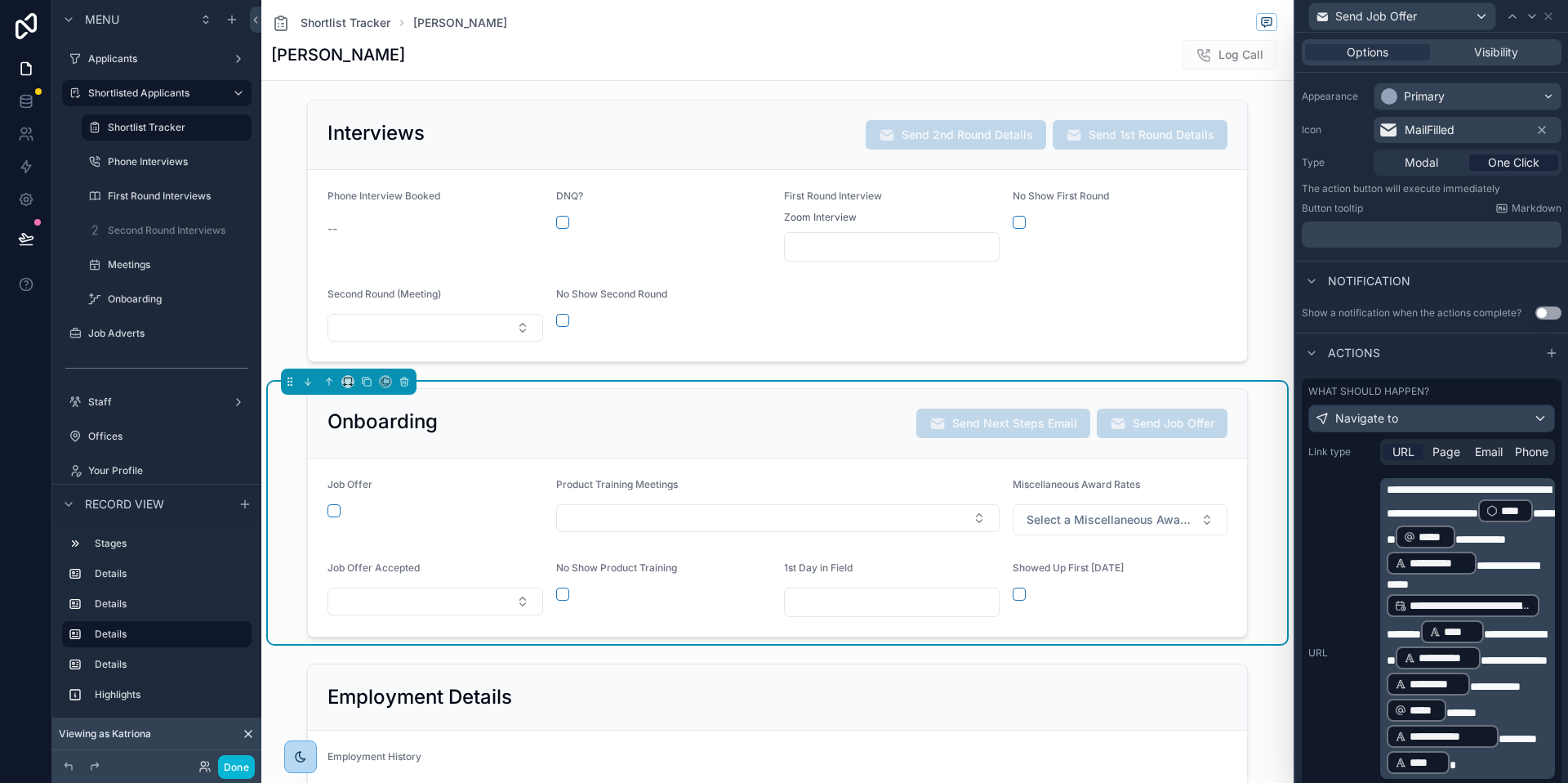
scroll to position [330, 0]
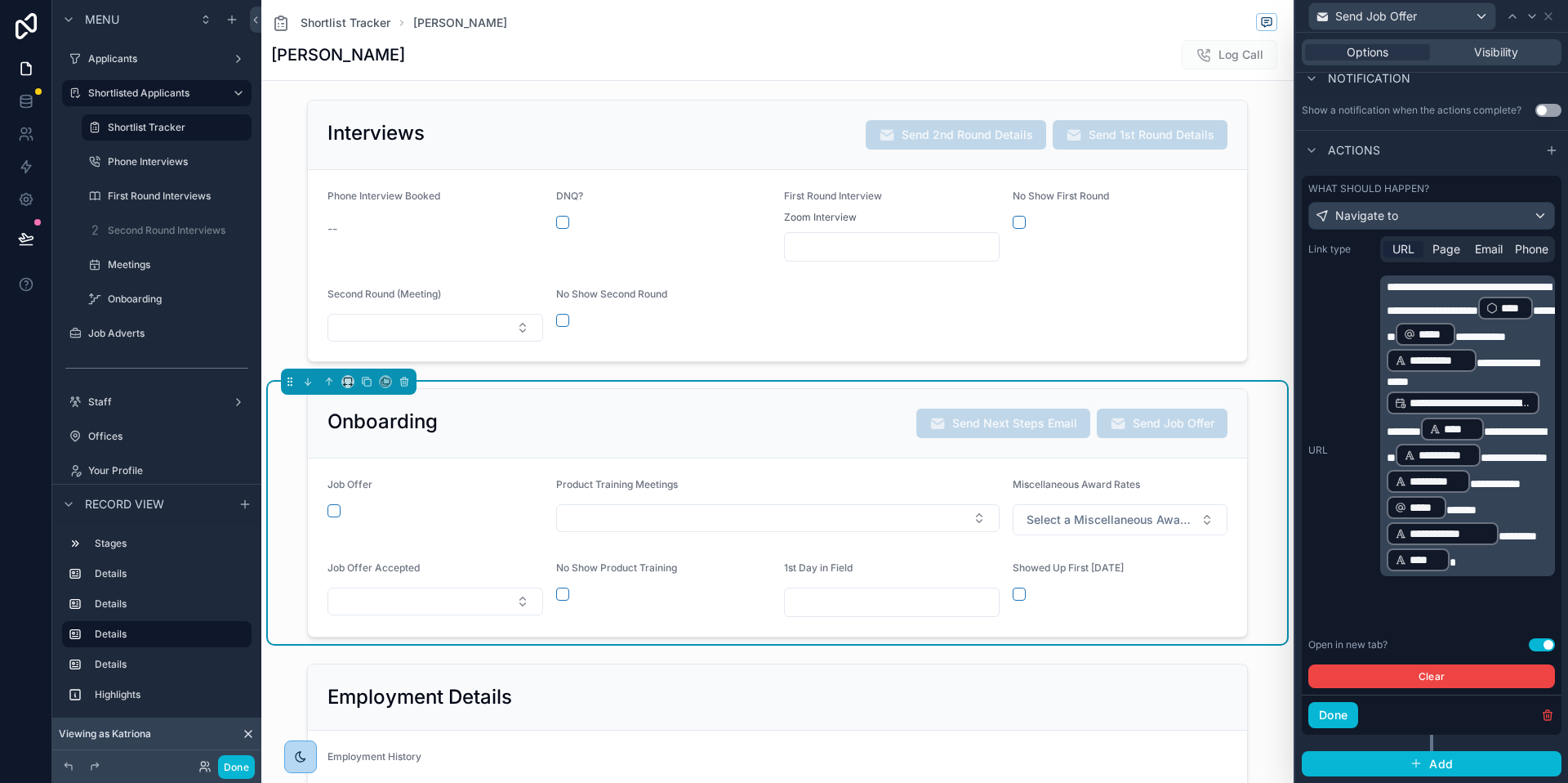
click at [1512, 573] on p "**********" at bounding box center [1469, 426] width 165 height 294
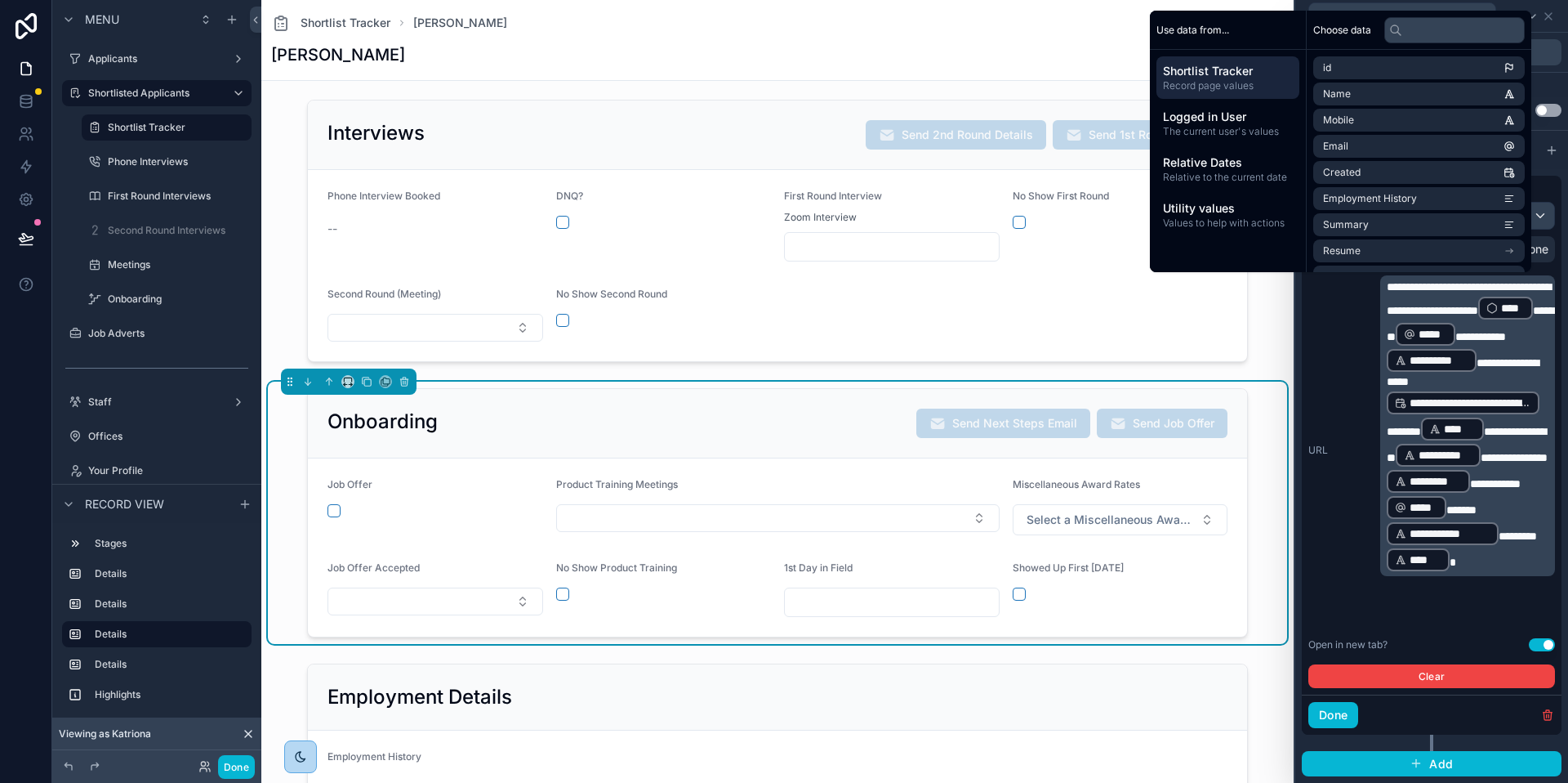
click at [1510, 573] on p "**********" at bounding box center [1469, 426] width 165 height 294
click at [1411, 26] on input "text" at bounding box center [1455, 30] width 140 height 26
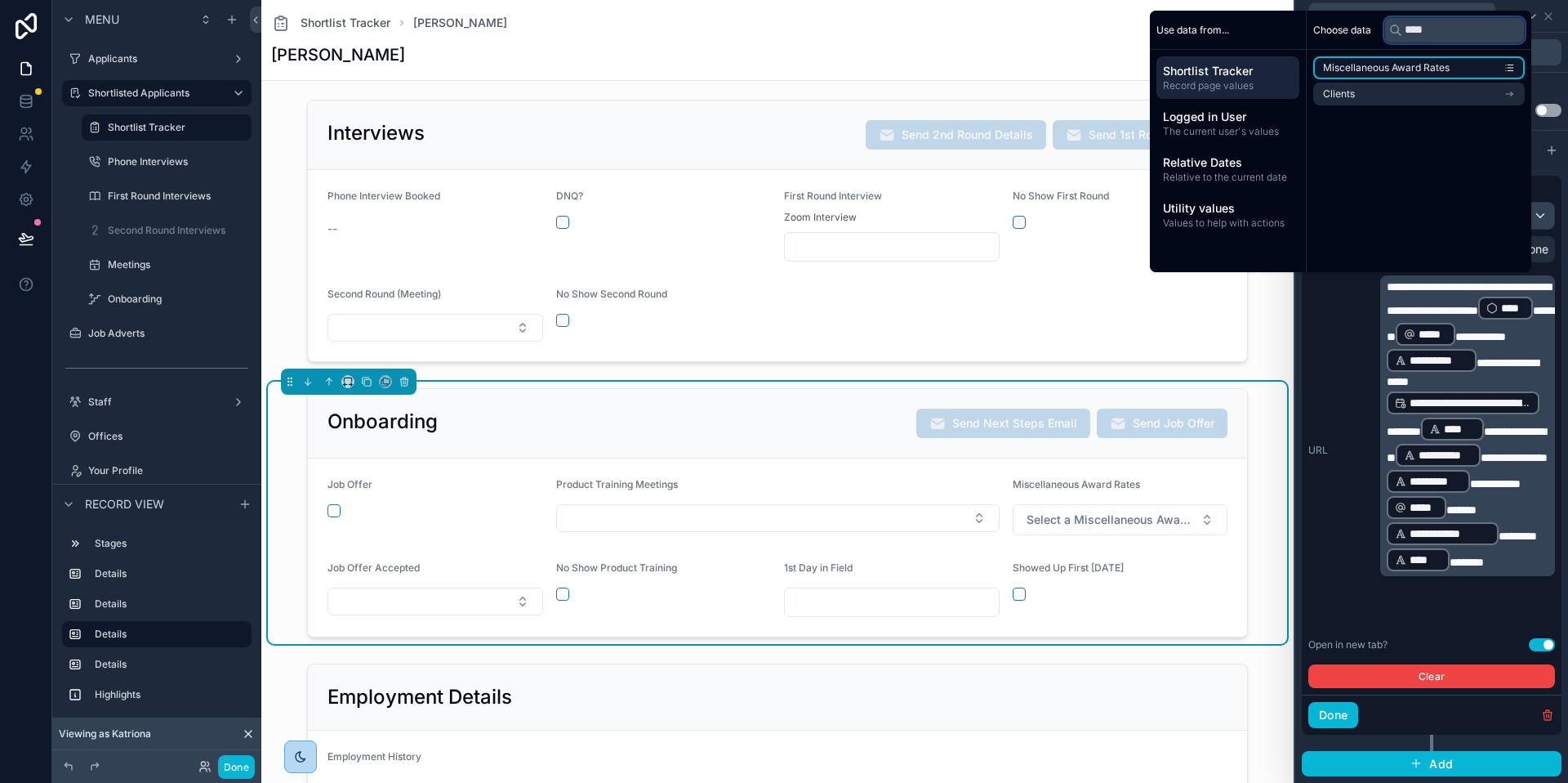
type input "****"
click at [1411, 61] on span "Miscellaneous Award Rates" at bounding box center [1386, 67] width 127 height 13
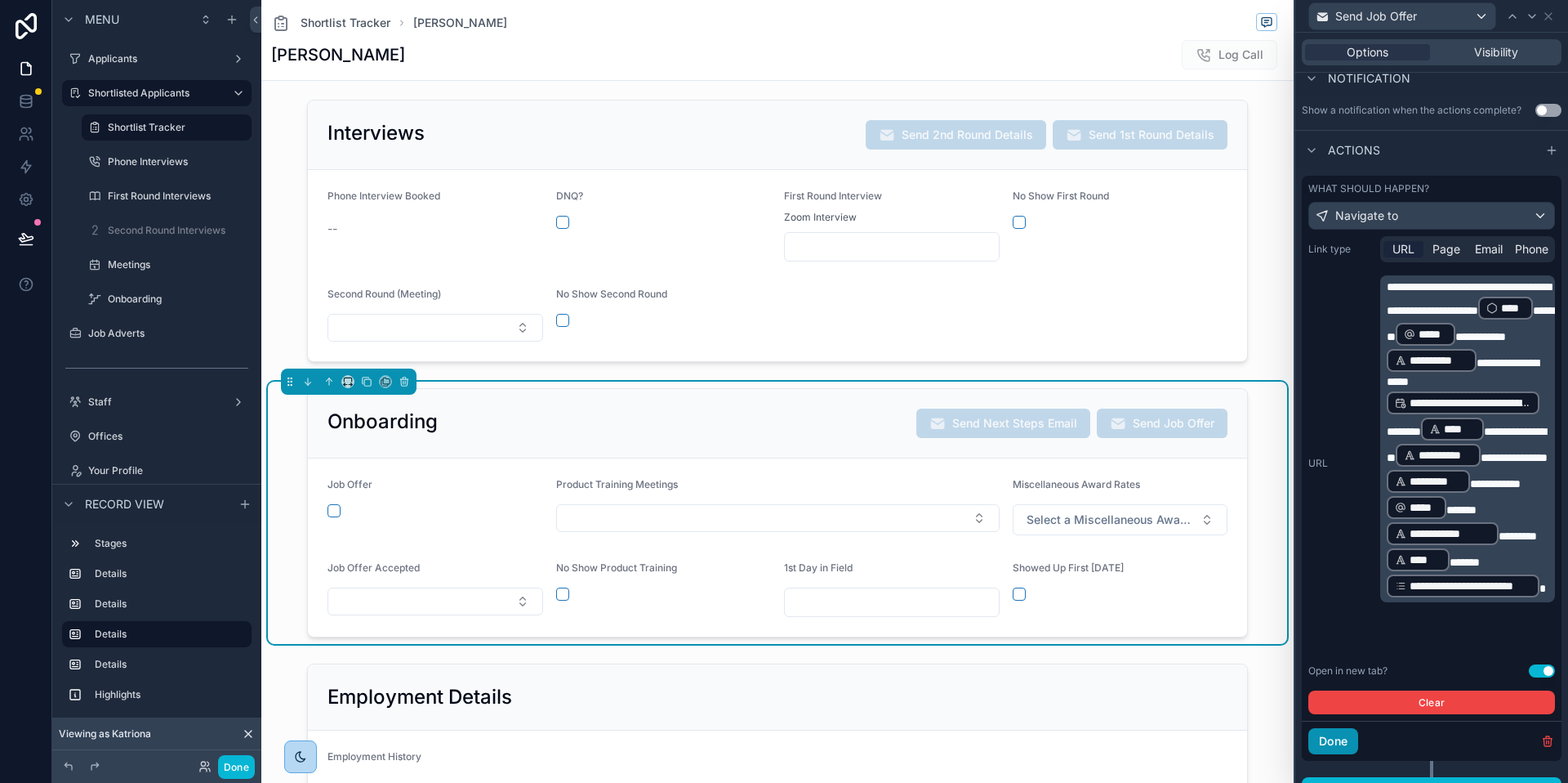
click at [1338, 743] on button "Done" at bounding box center [1333, 741] width 50 height 26
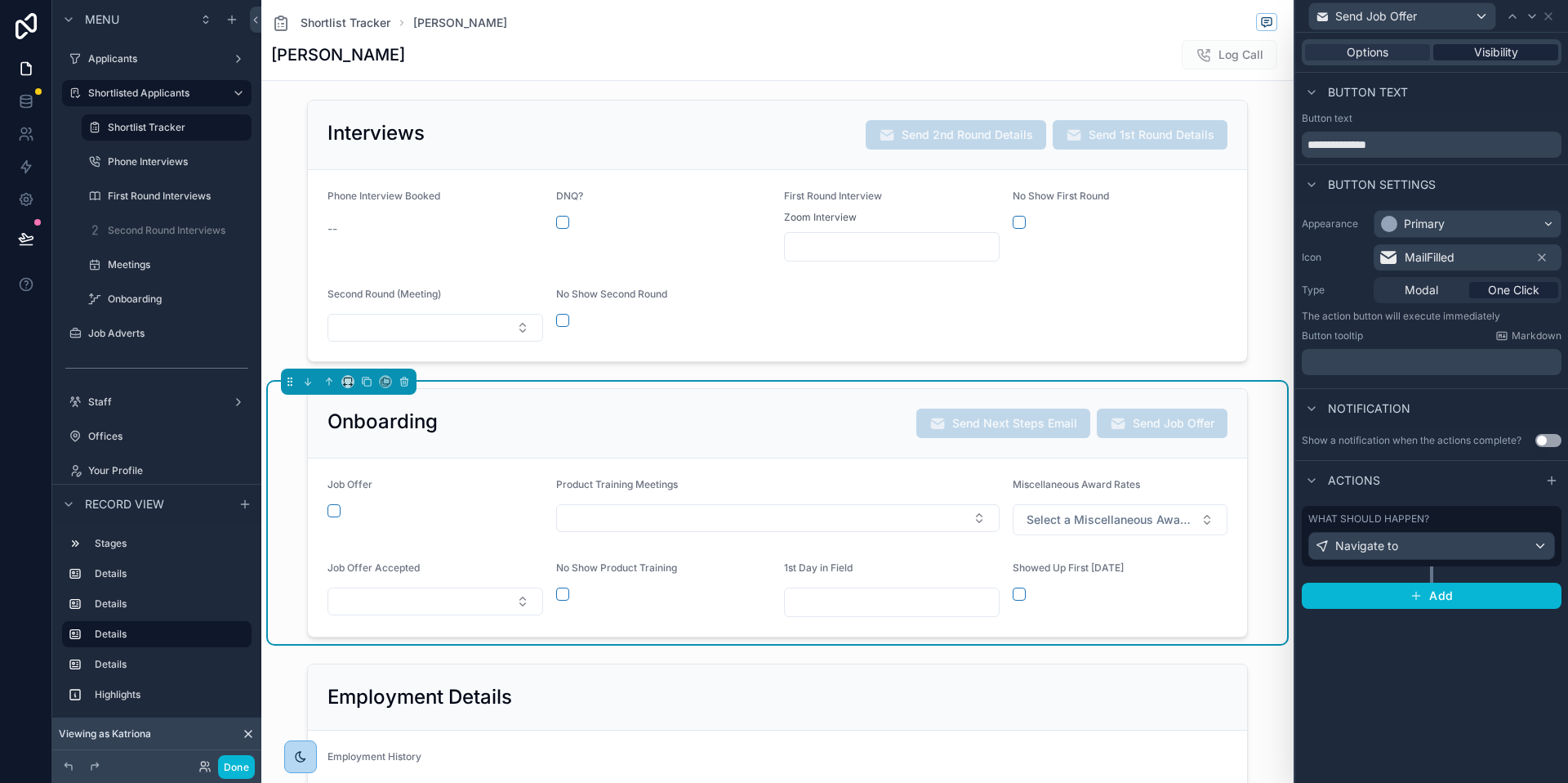
click at [1512, 46] on span "Visibility" at bounding box center [1496, 52] width 44 height 16
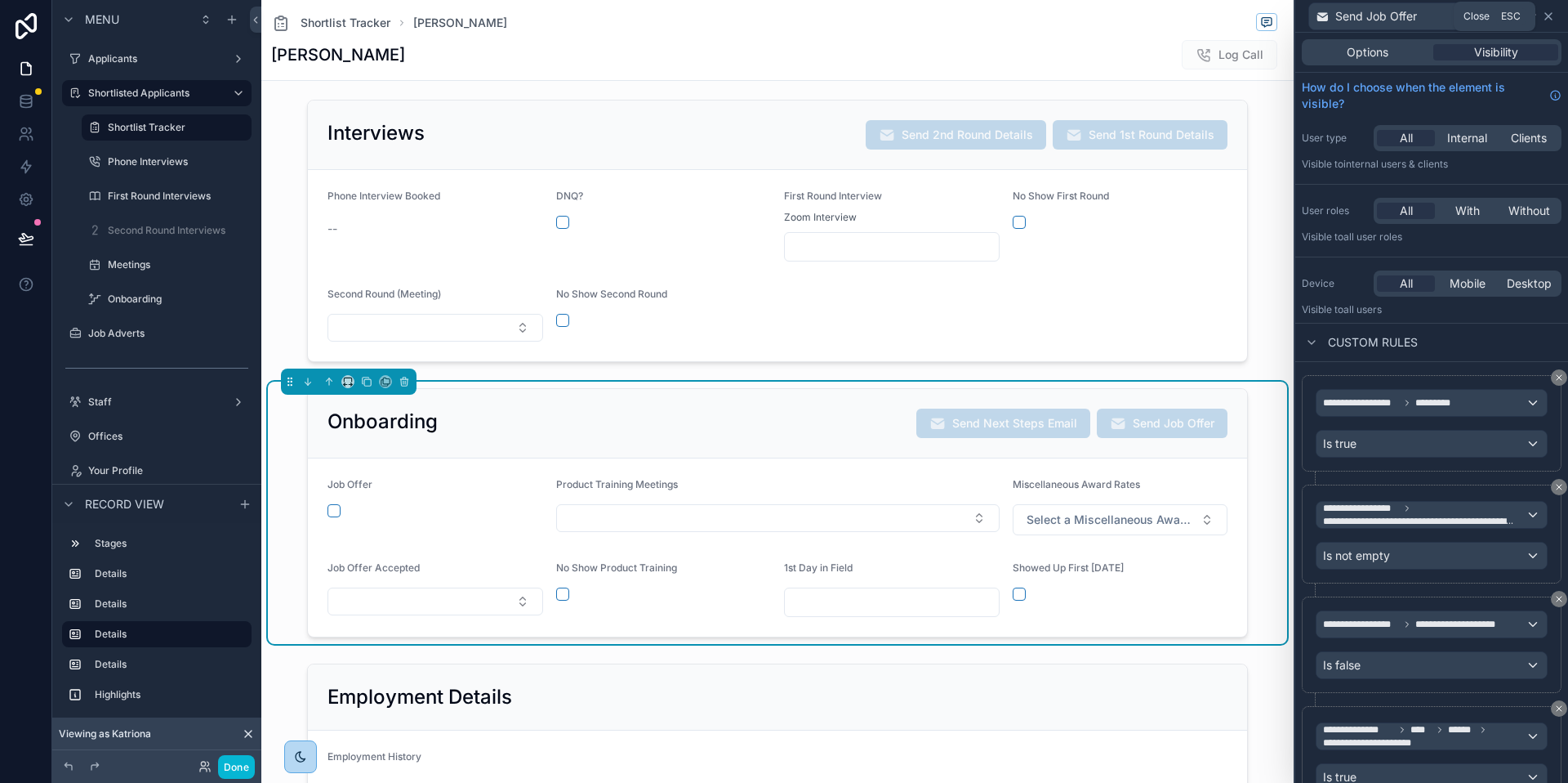
click at [1547, 18] on icon at bounding box center [1549, 16] width 13 height 13
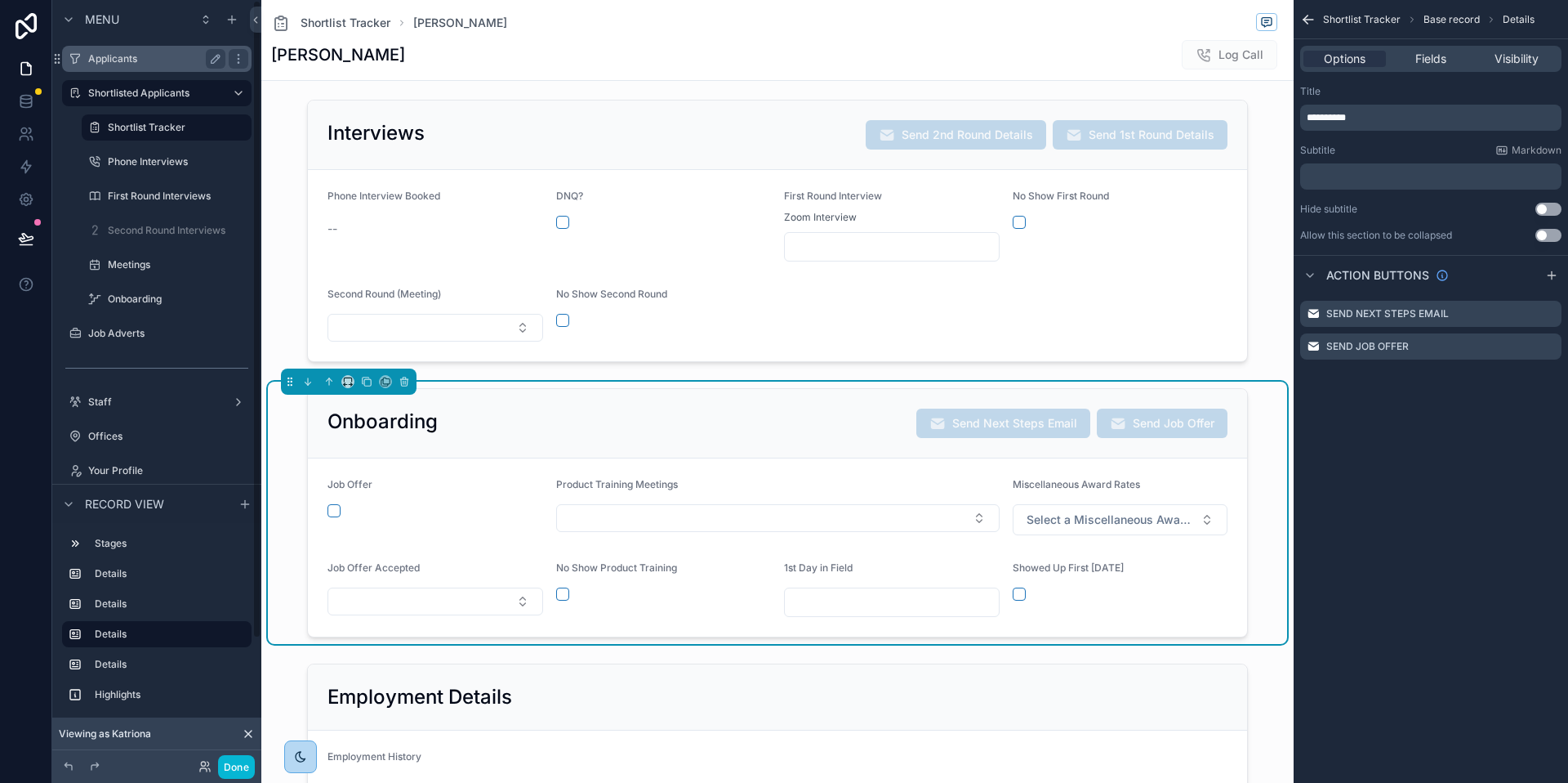
click at [164, 64] on label "Applicants" at bounding box center [153, 58] width 130 height 13
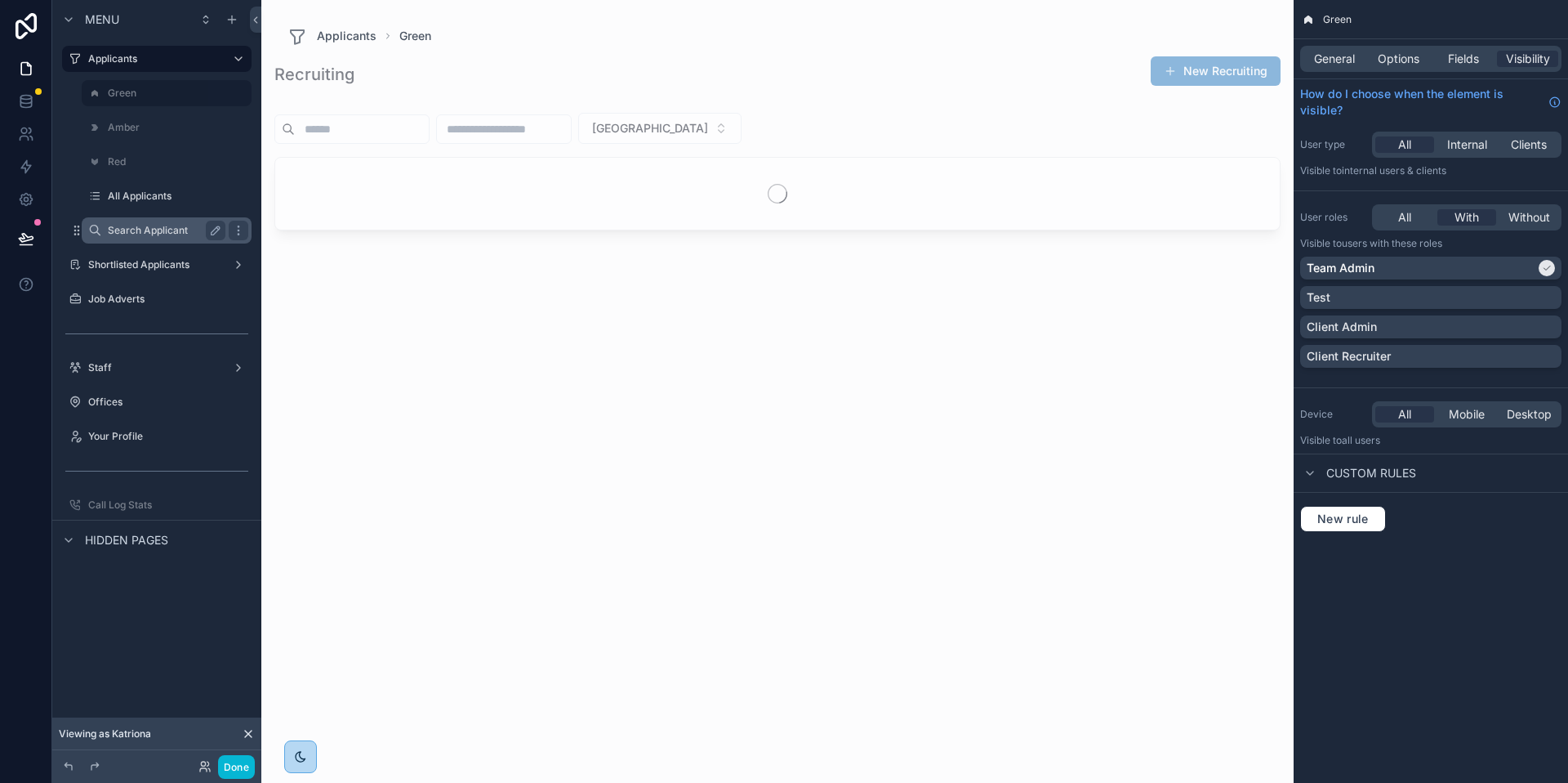
click at [149, 224] on label "Search Applicant" at bounding box center [163, 231] width 111 height 13
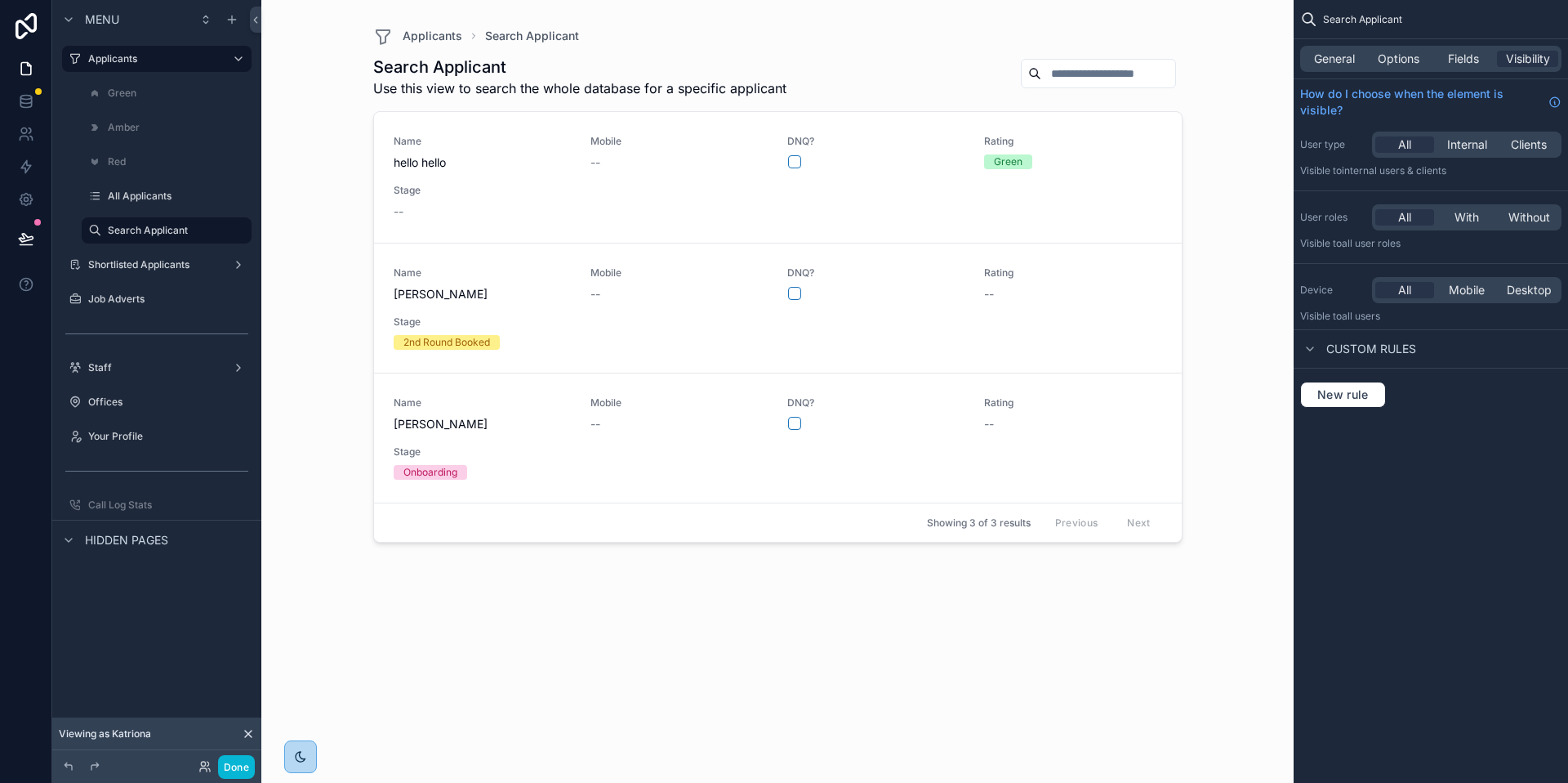
click at [610, 434] on div "scrollable content" at bounding box center [777, 381] width 835 height 763
click at [610, 434] on div "Name jack dearman Mobile -- DNQ? Rating -- Stage Onboarding" at bounding box center [778, 438] width 769 height 83
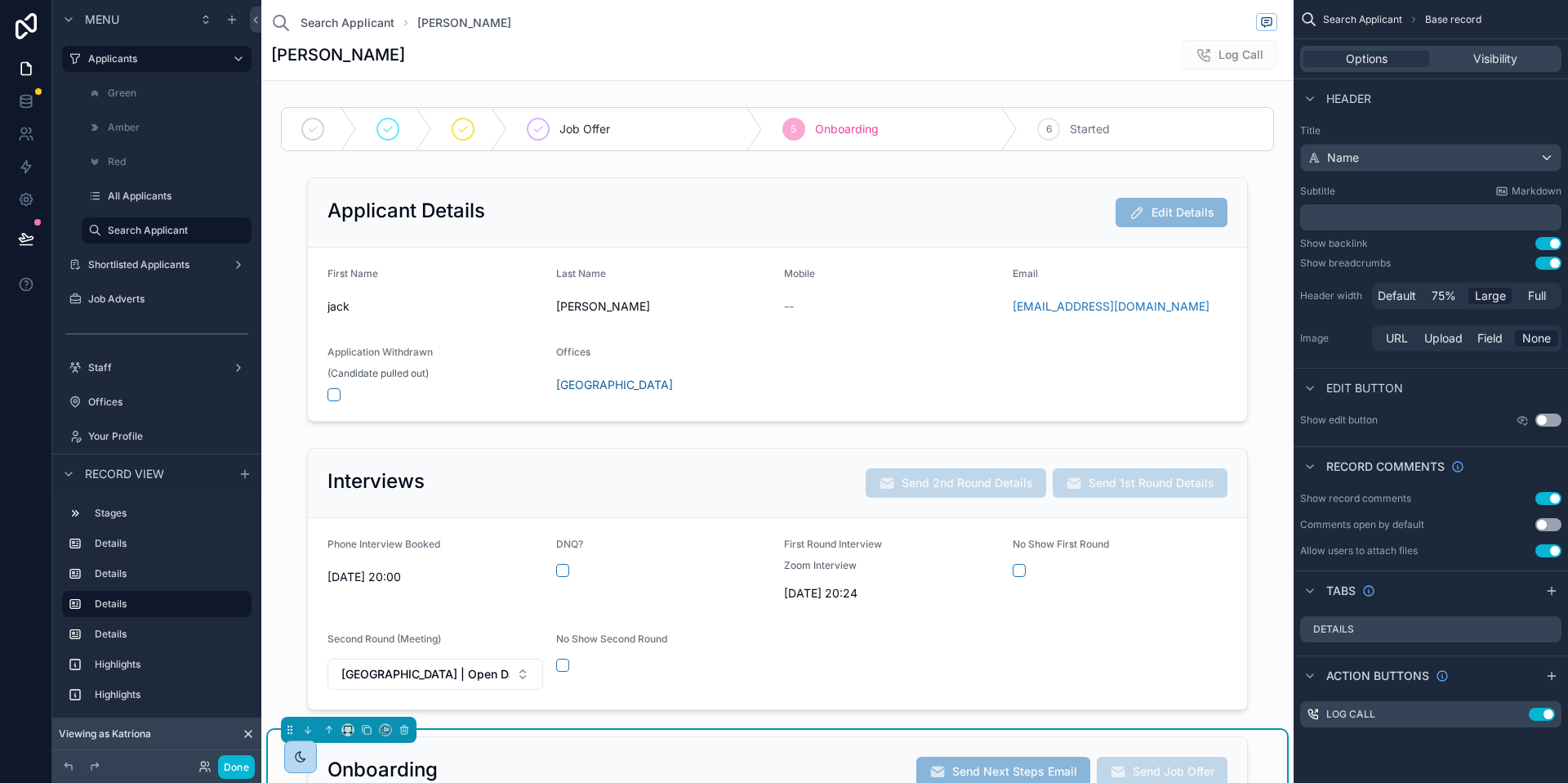
click at [802, 758] on div "Onboarding Send Next Steps Email Send Job Offer" at bounding box center [778, 771] width 900 height 29
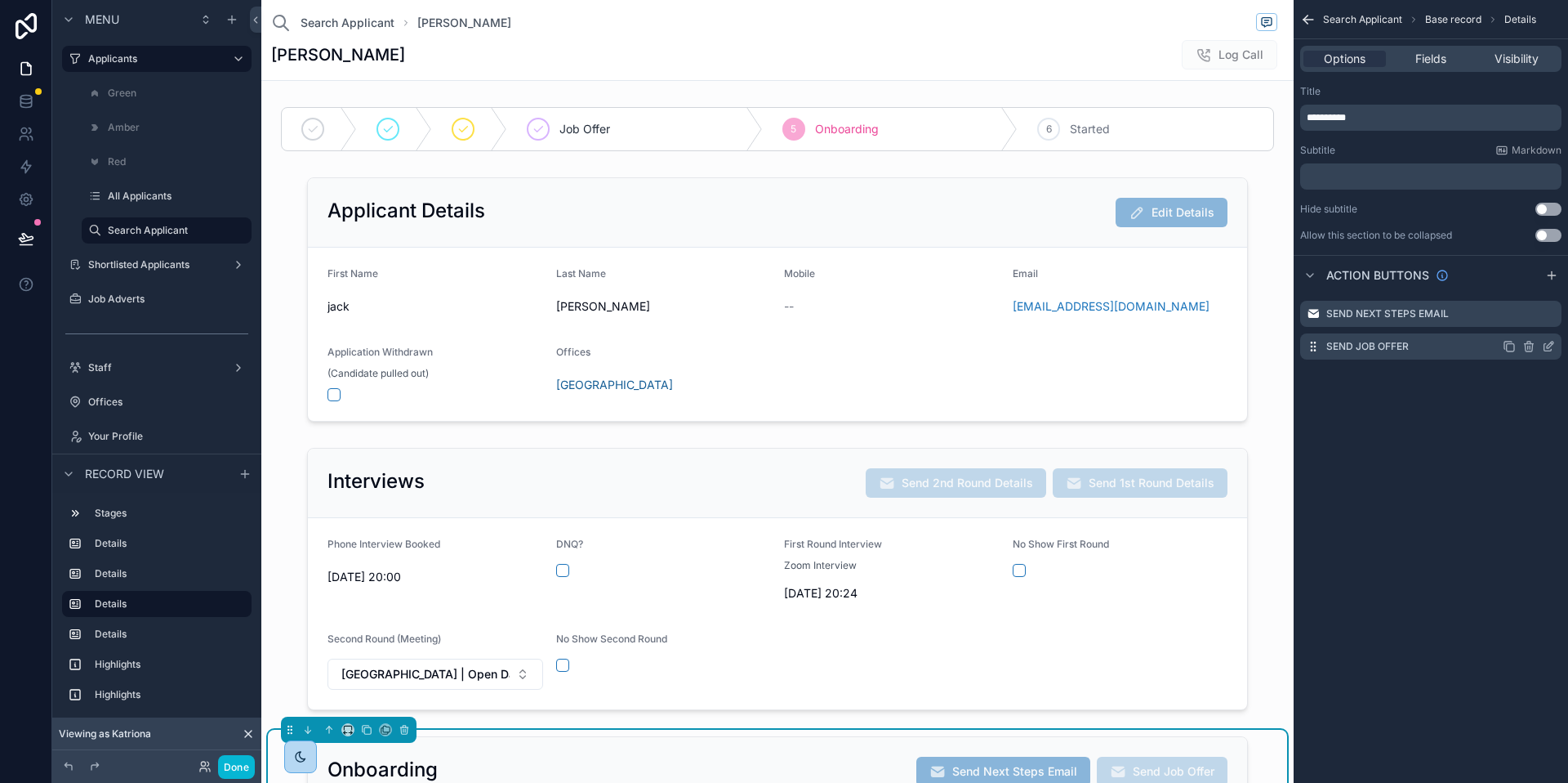
click at [1550, 347] on icon "scrollable content" at bounding box center [1550, 345] width 6 height 6
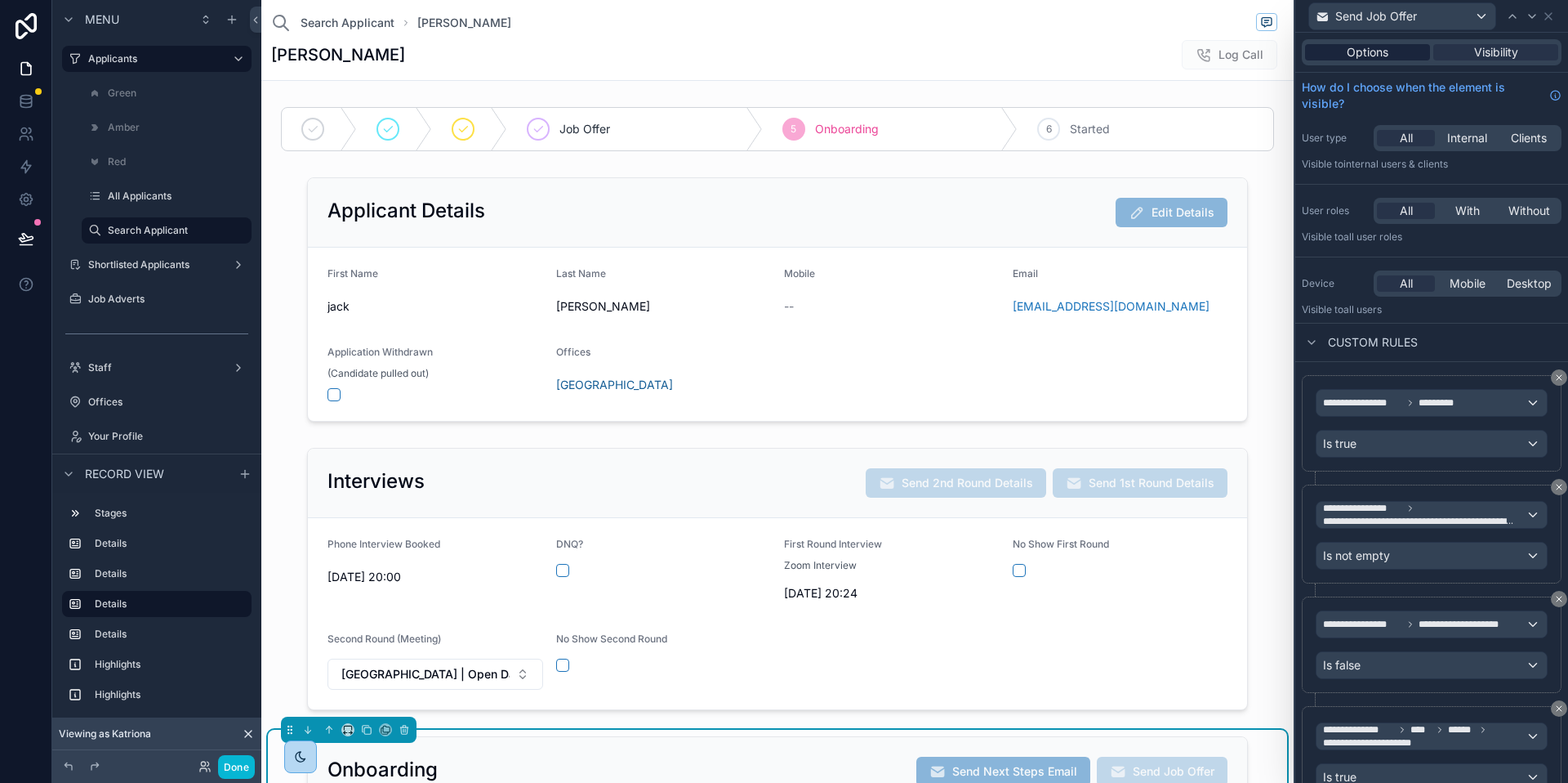
click at [1365, 56] on span "Options" at bounding box center [1368, 52] width 42 height 16
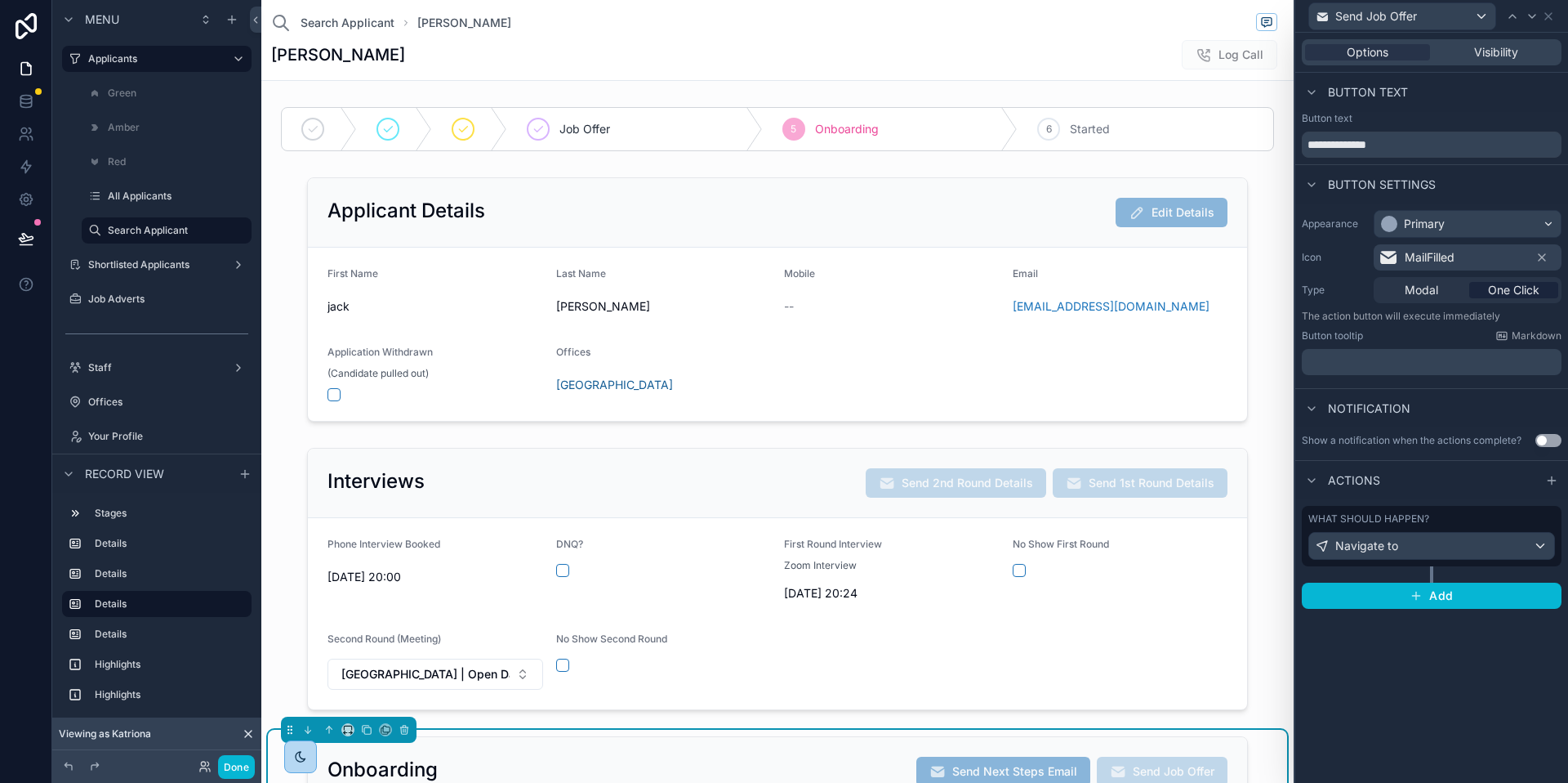
click at [1435, 514] on div "What should happen?" at bounding box center [1431, 519] width 247 height 13
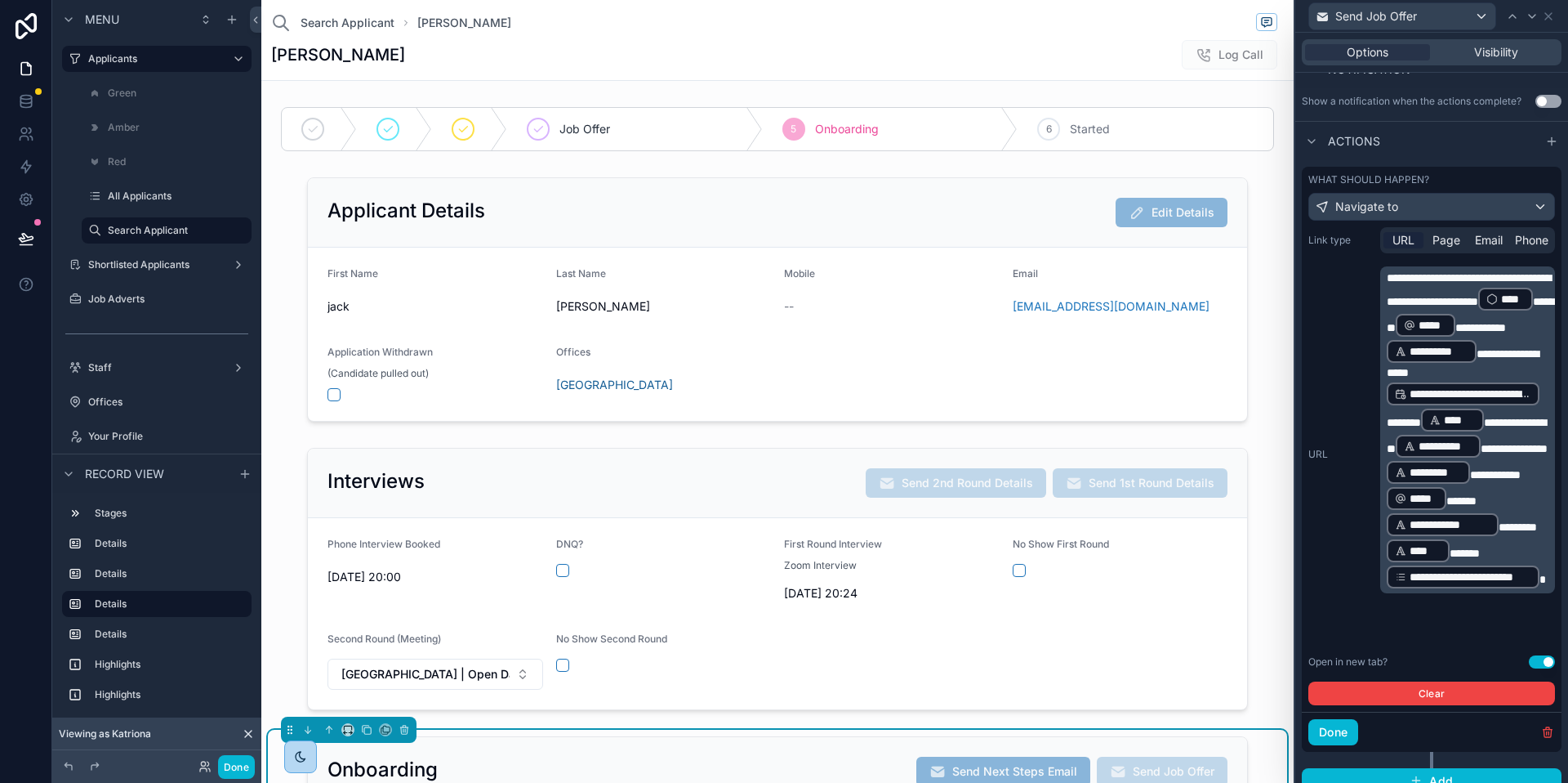
scroll to position [356, 0]
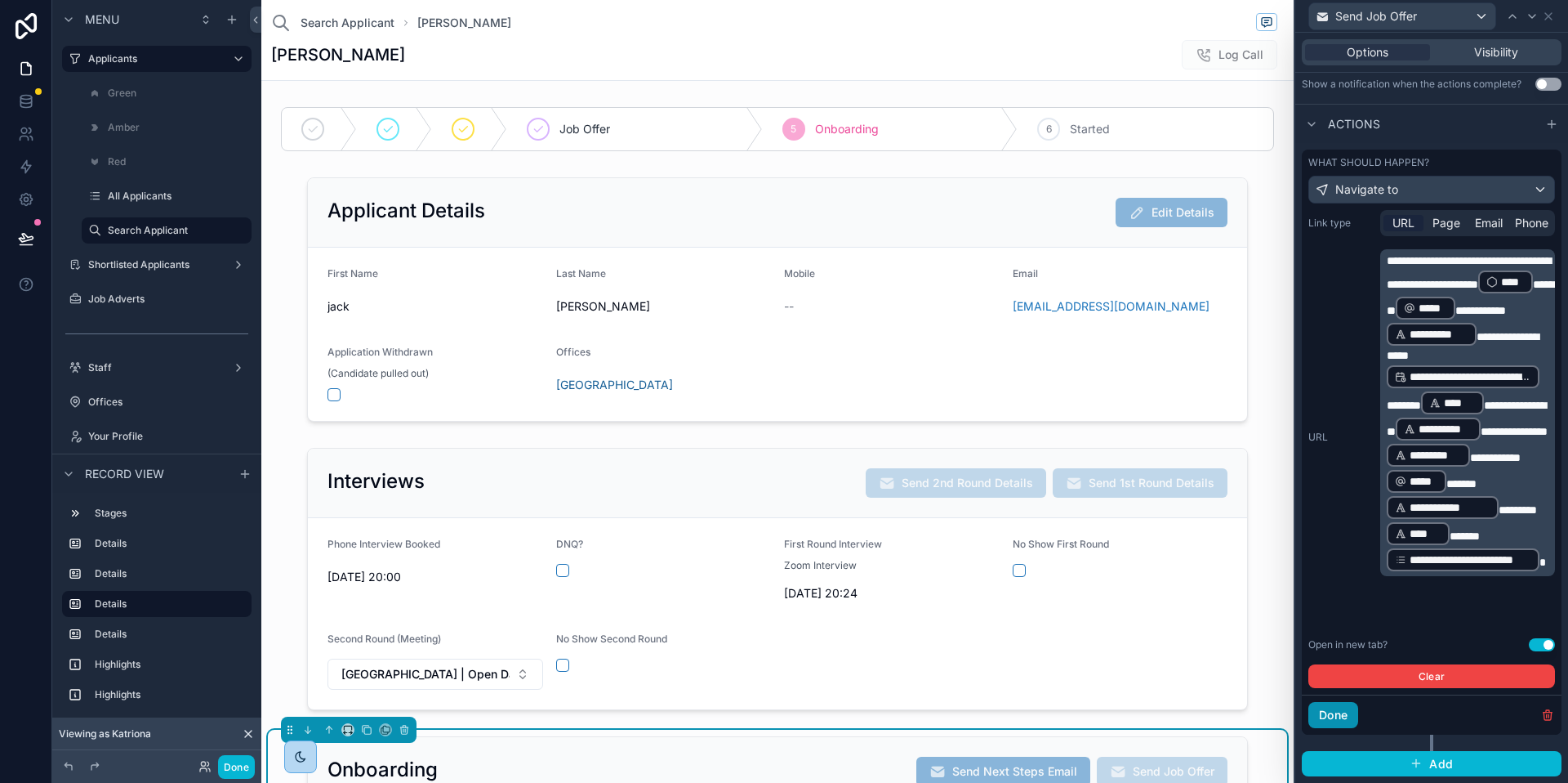
click at [1356, 716] on button "Done" at bounding box center [1333, 715] width 50 height 26
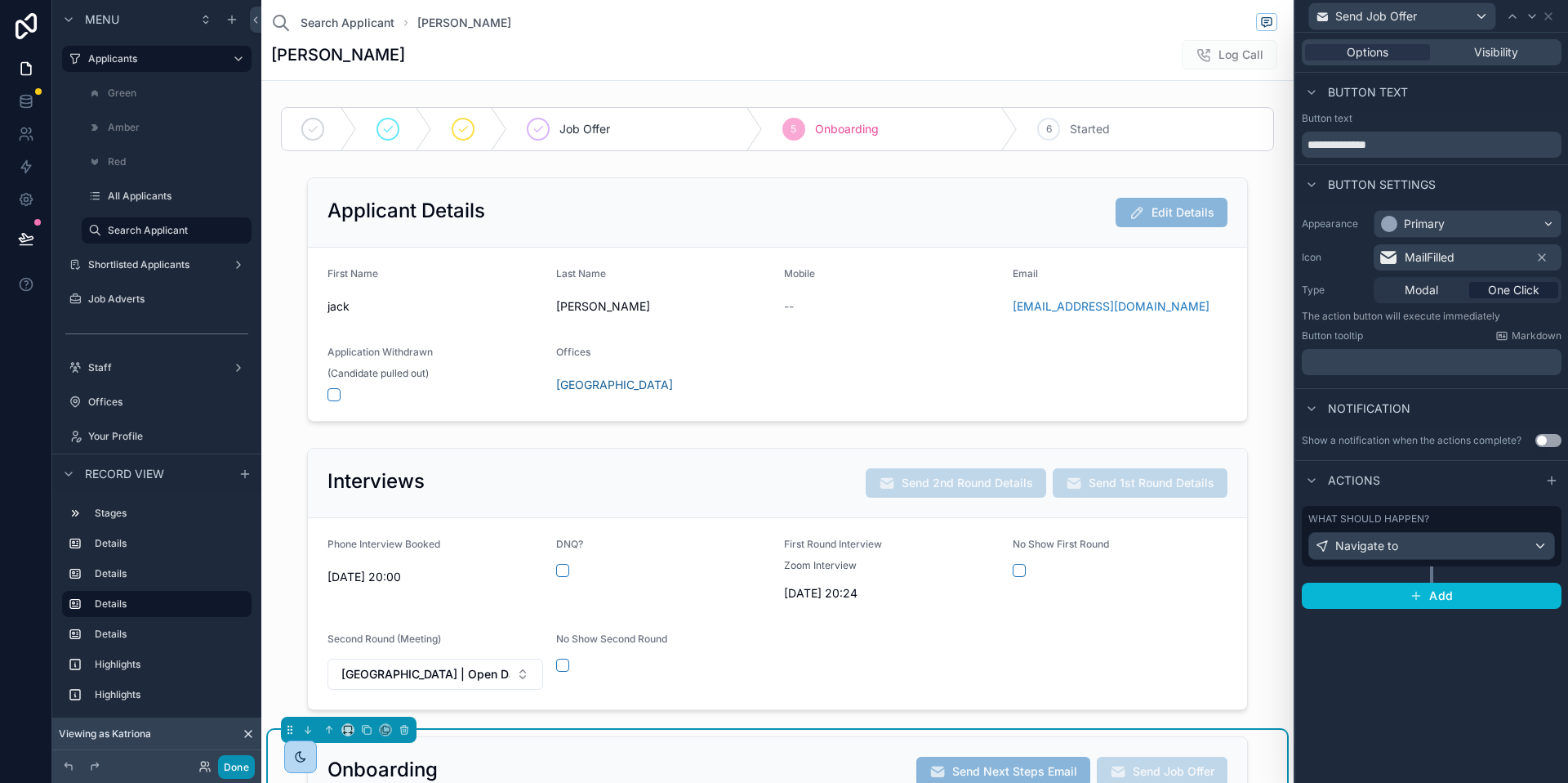
click at [247, 766] on button "Done" at bounding box center [236, 767] width 36 height 24
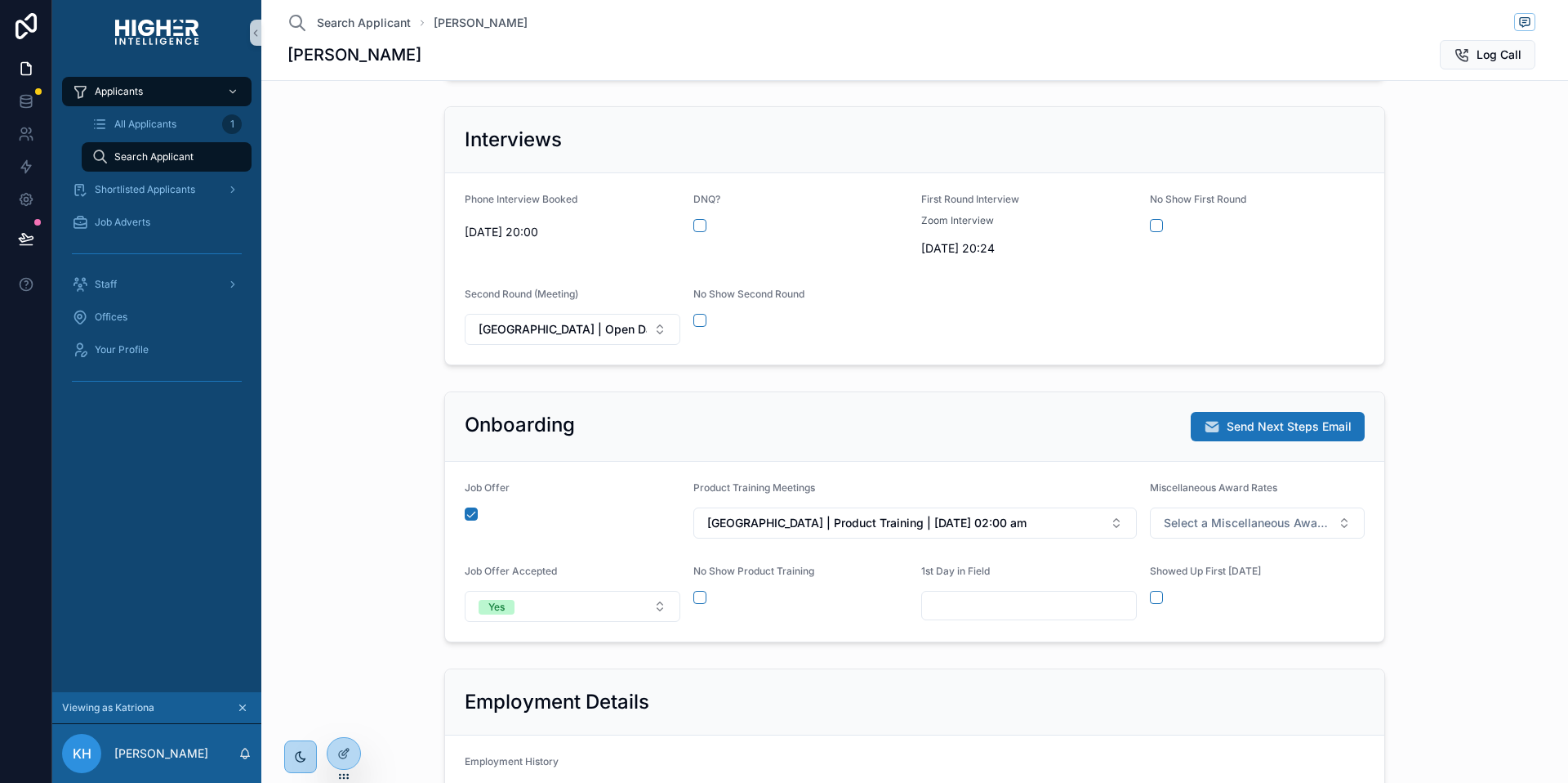
scroll to position [587, 0]
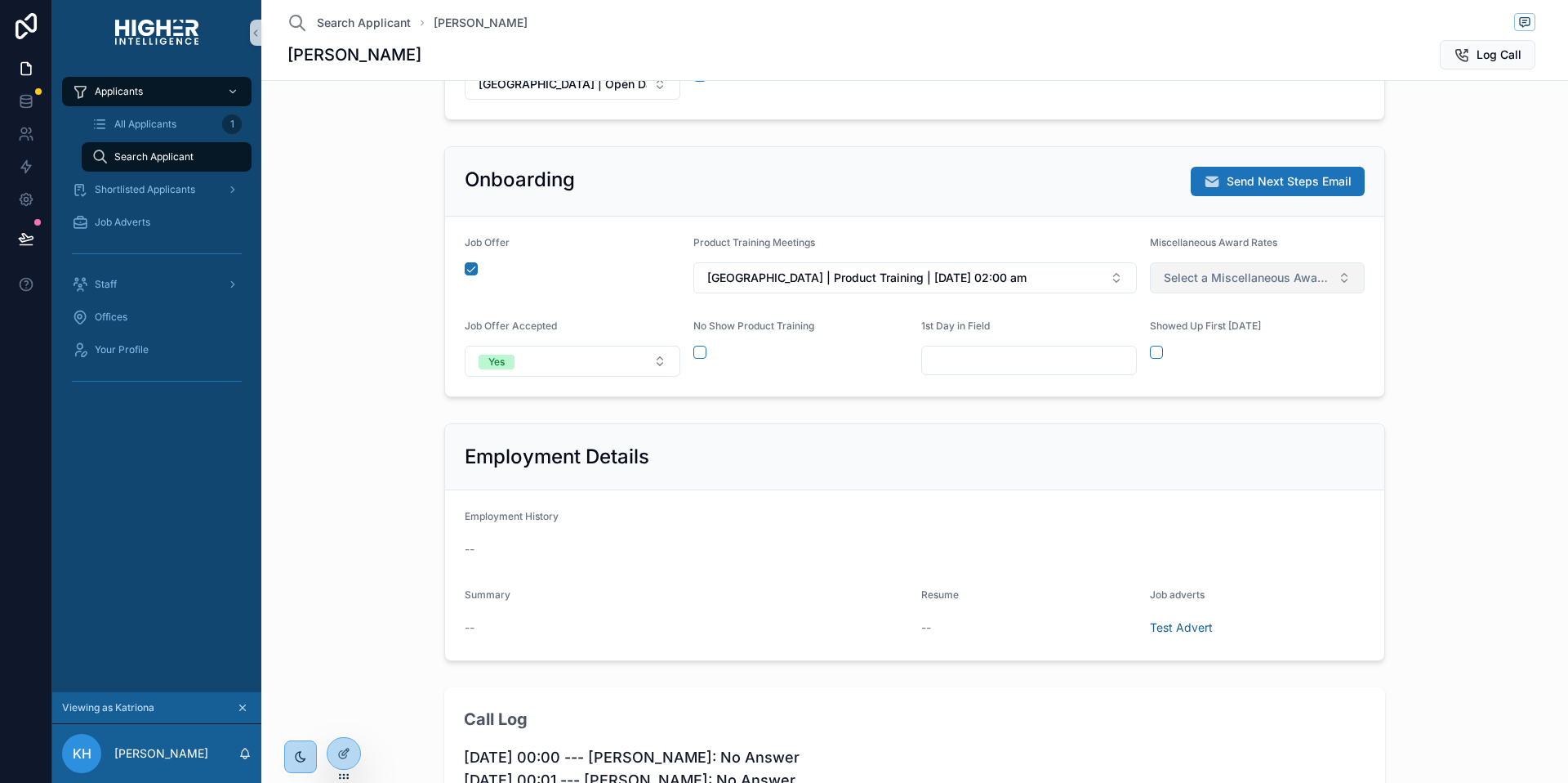
click at [1204, 287] on button "Select a Miscellaneous Award Rates" at bounding box center [1257, 278] width 216 height 31
click at [1193, 347] on div "Level 1" at bounding box center [1180, 343] width 32 height 15
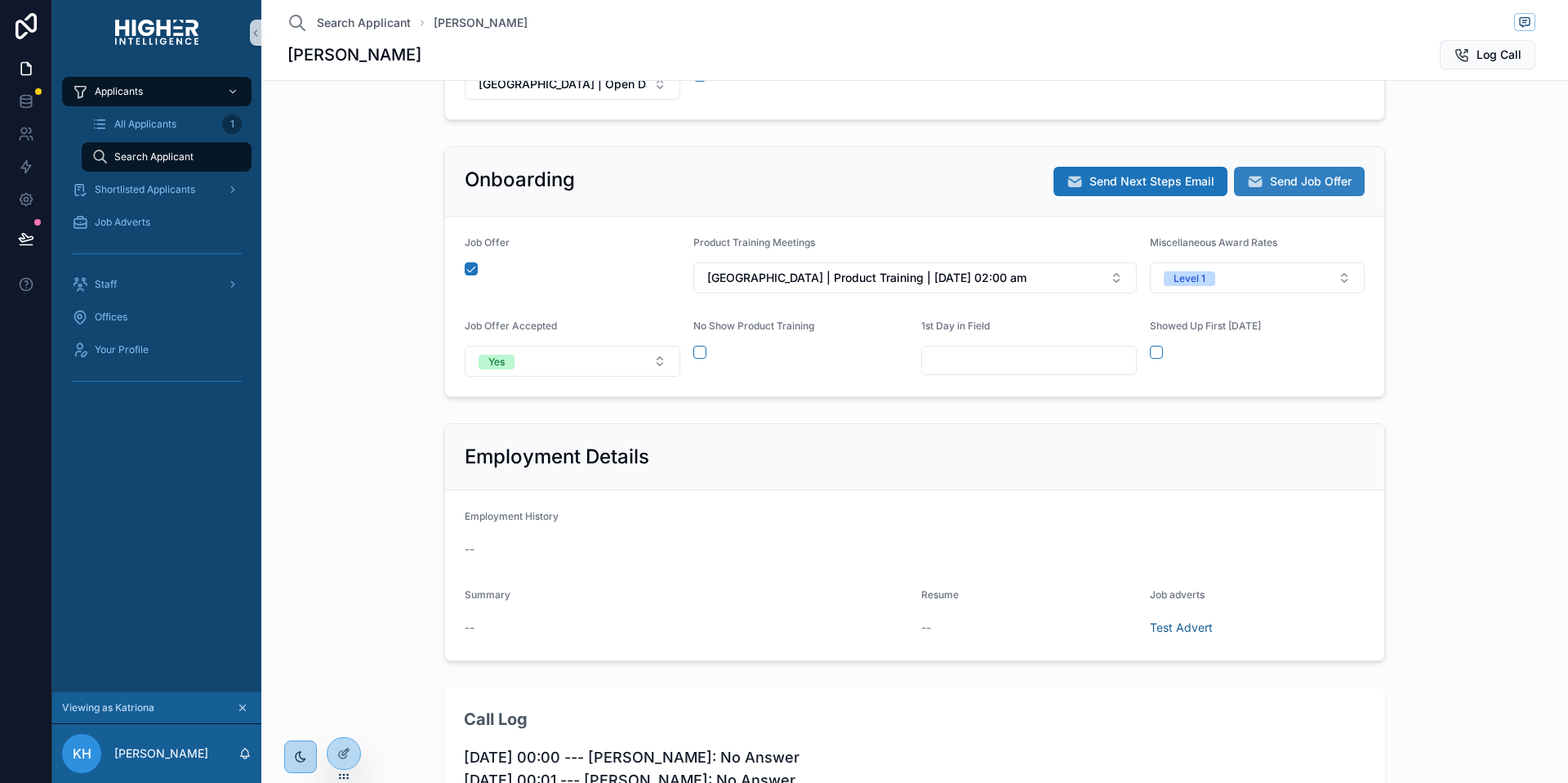
click at [1289, 186] on span "Send Job Offer" at bounding box center [1311, 181] width 82 height 16
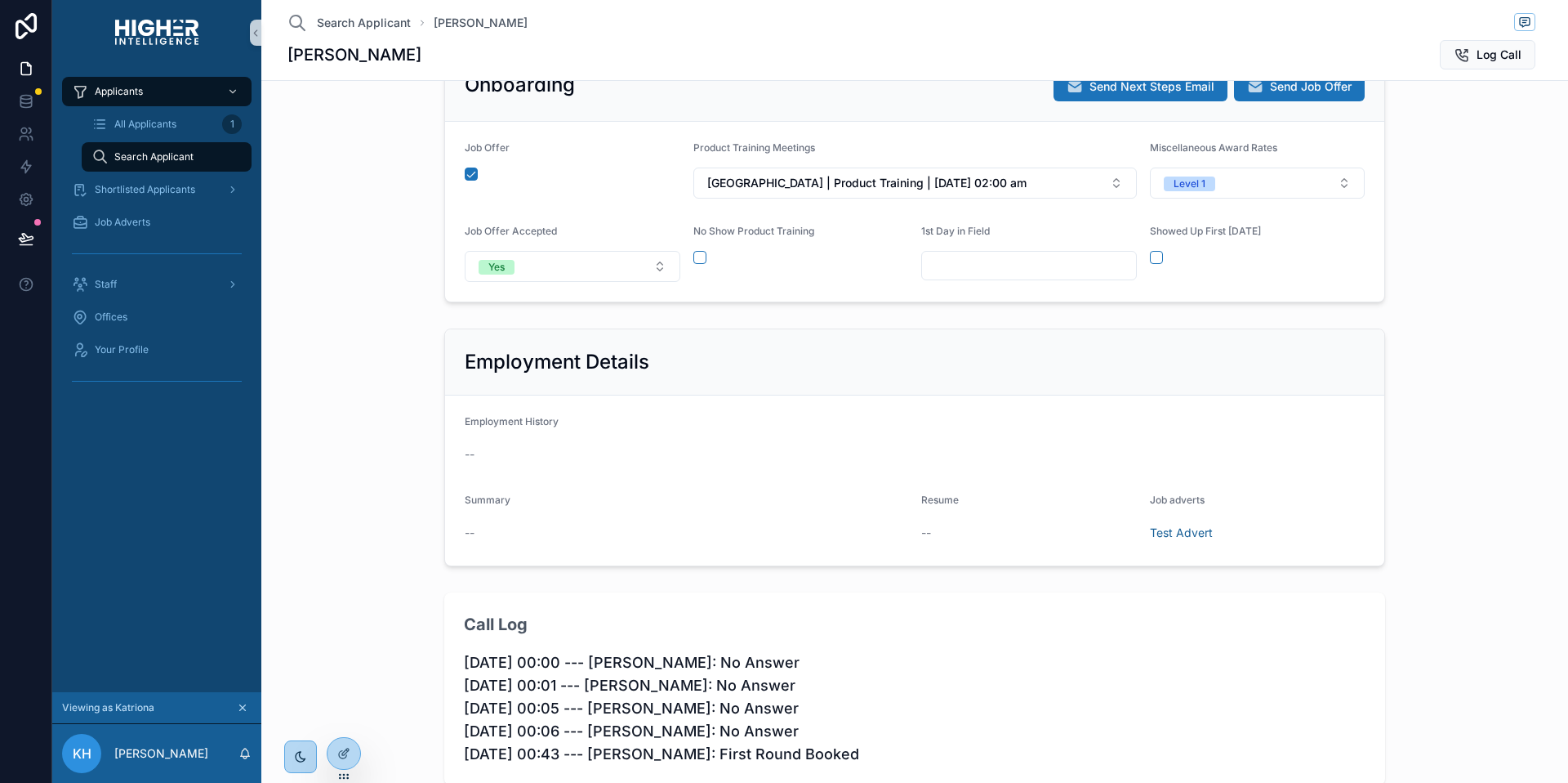
scroll to position [1088, 0]
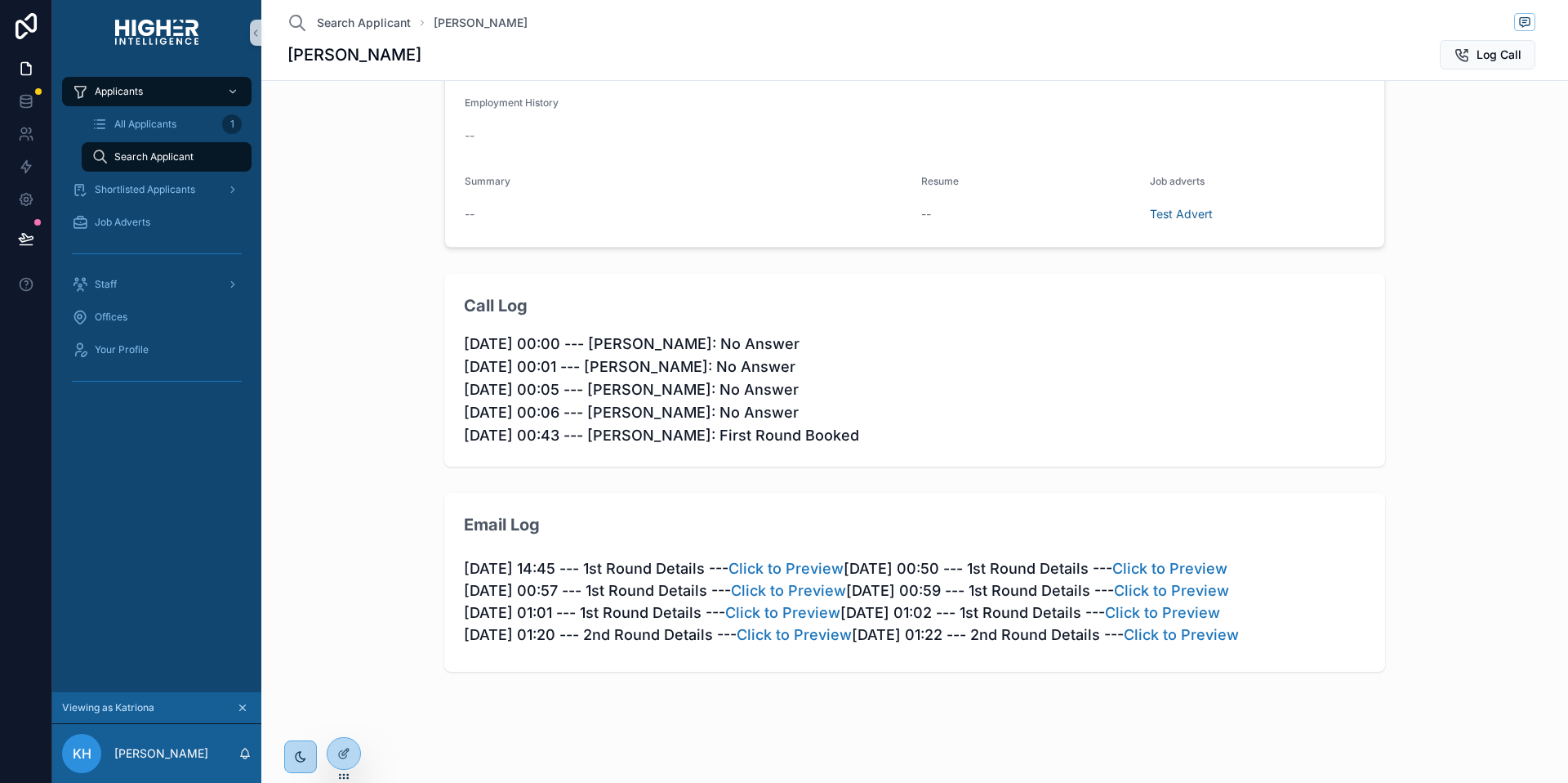
click at [1143, 612] on p "10/08/2025 14:45 --- 1st Round Details --- Click to Preview 11/08/2025 00:50 --…" at bounding box center [915, 601] width 902 height 88
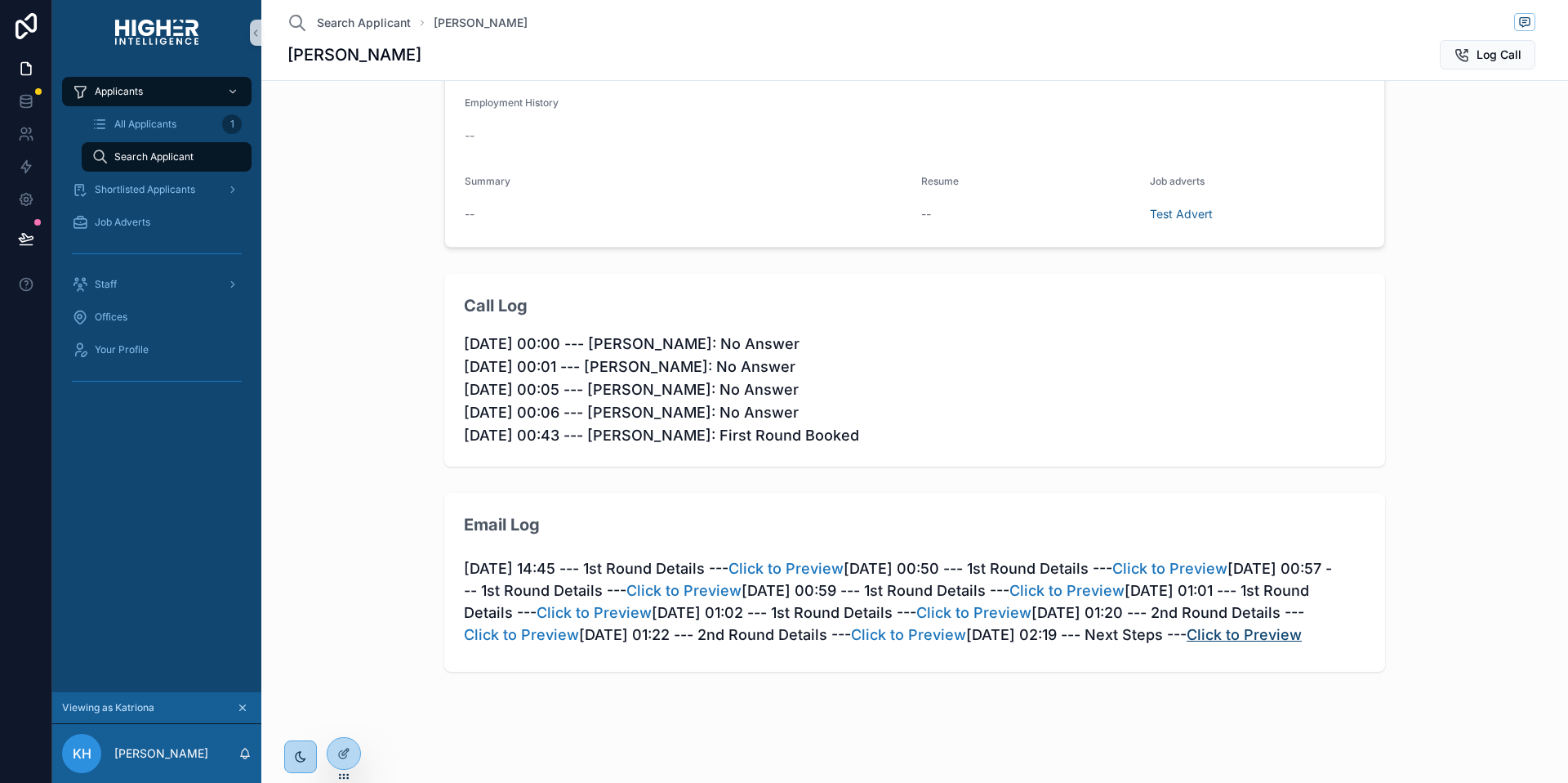
click at [1187, 644] on link "Click to Preview" at bounding box center [1245, 634] width 115 height 17
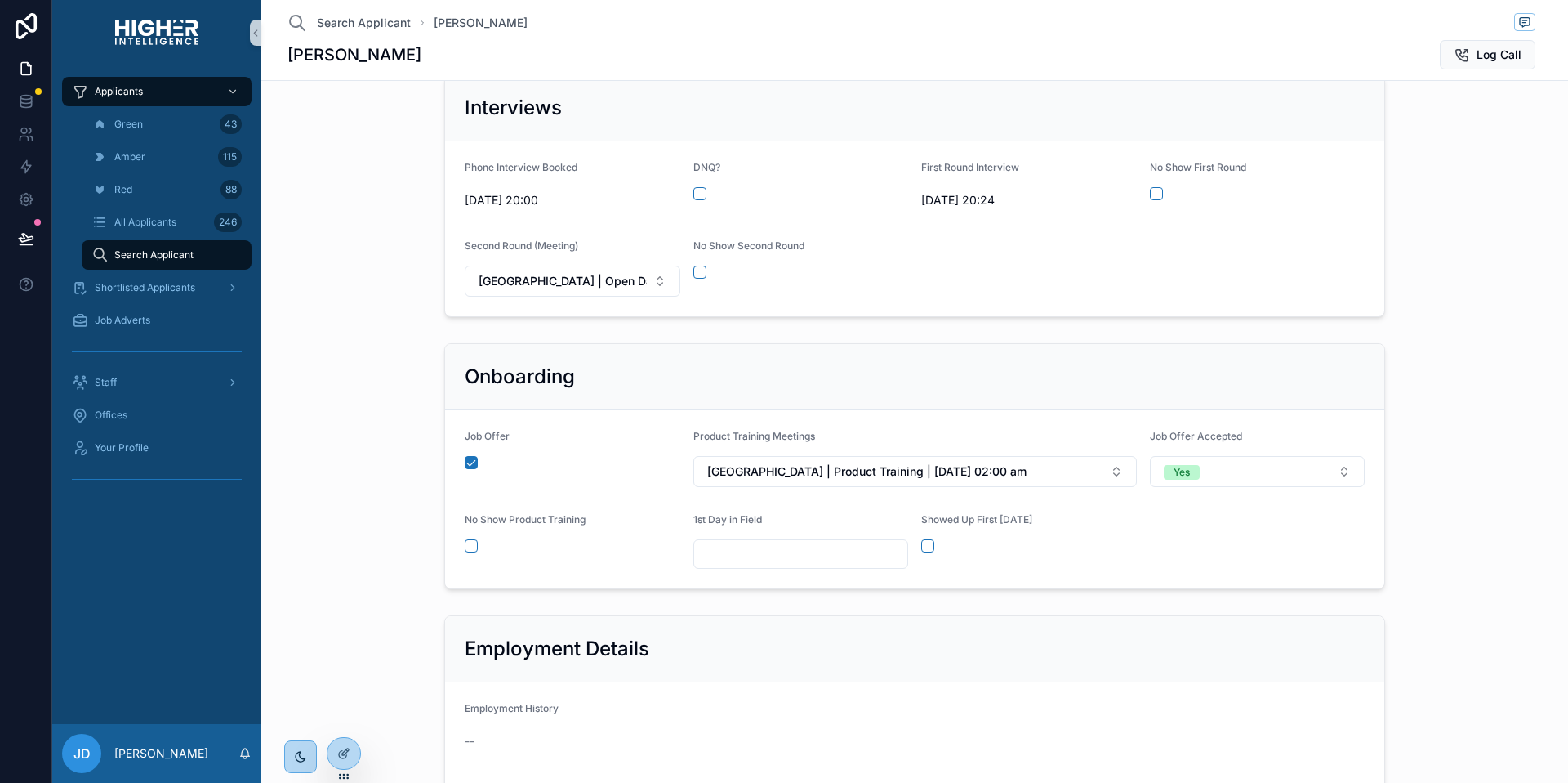
scroll to position [378, 0]
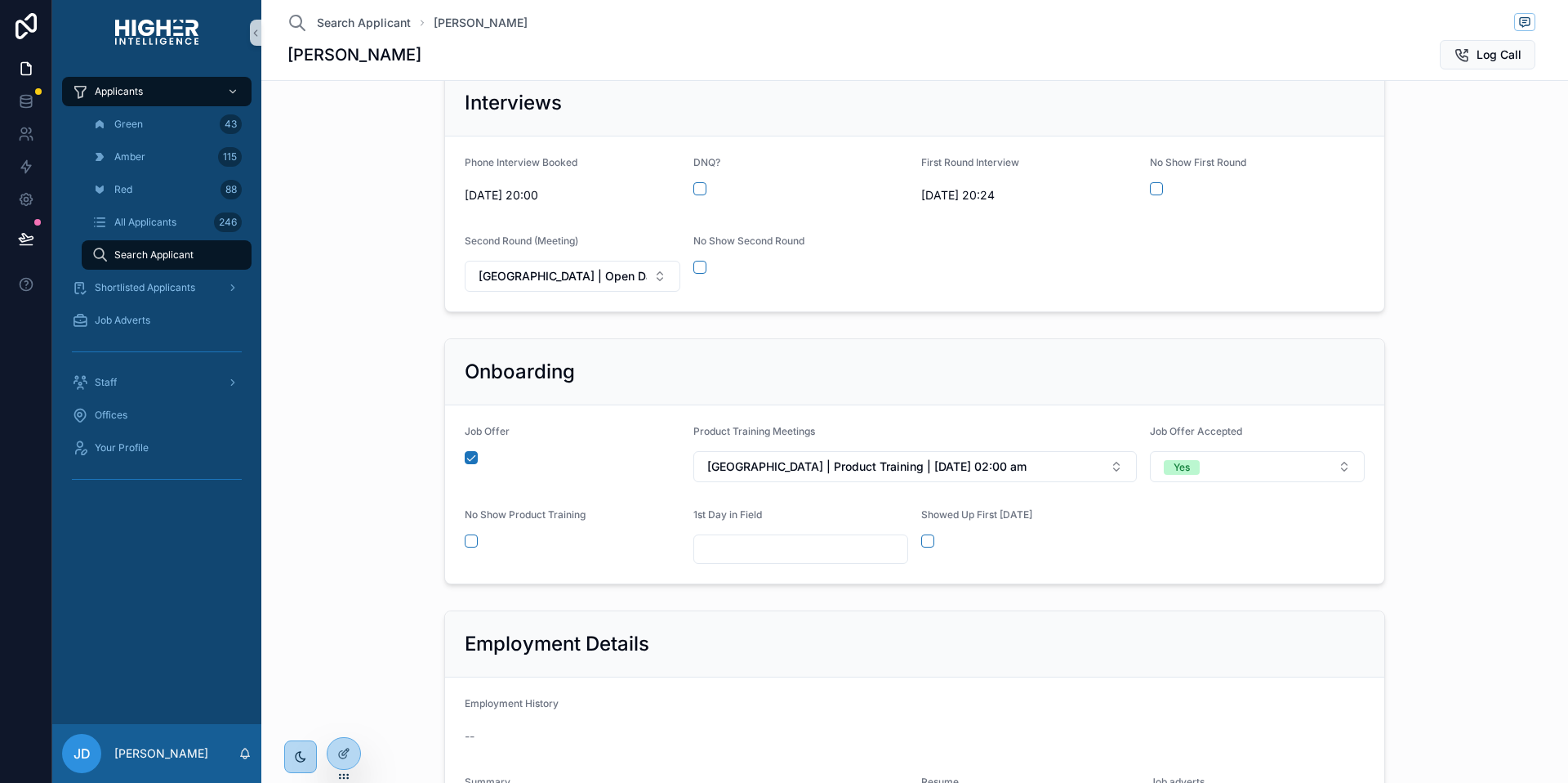
click at [1315, 546] on form "Job Offer Product Training Meetings [GEOGRAPHIC_DATA] | Product Training | [DAT…" at bounding box center [915, 494] width 939 height 178
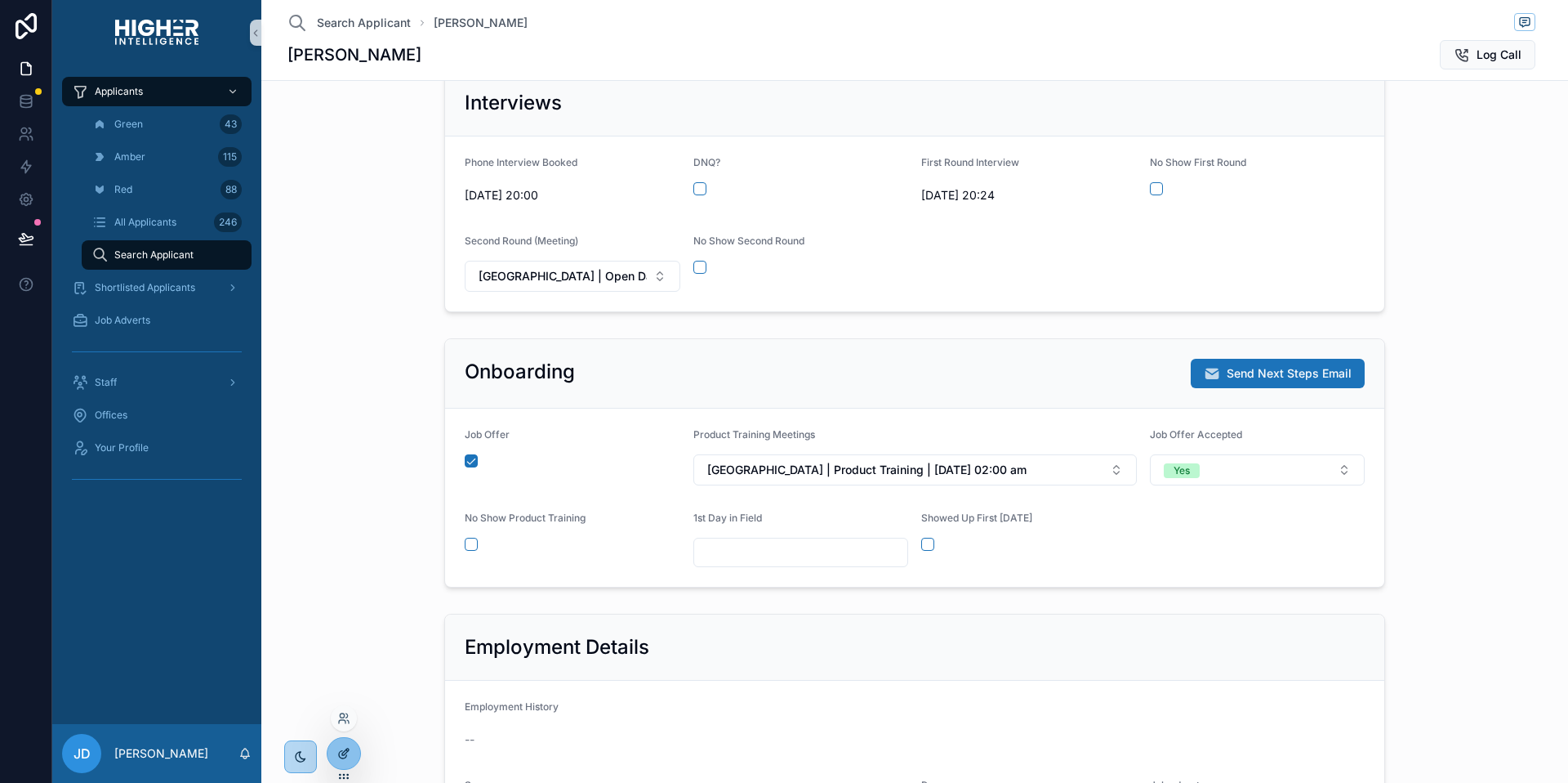
click at [346, 757] on icon at bounding box center [343, 753] width 13 height 13
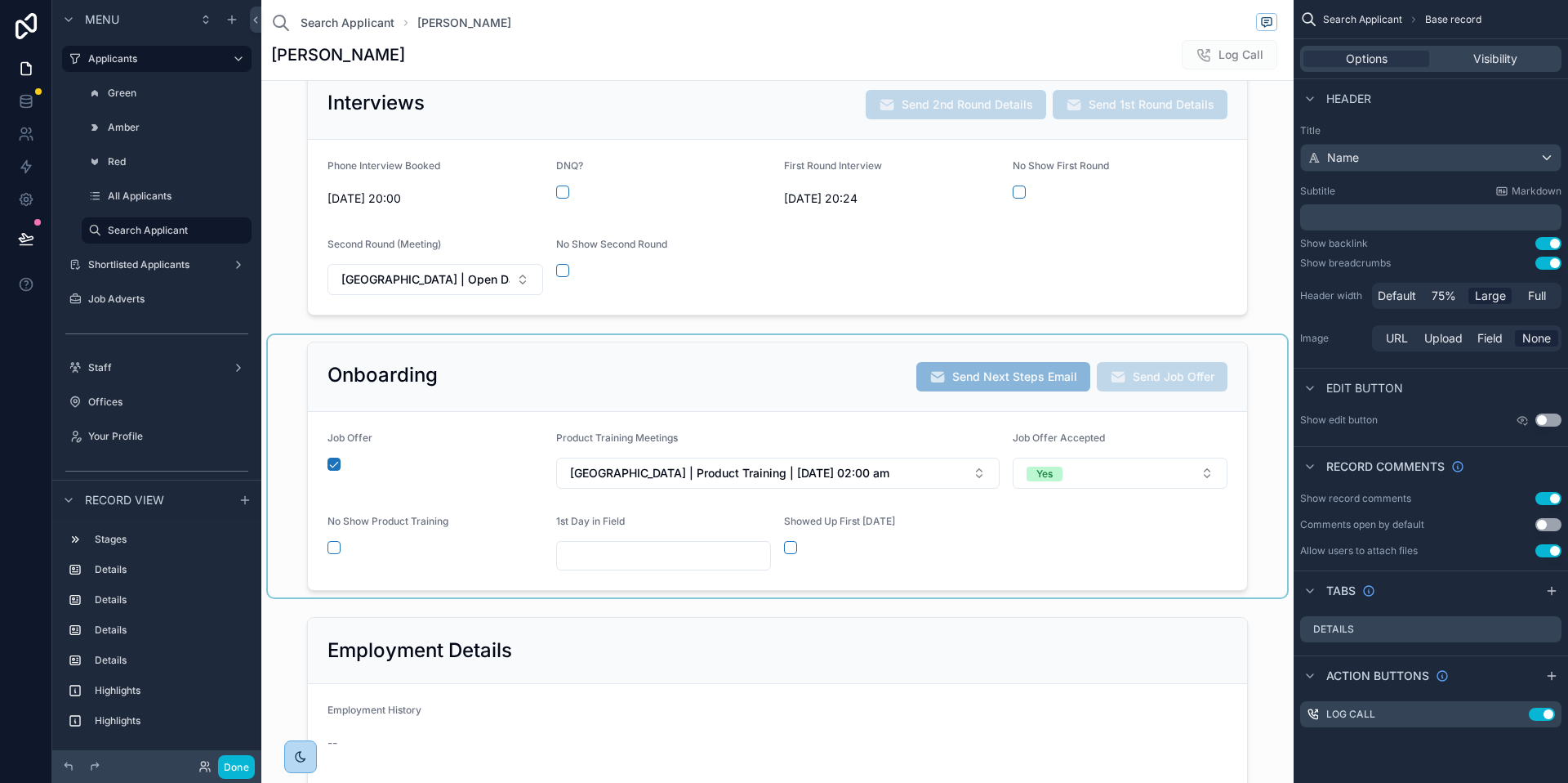
click at [855, 428] on div "scrollable content" at bounding box center [777, 467] width 1020 height 263
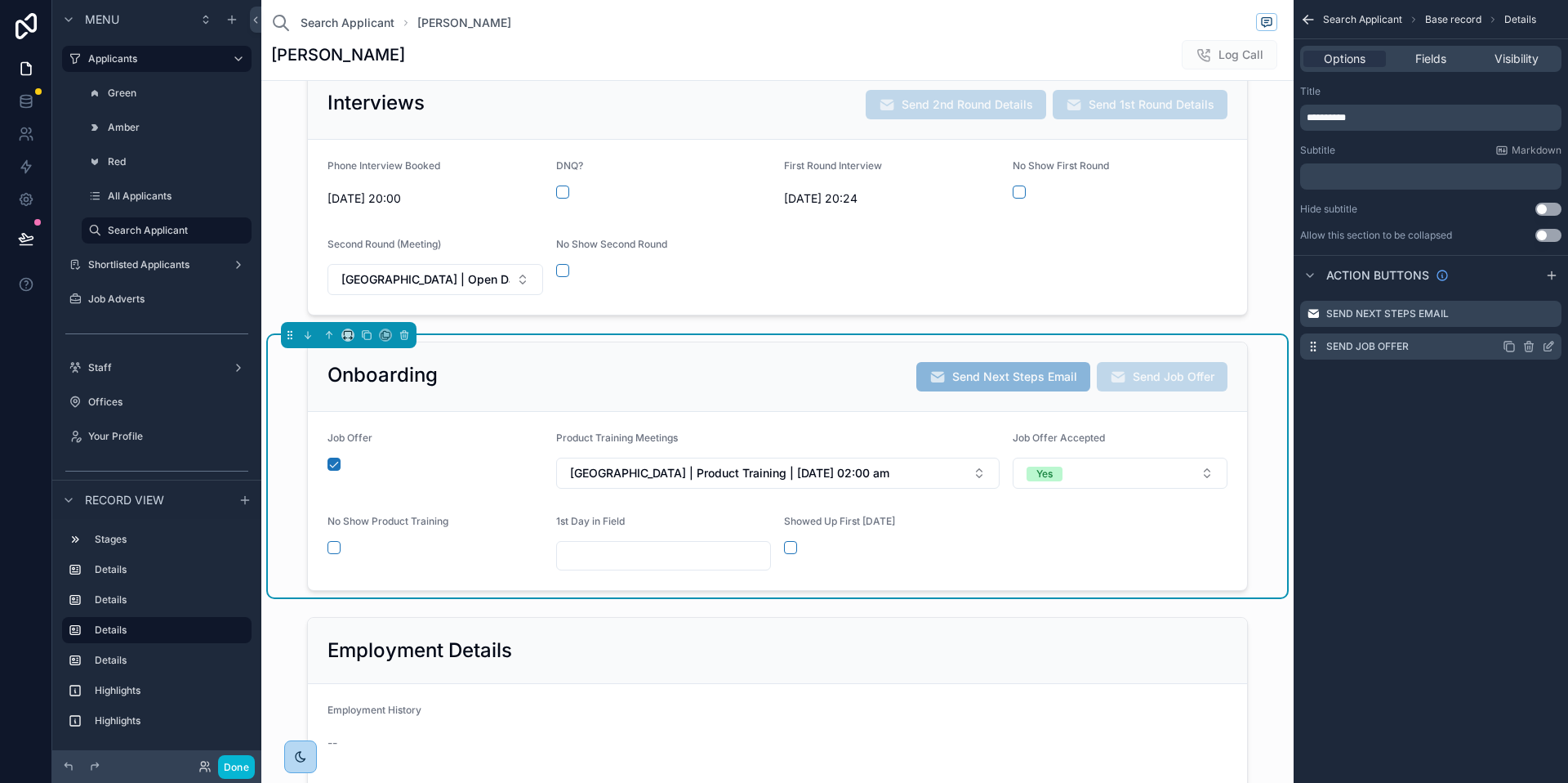
click at [1547, 345] on icon "scrollable content" at bounding box center [1550, 345] width 6 height 6
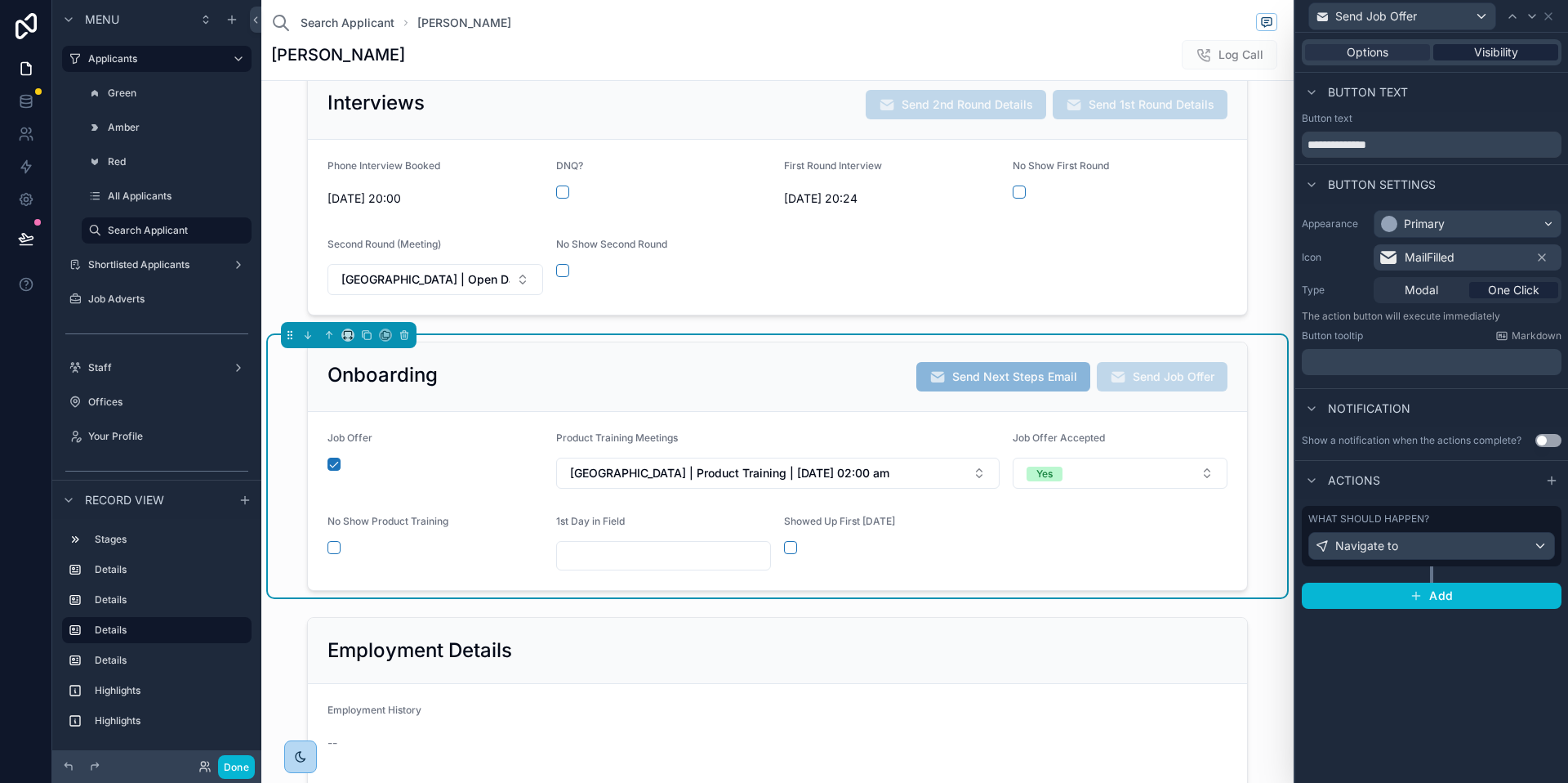
click at [1495, 47] on span "Visibility" at bounding box center [1496, 52] width 44 height 16
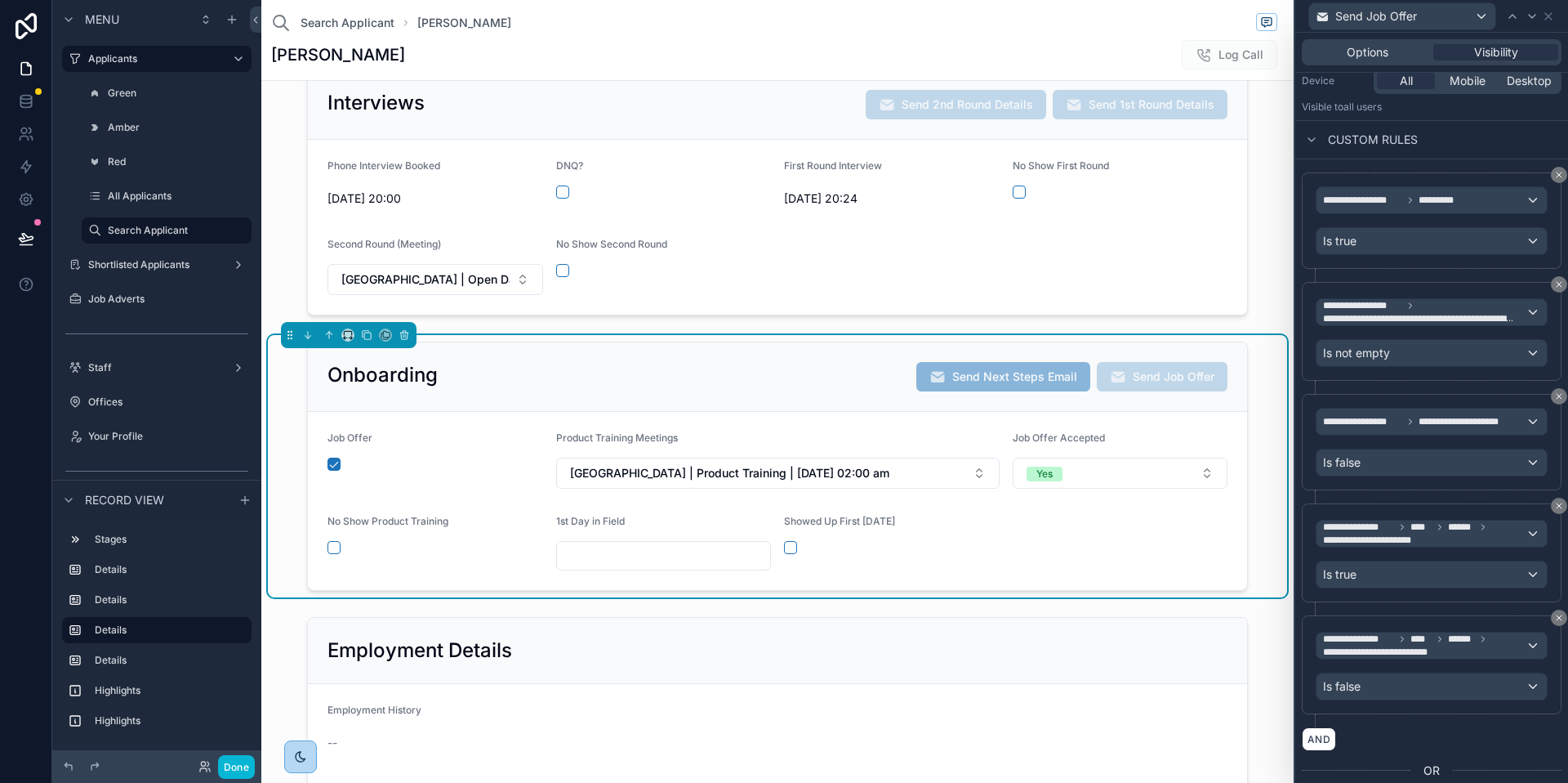
scroll to position [222, 0]
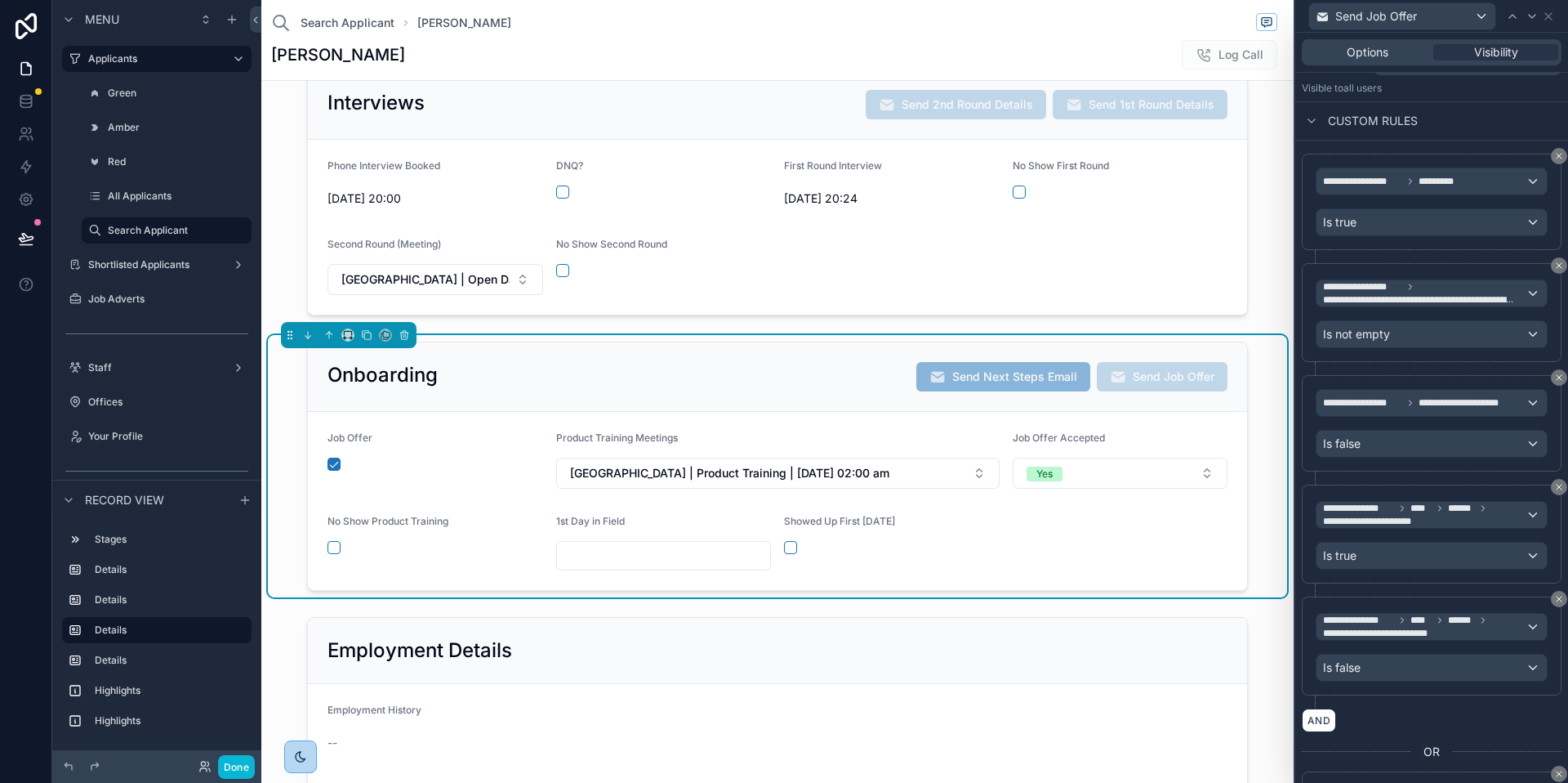
click at [1087, 540] on form "Job Offer Product Training Meetings Brisbane | Product Training | 12/08/2025 02…" at bounding box center [777, 500] width 939 height 178
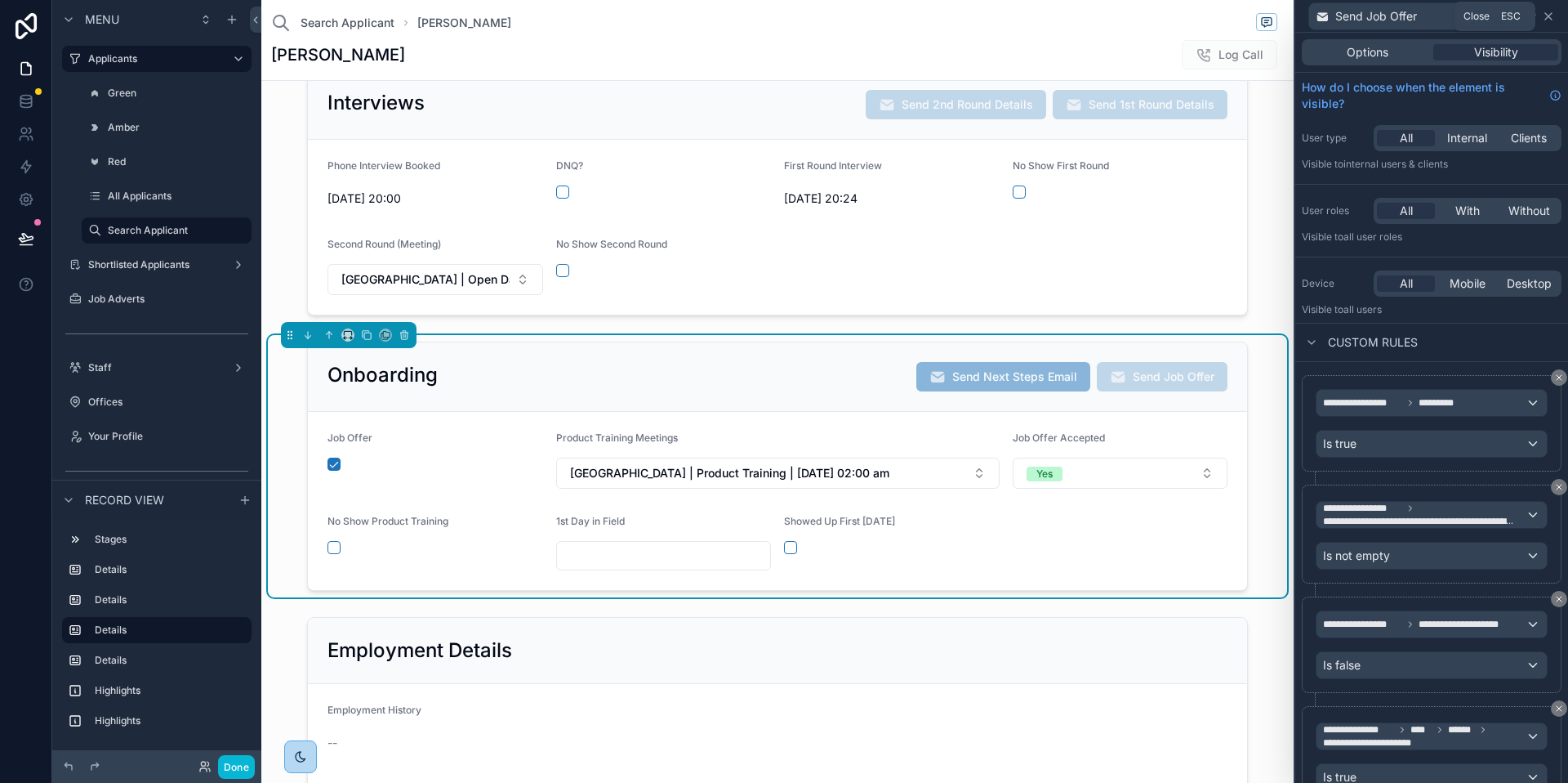
click at [1552, 13] on icon at bounding box center [1548, 15] width 6 height 6
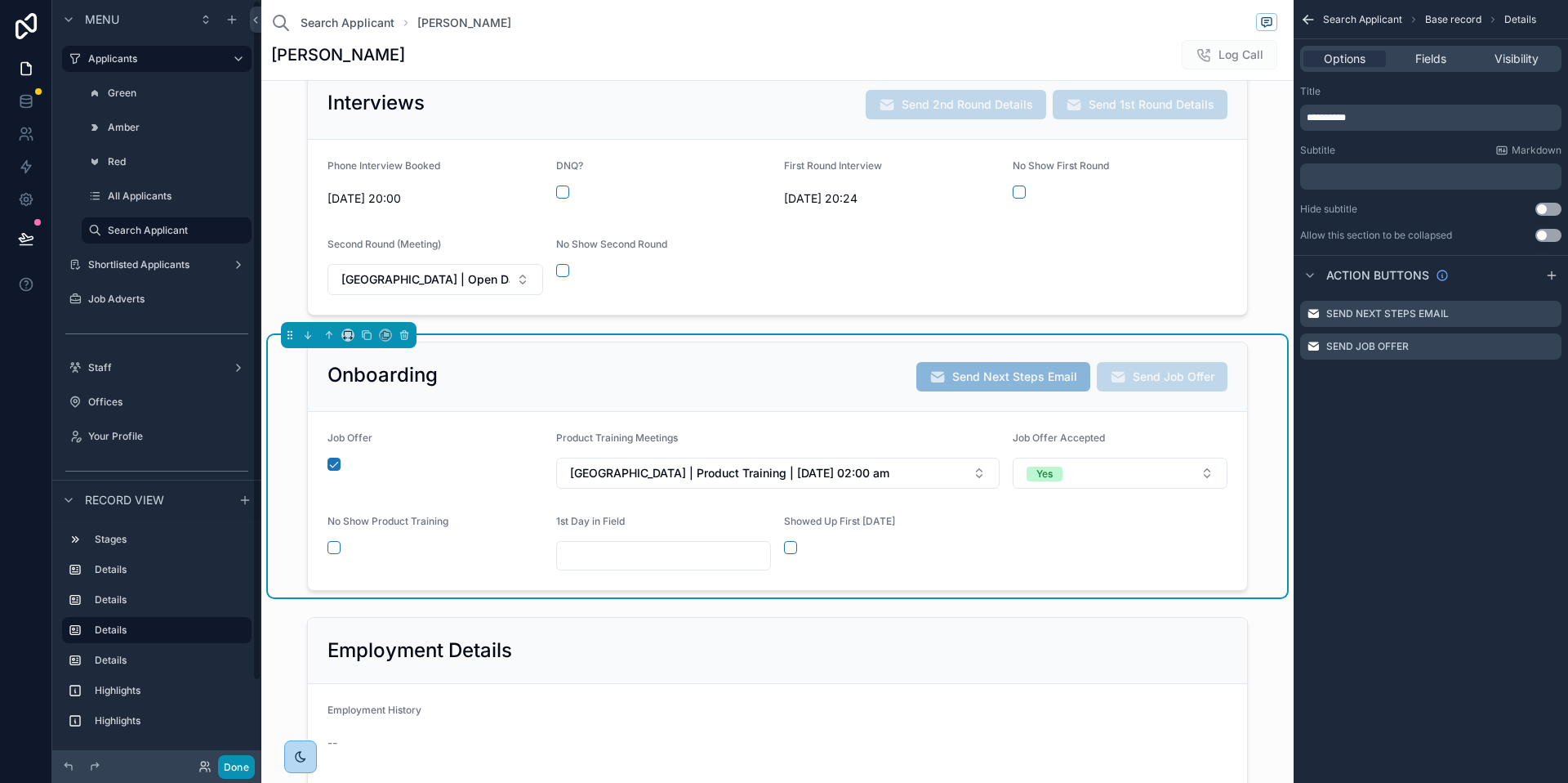
click at [234, 766] on button "Done" at bounding box center [236, 767] width 36 height 24
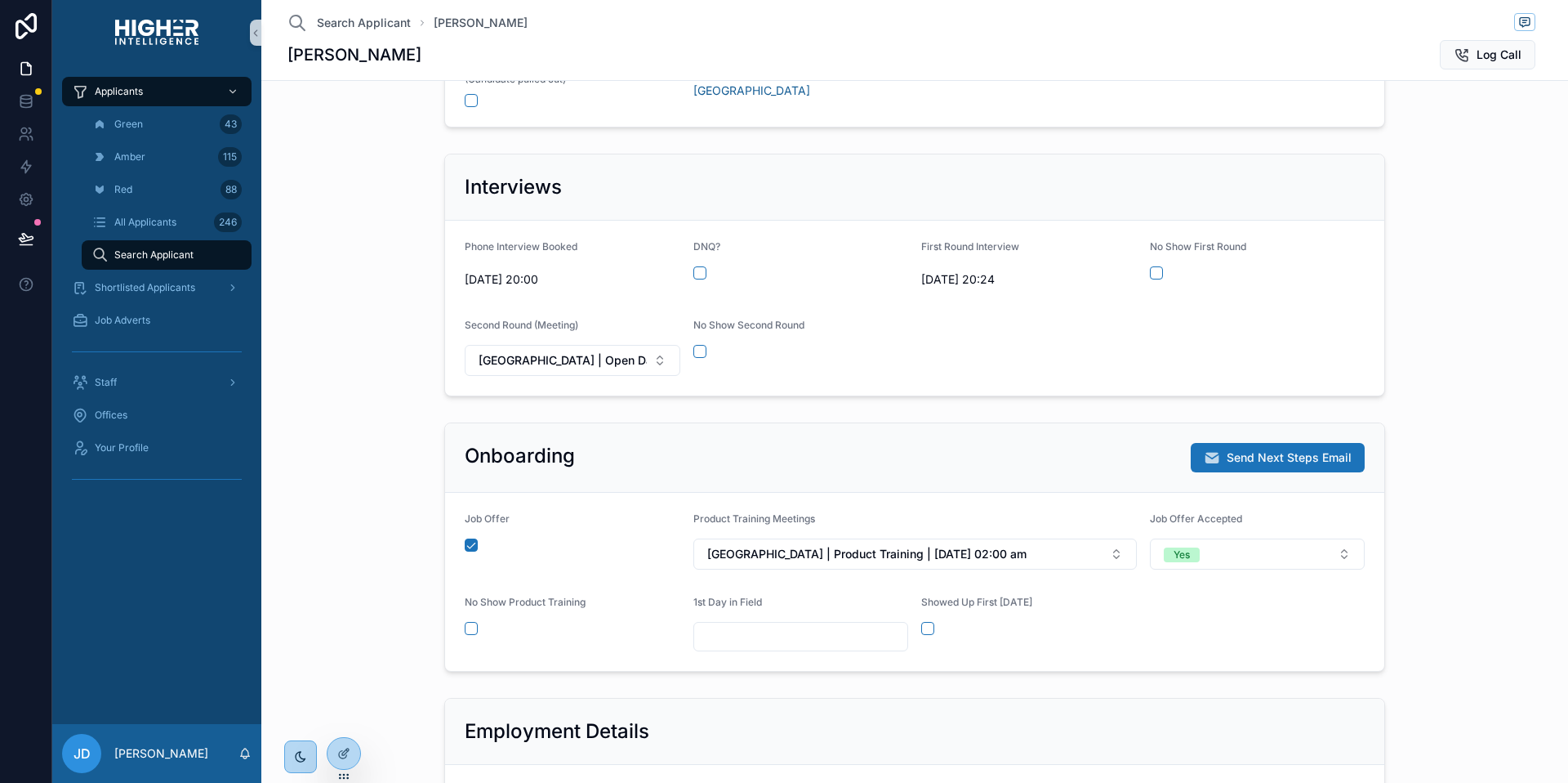
scroll to position [297, 0]
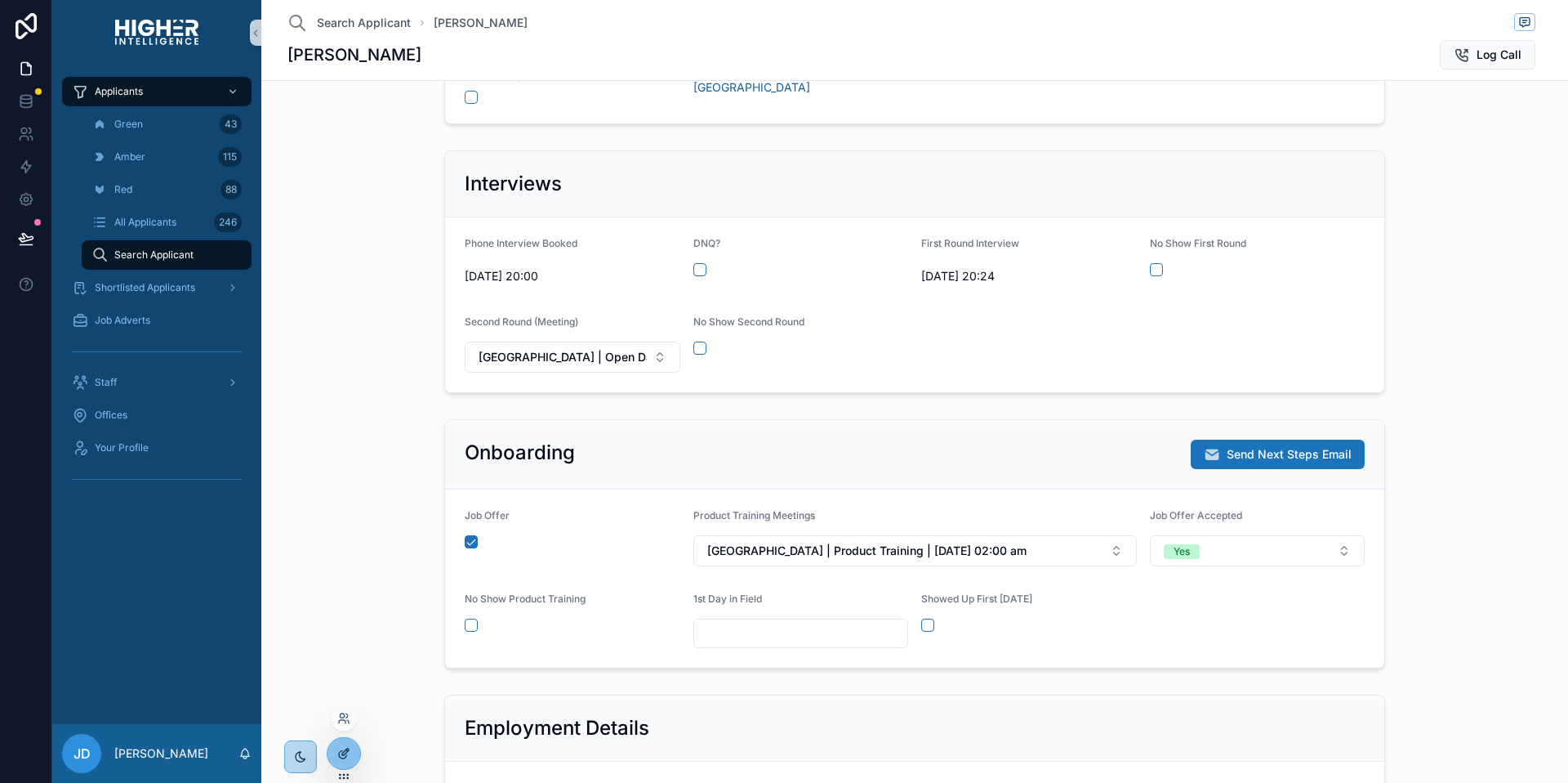
click at [350, 745] on div at bounding box center [344, 754] width 33 height 31
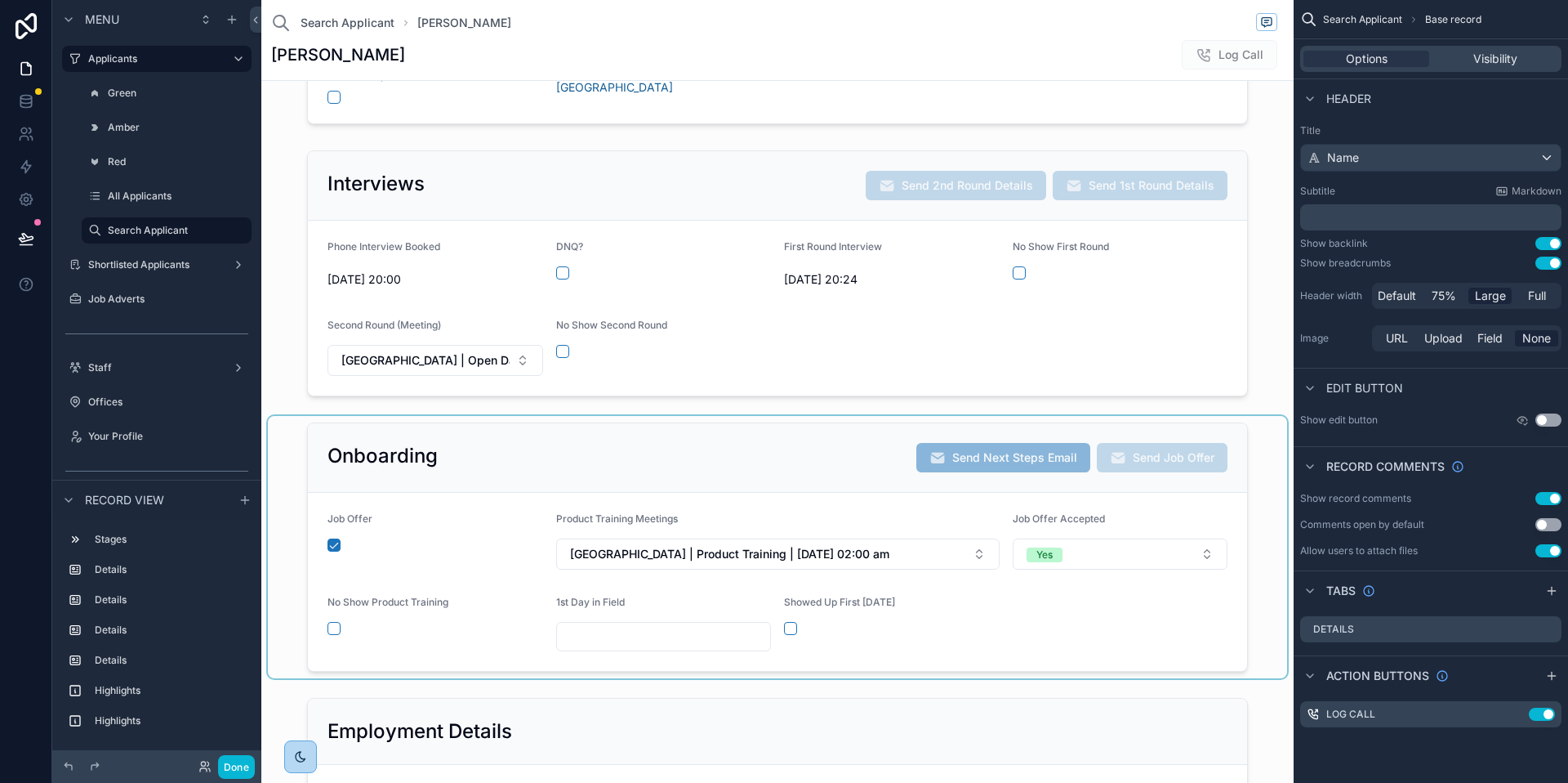
click at [675, 445] on div "scrollable content" at bounding box center [777, 547] width 1020 height 263
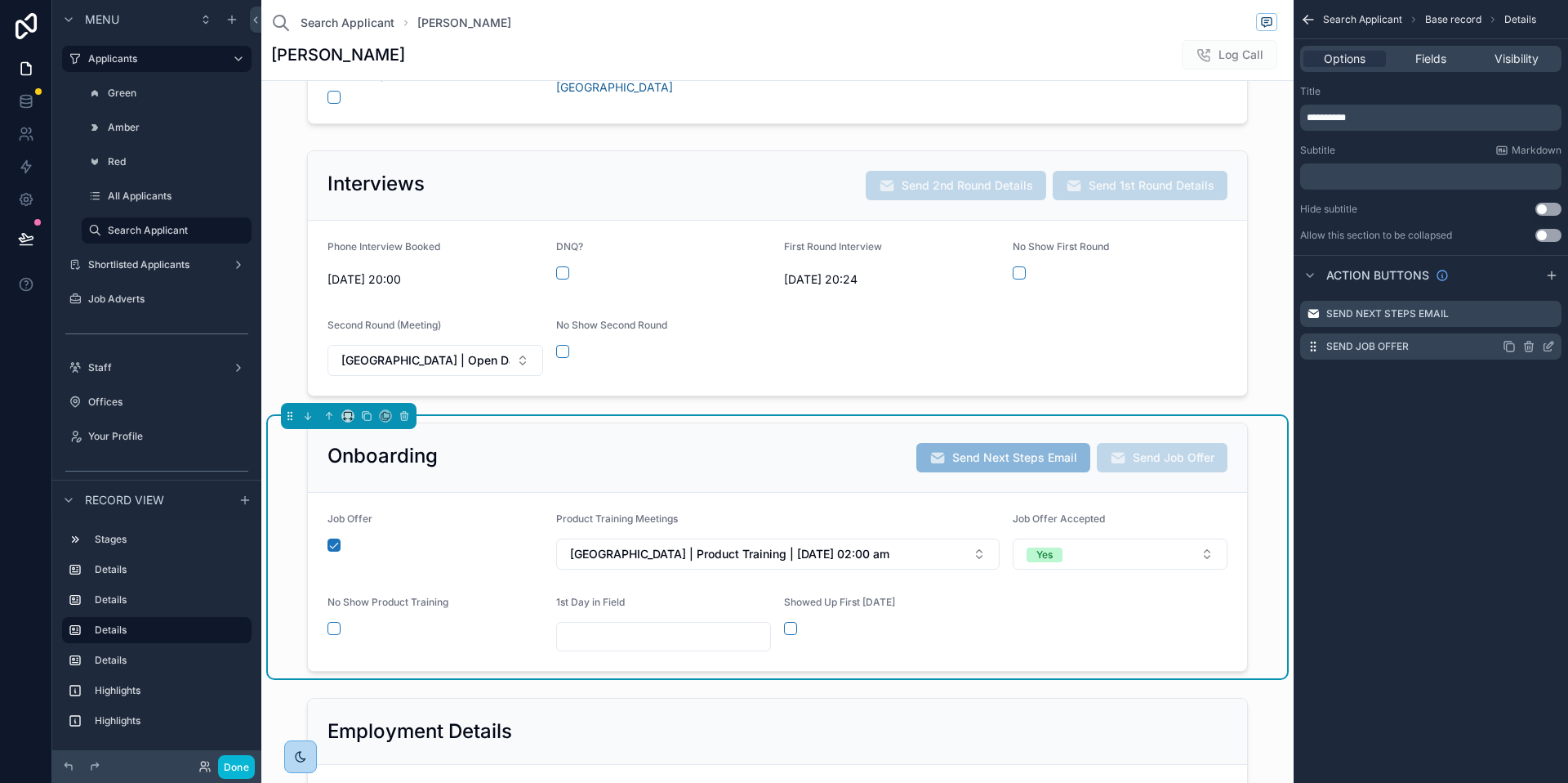
click at [1553, 348] on icon "scrollable content" at bounding box center [1549, 346] width 13 height 13
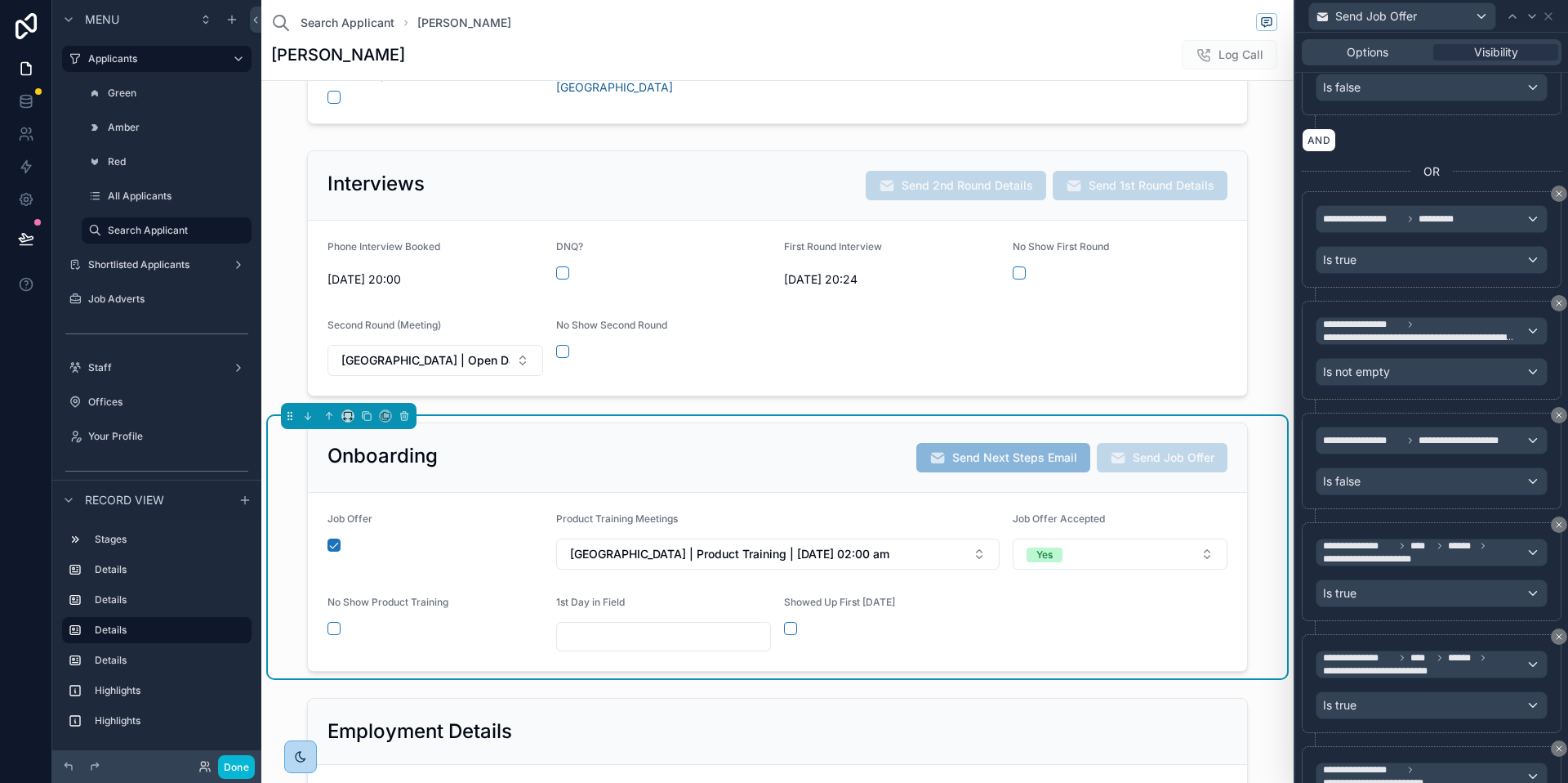
scroll to position [803, 0]
click at [238, 766] on button "Done" at bounding box center [236, 767] width 36 height 24
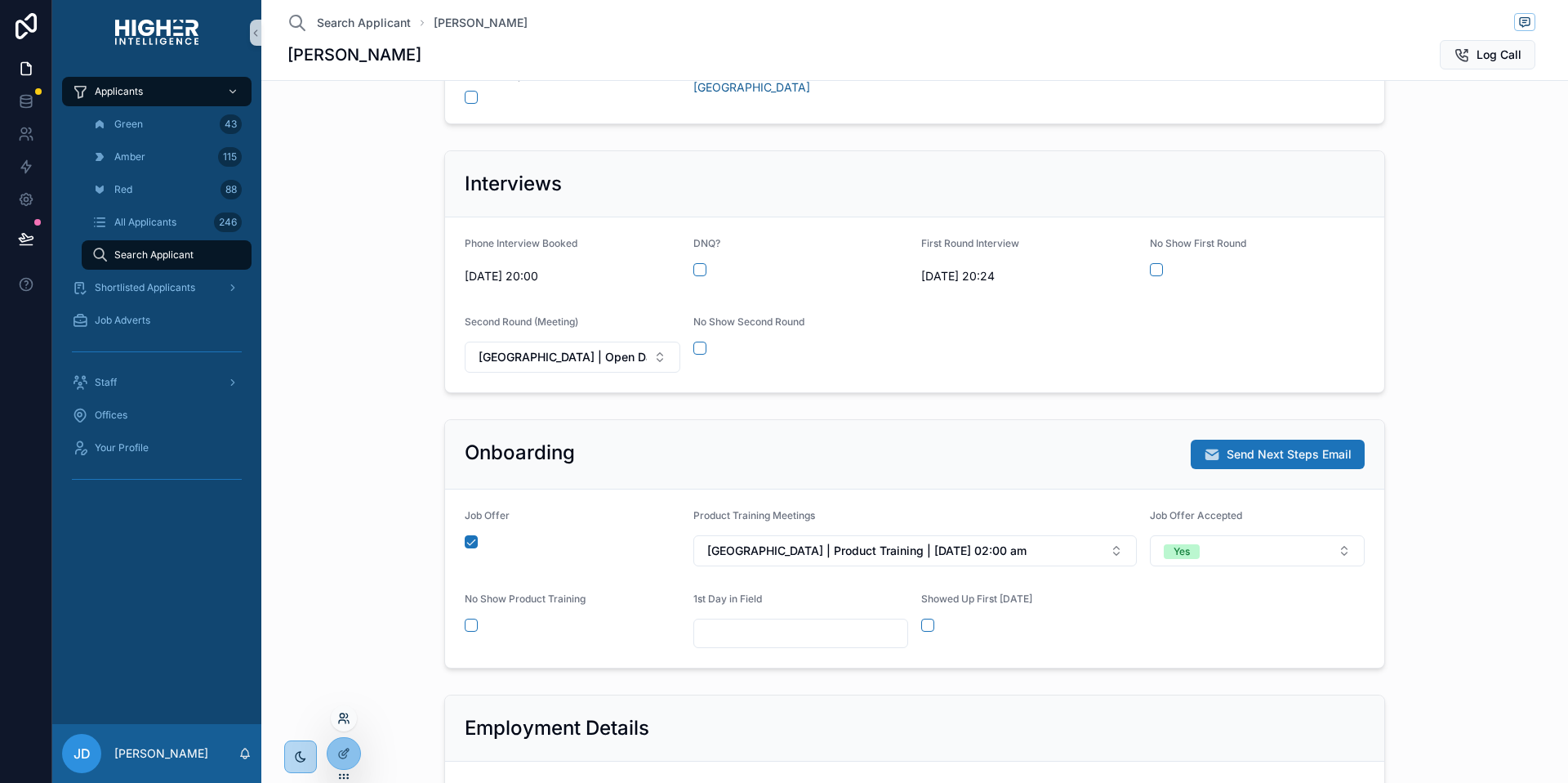
click at [348, 723] on icon at bounding box center [343, 718] width 13 height 13
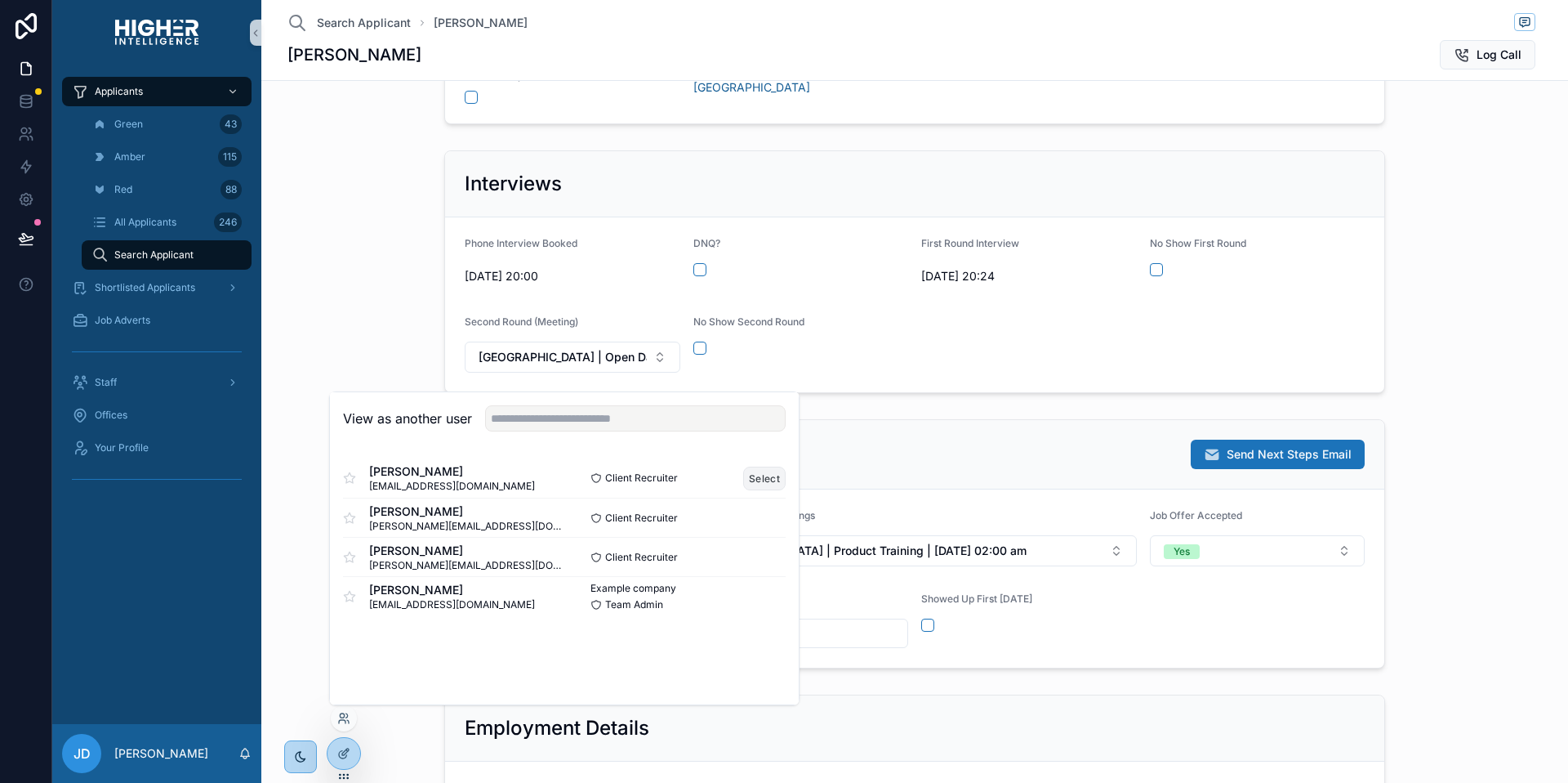
click at [765, 476] on button "Select" at bounding box center [764, 479] width 43 height 24
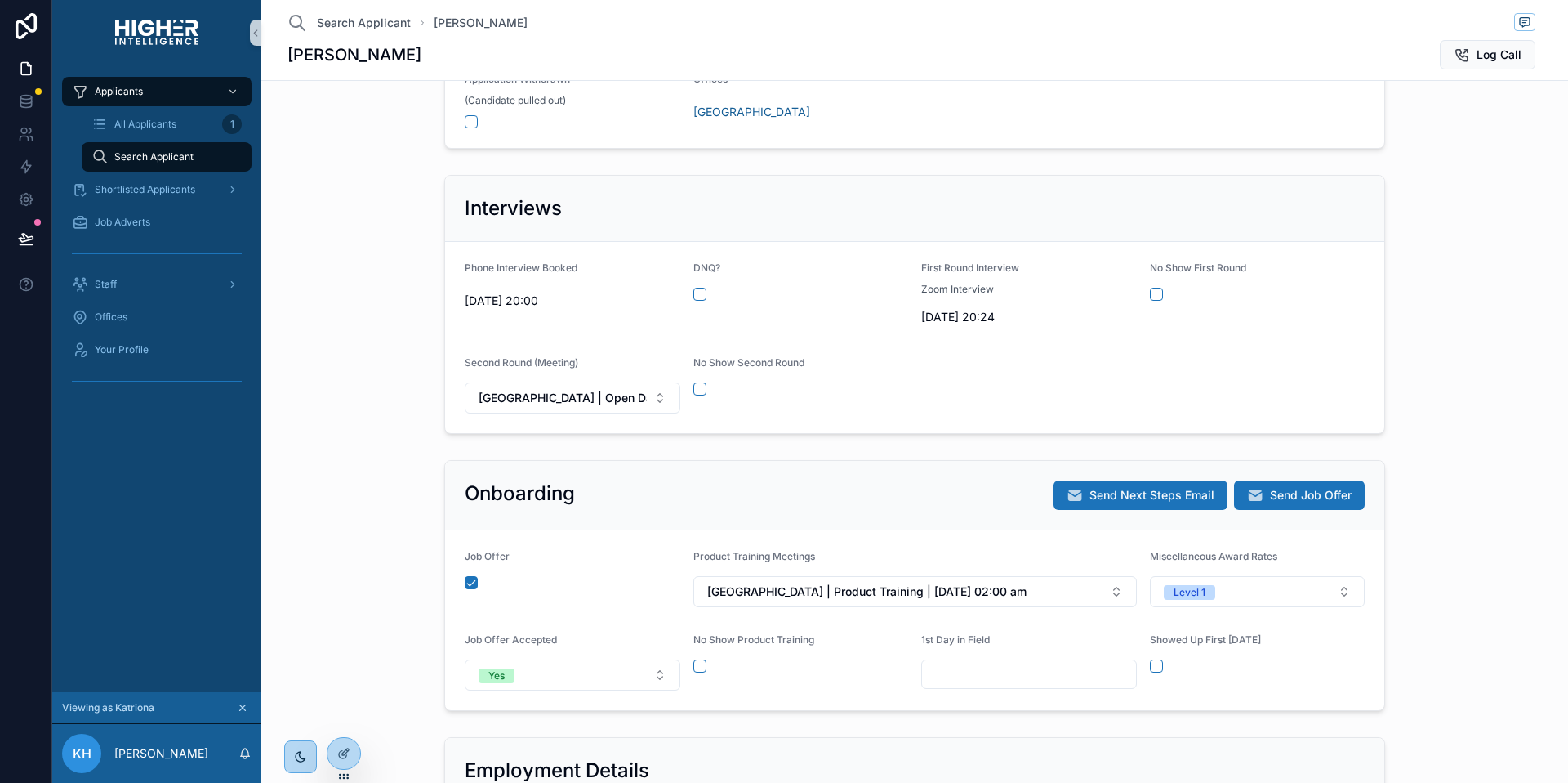
scroll to position [305, 0]
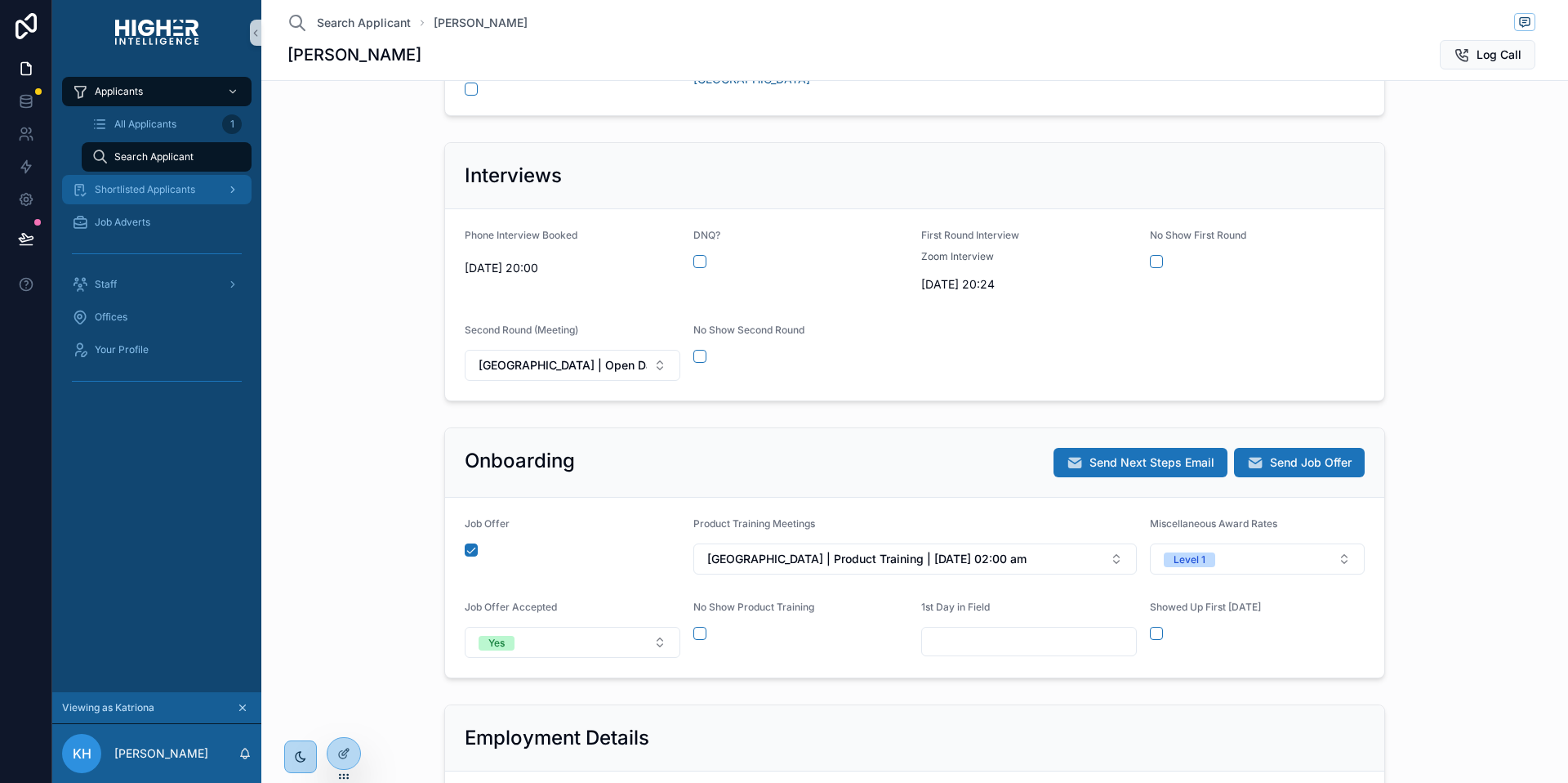
click at [168, 193] on span "Shortlisted Applicants" at bounding box center [145, 190] width 100 height 13
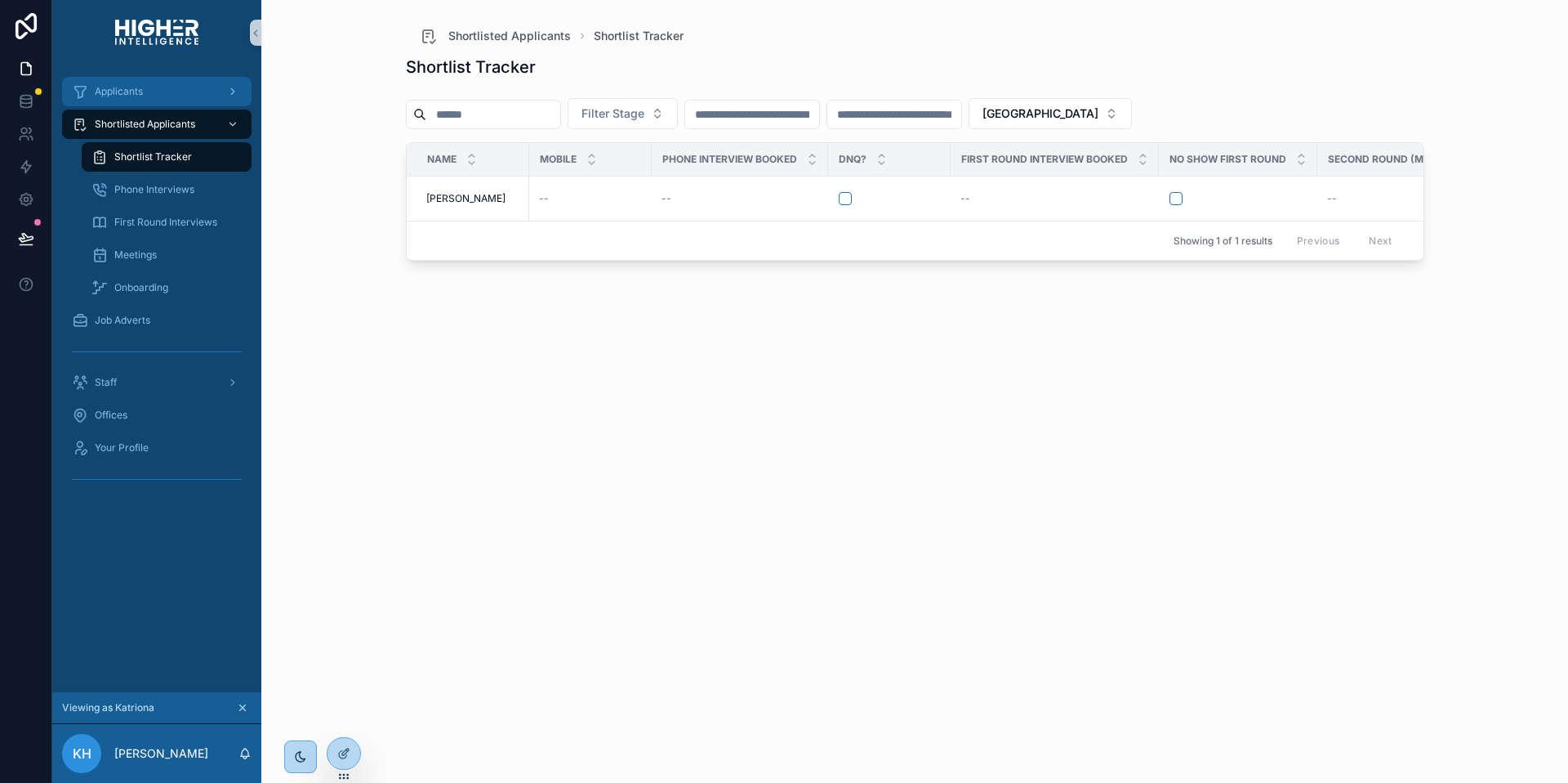
click at [125, 89] on span "Applicants" at bounding box center [118, 91] width 48 height 13
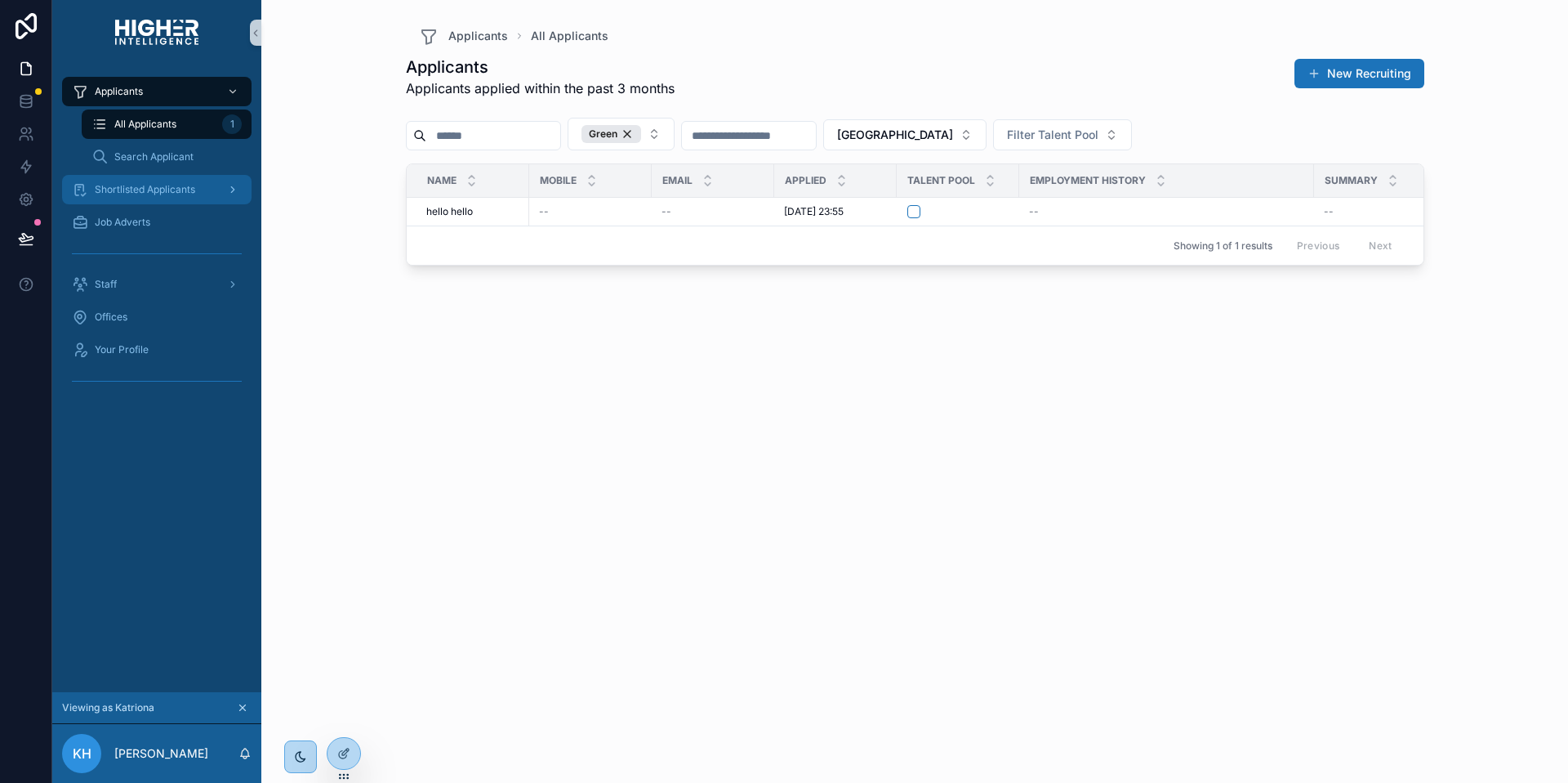
click at [192, 190] on span "Shortlisted Applicants" at bounding box center [145, 190] width 100 height 13
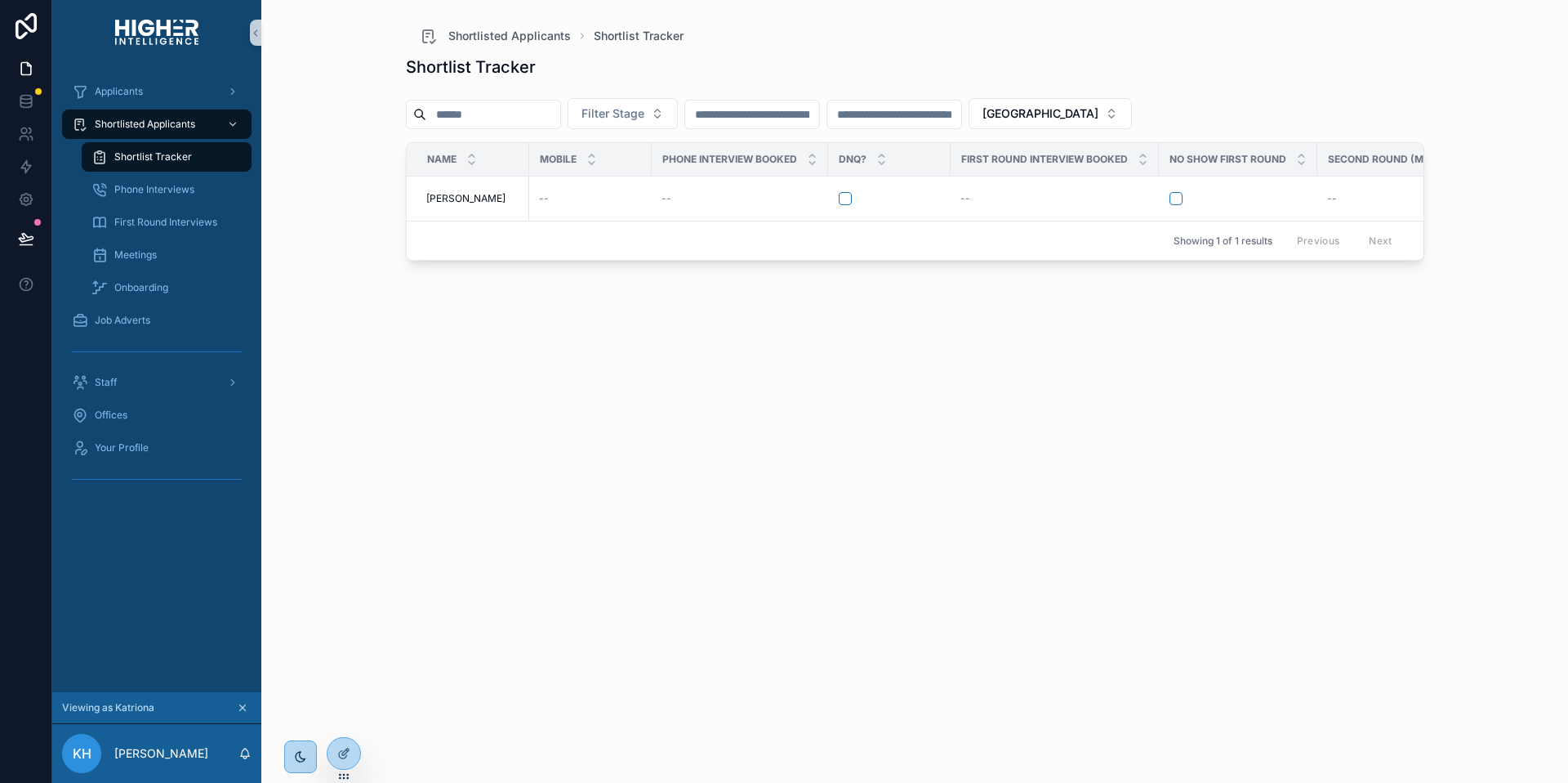
click at [455, 341] on div "Shortlist Tracker Filter Stage [GEOGRAPHIC_DATA] Name Mobile Phone Interview Bo…" at bounding box center [916, 404] width 1019 height 717
click at [461, 246] on span "[PERSON_NAME]" at bounding box center [466, 243] width 79 height 13
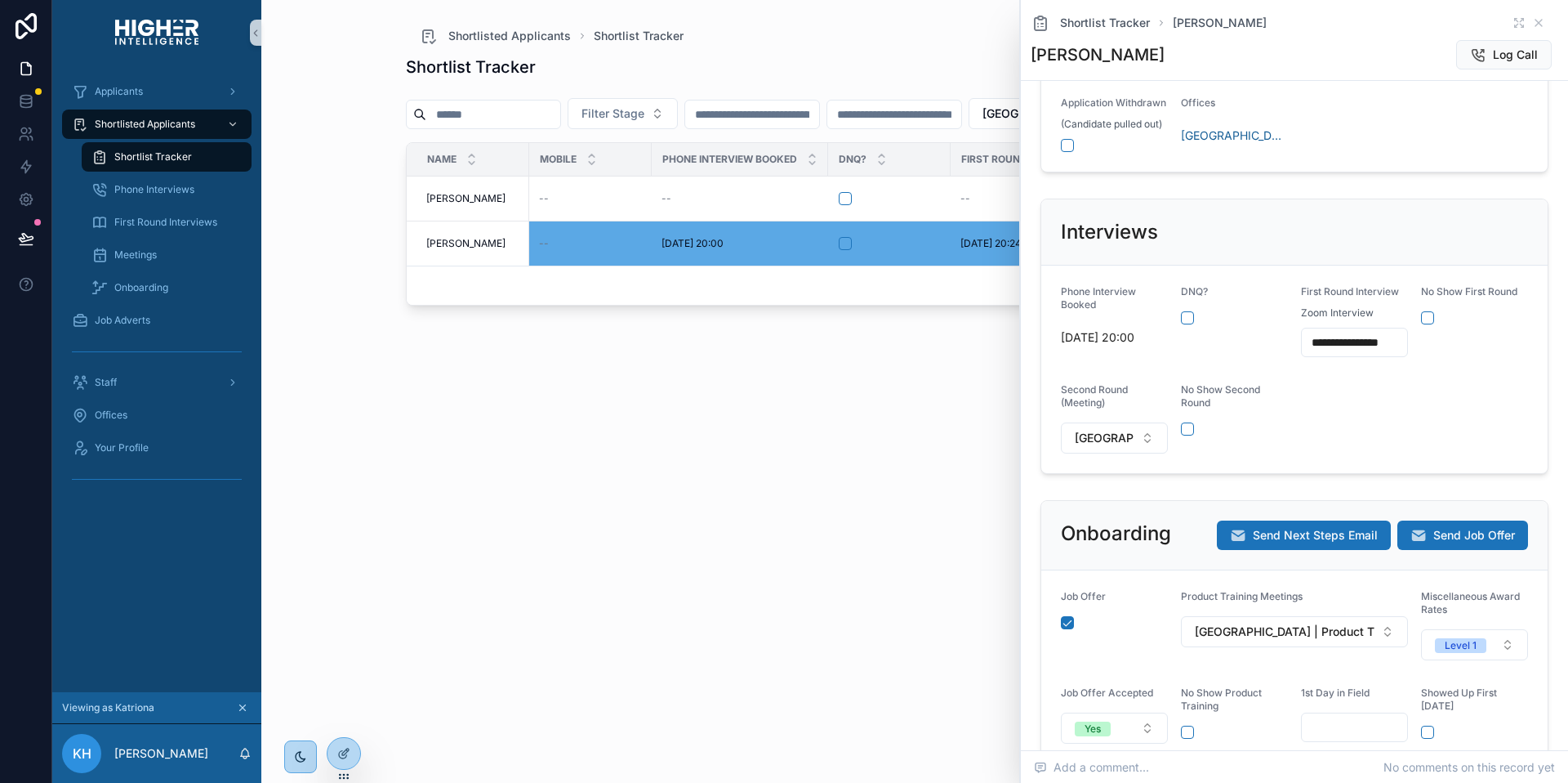
scroll to position [286, 0]
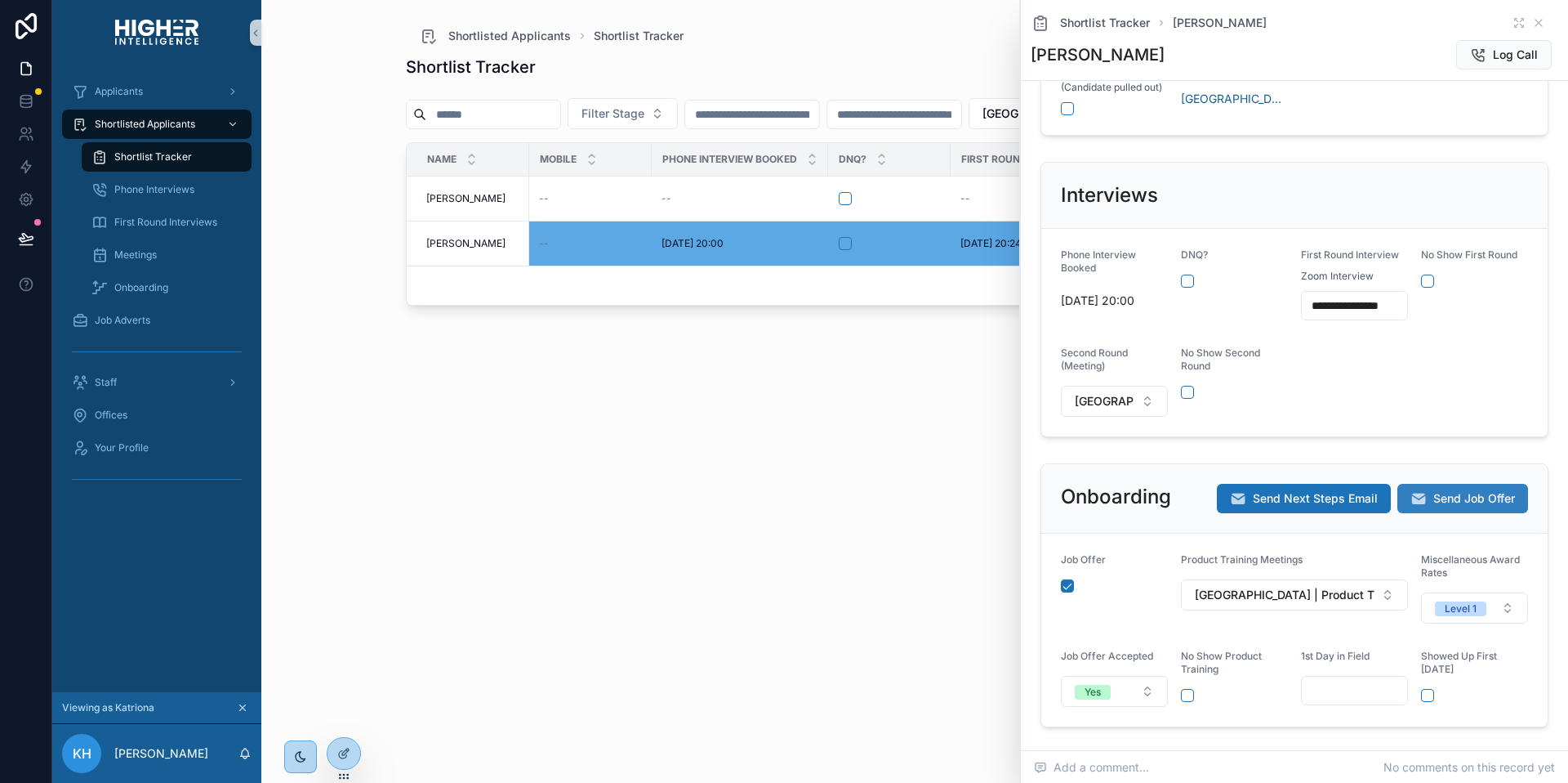
click at [1470, 507] on span "Send Job Offer" at bounding box center [1474, 499] width 82 height 16
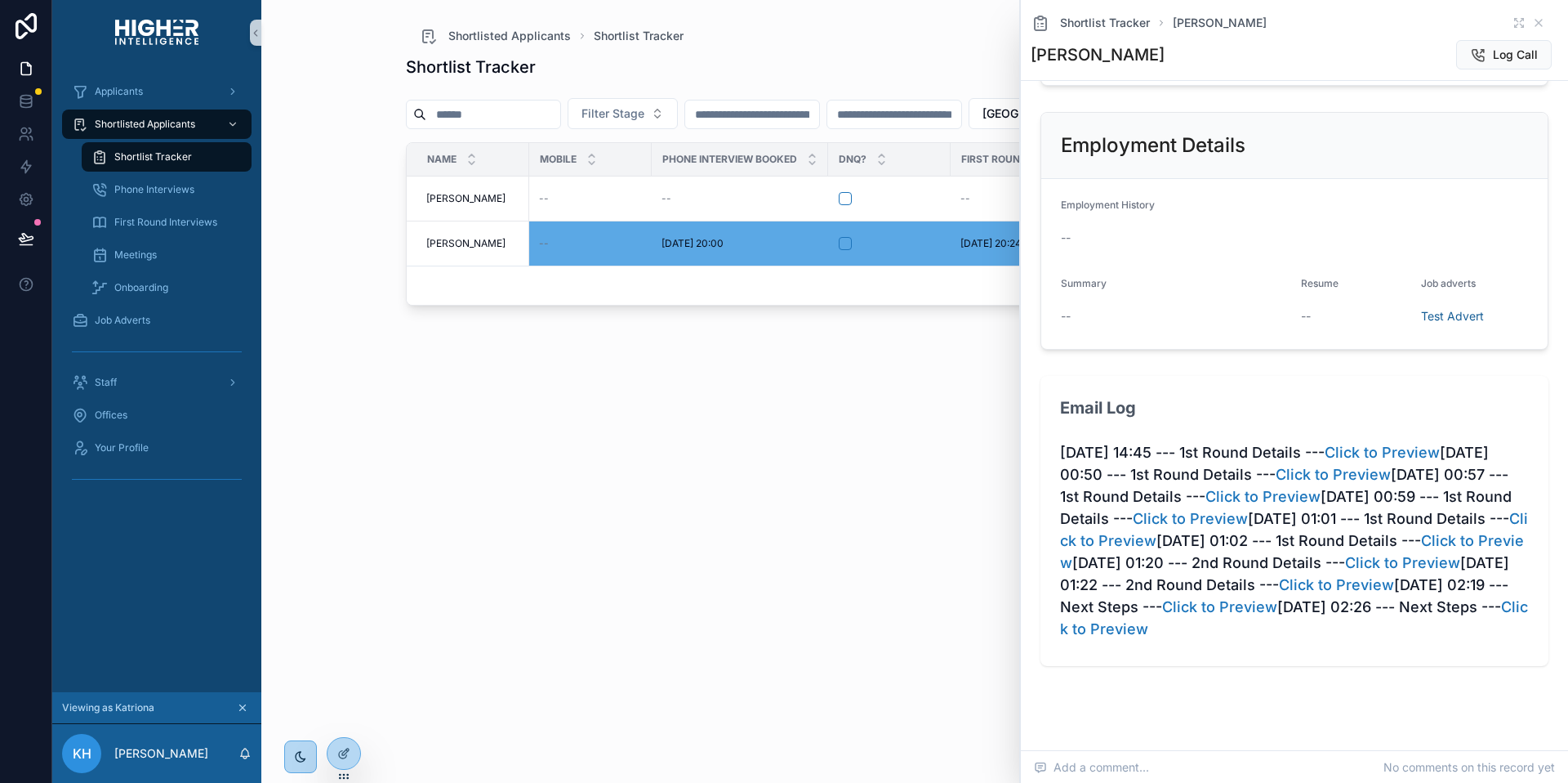
scroll to position [1002, 0]
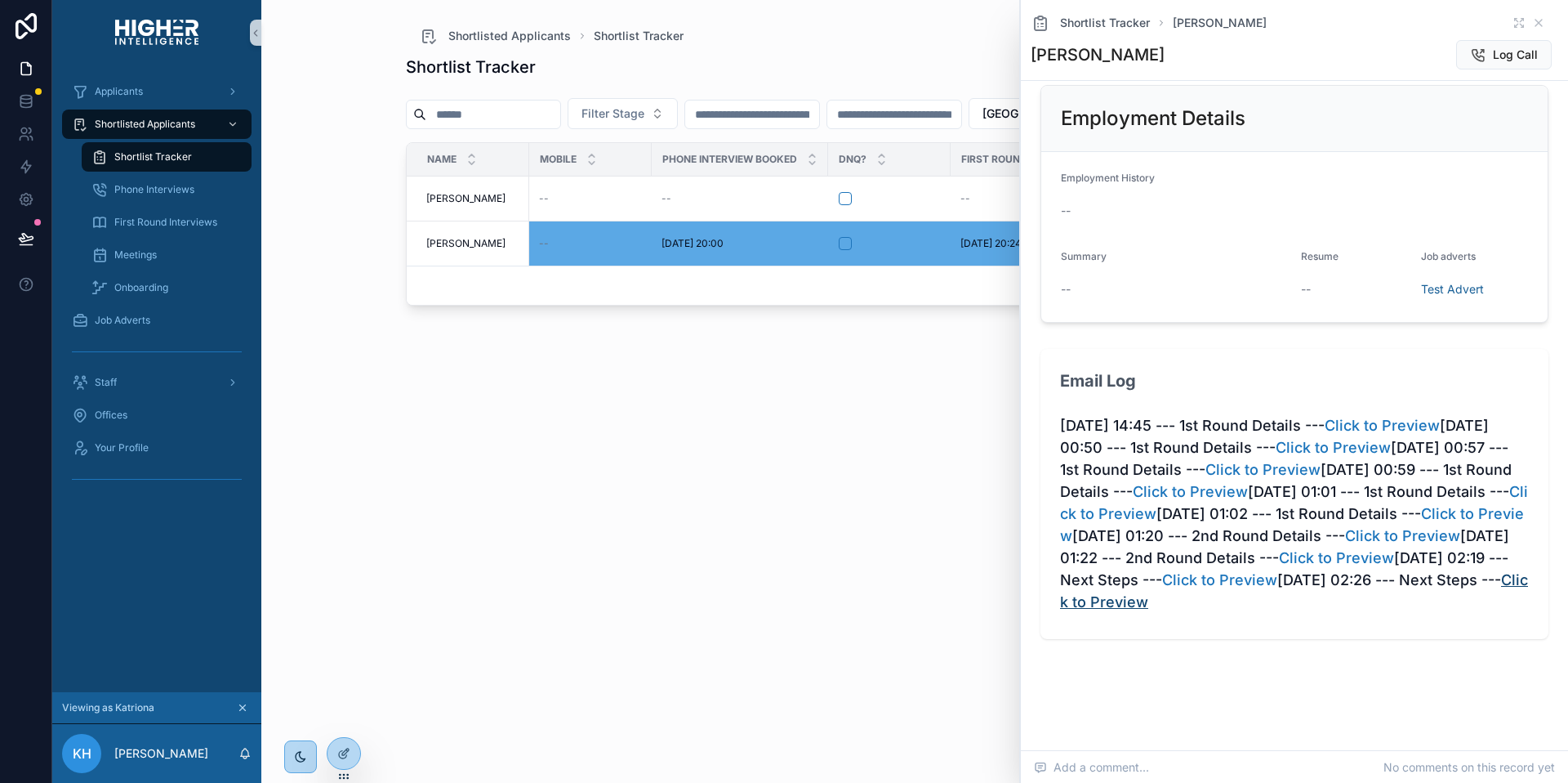
click at [1375, 603] on link "Click to Preview" at bounding box center [1295, 591] width 468 height 39
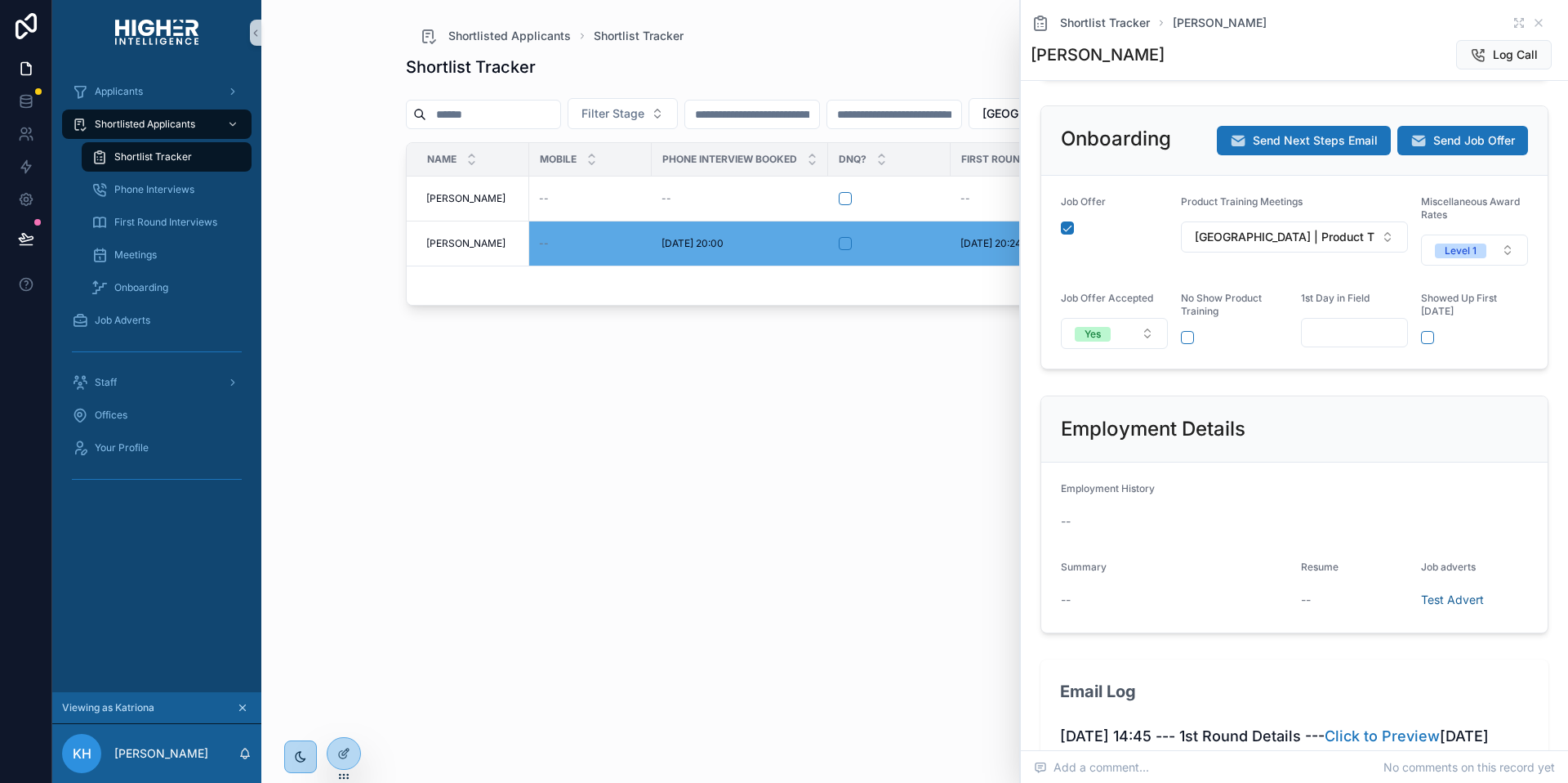
scroll to position [647, 0]
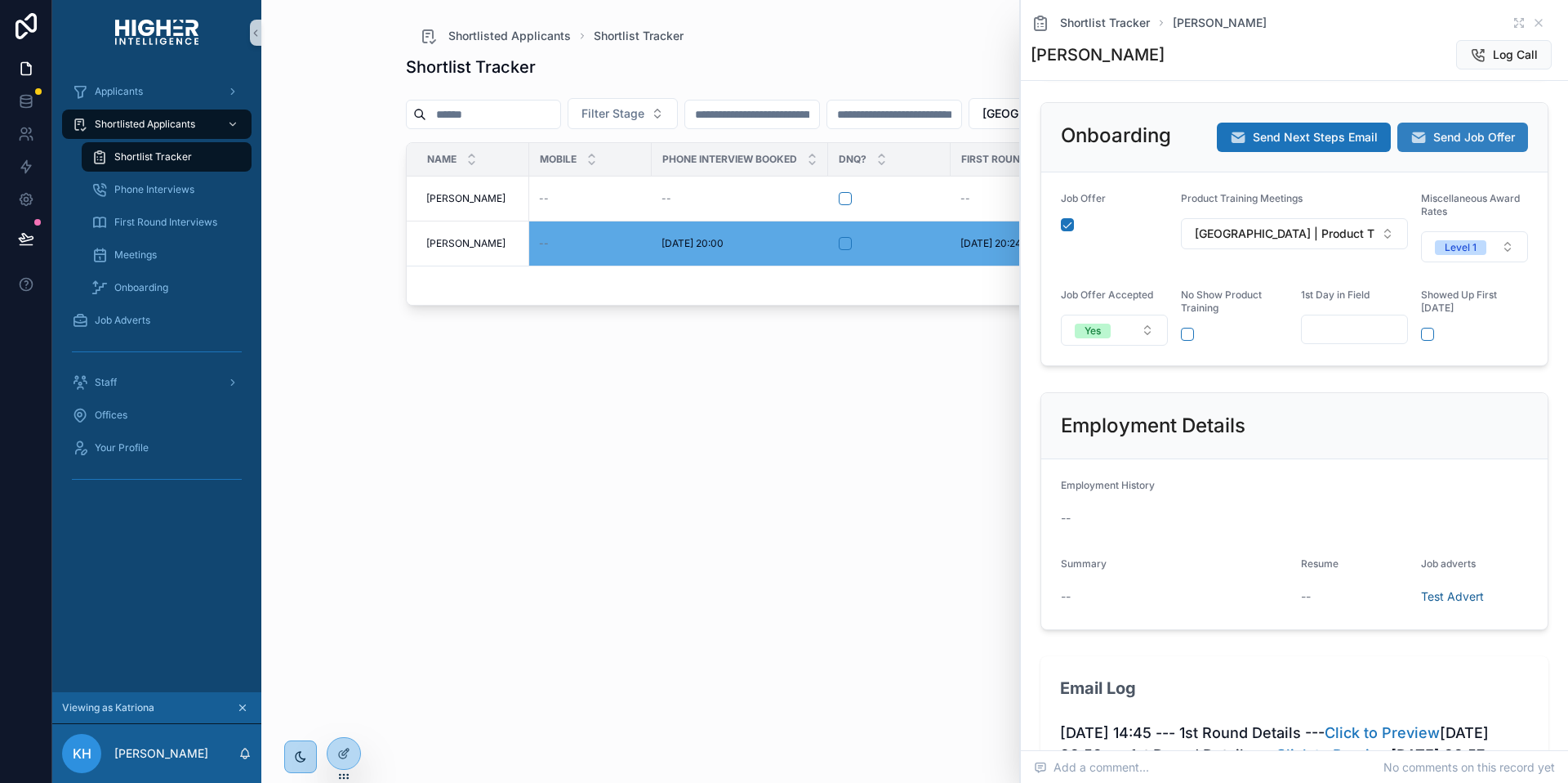
click at [1450, 147] on div "Onboarding Send Next Steps Email Send Job Offer" at bounding box center [1295, 138] width 507 height 69
click at [1450, 146] on span "Send Job Offer" at bounding box center [1474, 138] width 82 height 16
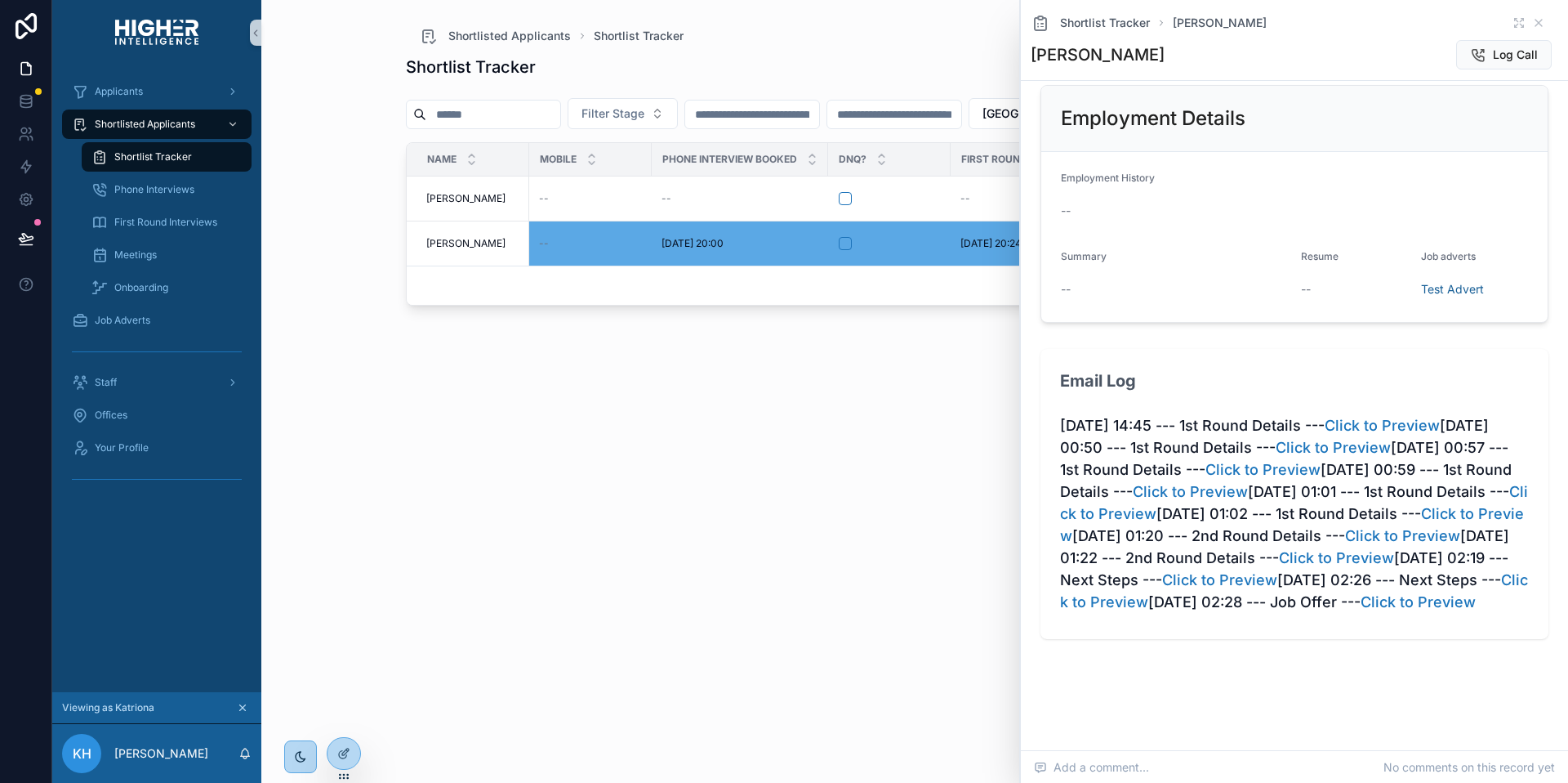
scroll to position [1024, 0]
click at [1368, 605] on link "Click to Preview" at bounding box center [1419, 602] width 115 height 17
